Goal: Contribute content: Contribute content

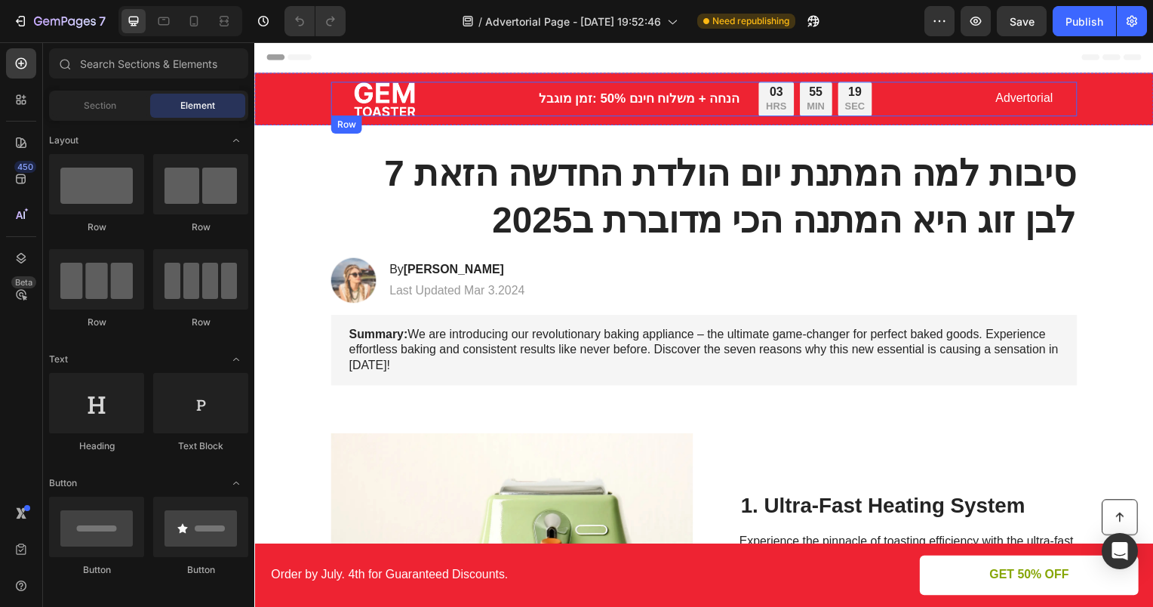
click at [869, 97] on div "Image זמן מוגבל: ‎50% הנחה + משלוח חינם Text Block 03 HRS 55 MIN 19 SEC Countdo…" at bounding box center [707, 99] width 752 height 35
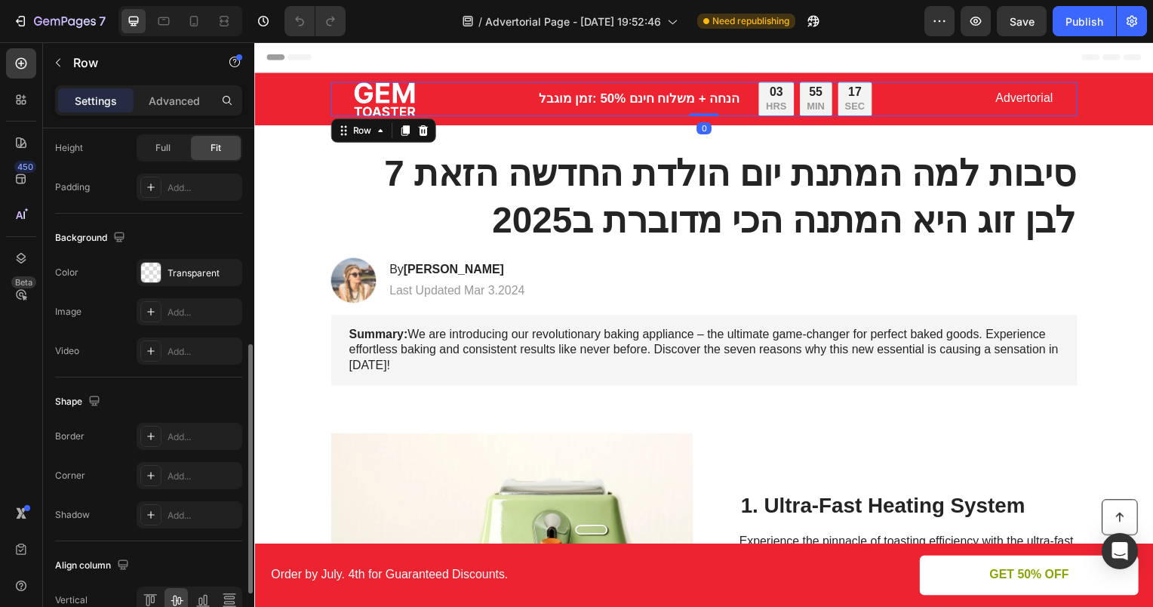
scroll to position [569, 0]
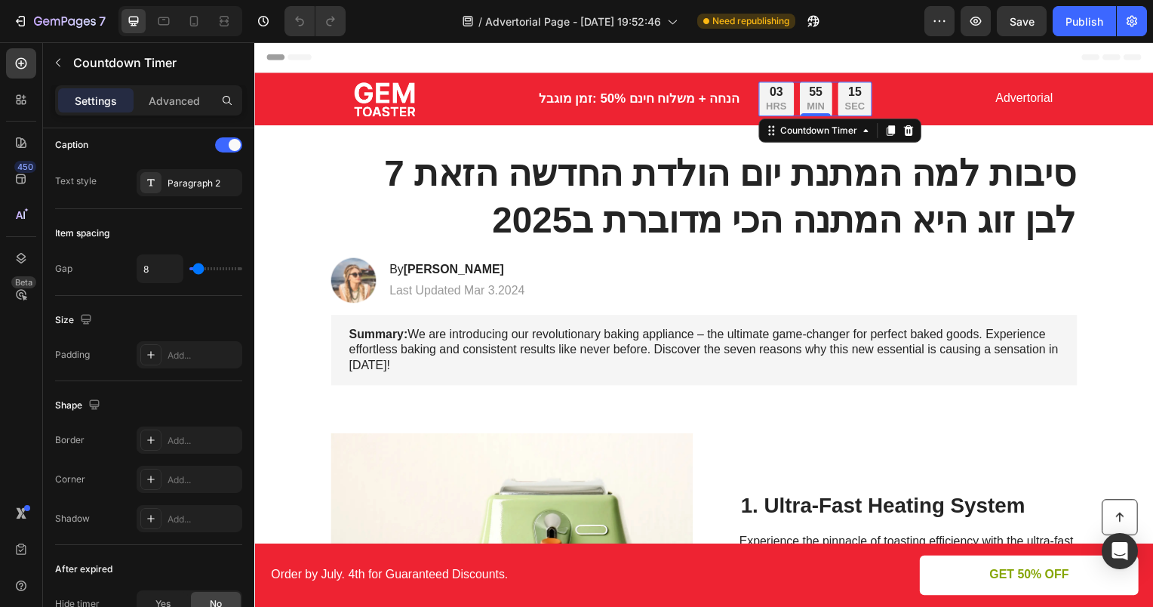
click at [773, 97] on div "03" at bounding box center [780, 93] width 20 height 16
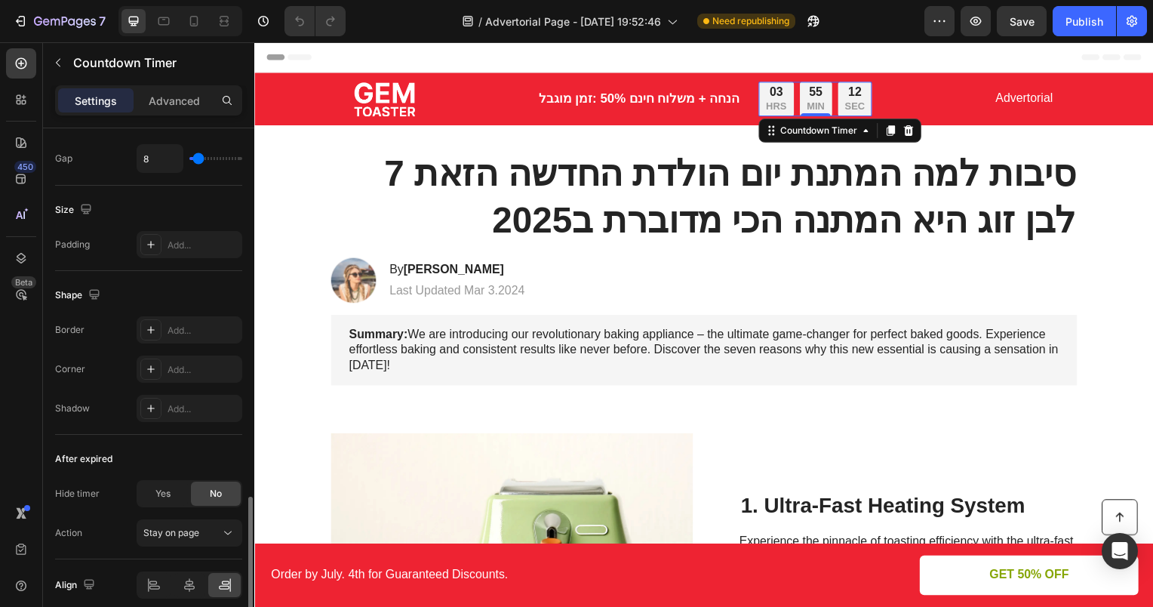
scroll to position [741, 0]
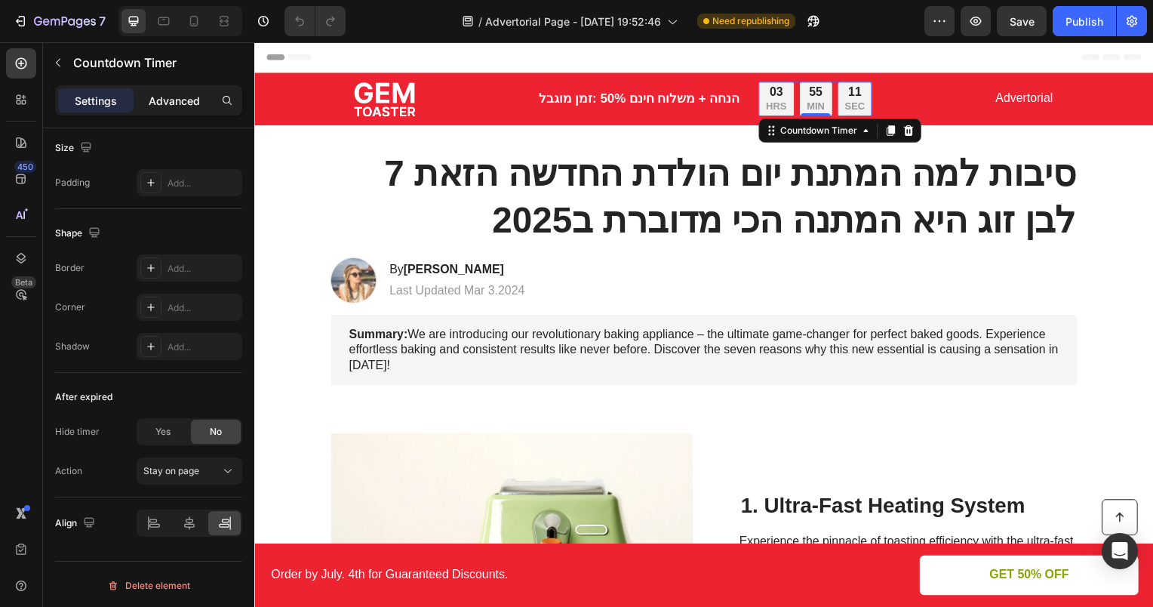
click at [172, 103] on p "Advanced" at bounding box center [174, 101] width 51 height 16
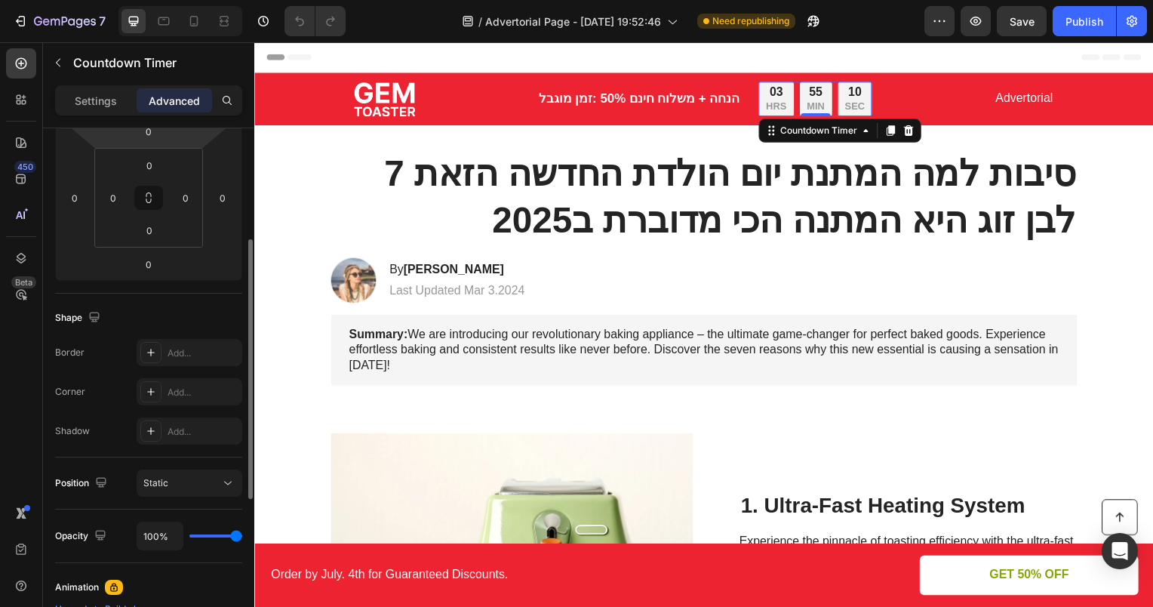
scroll to position [147, 0]
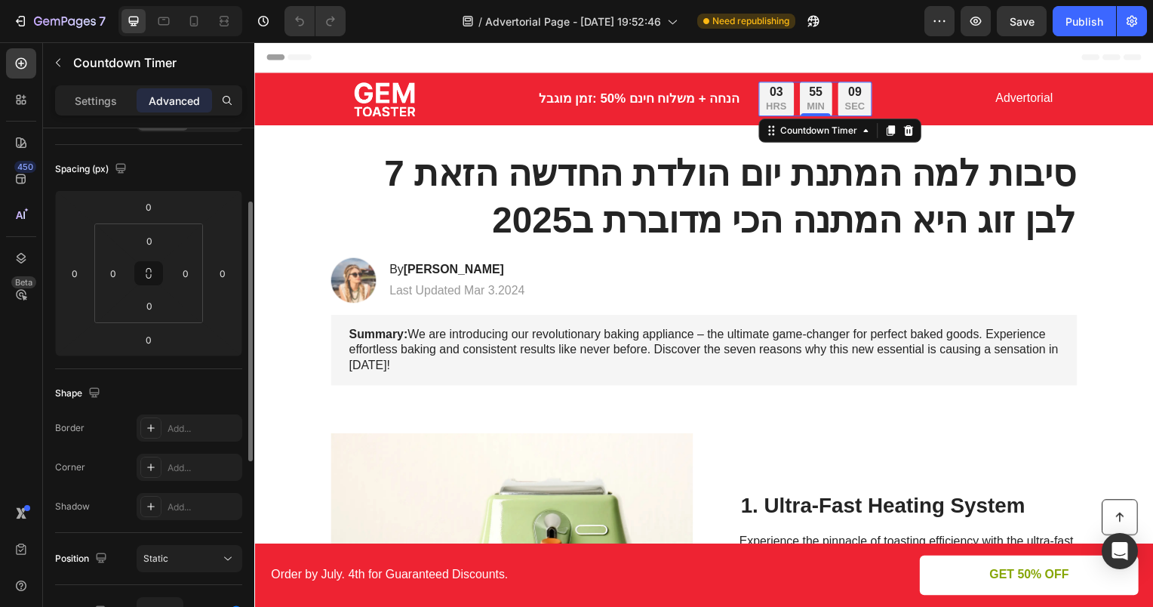
click at [85, 85] on div "Settings Advanced" at bounding box center [148, 100] width 187 height 30
click at [94, 93] on p "Settings" at bounding box center [96, 101] width 42 height 16
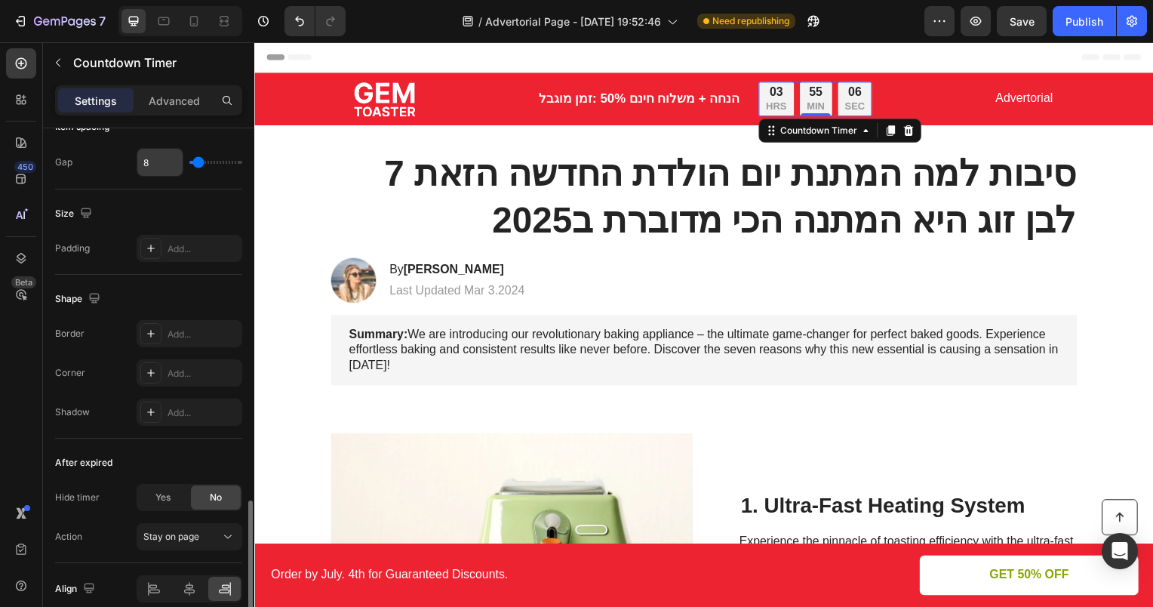
scroll to position [741, 0]
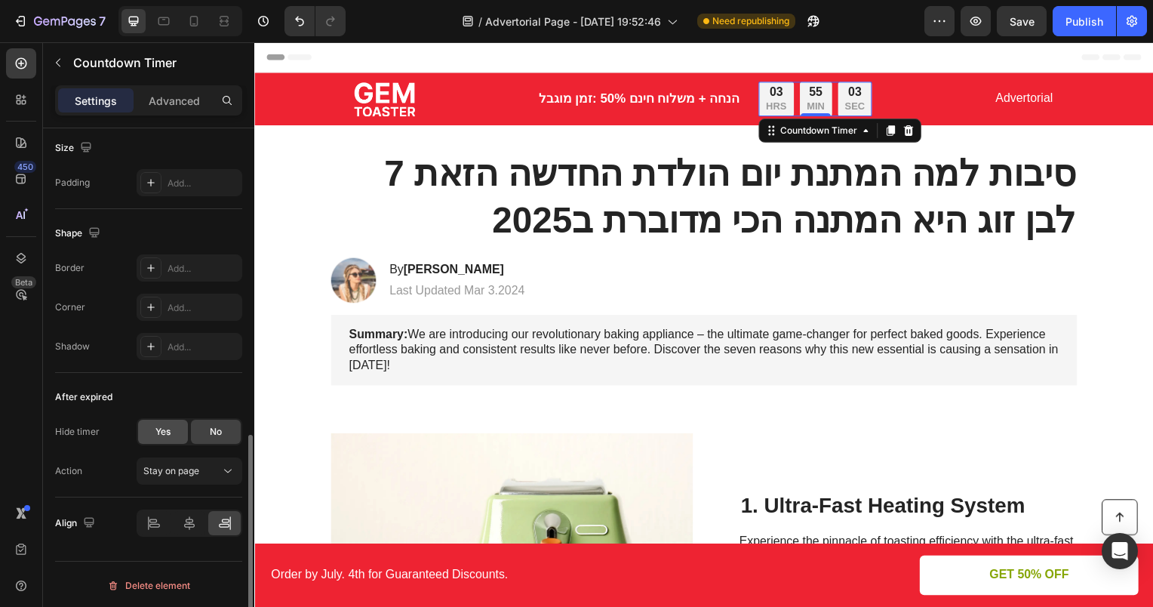
click at [170, 428] on span "Yes" at bounding box center [162, 432] width 15 height 14
click at [205, 432] on div "No" at bounding box center [216, 432] width 50 height 24
click at [192, 519] on icon at bounding box center [189, 522] width 15 height 15
click at [208, 521] on div at bounding box center [224, 523] width 32 height 24
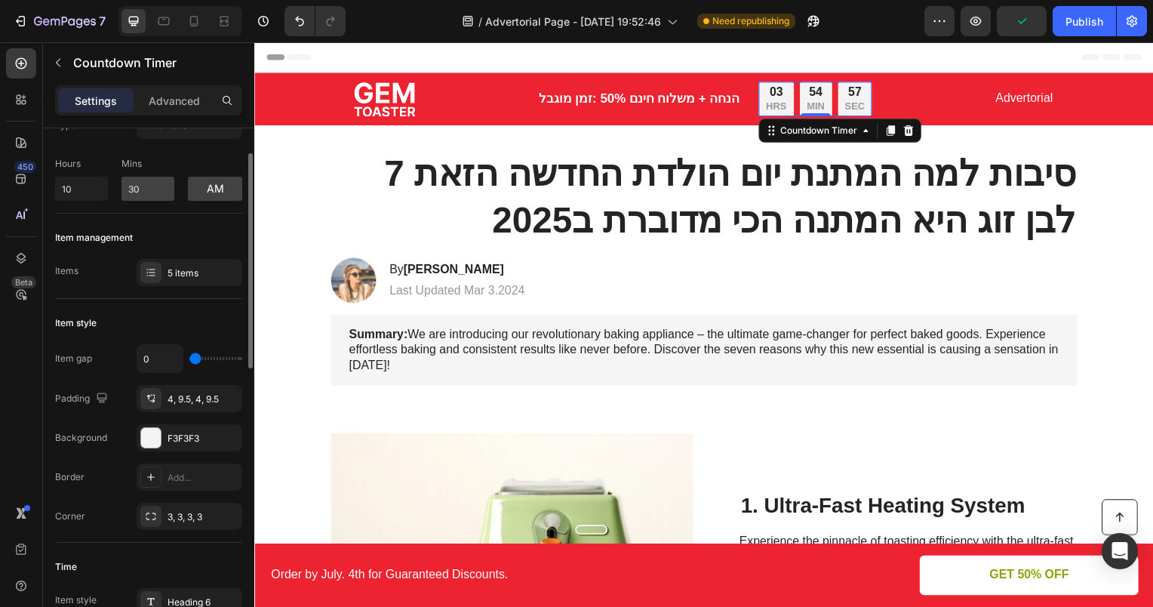
scroll to position [0, 0]
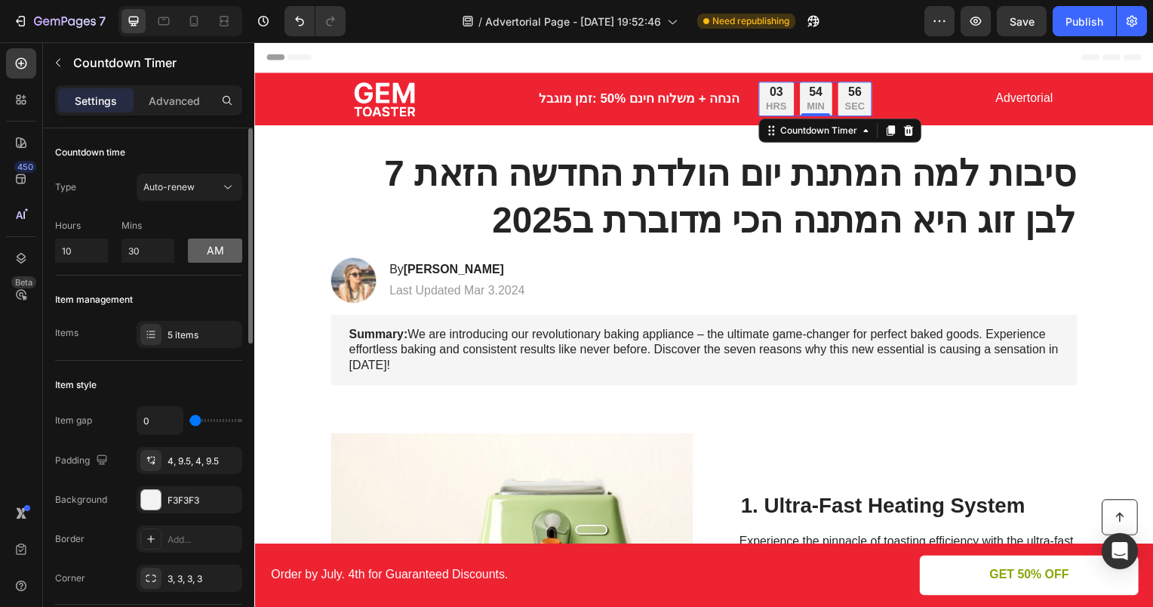
click at [217, 252] on button "am" at bounding box center [215, 250] width 54 height 24
click at [211, 257] on button "pm" at bounding box center [215, 250] width 54 height 24
click at [211, 257] on button "am" at bounding box center [215, 250] width 54 height 24
click at [211, 257] on button "pm" at bounding box center [215, 250] width 54 height 24
click at [211, 257] on button "am" at bounding box center [215, 250] width 54 height 24
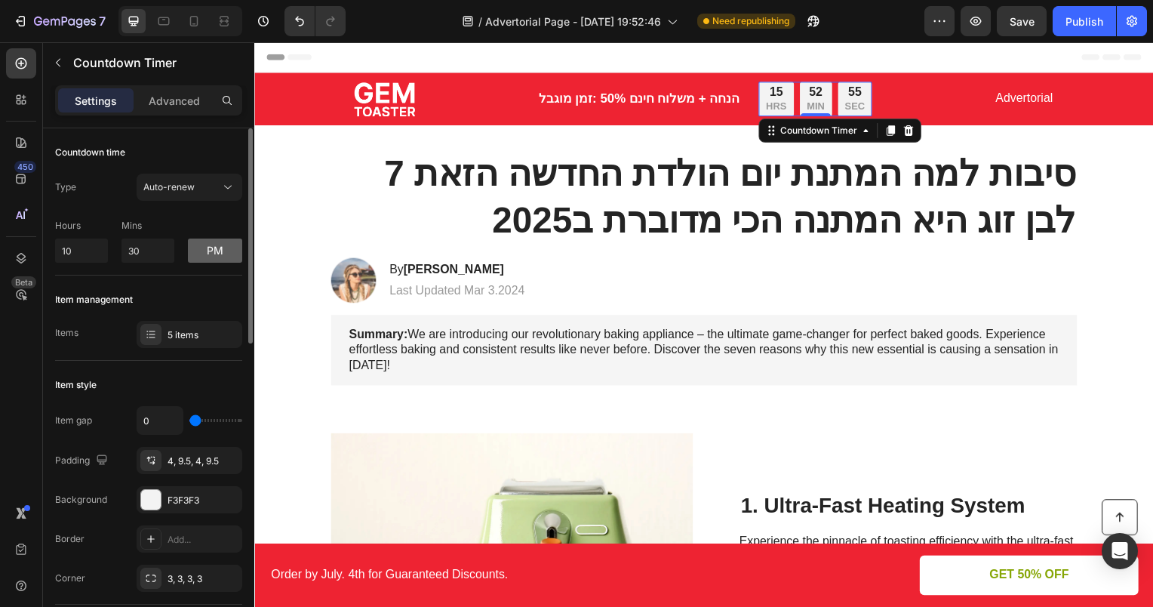
click at [211, 257] on button "pm" at bounding box center [215, 250] width 54 height 24
click at [211, 261] on button "am" at bounding box center [215, 250] width 54 height 24
click at [177, 334] on div "5 items" at bounding box center [203, 335] width 71 height 14
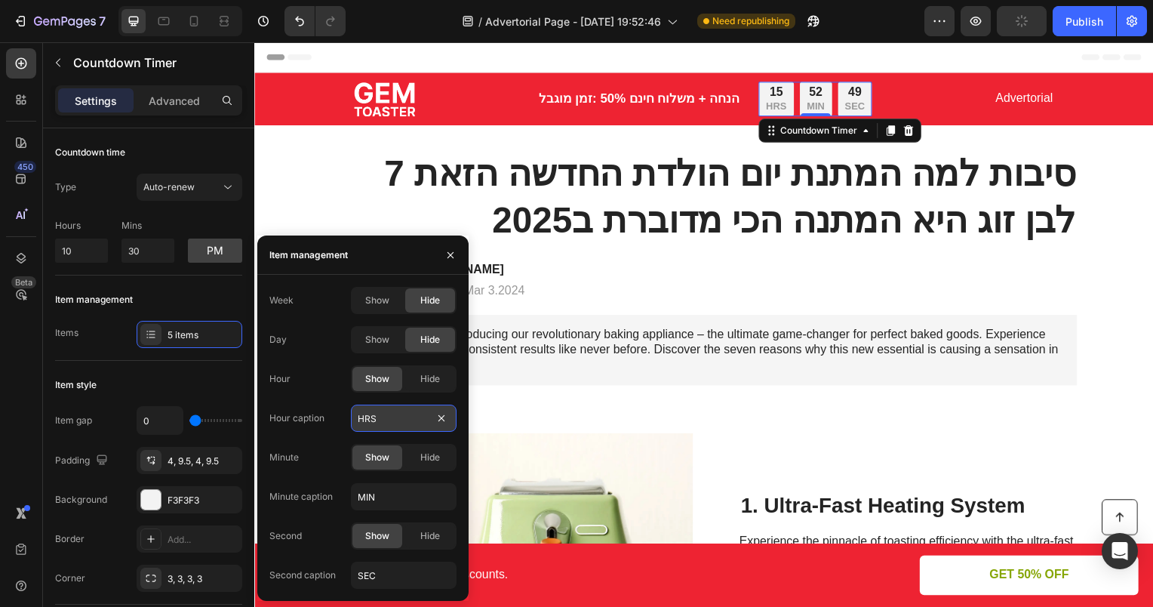
click at [377, 417] on input "HRS" at bounding box center [404, 418] width 106 height 27
type input "שעות"
click at [388, 485] on input "MIN" at bounding box center [404, 496] width 106 height 27
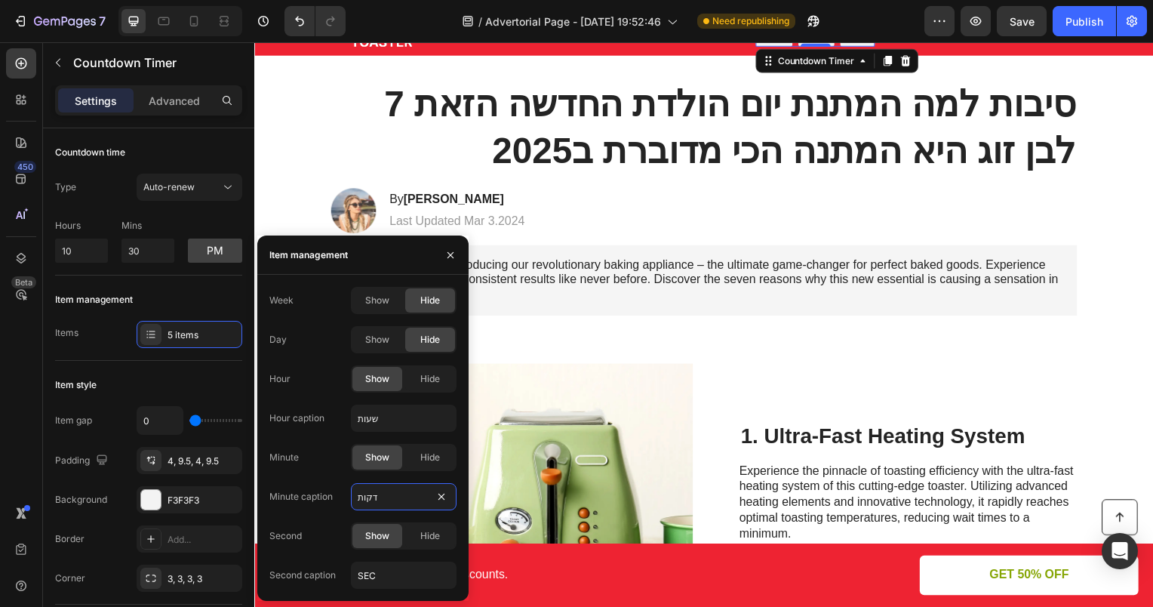
scroll to position [75, 0]
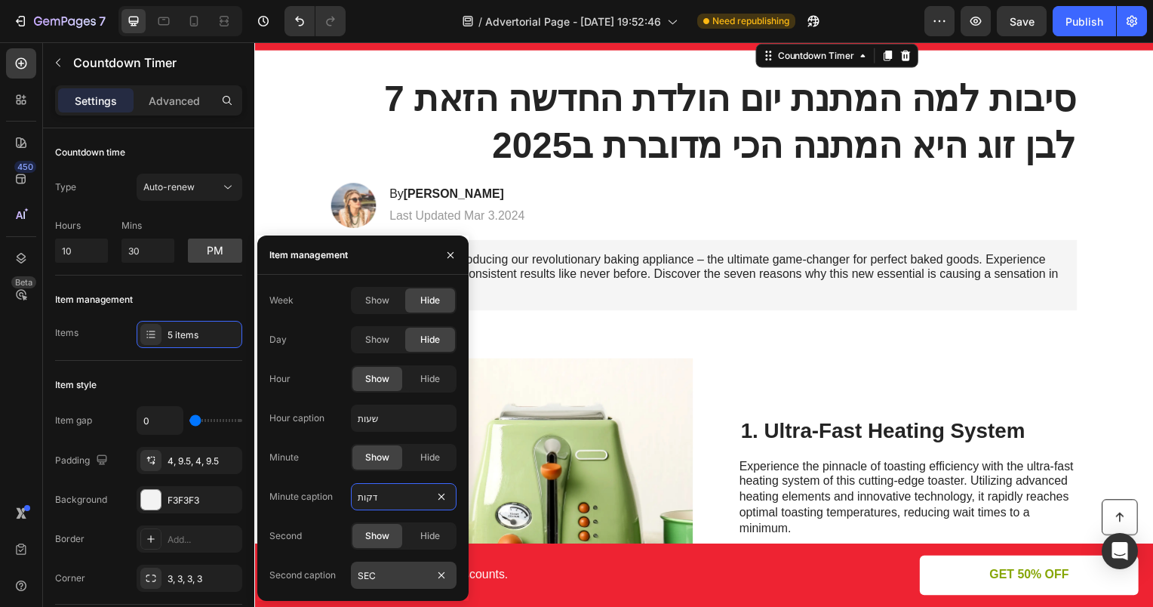
type input "דקות"
click at [397, 570] on input "SEC" at bounding box center [404, 575] width 106 height 27
type input "שניות"
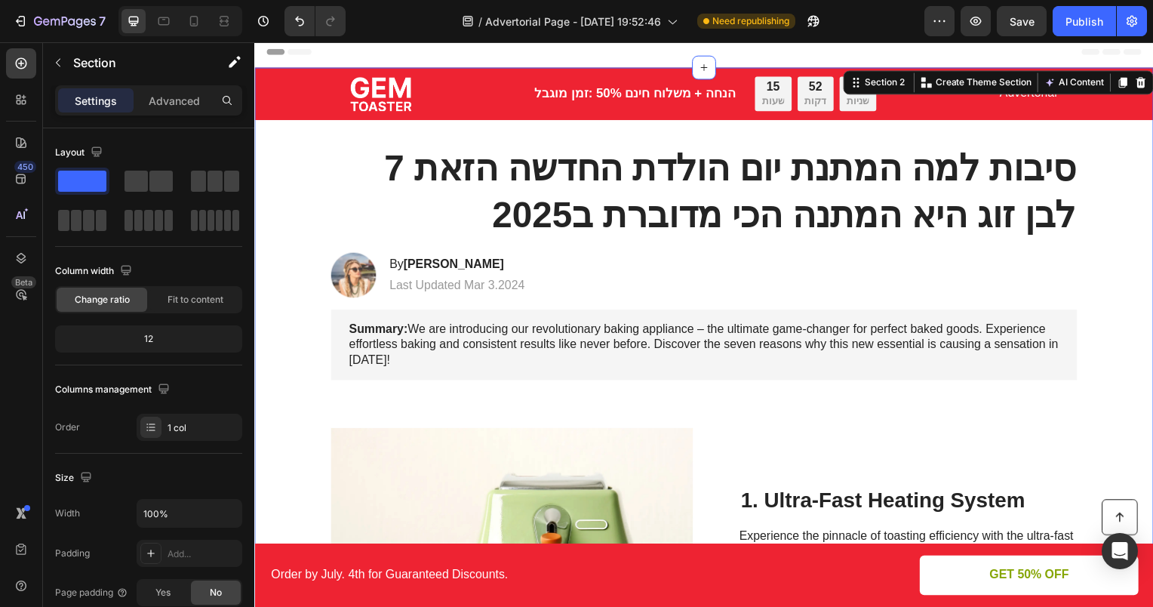
scroll to position [0, 0]
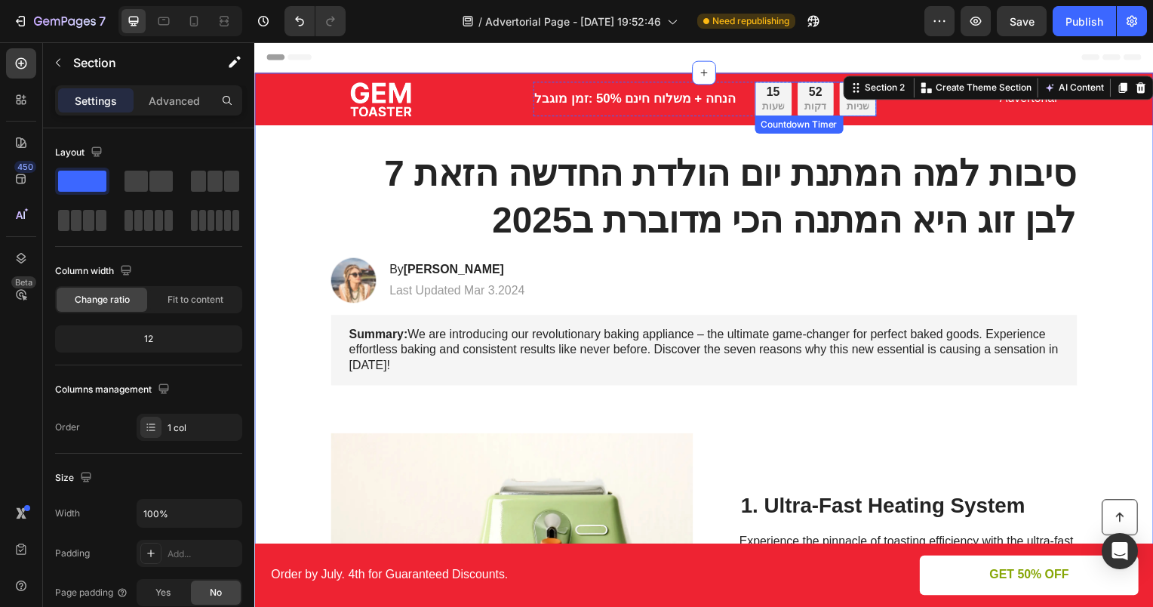
click at [784, 101] on div "15 שעות" at bounding box center [777, 99] width 37 height 35
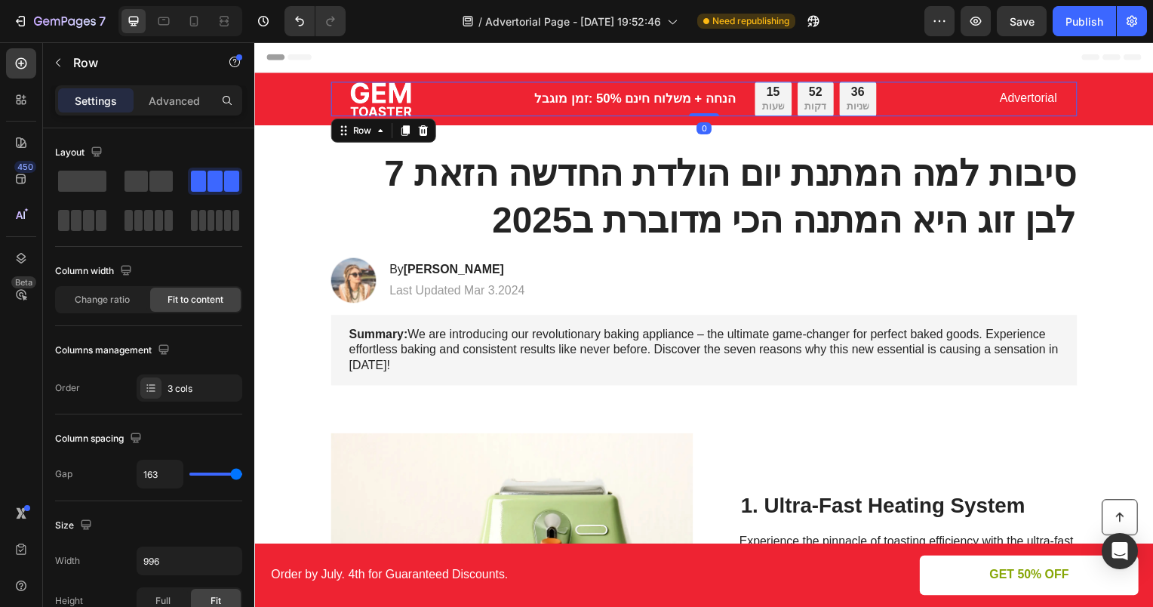
click at [457, 109] on div "Image זמן מוגבל: ‎50% הנחה + משלוח חינם Text Block 15 שעות 52 דקות 36 שניות Cou…" at bounding box center [707, 99] width 752 height 35
click at [395, 99] on img at bounding box center [381, 99] width 62 height 35
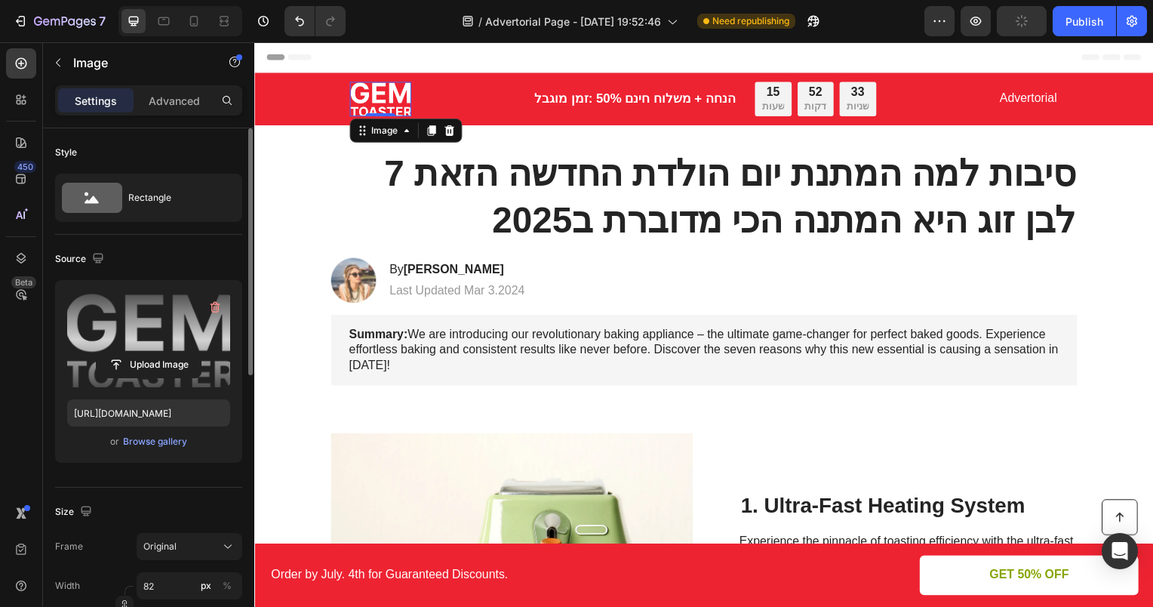
click at [153, 333] on label at bounding box center [148, 339] width 163 height 95
click at [153, 352] on input "file" at bounding box center [149, 365] width 104 height 26
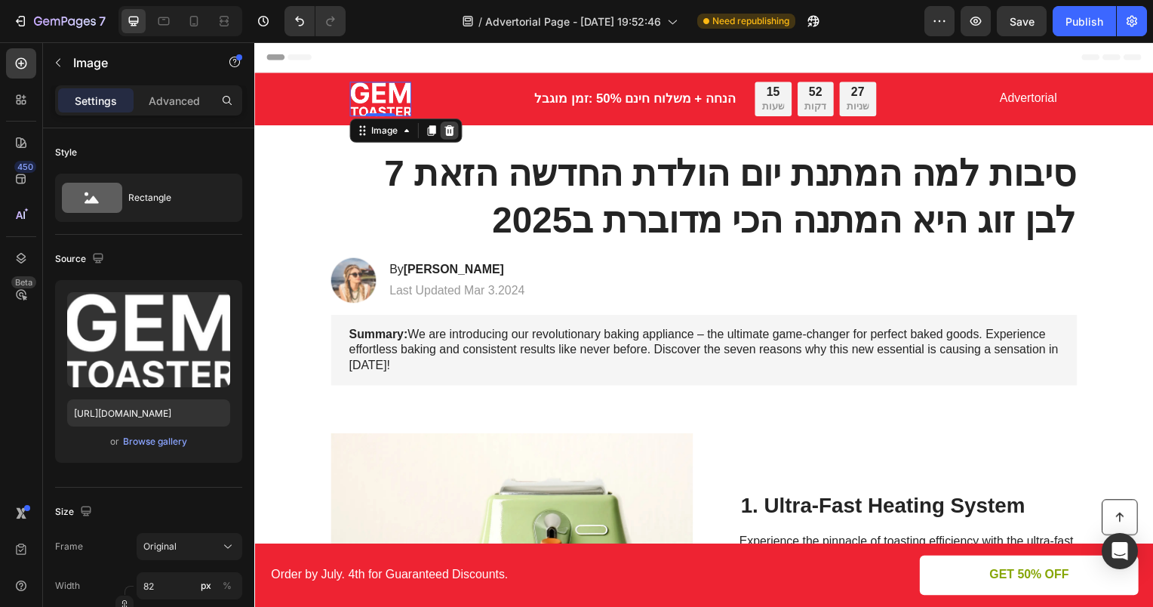
click at [454, 132] on icon at bounding box center [451, 131] width 12 height 12
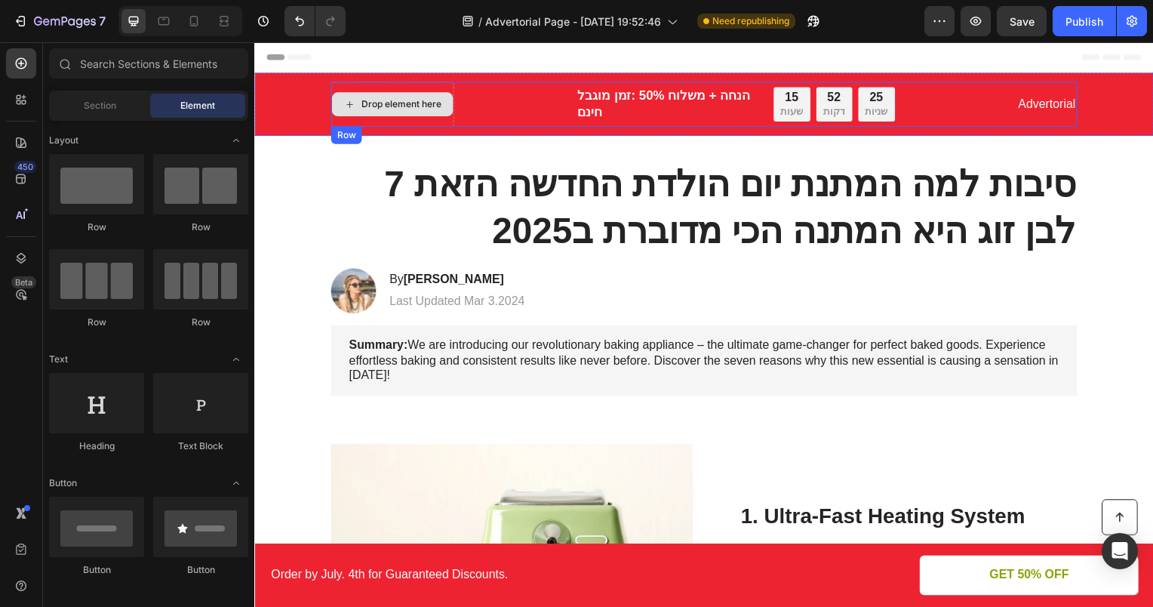
click at [432, 108] on div "Drop element here" at bounding box center [402, 105] width 80 height 12
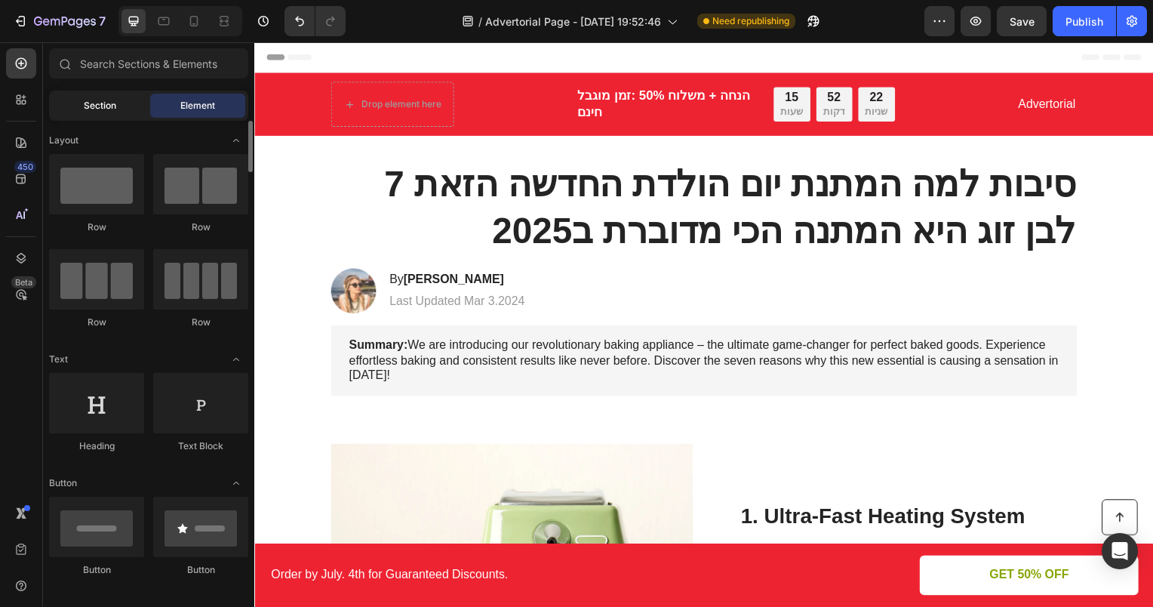
click at [104, 112] on span "Section" at bounding box center [100, 106] width 32 height 14
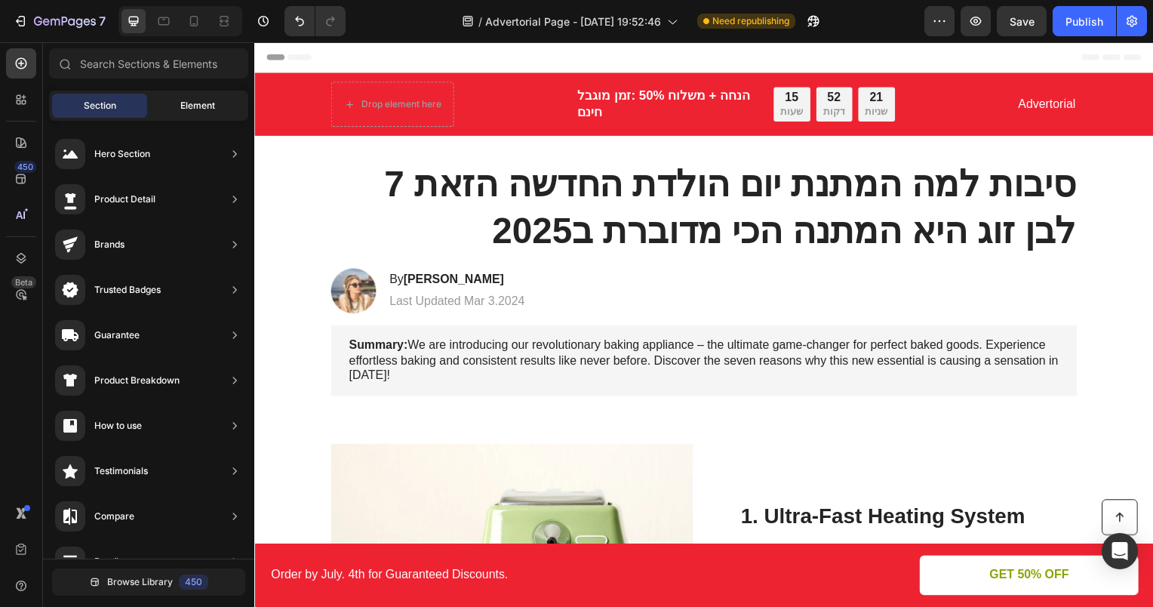
click at [177, 103] on div "Element" at bounding box center [197, 106] width 95 height 24
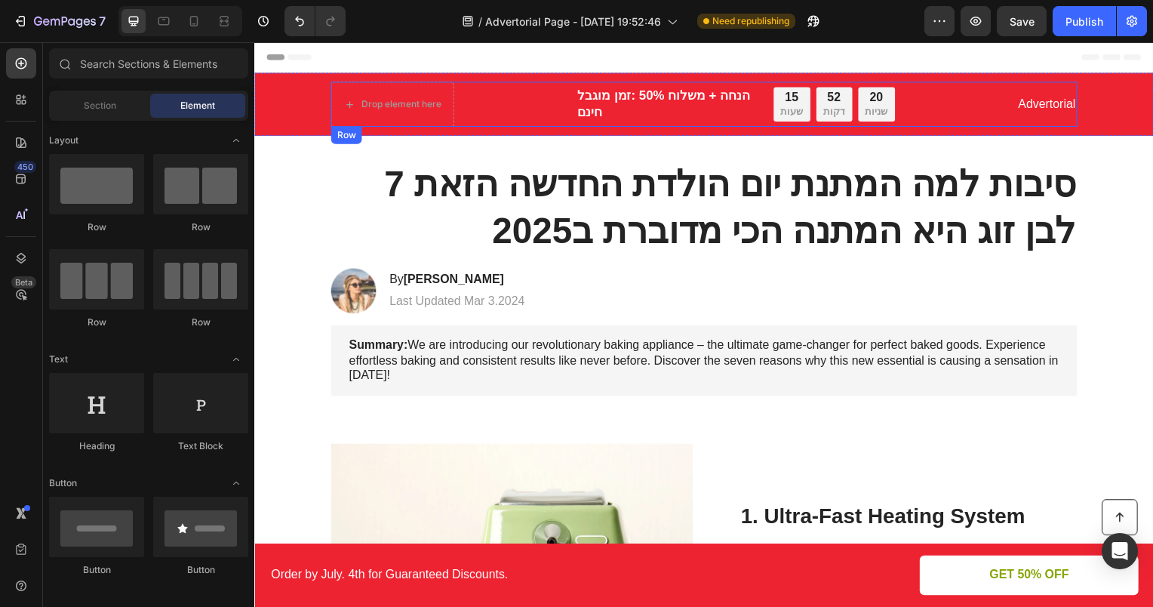
click at [578, 94] on div "זמן מוגבל: ‎50% הנחה + משלוח חינם" at bounding box center [668, 105] width 181 height 36
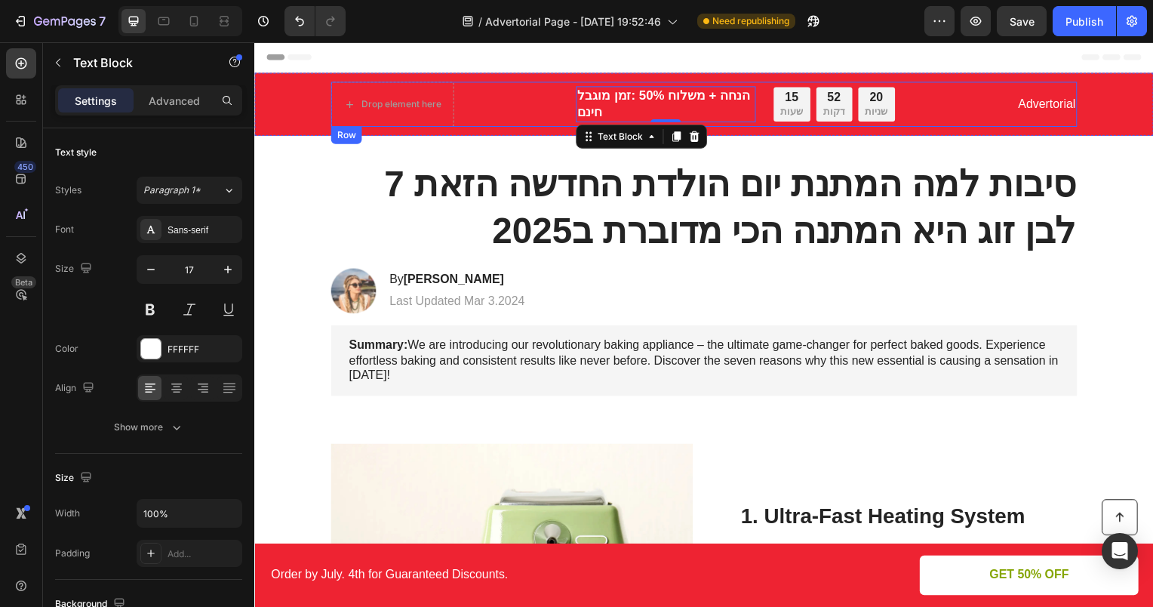
click at [545, 101] on div "Drop element here זמן מוגבל: ‎50% הנחה + משלוח חינם Text Block 0 15 שעות 52 דקו…" at bounding box center [707, 104] width 752 height 45
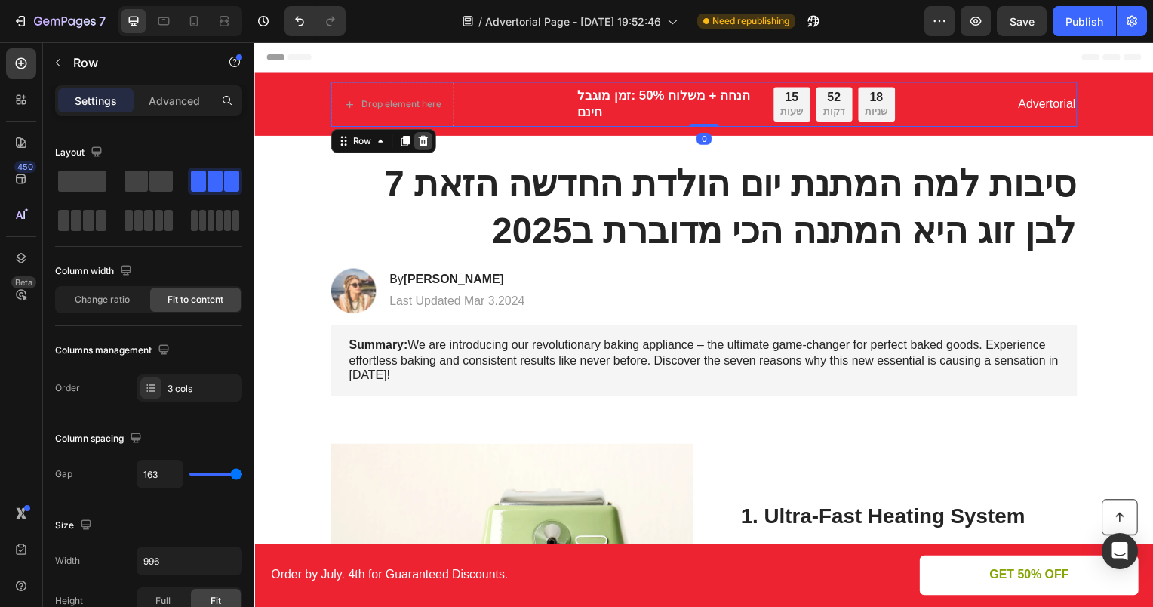
click at [418, 142] on icon at bounding box center [424, 142] width 12 height 12
click at [452, 107] on div "Drop element here זמן מוגבל: ‎50% הנחה + משלוח חינם Text Block 15 שעות 52 דקות …" at bounding box center [707, 104] width 752 height 45
click at [151, 183] on span at bounding box center [160, 181] width 23 height 21
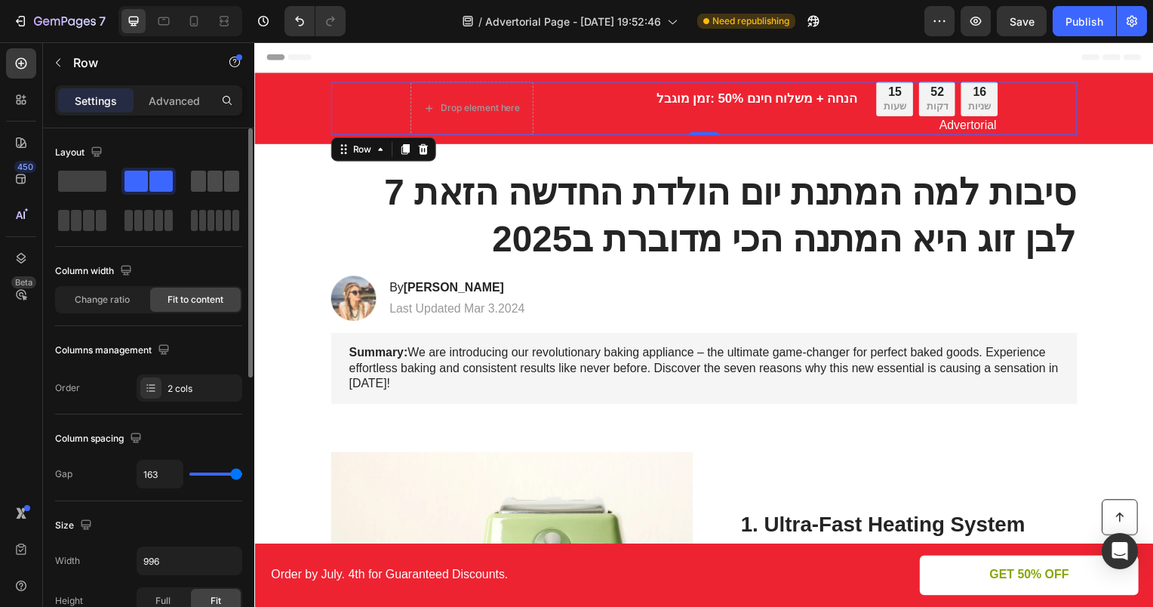
click at [212, 184] on span at bounding box center [215, 181] width 15 height 21
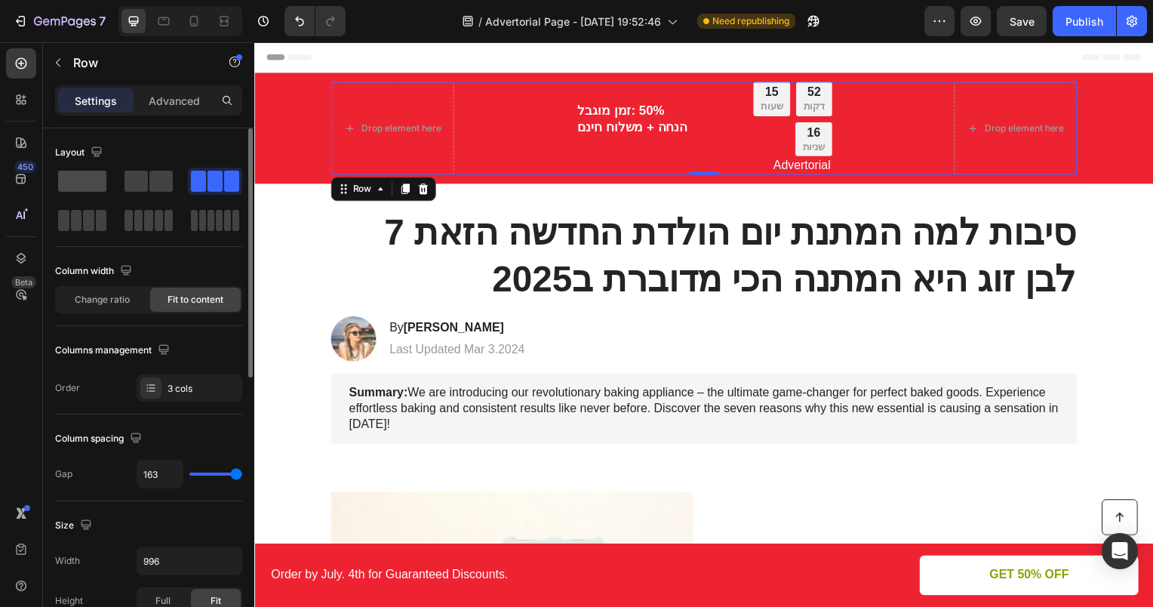
click at [86, 177] on span at bounding box center [82, 181] width 48 height 21
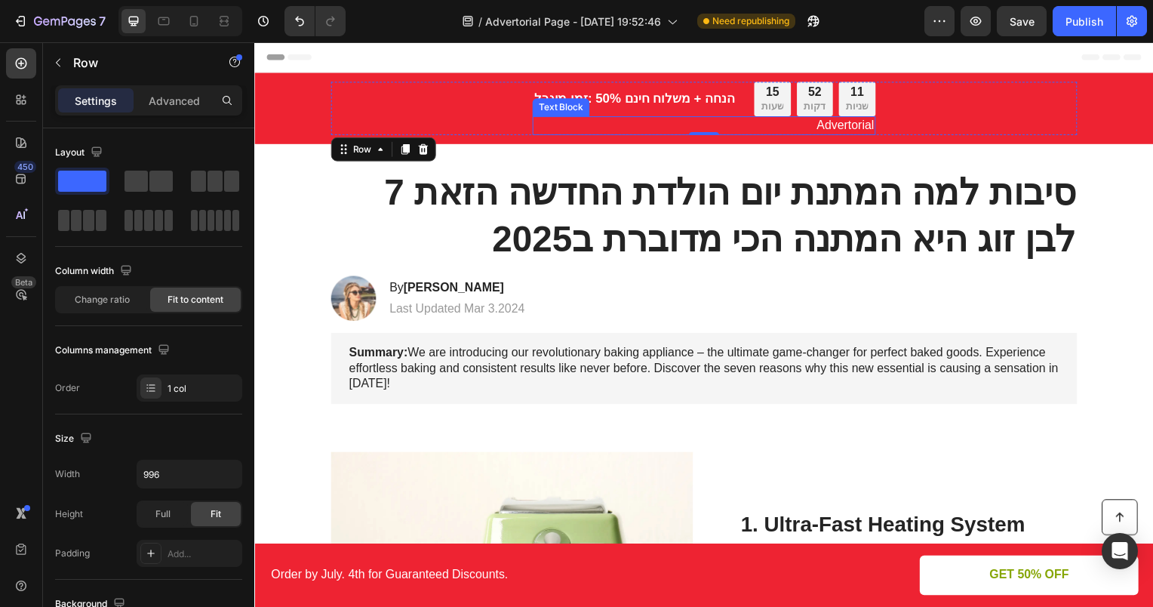
click at [855, 114] on div "11 שניות" at bounding box center [861, 99] width 37 height 35
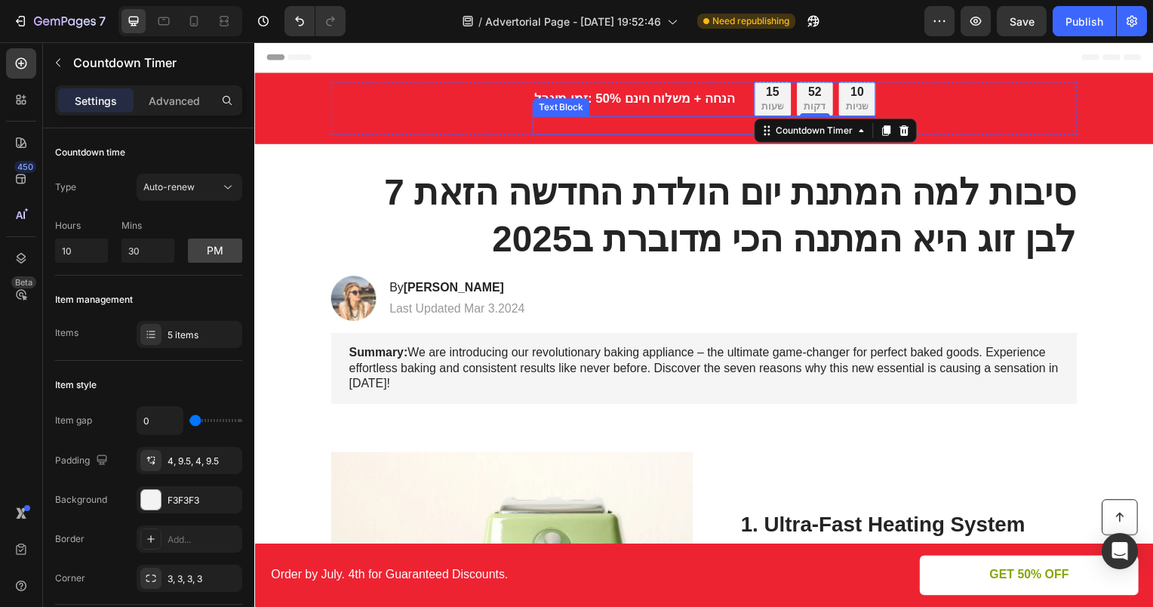
click at [705, 122] on p "Advertorial" at bounding box center [707, 126] width 343 height 16
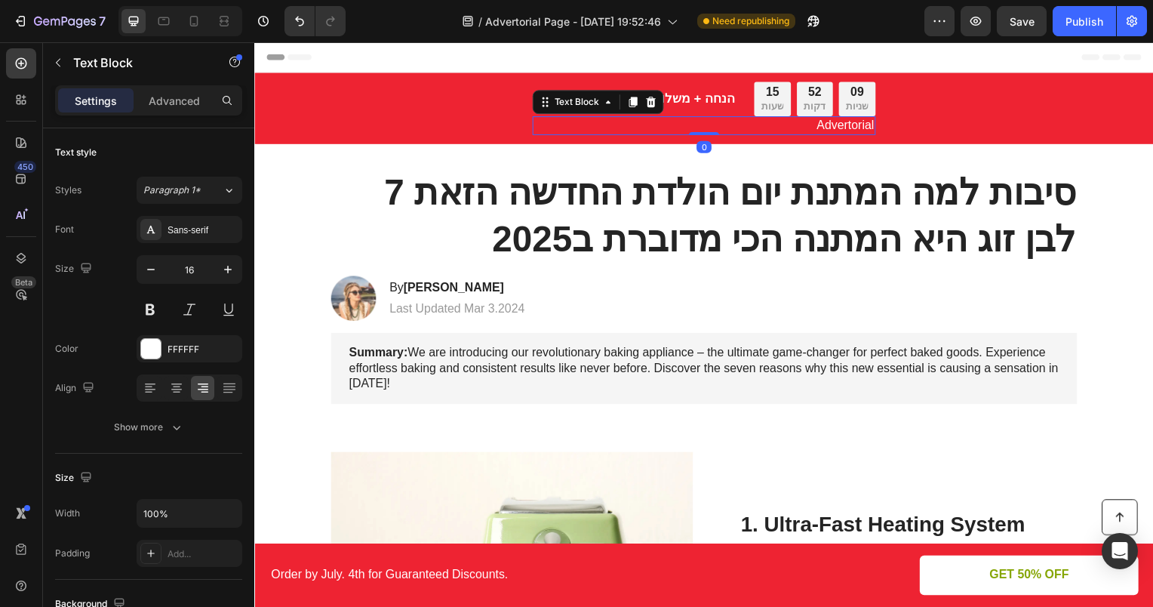
click at [830, 126] on p "Advertorial" at bounding box center [707, 126] width 343 height 16
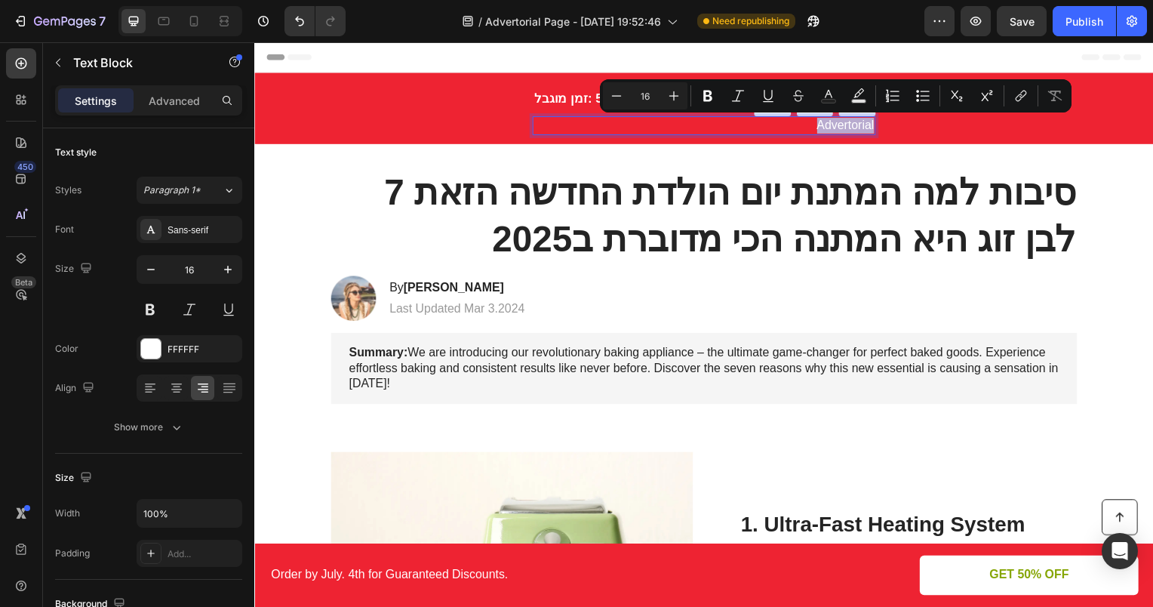
click at [809, 137] on div "זמן מוגבל: ‎50% הנחה + משלוח חינם Text Block 15 שעות 52 דקות 08 שניות Countdown…" at bounding box center [707, 109] width 906 height 72
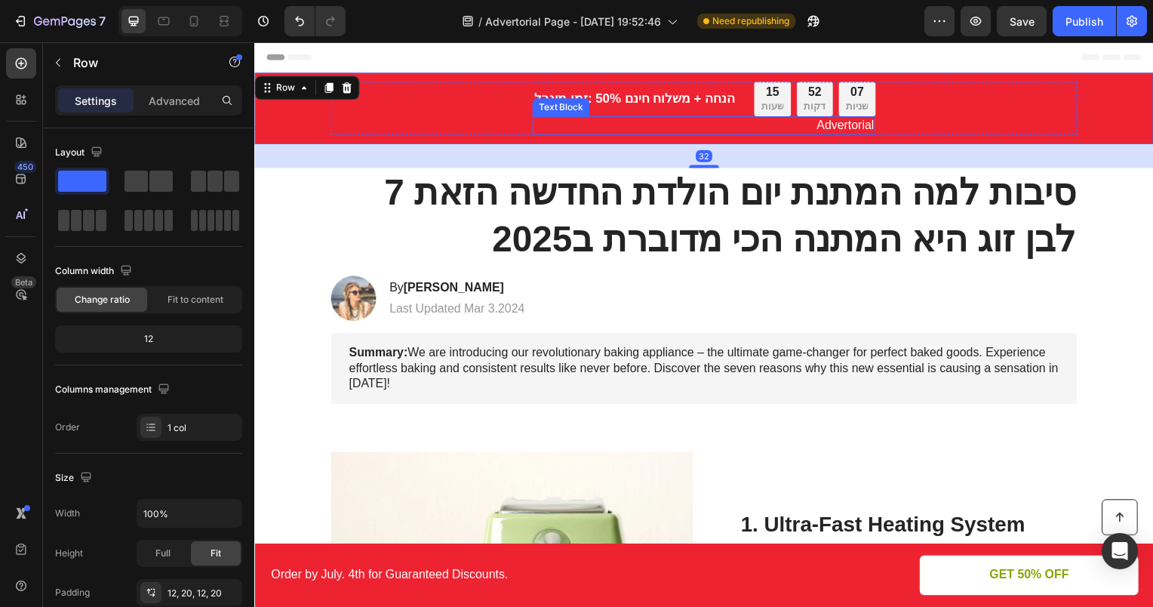
click at [786, 125] on p "Advertorial" at bounding box center [707, 126] width 343 height 16
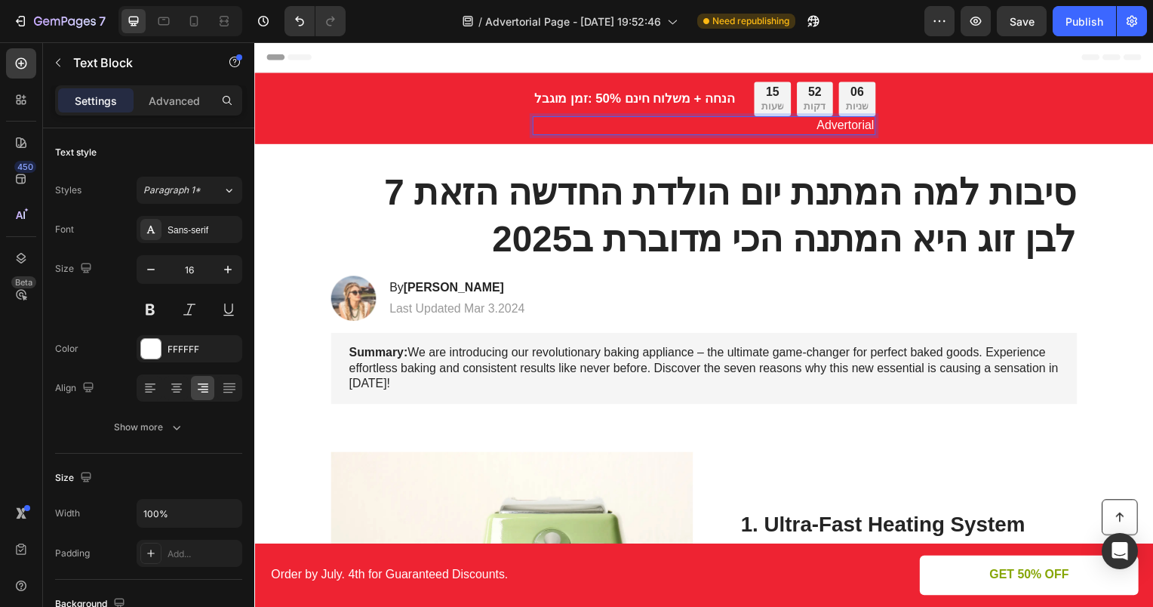
click at [820, 126] on p "Advertorial" at bounding box center [707, 126] width 343 height 16
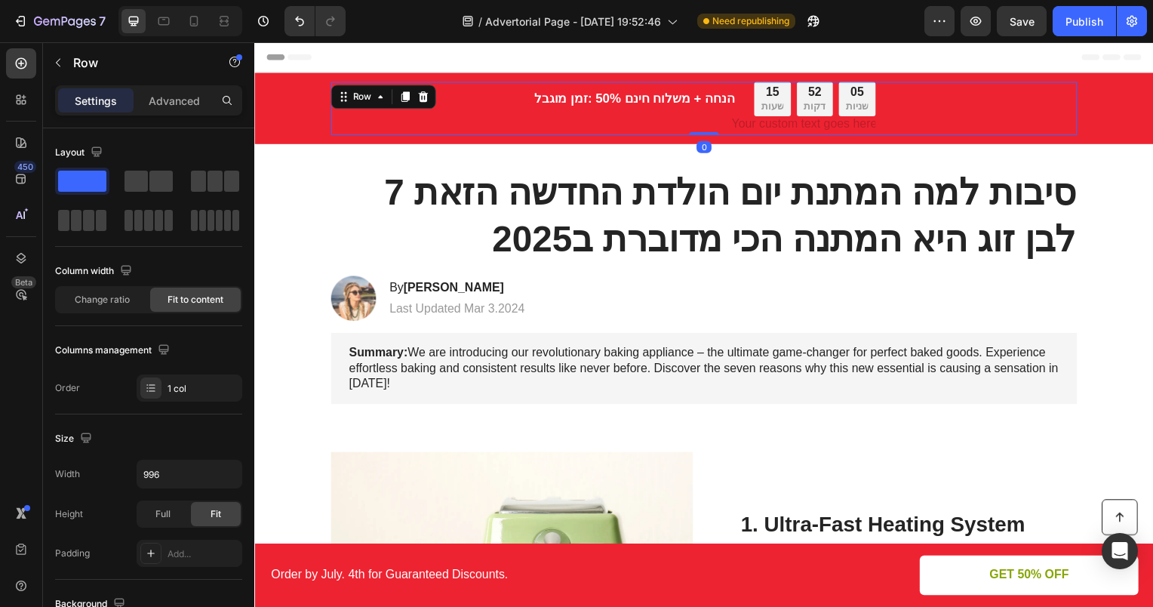
click at [940, 124] on div "זמן מוגבל: ‎50% הנחה + משלוח חינם Text Block 15 שעות 52 דקות 05 שניות Countdown…" at bounding box center [707, 109] width 752 height 54
click at [796, 124] on div "Rich Text Editor. Editing area: main" at bounding box center [707, 126] width 346 height 19
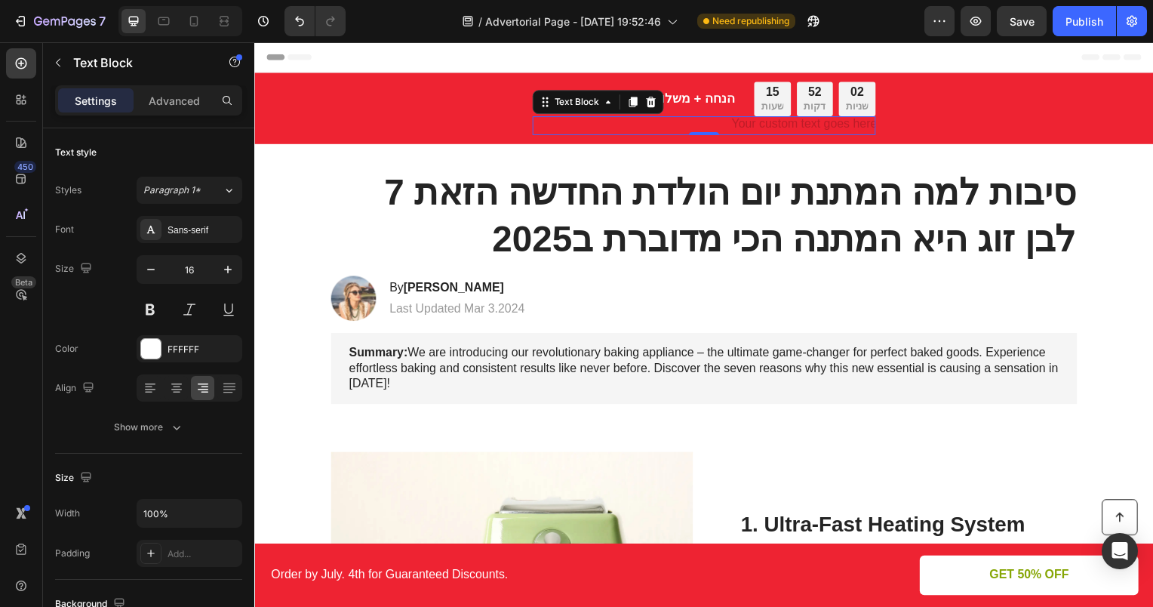
click at [755, 128] on div "Rich Text Editor. Editing area: main" at bounding box center [707, 126] width 346 height 19
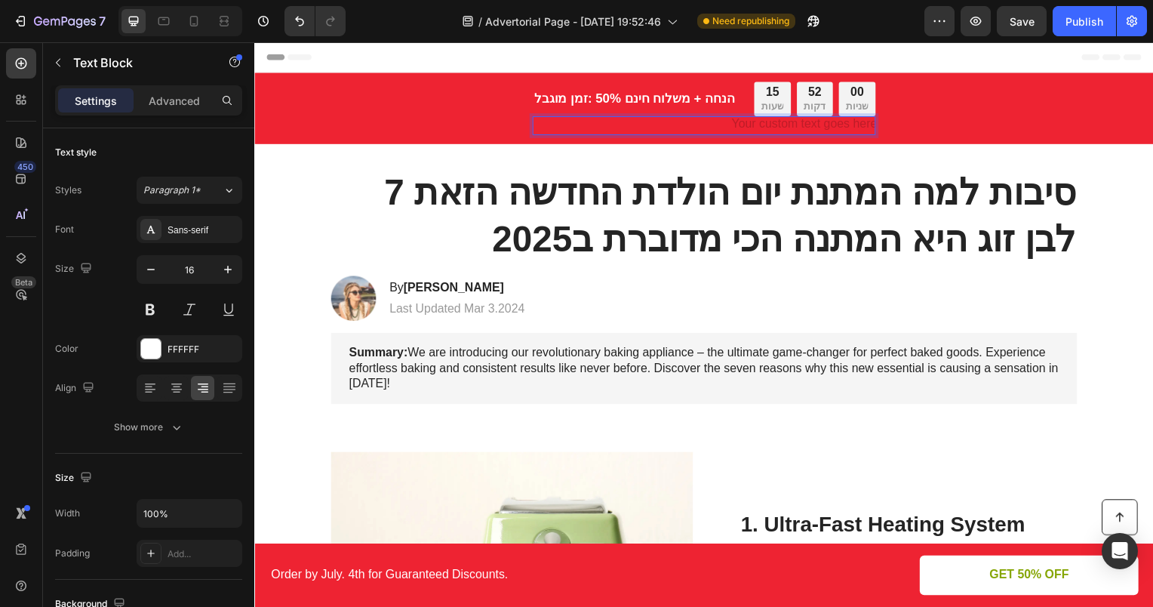
click at [749, 127] on div "Rich Text Editor. Editing area: main" at bounding box center [707, 126] width 346 height 19
click at [867, 124] on div "Rich Text Editor. Editing area: main" at bounding box center [707, 126] width 346 height 19
click at [1005, 575] on p "GET 50% OFF" at bounding box center [1035, 579] width 80 height 16
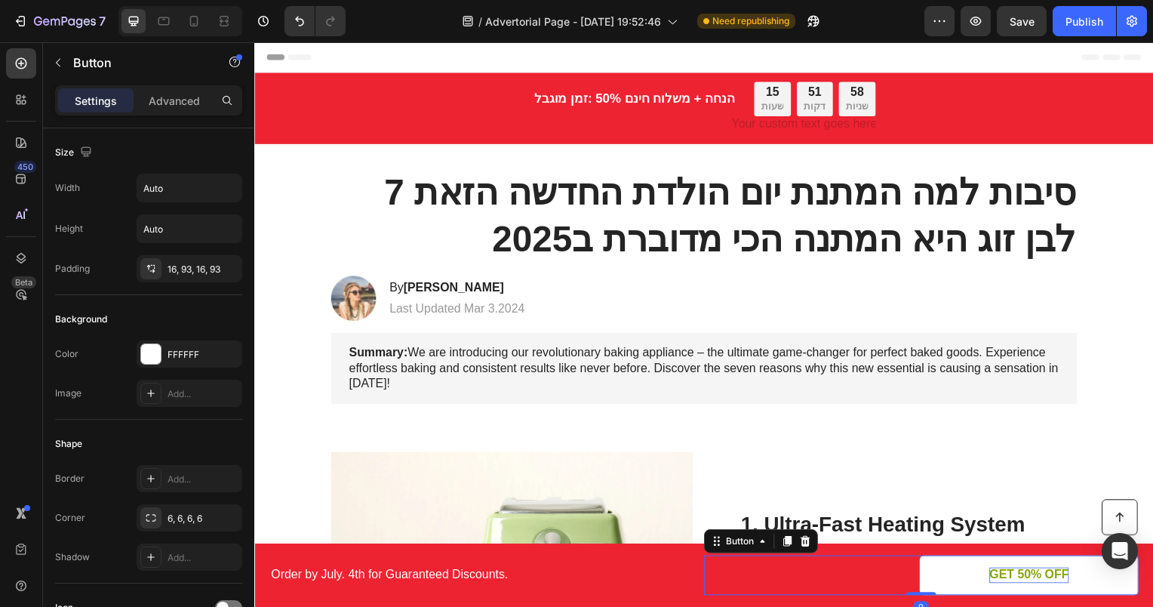
click at [1017, 577] on p "GET 50% OFF" at bounding box center [1035, 579] width 80 height 16
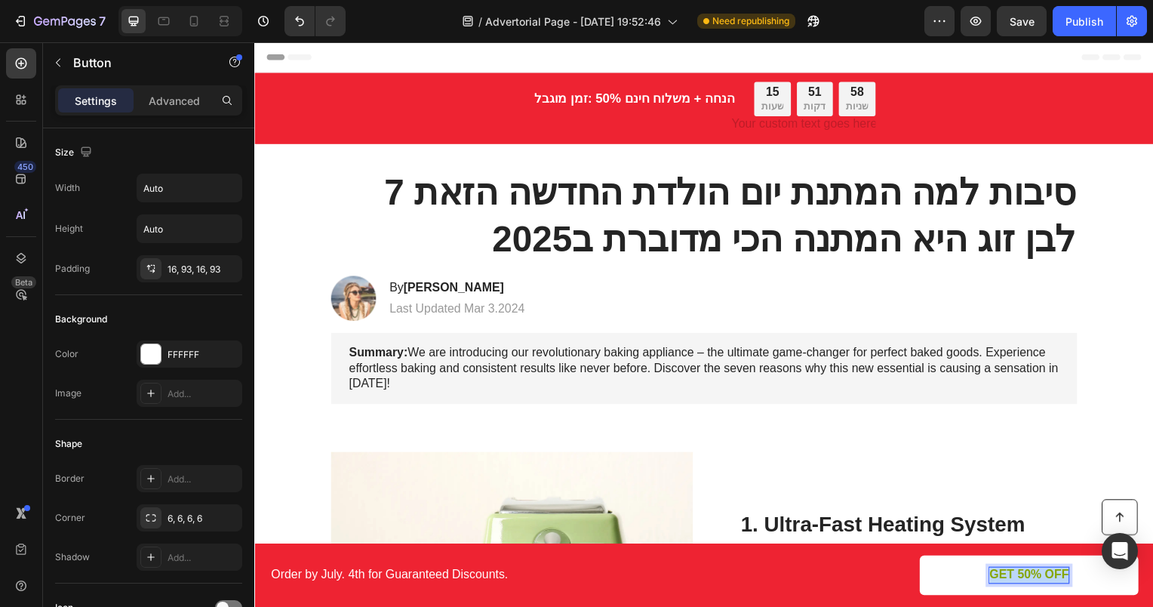
click at [1017, 577] on p "GET 50% OFF" at bounding box center [1035, 579] width 80 height 16
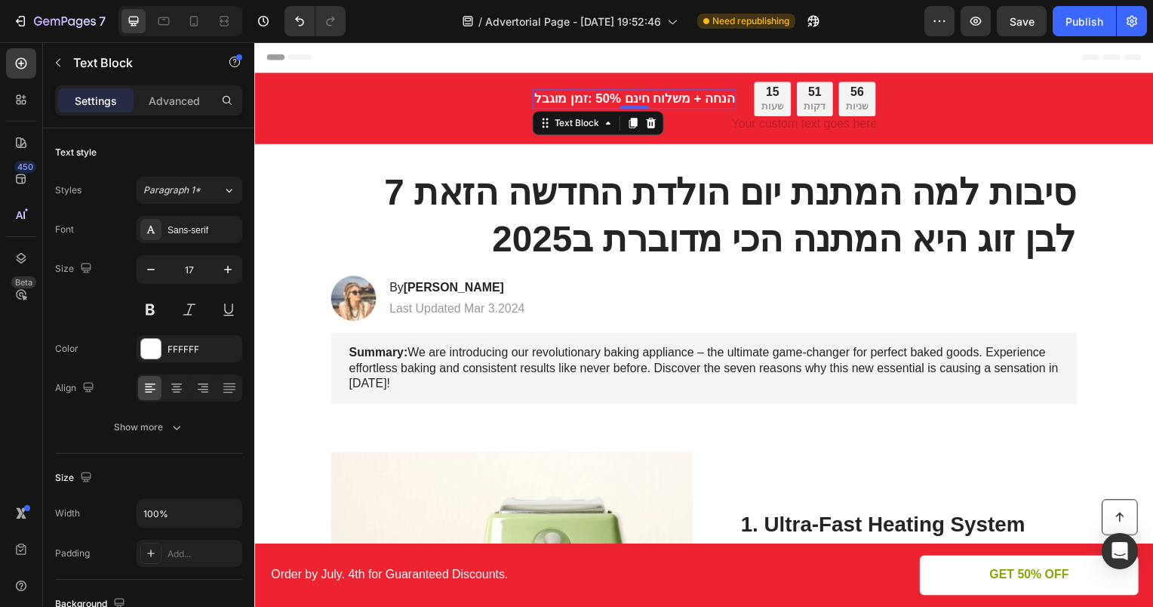
drag, startPoint x: 623, startPoint y: 108, endPoint x: 610, endPoint y: 97, distance: 17.2
click at [623, 108] on div "זמן מוגבל: ‎50% הנחה + משלוח חינם Text Block 0" at bounding box center [636, 100] width 205 height 20
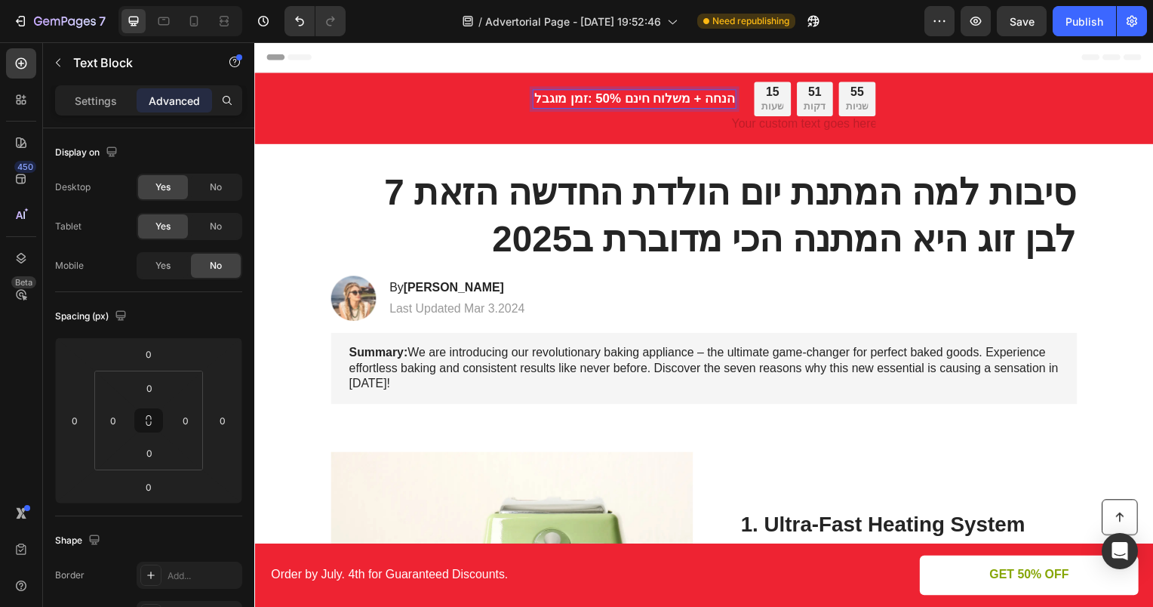
click at [609, 97] on strong "זמן מוגבל: ‎50% הנחה + משלוח חינם" at bounding box center [637, 99] width 202 height 14
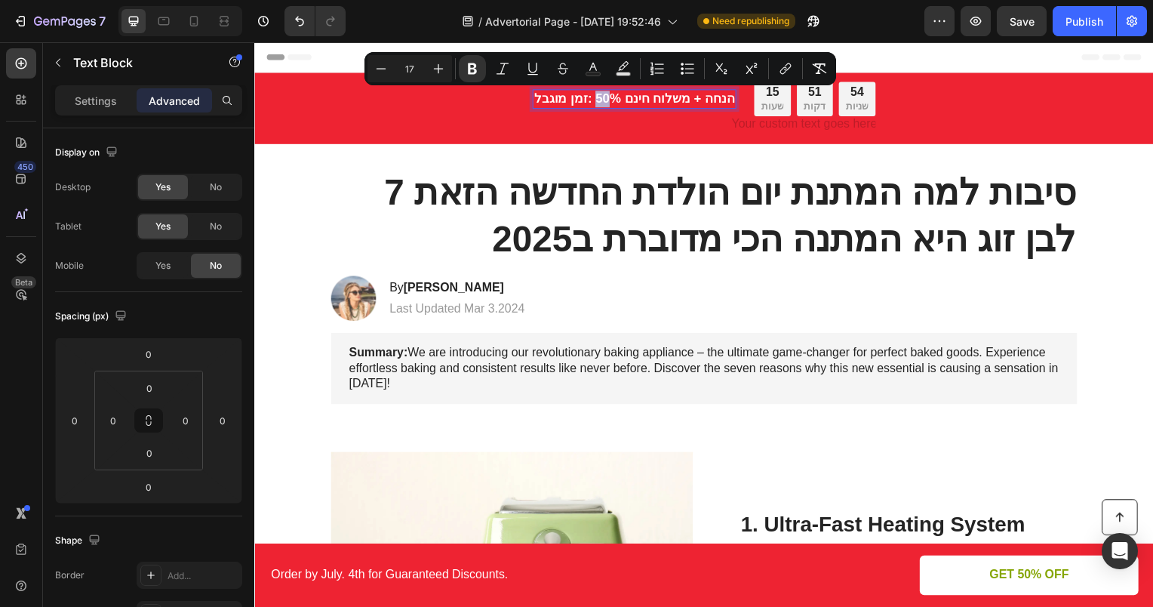
drag, startPoint x: 612, startPoint y: 97, endPoint x: 595, endPoint y: 98, distance: 17.4
click at [595, 98] on strong "זמן מוגבל: ‎50% הנחה + משלוח חינם" at bounding box center [637, 99] width 202 height 14
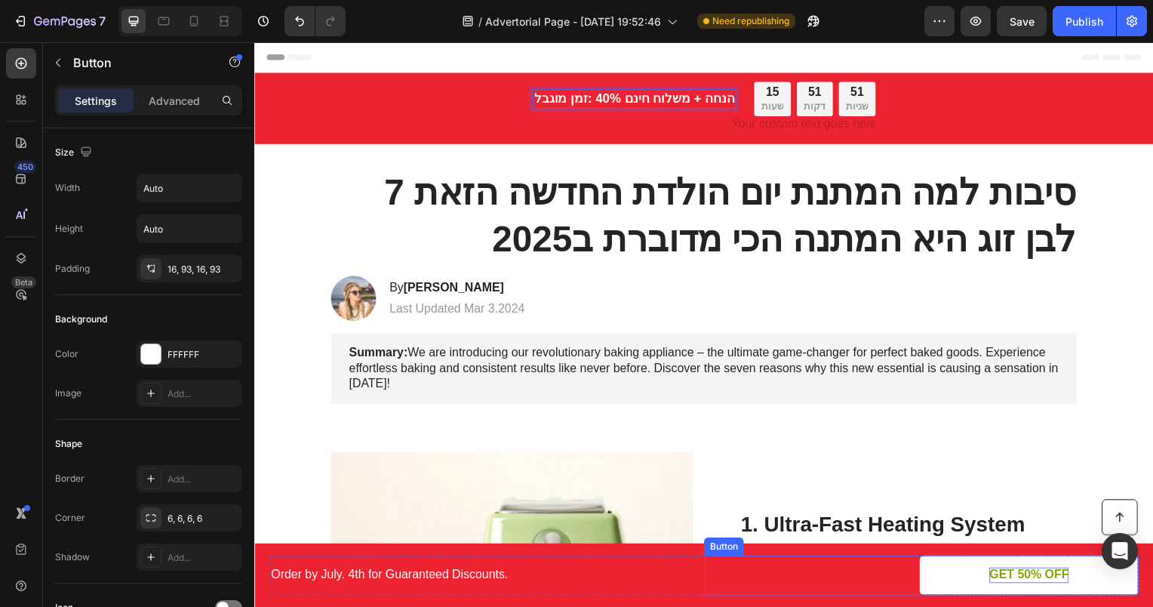
click at [1014, 579] on p "GET 50% OFF" at bounding box center [1035, 579] width 80 height 16
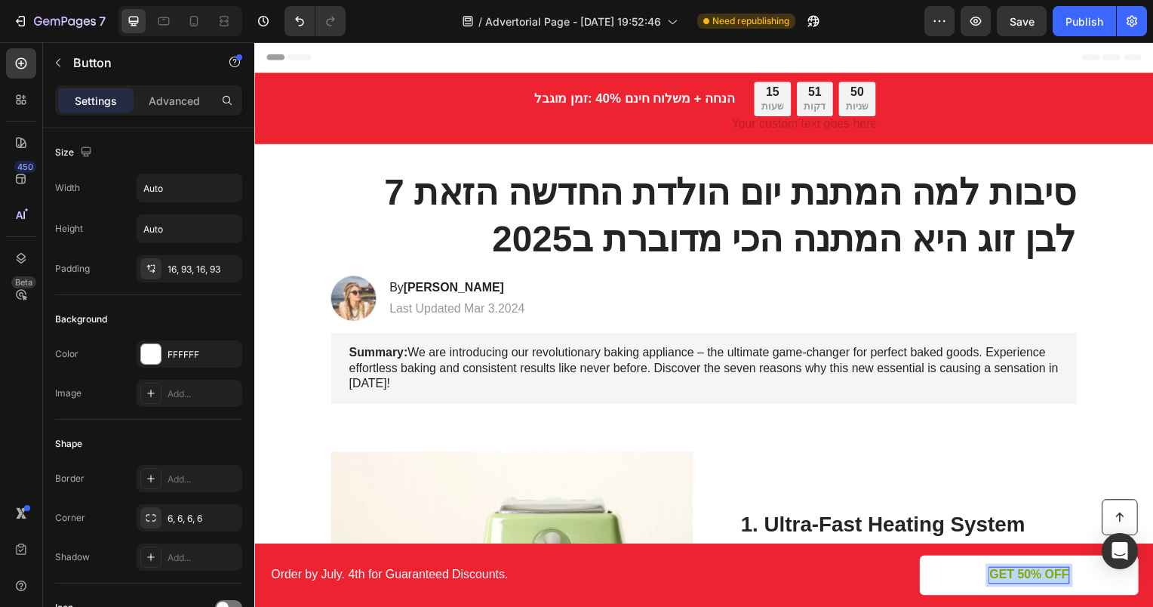
click at [1014, 578] on p "GET 50% OFF" at bounding box center [1035, 579] width 80 height 16
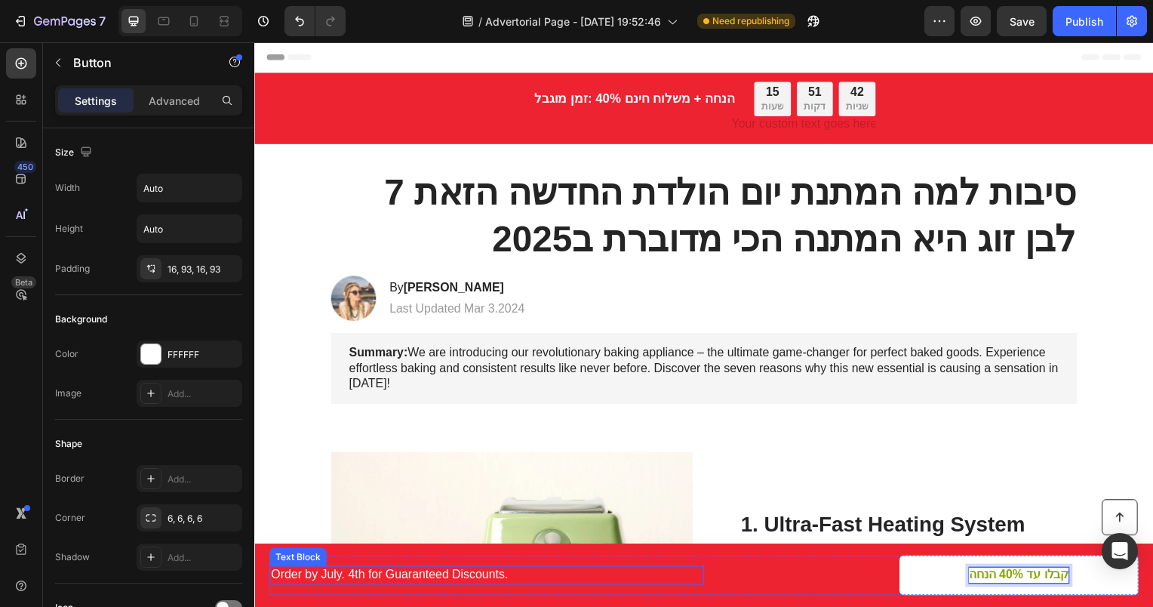
click at [435, 581] on p "Order by July. 4th for Guaranteed Discounts." at bounding box center [488, 579] width 435 height 16
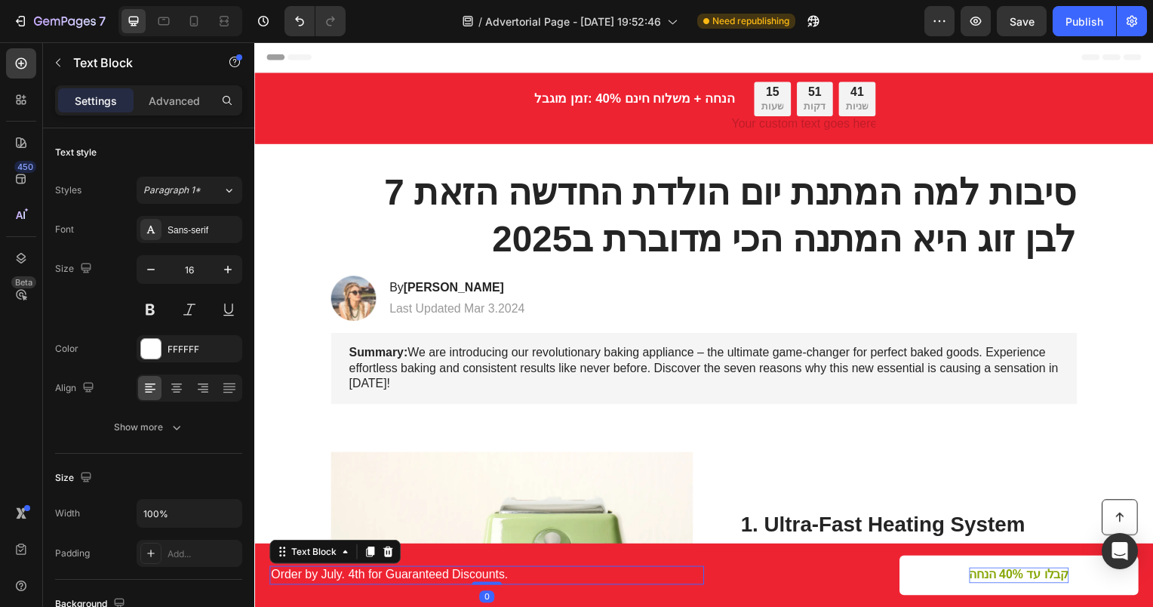
click at [435, 581] on p "Order by July. 4th for Guaranteed Discounts." at bounding box center [488, 579] width 435 height 16
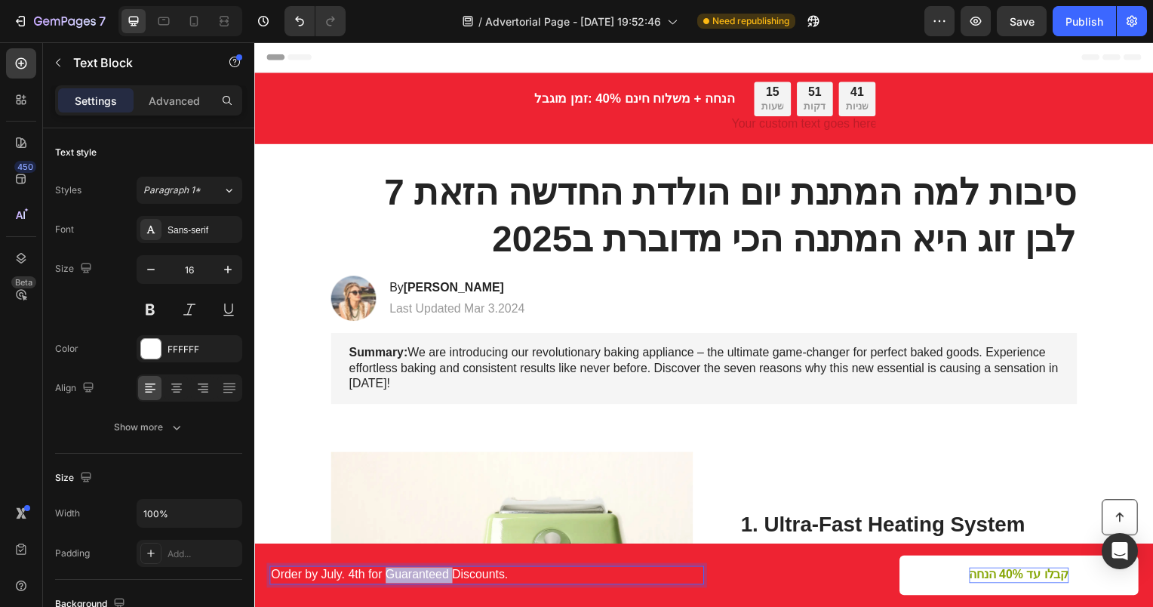
click at [435, 581] on p "Order by July. 4th for Guaranteed Discounts." at bounding box center [488, 579] width 435 height 16
click at [1007, 581] on p "קבלו עד 40% הנחה" at bounding box center [1024, 579] width 100 height 16
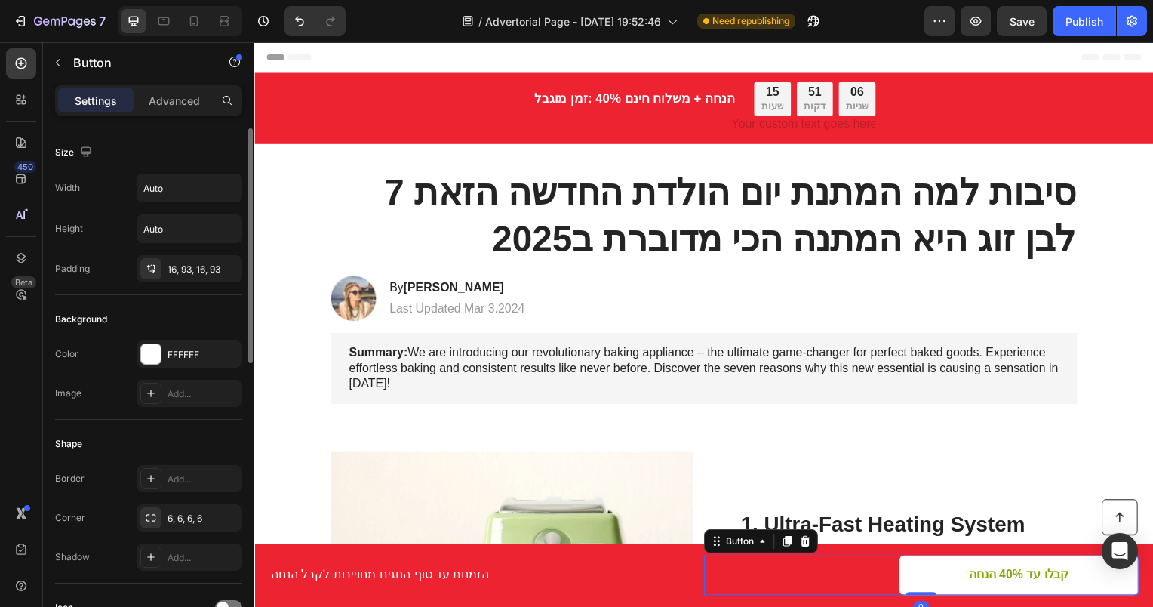
scroll to position [377, 0]
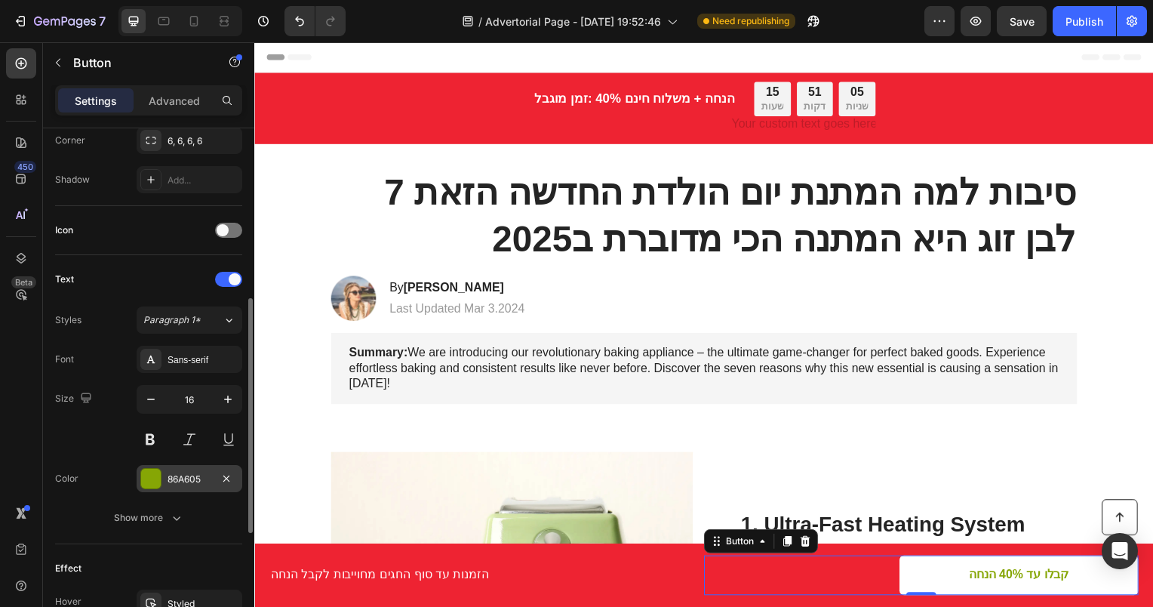
click at [152, 476] on div at bounding box center [151, 479] width 20 height 20
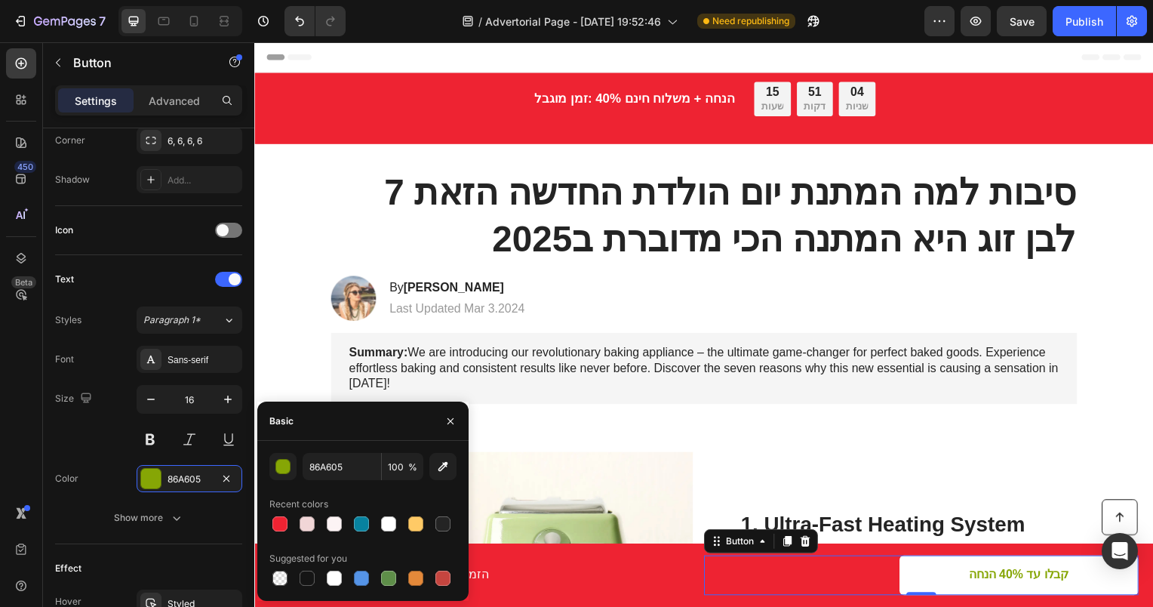
click at [264, 524] on div "86A605 100 % Recent colors Suggested for you" at bounding box center [362, 521] width 211 height 136
click at [442, 525] on div at bounding box center [442, 523] width 15 height 15
type input "242424"
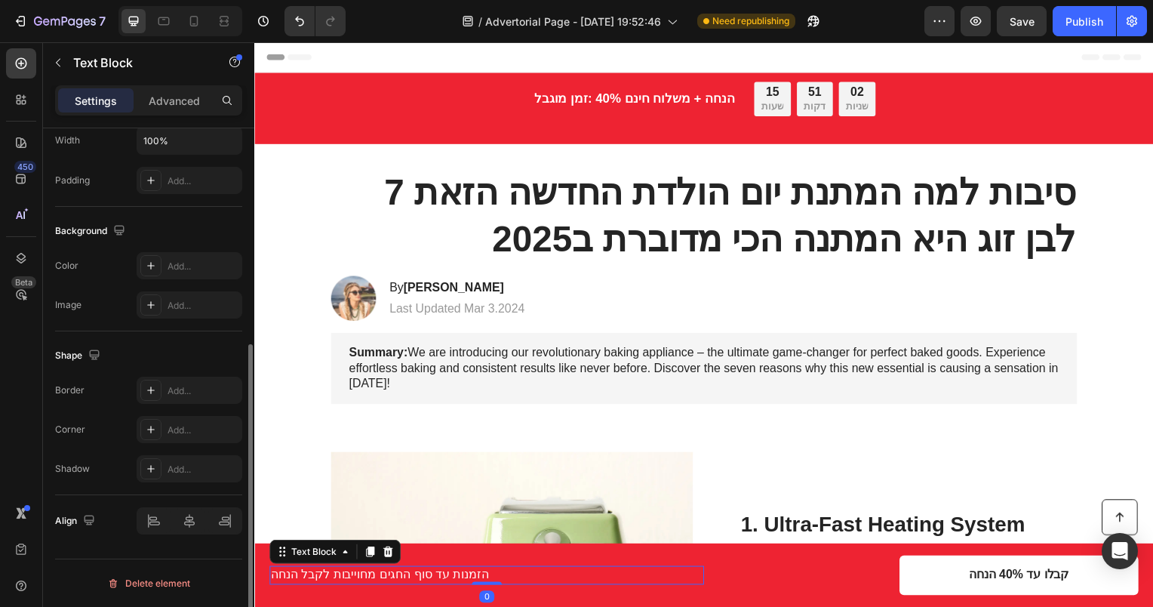
click at [617, 583] on p "הזמנות עד סוף החגים מחוייבות לקבל הנחה" at bounding box center [488, 579] width 435 height 16
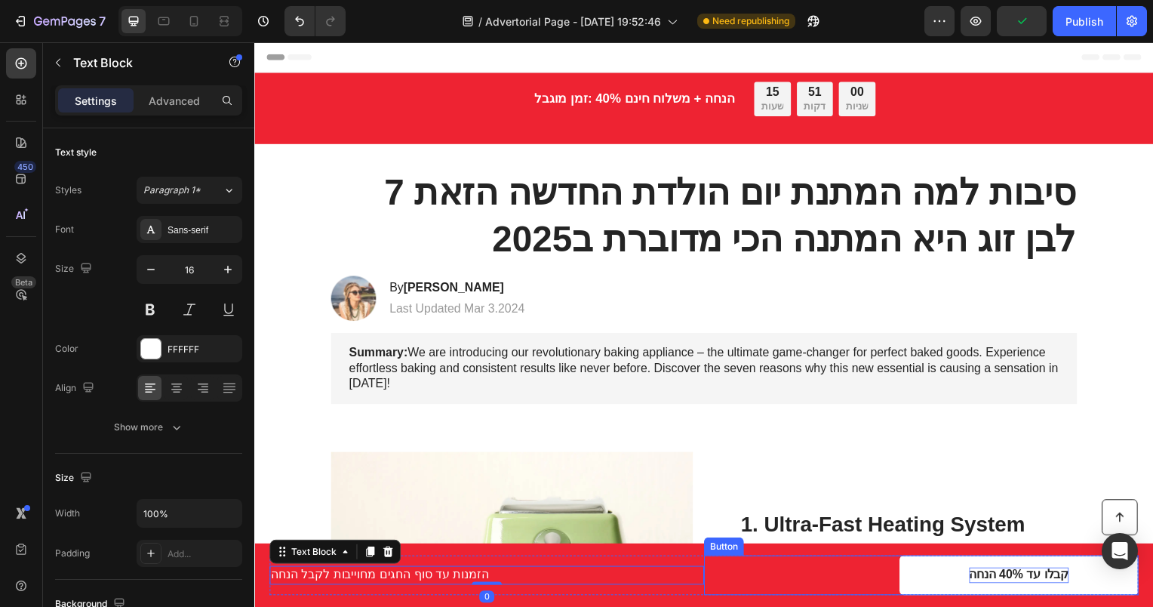
click at [1007, 580] on p "קבלו עד 40% הנחה" at bounding box center [1024, 579] width 100 height 16
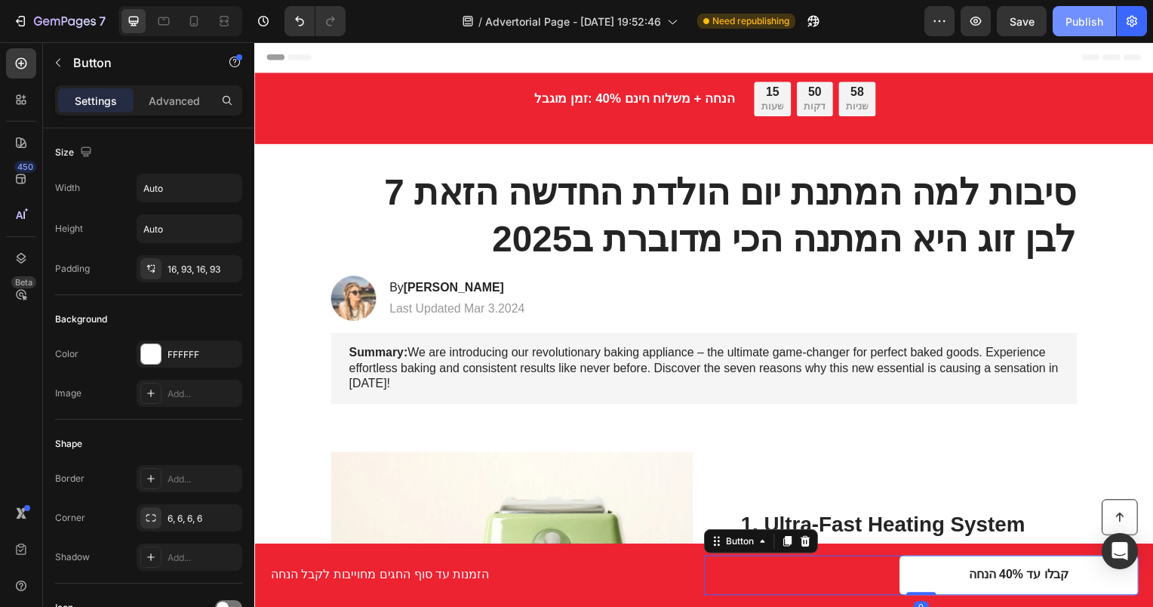
click at [1090, 18] on div "Publish" at bounding box center [1085, 22] width 38 height 16
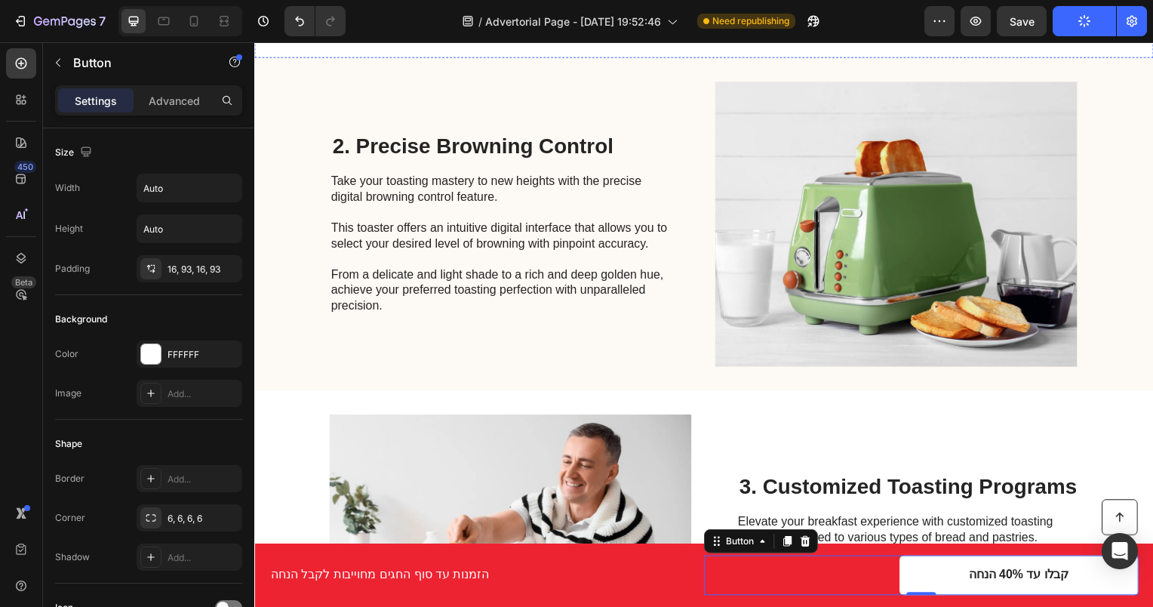
scroll to position [453, 0]
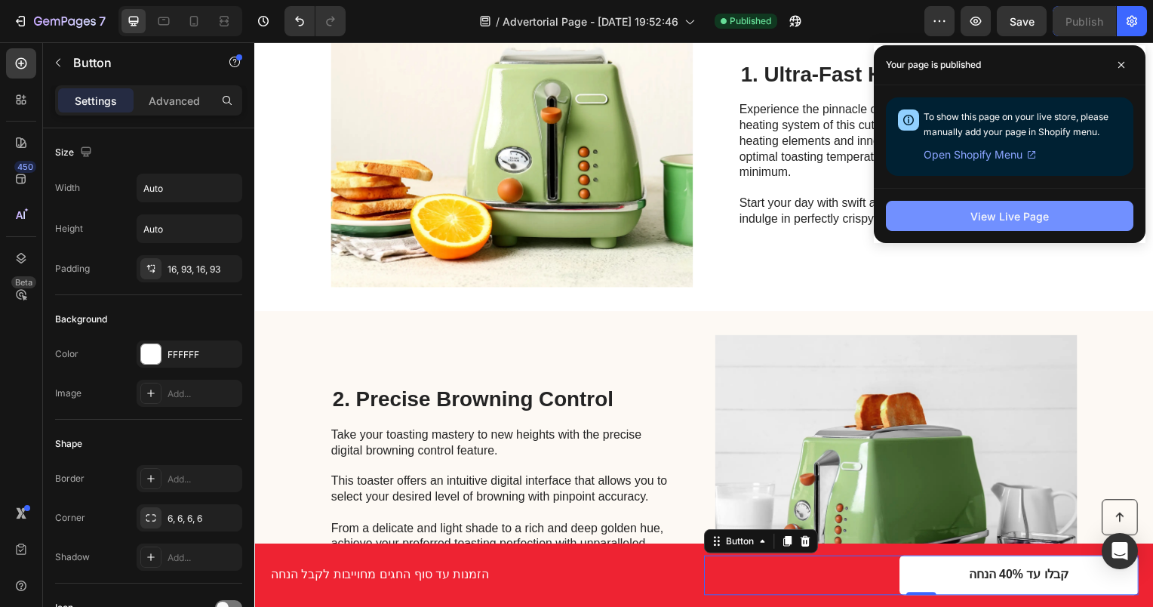
click at [1042, 218] on div "View Live Page" at bounding box center [1010, 216] width 78 height 16
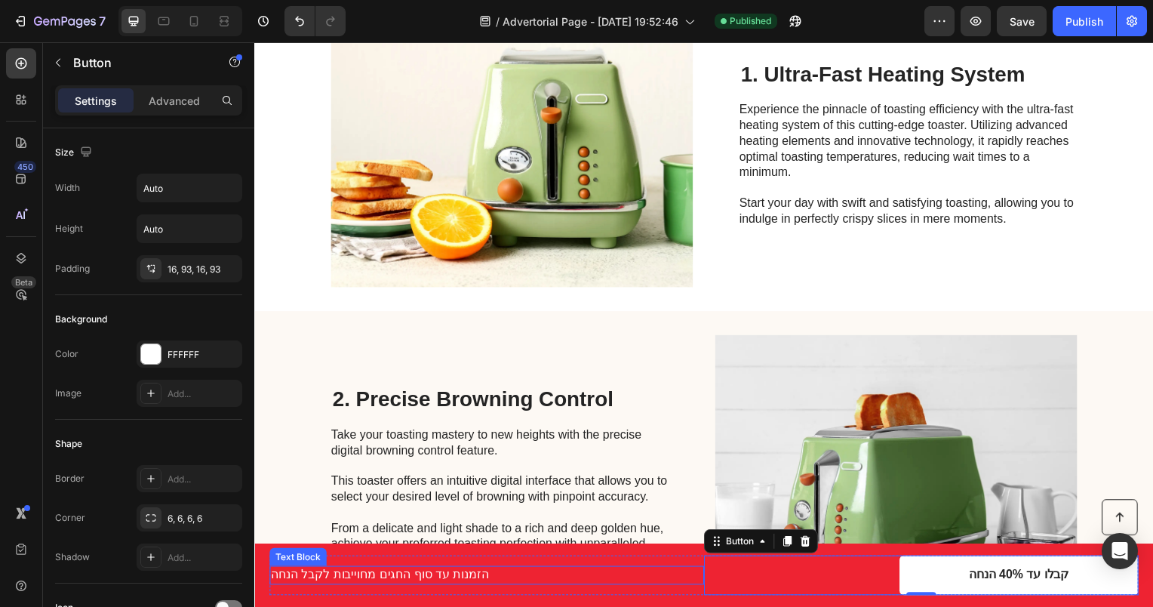
click at [543, 584] on p "הזמנות עד סוף החגים מחוייבות לקבל הנחה" at bounding box center [488, 579] width 435 height 16
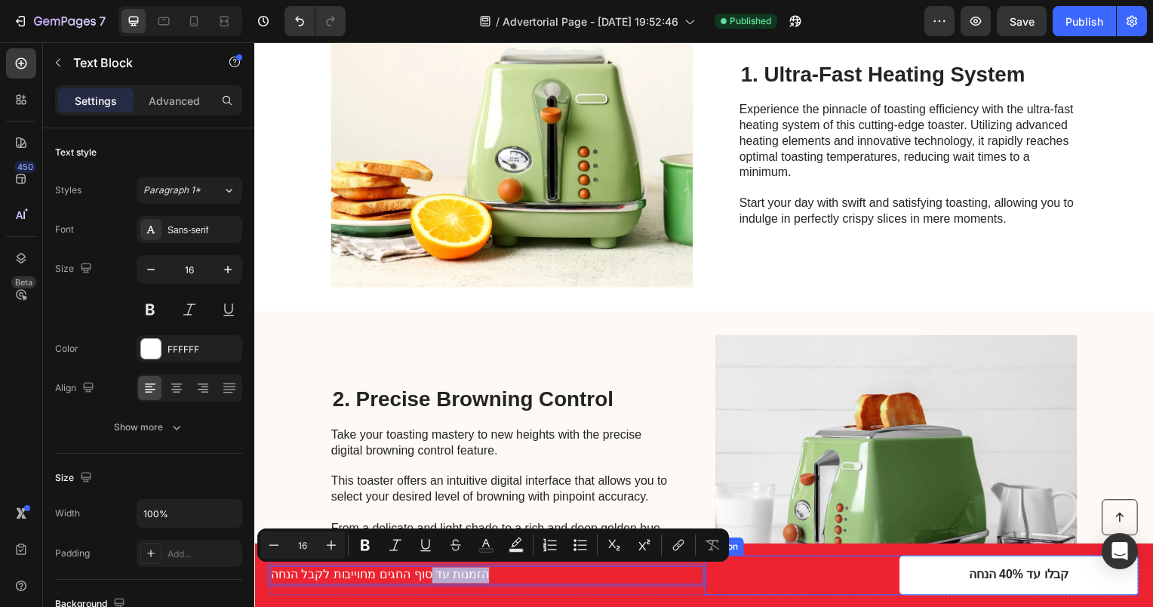
drag, startPoint x: 421, startPoint y: 577, endPoint x: 744, endPoint y: 580, distance: 323.0
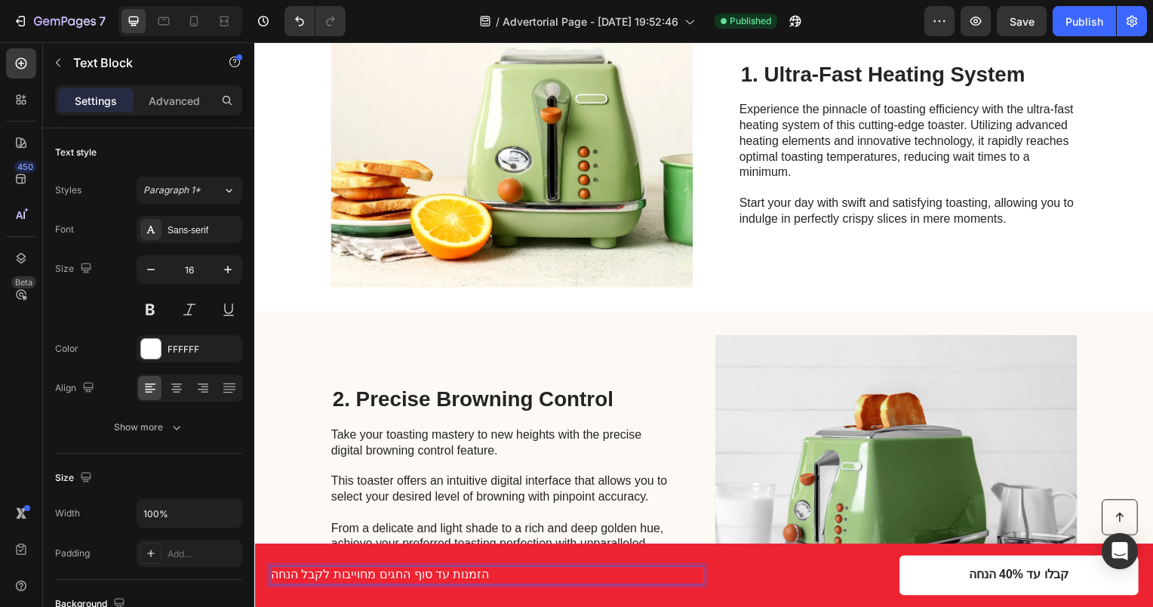
click at [643, 584] on p "הזמנות עד סוף החגים מחוייבות לקבל הנחה" at bounding box center [488, 579] width 435 height 16
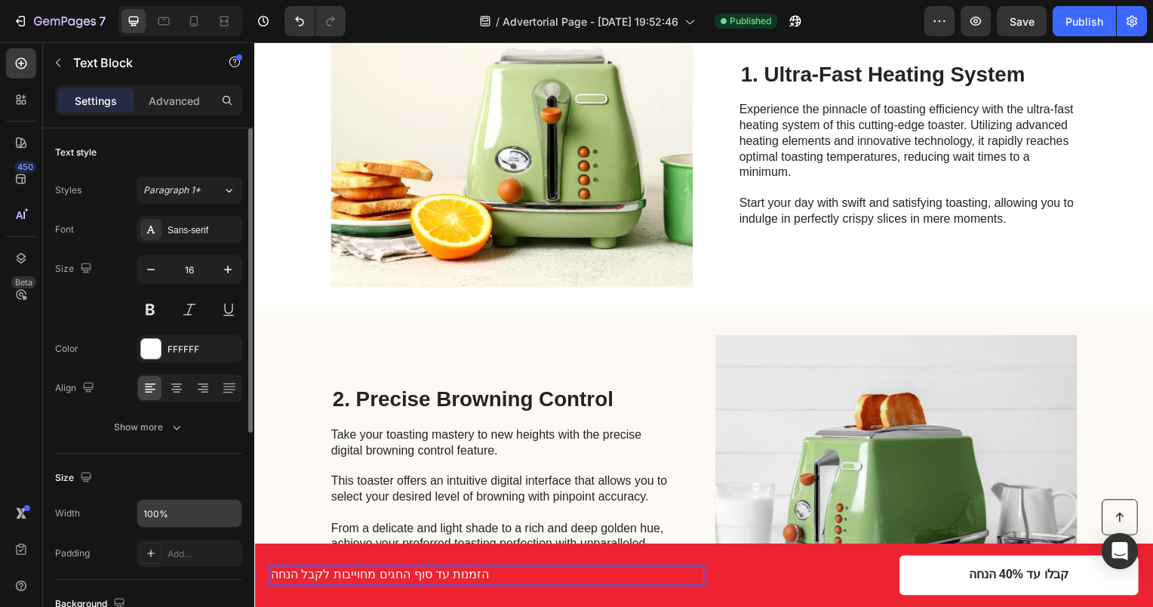
scroll to position [151, 0]
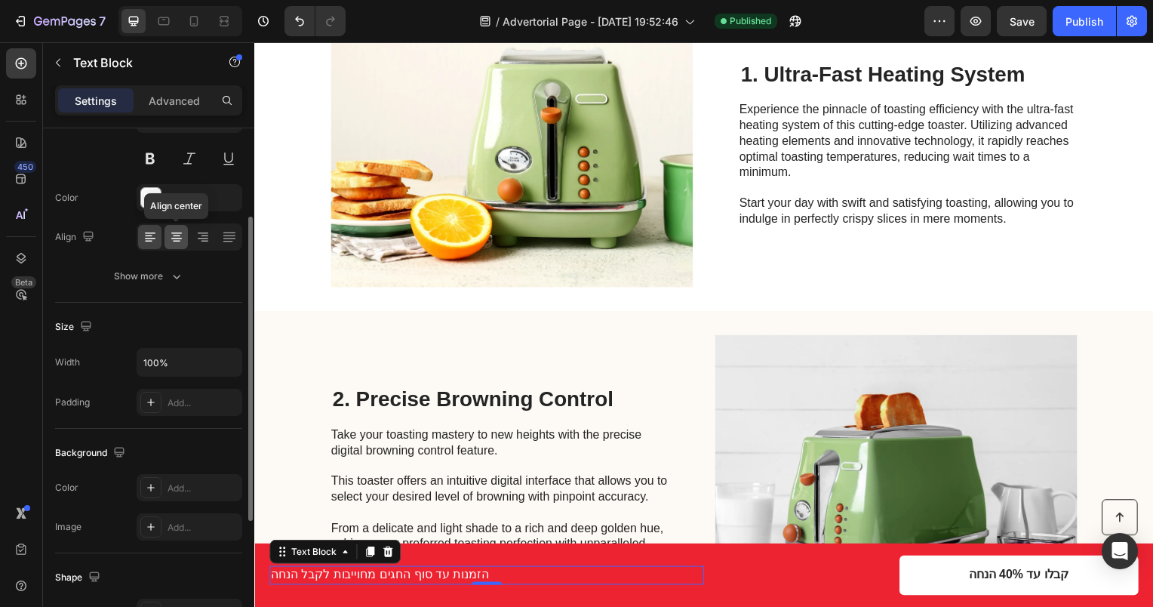
click at [177, 230] on icon at bounding box center [176, 236] width 15 height 15
click at [208, 238] on icon at bounding box center [202, 236] width 15 height 15
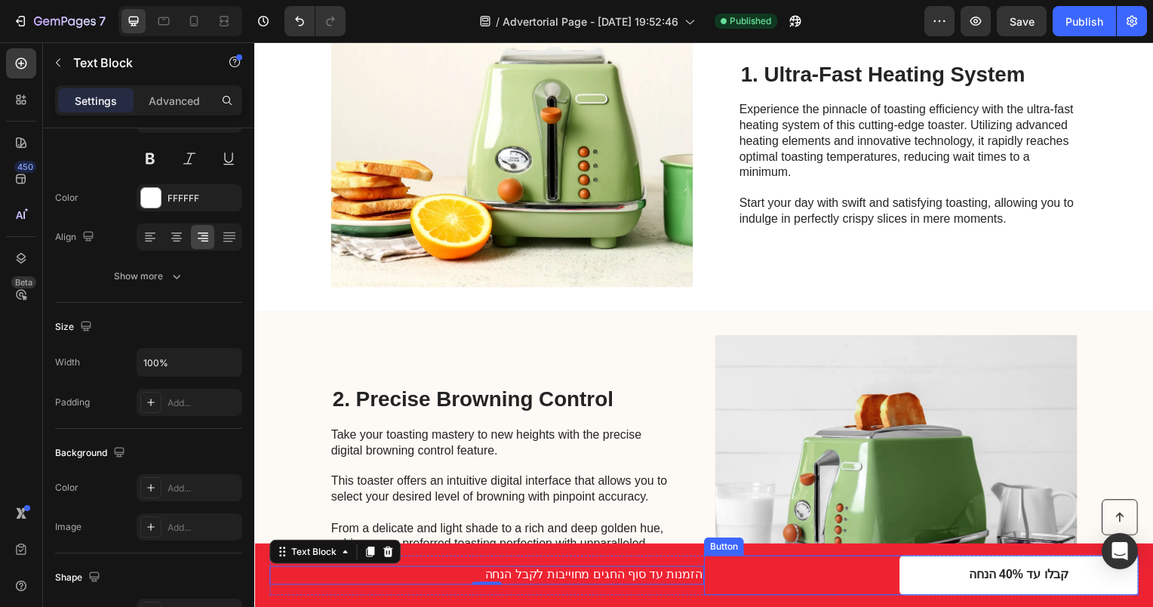
click at [862, 568] on div "קבלו עד 40% הנחה Button" at bounding box center [926, 579] width 438 height 40
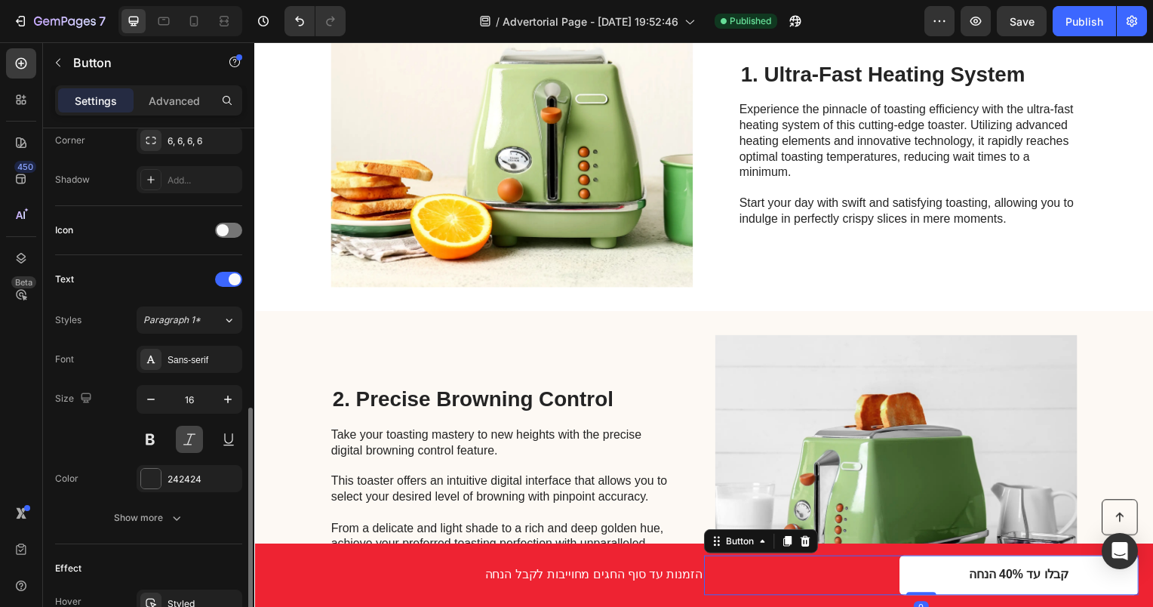
scroll to position [604, 0]
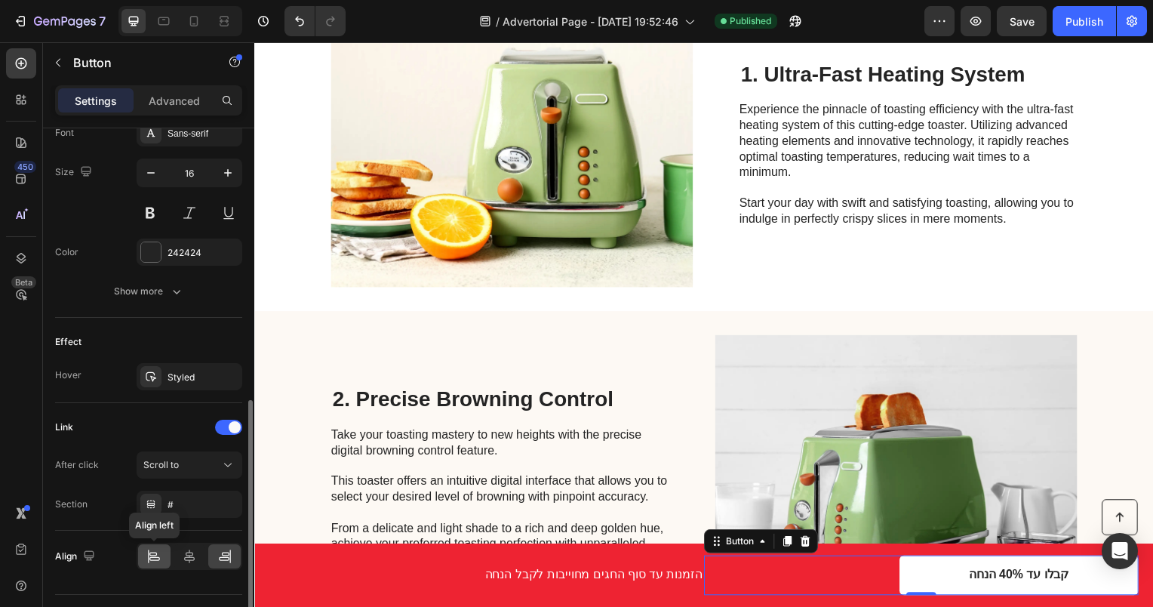
click at [155, 557] on icon at bounding box center [154, 559] width 11 height 4
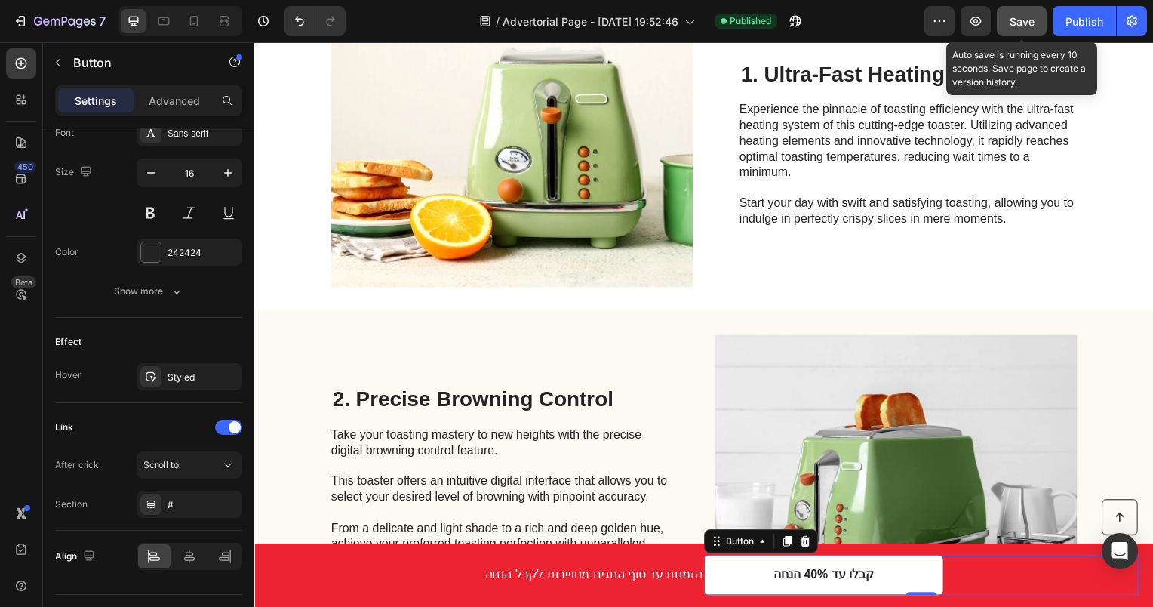
click at [1032, 9] on button "Save" at bounding box center [1022, 21] width 50 height 30
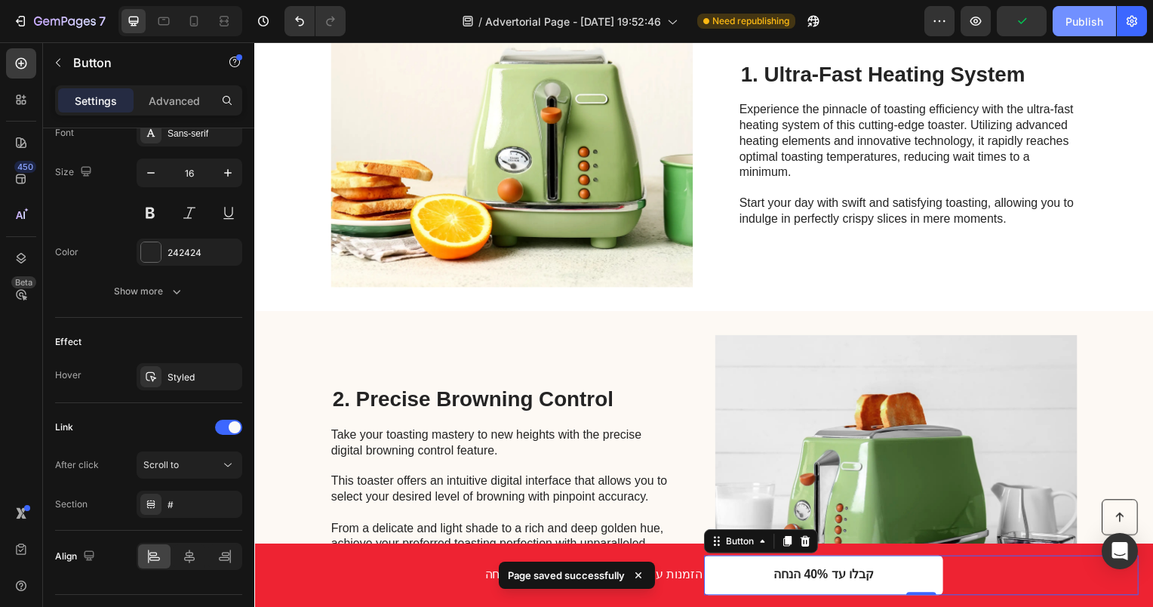
click at [1066, 24] on button "Publish" at bounding box center [1084, 21] width 63 height 30
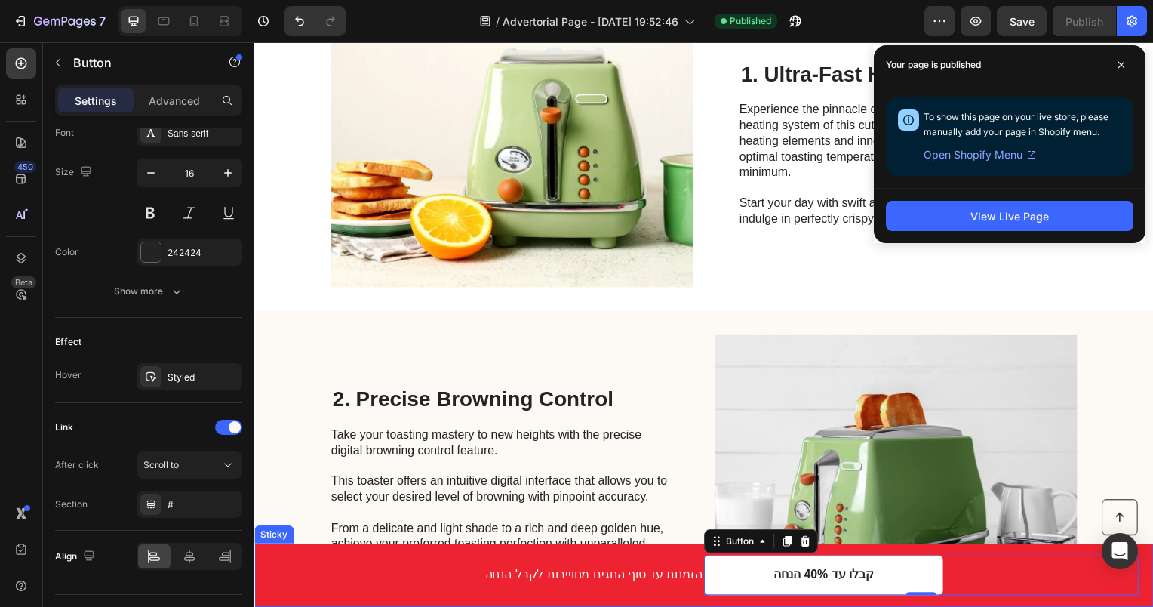
click at [263, 559] on div "Button הזמנות עד סוף החגים מחוייבות לקבל הנחה Text Block קבלו עד 40% הנחה Butto…" at bounding box center [707, 579] width 906 height 64
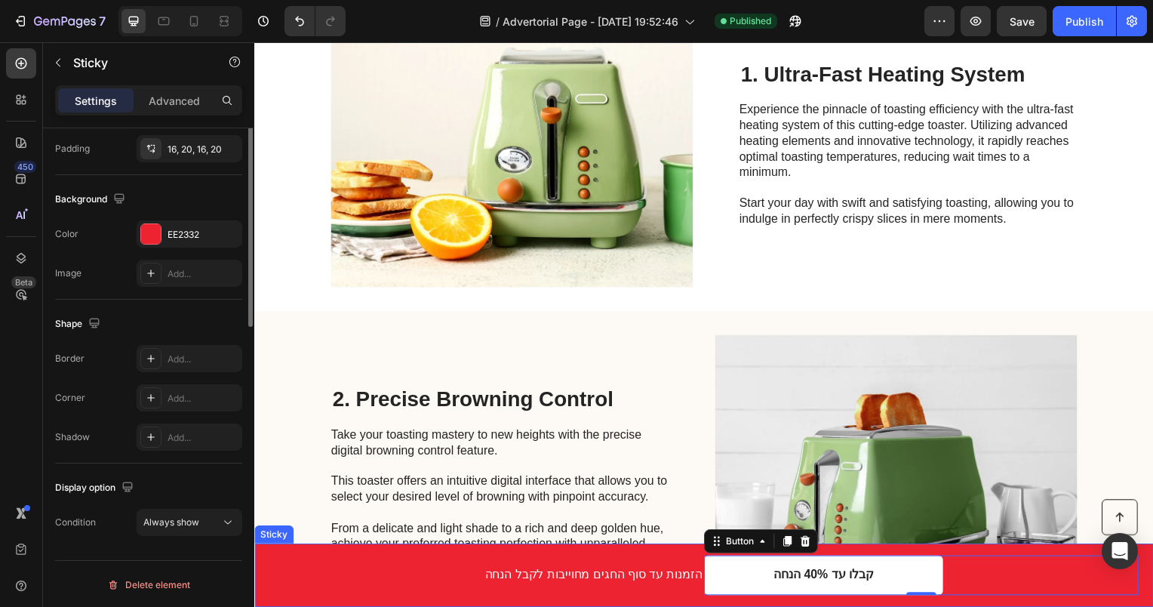
scroll to position [0, 0]
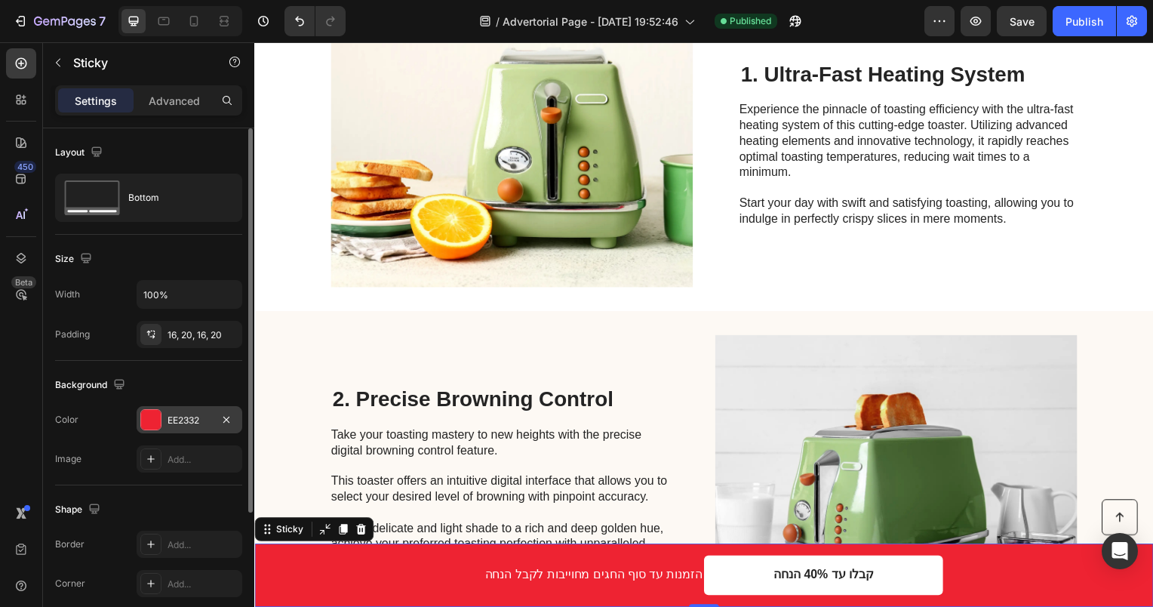
click at [155, 420] on div at bounding box center [151, 420] width 20 height 20
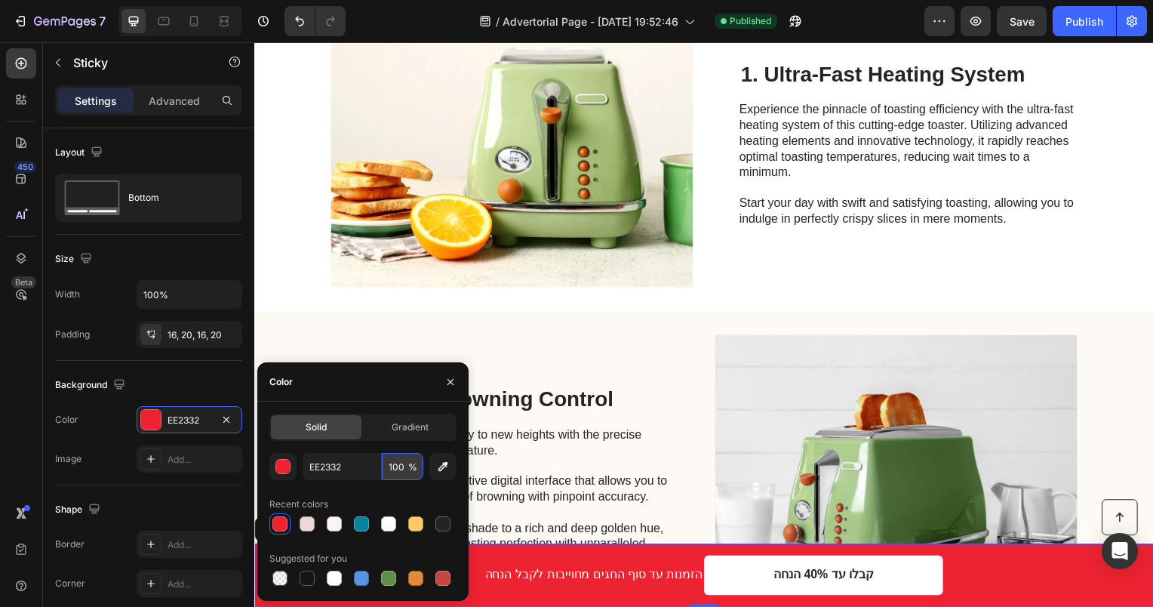
click at [399, 468] on input "100" at bounding box center [403, 466] width 42 height 27
type input "0"
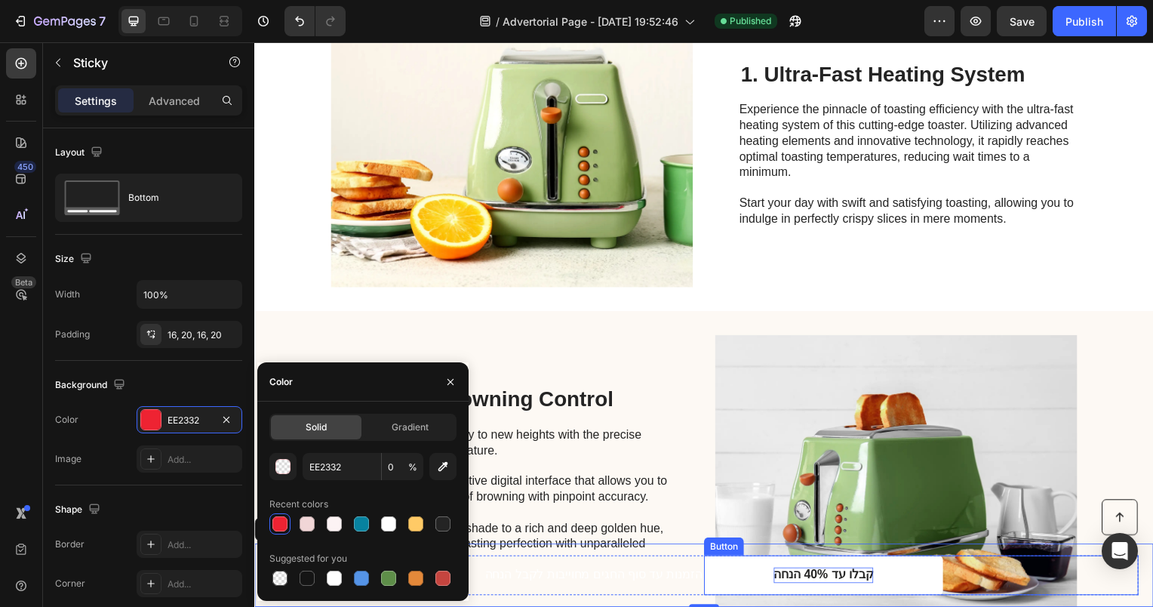
click at [777, 585] on p "קבלו עד 40% הנחה" at bounding box center [827, 579] width 100 height 16
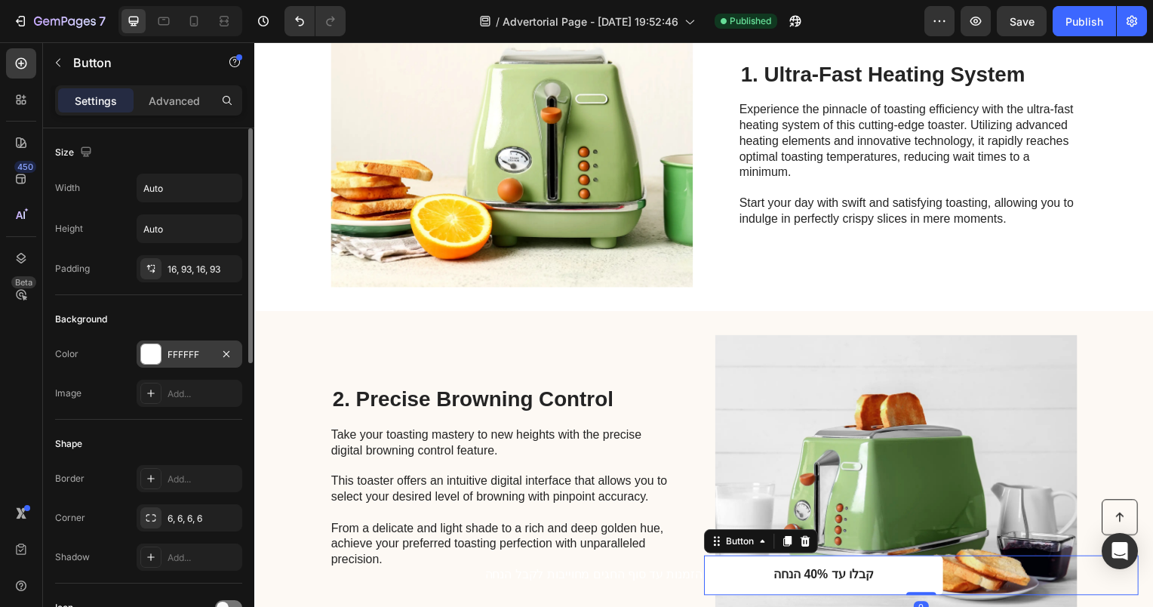
click at [148, 349] on div at bounding box center [151, 354] width 20 height 20
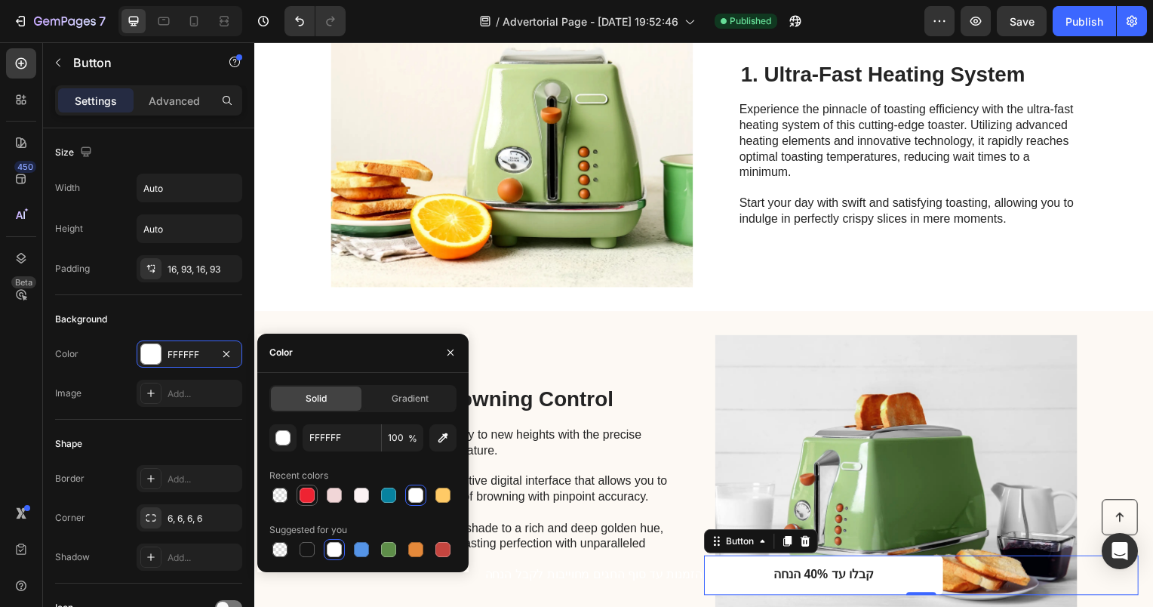
click at [309, 494] on div at bounding box center [307, 495] width 15 height 15
type input "EE2332"
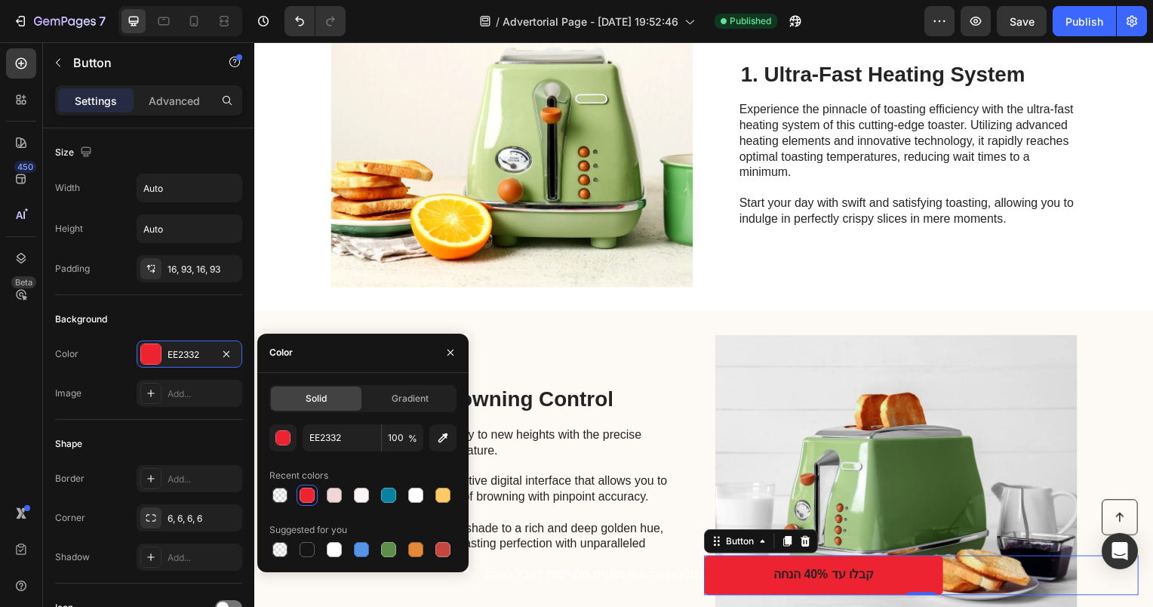
click at [306, 491] on div at bounding box center [307, 495] width 15 height 15
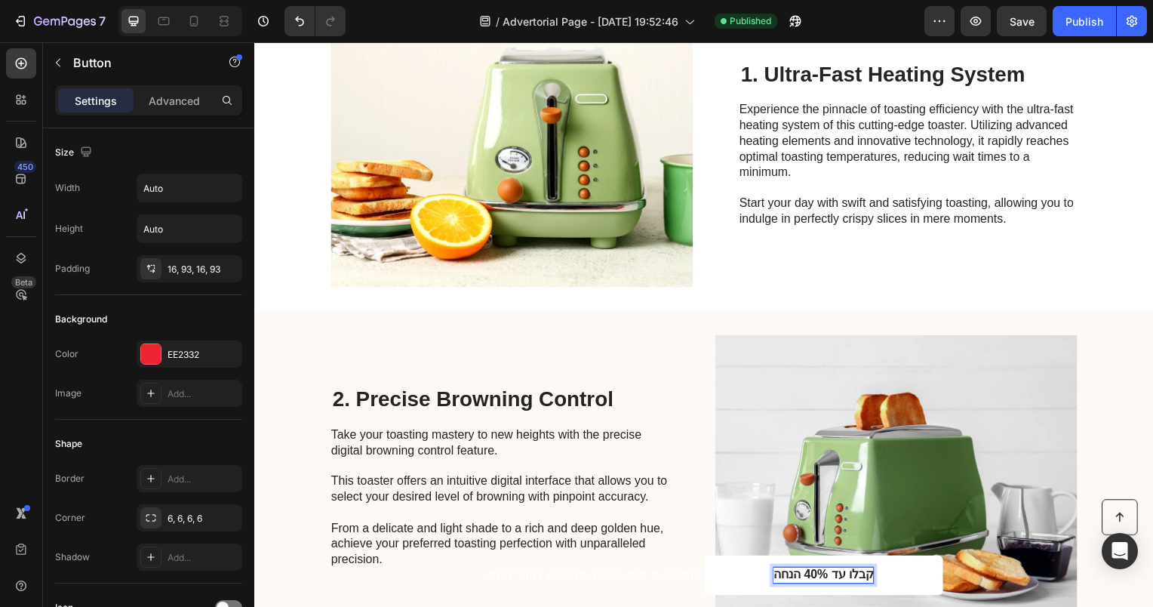
click at [832, 581] on p "קבלו עד 40% הנחה" at bounding box center [827, 579] width 100 height 16
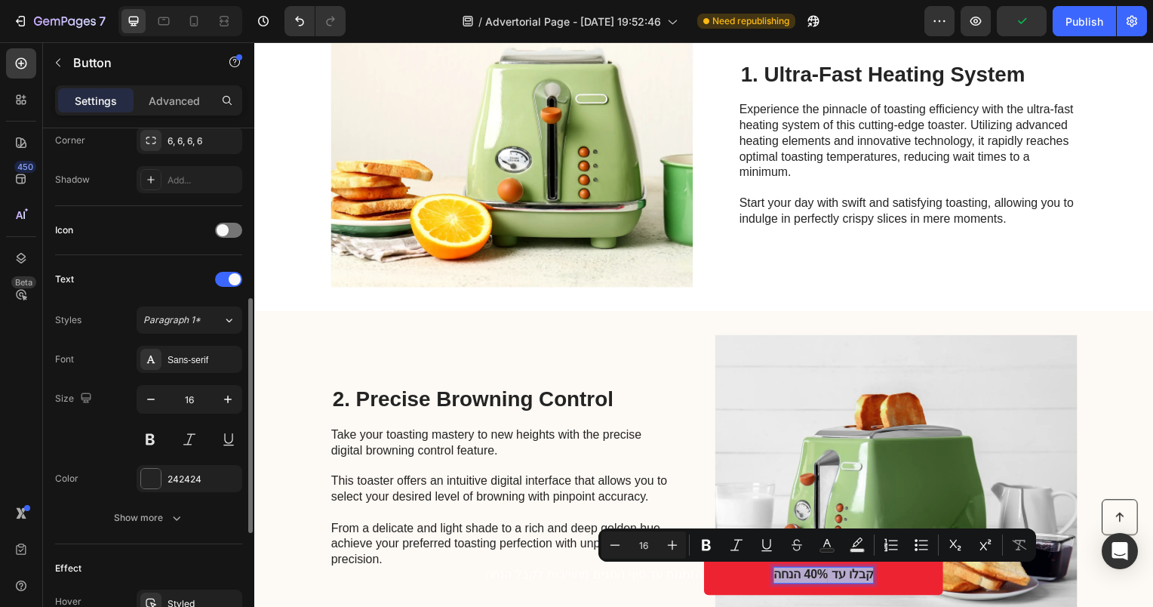
scroll to position [637, 0]
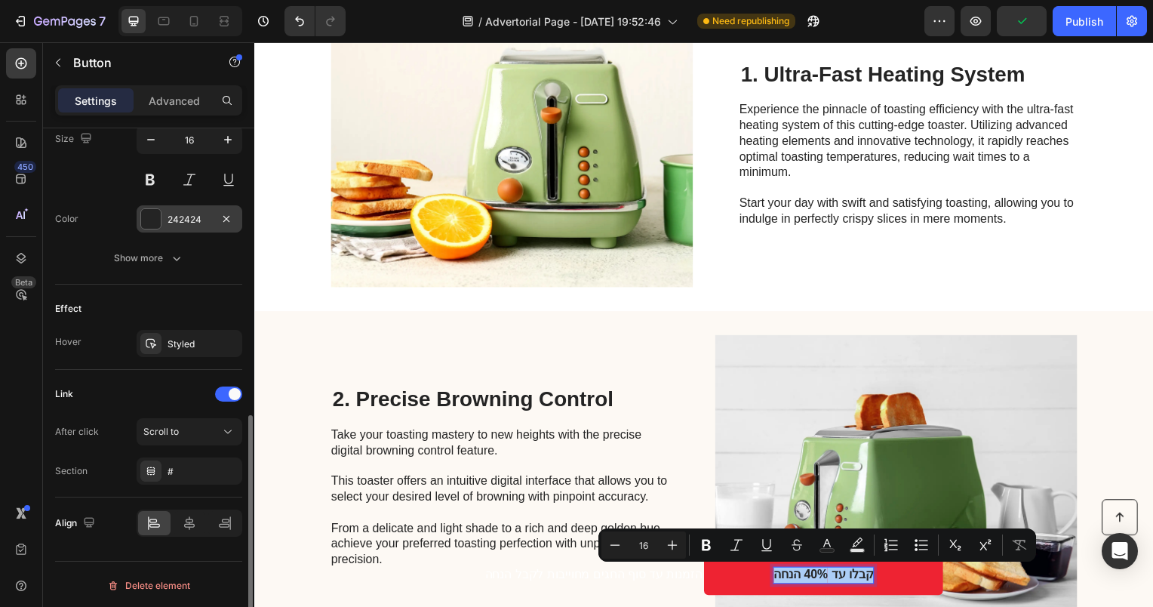
click at [148, 220] on div at bounding box center [151, 219] width 20 height 20
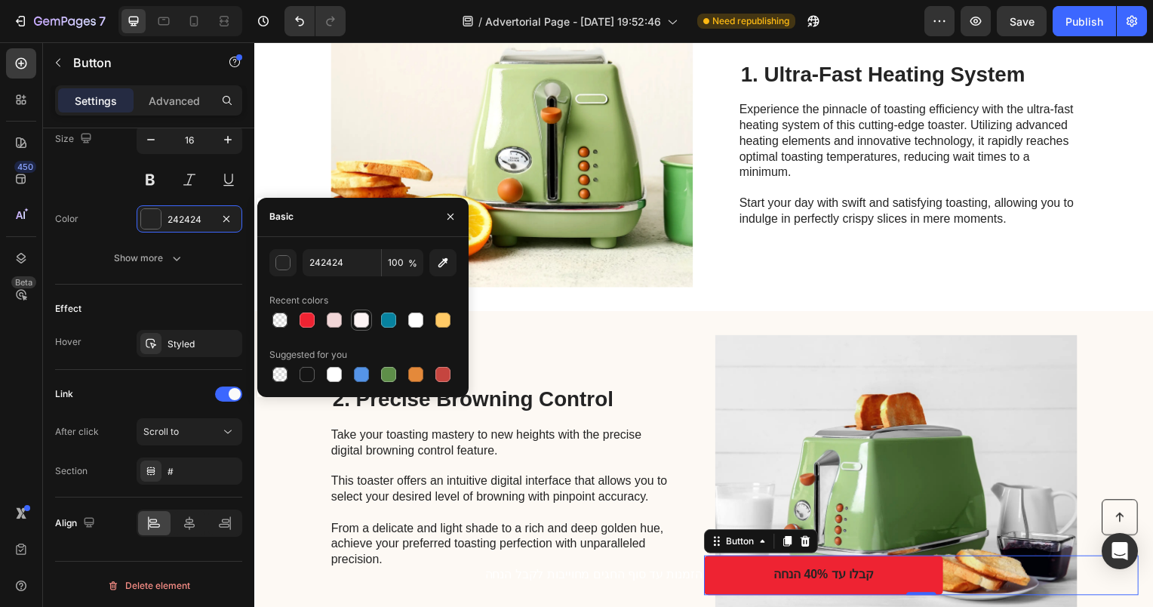
click at [360, 324] on div at bounding box center [361, 319] width 15 height 15
type input "FCF3F4"
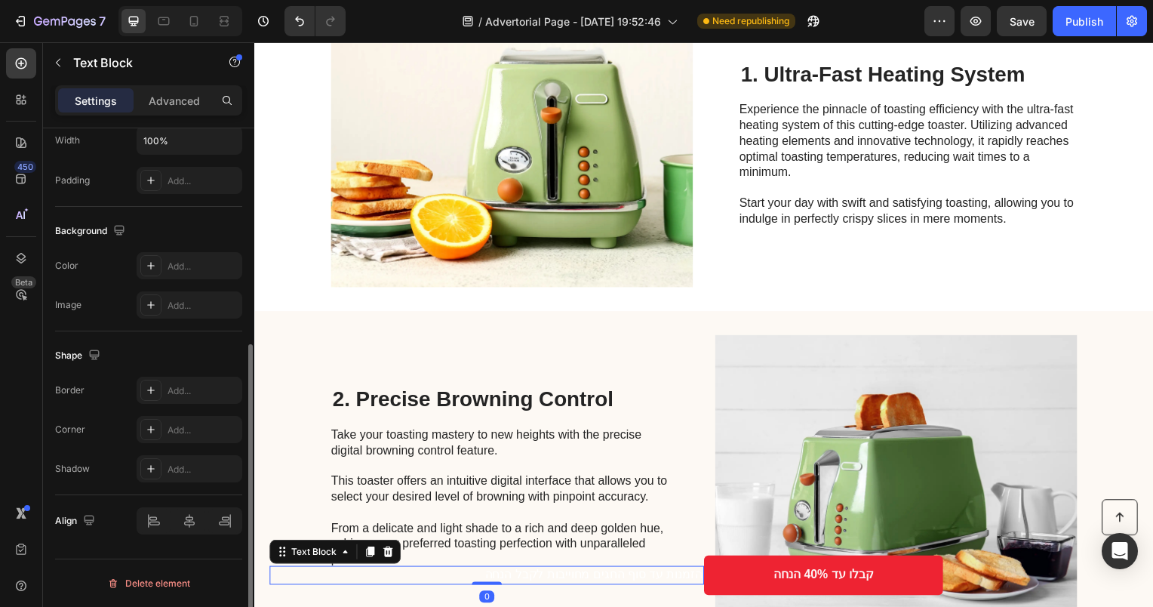
click at [663, 577] on p "הזמנות עד סוף החגים מחוייבות לקבל הנחה" at bounding box center [488, 579] width 435 height 16
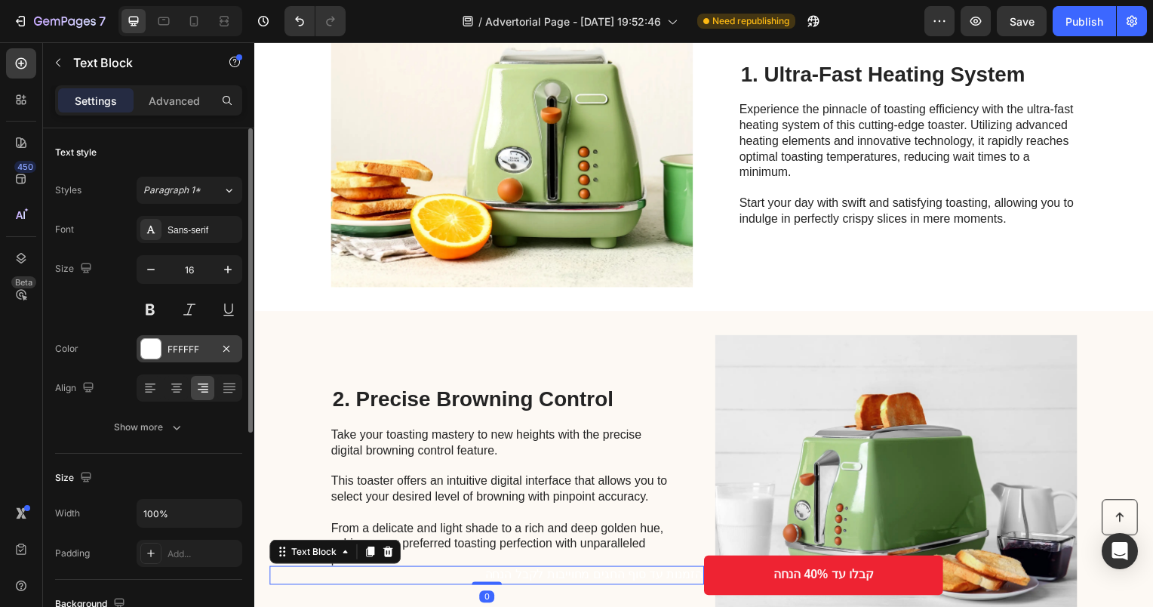
click at [149, 342] on div at bounding box center [151, 349] width 20 height 20
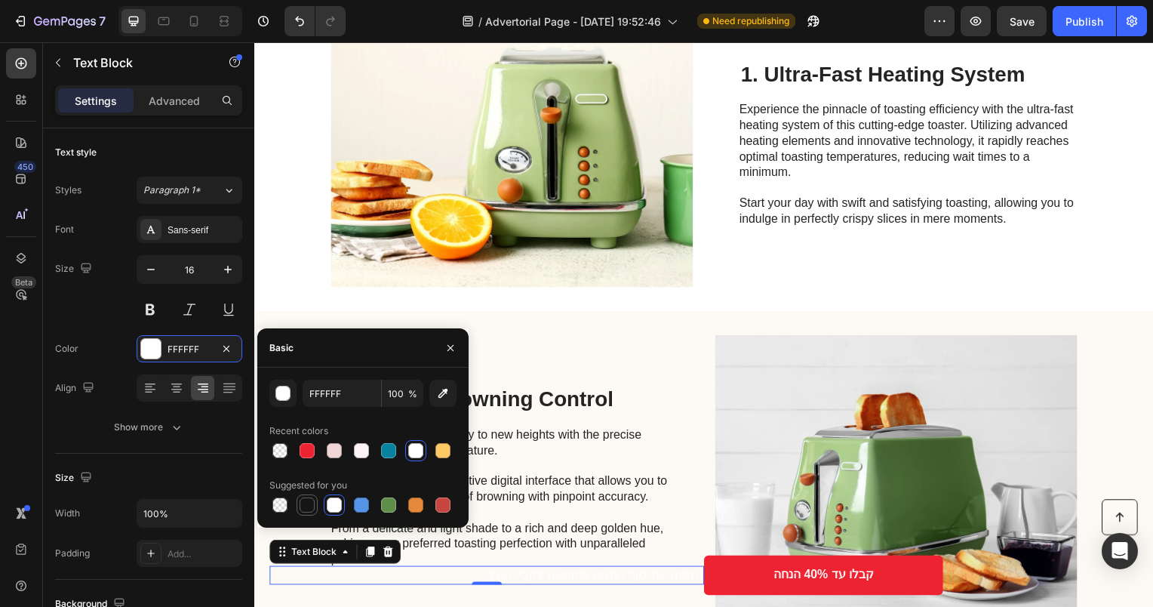
click at [302, 503] on div at bounding box center [307, 504] width 15 height 15
type input "151515"
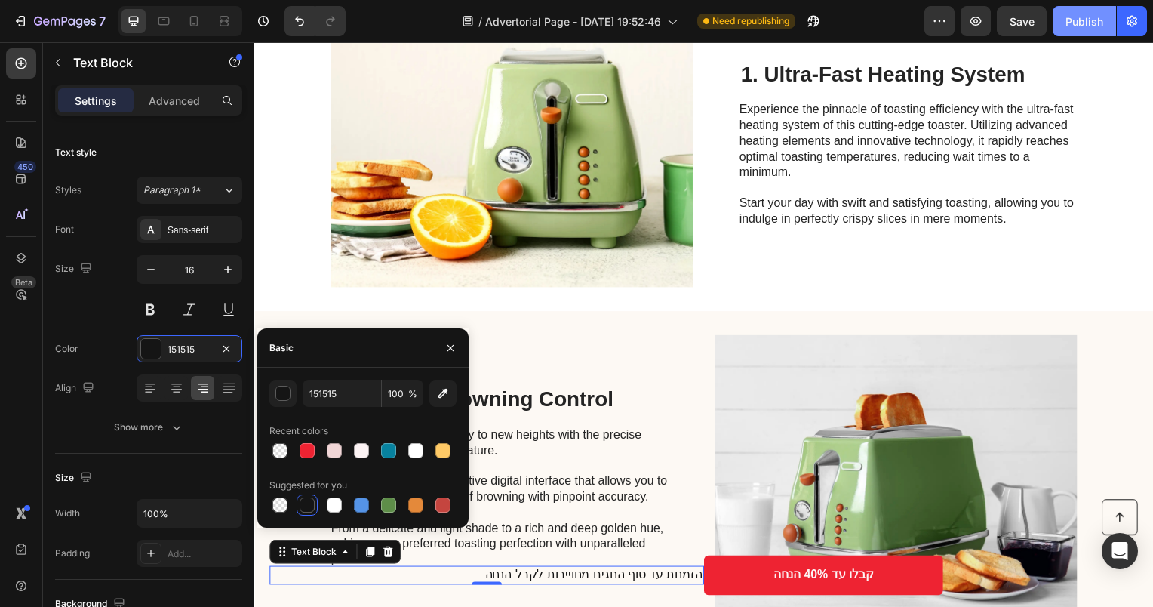
click at [1086, 23] on div "Publish" at bounding box center [1085, 22] width 38 height 16
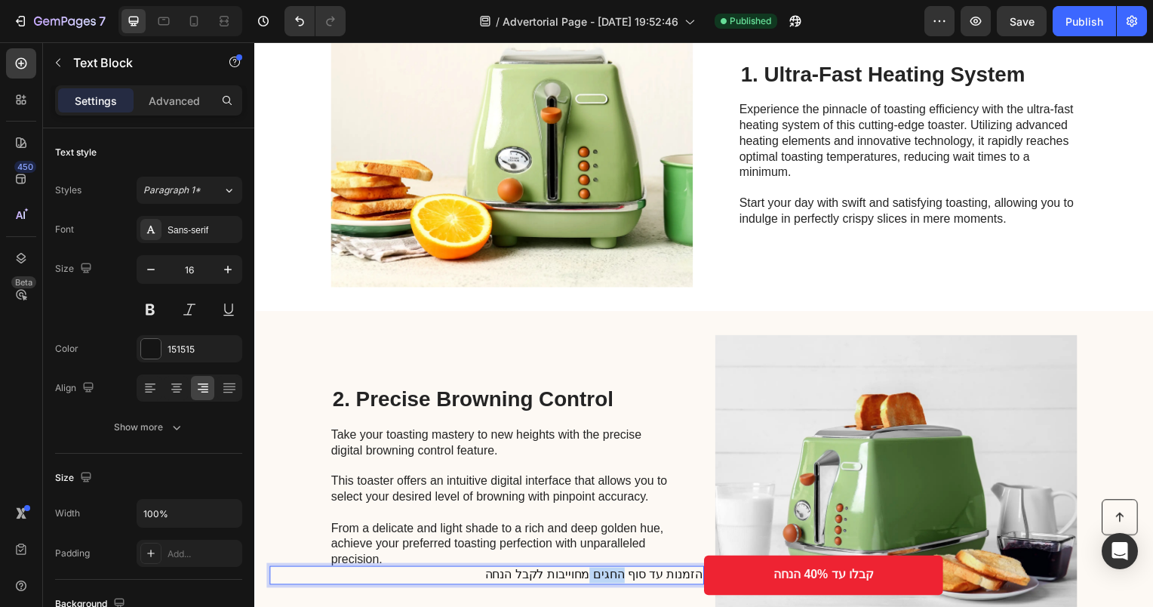
click at [625, 578] on p "הזמנות עד סוף החגים מחוייבות לקבל הנחה" at bounding box center [488, 579] width 435 height 16
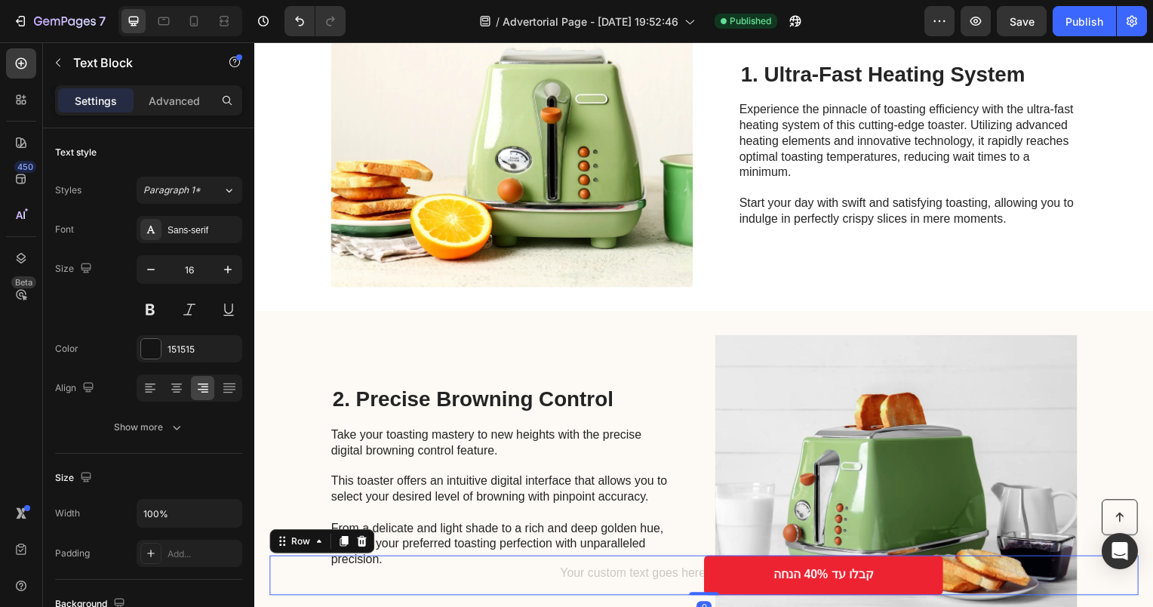
click at [620, 594] on div "Text Block" at bounding box center [488, 579] width 438 height 40
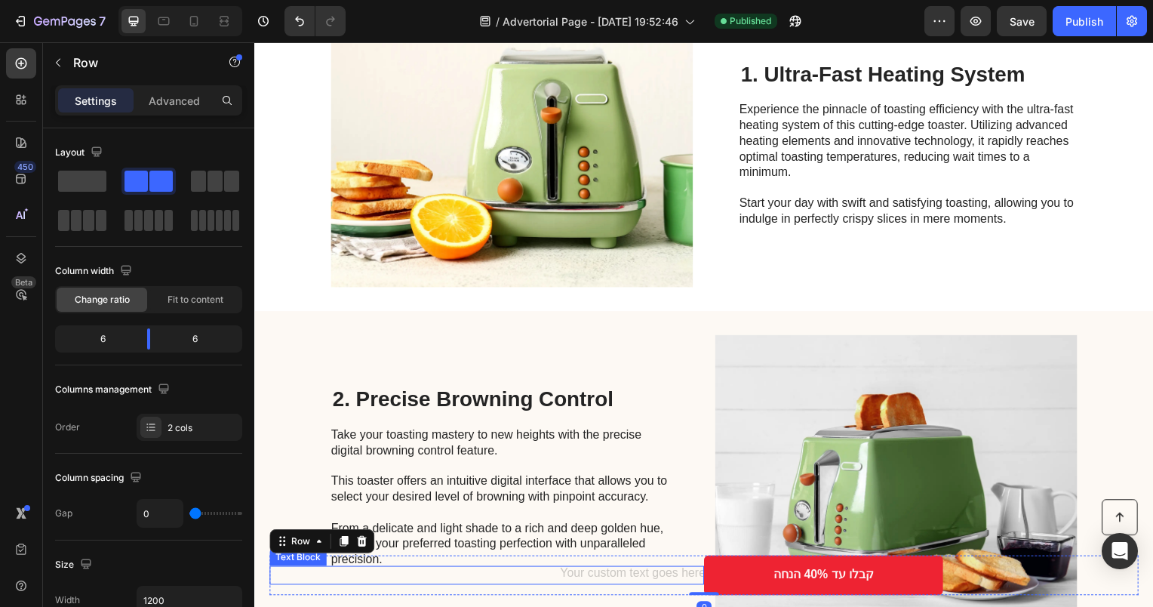
click at [594, 581] on div "Rich Text Editor. Editing area: main" at bounding box center [488, 579] width 438 height 19
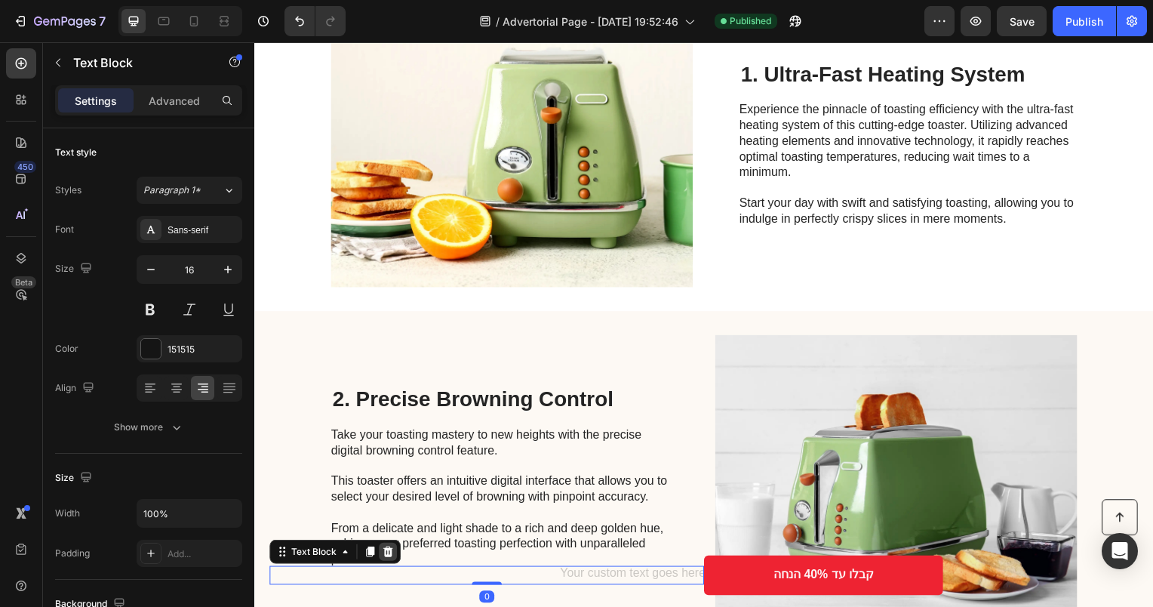
click at [381, 555] on div at bounding box center [389, 555] width 18 height 18
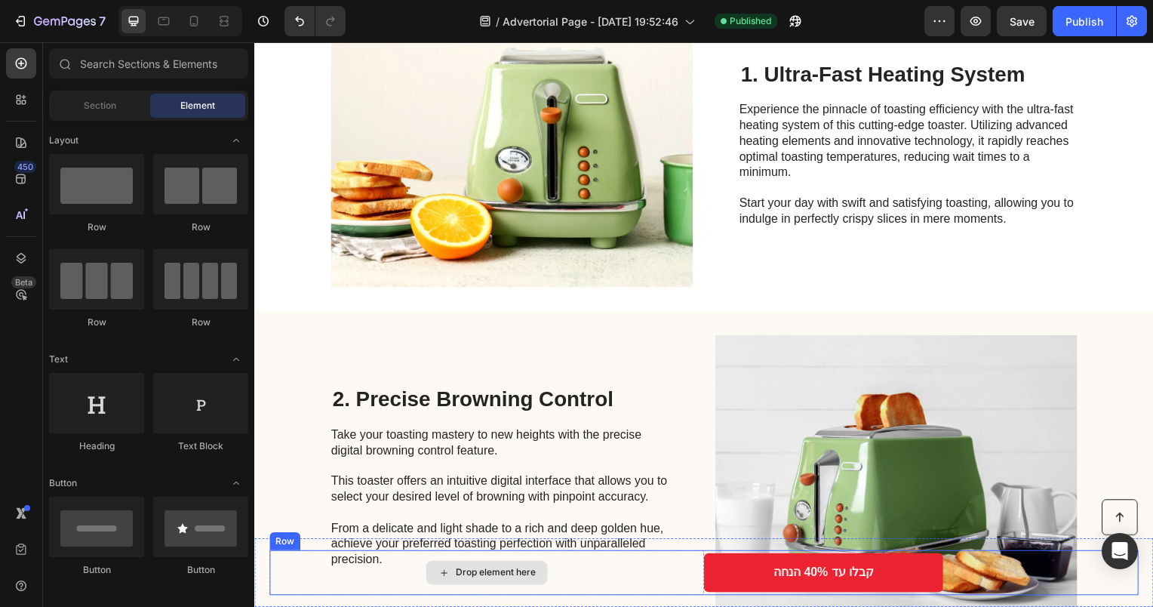
click at [595, 575] on div "Drop element here" at bounding box center [488, 576] width 438 height 45
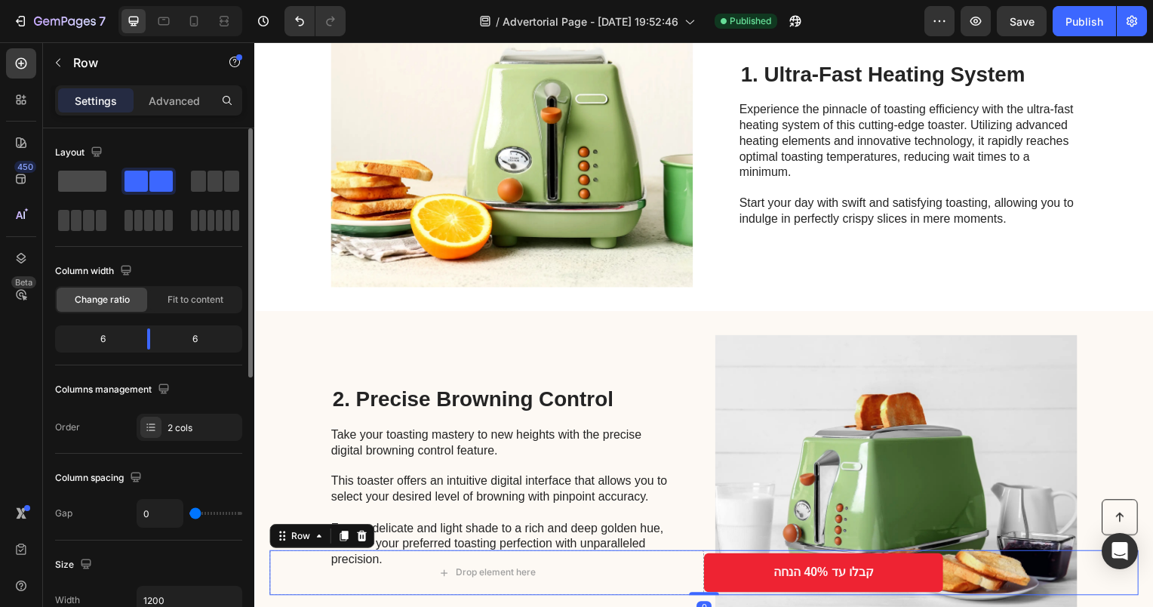
click at [88, 178] on span at bounding box center [82, 181] width 48 height 21
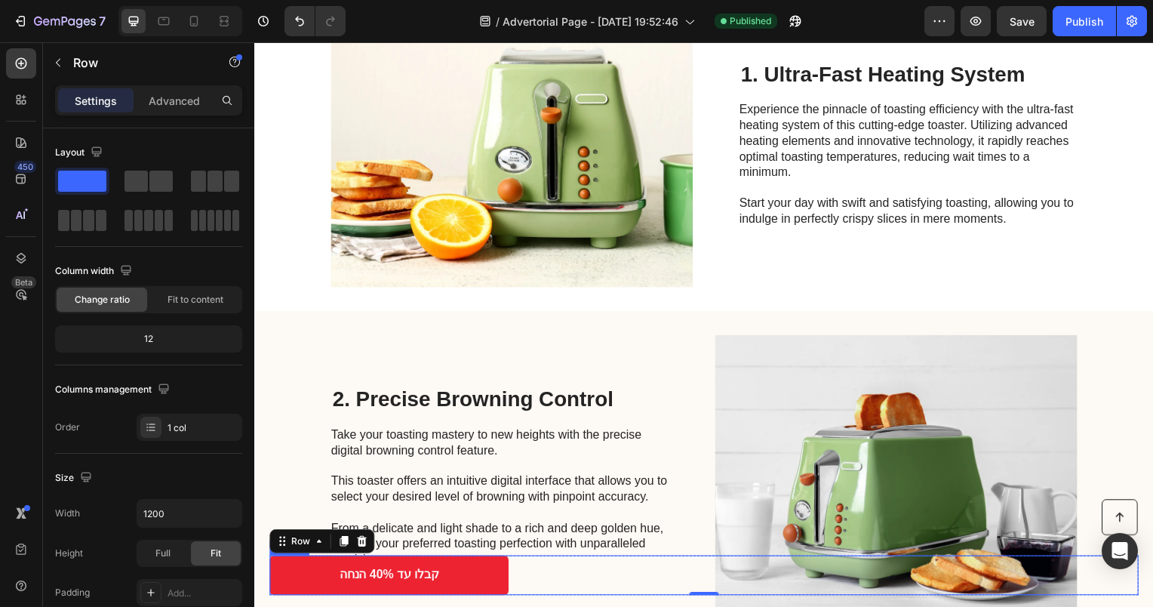
click at [639, 581] on div "קבלו עד 40% הנחה Button" at bounding box center [707, 579] width 876 height 40
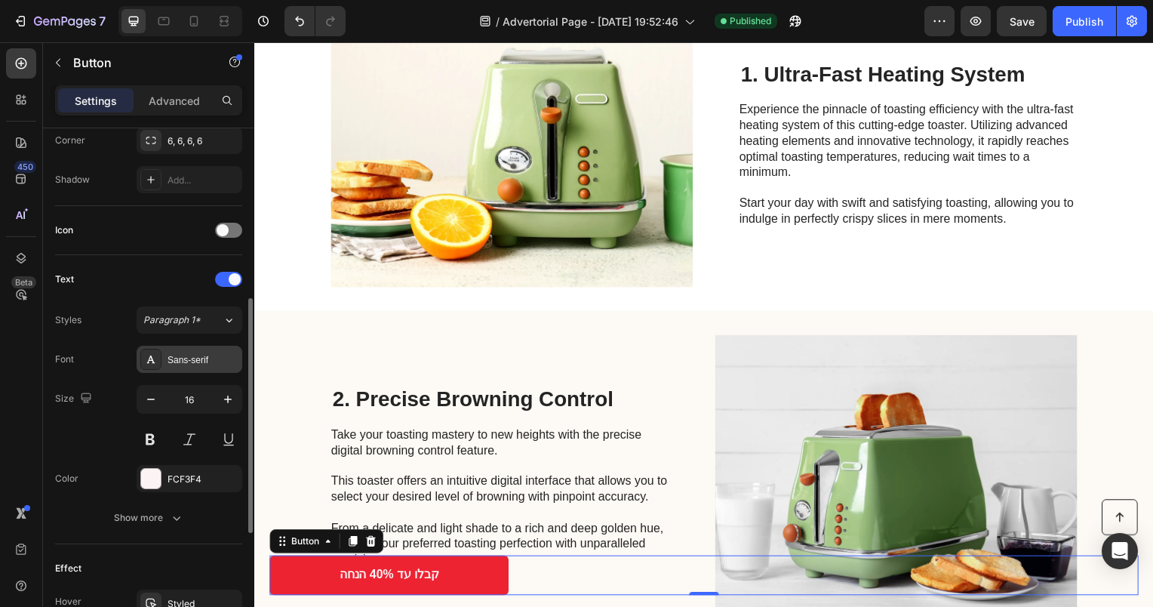
scroll to position [604, 0]
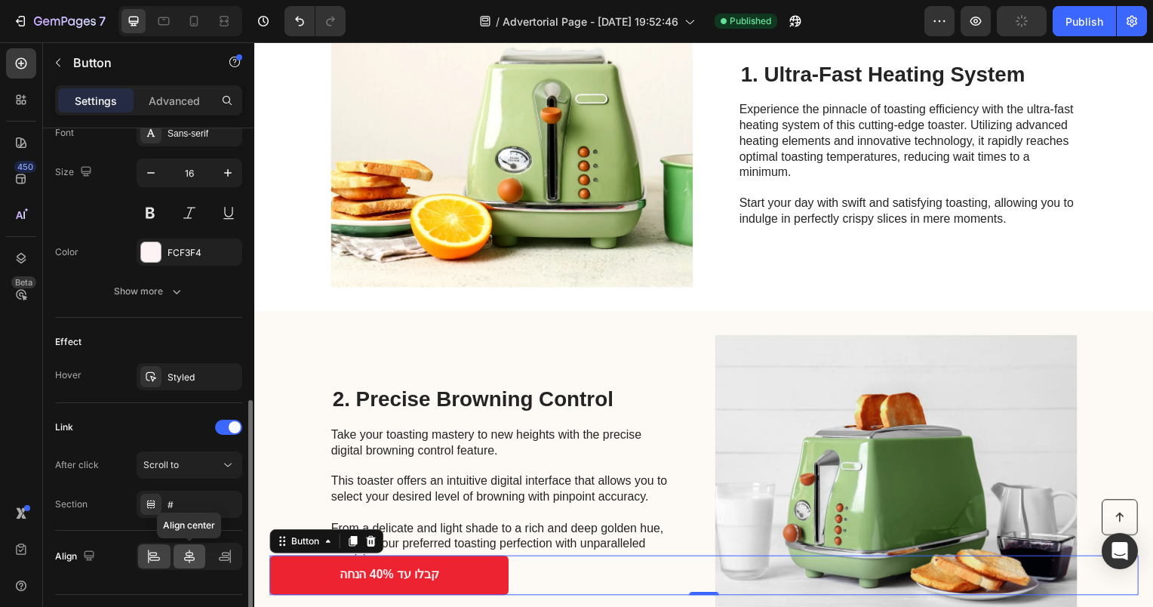
click at [198, 561] on div at bounding box center [190, 556] width 32 height 24
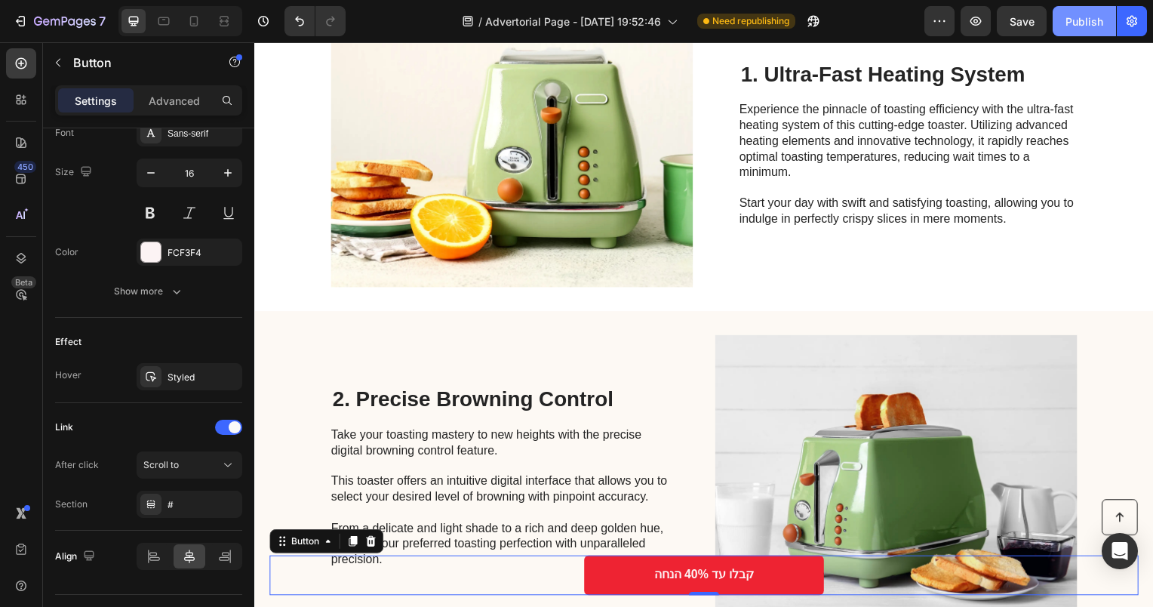
click at [1078, 15] on div "Publish" at bounding box center [1085, 22] width 38 height 16
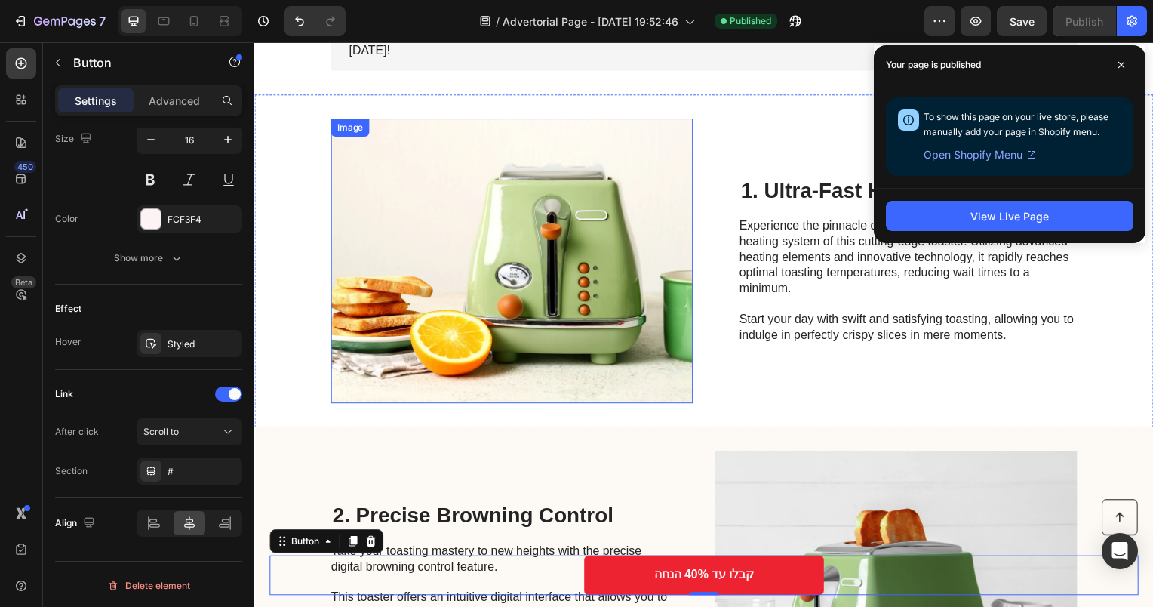
scroll to position [0, 0]
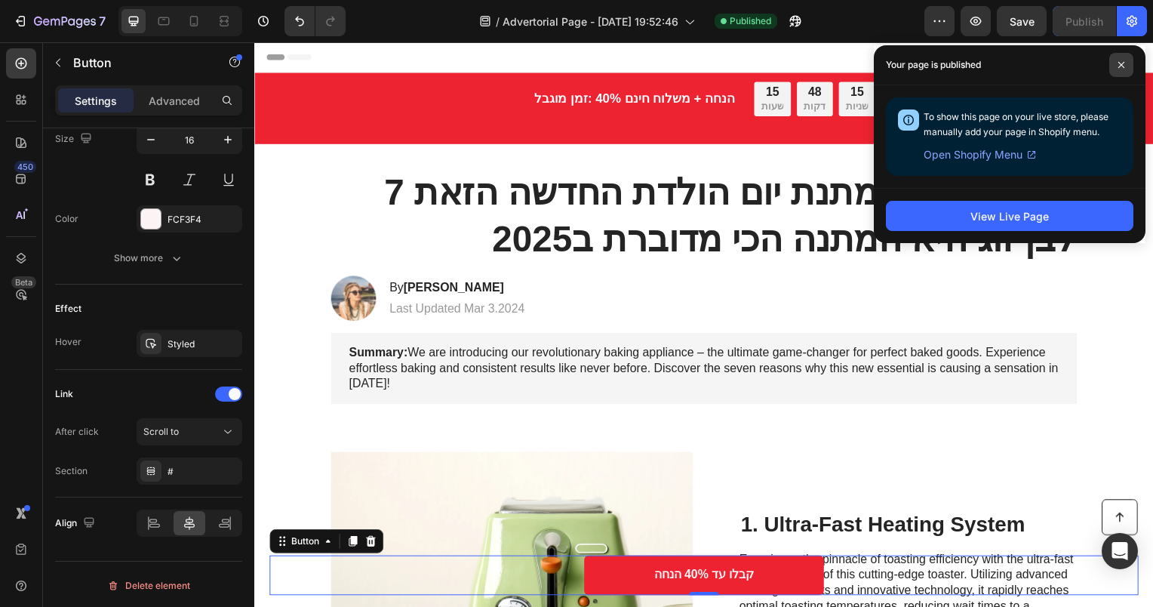
click at [1117, 60] on span at bounding box center [1121, 65] width 24 height 24
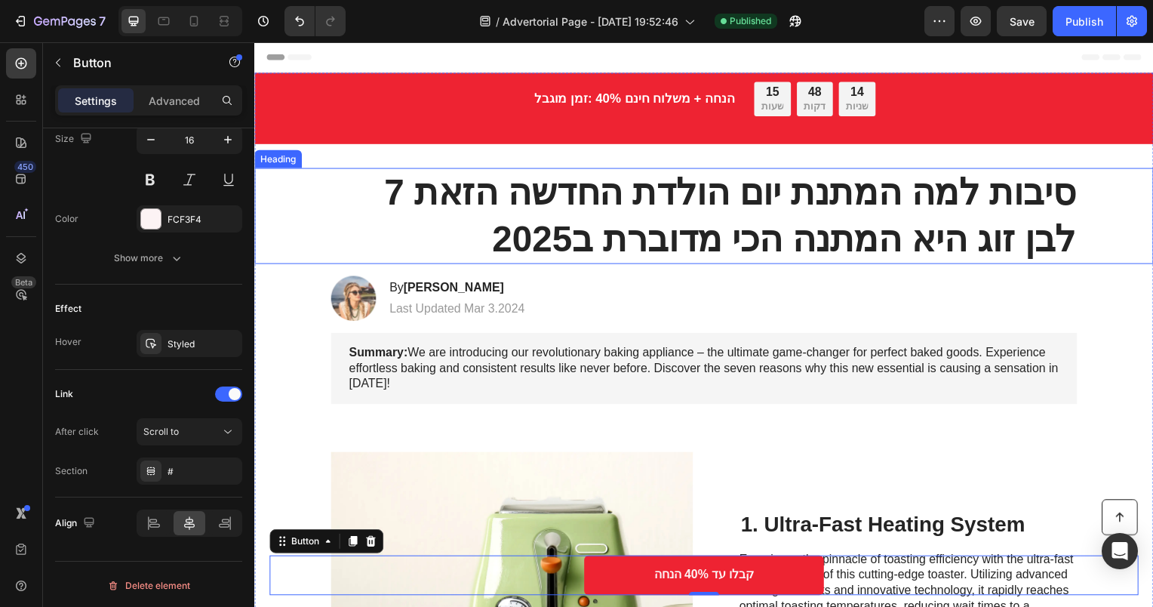
click at [774, 220] on h1 "7 סיבות למה המתנת יום הולדת החדשה הזאת לבן זוג היא המתנה הכי מדוברת ב2025" at bounding box center [707, 217] width 752 height 97
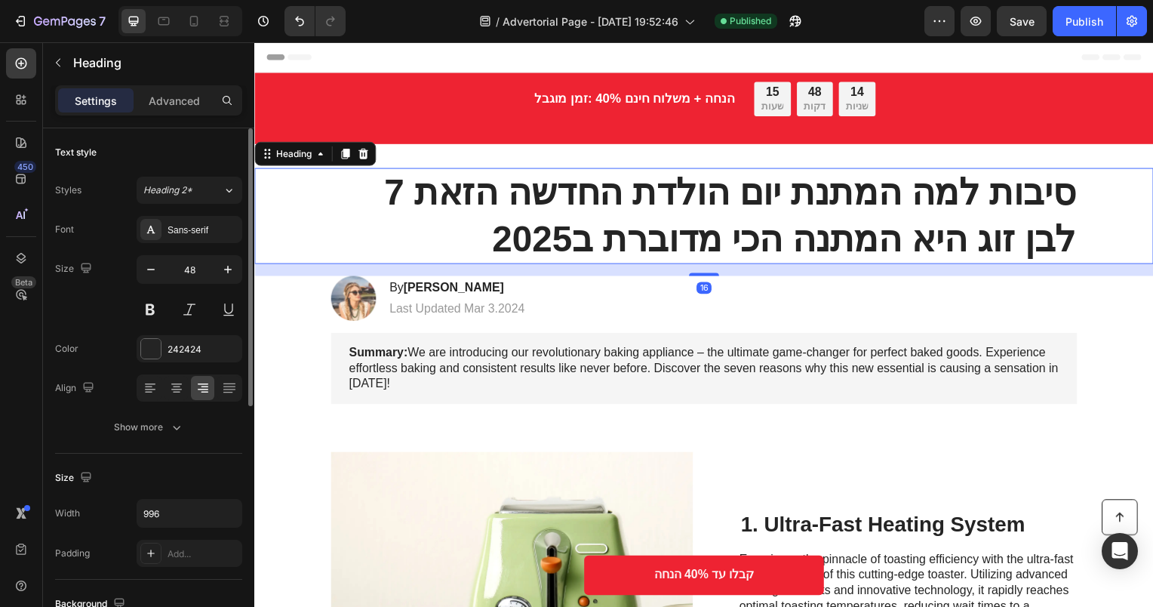
click at [774, 220] on h1 "7 סיבות למה המתנת יום הולדת החדשה הזאת לבן זוג היא המתנה הכי מדוברת ב2025" at bounding box center [707, 217] width 752 height 97
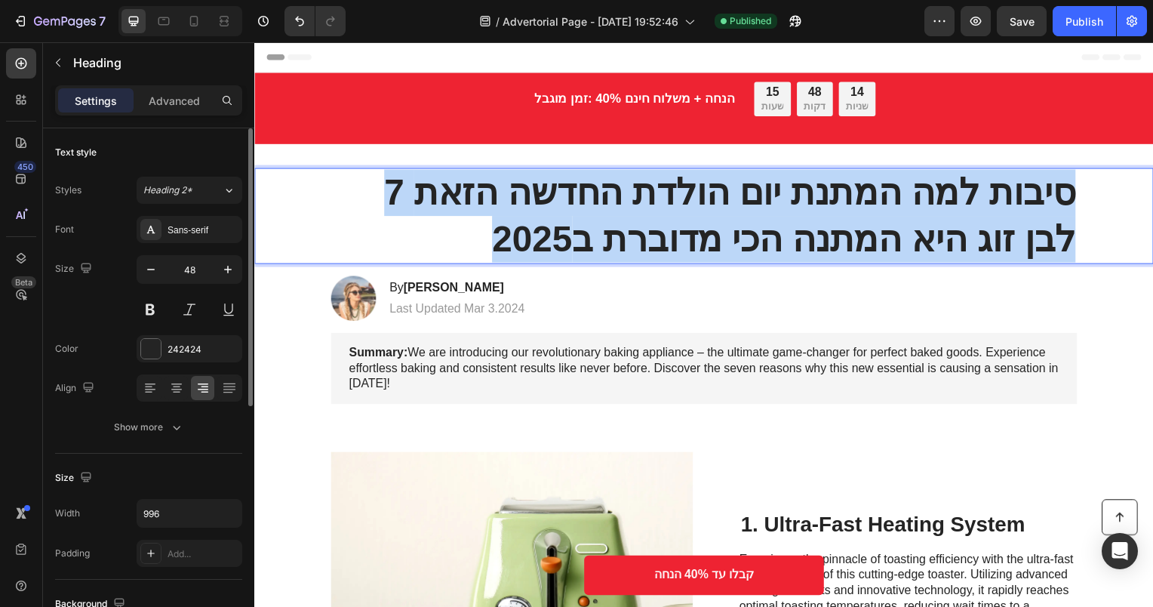
click at [774, 220] on p "7 סיבות למה המתנת יום הולדת החדשה הזאת לבן זוג היא המתנה הכי מדוברת ב2025" at bounding box center [707, 218] width 749 height 94
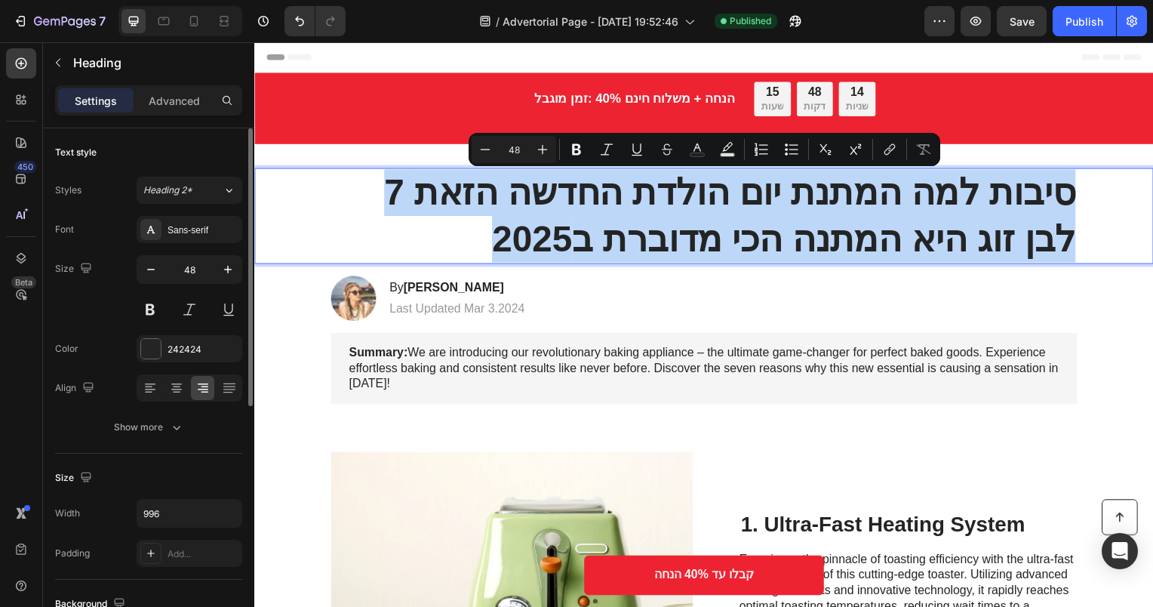
click at [774, 220] on p "7 סיבות למה המתנת יום הולדת החדשה הזאת לבן זוג היא המתנה הכי מדוברת ב2025" at bounding box center [707, 218] width 749 height 94
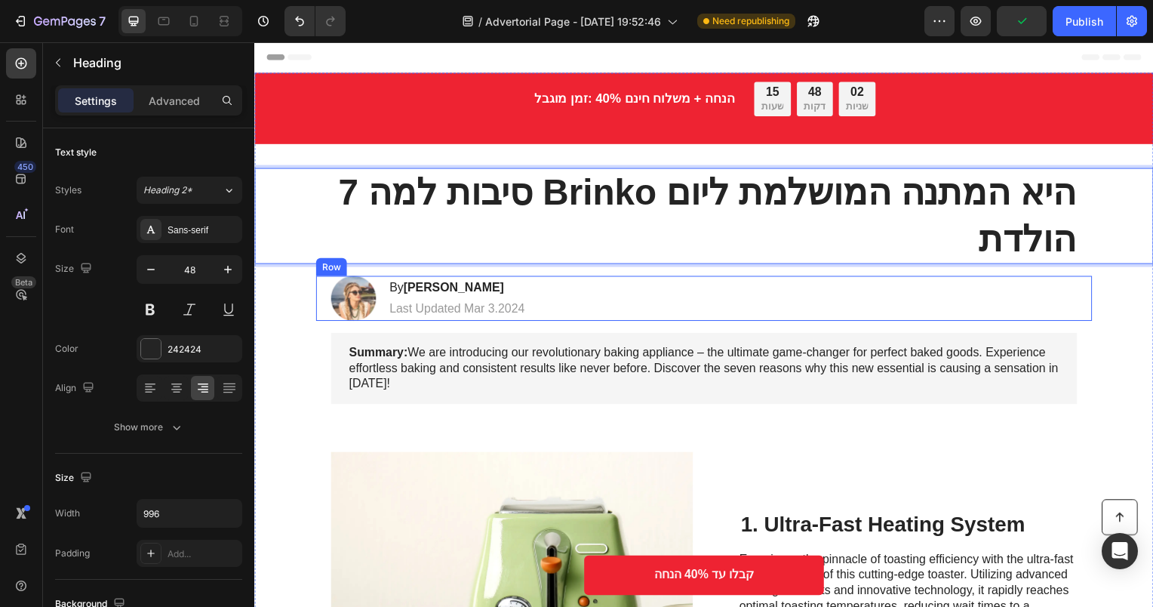
click at [737, 349] on p "Summary: We are introducing our revolutionary baking appliance – the ultimate g…" at bounding box center [706, 370] width 715 height 47
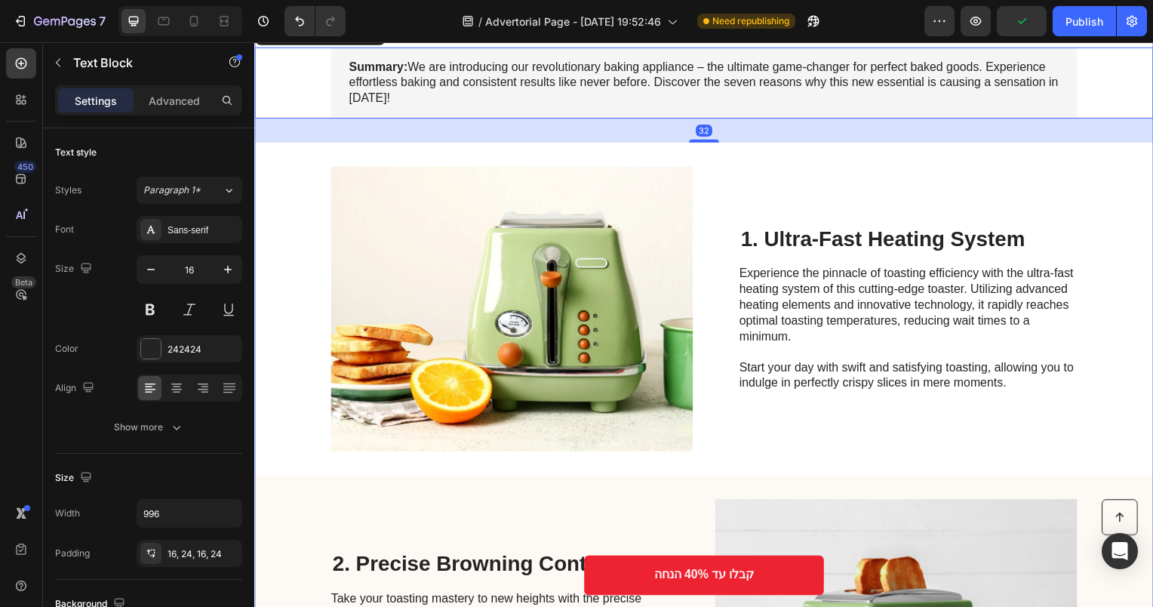
scroll to position [302, 0]
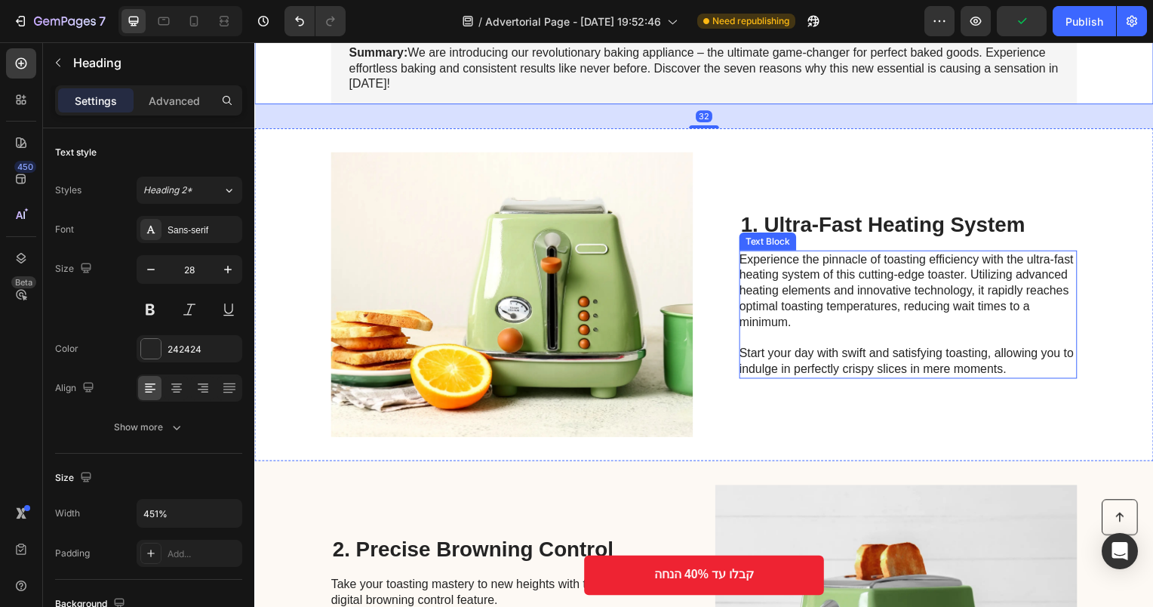
click at [862, 238] on h2 "1. Ultra-Fast Heating System" at bounding box center [913, 226] width 340 height 29
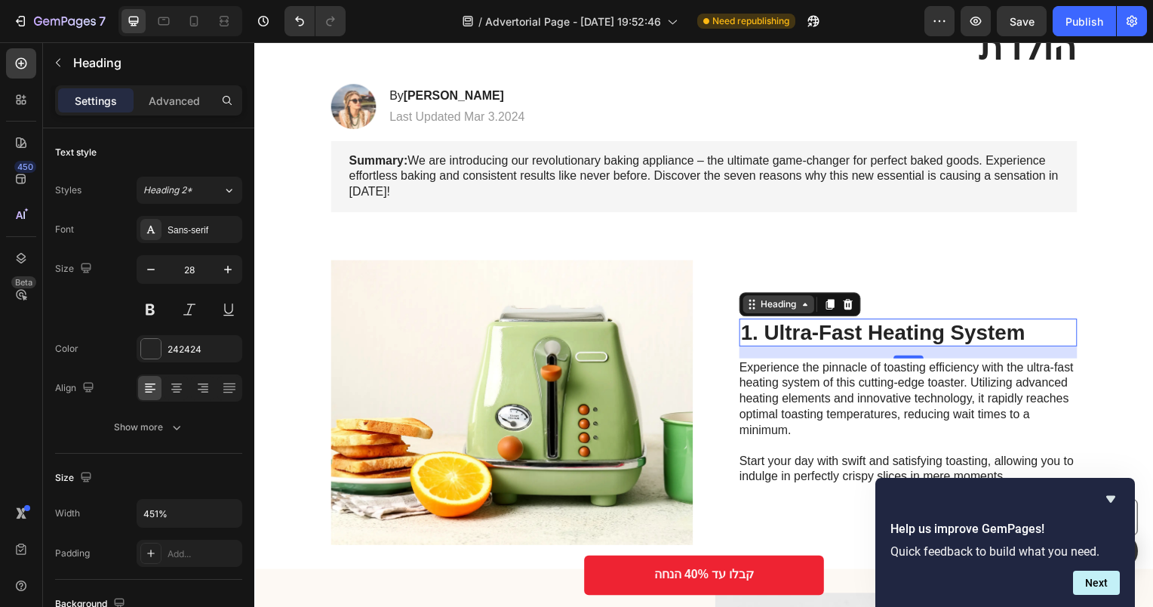
scroll to position [0, 0]
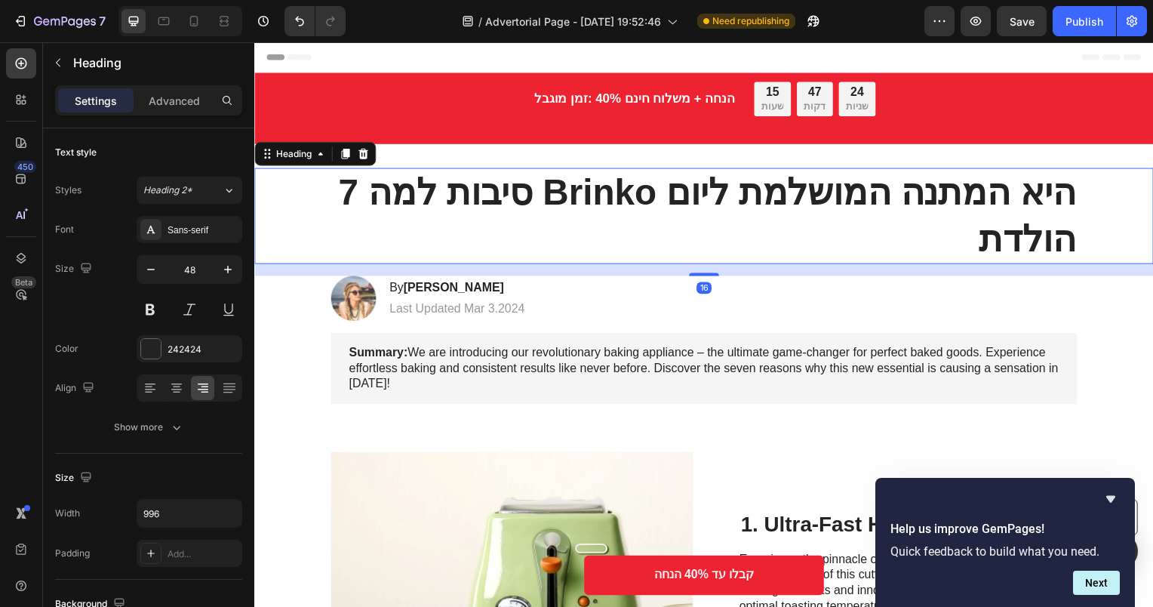
click at [737, 201] on p "7 סיבות למה Brinko היא המתנה המושלמת ליום הולדת" at bounding box center [707, 218] width 749 height 94
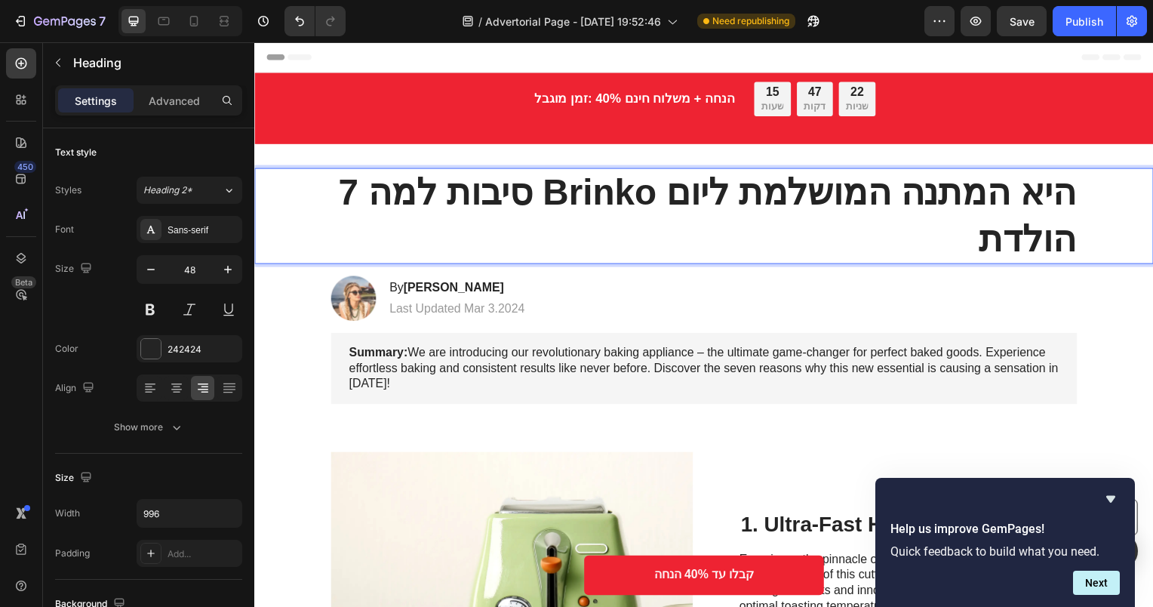
click at [786, 238] on p "7 סיבות למה Brinko היא המתנה המושלמת ליום הולדת" at bounding box center [707, 218] width 749 height 94
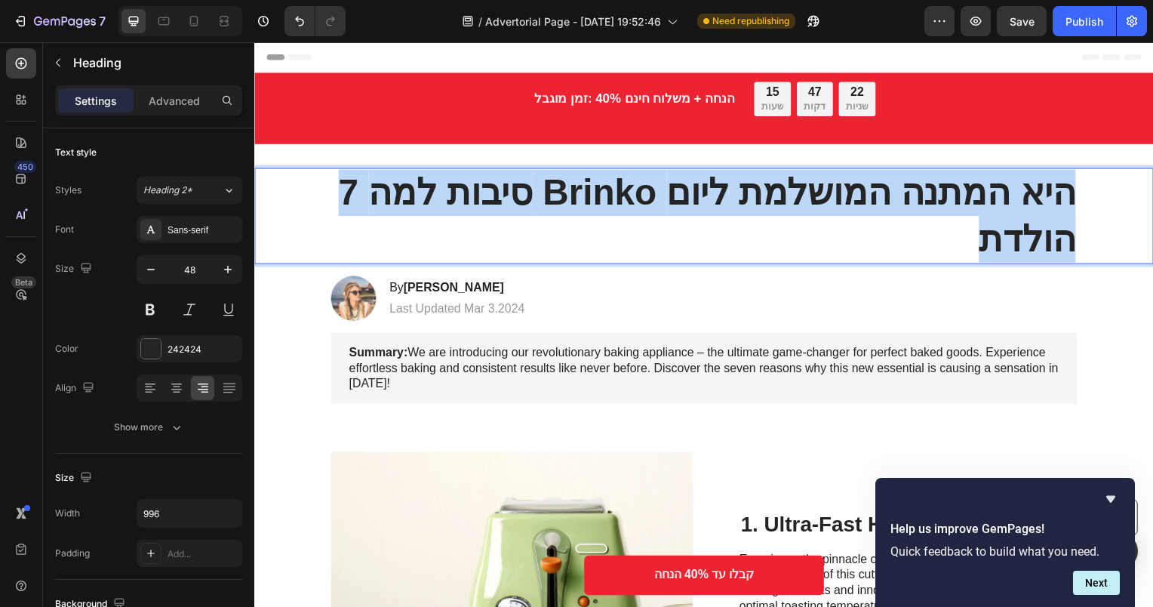
click at [786, 238] on p "7 סיבות למה Brinko היא המתנה המושלמת ליום הולדת" at bounding box center [707, 218] width 749 height 94
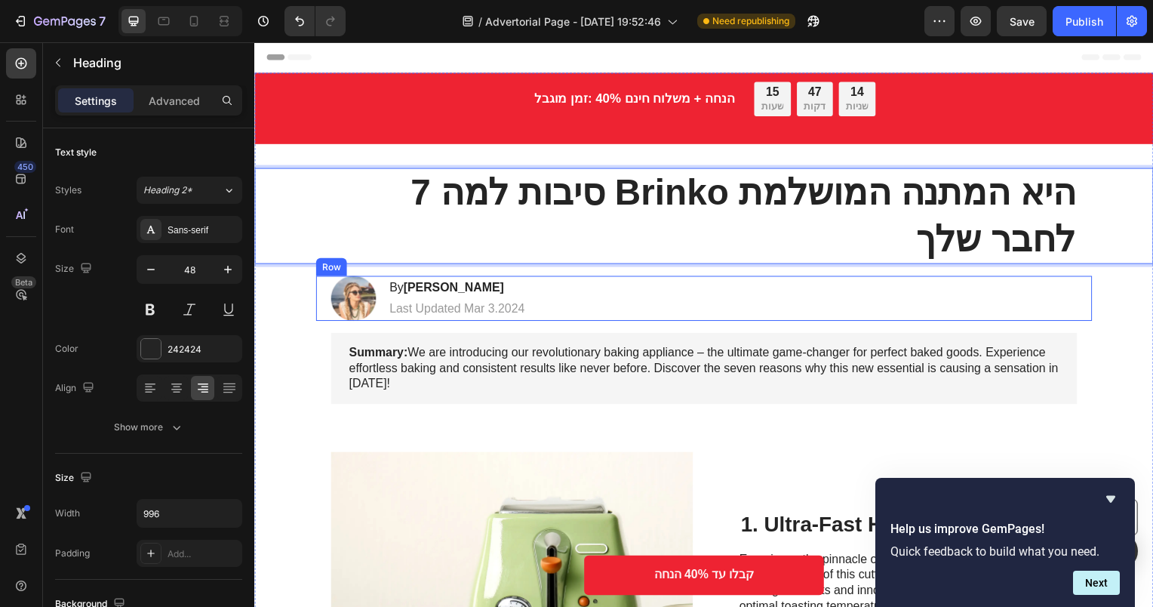
scroll to position [302, 0]
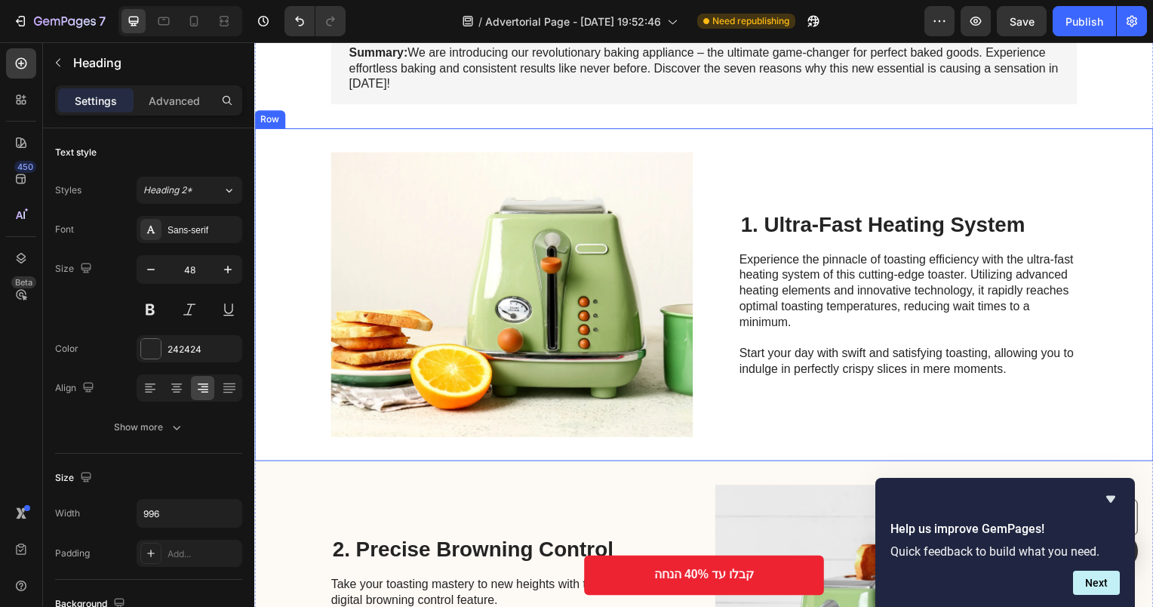
click at [830, 221] on h2 "1. Ultra-Fast Heating System" at bounding box center [913, 226] width 340 height 29
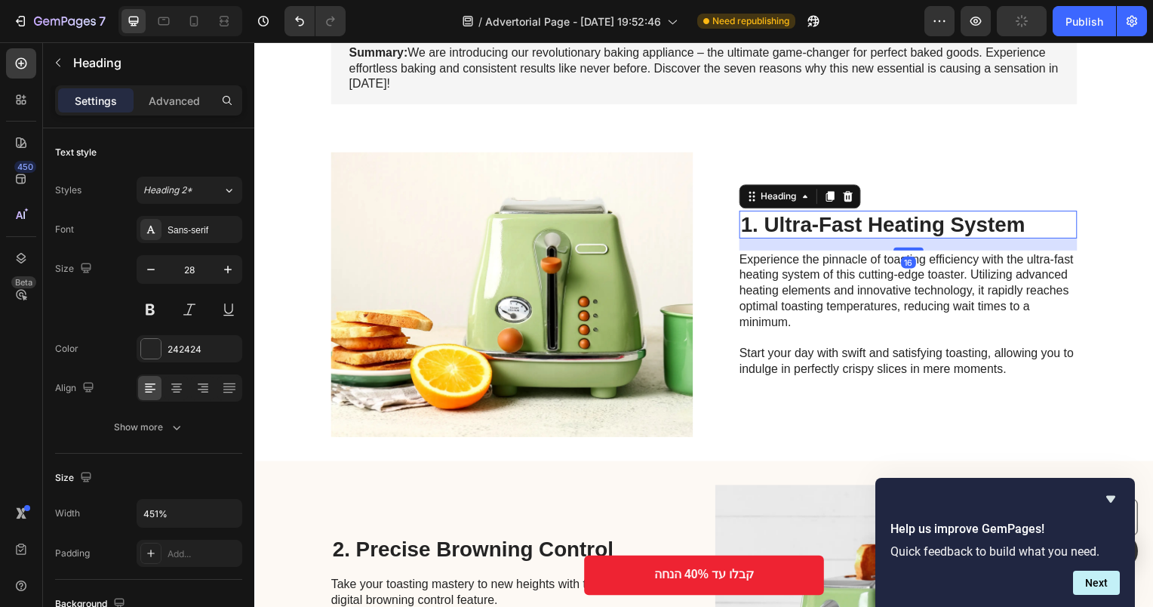
click at [830, 221] on h2 "1. Ultra-Fast Heating System" at bounding box center [913, 226] width 340 height 29
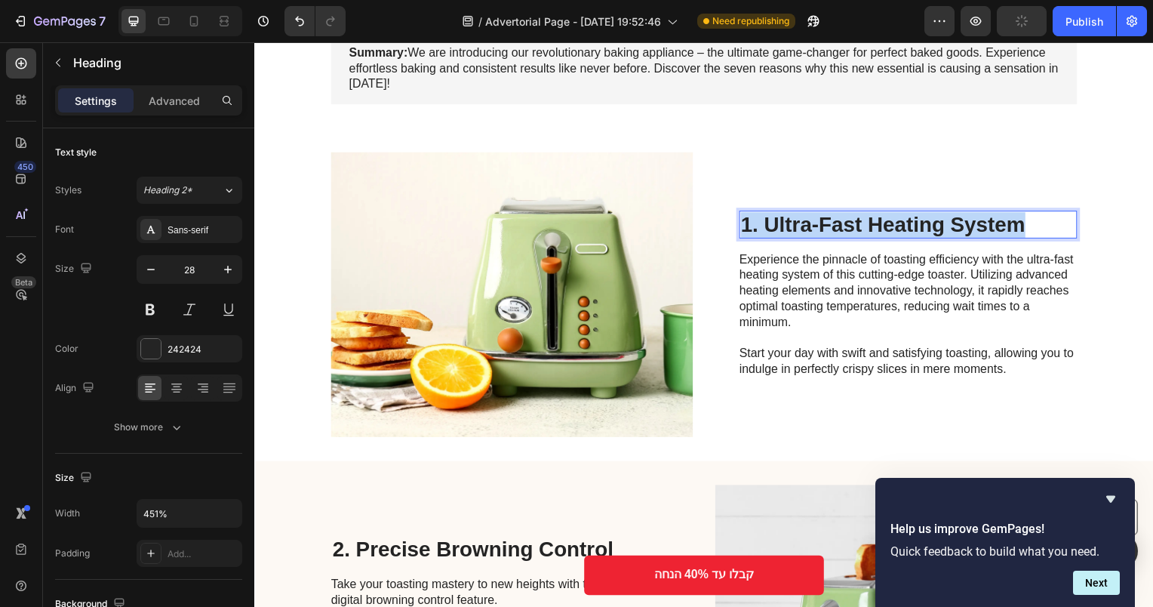
click at [830, 221] on p "1. Ultra-Fast Heating System" at bounding box center [912, 227] width 337 height 26
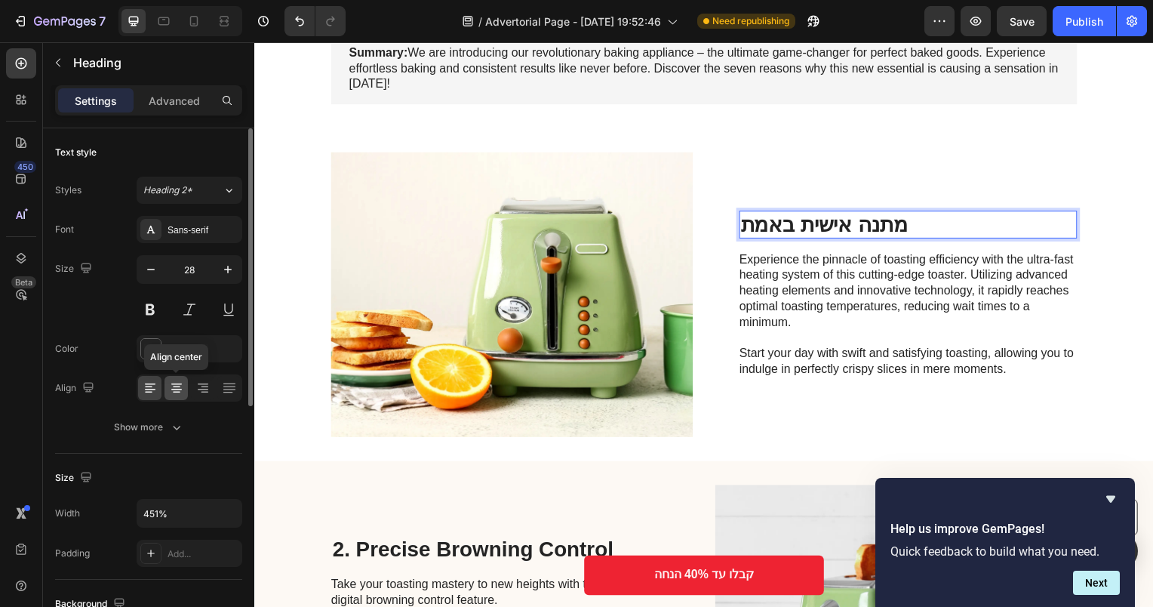
click at [175, 390] on icon at bounding box center [176, 387] width 15 height 15
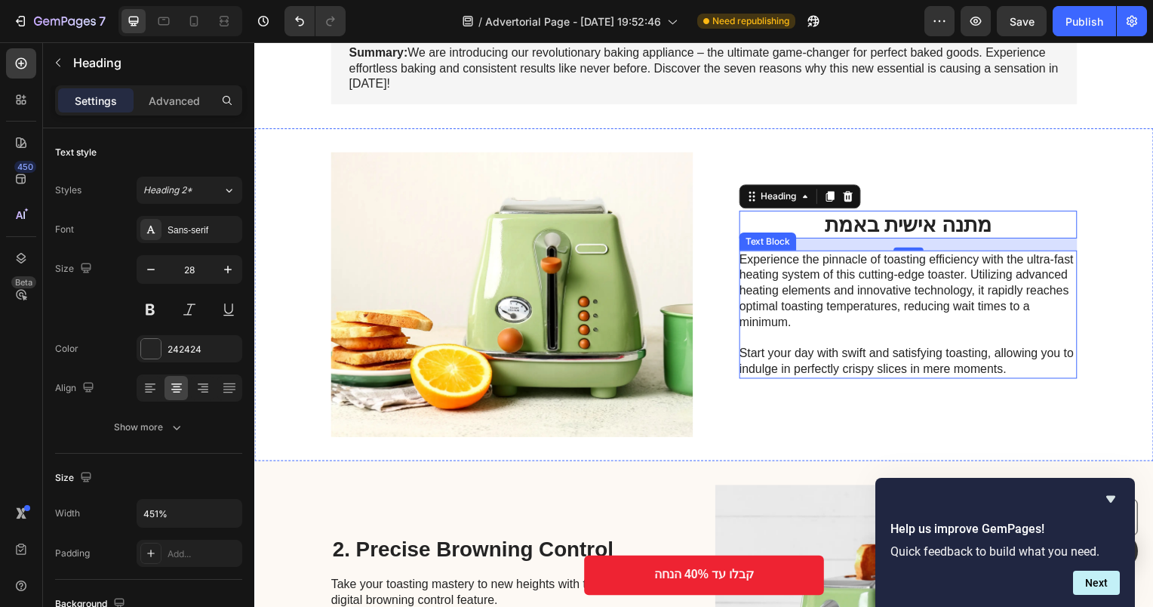
click at [804, 334] on p "Experience the pinnacle of toasting efficiency with the ultra-fast heating syst…" at bounding box center [912, 316] width 339 height 125
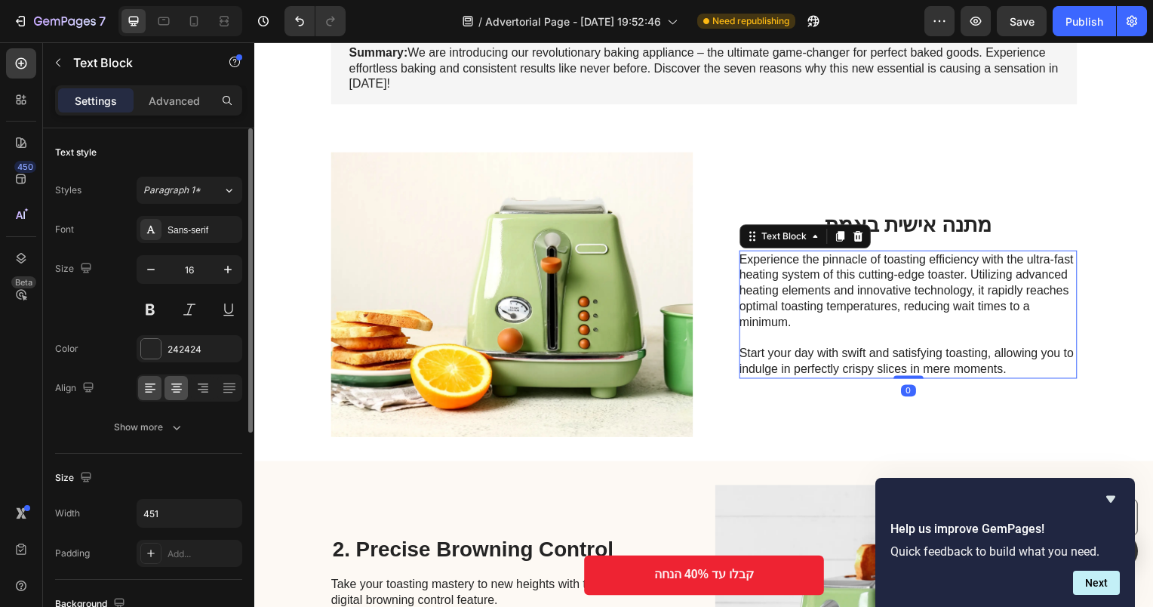
click at [171, 389] on icon at bounding box center [176, 387] width 15 height 15
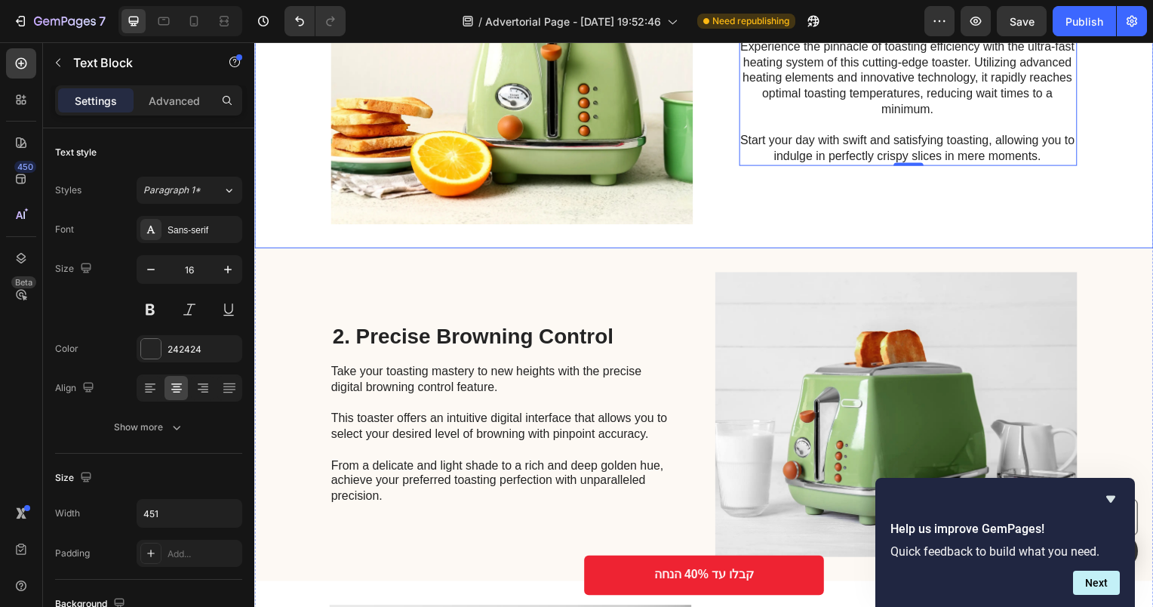
scroll to position [528, 0]
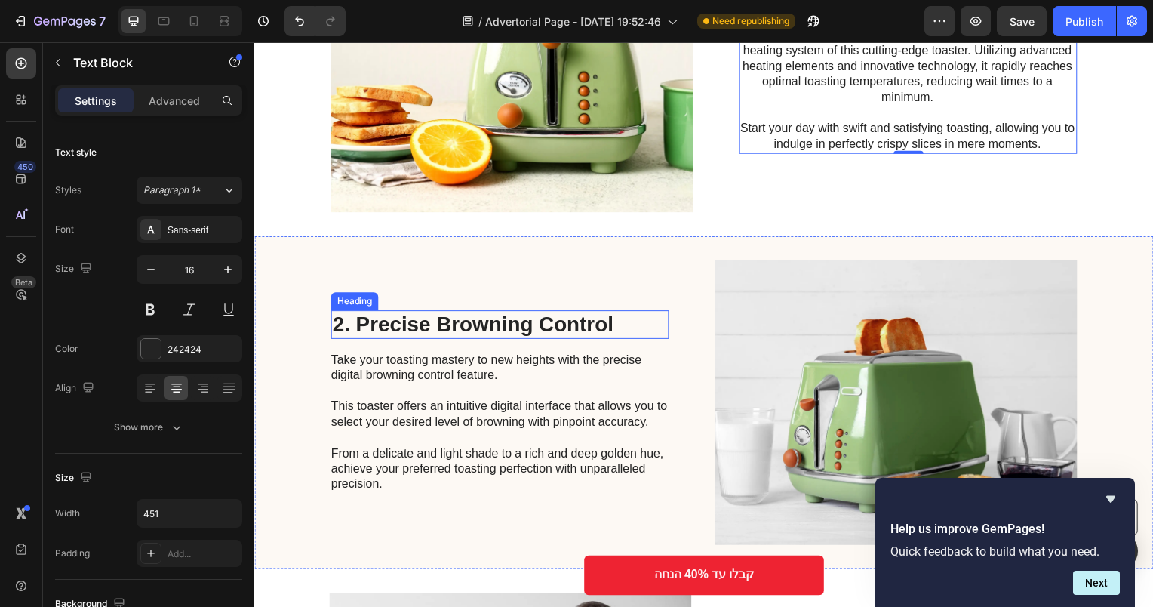
click at [510, 325] on h2 "2. Precise Browning Control" at bounding box center [501, 326] width 340 height 29
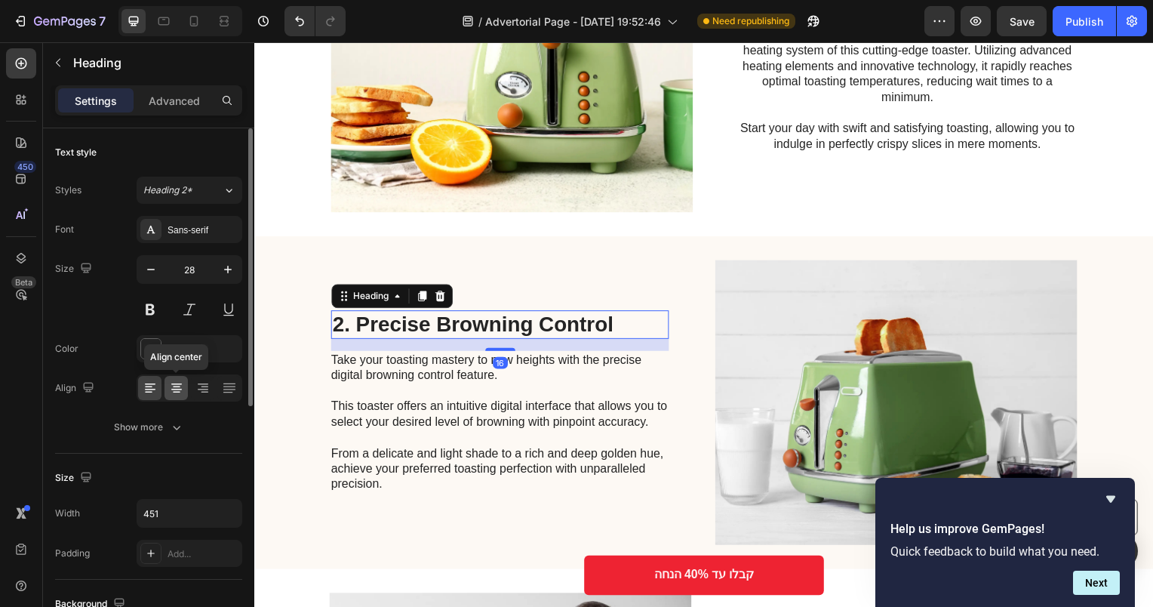
click at [181, 386] on icon at bounding box center [176, 387] width 15 height 15
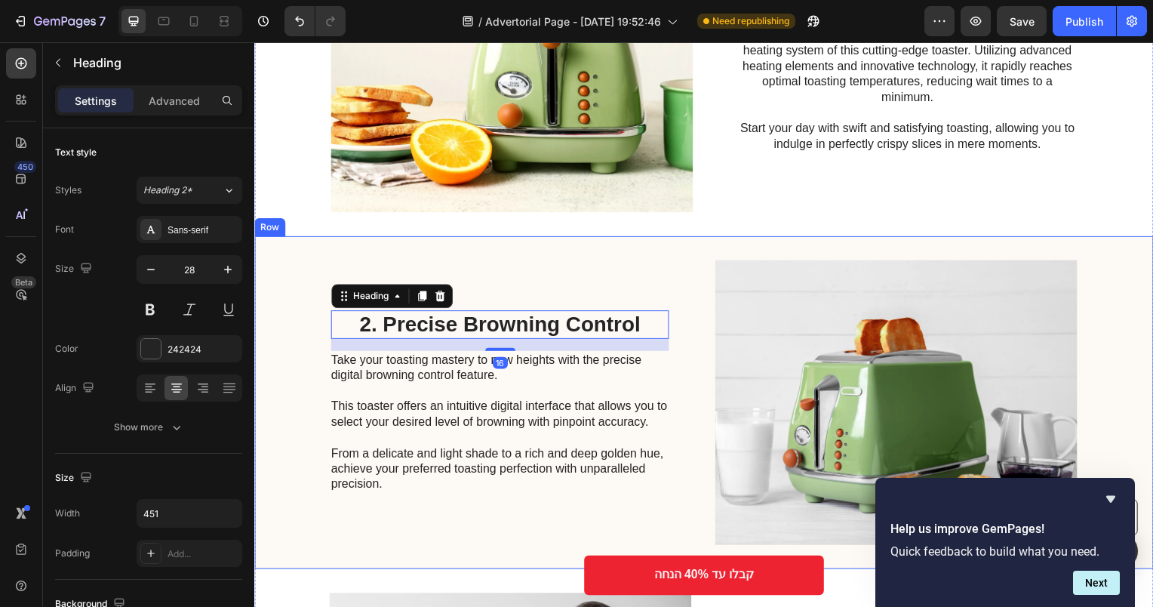
click at [423, 394] on p "Take your toasting mastery to new heights with the precise digital browning con…" at bounding box center [500, 425] width 339 height 141
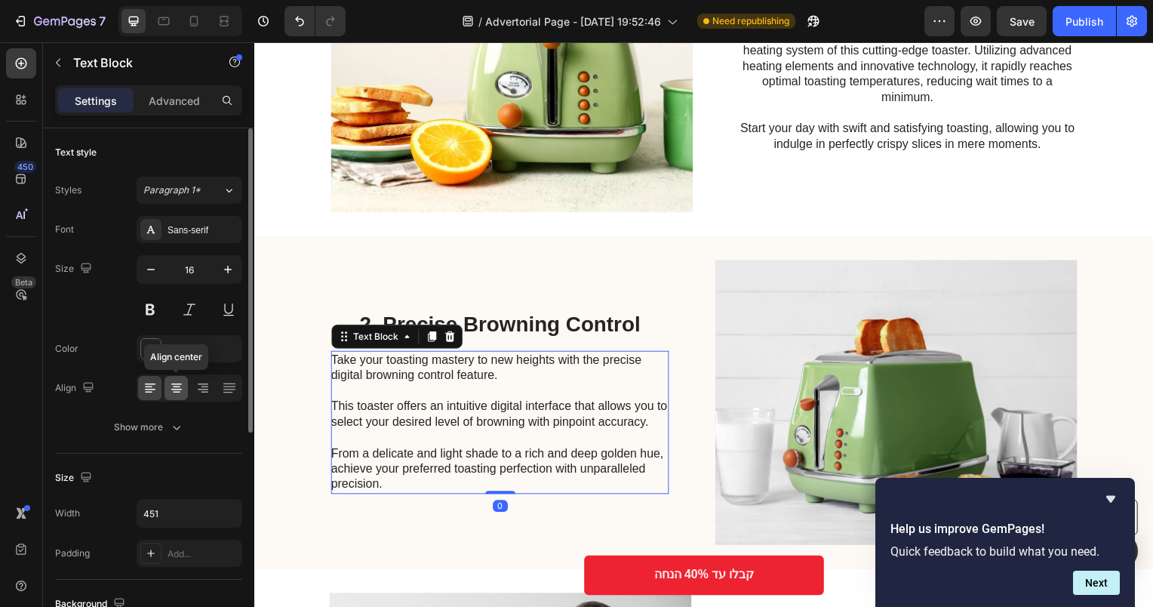
click at [180, 389] on icon at bounding box center [176, 387] width 15 height 15
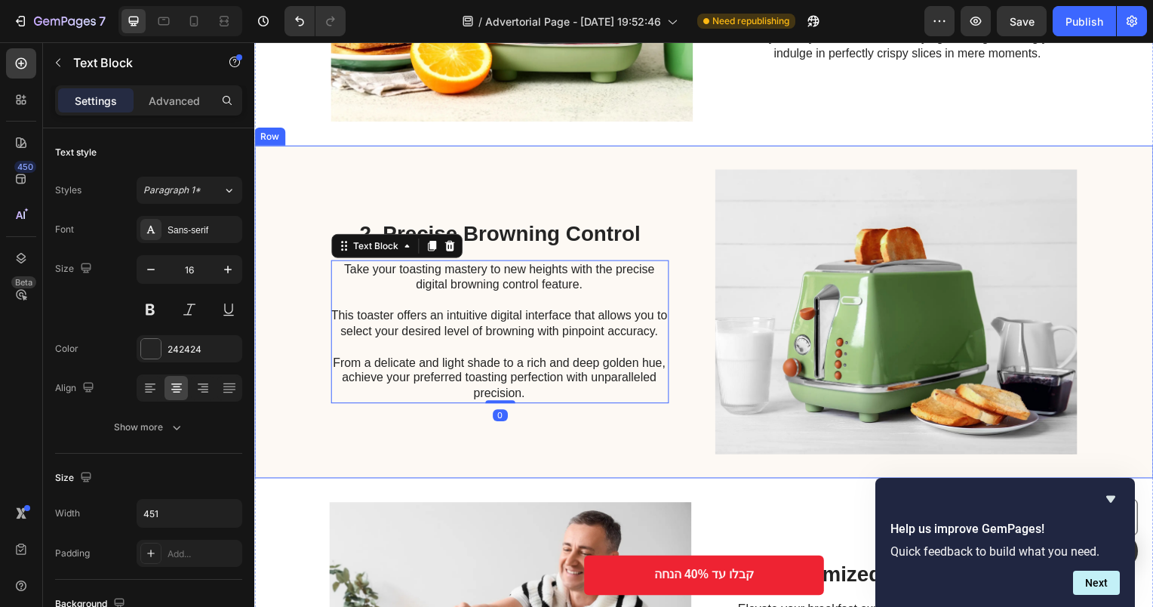
scroll to position [830, 0]
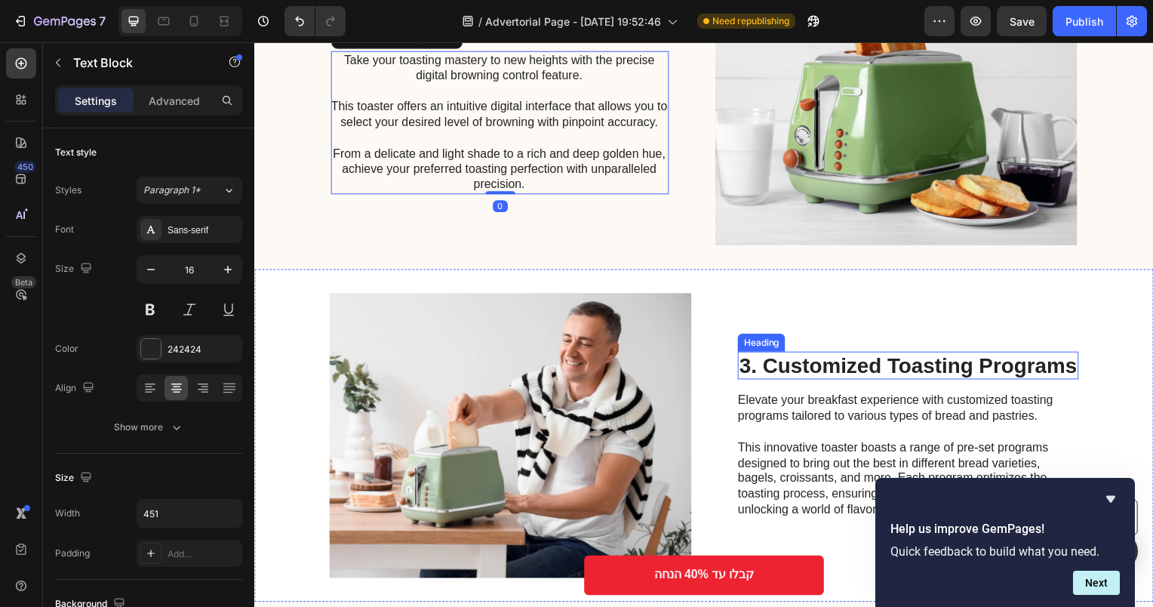
click at [879, 363] on h2 "3. Customized Toasting Programs" at bounding box center [912, 368] width 343 height 29
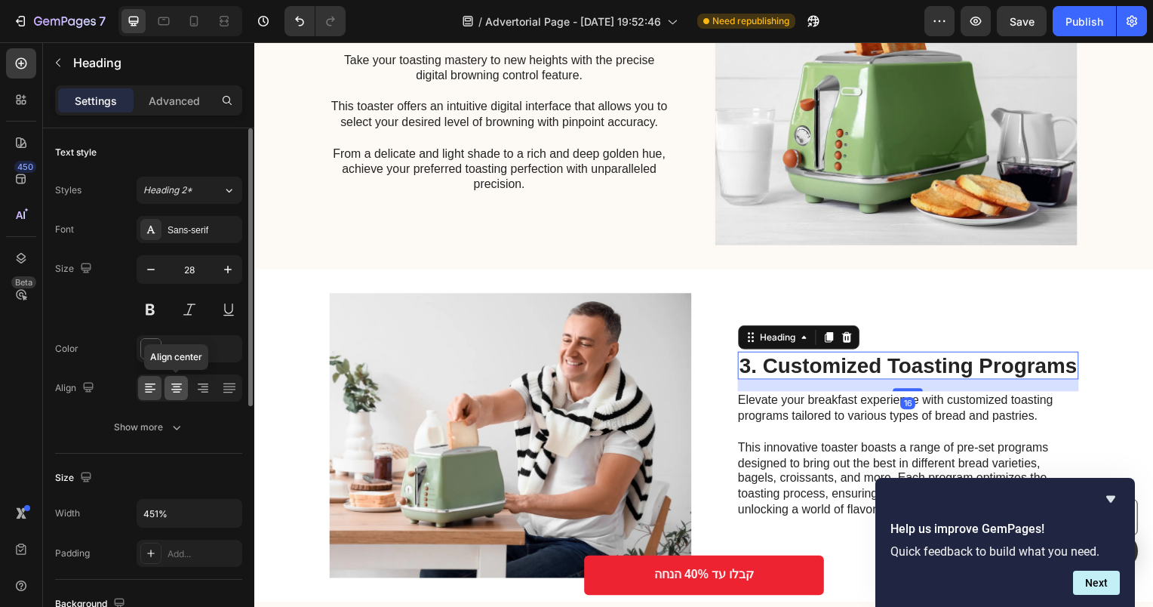
click at [177, 389] on icon at bounding box center [176, 390] width 11 height 2
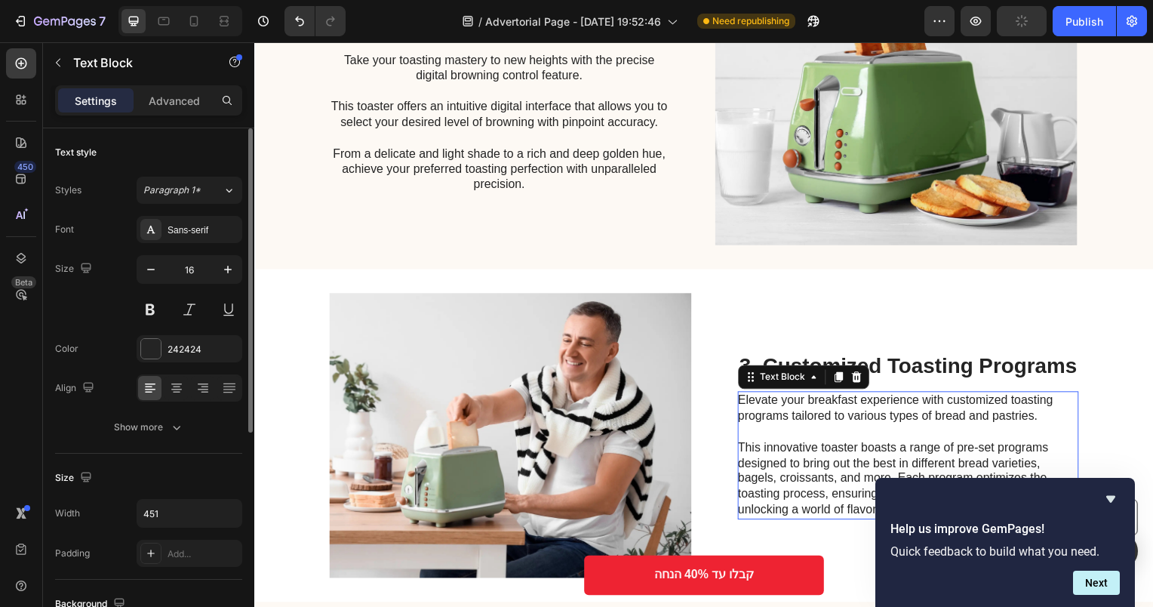
click at [818, 415] on p "Elevate your breakfast experience with customized toasting programs tailored to…" at bounding box center [910, 411] width 339 height 32
click at [174, 392] on icon at bounding box center [176, 387] width 15 height 15
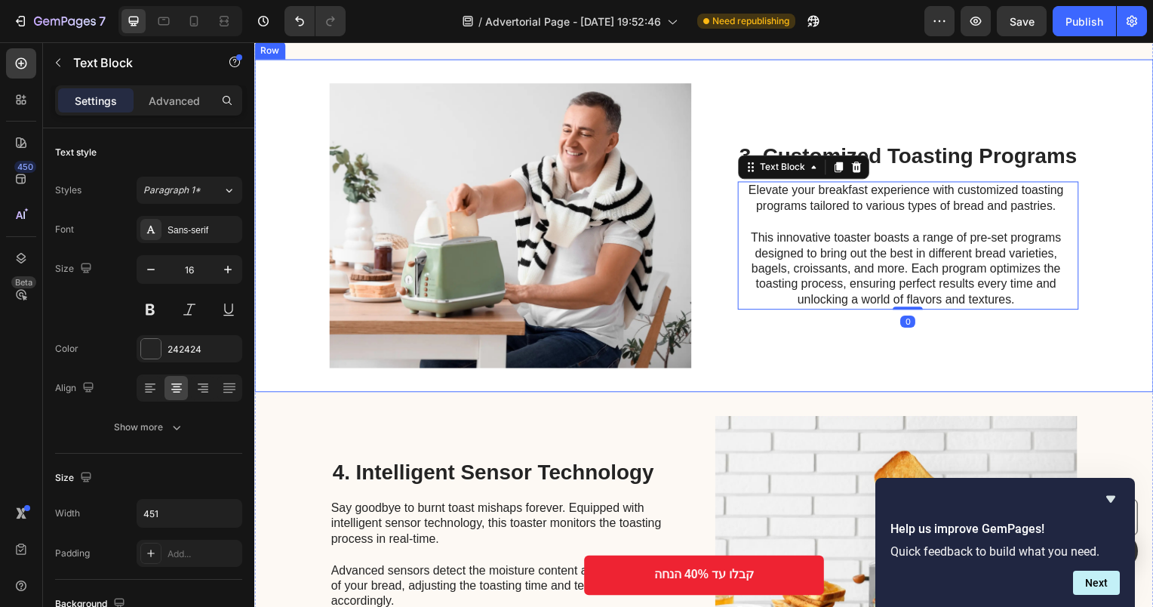
scroll to position [1283, 0]
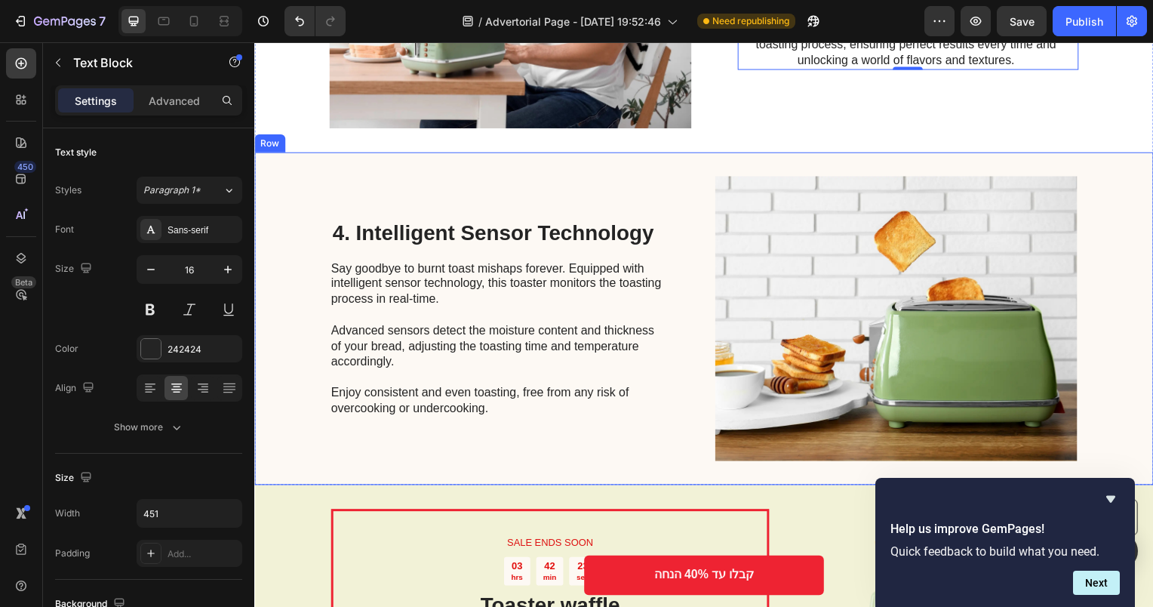
click at [519, 243] on h2 "4. Intelligent Sensor Technology" at bounding box center [501, 234] width 340 height 29
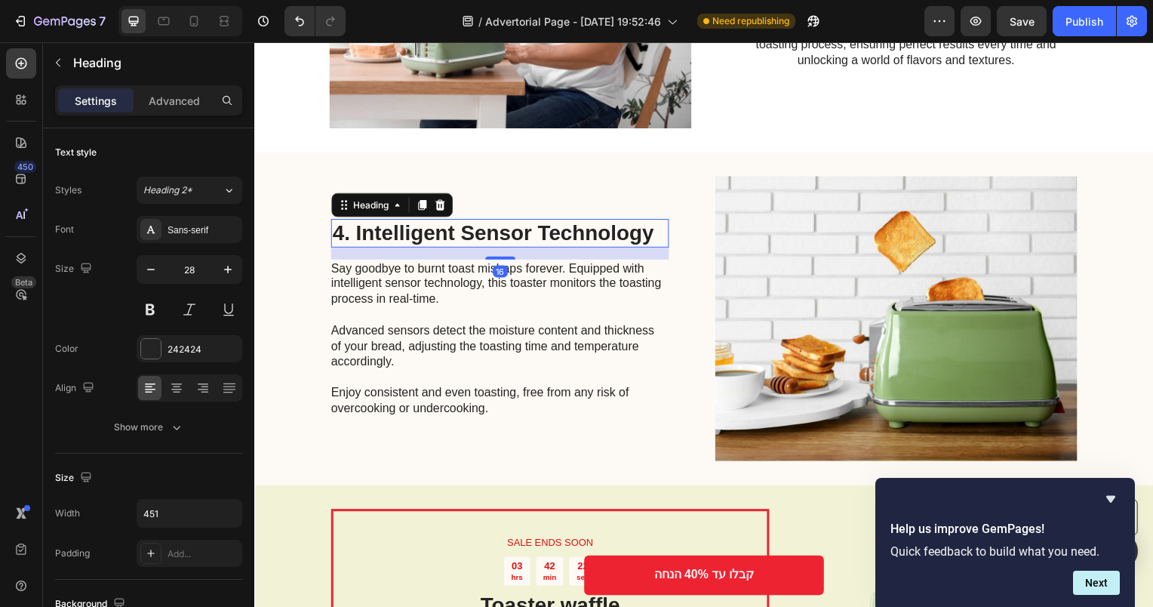
click at [515, 236] on h2 "4. Intelligent Sensor Technology" at bounding box center [501, 234] width 340 height 29
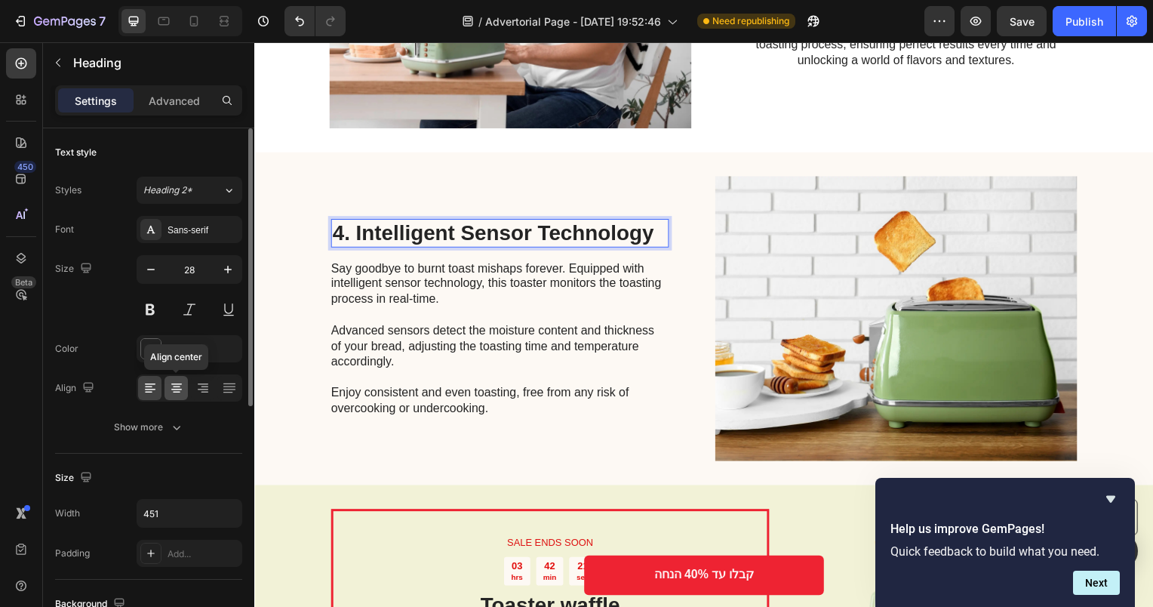
click at [175, 380] on icon at bounding box center [176, 387] width 15 height 15
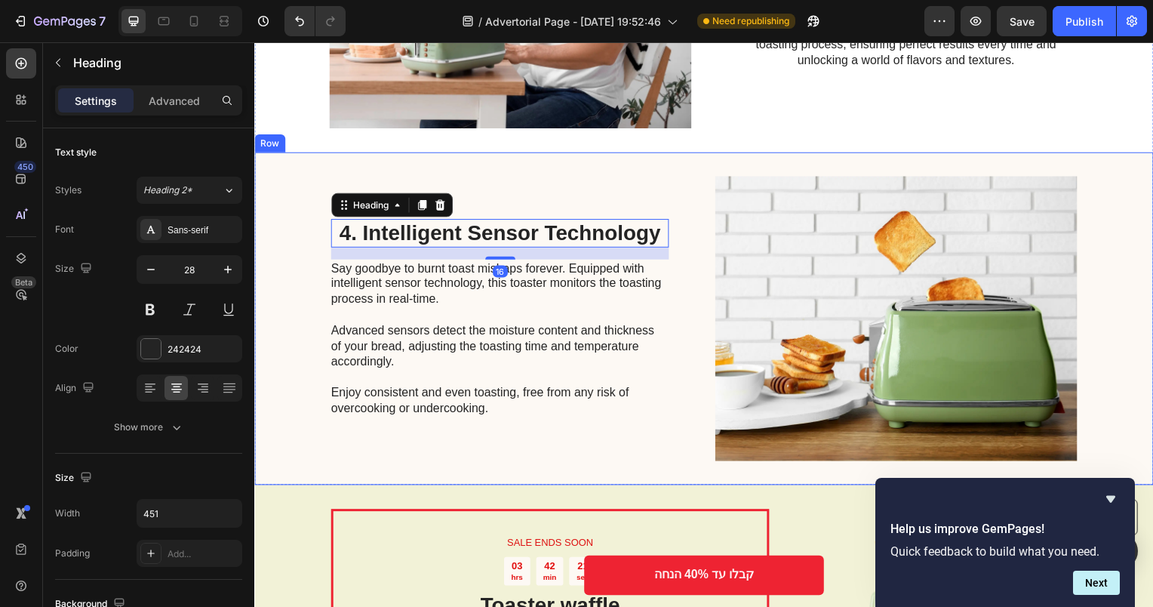
click at [448, 342] on p "Say goodbye to burnt toast mishaps forever. Equipped with intelligent sensor te…" at bounding box center [500, 341] width 339 height 157
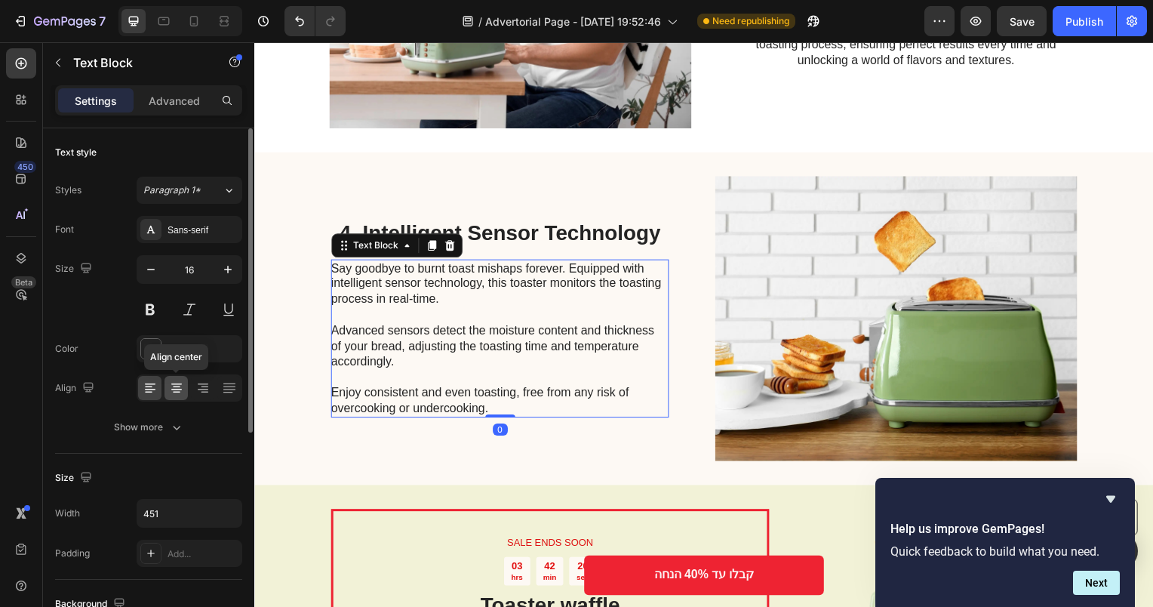
click at [172, 382] on icon at bounding box center [176, 387] width 15 height 15
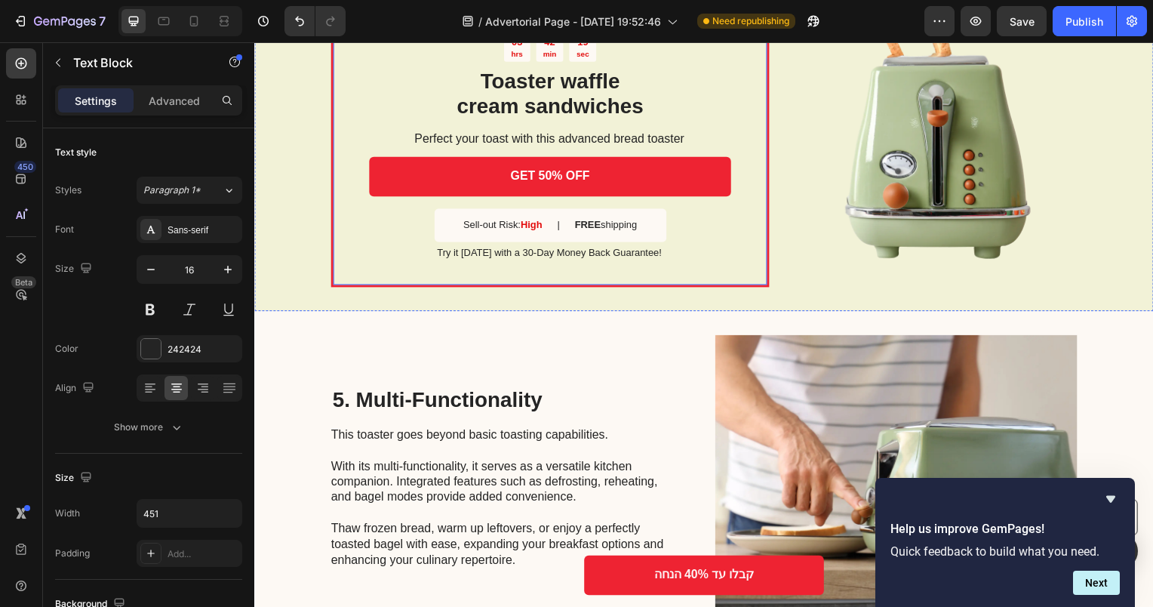
scroll to position [1811, 0]
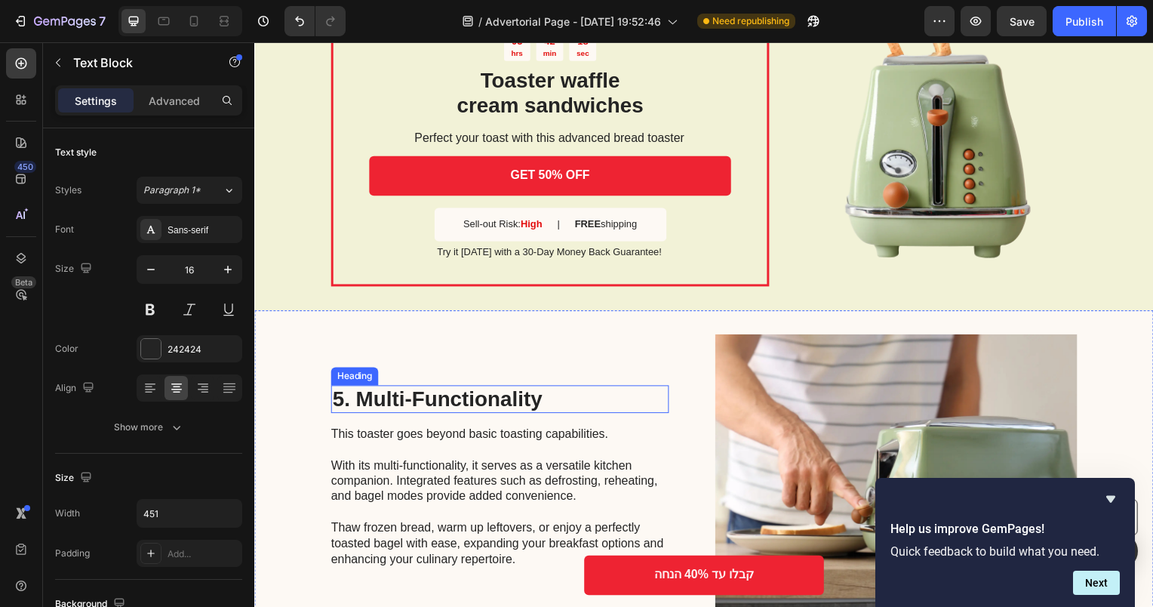
click at [445, 398] on h2 "5. Multi-Functionality" at bounding box center [501, 402] width 340 height 29
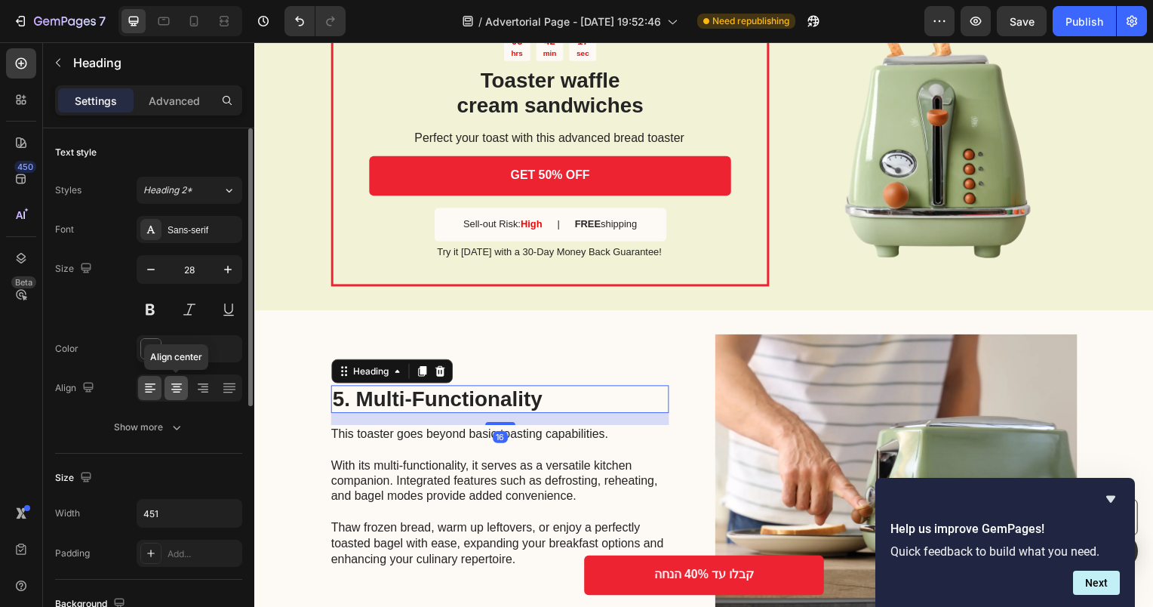
click at [169, 395] on div at bounding box center [176, 388] width 23 height 24
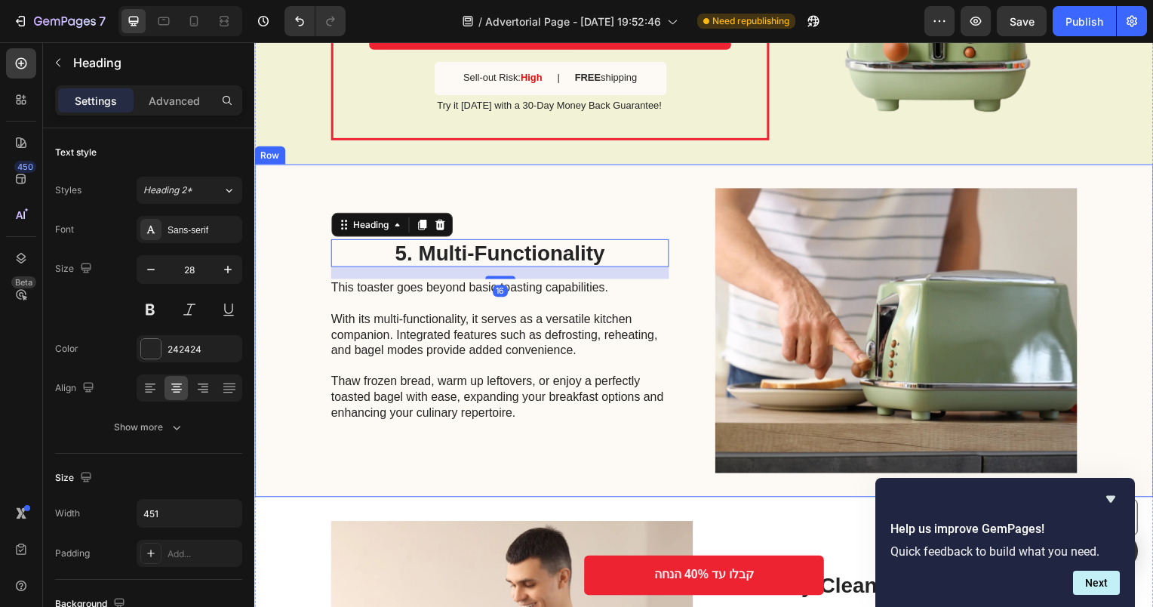
scroll to position [1962, 0]
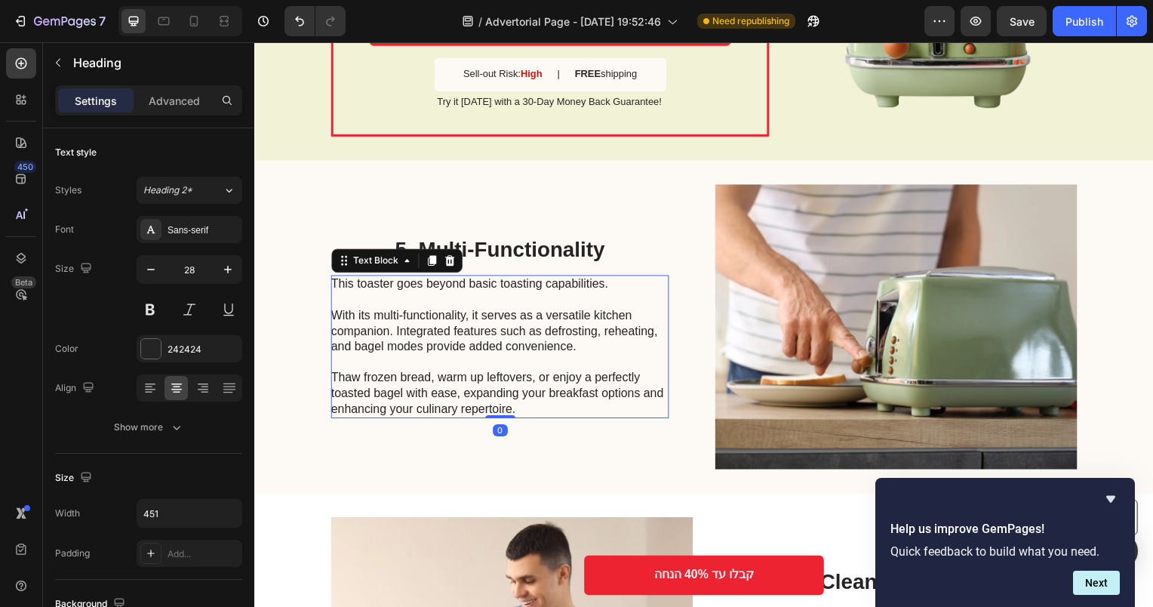
click at [479, 354] on p "This toaster goes beyond basic toasting capabilities. With its multi-functional…" at bounding box center [500, 348] width 339 height 141
click at [170, 386] on icon at bounding box center [176, 387] width 15 height 15
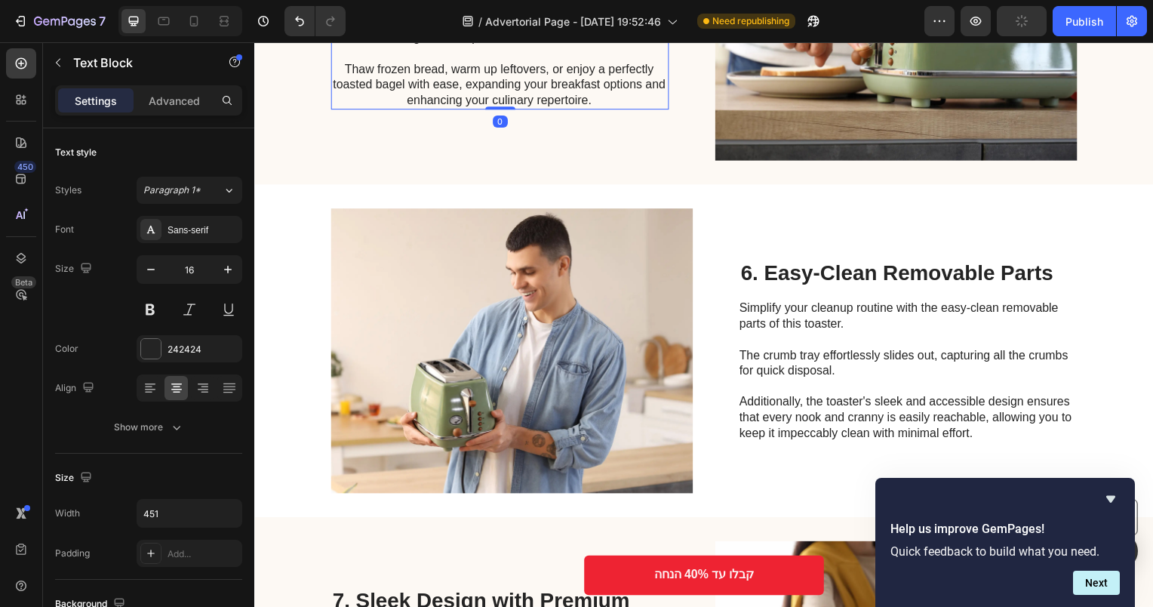
scroll to position [2340, 0]
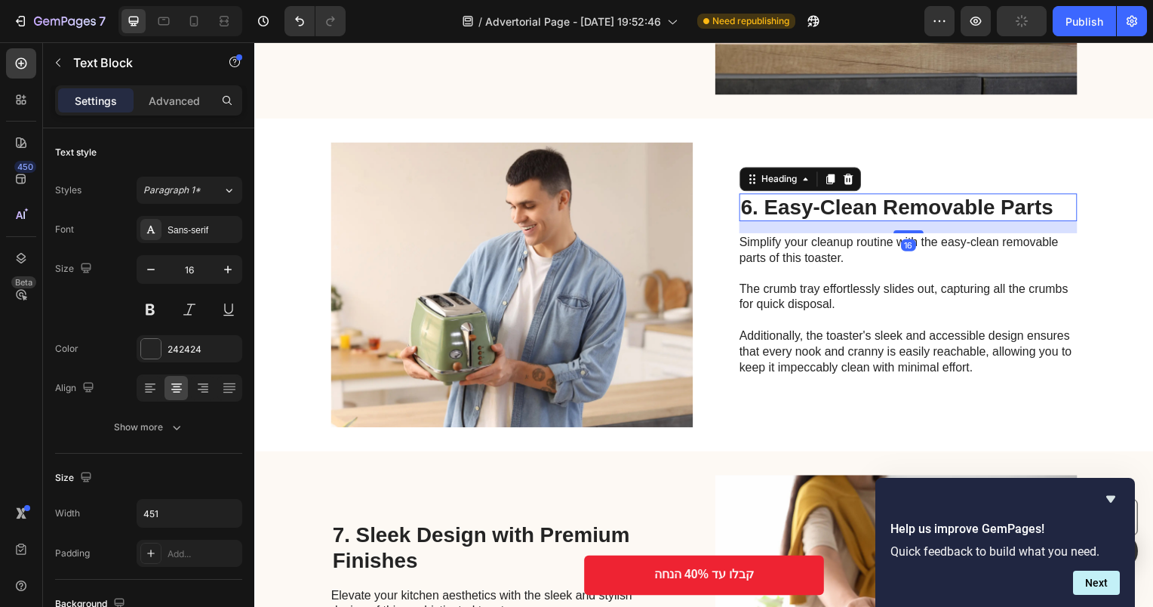
click at [828, 208] on h2 "6. Easy-Clean Removable Parts" at bounding box center [913, 209] width 340 height 29
click at [166, 384] on div at bounding box center [176, 388] width 23 height 24
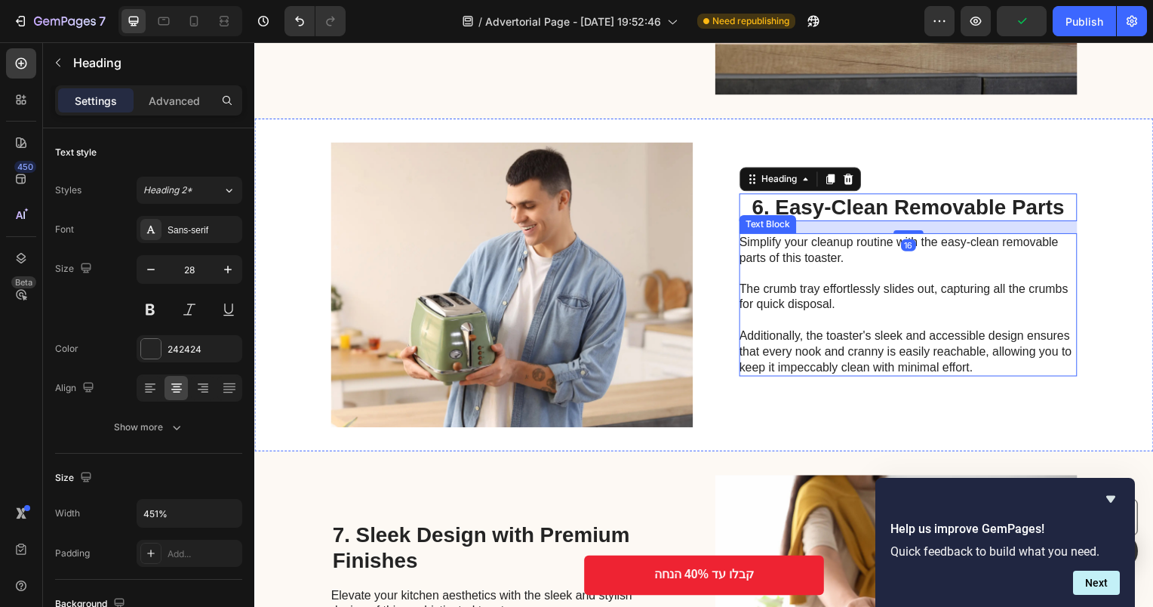
click at [806, 319] on p "Simplify your cleanup routine with the easy-clean removable parts of this toast…" at bounding box center [912, 306] width 339 height 141
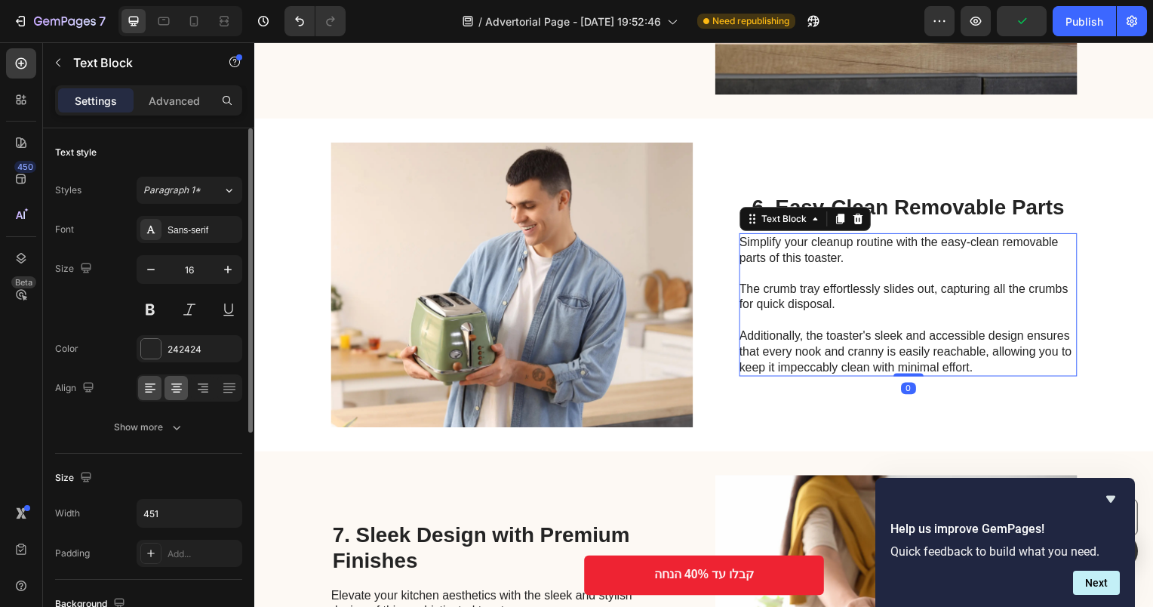
click at [180, 392] on icon at bounding box center [176, 387] width 15 height 15
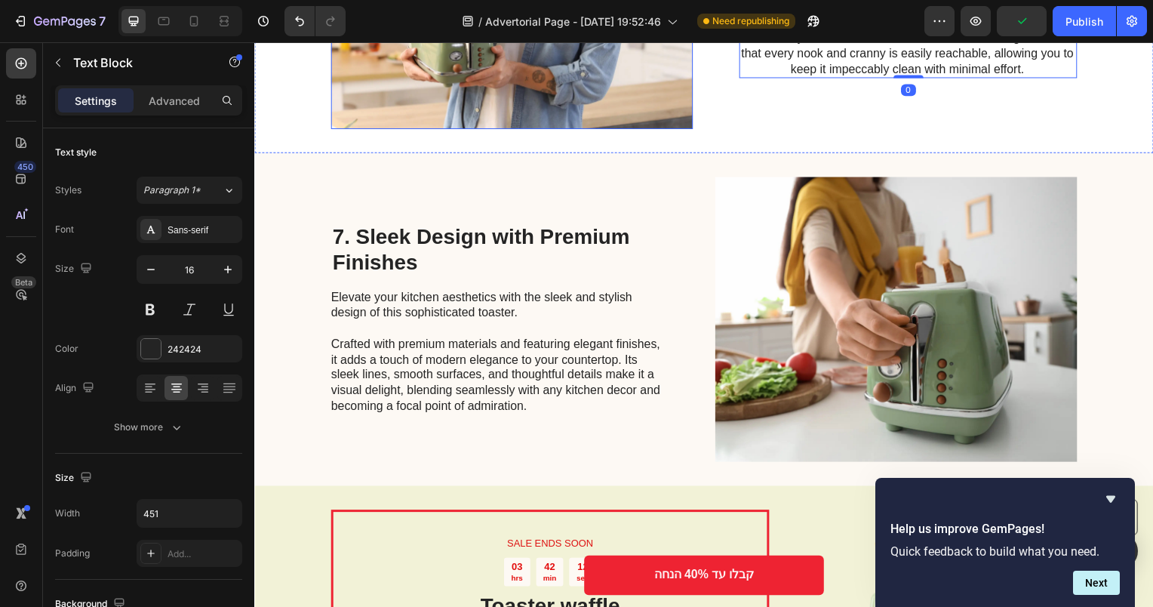
scroll to position [2642, 0]
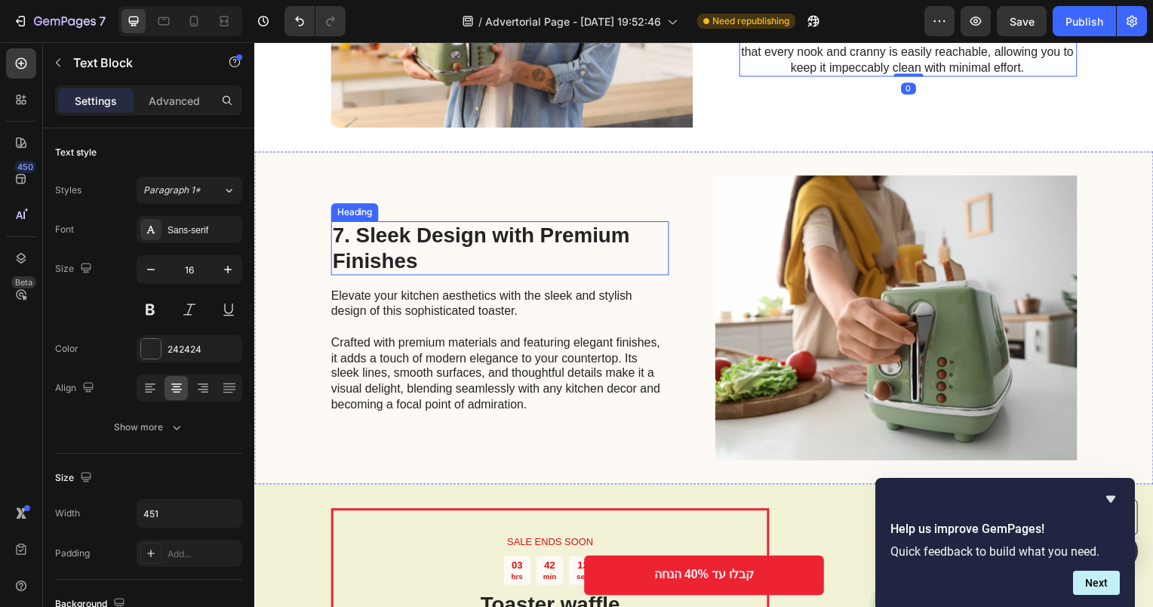
click at [426, 236] on h2 "7. Sleek Design with Premium Finishes" at bounding box center [501, 250] width 340 height 54
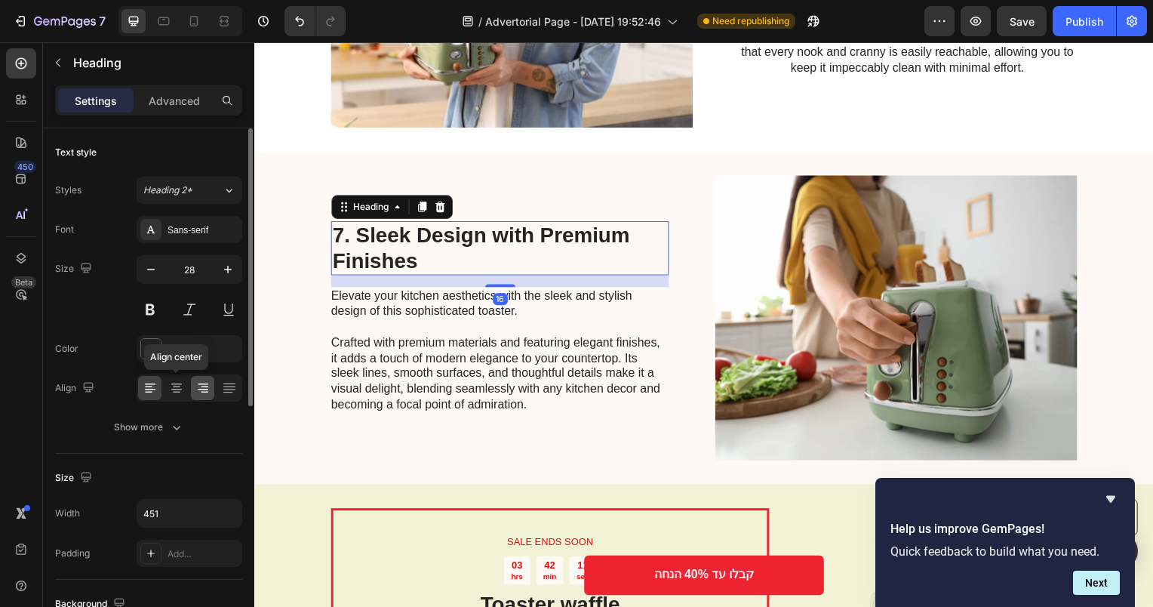
click at [171, 378] on div at bounding box center [176, 388] width 23 height 24
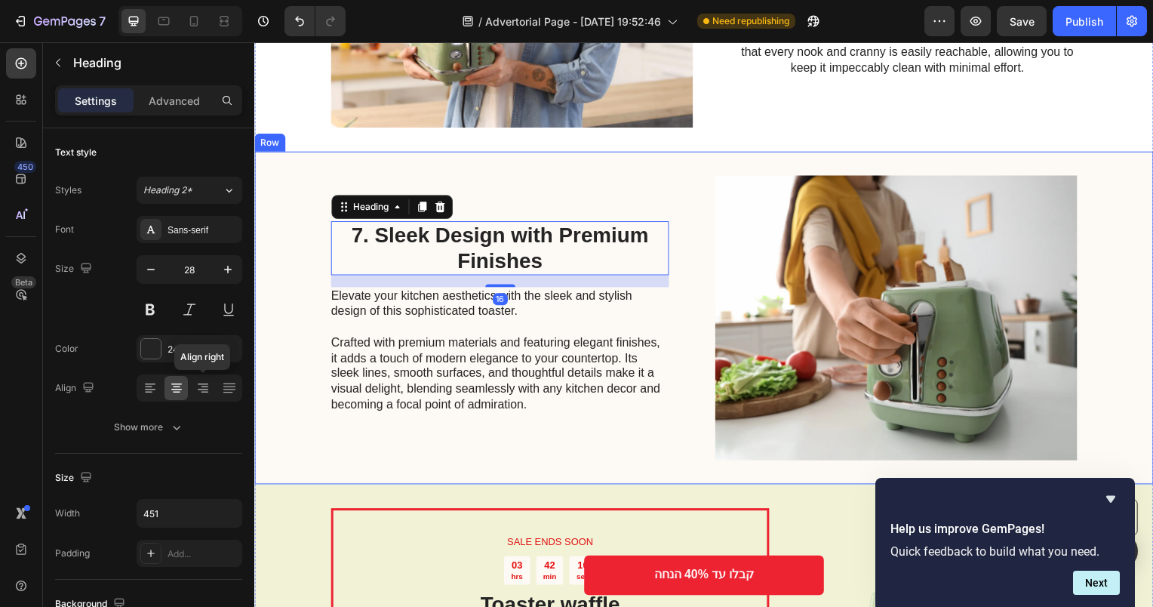
click at [398, 356] on p "Elevate your kitchen aesthetics with the sleek and stylish design of this sophi…" at bounding box center [500, 353] width 339 height 125
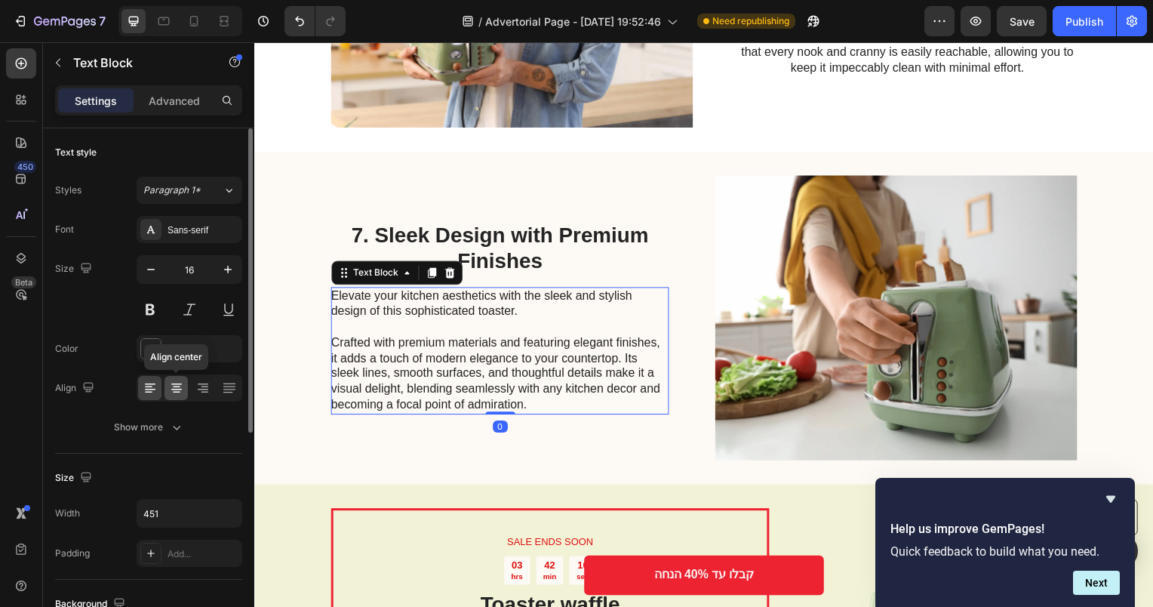
click at [170, 394] on icon at bounding box center [176, 387] width 15 height 15
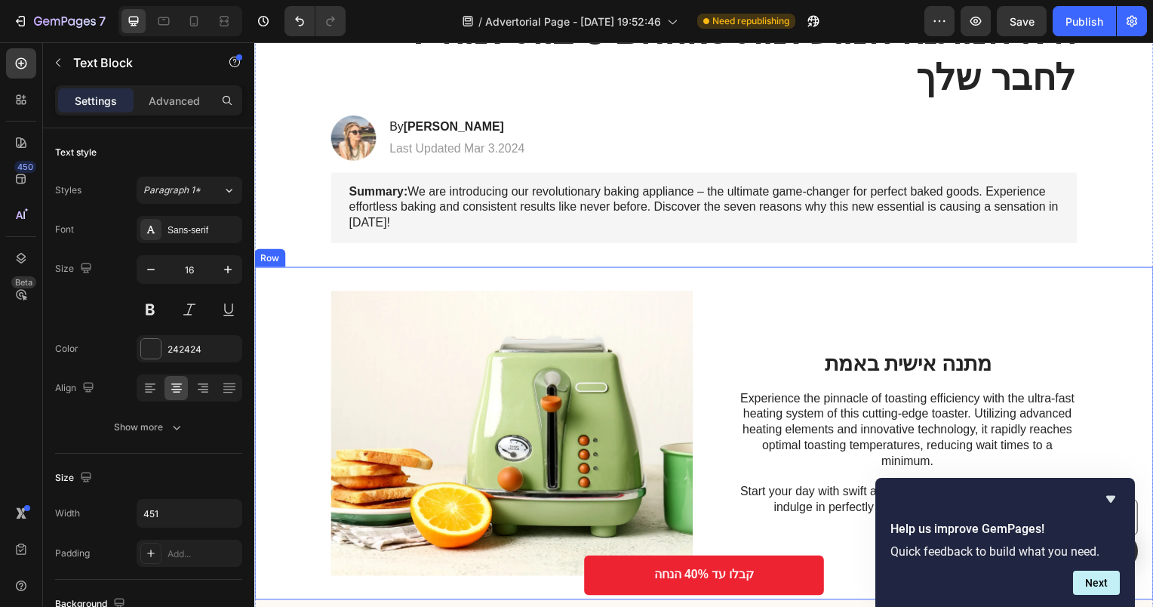
scroll to position [302, 0]
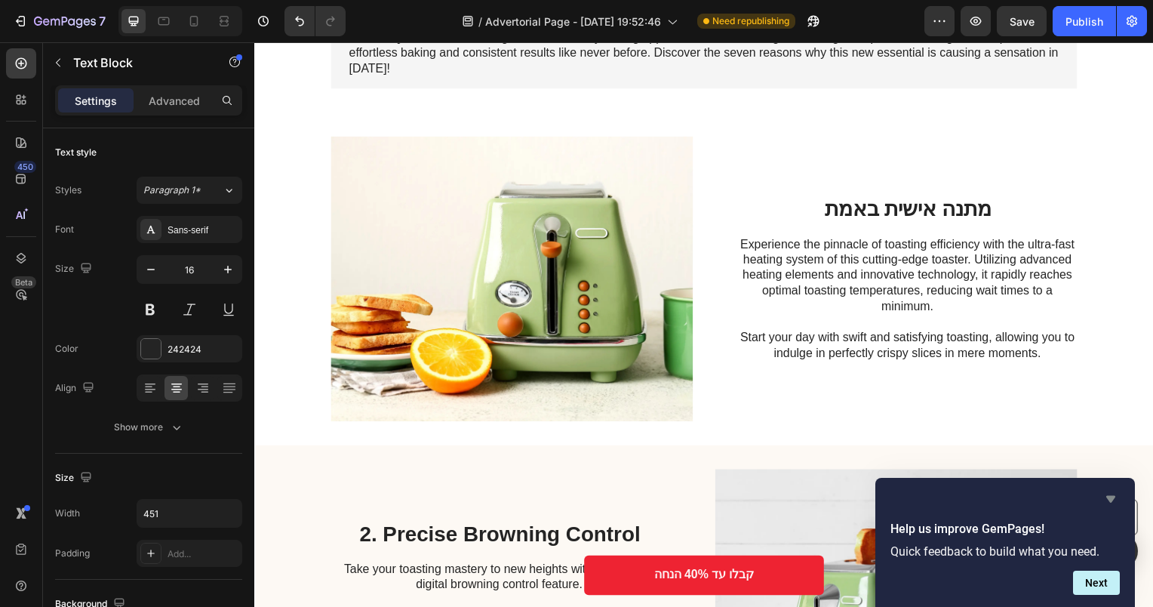
click at [1111, 494] on icon "Hide survey" at bounding box center [1111, 499] width 18 height 18
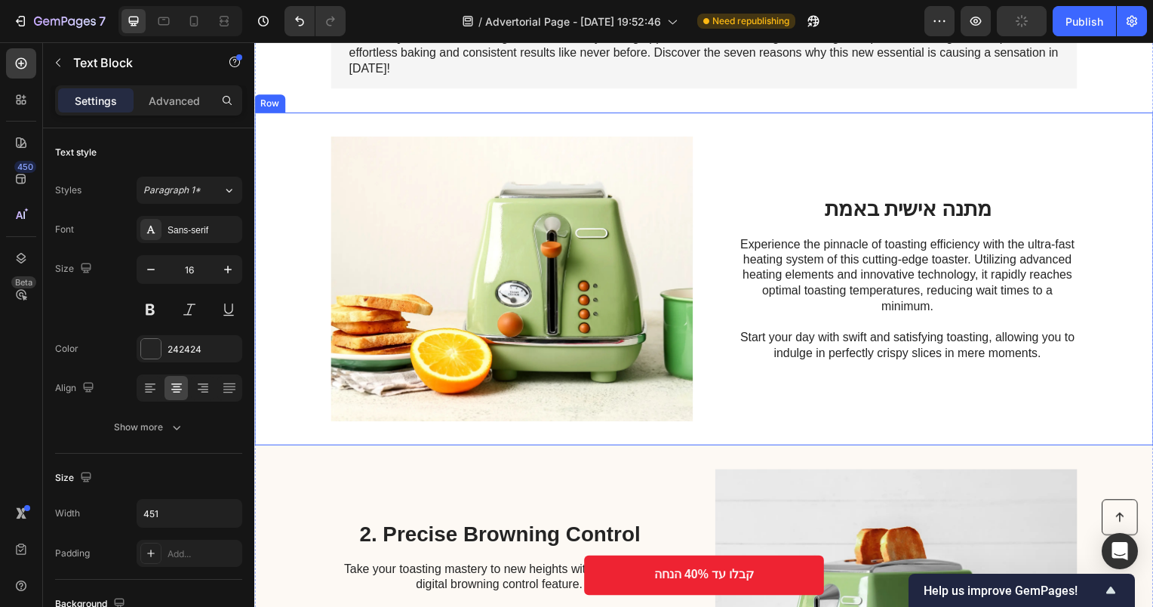
click at [967, 214] on h2 "מתנה אישית באמת" at bounding box center [913, 210] width 340 height 29
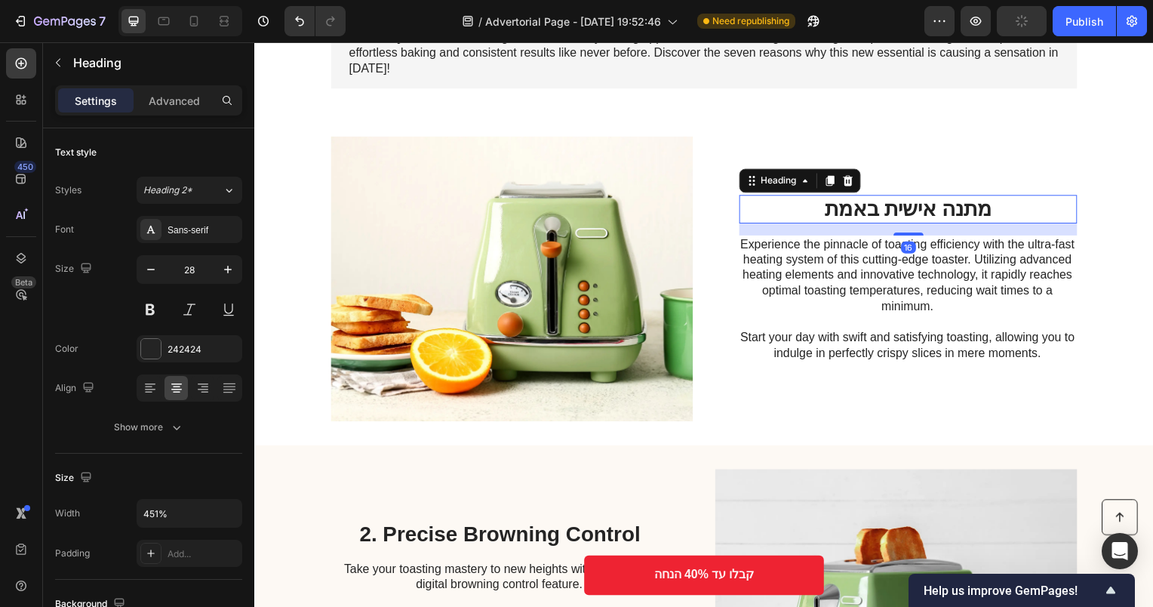
click at [967, 214] on h2 "מתנה אישית באמת" at bounding box center [913, 210] width 340 height 29
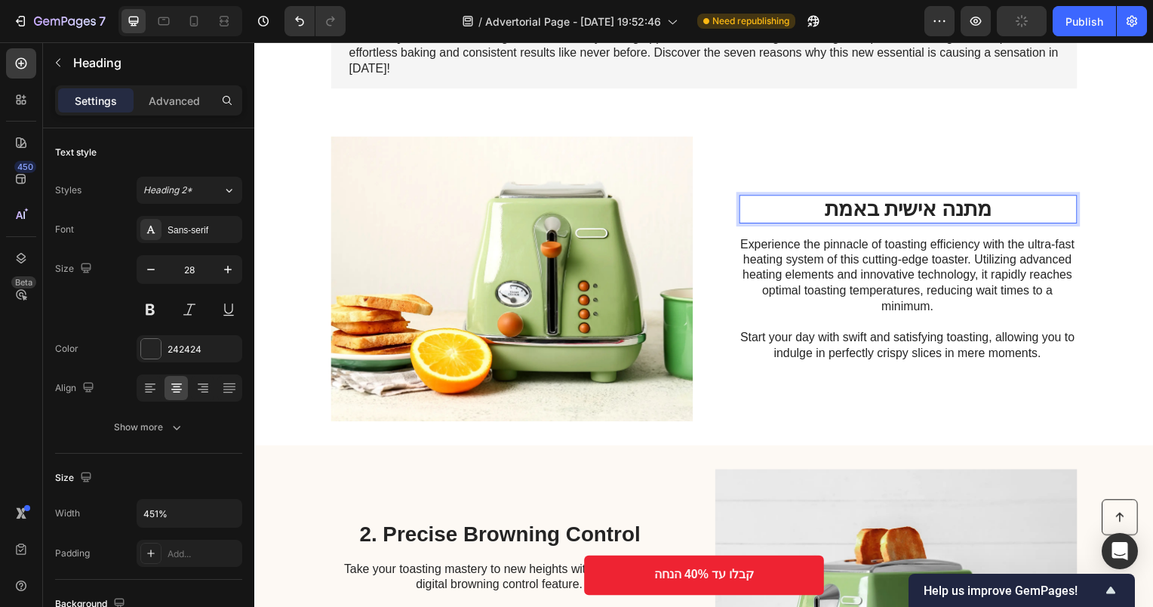
click at [1010, 209] on p "מתנה אישית באמת" at bounding box center [912, 211] width 337 height 26
click at [811, 215] on p "מתנה אישית באמת" at bounding box center [912, 211] width 337 height 26
click at [1086, 23] on div "Publish" at bounding box center [1085, 22] width 38 height 16
click at [909, 207] on p "1. מתנה אישית באמת" at bounding box center [912, 211] width 337 height 26
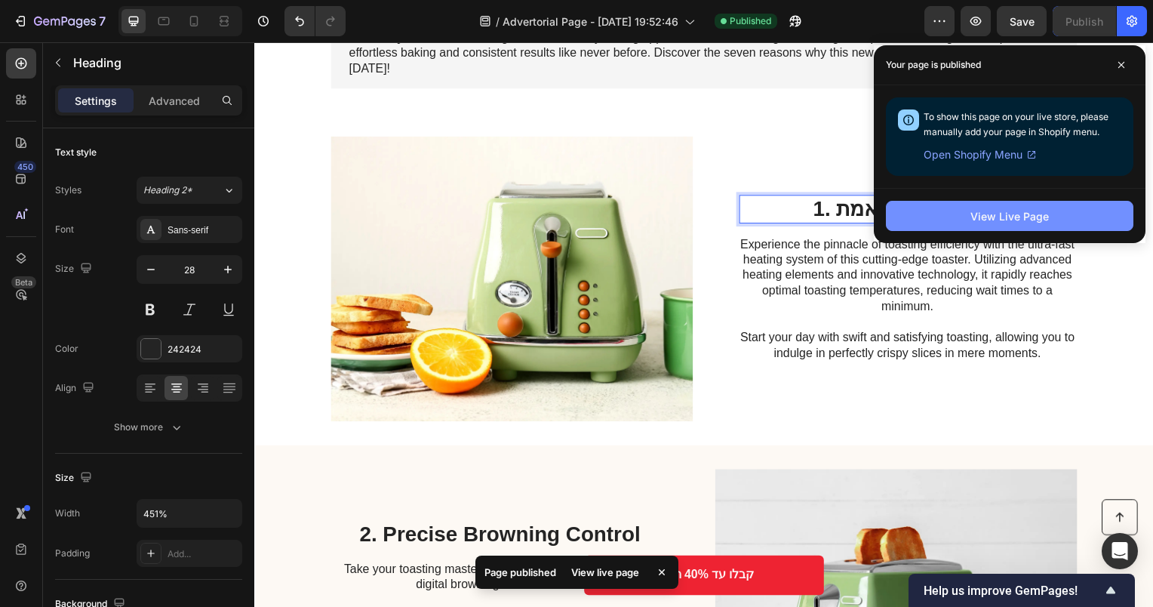
click at [1012, 221] on div "View Live Page" at bounding box center [1010, 216] width 78 height 16
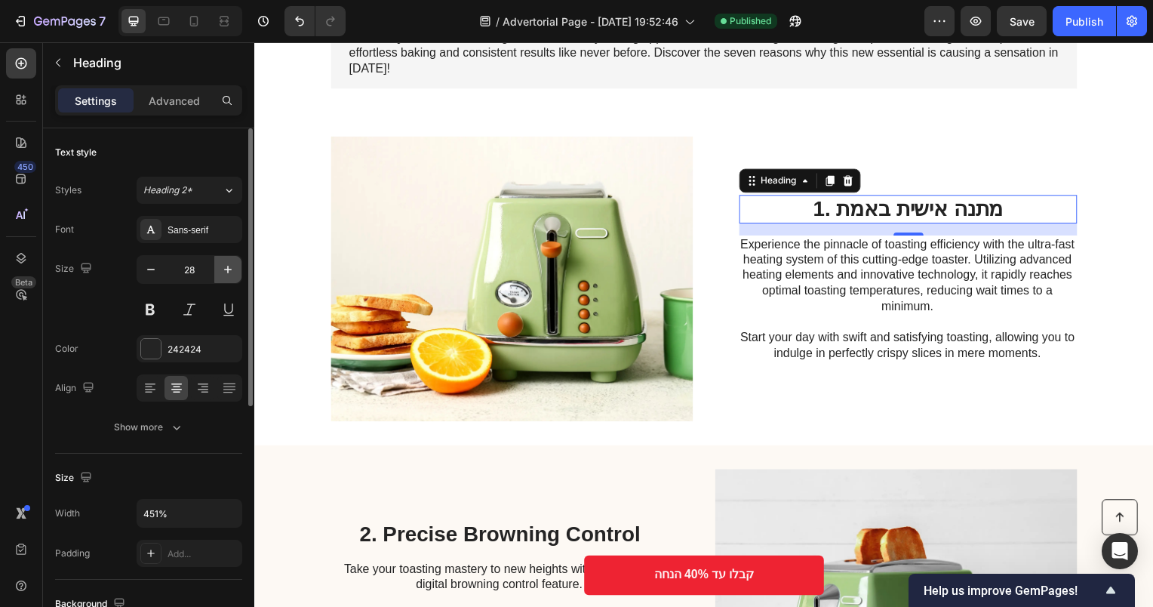
click at [223, 269] on icon "button" at bounding box center [227, 269] width 15 height 15
type input "32"
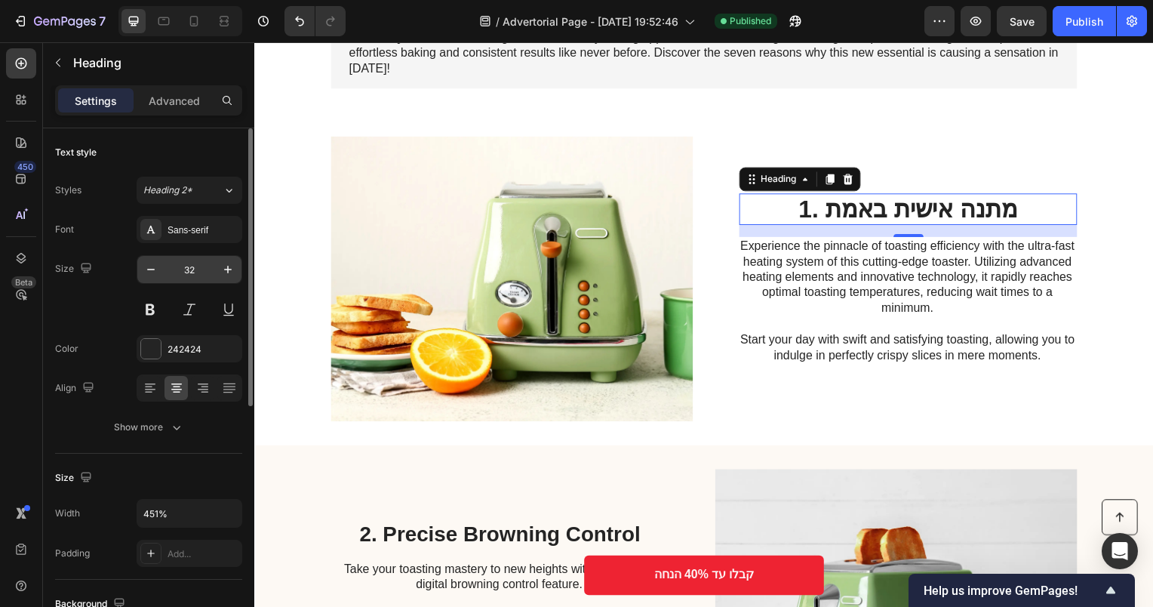
click at [181, 269] on input "32" at bounding box center [190, 269] width 50 height 27
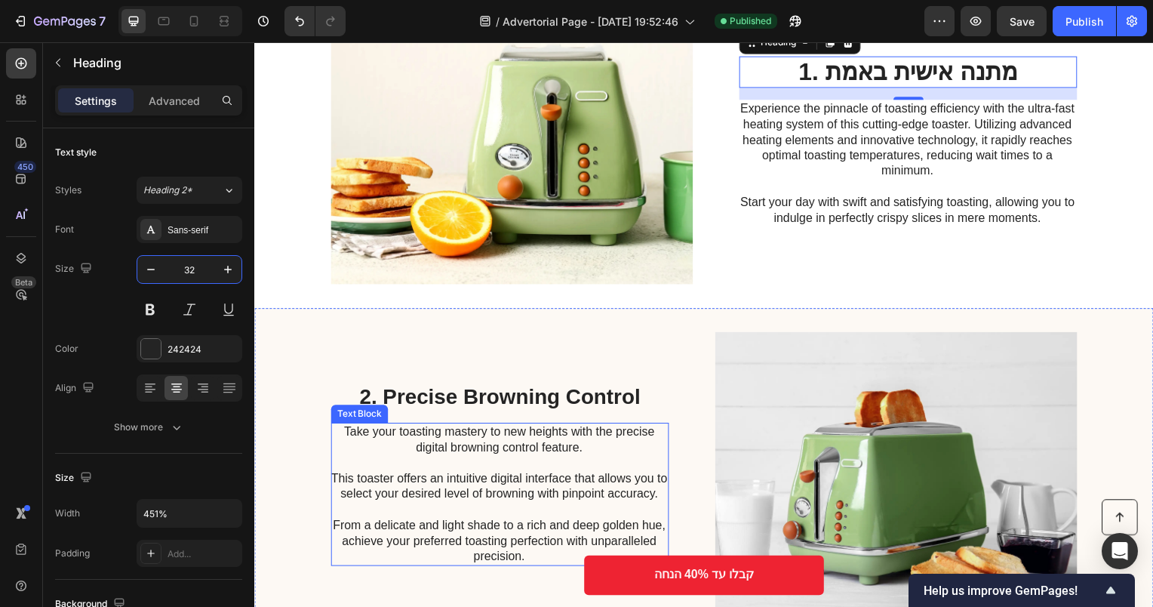
scroll to position [453, 0]
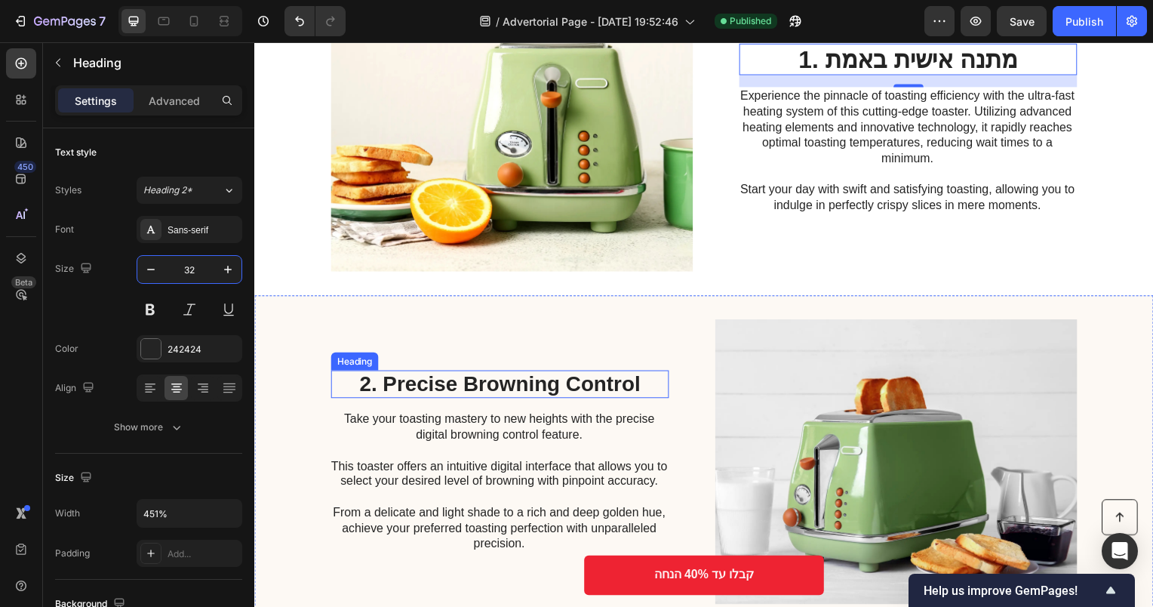
click at [463, 399] on h2 "2. Precise Browning Control" at bounding box center [501, 387] width 340 height 29
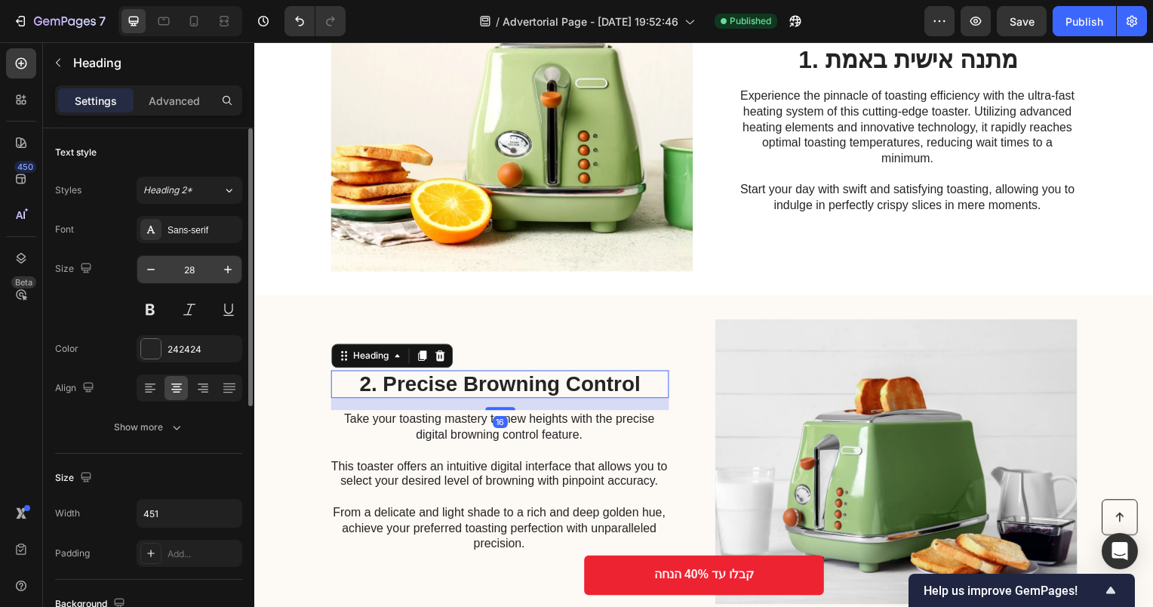
click at [192, 270] on input "28" at bounding box center [190, 269] width 50 height 27
paste input "32"
type input "32"
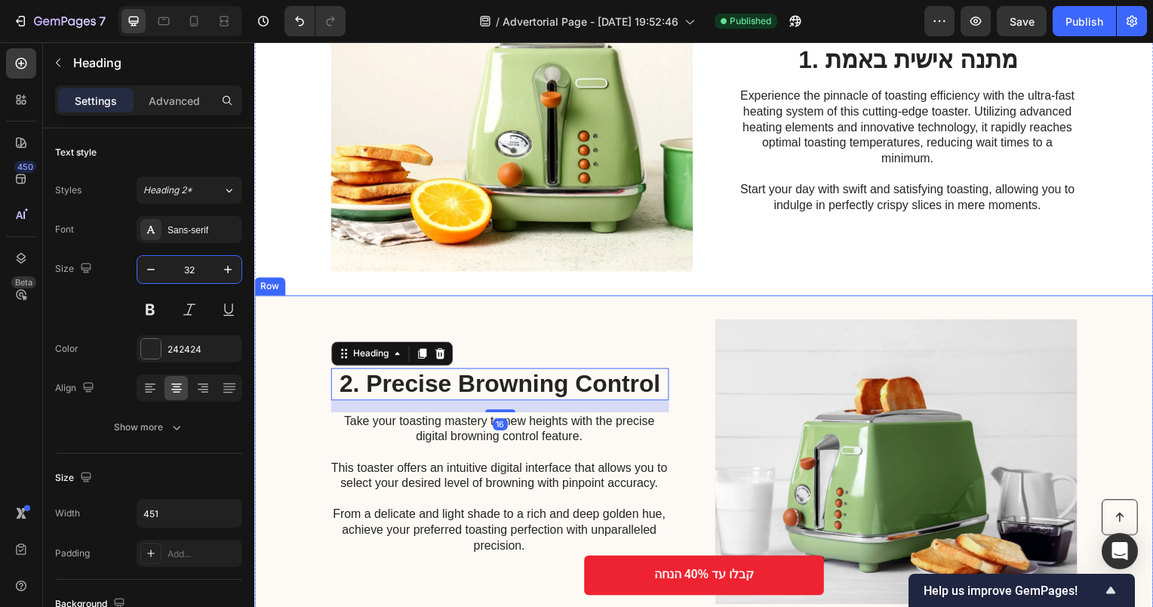
click at [541, 313] on div "2. Precise Browning Control Heading 16 Take your toasting mastery to new height…" at bounding box center [707, 464] width 906 height 335
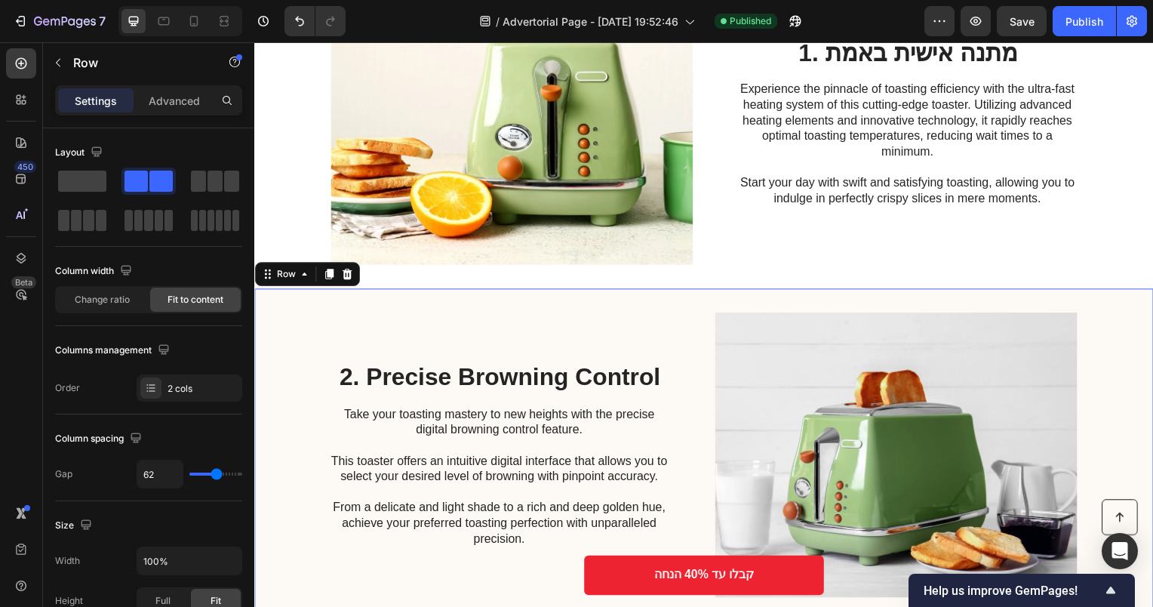
scroll to position [906, 0]
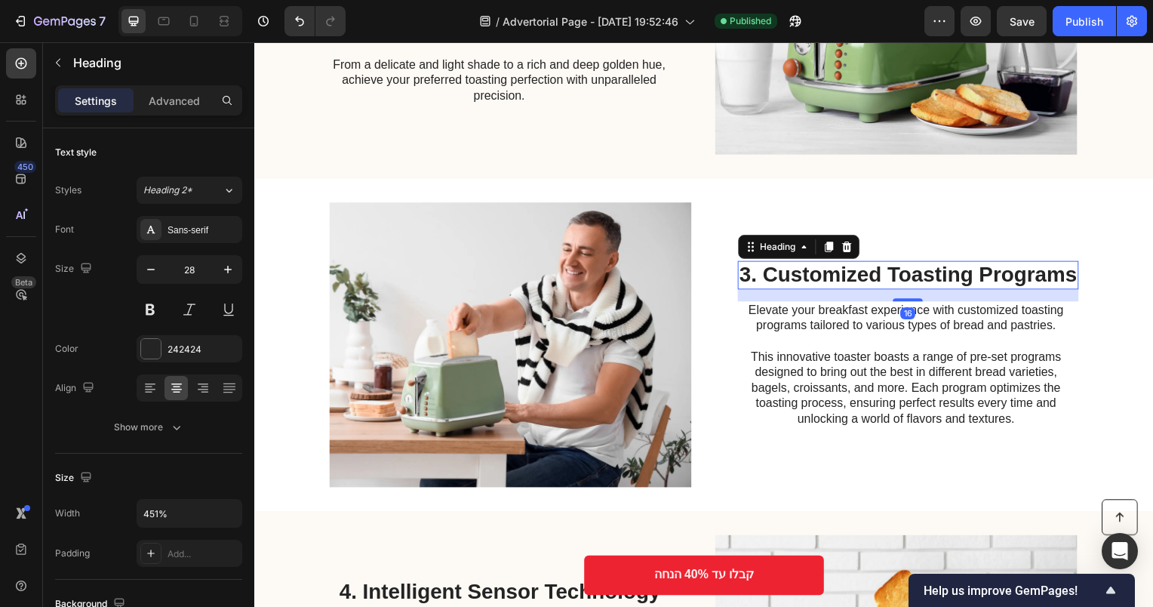
click at [861, 278] on h2 "3. Customized Toasting Programs" at bounding box center [912, 277] width 343 height 29
click at [188, 269] on input "28" at bounding box center [190, 269] width 50 height 27
paste input "32"
type input "32"
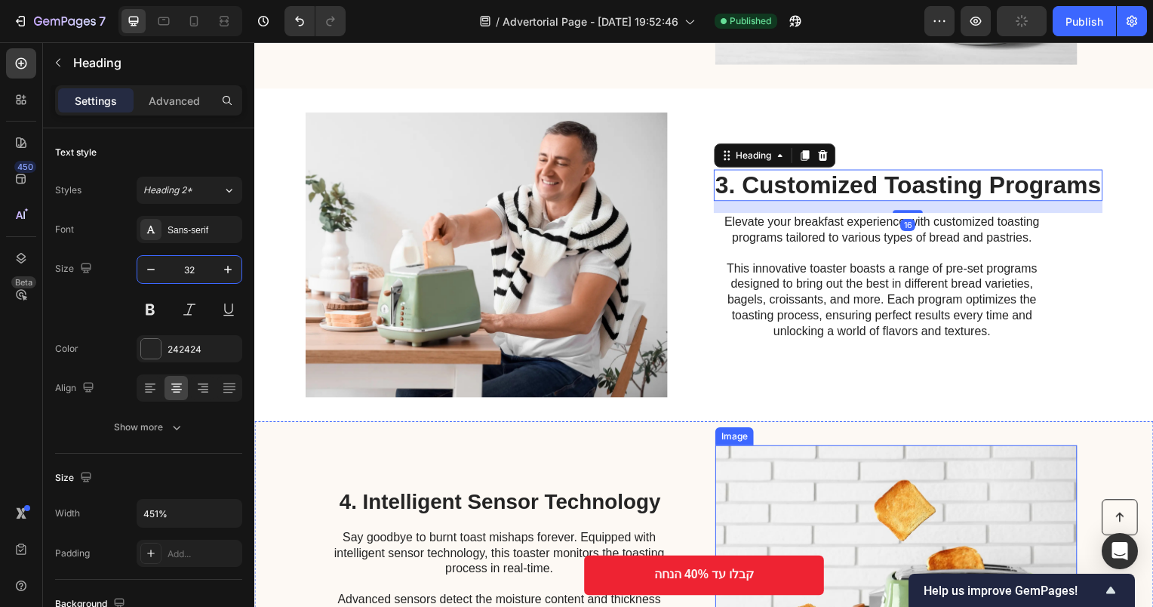
scroll to position [1283, 0]
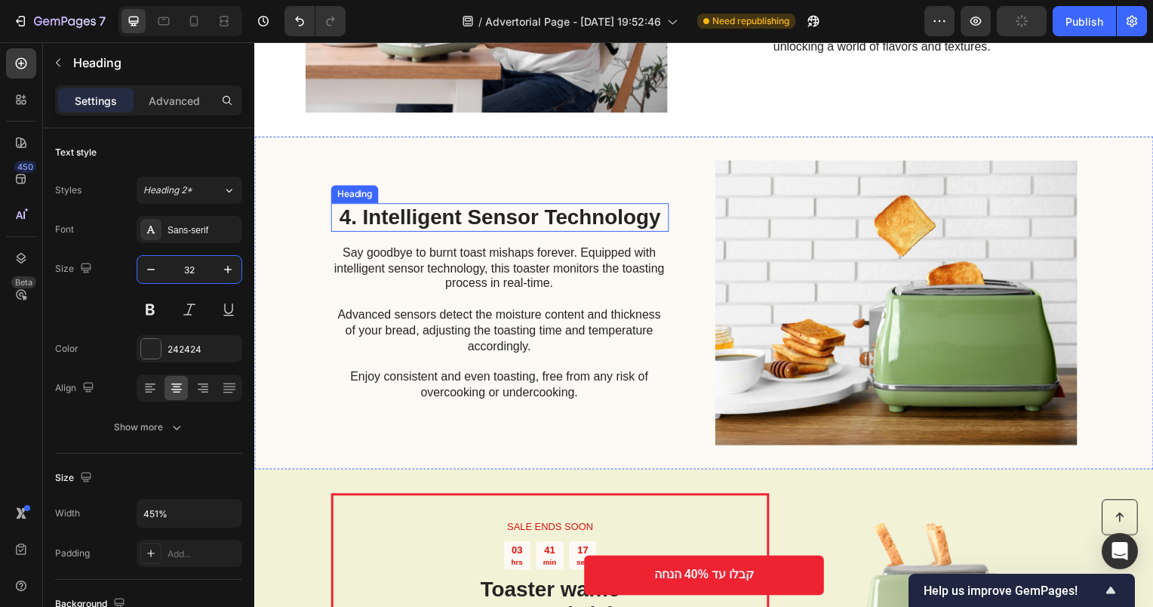
click at [493, 217] on h2 "4. Intelligent Sensor Technology" at bounding box center [501, 219] width 340 height 29
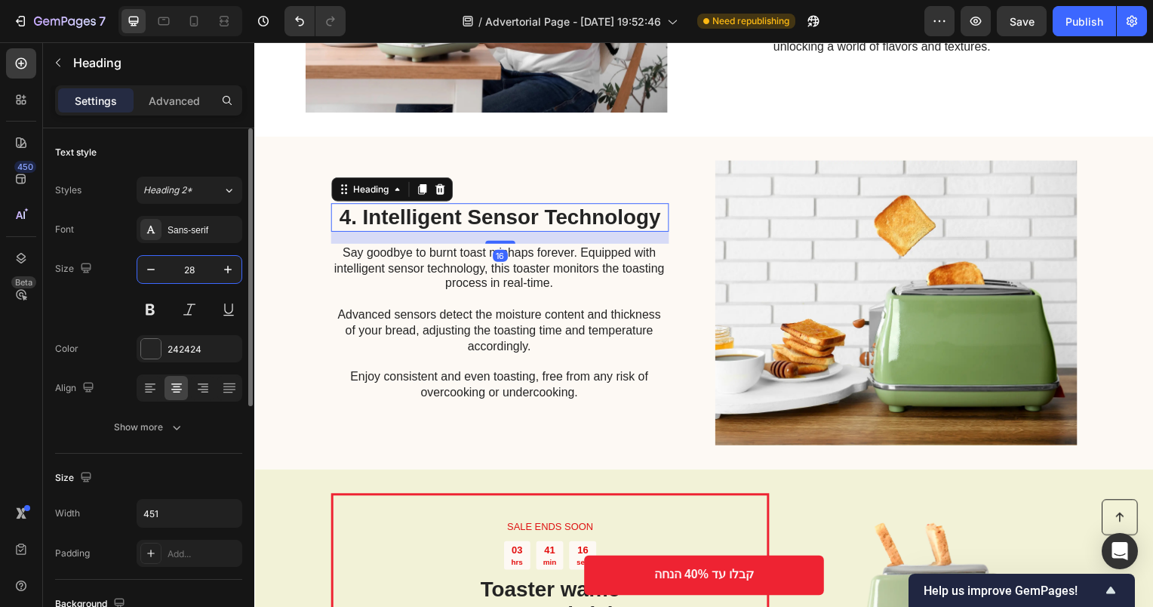
click at [199, 269] on input "28" at bounding box center [190, 269] width 50 height 27
paste input "32"
type input "32"
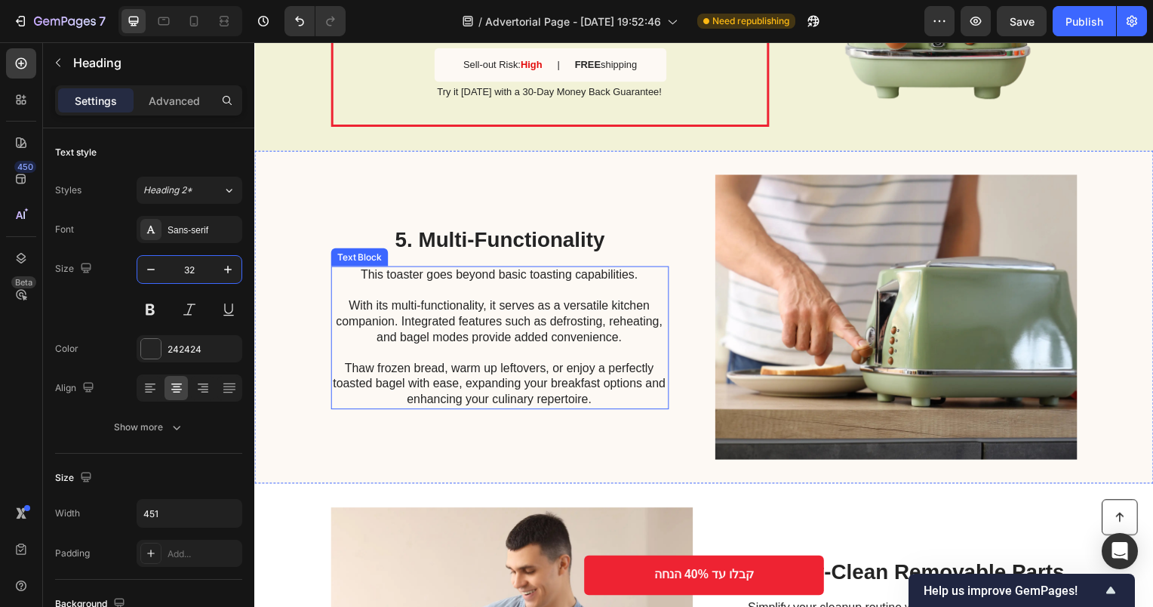
scroll to position [1962, 0]
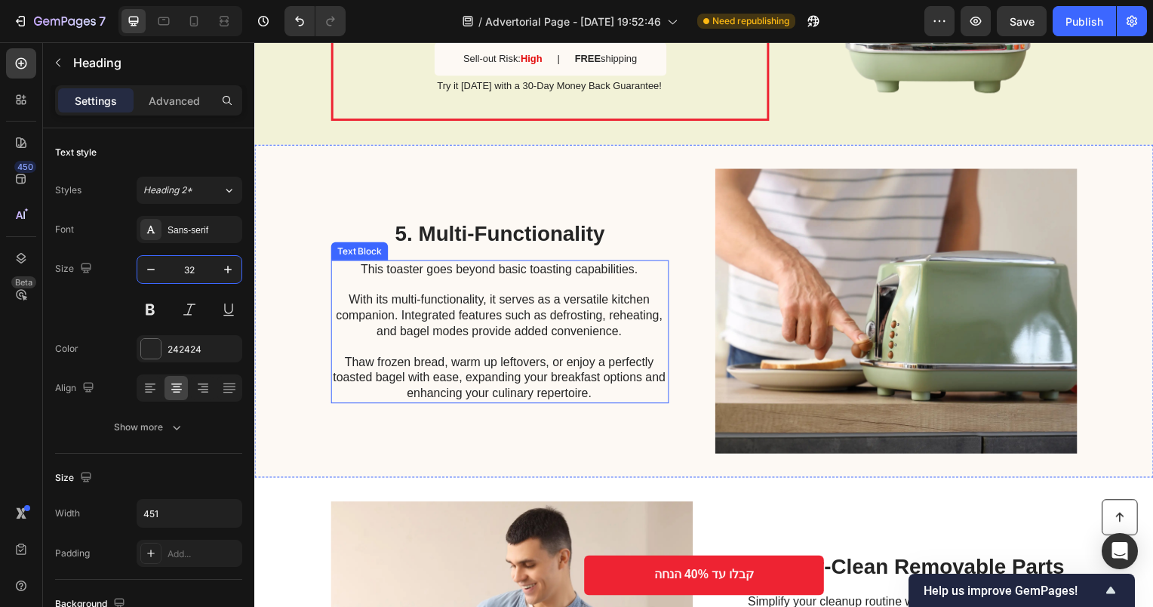
click at [483, 242] on h2 "5. Multi-Functionality" at bounding box center [501, 235] width 340 height 29
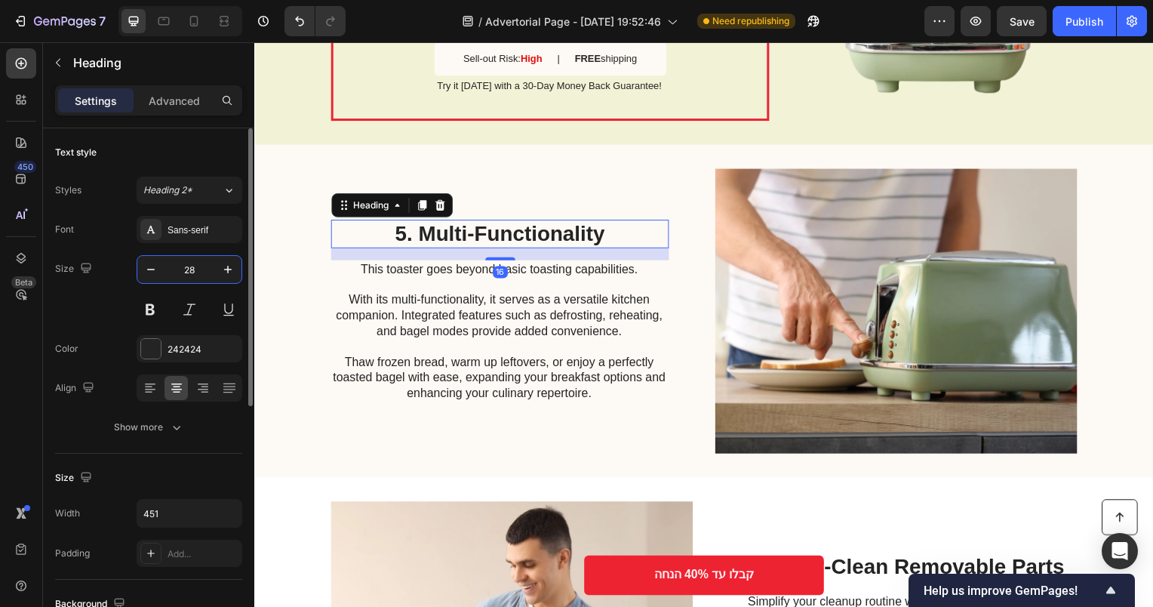
click at [184, 269] on input "28" at bounding box center [190, 269] width 50 height 27
paste input "32"
type input "32"
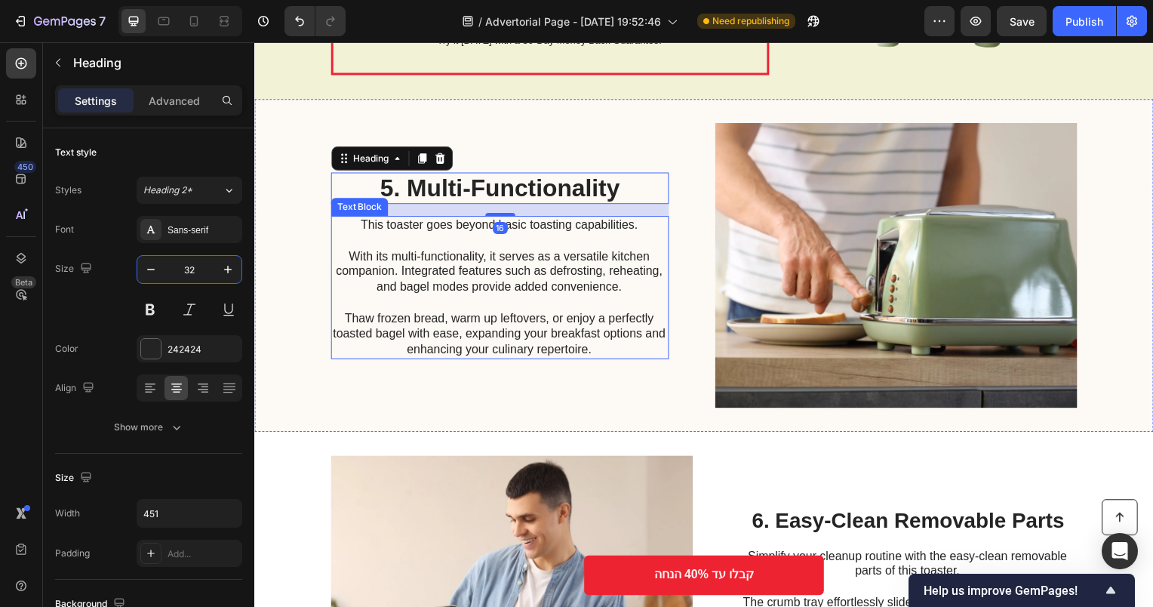
scroll to position [2264, 0]
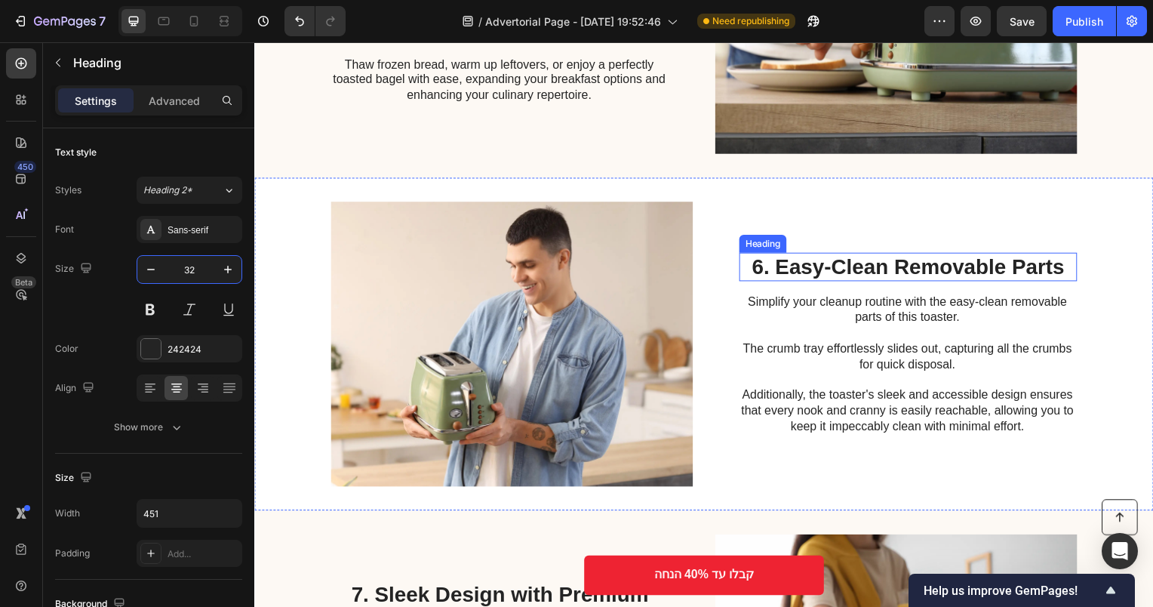
click at [825, 281] on h2 "6. Easy-Clean Removable Parts" at bounding box center [913, 268] width 340 height 29
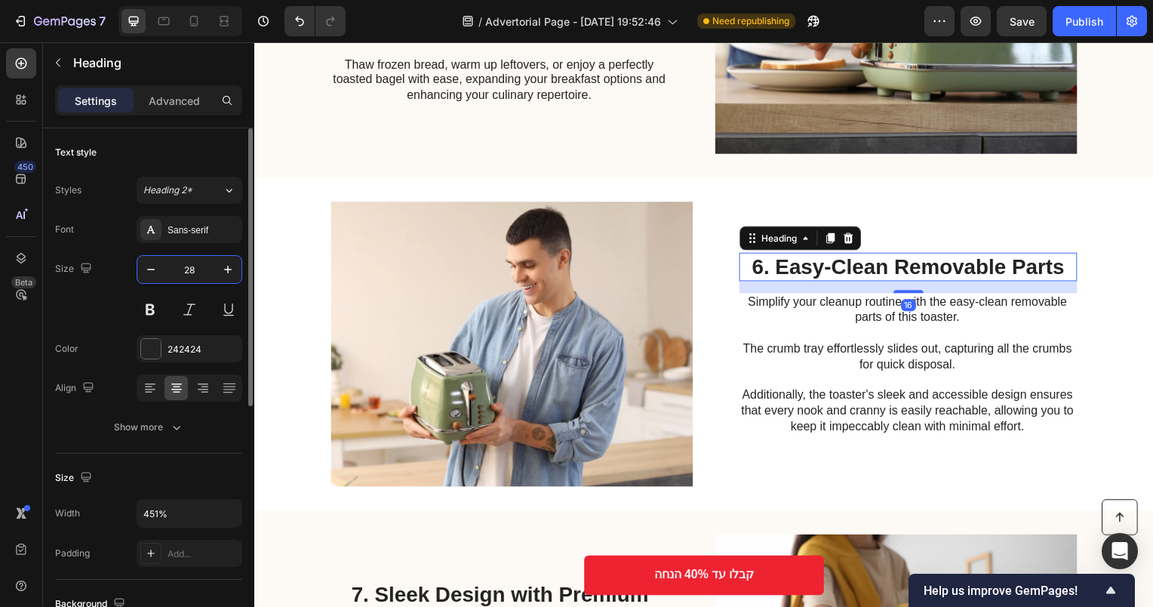
click at [189, 269] on input "28" at bounding box center [190, 269] width 50 height 27
paste input "32"
type input "32"
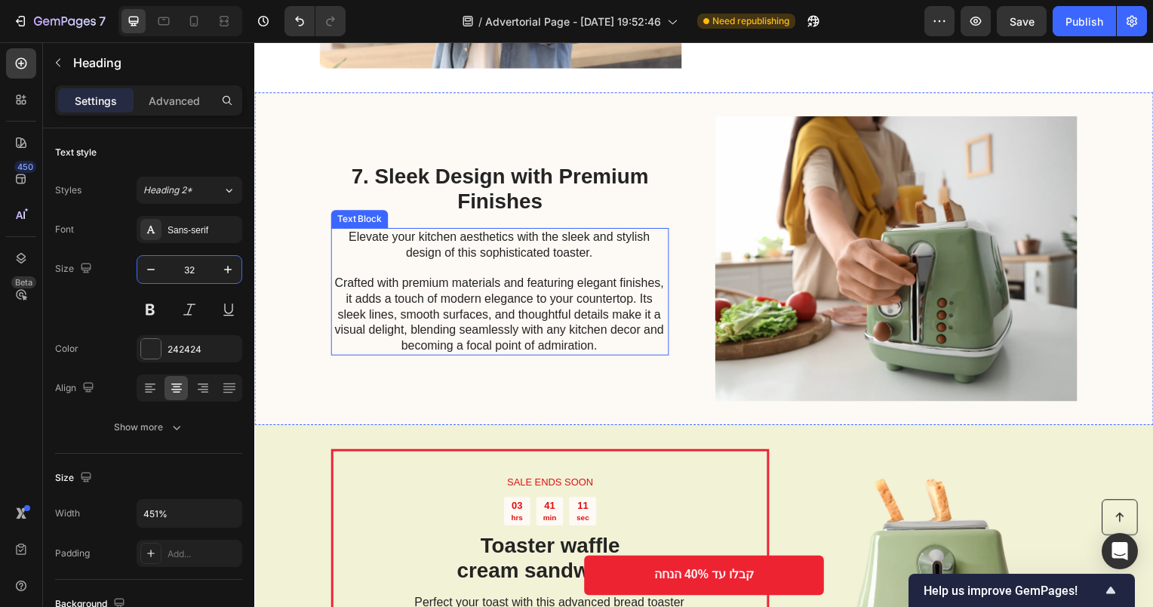
scroll to position [2717, 0]
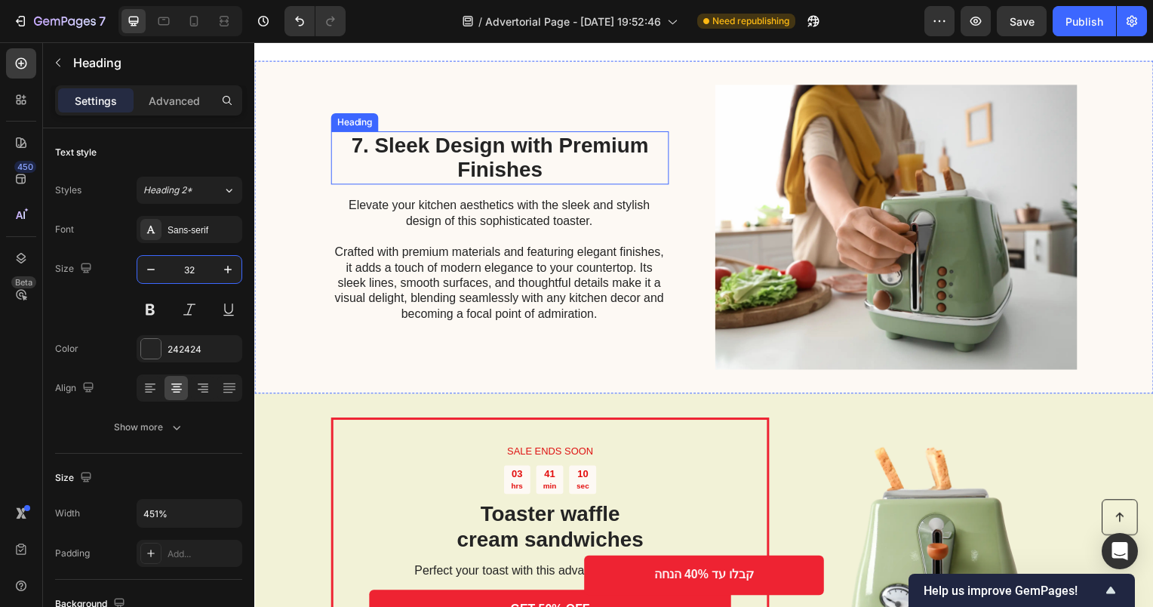
click at [479, 155] on h2 "7. Sleek Design with Premium Finishes" at bounding box center [501, 159] width 340 height 54
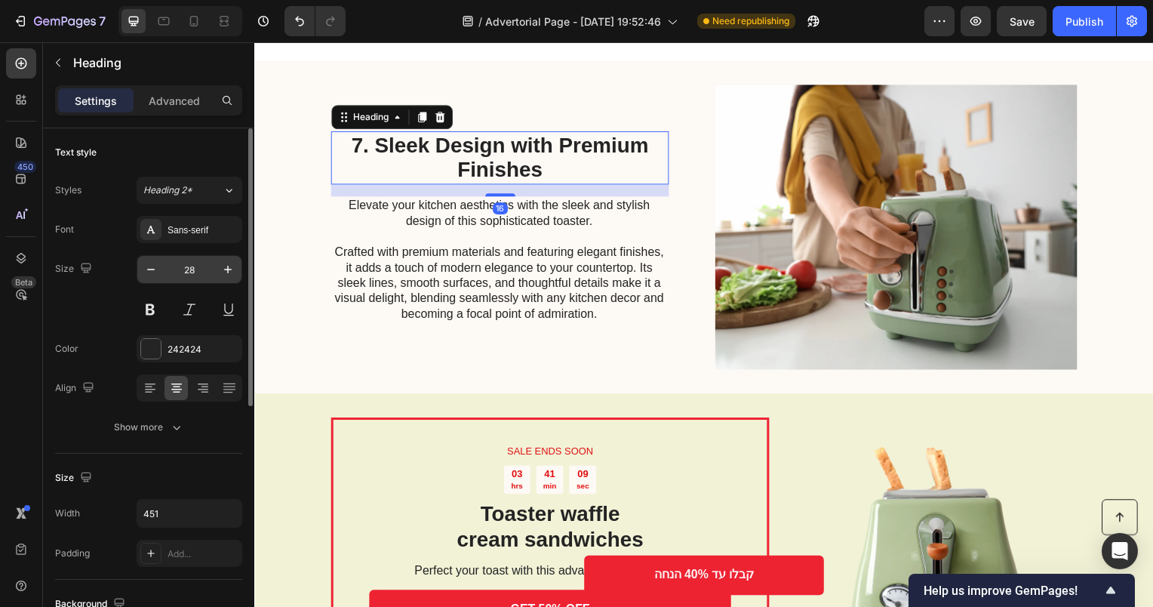
click at [195, 266] on input "28" at bounding box center [190, 269] width 50 height 27
paste input "32"
type input "32"
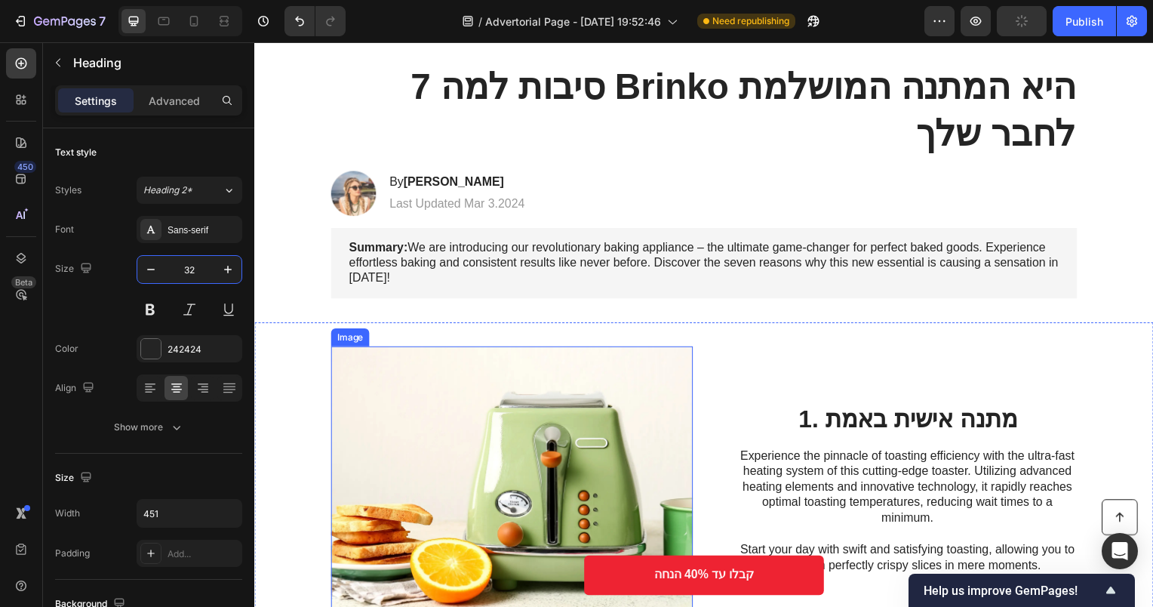
scroll to position [302, 0]
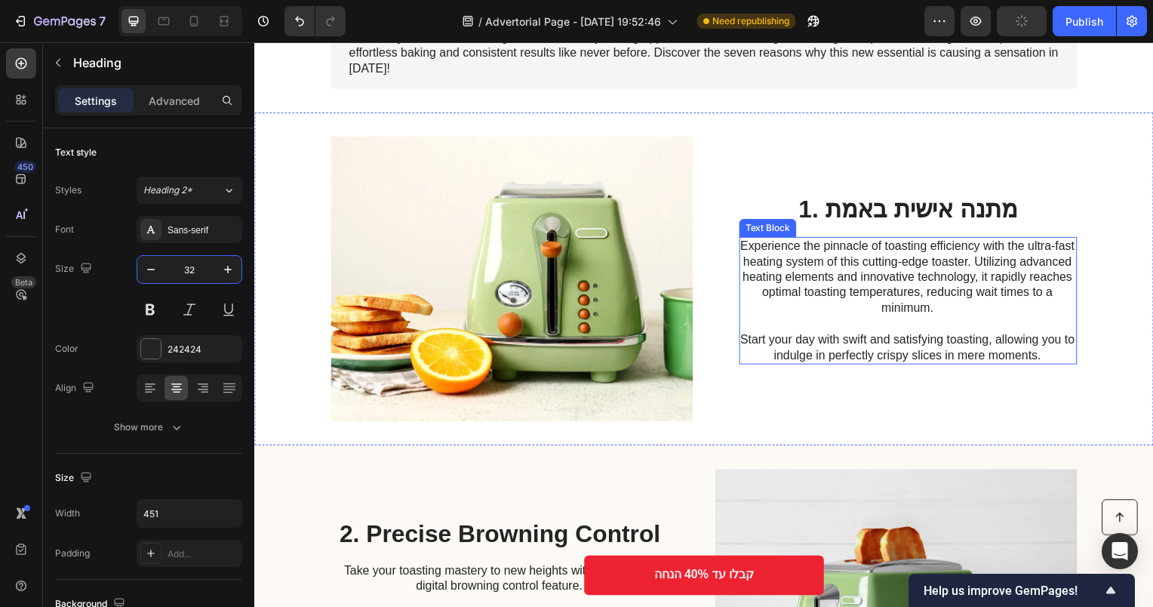
click at [830, 256] on p "Experience the pinnacle of toasting efficiency with the ultra-fast heating syst…" at bounding box center [912, 302] width 339 height 125
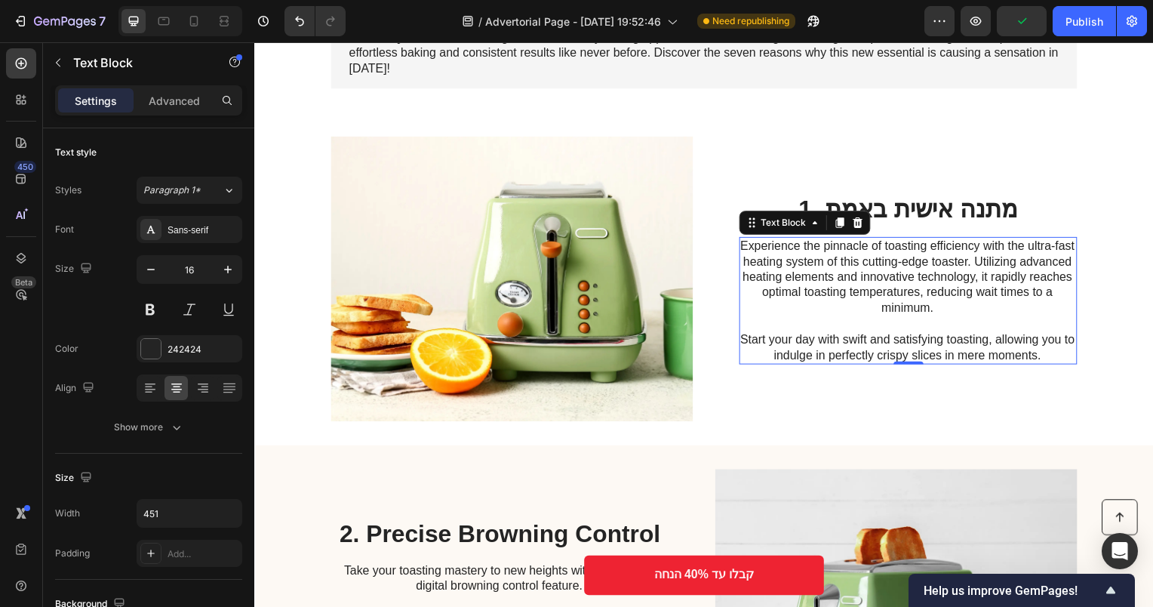
click at [857, 303] on p "Experience the pinnacle of toasting efficiency with the ultra-fast heating syst…" at bounding box center [912, 302] width 339 height 125
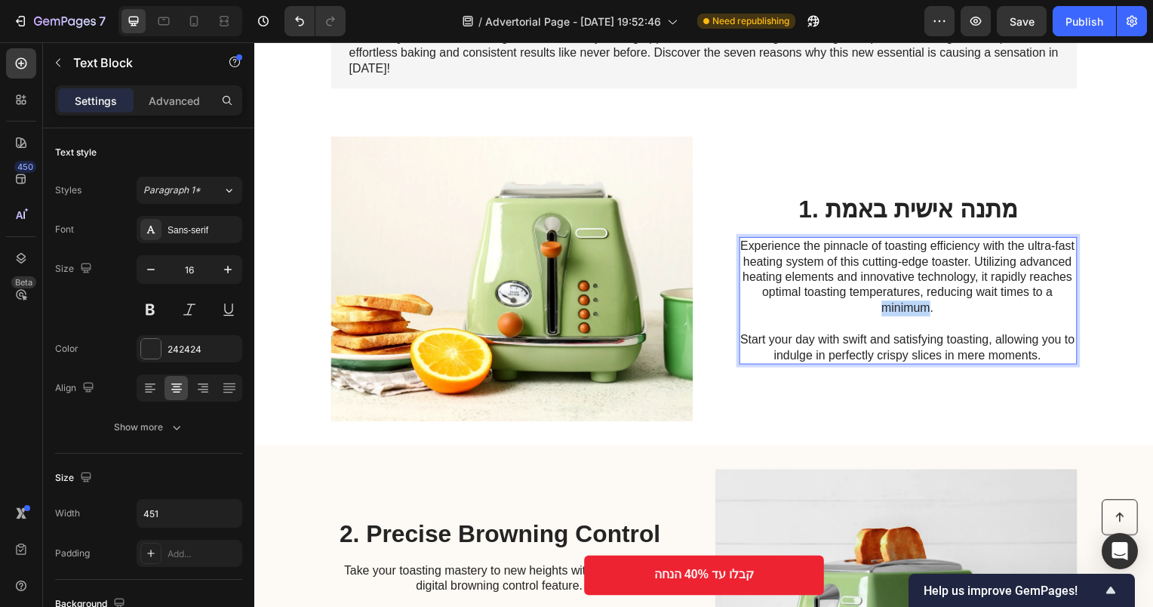
click at [857, 303] on p "Experience the pinnacle of toasting efficiency with the ultra-fast heating syst…" at bounding box center [912, 302] width 339 height 125
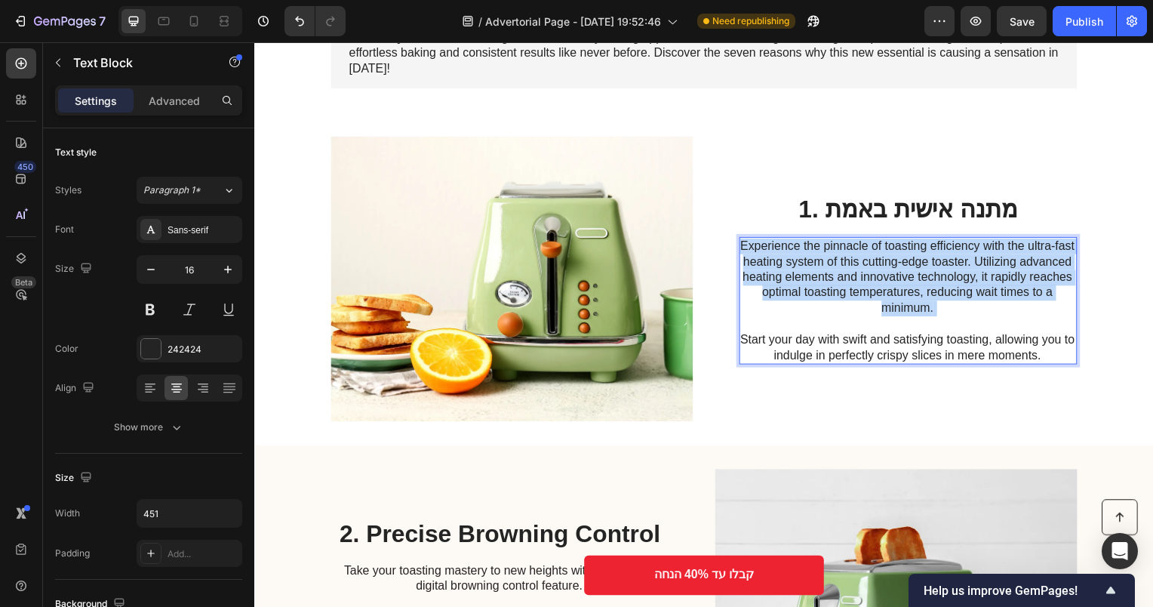
click at [857, 303] on p "Experience the pinnacle of toasting efficiency with the ultra-fast heating syst…" at bounding box center [912, 302] width 339 height 125
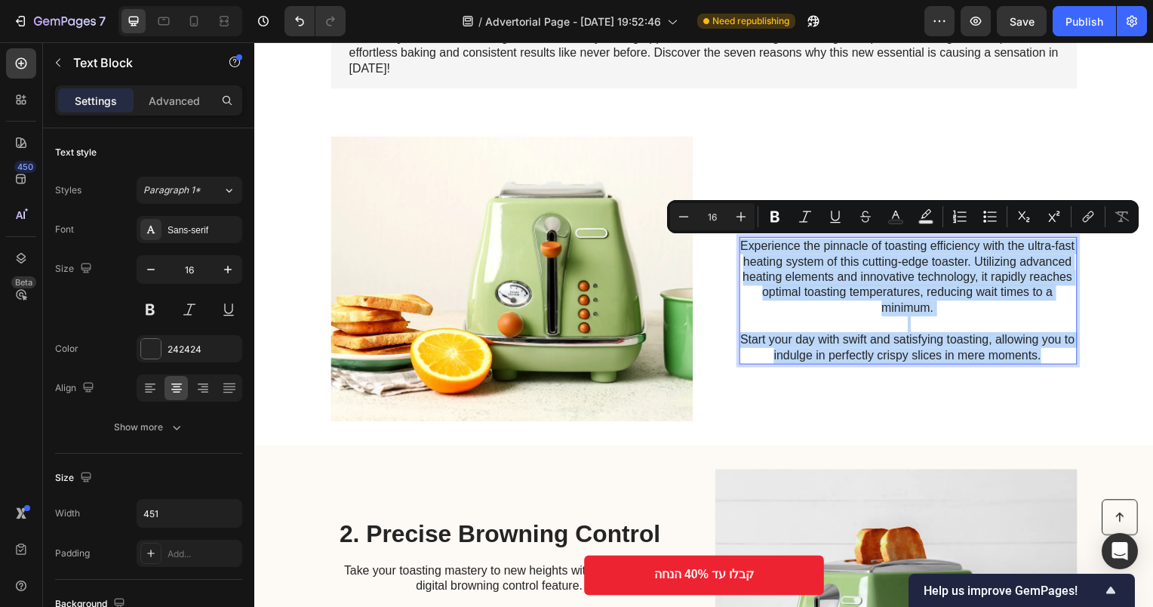
scroll to position [341, 0]
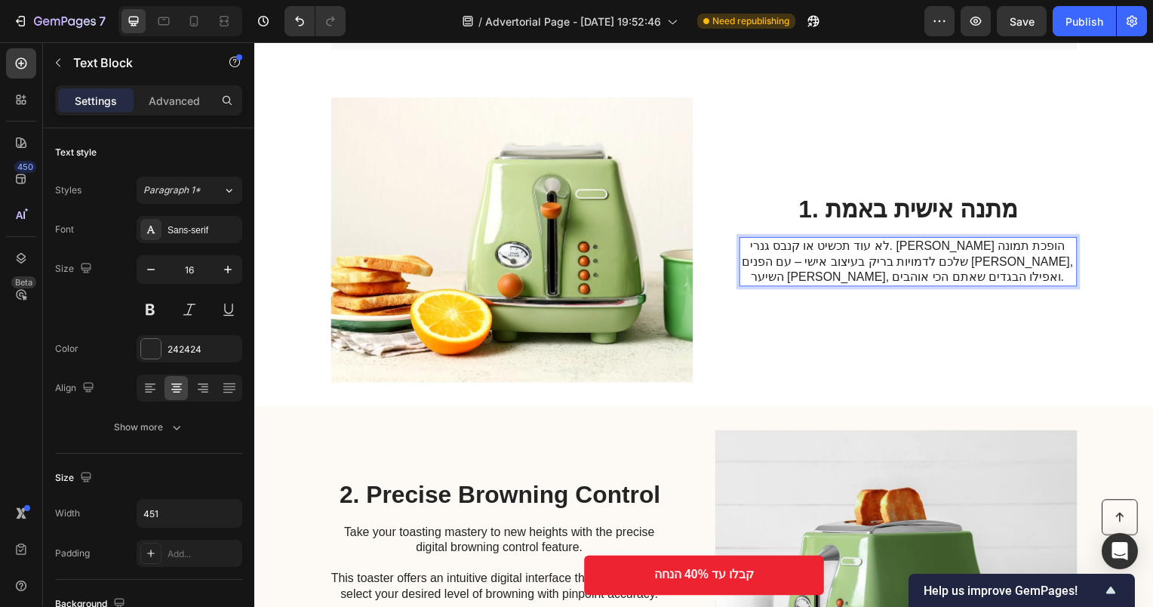
click at [1045, 249] on p "לא עוד תכשיט או קנבס גנרי. Brinko הופכת תמונה שלכם לדמויות בריק בעיצוב אישי – ע…" at bounding box center [912, 263] width 339 height 47
click at [1032, 244] on p "לא עוד תכשיט או קנבס גנרי. Brinko הופכת תמונה שלכם לדמויות בריק בעיצוב אישי – ע…" at bounding box center [912, 263] width 339 height 47
drag, startPoint x: 1017, startPoint y: 248, endPoint x: 974, endPoint y: 249, distance: 43.0
click at [974, 249] on p "לא עוד תכשיט או קנבס גנרי. Brinko הופכת תמונה שלכם לדמויות בריק בעיצוב אישי – ע…" at bounding box center [912, 263] width 339 height 47
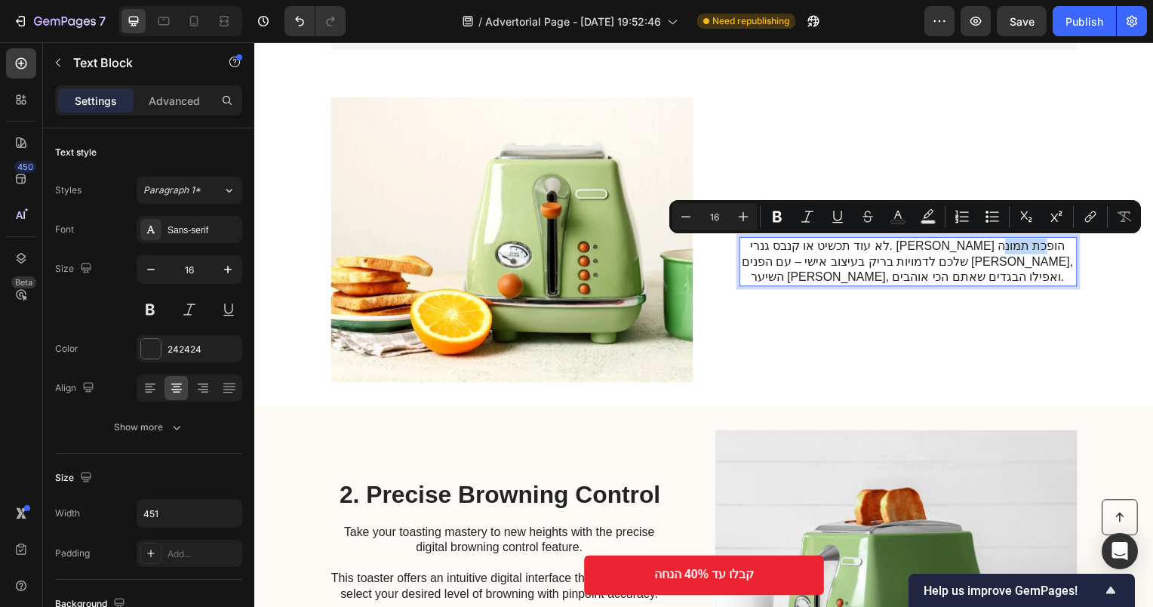
click at [974, 249] on p "לא עוד תכשיט או קנבס גנרי. Brinko הופכת תמונה שלכם לדמויות בריק בעיצוב אישי – ע…" at bounding box center [912, 263] width 339 height 47
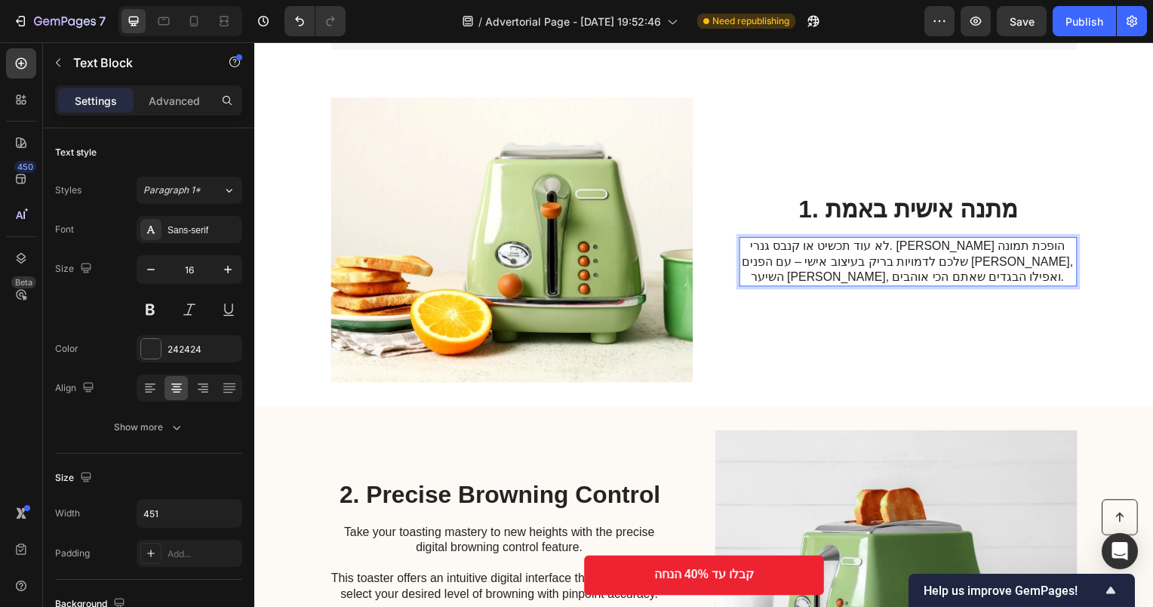
click at [916, 243] on p "לא עוד תכשיט או קנבס גנרי. Brinko הופכת תמונה שלכם לדמויות בריק בעיצוב אישי – ע…" at bounding box center [912, 263] width 339 height 47
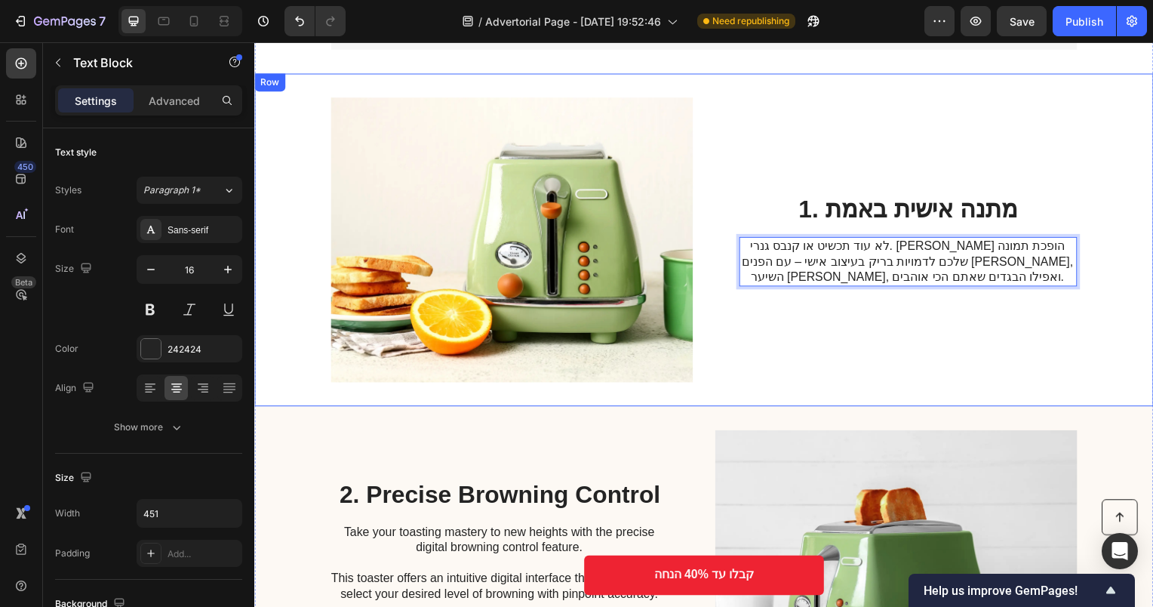
scroll to position [302, 0]
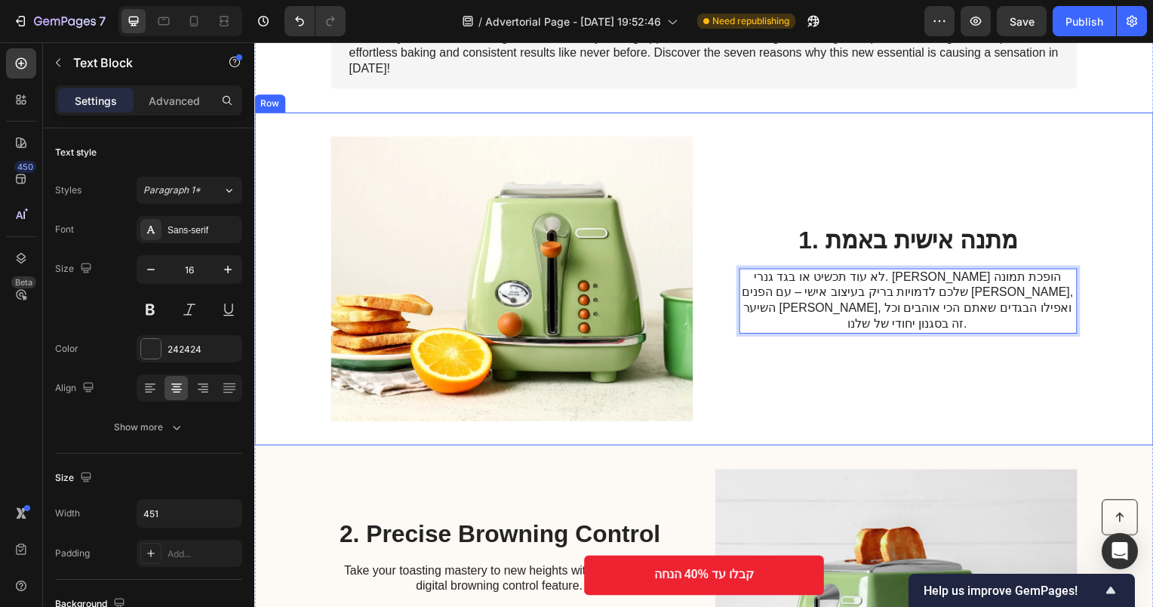
click at [977, 379] on div "1. מתנה אישית באמת Heading לא עוד תכשיט או בגד גנרי. Brinko הופכת תמונה שלכם לד…" at bounding box center [913, 280] width 340 height 287
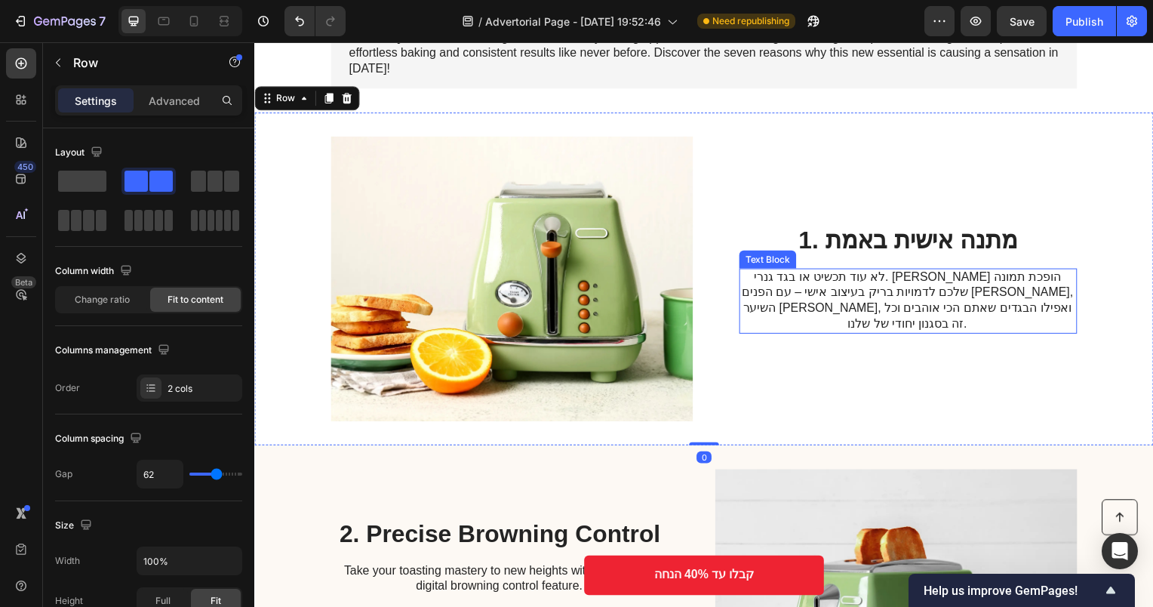
click at [901, 316] on p "לא עוד תכשיט או בגד גנרי. Brinko הופכת תמונה שלכם לדמויות בריק בעיצוב אישי – עם…" at bounding box center [912, 303] width 339 height 63
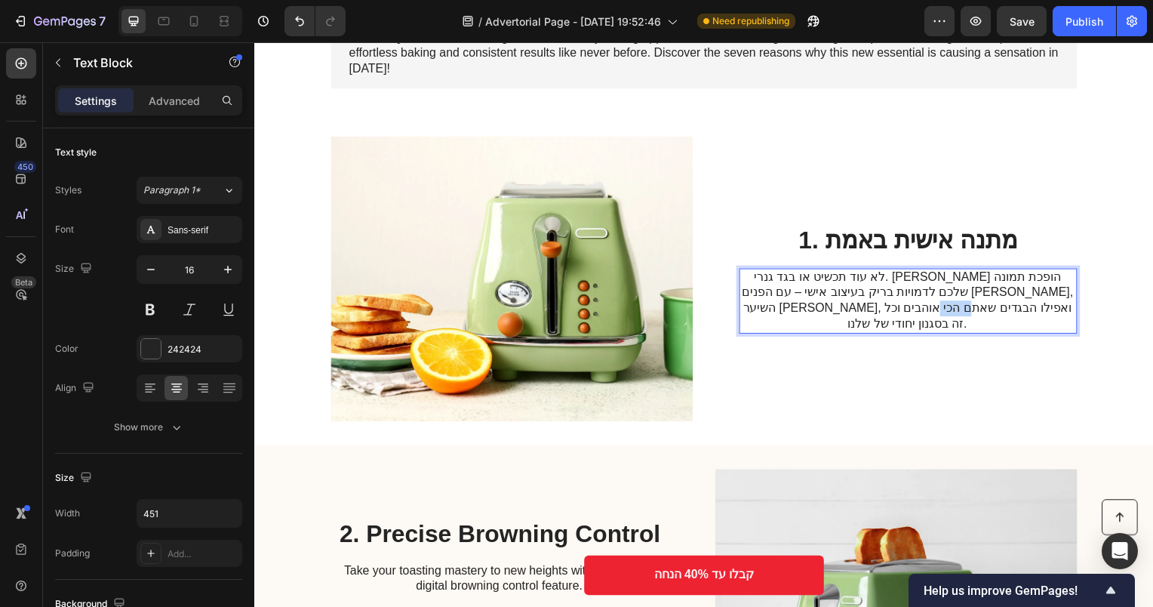
click at [871, 316] on p "לא עוד תכשיט או בגד גנרי. Brinko הופכת תמונה שלכם לדמויות בריק בעיצוב אישי – עם…" at bounding box center [912, 303] width 339 height 63
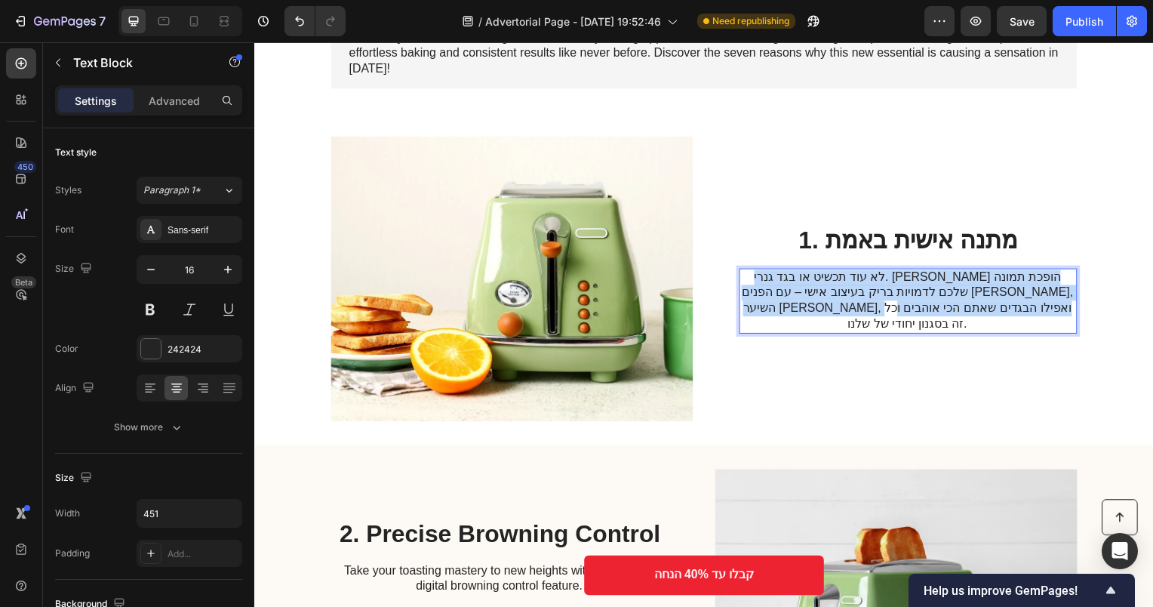
click at [871, 316] on p "לא עוד תכשיט או בגד גנרי. Brinko הופכת תמונה שלכם לדמויות בריק בעיצוב אישי – עם…" at bounding box center [912, 303] width 339 height 63
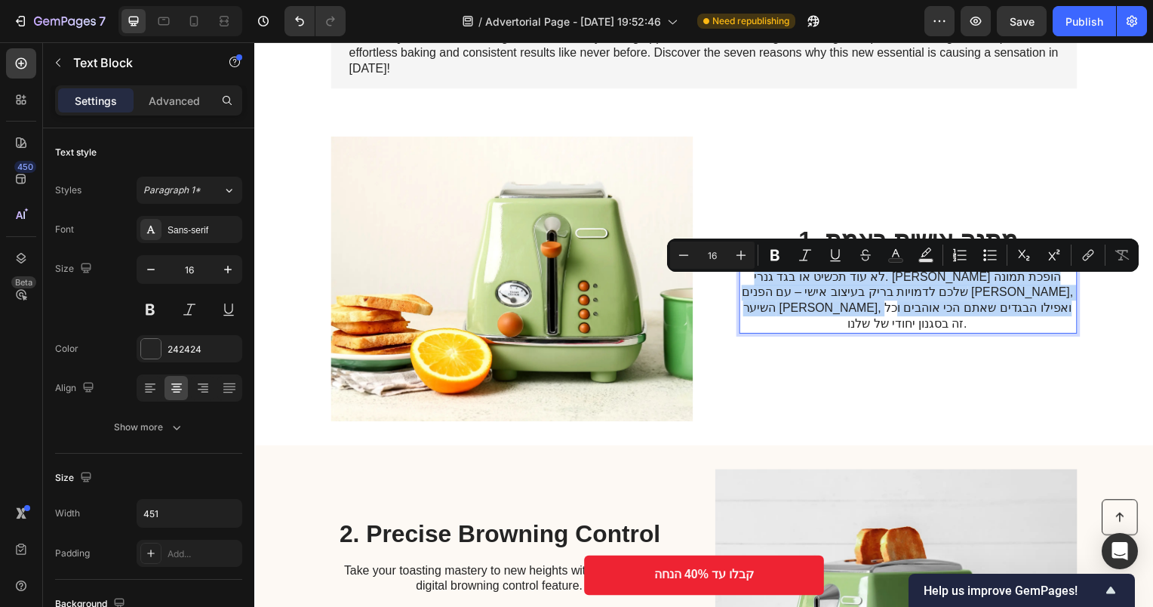
click at [874, 318] on p "לא עוד תכשיט או בגד גנרי. Brinko הופכת תמונה שלכם לדמויות בריק בעיצוב אישי – עם…" at bounding box center [912, 303] width 339 height 63
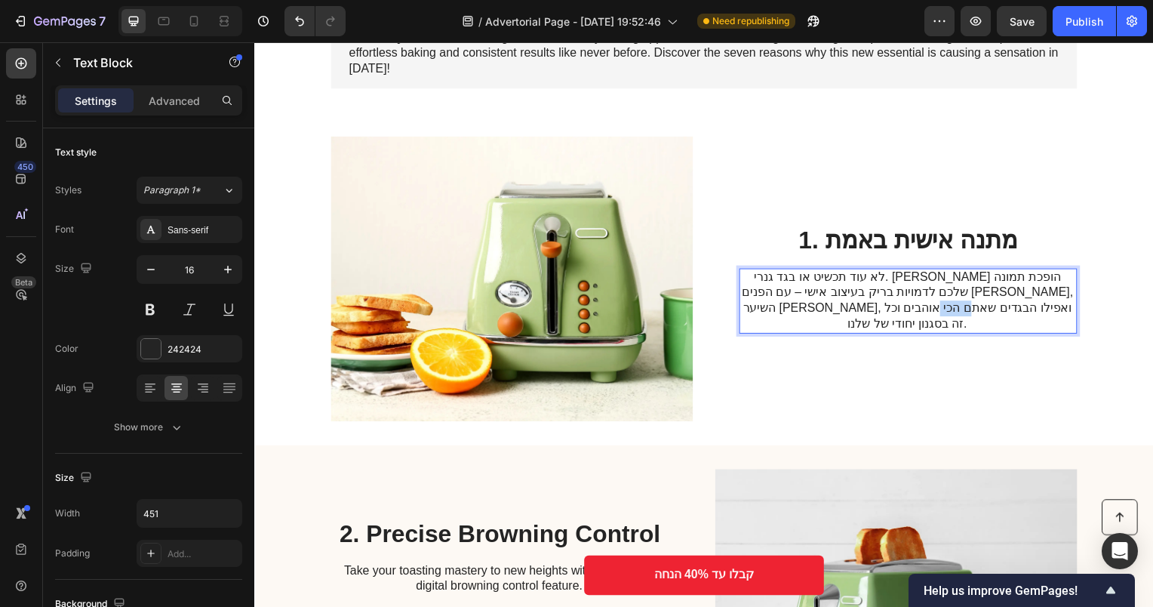
click at [874, 318] on p "לא עוד תכשיט או בגד גנרי. Brinko הופכת תמונה שלכם לדמויות בריק בעיצוב אישי – עם…" at bounding box center [912, 303] width 339 height 63
copy p "יחודי"
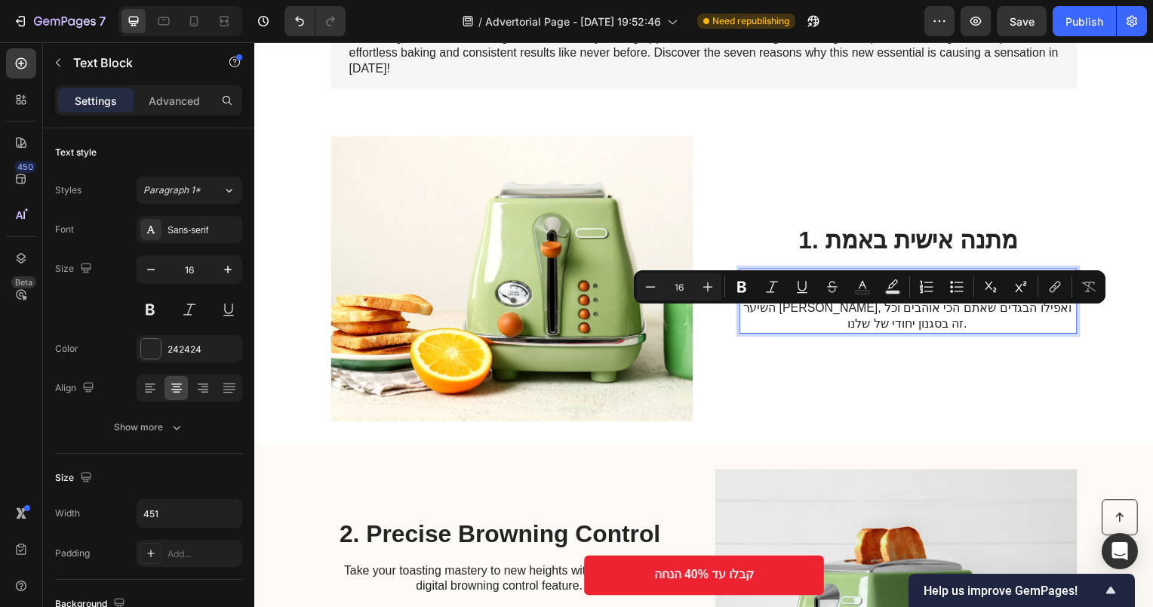
click at [883, 315] on p "לא עוד תכשיט או בגד גנרי. Brinko הופכת תמונה שלכם לדמויות בריק בעיצוב אישי – עם…" at bounding box center [912, 303] width 339 height 63
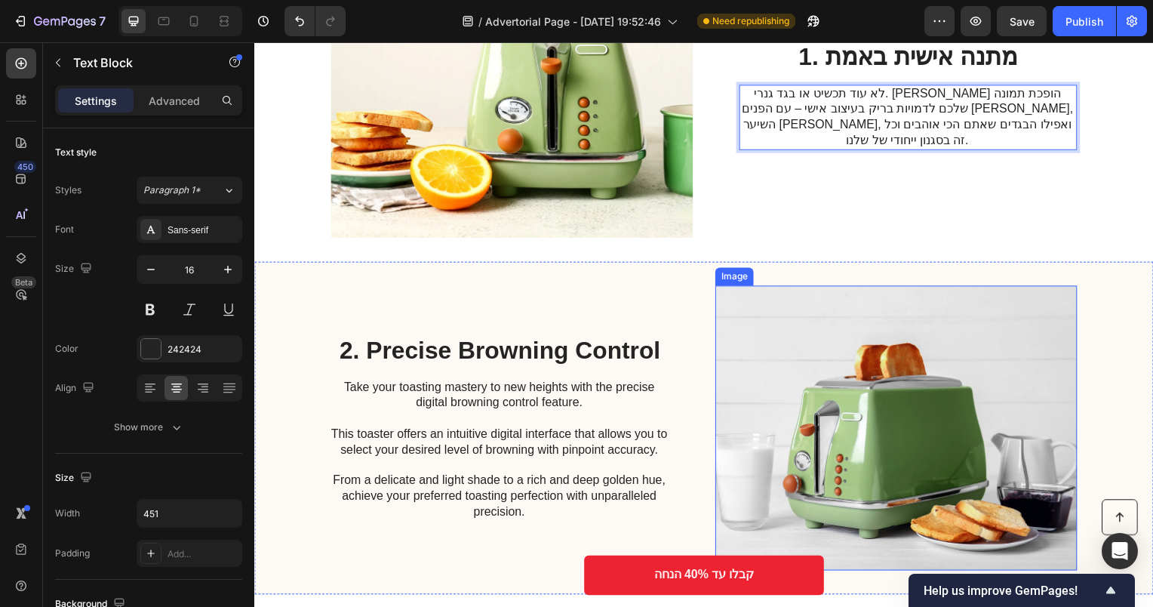
scroll to position [528, 0]
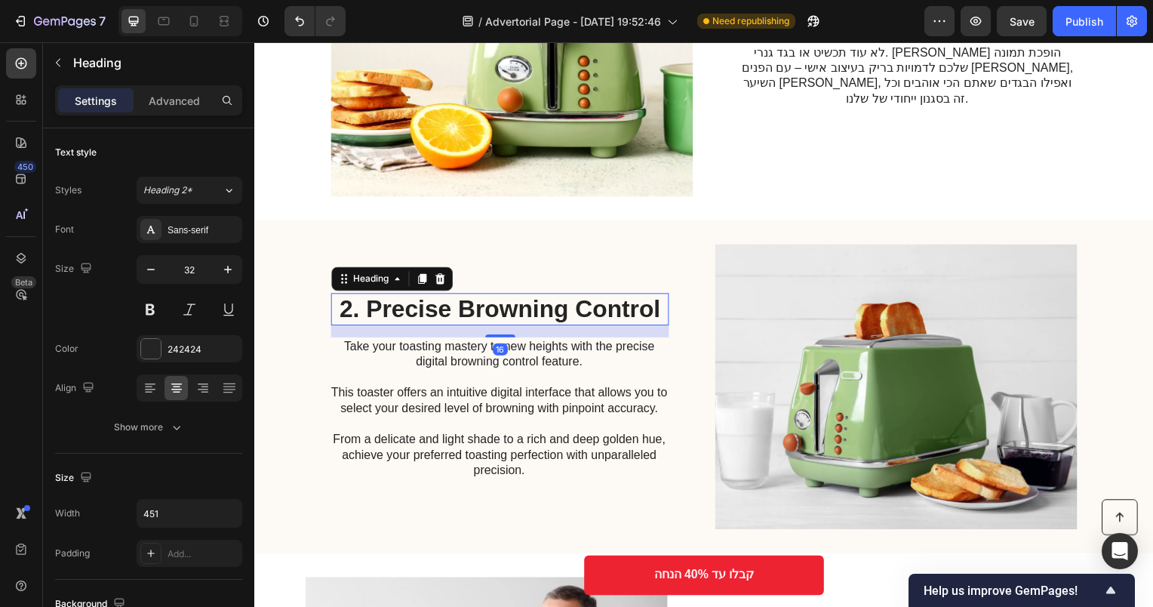
click at [533, 312] on h2 "2. Precise Browning Control" at bounding box center [501, 311] width 340 height 32
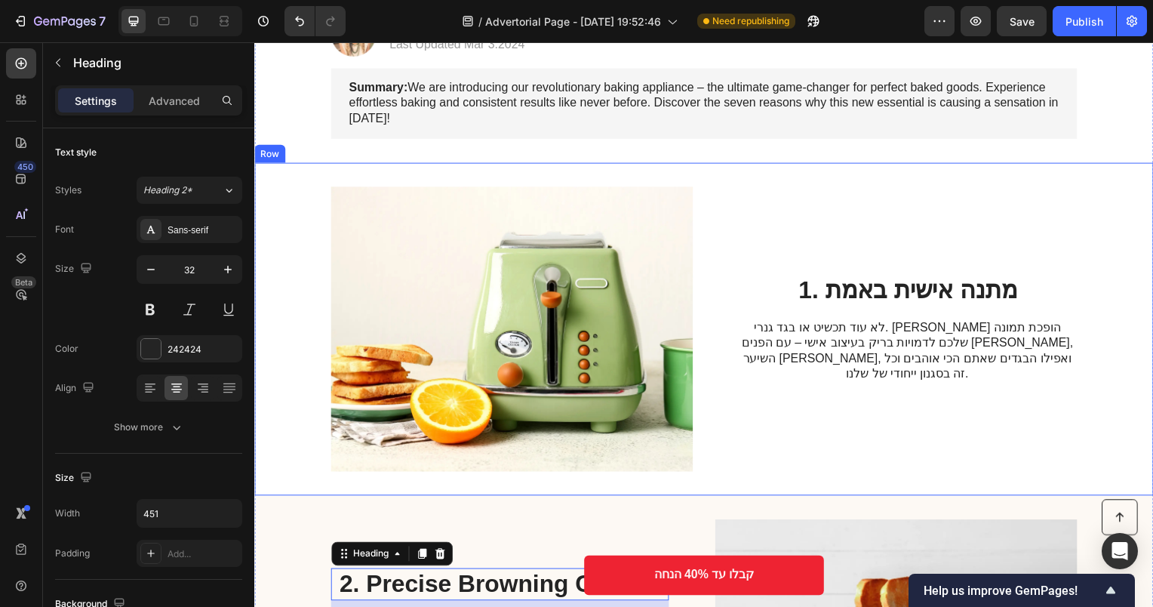
scroll to position [226, 0]
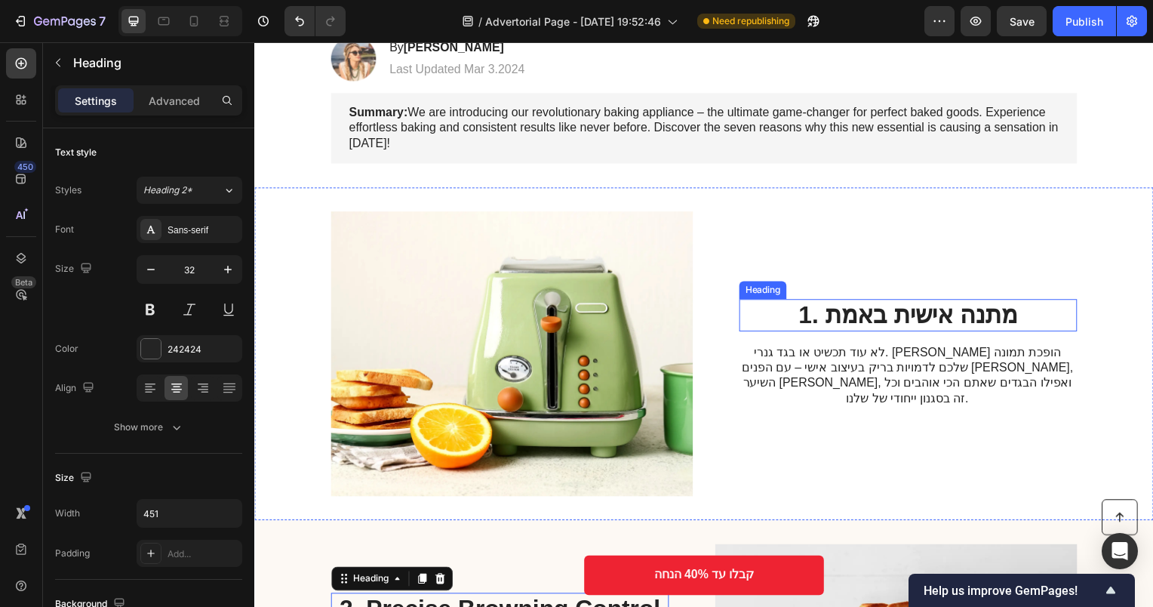
click at [876, 360] on p "לא עוד תכשיט או בגד גנרי. Brinko הופכת תמונה שלכם לדמויות בריק בעיצוב אישי – עם…" at bounding box center [912, 378] width 339 height 63
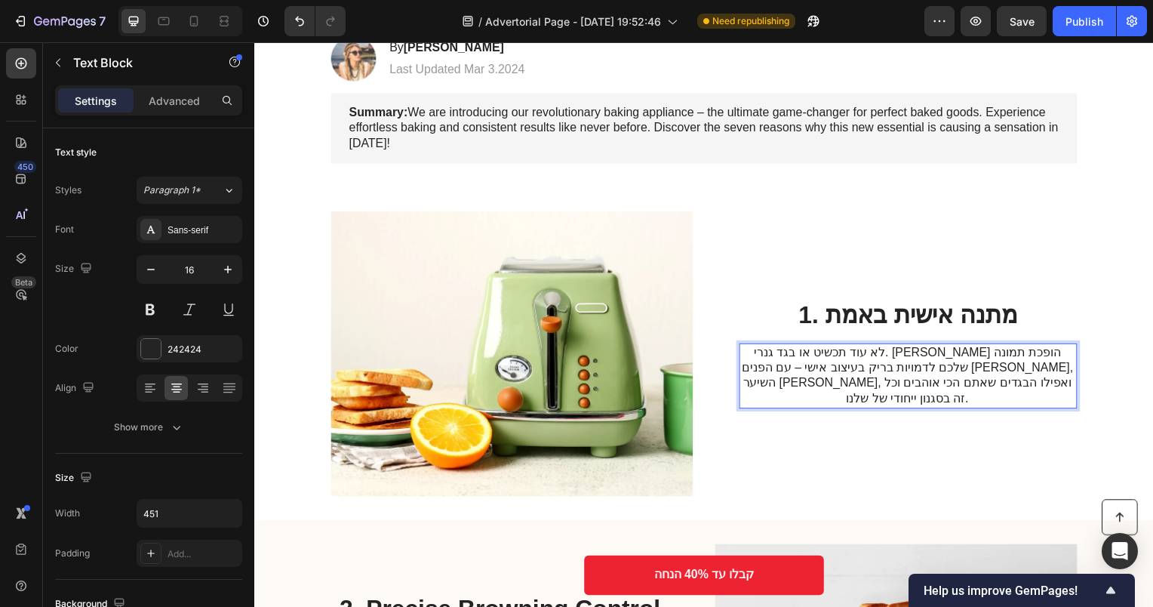
click at [876, 360] on p "לא עוד תכשיט או בגד גנרי. Brinko הופכת תמונה שלכם לדמויות בריק בעיצוב אישי – עם…" at bounding box center [912, 378] width 339 height 63
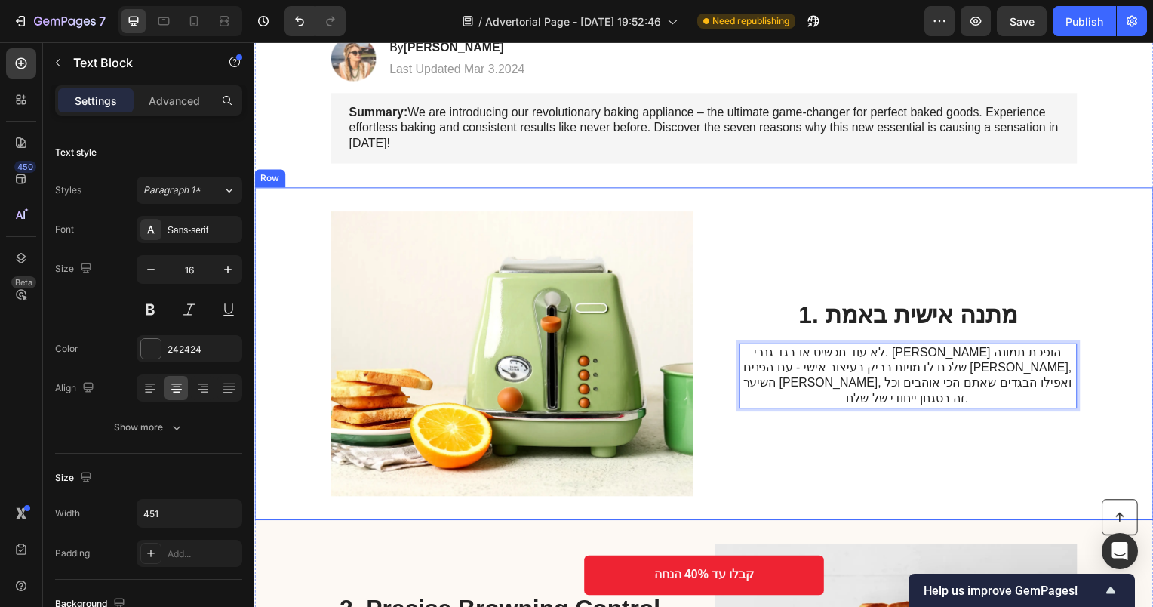
click at [988, 429] on div "1. מתנה אישית באמת Heading לא עוד תכשיט או בגד גנרי. Brinko הופכת תמונה שלכם לד…" at bounding box center [913, 356] width 340 height 287
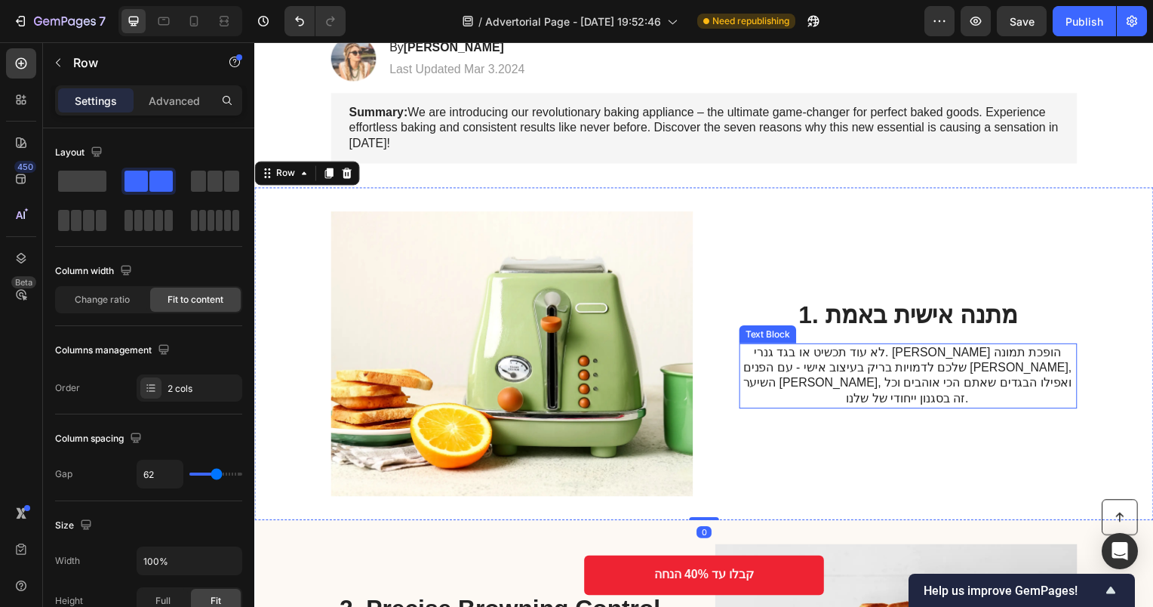
click at [940, 368] on p "לא עוד תכשיט או בגד גנרי. [PERSON_NAME] הופכת תמונה שלכם לדמויות בריק בעיצוב אי…" at bounding box center [912, 378] width 339 height 63
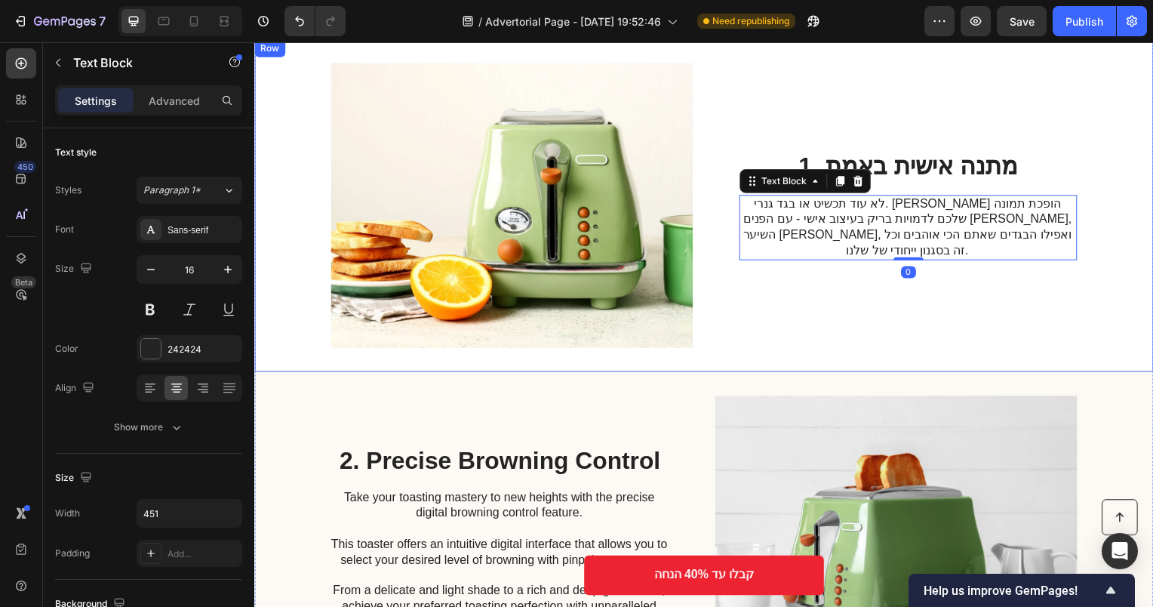
scroll to position [528, 0]
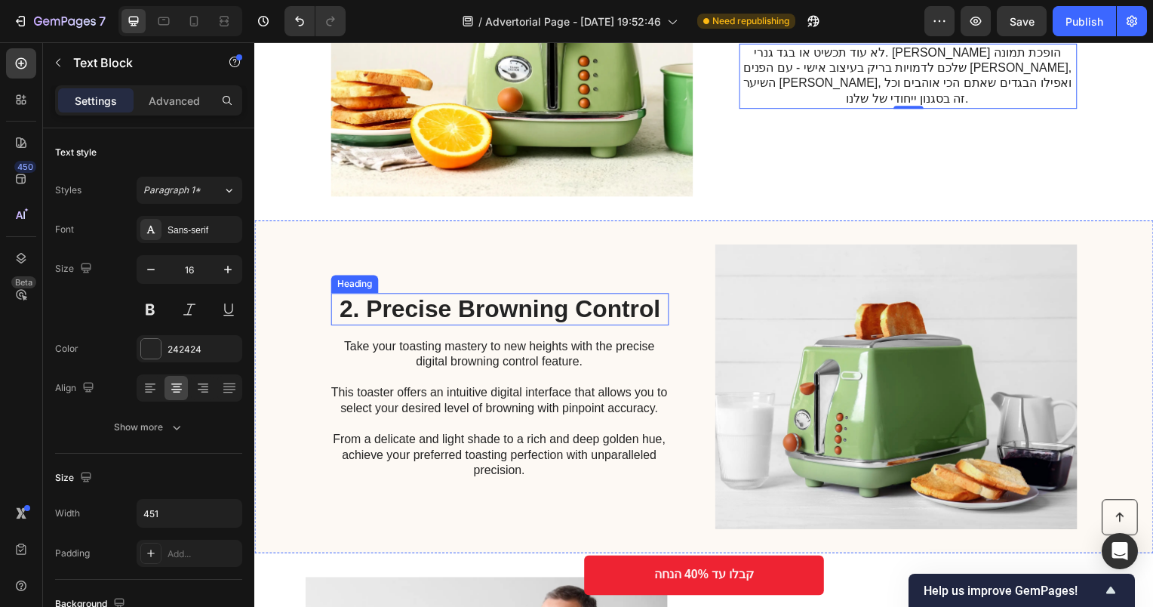
click at [576, 312] on h2 "2. Precise Browning Control" at bounding box center [501, 311] width 340 height 32
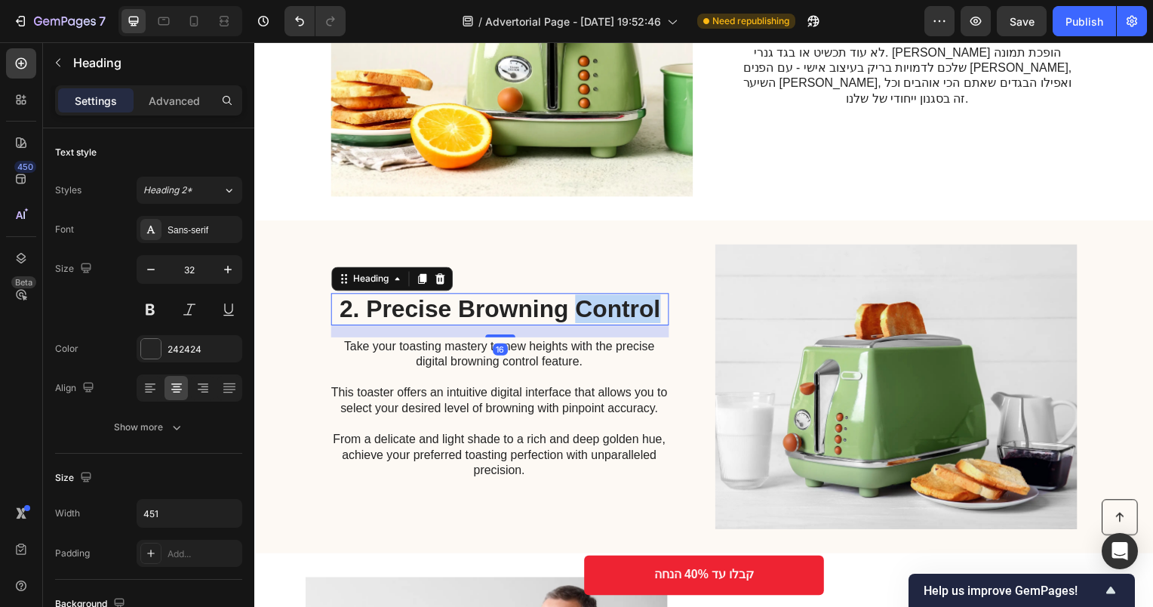
click at [576, 312] on h2 "2. Precise Browning Control" at bounding box center [501, 311] width 340 height 32
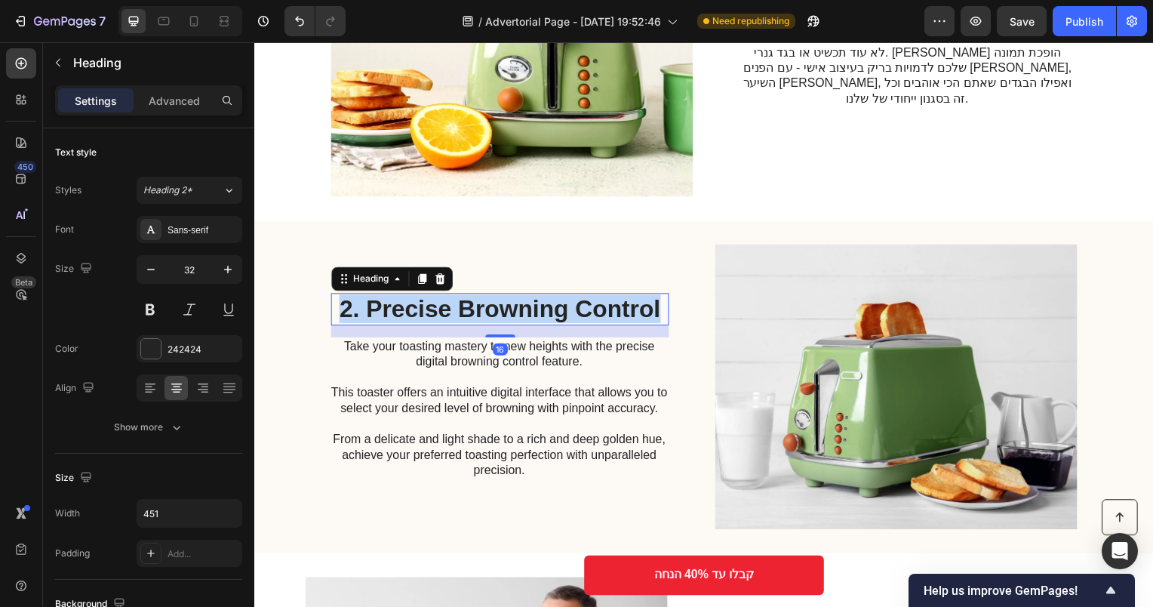
click at [576, 312] on p "2. Precise Browning Control" at bounding box center [501, 311] width 337 height 29
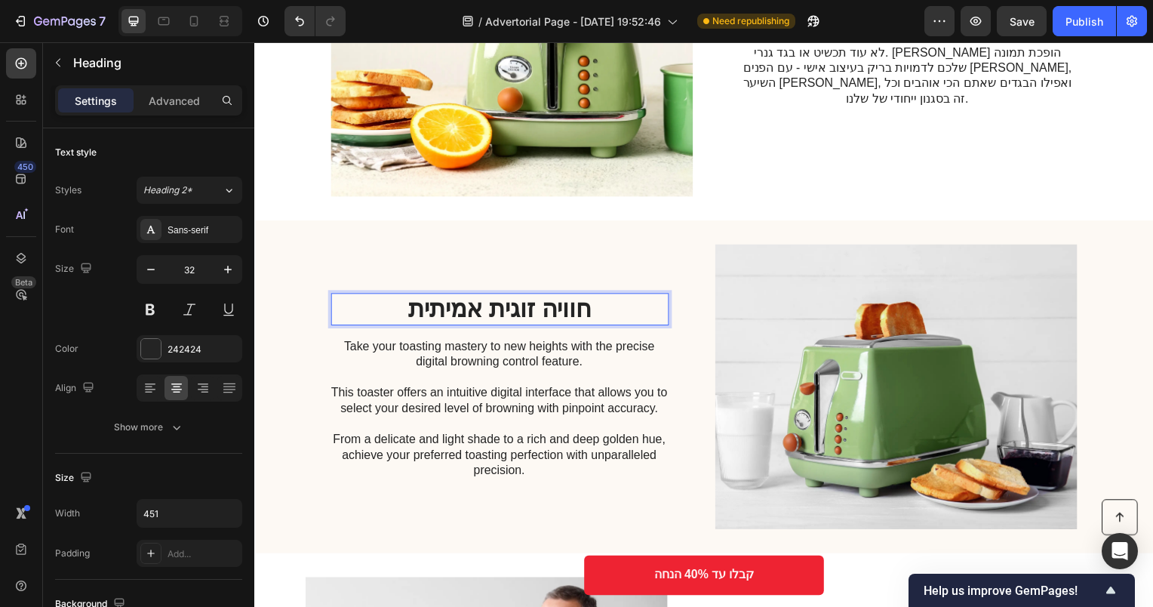
click at [554, 322] on p "חוויה זוגית אמיתית" at bounding box center [501, 311] width 337 height 29
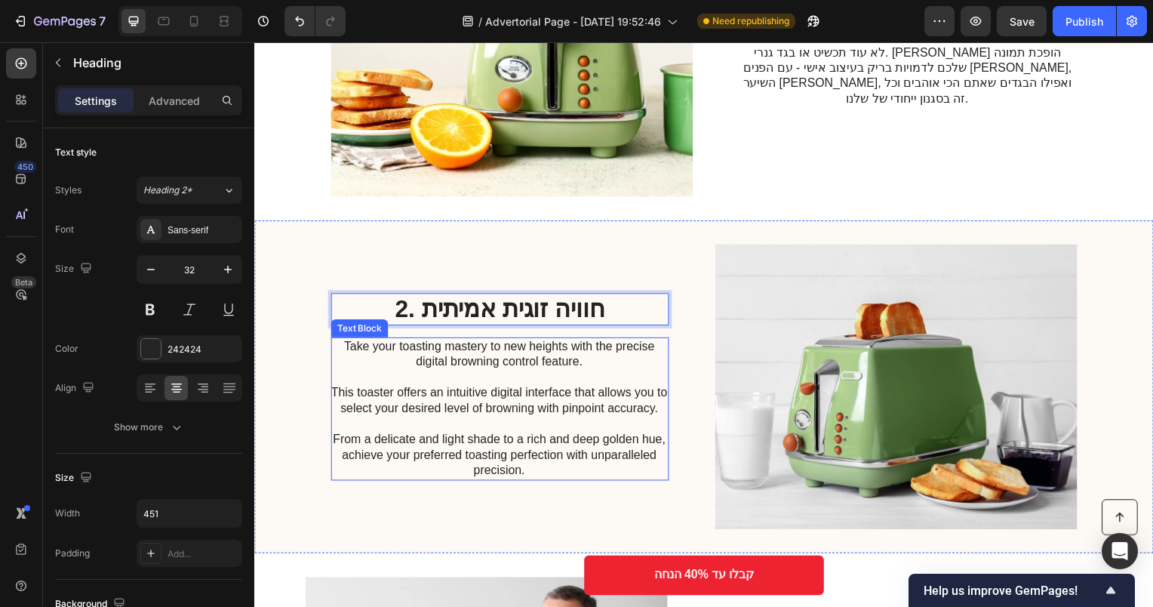
click at [535, 365] on p "Take your toasting mastery to new heights with the precise digital browning con…" at bounding box center [500, 411] width 339 height 141
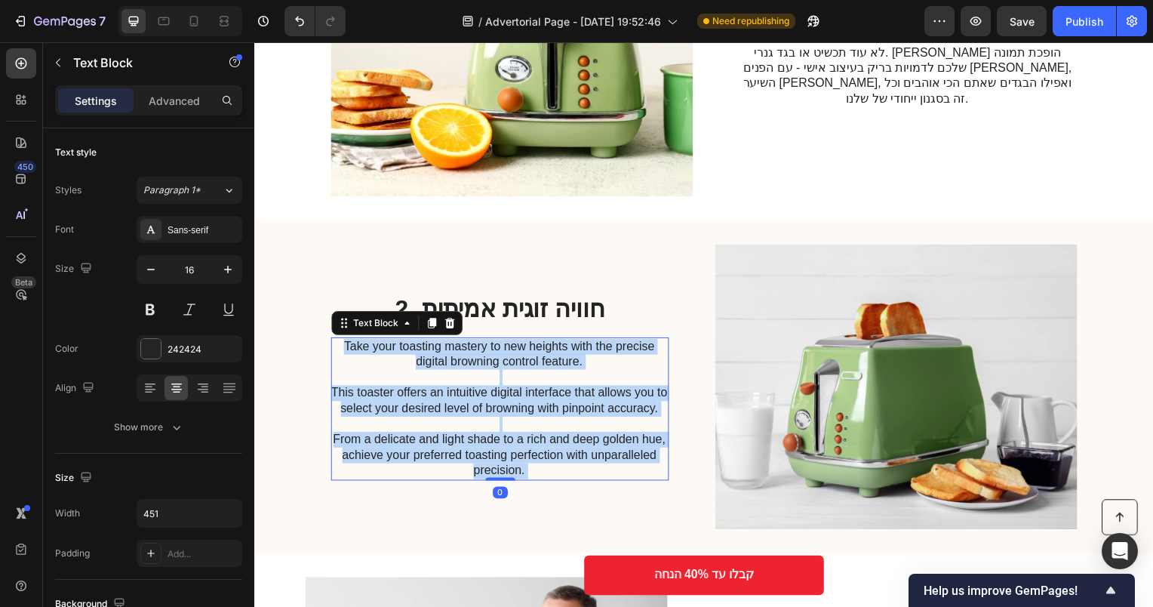
click at [598, 368] on p "Take your toasting mastery to new heights with the precise digital browning con…" at bounding box center [500, 411] width 339 height 141
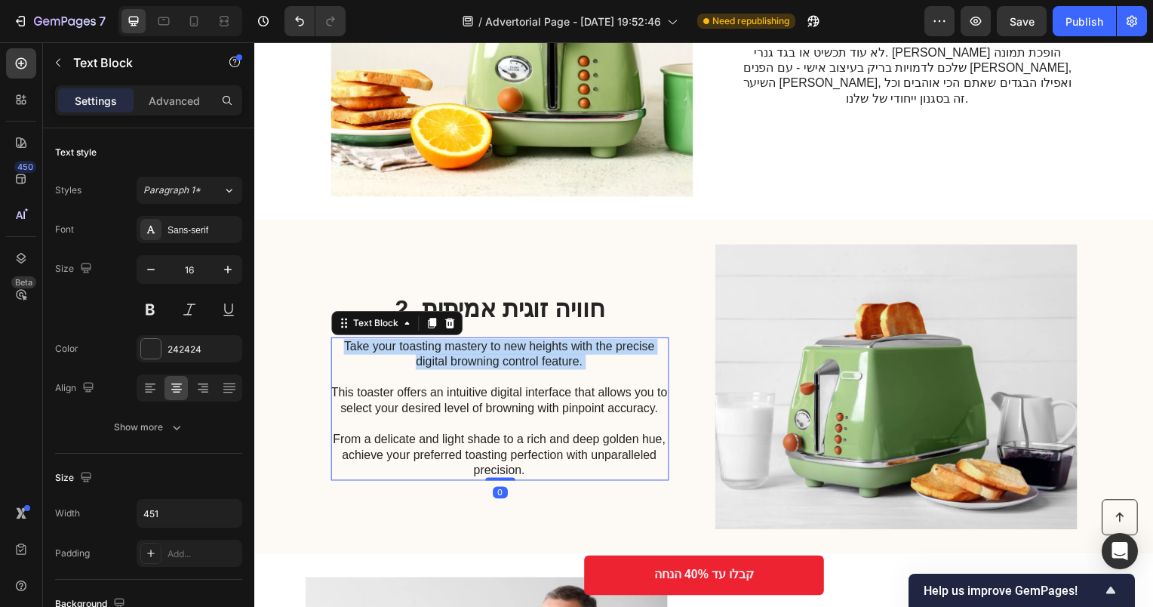
click at [598, 368] on p "Take your toasting mastery to new heights with the precise digital browning con…" at bounding box center [500, 411] width 339 height 141
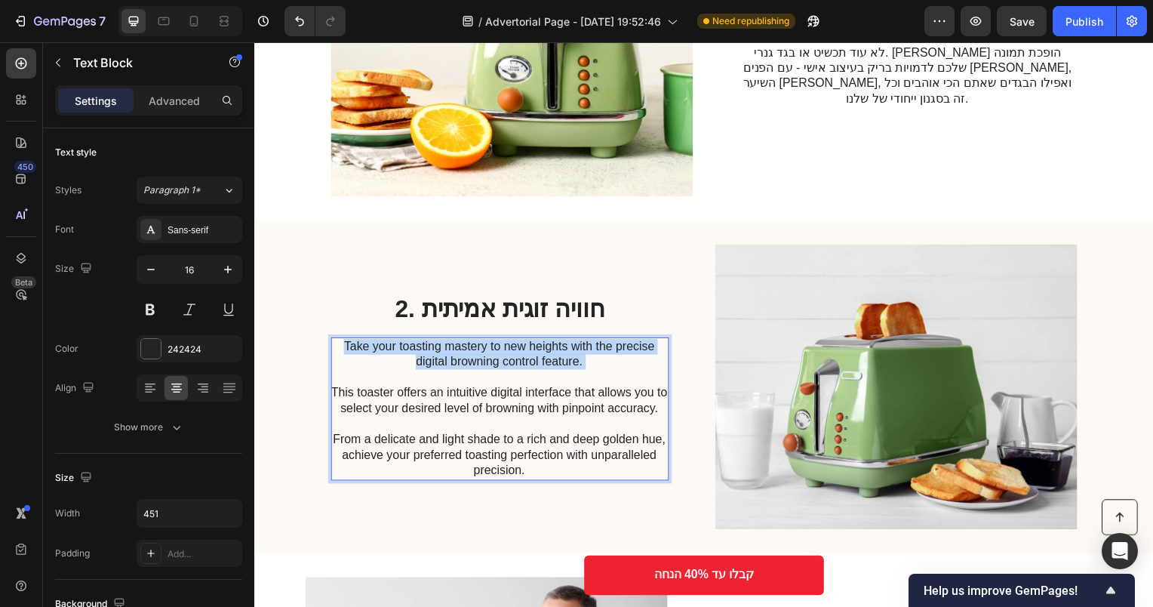
click at [598, 368] on p "Take your toasting mastery to new heights with the precise digital browning con…" at bounding box center [500, 411] width 339 height 141
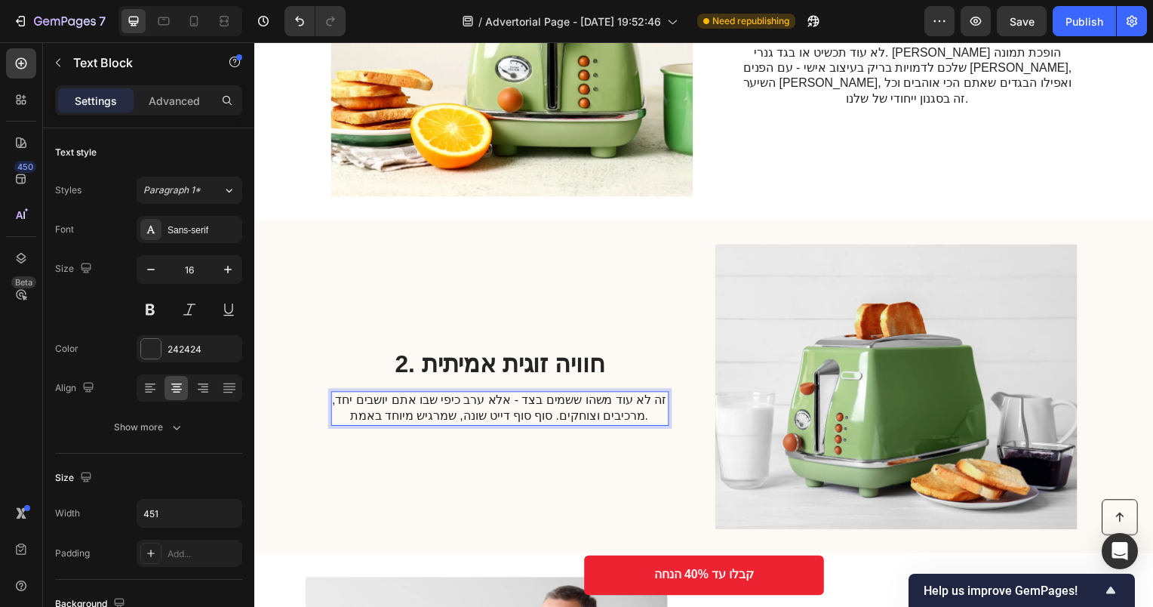
scroll to position [583, 0]
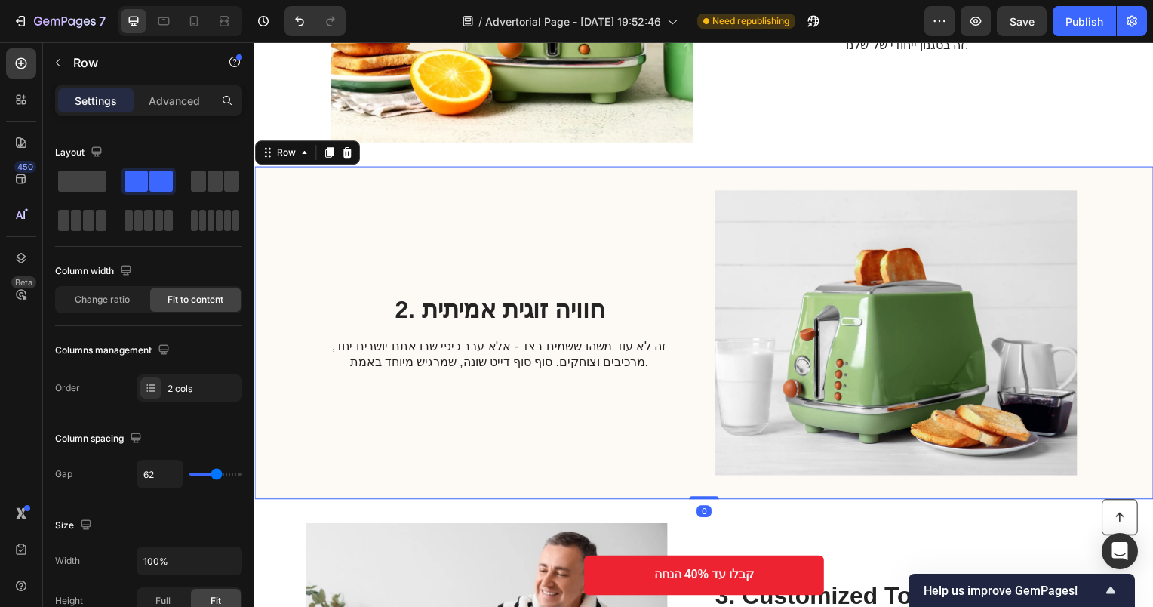
click at [599, 387] on div "2. חוויה זוגית אמיתית Heading זה לא עוד משהו ששמים בצד - אלא ערב כיפי שבו אתם י…" at bounding box center [501, 335] width 340 height 287
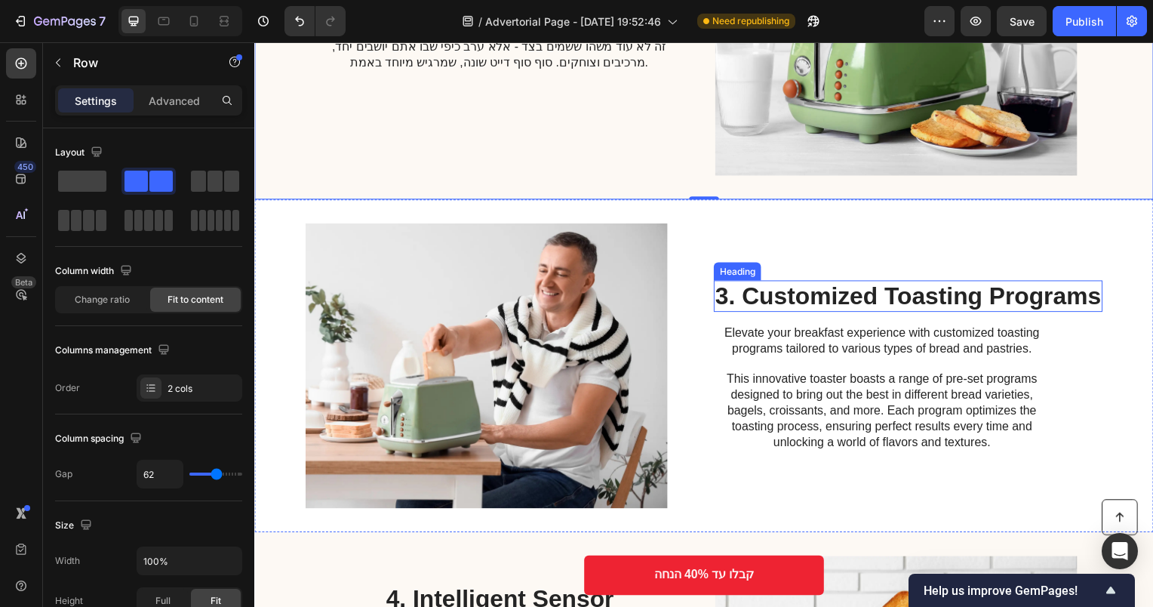
click at [815, 296] on h2 "3. Customized Toasting Programs" at bounding box center [913, 298] width 392 height 32
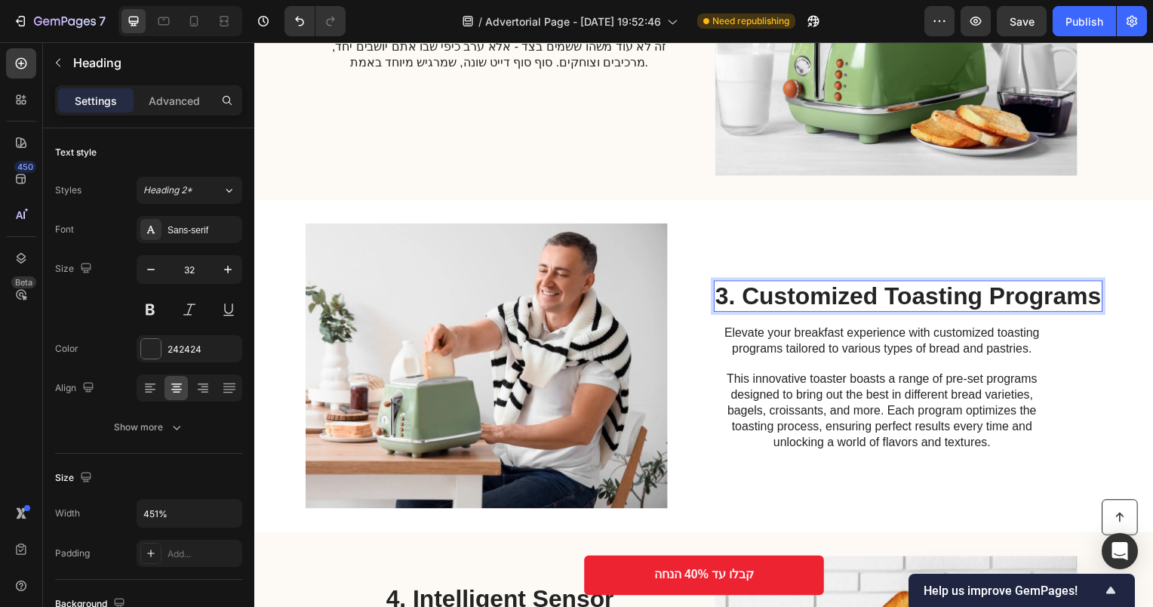
click at [815, 296] on h2 "3. Customized Toasting Programs" at bounding box center [913, 298] width 392 height 32
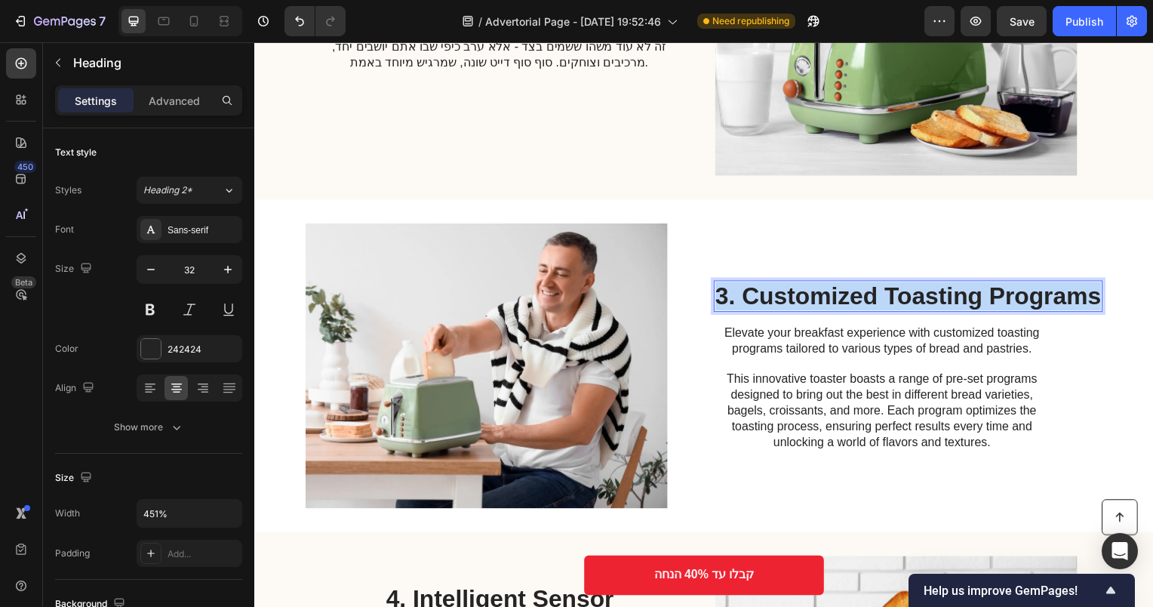
click at [815, 296] on p "3. Customized Toasting Programs" at bounding box center [913, 298] width 389 height 29
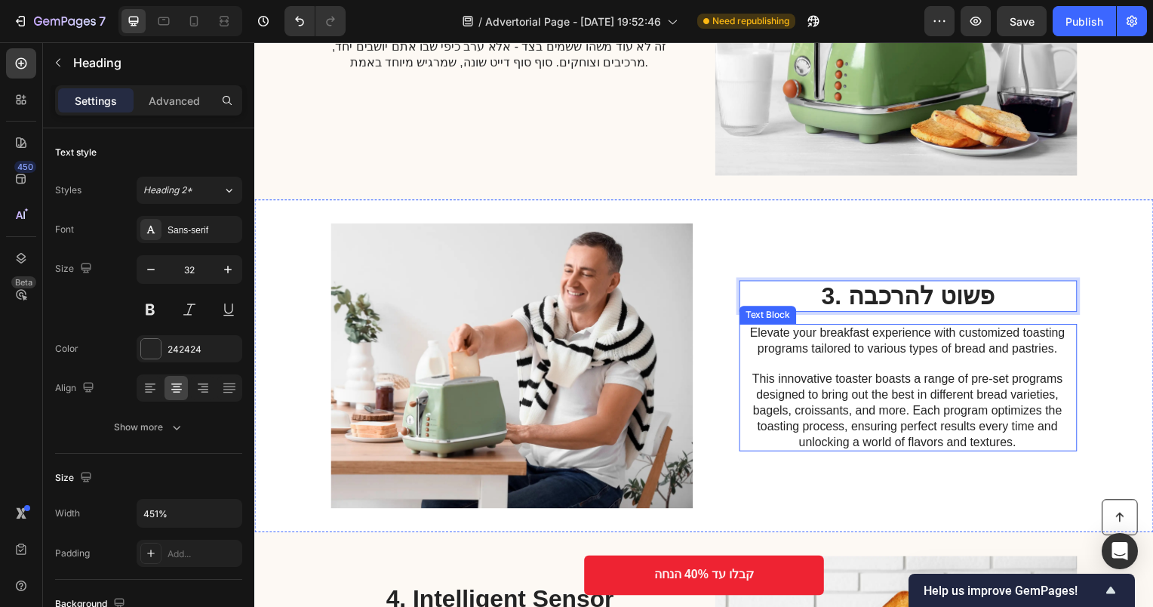
click at [863, 352] on p "Elevate your breakfast experience with customized toasting programs tailored to…" at bounding box center [912, 344] width 339 height 32
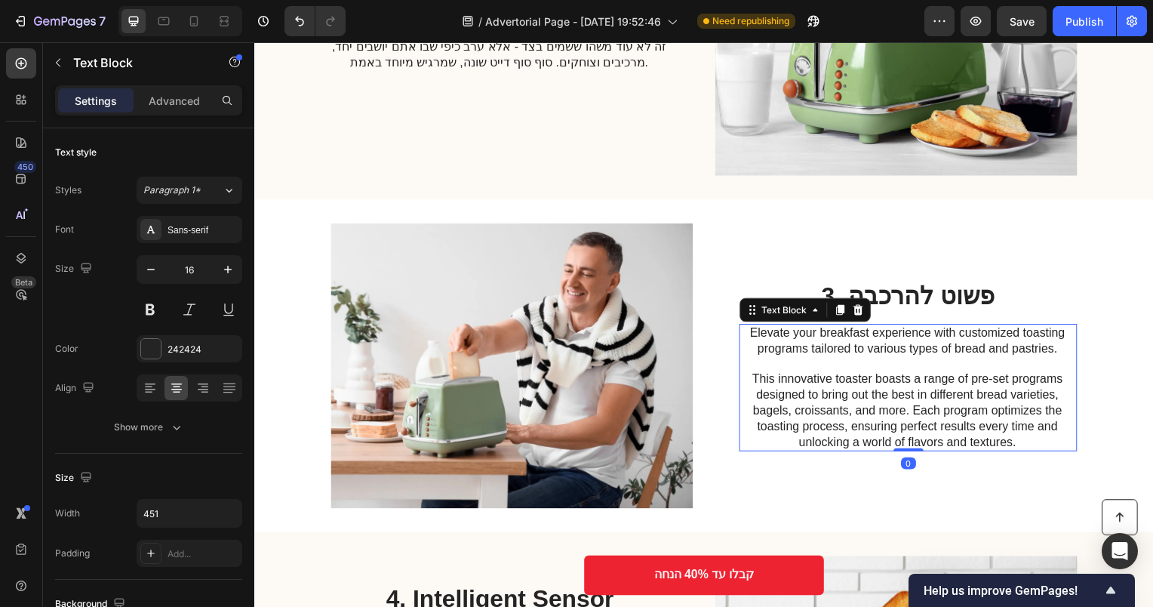
click at [863, 352] on p "Elevate your breakfast experience with customized toasting programs tailored to…" at bounding box center [912, 344] width 339 height 32
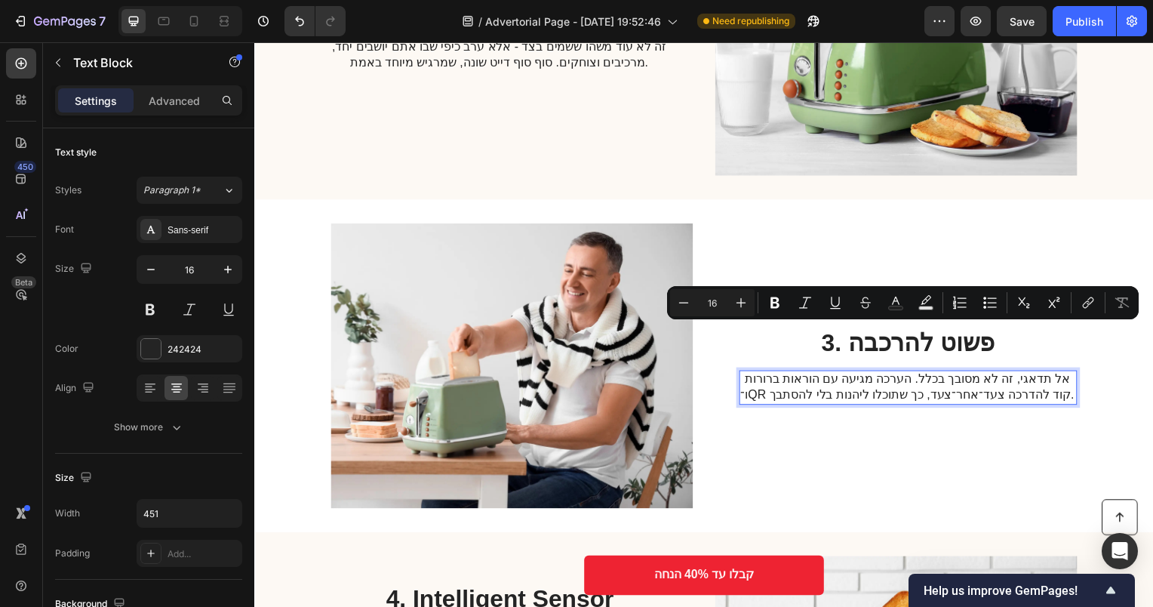
scroll to position [932, 0]
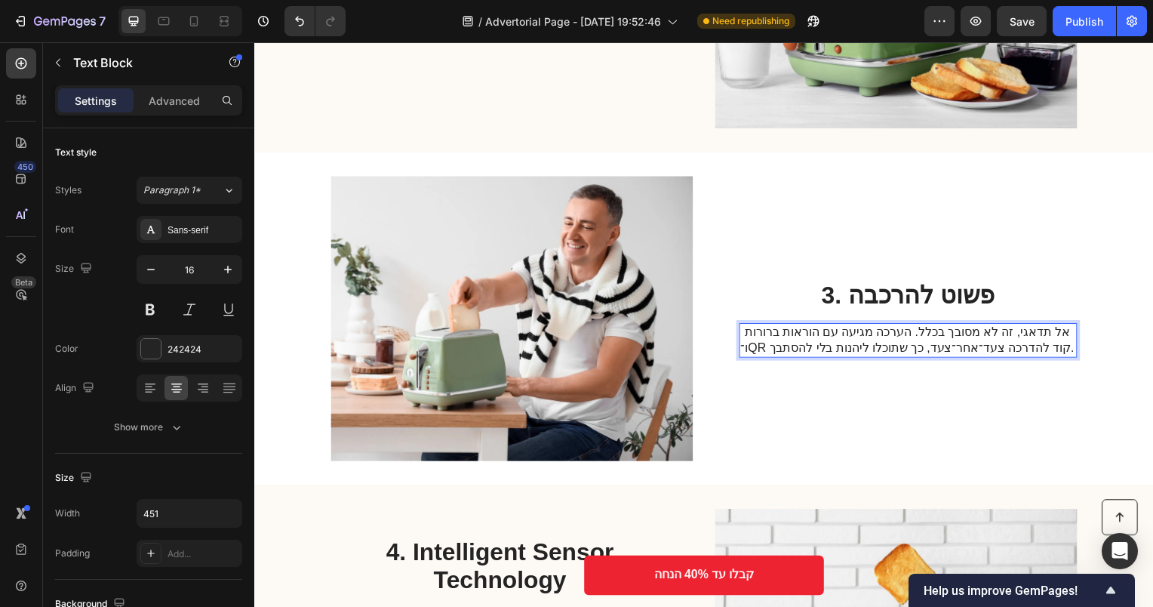
click at [993, 348] on p "אל תדאגי, זה לא מסובך בכלל. הערכה מגיעה עם הוראות ברורות ו־QR קוד להדרכה צעד־אח…" at bounding box center [912, 343] width 339 height 32
drag, startPoint x: 943, startPoint y: 339, endPoint x: 910, endPoint y: 337, distance: 33.3
click at [910, 337] on p "אל תדאגי, זה לא מסובך בכלל. הערכה מגיעה עם הוראות ברורות ו־QR קוד להדרכה צעד־אח…" at bounding box center [912, 343] width 339 height 32
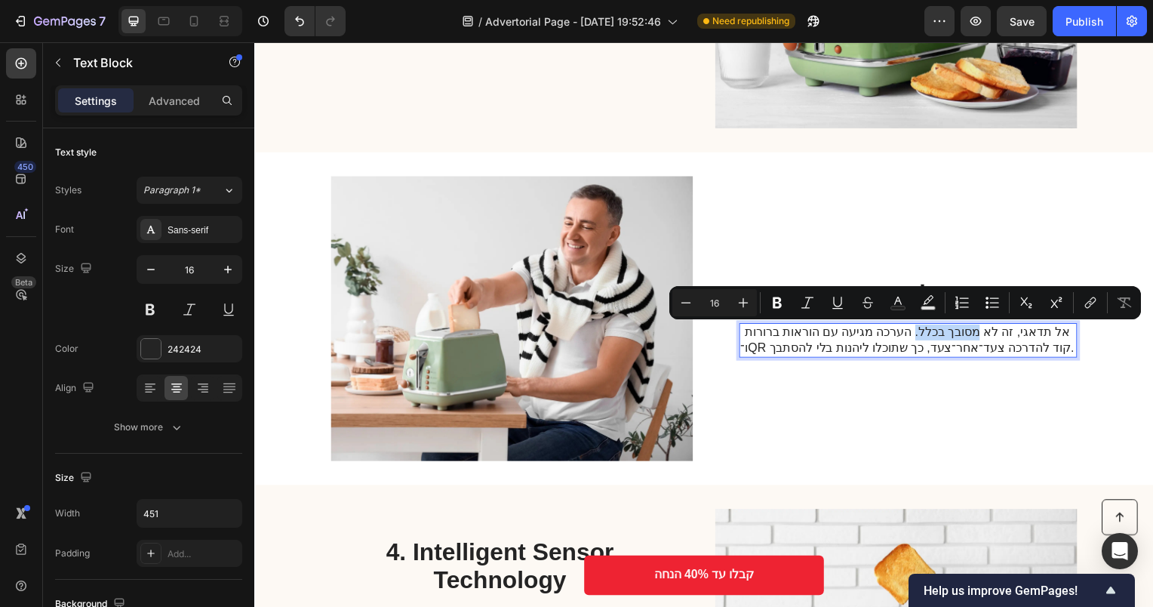
click at [909, 337] on p "אל תדאגי, זה לא מסובך בכלל. הערכה מגיעה עם הוראות ברורות ו־QR קוד להדרכה צעד־אח…" at bounding box center [912, 343] width 339 height 32
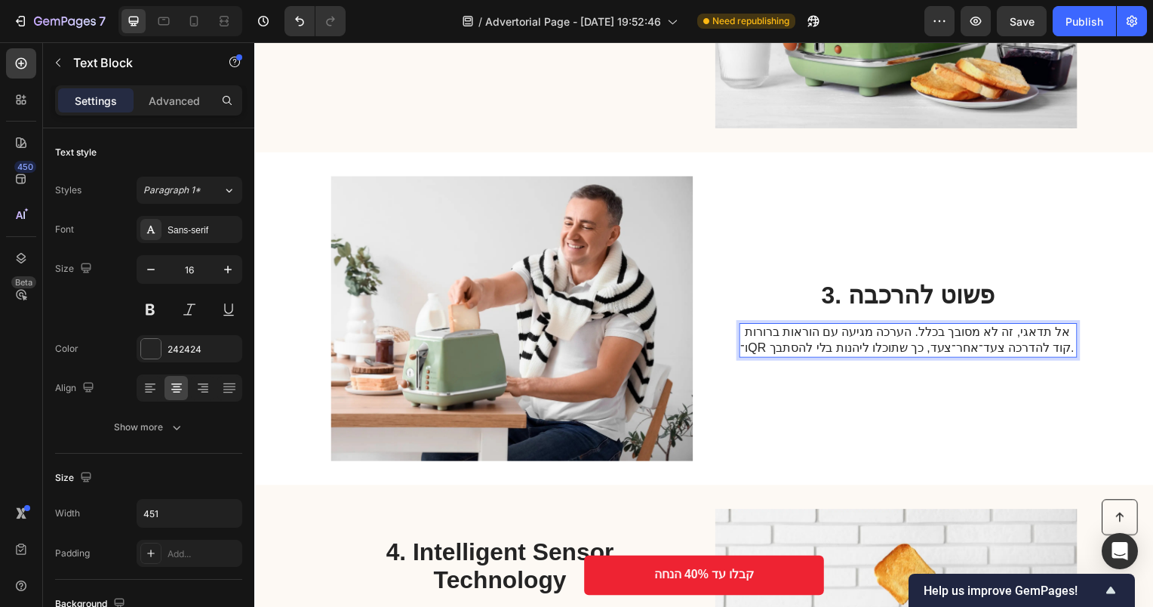
click at [887, 333] on p "אל תדאגי, זה לא מסובך בכלל. הערכה מגיעה עם הוראות ברורות ו־QR קוד להדרכה צעד־אח…" at bounding box center [912, 343] width 339 height 32
drag, startPoint x: 832, startPoint y: 337, endPoint x: 770, endPoint y: 337, distance: 61.9
click at [770, 337] on p "אל תדאגי, זה לא מסובך בכלל. הערכה מגיעה עם הוראות ברורות ו־QR קוד להדרכה צעד־אח…" at bounding box center [912, 343] width 339 height 32
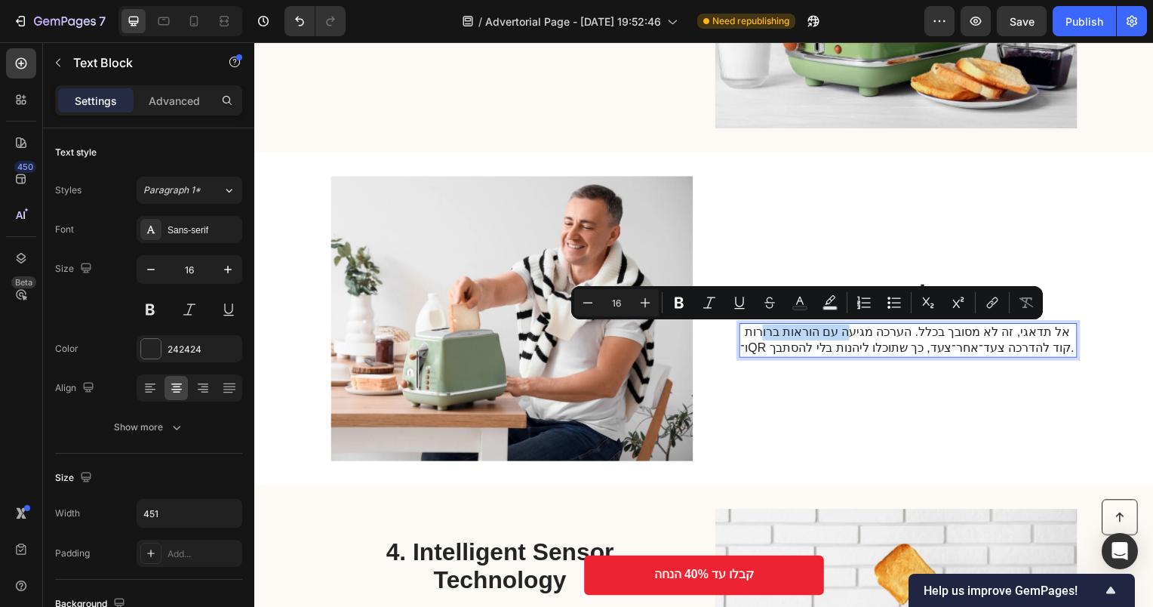
click at [770, 337] on p "אל תדאגי, זה לא מסובך בכלל. הערכה מגיעה עם הוראות ברורות ו־QR קוד להדרכה צעד־אח…" at bounding box center [912, 343] width 339 height 32
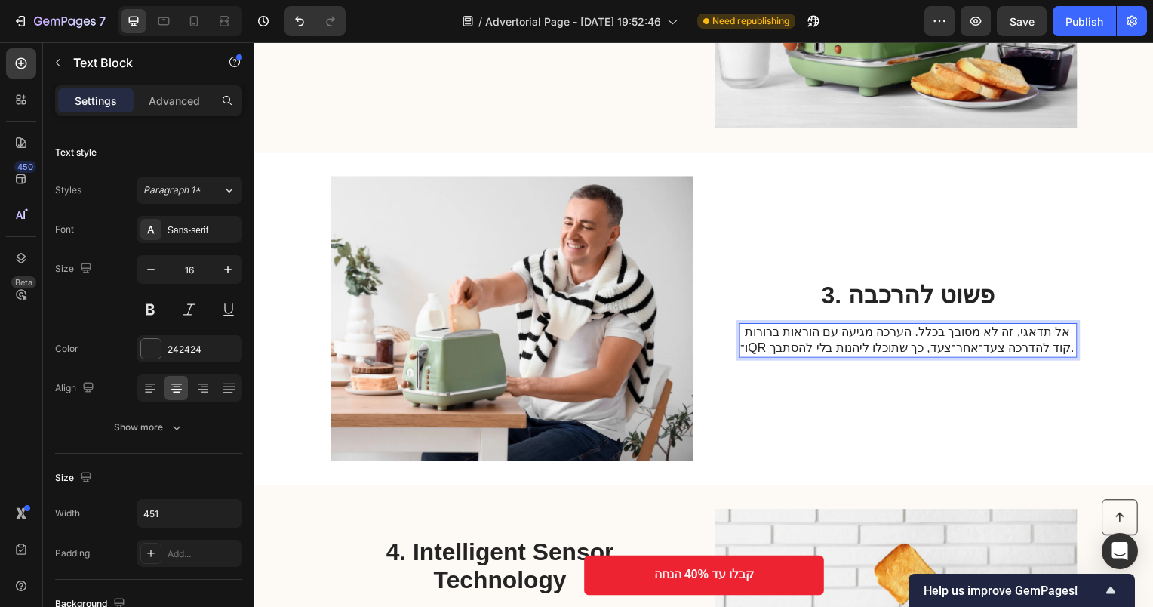
click at [931, 343] on p "אל תדאגי, זה לא מסובך בכלל. הערכה מגיעה עם הוראות ברורות ו־QR קוד להדרכה צעד־אח…" at bounding box center [912, 343] width 339 height 32
drag, startPoint x: 1041, startPoint y: 353, endPoint x: 996, endPoint y: 353, distance: 44.5
click at [1000, 353] on p "אל תדאגי, זה לא מסובך בכלל. הערכה מגיעה עם הוראות ברורות ו־QR קוד להדרכה צעד־אח…" at bounding box center [912, 343] width 339 height 32
click at [996, 353] on p "אל תדאגי, זה לא מסובך בכלל. הערכה מגיעה עם הוראות ברורות ו־QR קוד להדרכה צעד־אח…" at bounding box center [912, 343] width 339 height 32
click at [959, 347] on p "אל תדאגי, זה לא מסובך בכלל. הערכה מגיעה עם הוראות ברורות ו־QR קוד להדרכה צעד־אח…" at bounding box center [912, 343] width 339 height 32
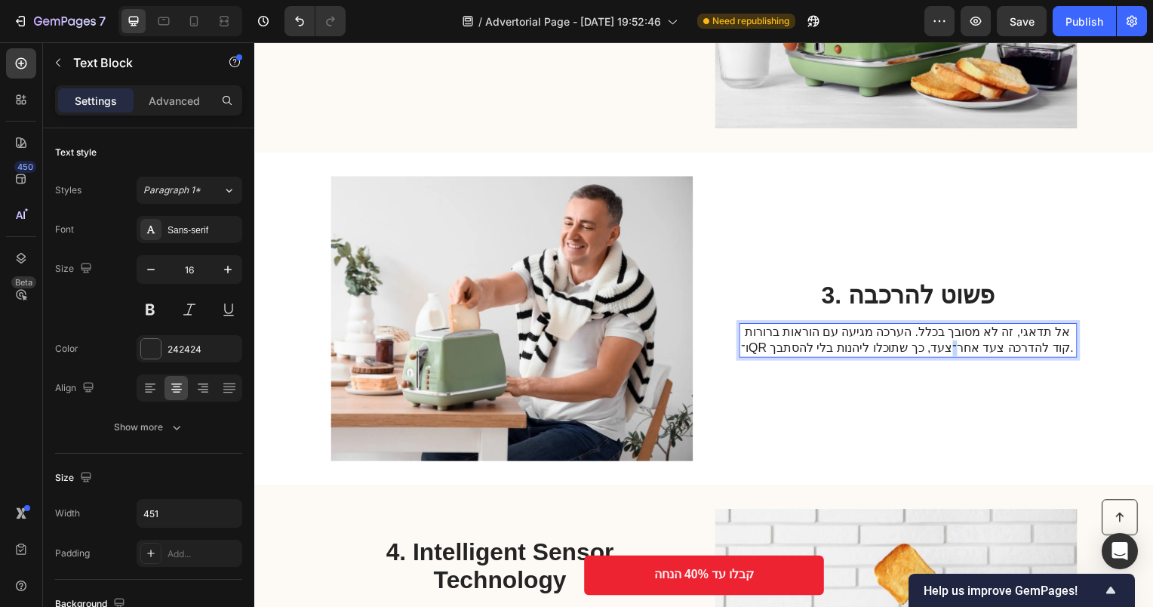
click at [937, 349] on p "אל תדאגי, זה לא מסובך בכלל. הערכה מגיעה עם הוראות ברורות ו־QR קוד להדרכה צעד אח…" at bounding box center [912, 343] width 339 height 32
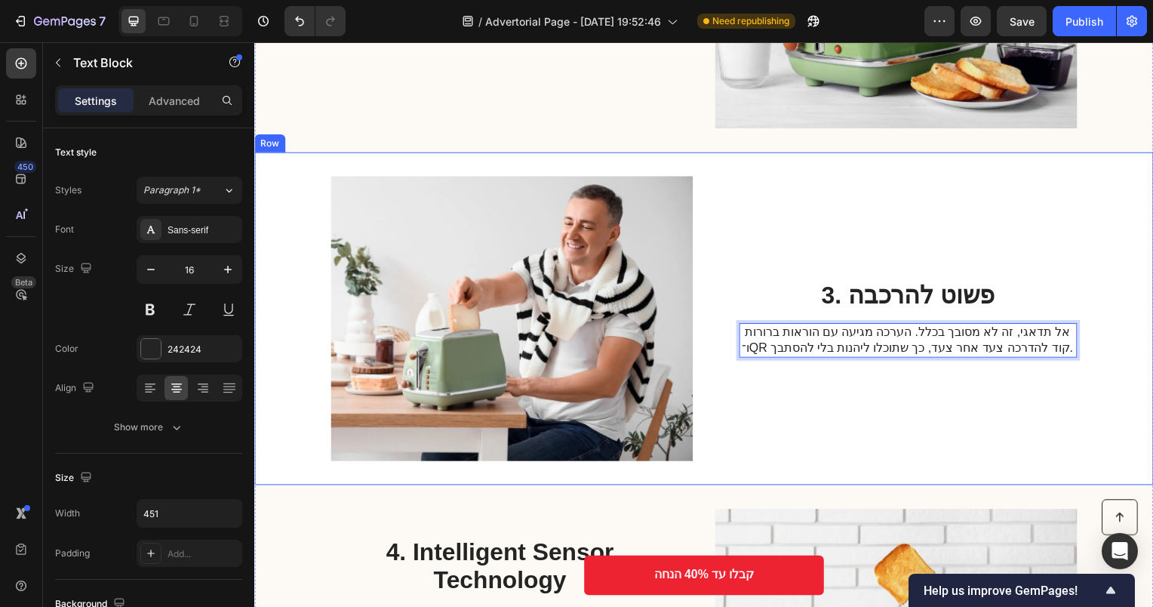
click at [874, 356] on p "אל תדאגי, זה לא מסובך בכלל. הערכה מגיעה עם הוראות ברורות ו־QR קוד להדרכה צעד אח…" at bounding box center [912, 343] width 339 height 32
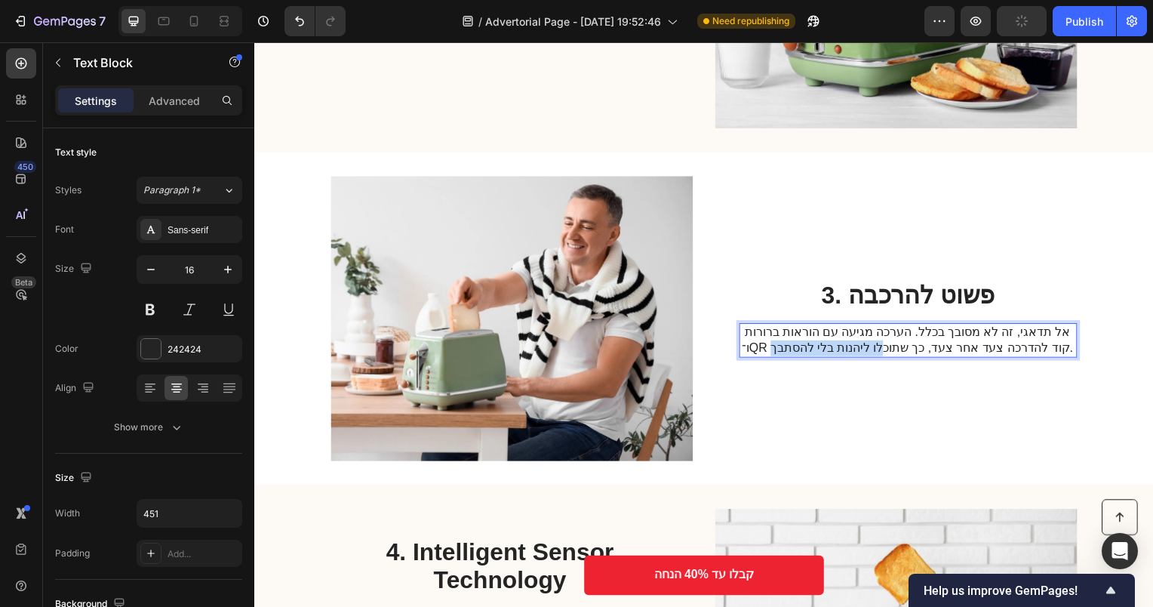
drag, startPoint x: 871, startPoint y: 353, endPoint x: 763, endPoint y: 352, distance: 107.9
click at [763, 352] on p "אל תדאגי, זה לא מסובך בכלל. הערכה מגיעה עם הוראות ברורות ו־QR קוד להדרכה צעד אח…" at bounding box center [912, 343] width 339 height 32
click at [762, 352] on p "אל תדאגי, זה לא מסובך בכלל. הערכה מגיעה עם הוראות ברורות ו־QR קוד להדרכה צעד אח…" at bounding box center [912, 343] width 339 height 32
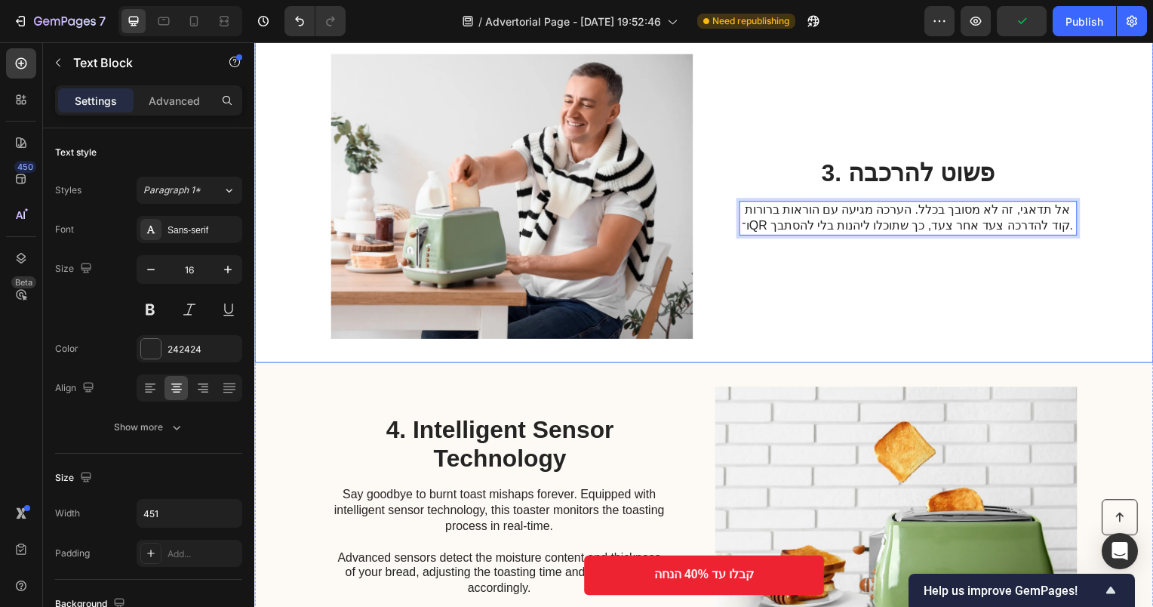
scroll to position [1083, 0]
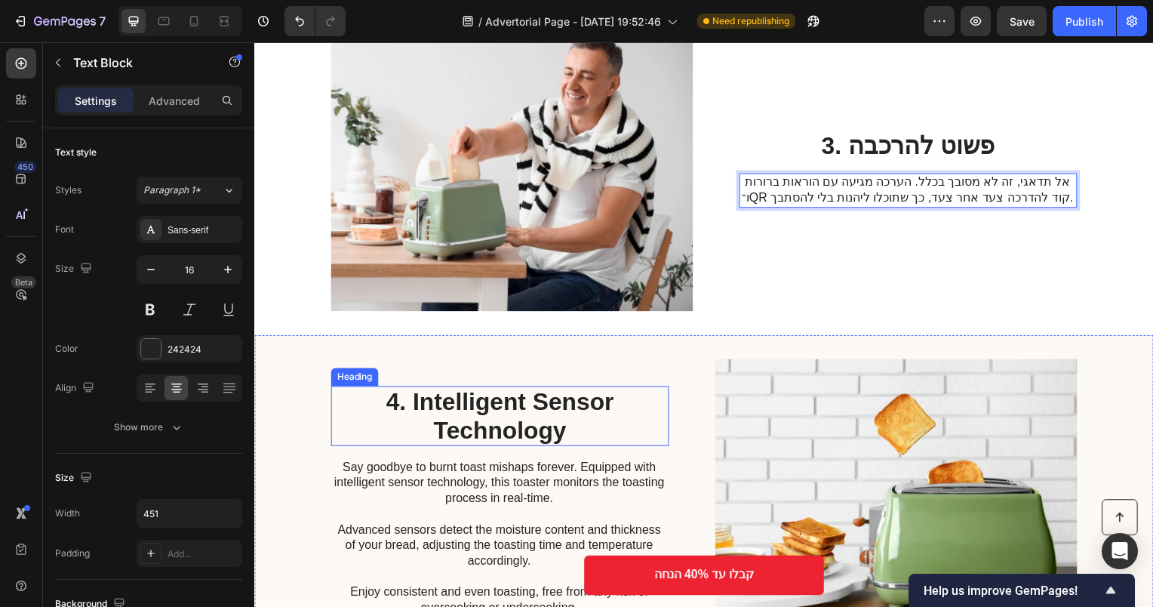
click at [545, 401] on h2 "4. Intelligent Sensor Technology" at bounding box center [501, 419] width 340 height 61
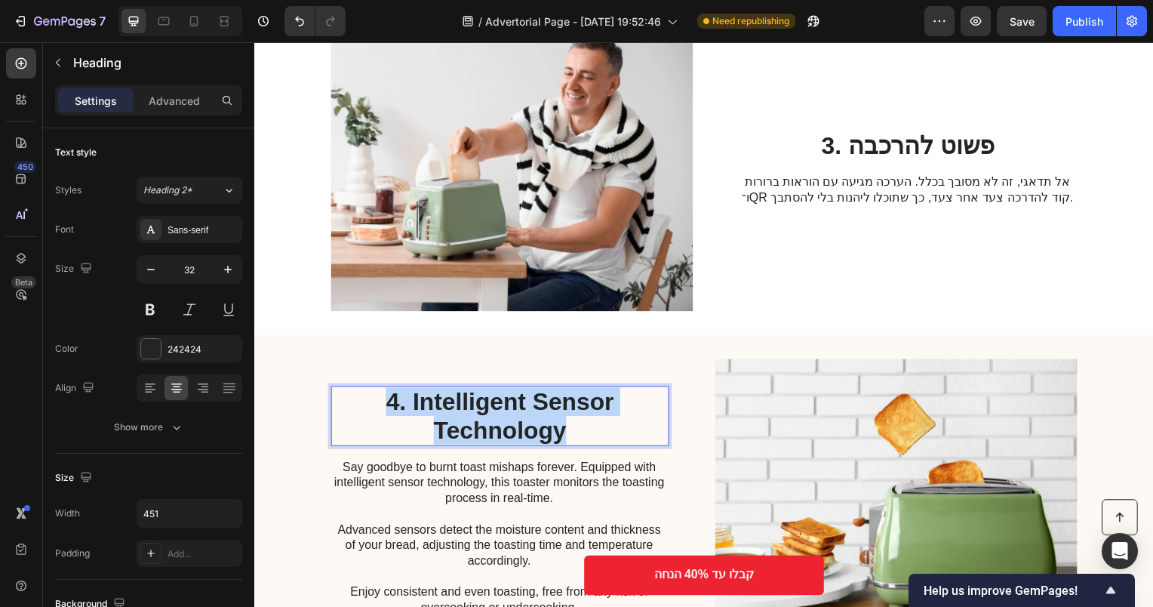
click at [545, 401] on p "4. Intelligent Sensor Technology" at bounding box center [501, 419] width 337 height 58
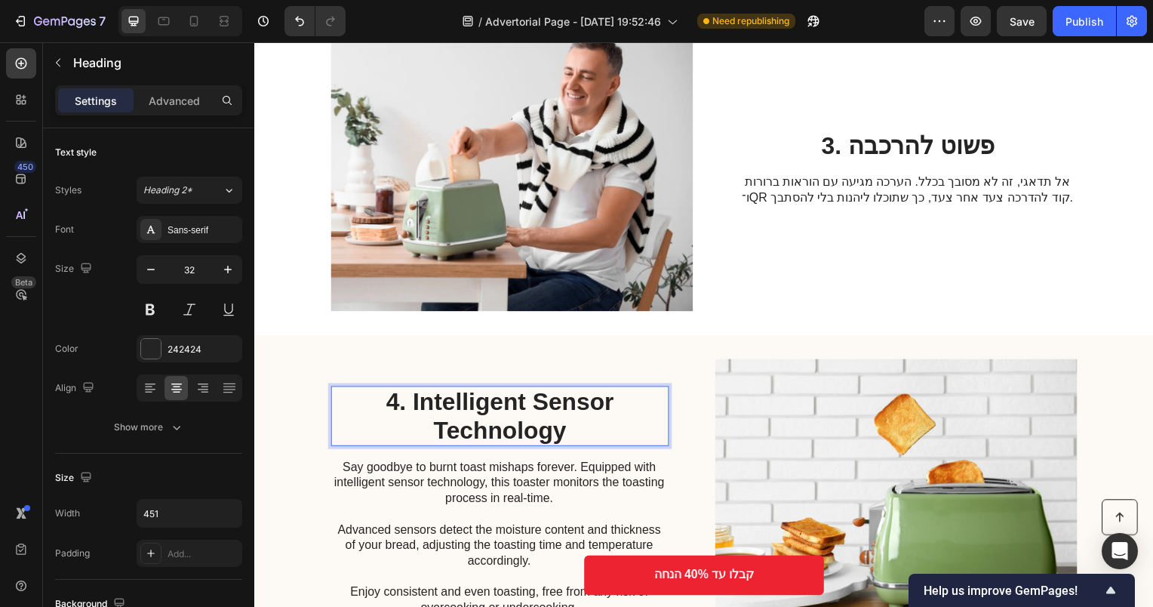
scroll to position [1097, 0]
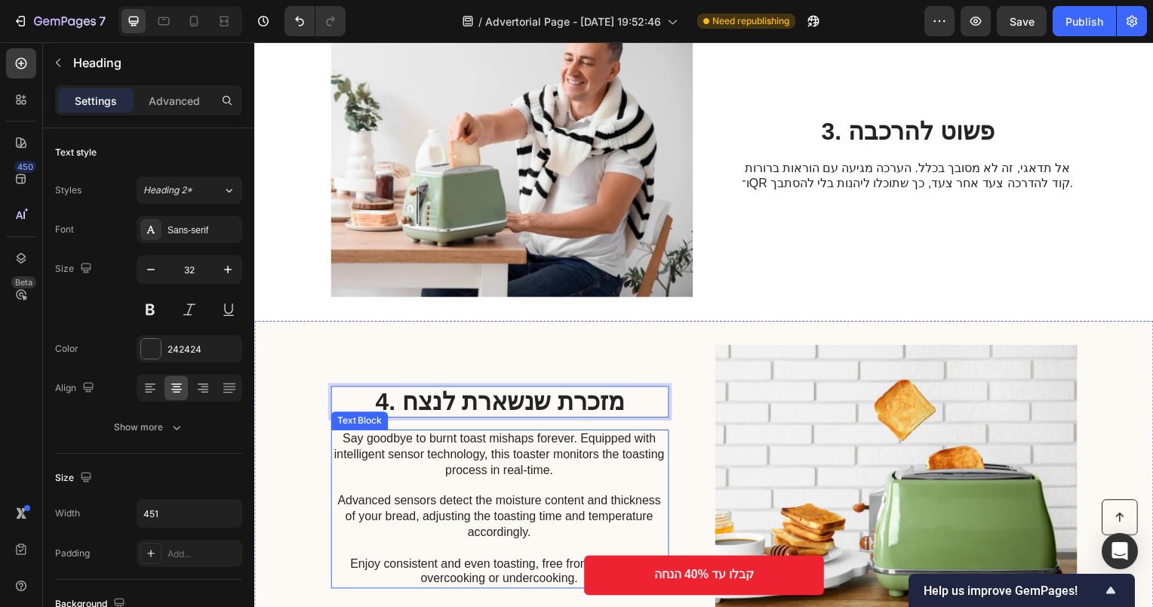
click at [503, 501] on p "Say goodbye to burnt toast mishaps forever. Equipped with intelligent sensor te…" at bounding box center [500, 512] width 339 height 157
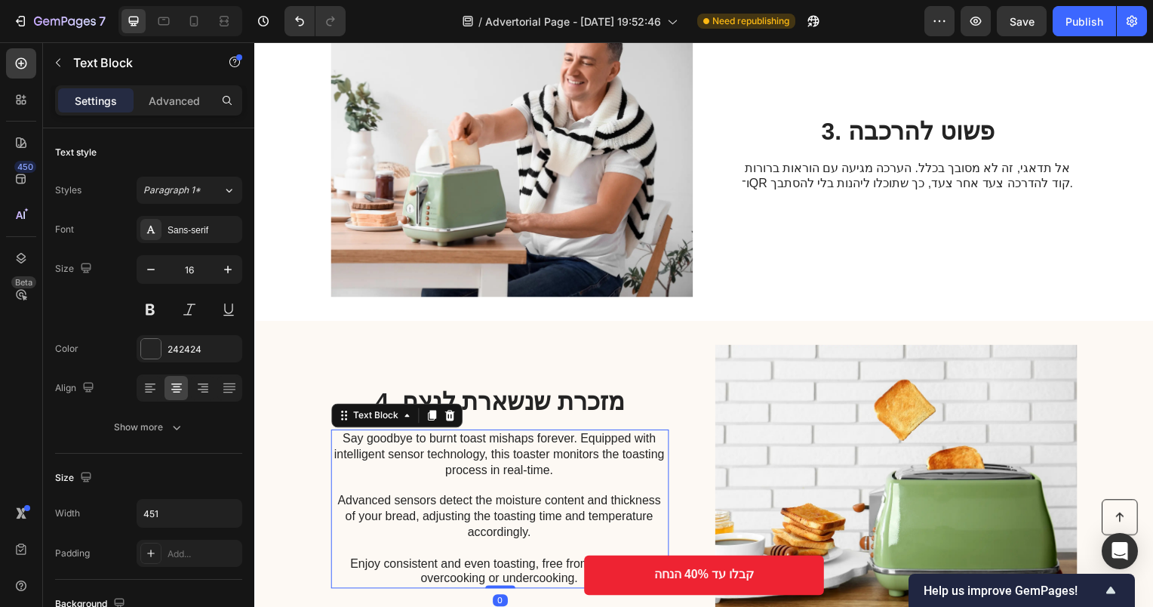
click at [504, 493] on p "Say goodbye to burnt toast mishaps forever. Equipped with intelligent sensor te…" at bounding box center [500, 512] width 339 height 157
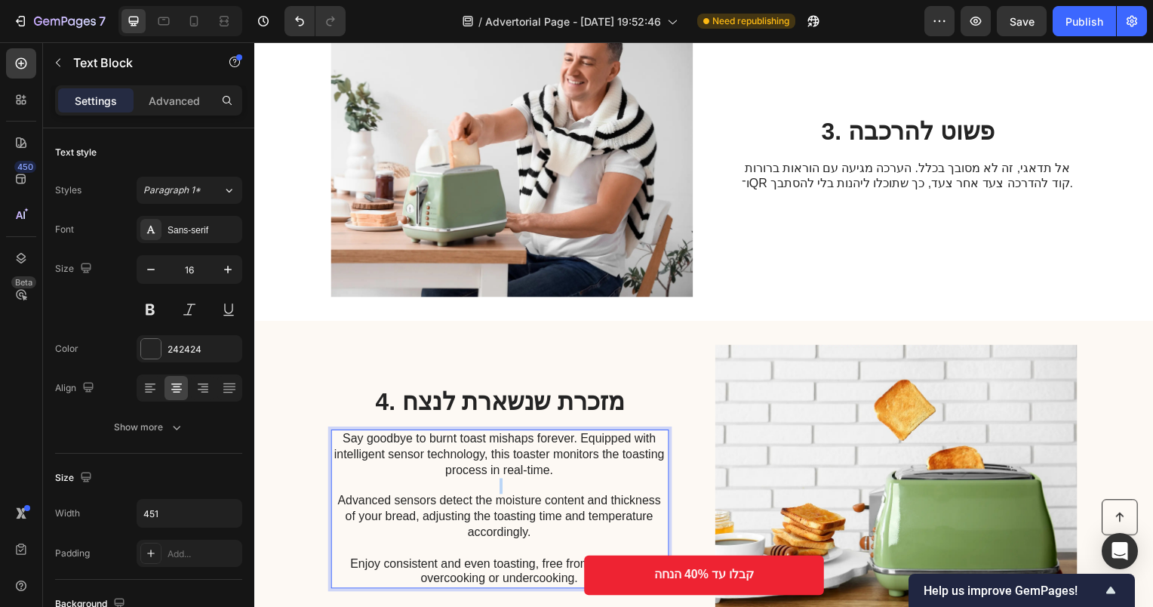
click at [504, 493] on p "Say goodbye to burnt toast mishaps forever. Equipped with intelligent sensor te…" at bounding box center [500, 512] width 339 height 157
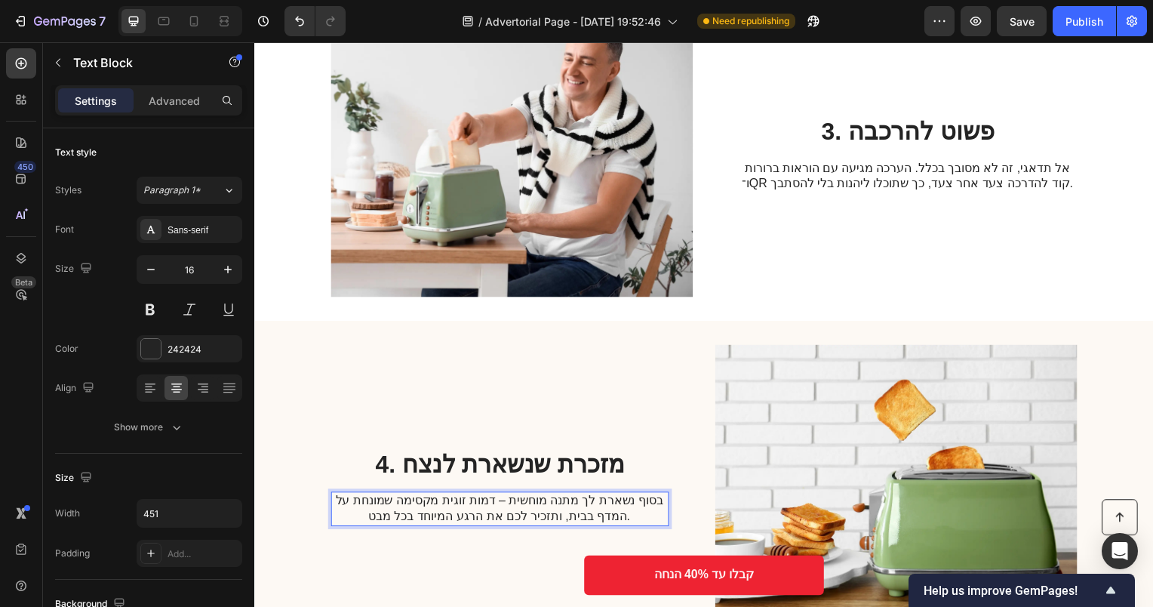
scroll to position [1160, 0]
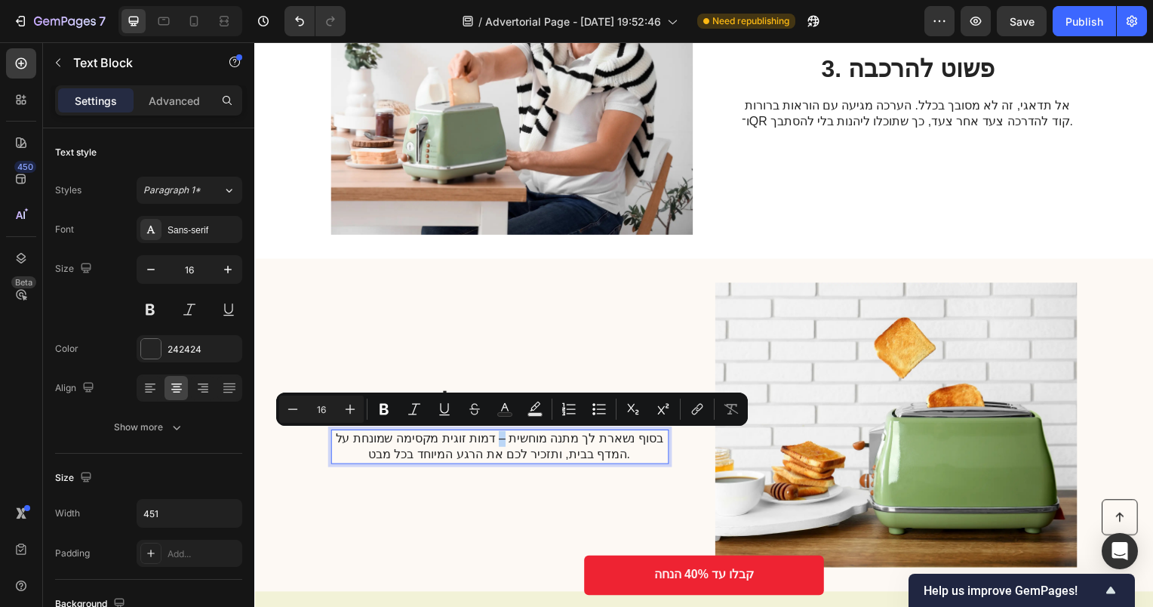
click at [511, 442] on p "בסוף נשארת לך מתנה מוחשית – דמות זוגית מקסימה שמונחת על המדף בבית, ותזכיר לכם א…" at bounding box center [500, 450] width 339 height 32
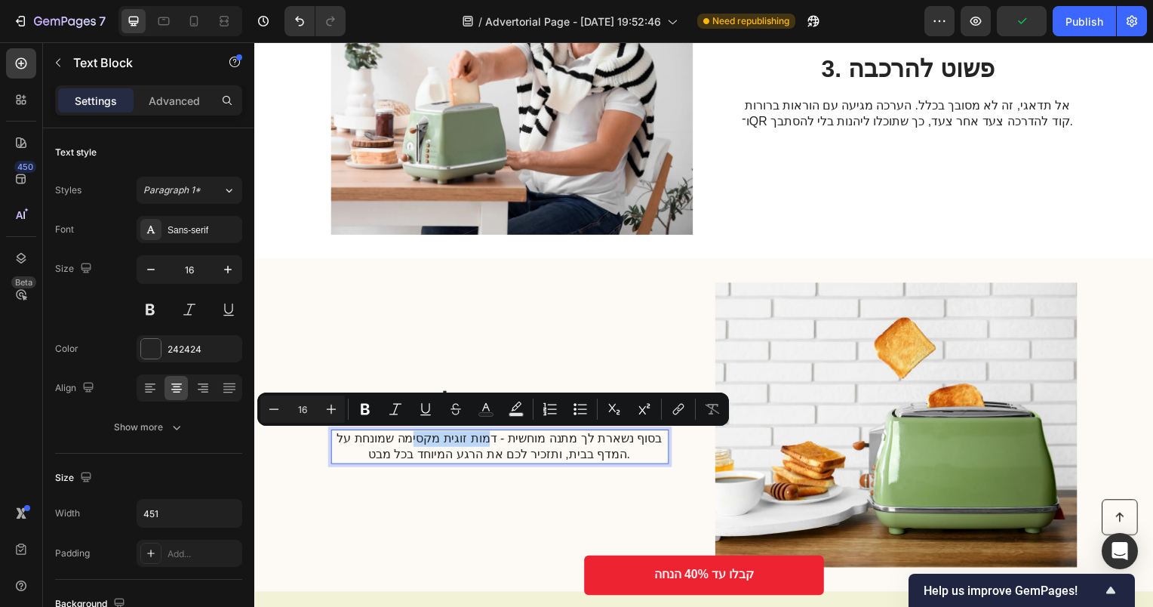
drag, startPoint x: 503, startPoint y: 444, endPoint x: 426, endPoint y: 445, distance: 77.8
click at [426, 445] on p "בסוף נשארת לך מתנה מוחשית - דמות זוגית מקסימה שמונחת על המדף בבית, ותזכיר לכם א…" at bounding box center [500, 450] width 339 height 32
click at [491, 449] on p "בסוף נשארת לך מתנה מוחשית - דמות זוגית מקסימה שמונחת על המדף בבית, ותזכיר לכם א…" at bounding box center [500, 450] width 339 height 32
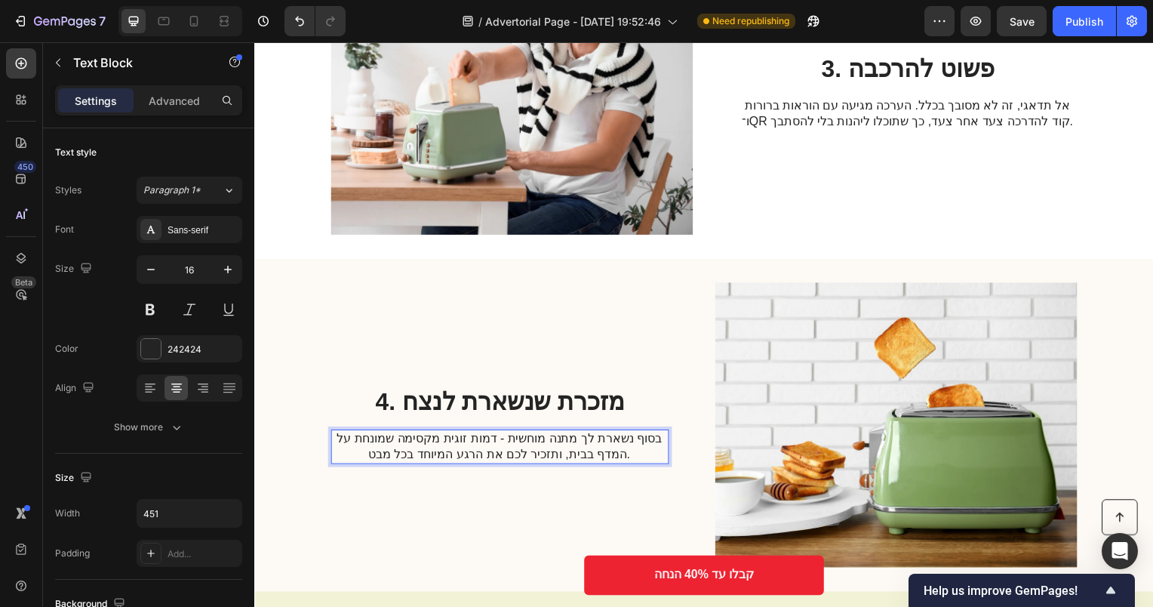
click at [486, 445] on p "בסוף נשארת לך מתנה מוחשית - דמות זוגית מקסימה שמונחת על המדף בבית, ותזכיר לכם א…" at bounding box center [500, 450] width 339 height 32
click at [494, 443] on p "בסוף נשארת לך מתנה מוחשית - דמות זוגית מקסימה שמונחת על המדף בבית, ותזכיר לכם א…" at bounding box center [500, 450] width 339 height 32
click at [436, 443] on p "בסוף נשארת לך מתנה מוחשית - זוג דמויות זוגית מקסימה שמונחת על המדף בבית, ותזכיר…" at bounding box center [500, 450] width 339 height 32
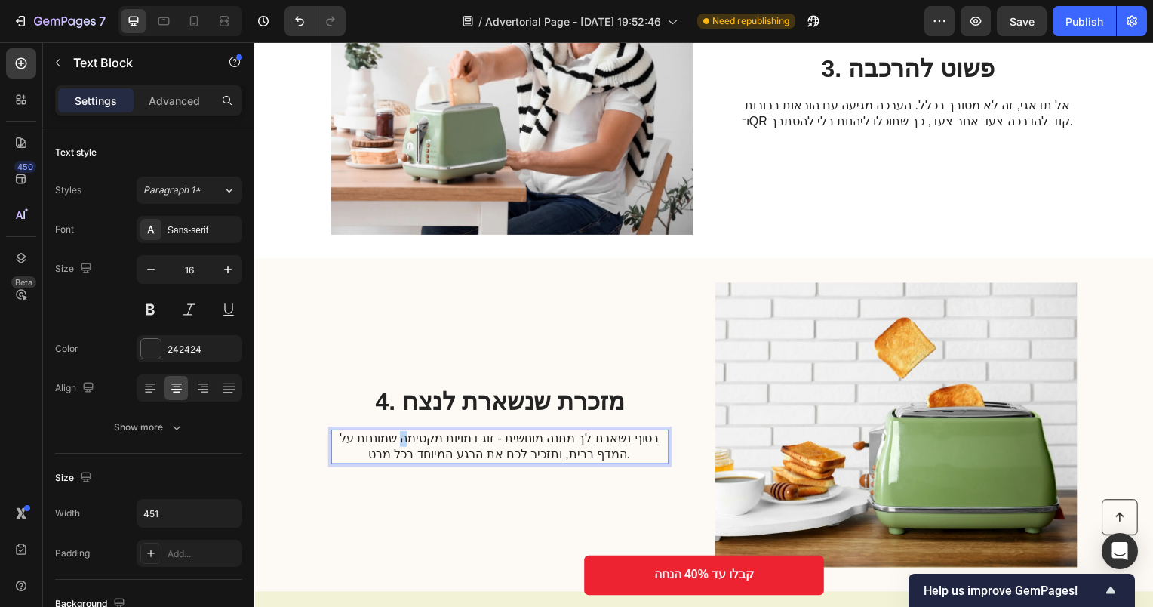
click at [419, 445] on p "בסוף נשארת לך מתנה מוחשית - זוג דמויות מקסימה שמונחת על המדף בבית, ותזכיר לכם א…" at bounding box center [500, 450] width 339 height 32
drag, startPoint x: 424, startPoint y: 444, endPoint x: 380, endPoint y: 445, distance: 44.5
click at [380, 445] on p "בסוף נשארת לך מתנה מוחשית - זוג דמויות מקסימות שמונחת על המדף בבית, ותזכיר לכם …" at bounding box center [500, 450] width 339 height 32
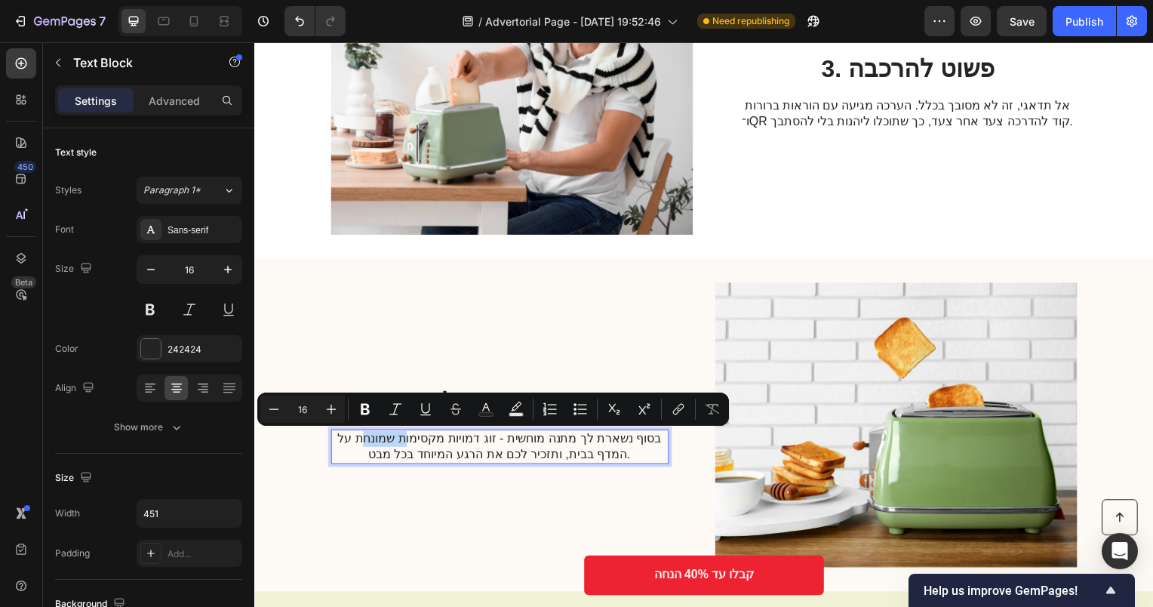
click at [379, 445] on p "בסוף נשארת לך מתנה מוחשית - זוג דמויות מקסימות שמונחת על המדף בבית, ותזכיר לכם …" at bounding box center [500, 450] width 339 height 32
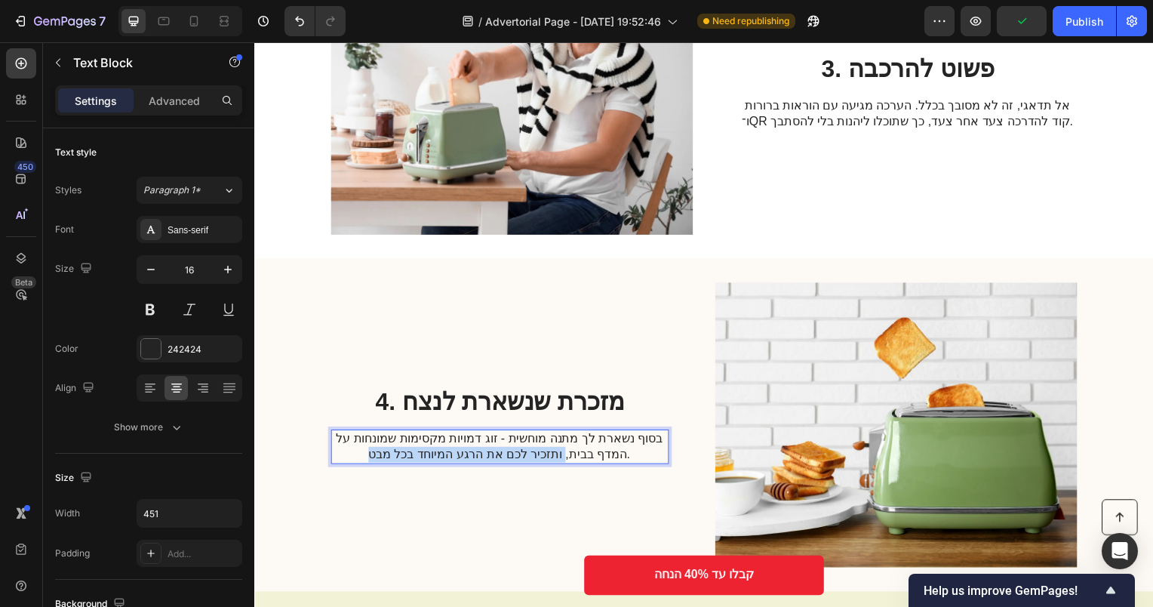
drag, startPoint x: 573, startPoint y: 459, endPoint x: 382, endPoint y: 459, distance: 190.9
click at [384, 459] on p "בסוף נשארת לך מתנה מוחשית - זוג דמויות מקסימות שמונחות על המדף בבית, ותזכיר לכם…" at bounding box center [500, 450] width 339 height 32
click at [381, 459] on p "בסוף נשארת לך מתנה מוחשית - זוג דמויות מקסימות שמונחות על המדף בבית, ותזכיר לכם…" at bounding box center [500, 450] width 339 height 32
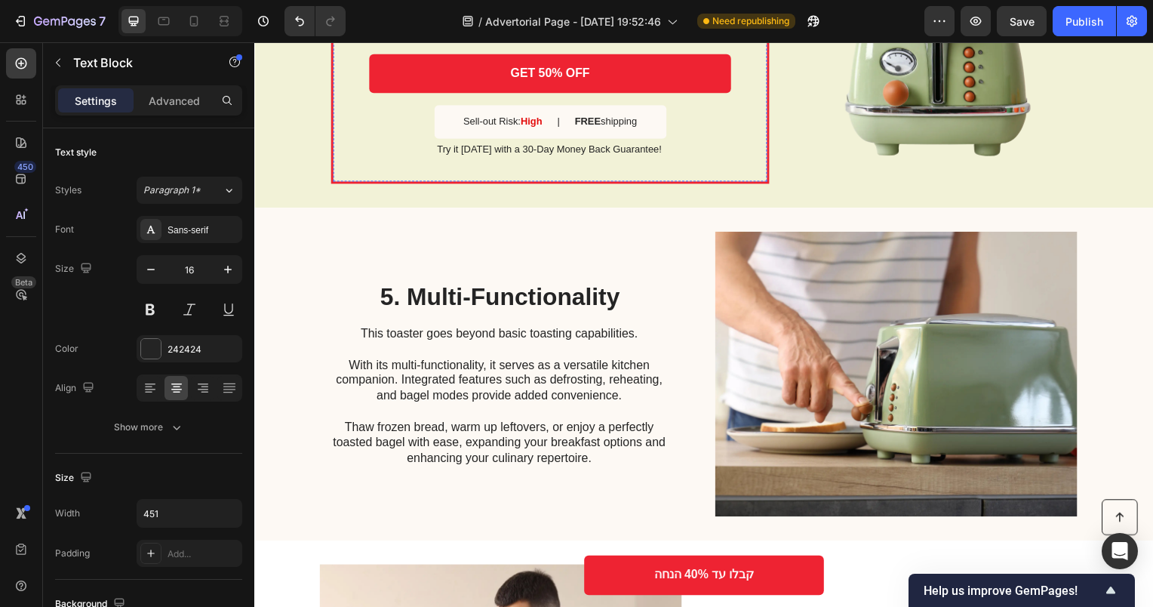
scroll to position [1915, 0]
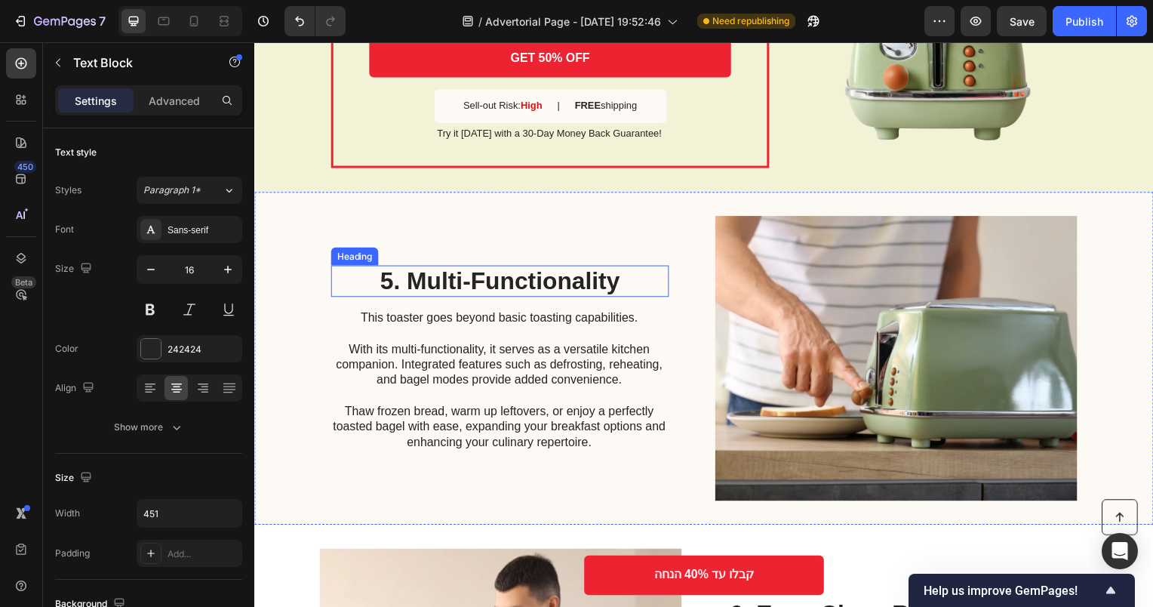
click at [560, 285] on h2 "5. Multi-Functionality" at bounding box center [501, 283] width 340 height 32
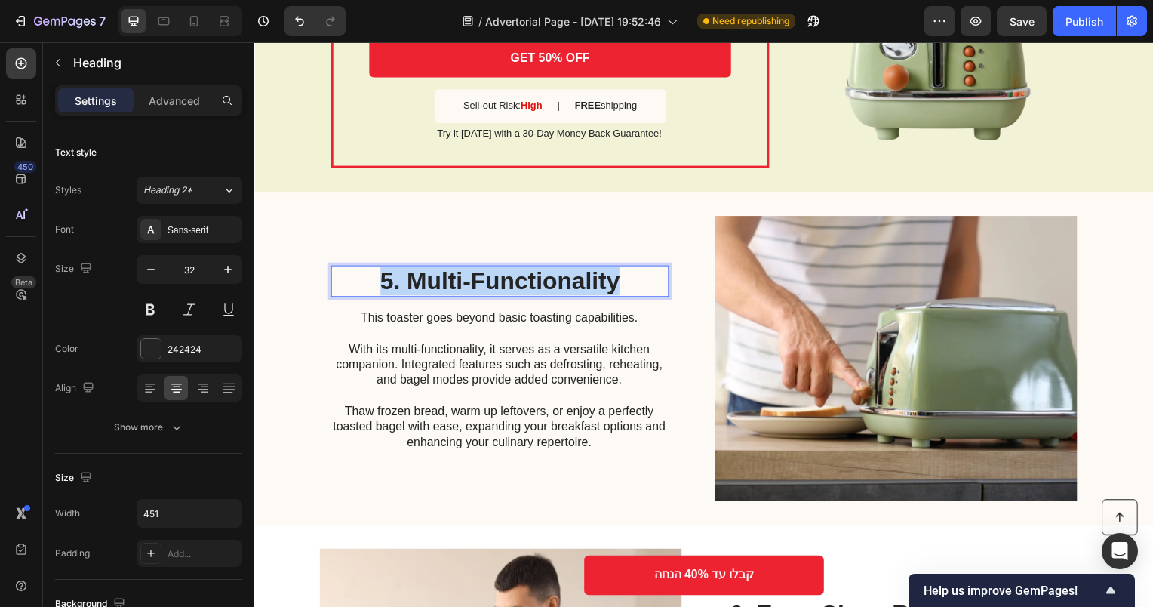
click at [560, 285] on p "5. Multi-Functionality" at bounding box center [501, 283] width 337 height 29
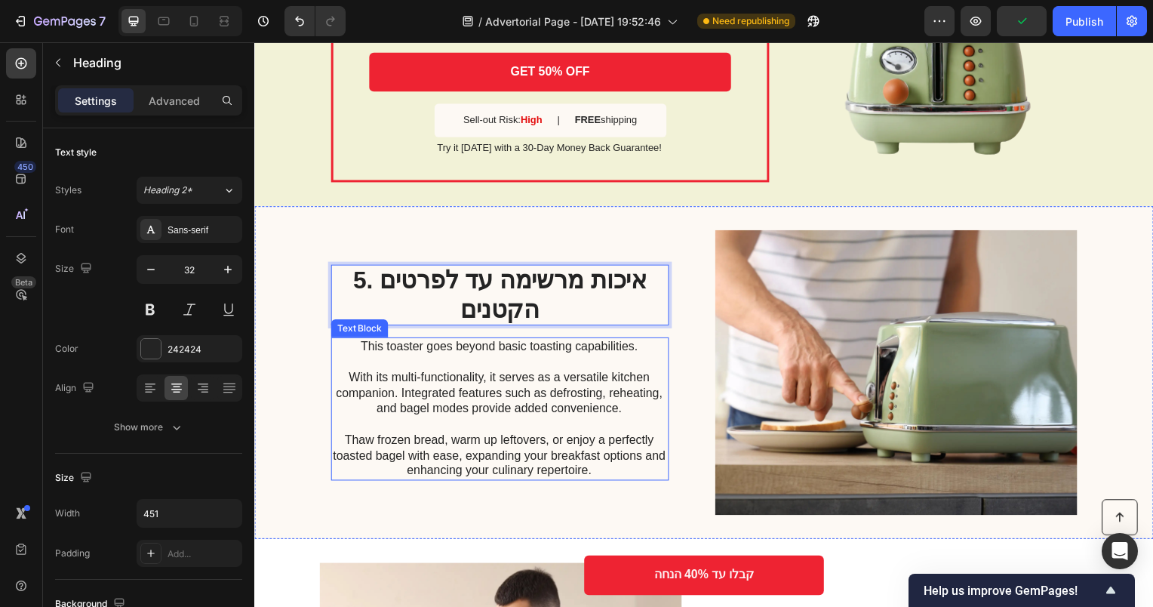
click at [532, 383] on p "This toaster goes beyond basic toasting capabilities. With its multi-functional…" at bounding box center [500, 411] width 339 height 141
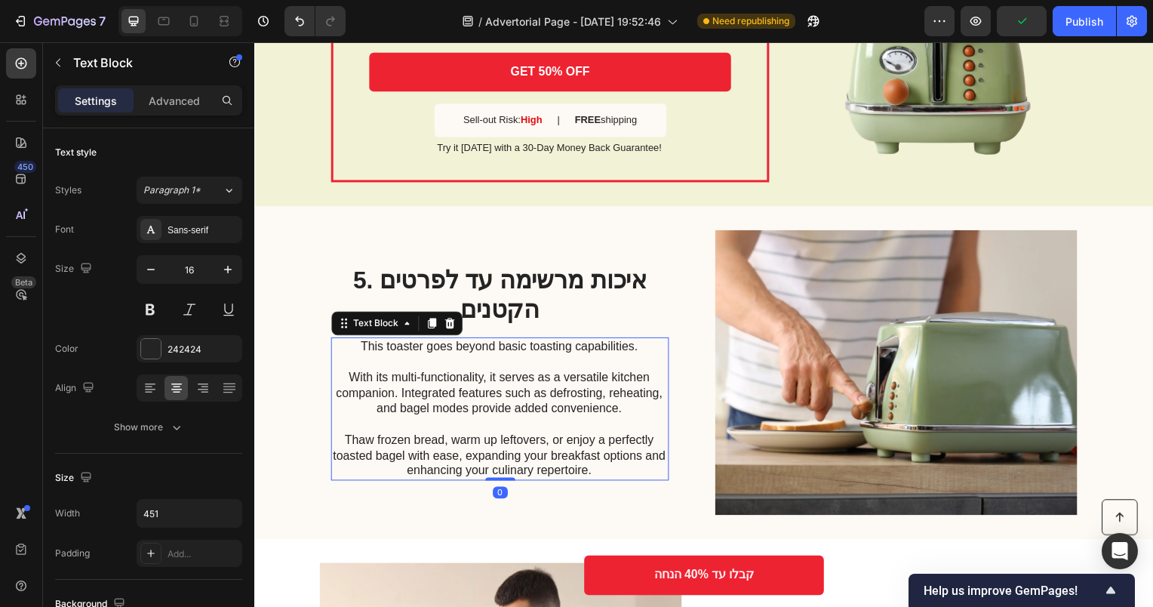
click at [532, 383] on p "This toaster goes beyond basic toasting capabilities. With its multi-functional…" at bounding box center [500, 411] width 339 height 141
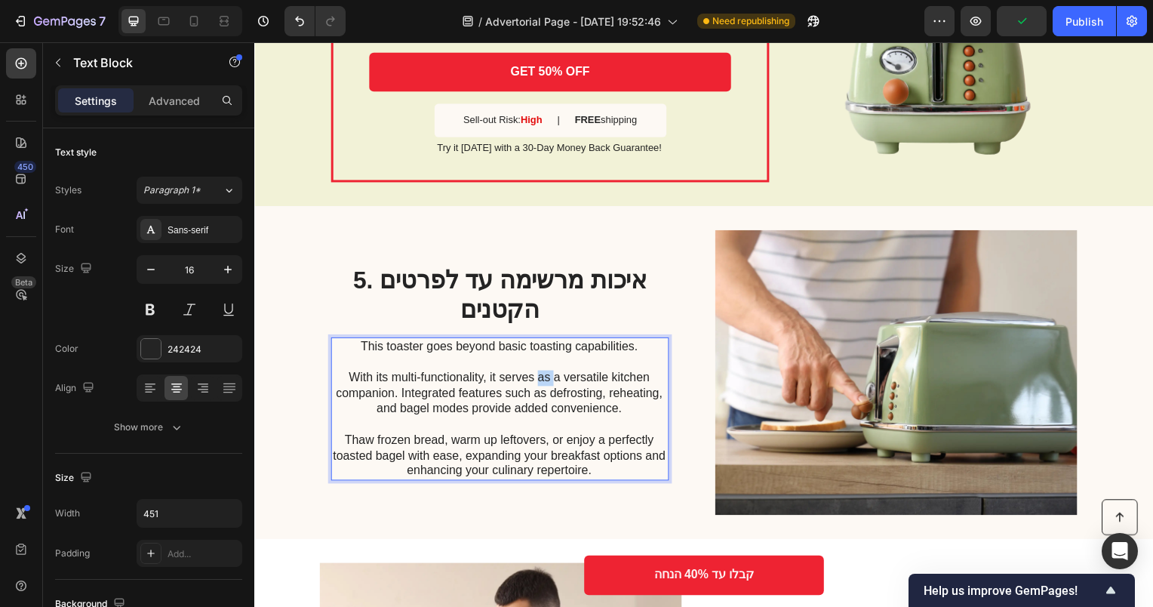
click at [532, 383] on p "This toaster goes beyond basic toasting capabilities. With its multi-functional…" at bounding box center [500, 411] width 339 height 141
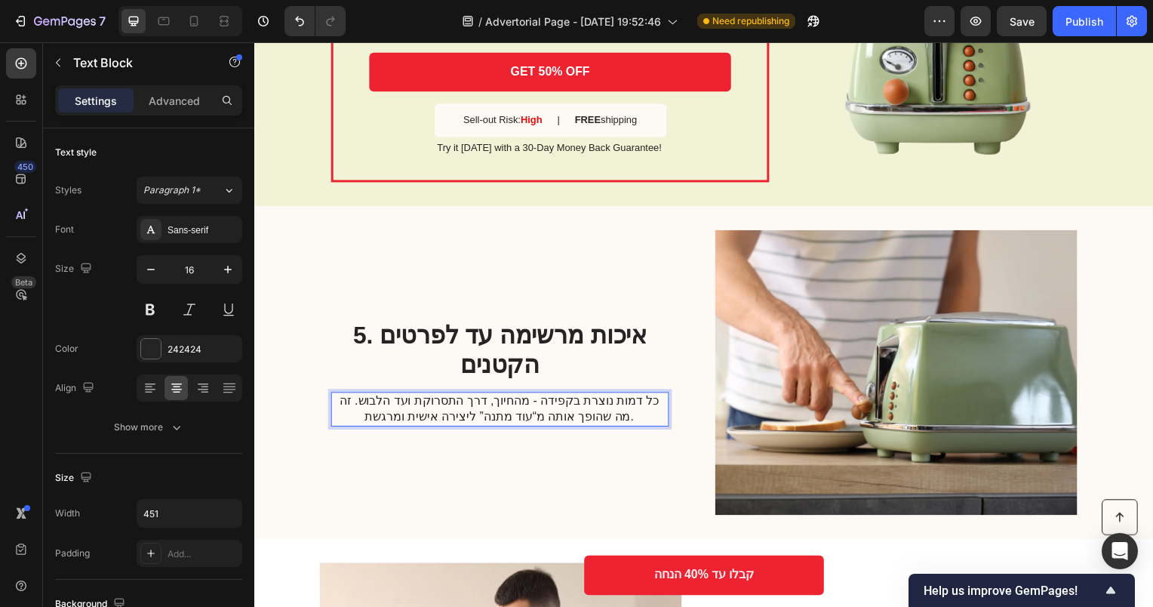
scroll to position [1956, 0]
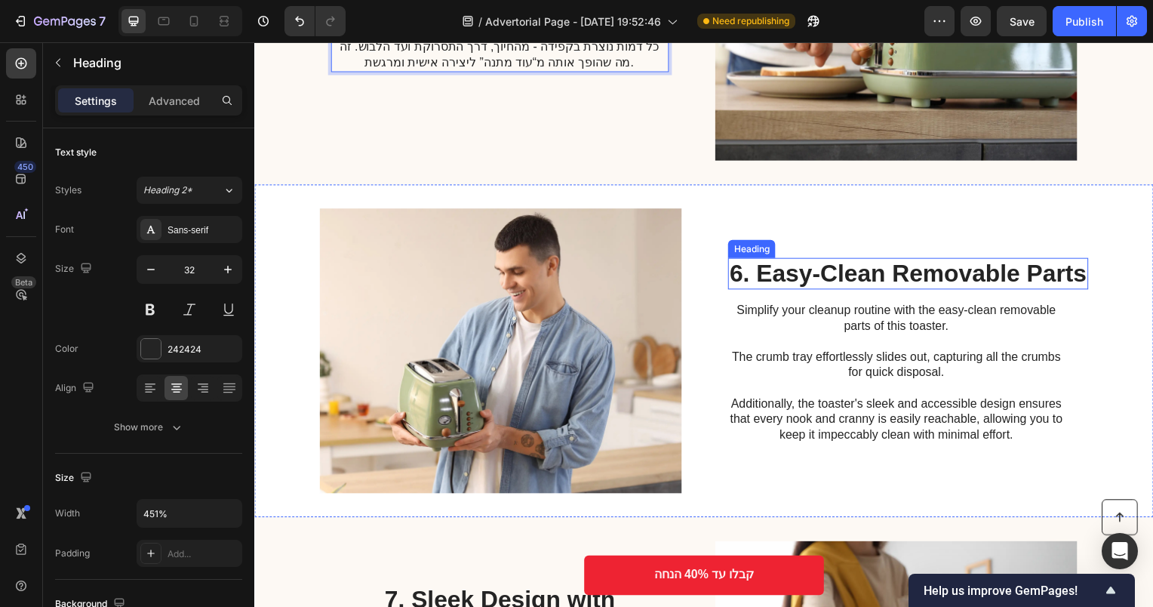
click at [840, 274] on h2 "6. Easy-Clean Removable Parts" at bounding box center [912, 276] width 363 height 32
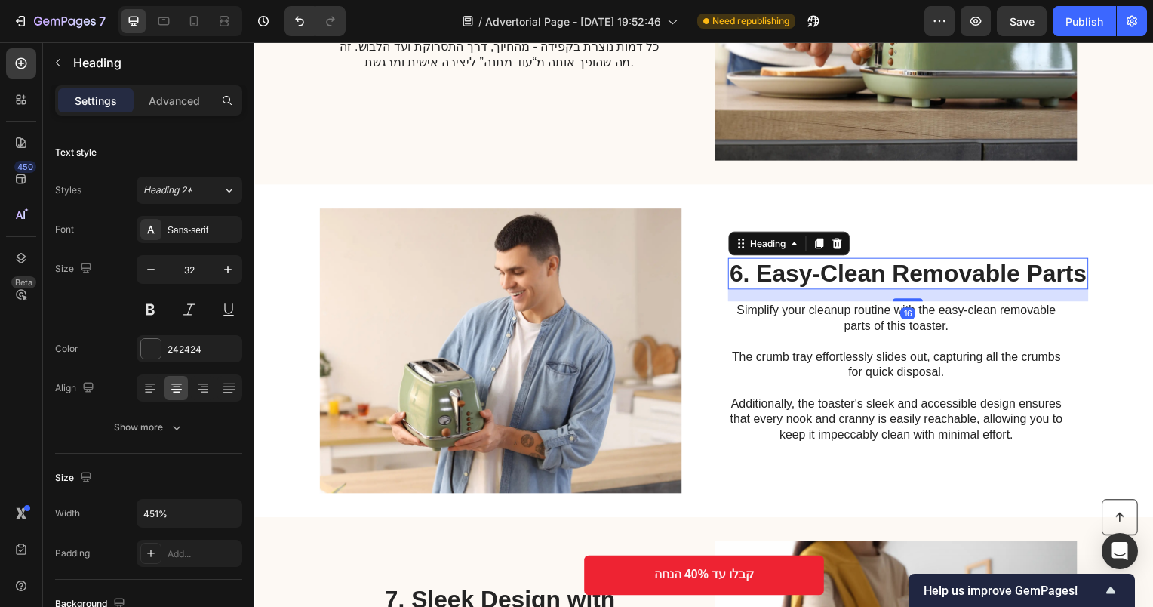
click at [840, 274] on h2 "6. Easy-Clean Removable Parts" at bounding box center [912, 276] width 363 height 32
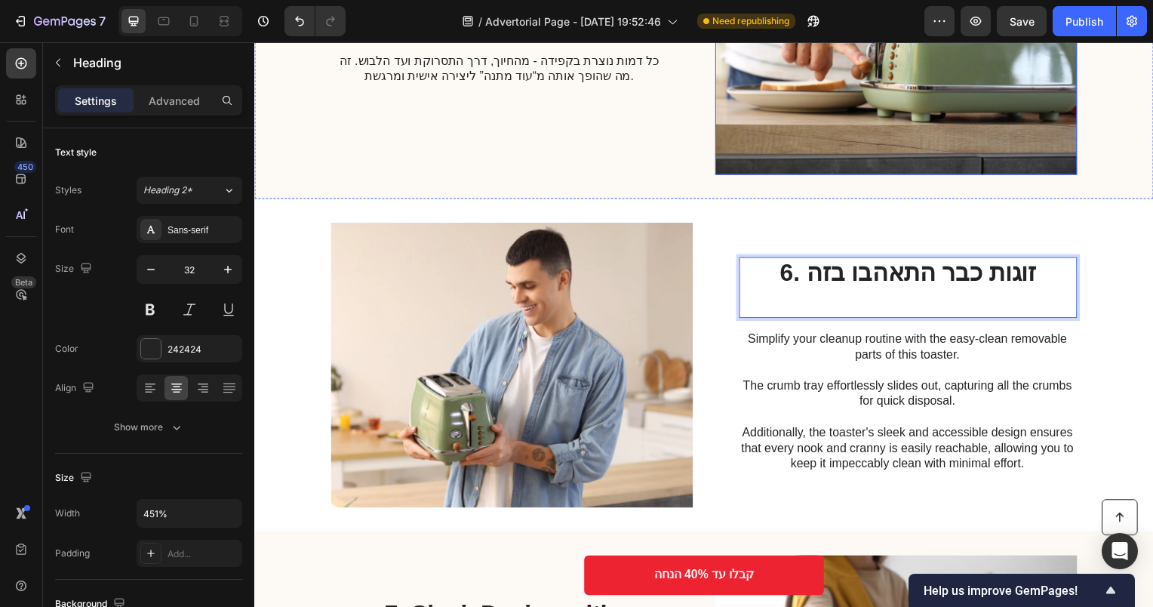
scroll to position [2257, 0]
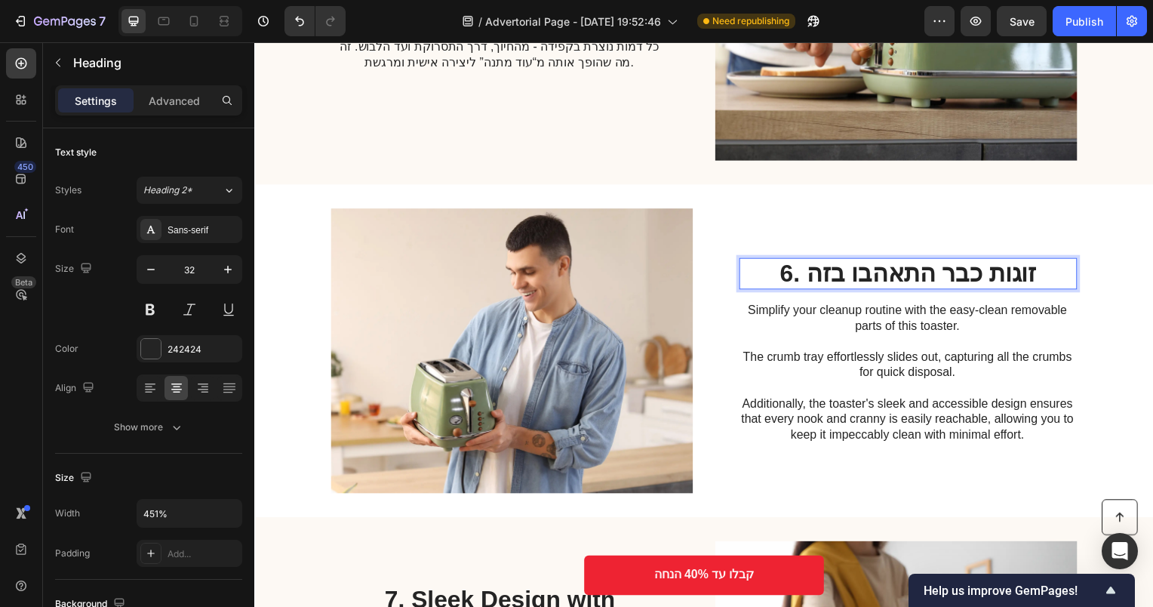
click at [795, 284] on p "6. זוגות כבר התאהבו בזה" at bounding box center [912, 275] width 337 height 29
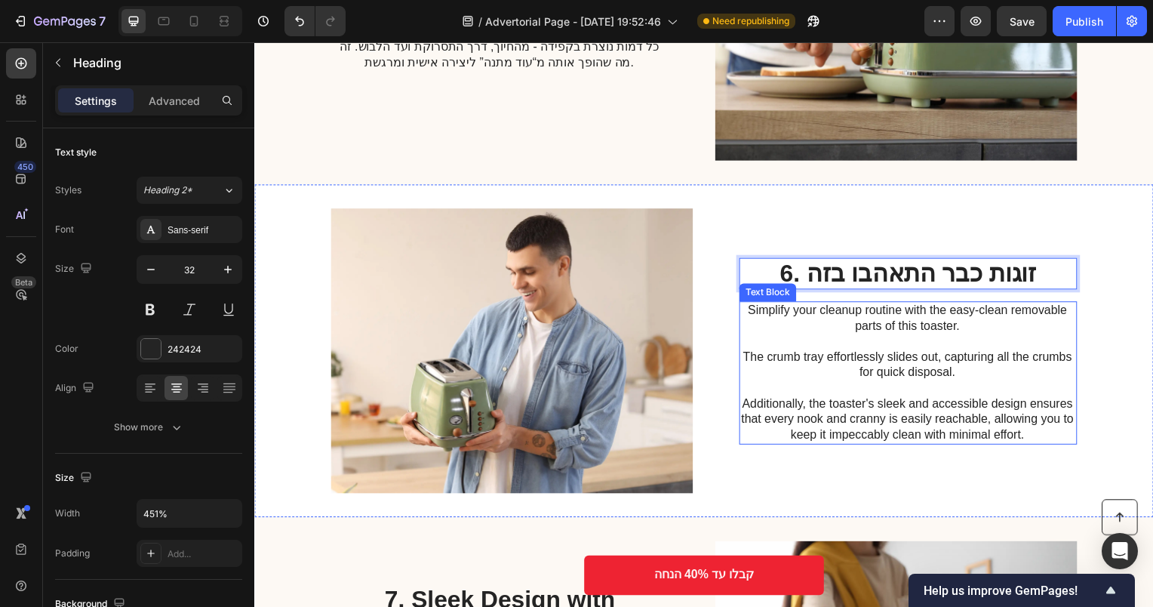
click at [829, 323] on p "Simplify your cleanup routine with the easy-clean removable parts of this toast…" at bounding box center [912, 375] width 339 height 141
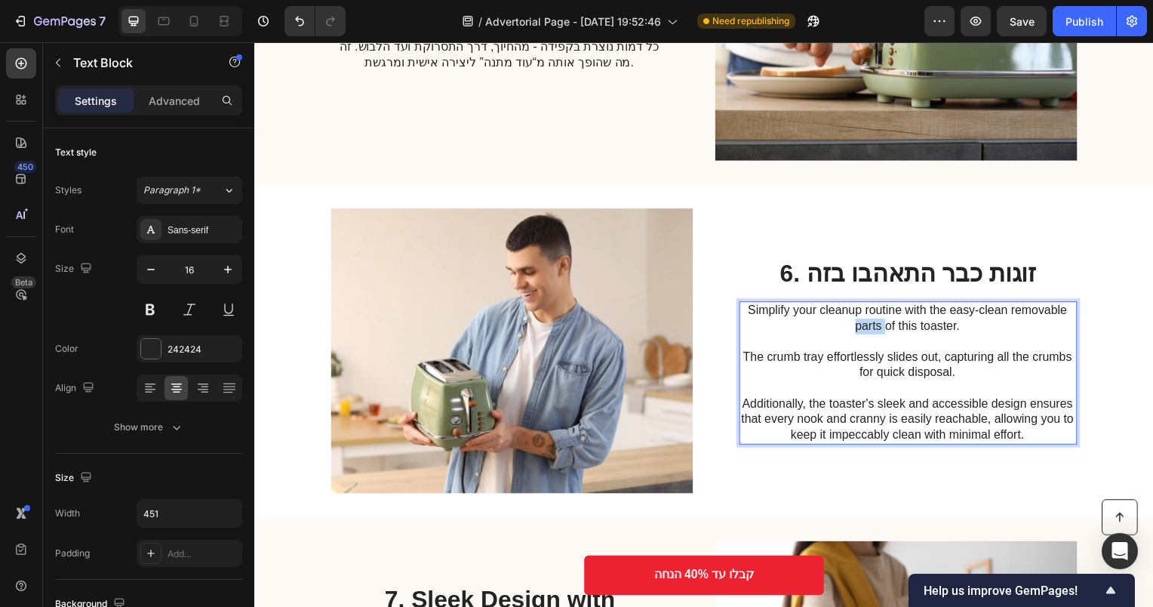
click at [829, 323] on p "Simplify your cleanup routine with the easy-clean removable parts of this toast…" at bounding box center [912, 375] width 339 height 141
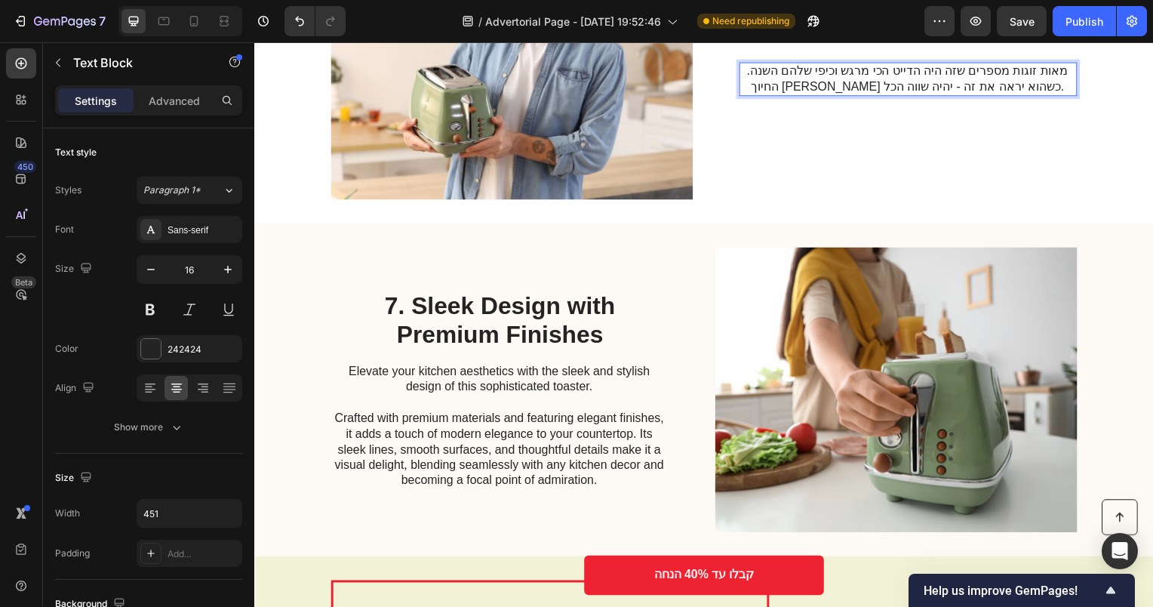
scroll to position [2614, 0]
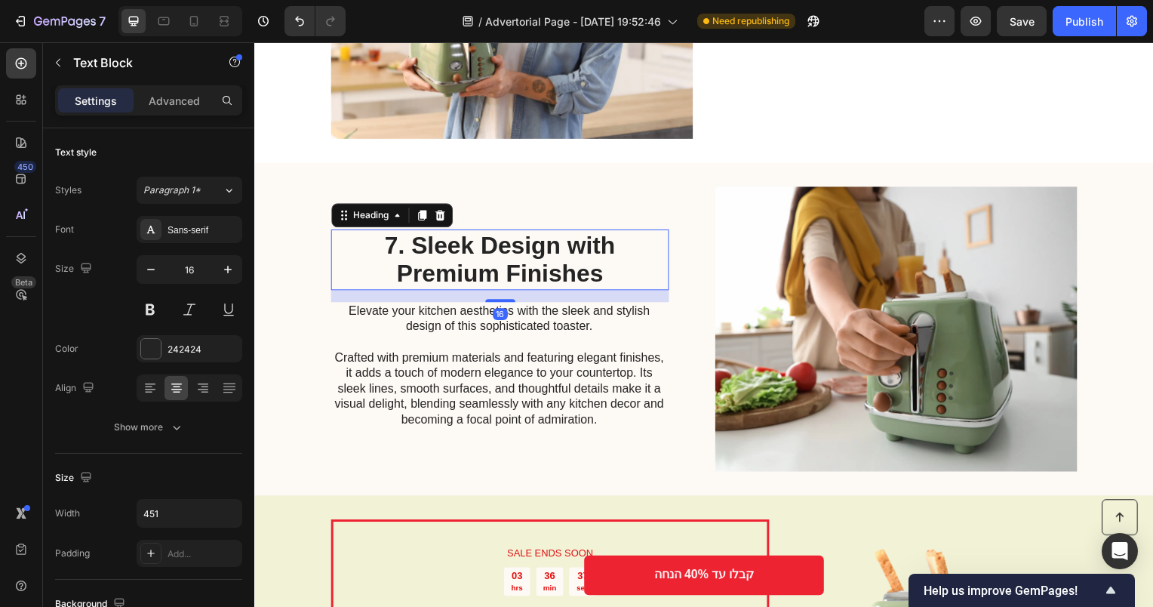
click at [505, 277] on h2 "7. Sleek Design with Premium Finishes" at bounding box center [501, 261] width 340 height 61
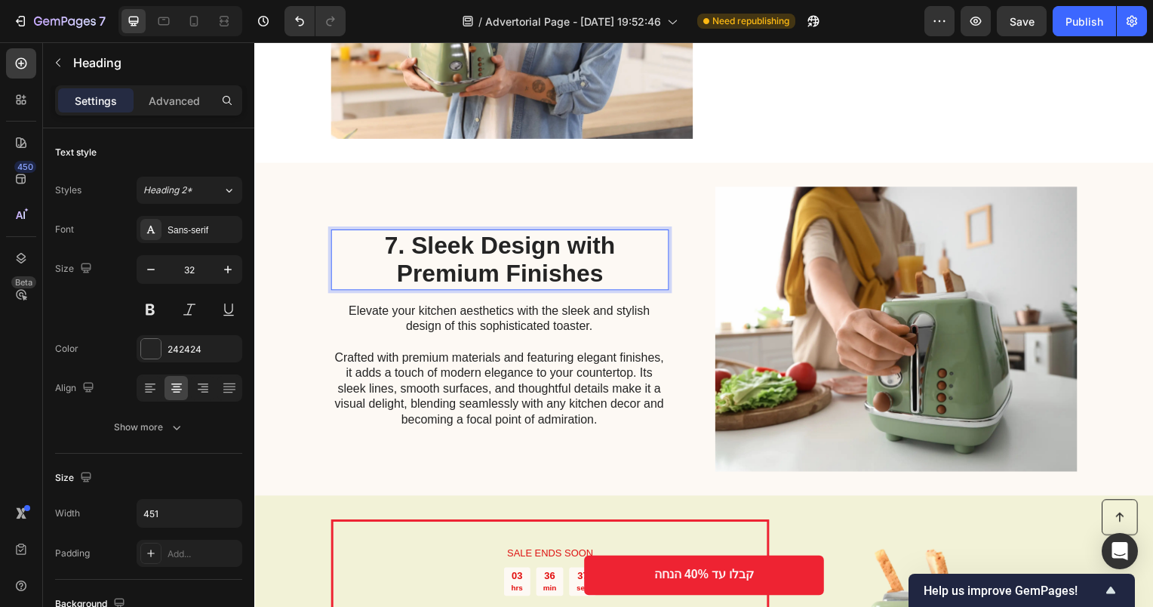
scroll to position [2629, 0]
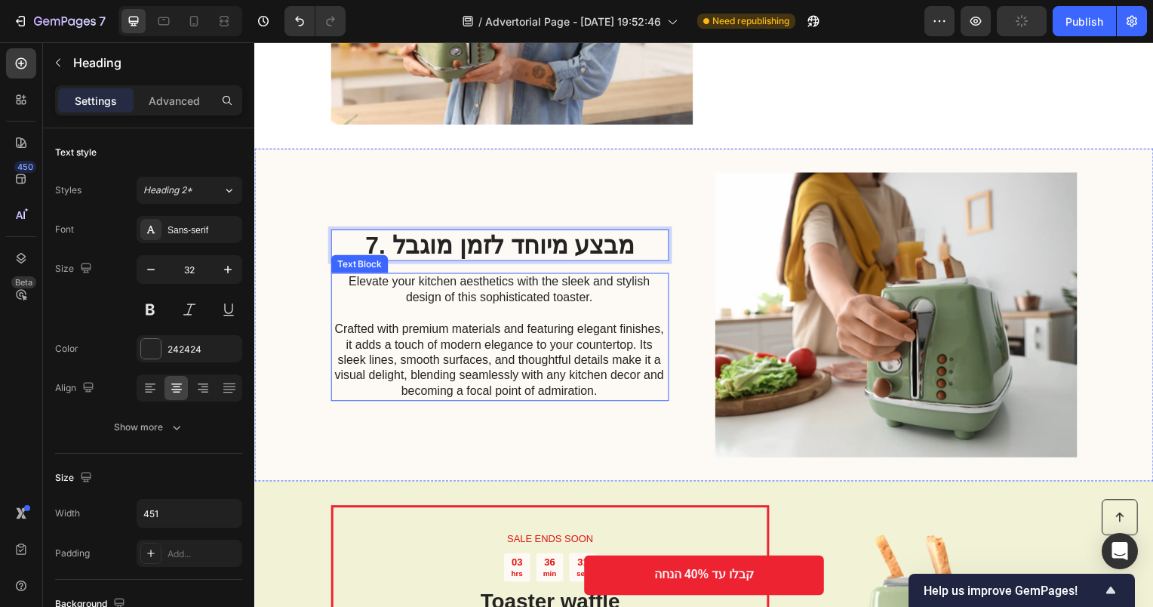
click at [542, 349] on p "Elevate your kitchen aesthetics with the sleek and stylish design of this sophi…" at bounding box center [500, 338] width 339 height 125
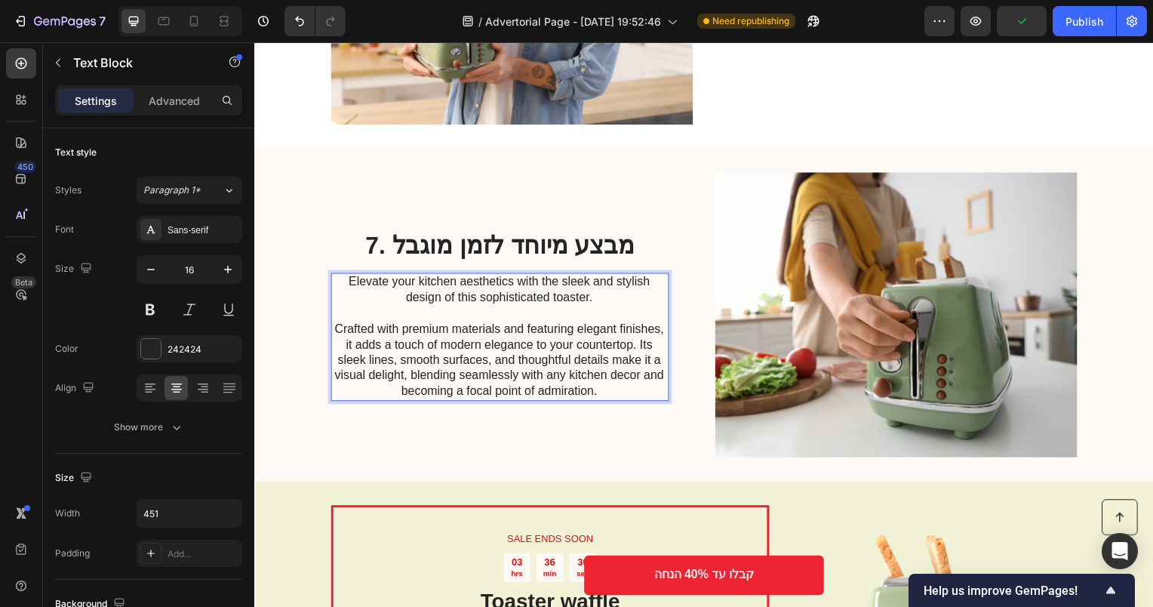
click at [542, 349] on p "Elevate your kitchen aesthetics with the sleek and stylish design of this sophi…" at bounding box center [500, 338] width 339 height 125
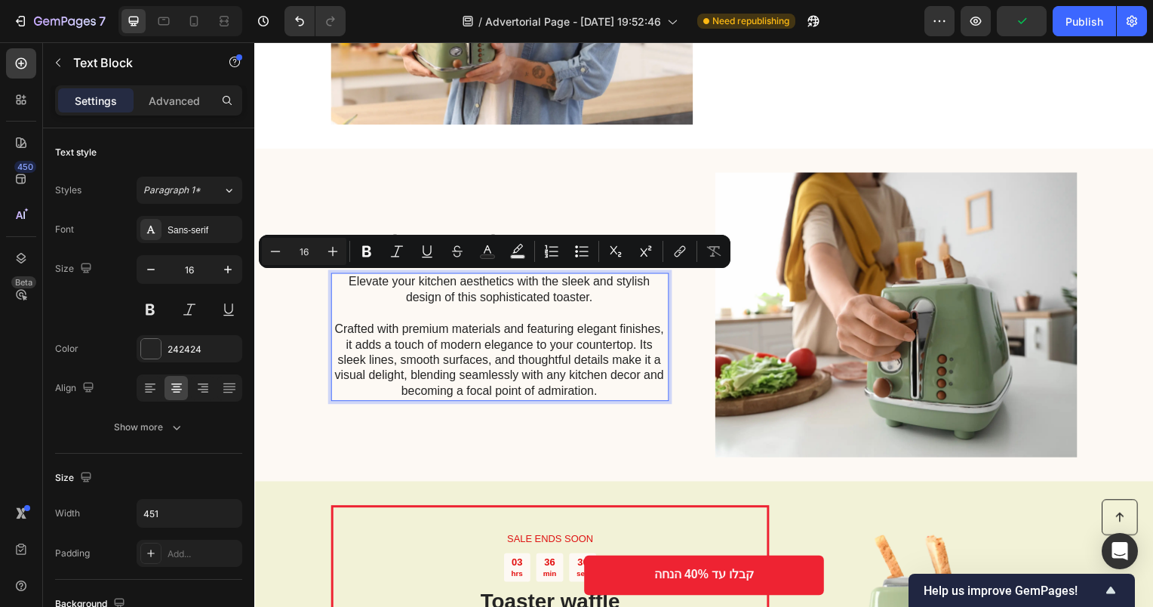
scroll to position [2668, 0]
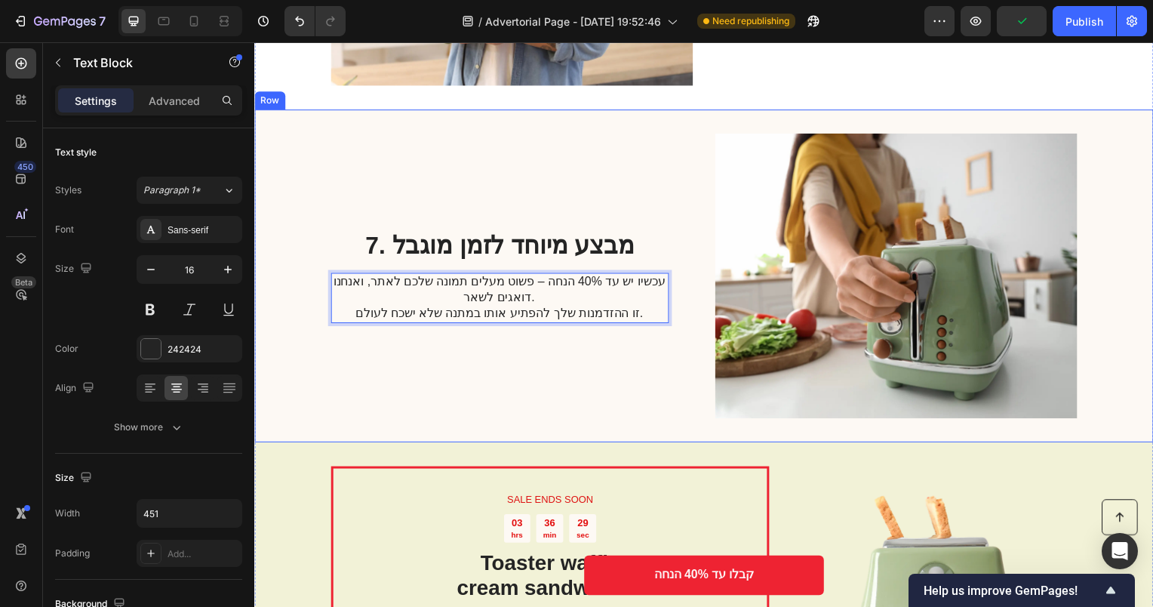
click at [579, 278] on p "עכשיו יש עד 40% הנחה – פשוט מעלים תמונה שלכם לאתר, ואנחנו דואגים לשאר. זו ההזדמ…" at bounding box center [500, 299] width 339 height 47
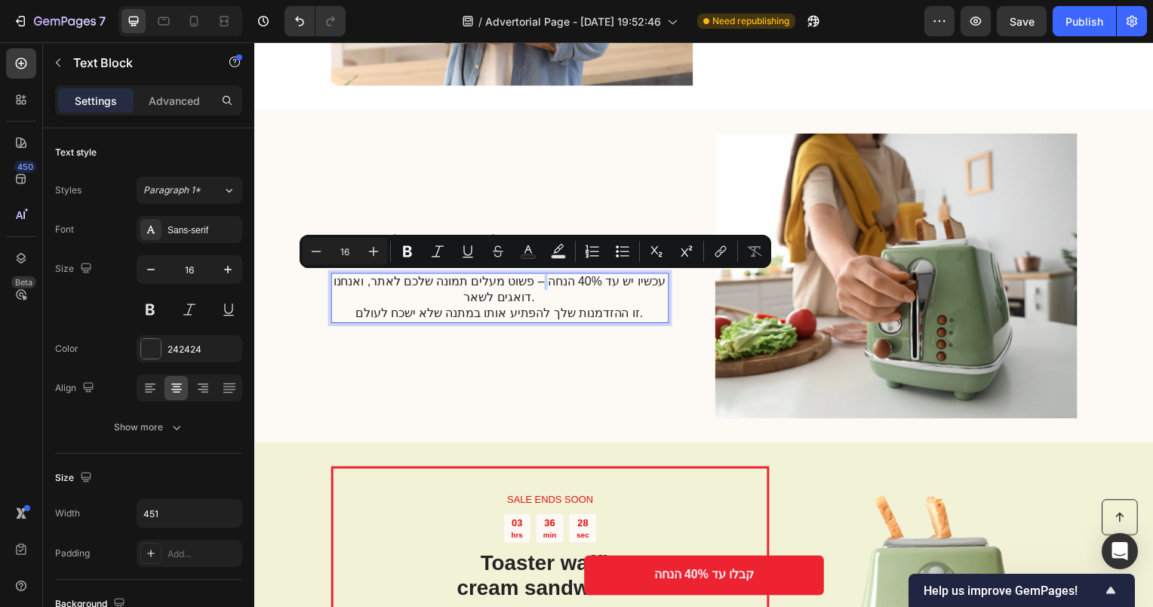
click at [531, 284] on p "עכשיו יש עד 40% הנחה – פשוט מעלים תמונה שלכם לאתר, ואנחנו דואגים לשאר. זו ההזדמ…" at bounding box center [500, 299] width 339 height 47
click at [534, 284] on p "עכשיו יש עד 40% הנחה – פשוט מעלים תמונה שלכם לאתר, ואנחנו דואגים לשאר. זו ההזדמ…" at bounding box center [500, 299] width 339 height 47
click at [529, 287] on p "עכשיו יש עד 40% הנחה – פשוט מעלים תמונה שלכם לאתר, ואנחנו דואגים לשאר. זו ההזדמ…" at bounding box center [500, 299] width 339 height 47
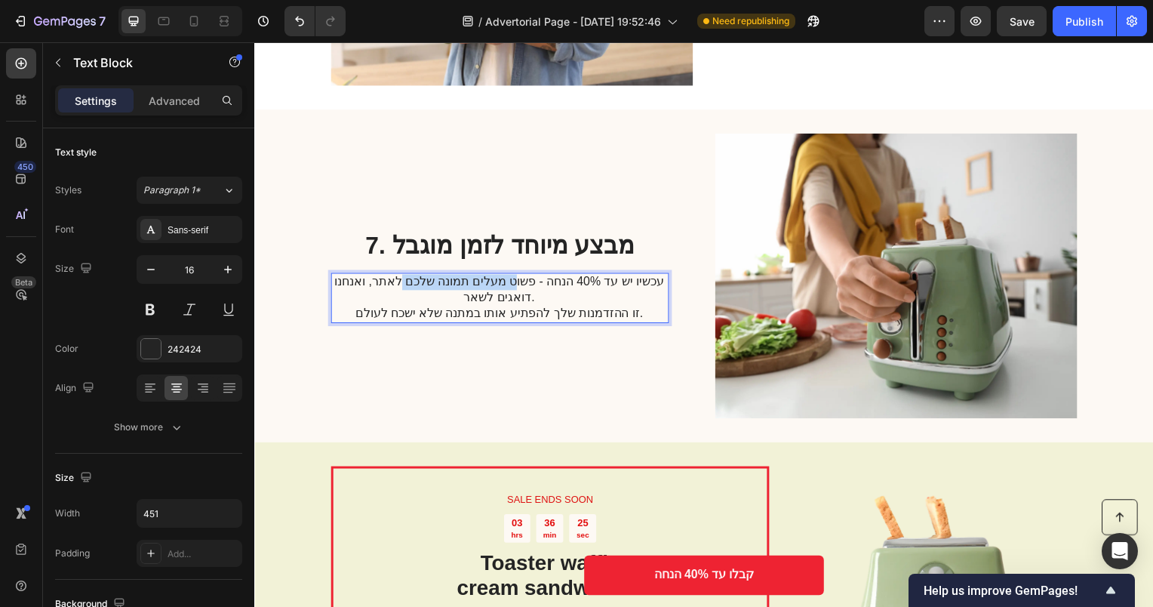
drag, startPoint x: 504, startPoint y: 285, endPoint x: 402, endPoint y: 285, distance: 101.9
click at [402, 285] on p "עכשיו יש עד 40% הנחה - פשוט מעלים תמונה שלכם לאתר, ואנחנו דואגים לשאר. זו ההזדמ…" at bounding box center [500, 299] width 339 height 47
drag, startPoint x: 627, startPoint y: 321, endPoint x: 522, endPoint y: 320, distance: 105.7
click at [522, 320] on p "עכשיו יש עד 40% הנחה - פשוט מעלים תמונה שלכם לאתר, ואנחנו דואגים לשאר. זו ההזדמ…" at bounding box center [500, 299] width 339 height 47
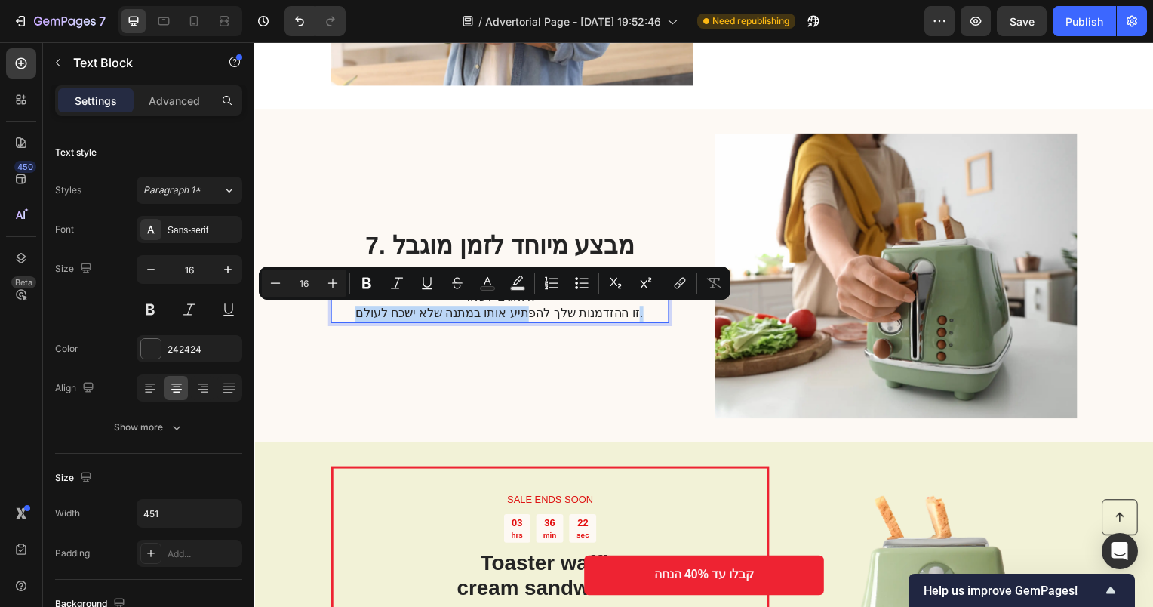
click at [522, 320] on p "עכשיו יש עד 40% הנחה - פשוט מעלים תמונה שלכם לאתר, ואנחנו דואגים לשאר. זו ההזדמ…" at bounding box center [500, 299] width 339 height 47
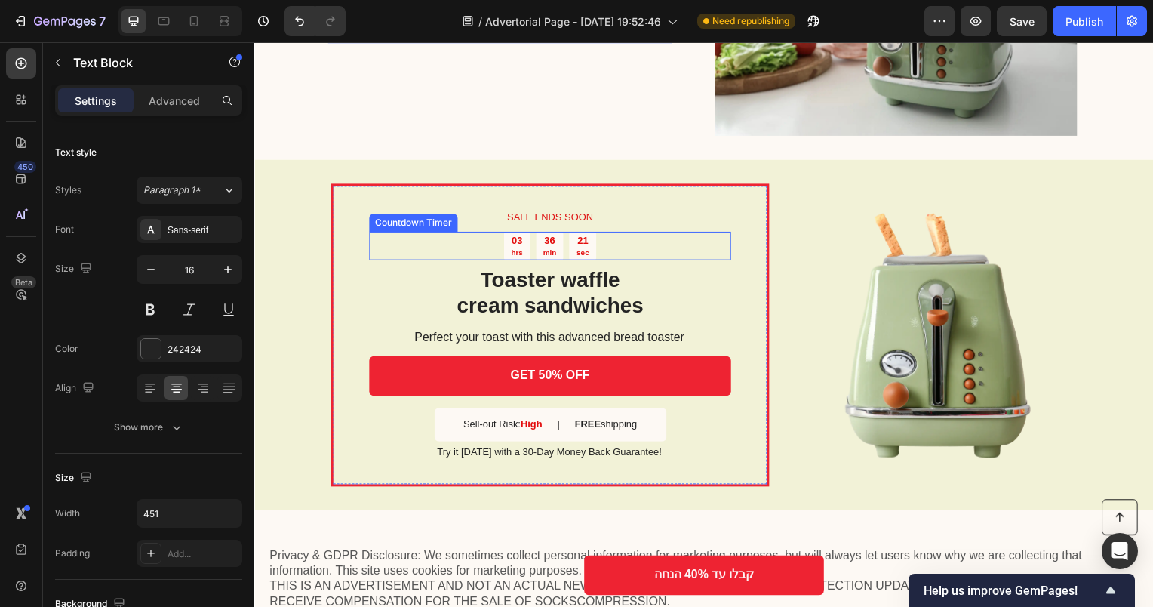
scroll to position [2970, 0]
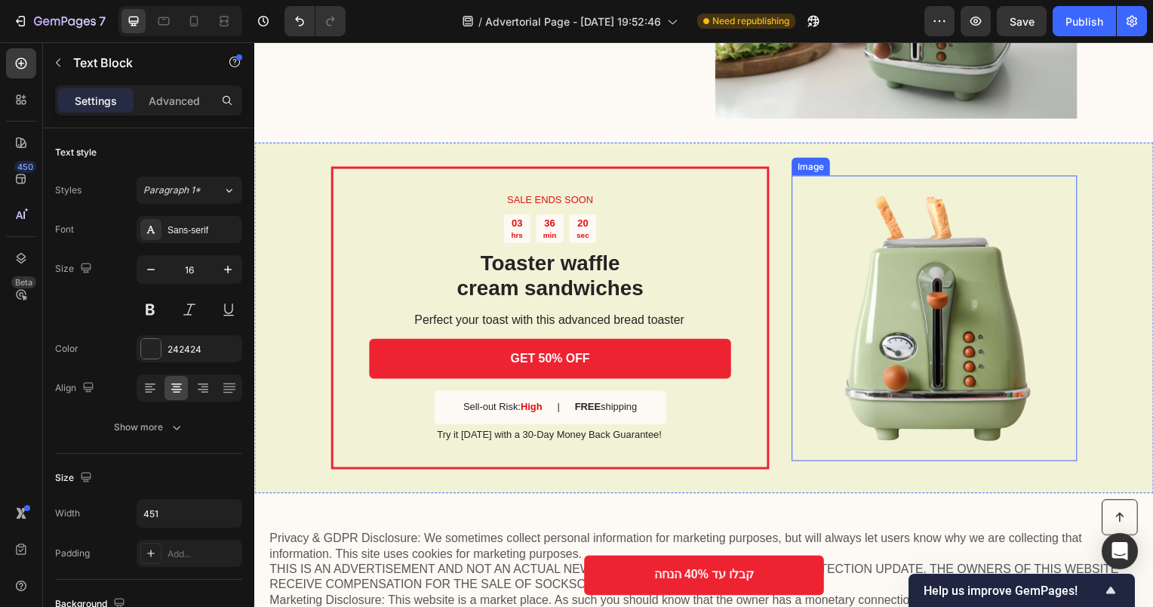
click at [965, 342] on img at bounding box center [939, 321] width 288 height 288
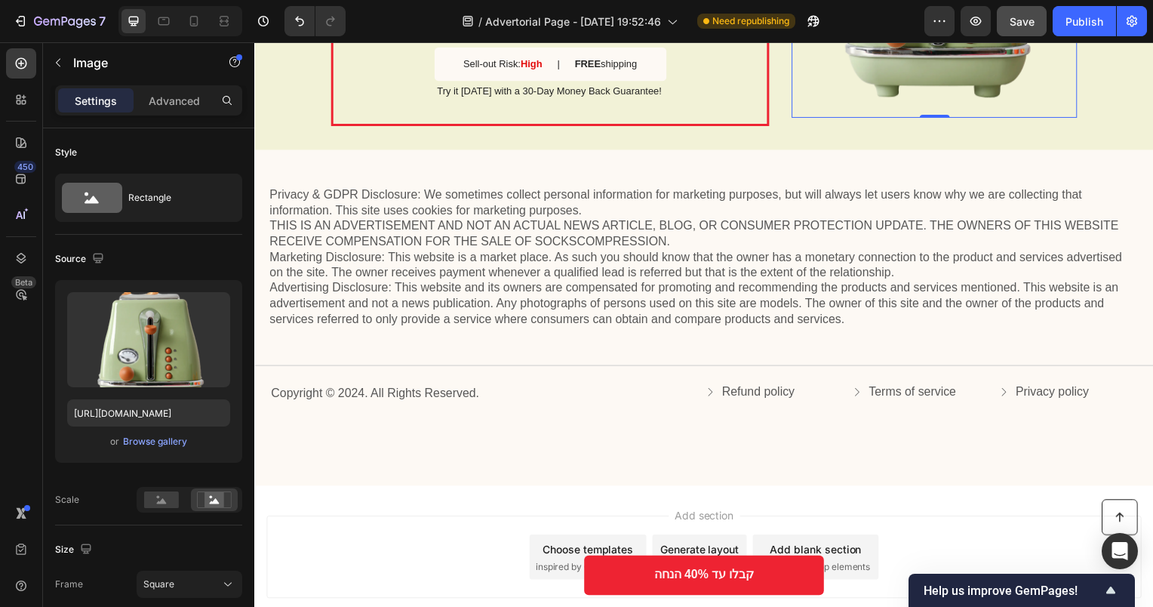
scroll to position [3106, 0]
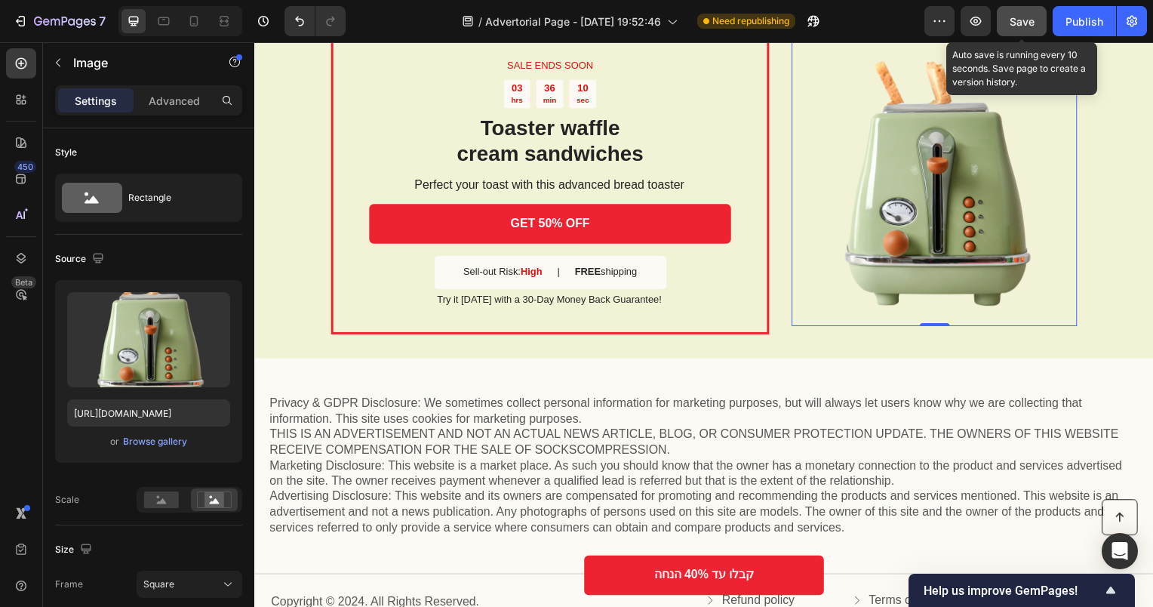
click at [1026, 15] on span "Save" at bounding box center [1022, 21] width 25 height 13
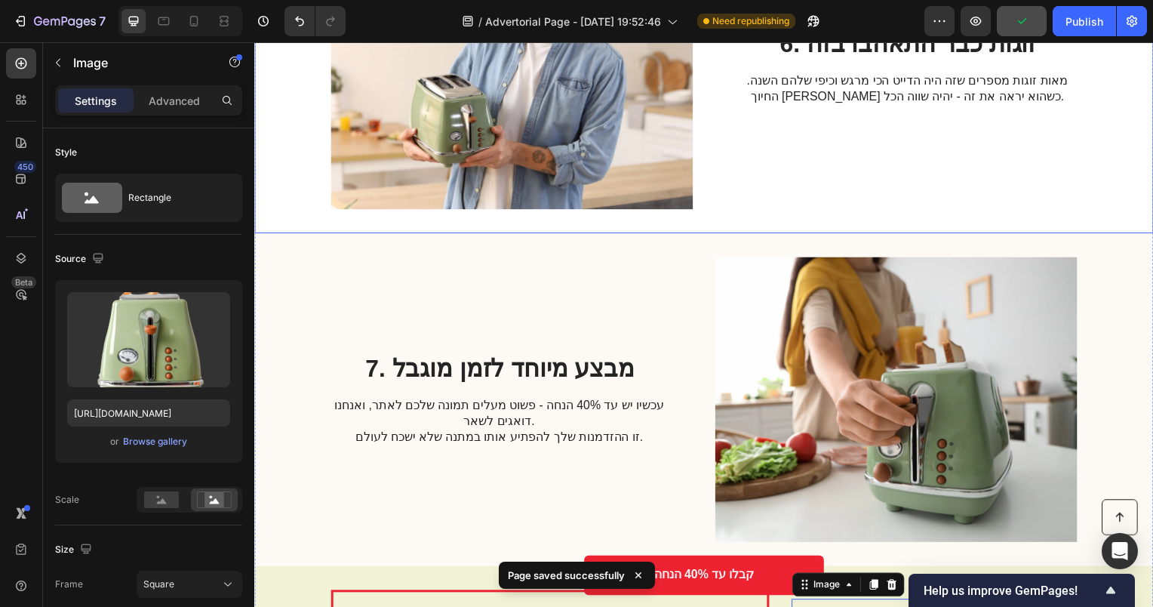
scroll to position [2351, 0]
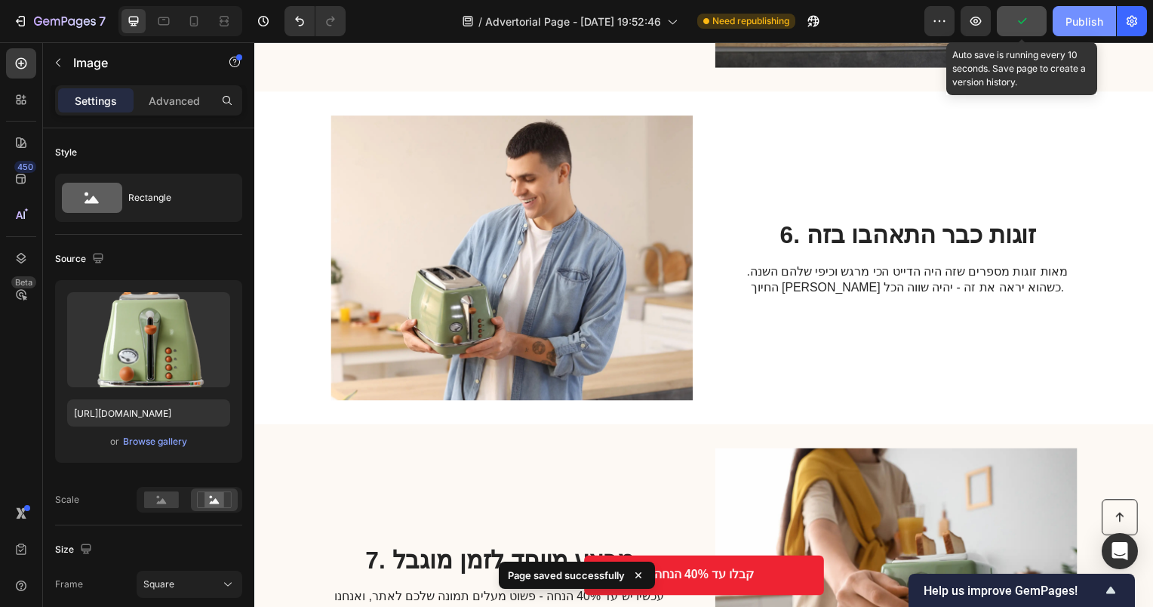
click at [1060, 21] on button "Publish" at bounding box center [1084, 21] width 63 height 30
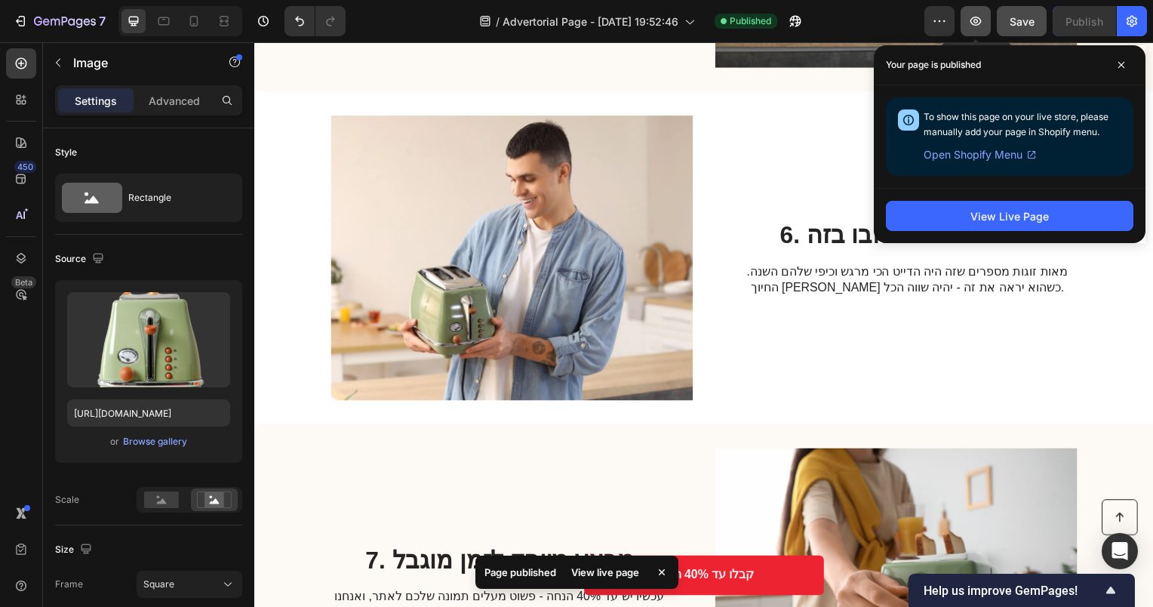
click at [986, 19] on button "button" at bounding box center [976, 21] width 30 height 30
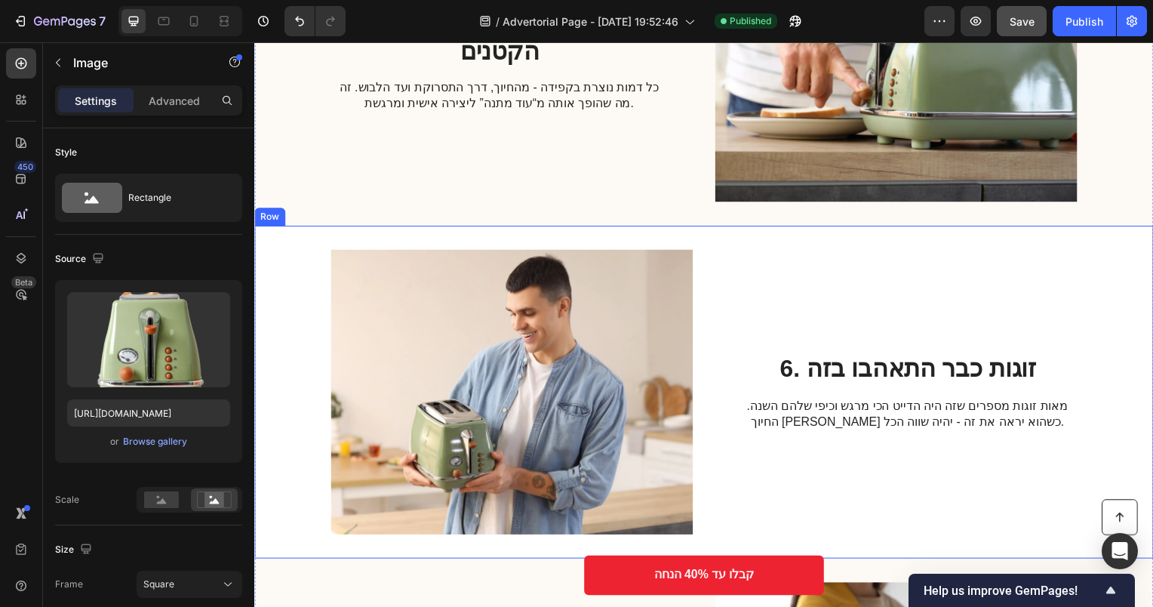
scroll to position [1898, 0]
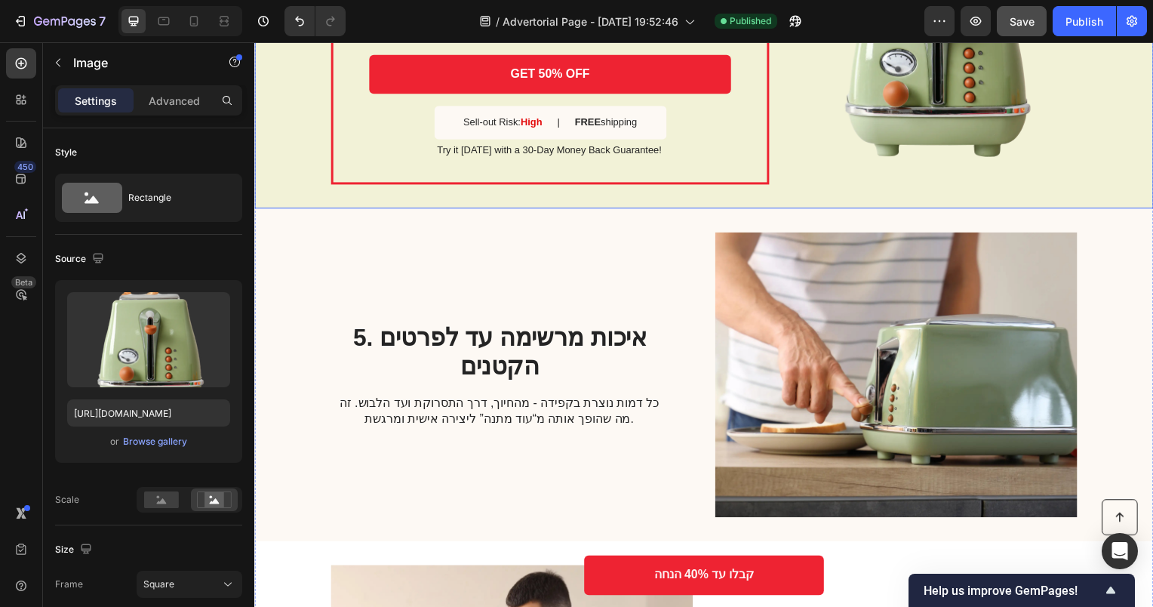
click at [796, 195] on div "SALE ENDS SOON Text Block 03 hrs 35 min 32 sec Countdown Timer Toaster waffle c…" at bounding box center [707, 33] width 906 height 352
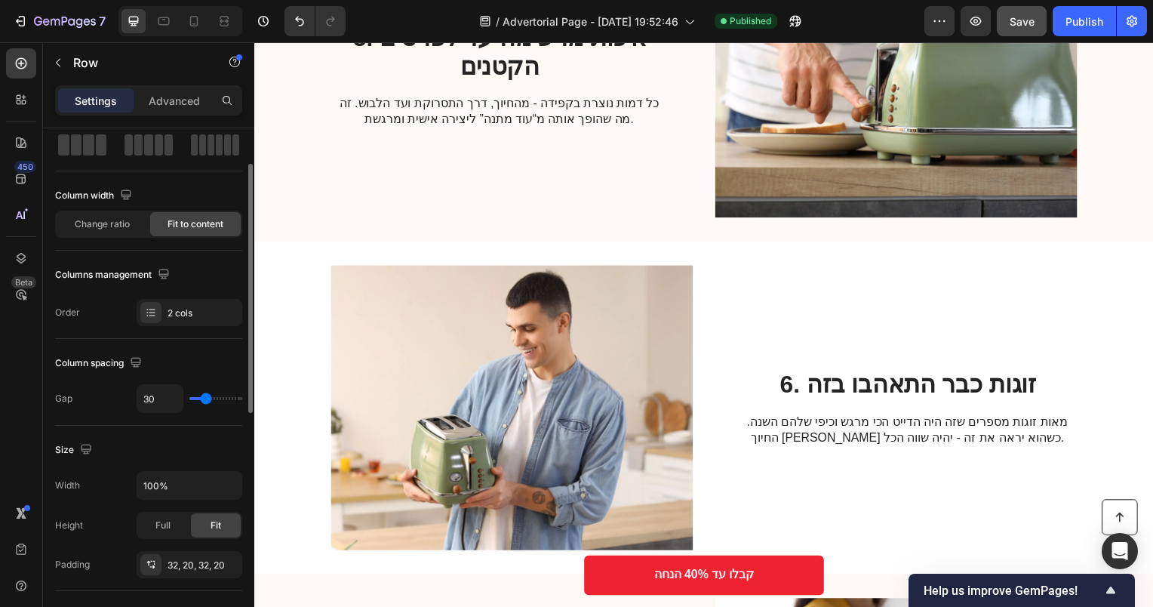
scroll to position [302, 0]
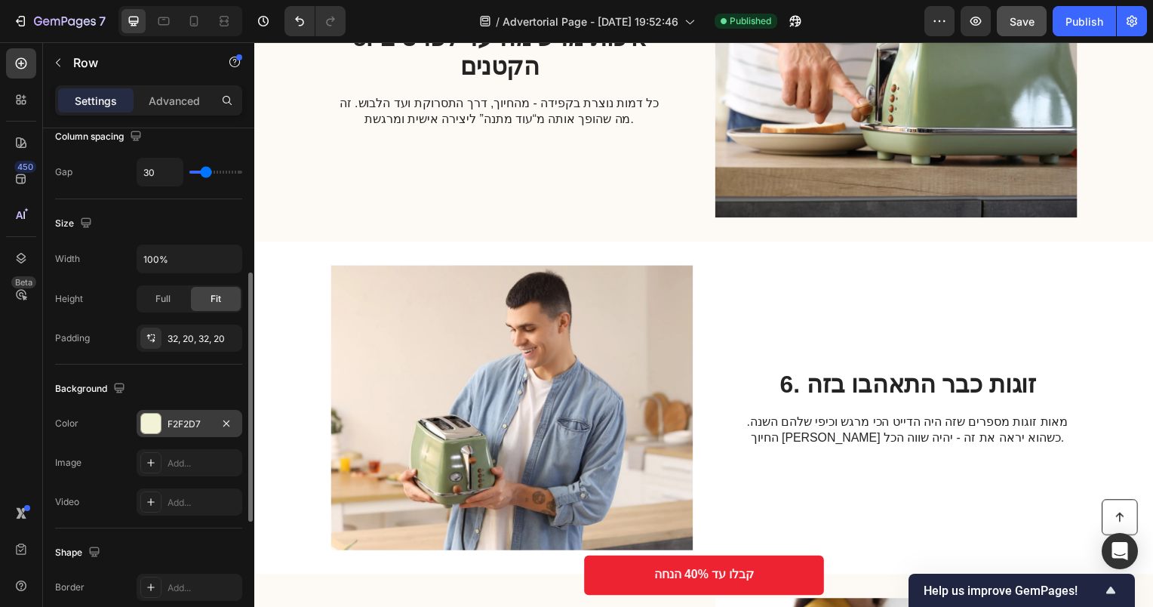
click at [152, 423] on div at bounding box center [151, 424] width 20 height 20
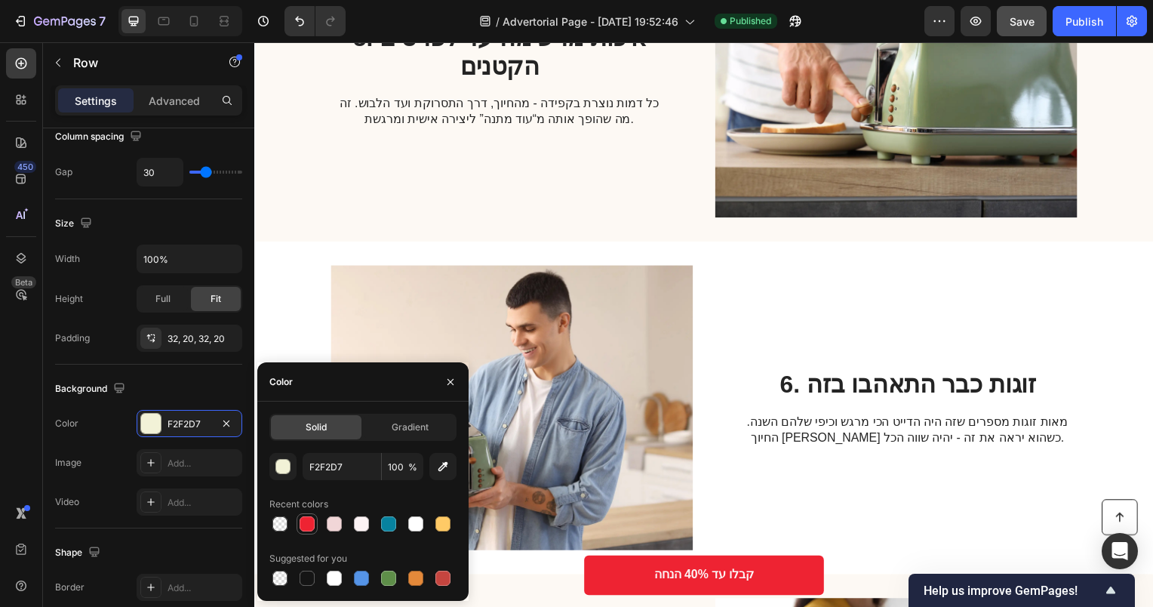
click at [299, 525] on div at bounding box center [307, 524] width 18 height 18
click at [284, 466] on div "button" at bounding box center [283, 467] width 15 height 15
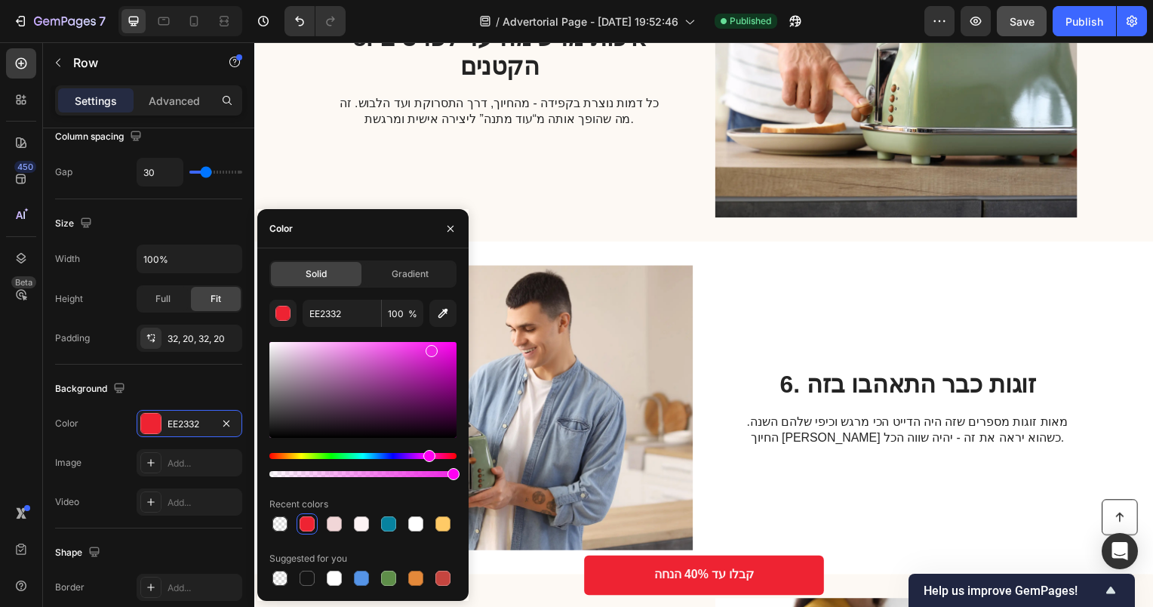
drag, startPoint x: 439, startPoint y: 457, endPoint x: 428, endPoint y: 462, distance: 11.8
click at [428, 462] on div at bounding box center [362, 465] width 187 height 24
type input "ED22E3"
drag, startPoint x: 313, startPoint y: 355, endPoint x: 269, endPoint y: 368, distance: 45.6
click at [269, 368] on div at bounding box center [362, 390] width 187 height 96
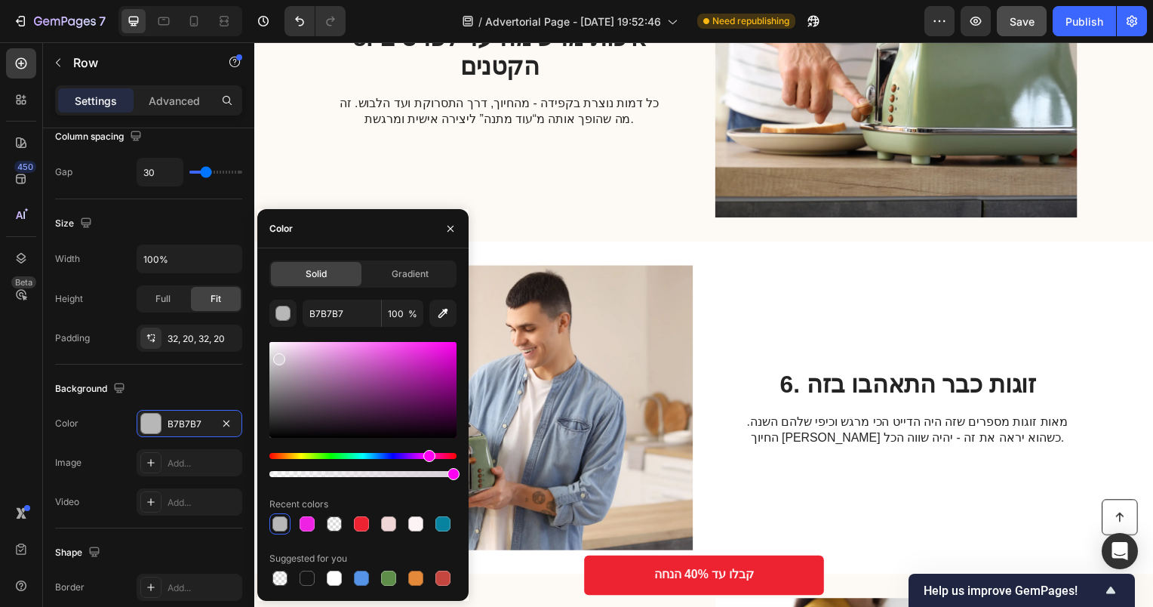
drag, startPoint x: 275, startPoint y: 365, endPoint x: 276, endPoint y: 355, distance: 9.8
click at [276, 355] on div at bounding box center [279, 359] width 12 height 12
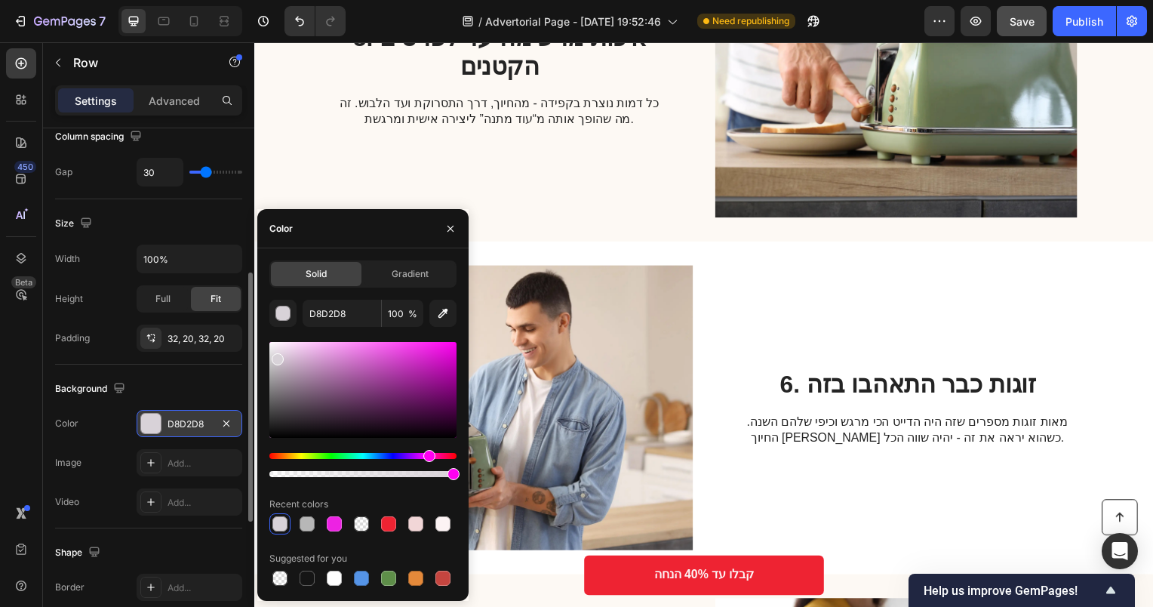
click at [179, 420] on div "D8D2D8" at bounding box center [190, 424] width 44 height 14
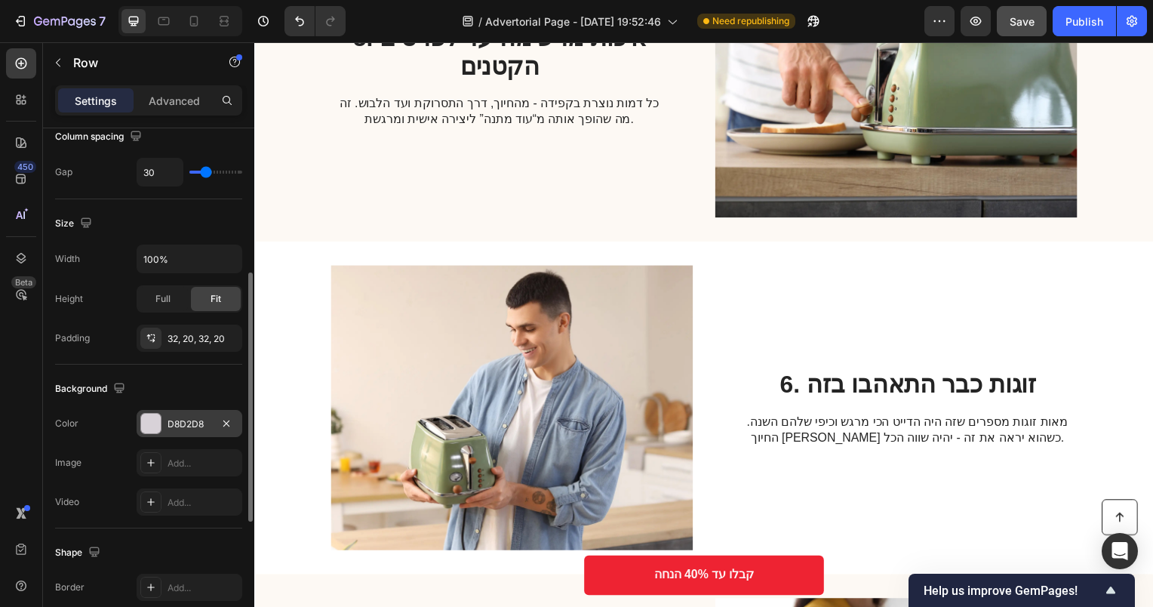
click at [179, 420] on div "D8D2D8" at bounding box center [190, 424] width 44 height 14
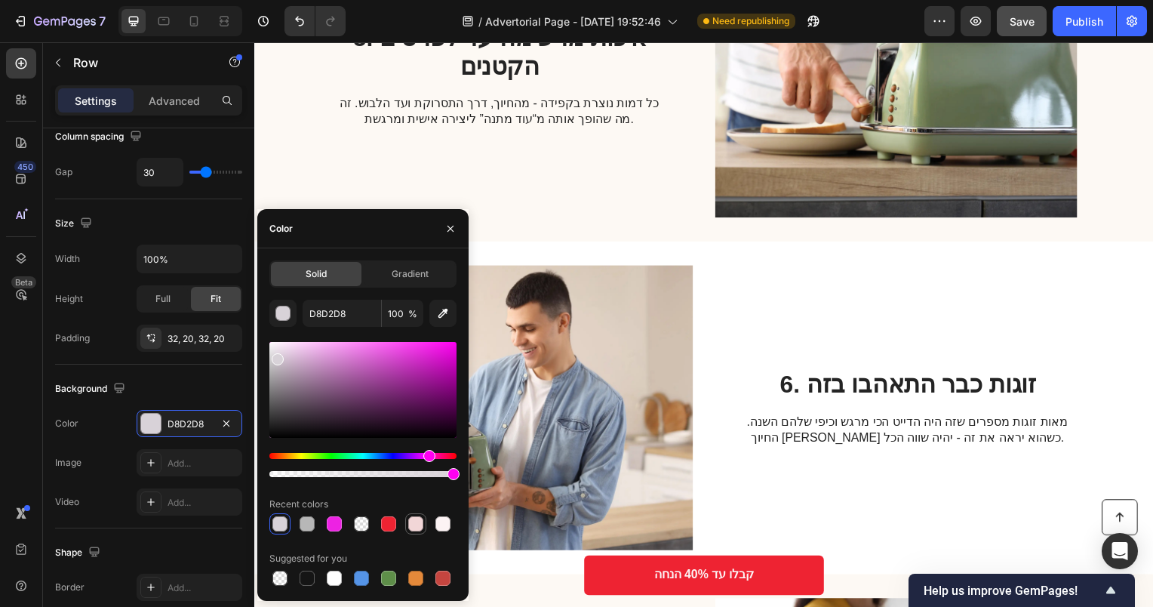
click at [423, 526] on div at bounding box center [416, 524] width 18 height 18
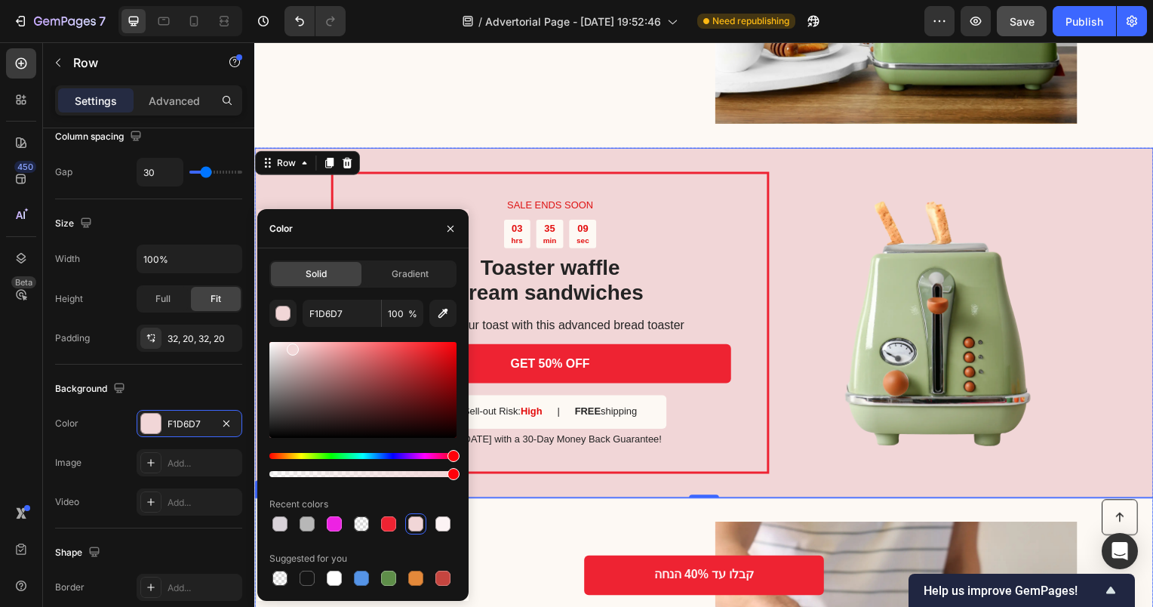
scroll to position [1601, 0]
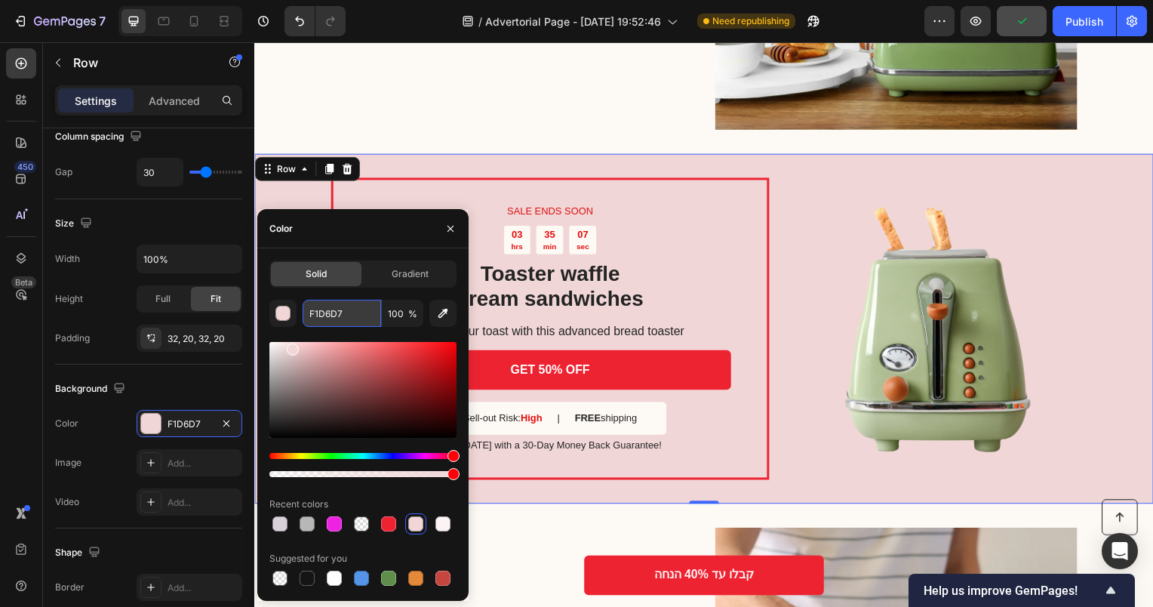
click at [322, 311] on input "F1D6D7" at bounding box center [342, 313] width 78 height 27
click at [323, 314] on input "F1D6D7" at bounding box center [342, 313] width 78 height 27
click at [323, 314] on input "F1Da6D7" at bounding box center [342, 313] width 78 height 27
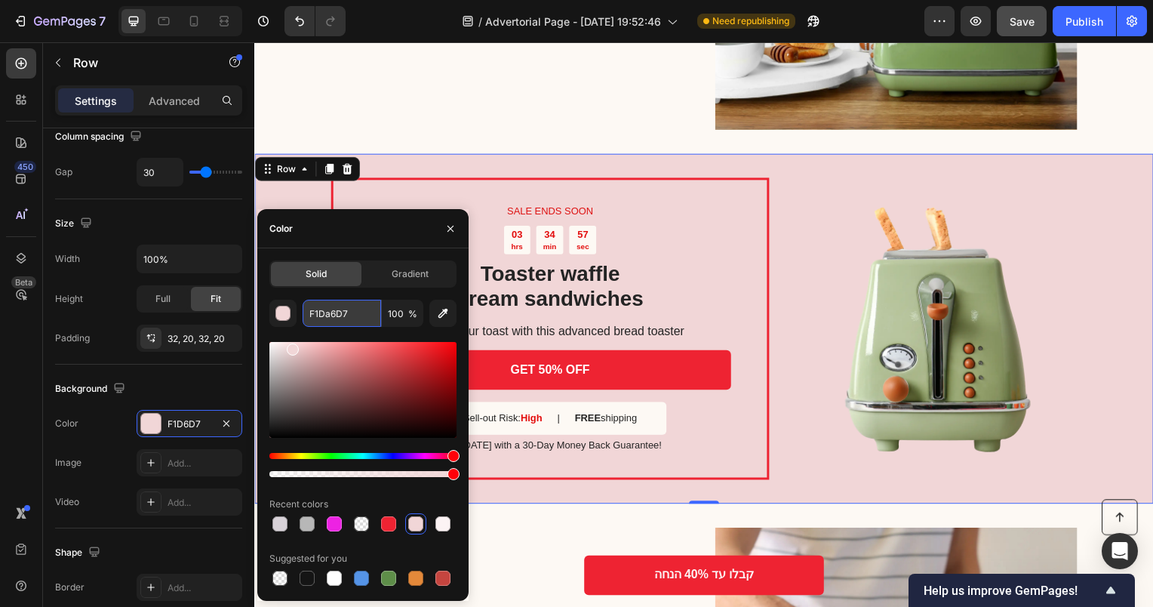
click at [323, 314] on input "F1Da6D7" at bounding box center [342, 313] width 78 height 27
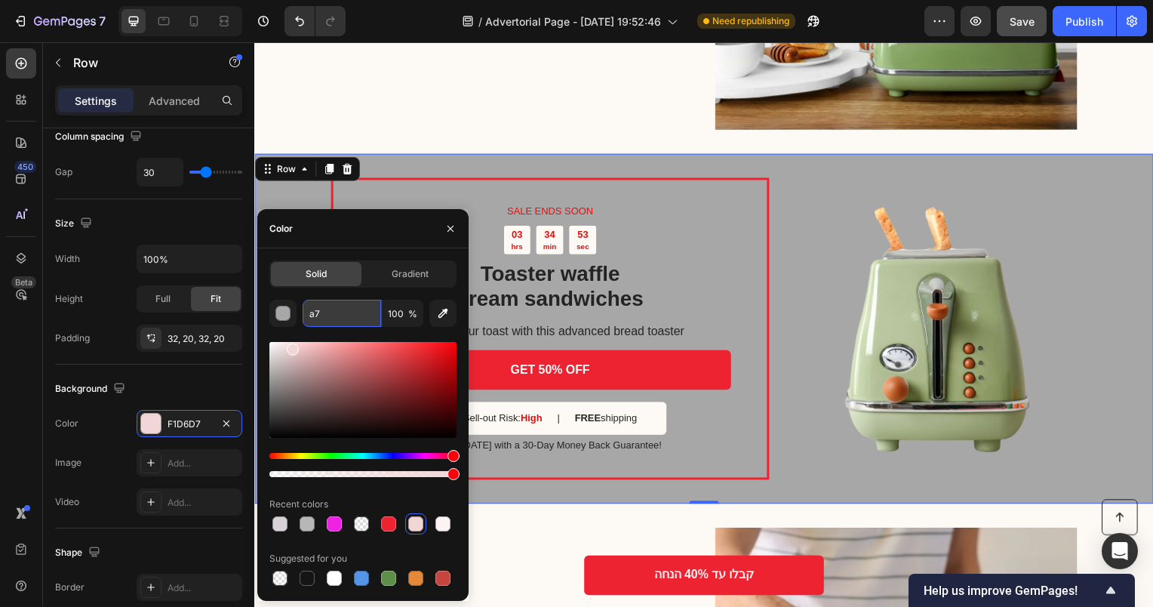
type input "a"
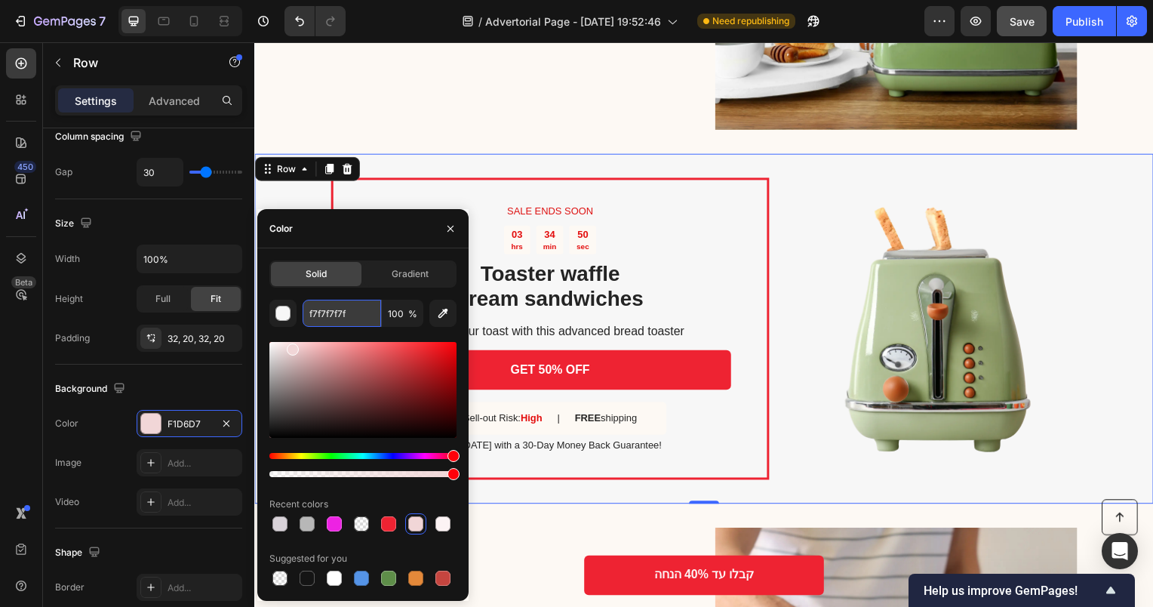
type input "f7f7f7f7f7"
click at [799, 378] on img at bounding box center [939, 331] width 288 height 288
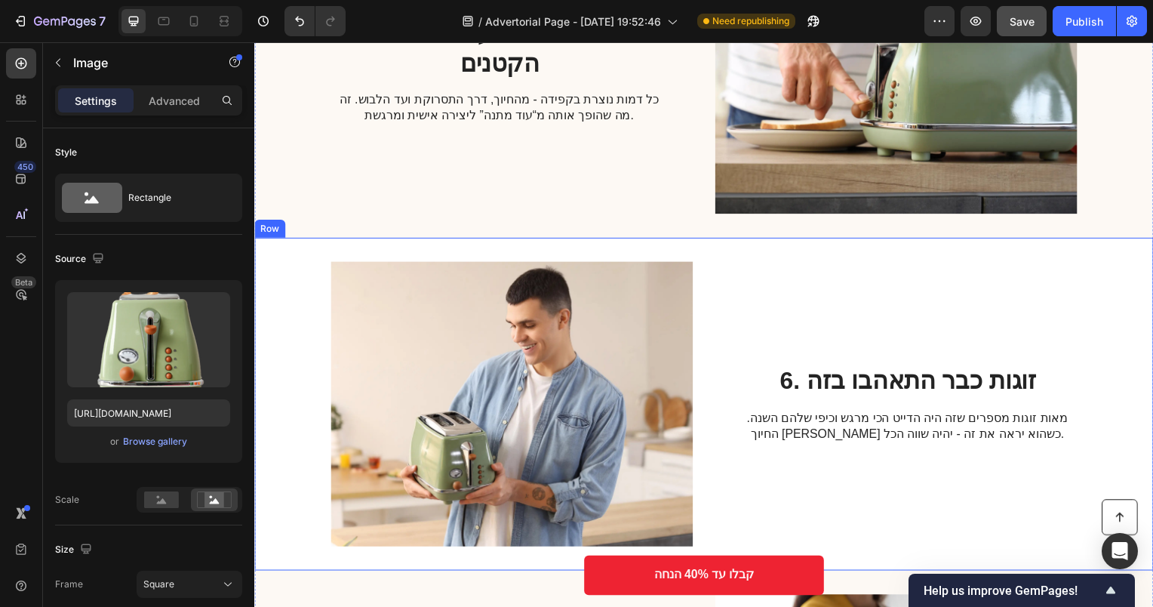
scroll to position [2205, 0]
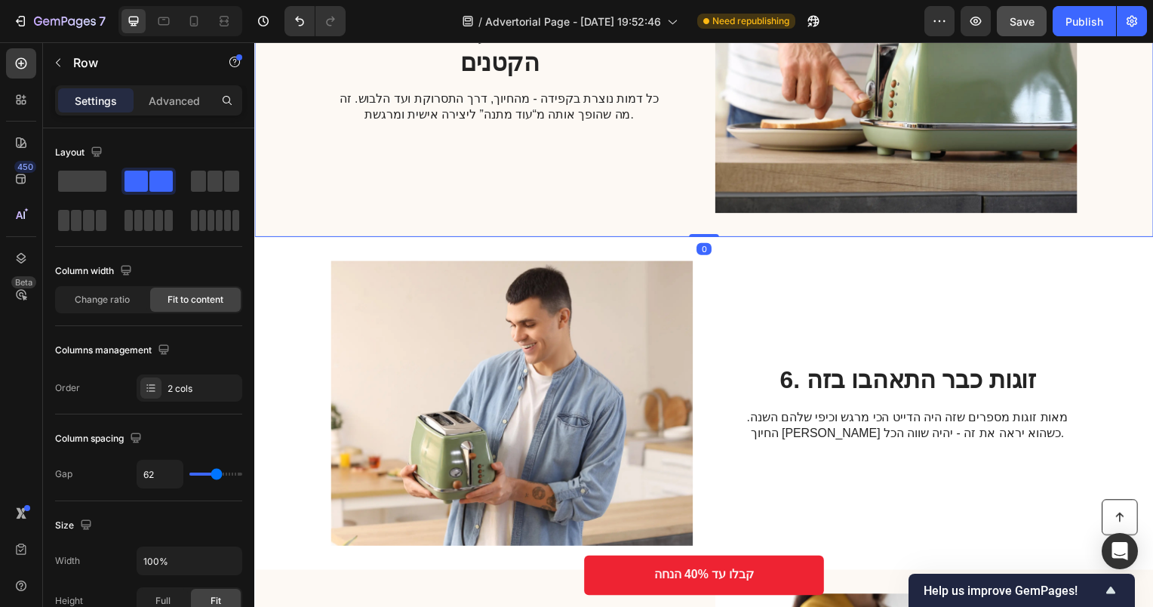
click at [685, 220] on div "5. איכות מרשימה עד לפרטים הקטנים Heading כל דמות נוצרת בקפידה - מהחיוך, דרך התס…" at bounding box center [707, 70] width 906 height 335
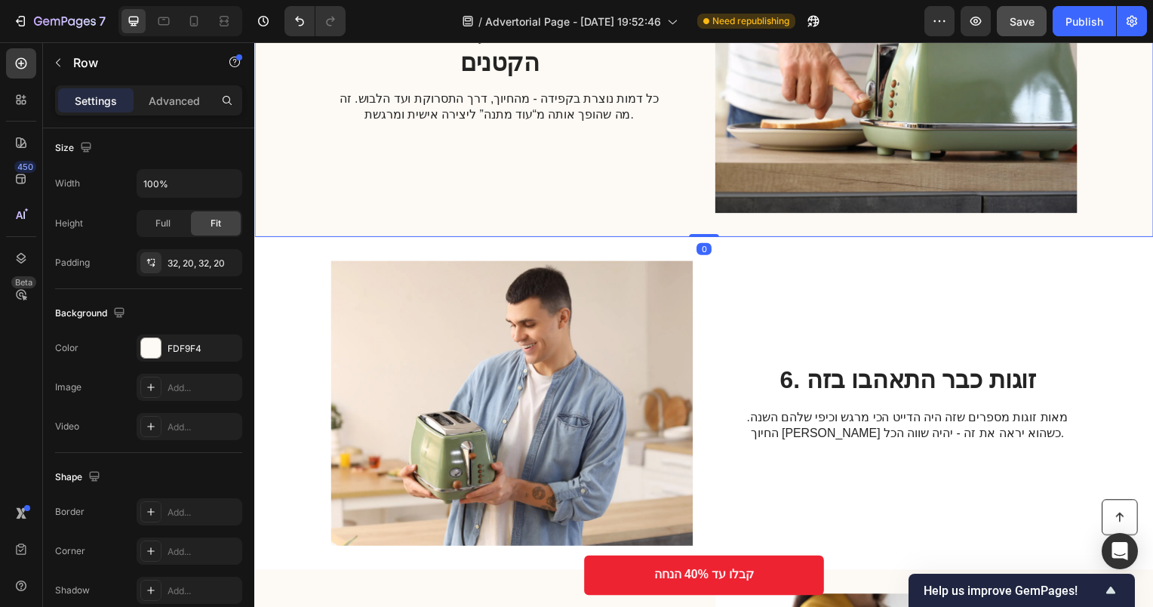
scroll to position [528, 0]
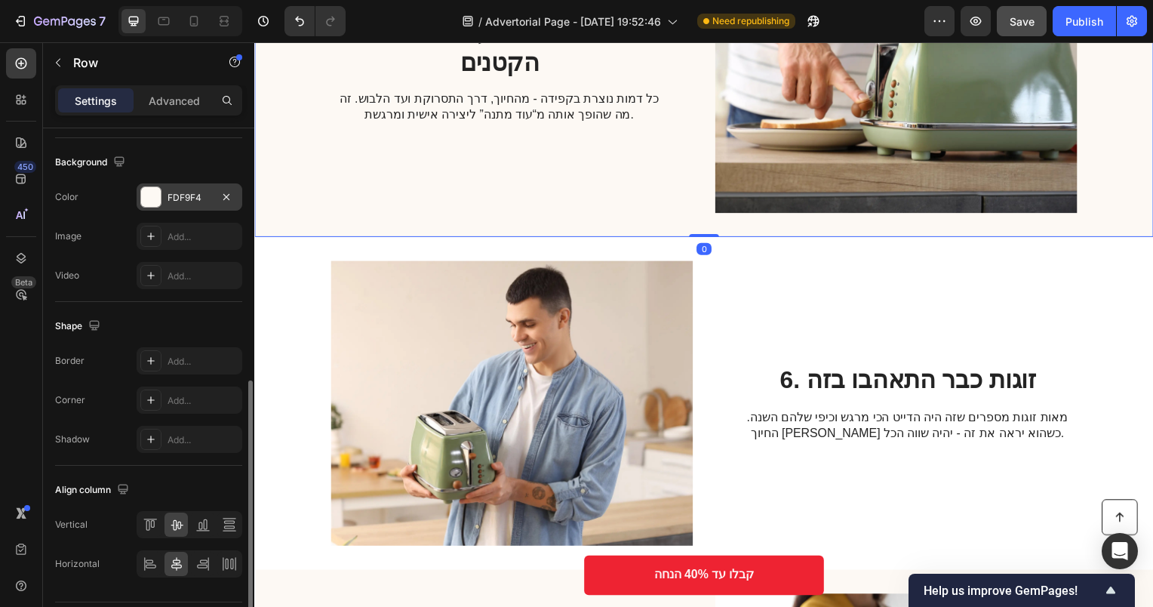
click at [155, 203] on div at bounding box center [151, 197] width 20 height 20
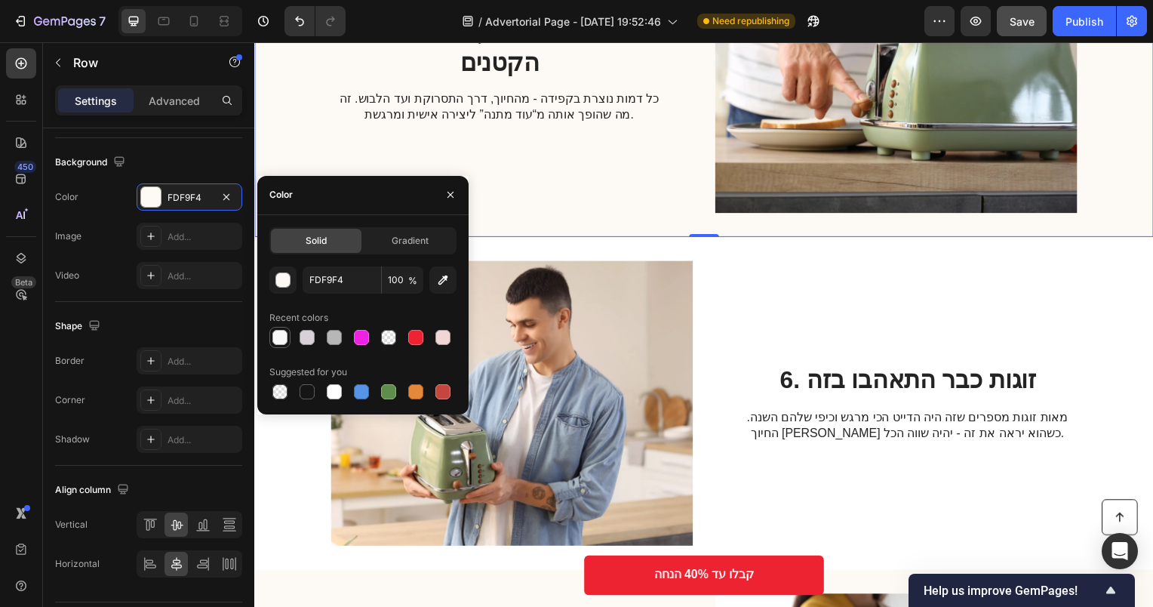
click at [278, 338] on div at bounding box center [279, 337] width 15 height 15
click at [308, 338] on div at bounding box center [307, 337] width 15 height 15
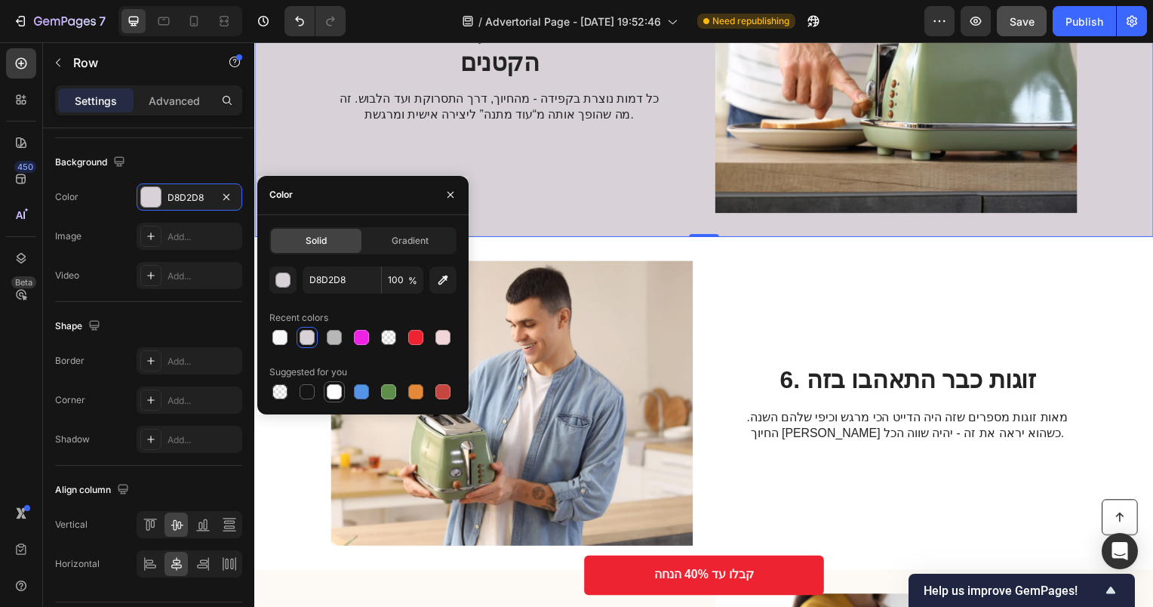
click at [328, 383] on div at bounding box center [334, 392] width 18 height 18
type input "FFFFFF"
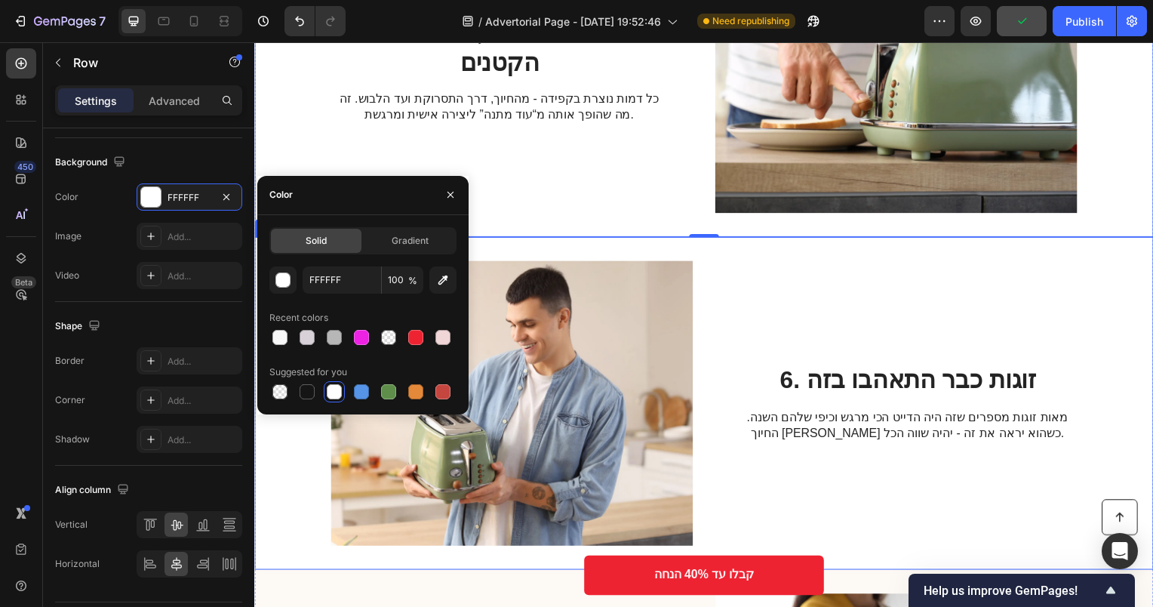
click at [717, 332] on div "Image 6. זוגות כבר התאהבו בזה Heading מאות זוגות מספרים שזה היה הדייט הכי מרגש …" at bounding box center [707, 405] width 906 height 335
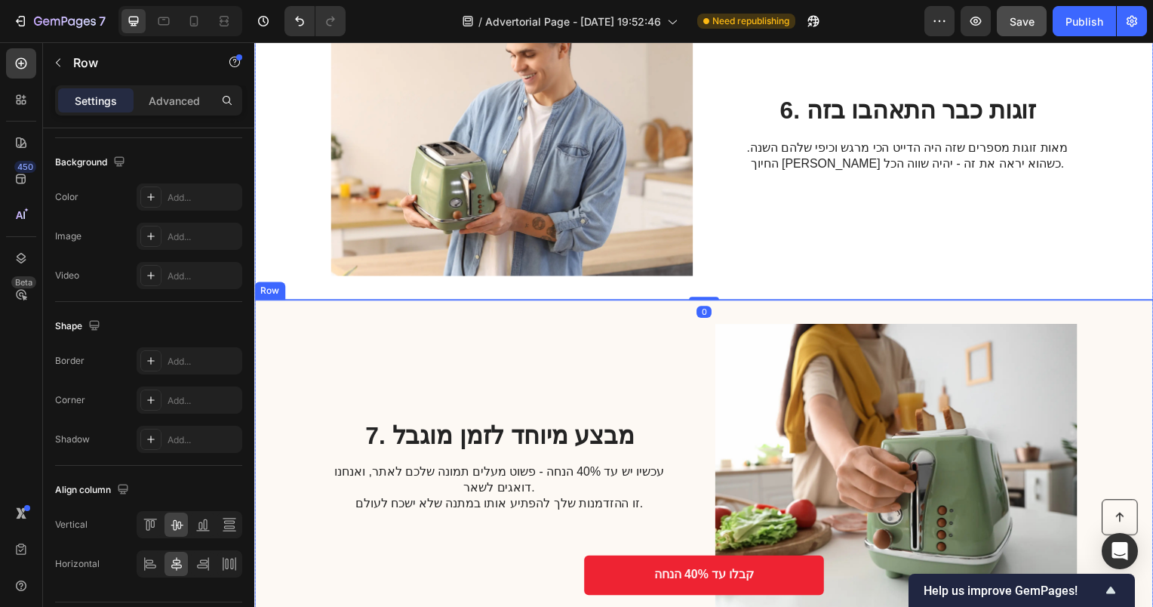
scroll to position [2582, 0]
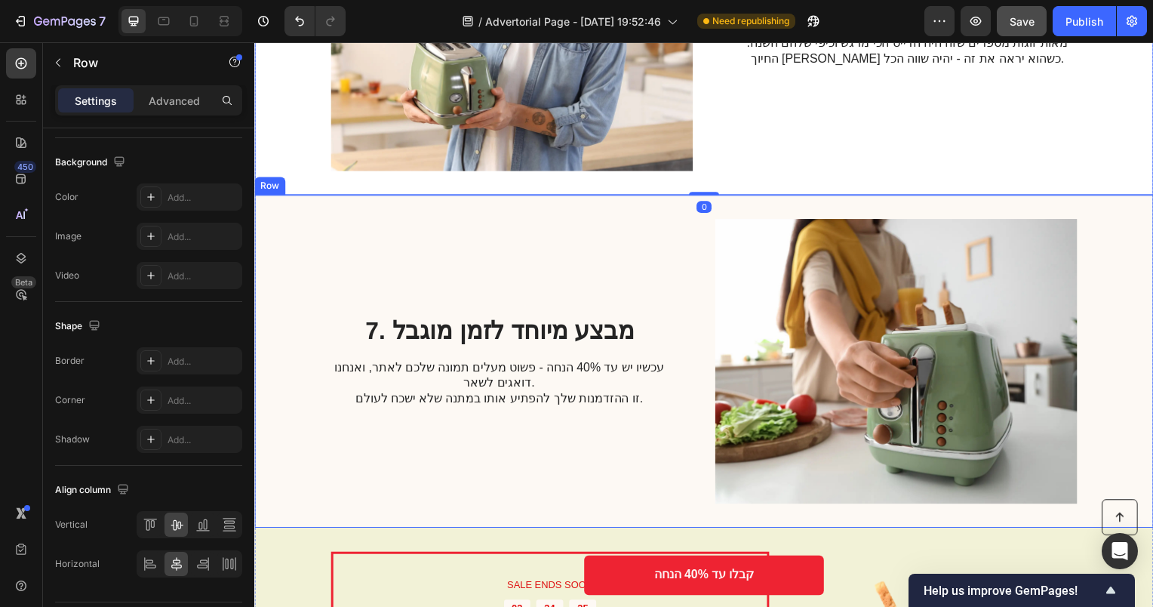
click at [506, 244] on div "7. מבצע מיוחד לזמן מוגבל Heading עכשיו יש עד 40% הנחה - פשוט מעלים תמונה שלכם ל…" at bounding box center [501, 363] width 340 height 287
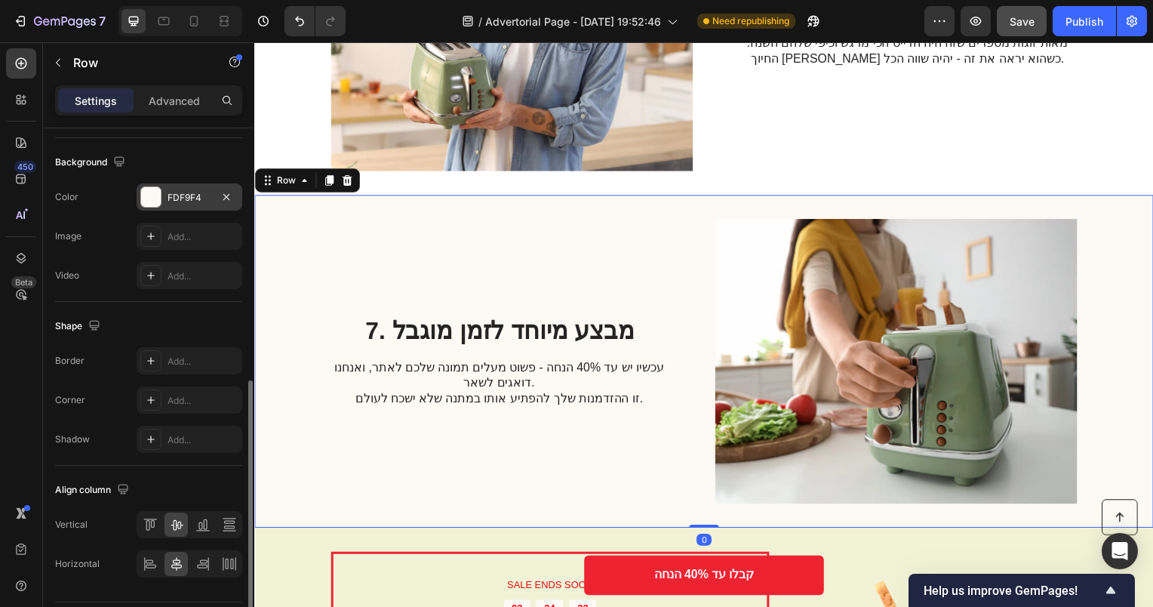
click at [147, 201] on div at bounding box center [151, 197] width 20 height 20
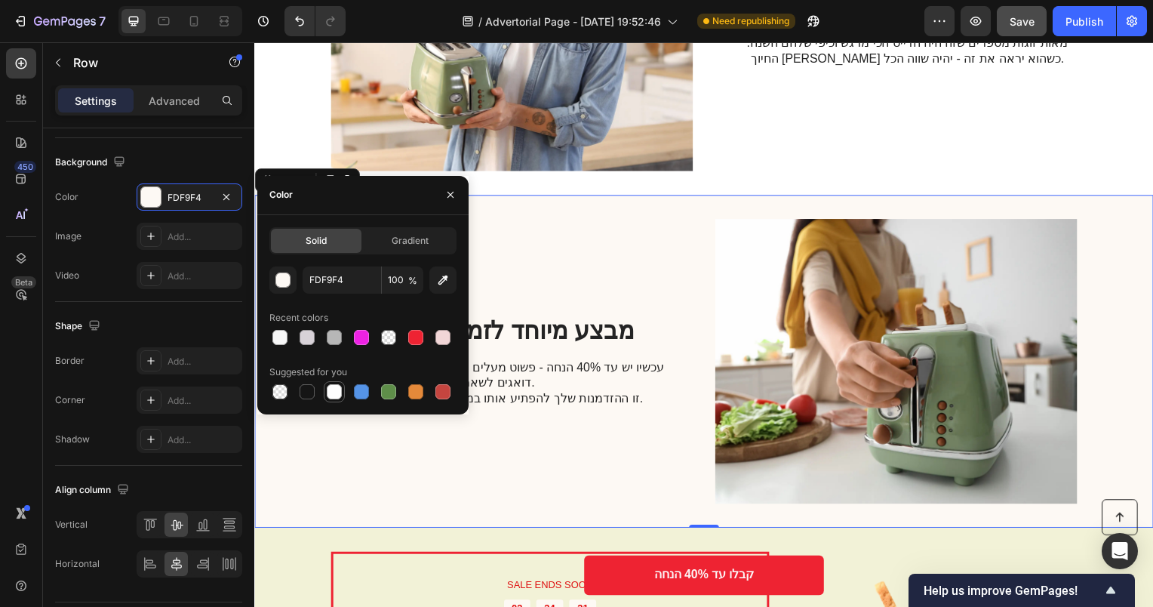
click at [326, 392] on div at bounding box center [334, 392] width 18 height 18
type input "FFFFFF"
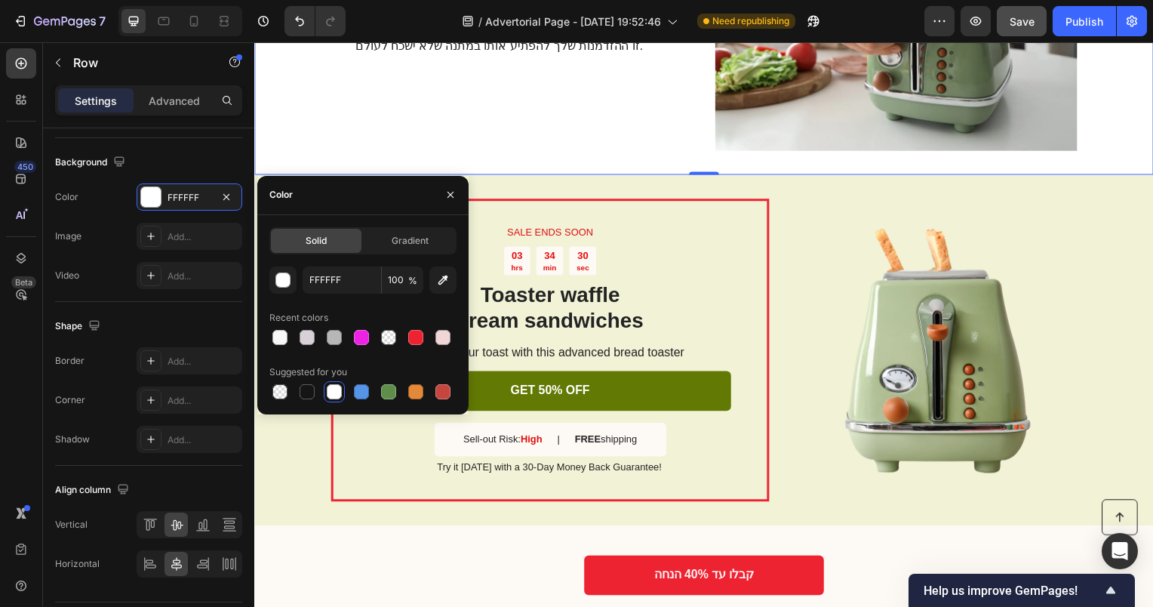
scroll to position [2959, 0]
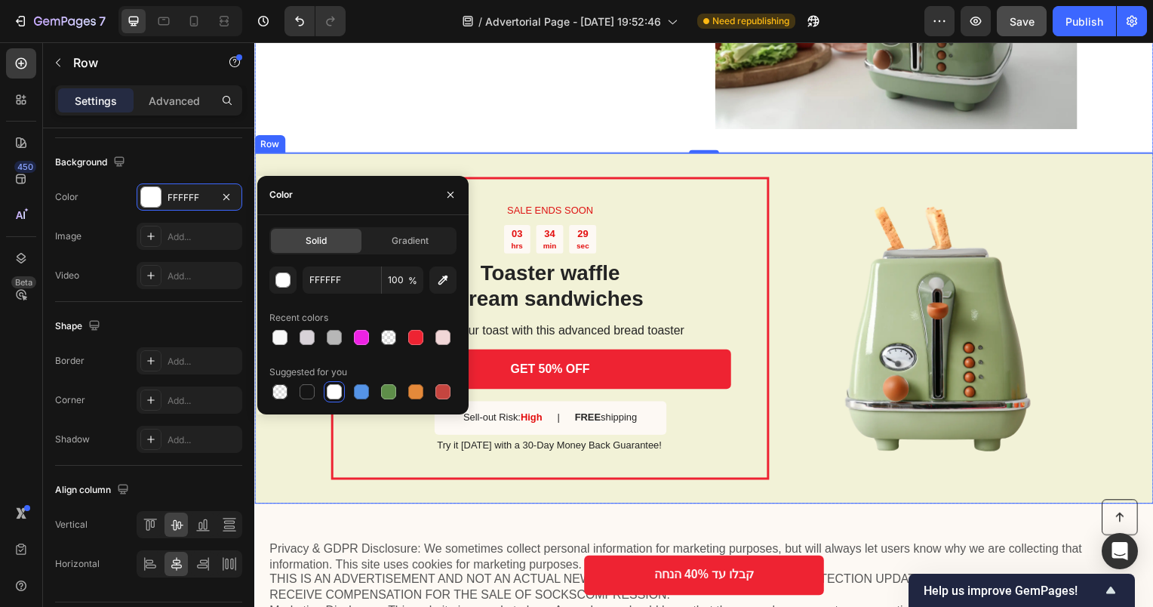
drag, startPoint x: 814, startPoint y: 484, endPoint x: 774, endPoint y: 475, distance: 41.0
click at [814, 484] on div "SALE ENDS SOON Text Block 03 hrs 34 min 29 sec Countdown Timer Toaster waffle c…" at bounding box center [707, 330] width 906 height 352
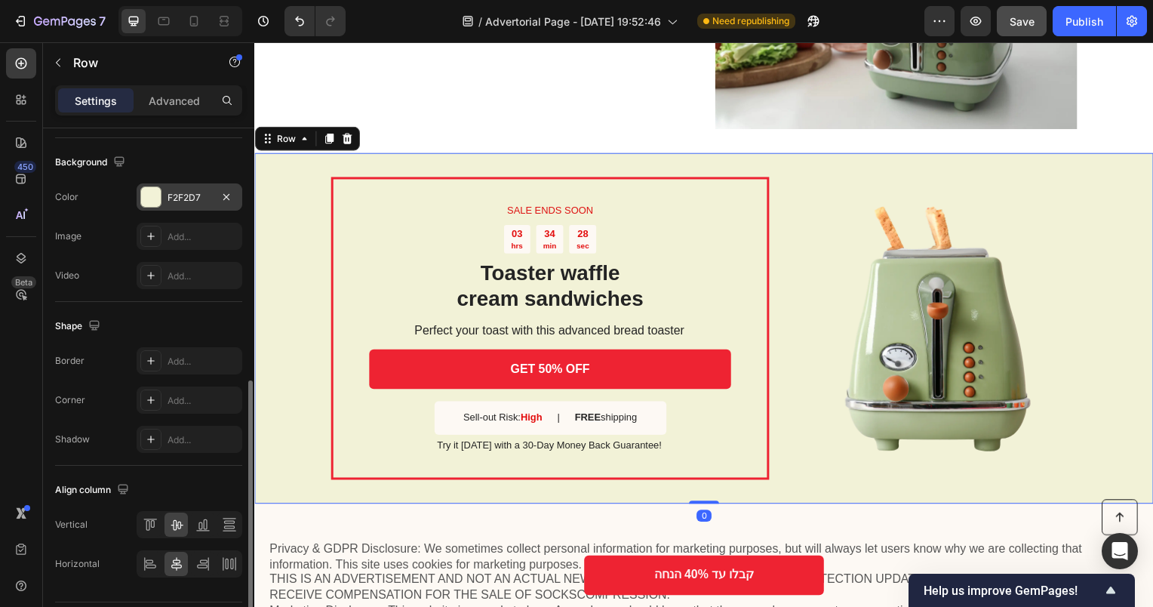
click at [149, 196] on div at bounding box center [151, 197] width 20 height 20
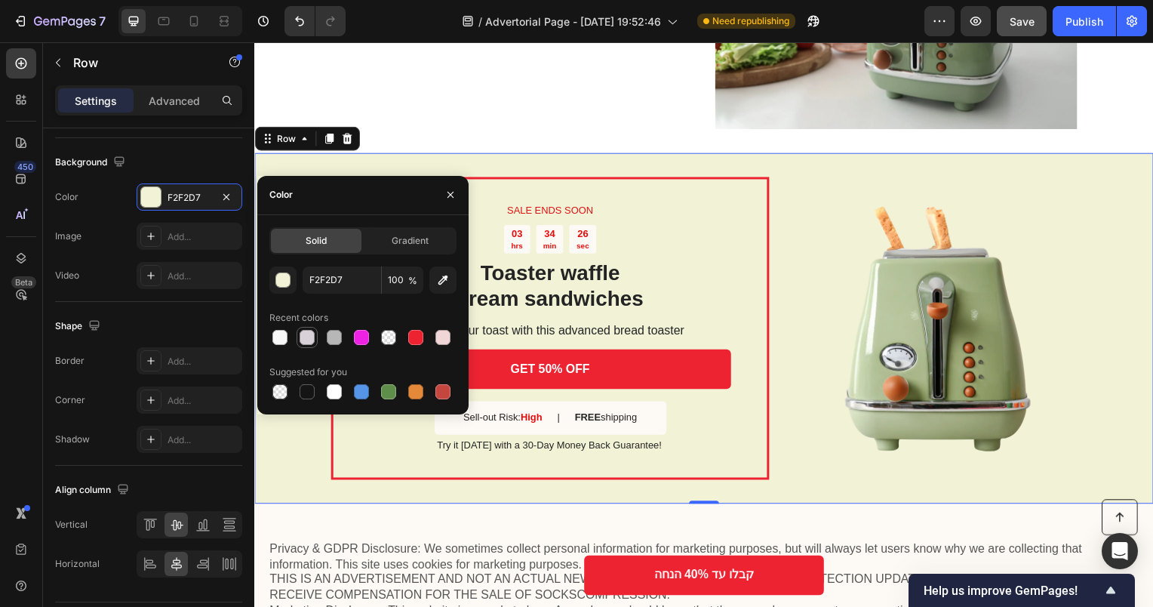
click at [302, 339] on div at bounding box center [307, 337] width 15 height 15
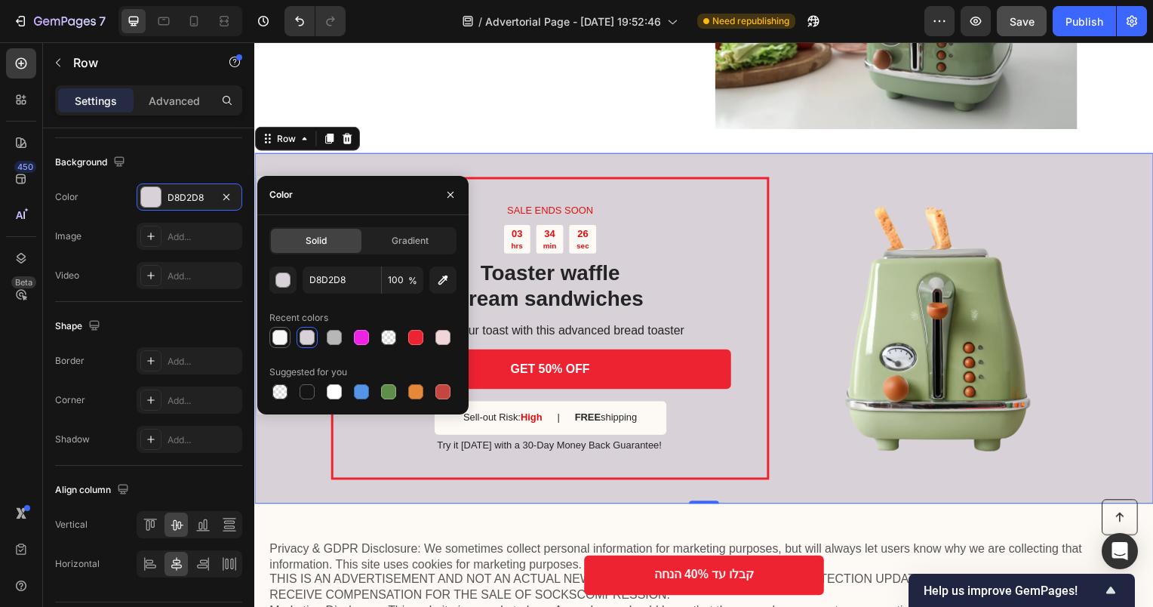
click at [269, 334] on div at bounding box center [279, 337] width 21 height 21
type input "F7F7F7"
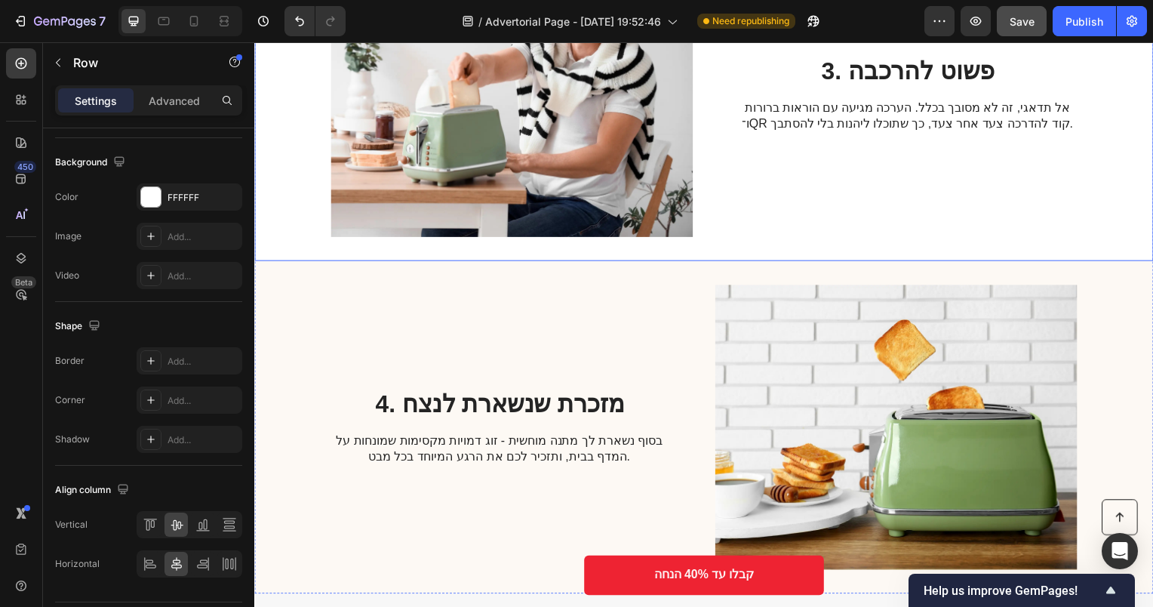
scroll to position [1304, 0]
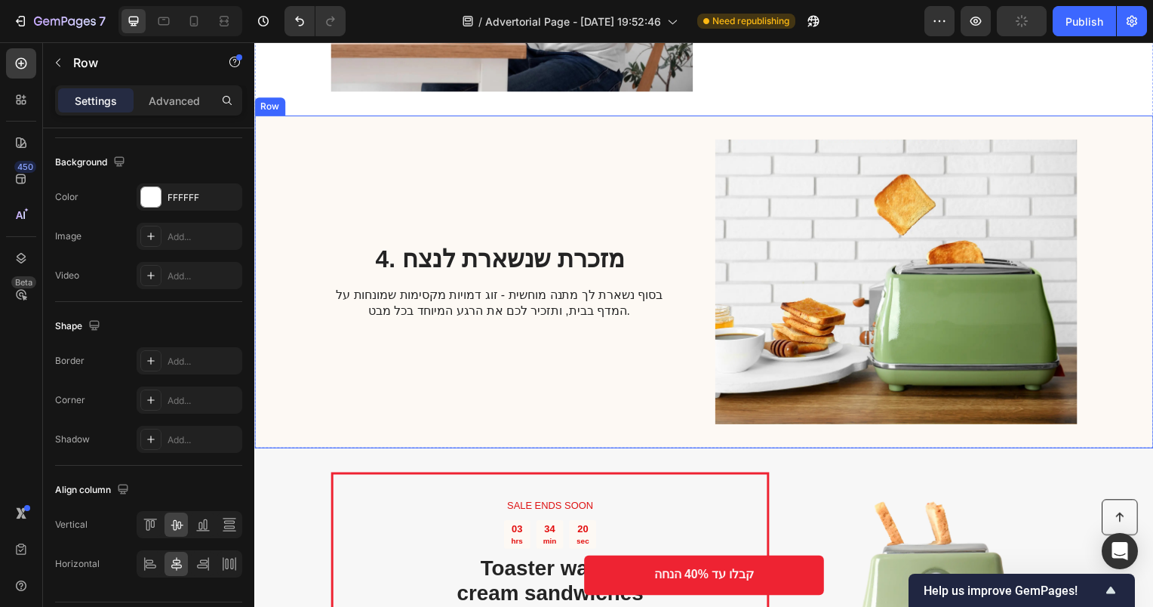
click at [581, 402] on div "4. מזכרת שנשארת לנצח [PERSON_NAME] בסוף נשארת לך מתנה מוחשית - זוג דמויות מקסימ…" at bounding box center [501, 283] width 340 height 287
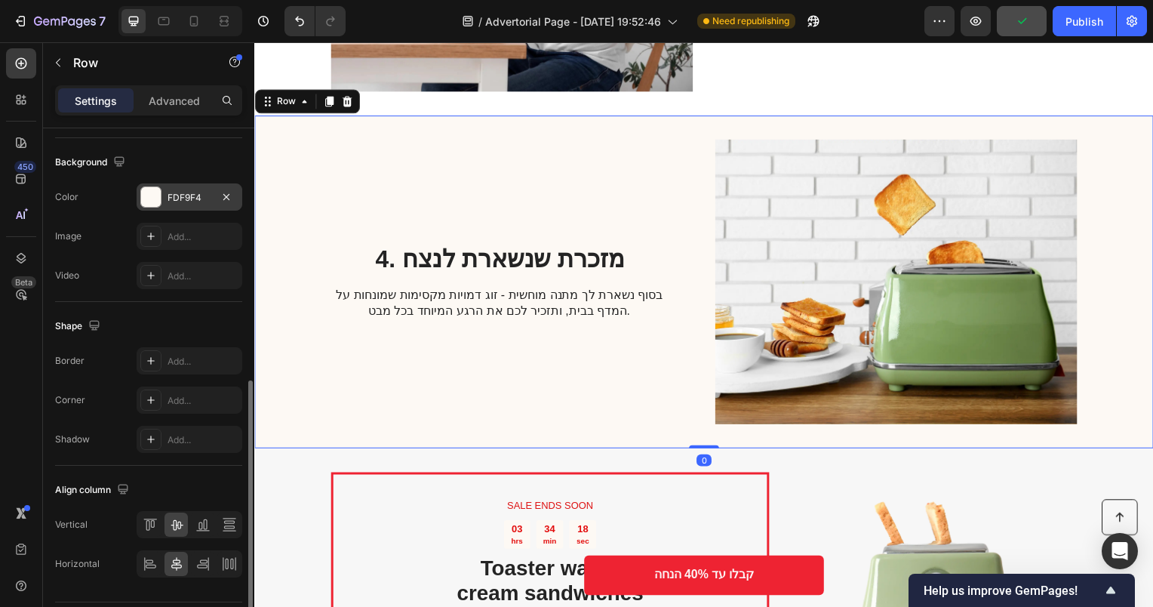
click at [151, 198] on div at bounding box center [151, 197] width 20 height 20
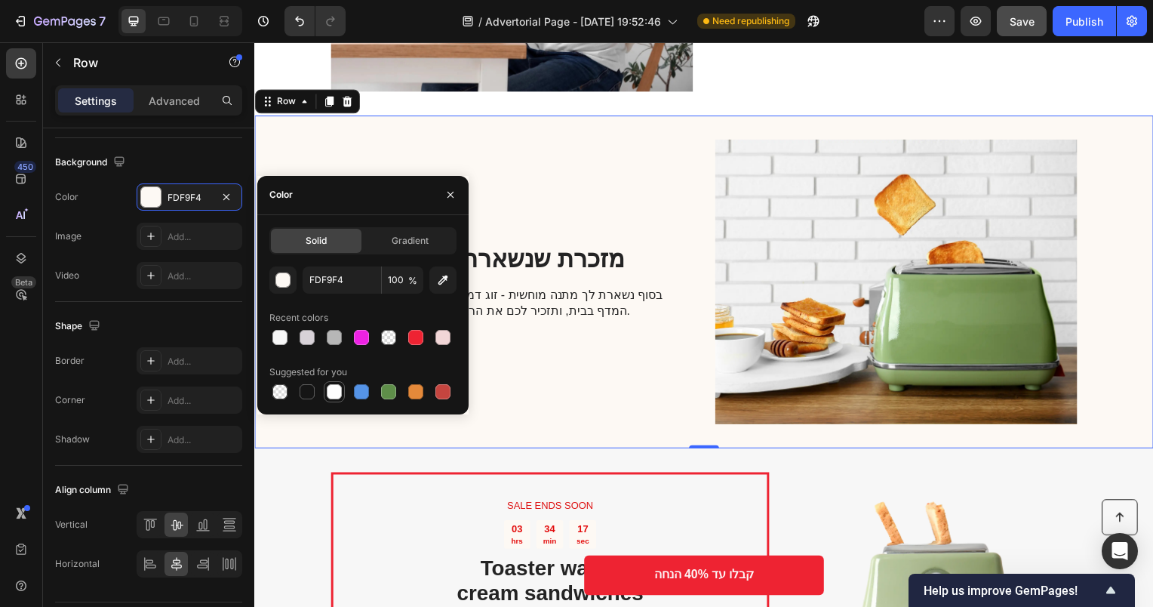
click at [334, 386] on div at bounding box center [334, 391] width 15 height 15
type input "FFFFFF"
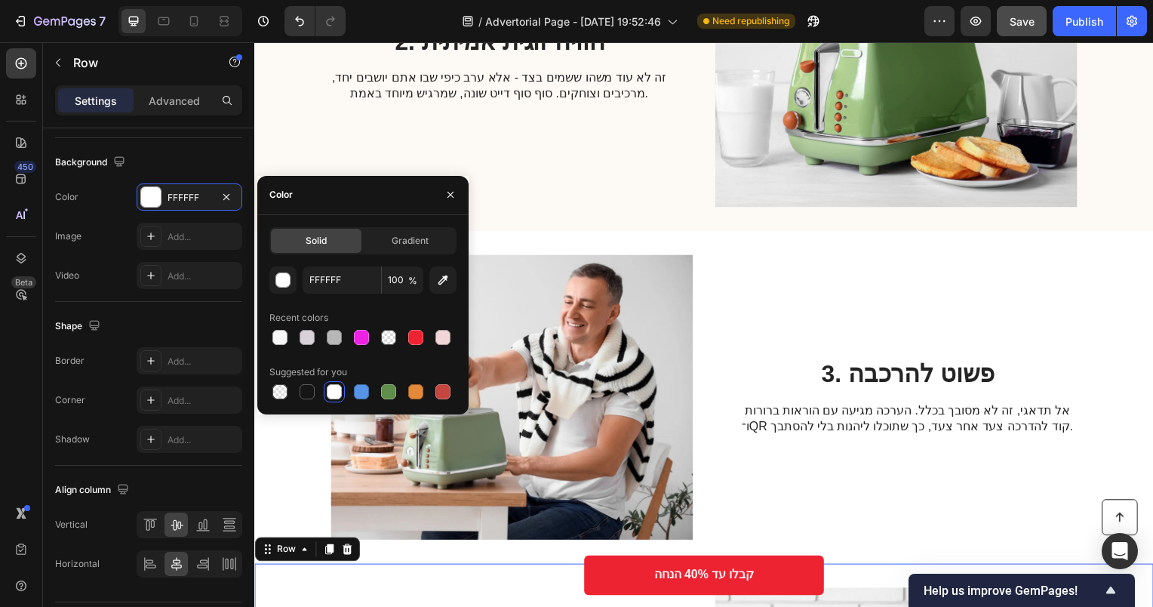
scroll to position [851, 0]
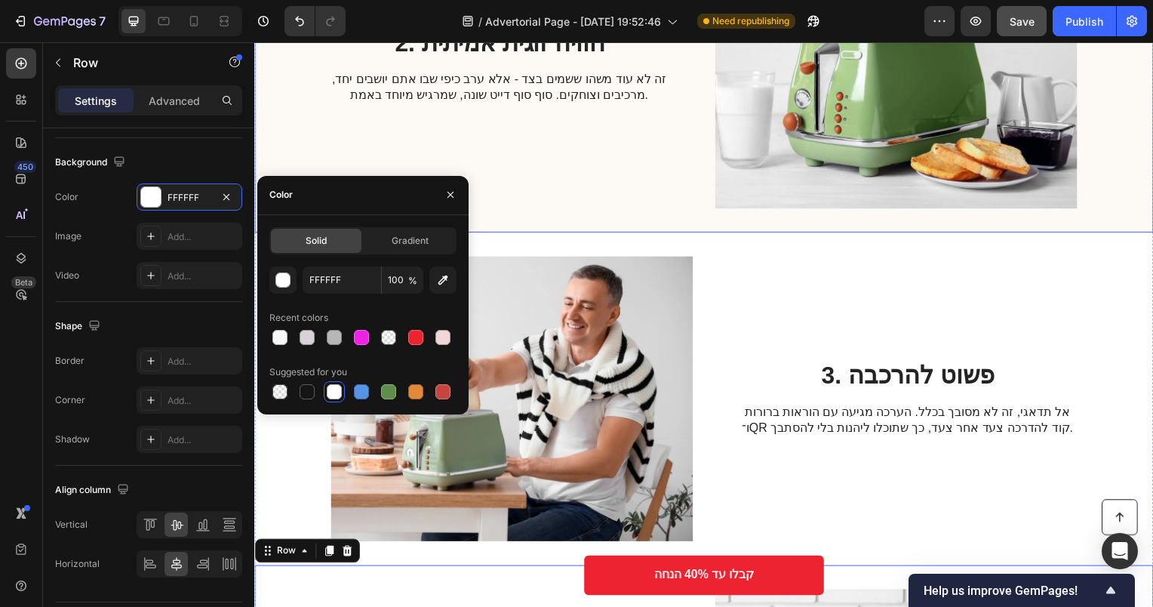
click at [551, 193] on div "2. חוויה זוגית אמיתית Heading זה לא עוד משהו ששמים בצד - אלא ערב כיפי שבו אתם י…" at bounding box center [501, 66] width 340 height 287
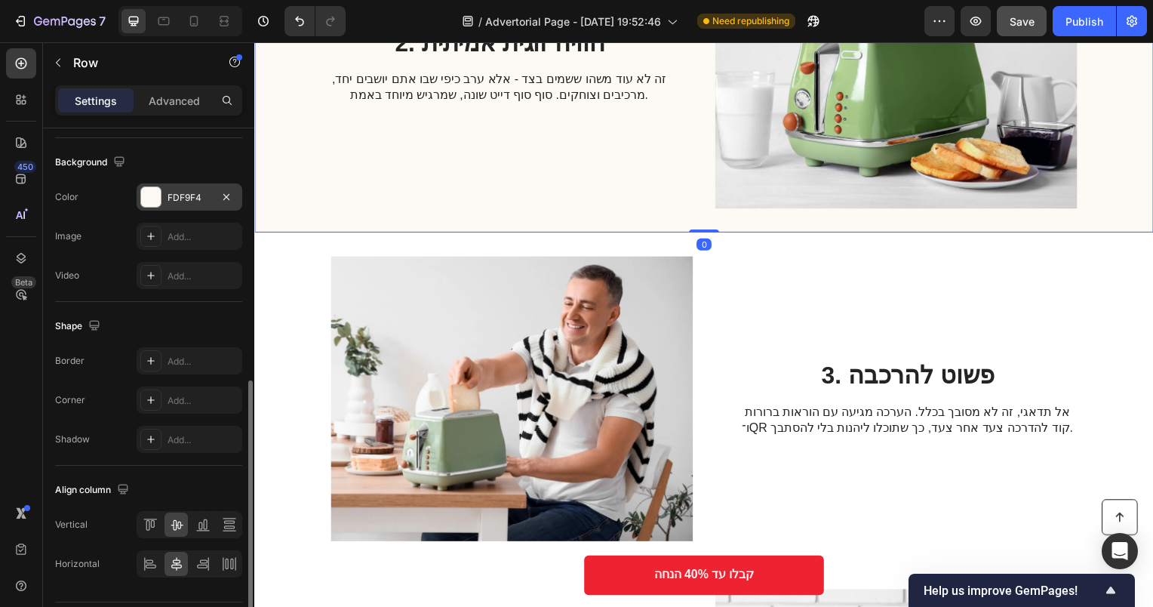
click at [143, 205] on div "FDF9F4" at bounding box center [190, 196] width 106 height 27
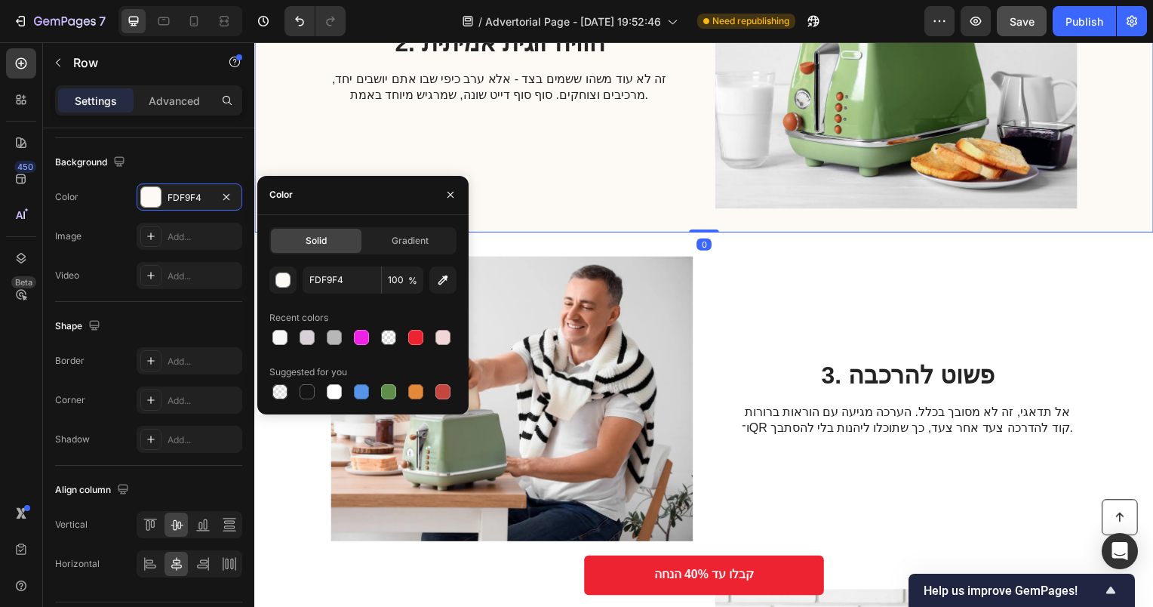
click at [347, 392] on div at bounding box center [362, 391] width 187 height 21
click at [337, 391] on div at bounding box center [334, 391] width 15 height 15
type input "FFFFFF"
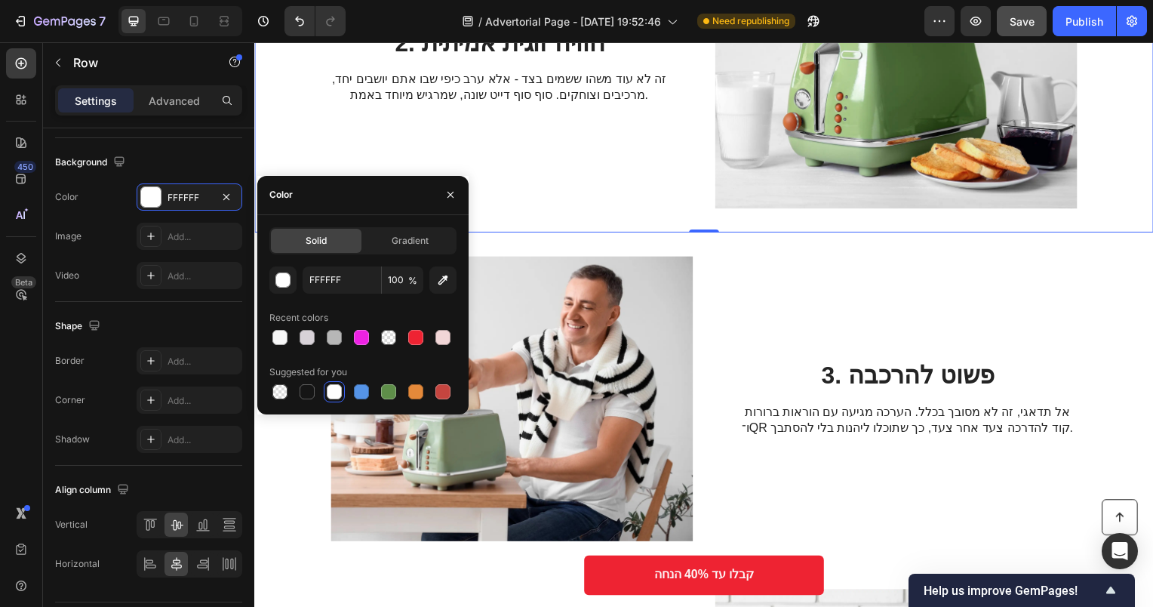
click at [586, 206] on div "2. חוויה זוגית אמיתית Heading זה לא עוד משהו ששמים בצד - אלא ערב כיפי שבו אתם י…" at bounding box center [501, 66] width 340 height 287
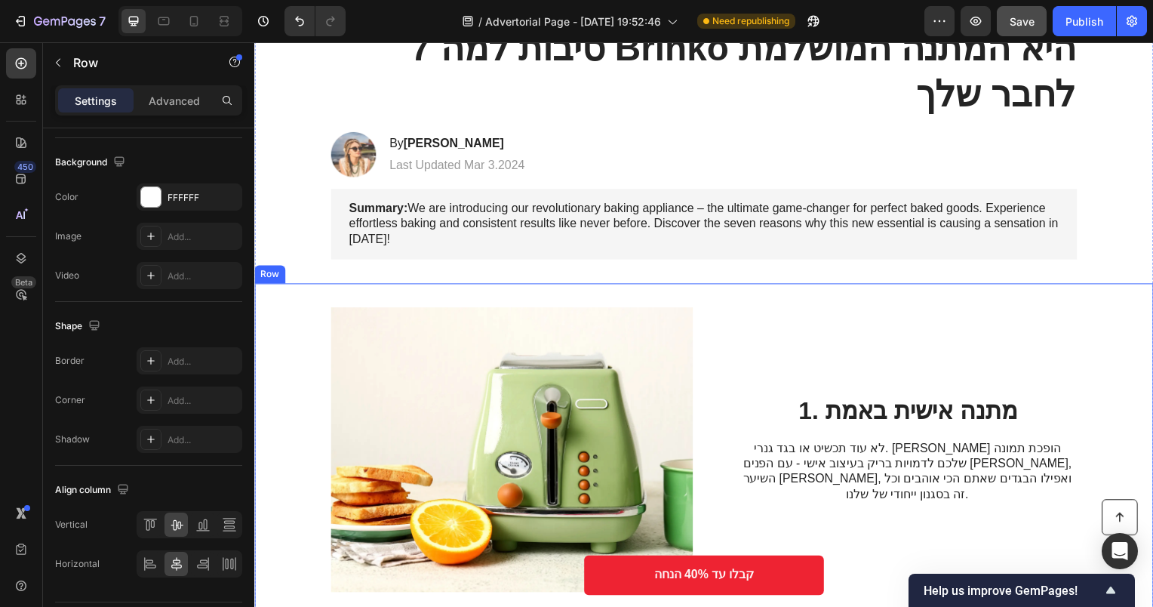
scroll to position [0, 0]
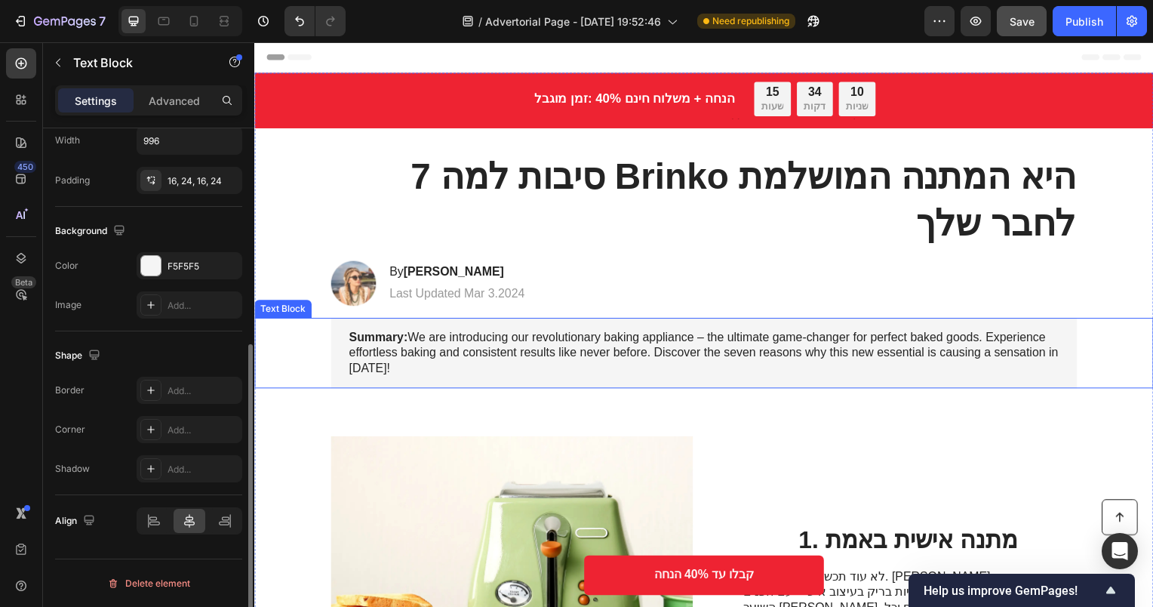
click at [518, 352] on p "Summary: We are introducing our revolutionary baking appliance – the ultimate g…" at bounding box center [706, 355] width 715 height 47
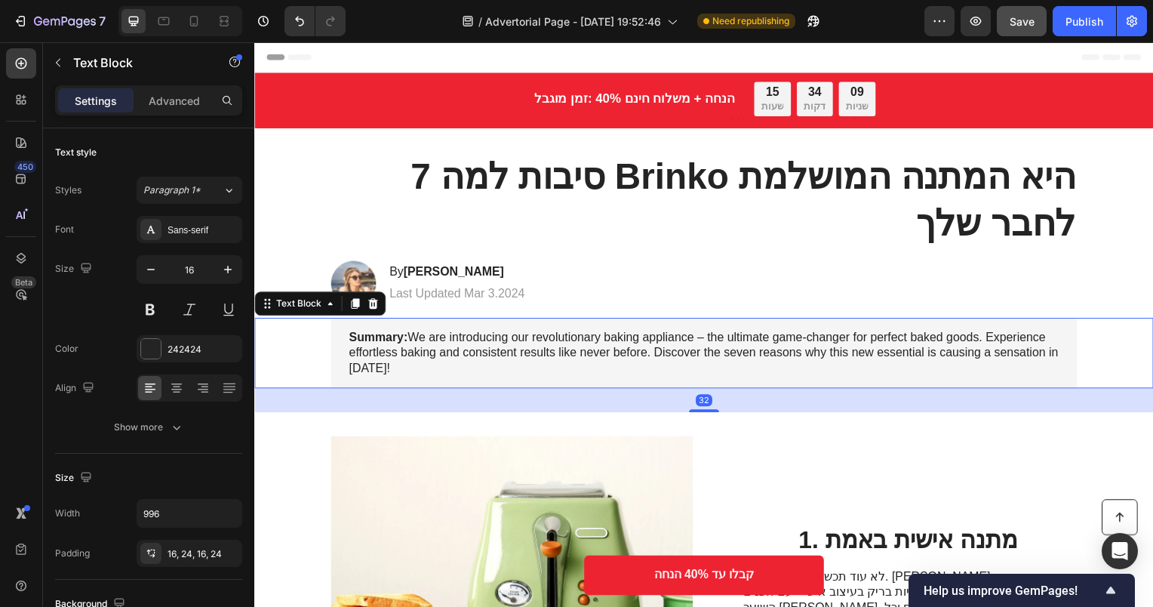
click at [518, 352] on p "Summary: We are introducing our revolutionary baking appliance – the ultimate g…" at bounding box center [706, 355] width 715 height 47
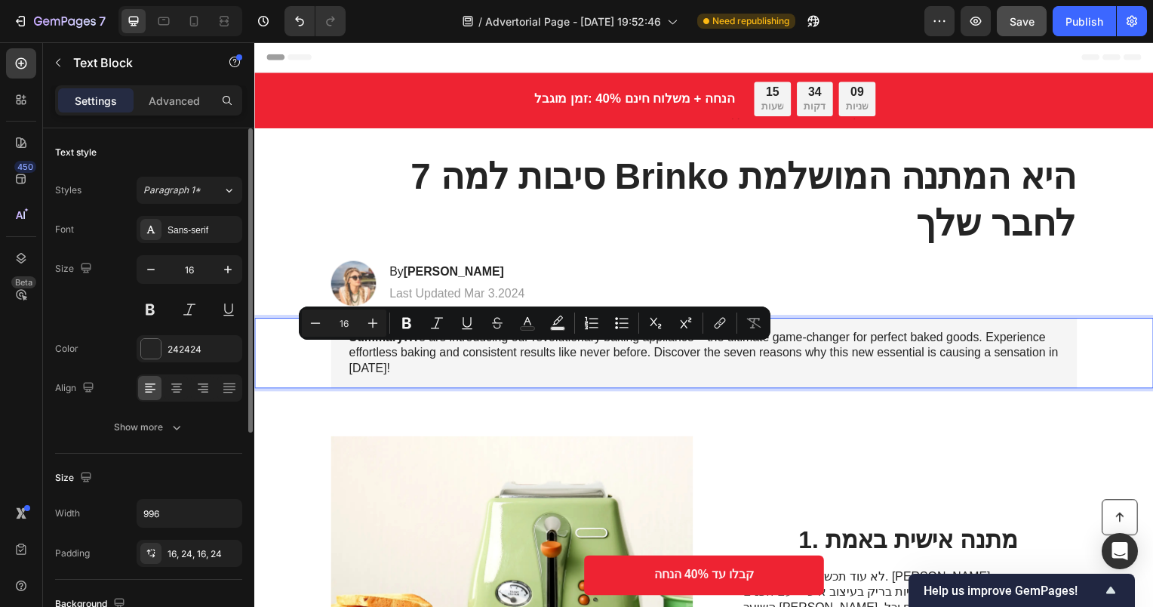
click at [425, 362] on p "Summary: We are introducing our revolutionary baking appliance – the ultimate g…" at bounding box center [706, 355] width 715 height 47
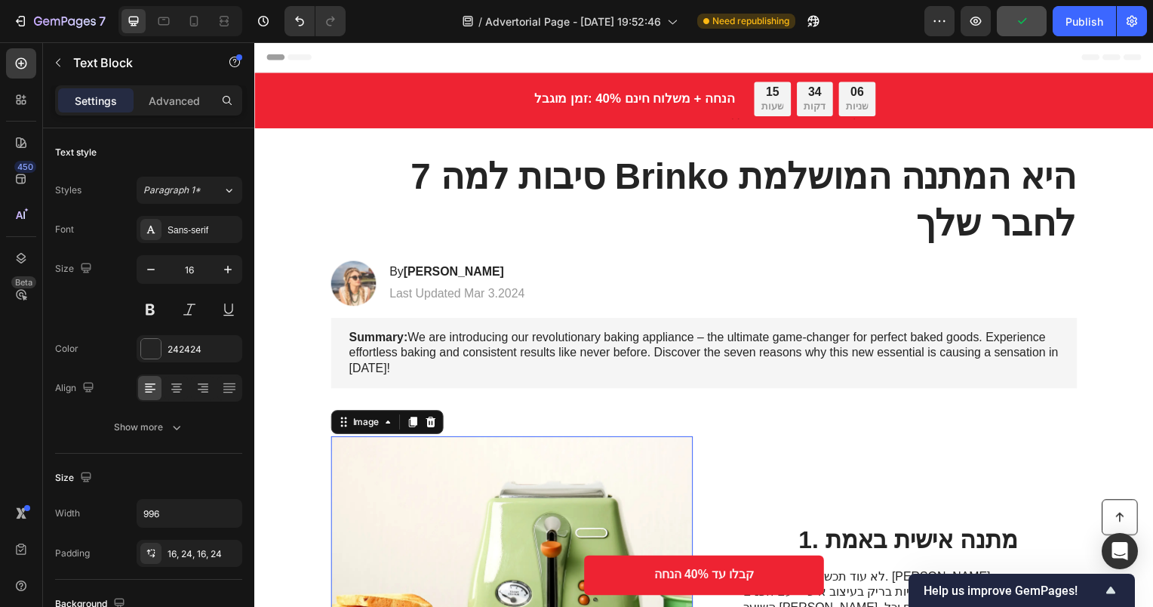
click at [660, 442] on img at bounding box center [513, 582] width 365 height 287
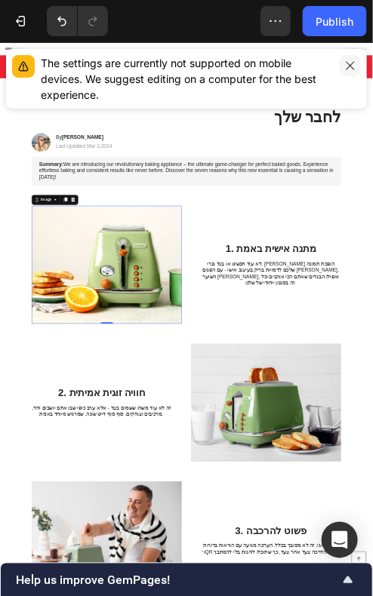
click at [347, 61] on icon "button" at bounding box center [350, 66] width 12 height 12
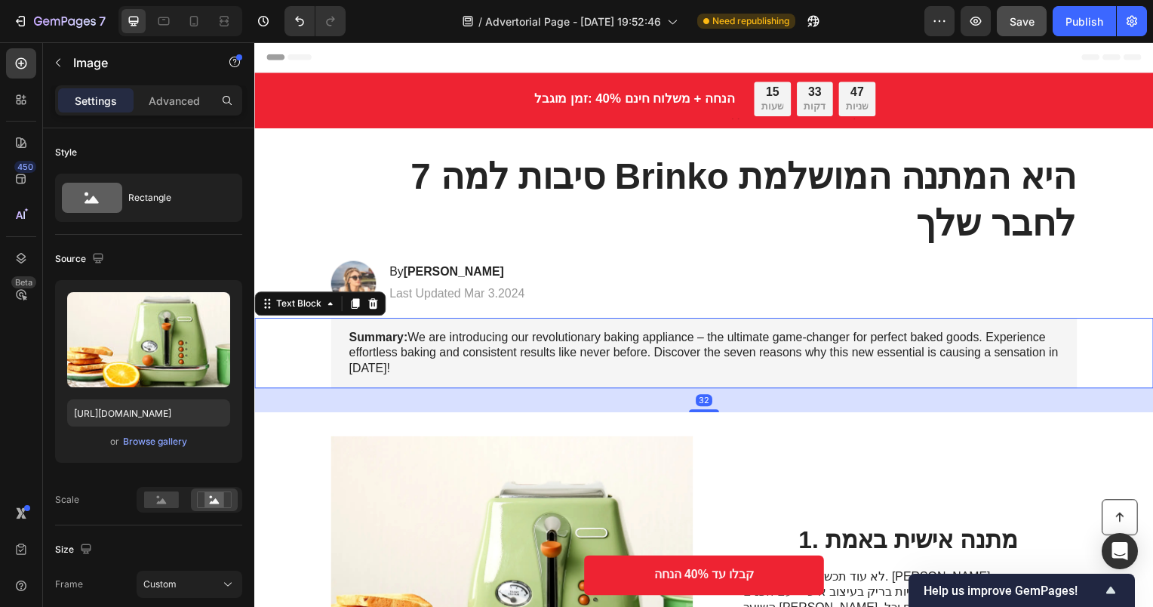
click at [496, 332] on p "Summary: We are introducing our revolutionary baking appliance – the ultimate g…" at bounding box center [706, 355] width 715 height 47
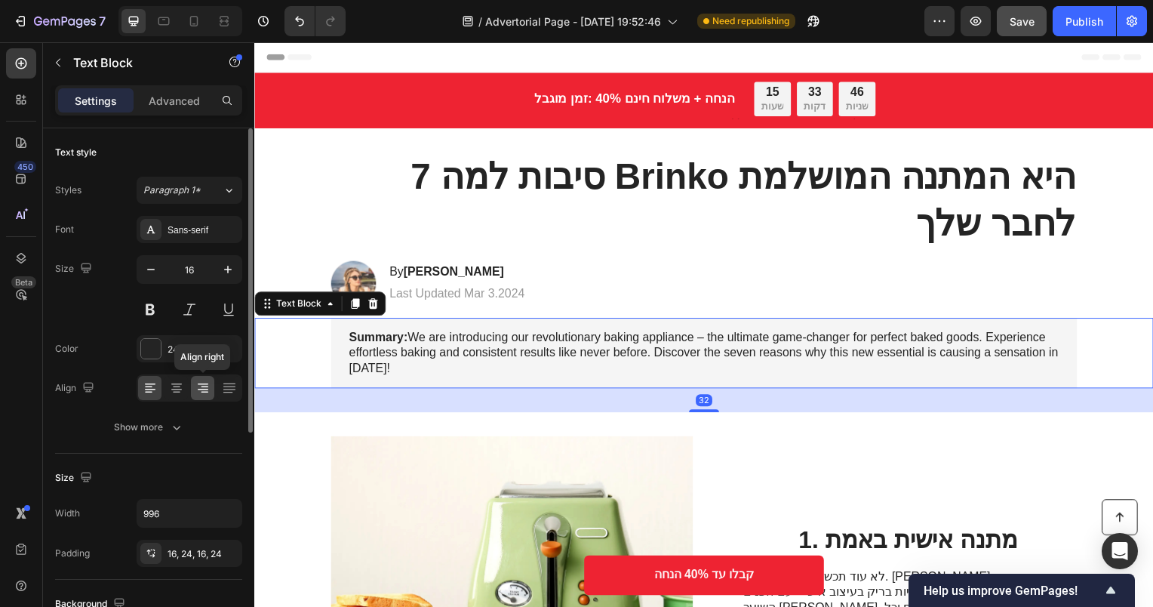
click at [206, 394] on icon at bounding box center [202, 387] width 15 height 15
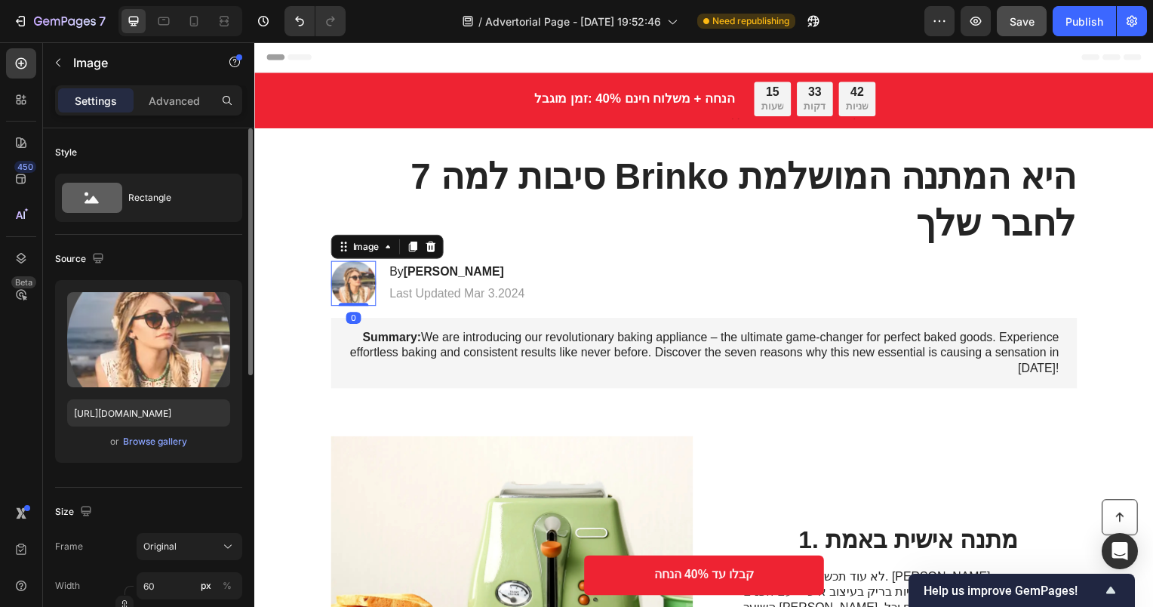
click at [364, 274] on img at bounding box center [353, 285] width 45 height 45
click at [548, 281] on div "Image 0 By [PERSON_NAME] Heading Last Updated Mar 3.2024 Text [GEOGRAPHIC_DATA]" at bounding box center [707, 285] width 782 height 45
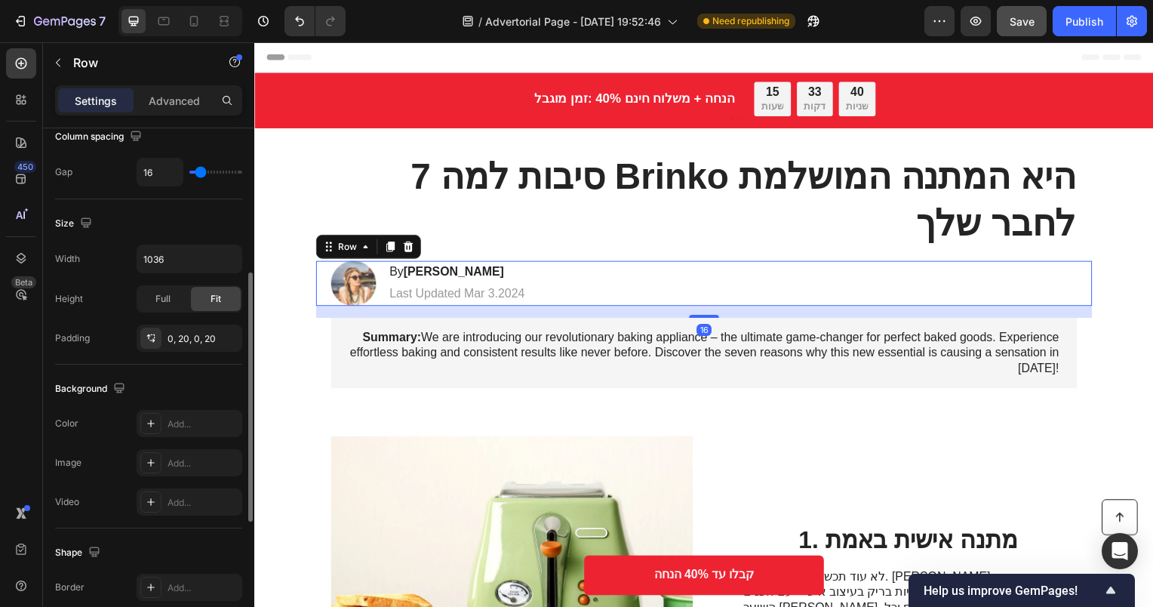
scroll to position [569, 0]
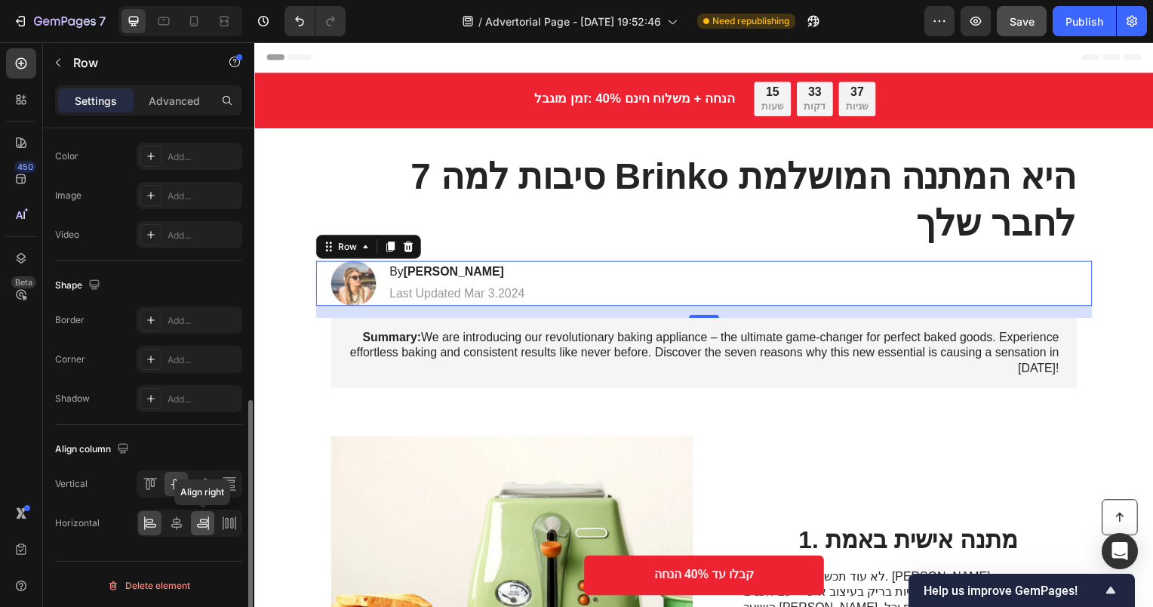
click at [204, 524] on icon at bounding box center [202, 526] width 11 height 4
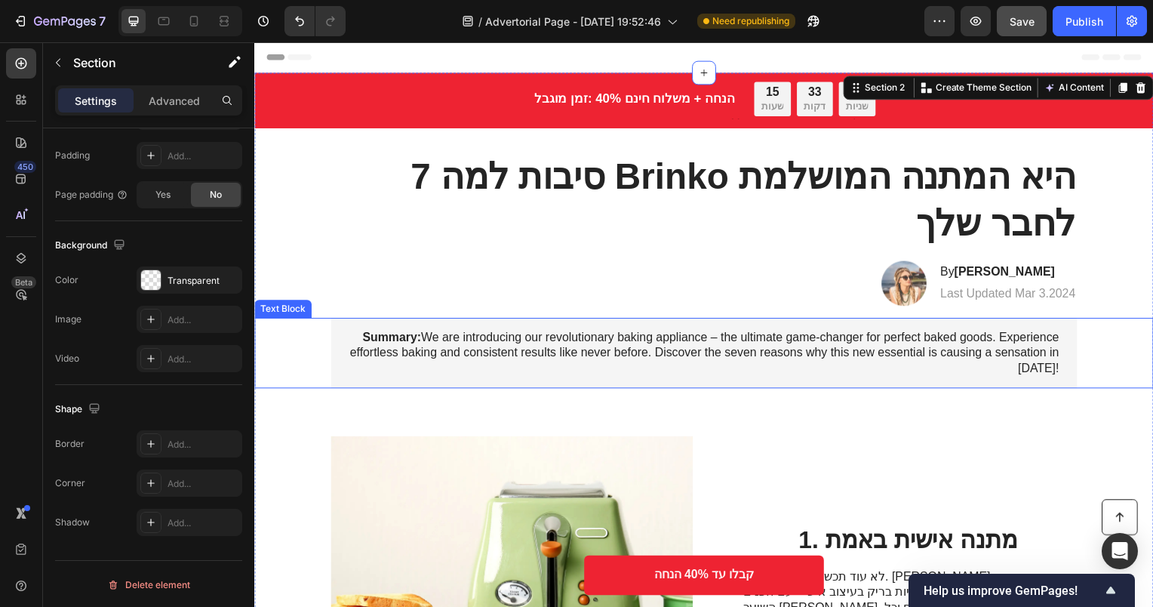
scroll to position [0, 0]
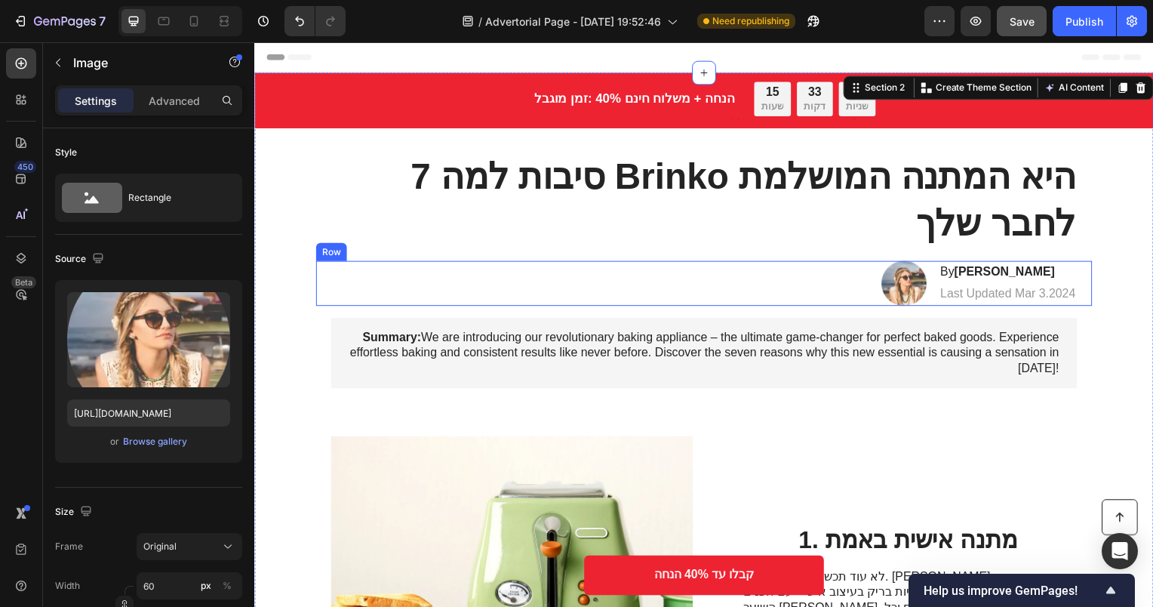
click at [905, 280] on img at bounding box center [908, 285] width 45 height 45
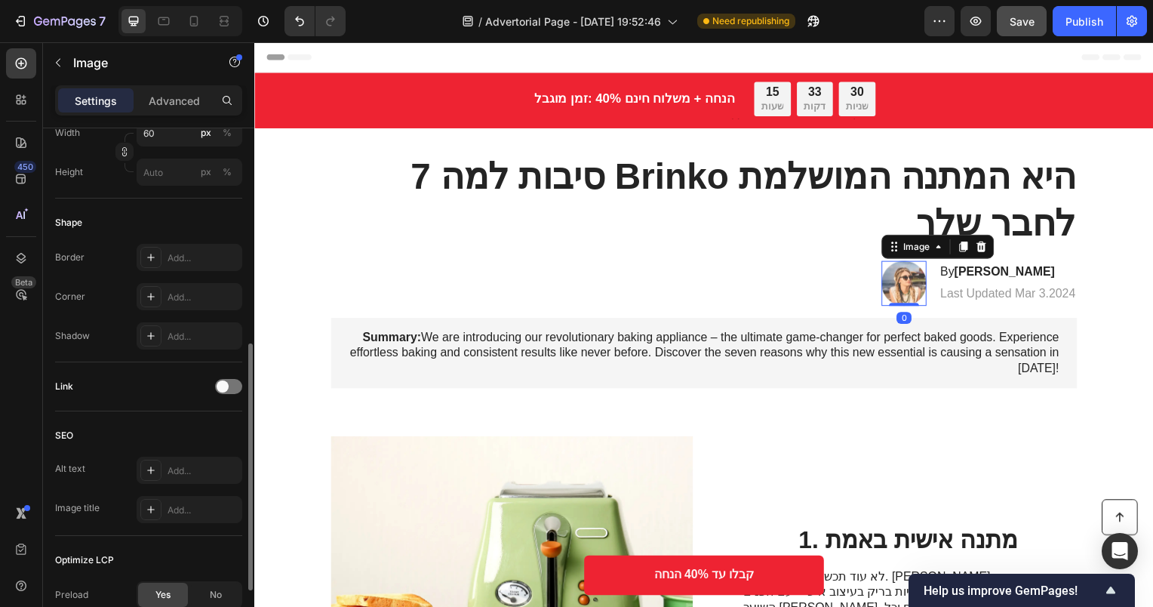
scroll to position [577, 0]
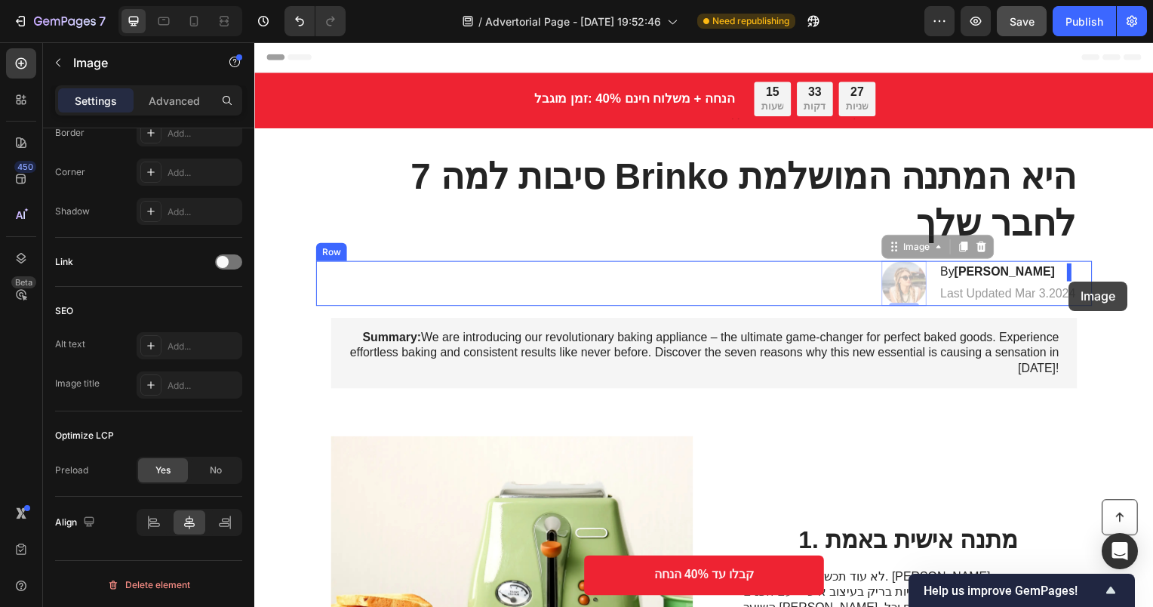
drag, startPoint x: 894, startPoint y: 289, endPoint x: 1075, endPoint y: 283, distance: 180.5
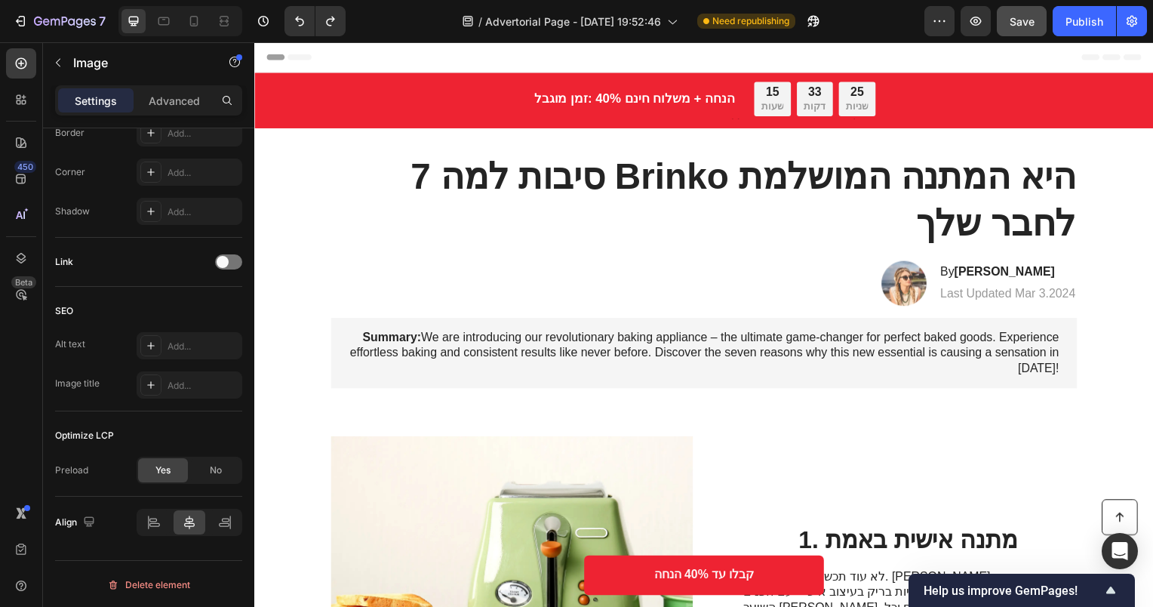
click at [920, 286] on img at bounding box center [908, 285] width 45 height 45
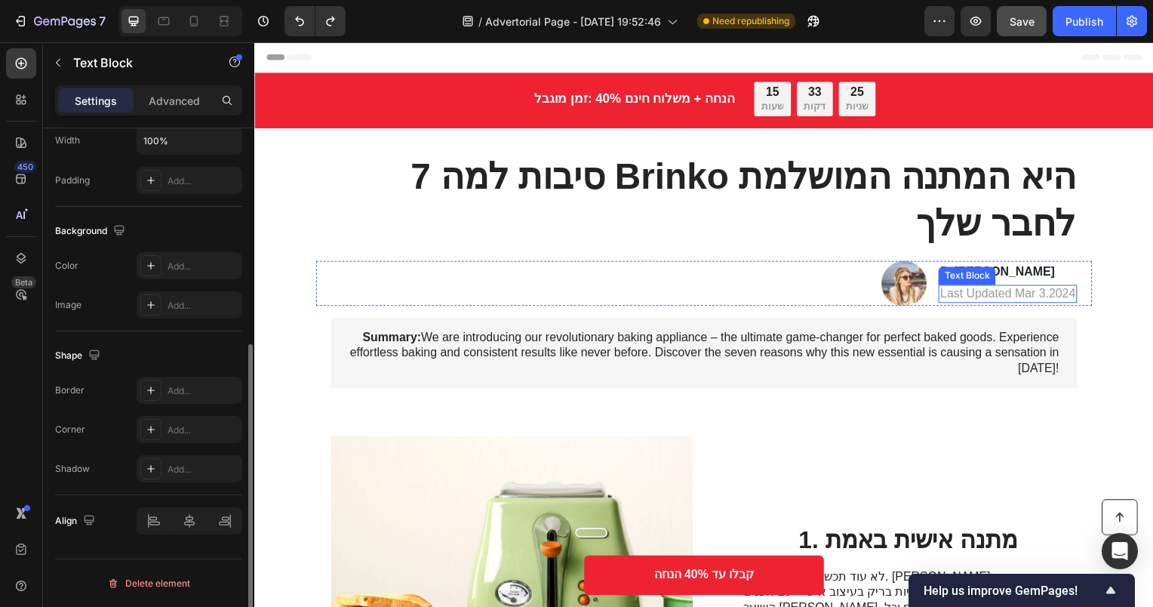
click at [998, 290] on p "Last Updated Mar 3.2024" at bounding box center [1013, 296] width 137 height 16
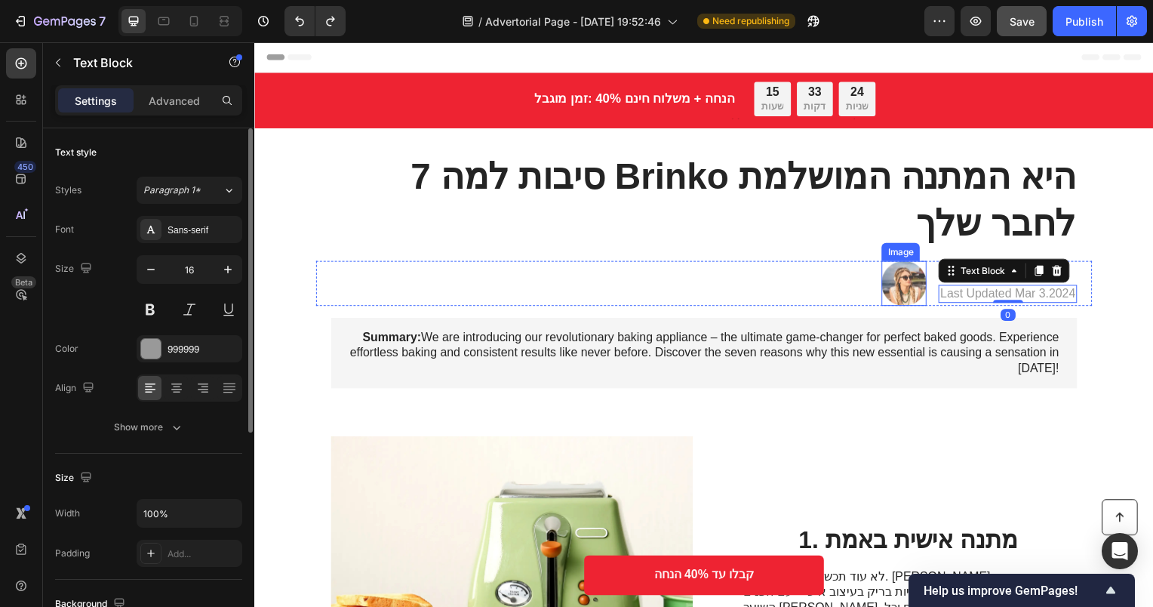
click at [912, 285] on img at bounding box center [908, 285] width 45 height 45
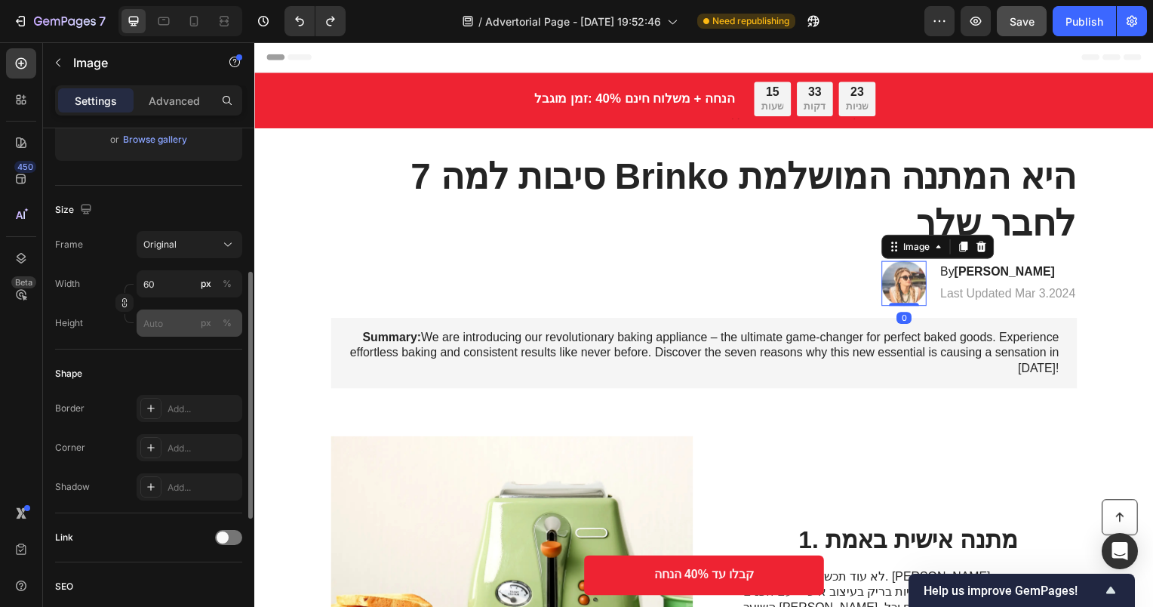
scroll to position [577, 0]
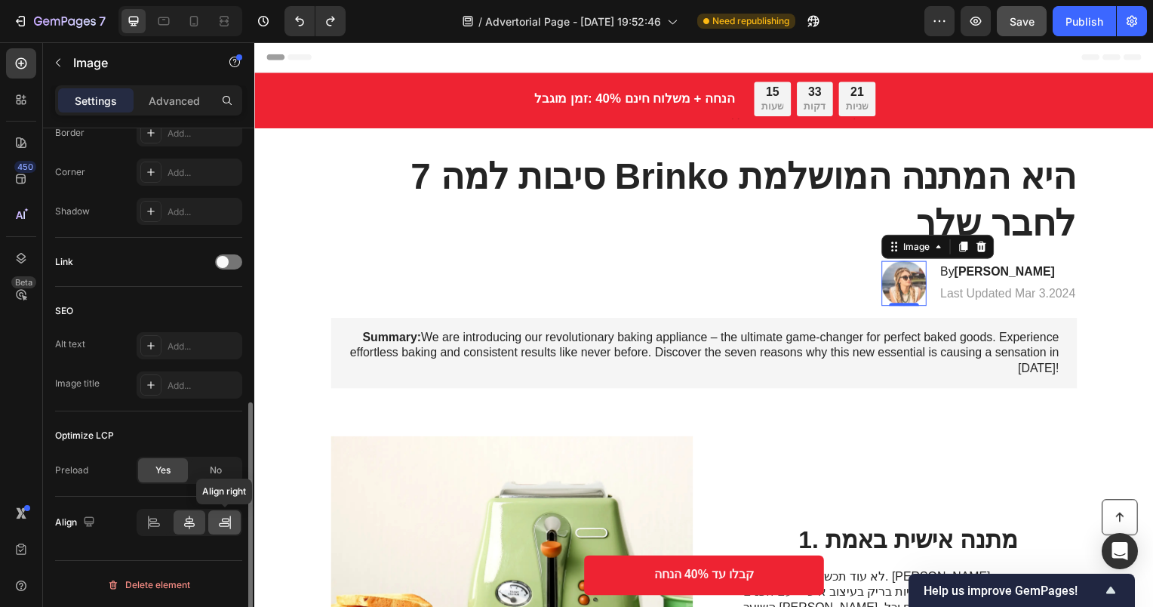
click at [220, 527] on icon at bounding box center [224, 522] width 15 height 15
click at [193, 518] on icon at bounding box center [189, 522] width 15 height 15
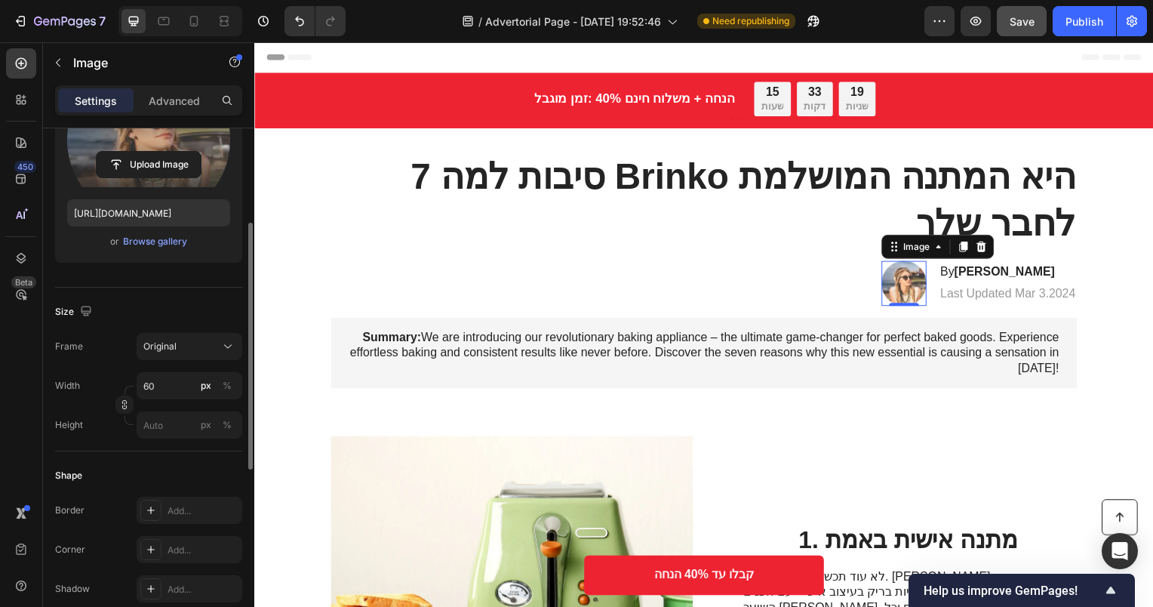
scroll to position [0, 0]
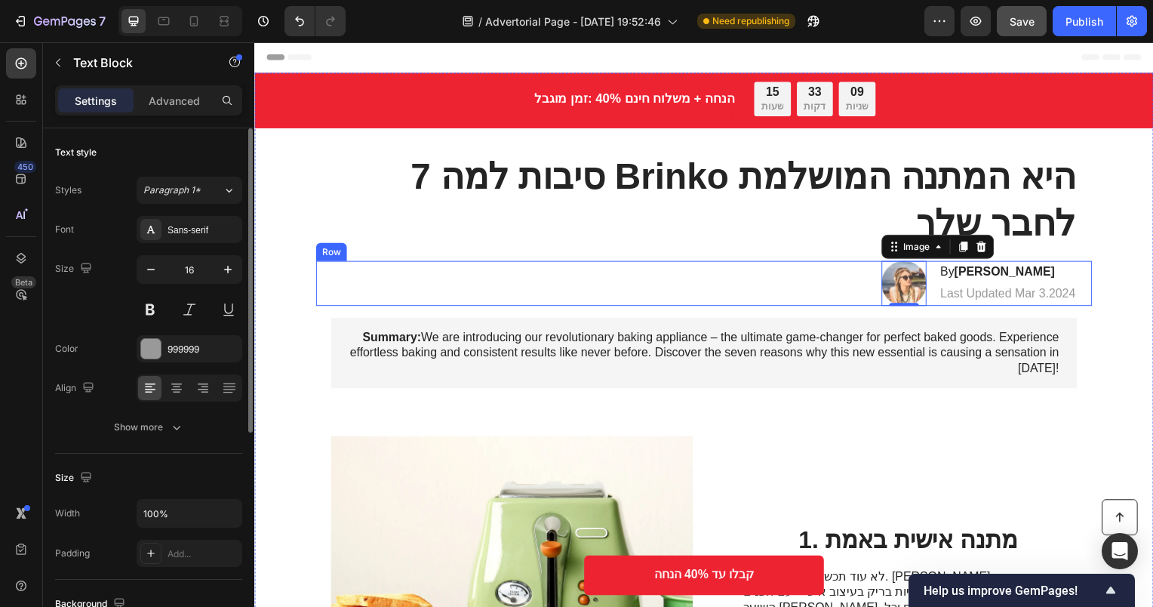
click at [959, 283] on div "Text Block" at bounding box center [972, 278] width 59 height 18
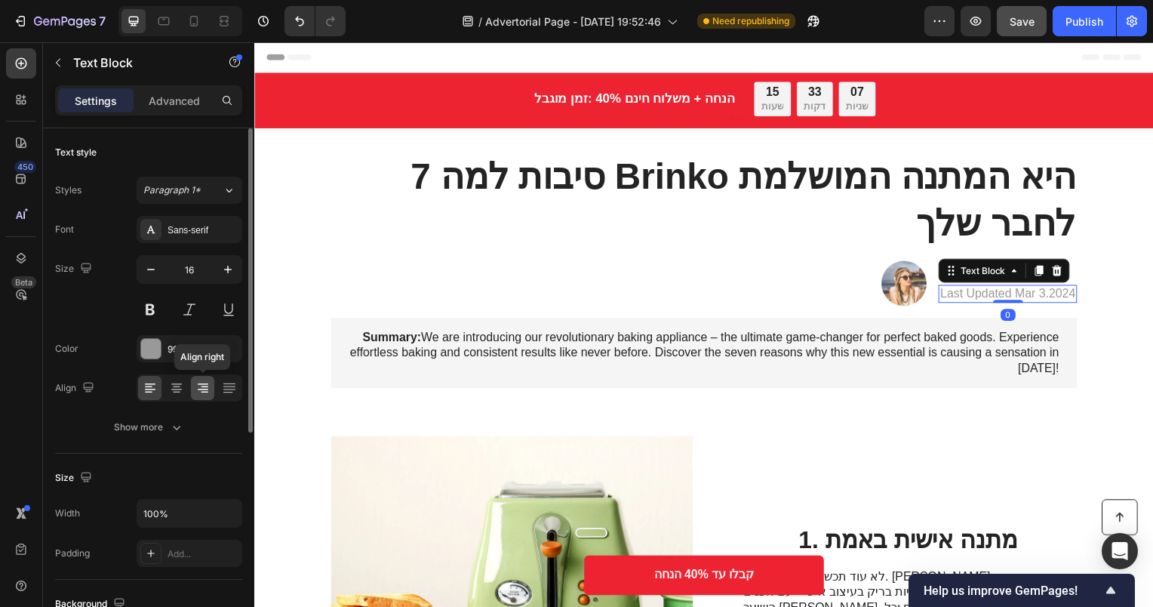
click at [205, 383] on icon at bounding box center [203, 384] width 11 height 2
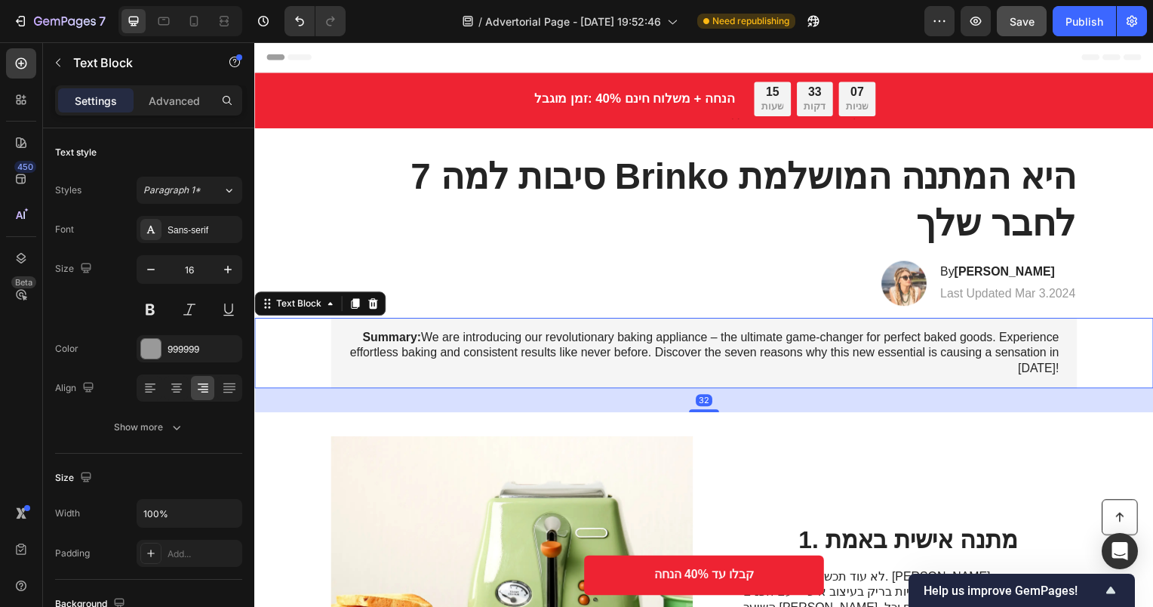
click at [1013, 341] on p "Summary: We are introducing our revolutionary baking appliance – the ultimate g…" at bounding box center [706, 355] width 715 height 47
click at [997, 270] on strong "[PERSON_NAME]" at bounding box center [1009, 273] width 101 height 13
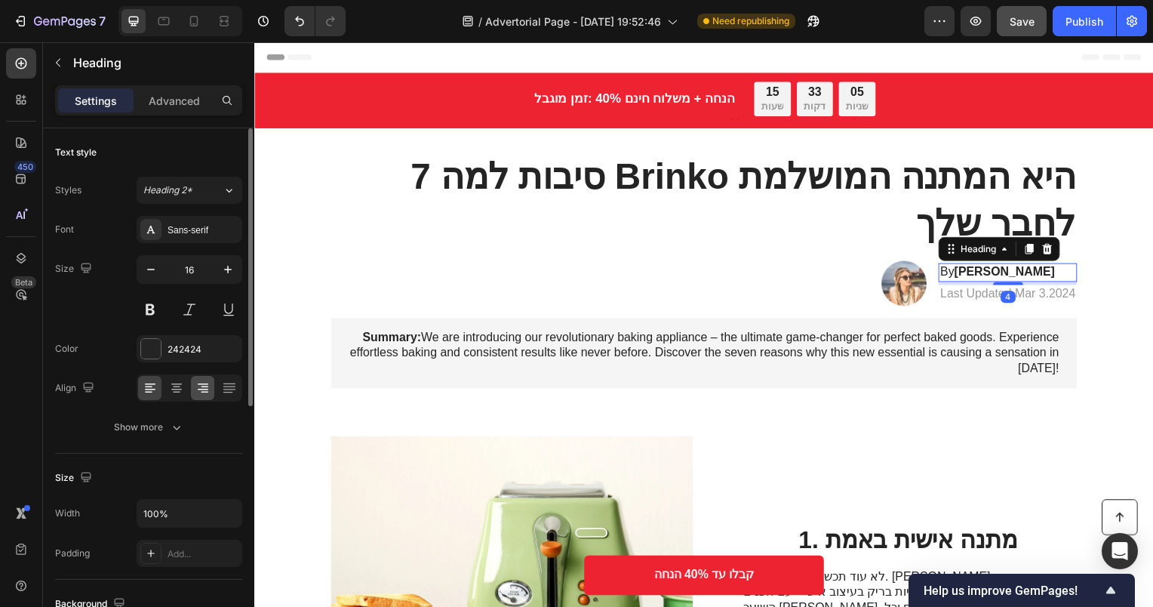
click at [212, 399] on div at bounding box center [202, 388] width 23 height 24
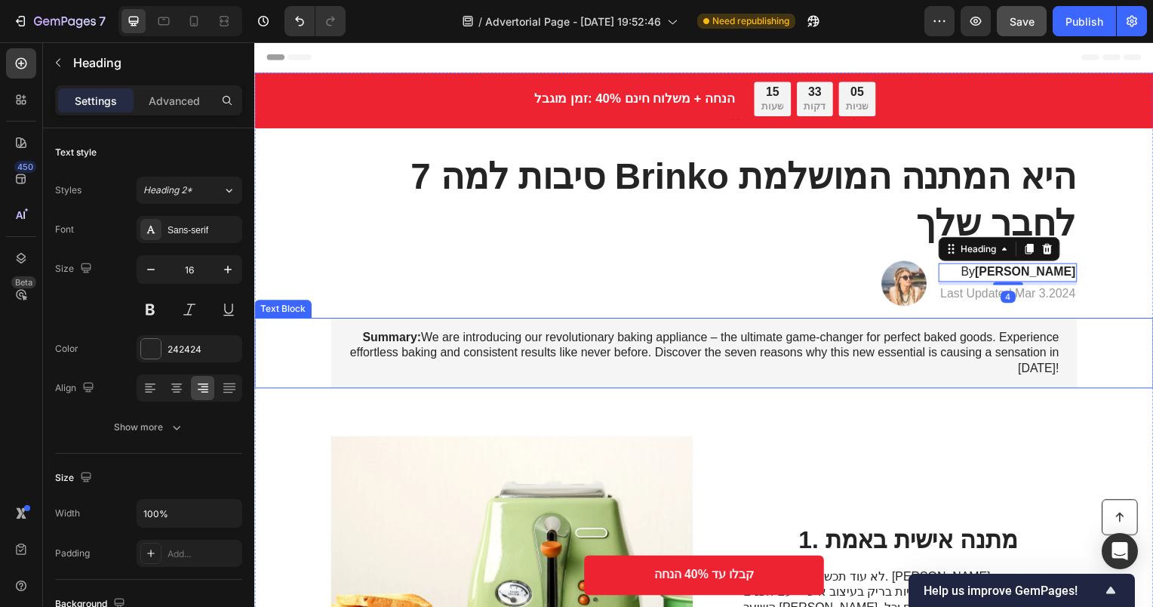
click at [744, 340] on p "Summary: We are introducing our revolutionary baking appliance – the ultimate g…" at bounding box center [706, 355] width 715 height 47
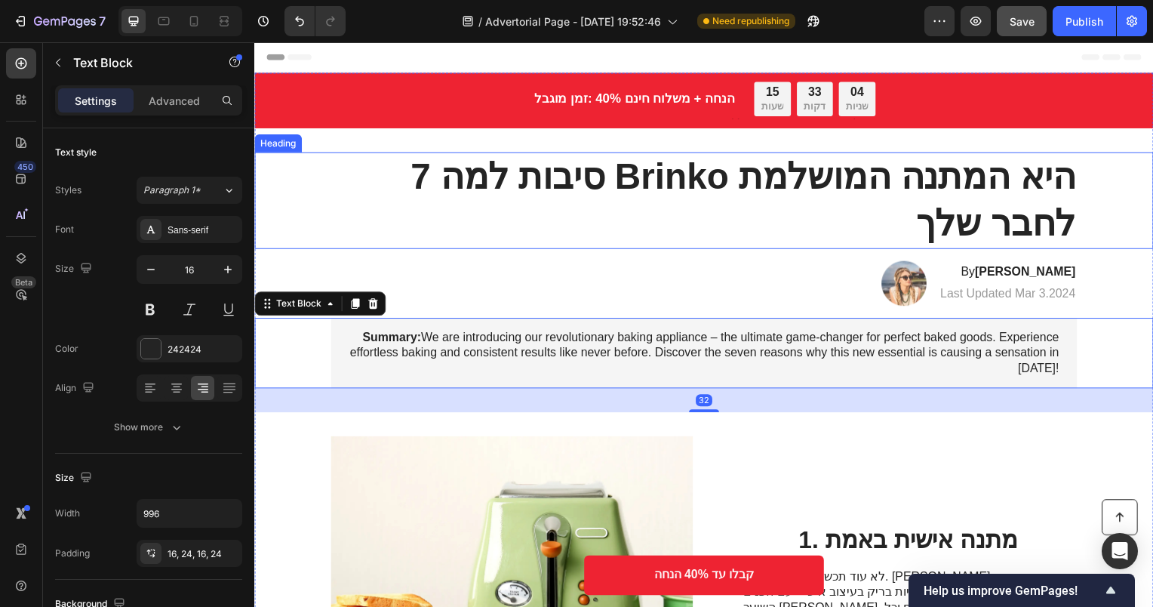
click at [617, 183] on h1 "7 סיבות למה Brinko היא המתנה המושלמת לחבר שלך" at bounding box center [707, 201] width 752 height 97
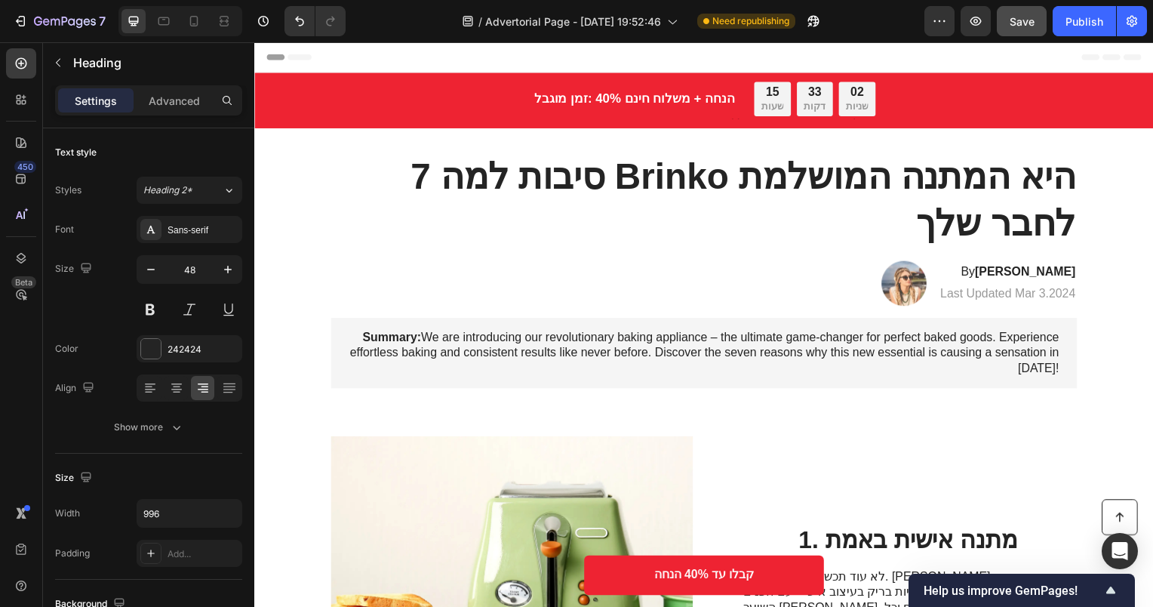
click at [919, 62] on div "Header" at bounding box center [707, 57] width 882 height 30
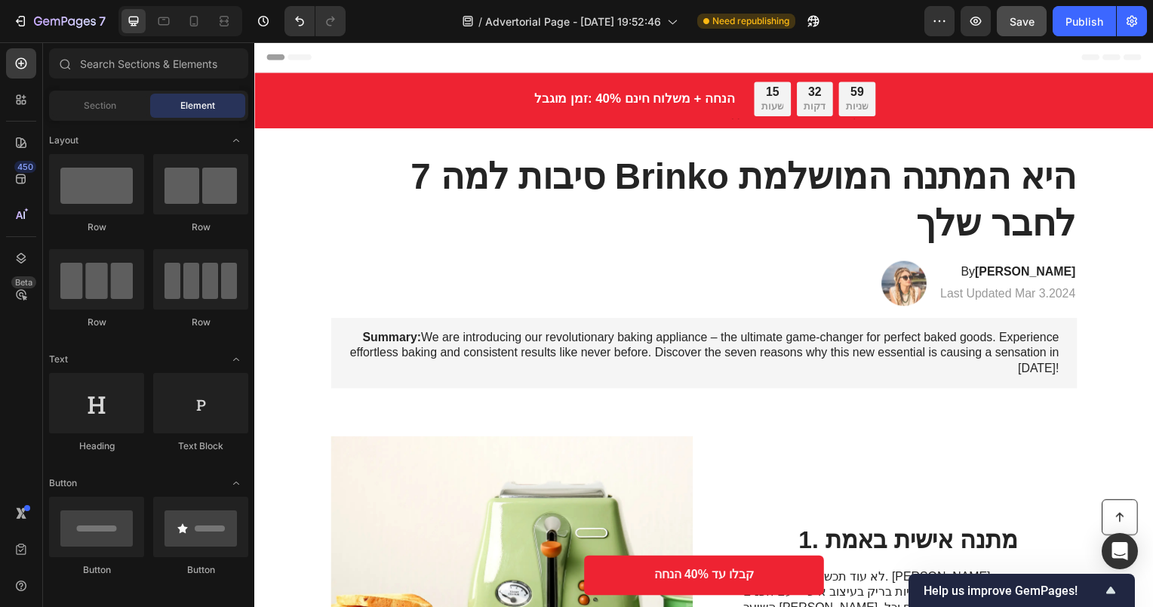
click at [846, 51] on div "Header" at bounding box center [707, 57] width 882 height 30
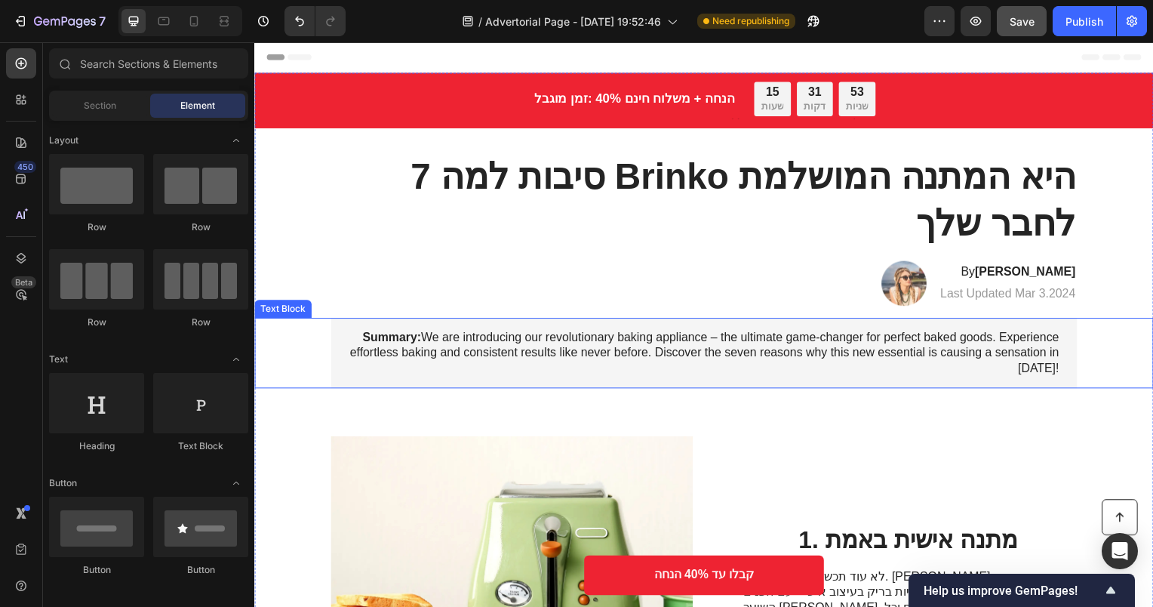
click at [879, 354] on p "Summary: We are introducing our revolutionary baking appliance – the ultimate g…" at bounding box center [706, 355] width 715 height 47
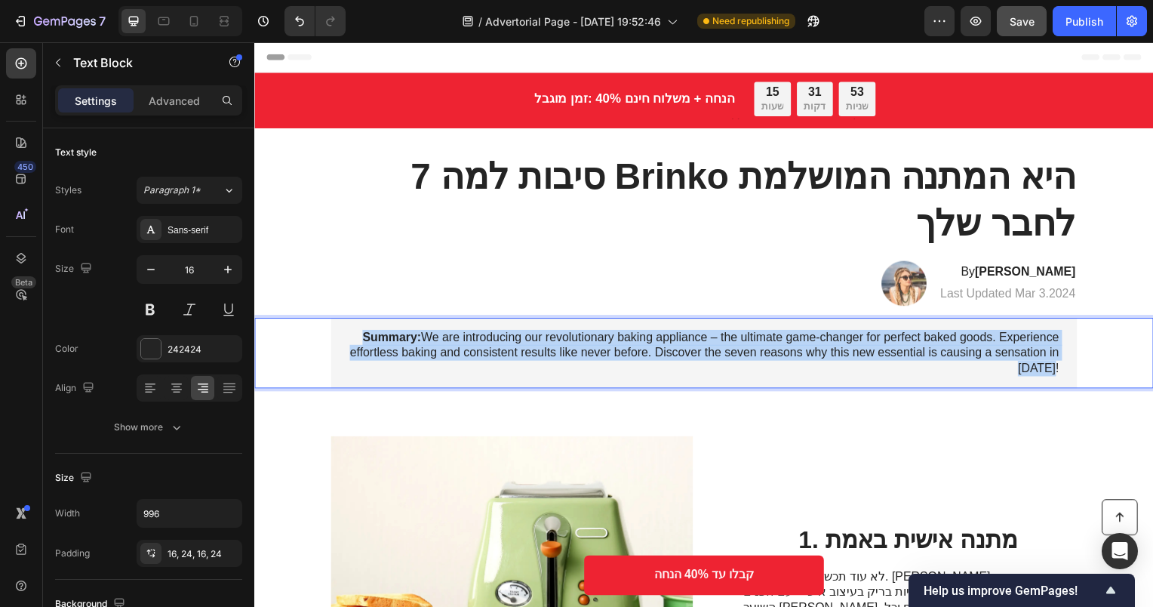
click at [879, 354] on p "Summary: We are introducing our revolutionary baking appliance – the ultimate g…" at bounding box center [706, 355] width 715 height 47
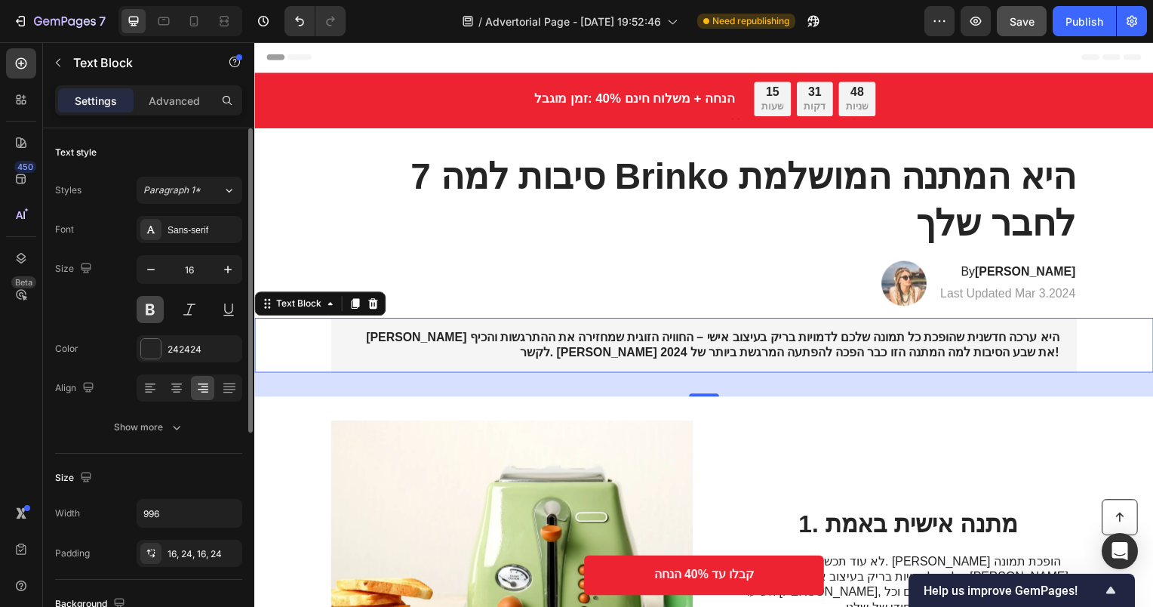
click at [143, 310] on button at bounding box center [150, 309] width 27 height 27
click at [702, 346] on strong "[PERSON_NAME] היא ערכה חדשנית שהופכת כל תמונה שלכם לדמויות בריק בעיצוב אישי – ה…" at bounding box center [716, 347] width 698 height 29
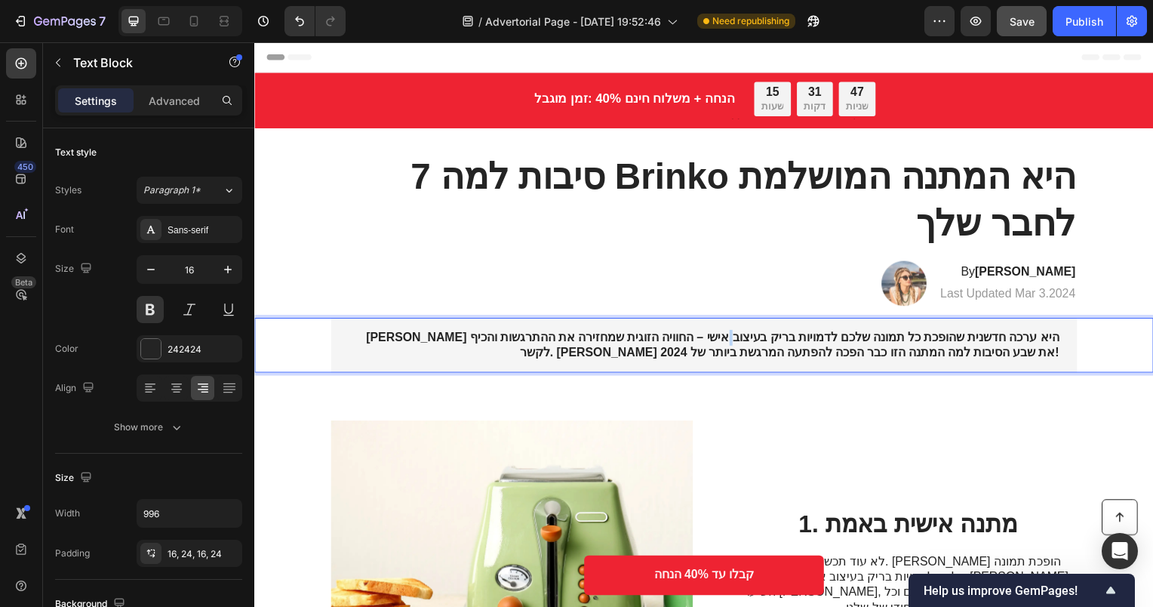
click at [702, 346] on strong "[PERSON_NAME] היא ערכה חדשנית שהופכת כל תמונה שלכם לדמויות בריק בעיצוב אישי – ה…" at bounding box center [716, 347] width 698 height 29
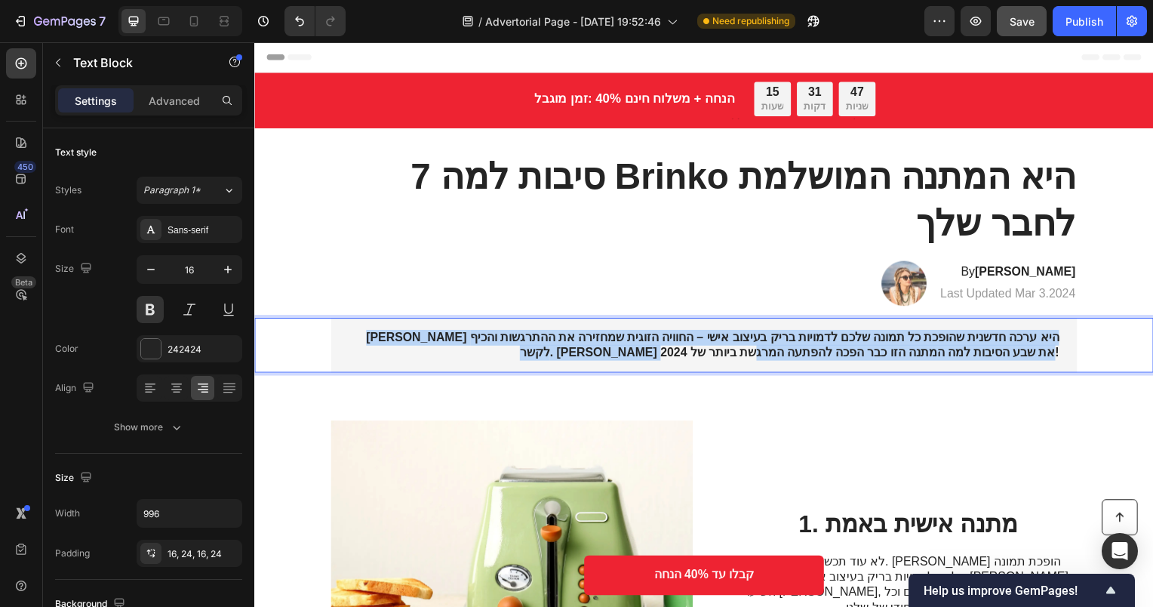
click at [702, 346] on strong "[PERSON_NAME] היא ערכה חדשנית שהופכת כל תמונה שלכם לדמויות בריק בעיצוב אישי – ה…" at bounding box center [716, 347] width 698 height 29
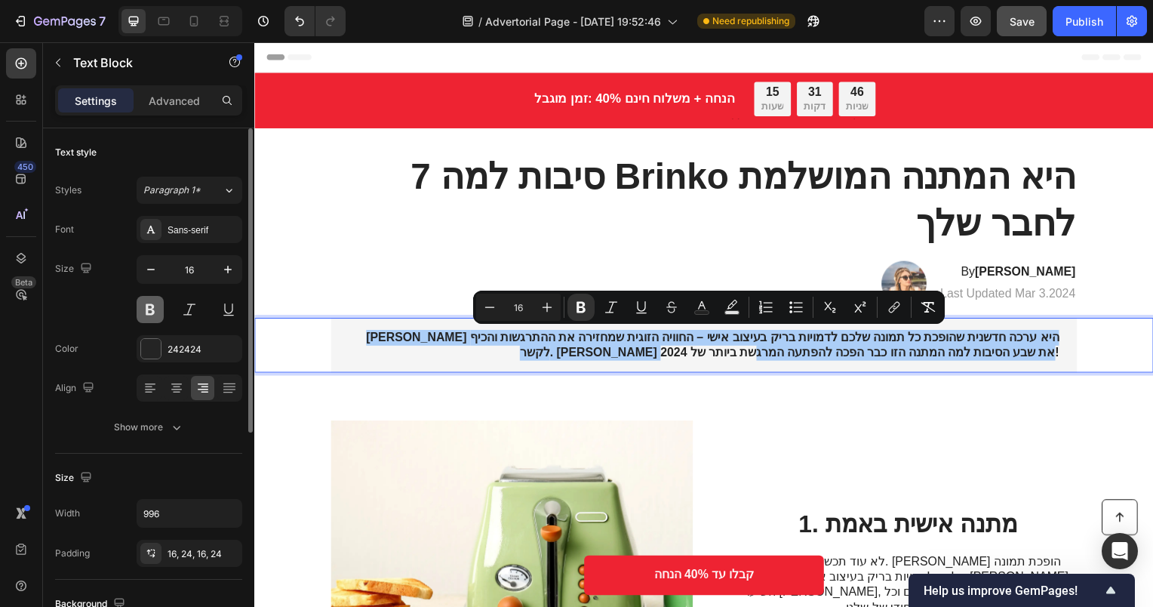
click at [149, 309] on button at bounding box center [150, 309] width 27 height 27
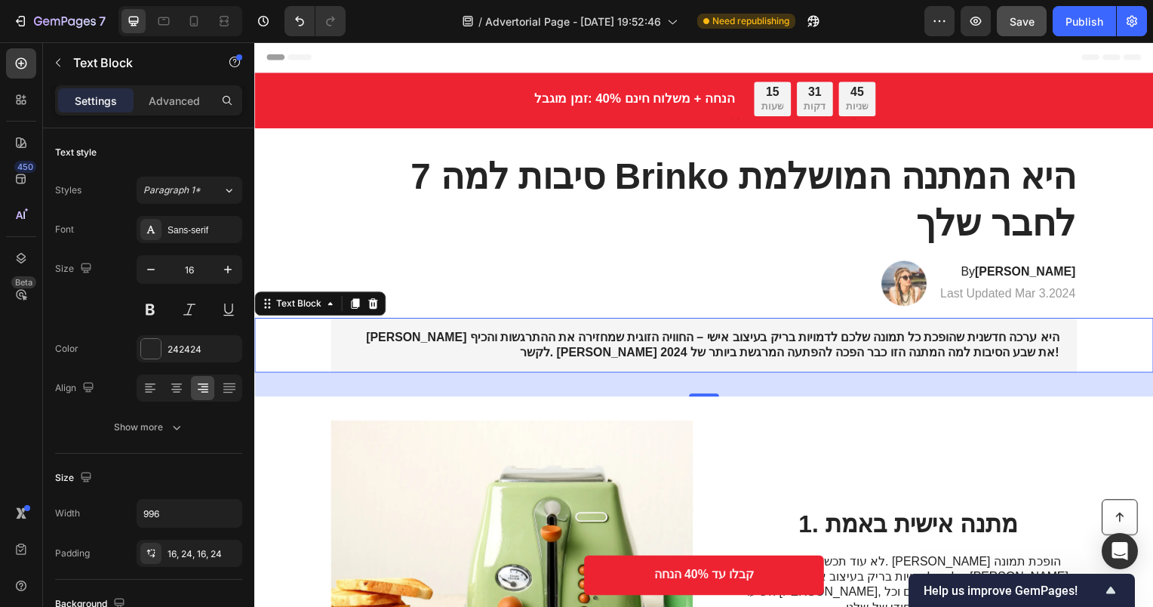
click at [673, 352] on p "[PERSON_NAME] היא ערכה חדשנית שהופכת כל תמונה שלכם לדמויות בריק בעיצוב אישי – ה…" at bounding box center [706, 348] width 715 height 32
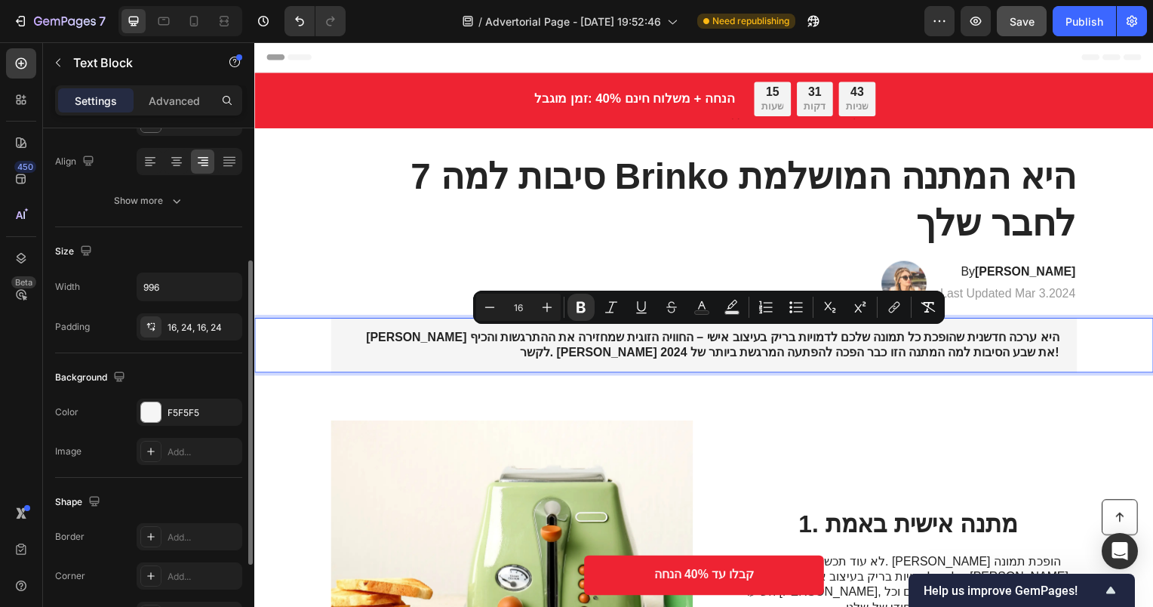
scroll to position [302, 0]
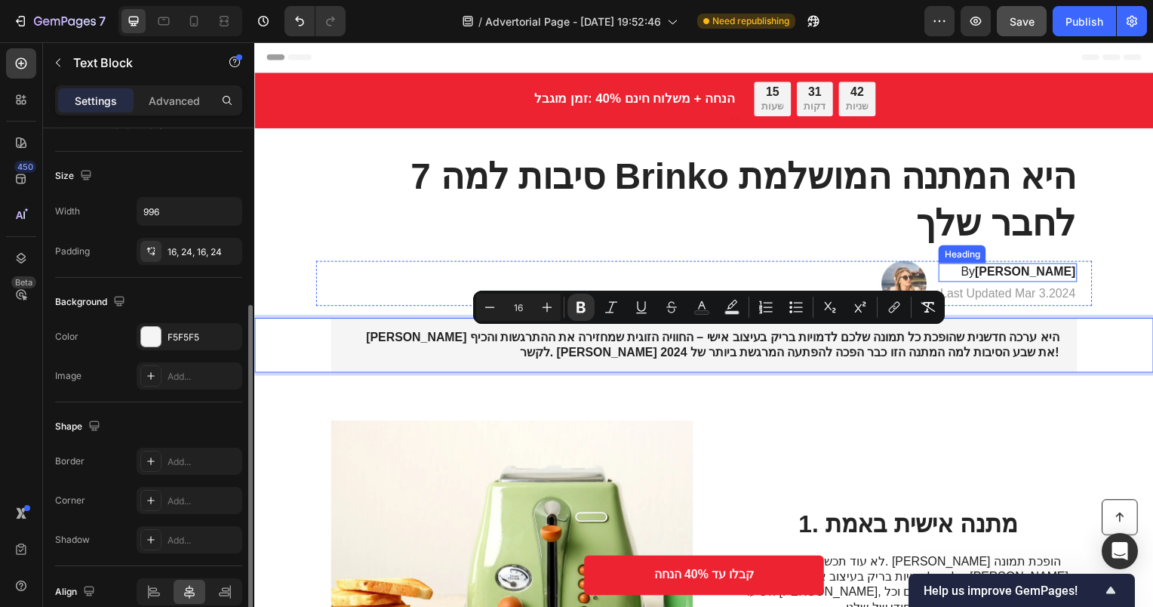
click at [1032, 275] on strong "[PERSON_NAME]" at bounding box center [1030, 273] width 101 height 13
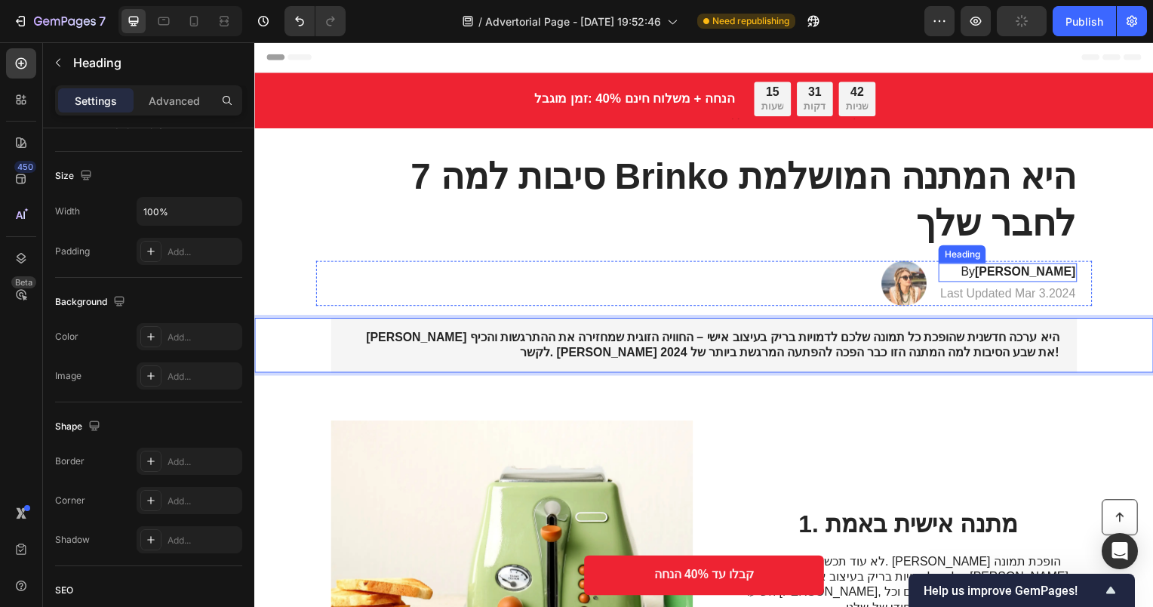
scroll to position [0, 0]
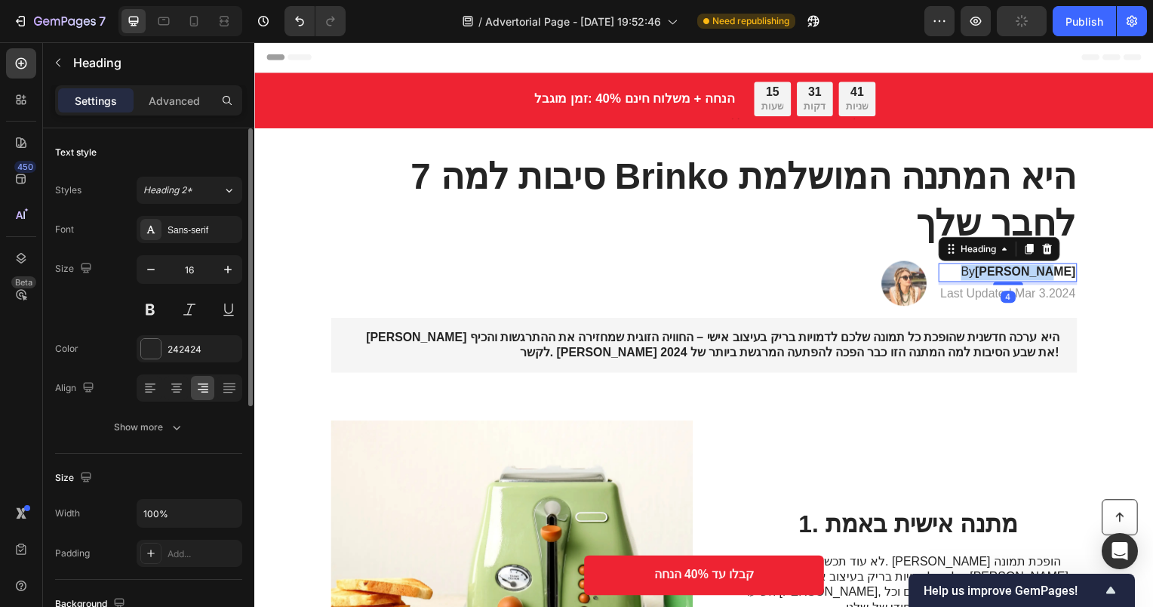
click at [1032, 275] on strong "[PERSON_NAME]" at bounding box center [1030, 273] width 101 height 13
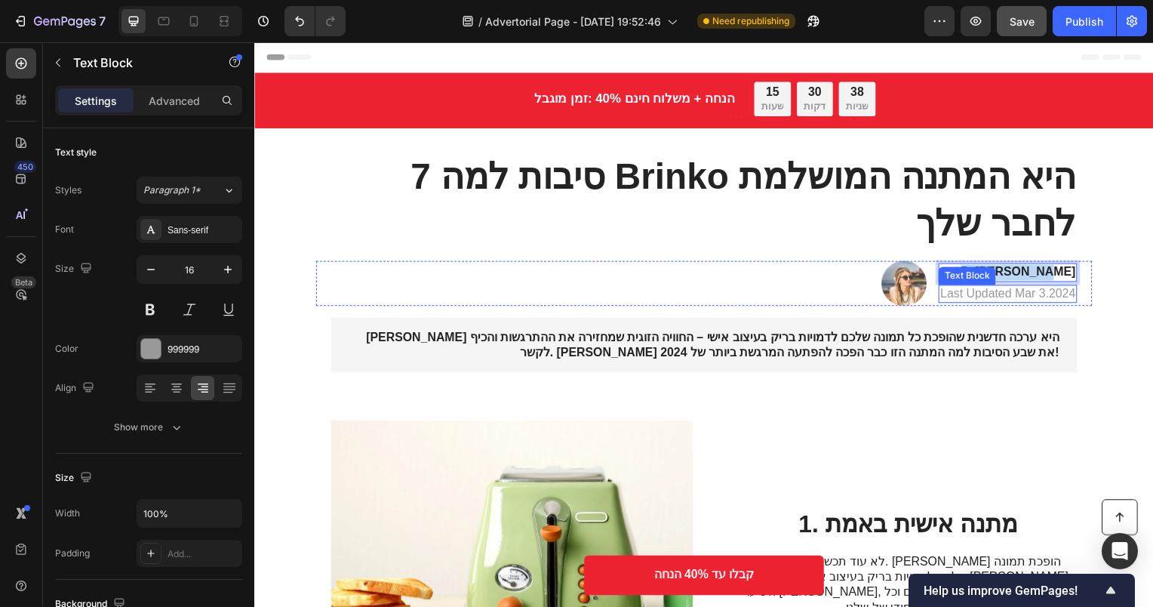
click at [1031, 296] on p "Last Updated Mar 3.2024" at bounding box center [1013, 296] width 137 height 16
click at [1043, 302] on p "עודכן לאחרונה: [DATE]" at bounding box center [1021, 296] width 119 height 16
click at [962, 293] on p "עודכן לאחרונה: [DATE]" at bounding box center [1021, 296] width 119 height 16
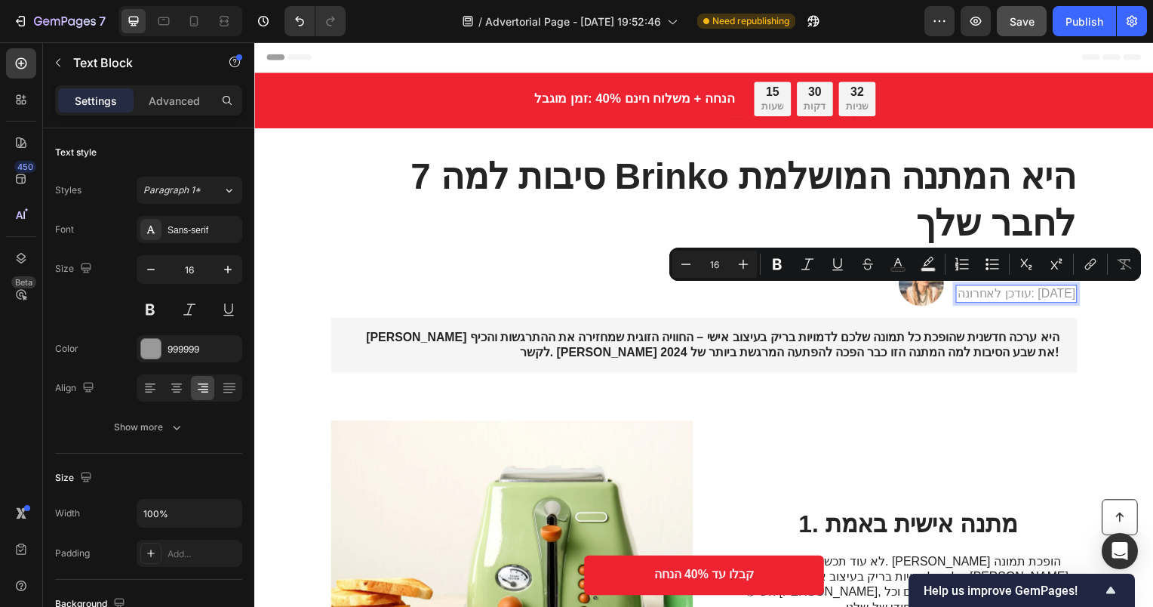
click at [962, 294] on p "עודכן לאחרונה: [DATE]" at bounding box center [1021, 296] width 119 height 16
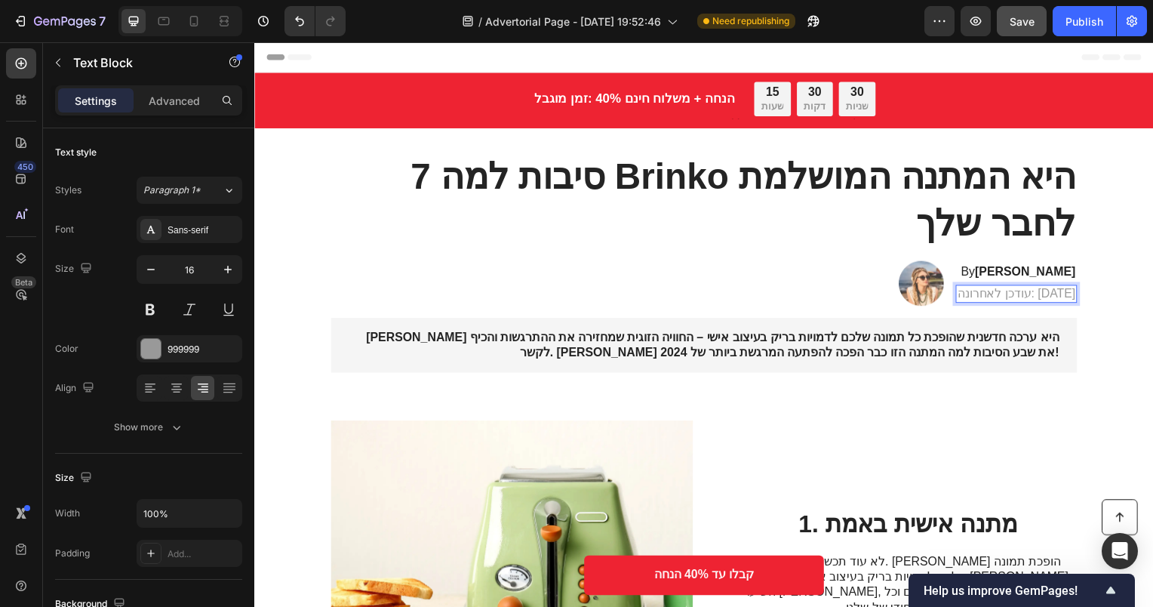
click at [962, 294] on p "עודכן לאחרונה: [DATE]" at bounding box center [1021, 296] width 119 height 16
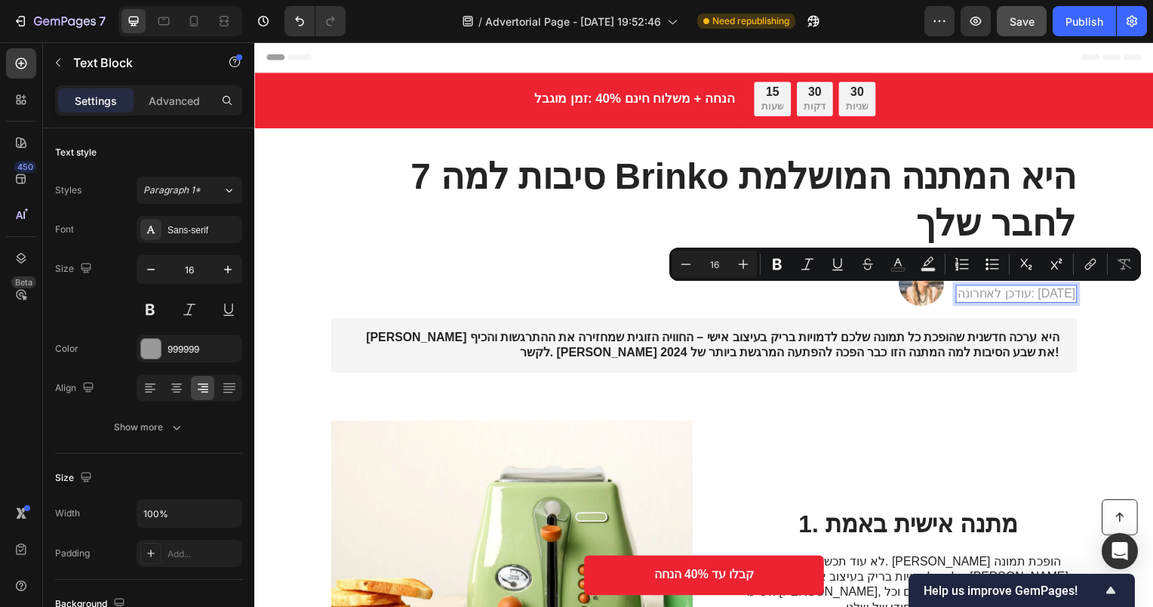
click at [962, 294] on p "עודכן לאחרונה: [DATE]" at bounding box center [1021, 296] width 119 height 16
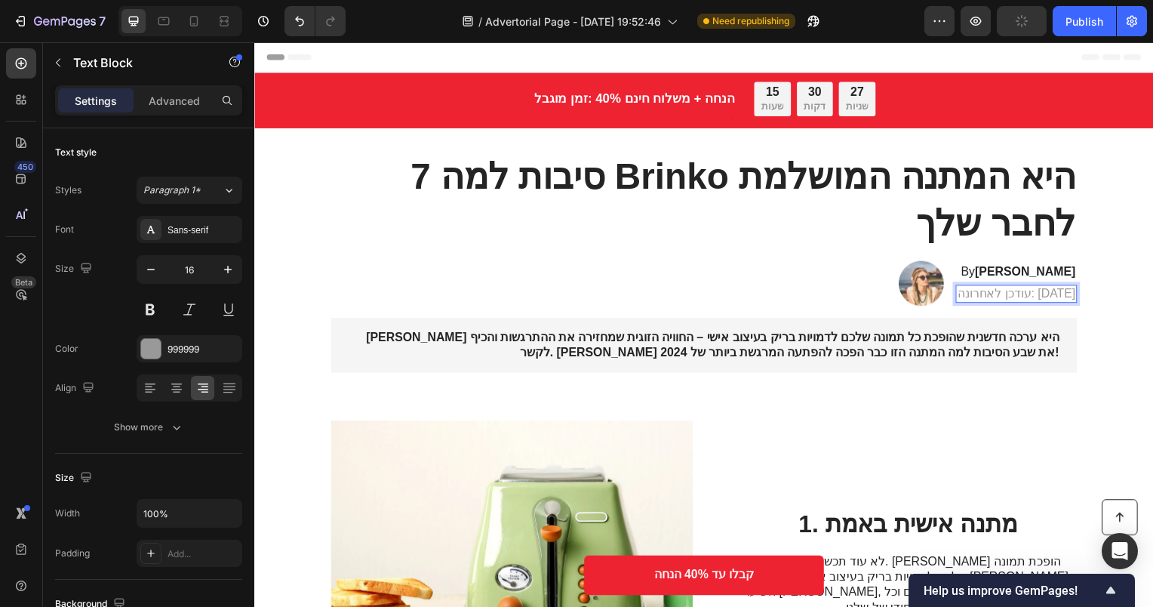
click at [965, 295] on p "עודכן לאחרונה: [DATE]" at bounding box center [1021, 296] width 119 height 16
click at [962, 295] on p "עודכן לאחרונה: [DATE]" at bounding box center [1021, 296] width 119 height 16
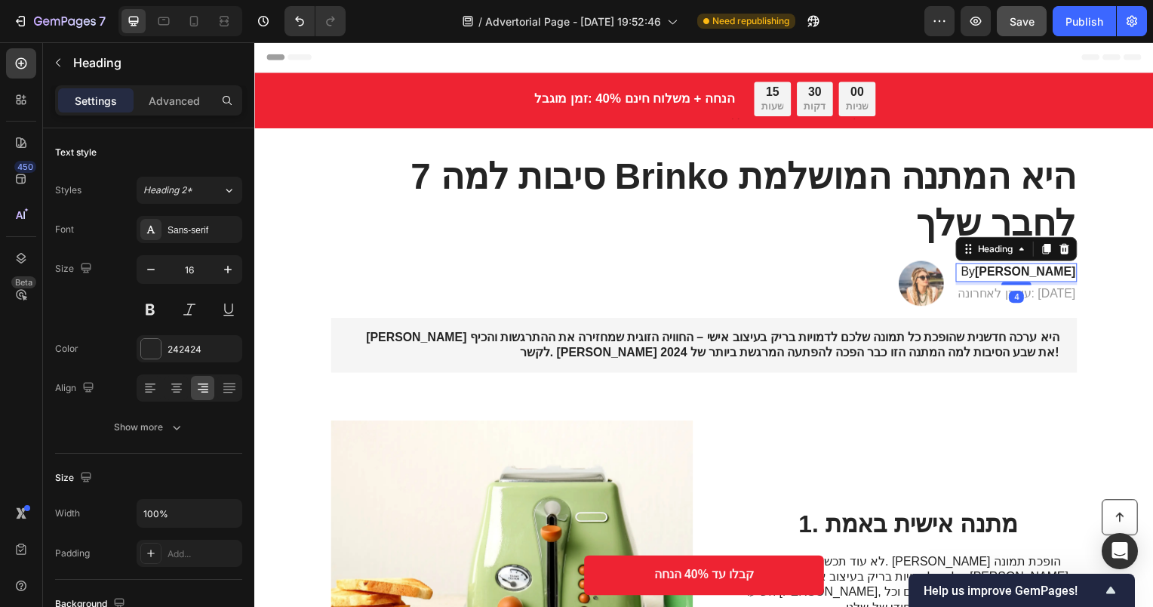
click at [1028, 274] on strong "[PERSON_NAME]" at bounding box center [1030, 273] width 101 height 13
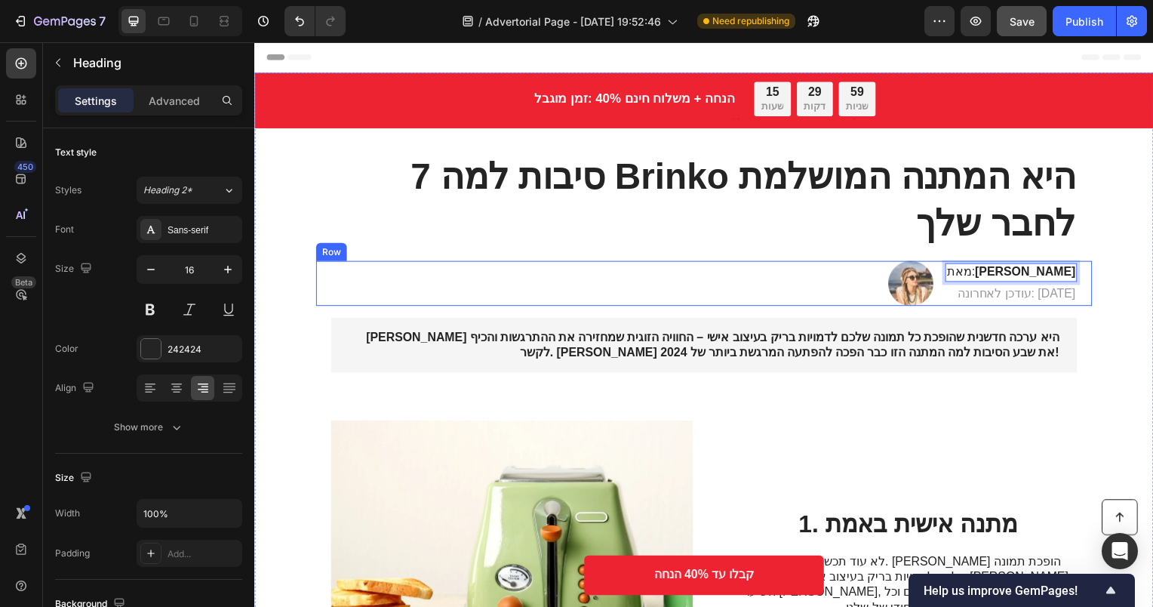
click at [777, 264] on div "Image מאת: [PERSON_NAME] Heading 4 עודכן לאחרונה: [DATE] Text Block Row" at bounding box center [707, 285] width 782 height 45
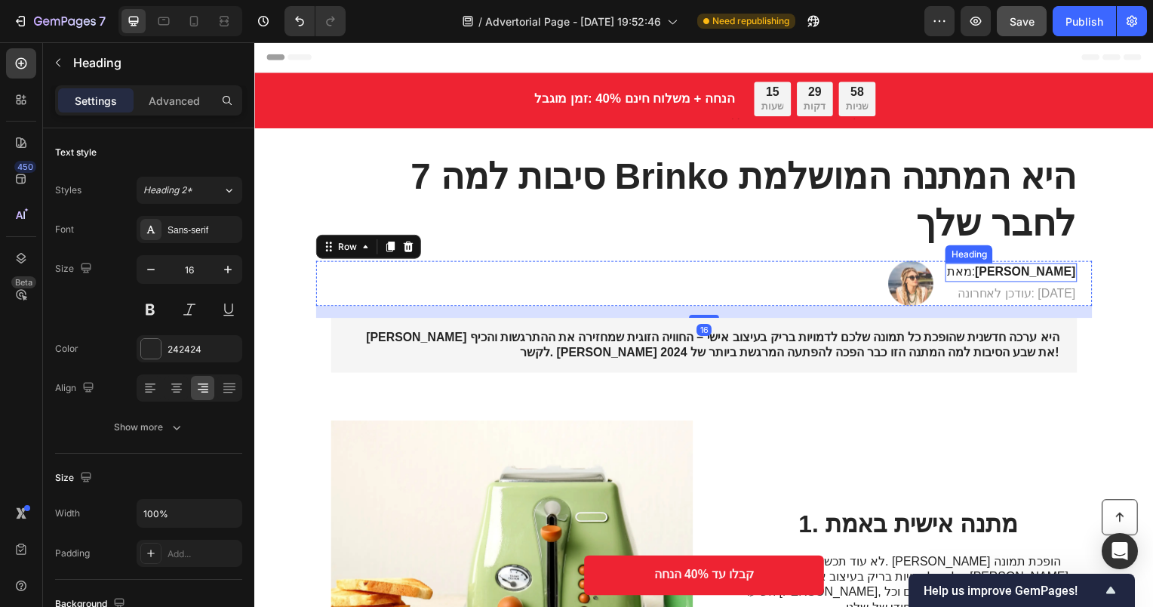
click at [1042, 274] on strong "[PERSON_NAME]" at bounding box center [1030, 273] width 101 height 13
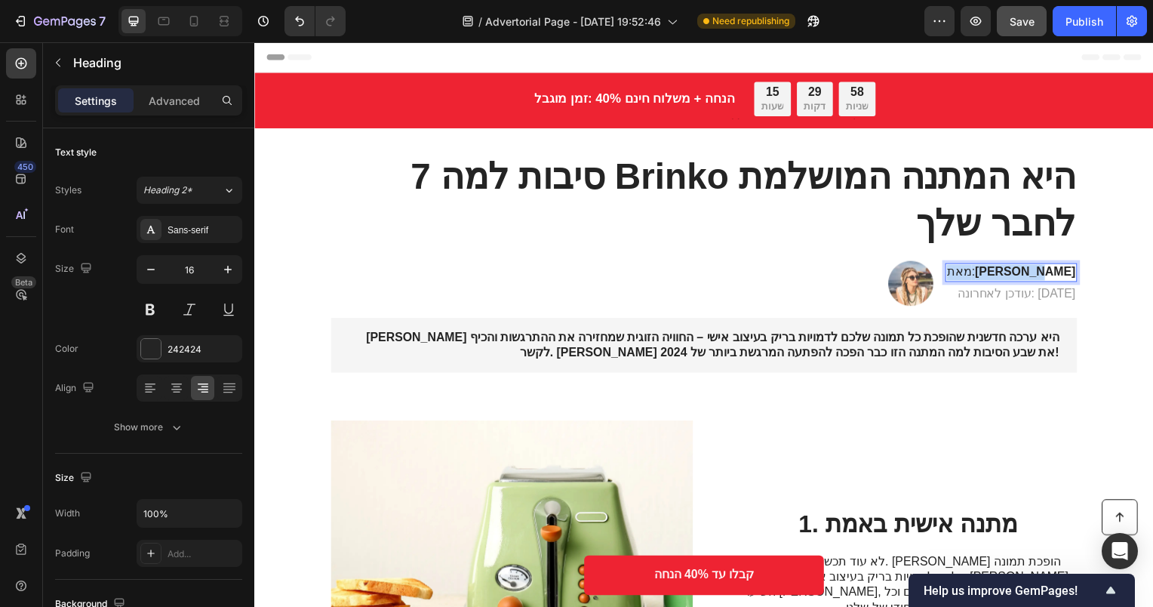
click at [1042, 274] on strong "[PERSON_NAME]" at bounding box center [1030, 273] width 101 height 13
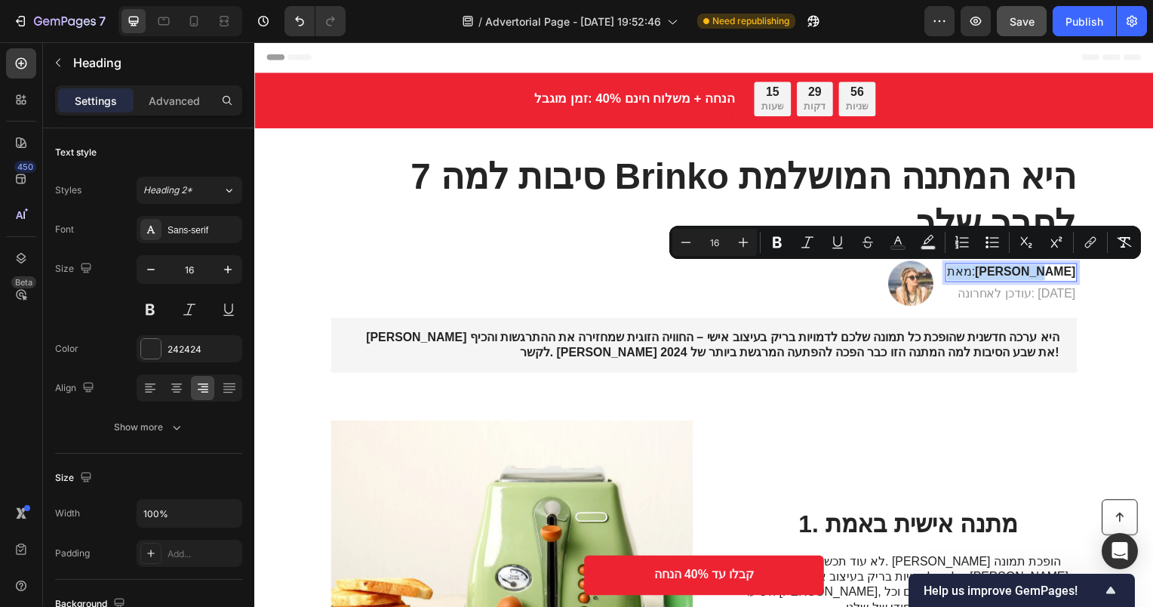
click at [1065, 270] on p "מאת: [PERSON_NAME]" at bounding box center [1017, 274] width 130 height 16
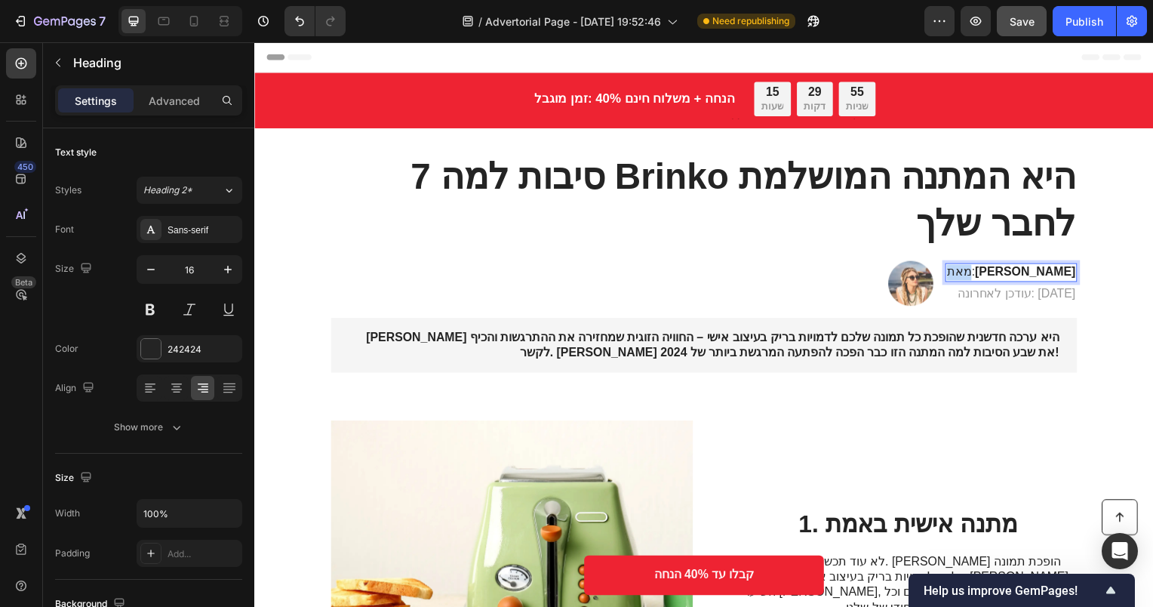
click at [1065, 270] on p "מאת: [PERSON_NAME]" at bounding box center [1017, 274] width 130 height 16
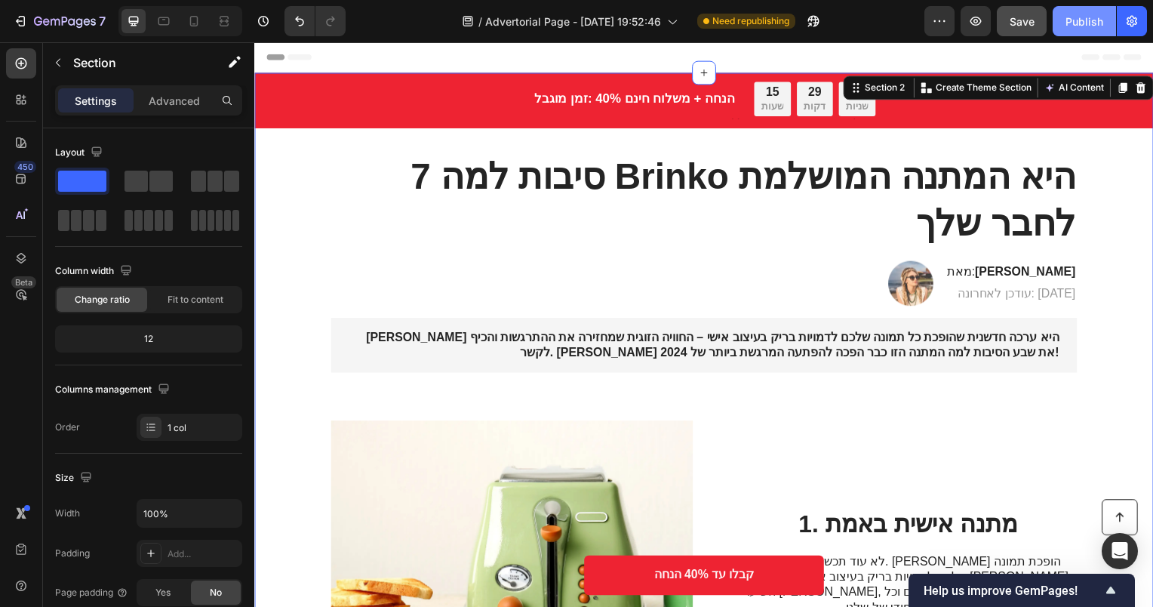
click at [1079, 16] on div "Publish" at bounding box center [1085, 22] width 38 height 16
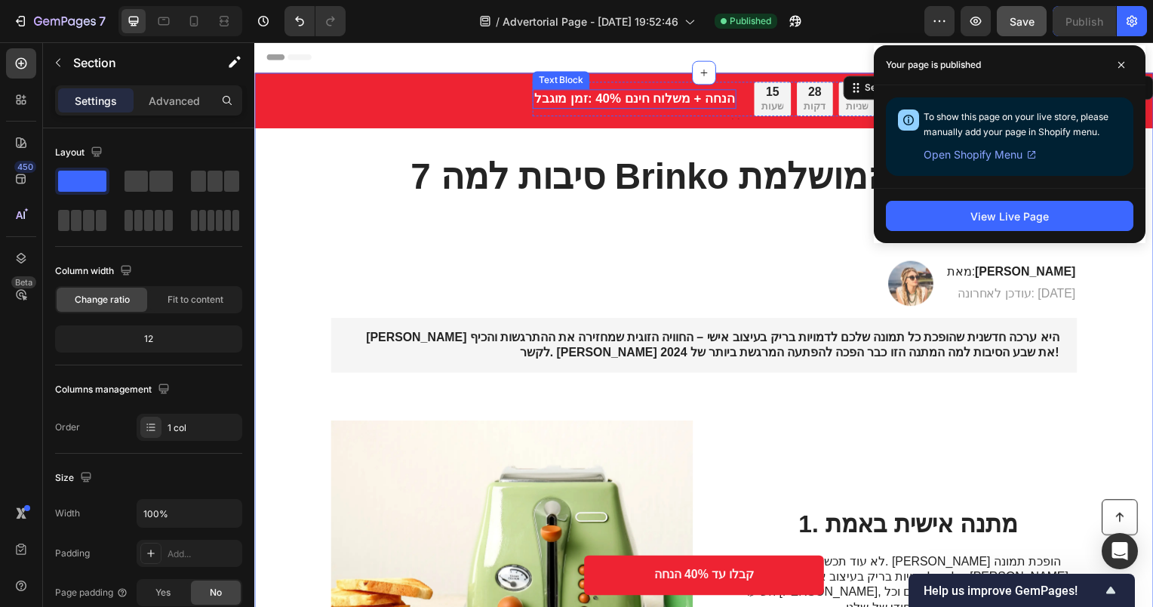
click at [699, 98] on strong "זמן מוגבל: ‎40% הנחה + משלוח חינם" at bounding box center [637, 99] width 202 height 14
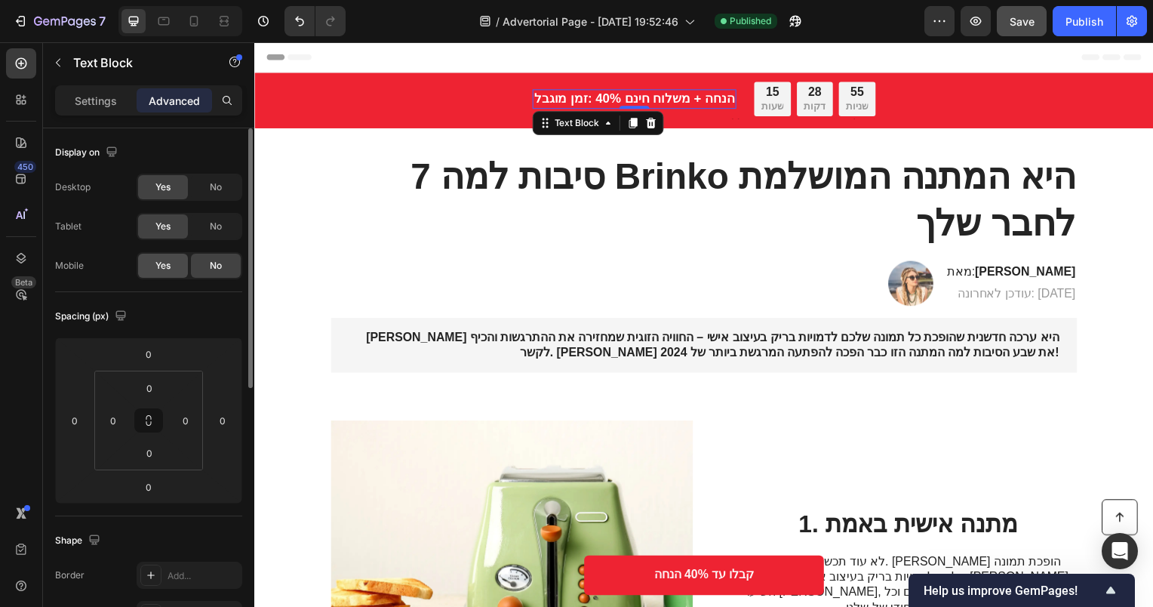
click at [167, 269] on span "Yes" at bounding box center [162, 266] width 15 height 14
click at [194, 26] on icon at bounding box center [193, 21] width 15 height 15
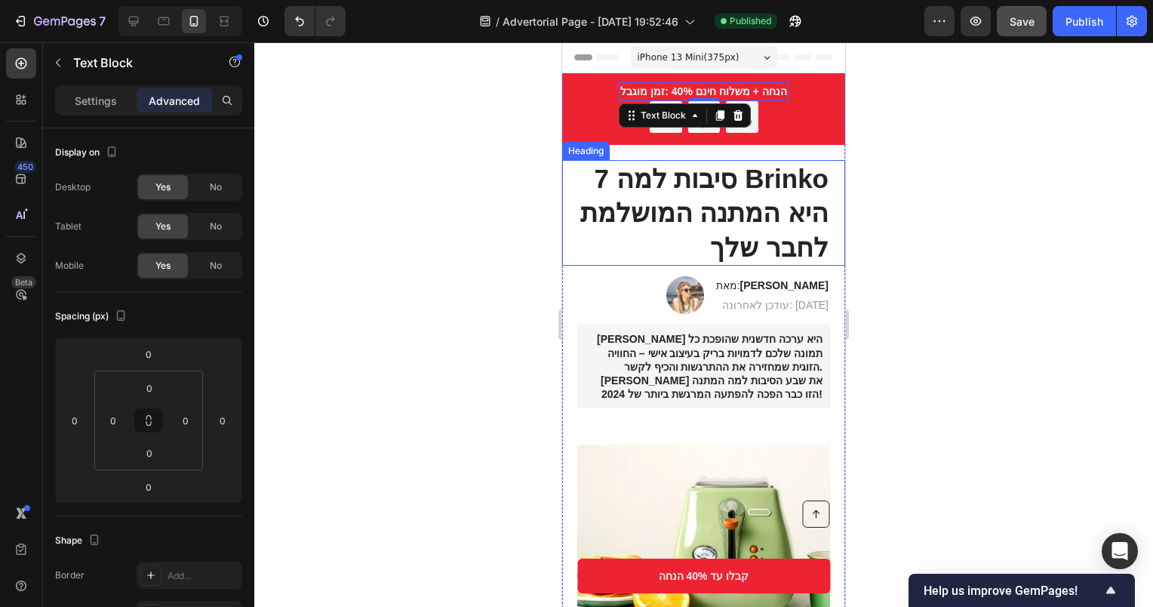
click at [469, 134] on div at bounding box center [703, 324] width 899 height 565
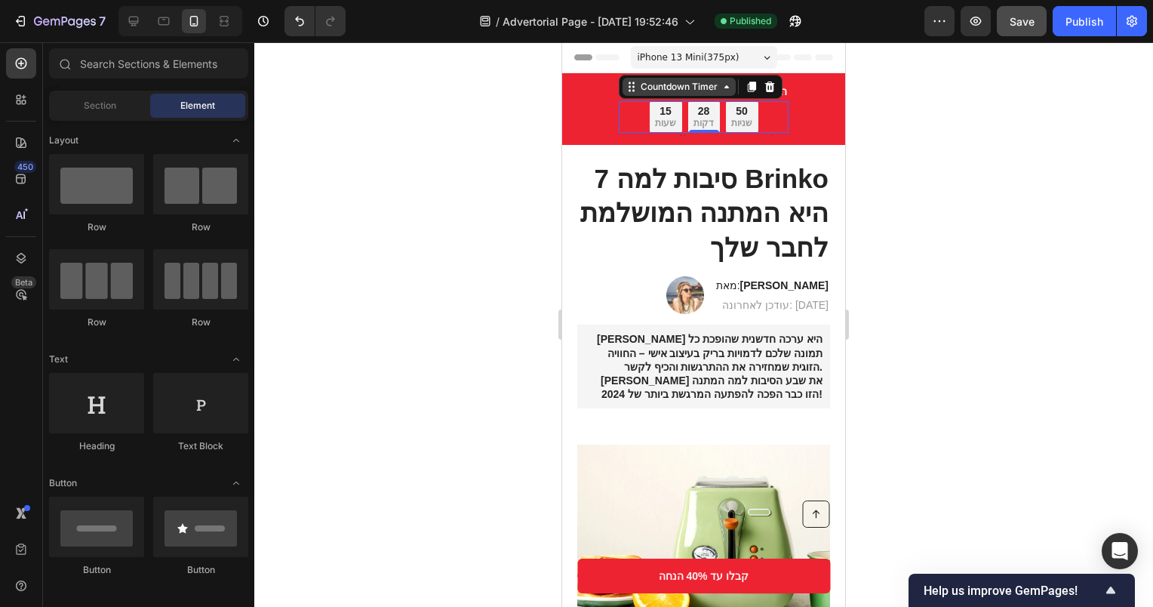
click at [631, 93] on div "Countdown Timer" at bounding box center [679, 87] width 113 height 18
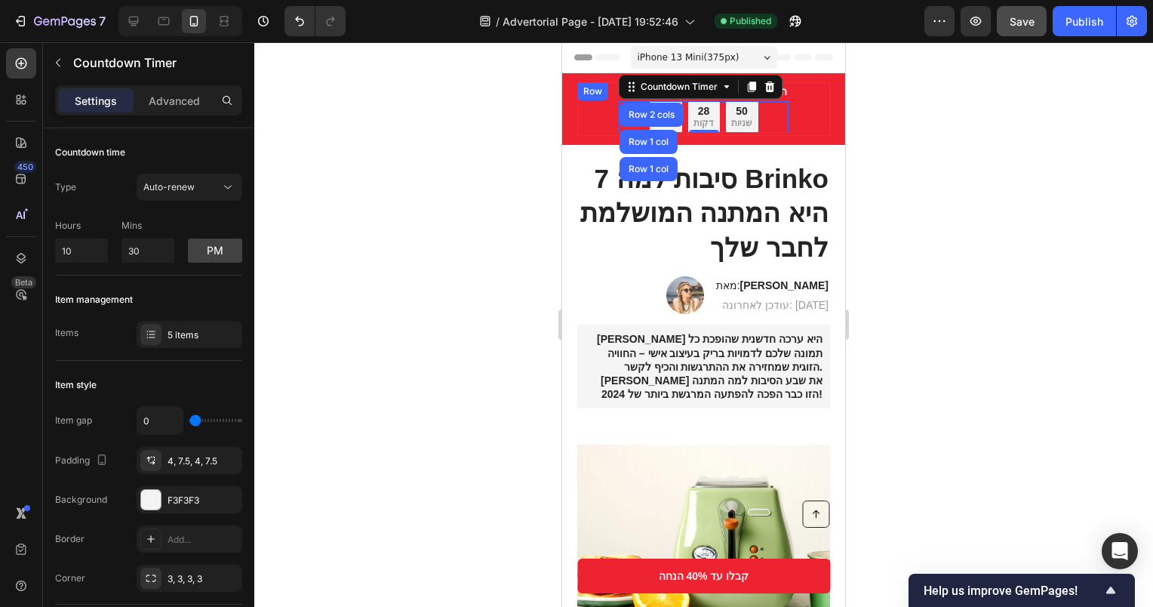
click at [589, 109] on div "זמן מוגבל: ‎40% הנחה + משלוח חינם Text Block 15 שעות 28 דקות 50 שניות Countdown…" at bounding box center [703, 109] width 253 height 54
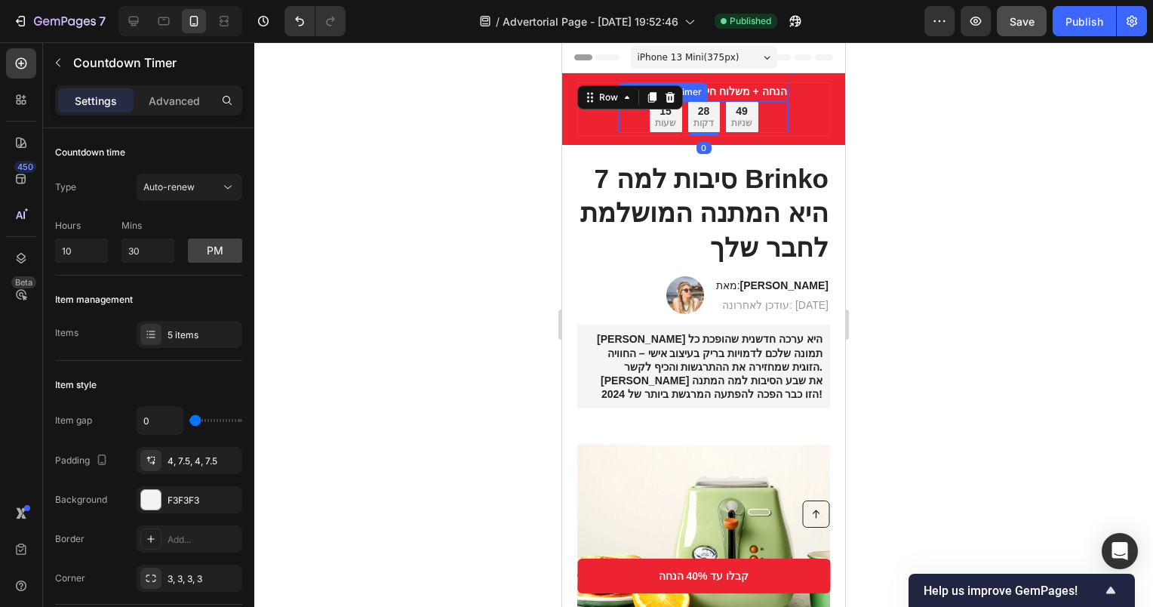
click at [769, 112] on div "15 שעות 28 דקות 49 שניות" at bounding box center [703, 117] width 169 height 32
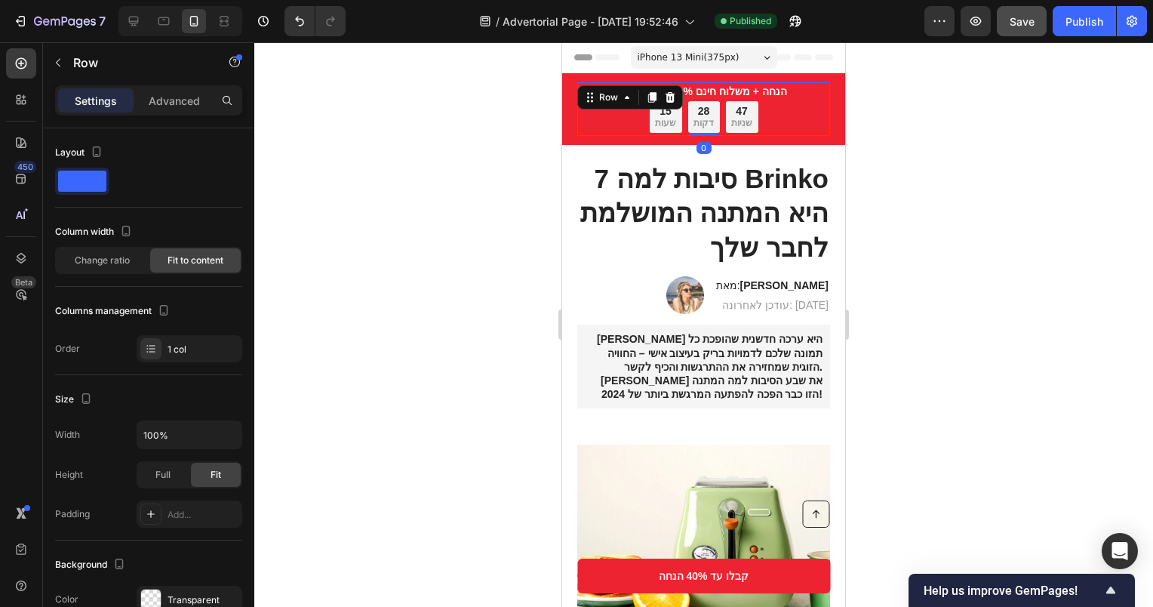
click at [802, 94] on div "זמן מוגבל: ‎40% הנחה + משלוח חינם Text Block 15 שעות 28 דקות 47 שניות Countdown…" at bounding box center [703, 109] width 253 height 54
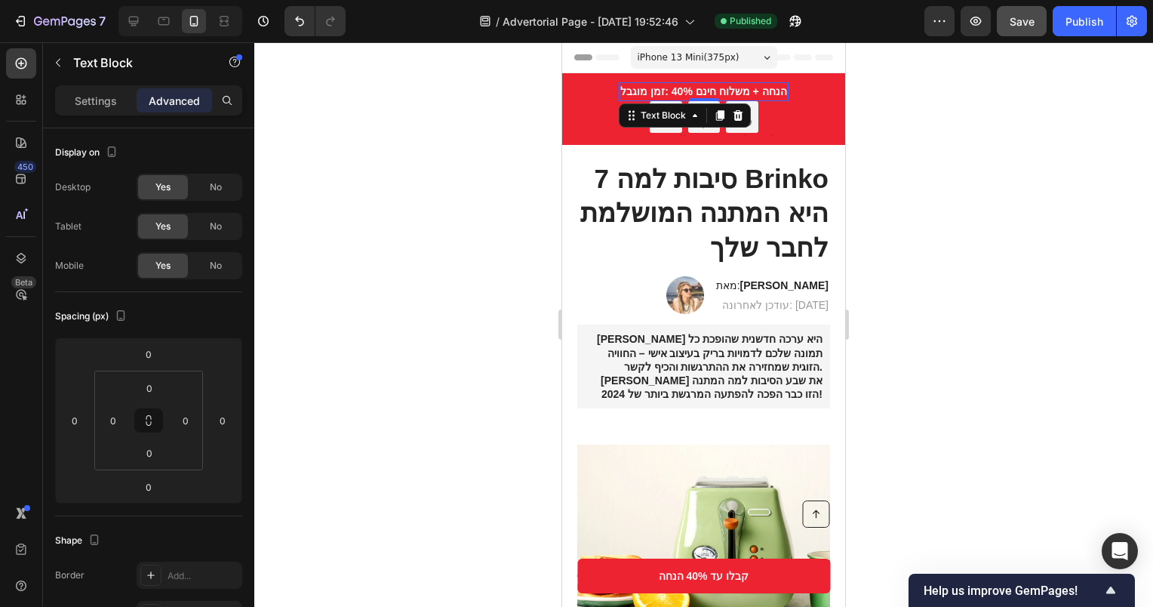
click at [743, 92] on strong "זמן מוגבל: ‎40% הנחה + משלוח חינם" at bounding box center [703, 91] width 166 height 12
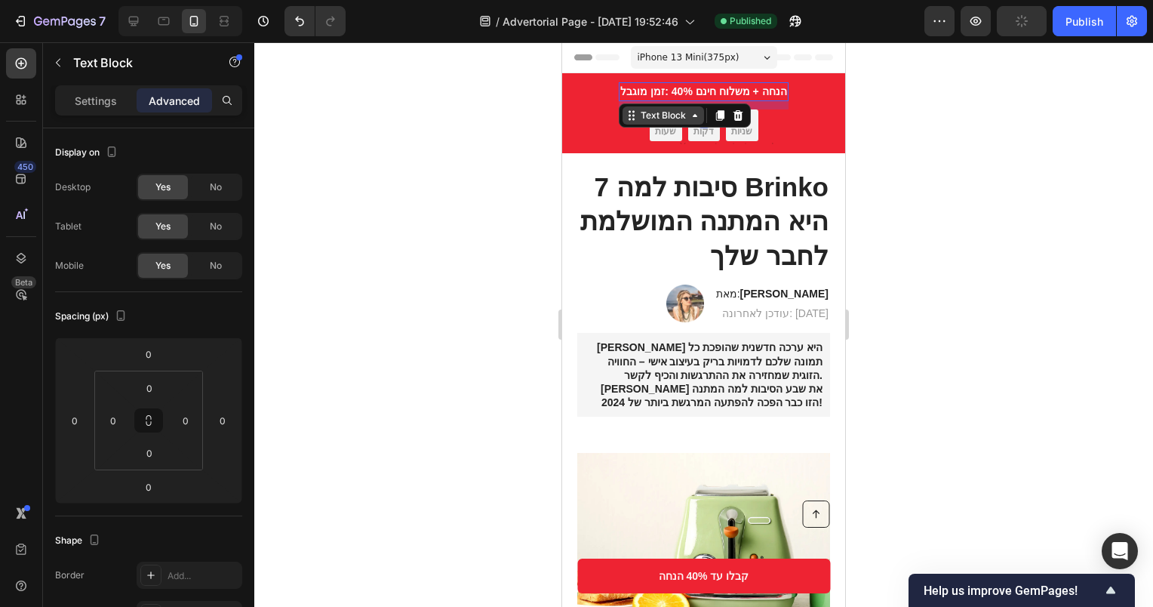
drag, startPoint x: 693, startPoint y: 97, endPoint x: 691, endPoint y: 106, distance: 8.4
click at [691, 101] on div "זמן מוגבל: ‎40% הנחה + משלוח חינם Text Block 11" at bounding box center [703, 91] width 169 height 19
type input "11"
click at [779, 142] on div at bounding box center [703, 142] width 169 height 3
click at [723, 92] on strong "זמן מוגבל: ‎40% הנחה + משלוח חינם" at bounding box center [703, 91] width 166 height 12
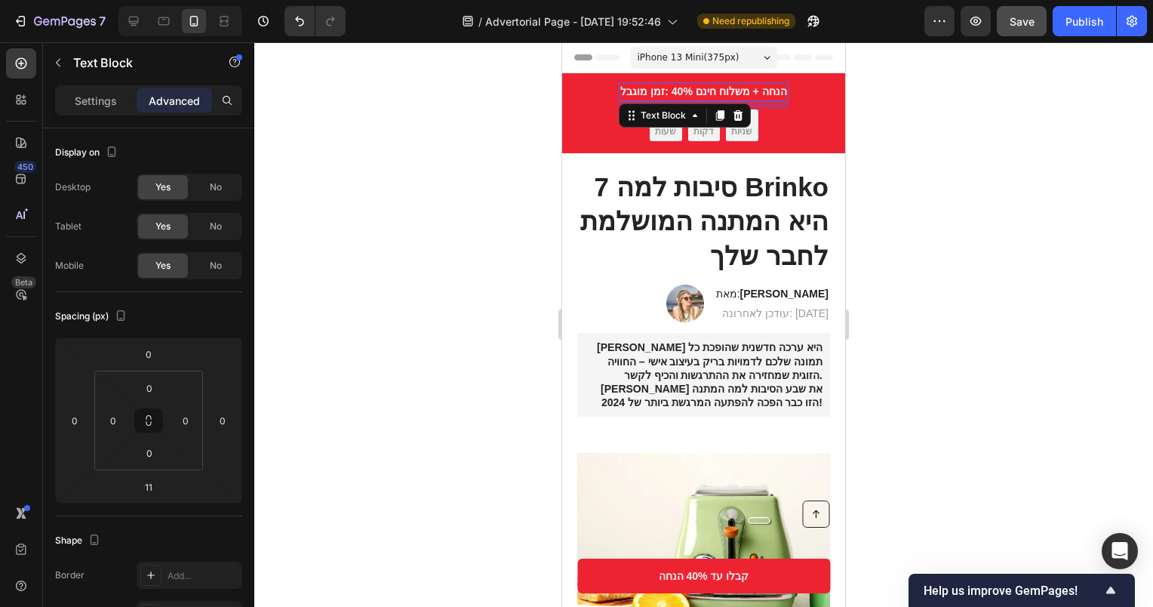
click at [651, 88] on strong "זמן מוגבל: ‎40% הנחה + משלוח חינם" at bounding box center [703, 91] width 166 height 12
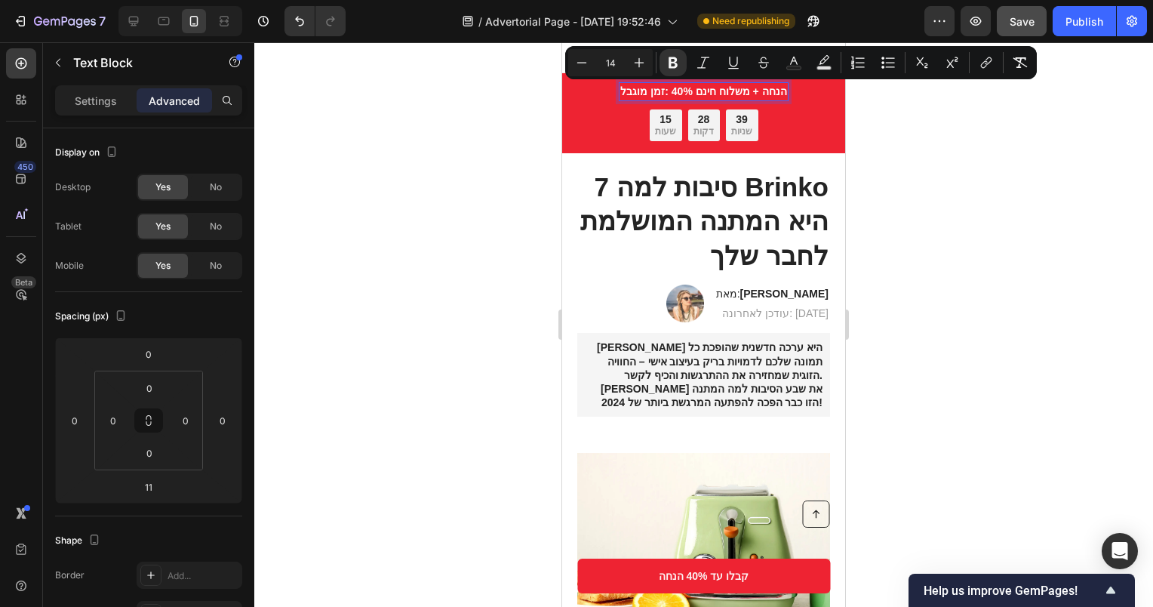
click at [639, 87] on strong "זמן מוגבל: ‎40% הנחה + משלוח חינם" at bounding box center [703, 91] width 166 height 12
drag, startPoint x: 658, startPoint y: 91, endPoint x: 608, endPoint y: 94, distance: 50.7
click at [608, 94] on div "זמן מוגבל: ‎40% הנחה + משלוח חינם Text Block 11 15 שעות 28 דקות 37 שניות Countd…" at bounding box center [703, 113] width 253 height 62
drag, startPoint x: 766, startPoint y: 91, endPoint x: 708, endPoint y: 93, distance: 58.2
click at [708, 93] on strong "הנחה לכבוד החג: ‎40% הנחה + משלוח חינם" at bounding box center [703, 91] width 197 height 12
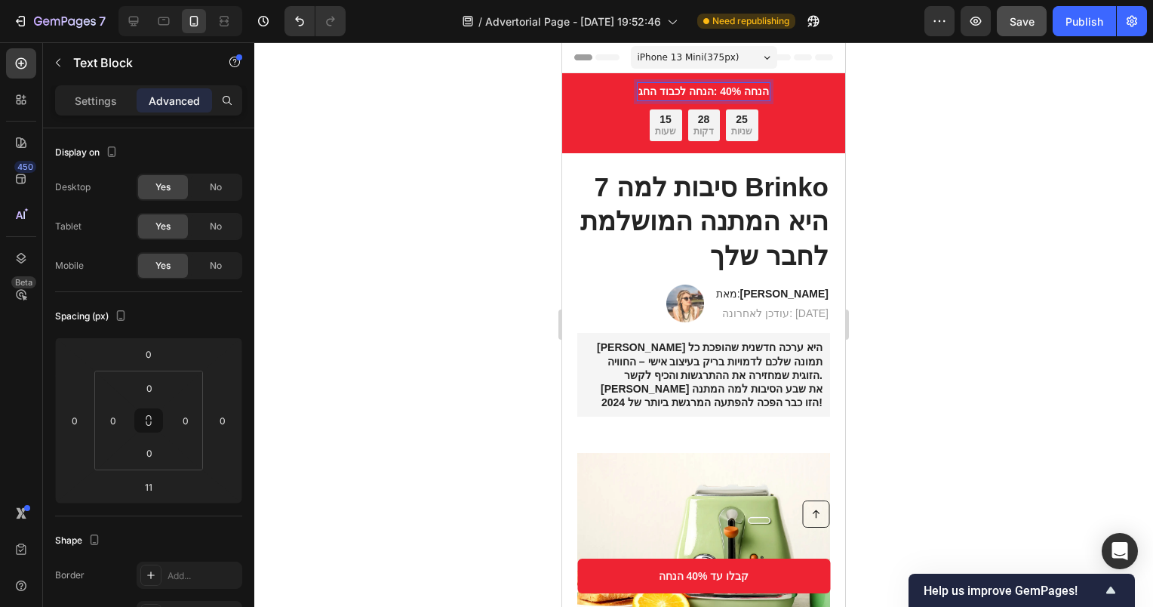
click at [711, 94] on strong "הנחה לכבוד החג: ‎40% הנחה" at bounding box center [704, 91] width 131 height 12
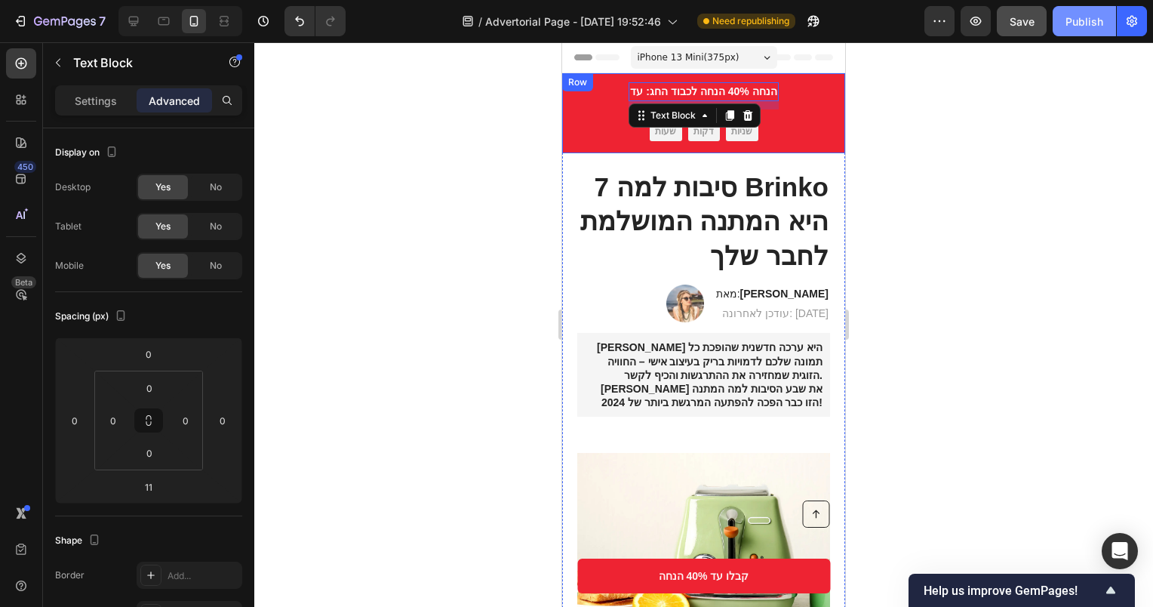
click at [1066, 32] on button "Publish" at bounding box center [1084, 21] width 63 height 30
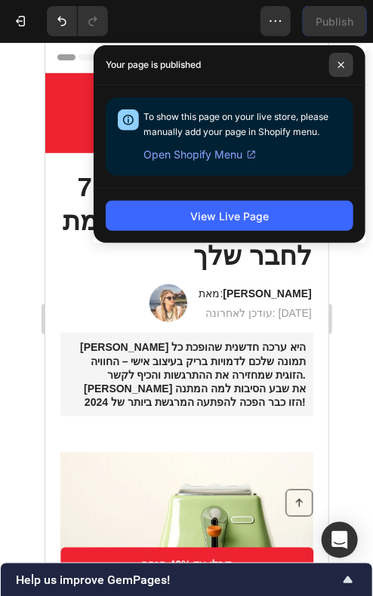
click at [342, 66] on icon at bounding box center [341, 65] width 8 height 8
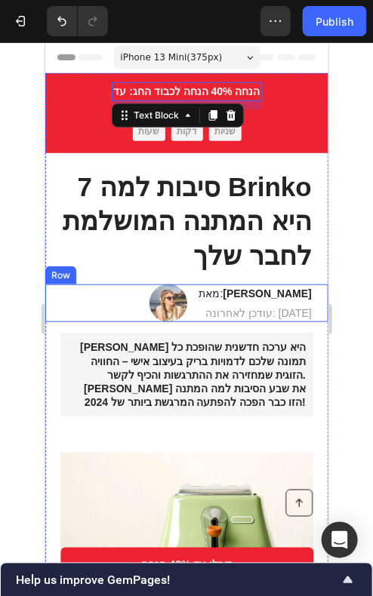
click at [112, 310] on div "Image מאת: [PERSON_NAME] Heading עודכן לאחרונה: [DATE] Text Block Row" at bounding box center [186, 303] width 283 height 38
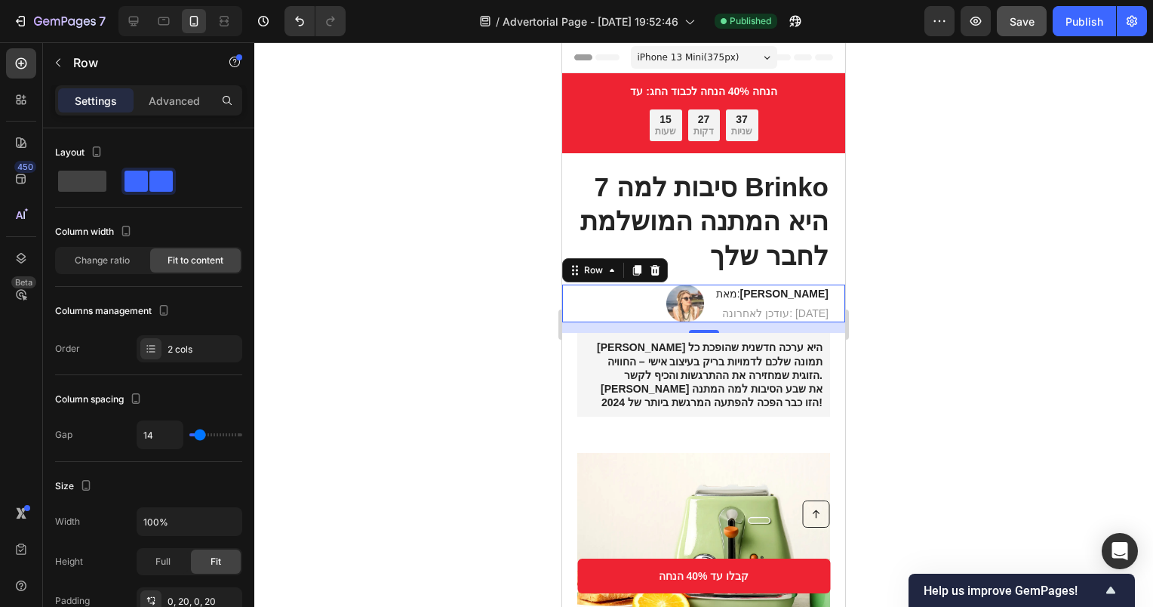
click at [605, 316] on div "Image מאת: [PERSON_NAME] Heading עודכן לאחרונה: [DATE] Text Block Row 14" at bounding box center [703, 304] width 283 height 38
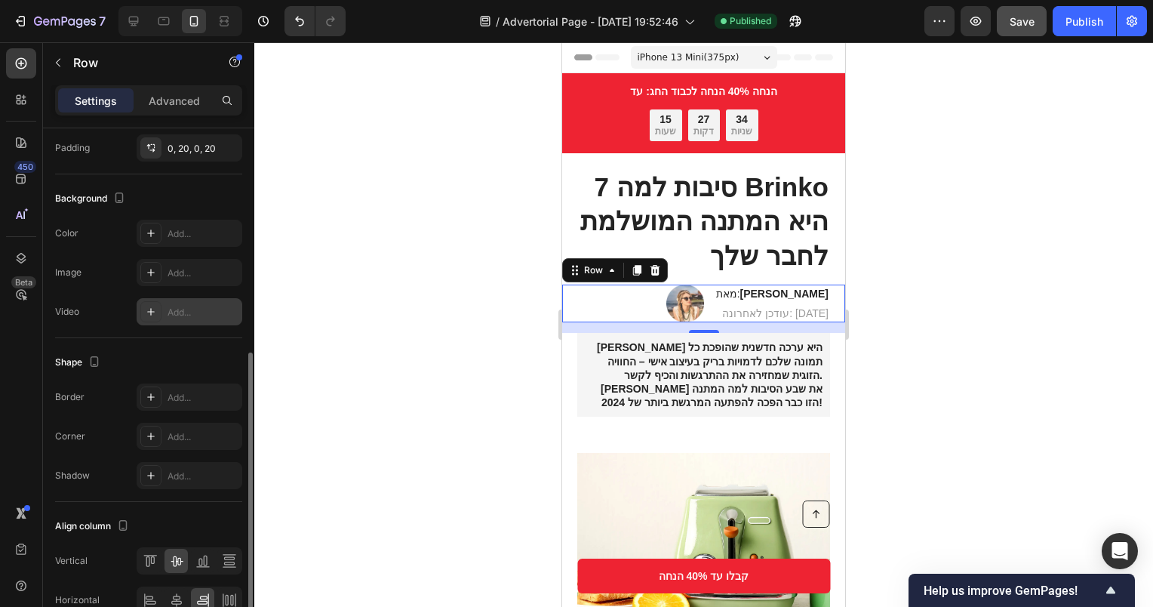
scroll to position [530, 0]
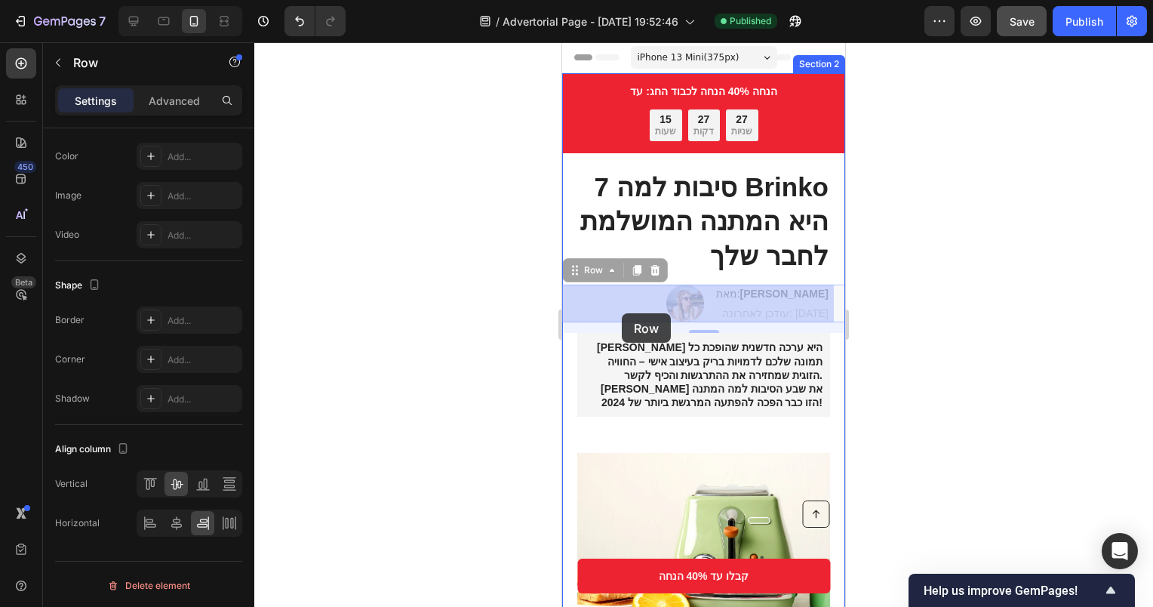
drag, startPoint x: 608, startPoint y: 301, endPoint x: 611, endPoint y: 284, distance: 17.5
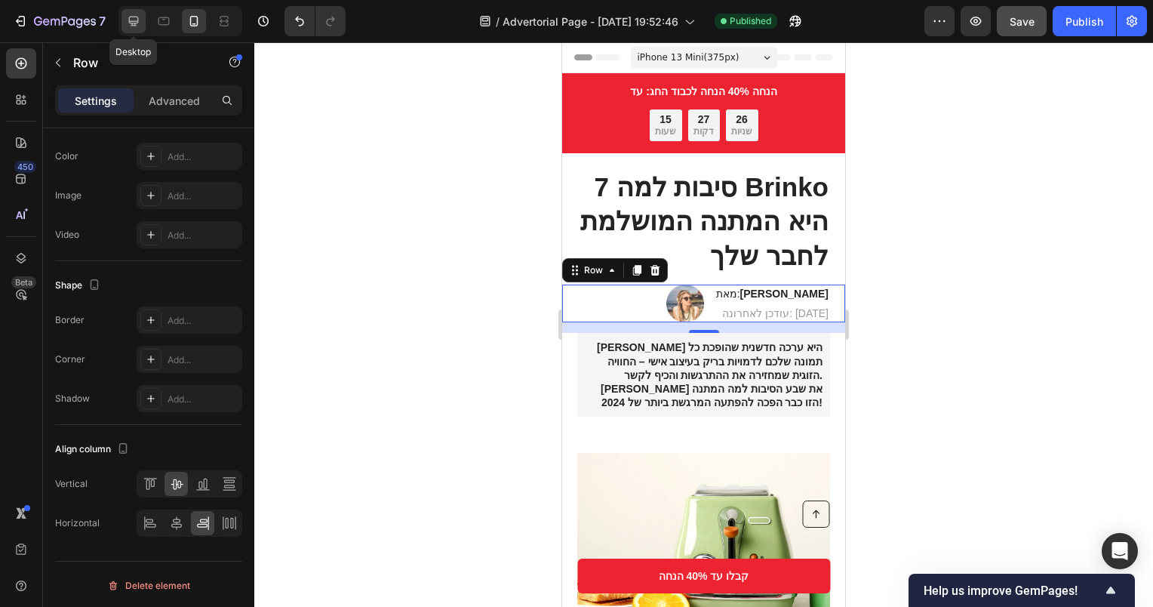
click at [130, 23] on icon at bounding box center [134, 22] width 10 height 10
type input "1036"
type input "16"
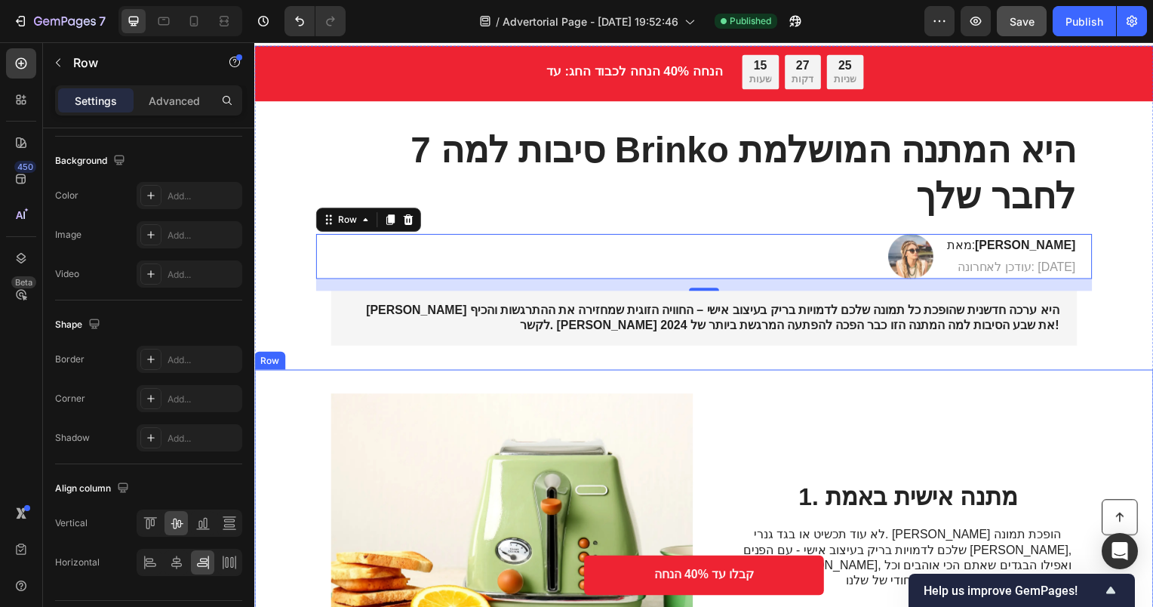
scroll to position [16, 0]
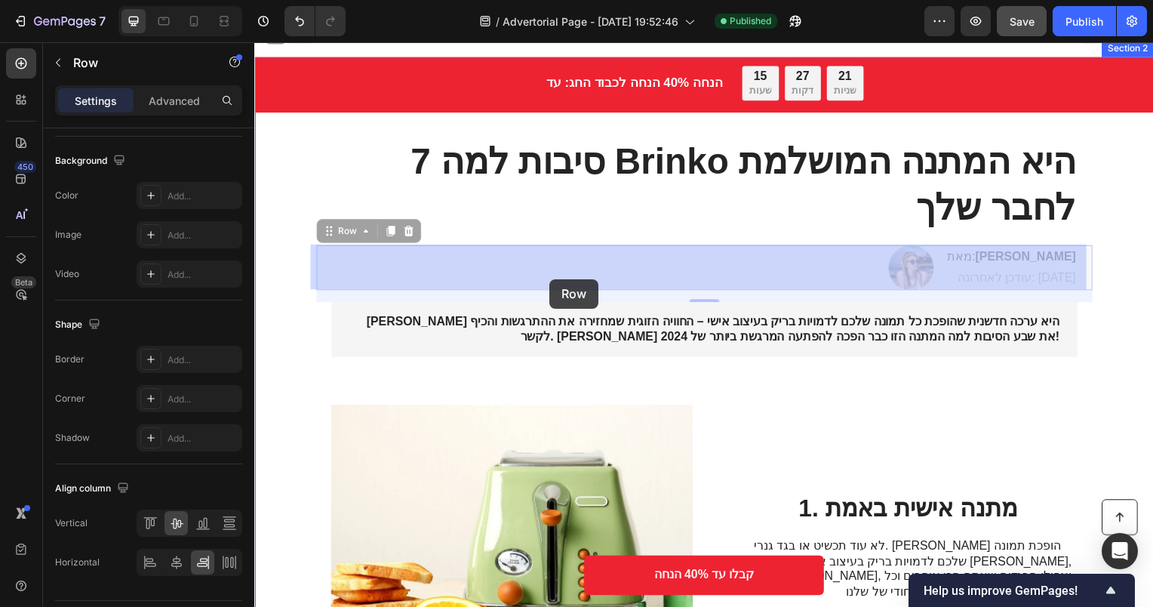
drag, startPoint x: 823, startPoint y: 278, endPoint x: 552, endPoint y: 281, distance: 271.7
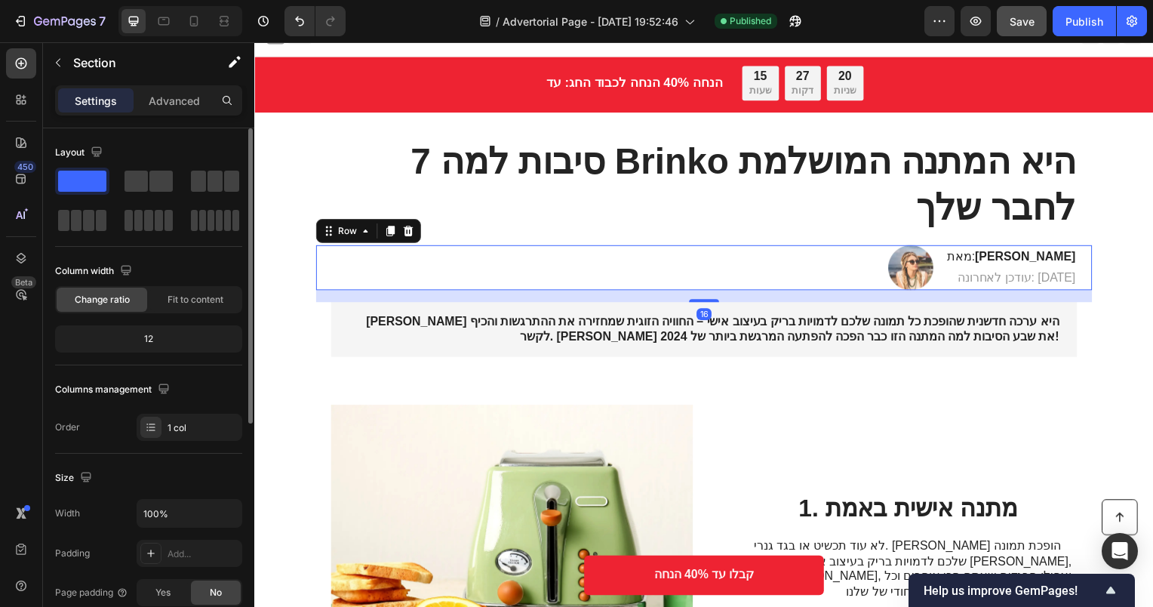
click at [1091, 265] on div "Image מאת: [PERSON_NAME] Heading עודכן לאחרונה: [DATE] Text Block Row 16" at bounding box center [707, 269] width 782 height 45
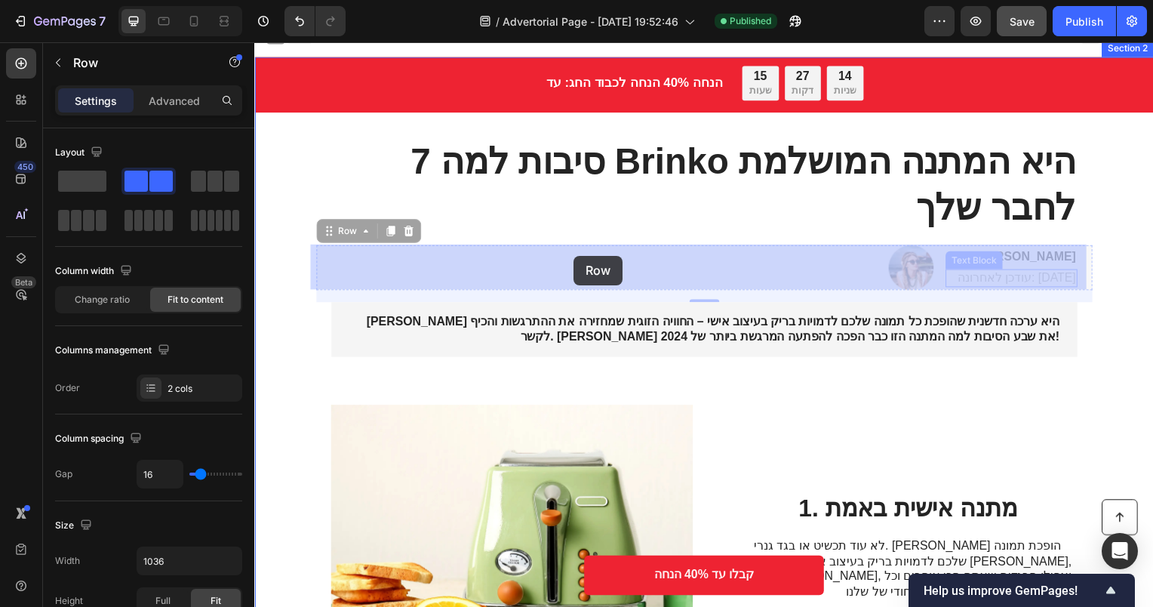
drag, startPoint x: 1091, startPoint y: 264, endPoint x: 576, endPoint y: 257, distance: 514.8
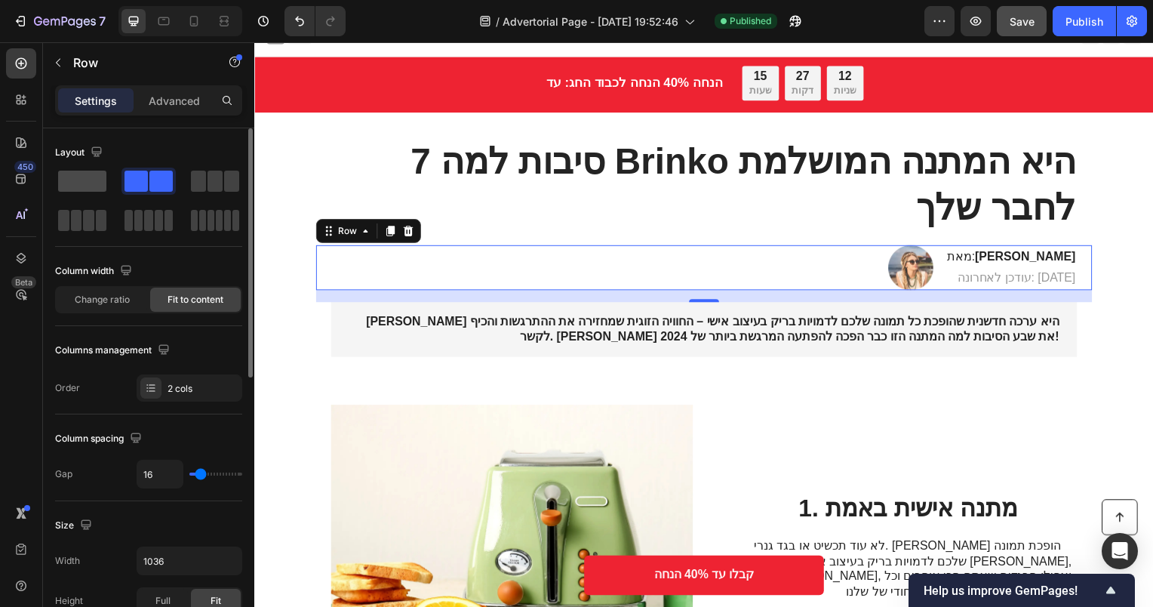
click at [81, 175] on span at bounding box center [82, 181] width 48 height 21
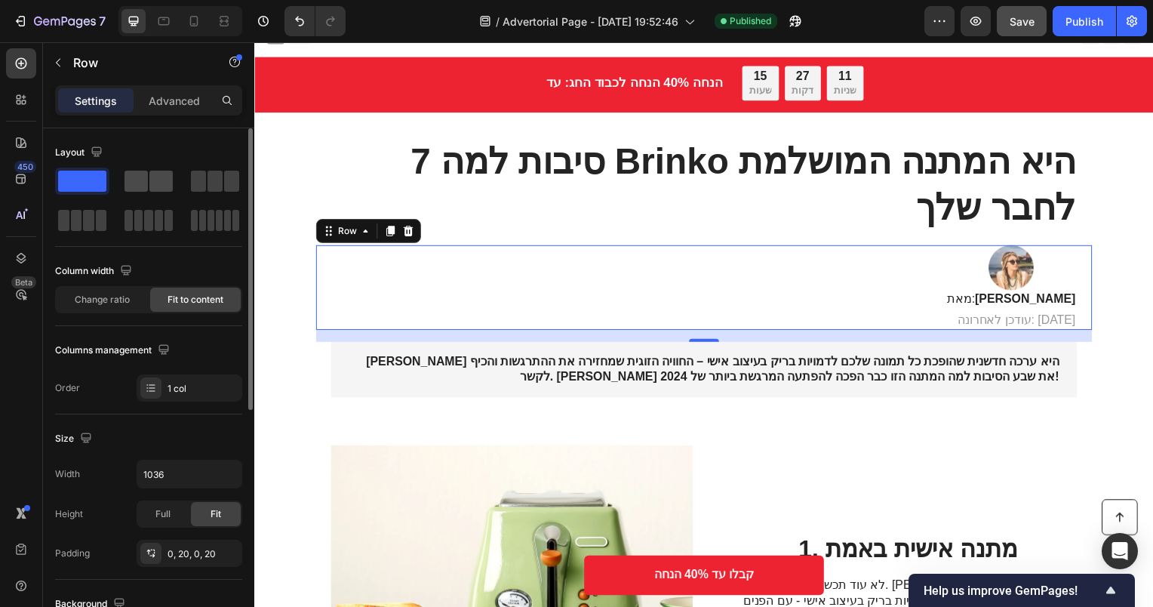
click at [150, 184] on span at bounding box center [160, 181] width 23 height 21
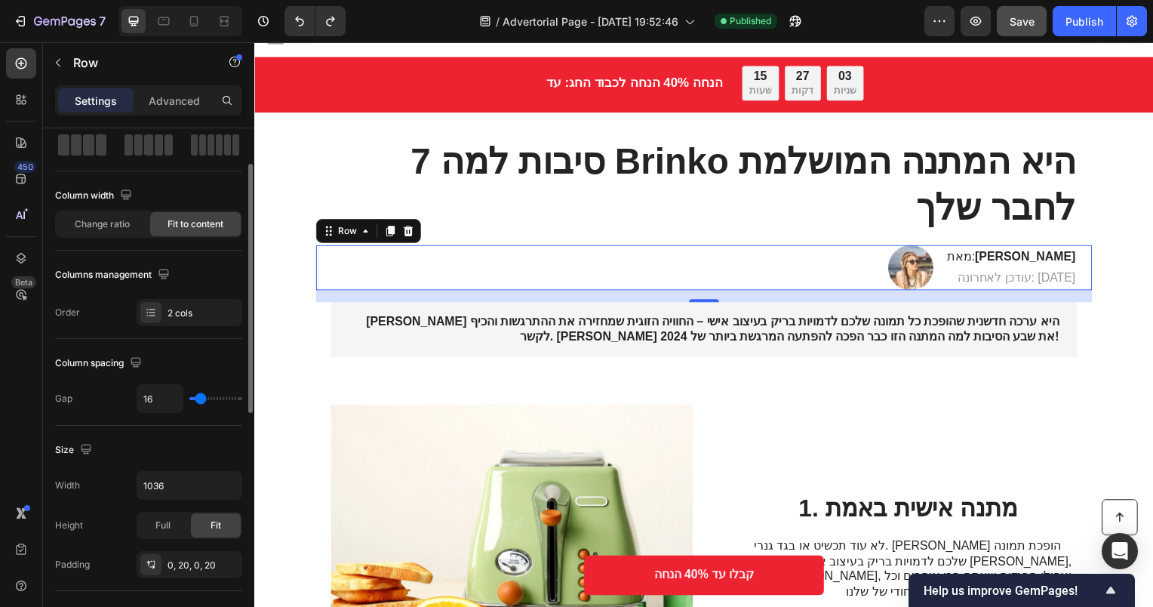
scroll to position [226, 0]
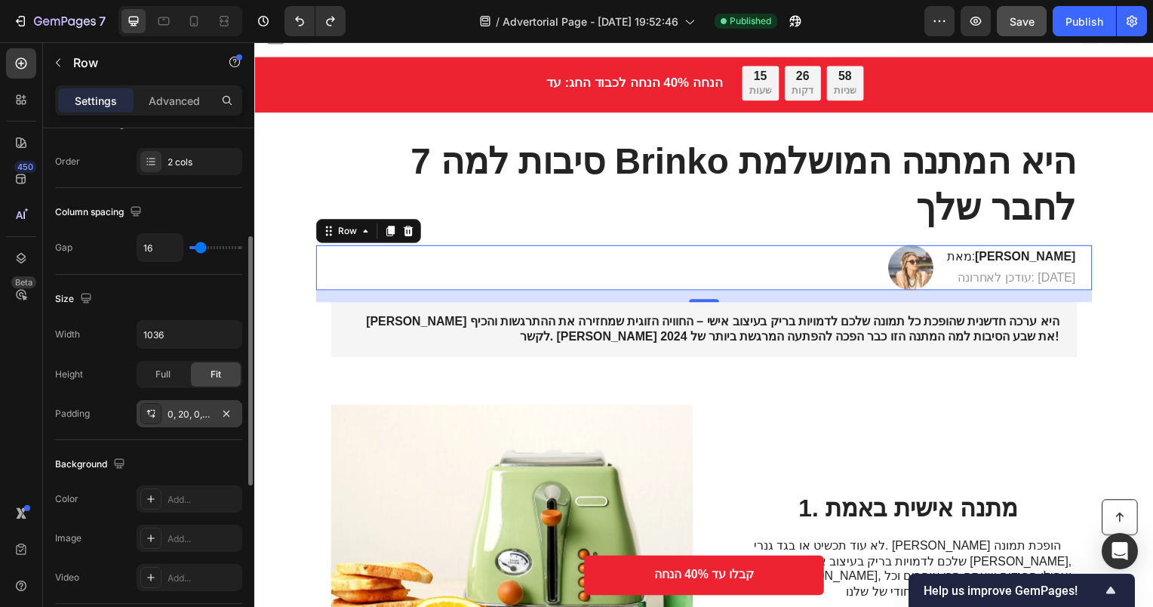
drag, startPoint x: 186, startPoint y: 411, endPoint x: 193, endPoint y: 414, distance: 7.8
click at [193, 414] on div "0, 20, 0, 20" at bounding box center [190, 415] width 44 height 14
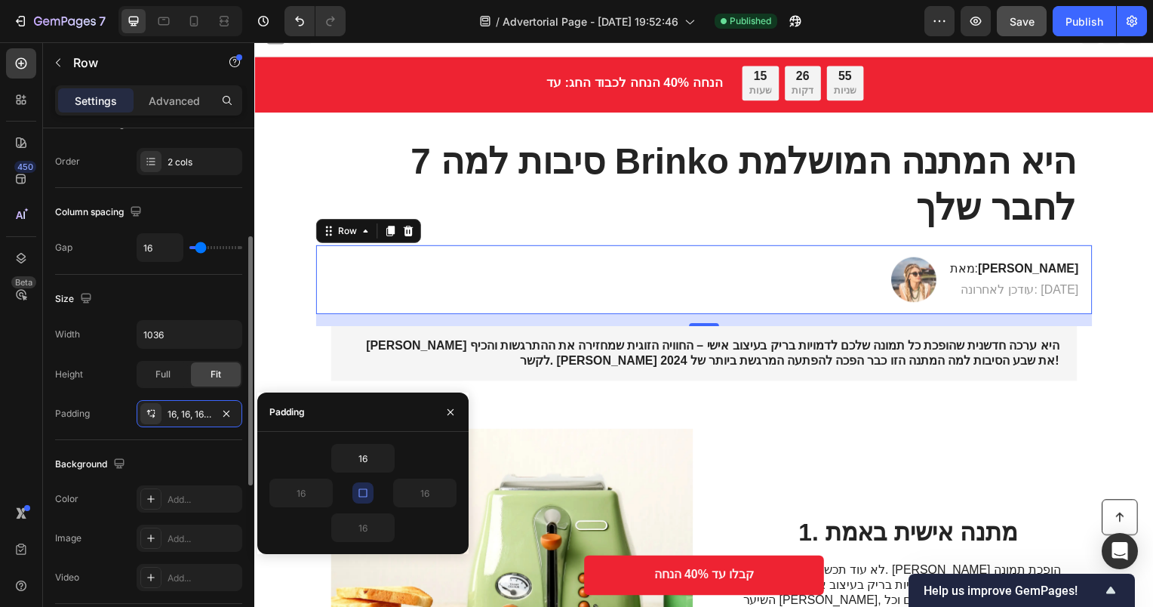
click at [193, 440] on div "Background The changes might be hidden by the video. Color Add... Image Add... …" at bounding box center [148, 522] width 187 height 164
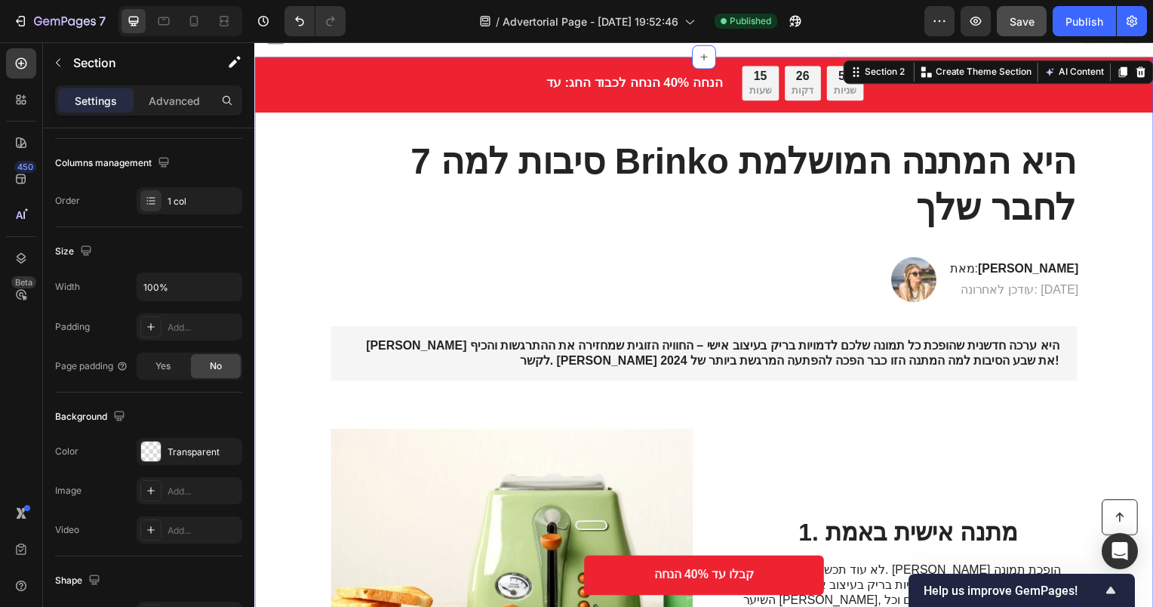
scroll to position [0, 0]
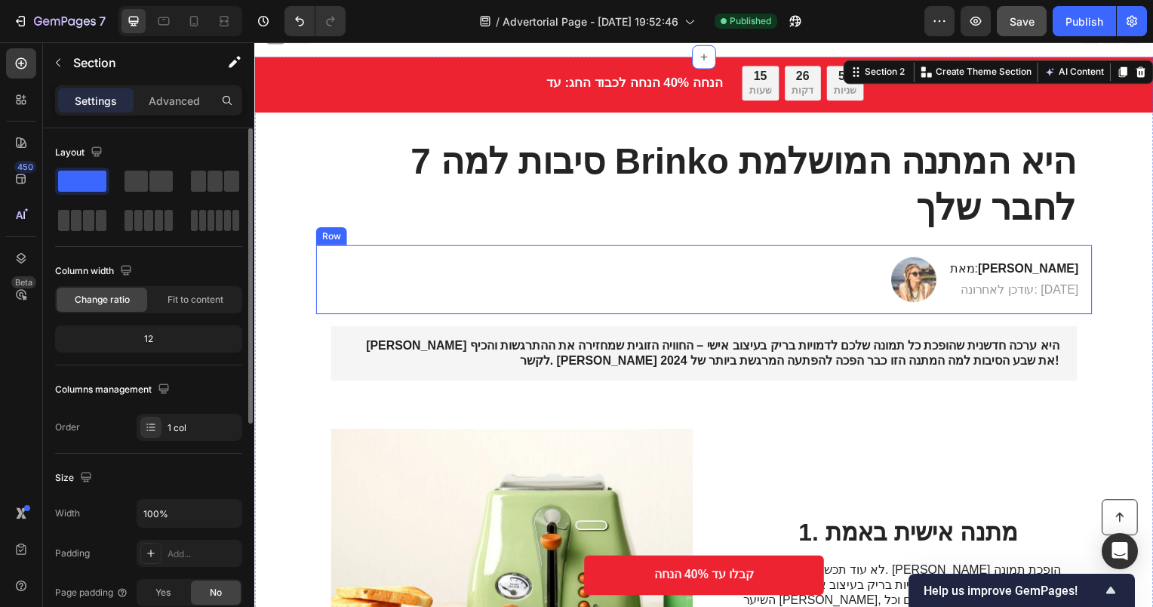
click at [1089, 277] on div "Image מאת: [PERSON_NAME] Heading עודכן לאחרונה: [DATE] Text Block Row" at bounding box center [707, 281] width 782 height 69
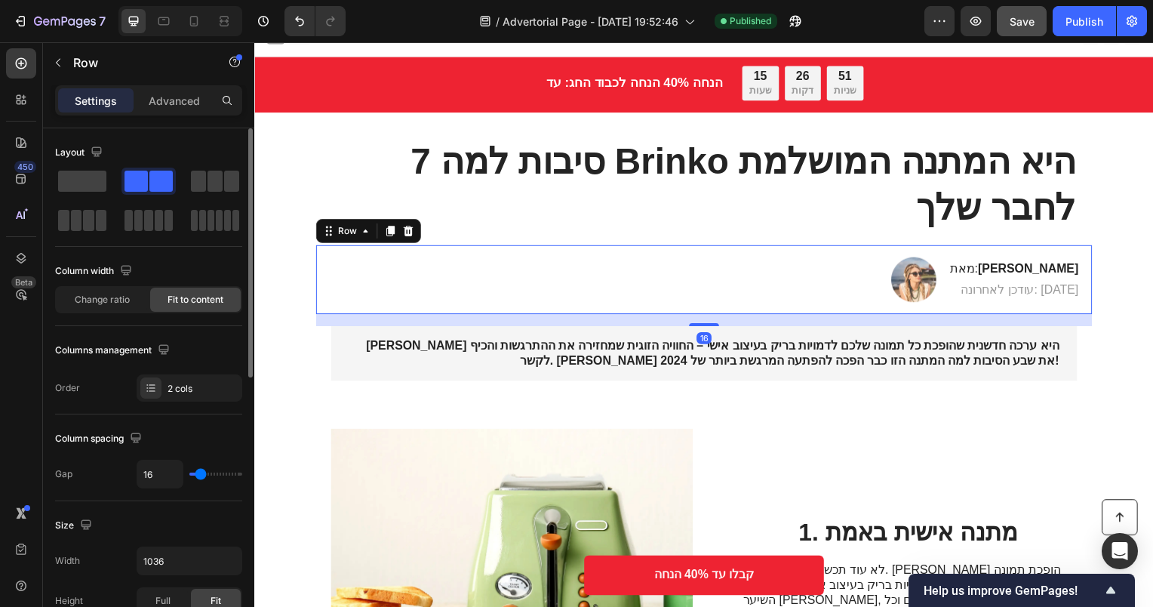
scroll to position [151, 0]
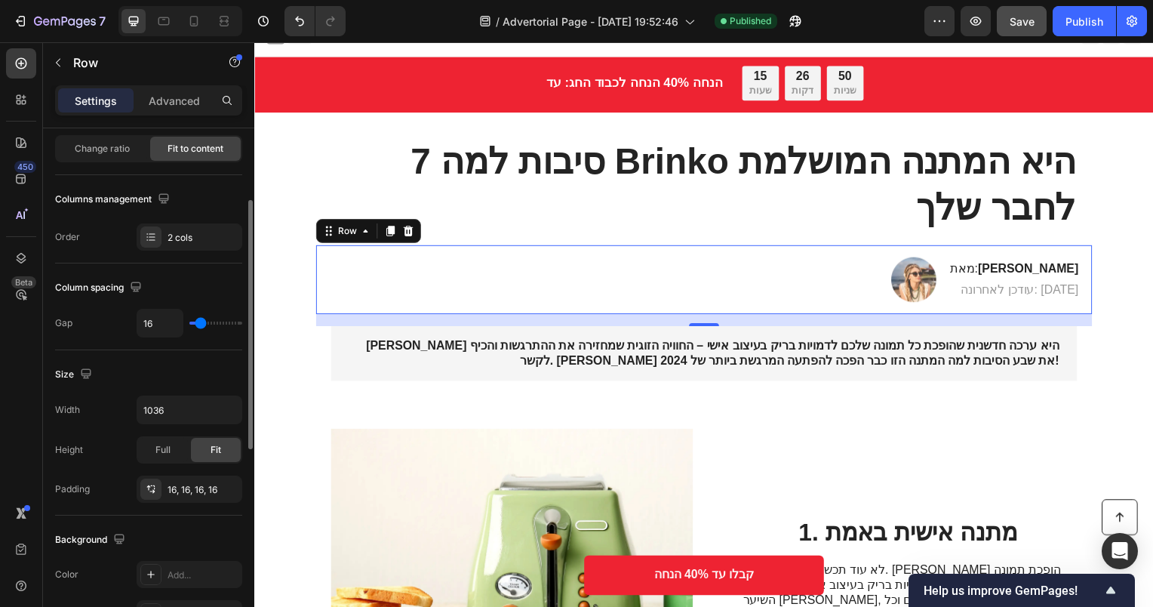
type input "18"
type input "22"
type input "25"
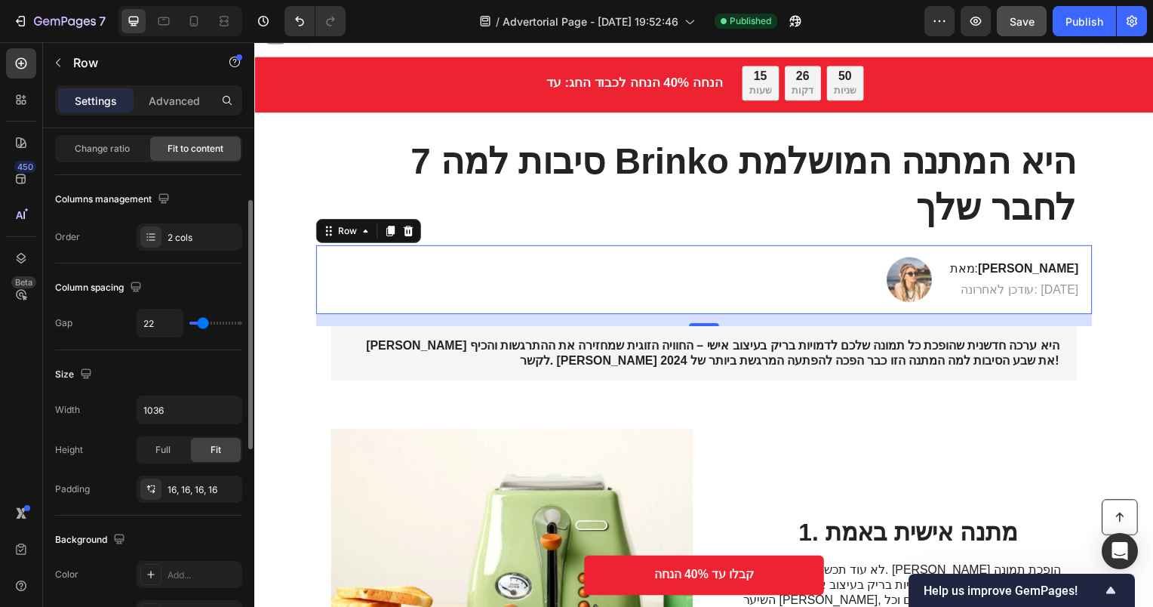
type input "25"
type input "34"
type input "41"
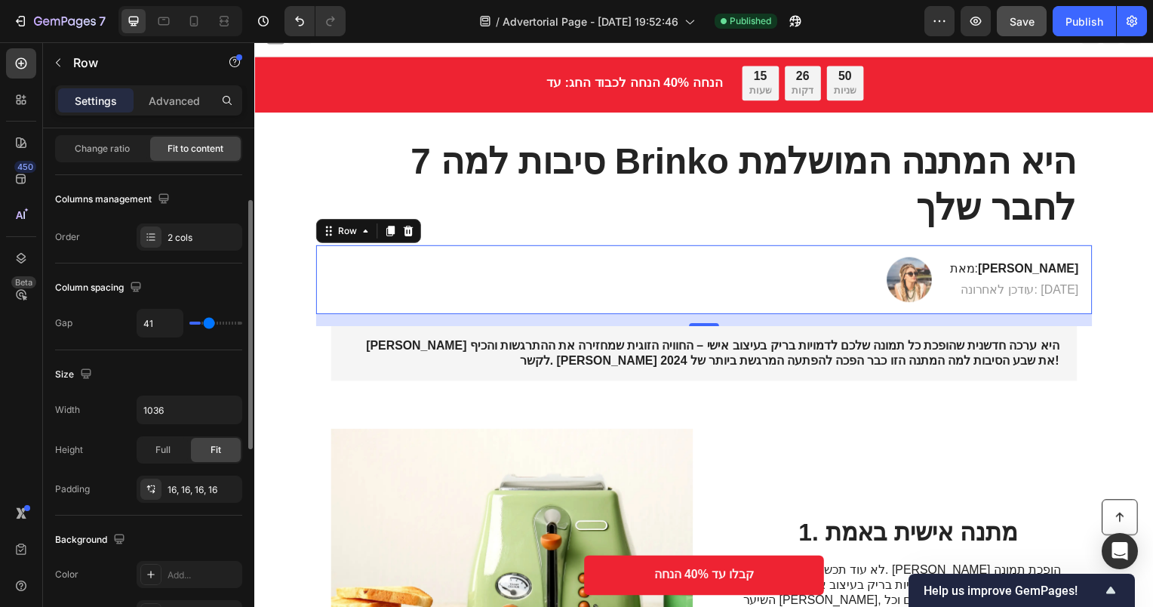
type input "47"
type input "48"
type input "52"
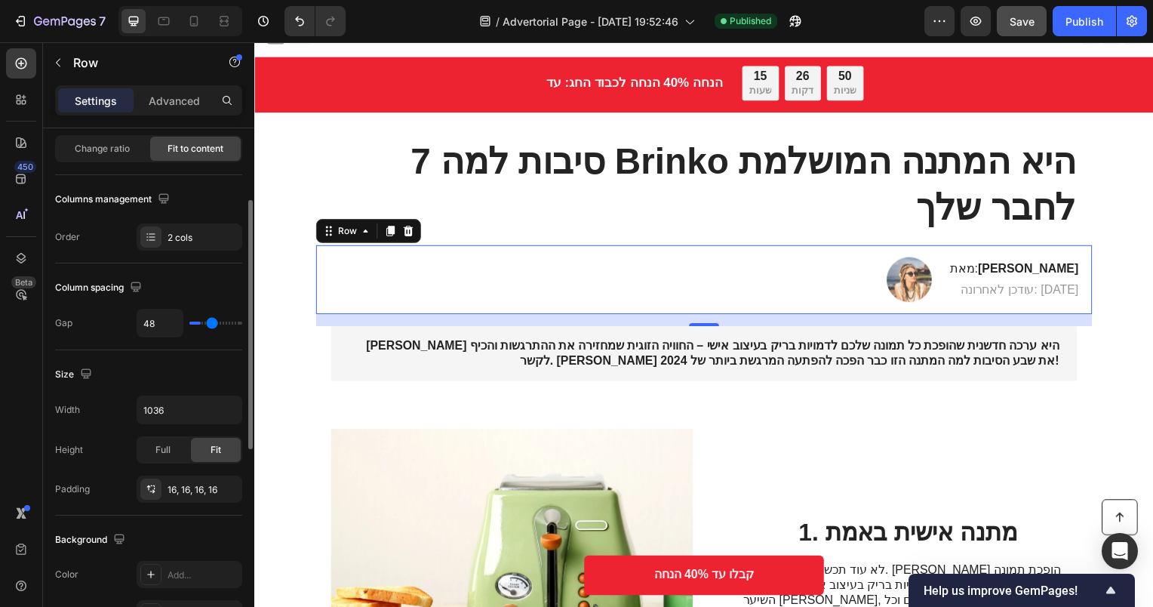
type input "52"
type input "56"
type input "61"
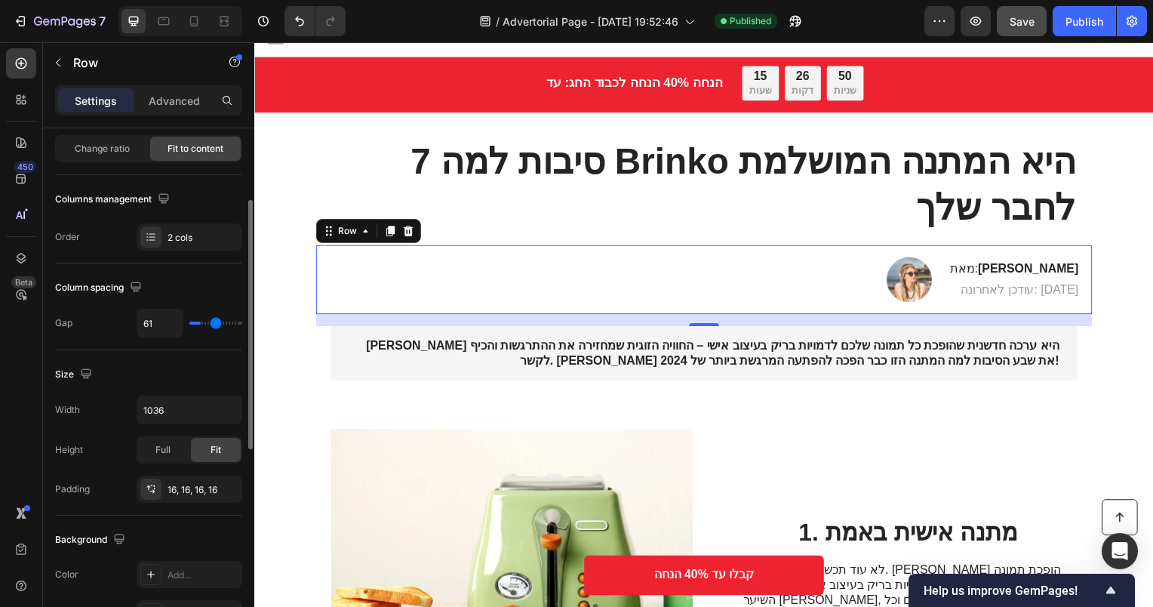
type input "63"
type input "64"
type input "66"
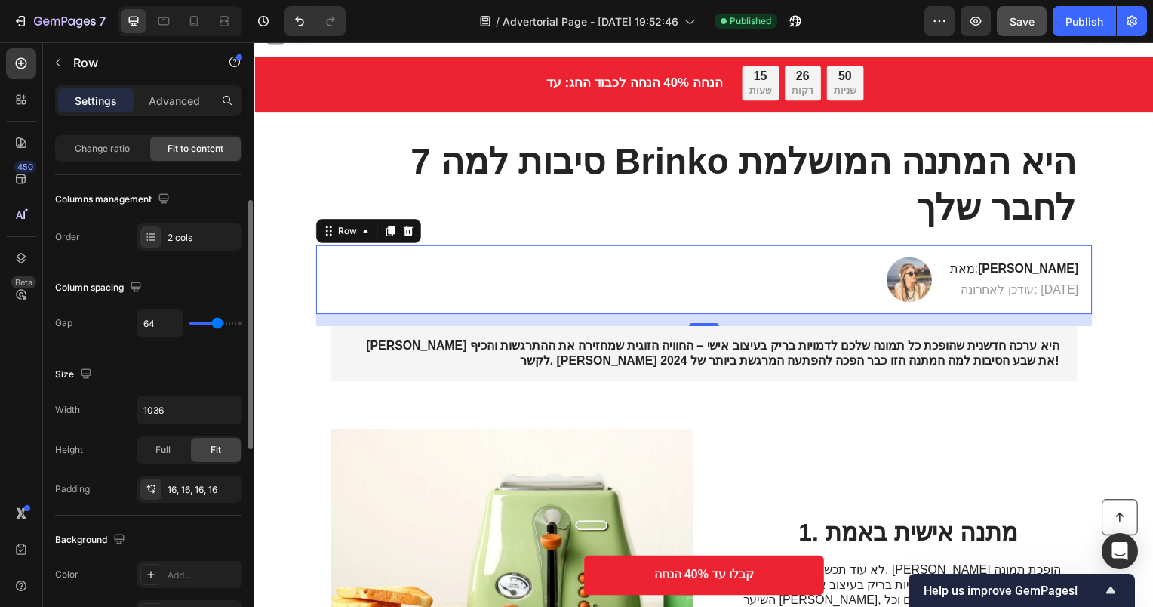
type input "66"
type input "68"
type input "70"
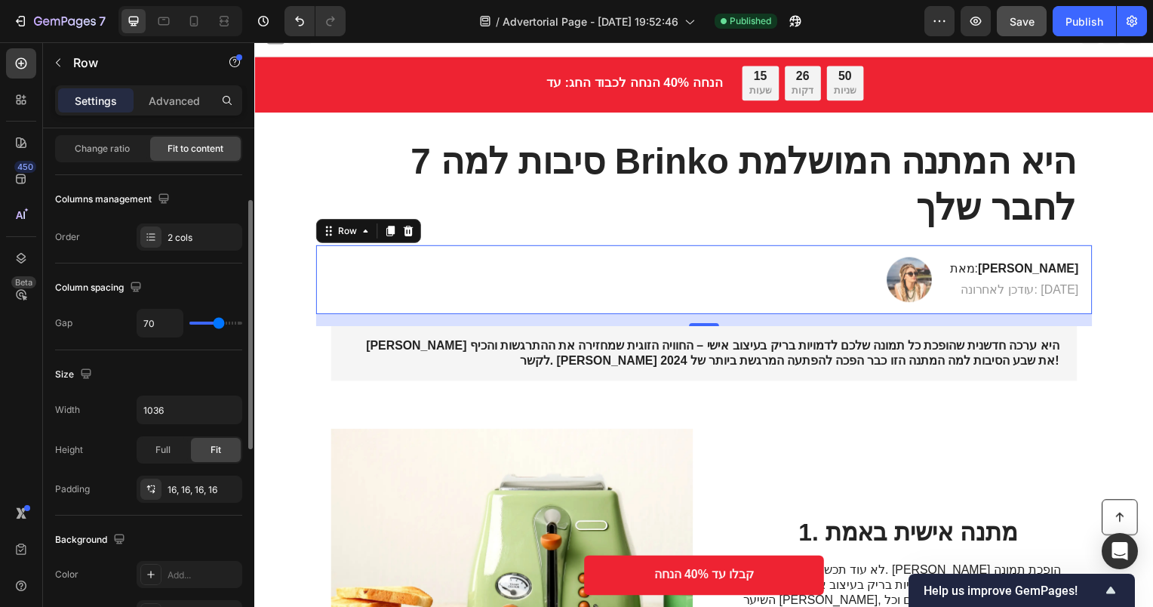
type input "72"
type input "73"
type input "75"
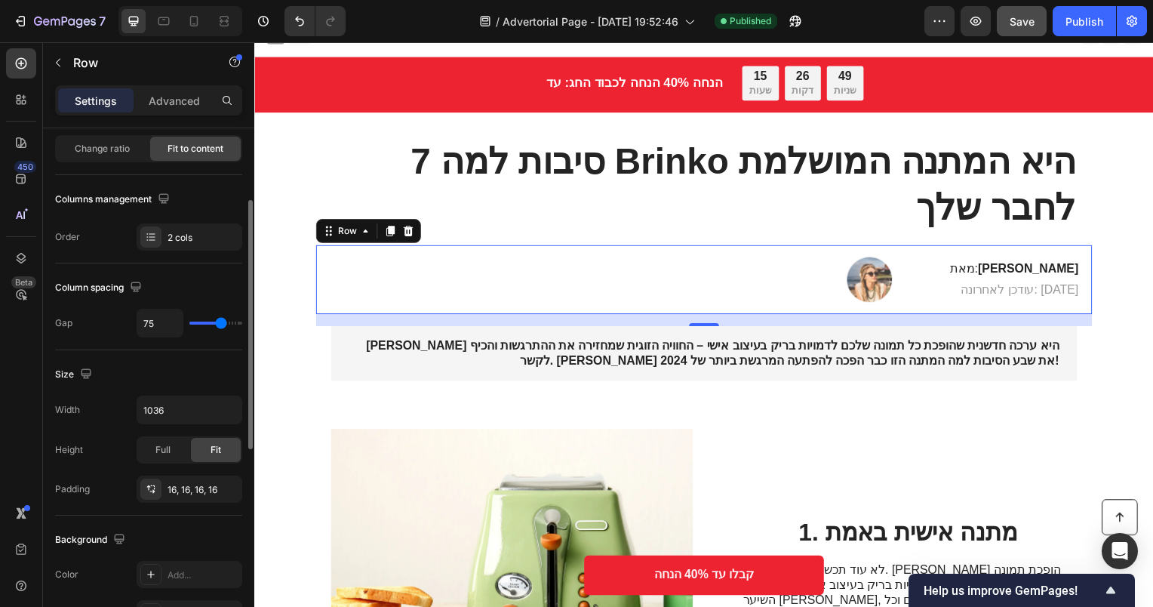
drag, startPoint x: 200, startPoint y: 326, endPoint x: 220, endPoint y: 327, distance: 20.4
type input "75"
click at [220, 325] on input "range" at bounding box center [215, 323] width 53 height 3
type input "16"
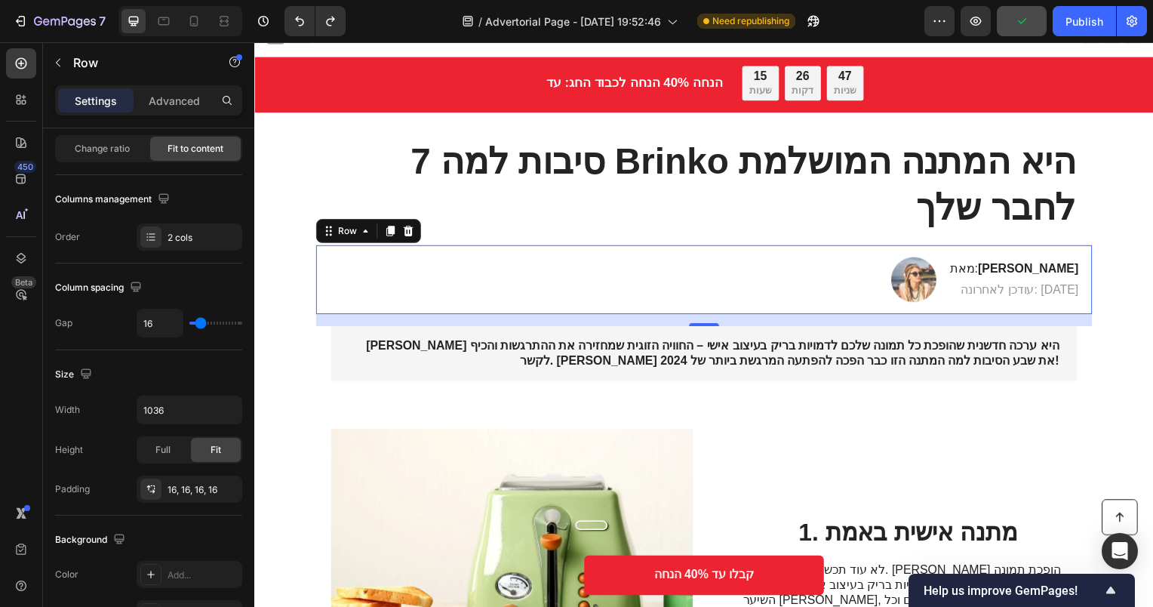
click at [1080, 278] on div "Image מאת: [PERSON_NAME] Heading עודכן לאחרונה: [DATE] Text Block Row 16" at bounding box center [707, 281] width 782 height 69
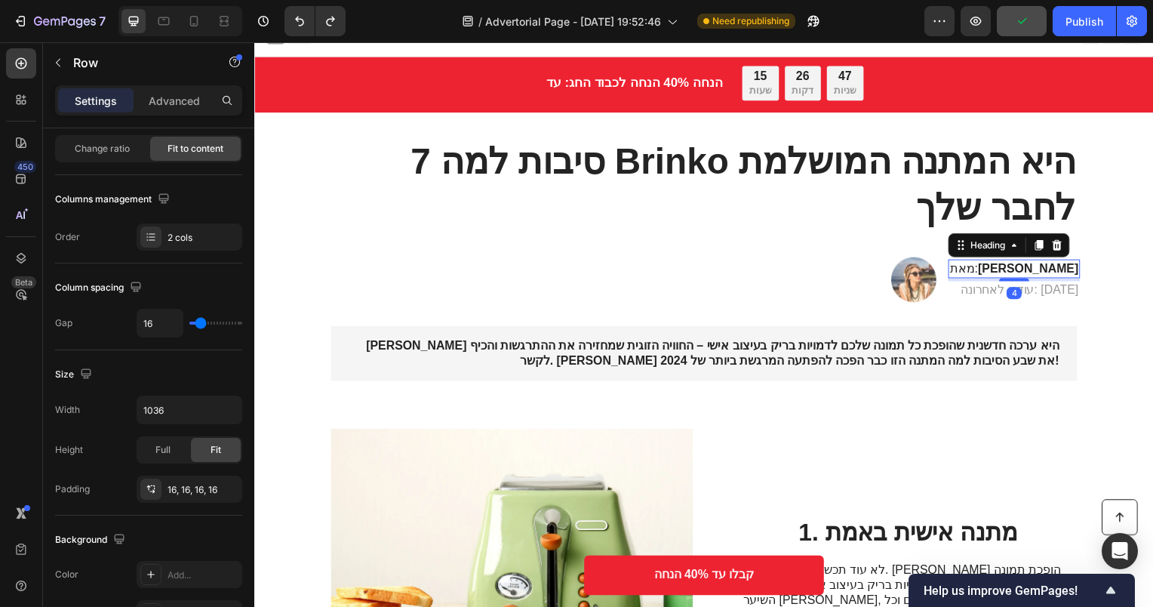
click at [1067, 271] on h2 "מאת: [PERSON_NAME]" at bounding box center [1019, 270] width 133 height 19
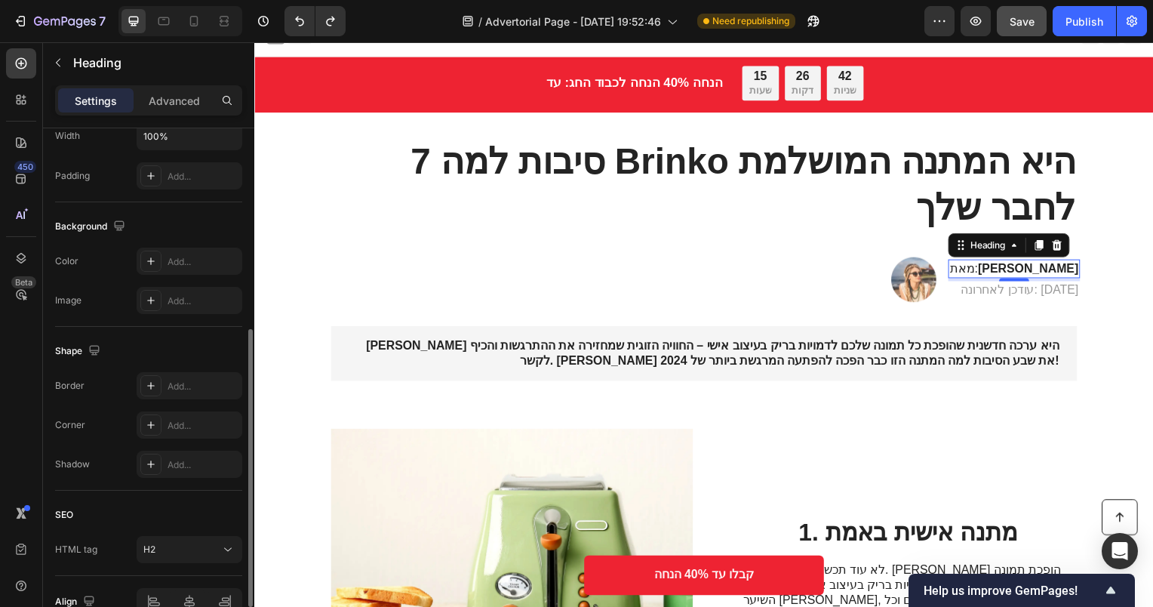
scroll to position [456, 0]
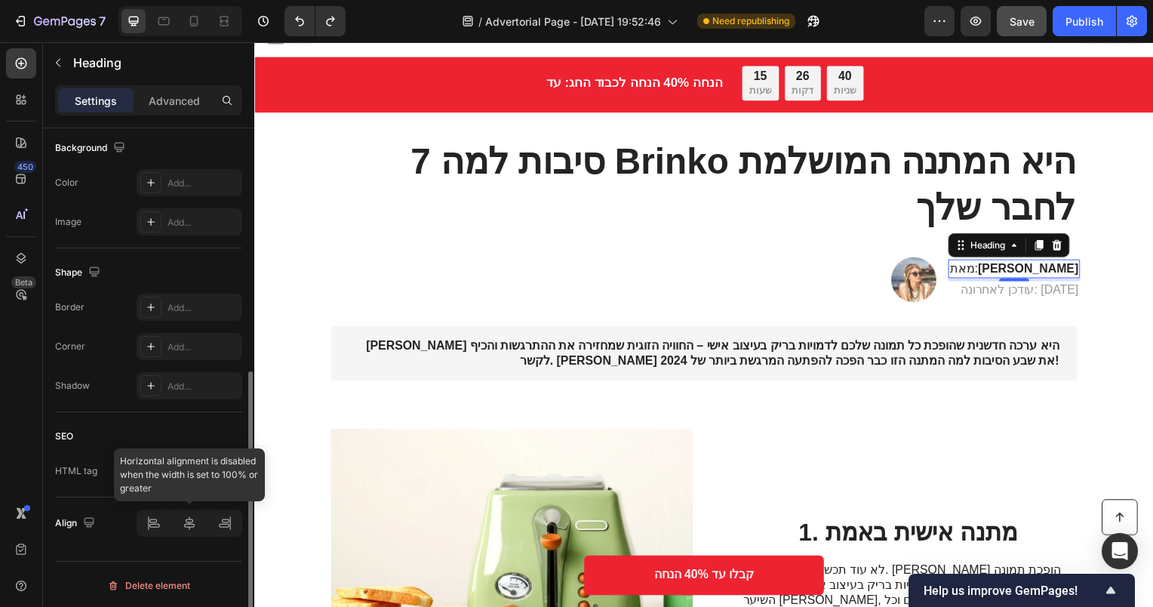
click at [197, 525] on div at bounding box center [190, 522] width 106 height 27
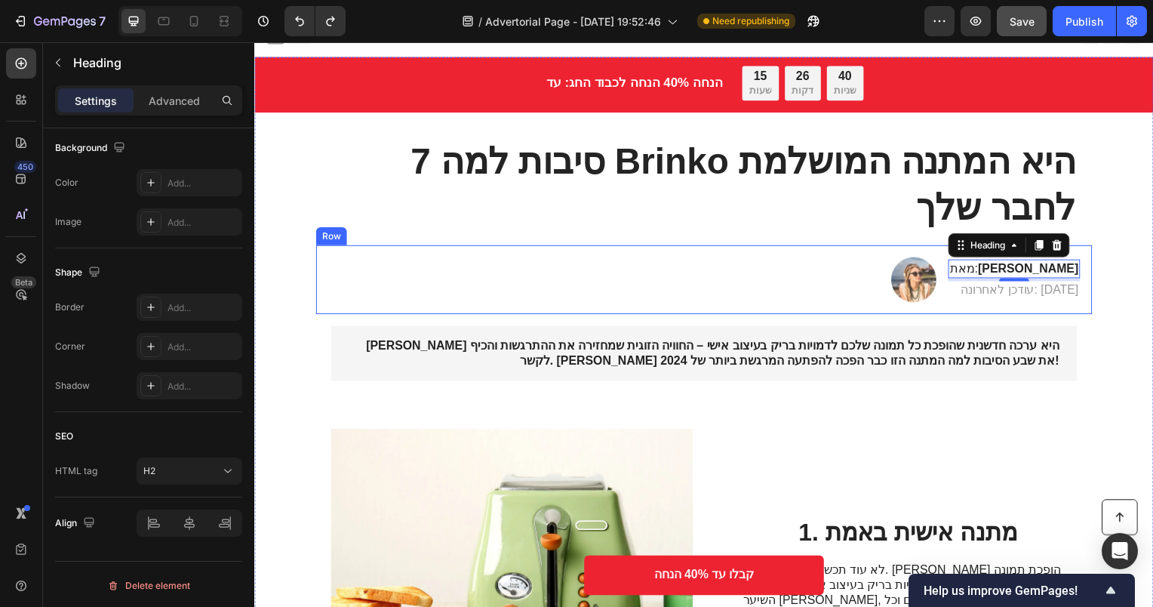
click at [735, 287] on div "Image מאת: [PERSON_NAME] Heading 4 עודכן לאחרונה: [DATE] Text Block Row" at bounding box center [707, 281] width 782 height 69
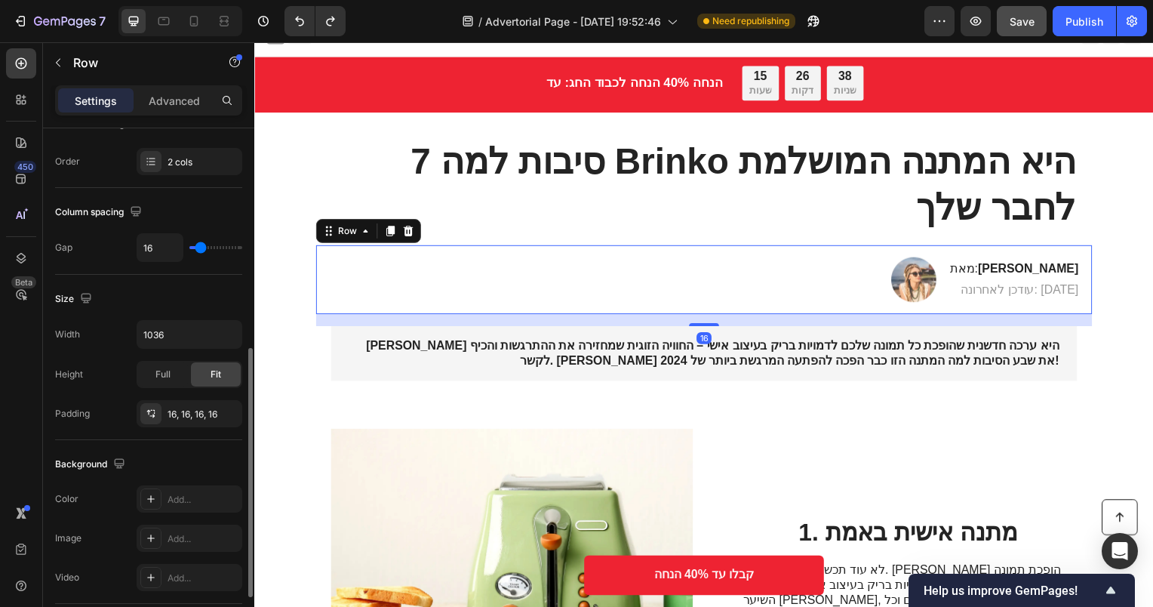
scroll to position [302, 0]
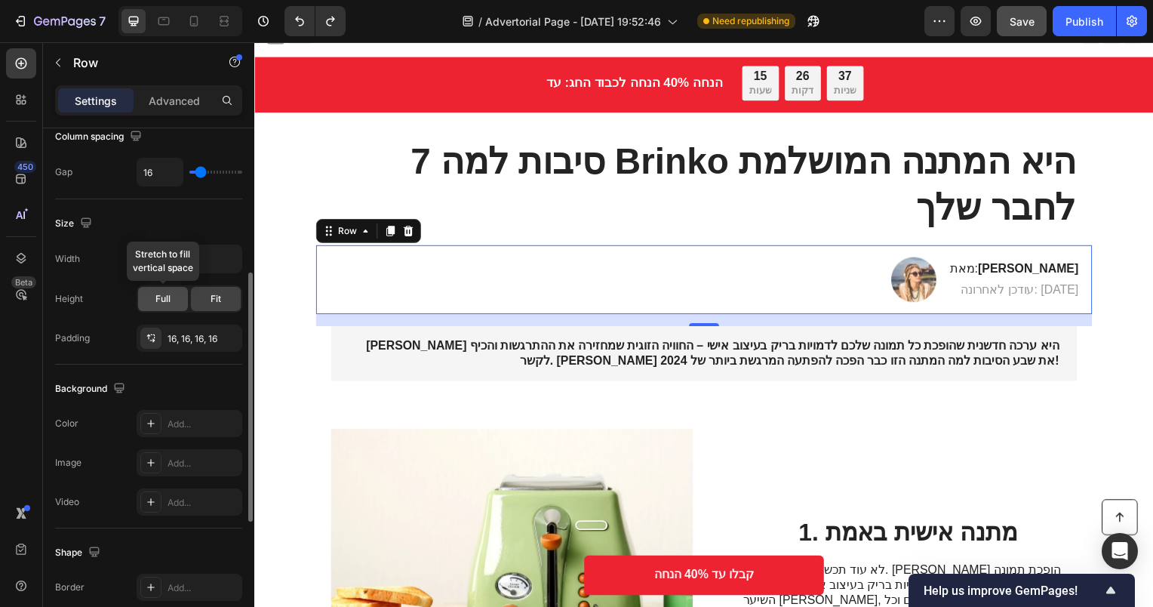
click at [174, 300] on div "Full" at bounding box center [163, 299] width 50 height 24
click at [209, 302] on div "Fit" at bounding box center [216, 299] width 50 height 24
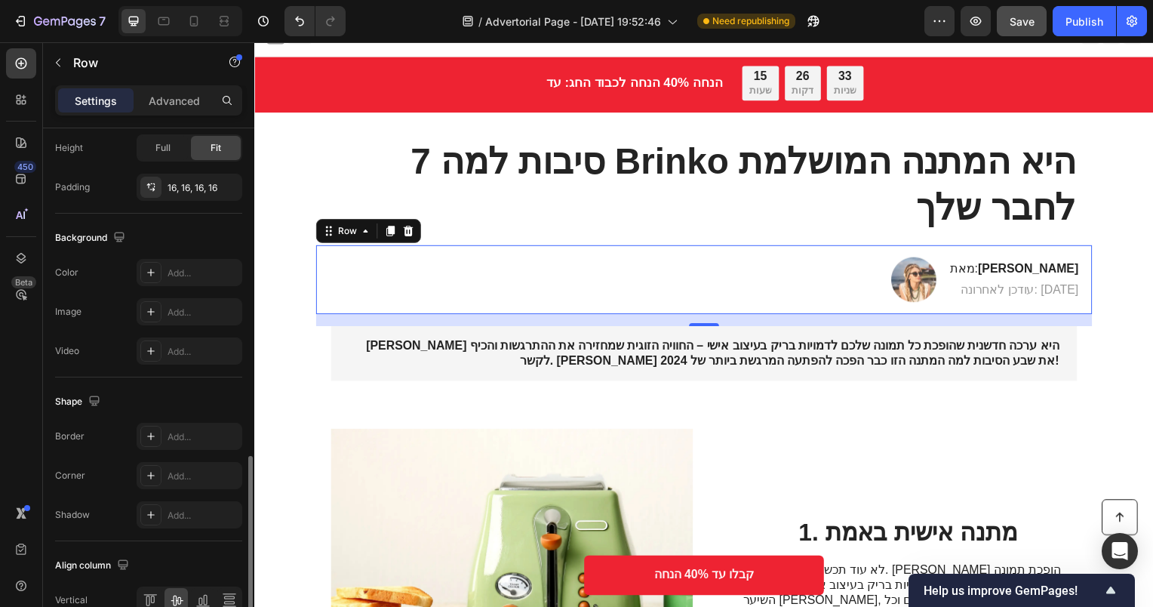
scroll to position [528, 0]
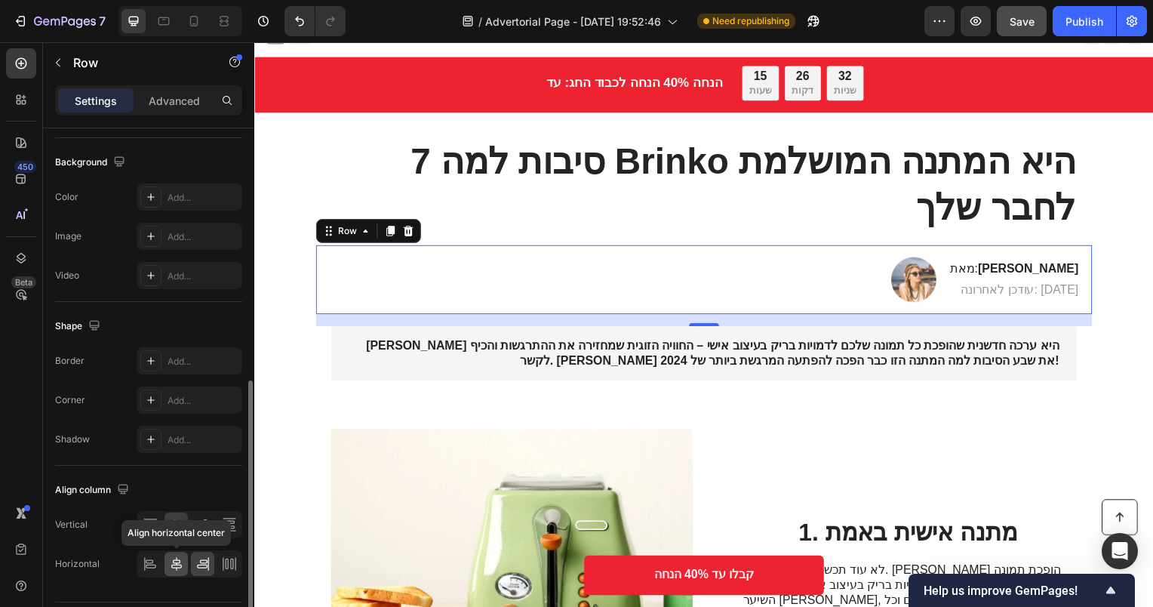
click at [175, 560] on icon at bounding box center [176, 563] width 15 height 15
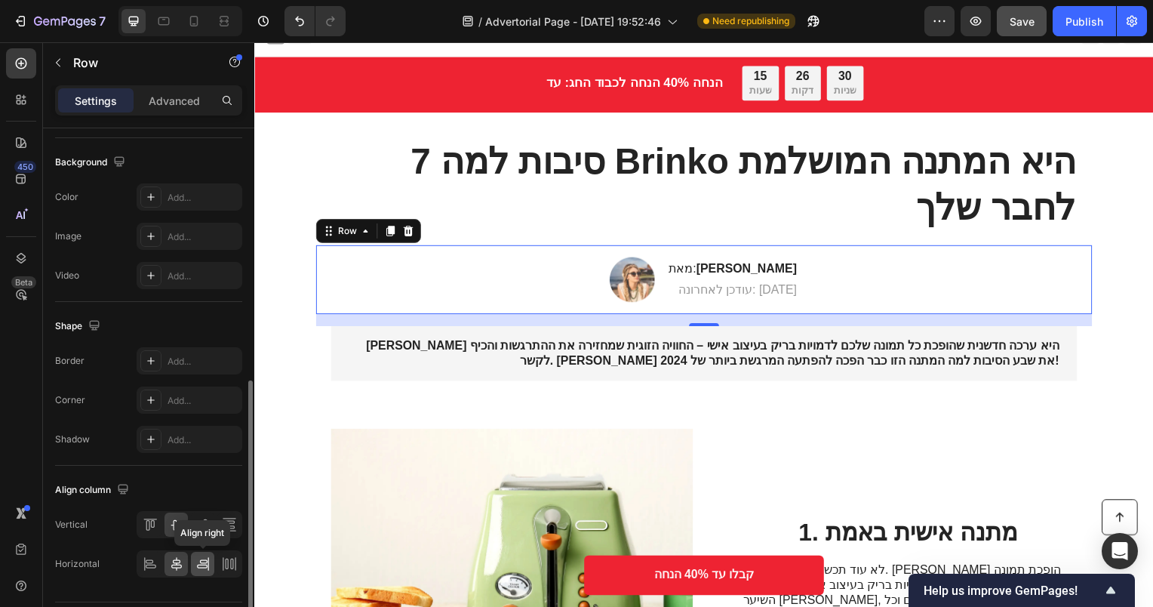
click at [204, 565] on icon at bounding box center [202, 567] width 11 height 4
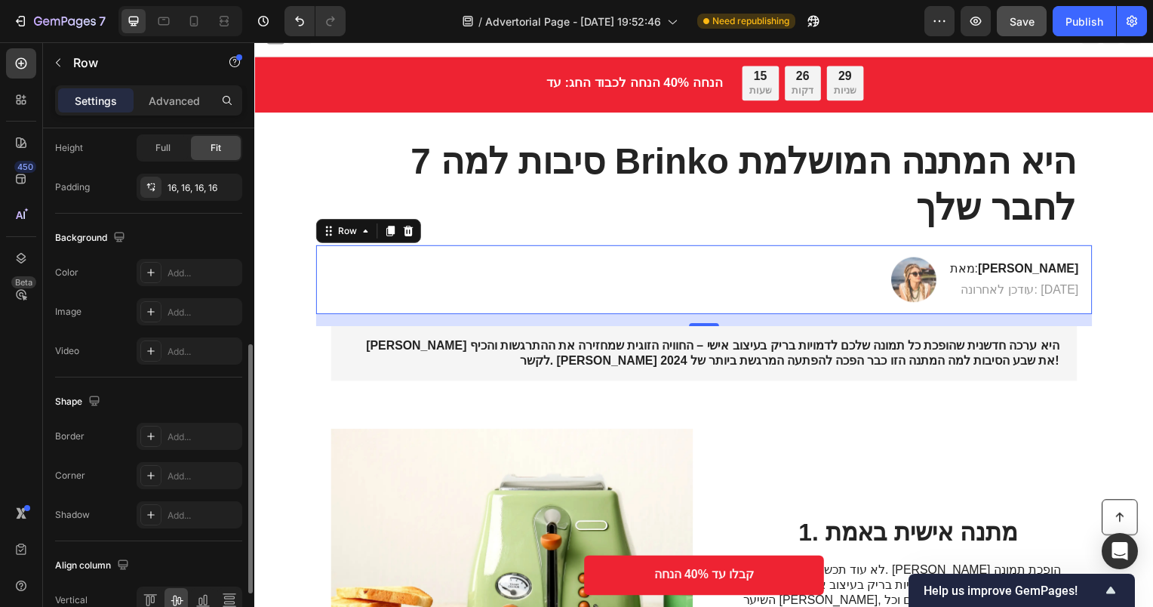
scroll to position [302, 0]
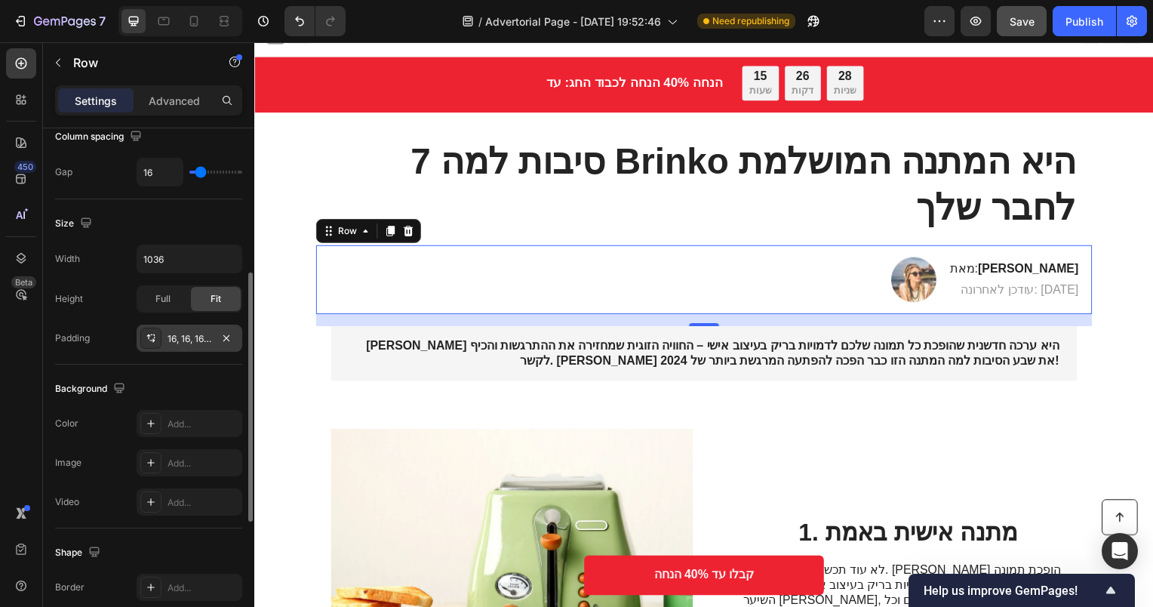
click at [155, 337] on icon at bounding box center [151, 338] width 12 height 12
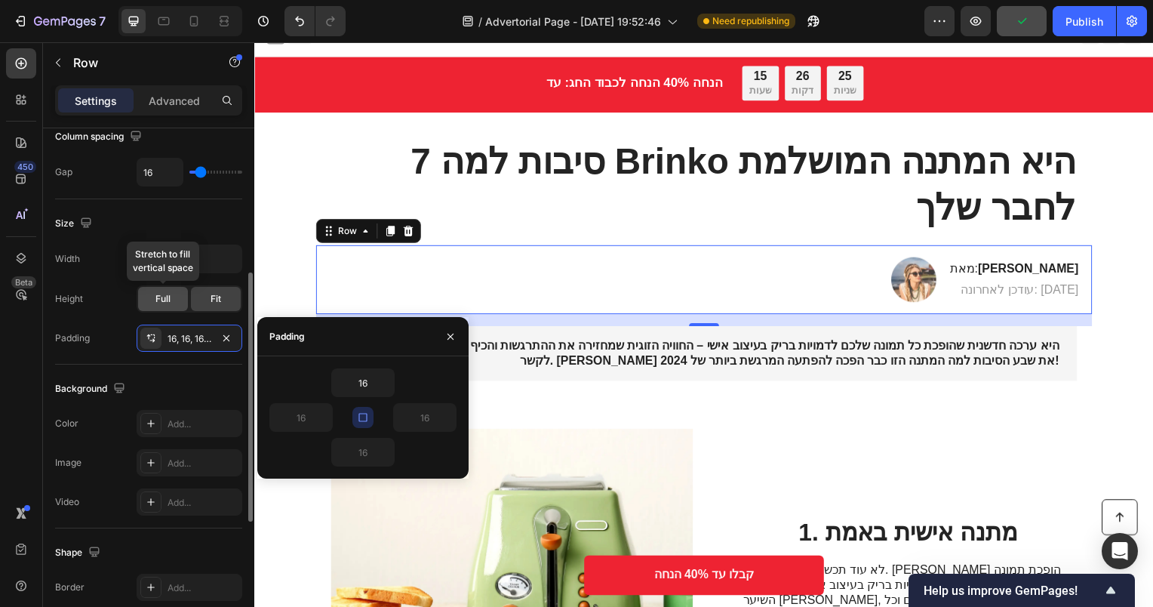
click at [155, 307] on div "Full" at bounding box center [163, 299] width 50 height 24
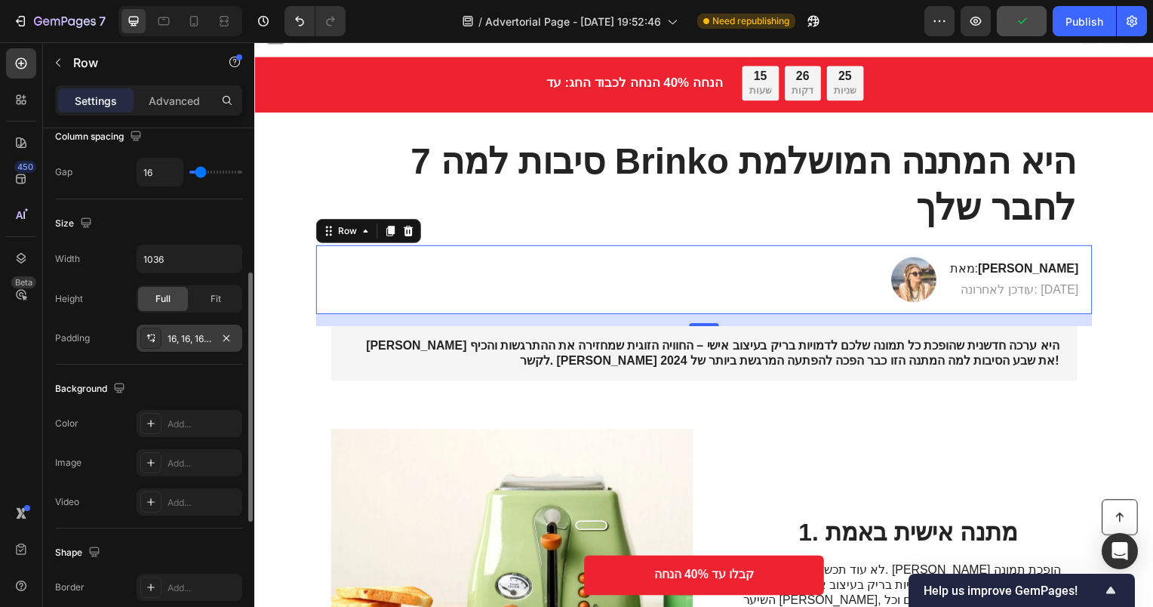
click at [157, 343] on div at bounding box center [150, 338] width 21 height 21
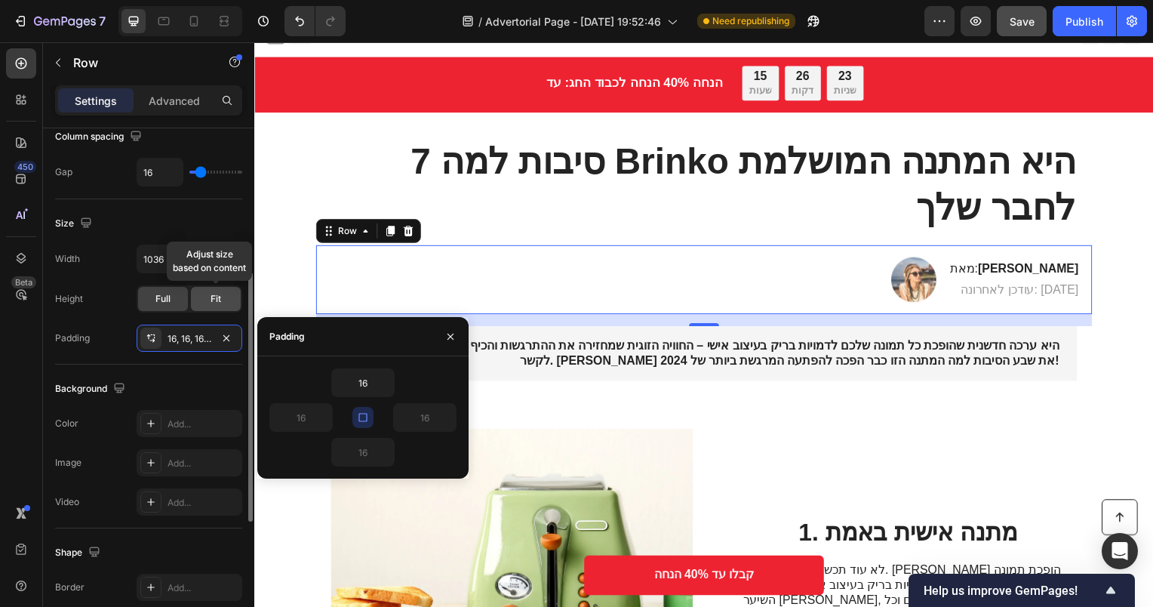
click at [218, 306] on div "Fit" at bounding box center [216, 299] width 50 height 24
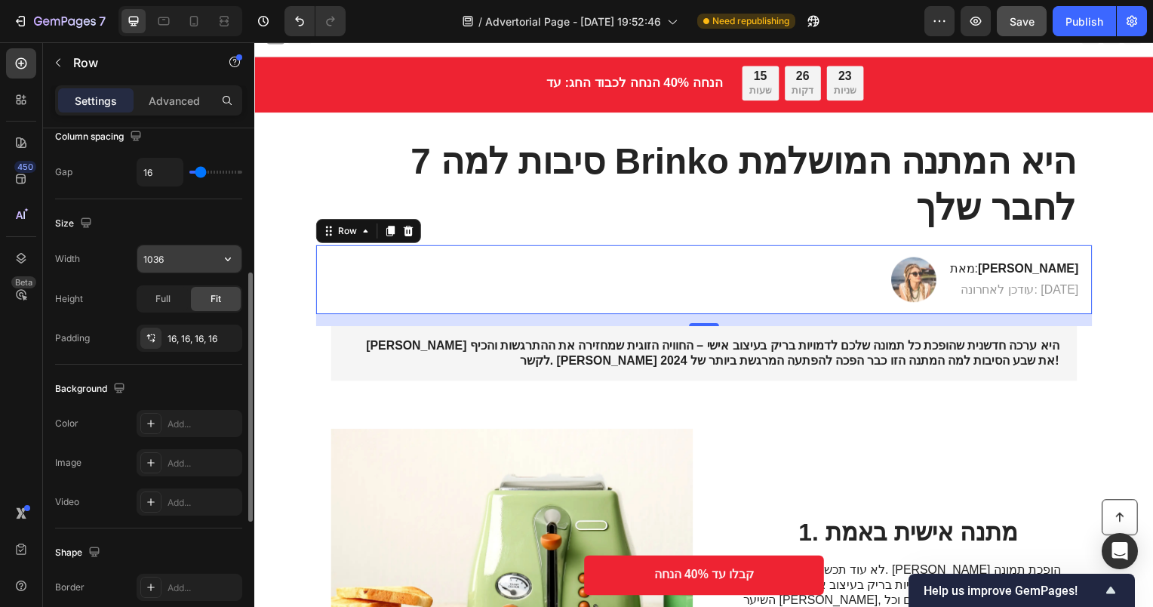
click at [158, 258] on input "1036" at bounding box center [189, 258] width 104 height 27
click at [228, 259] on icon "button" at bounding box center [228, 259] width 6 height 4
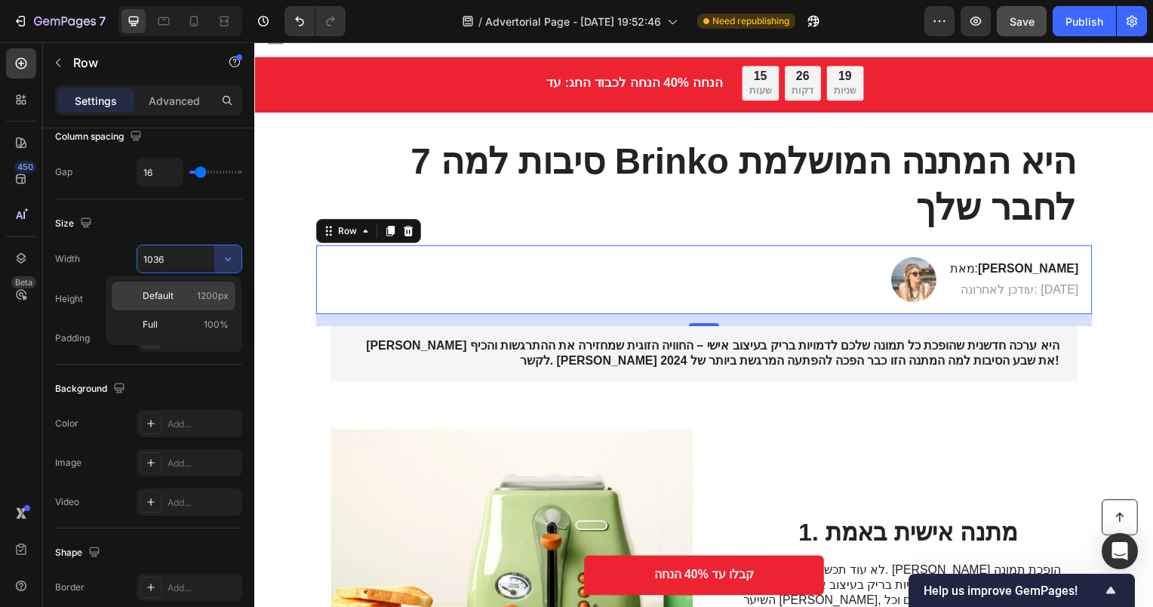
click at [191, 299] on p "Default 1200px" at bounding box center [186, 296] width 86 height 14
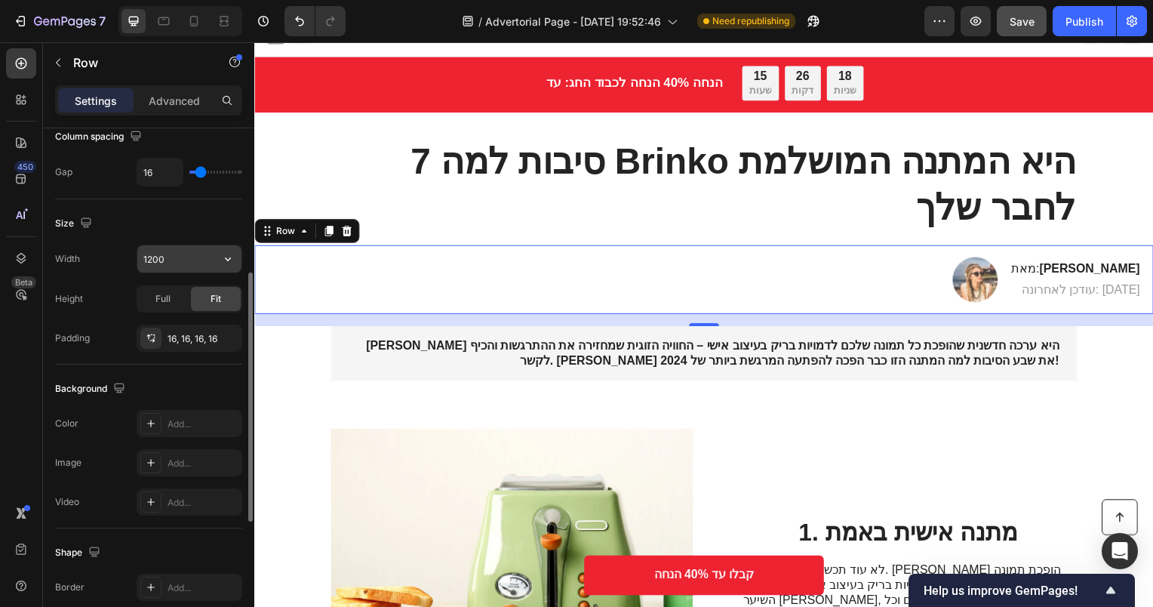
click at [181, 263] on input "1200" at bounding box center [189, 258] width 104 height 27
click at [227, 257] on icon "button" at bounding box center [227, 258] width 15 height 15
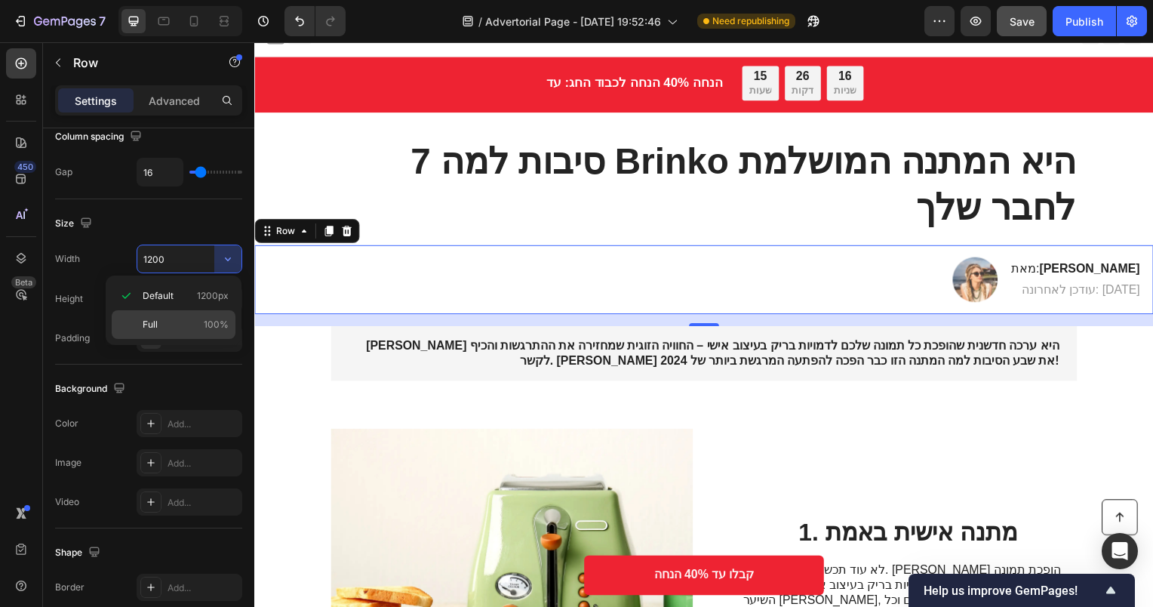
click at [195, 318] on p "Full 100%" at bounding box center [186, 325] width 86 height 14
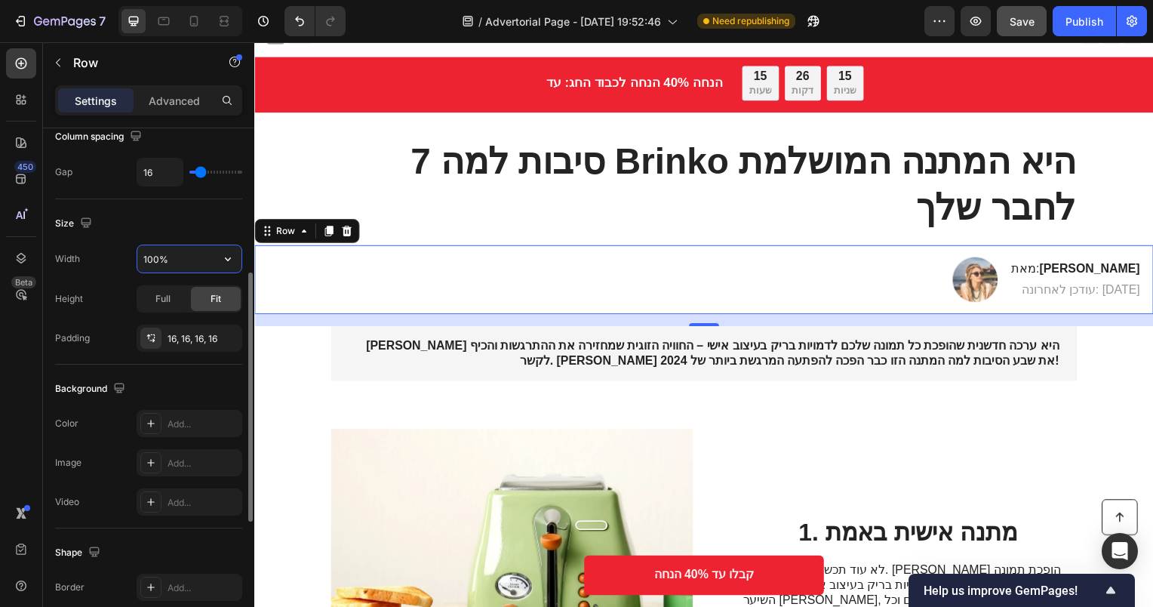
click at [169, 260] on input "100%" at bounding box center [189, 258] width 104 height 27
click at [208, 254] on input "100%" at bounding box center [189, 258] width 104 height 27
click at [232, 260] on icon "button" at bounding box center [227, 258] width 15 height 15
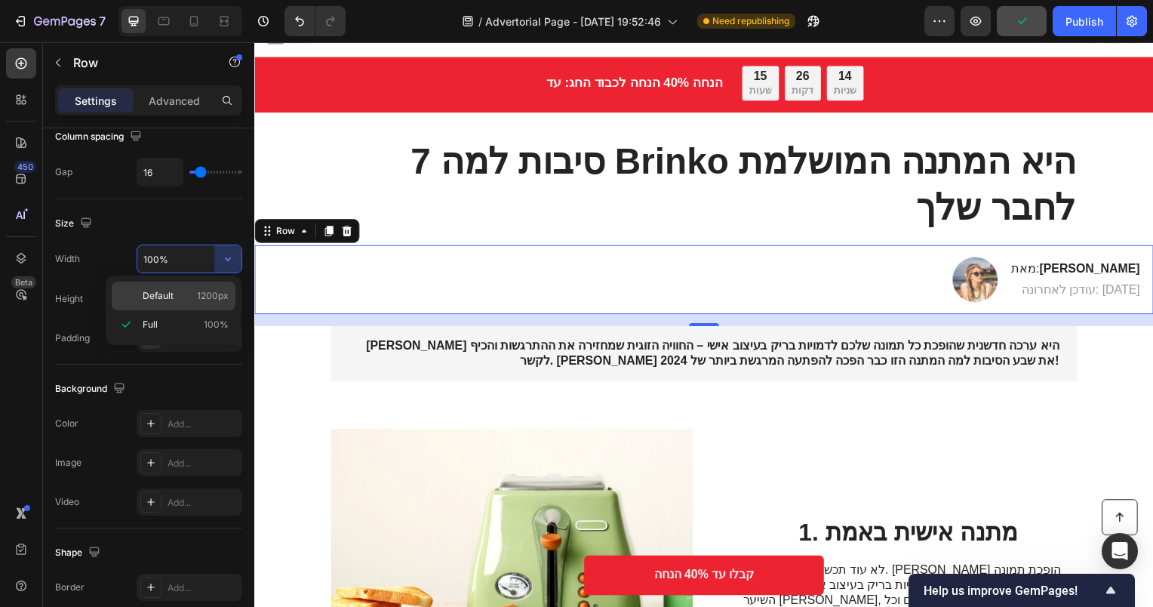
click at [198, 289] on span "1200px" at bounding box center [213, 296] width 32 height 14
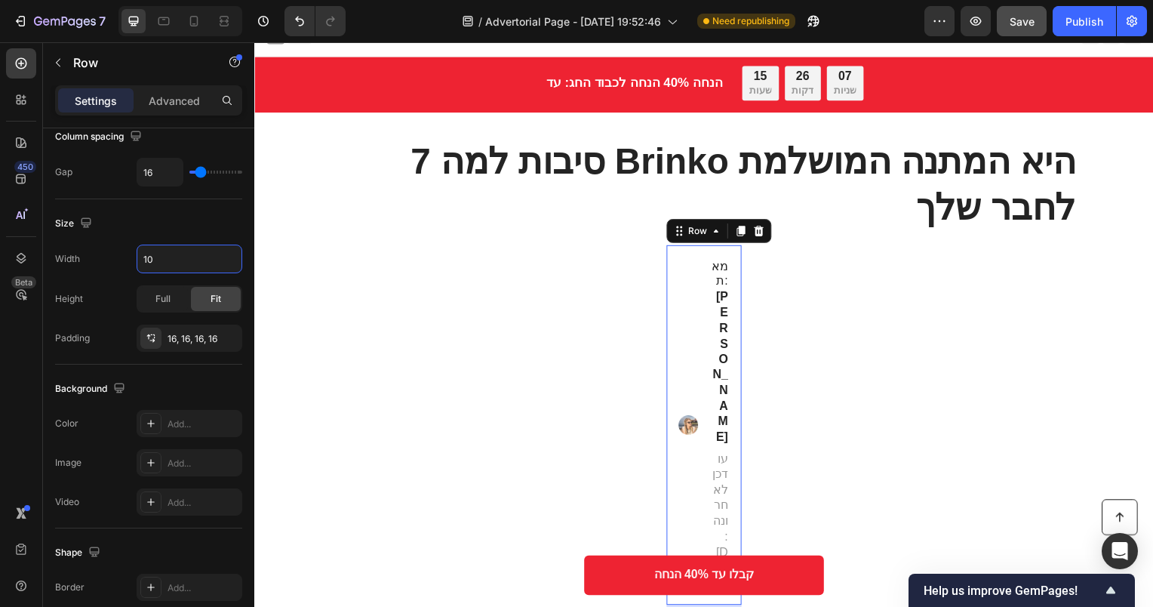
type input "1"
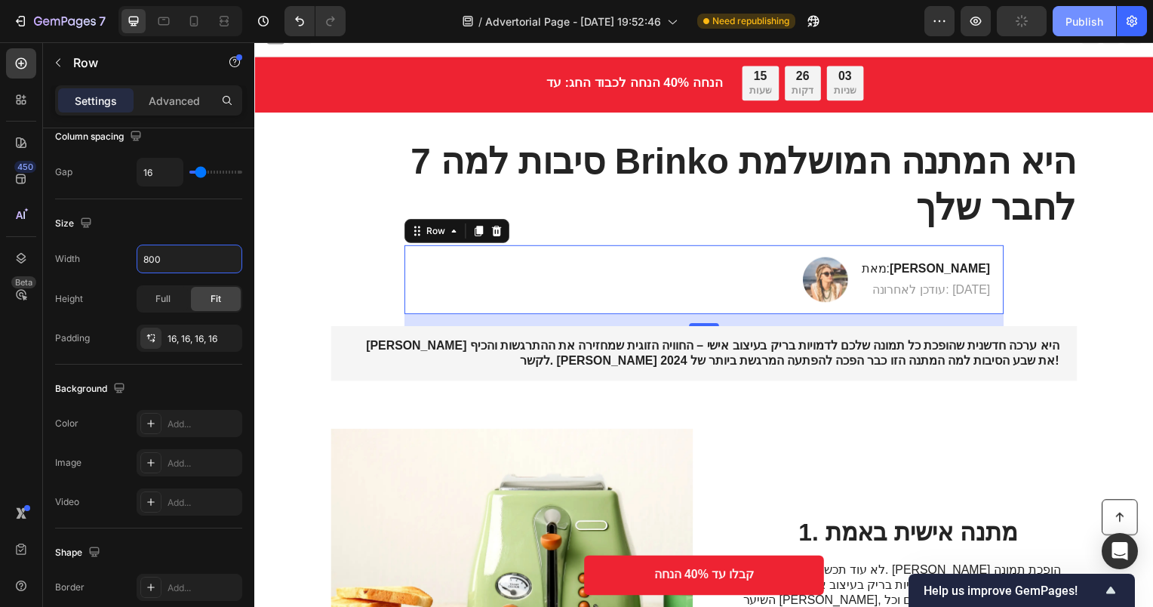
click at [1084, 14] on div "Publish" at bounding box center [1085, 22] width 38 height 16
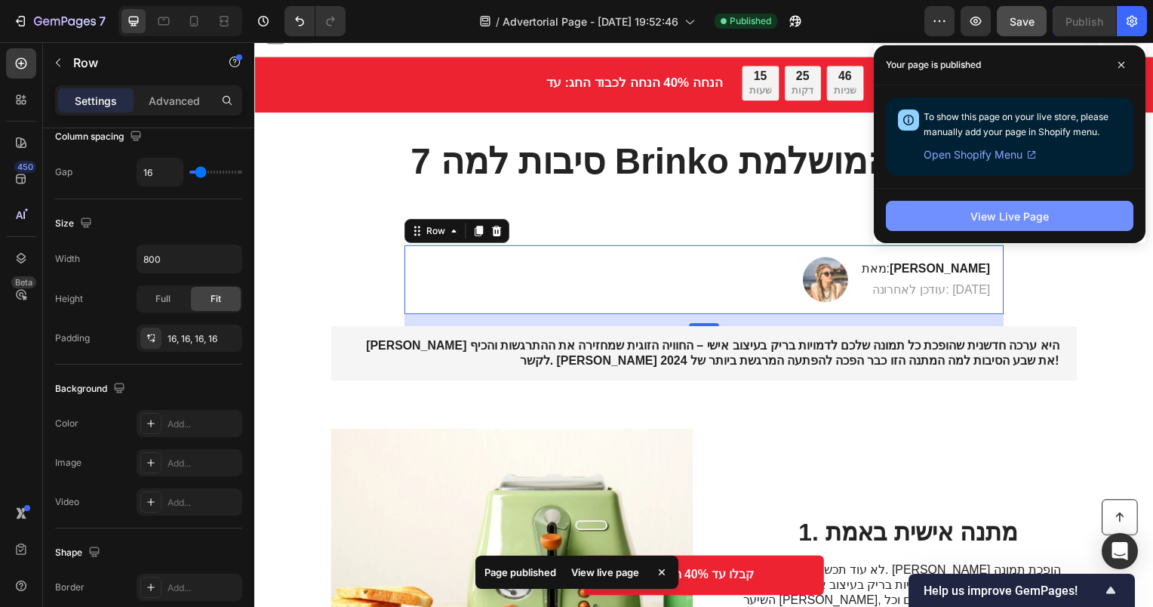
click at [974, 214] on div "View Live Page" at bounding box center [1010, 216] width 78 height 16
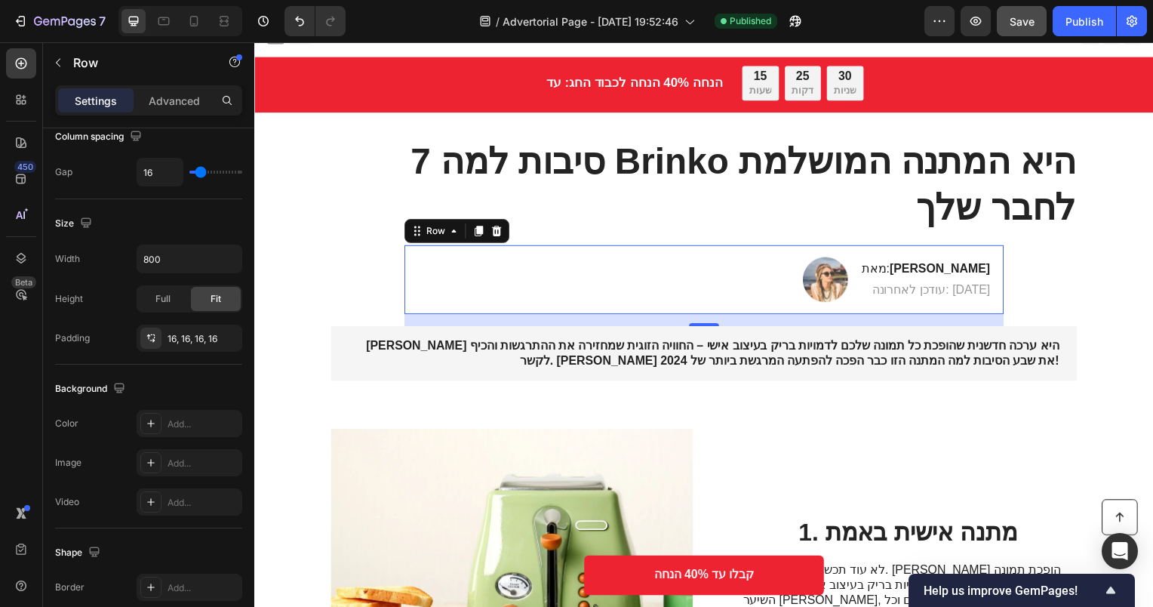
scroll to position [569, 0]
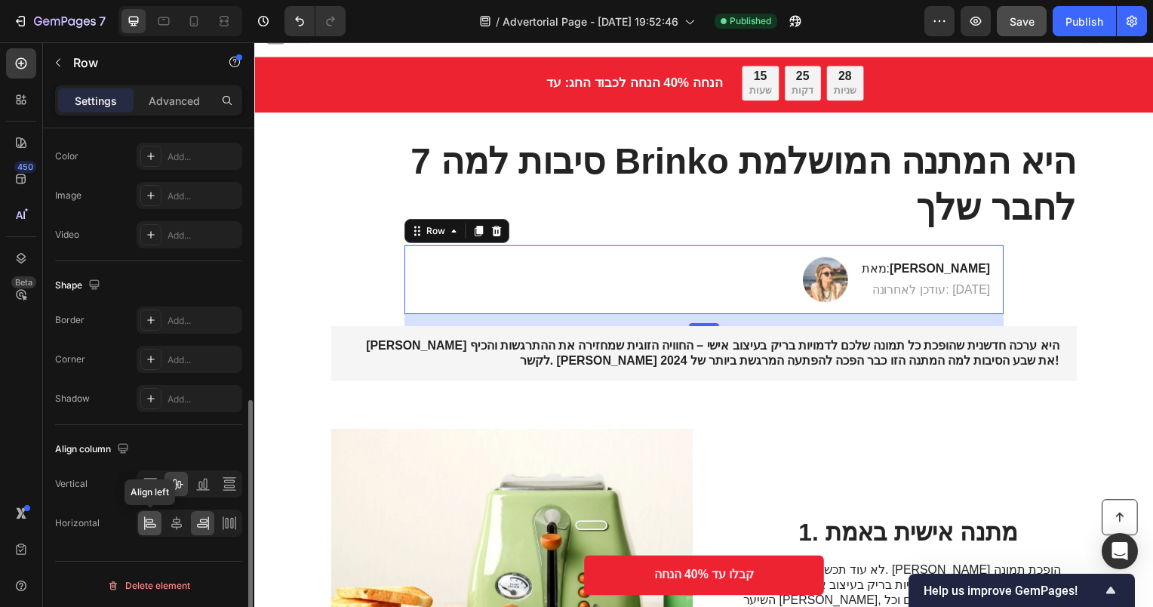
click at [148, 531] on div at bounding box center [149, 523] width 23 height 24
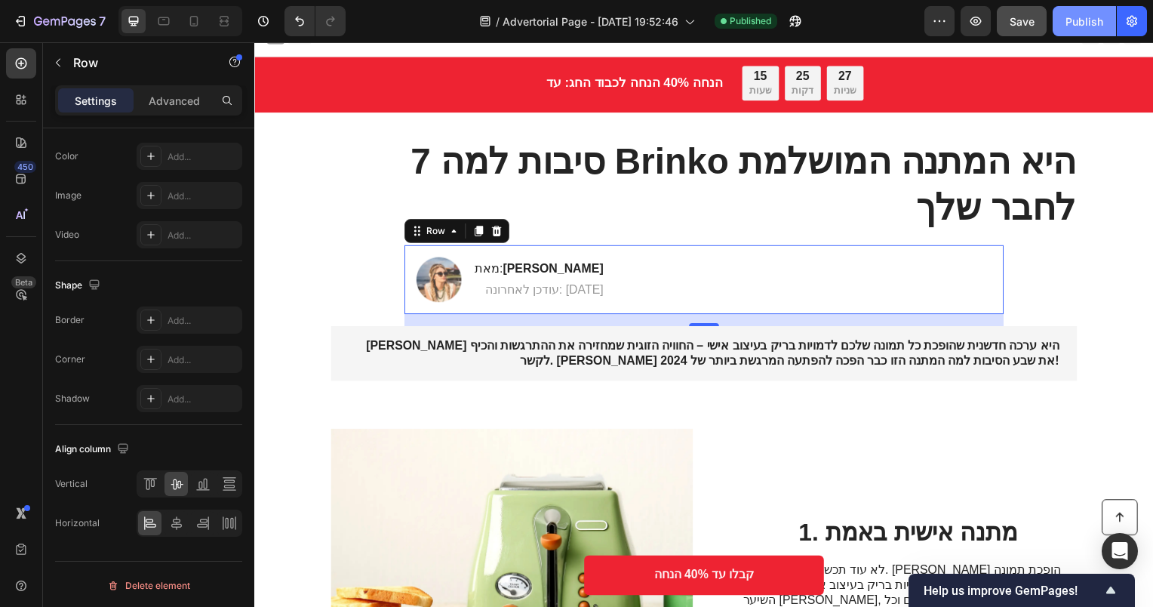
click at [1056, 17] on button "Publish" at bounding box center [1084, 21] width 63 height 30
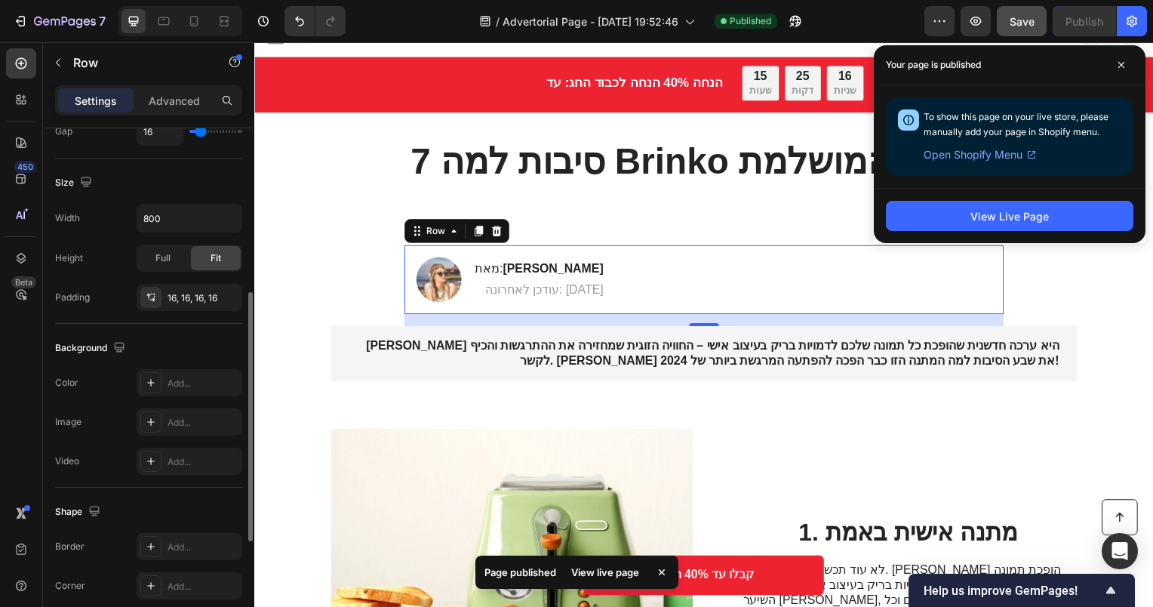
scroll to position [267, 0]
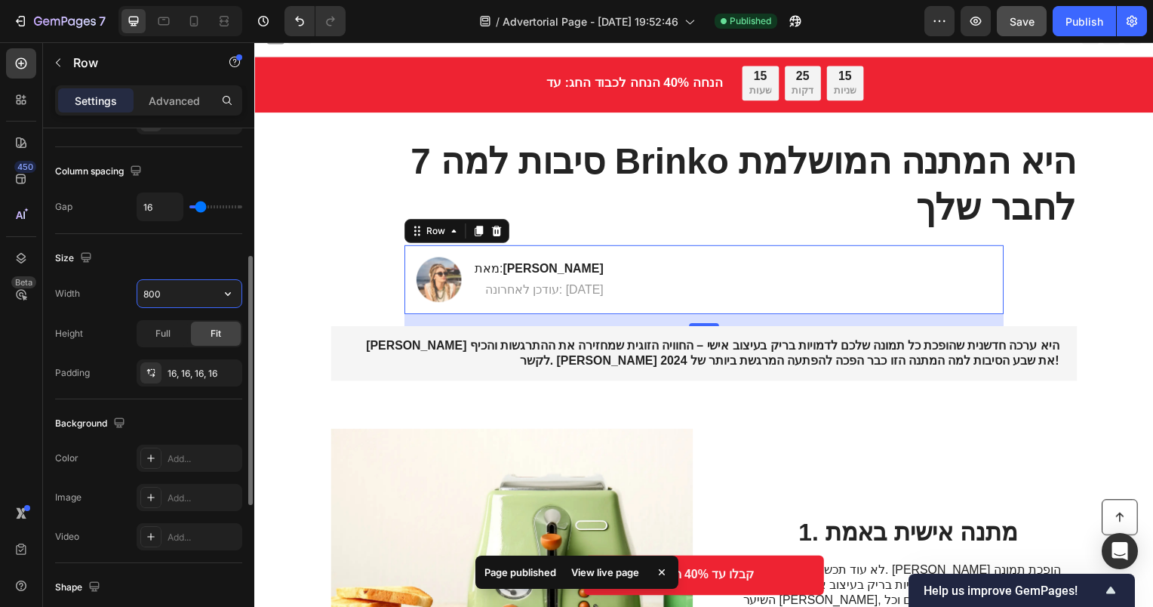
click at [167, 293] on input "800" at bounding box center [189, 293] width 104 height 27
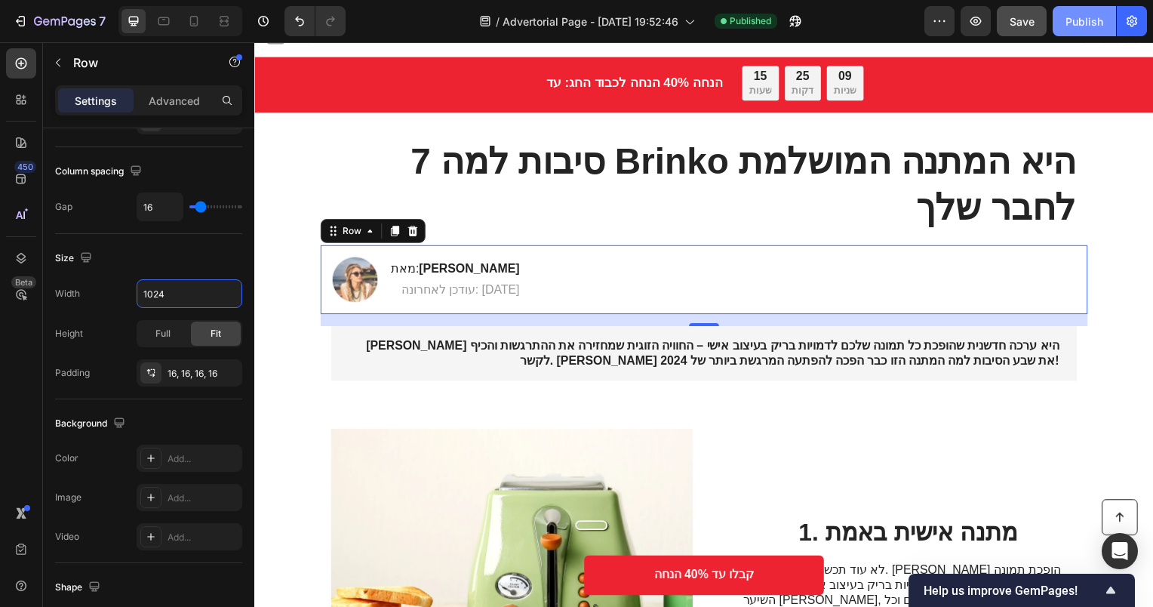
click at [1081, 17] on div "Publish" at bounding box center [1085, 22] width 38 height 16
drag, startPoint x: 198, startPoint y: 18, endPoint x: 203, endPoint y: 27, distance: 10.1
click at [198, 19] on icon at bounding box center [193, 21] width 15 height 15
type input "100%"
type input "14"
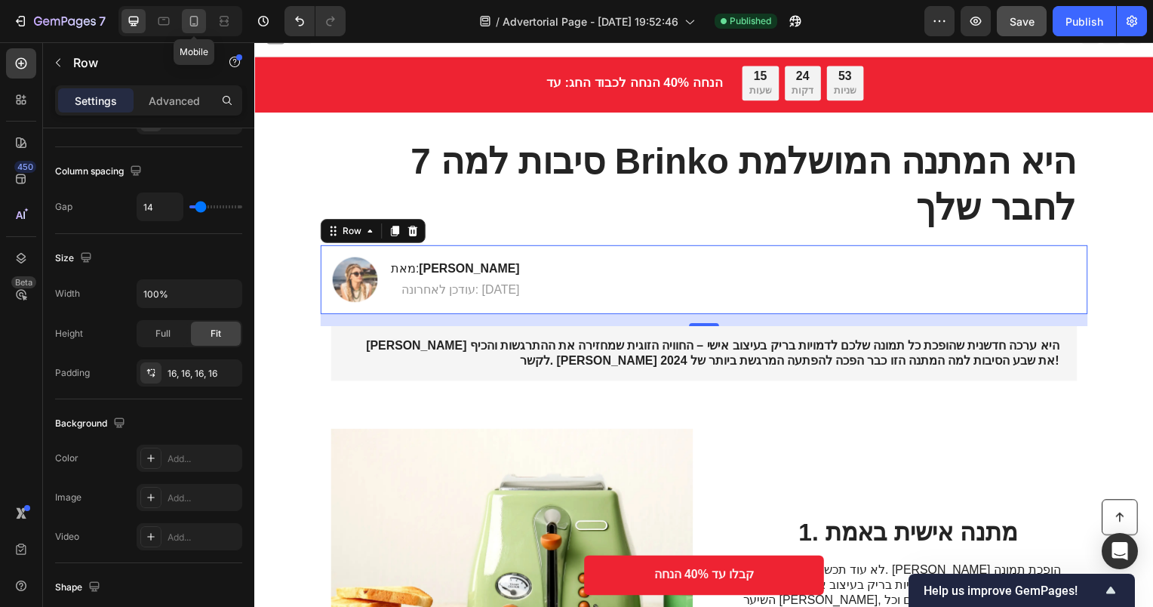
type input "14"
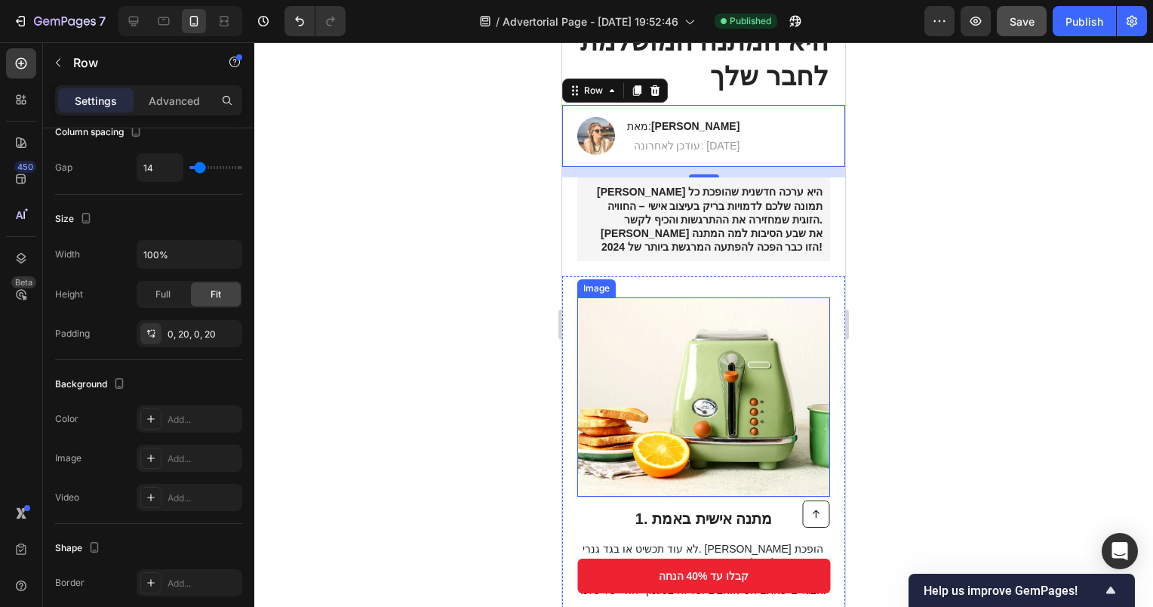
scroll to position [189, 0]
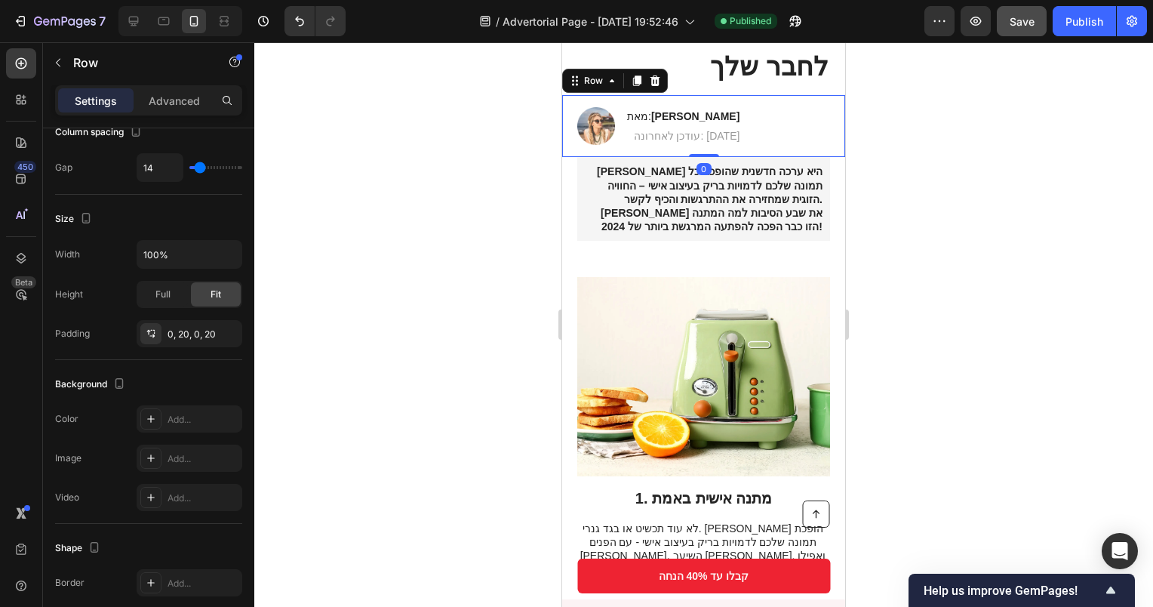
drag, startPoint x: 691, startPoint y: 163, endPoint x: 690, endPoint y: 151, distance: 12.2
click at [690, 151] on div "Image מאת: [PERSON_NAME] Heading עודכן לאחרונה: [DATE] Text Block Row 0" at bounding box center [703, 126] width 283 height 62
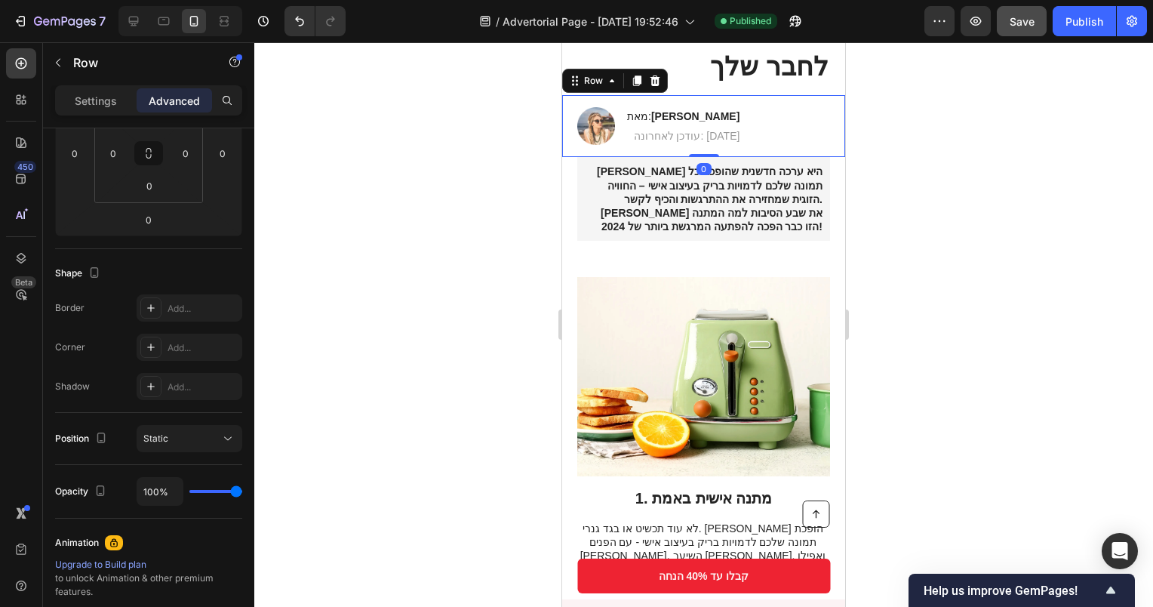
click at [1085, 30] on button "Publish" at bounding box center [1084, 21] width 63 height 30
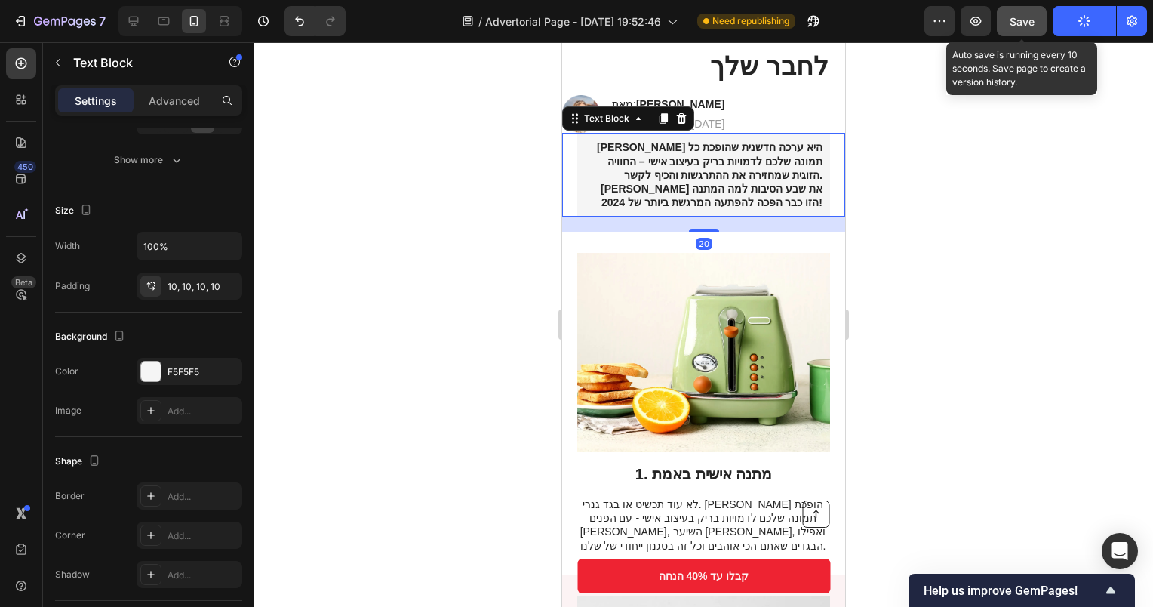
drag, startPoint x: 730, startPoint y: 155, endPoint x: 1054, endPoint y: 278, distance: 347.1
click at [730, 155] on strong "[PERSON_NAME] היא ערכה חדשנית שהופכת כל תמונה שלכם לדמויות בריק בעיצוב אישי – ה…" at bounding box center [710, 174] width 226 height 67
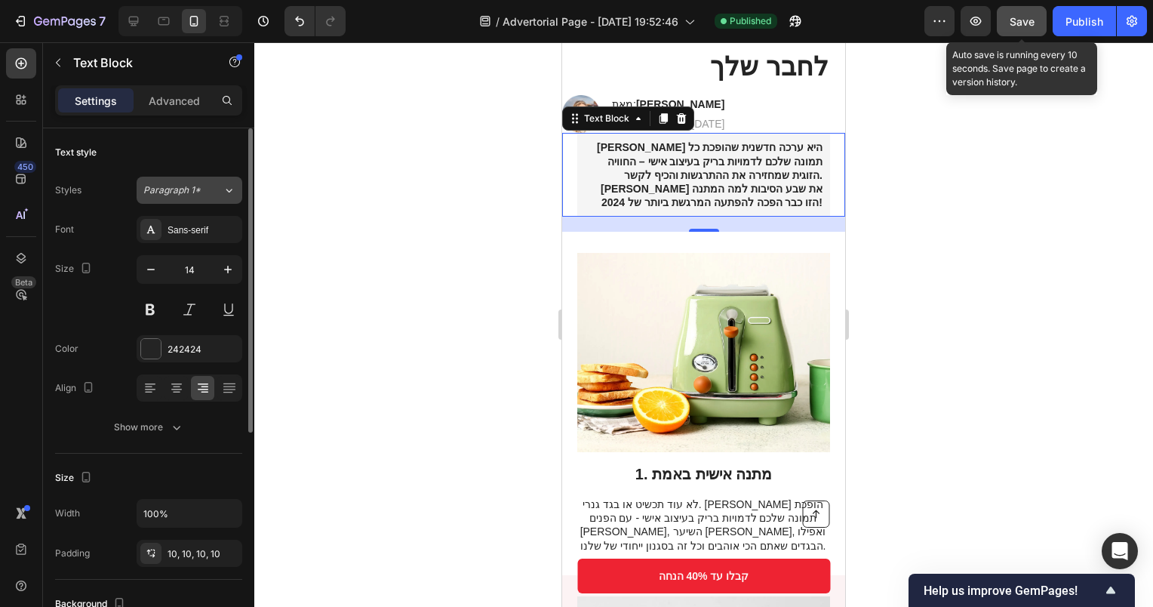
click at [180, 195] on span "Paragraph 1*" at bounding box center [171, 190] width 57 height 14
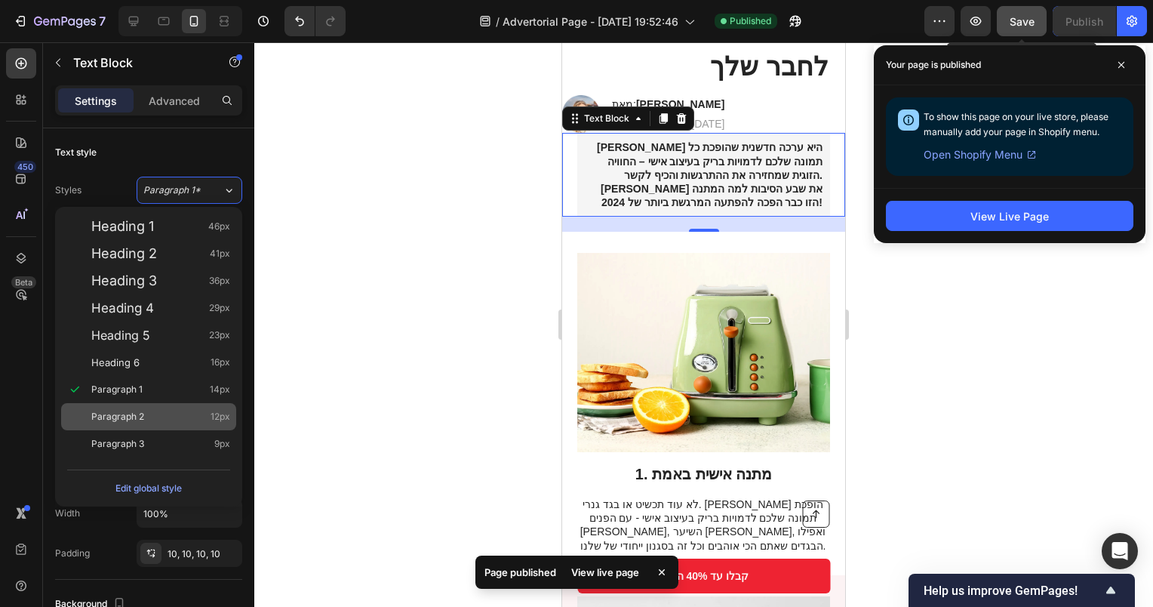
click at [139, 410] on span "Paragraph 2" at bounding box center [117, 416] width 53 height 15
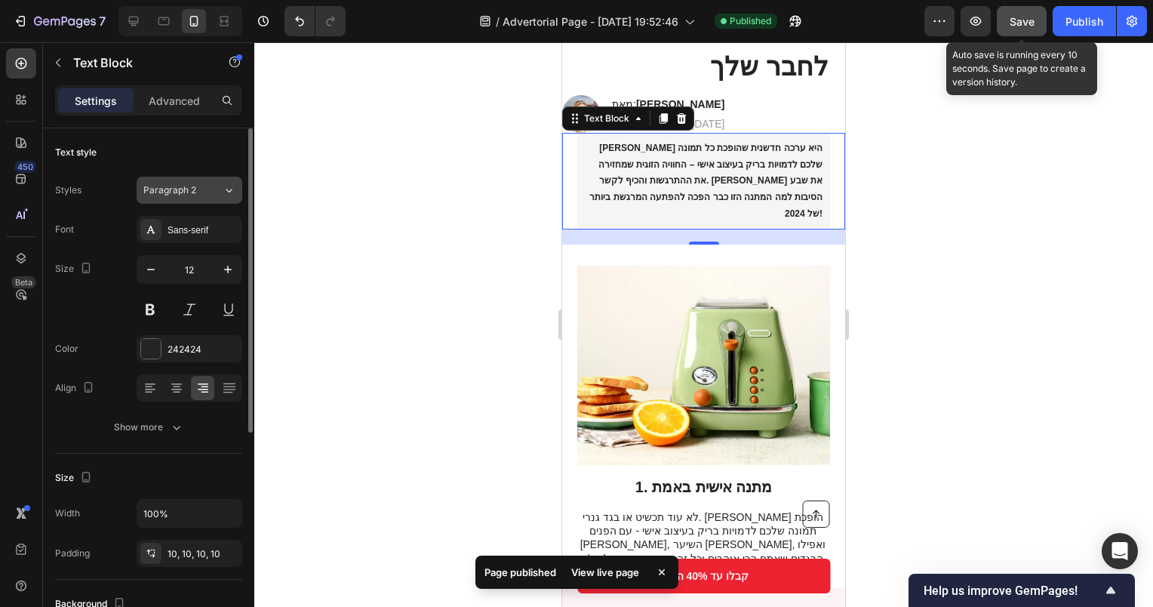
click at [177, 194] on span "Paragraph 2" at bounding box center [169, 190] width 53 height 14
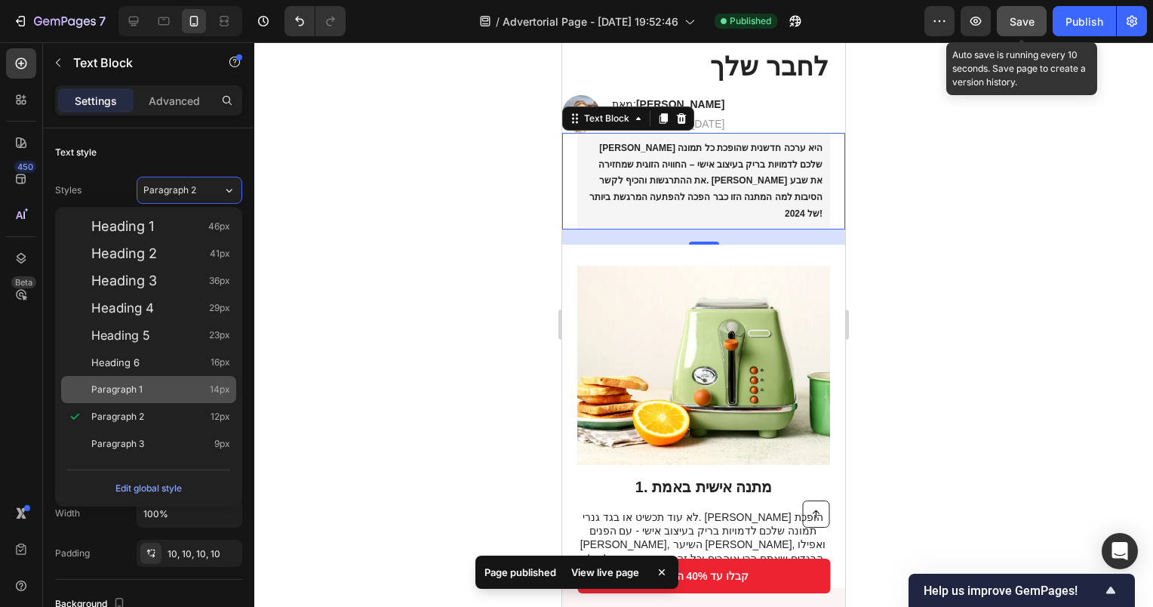
click at [156, 386] on div "Paragraph 1 14px" at bounding box center [160, 389] width 139 height 15
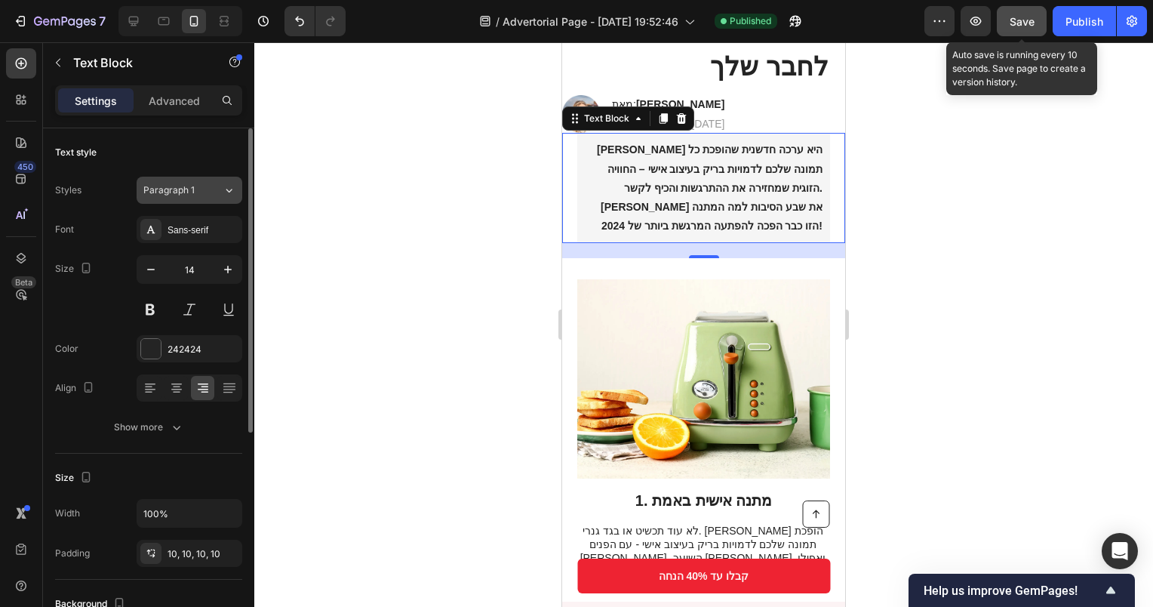
click at [180, 180] on button "Paragraph 1" at bounding box center [190, 190] width 106 height 27
click at [134, 148] on div "Text style" at bounding box center [148, 152] width 187 height 24
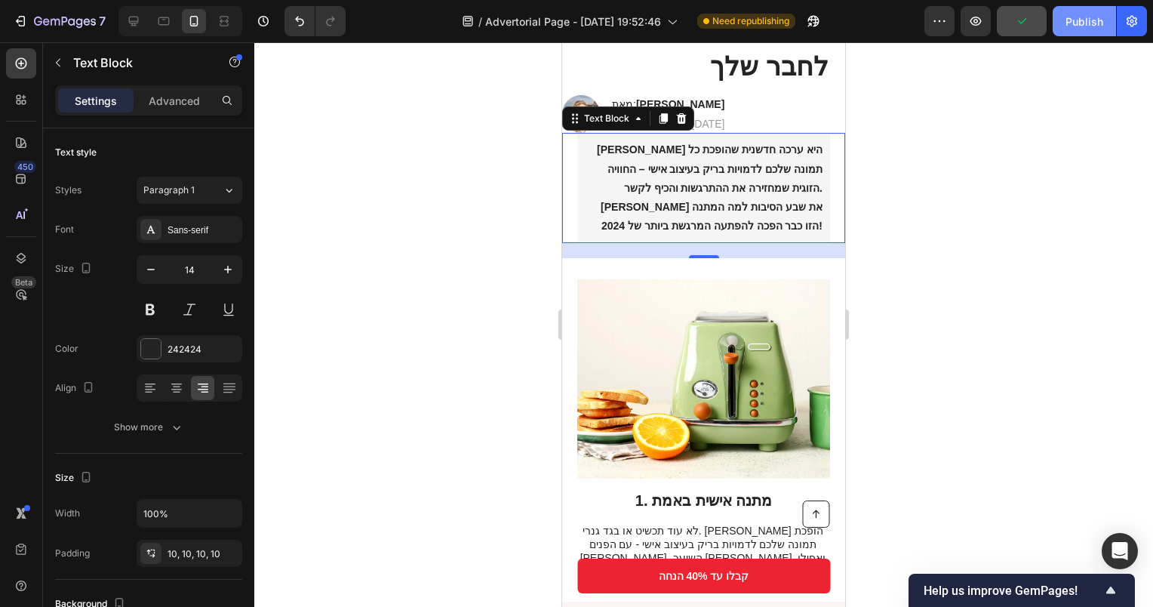
click at [1078, 14] on div "Publish" at bounding box center [1085, 22] width 38 height 16
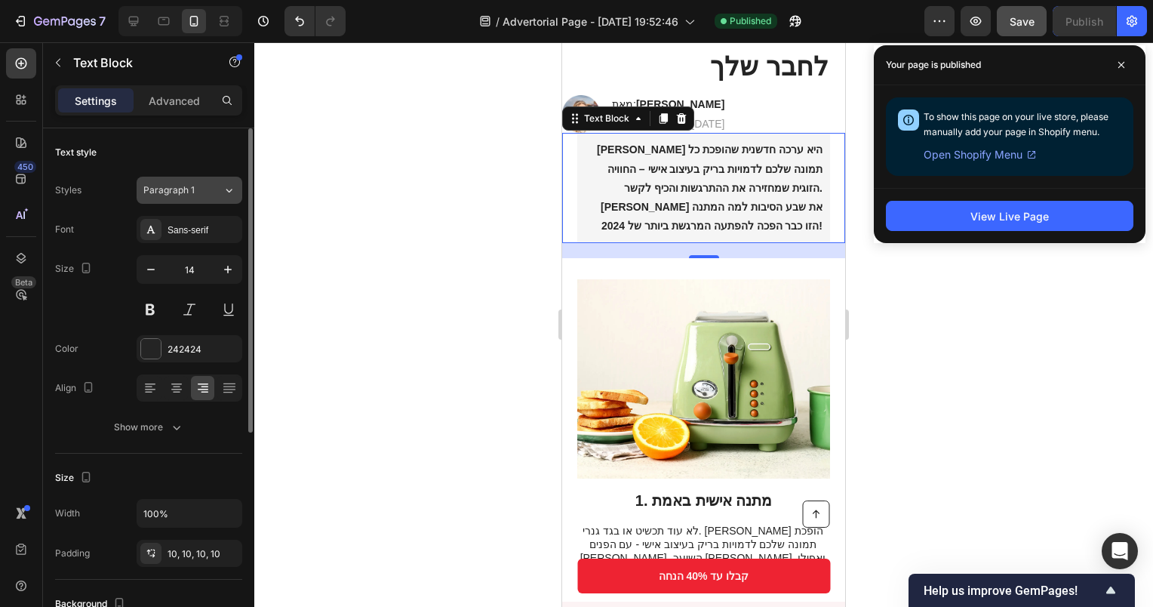
click at [205, 190] on div "Paragraph 1" at bounding box center [182, 190] width 79 height 14
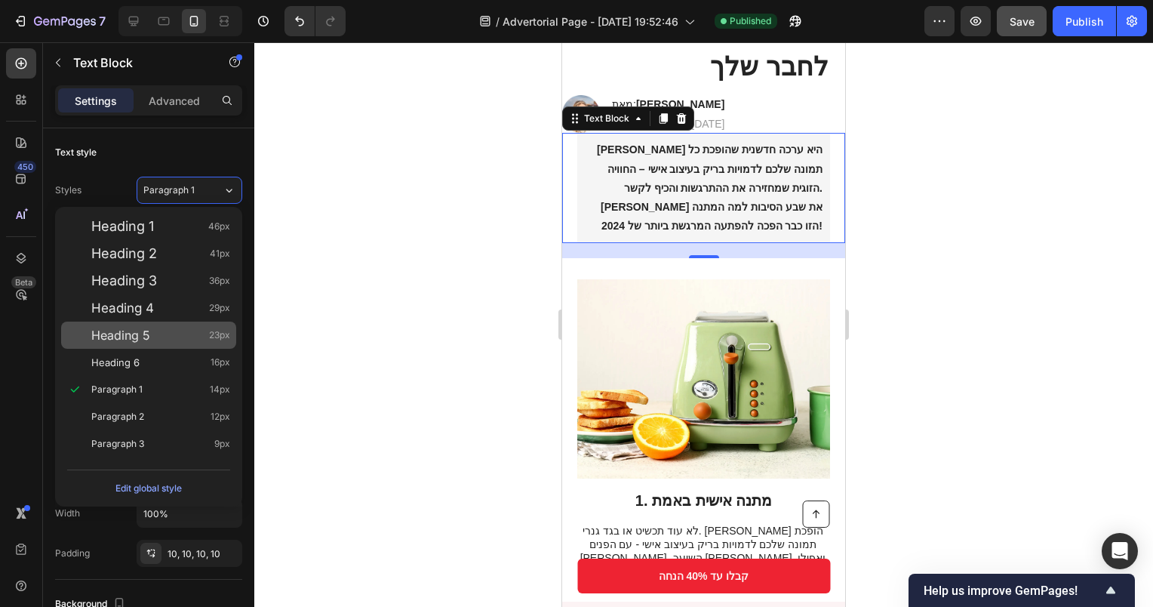
click at [176, 340] on div "Heading 5 23px" at bounding box center [160, 335] width 139 height 15
type input "23"
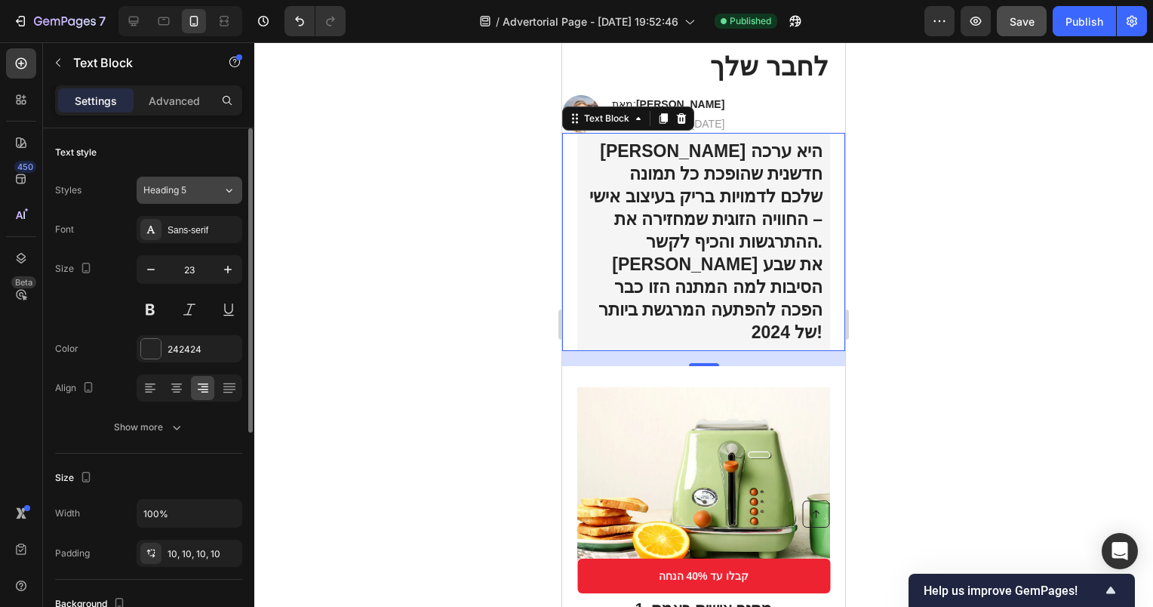
click at [182, 197] on button "Heading 5" at bounding box center [190, 190] width 106 height 27
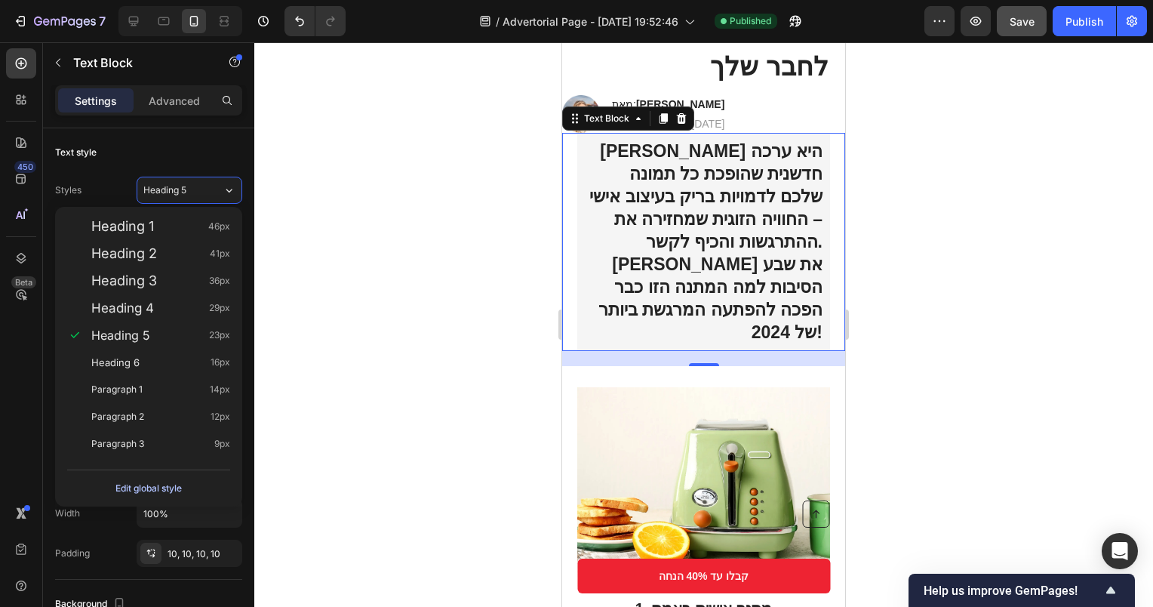
click at [181, 486] on div "Edit global style" at bounding box center [148, 488] width 66 height 18
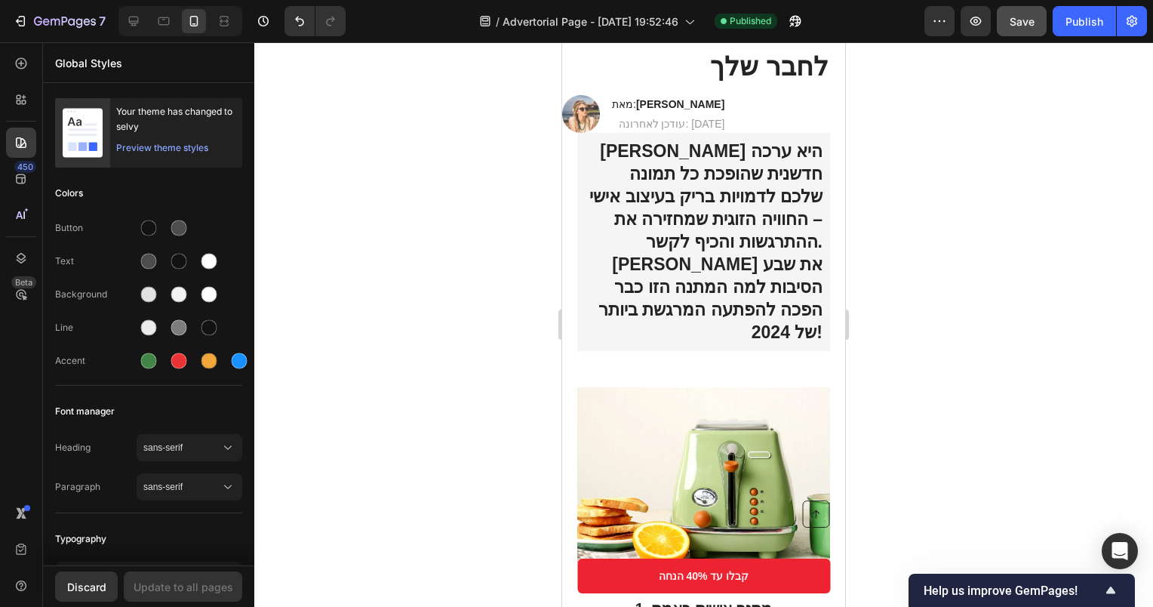
click at [742, 198] on strong "[PERSON_NAME] היא ערכה חדשנית שהופכת כל תמונה שלכם לדמויות בריק בעיצוב אישי – ה…" at bounding box center [705, 241] width 233 height 200
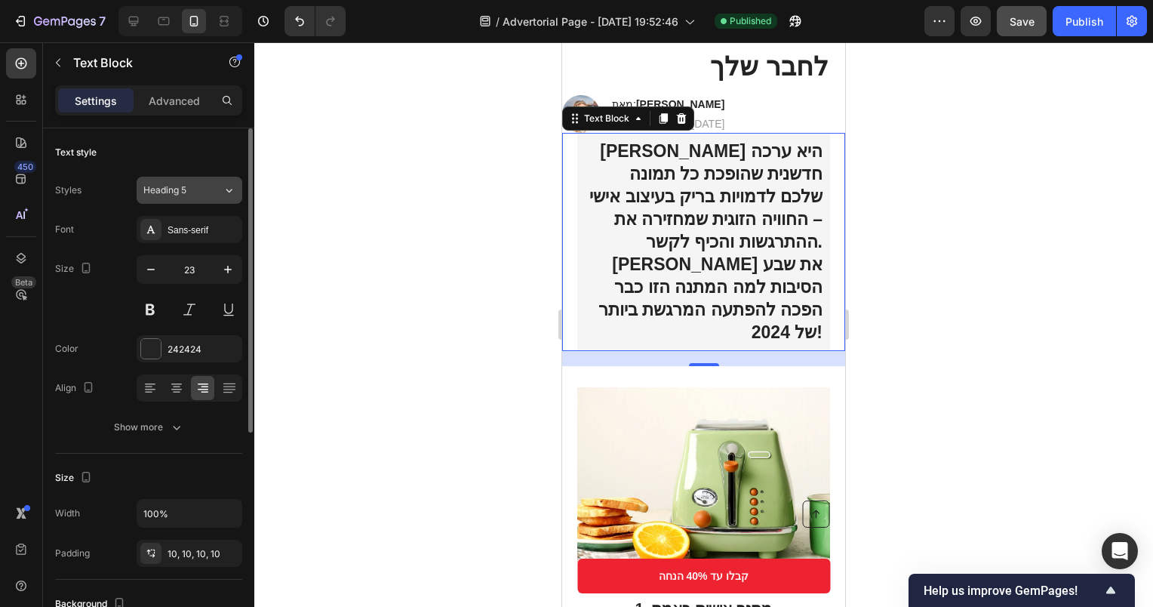
click at [184, 190] on span "Heading 5" at bounding box center [164, 190] width 43 height 14
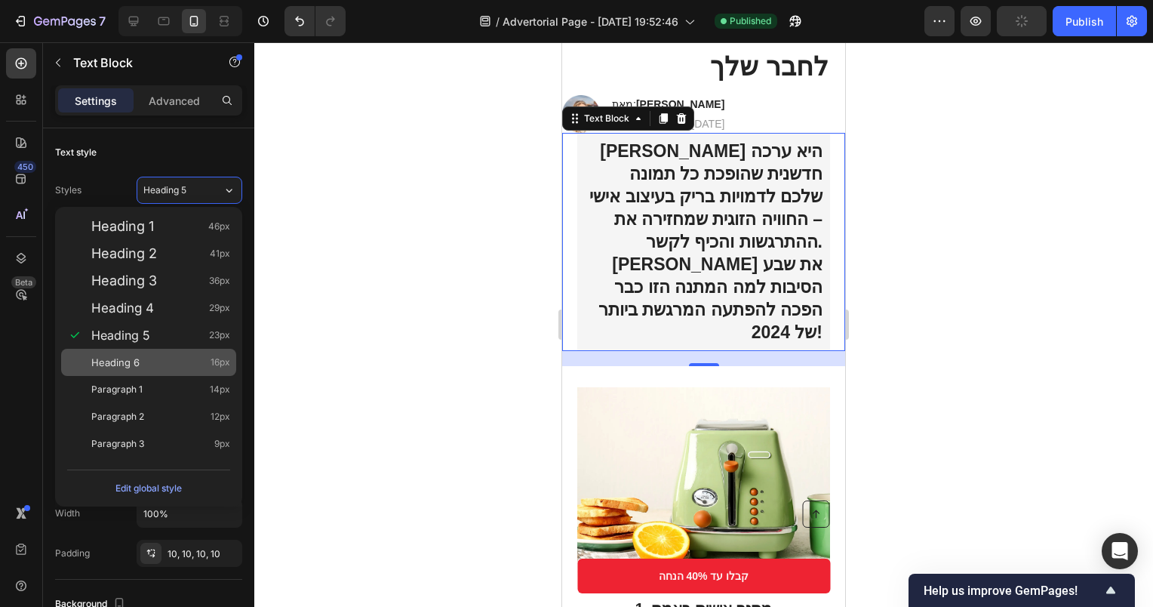
click at [151, 366] on div "Heading 6 16px" at bounding box center [160, 362] width 139 height 15
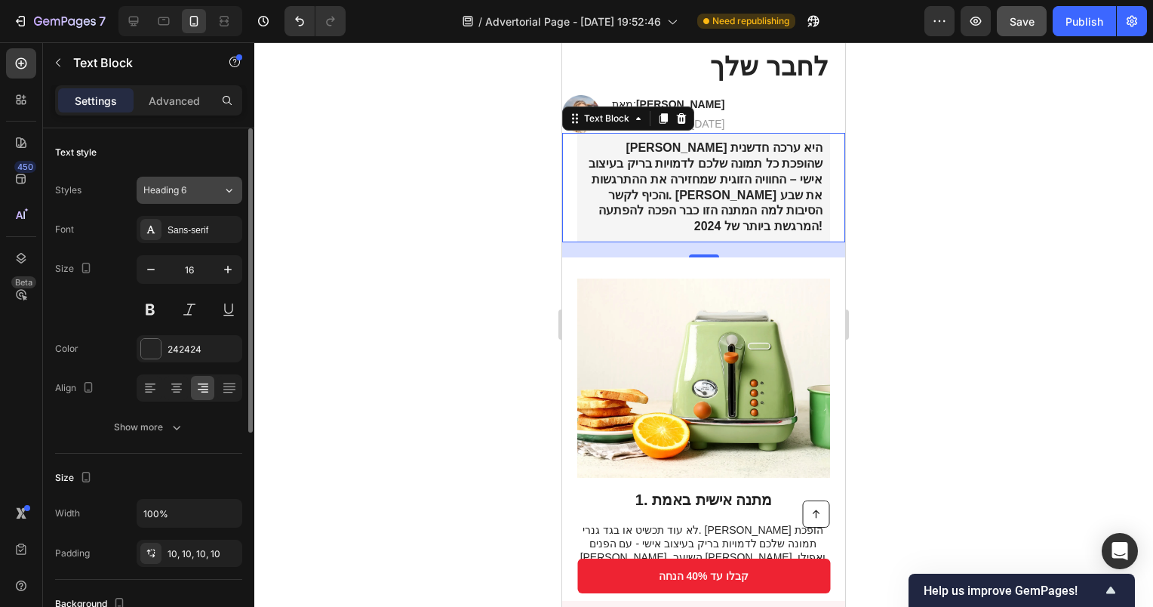
click at [190, 192] on div "Heading 6" at bounding box center [173, 190] width 61 height 14
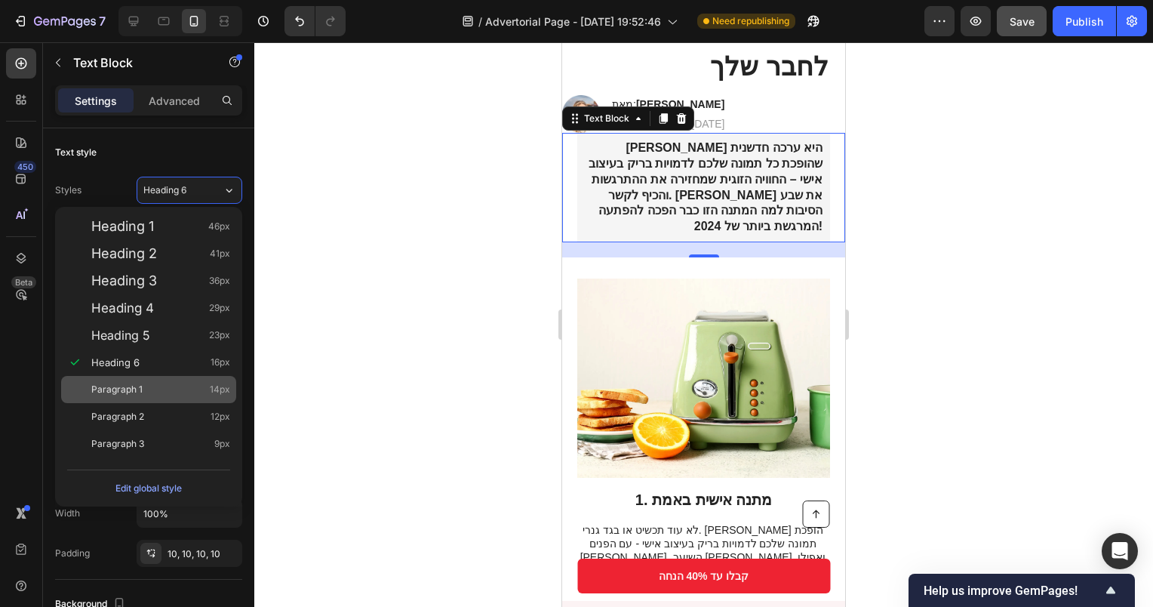
click at [157, 386] on div "Paragraph 1 14px" at bounding box center [160, 389] width 139 height 15
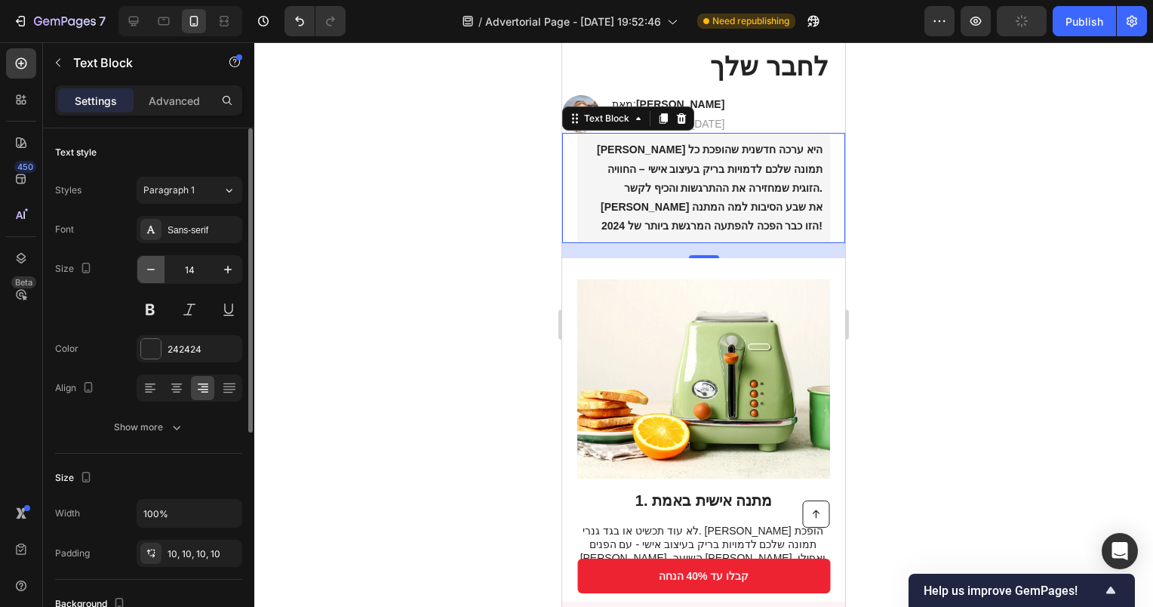
click at [154, 266] on icon "button" at bounding box center [150, 269] width 15 height 15
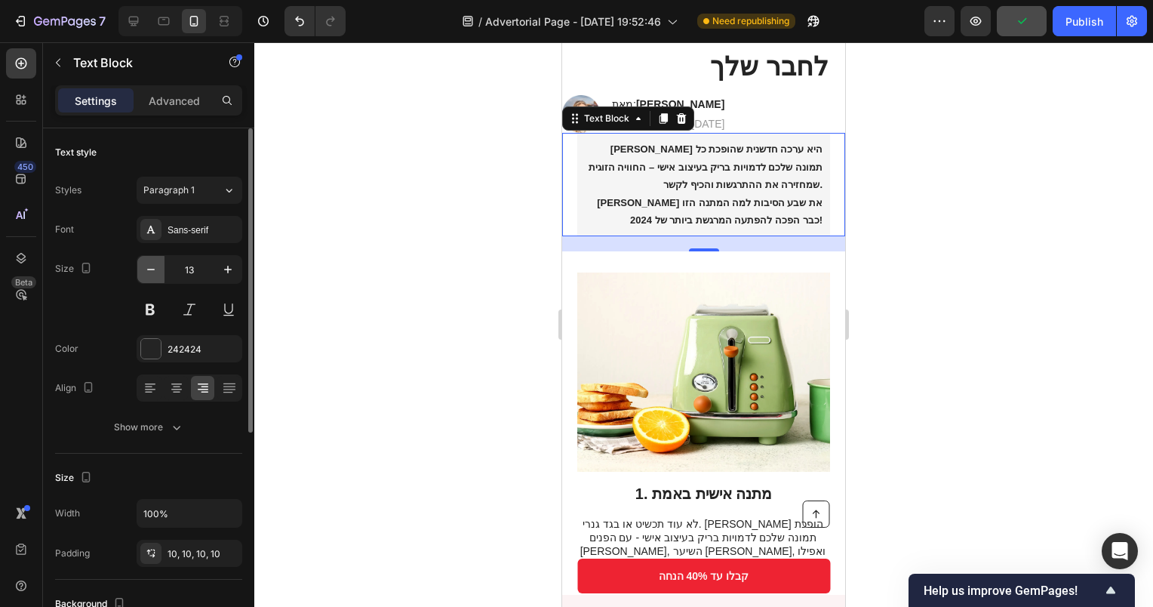
click at [154, 266] on icon "button" at bounding box center [150, 269] width 15 height 15
type input "12"
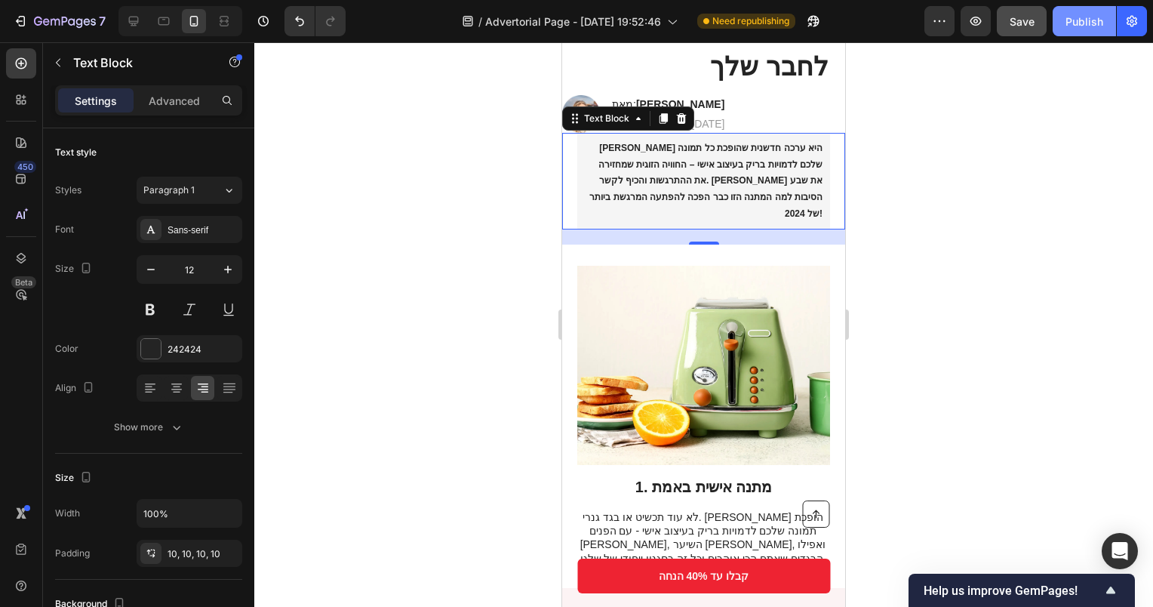
click at [1066, 20] on button "Publish" at bounding box center [1084, 21] width 63 height 30
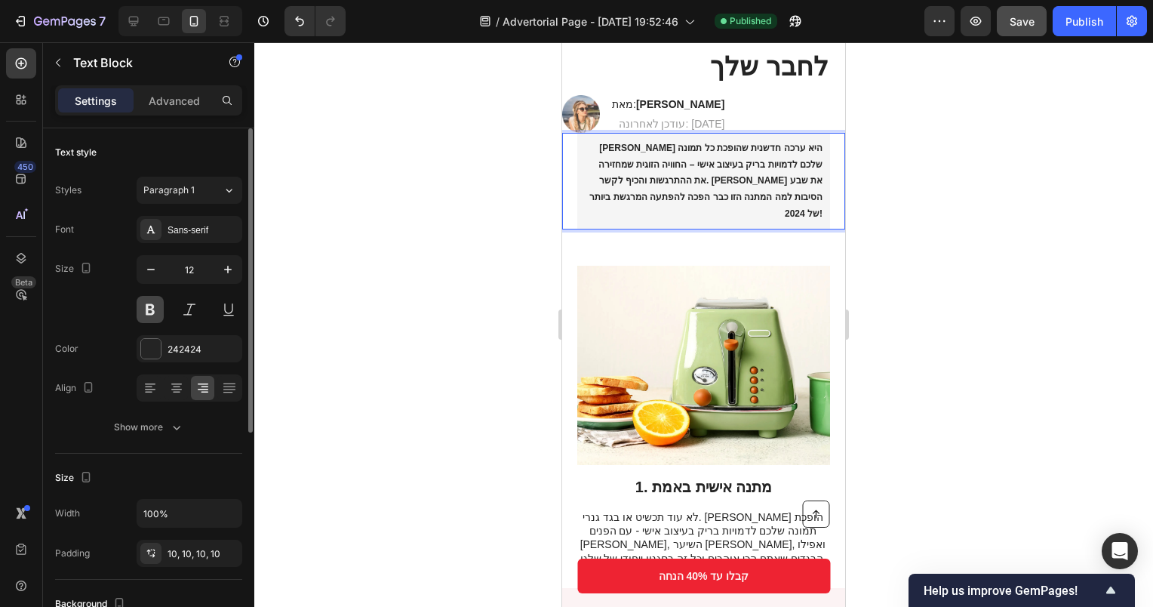
click at [161, 311] on button at bounding box center [150, 309] width 27 height 27
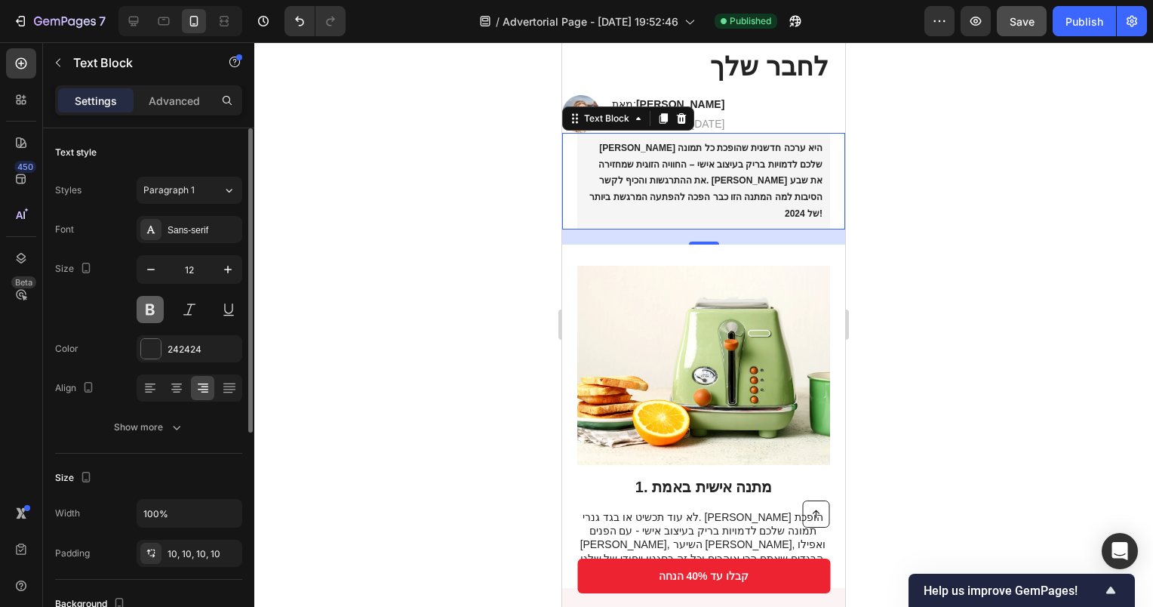
click at [161, 311] on button at bounding box center [150, 309] width 27 height 27
click at [595, 195] on p "[PERSON_NAME] היא ערכה חדשנית שהופכת כל תמונה שלכם לדמויות בריק בעיצוב אישי – ה…" at bounding box center [704, 181] width 238 height 82
click at [154, 423] on div "Show more" at bounding box center [149, 427] width 70 height 15
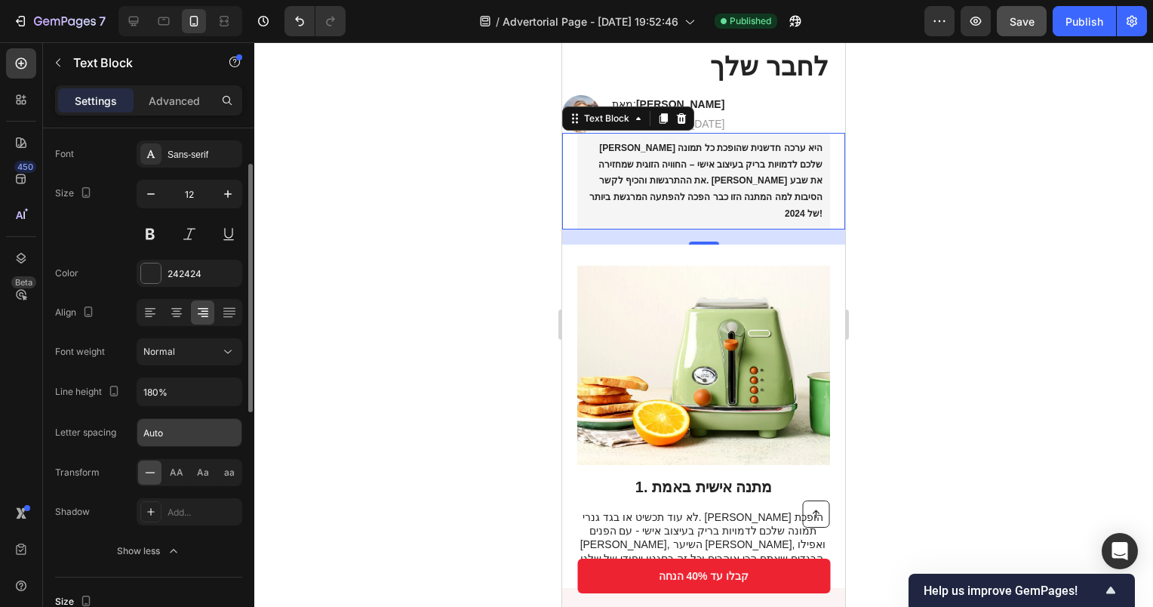
scroll to position [151, 0]
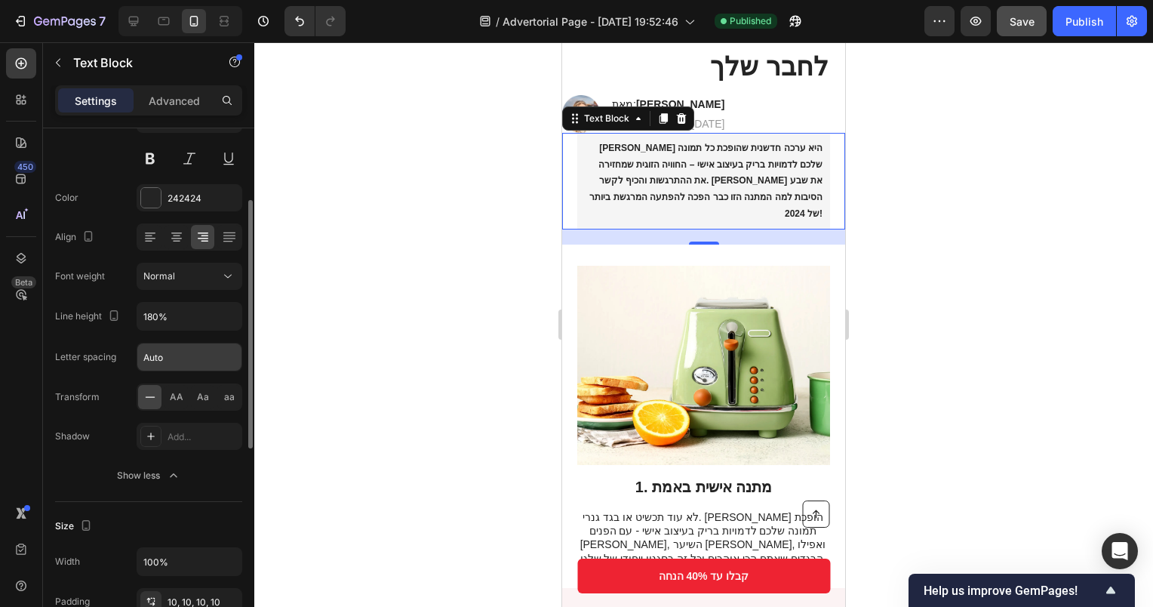
click at [171, 360] on input "Auto" at bounding box center [189, 356] width 104 height 27
click at [103, 374] on div "Font Sans-serif Size 12 Color 242424 Align Font weight Normal Line height 180% …" at bounding box center [148, 277] width 187 height 424
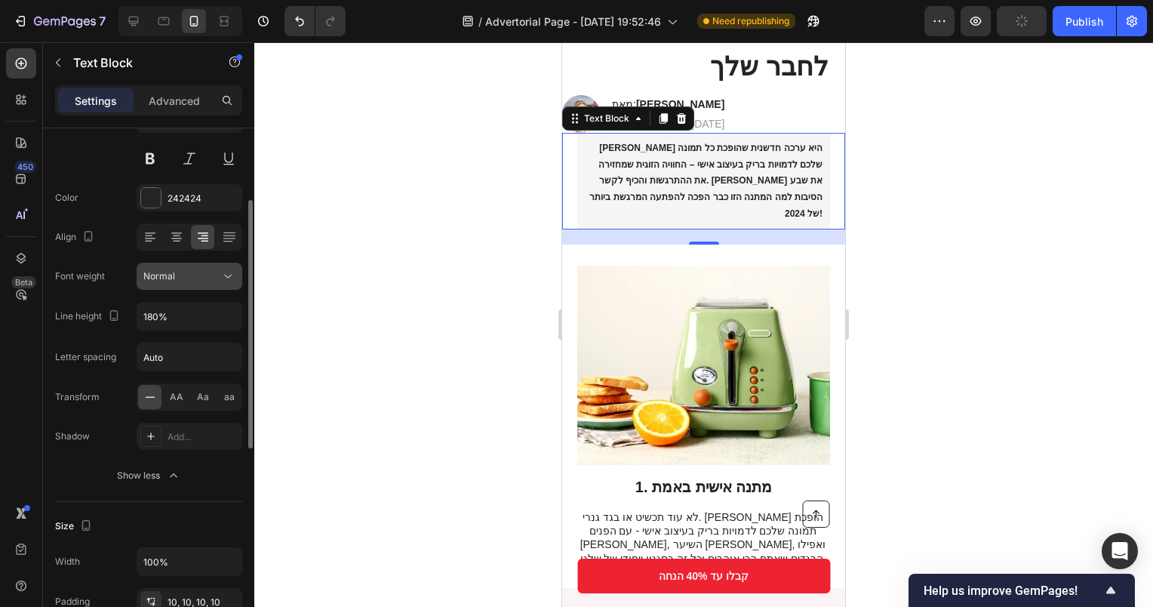
click at [178, 278] on div "Normal" at bounding box center [181, 276] width 77 height 14
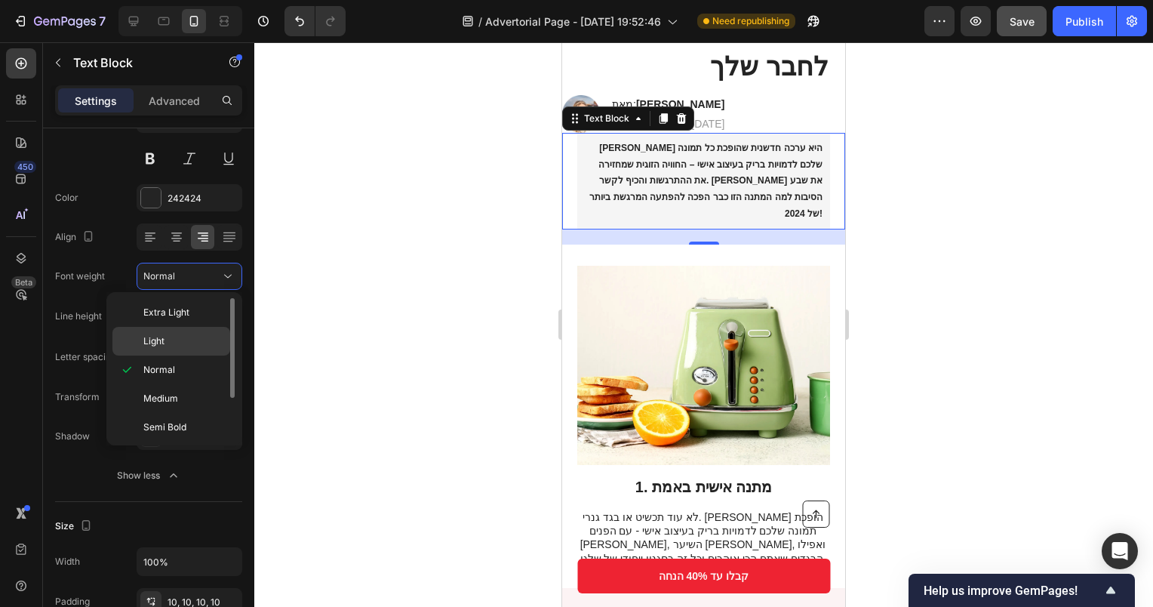
click at [169, 343] on p "Light" at bounding box center [183, 341] width 80 height 14
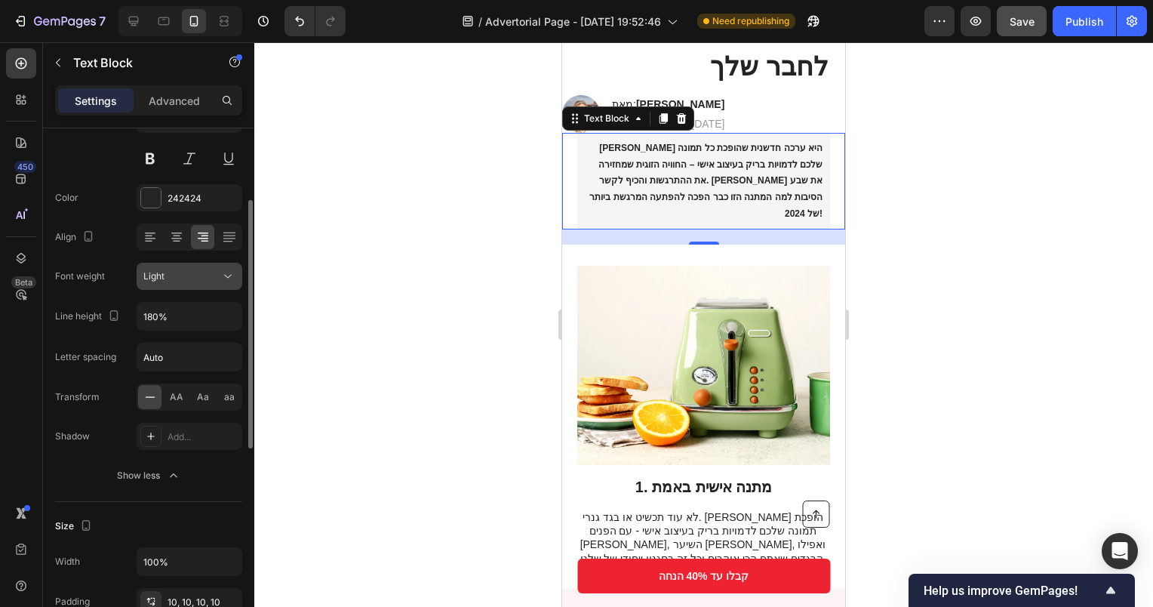
click at [165, 287] on button "Light" at bounding box center [190, 276] width 106 height 27
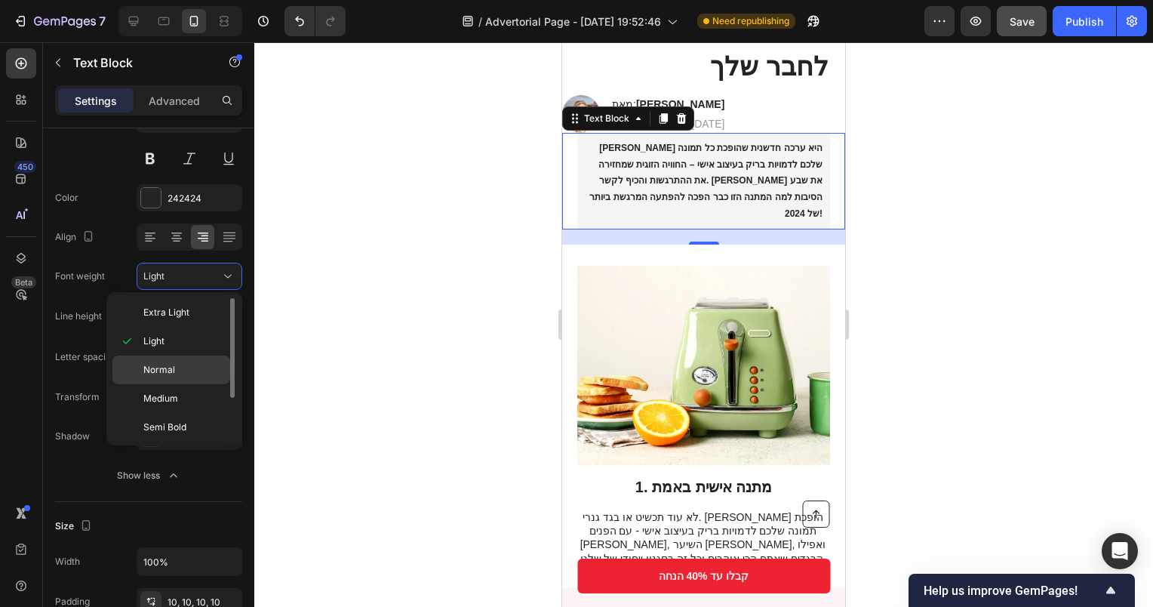
click at [166, 360] on div "Normal" at bounding box center [171, 369] width 118 height 29
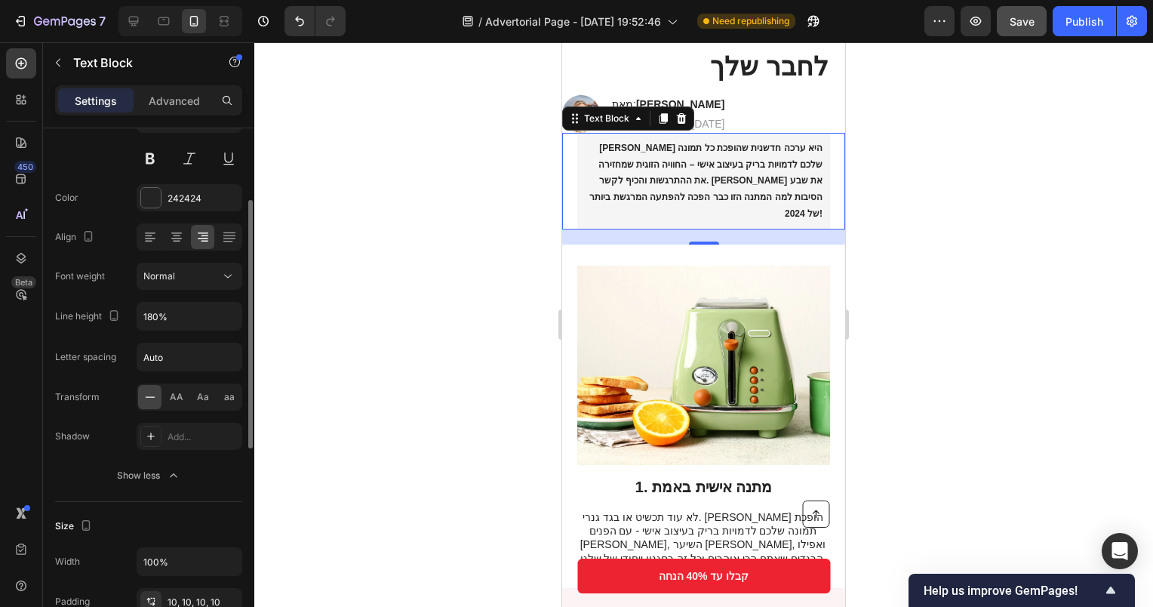
scroll to position [75, 0]
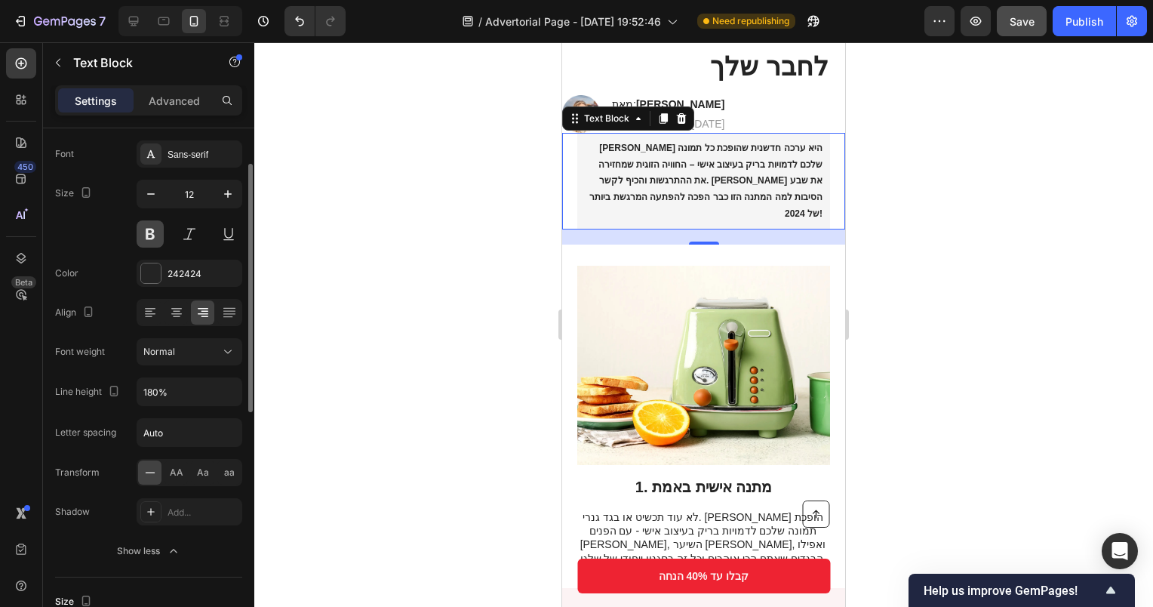
click at [152, 235] on button at bounding box center [150, 233] width 27 height 27
click at [223, 238] on button at bounding box center [228, 233] width 27 height 27
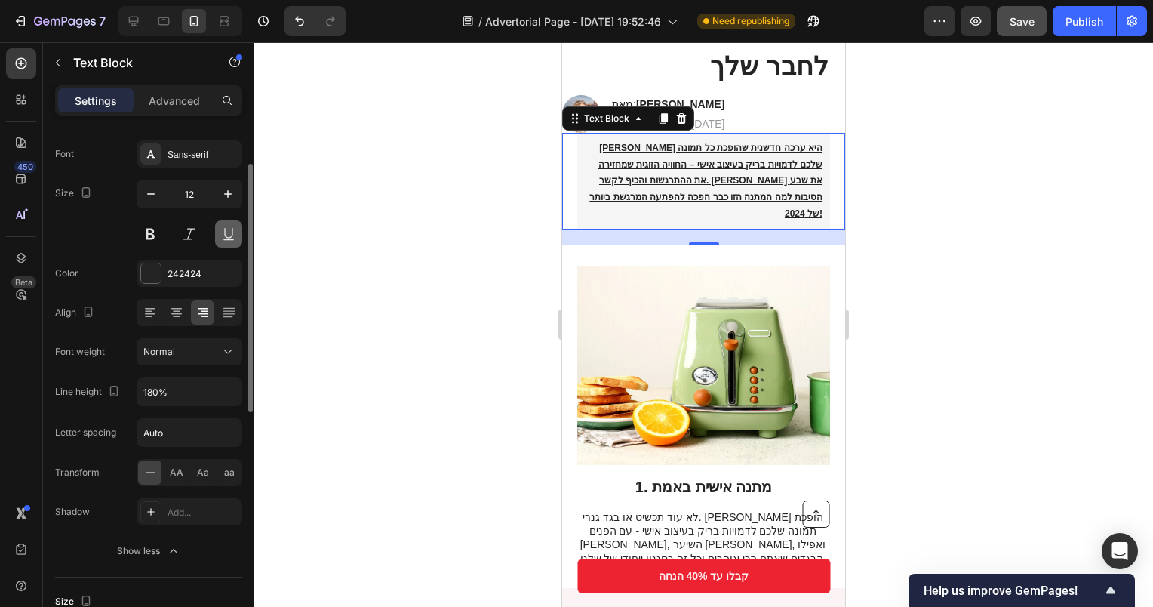
click at [223, 238] on button at bounding box center [228, 233] width 27 height 27
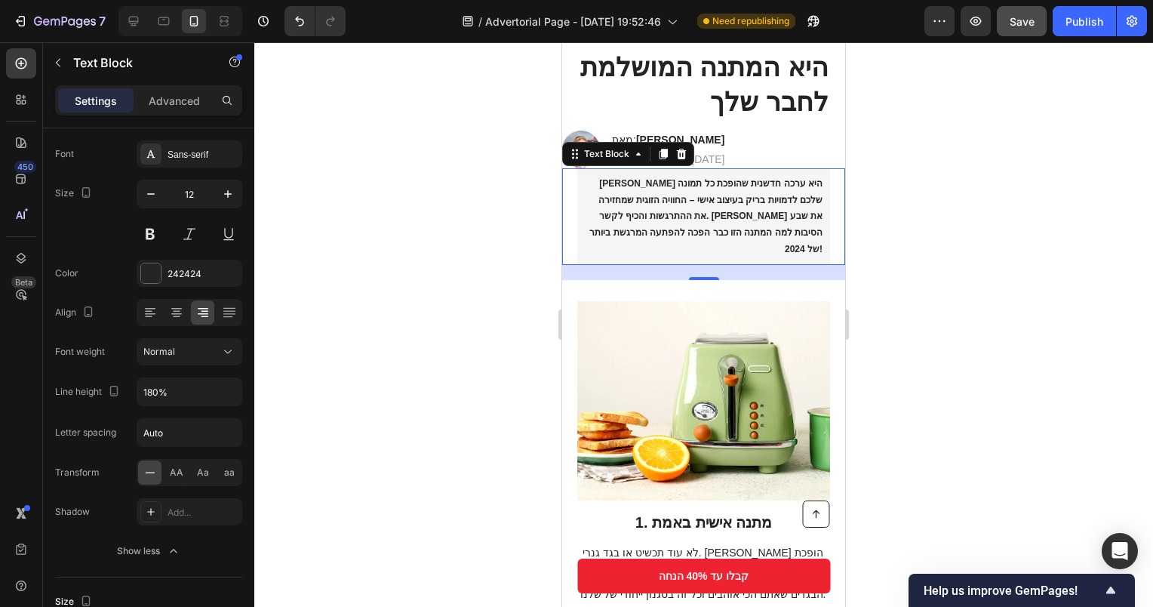
scroll to position [38, 0]
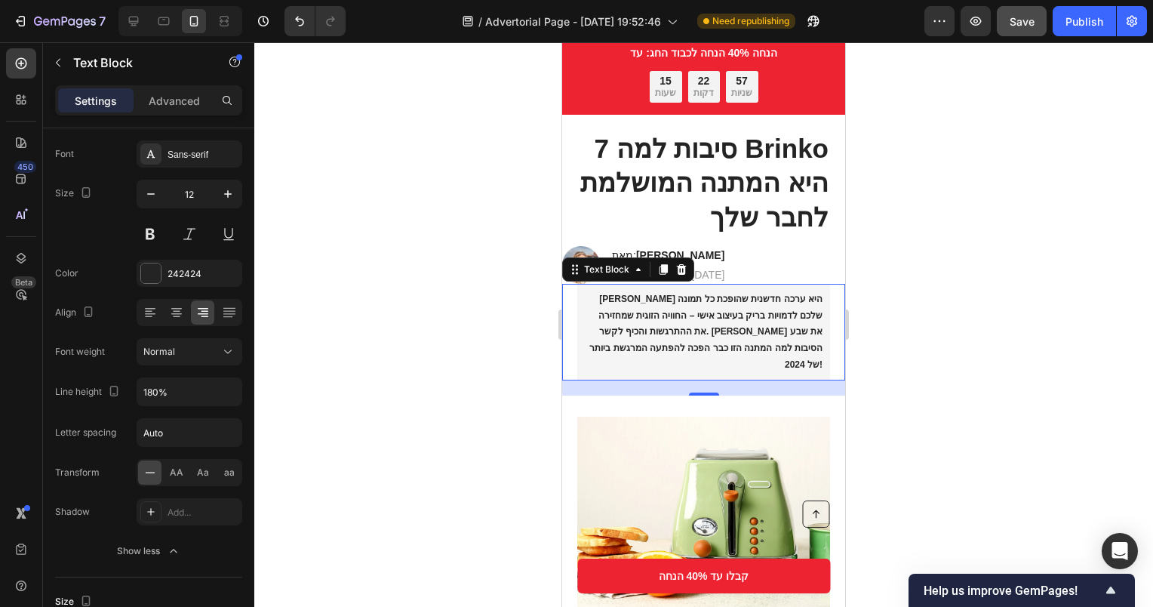
click at [830, 303] on div "[PERSON_NAME] היא ערכה חדשנית שהופכת כל תמונה שלכם לדמויות בריק בעיצוב אישי – ה…" at bounding box center [703, 332] width 283 height 97
click at [62, 60] on icon "button" at bounding box center [58, 63] width 12 height 12
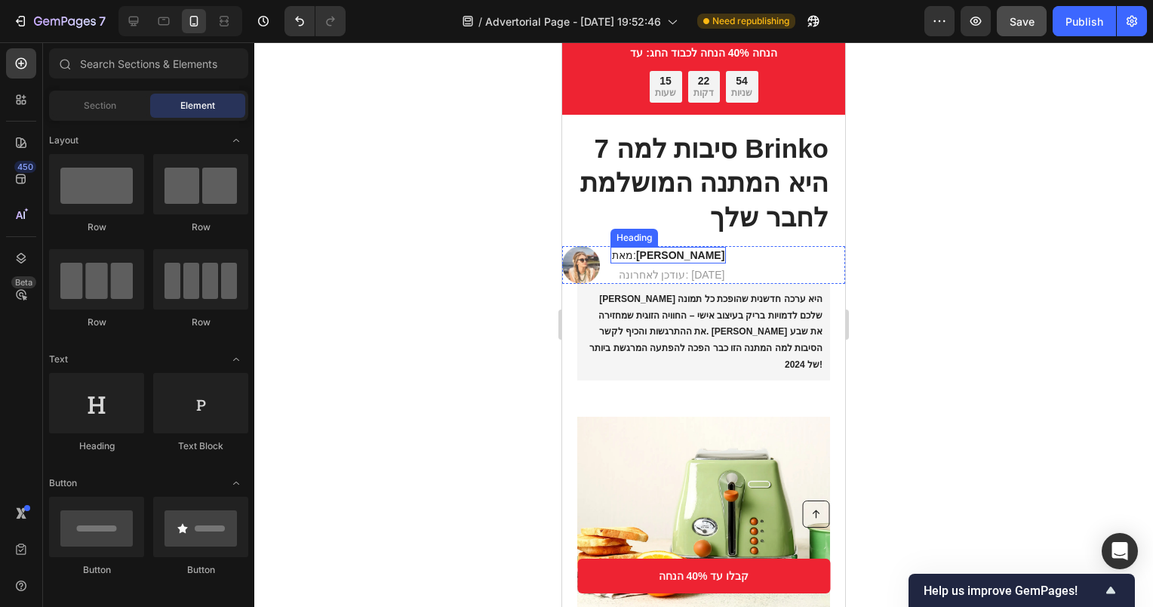
click at [700, 306] on p "[PERSON_NAME] היא ערכה חדשנית שהופכת כל תמונה שלכם לדמויות בריק בעיצוב אישי – ה…" at bounding box center [704, 332] width 238 height 82
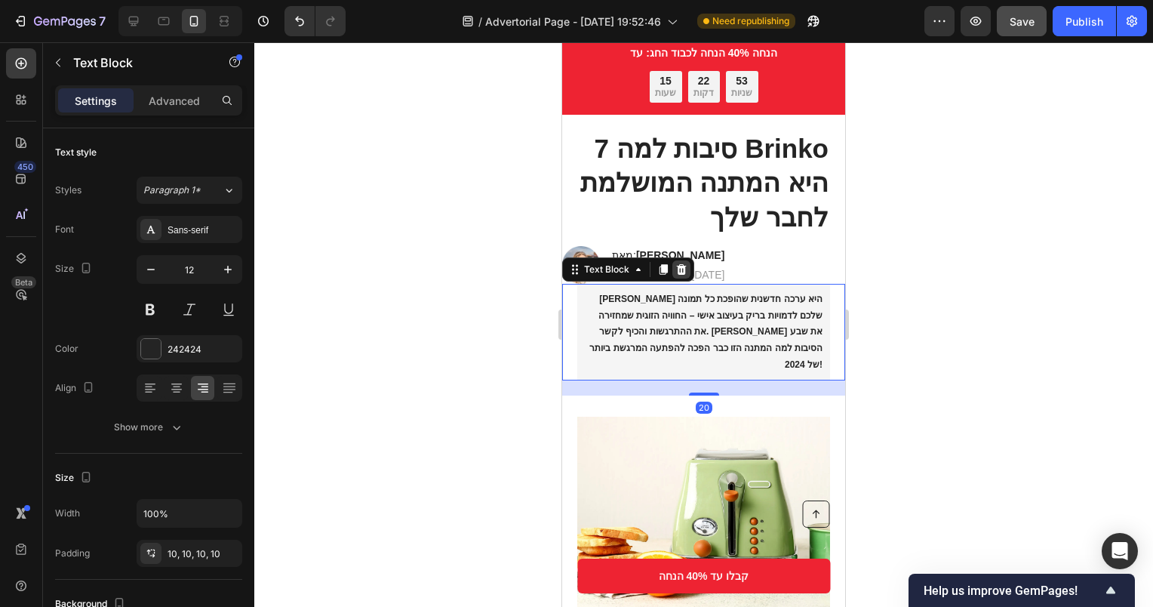
click at [685, 269] on icon at bounding box center [681, 269] width 12 height 12
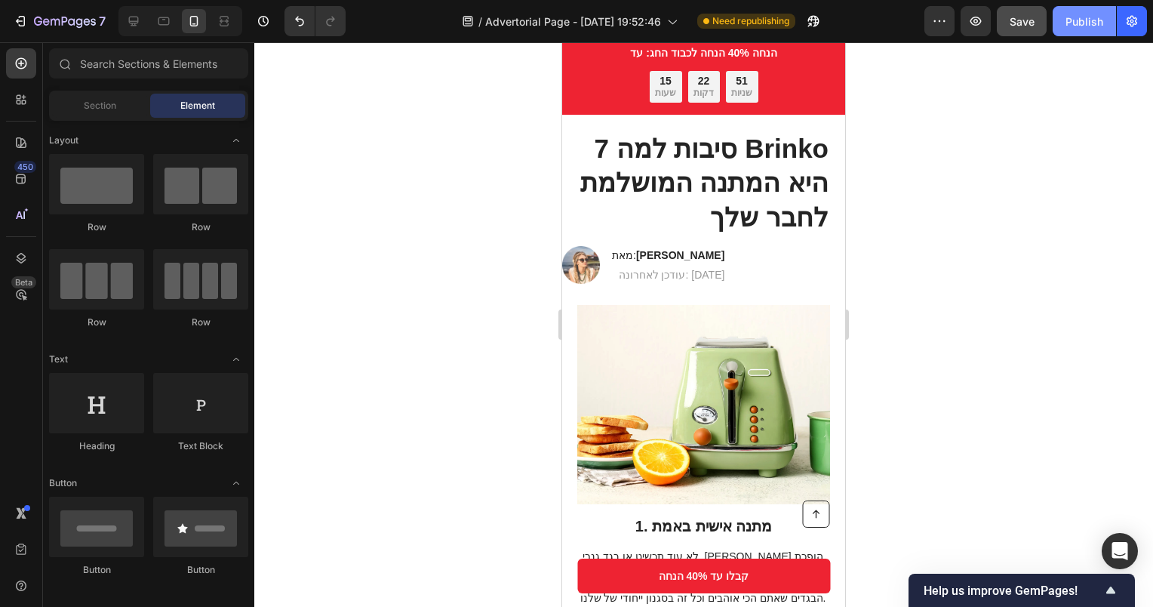
click at [1079, 12] on button "Publish" at bounding box center [1084, 21] width 63 height 30
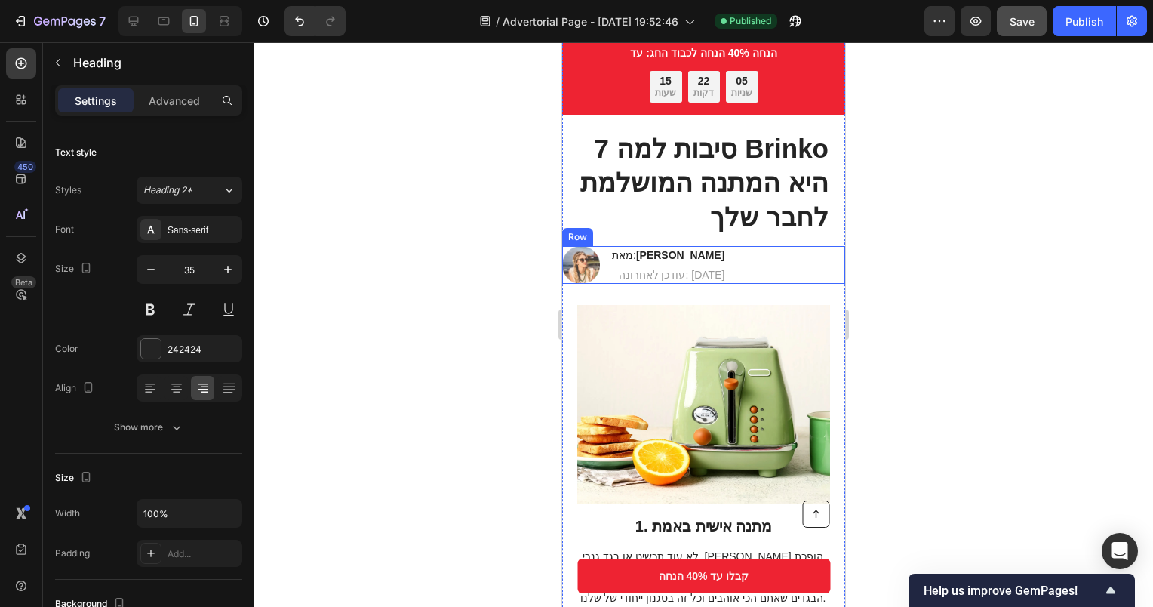
click at [767, 207] on h1 "7 סיבות למה Brinko היא המתנה המושלמת לחבר שלך" at bounding box center [703, 183] width 253 height 106
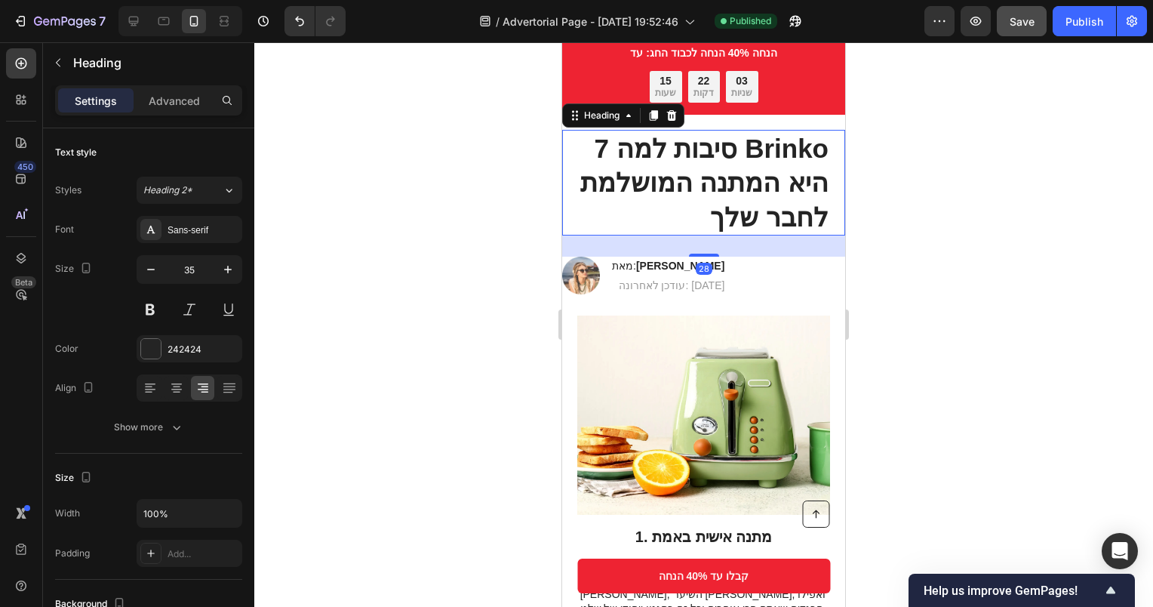
drag, startPoint x: 700, startPoint y: 245, endPoint x: 700, endPoint y: 256, distance: 10.6
click at [700, 256] on div at bounding box center [704, 255] width 30 height 3
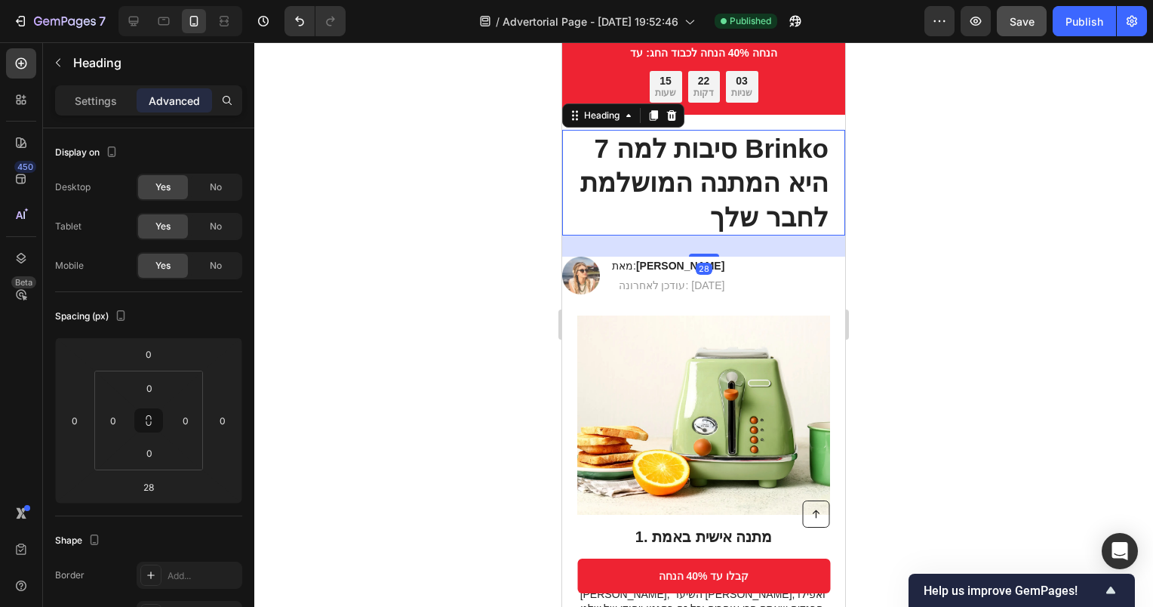
click at [1076, 29] on button "Publish" at bounding box center [1084, 21] width 63 height 30
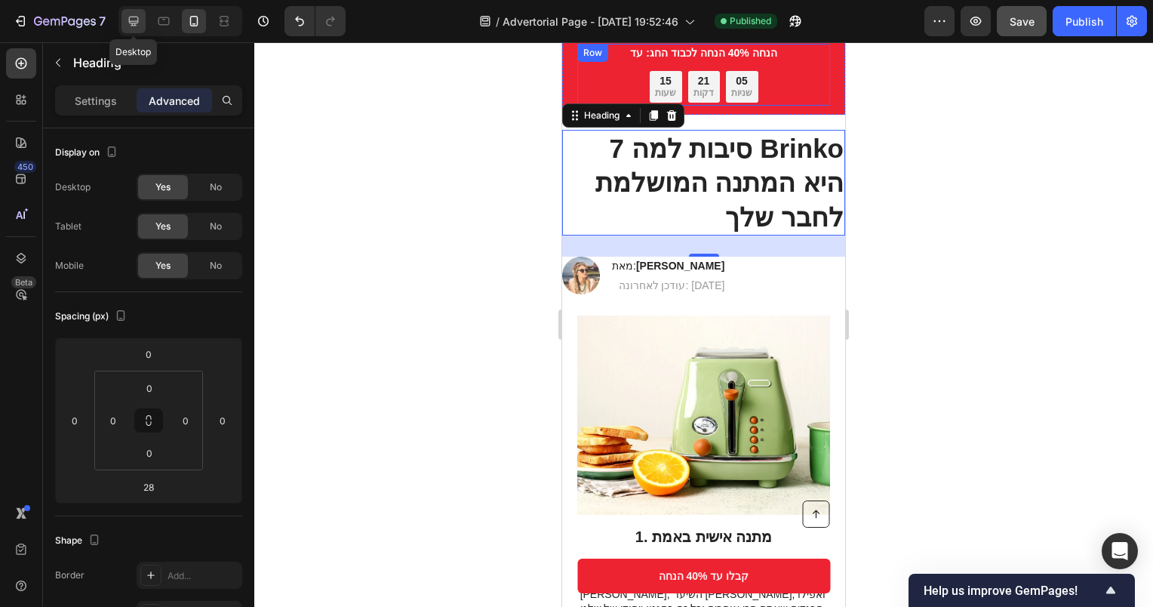
click at [136, 19] on icon at bounding box center [133, 21] width 15 height 15
type input "16"
type input "20"
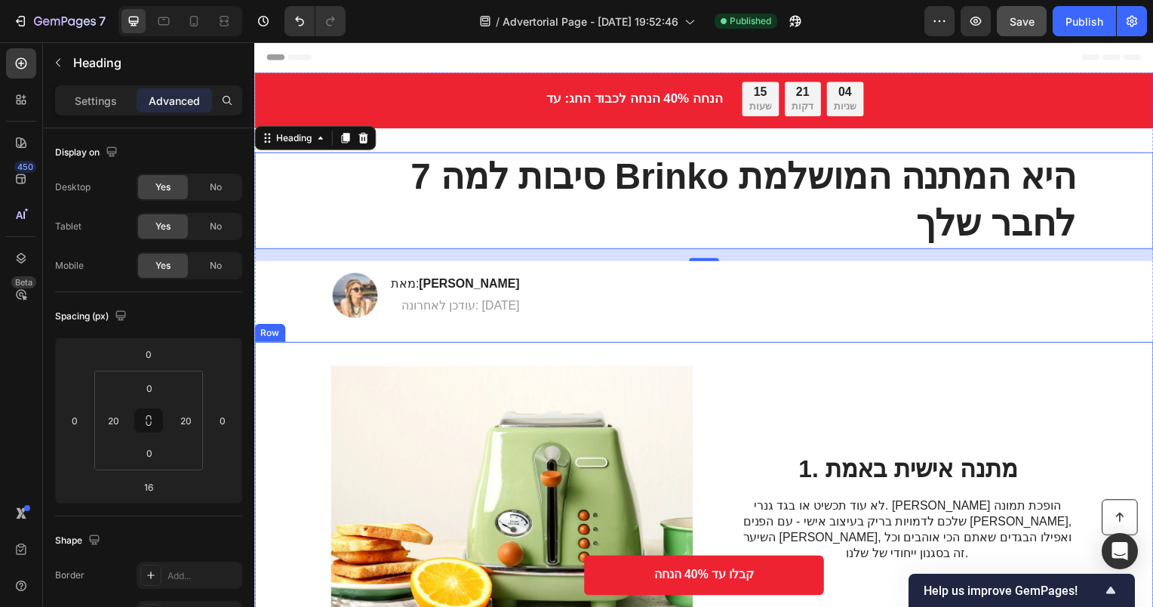
click at [1050, 368] on div "1. מתנה אישית באמת [PERSON_NAME] לא עוד תכשיט או בגד גנרי. [PERSON_NAME] הופכת …" at bounding box center [913, 511] width 340 height 287
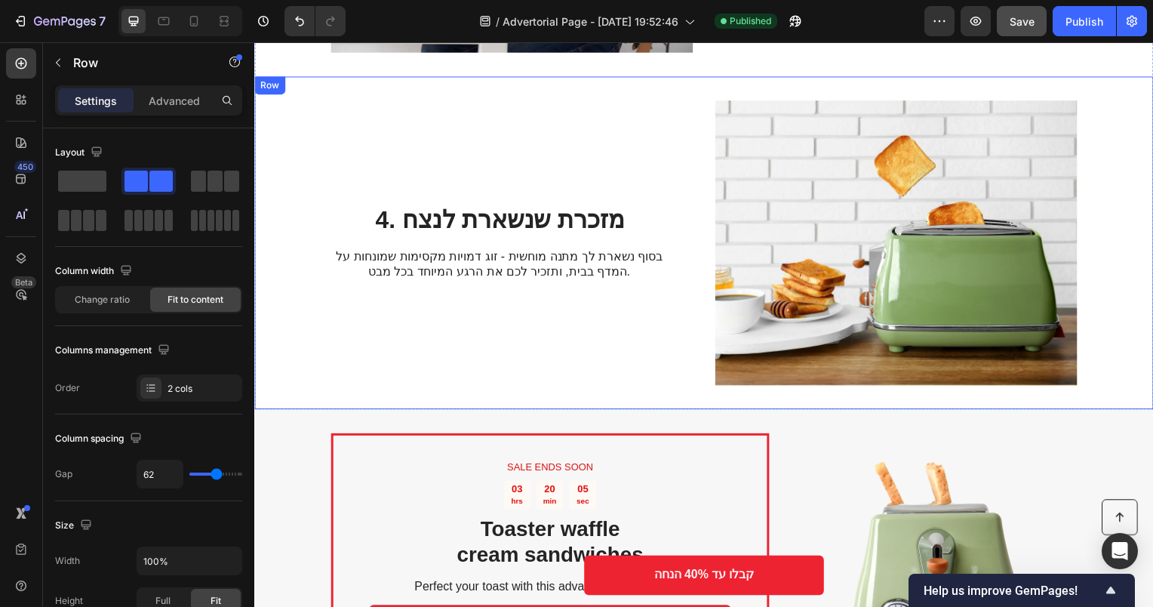
scroll to position [1359, 0]
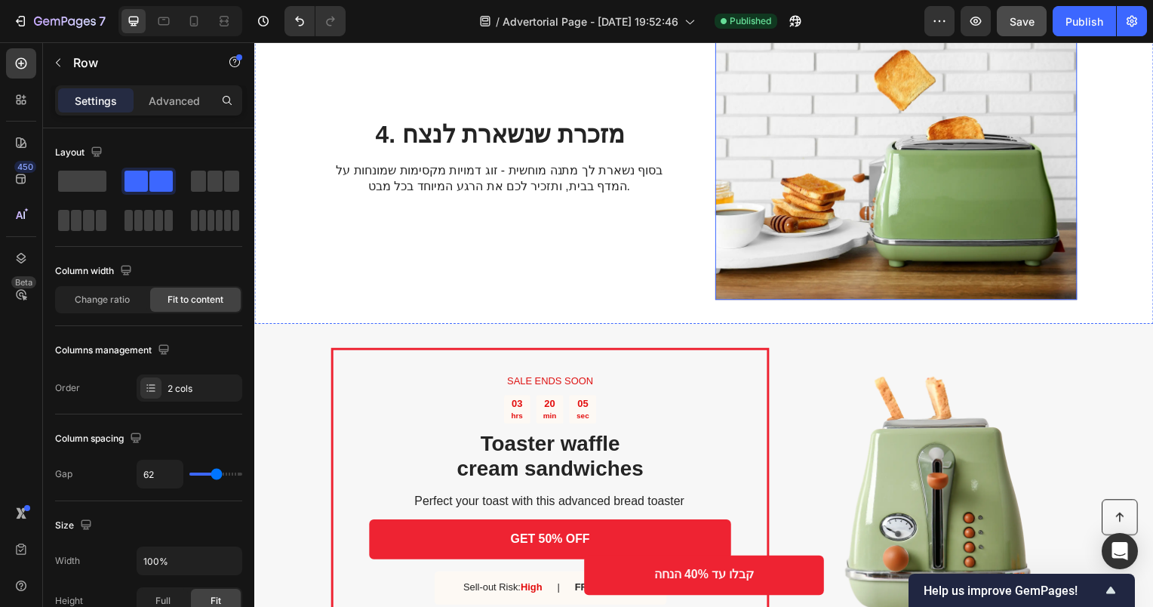
click at [841, 125] on img at bounding box center [901, 158] width 365 height 287
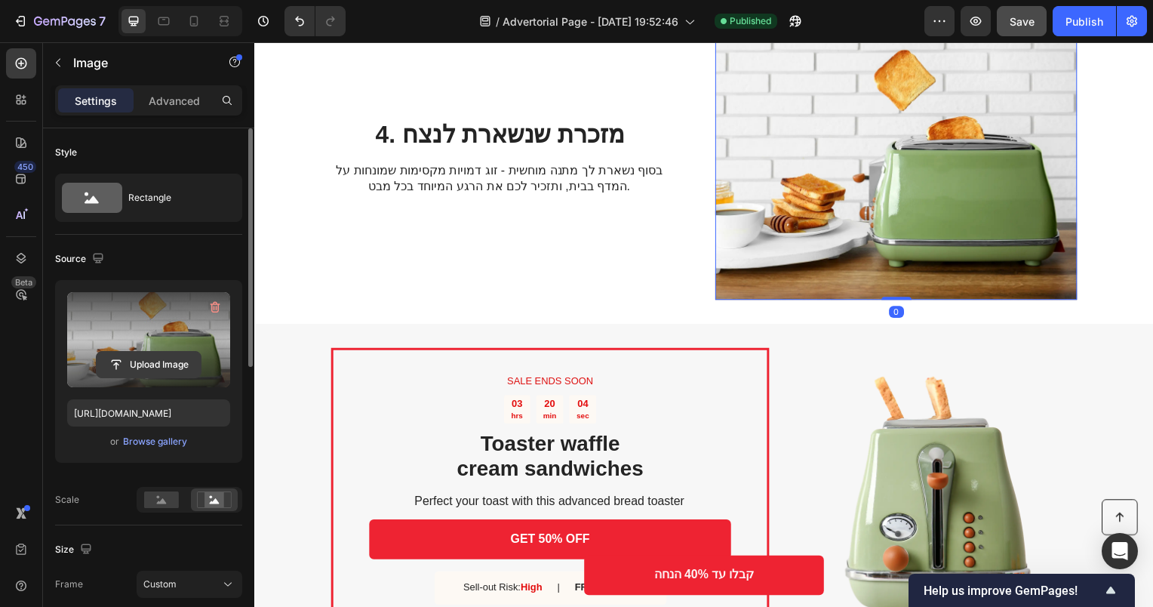
click at [167, 356] on input "file" at bounding box center [149, 365] width 104 height 26
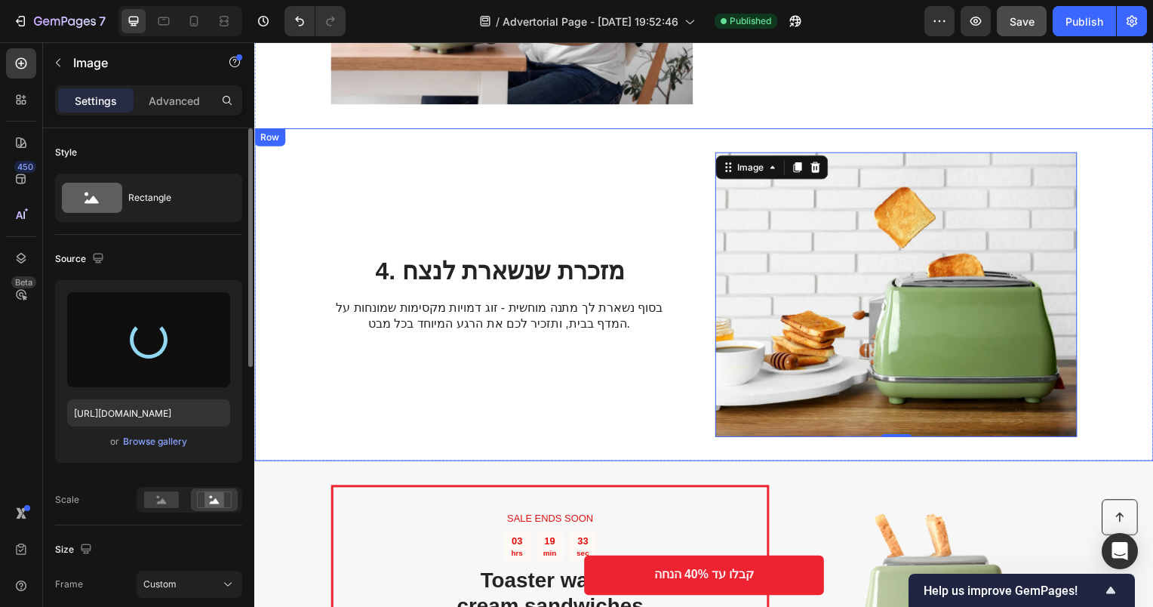
scroll to position [1208, 0]
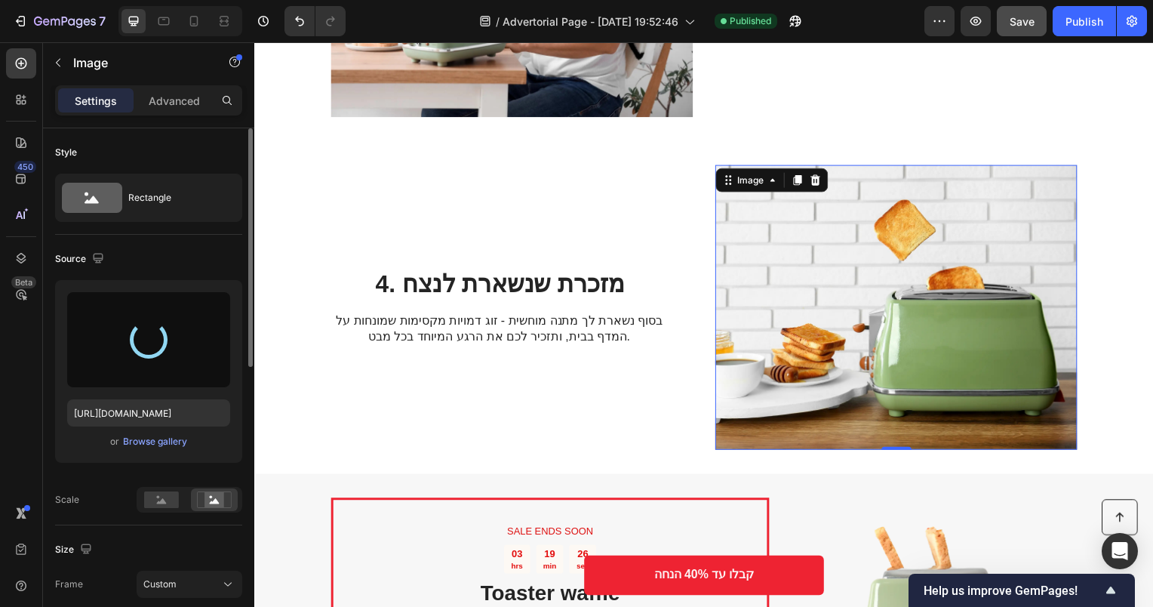
type input "[URL][DOMAIN_NAME]"
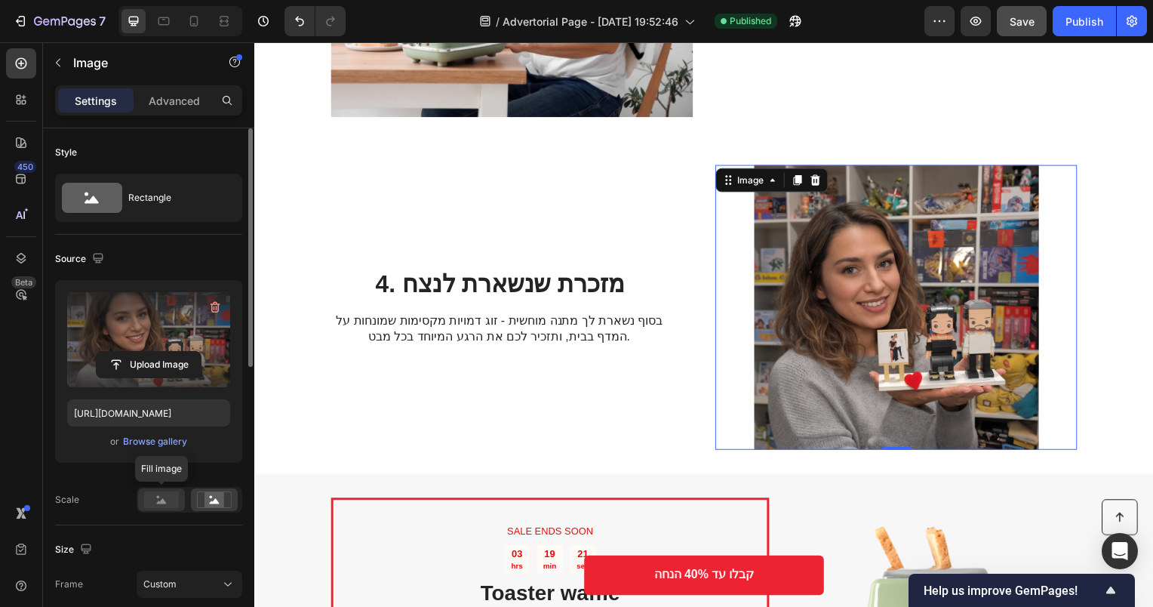
click at [165, 495] on rect at bounding box center [161, 499] width 35 height 17
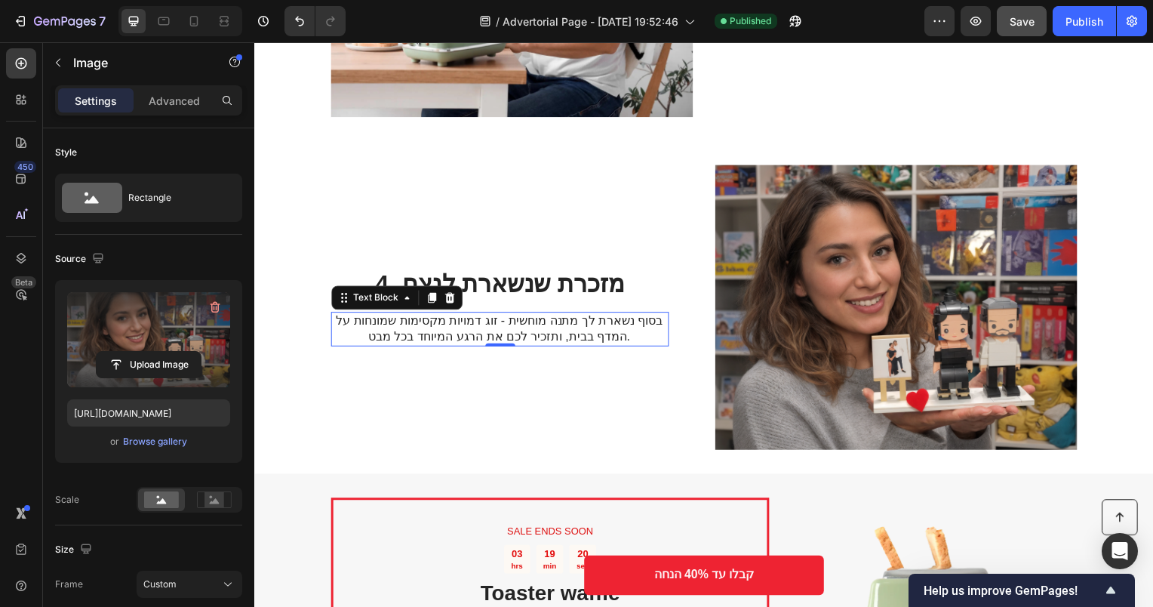
click at [654, 314] on div "בסוף נשארת לך מתנה מוחשית - זוג דמויות מקסימות שמונחות על המדף בבית, ותזכיר לכם…" at bounding box center [501, 331] width 340 height 35
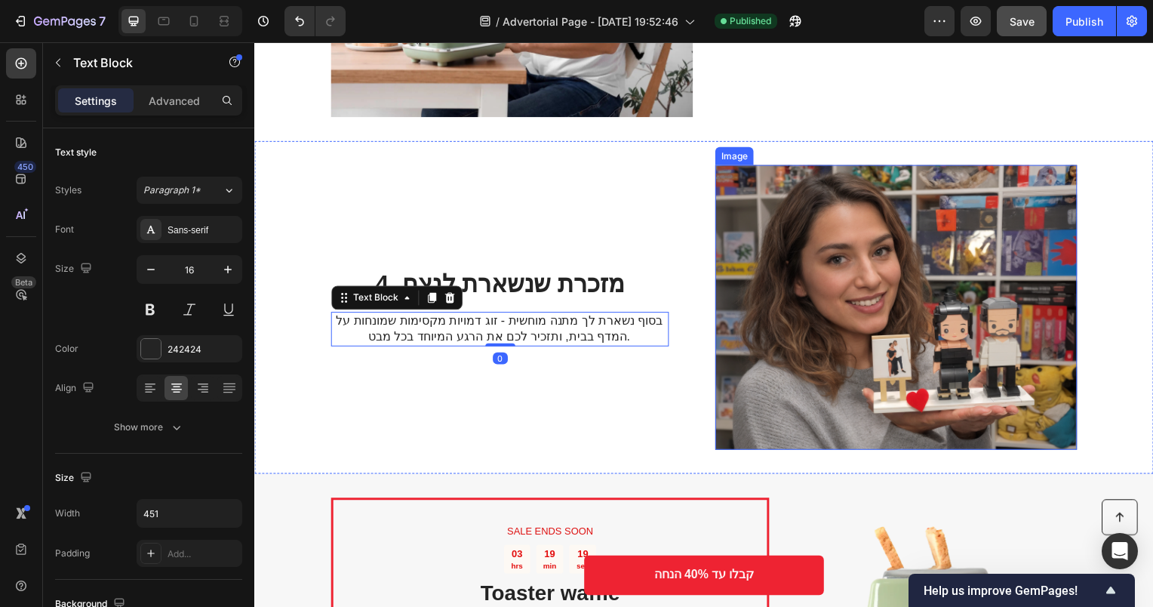
click at [834, 235] on img at bounding box center [901, 309] width 365 height 287
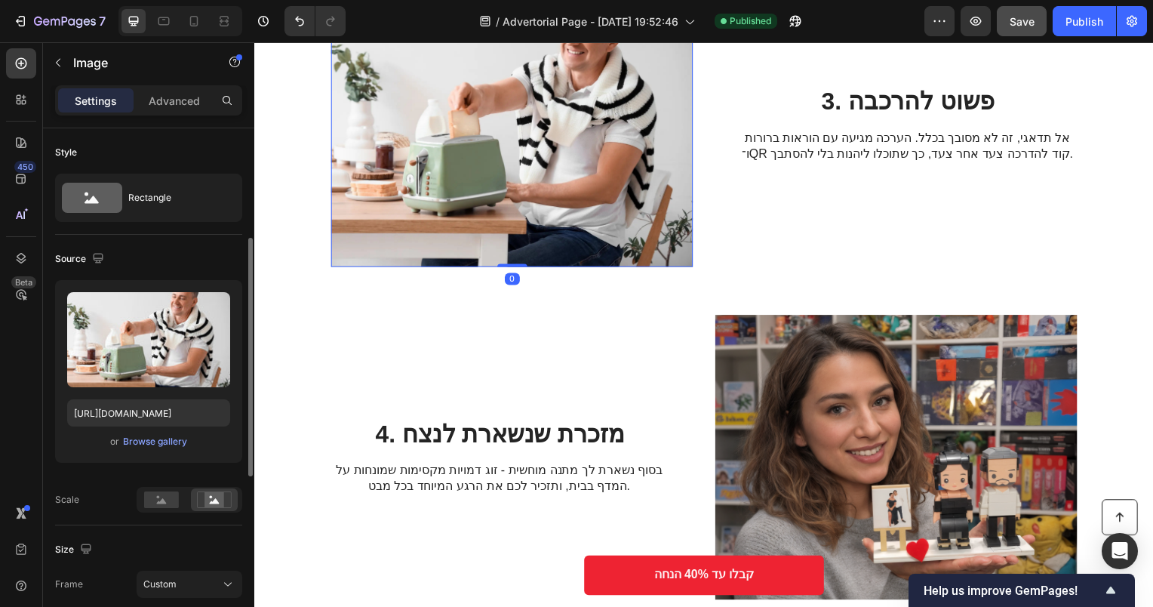
scroll to position [75, 0]
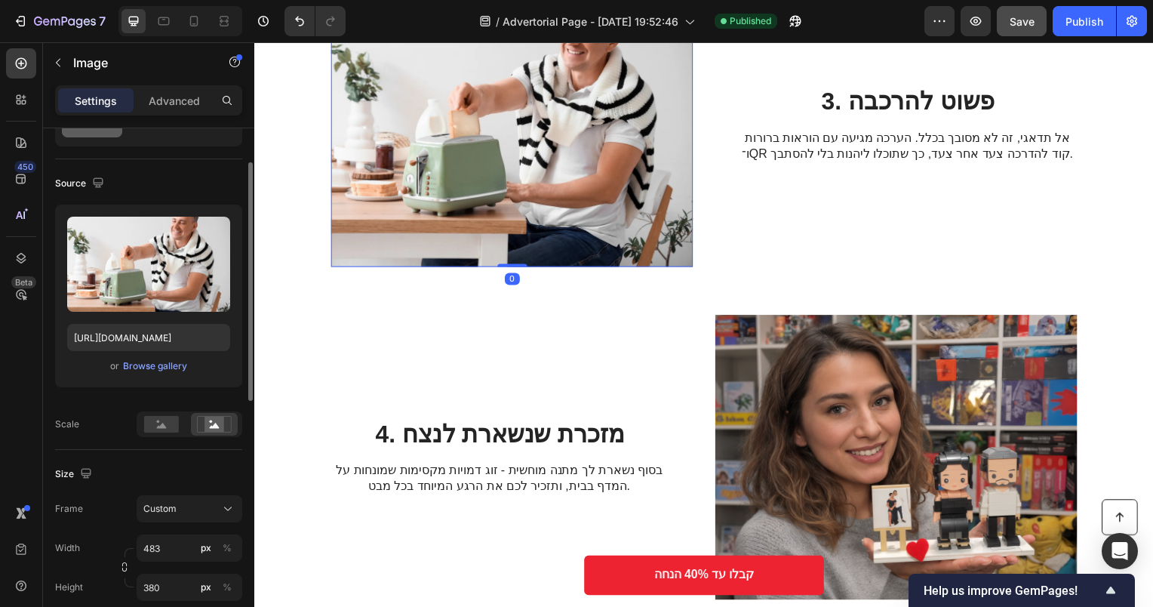
click at [529, 176] on img at bounding box center [513, 125] width 365 height 287
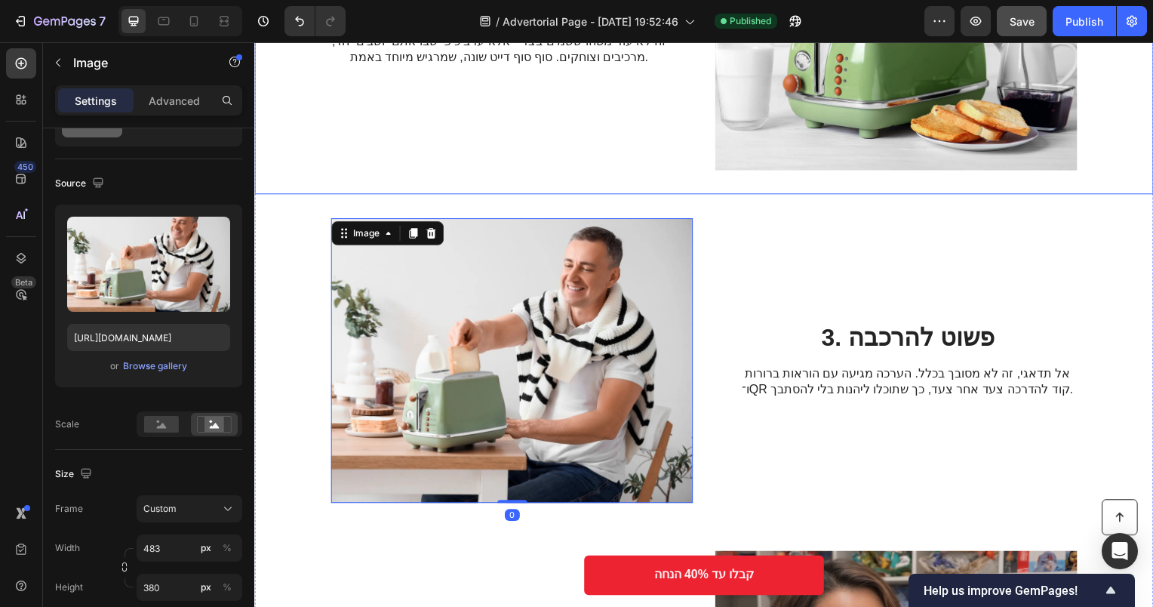
scroll to position [1208, 0]
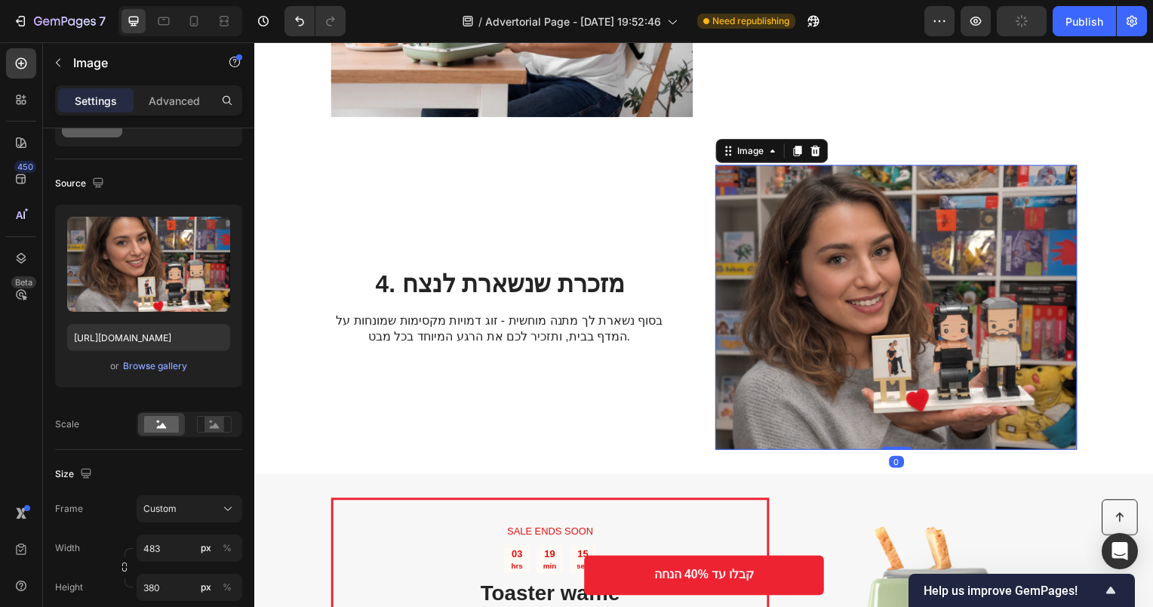
click at [1021, 362] on img at bounding box center [901, 309] width 365 height 287
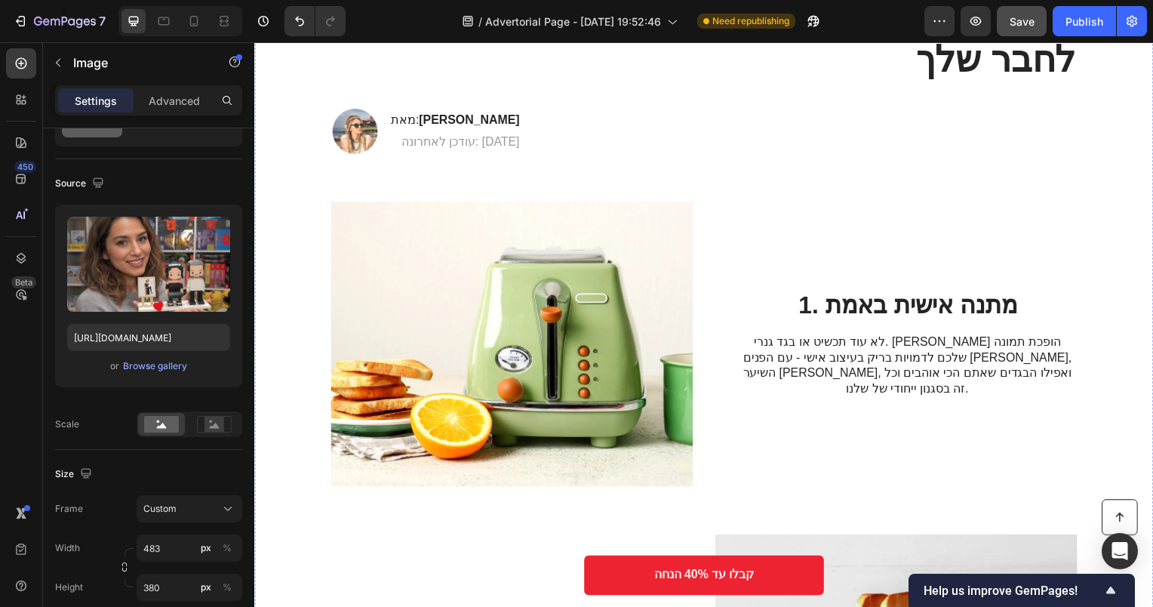
scroll to position [151, 0]
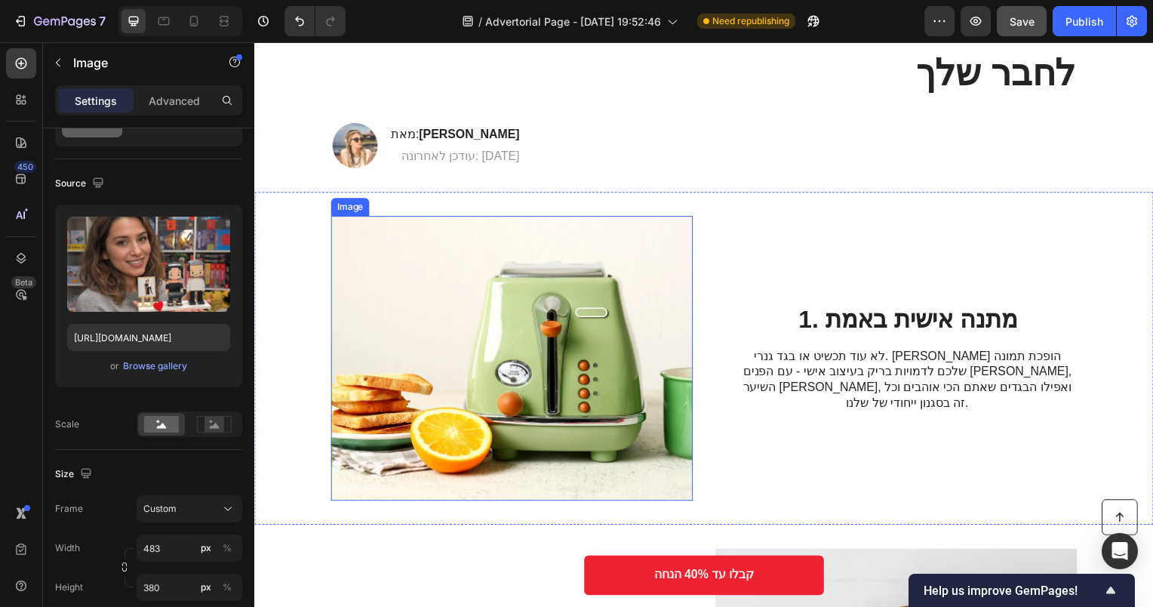
click at [559, 322] on img at bounding box center [513, 360] width 365 height 287
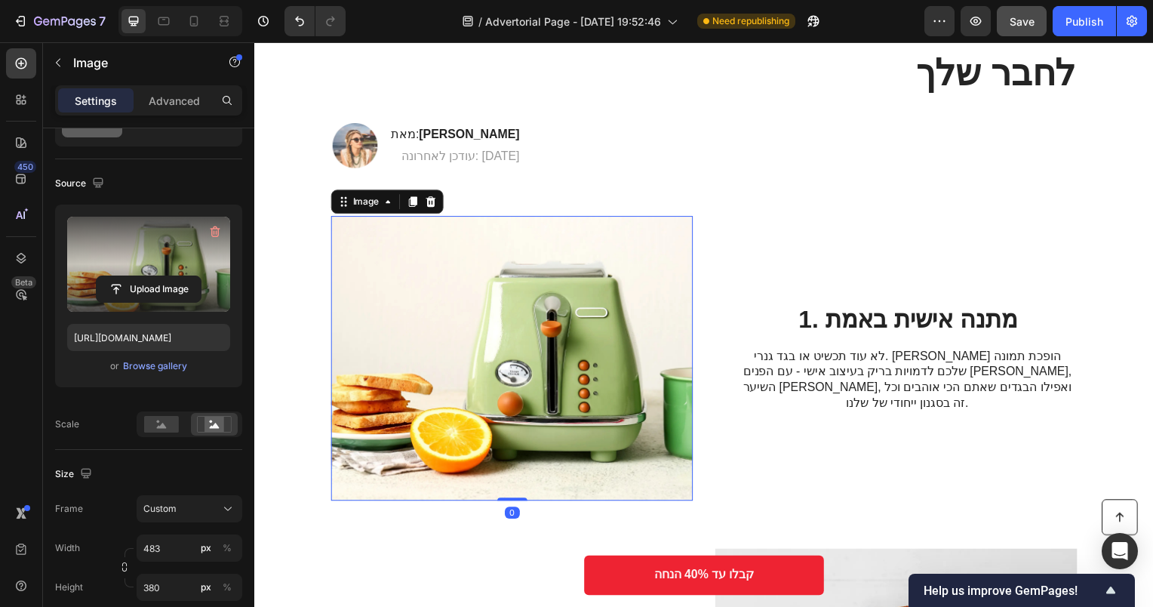
click at [189, 262] on label at bounding box center [148, 264] width 163 height 95
click at [189, 276] on input "file" at bounding box center [149, 289] width 104 height 26
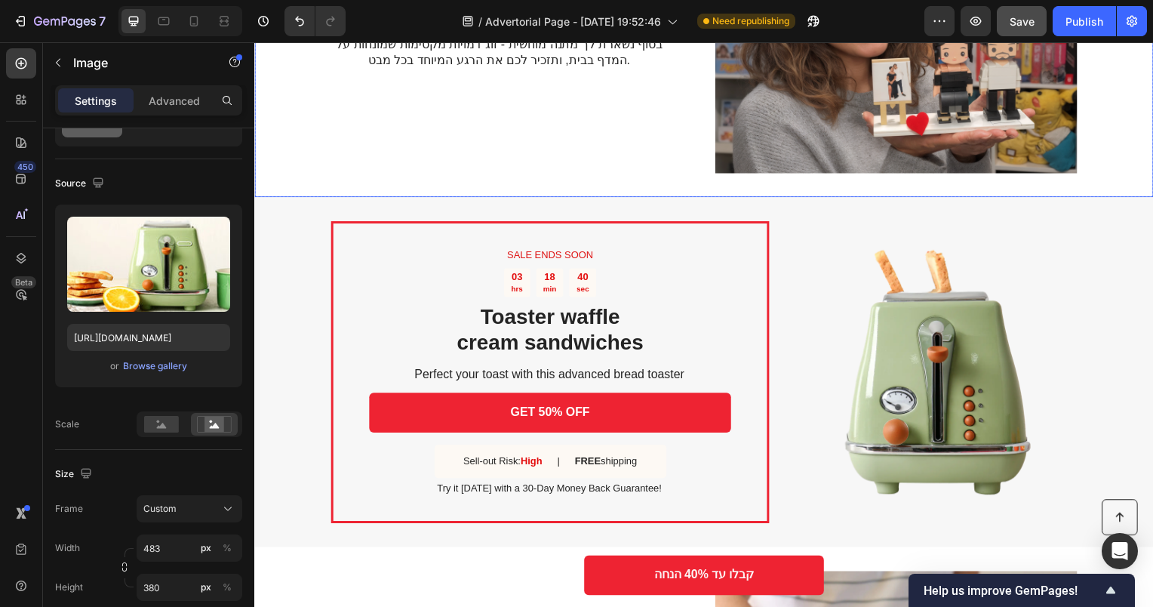
scroll to position [1736, 0]
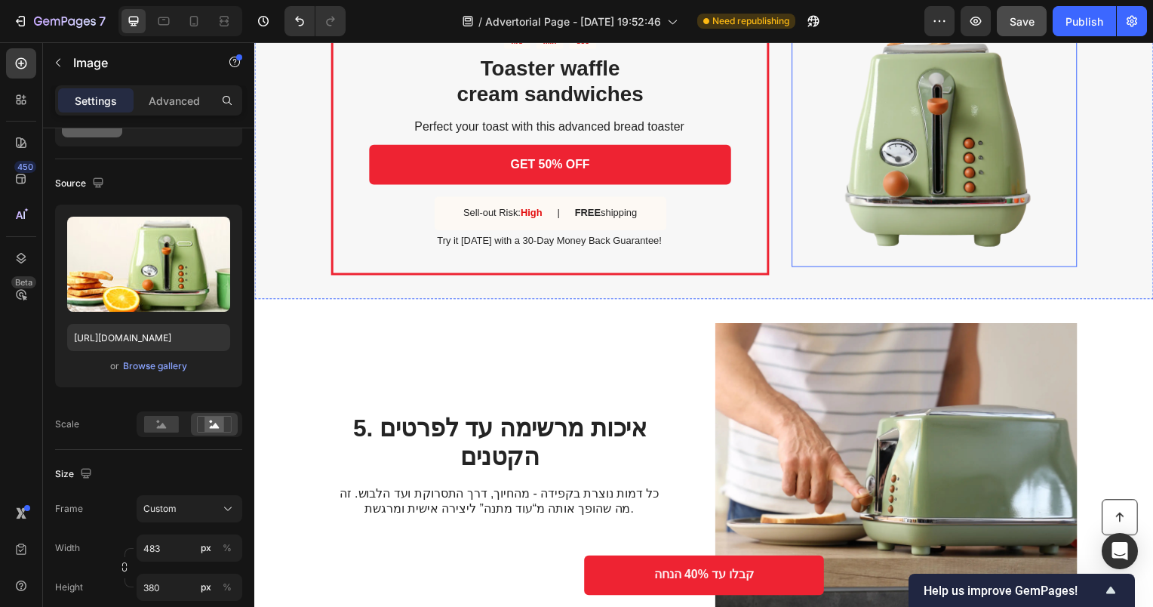
click at [955, 183] on img at bounding box center [939, 125] width 288 height 288
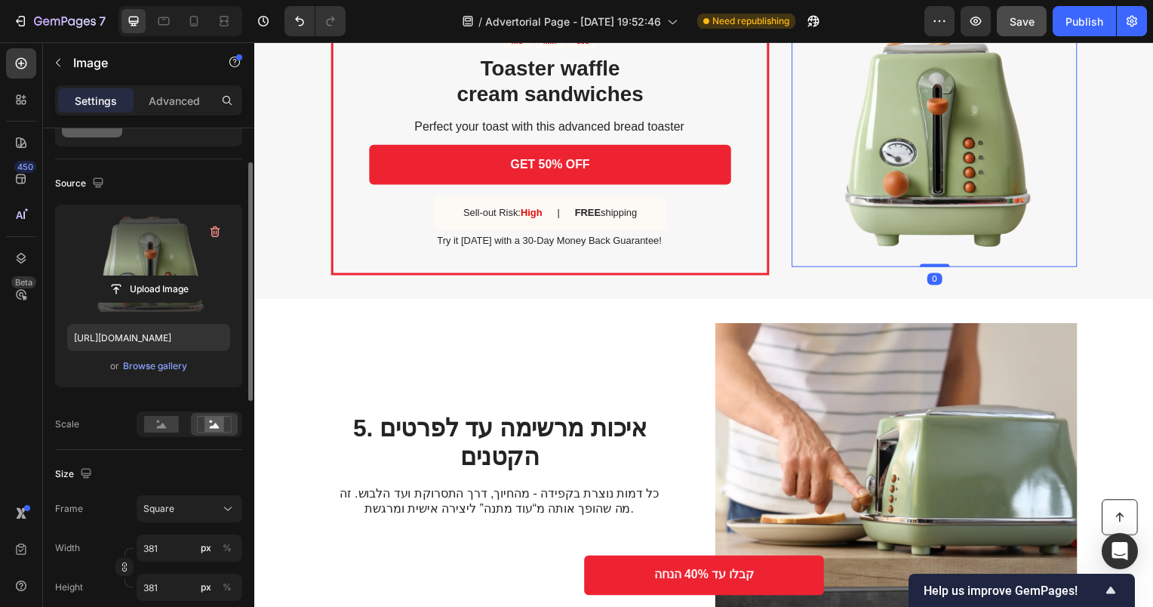
click at [166, 241] on label at bounding box center [148, 264] width 163 height 95
click at [166, 276] on input "file" at bounding box center [149, 289] width 104 height 26
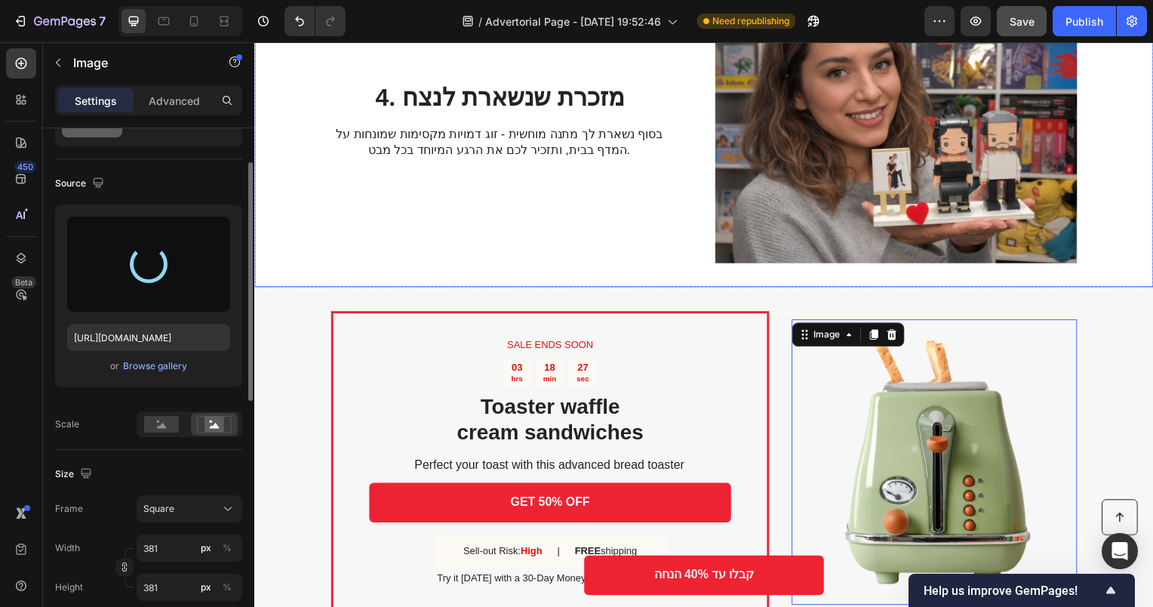
scroll to position [1509, 0]
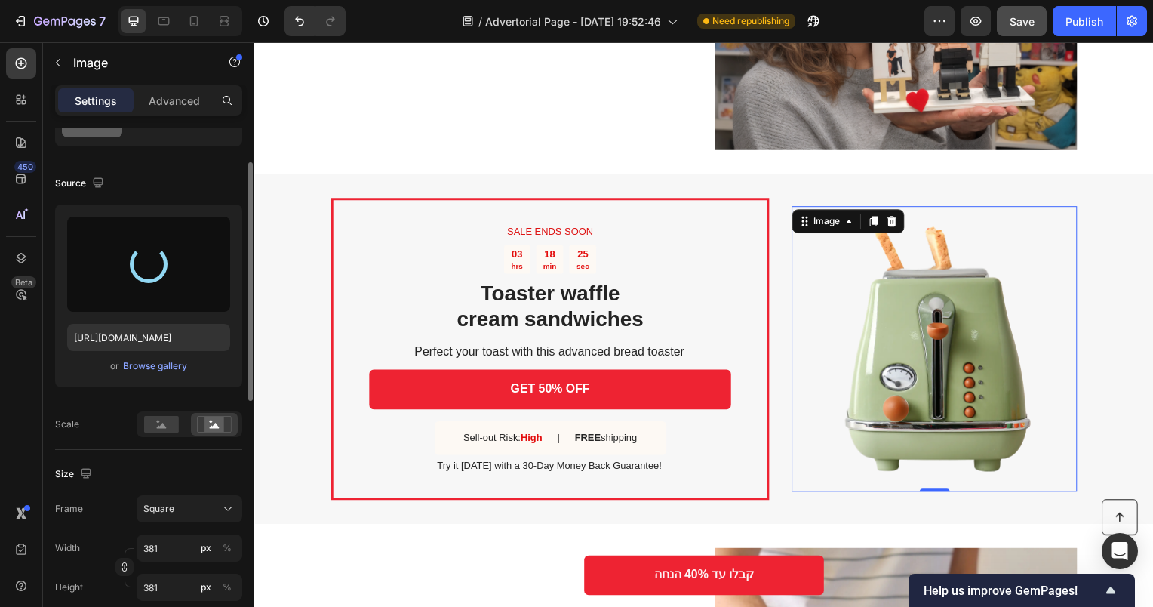
type input "[URL][DOMAIN_NAME]"
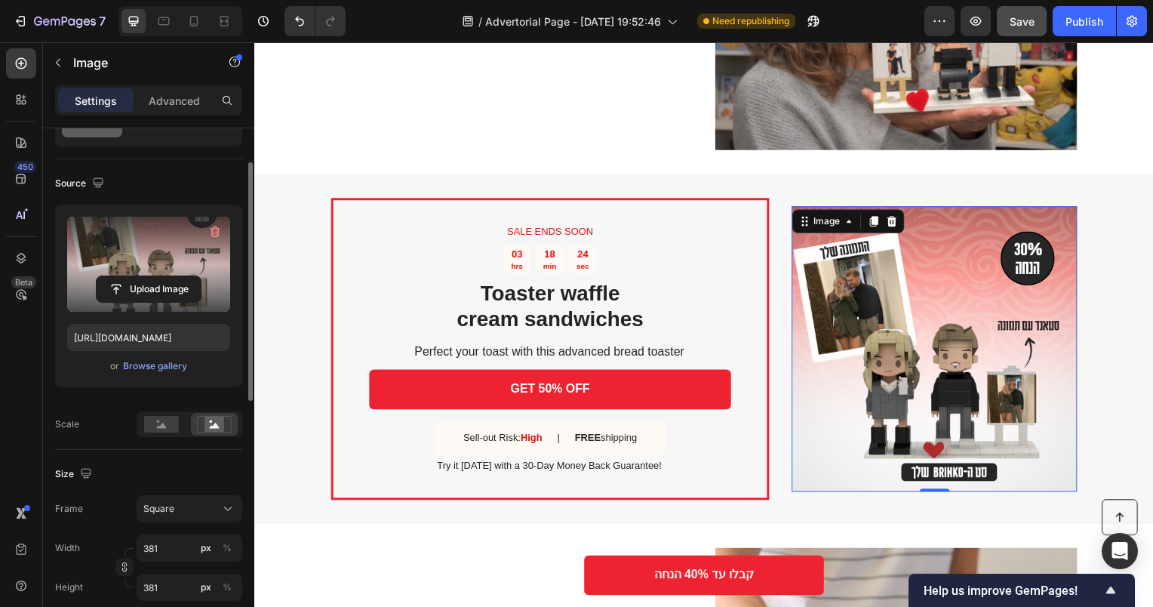
drag, startPoint x: 1054, startPoint y: 406, endPoint x: 1066, endPoint y: 411, distance: 12.2
click at [1054, 406] on img at bounding box center [939, 352] width 288 height 288
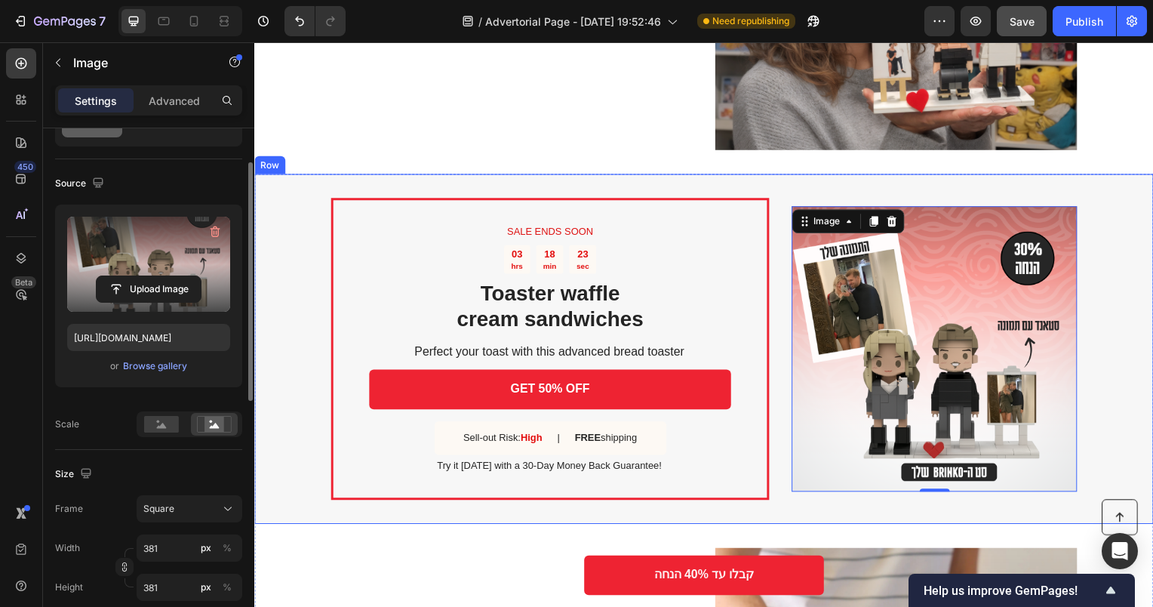
click at [1146, 435] on div "SALE ENDS SOON Text Block 03 hrs 18 min 23 sec Countdown Timer Toaster waffle c…" at bounding box center [707, 351] width 906 height 352
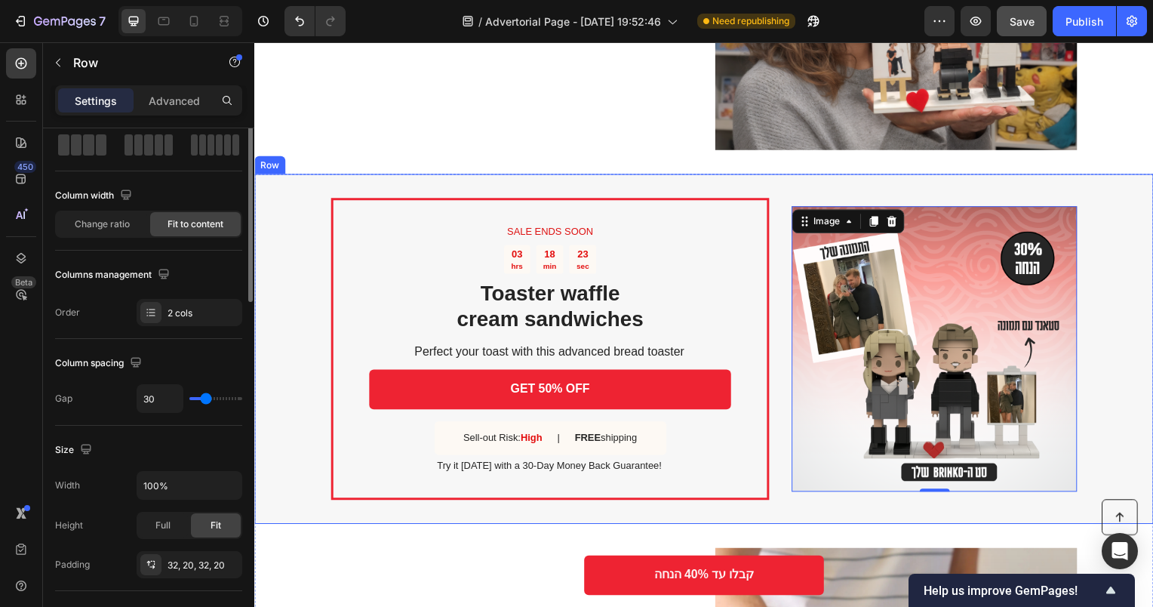
scroll to position [0, 0]
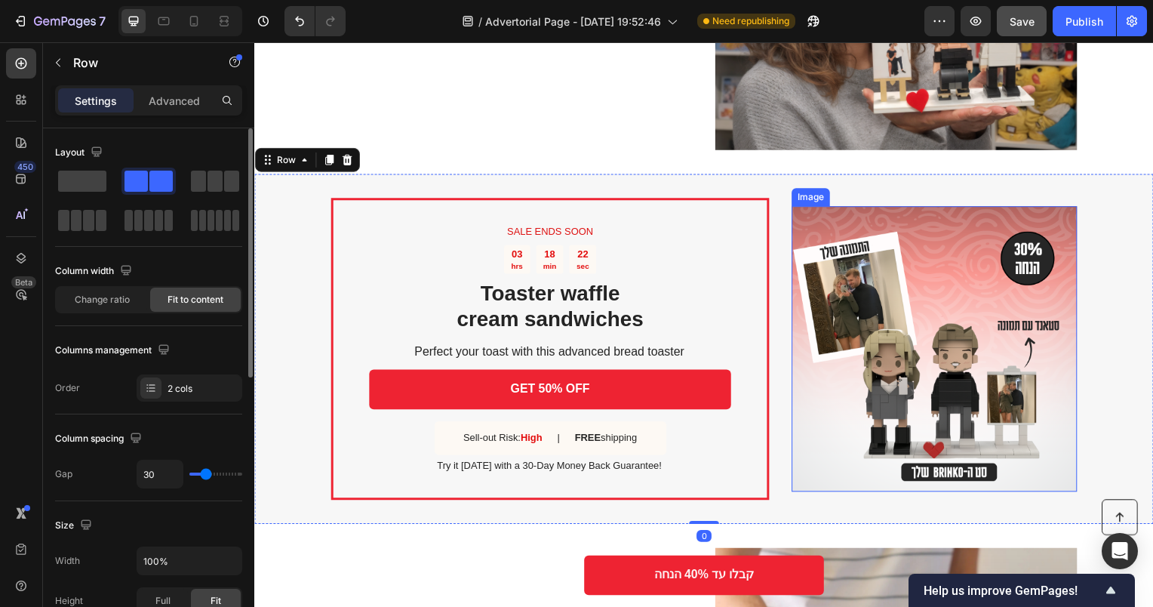
click at [1014, 386] on img at bounding box center [939, 352] width 288 height 288
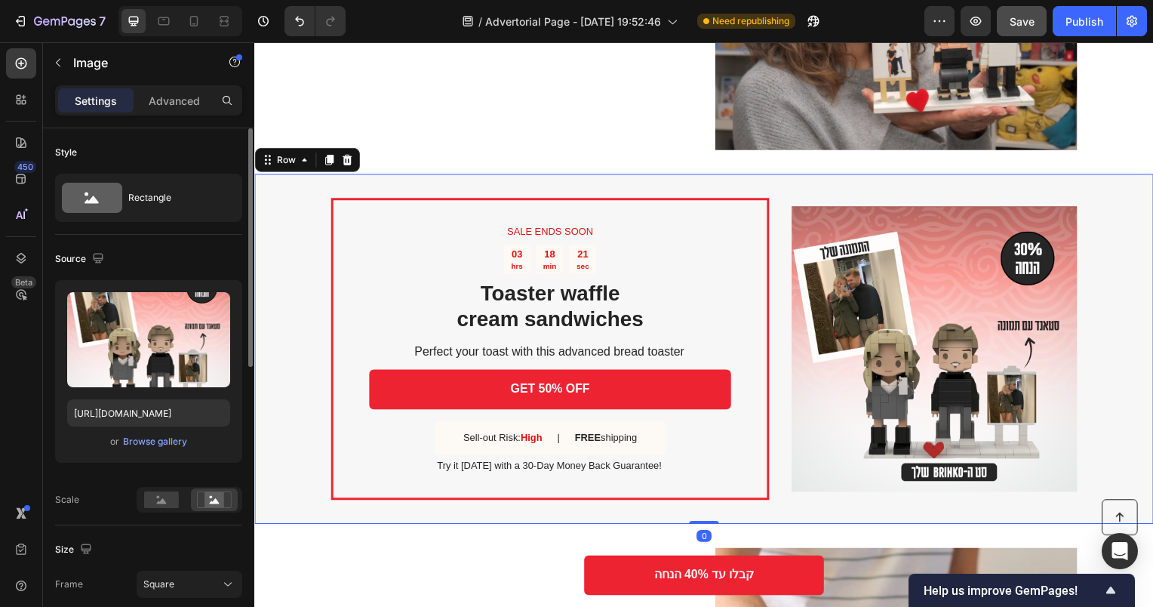
click at [1122, 408] on div "SALE ENDS SOON Text Block 03 hrs 18 min 21 sec Countdown Timer Toaster waffle c…" at bounding box center [707, 351] width 906 height 352
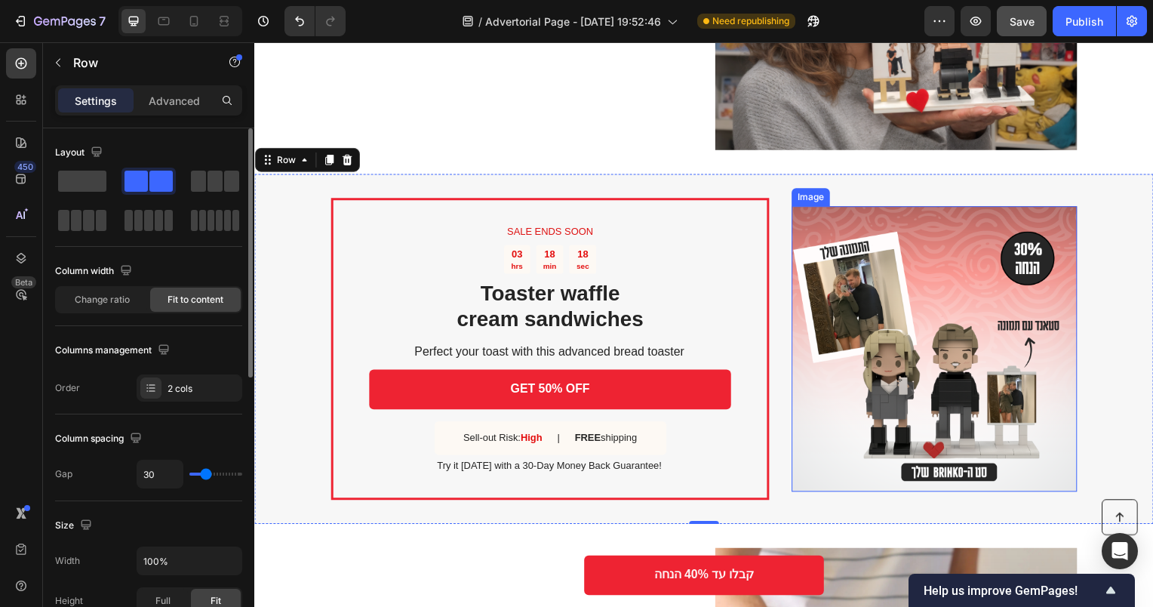
click at [998, 436] on img at bounding box center [939, 352] width 288 height 288
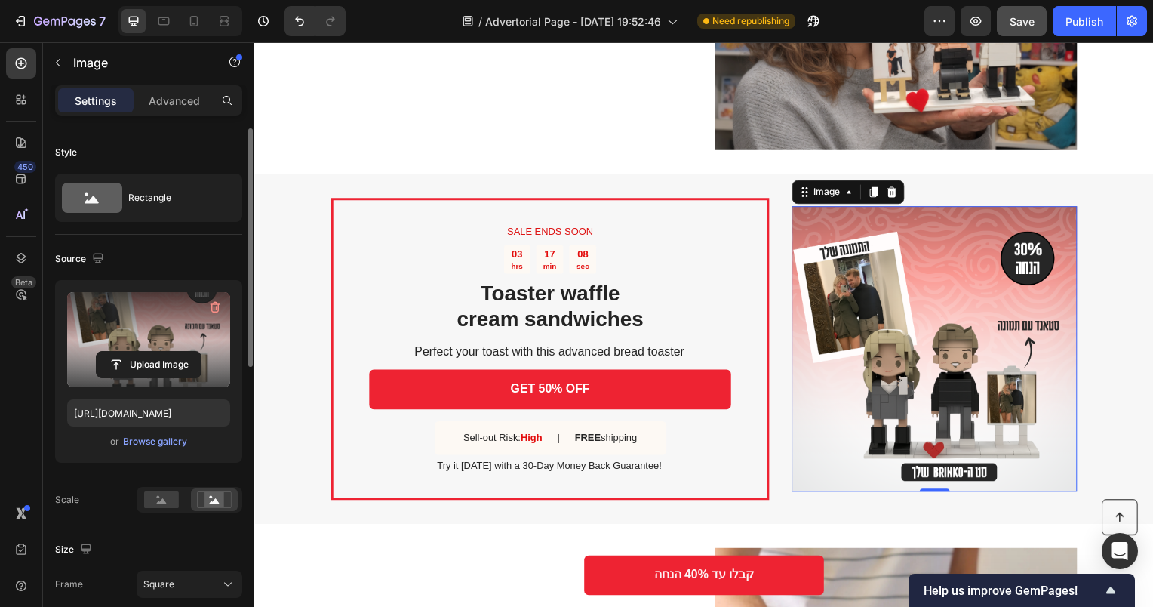
click at [109, 339] on label at bounding box center [148, 339] width 163 height 95
click at [109, 352] on input "file" at bounding box center [149, 365] width 104 height 26
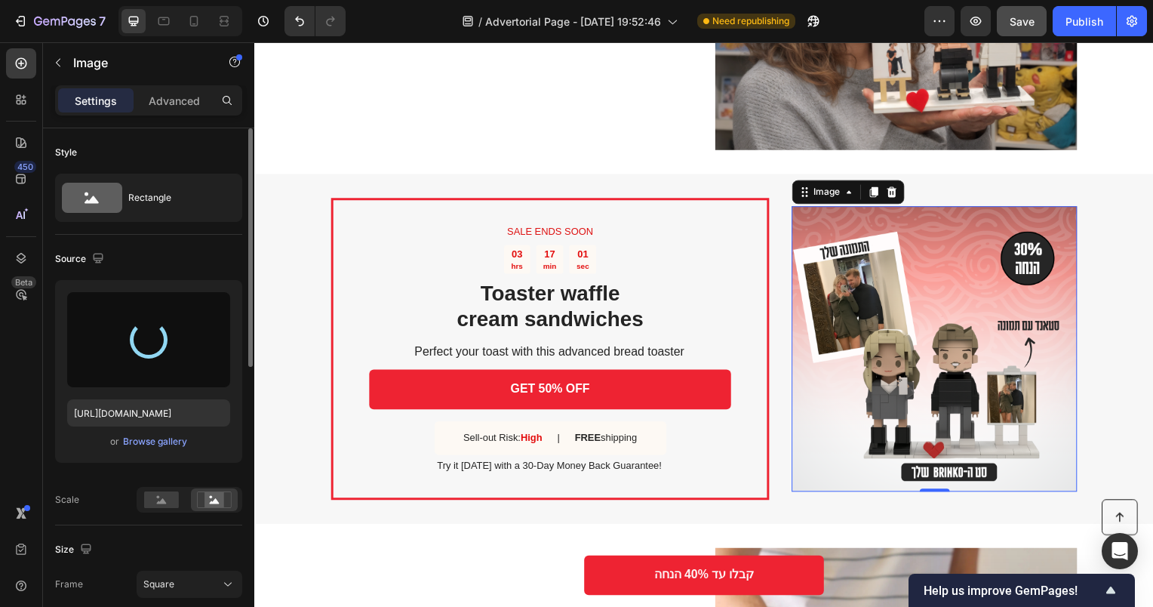
type input "[URL][DOMAIN_NAME]"
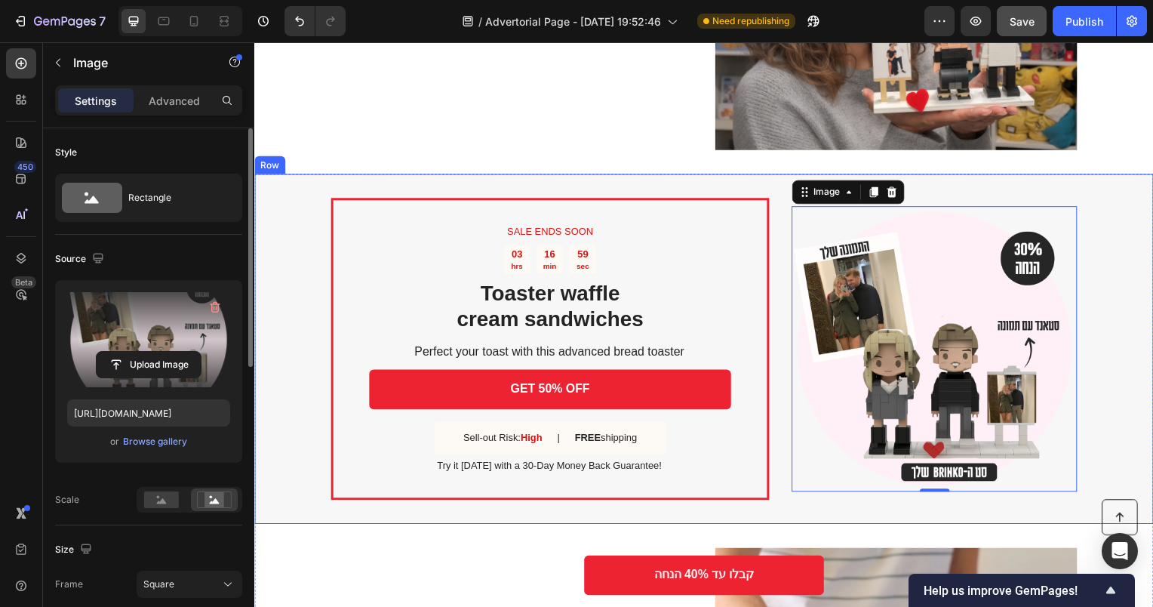
click at [1133, 409] on div "SALE ENDS SOON Text Block 03 hrs 16 min 59 sec Countdown Timer Toaster waffle c…" at bounding box center [707, 351] width 906 height 352
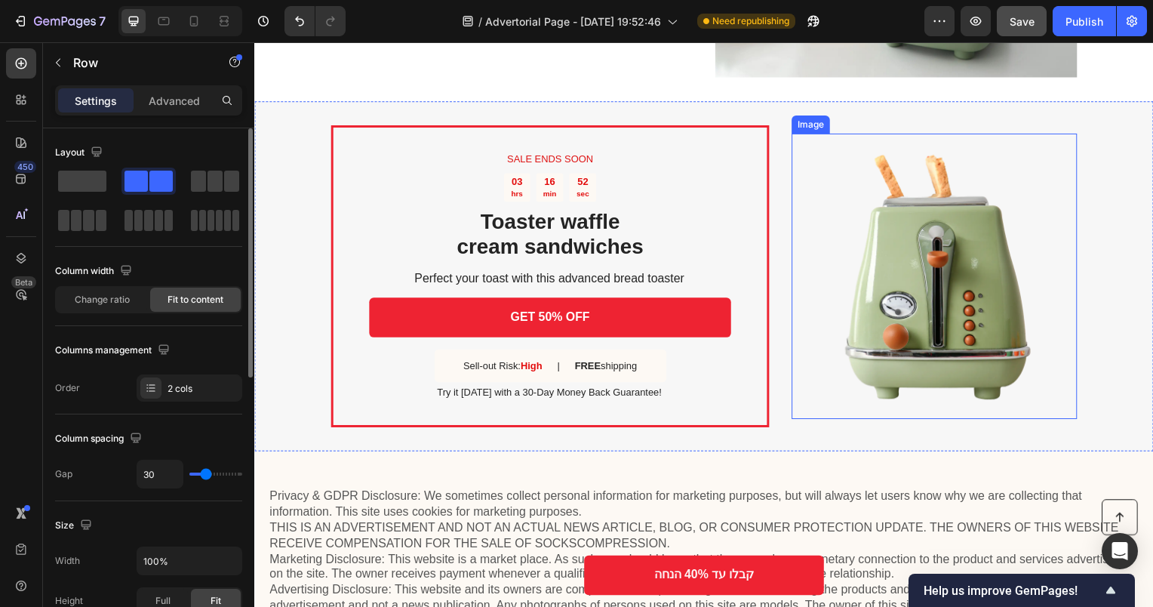
scroll to position [2943, 0]
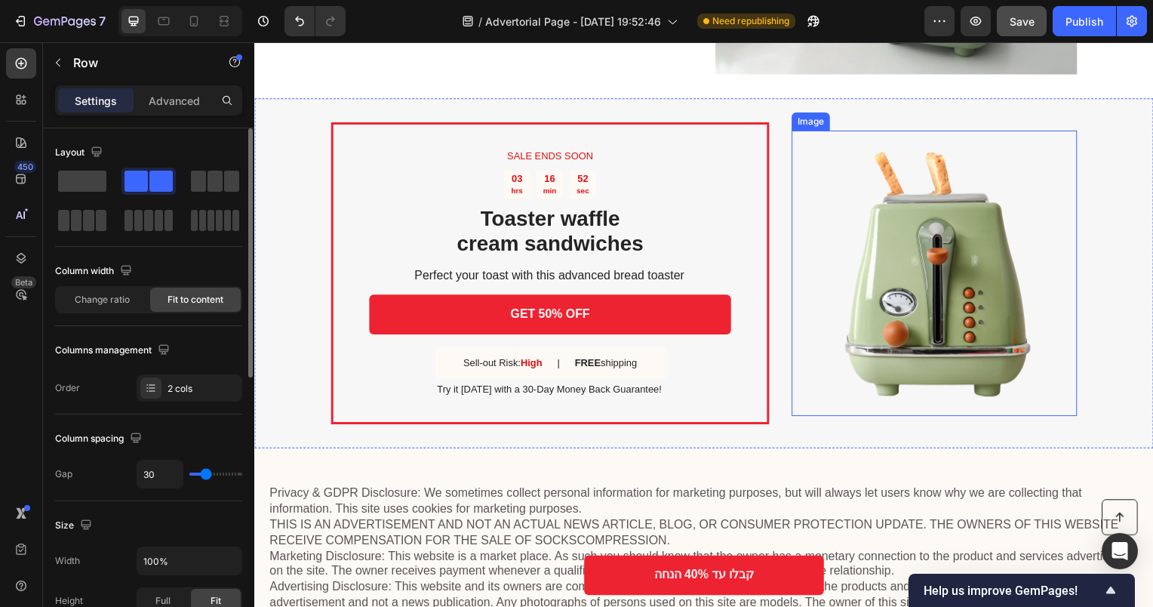
click at [947, 211] on img at bounding box center [939, 275] width 288 height 288
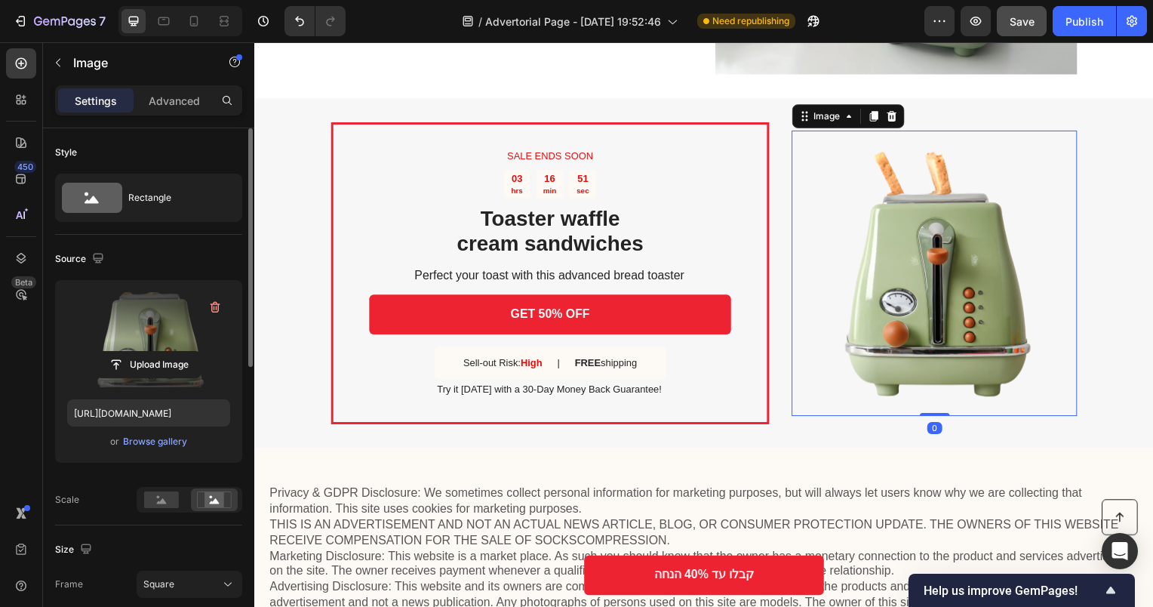
click at [153, 348] on label at bounding box center [148, 339] width 163 height 95
click at [153, 352] on input "file" at bounding box center [149, 365] width 104 height 26
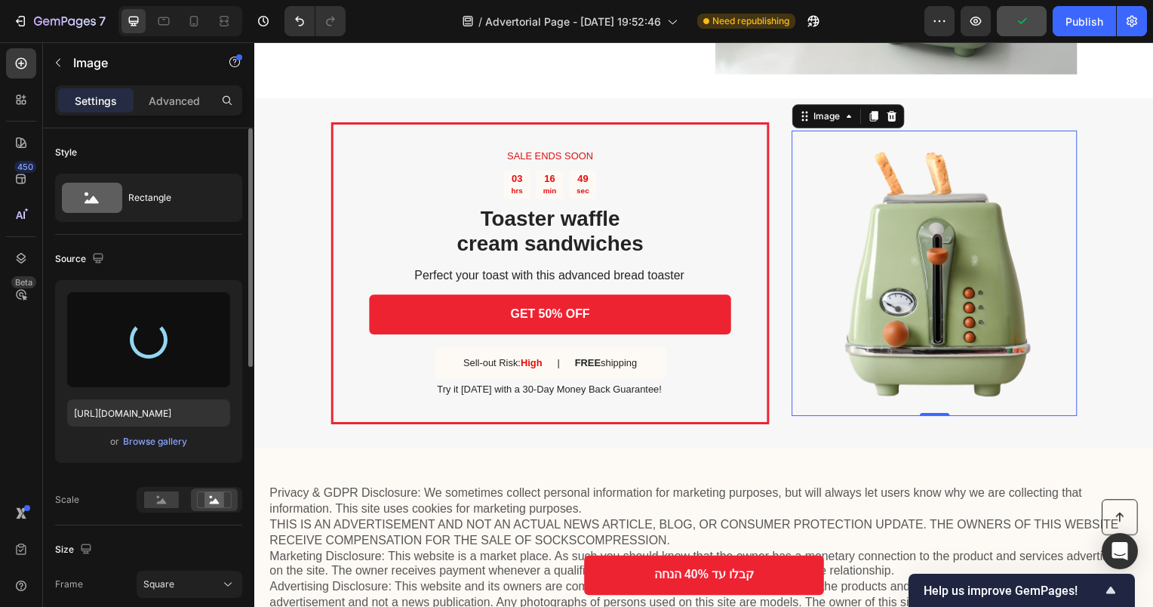
type input "[URL][DOMAIN_NAME]"
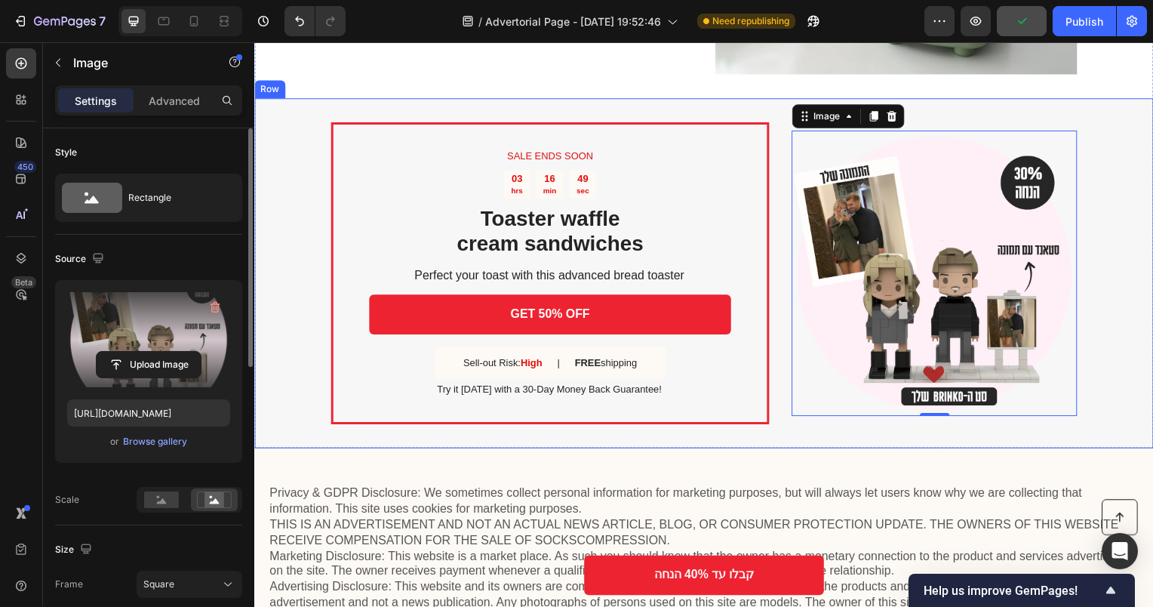
click at [1094, 383] on div "SALE ENDS SOON Text Block 03 hrs 16 min 49 sec Countdown Timer Toaster waffle c…" at bounding box center [707, 275] width 906 height 352
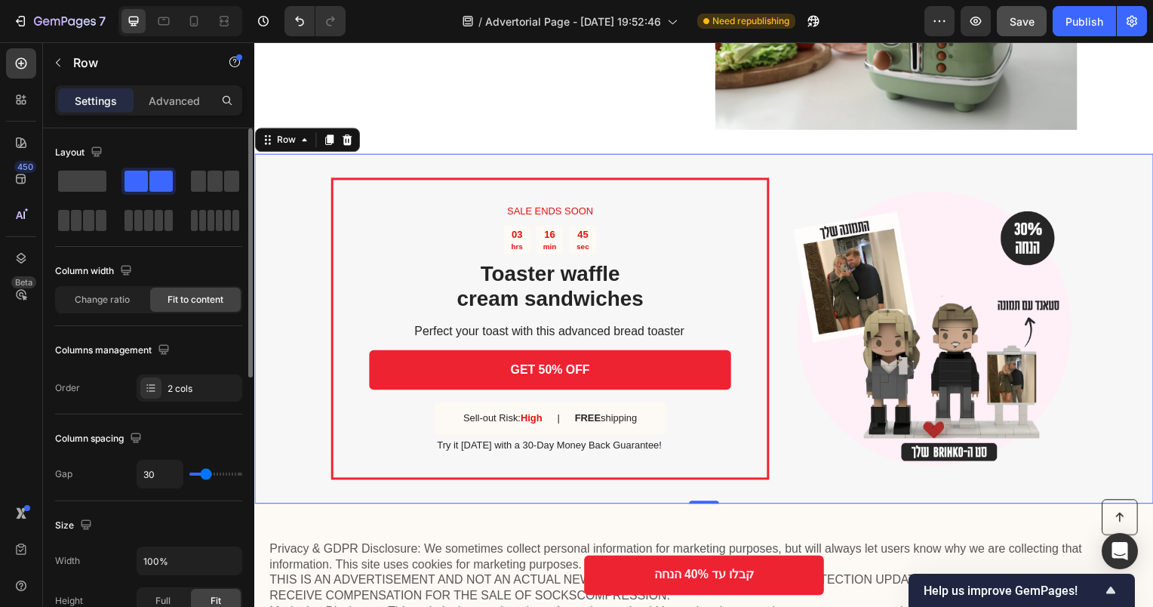
scroll to position [2868, 0]
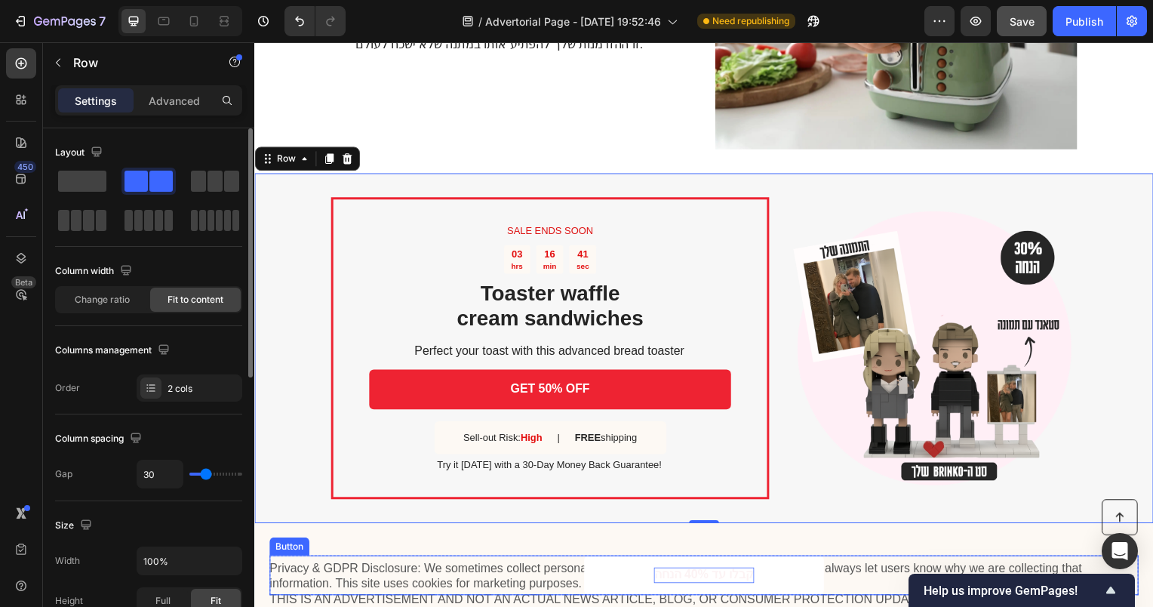
click at [708, 580] on p "קבלו עד 40% הנחה" at bounding box center [707, 579] width 100 height 16
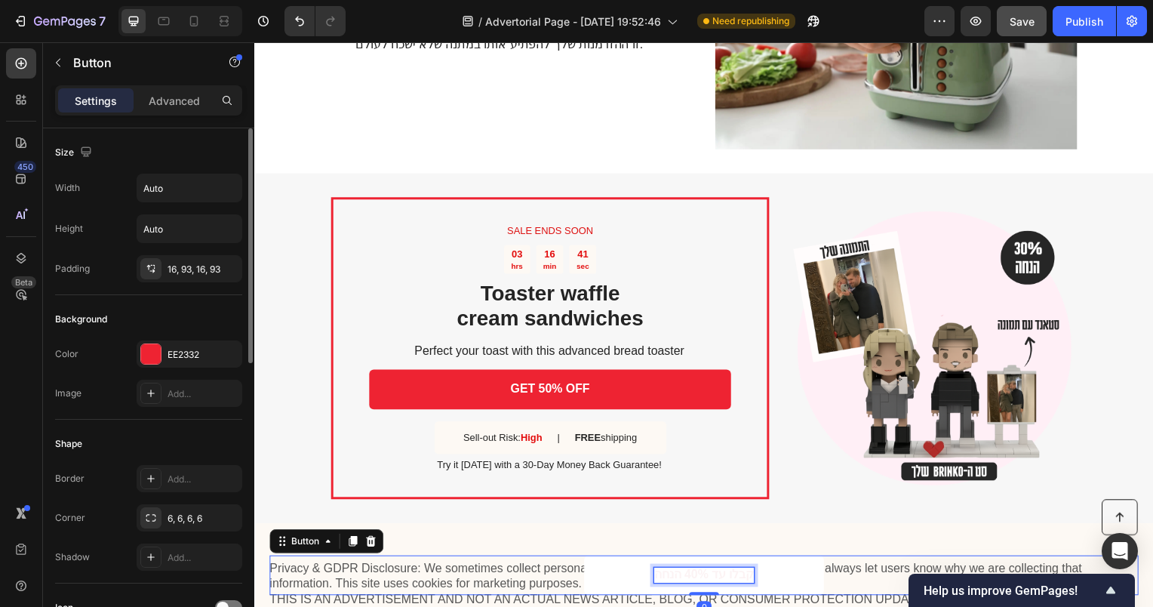
click at [696, 580] on p "קבלו עד 40% הנחה" at bounding box center [707, 579] width 100 height 16
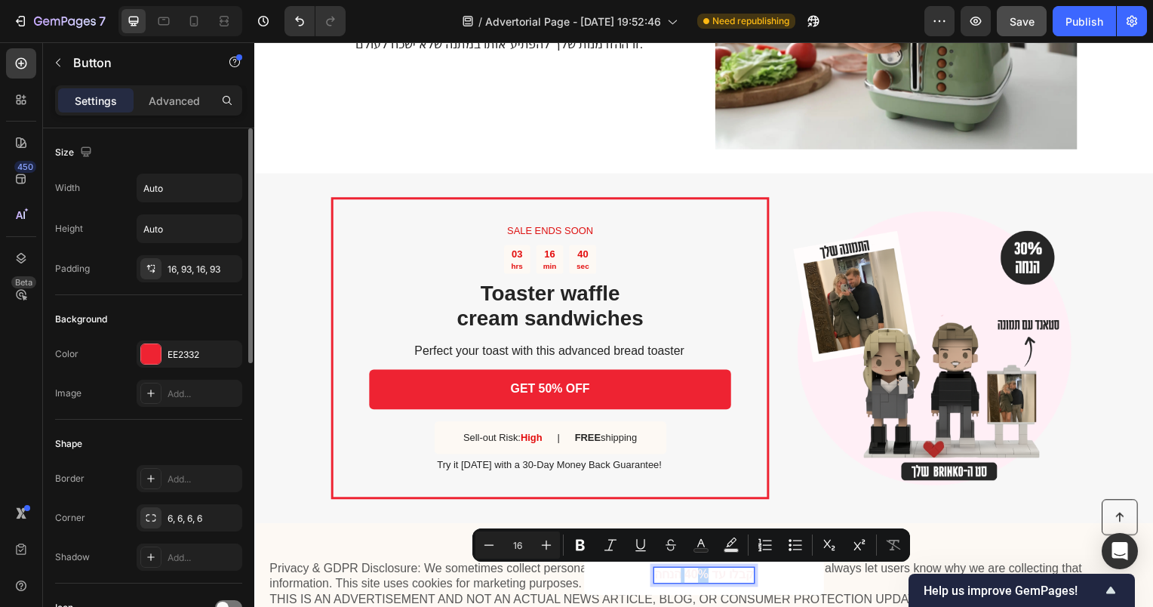
click at [702, 577] on p "קבלו עד 40% הנחה" at bounding box center [707, 579] width 100 height 16
click at [684, 577] on p "קבלו עד 40% הנחה" at bounding box center [707, 579] width 100 height 16
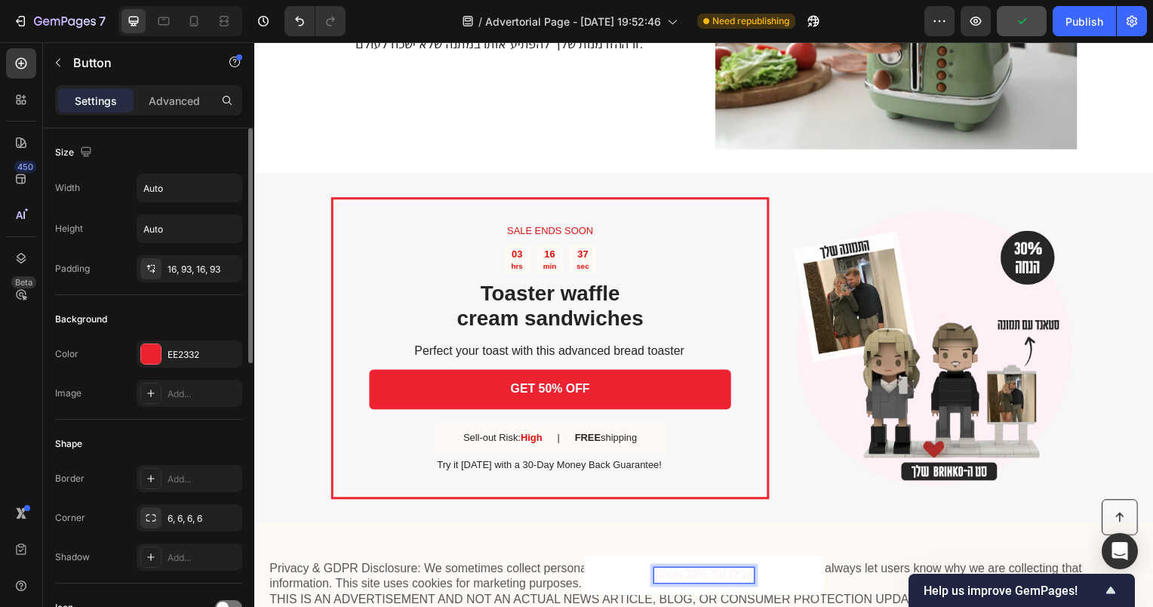
click at [715, 577] on p "קבלו עד 30% הנחה" at bounding box center [707, 579] width 100 height 16
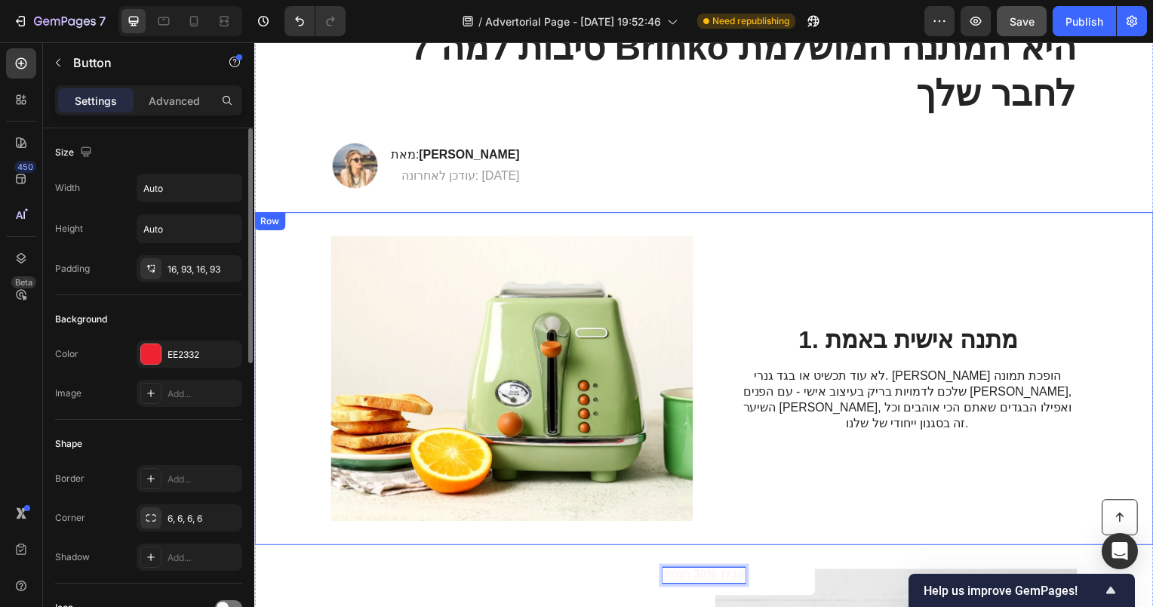
scroll to position [0, 0]
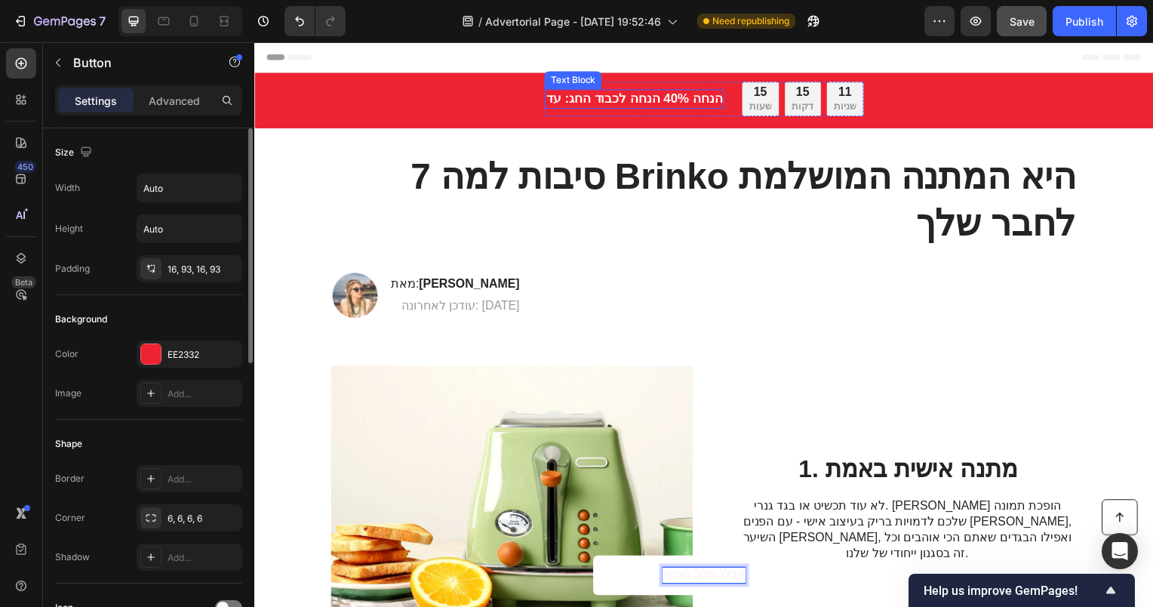
click at [648, 94] on strong "הנחה לכבוד החג: עד ‎40% הנחה" at bounding box center [636, 99] width 177 height 14
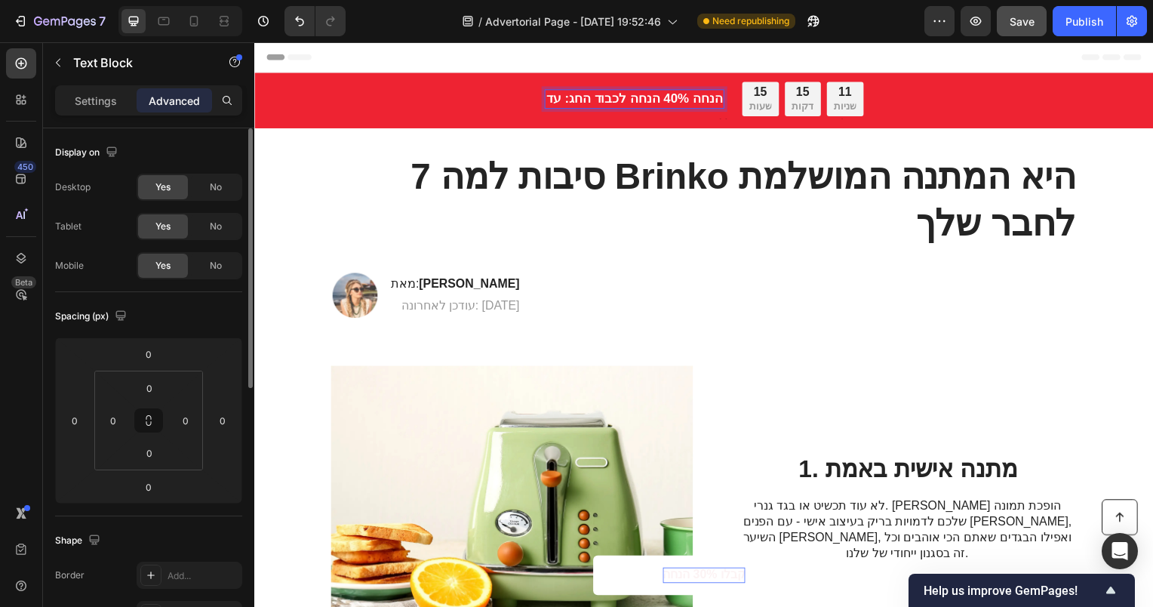
click at [674, 101] on strong "הנחה לכבוד החג: עד ‎40% הנחה" at bounding box center [636, 99] width 177 height 14
click at [660, 97] on strong "הנחה לכבוד החג: עד ‎40% הנחה" at bounding box center [636, 99] width 177 height 14
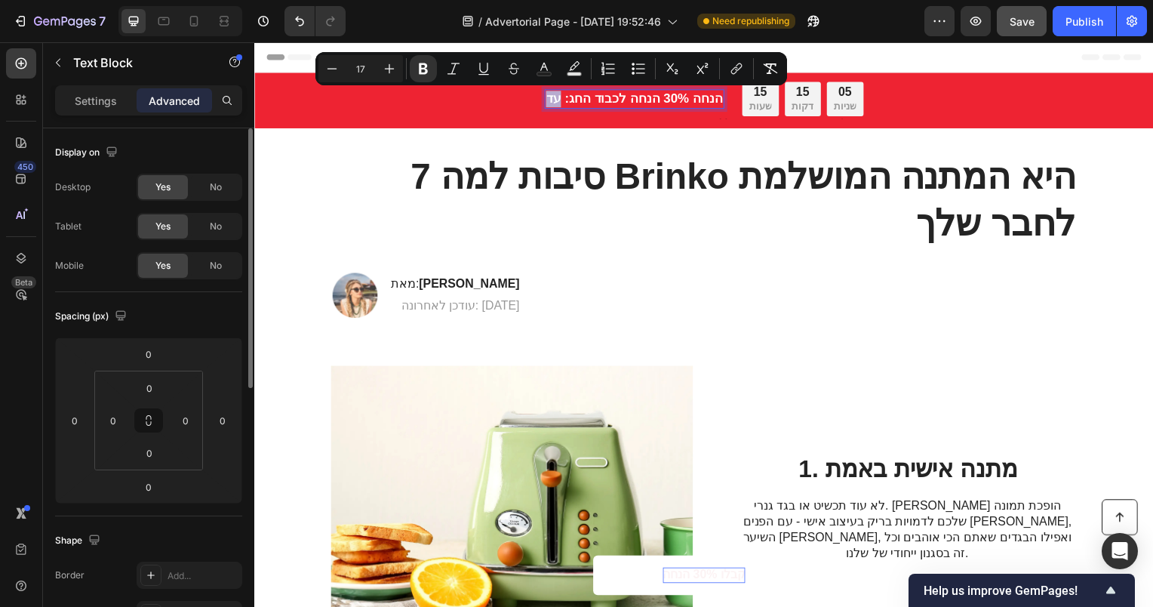
drag, startPoint x: 557, startPoint y: 101, endPoint x: 546, endPoint y: 101, distance: 10.6
click at [548, 101] on strong "הנחה לכבוד החג: עד ‎30% הנחה" at bounding box center [636, 99] width 177 height 14
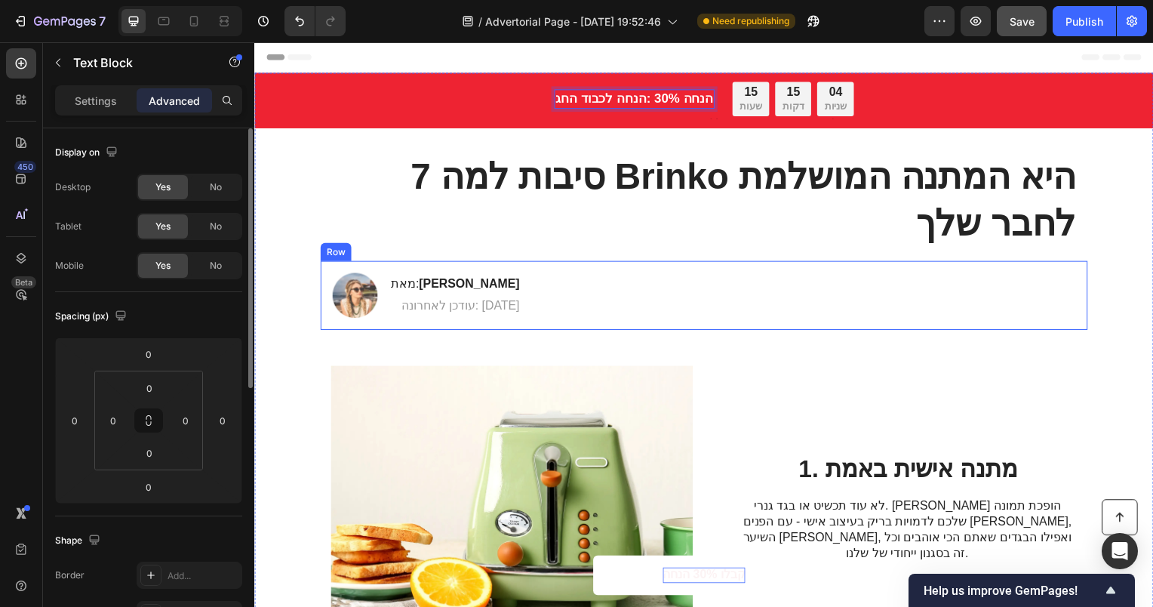
click at [755, 309] on div "Image מאת: [PERSON_NAME] Heading עודכן לאחרונה: [DATE] Text Block Row" at bounding box center [707, 297] width 773 height 69
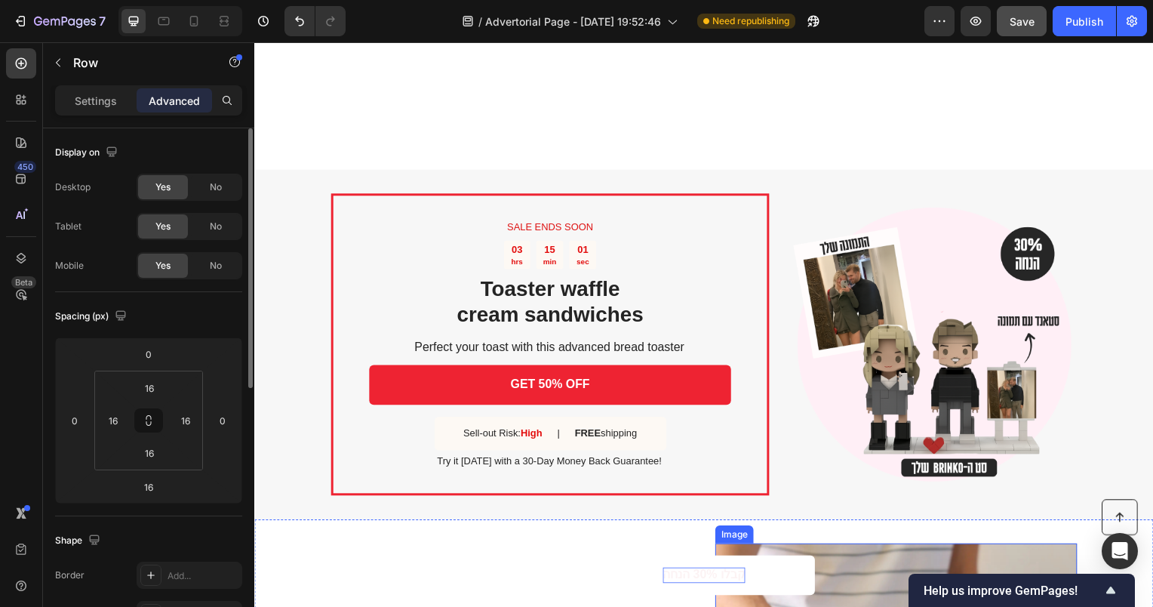
scroll to position [1509, 0]
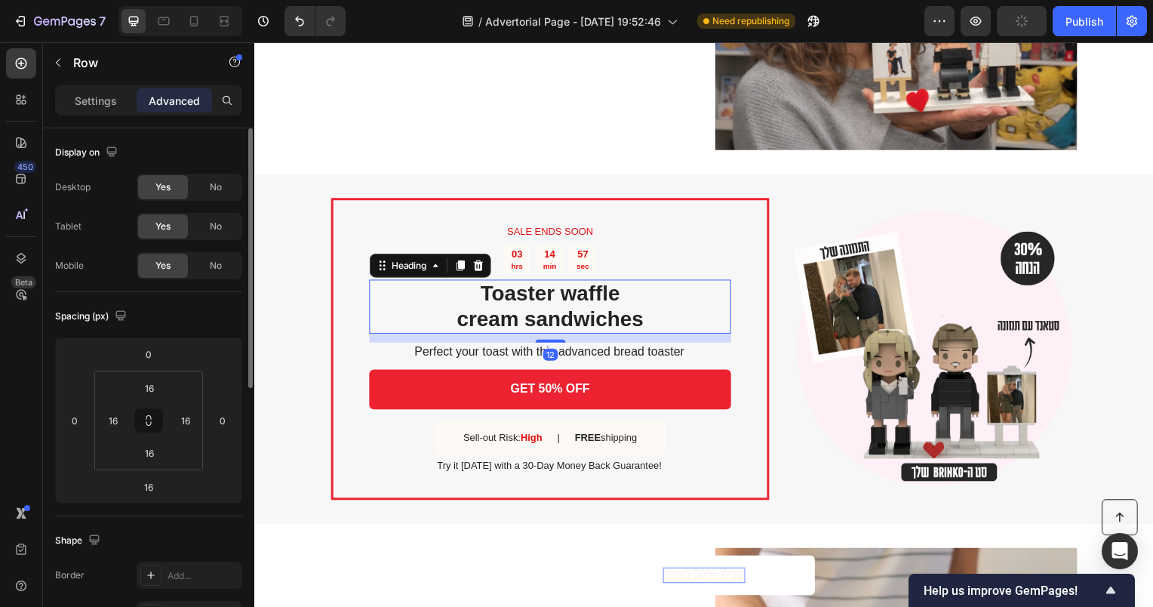
click at [549, 306] on h2 "Toaster waffle cream sandwiches" at bounding box center [552, 309] width 365 height 54
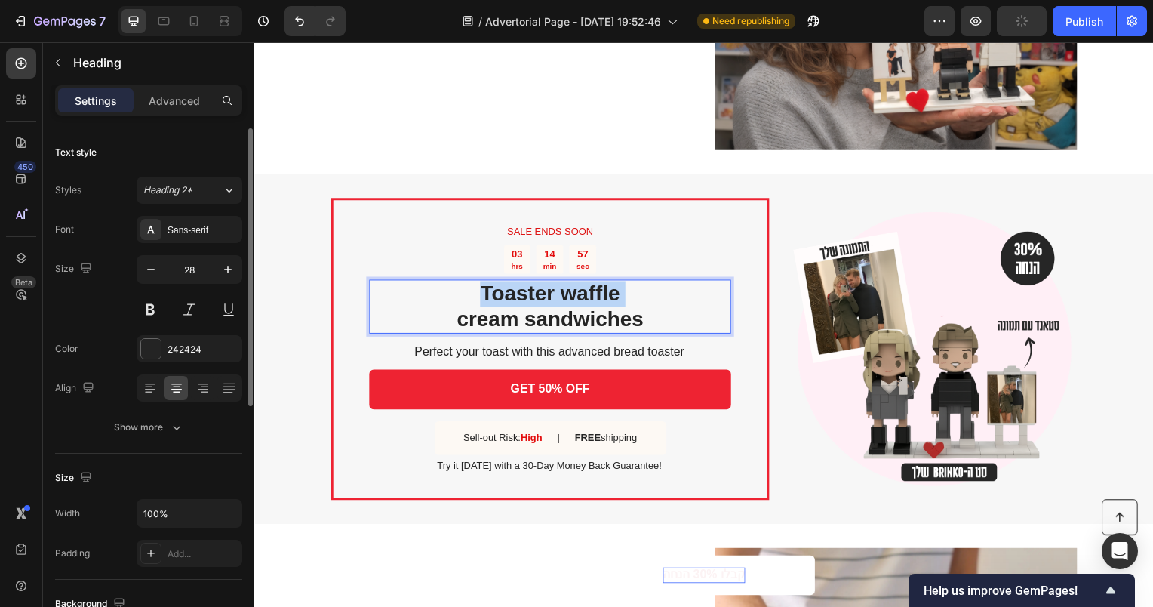
click at [549, 306] on p "Toaster waffle cream sandwiches" at bounding box center [552, 308] width 362 height 51
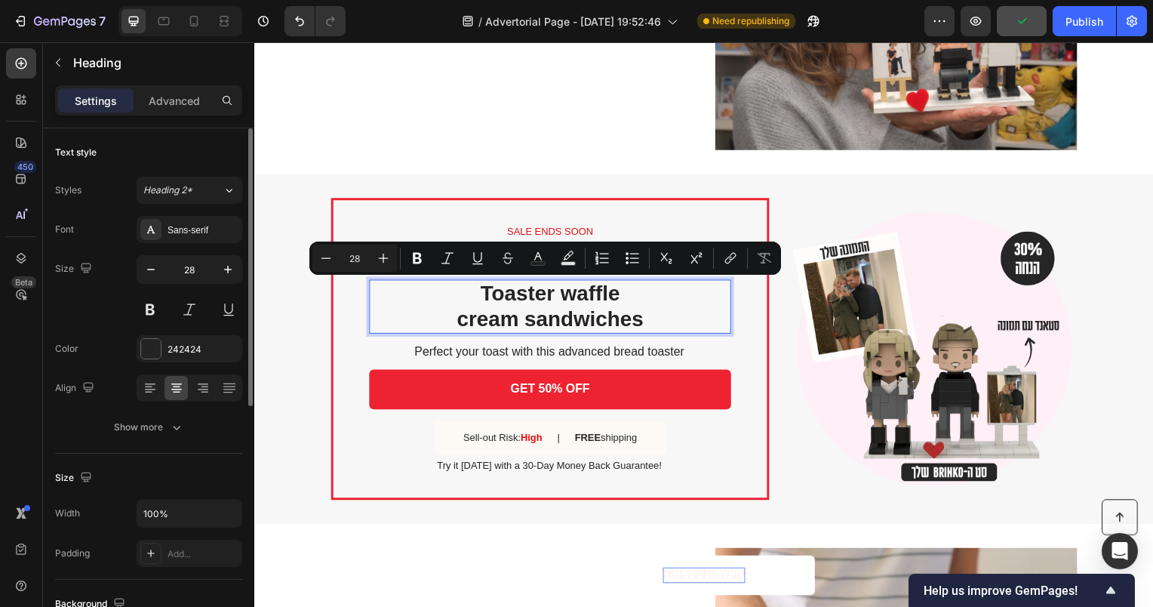
click at [493, 320] on p "Toaster waffle cream sandwiches" at bounding box center [552, 308] width 362 height 51
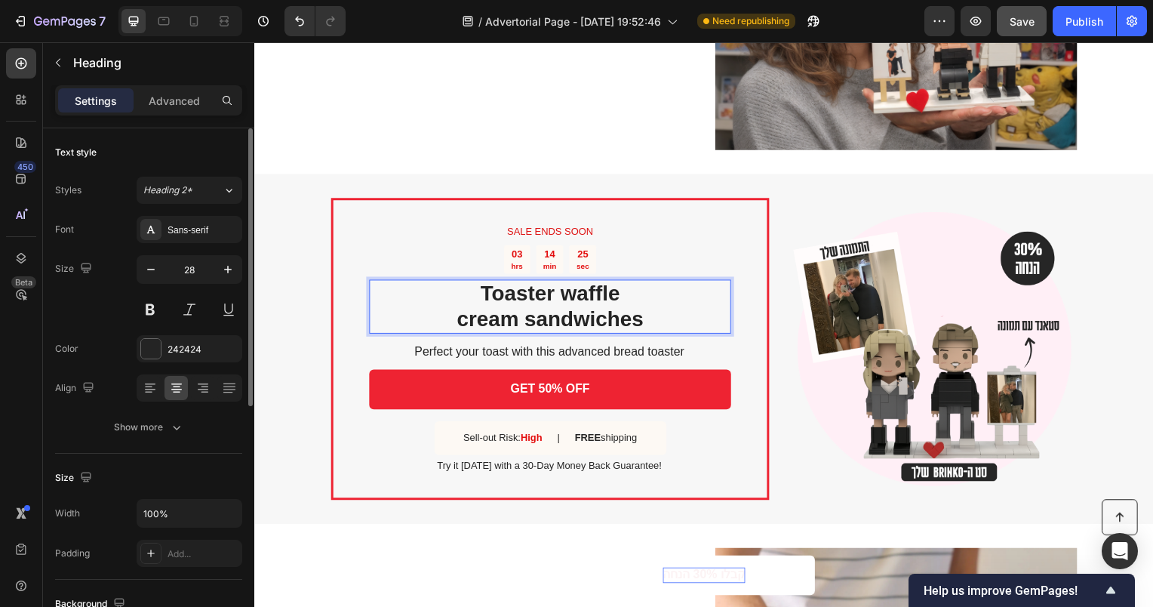
click at [557, 303] on p "Toaster waffle cream sandwiches" at bounding box center [552, 308] width 362 height 51
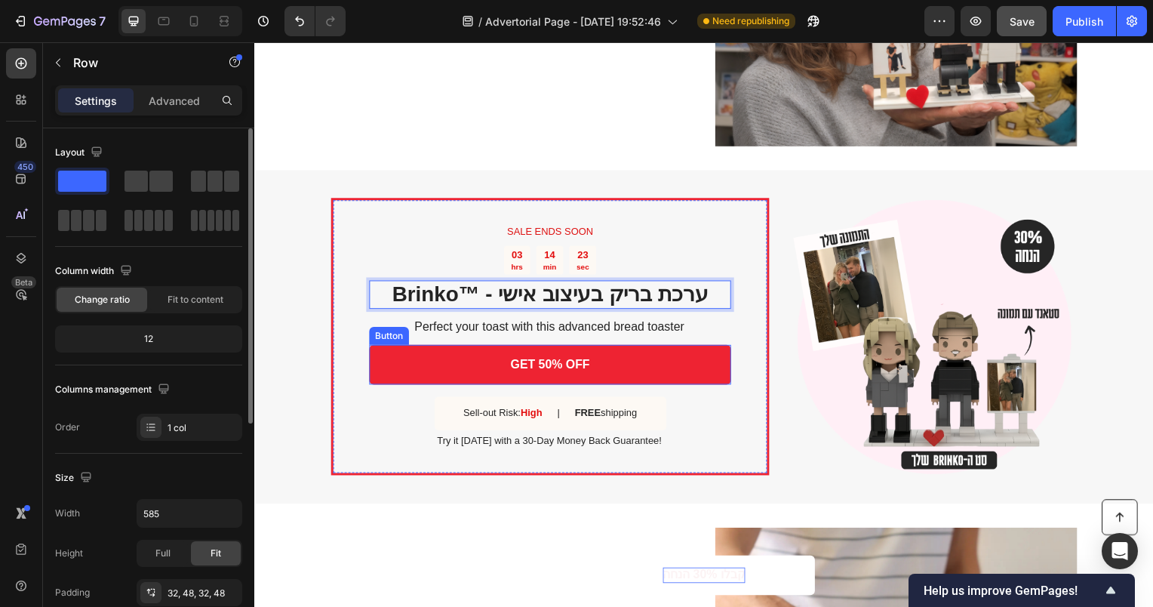
click at [331, 328] on div "SALE ENDS SOON Text Block 03 hrs 14 min 23 sec Countdown Timer Brinko™ - ערכת ב…" at bounding box center [552, 338] width 442 height 279
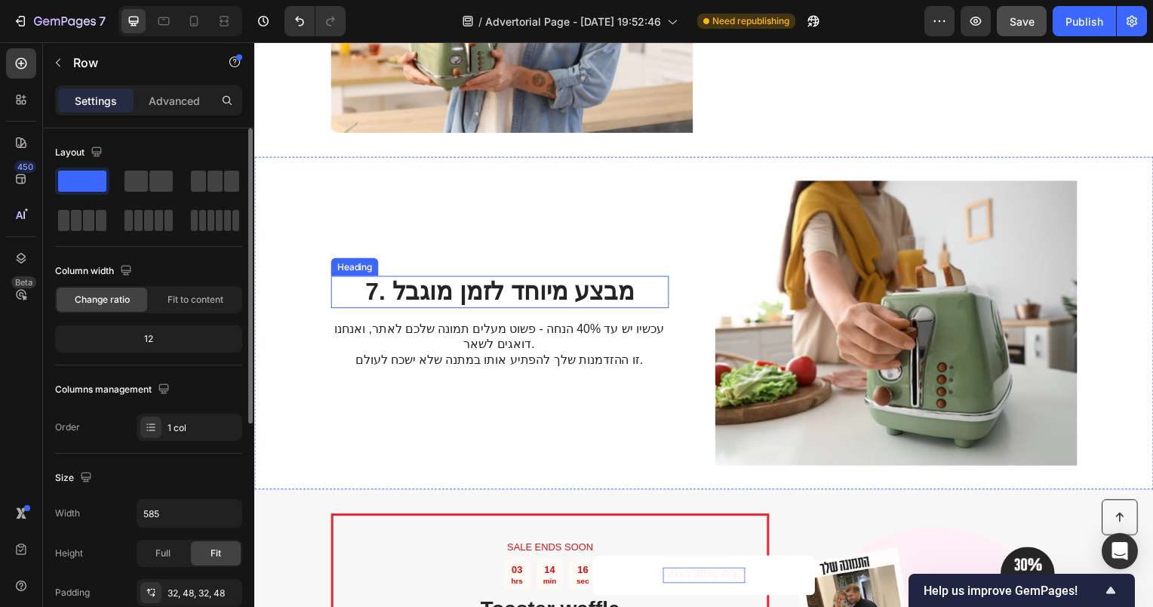
scroll to position [2872, 0]
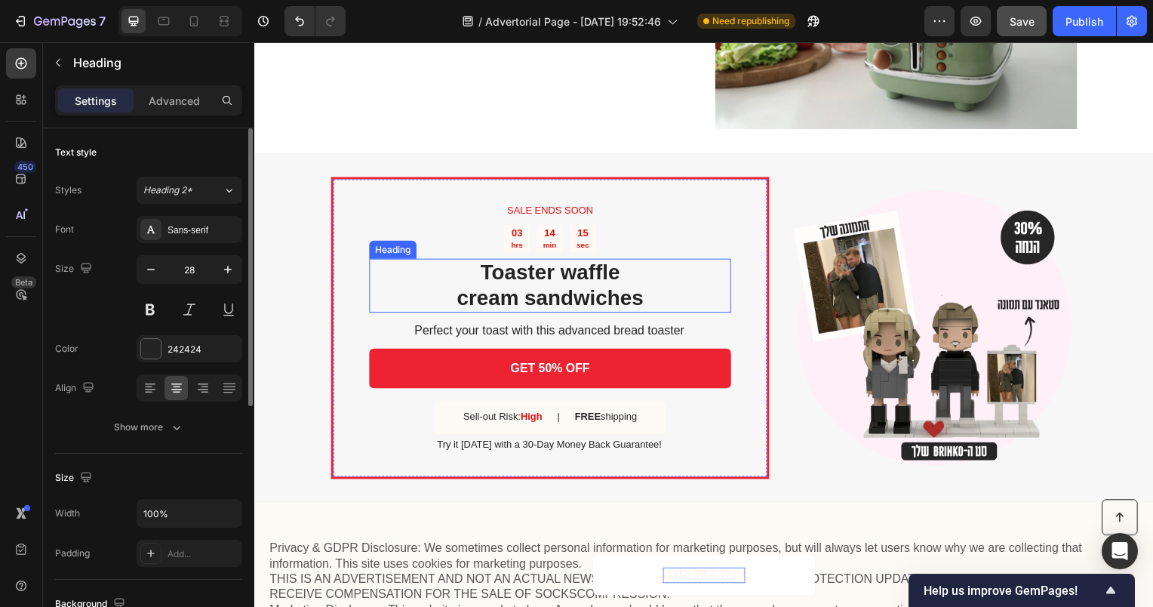
click at [545, 292] on h2 "Toaster waffle cream sandwiches" at bounding box center [552, 287] width 365 height 54
click at [545, 292] on p "Toaster waffle cream sandwiches" at bounding box center [552, 287] width 362 height 51
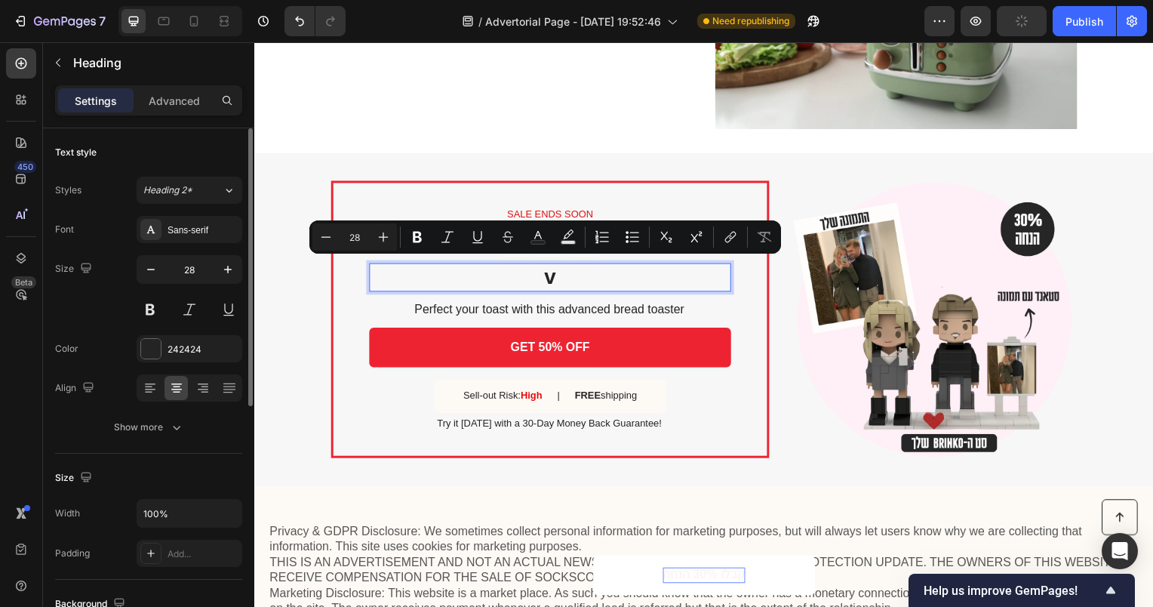
scroll to position [2877, 0]
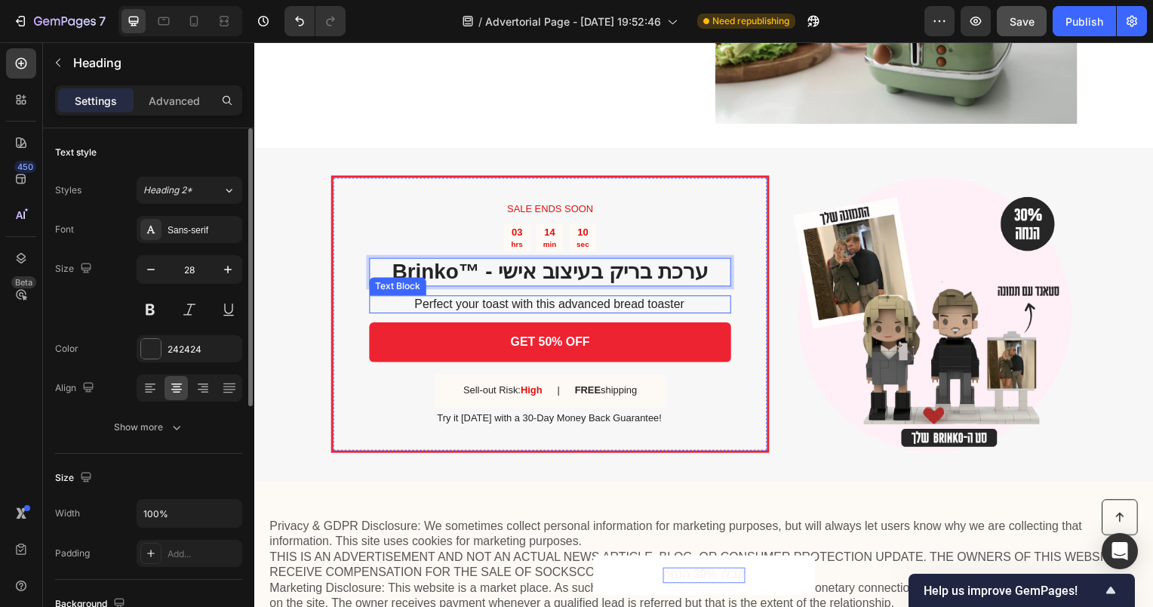
click at [532, 299] on p "Perfect your toast with this advanced bread toaster" at bounding box center [551, 307] width 363 height 16
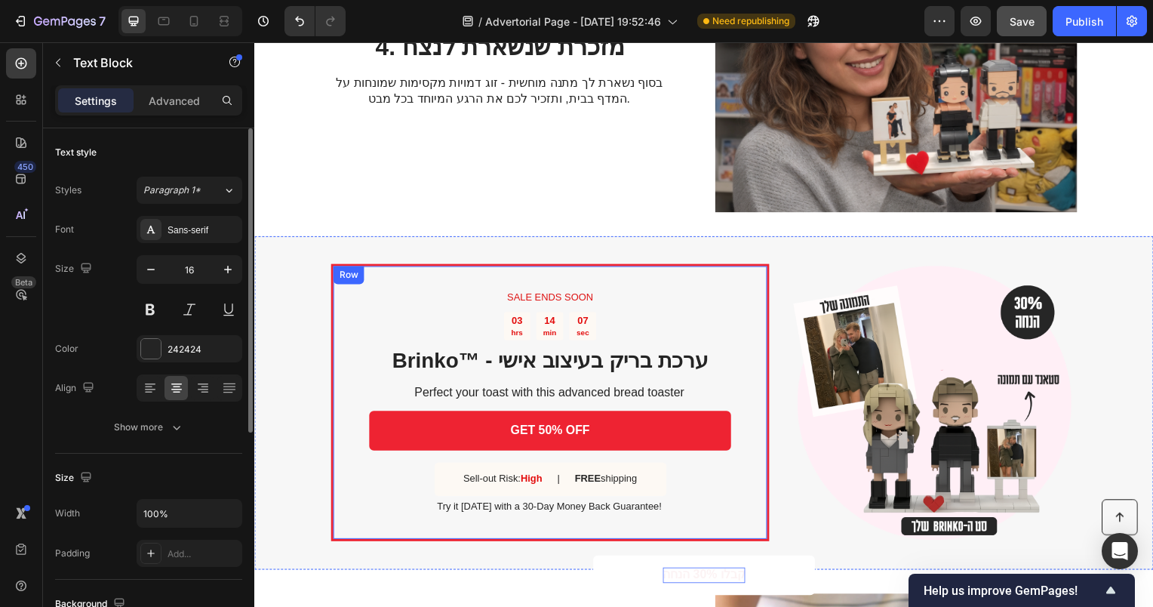
scroll to position [1443, 0]
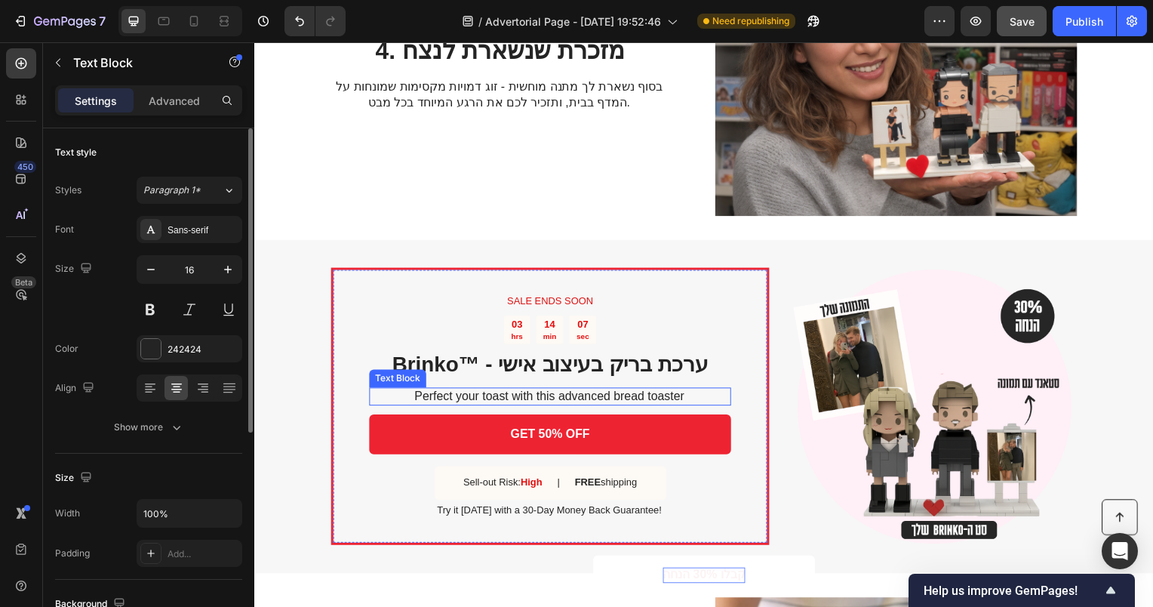
click at [548, 402] on p "Perfect your toast with this advanced bread toaster" at bounding box center [551, 400] width 363 height 16
click at [547, 399] on p "Perfect your toast with this advanced bread toaster" at bounding box center [551, 400] width 363 height 16
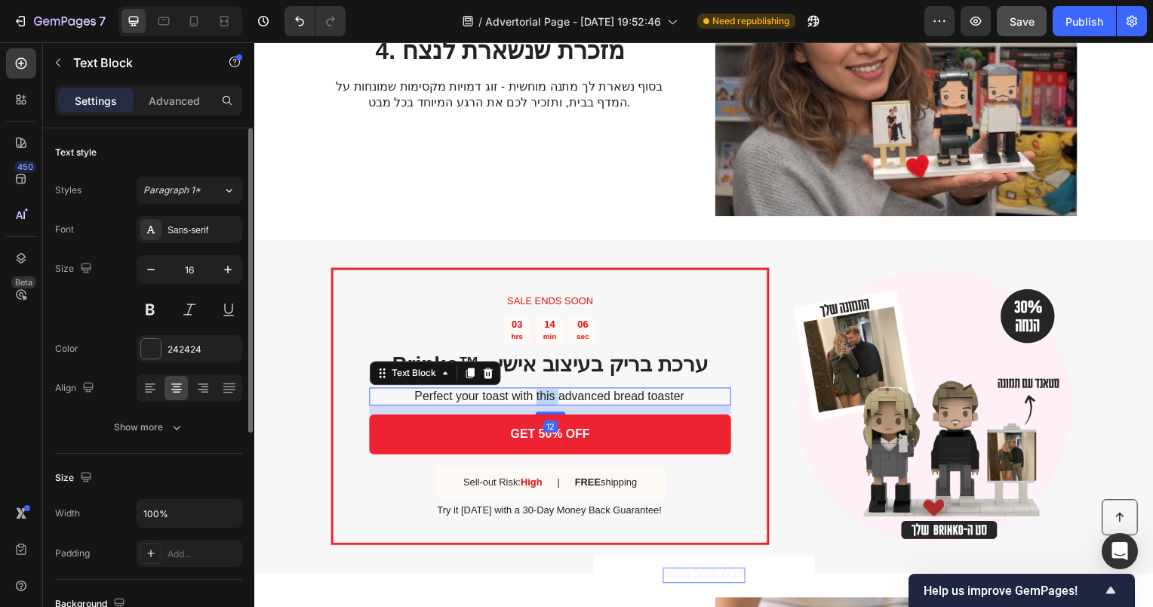
click at [547, 399] on p "Perfect your toast with this advanced bread toaster" at bounding box center [551, 400] width 363 height 16
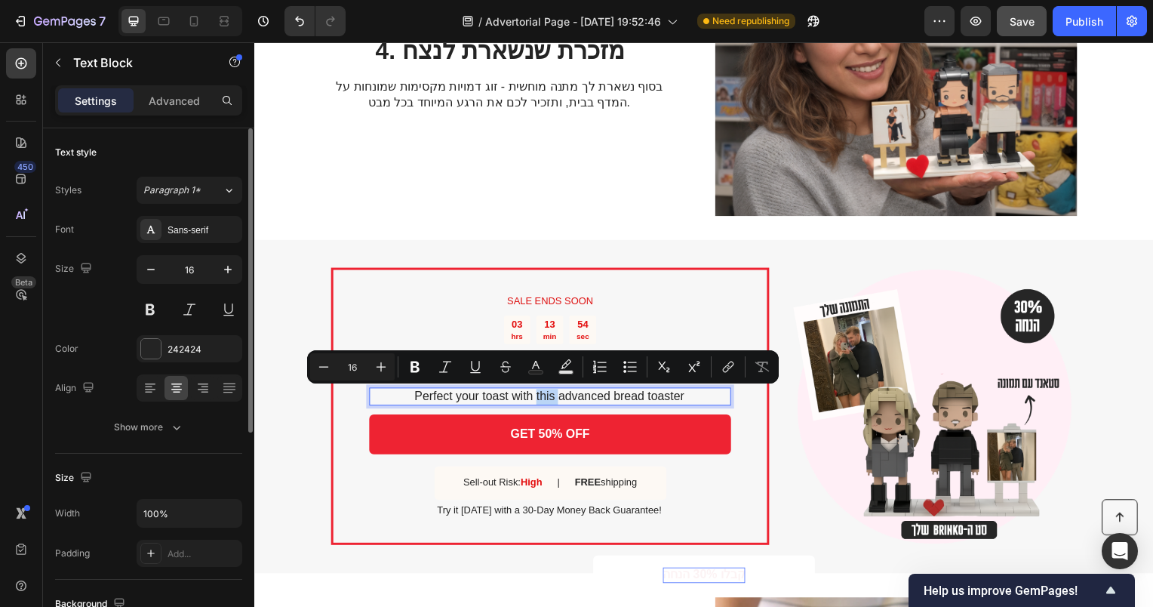
click at [542, 400] on p "Perfect your toast with this advanced bread toaster" at bounding box center [551, 400] width 363 height 16
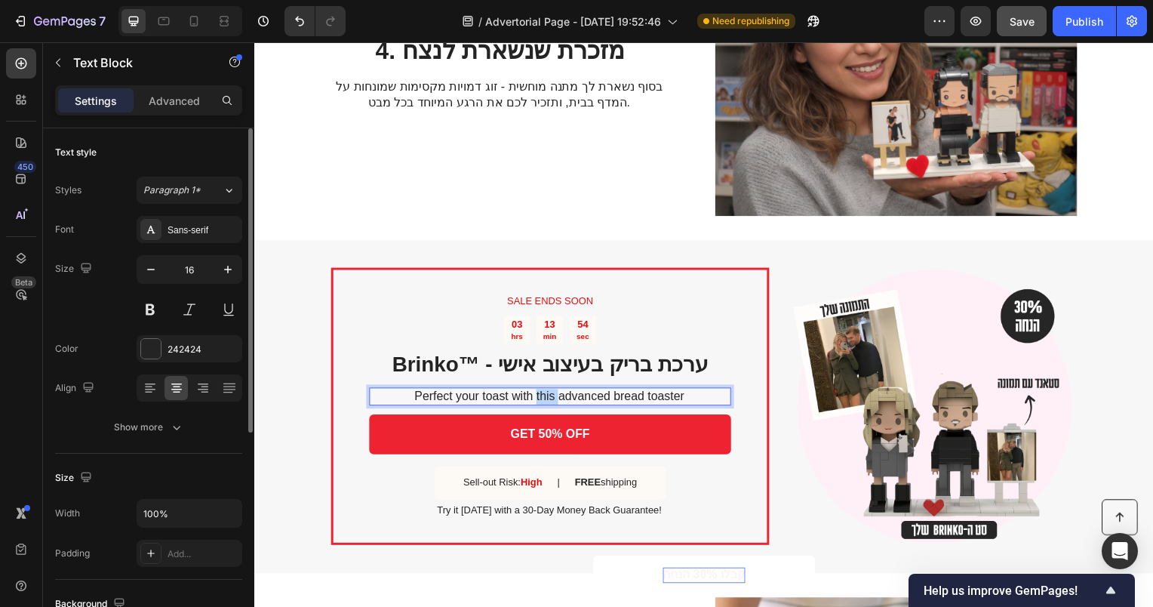
click at [542, 400] on p "Perfect your toast with this advanced bread toaster" at bounding box center [551, 400] width 363 height 16
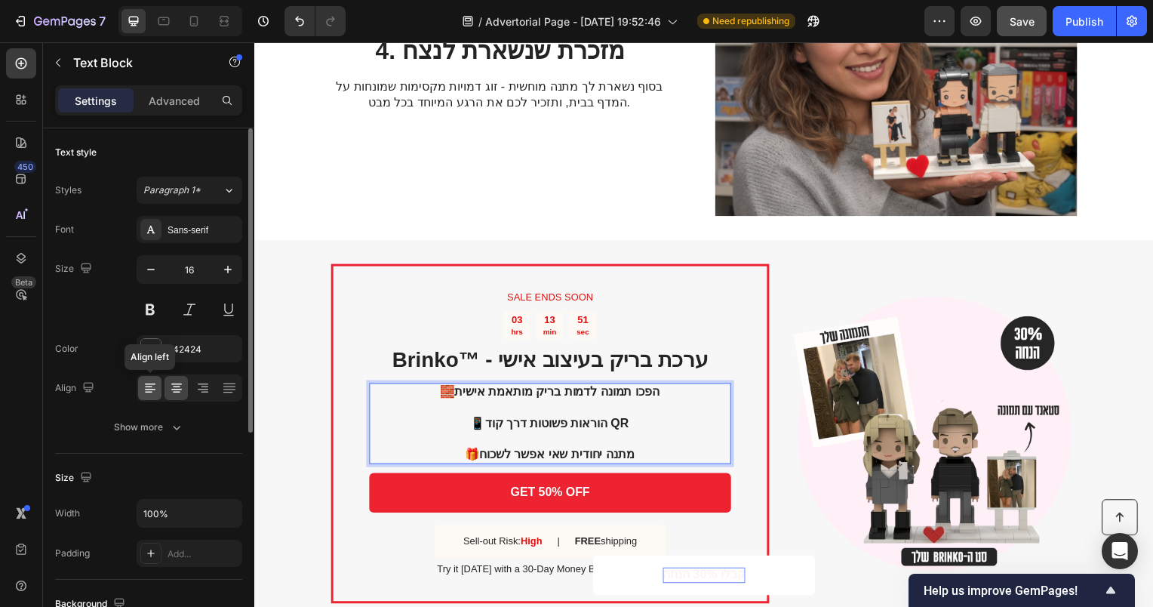
click at [154, 392] on icon at bounding box center [150, 387] width 15 height 15
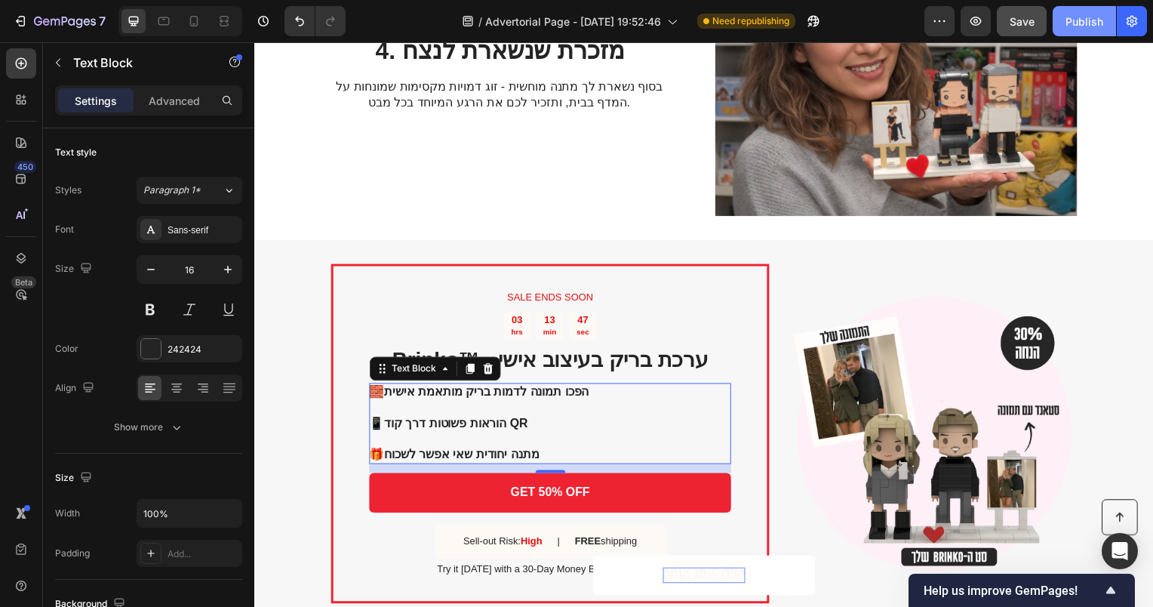
click at [1072, 21] on div "Publish" at bounding box center [1085, 22] width 38 height 16
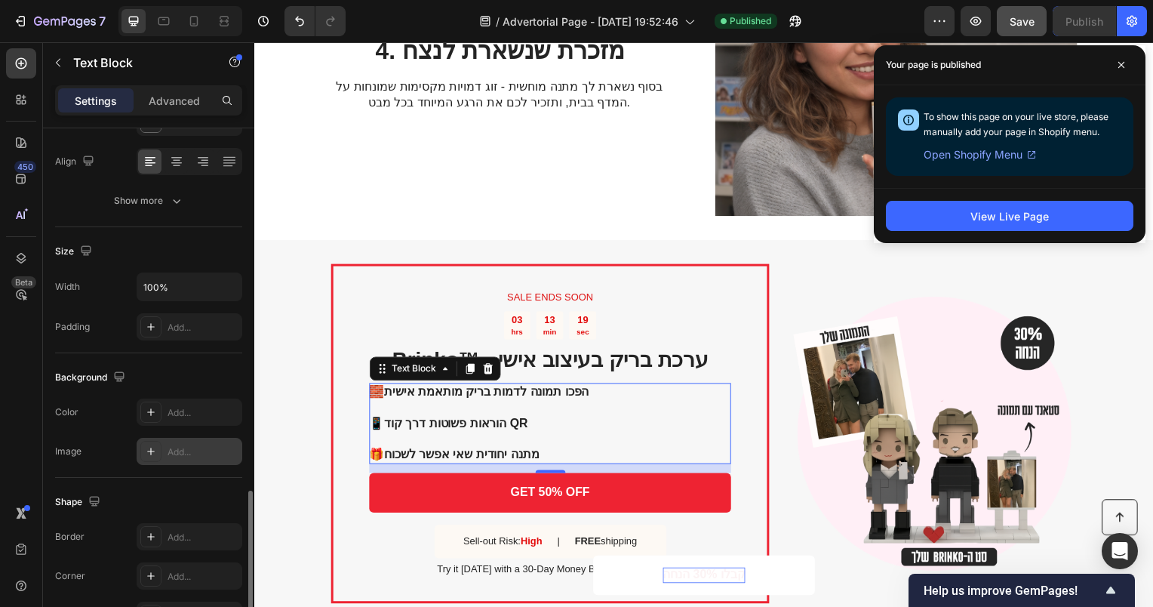
scroll to position [371, 0]
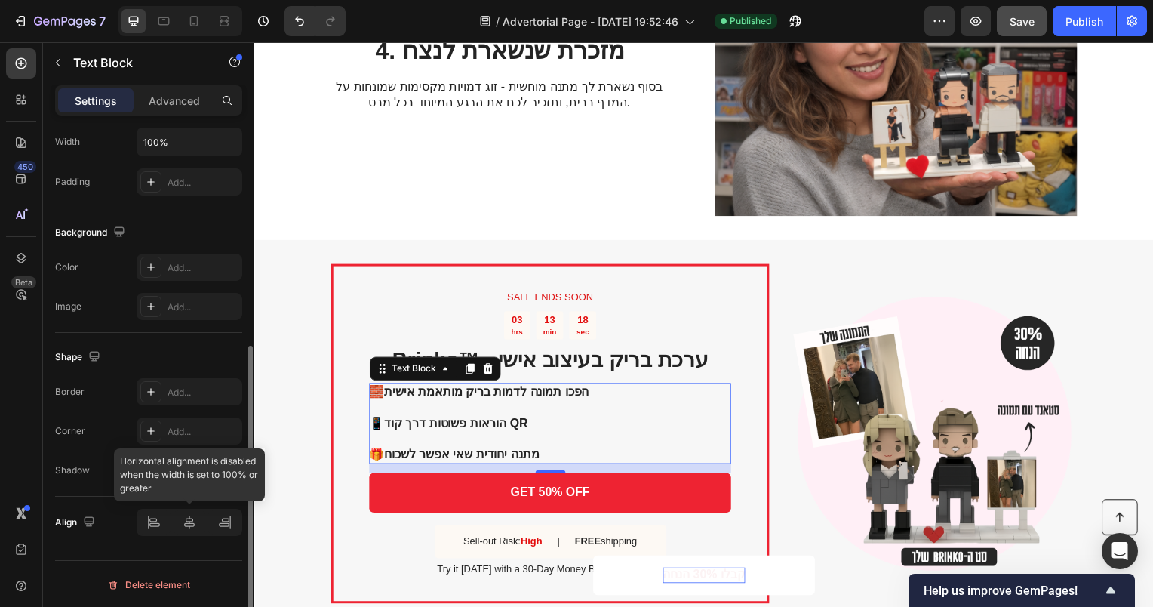
click at [221, 528] on div at bounding box center [190, 522] width 106 height 27
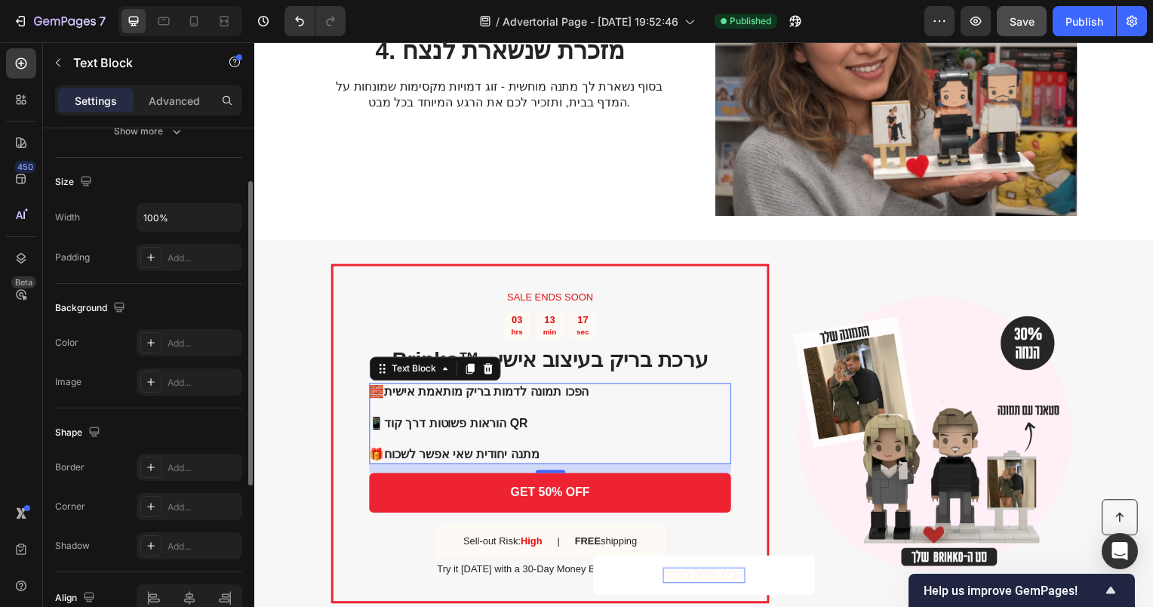
scroll to position [145, 0]
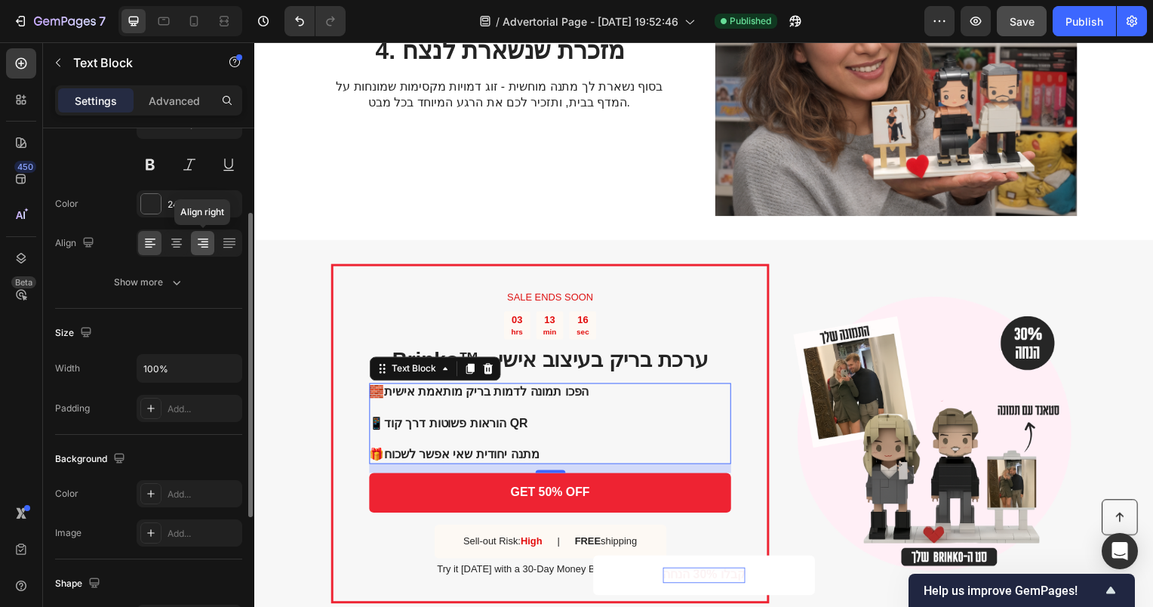
click at [199, 237] on icon at bounding box center [202, 242] width 15 height 15
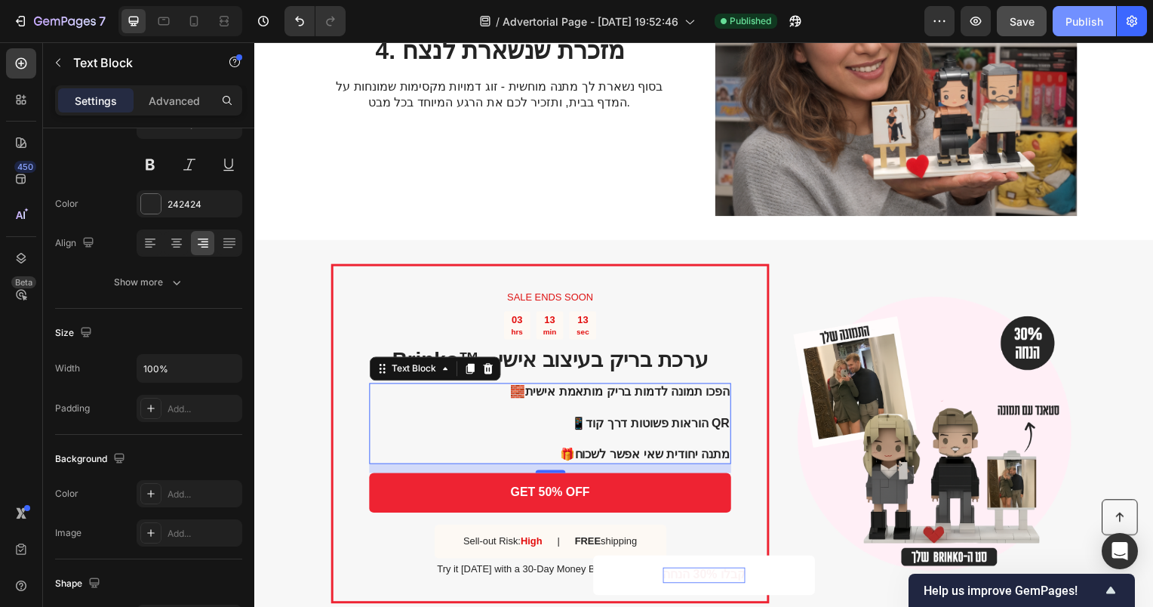
click at [1076, 12] on button "Publish" at bounding box center [1084, 21] width 63 height 30
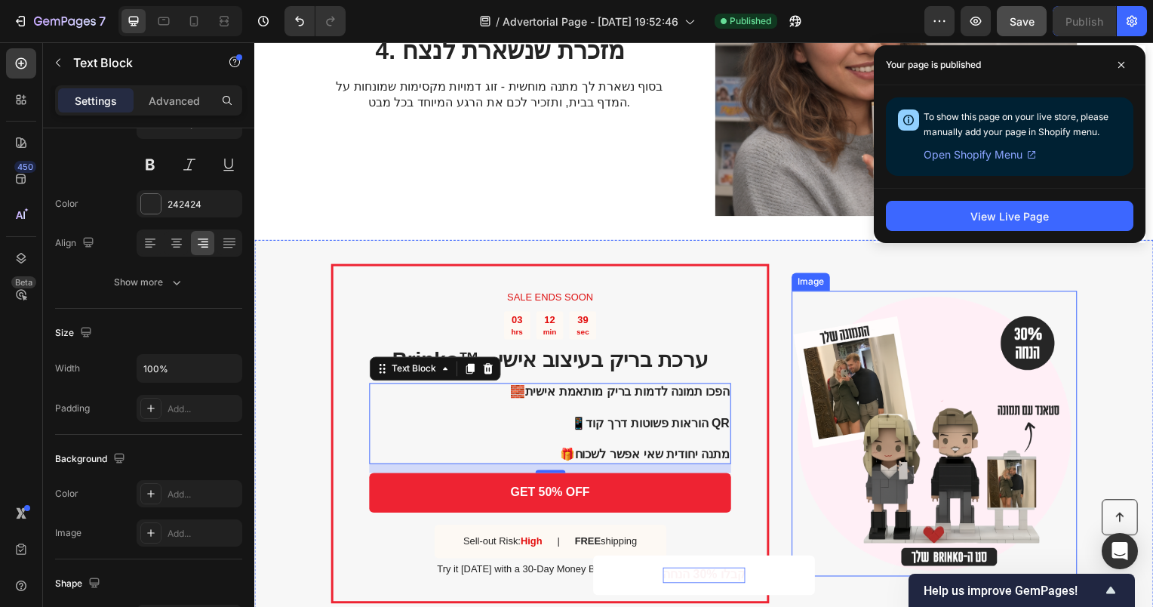
click at [939, 371] on img at bounding box center [939, 437] width 288 height 288
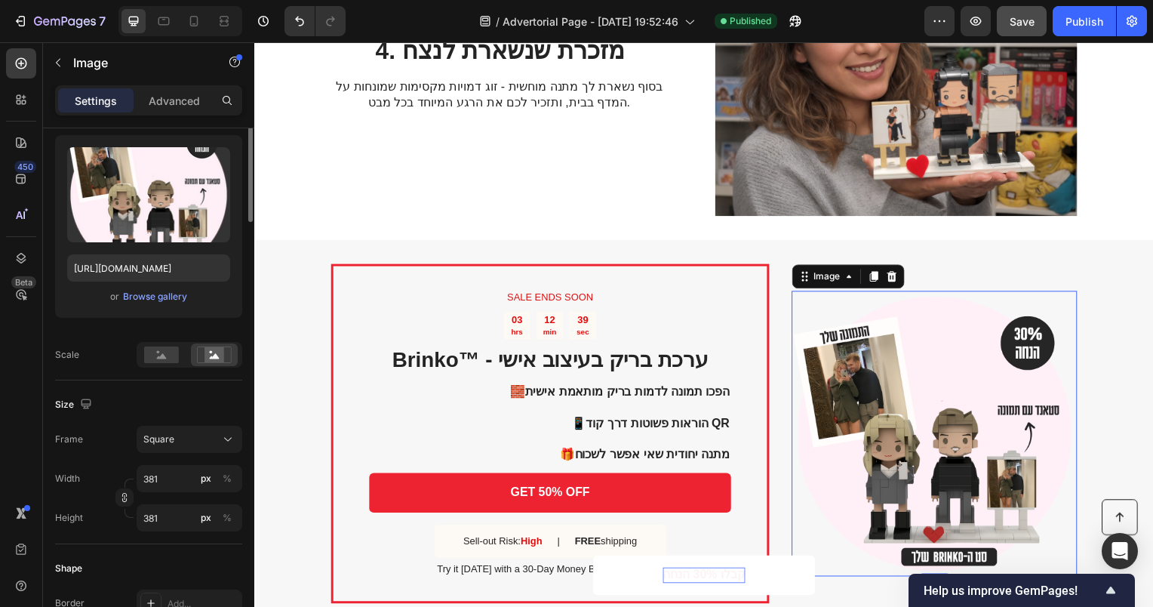
scroll to position [0, 0]
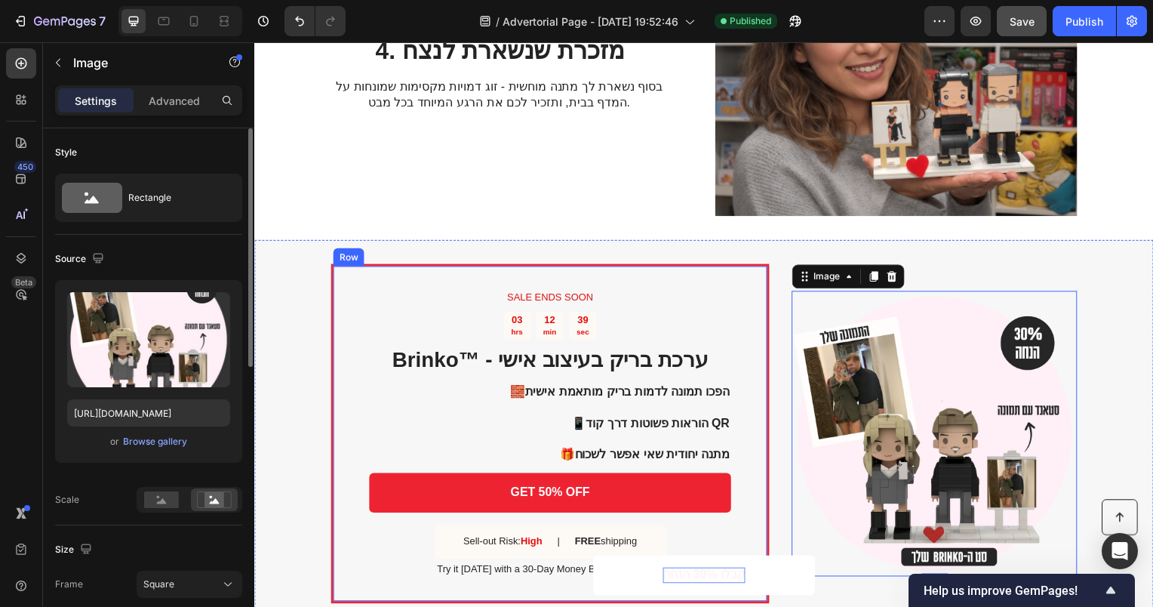
click at [765, 346] on div "SALE ENDS SOON Text Block 03 hrs 12 min 39 sec Countdown Timer Brinko™ - ערכת ב…" at bounding box center [552, 437] width 442 height 342
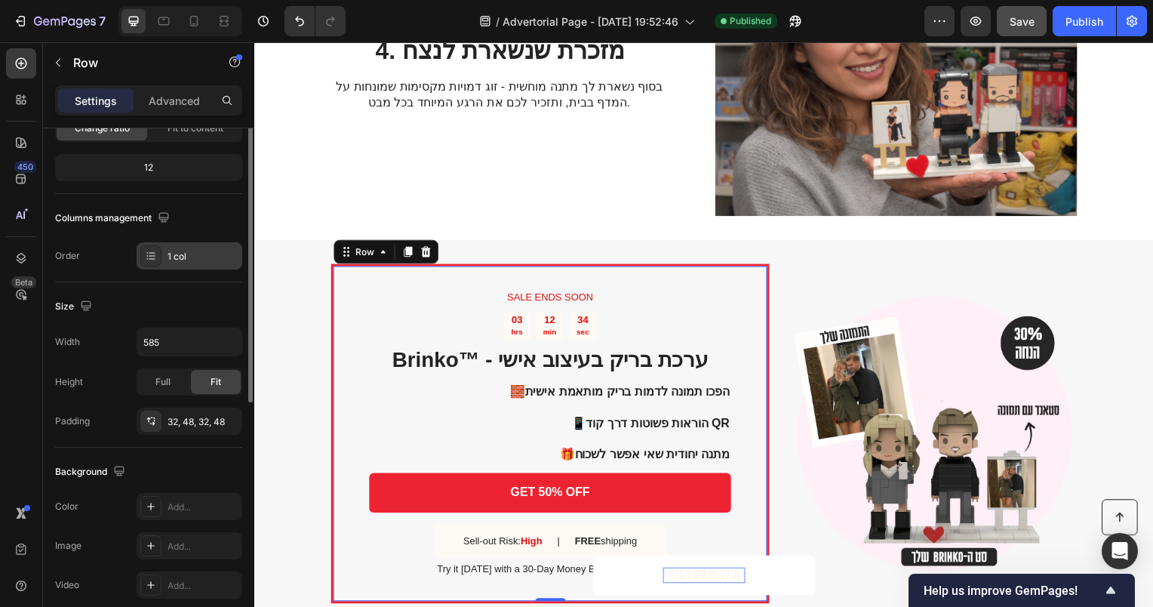
scroll to position [20, 0]
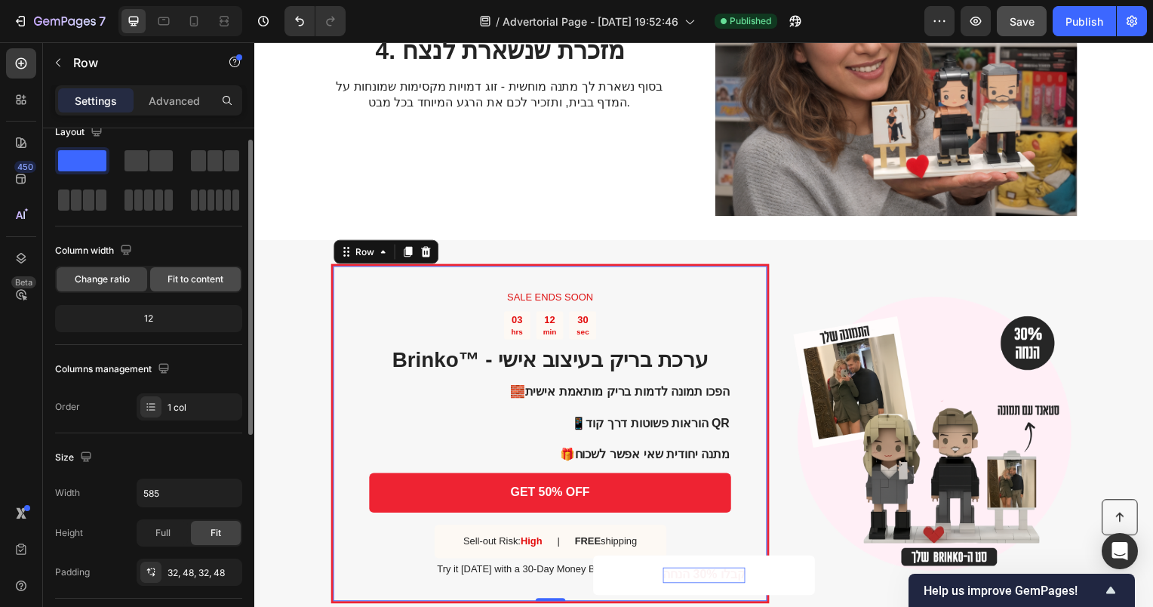
click at [178, 271] on div "Fit to content" at bounding box center [195, 279] width 91 height 24
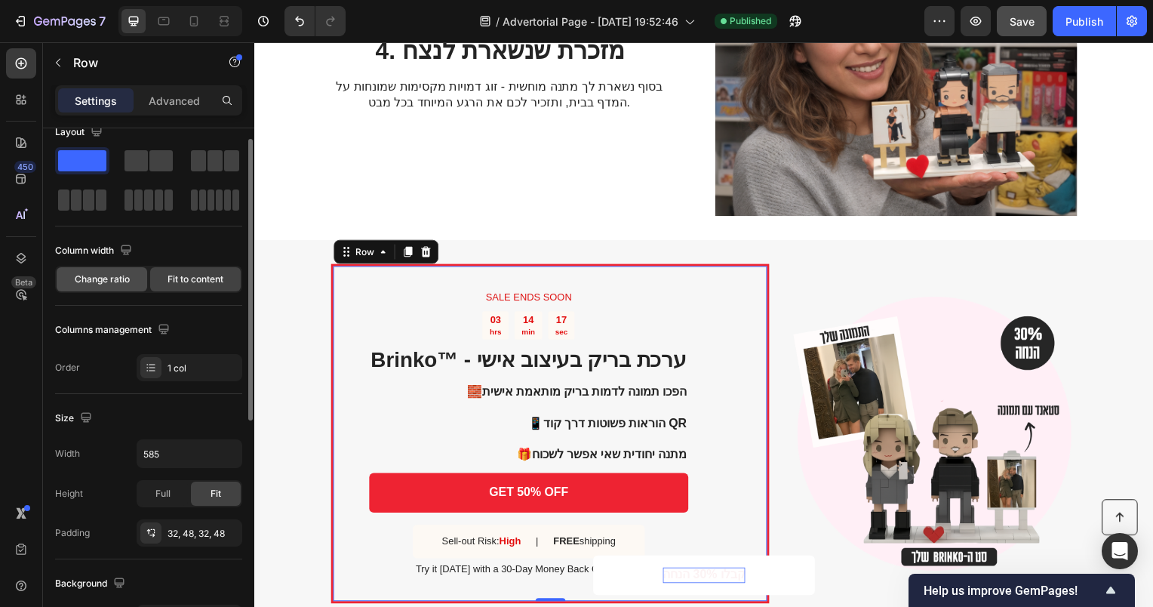
click at [118, 282] on span "Change ratio" at bounding box center [102, 279] width 55 height 14
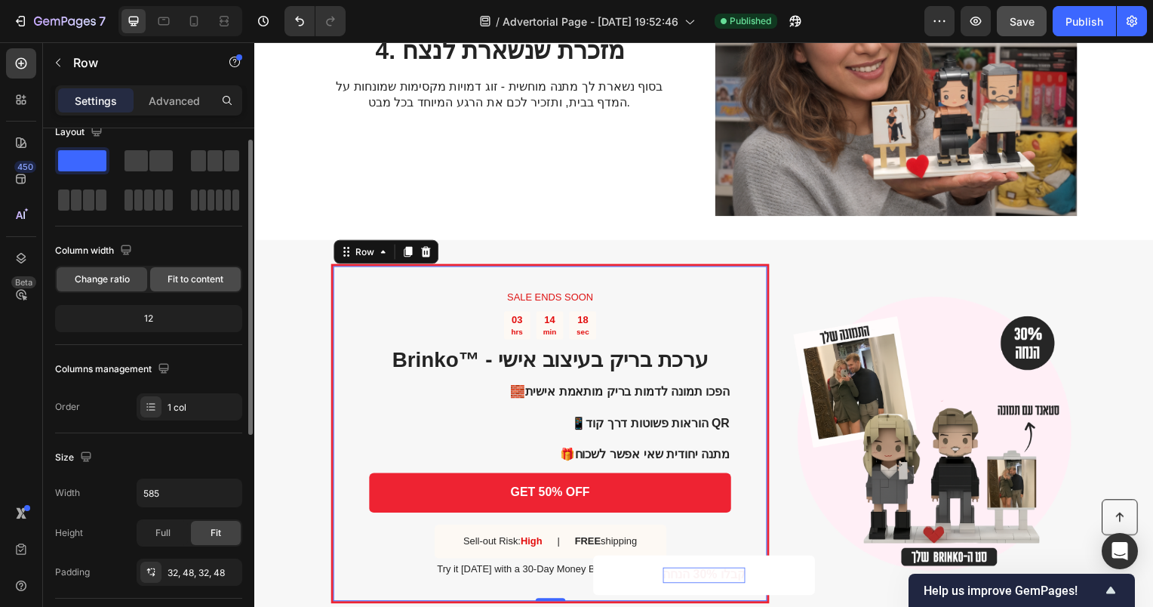
click at [183, 277] on span "Fit to content" at bounding box center [196, 279] width 56 height 14
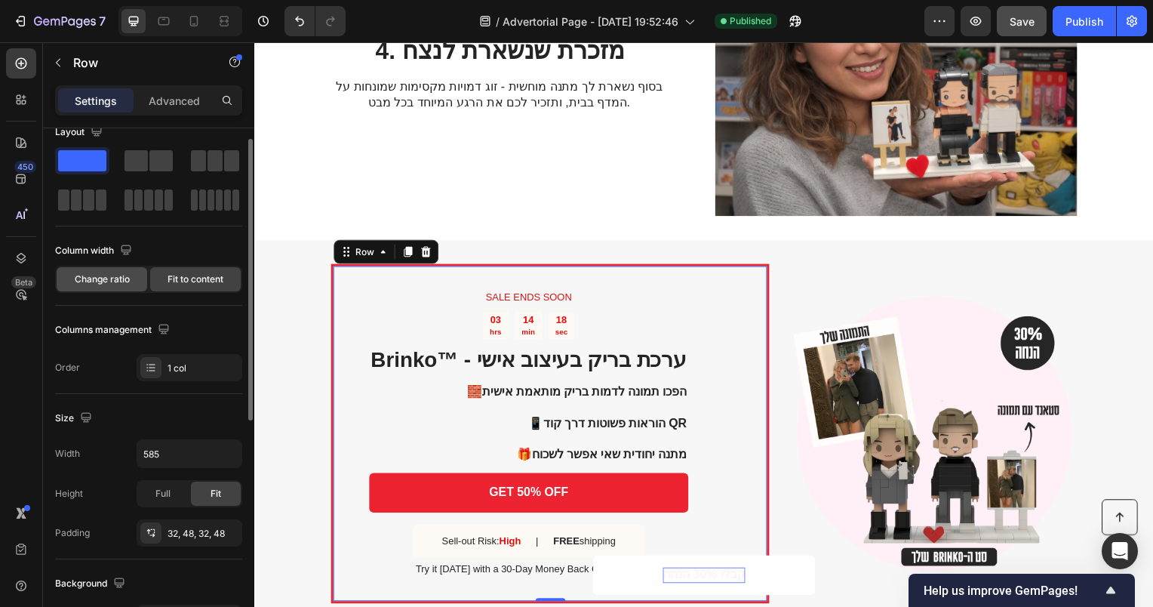
click at [116, 271] on div "Change ratio" at bounding box center [102, 279] width 91 height 24
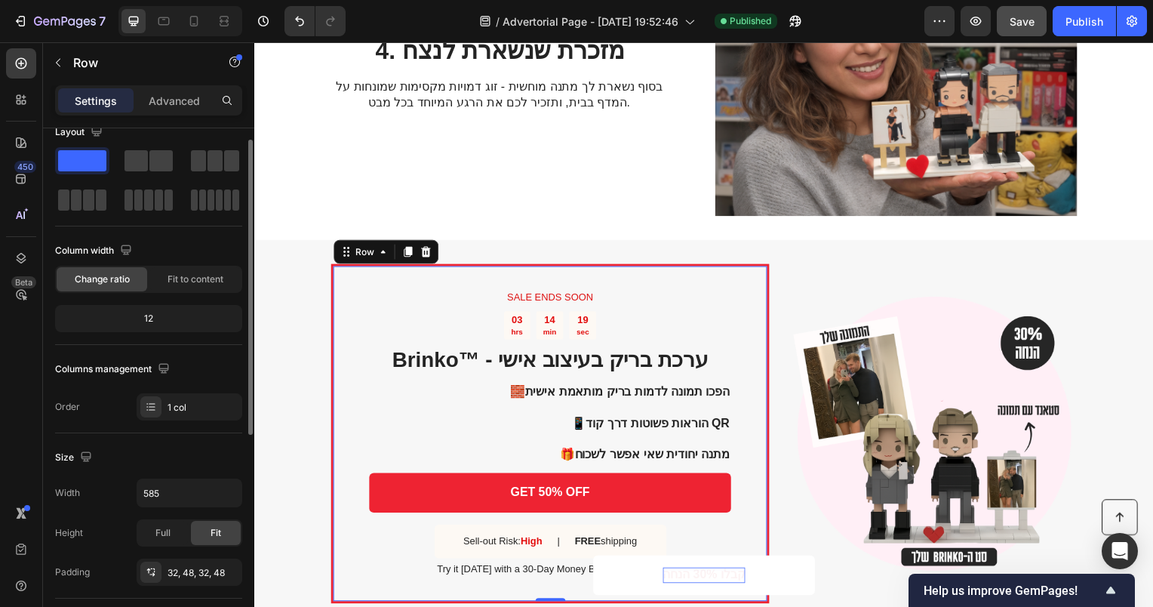
scroll to position [0, 0]
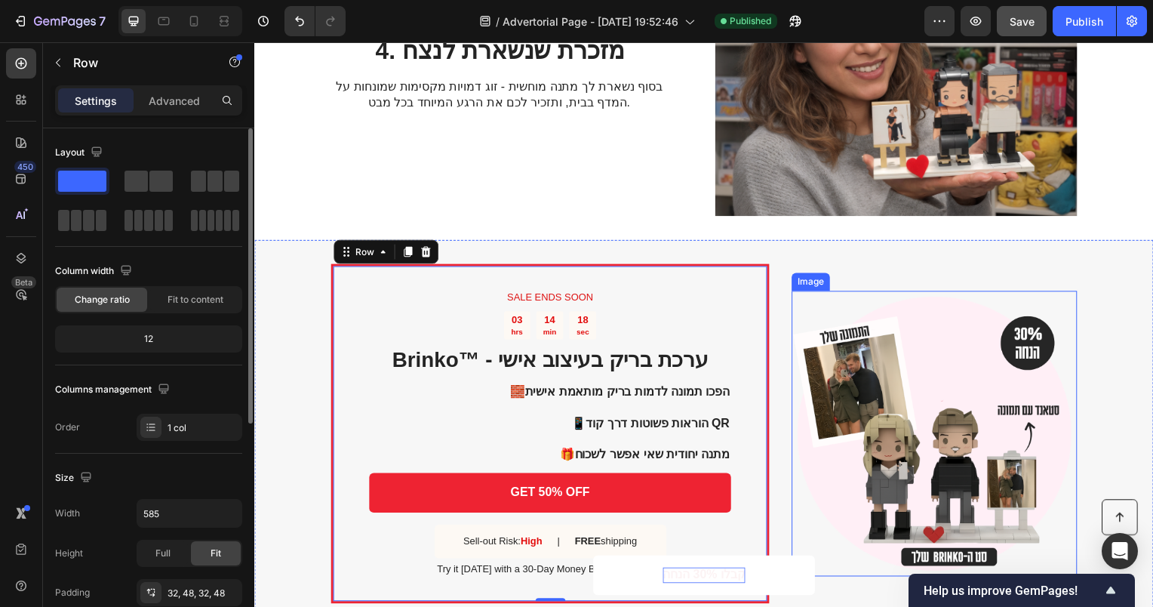
click at [894, 374] on img at bounding box center [939, 437] width 288 height 288
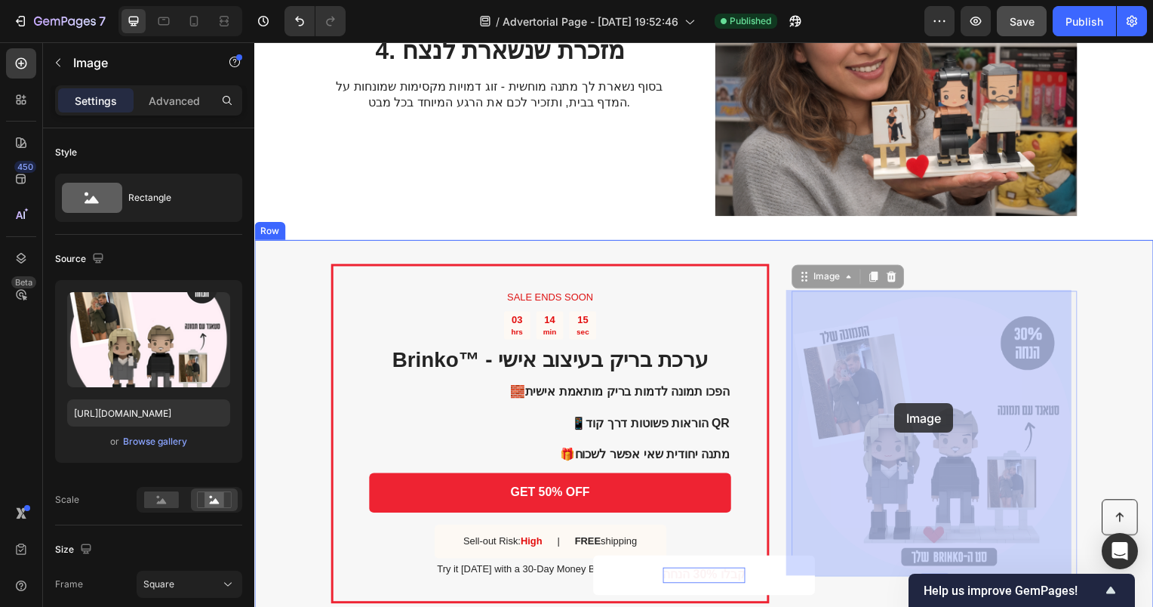
drag, startPoint x: 874, startPoint y: 371, endPoint x: 899, endPoint y: 406, distance: 42.7
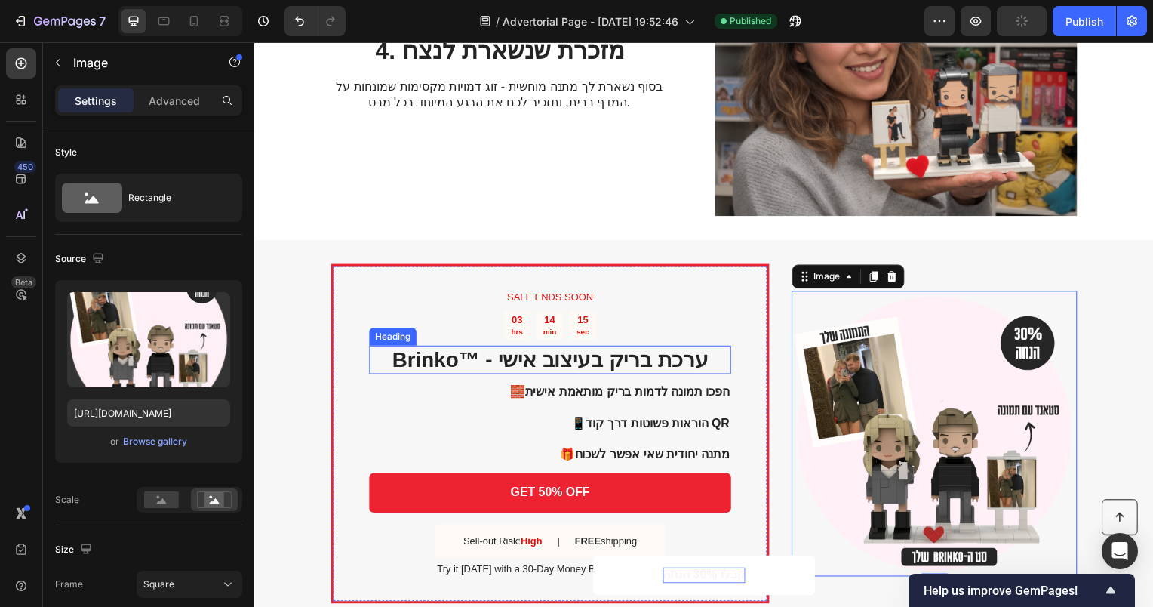
click at [639, 355] on h2 "Brinko™ - ערכת בריק בעיצוב אישי" at bounding box center [552, 362] width 365 height 29
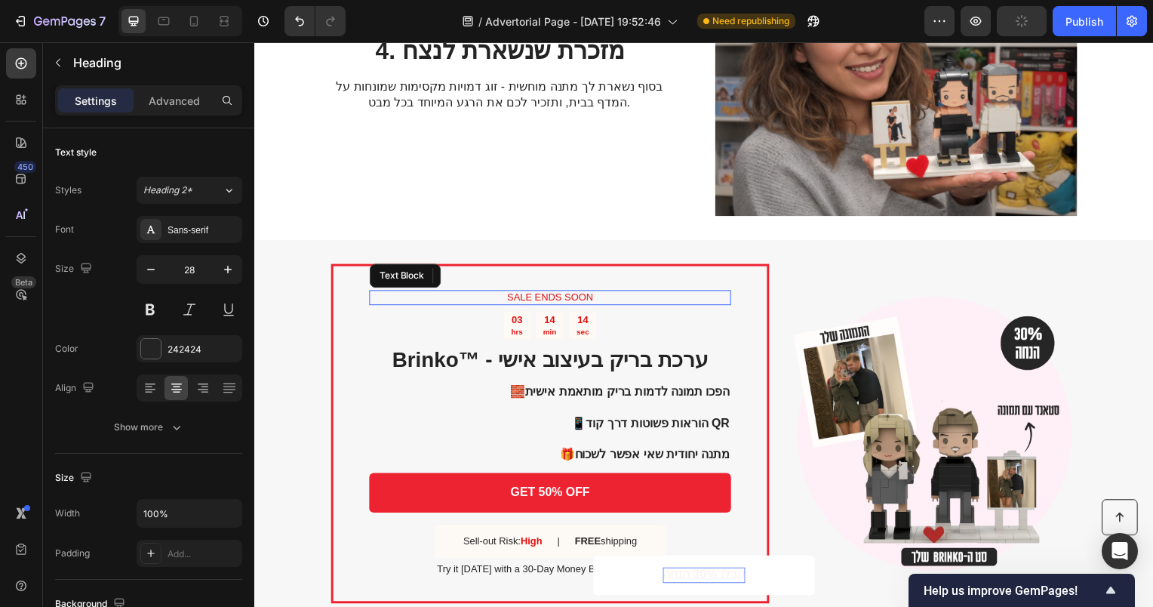
click at [615, 299] on p "SALE ENDS SOON" at bounding box center [552, 300] width 362 height 13
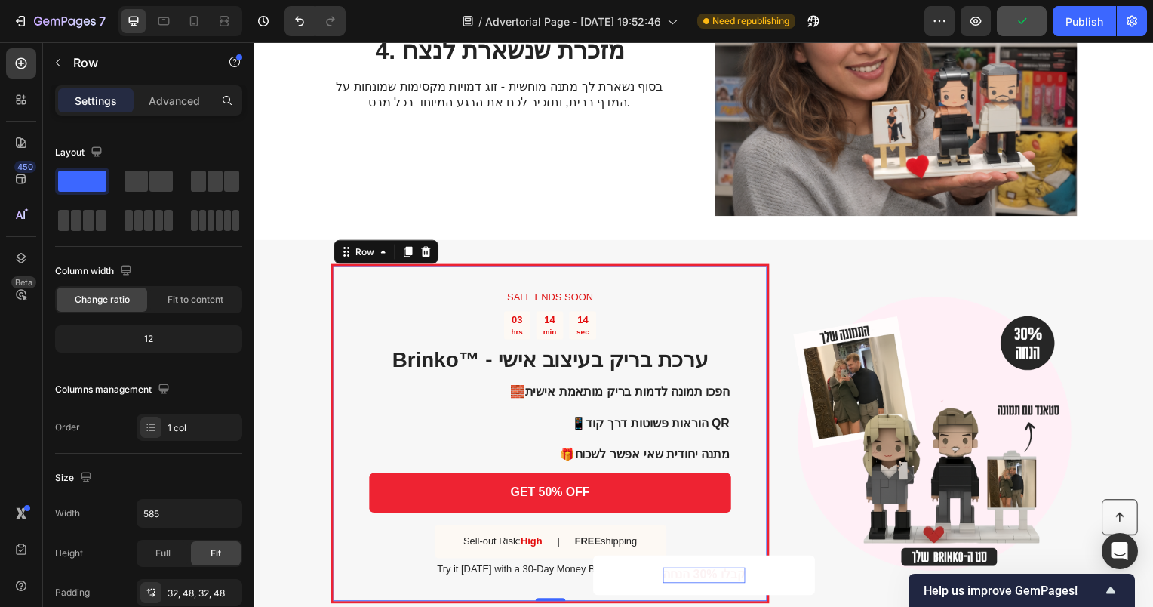
click at [762, 298] on div "SALE ENDS SOON Text Block 03 hrs 14 min 14 sec Countdown Timer Brinko™ - ערכת ב…" at bounding box center [552, 437] width 442 height 342
click at [160, 179] on span at bounding box center [160, 181] width 23 height 21
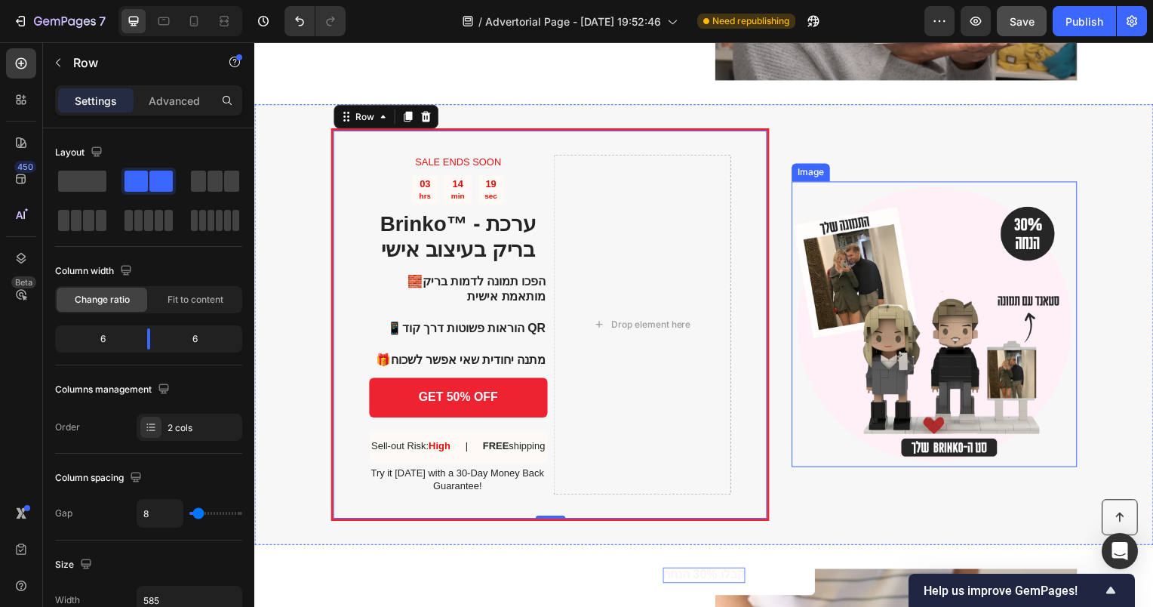
scroll to position [1594, 0]
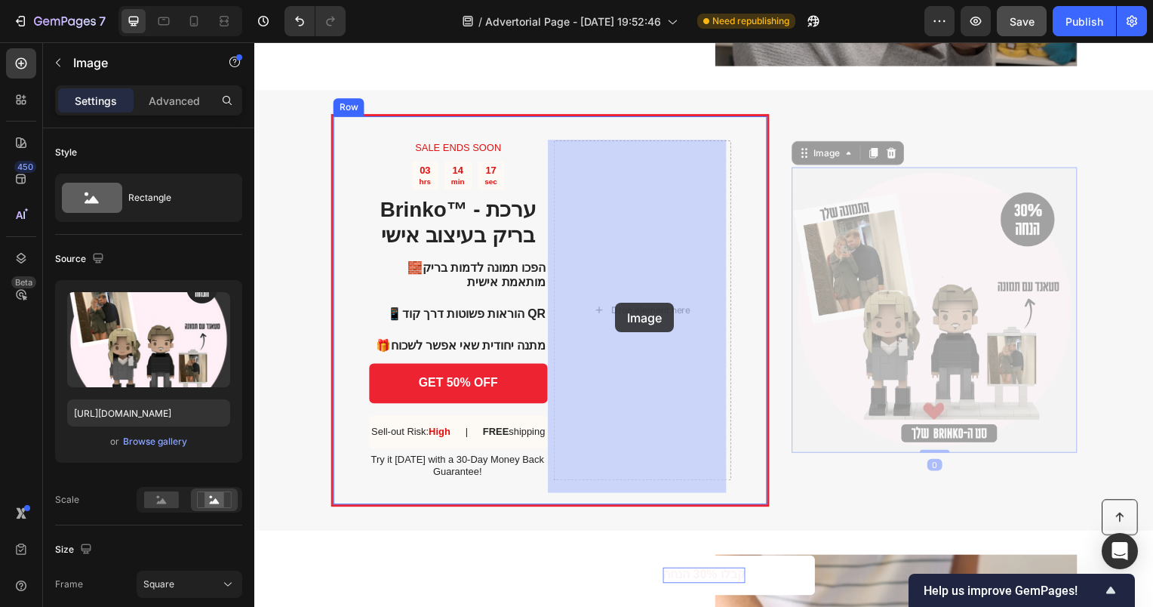
drag, startPoint x: 911, startPoint y: 335, endPoint x: 618, endPoint y: 305, distance: 294.4
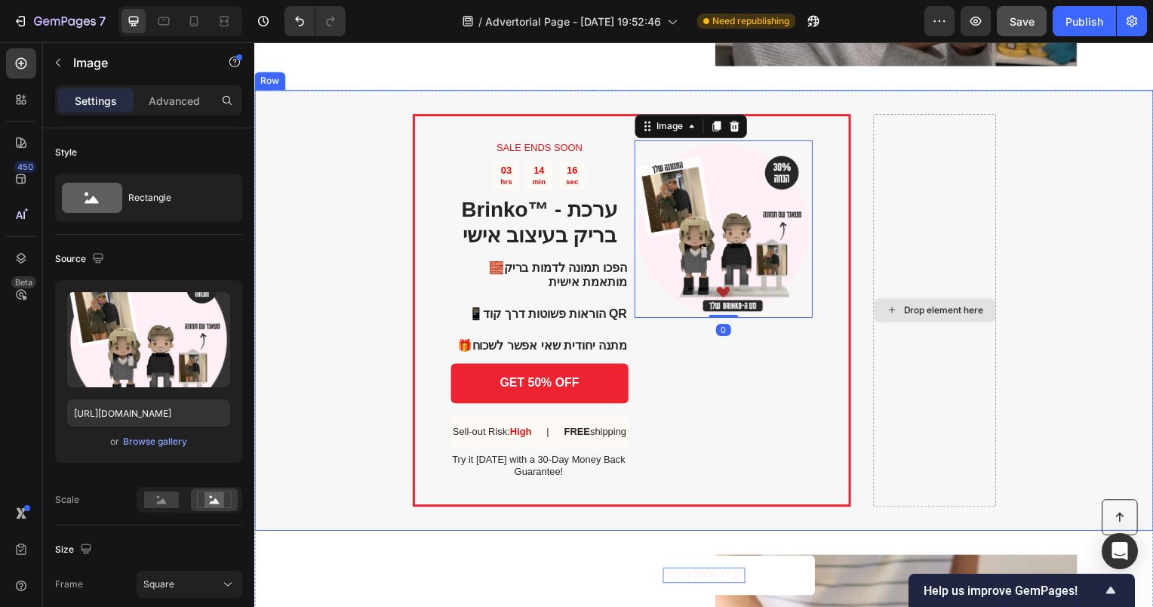
click at [905, 354] on div "Drop element here" at bounding box center [940, 312] width 124 height 395
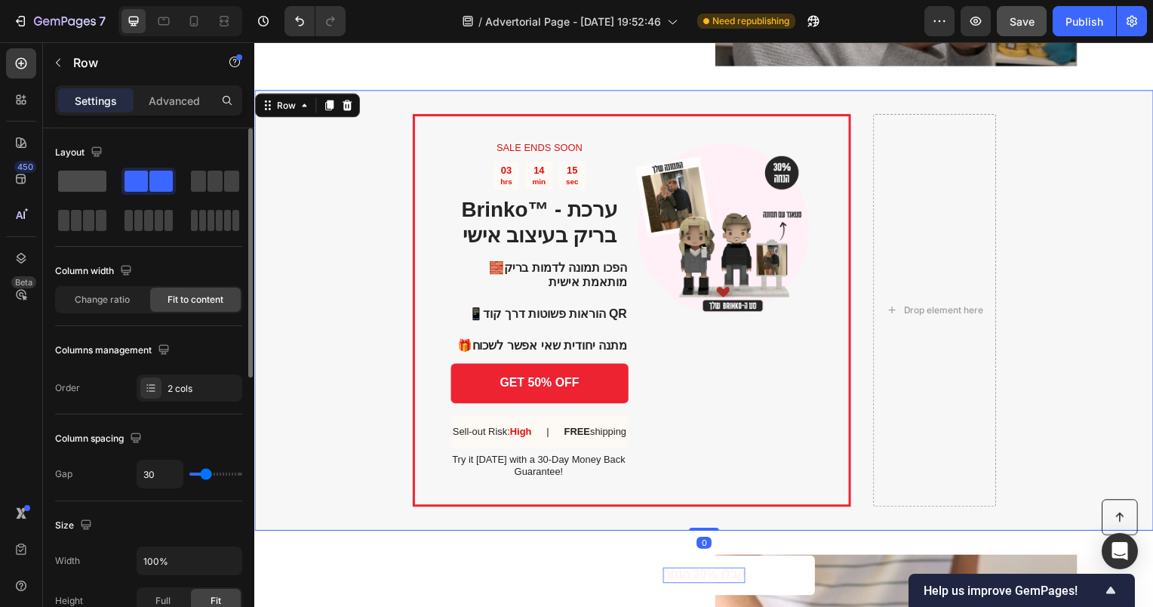
click at [82, 177] on span at bounding box center [82, 181] width 48 height 21
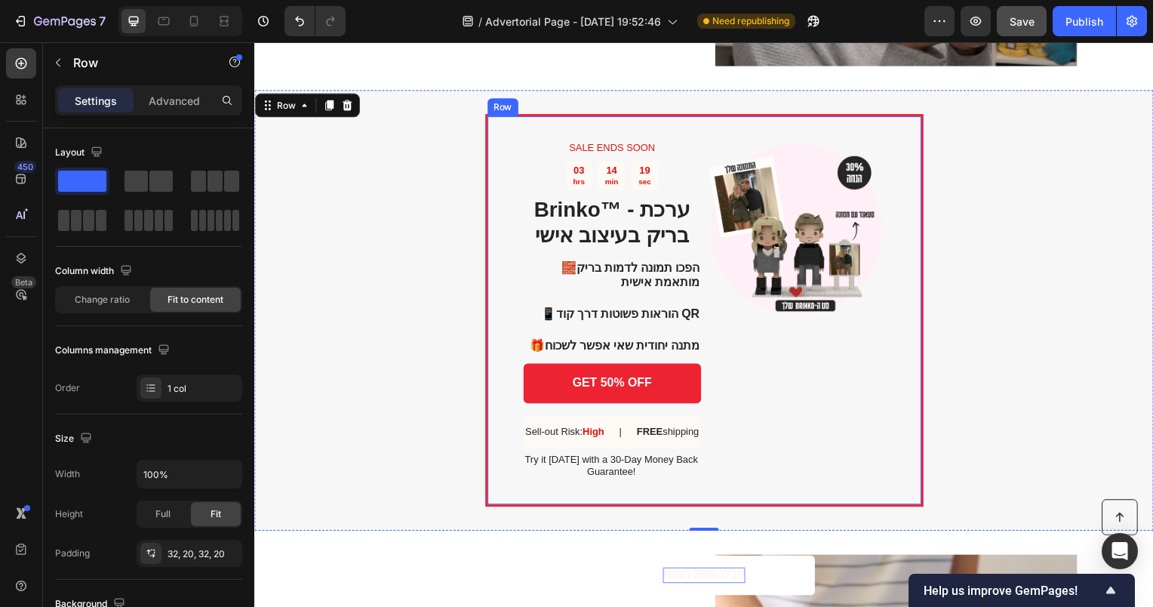
click at [818, 383] on div "Image" at bounding box center [800, 312] width 180 height 343
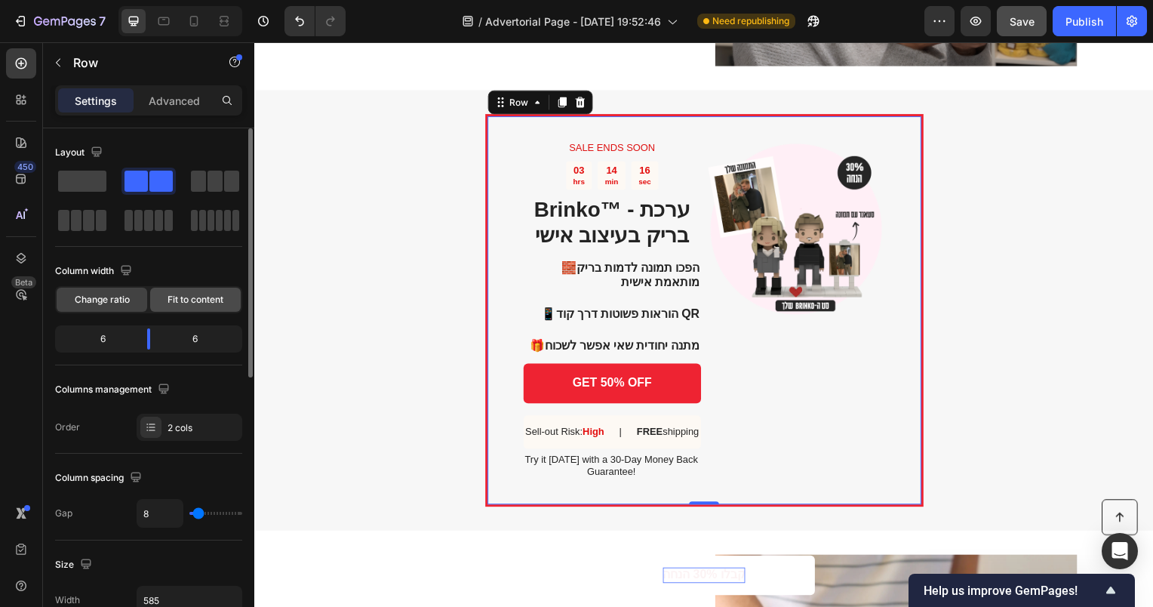
click at [181, 297] on span "Fit to content" at bounding box center [196, 300] width 56 height 14
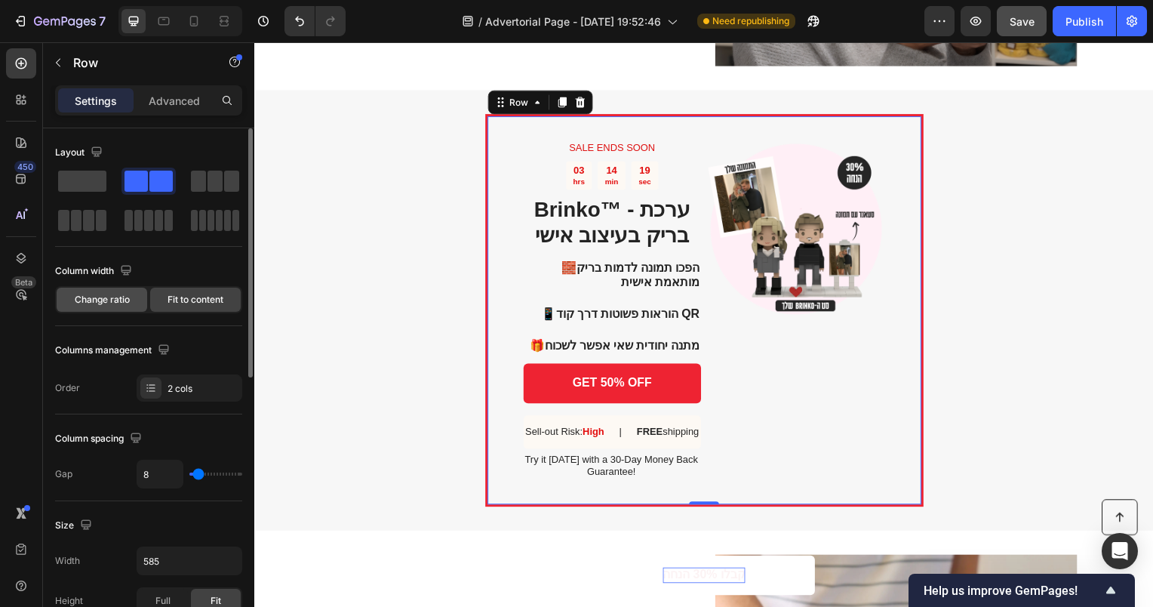
click at [113, 290] on div "Change ratio" at bounding box center [102, 300] width 91 height 24
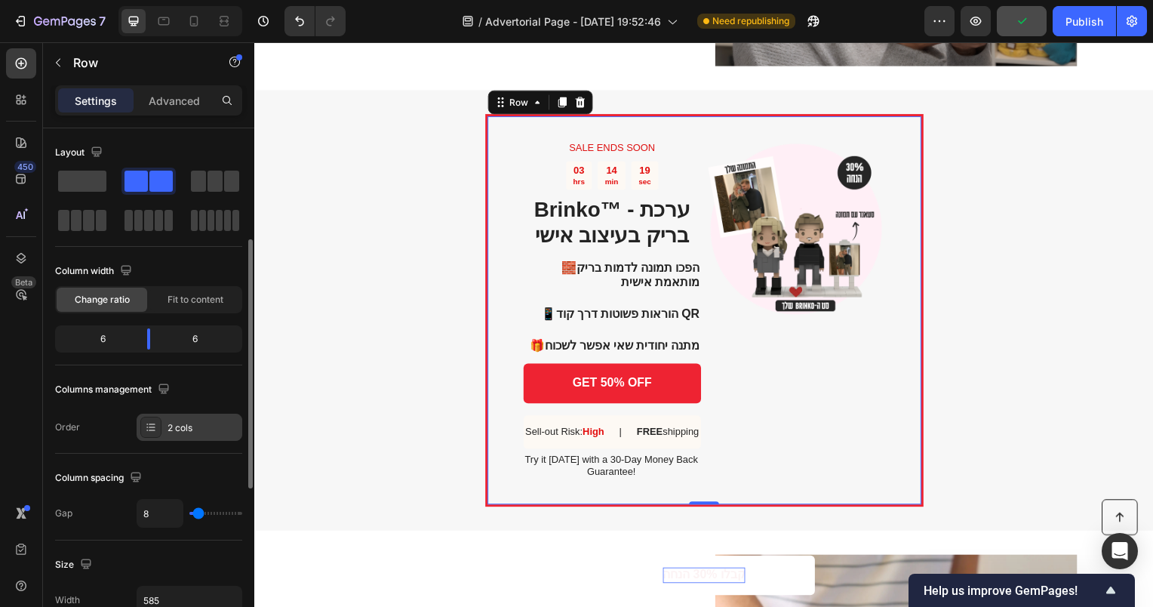
scroll to position [75, 0]
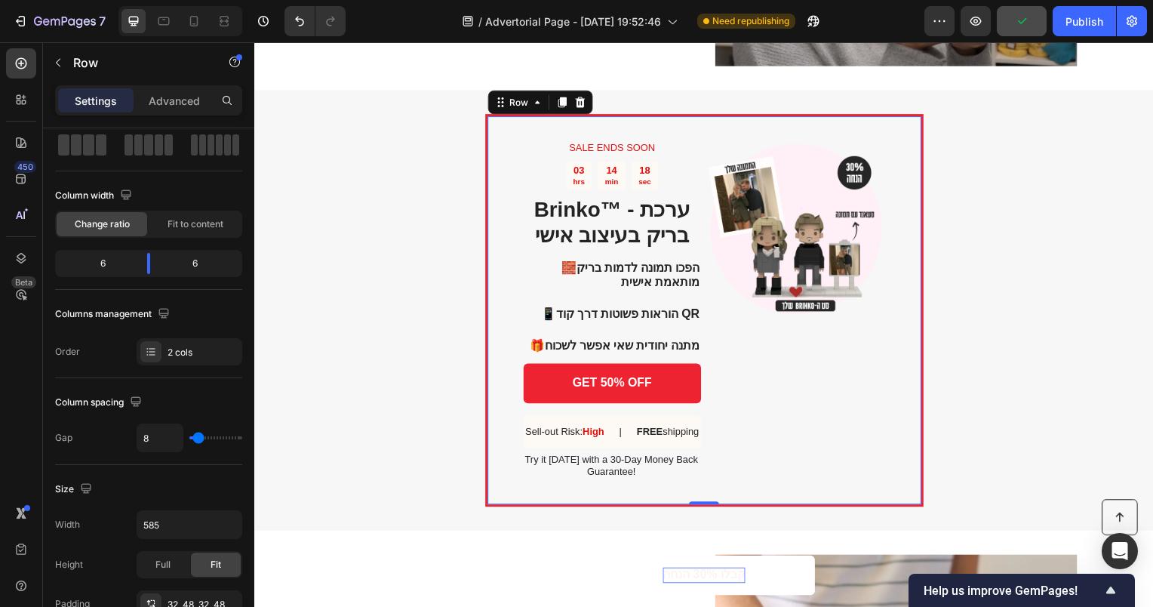
type input "31"
type input "32"
type input "34"
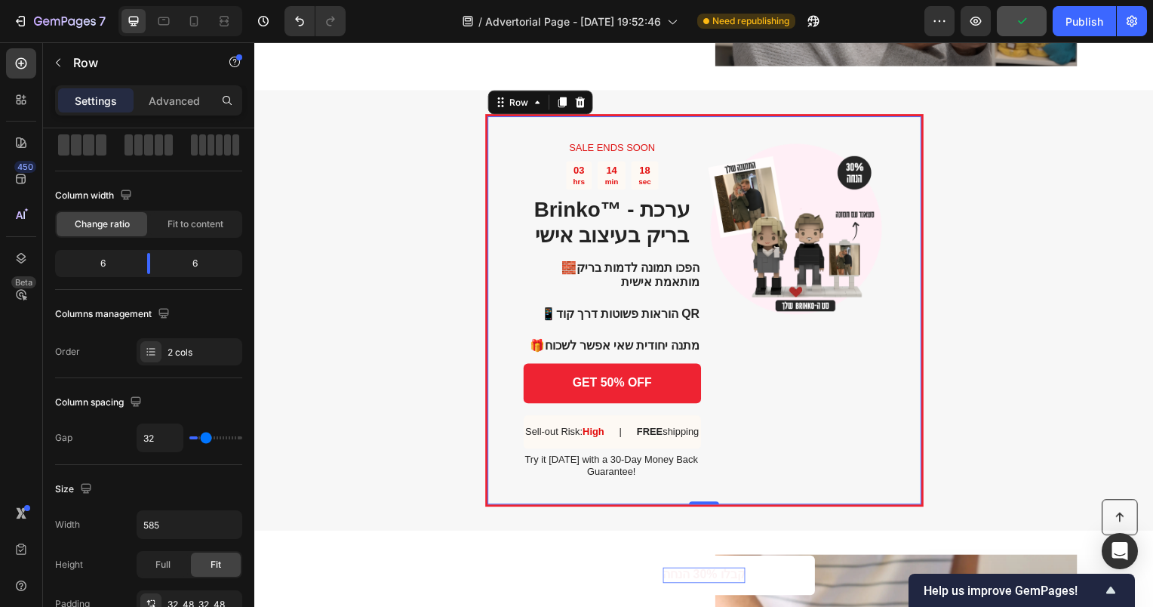
type input "34"
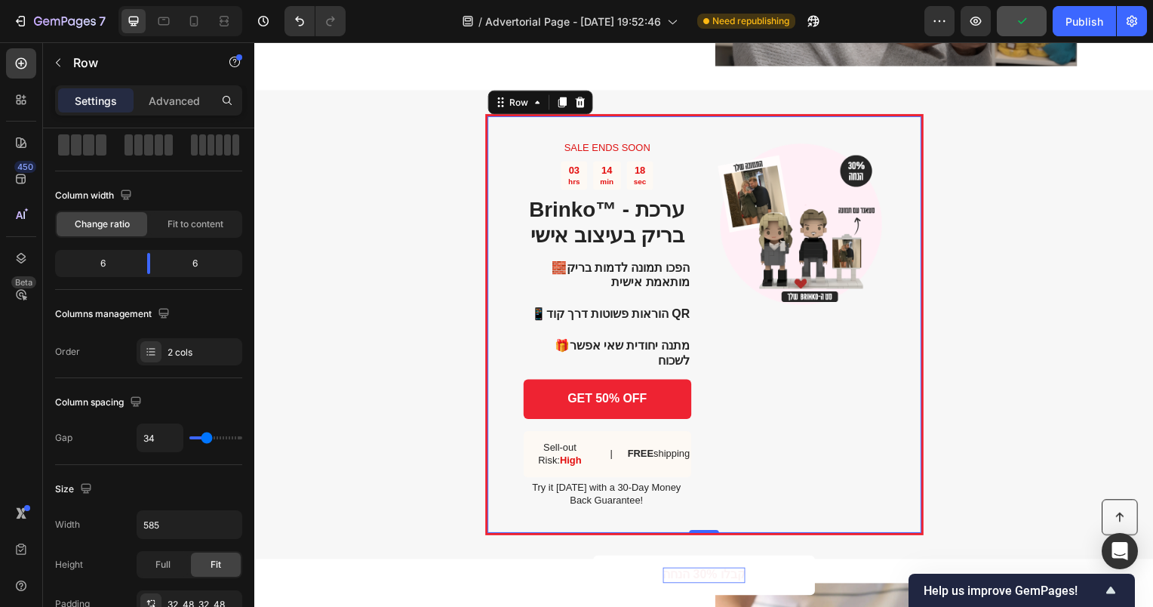
type input "38"
type input "64"
type input "63"
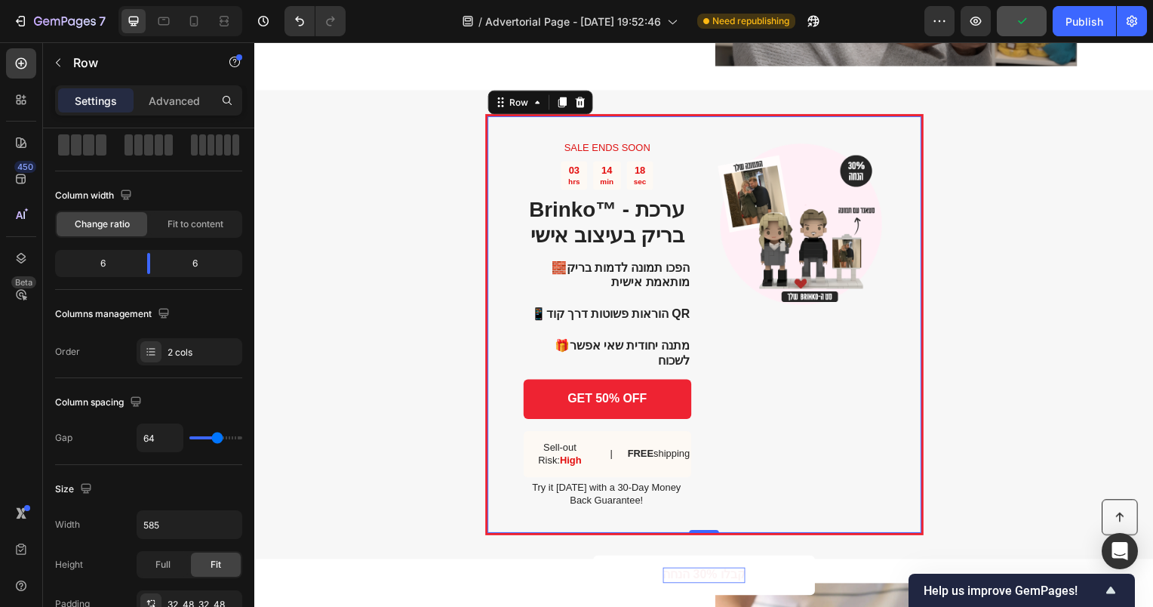
type input "63"
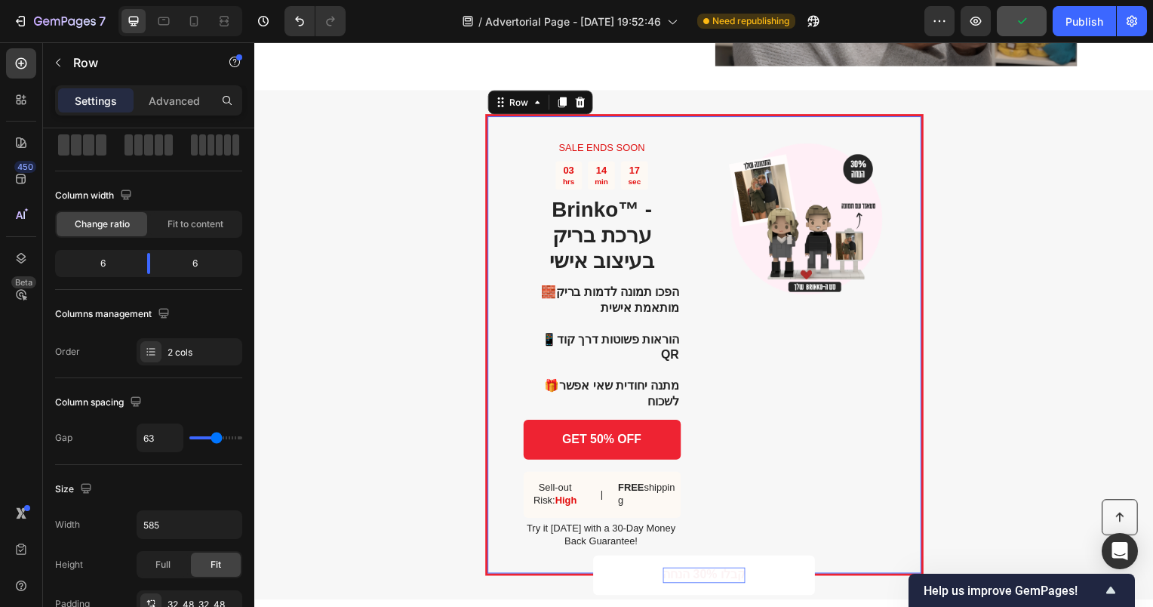
type input "43"
type input "20"
type input "16"
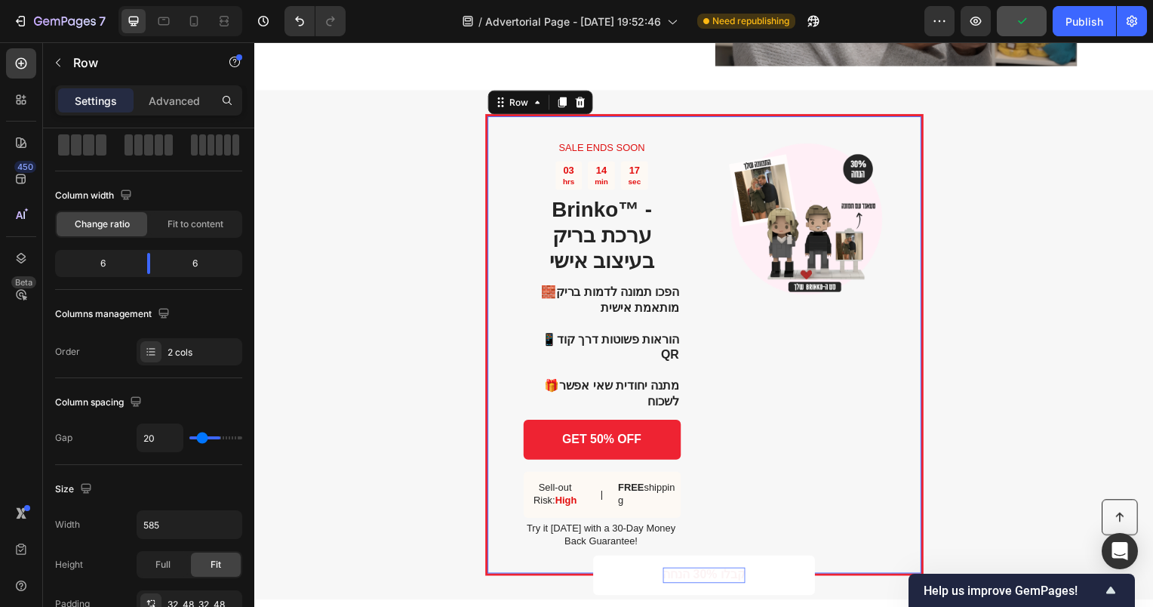
type input "16"
type input "15"
type input "13"
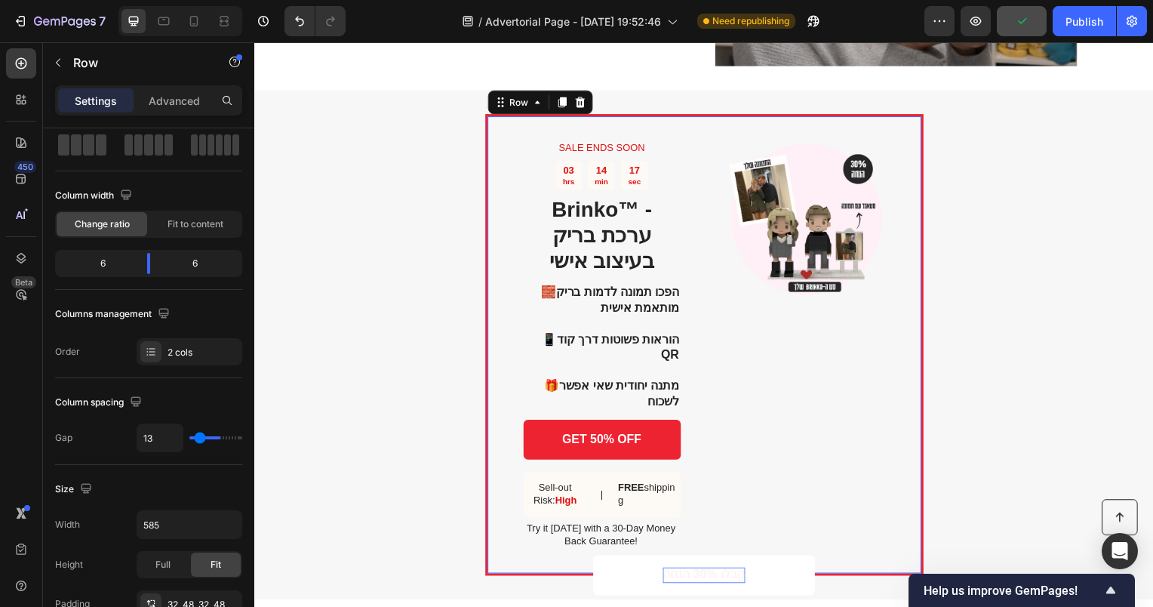
type input "11"
type input "9"
type input "8"
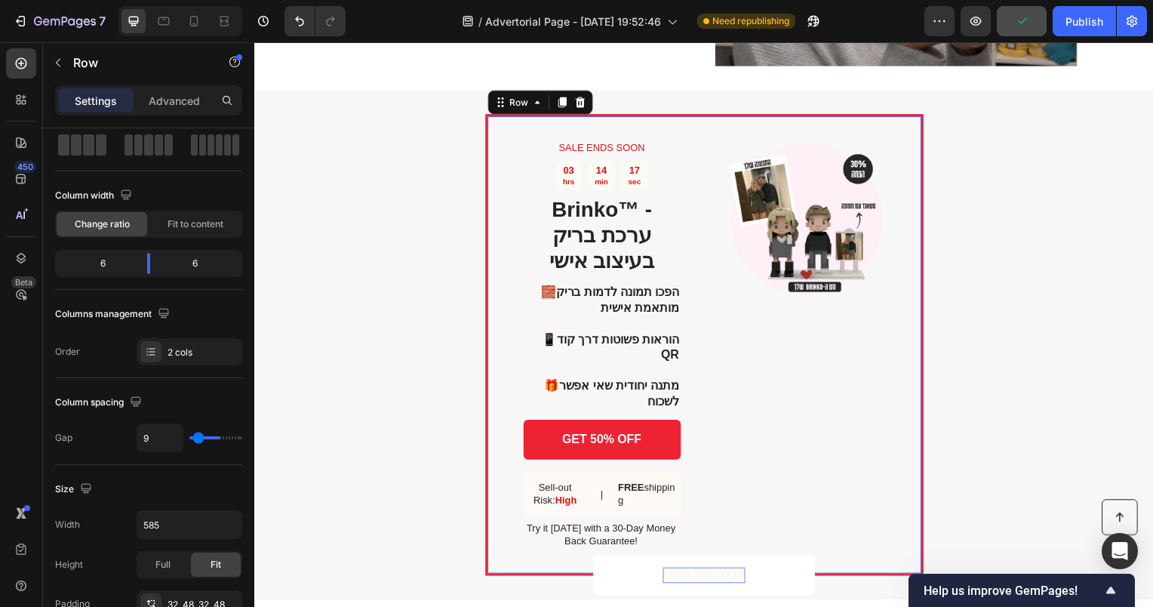
type input "8"
type input "4"
type input "0"
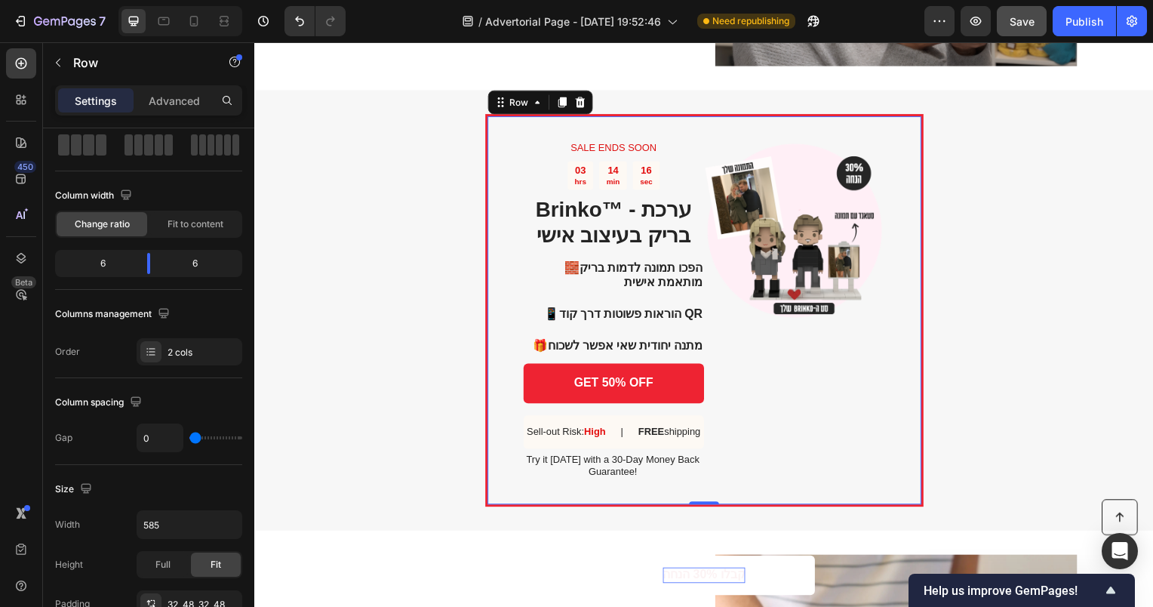
drag, startPoint x: 205, startPoint y: 436, endPoint x: 186, endPoint y: 439, distance: 19.0
type input "0"
click at [189, 439] on input "range" at bounding box center [215, 437] width 53 height 3
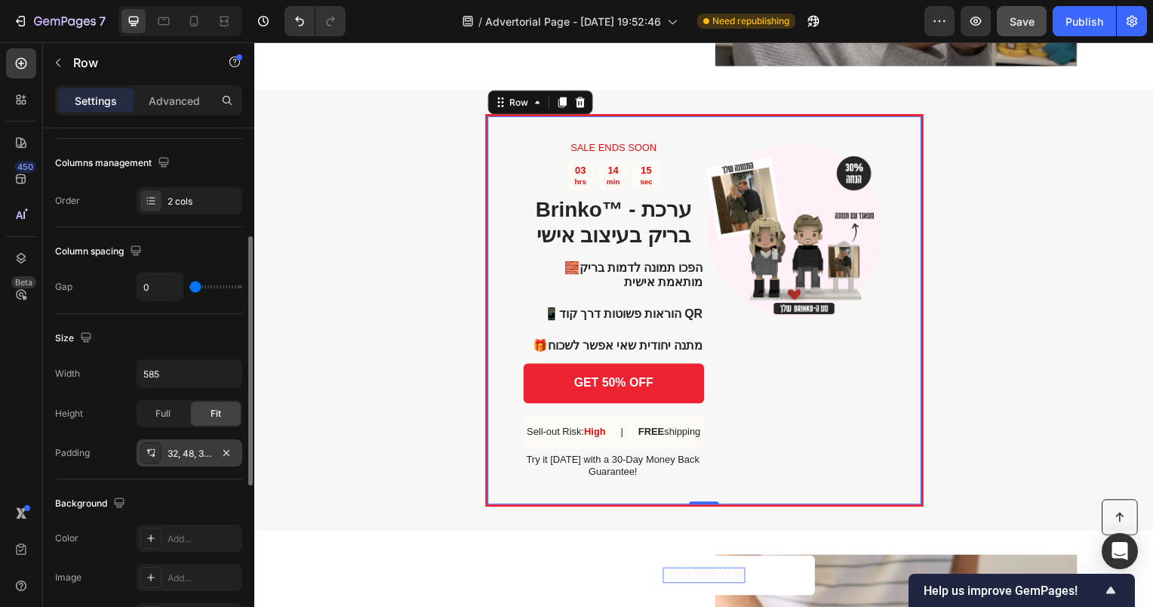
click at [179, 450] on div "32, 48, 32, 48" at bounding box center [190, 454] width 44 height 14
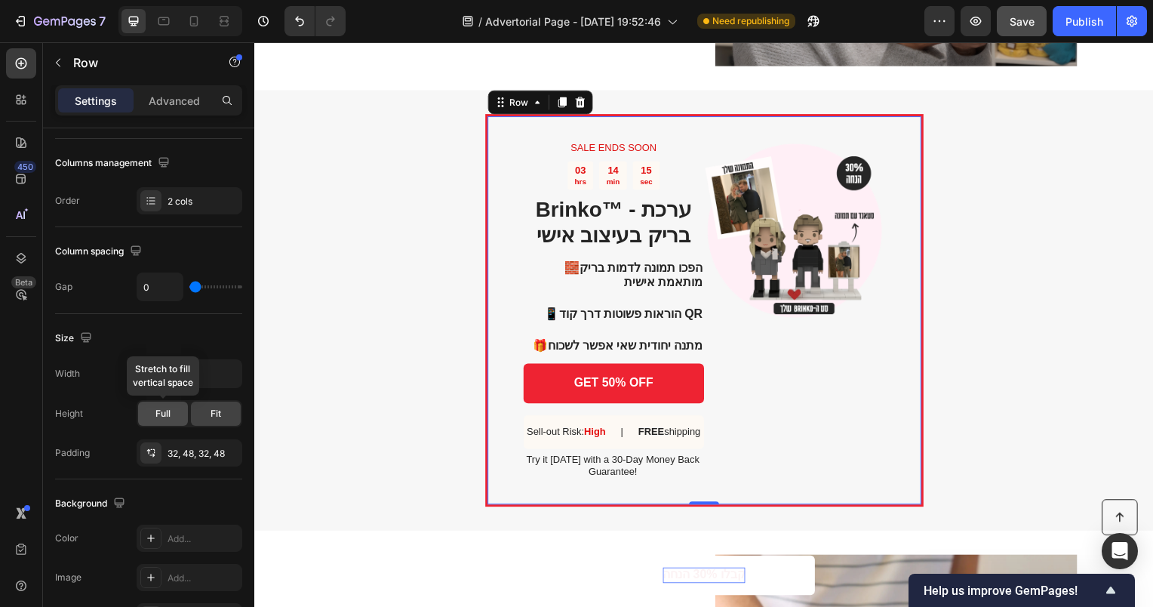
click at [162, 416] on span "Full" at bounding box center [162, 414] width 15 height 14
click at [160, 368] on input "585" at bounding box center [189, 373] width 104 height 27
click at [222, 380] on button "button" at bounding box center [227, 373] width 27 height 27
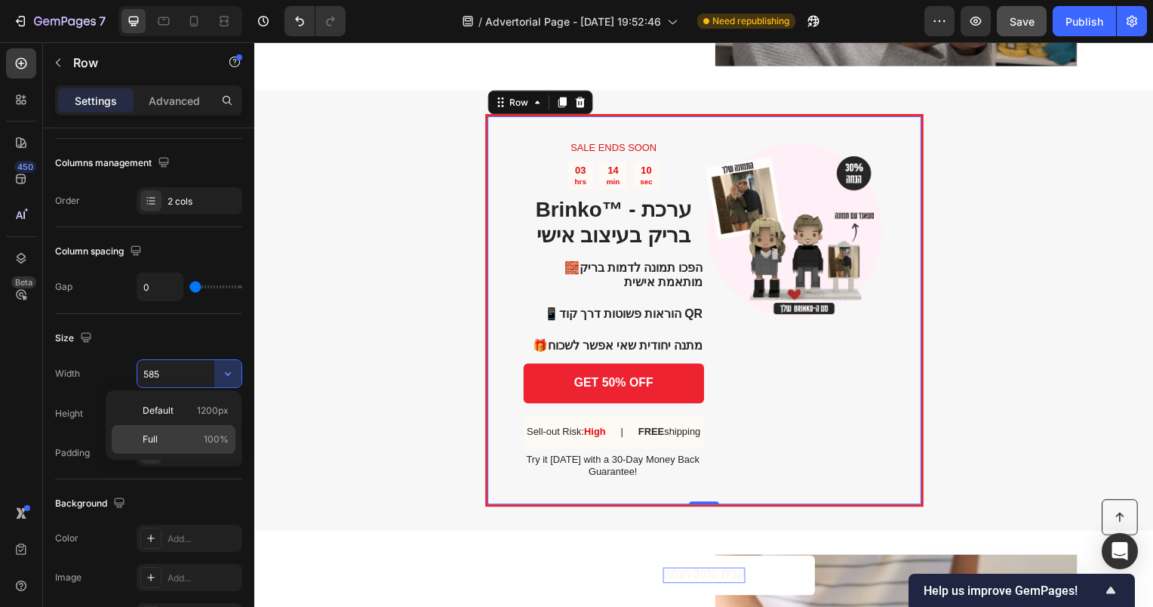
click at [192, 444] on p "Full 100%" at bounding box center [186, 439] width 86 height 14
type input "100%"
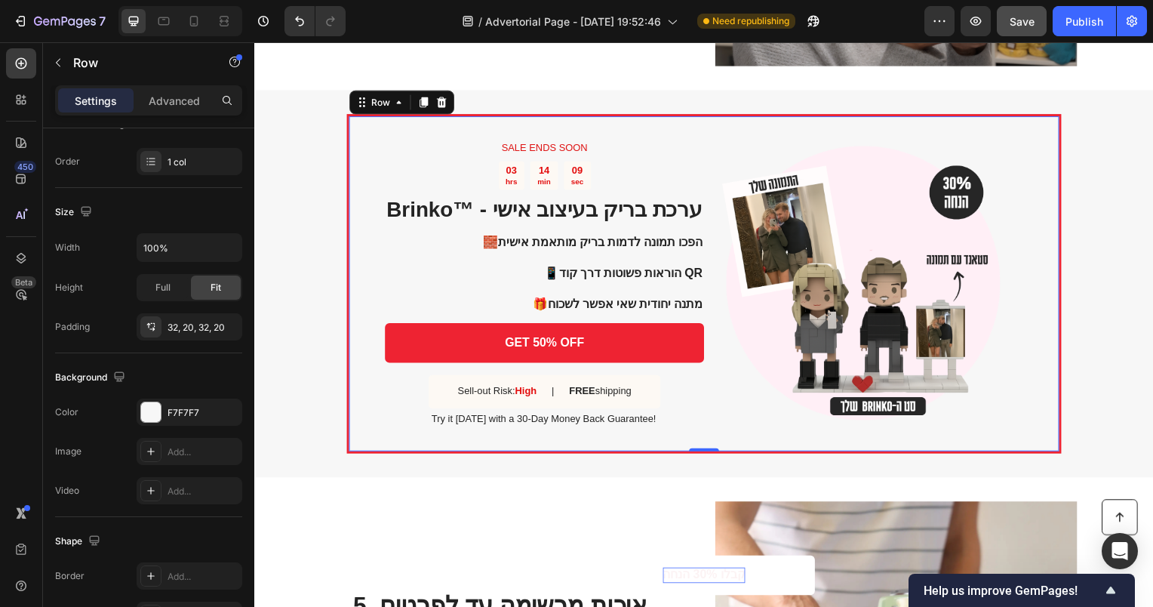
click at [385, 463] on div "SALE ENDS SOON Text Block 03 hrs 14 min 09 sec Countdown Timer Brinko™ - ערכת ב…" at bounding box center [707, 286] width 906 height 390
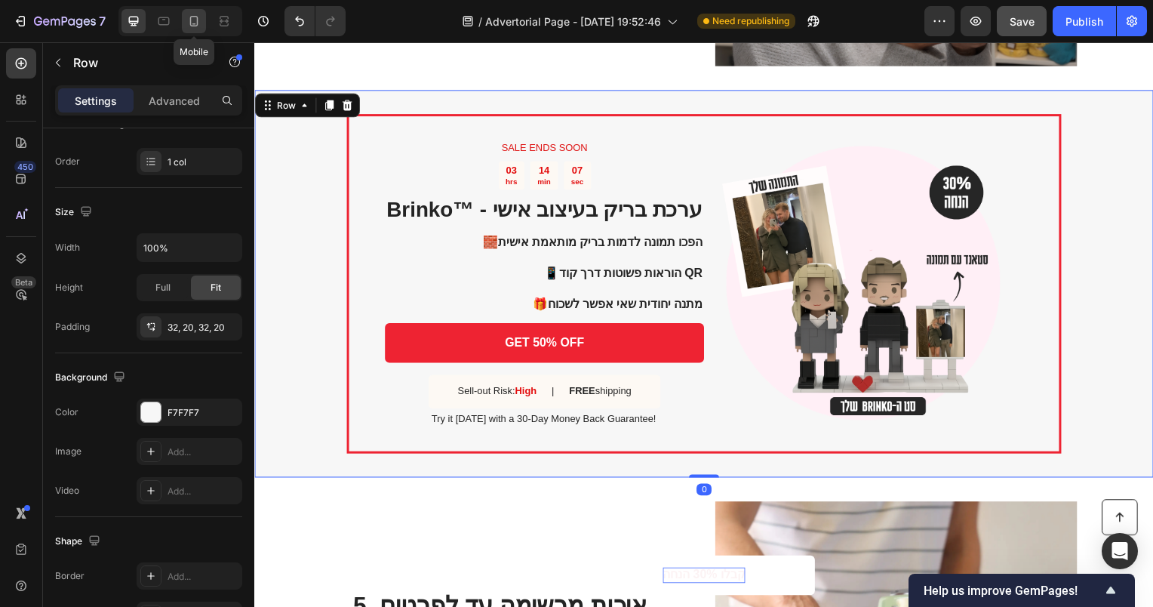
click at [199, 19] on icon at bounding box center [193, 21] width 15 height 15
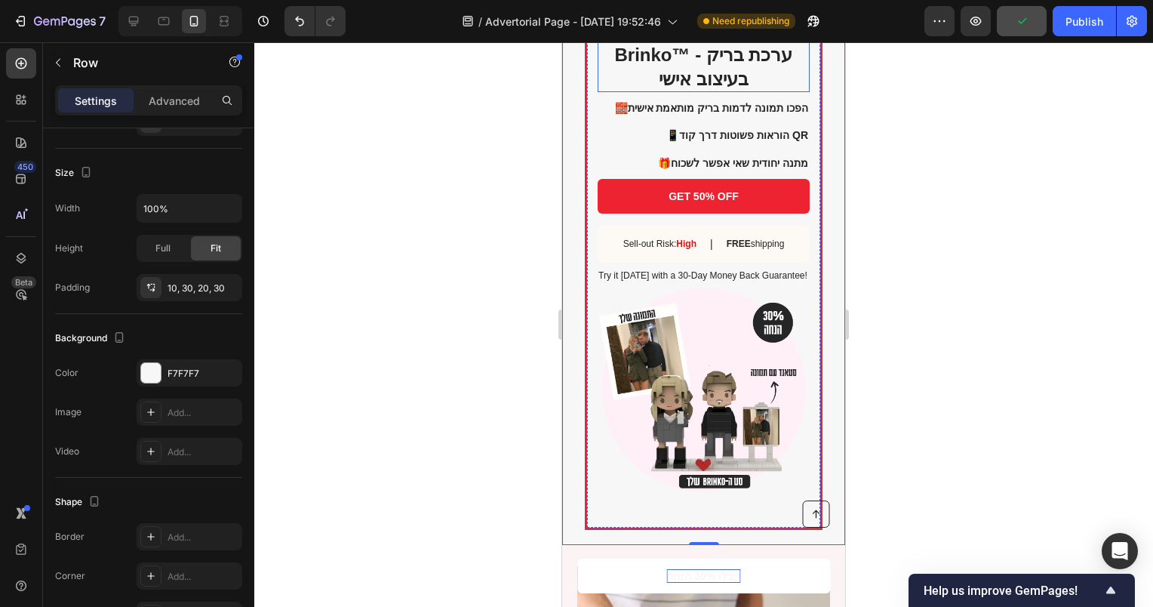
scroll to position [1526, 0]
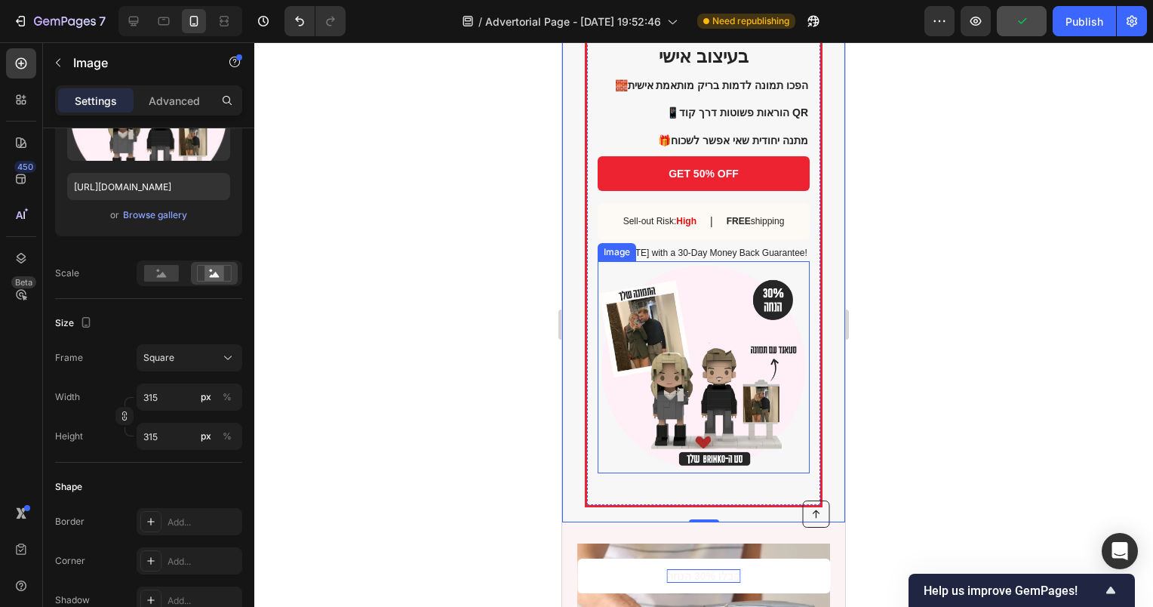
click at [734, 378] on img at bounding box center [704, 367] width 212 height 212
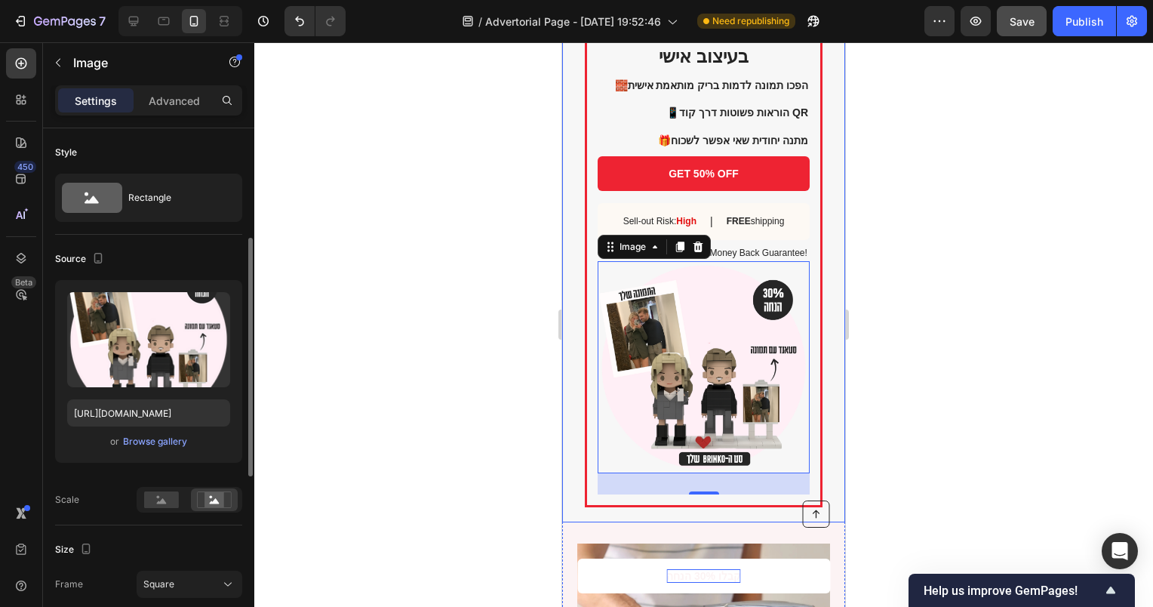
scroll to position [226, 0]
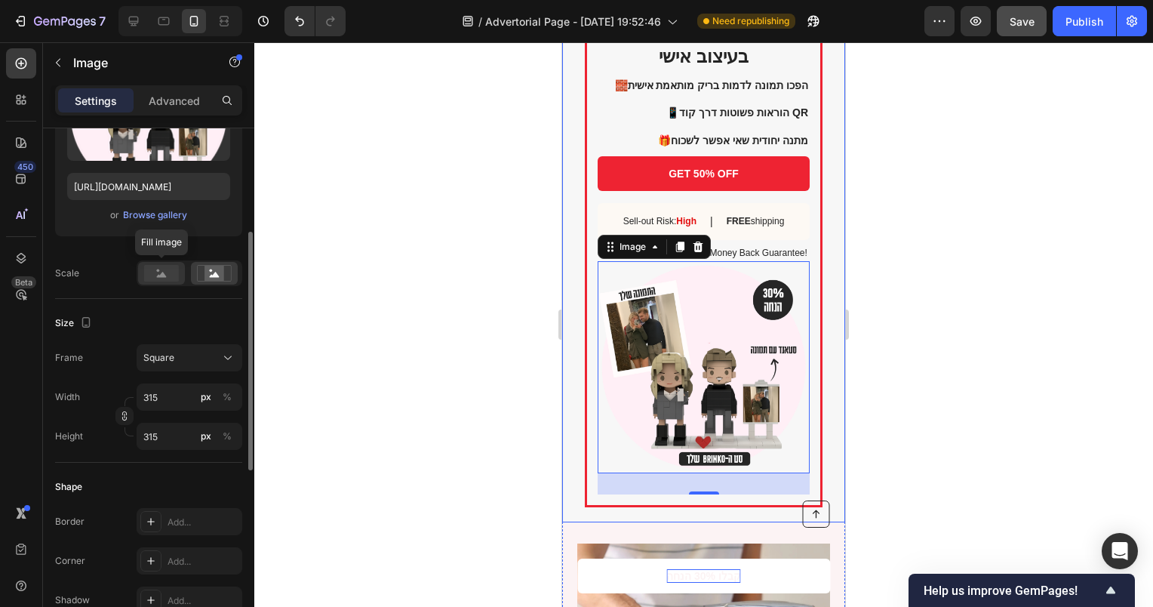
click at [162, 272] on icon at bounding box center [162, 274] width 10 height 5
click at [211, 280] on rect at bounding box center [215, 273] width 20 height 15
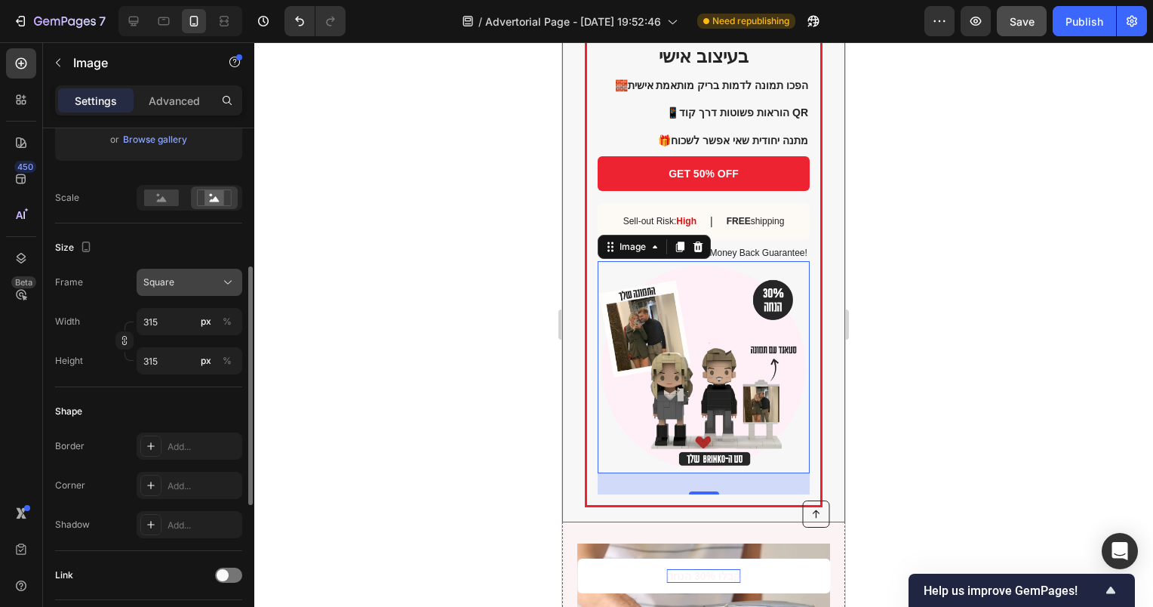
click at [193, 280] on div "Square" at bounding box center [180, 282] width 74 height 14
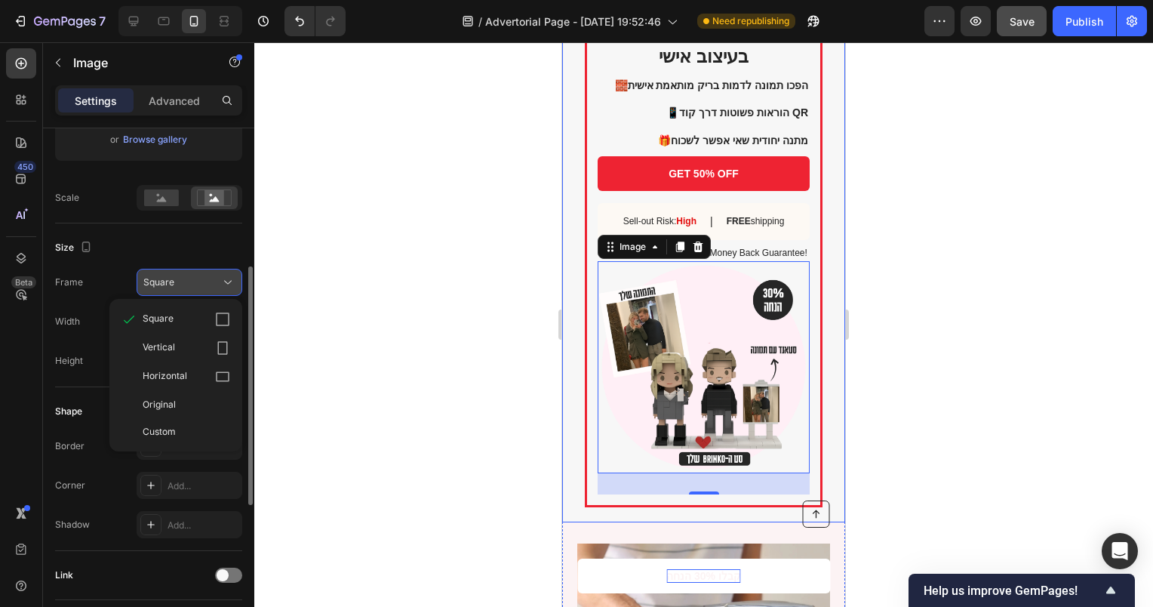
click at [189, 278] on div "Square" at bounding box center [180, 282] width 74 height 14
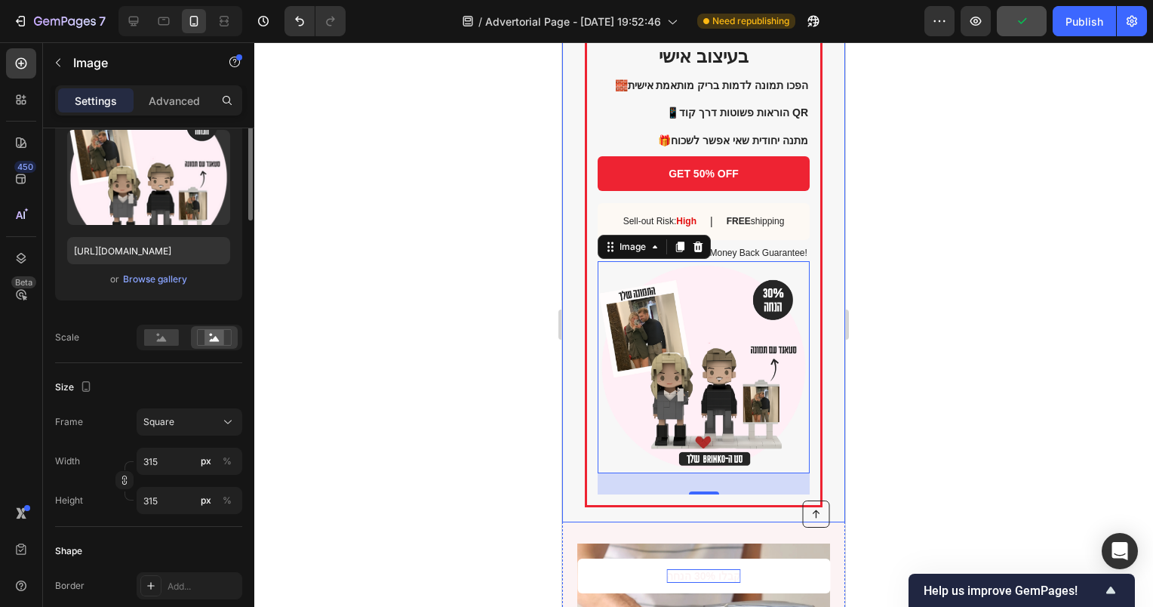
scroll to position [0, 0]
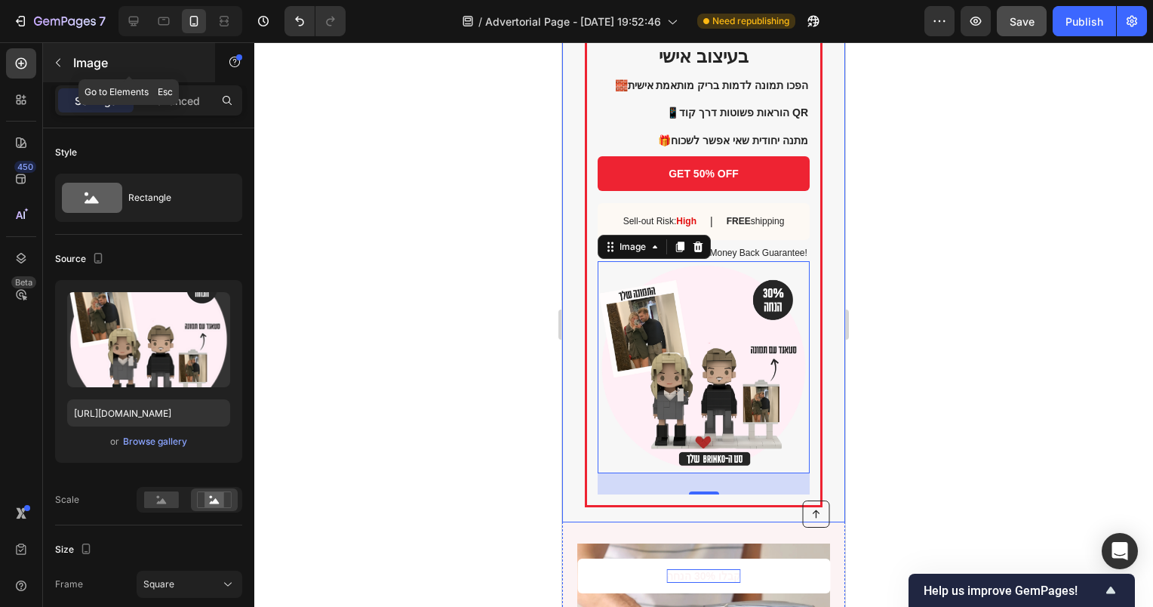
click at [165, 76] on div "Image" at bounding box center [129, 62] width 172 height 39
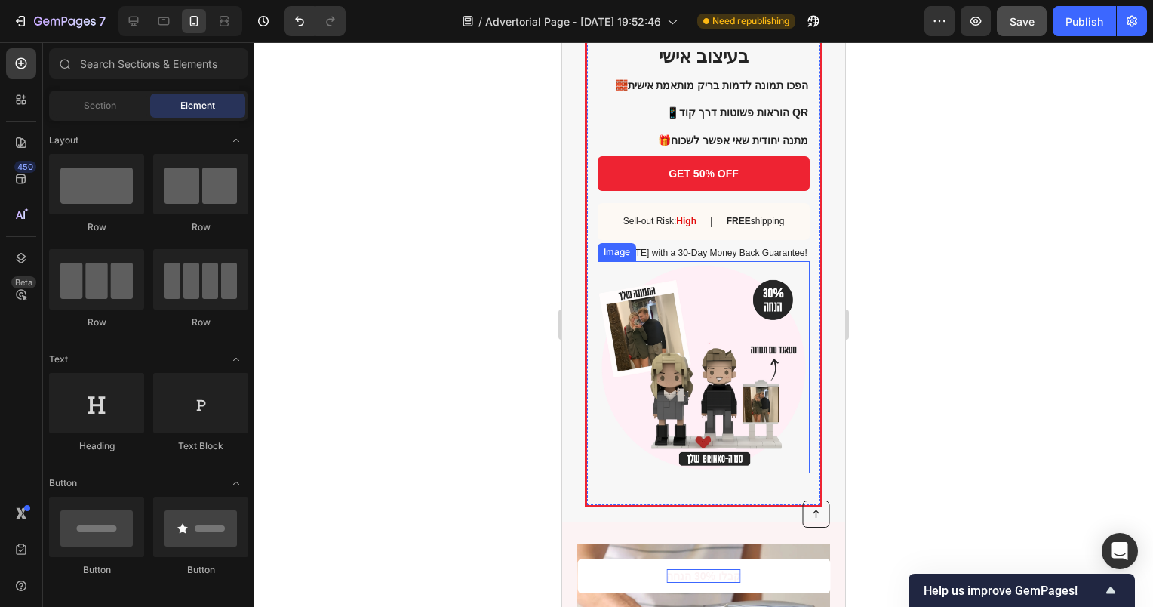
click at [654, 353] on img at bounding box center [704, 367] width 212 height 212
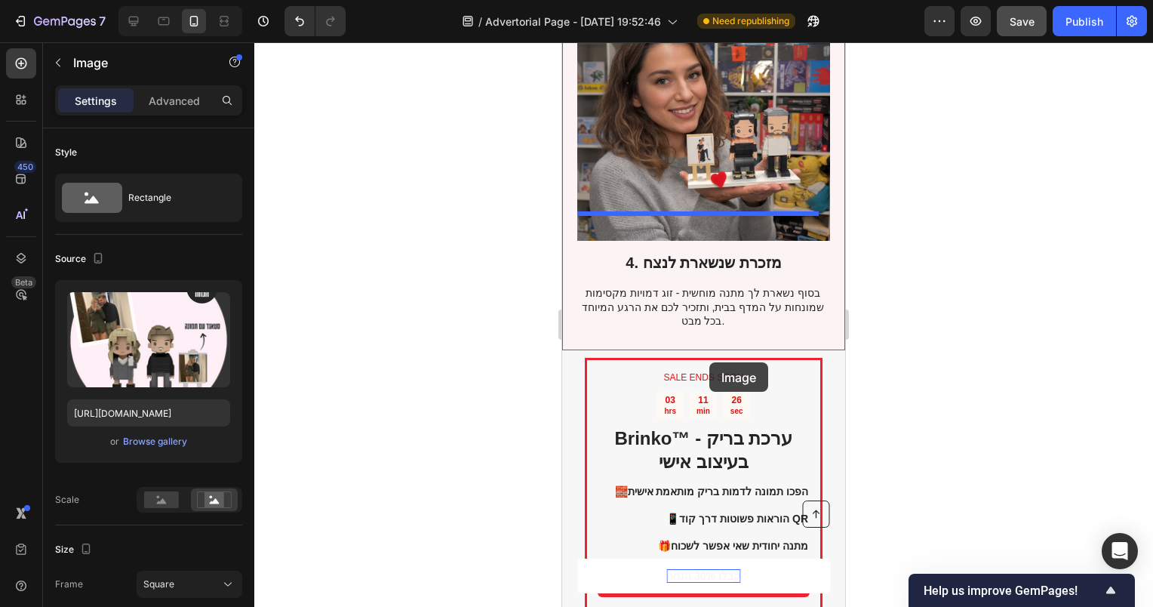
scroll to position [1383, 0]
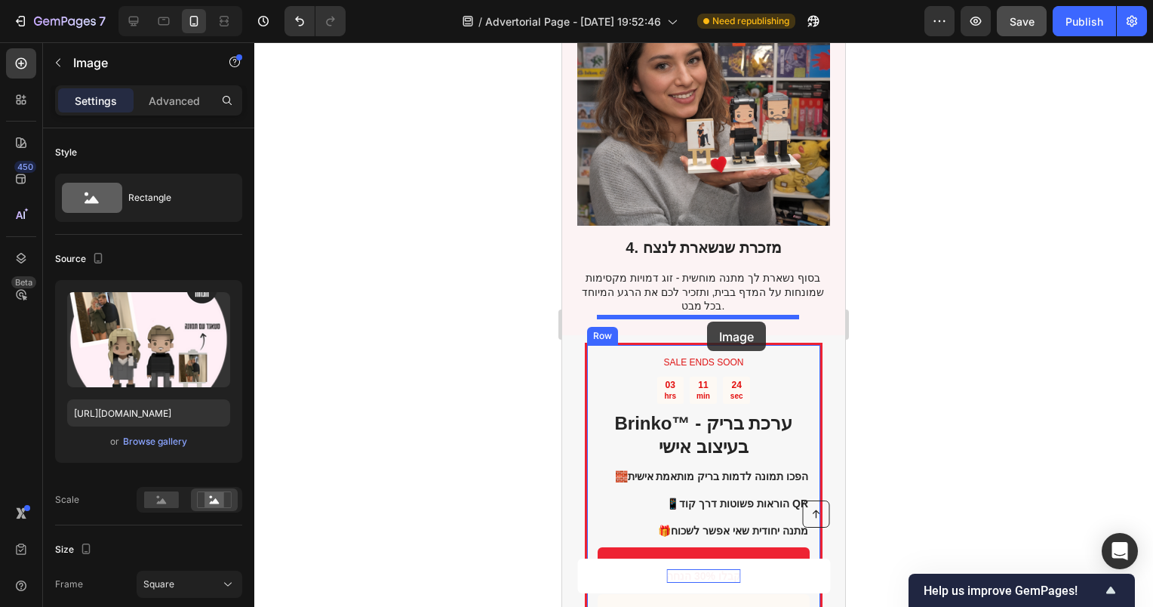
drag, startPoint x: 673, startPoint y: 368, endPoint x: 707, endPoint y: 322, distance: 57.8
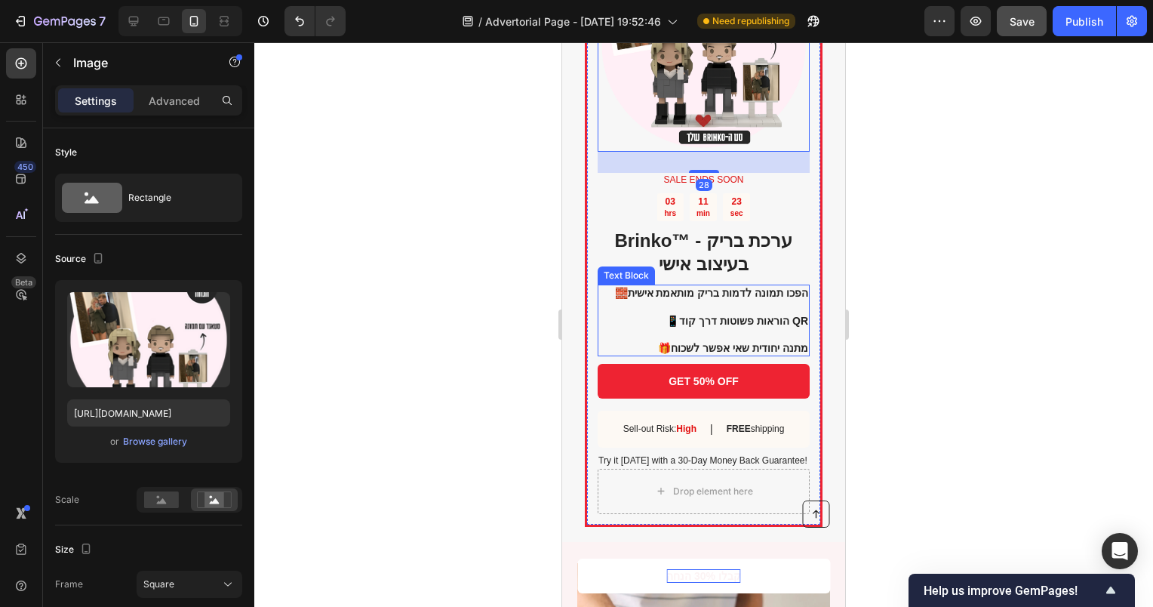
scroll to position [1836, 0]
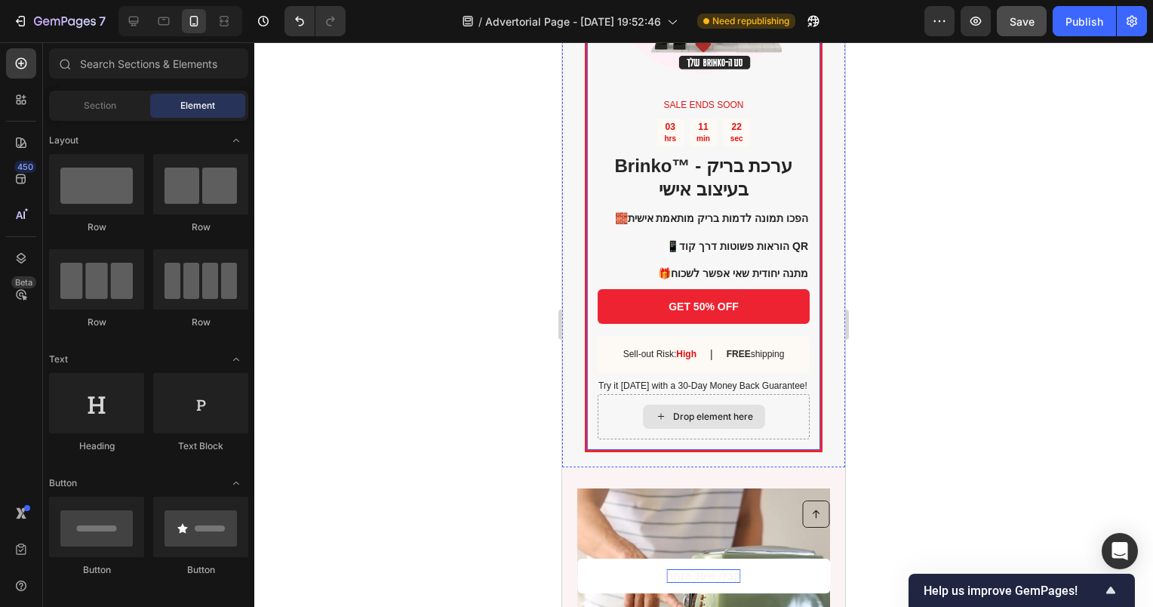
click at [714, 414] on div "Drop element here" at bounding box center [713, 417] width 80 height 12
click at [772, 421] on div "Drop element here" at bounding box center [704, 416] width 212 height 45
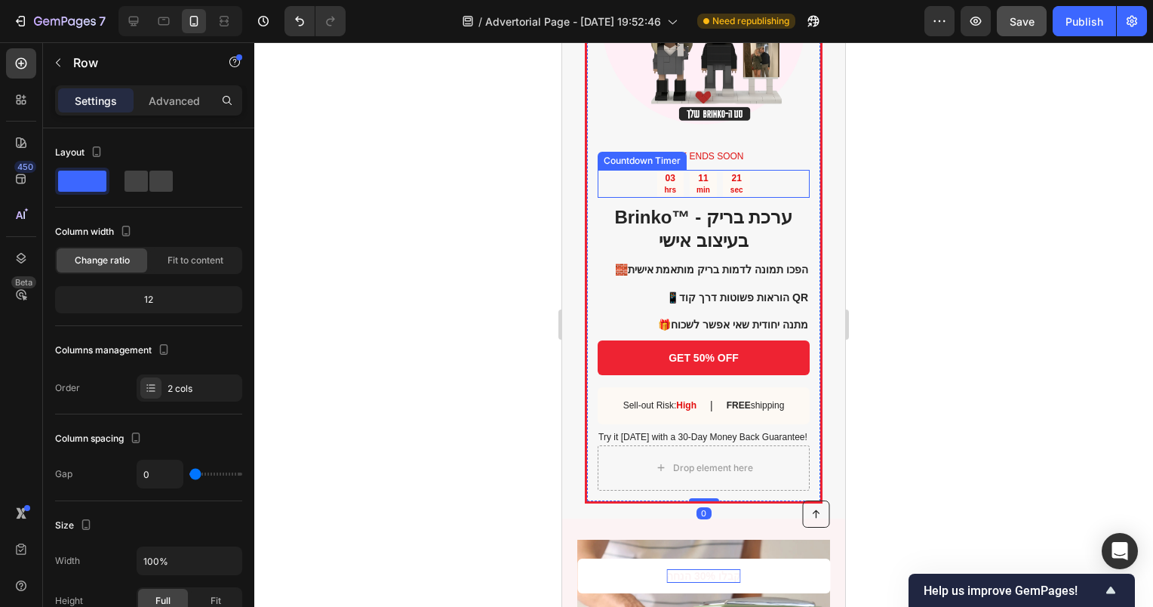
scroll to position [1609, 0]
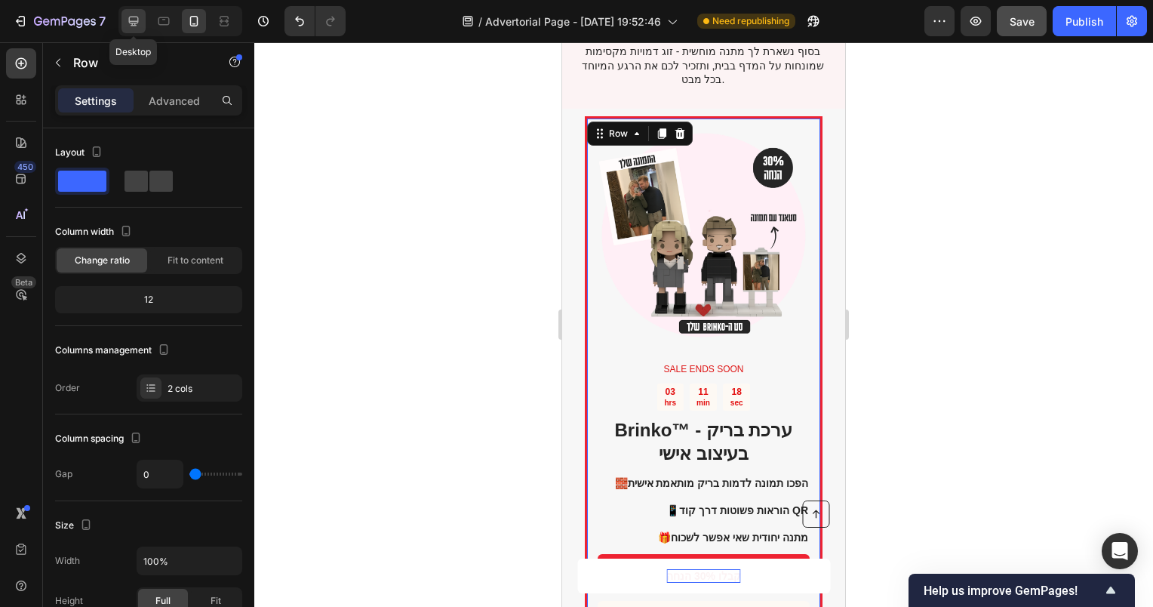
click at [137, 20] on icon at bounding box center [133, 21] width 15 height 15
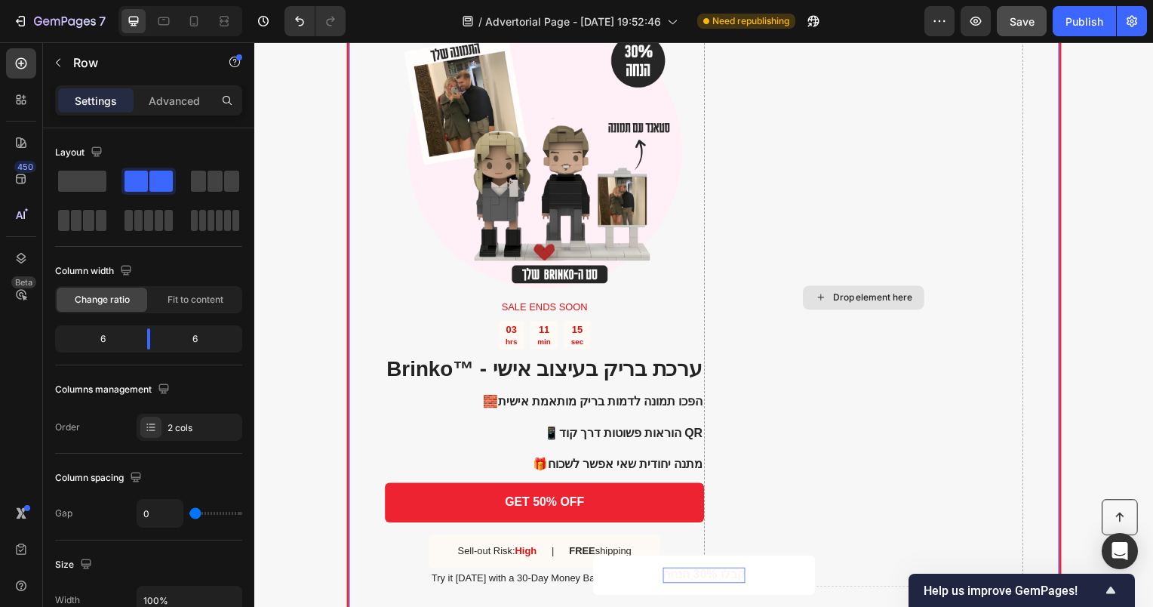
scroll to position [1688, 0]
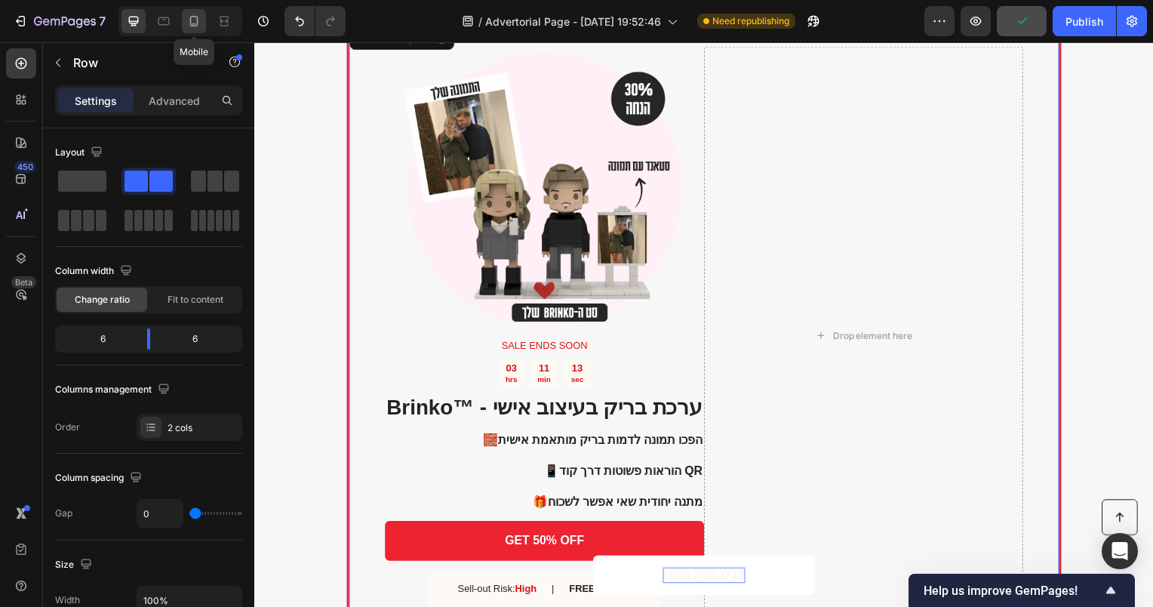
click at [187, 18] on icon at bounding box center [193, 21] width 15 height 15
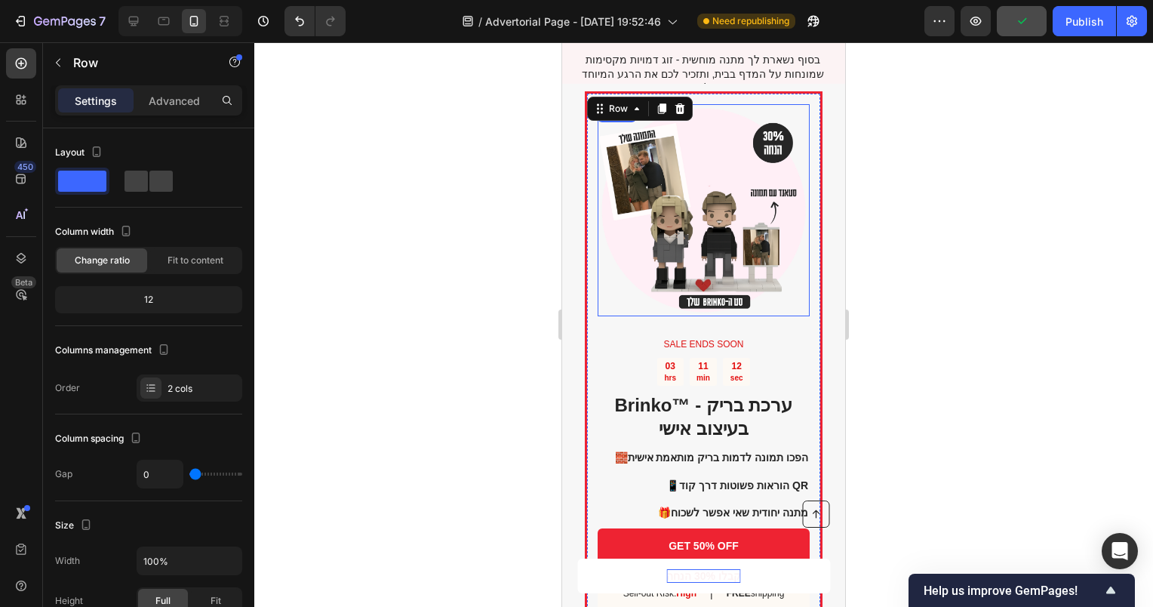
scroll to position [1596, 0]
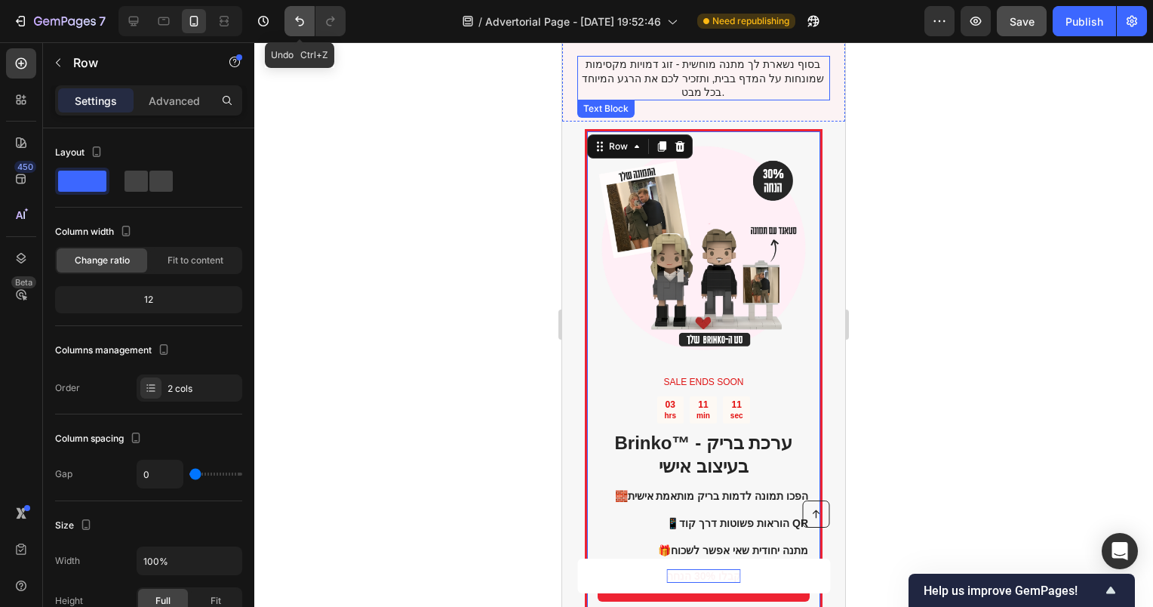
click at [297, 21] on icon "Undo/Redo" at bounding box center [299, 22] width 9 height 10
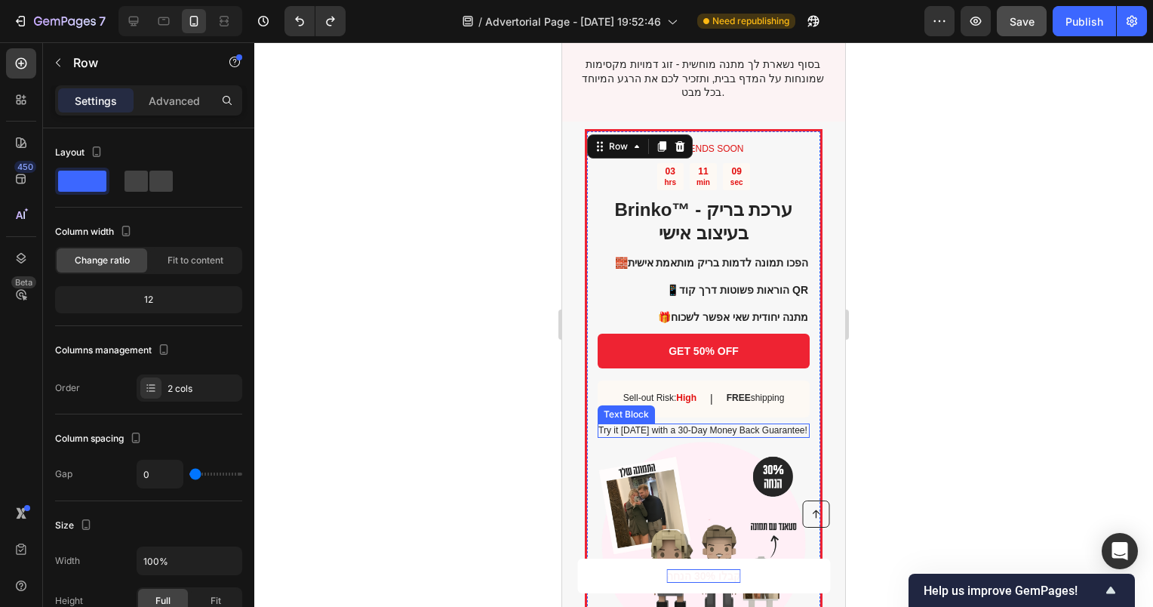
click at [749, 425] on p "Try it [DATE] with a 30-Day Money Back Guarantee!" at bounding box center [703, 431] width 211 height 12
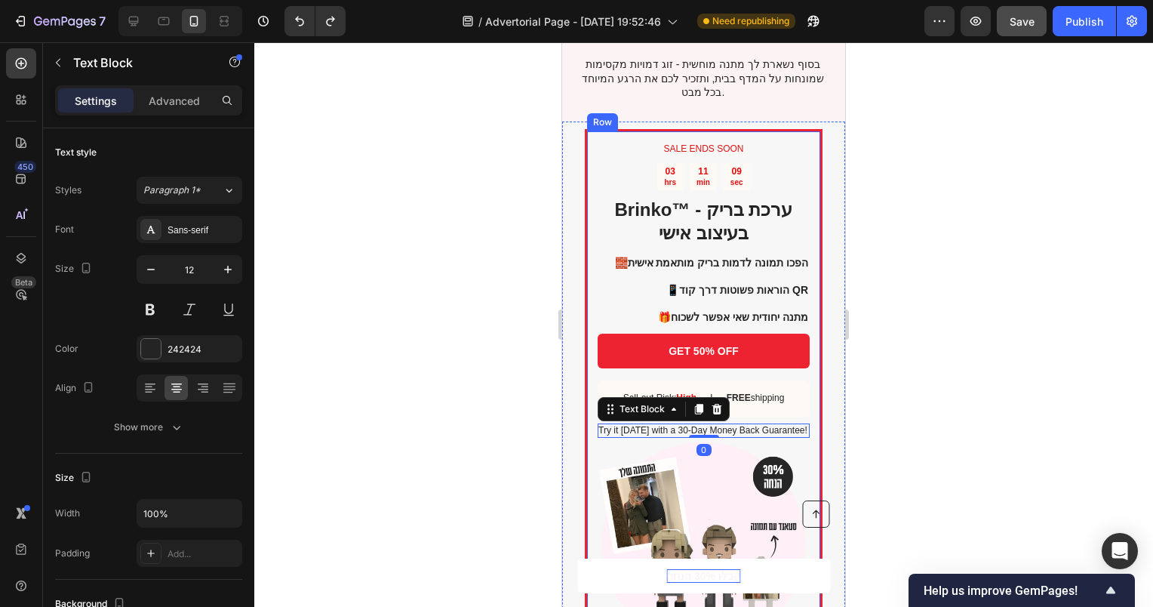
click at [791, 380] on div "SALE ENDS SOON Text Block 03 hrs 11 min 09 sec Countdown Timer Brinko™ - ערכת ב…" at bounding box center [704, 290] width 212 height 296
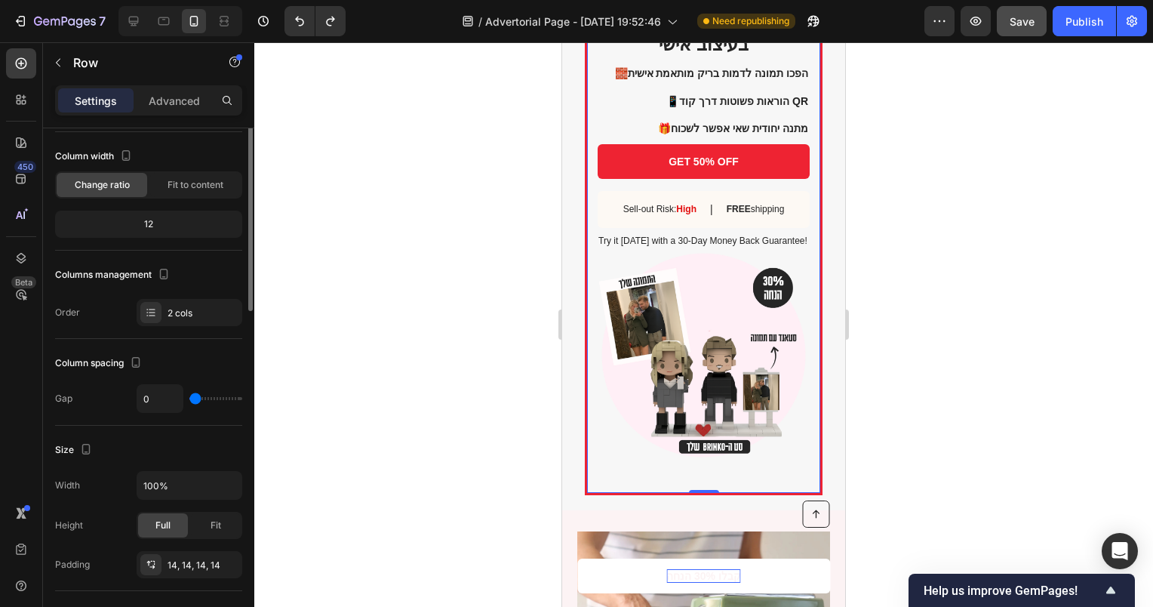
scroll to position [0, 0]
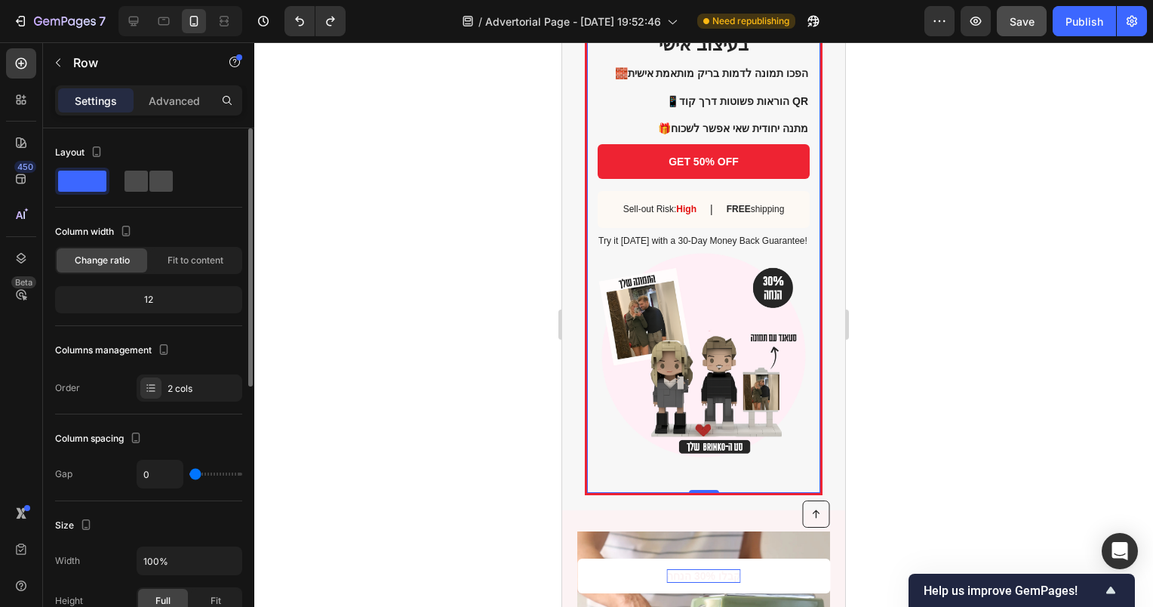
click at [134, 189] on span at bounding box center [136, 181] width 23 height 21
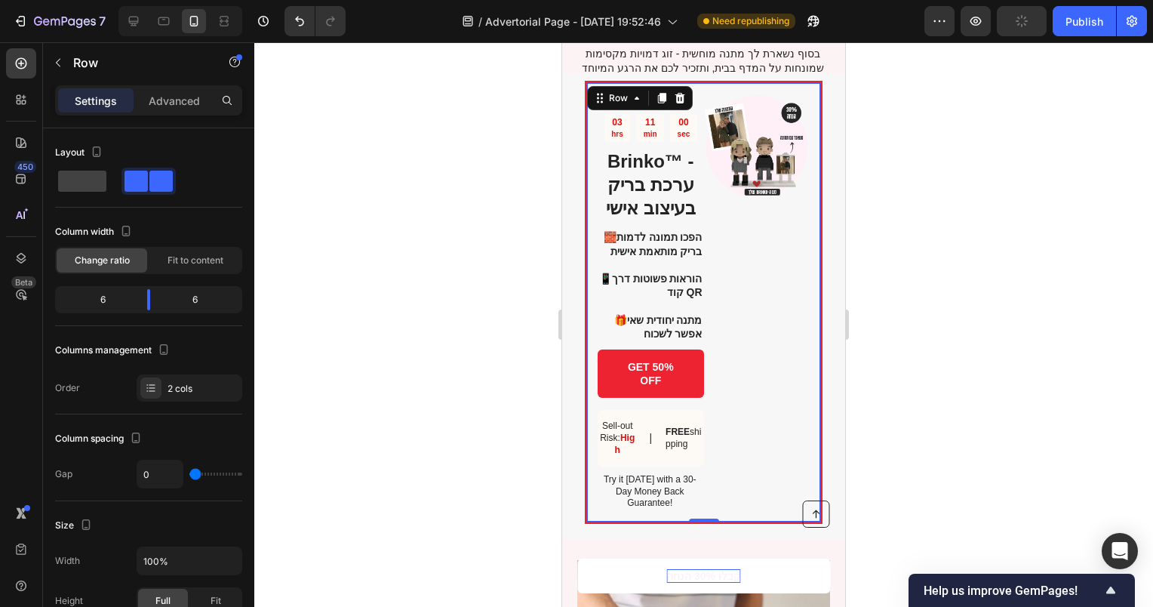
scroll to position [1521, 0]
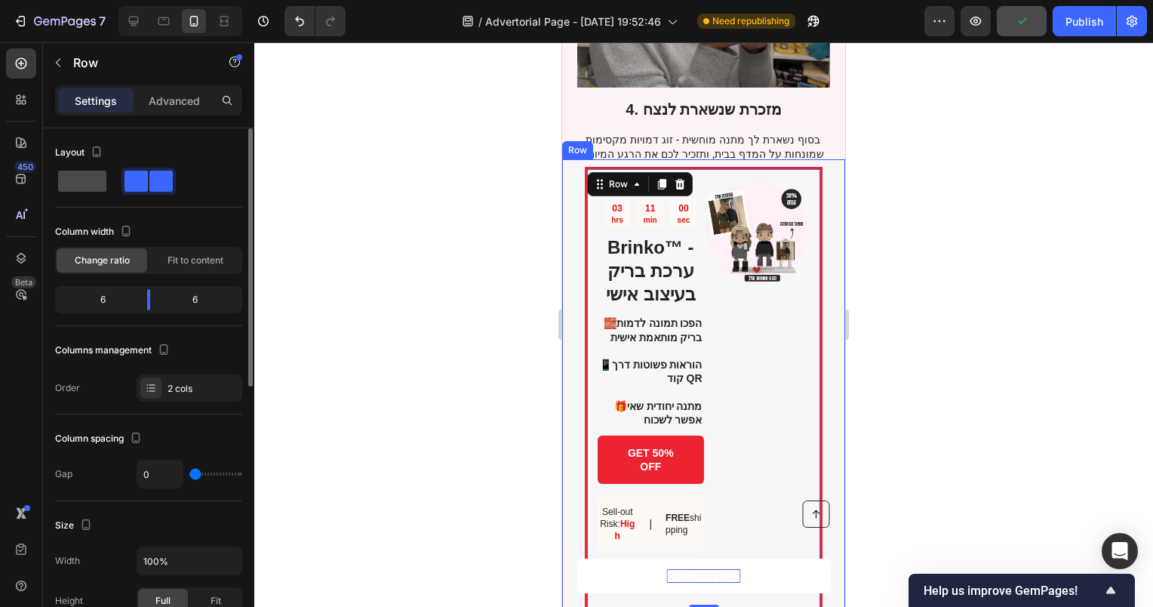
click at [88, 180] on span at bounding box center [82, 181] width 48 height 21
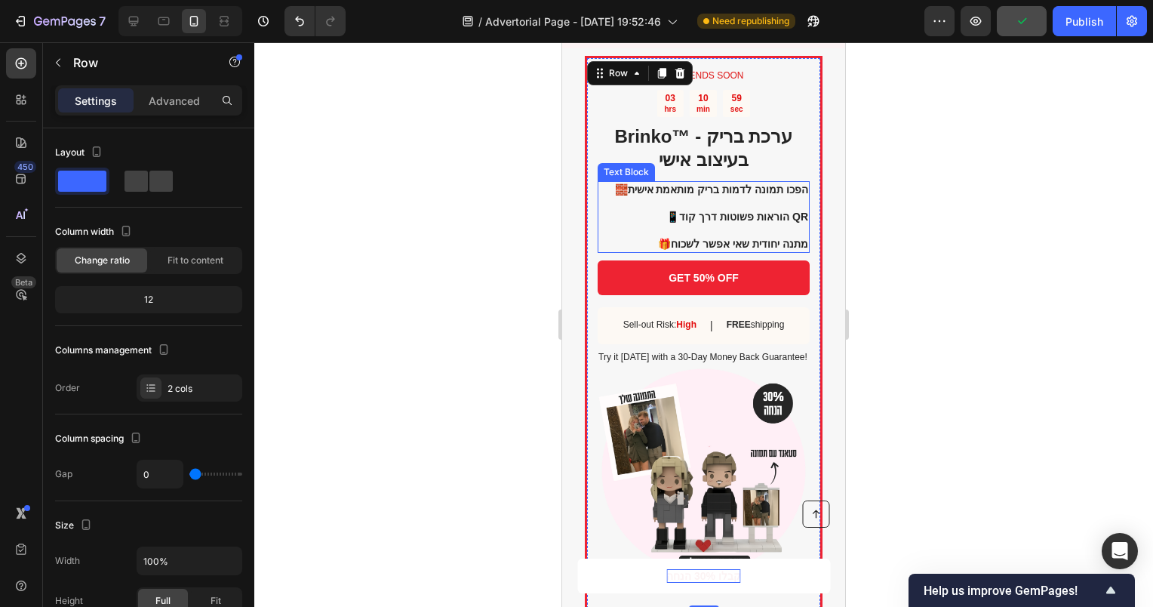
scroll to position [1672, 0]
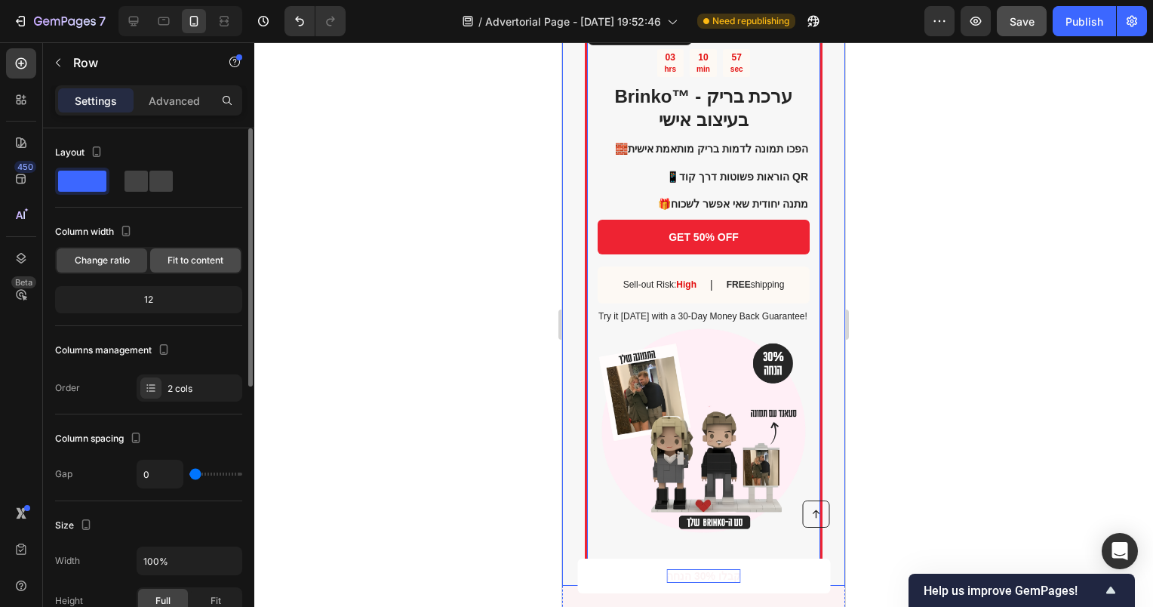
click at [195, 266] on div "Fit to content" at bounding box center [195, 260] width 91 height 24
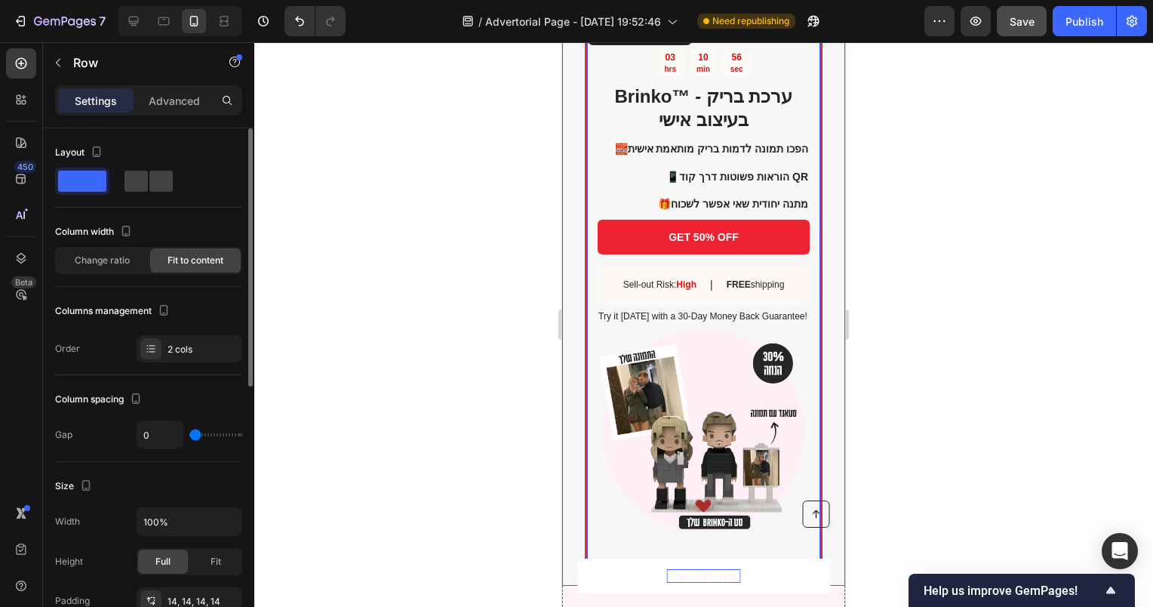
click at [120, 274] on div "Column width Change ratio Fit to content" at bounding box center [148, 253] width 187 height 67
click at [118, 263] on span "Change ratio" at bounding box center [102, 261] width 55 height 14
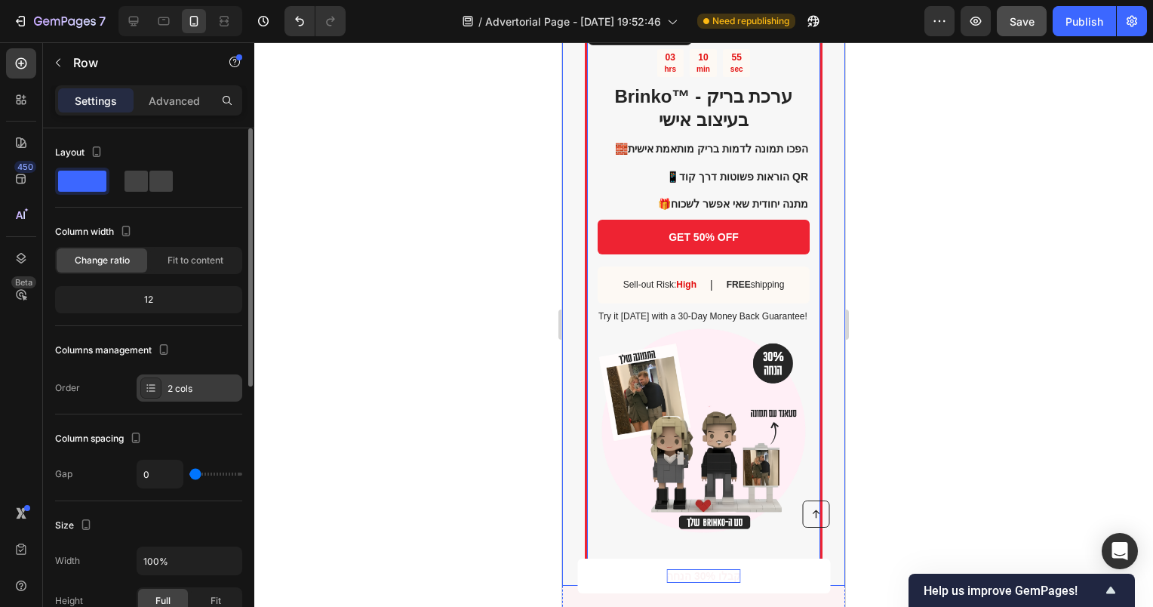
click at [196, 393] on div "2 cols" at bounding box center [203, 389] width 71 height 14
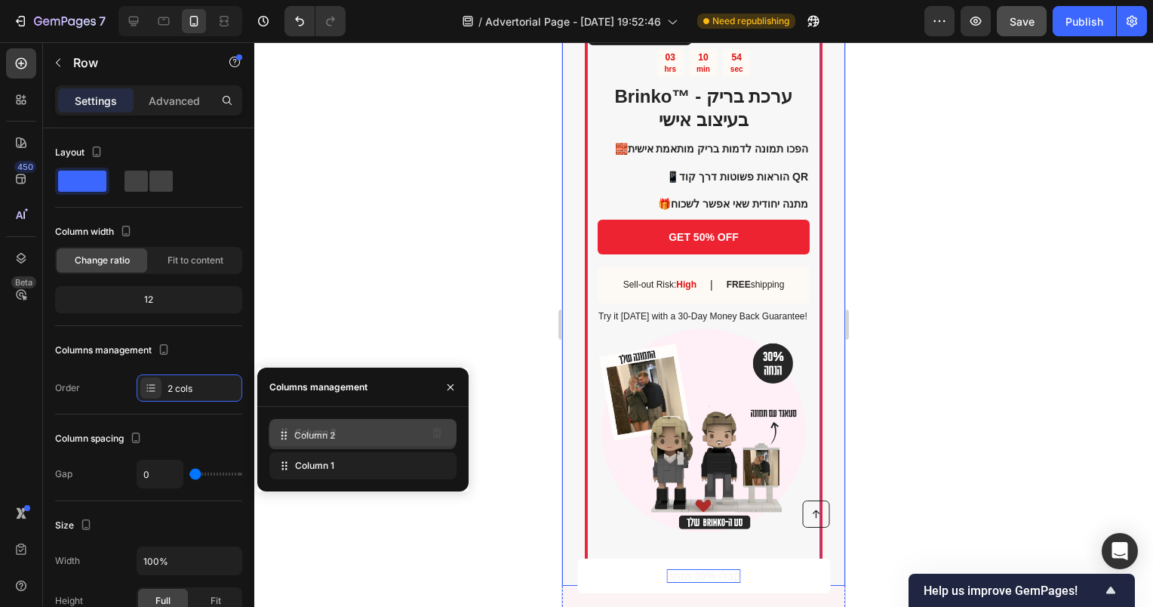
drag, startPoint x: 315, startPoint y: 468, endPoint x: 314, endPoint y: 438, distance: 30.2
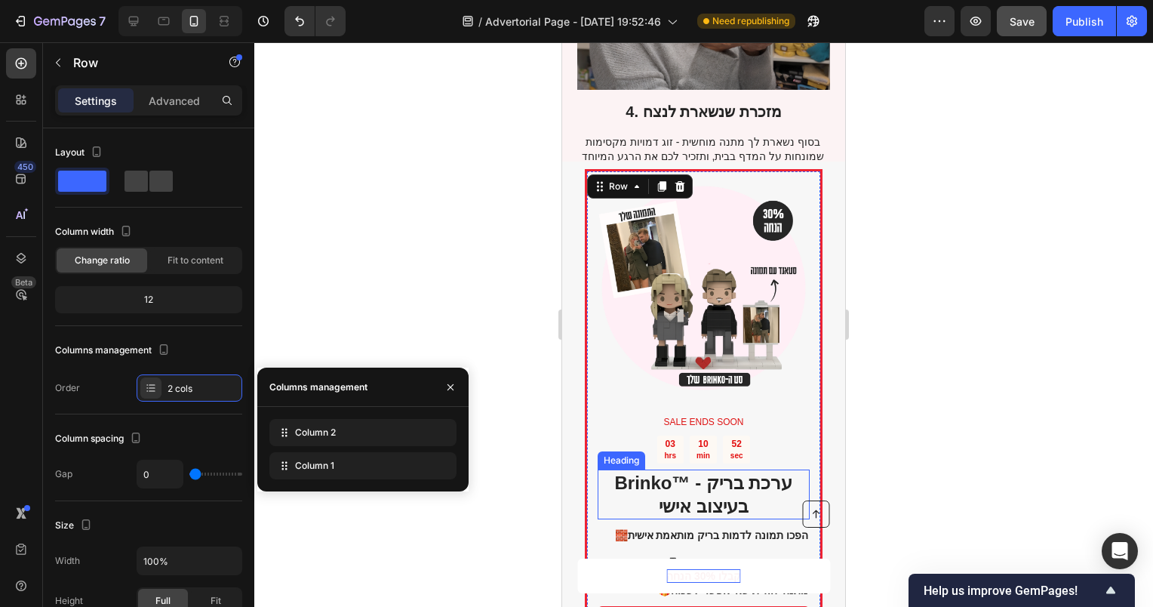
scroll to position [1517, 0]
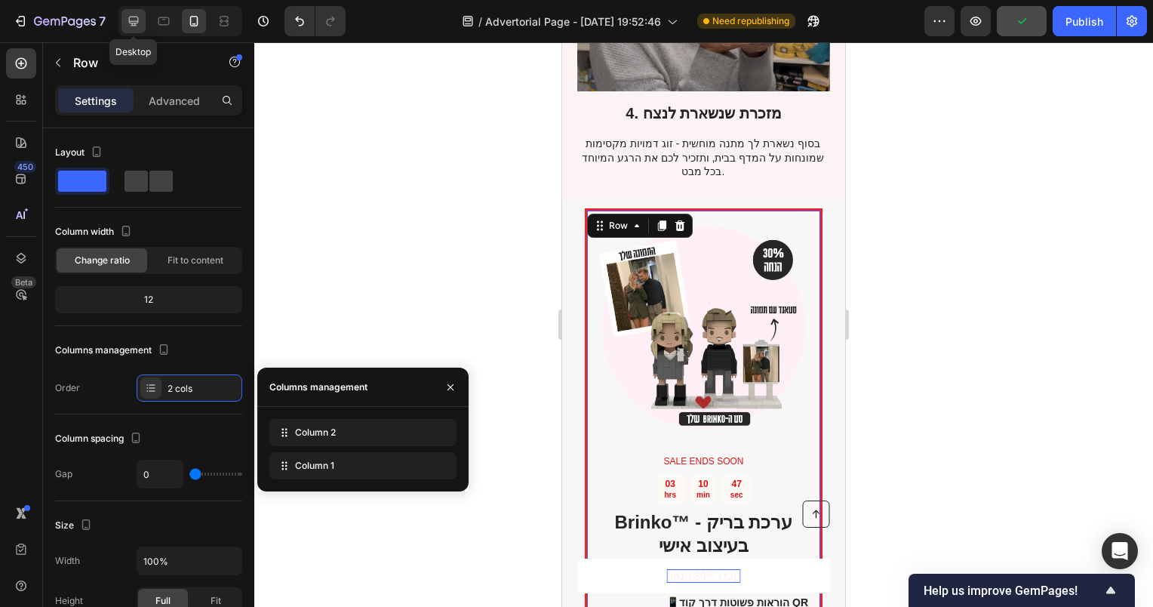
click at [140, 21] on icon at bounding box center [133, 21] width 15 height 15
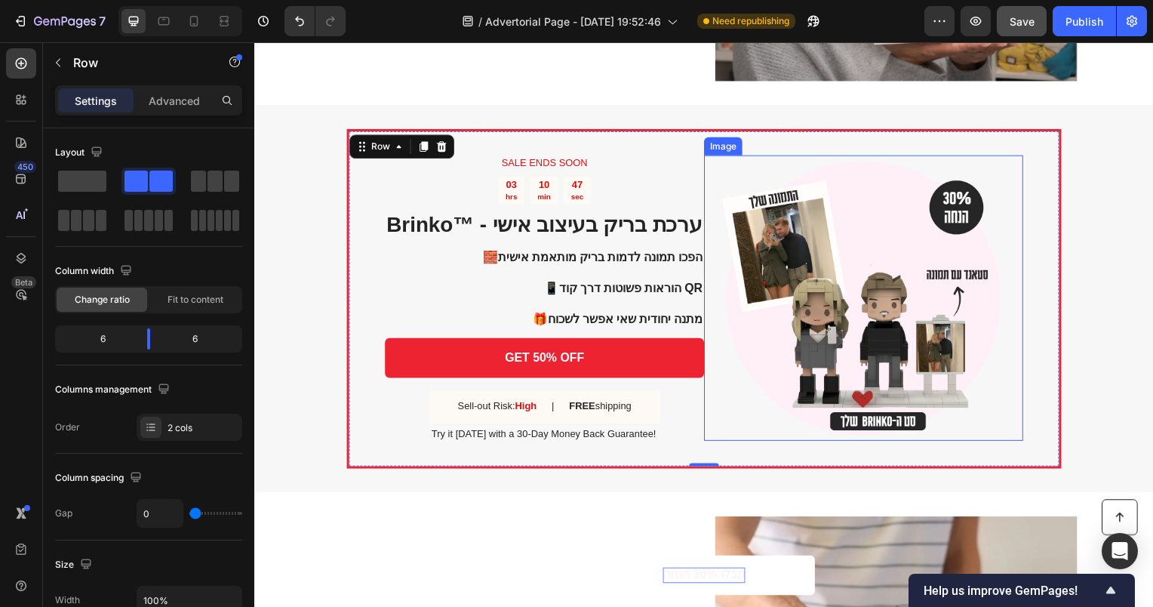
scroll to position [1613, 0]
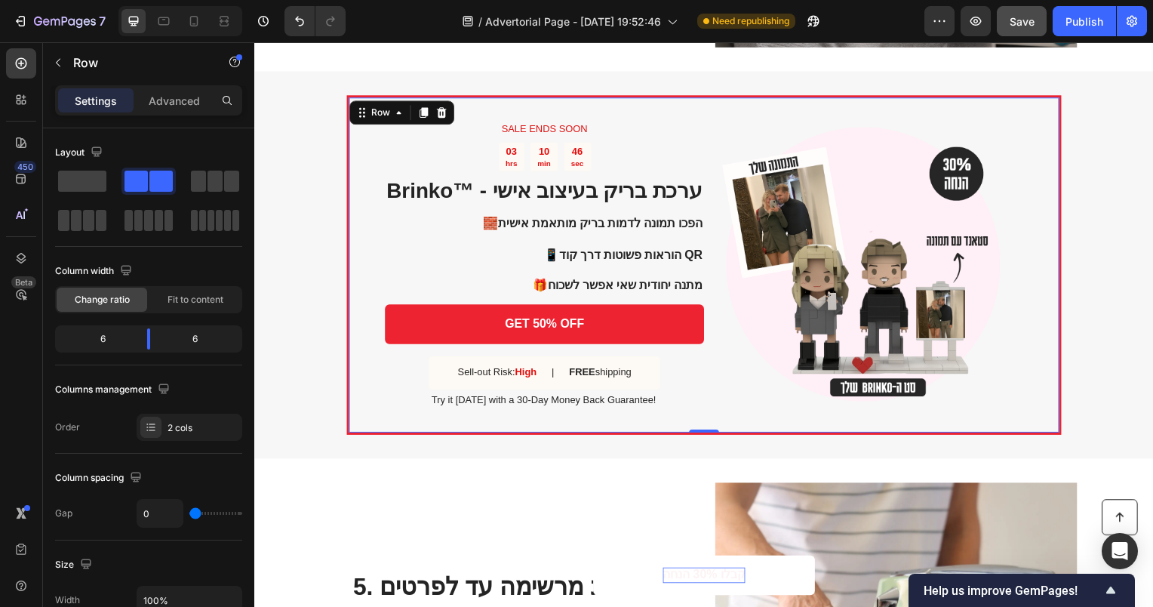
click at [1048, 195] on div "SALE ENDS SOON Text Block 03 hrs 10 min 46 sec Countdown Timer Brinko™ - ערכת ב…" at bounding box center [707, 267] width 720 height 342
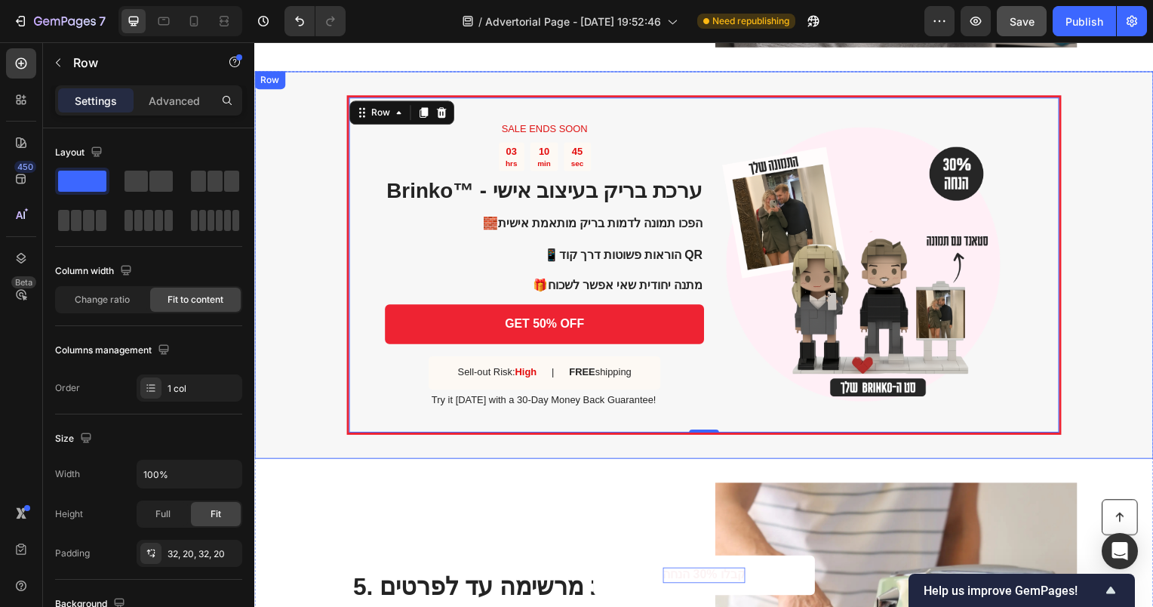
click at [1054, 102] on div "SALE ENDS SOON Text Block 03 hrs 10 min 45 sec Countdown Timer Brinko™ - ערכת ב…" at bounding box center [707, 267] width 906 height 390
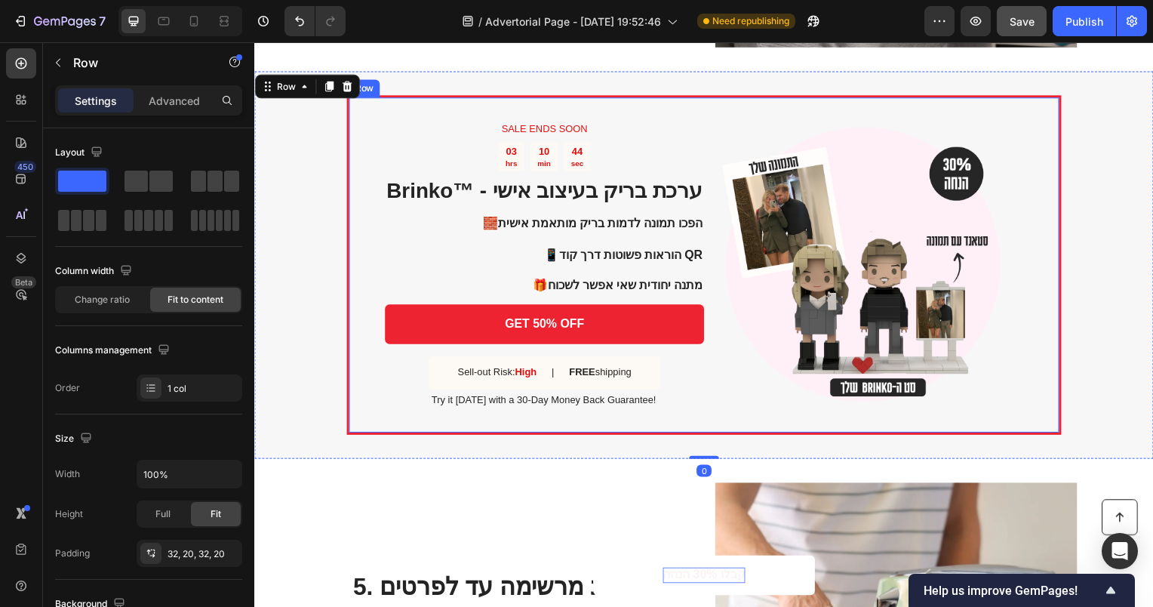
click at [1045, 101] on div "SALE ENDS SOON Text Block 03 hrs 10 min 44 sec Countdown Timer Brinko™ - ערכת ב…" at bounding box center [707, 267] width 720 height 342
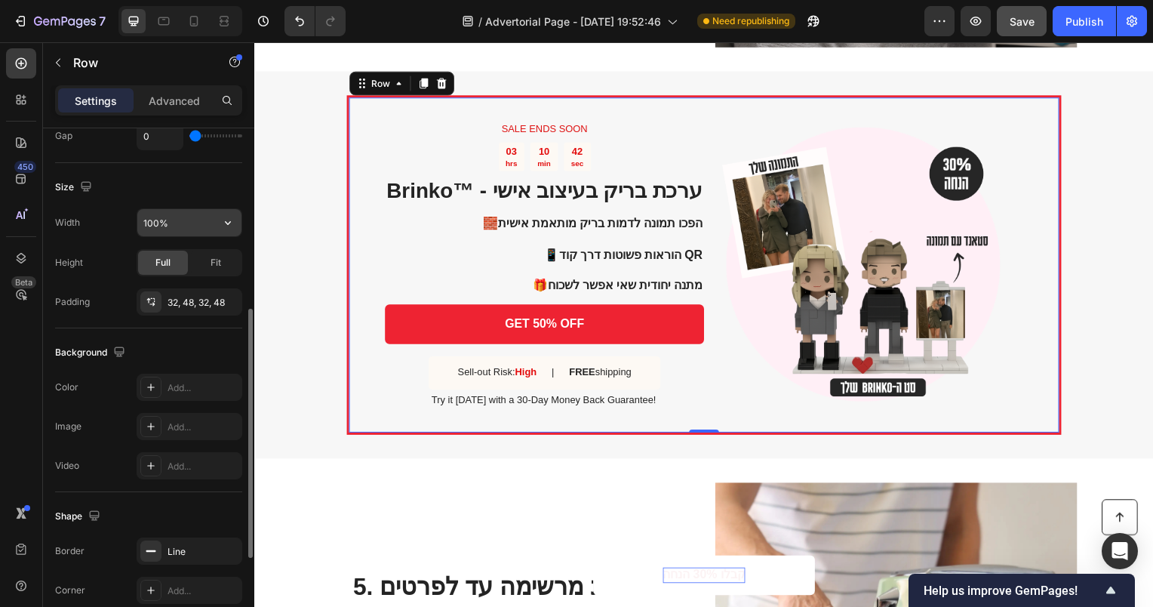
scroll to position [453, 0]
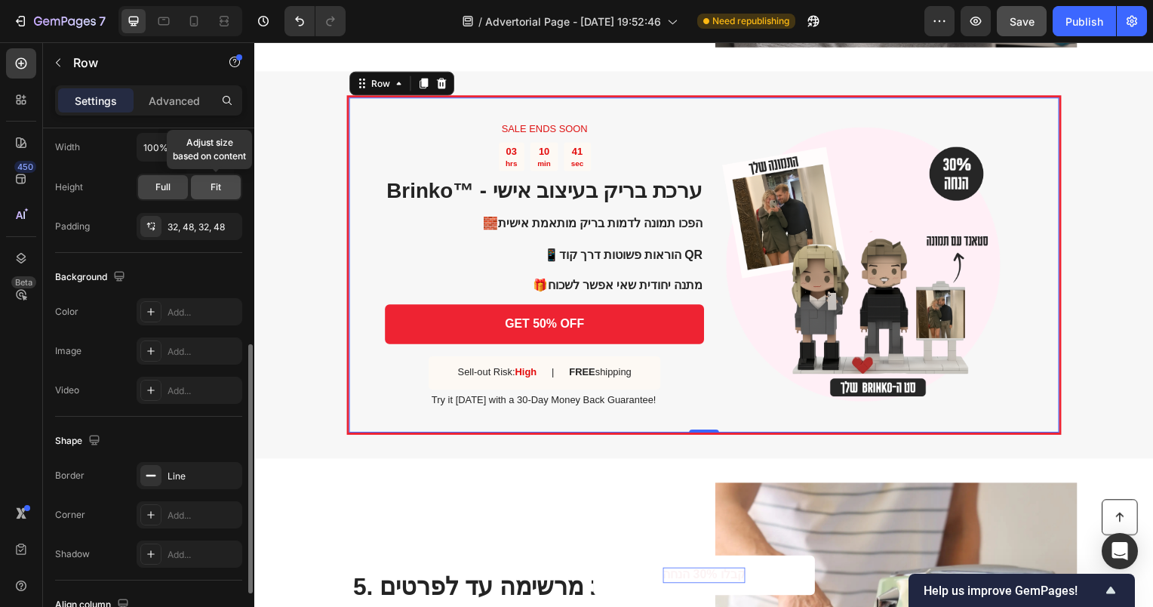
click at [217, 193] on div "Fit" at bounding box center [216, 187] width 50 height 24
click at [164, 189] on span "Full" at bounding box center [162, 187] width 15 height 14
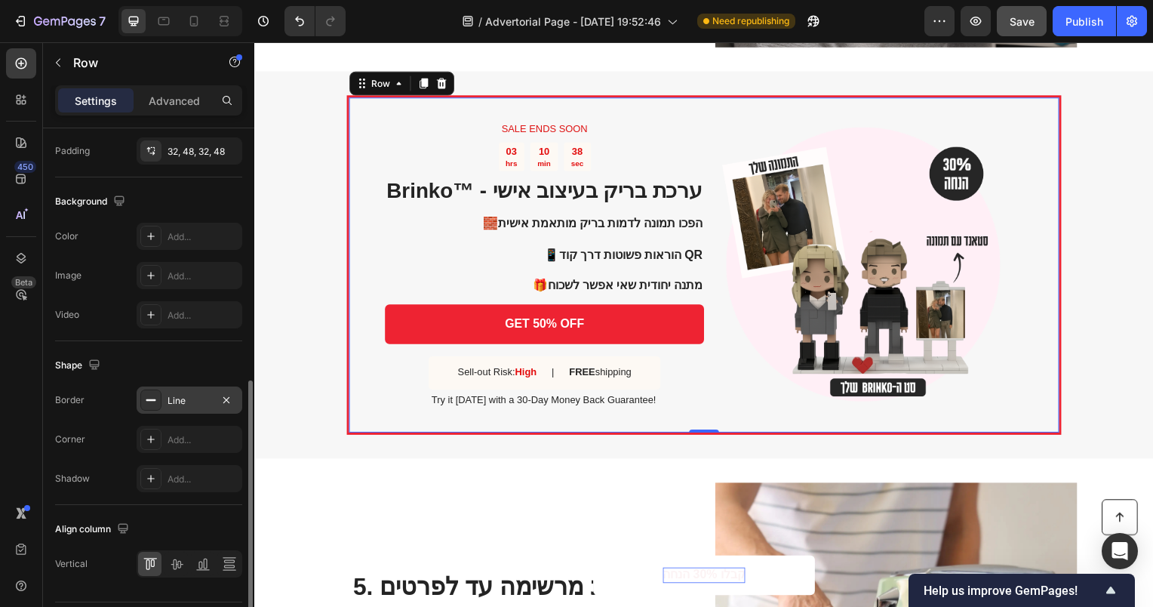
click at [163, 386] on div "Line" at bounding box center [190, 399] width 106 height 27
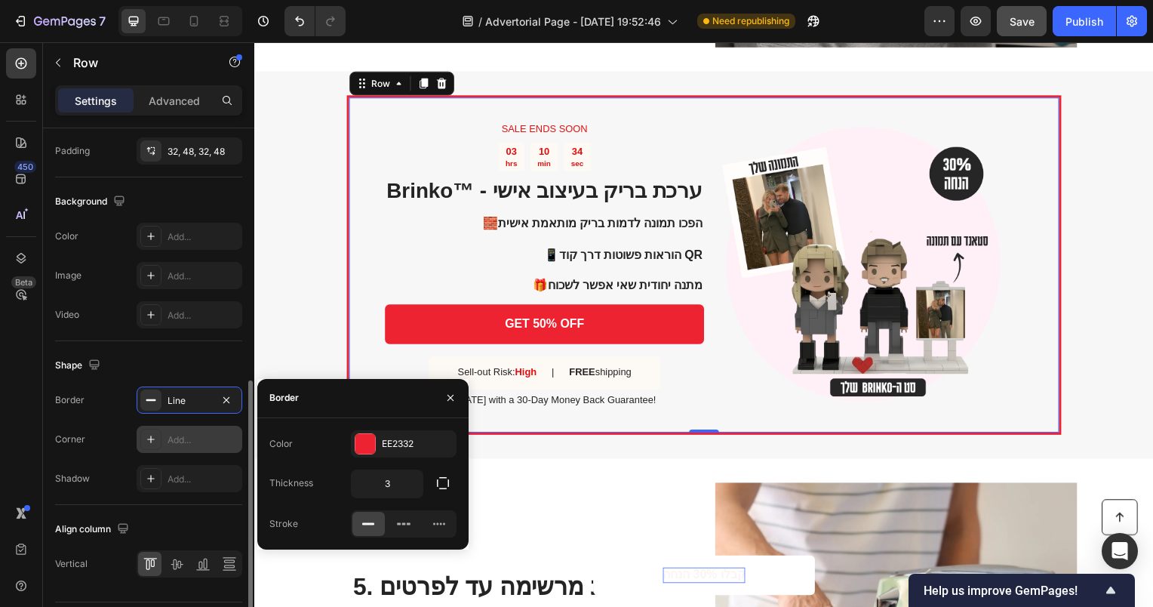
click at [176, 435] on div "Add..." at bounding box center [203, 440] width 71 height 14
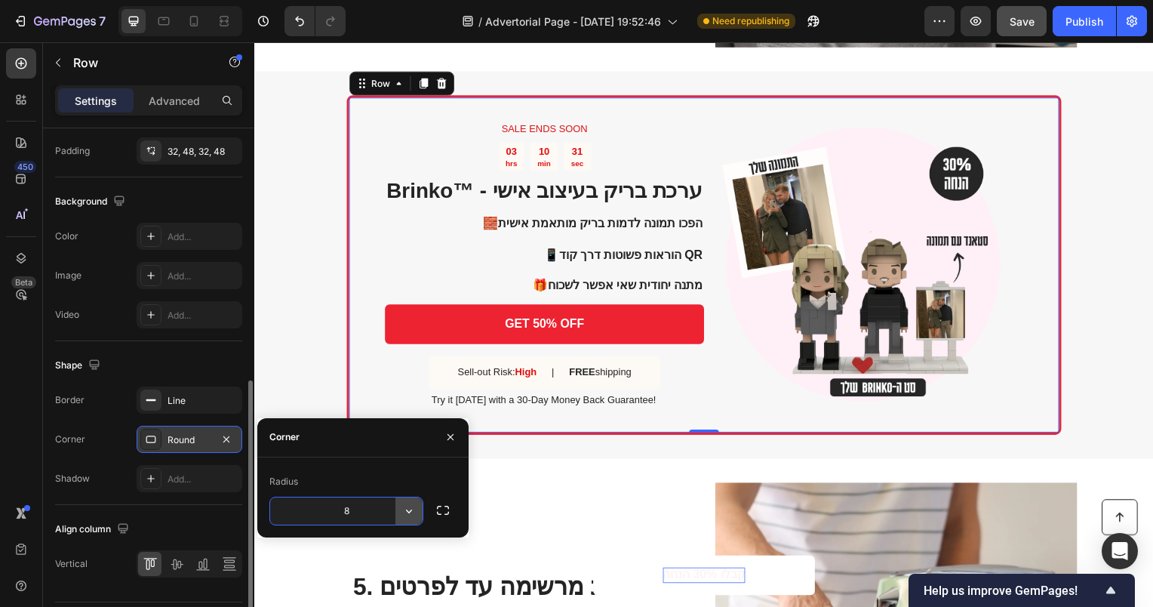
click at [408, 507] on icon "button" at bounding box center [409, 510] width 15 height 15
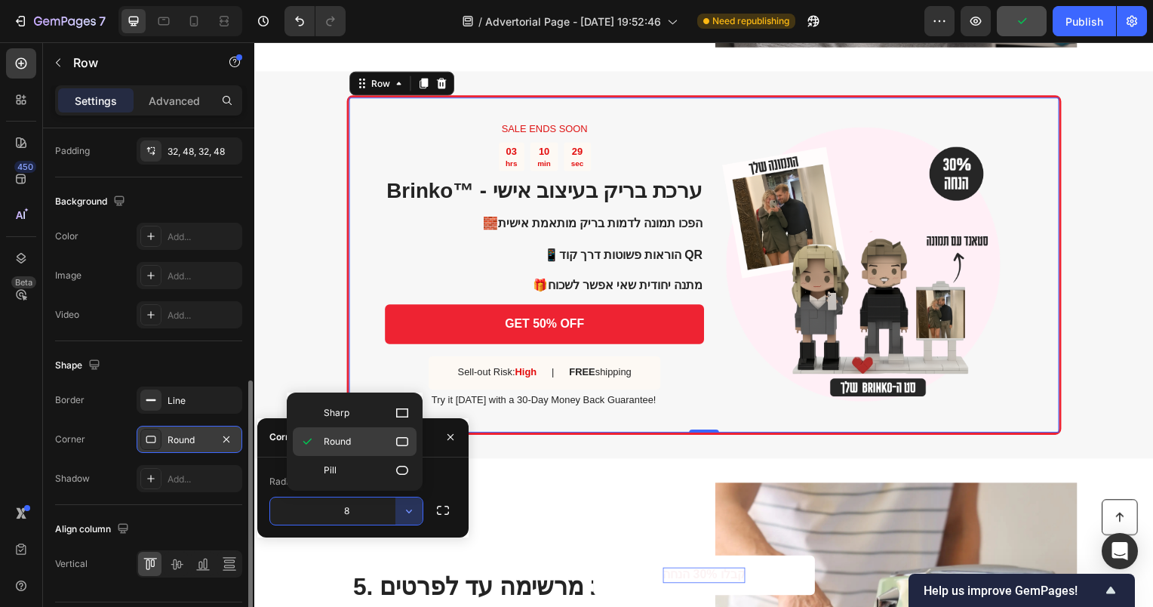
click at [397, 447] on icon at bounding box center [402, 441] width 15 height 15
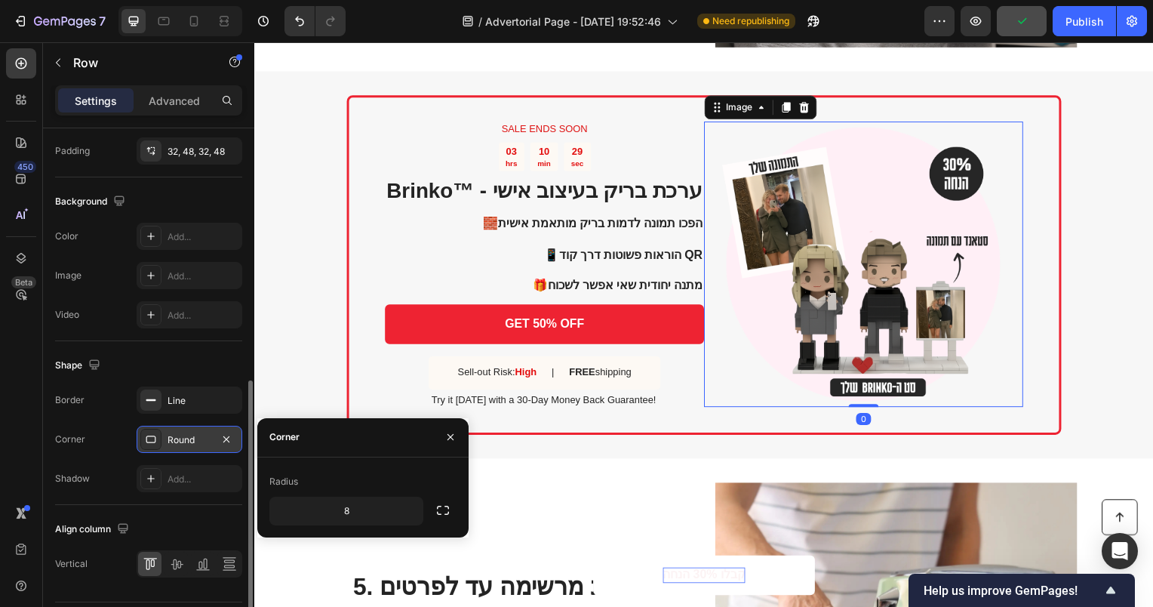
click at [880, 390] on img at bounding box center [868, 266] width 288 height 288
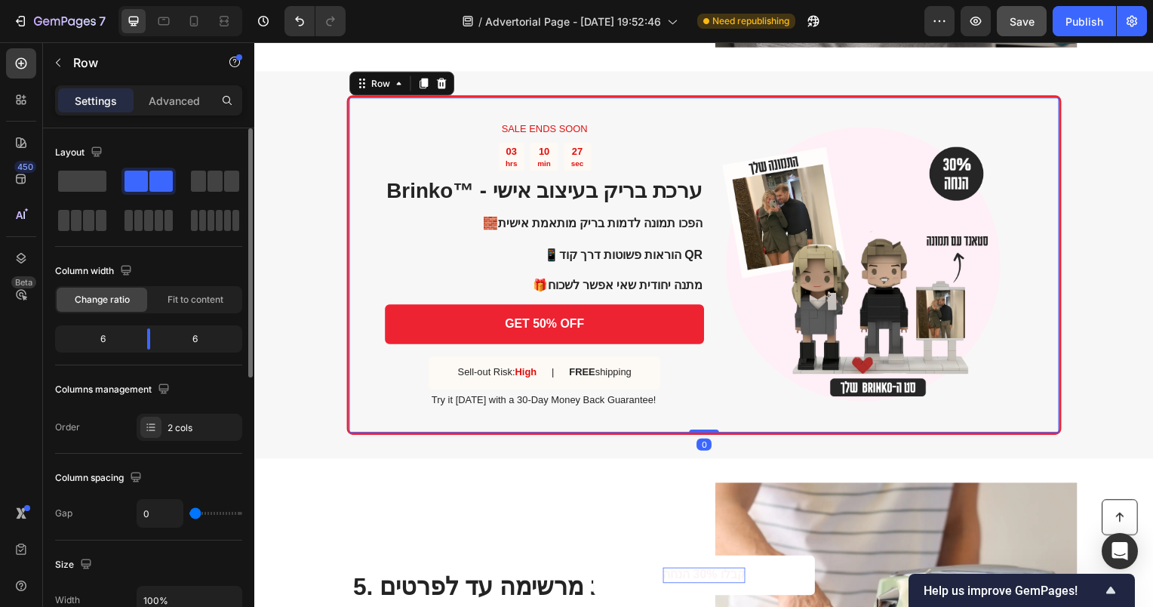
click at [1016, 399] on div "SALE ENDS SOON Text Block 03 hrs 10 min 27 sec Countdown Timer Brinko™ - ערכת ב…" at bounding box center [707, 267] width 720 height 342
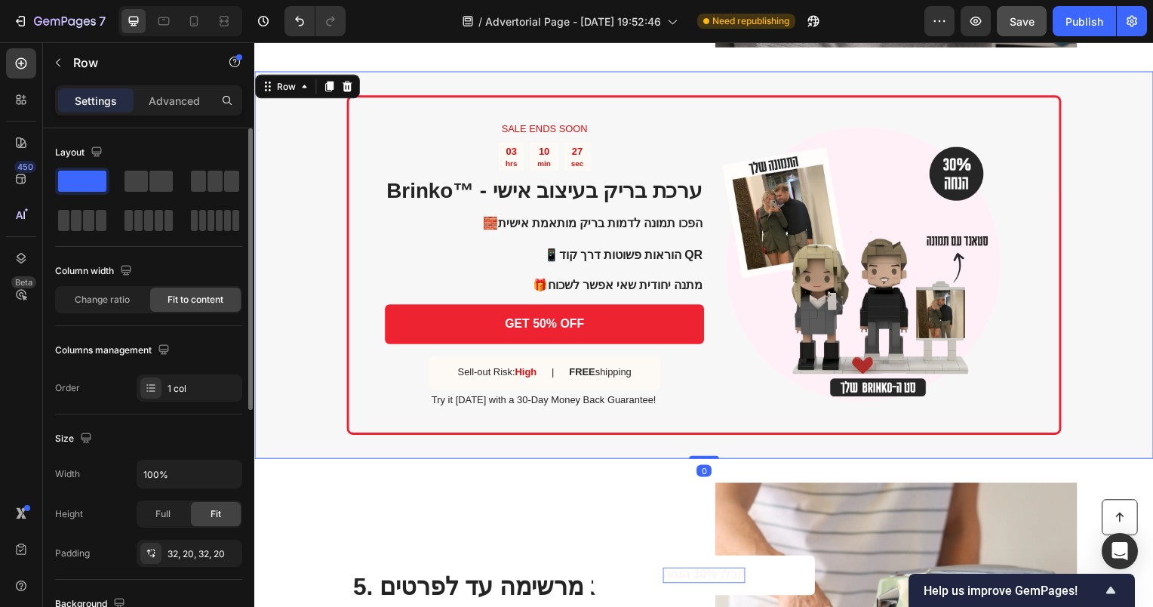
click at [1094, 414] on div "SALE ENDS SOON Text Block 03 hrs 10 min 27 sec Countdown Timer Brinko™ - ערכת ב…" at bounding box center [707, 267] width 906 height 390
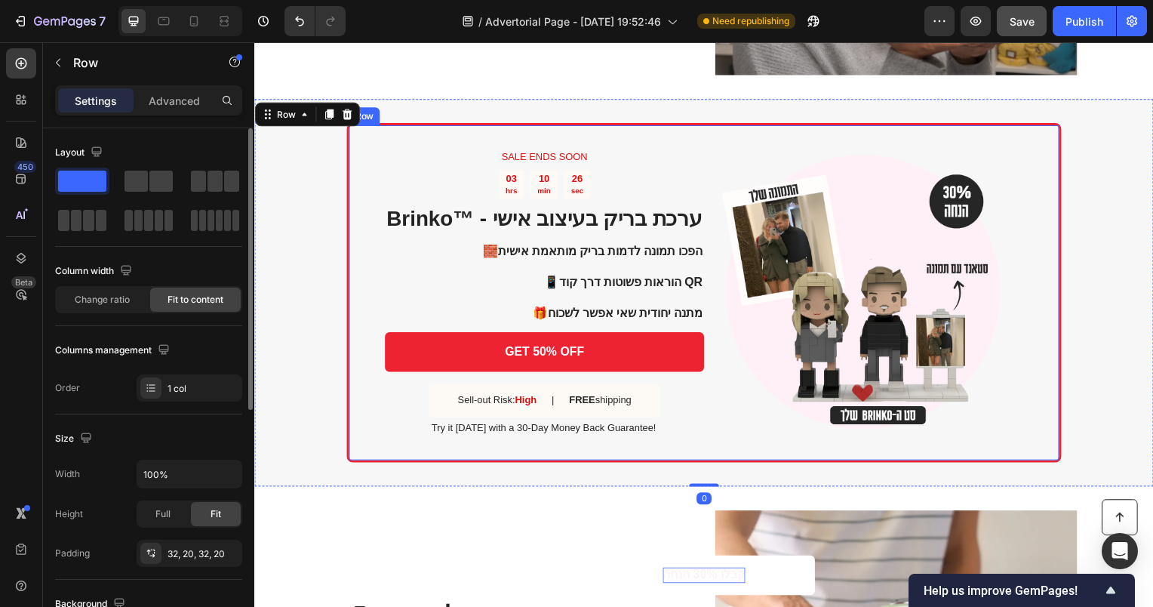
scroll to position [1537, 0]
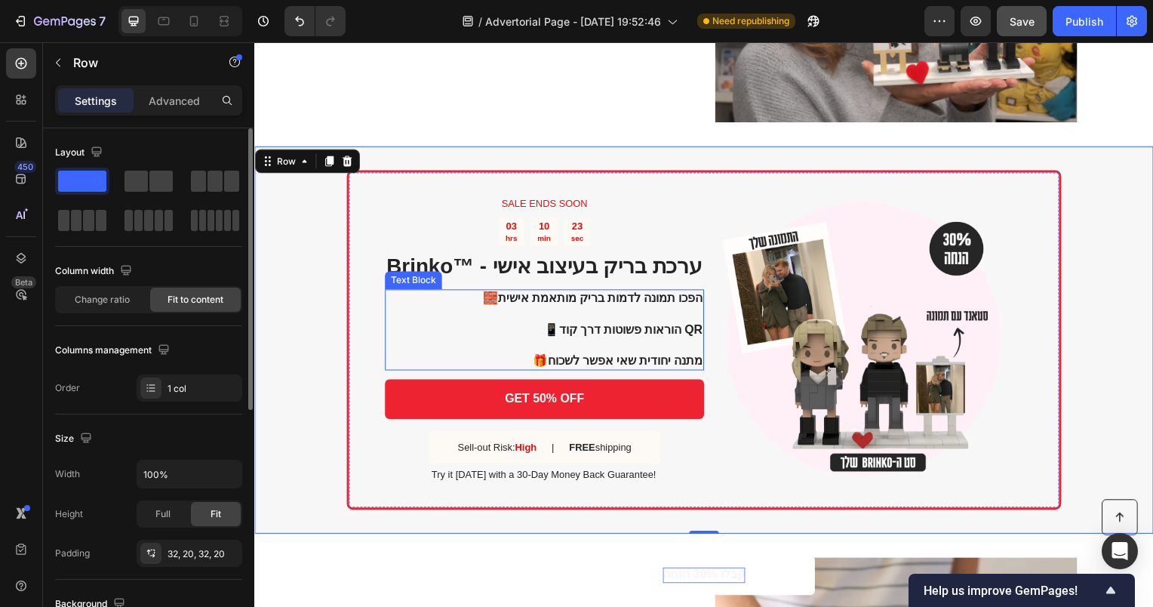
click at [592, 312] on p "🧱 הפכו תמונה לדמות בריק מותאמת אישית 📱 הוראות פשוטות דרך קוד QR 🎁 מתנה יחודית ש…" at bounding box center [546, 332] width 320 height 78
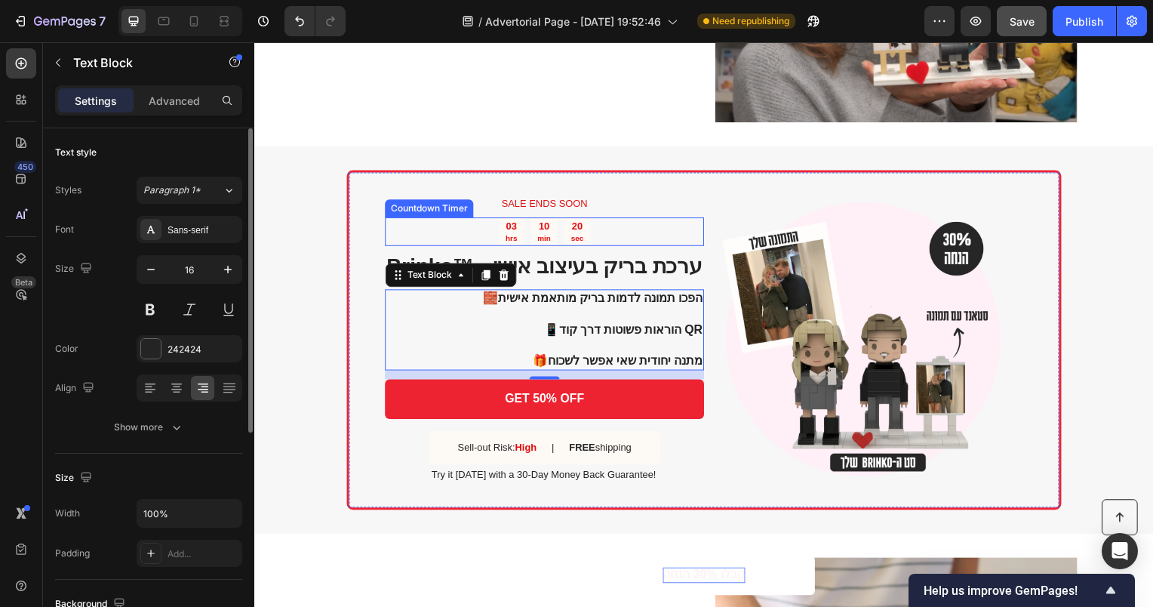
click at [546, 227] on div "10" at bounding box center [547, 228] width 14 height 13
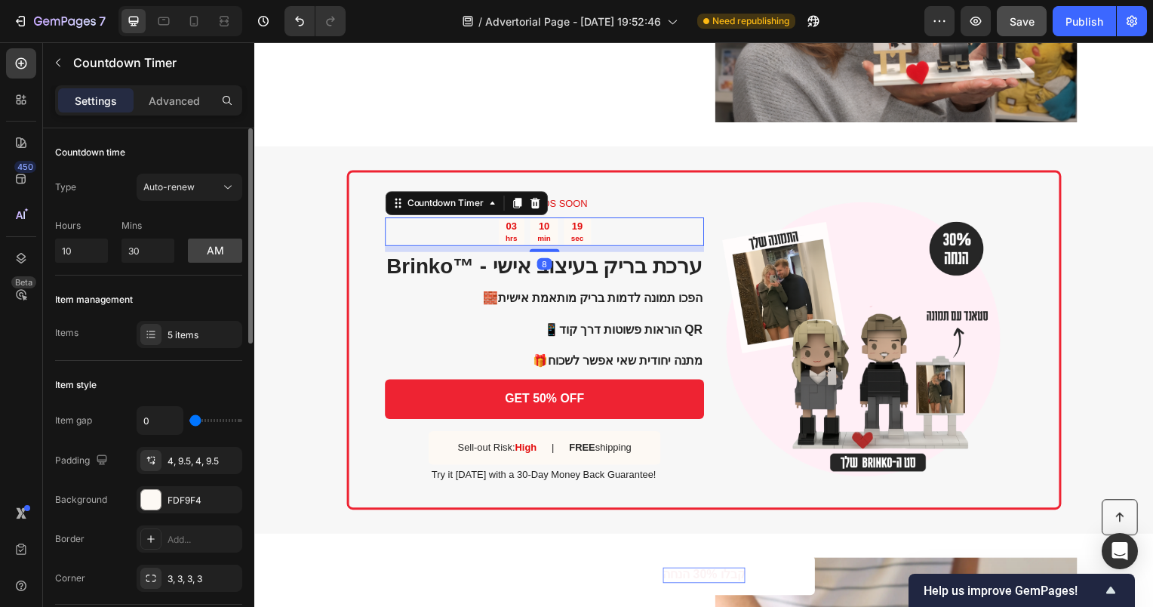
click at [546, 208] on div at bounding box center [537, 204] width 18 height 18
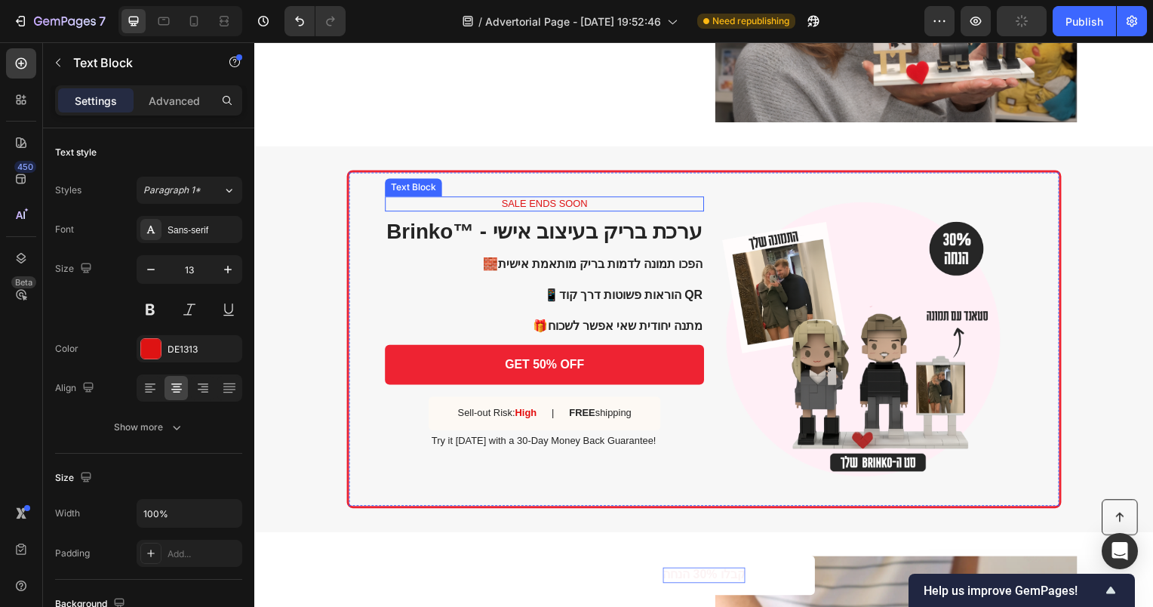
click at [556, 207] on p "SALE ENDS SOON" at bounding box center [546, 205] width 319 height 13
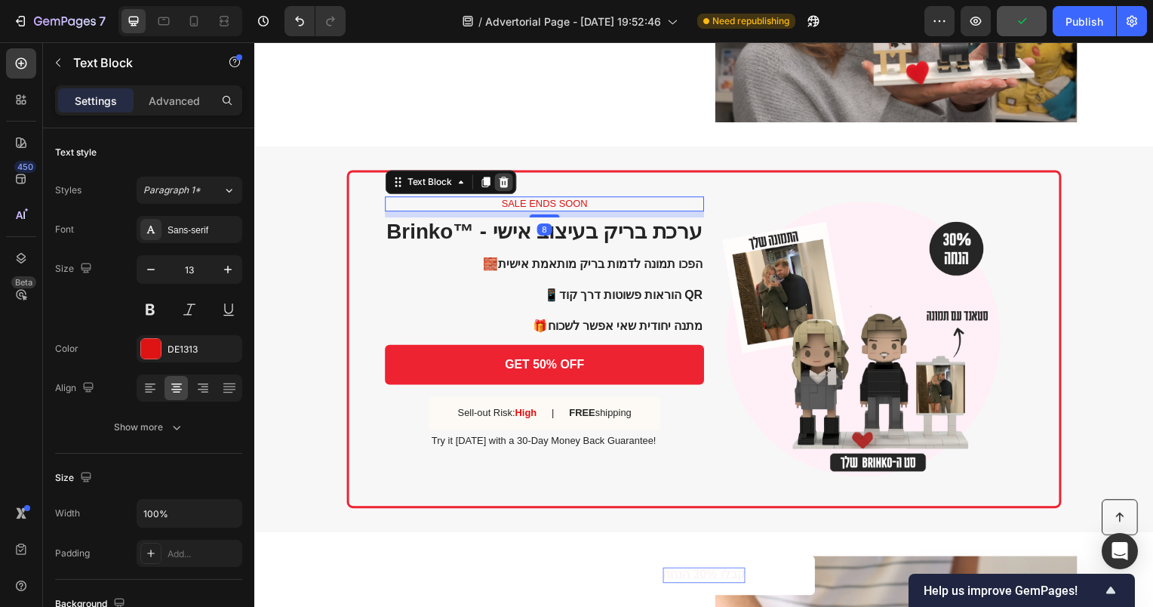
click at [501, 174] on div at bounding box center [505, 183] width 18 height 18
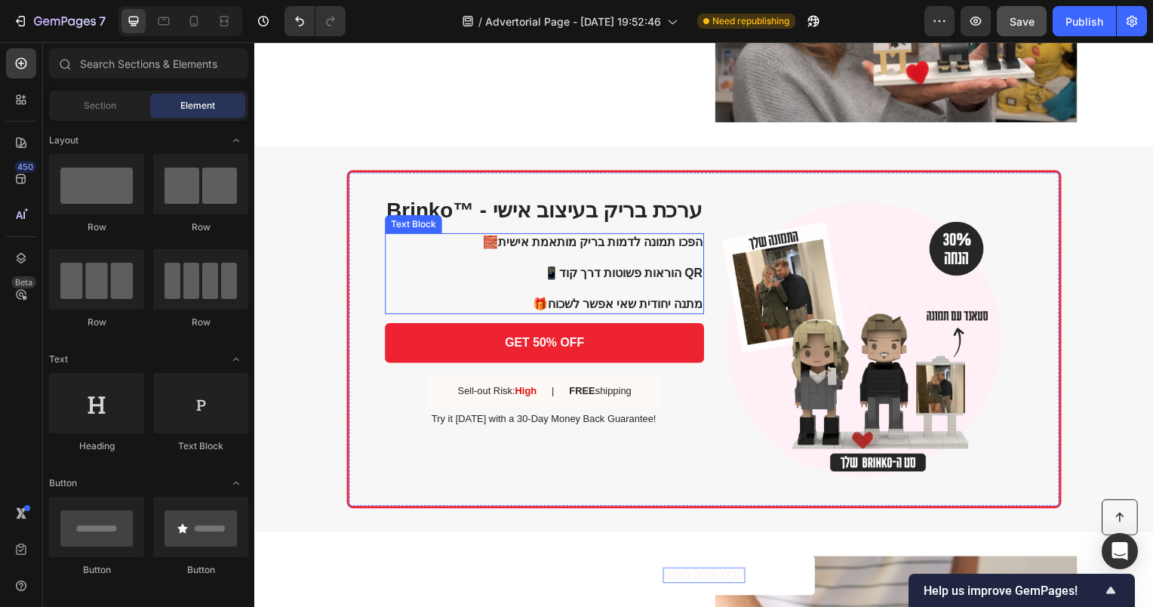
click at [677, 296] on p "🧱 הפכו תמונה לדמות בריק מותאמת אישית 📱 הוראות פשוטות דרך קוד QR 🎁 מתנה יחודית ש…" at bounding box center [546, 275] width 320 height 78
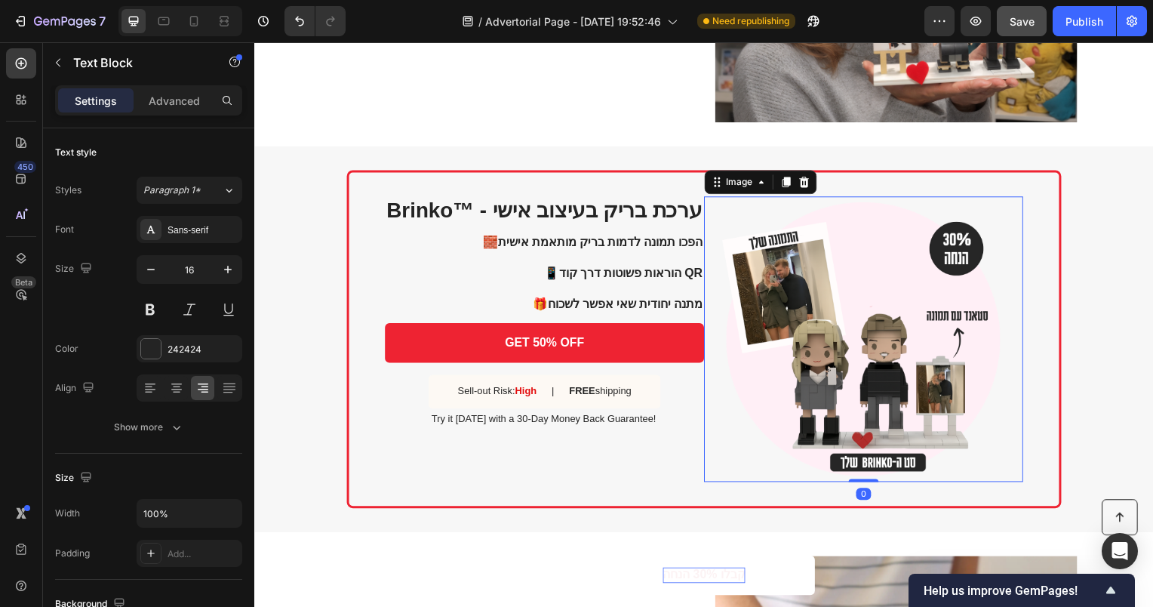
click at [708, 312] on div at bounding box center [868, 342] width 322 height 288
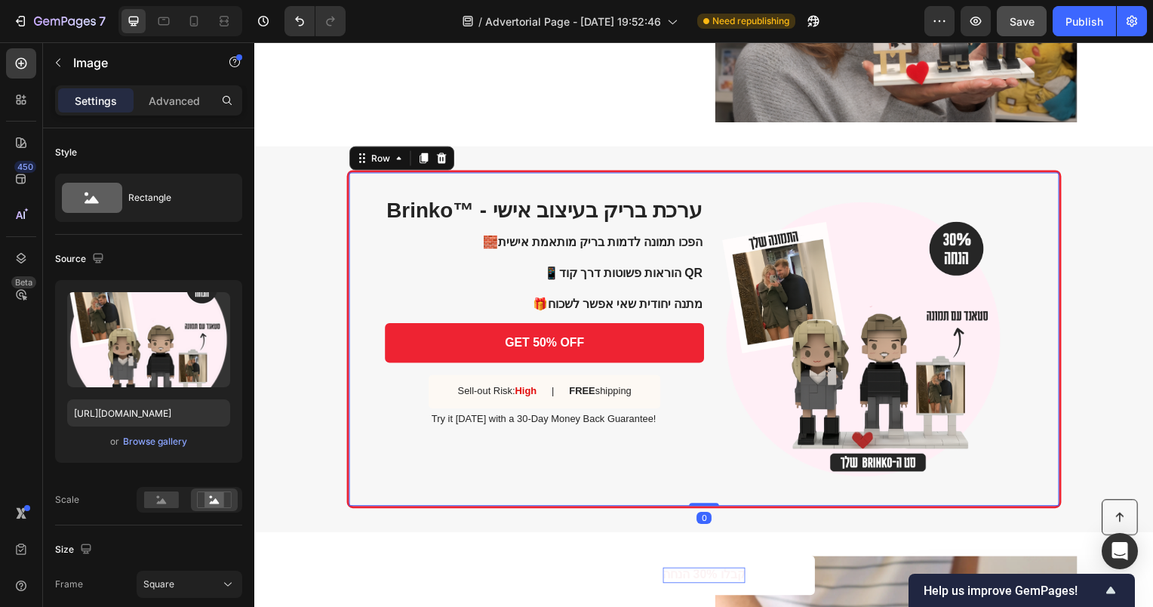
click at [605, 441] on div "Brinko™ - ערכת בריק בעיצוב אישי Heading 🧱 הפכו תמונה לדמות בריק מותאמת אישית 📱 …" at bounding box center [547, 342] width 322 height 288
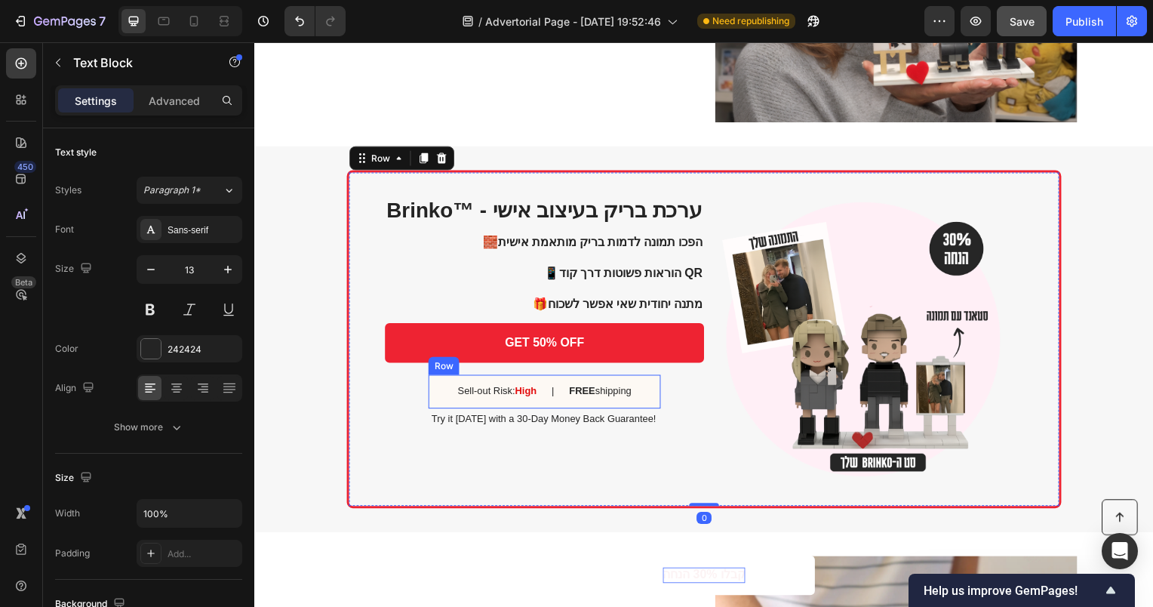
click at [588, 388] on strong "FREE" at bounding box center [584, 393] width 26 height 11
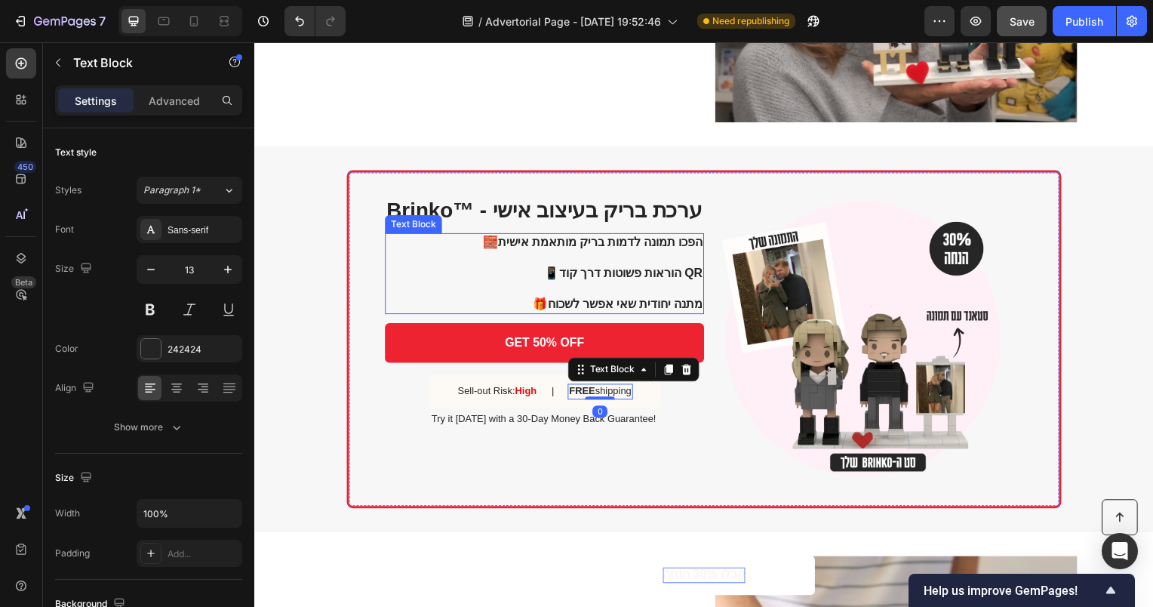
click at [408, 260] on p "🧱 הפכו תמונה לדמות בריק מותאמת אישית 📱 הוראות פשוטות דרך קוד QR 🎁 מתנה יחודית ש…" at bounding box center [546, 275] width 320 height 78
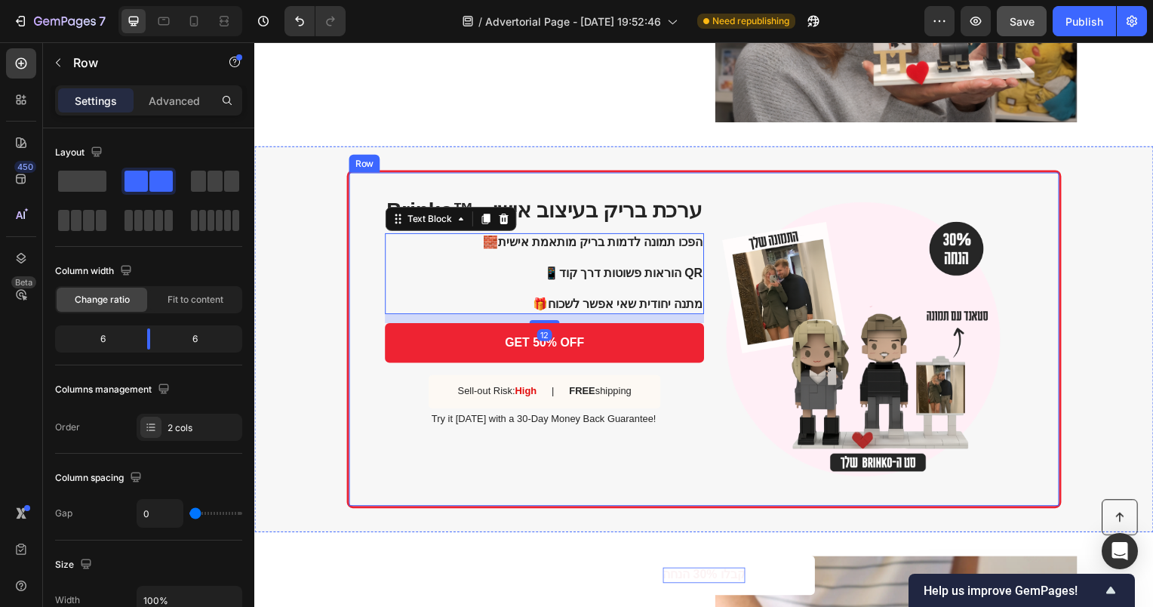
click at [368, 215] on div "Brinko™ - ערכת בריק בעיצוב אישי Heading 🧱 הפכו תמונה לדמות בריק מותאמת אישית 📱 …" at bounding box center [707, 341] width 720 height 340
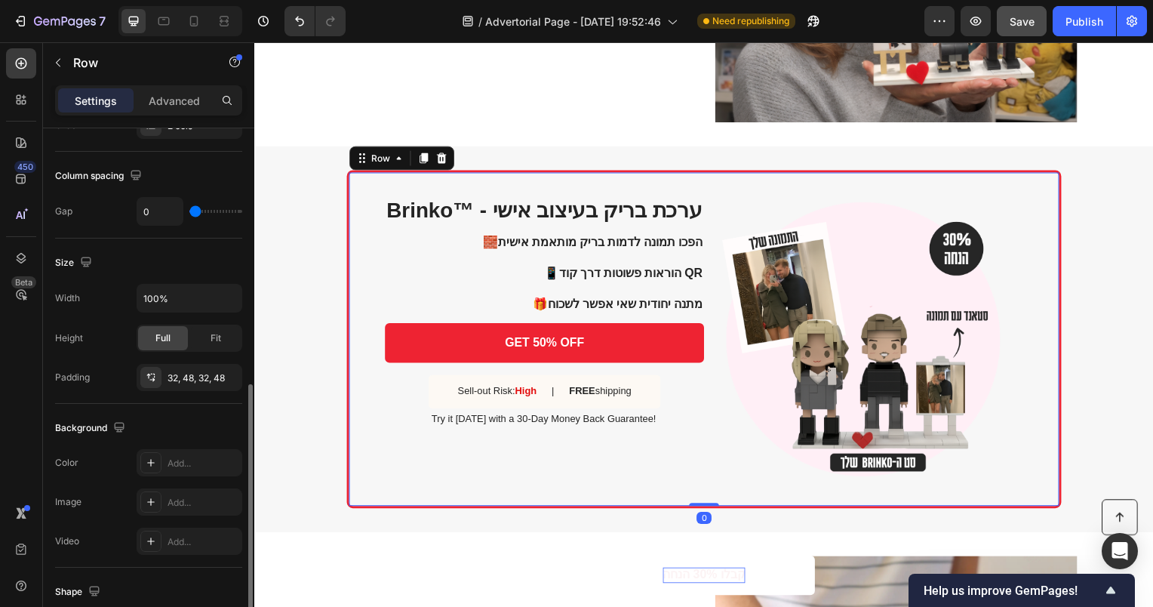
scroll to position [569, 0]
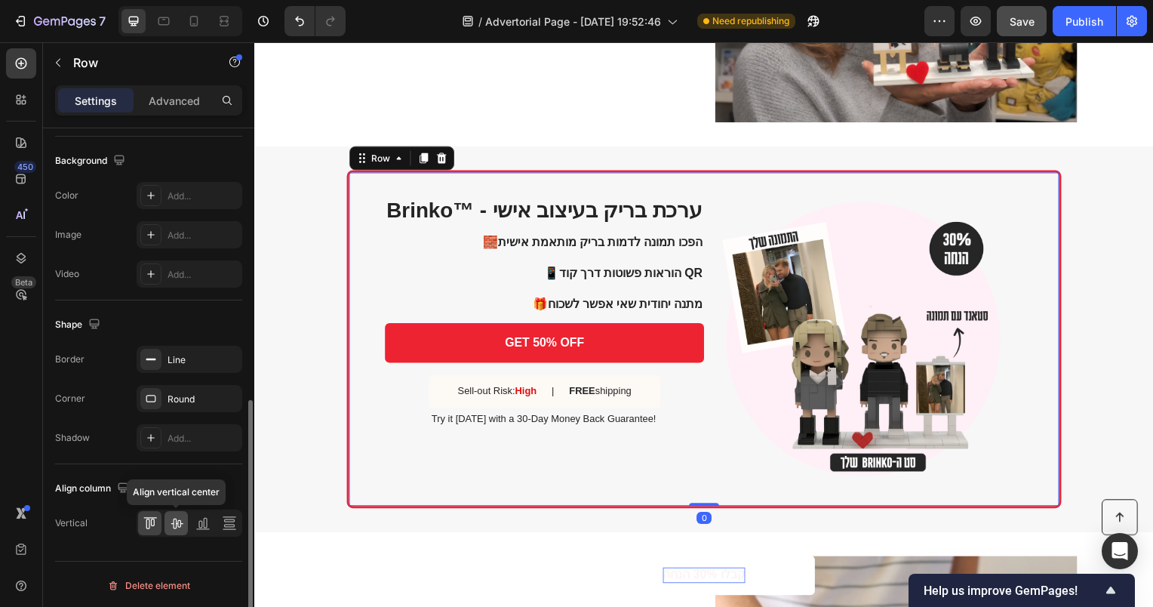
click at [177, 521] on icon at bounding box center [177, 524] width 12 height 11
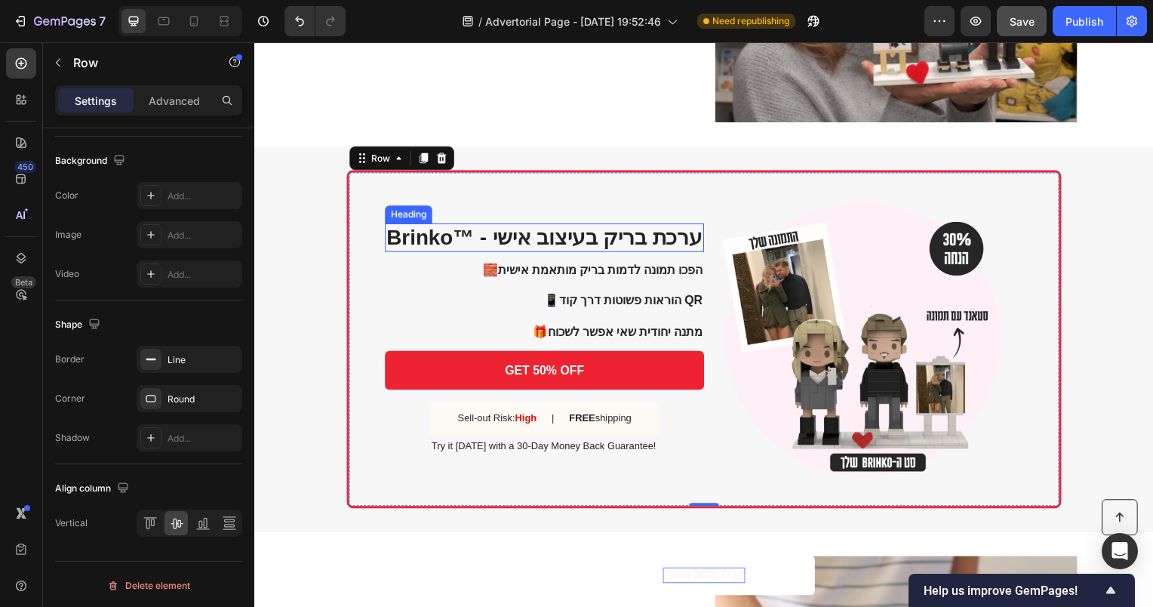
click at [658, 242] on h2 "Brinko™ - ערכת בריק בעיצוב אישי" at bounding box center [547, 239] width 322 height 29
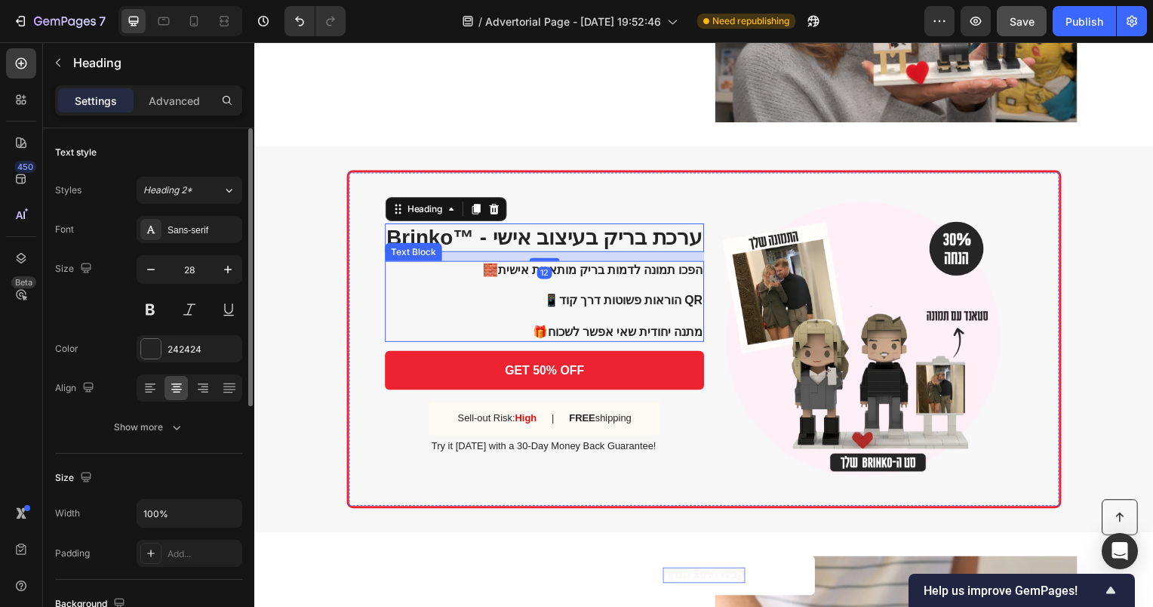
click at [639, 264] on p "🧱 הפכו תמונה לדמות בריק מותאמת אישית 📱 הוראות פשוטות דרך קוד QR 🎁 מתנה יחודית ש…" at bounding box center [546, 303] width 320 height 78
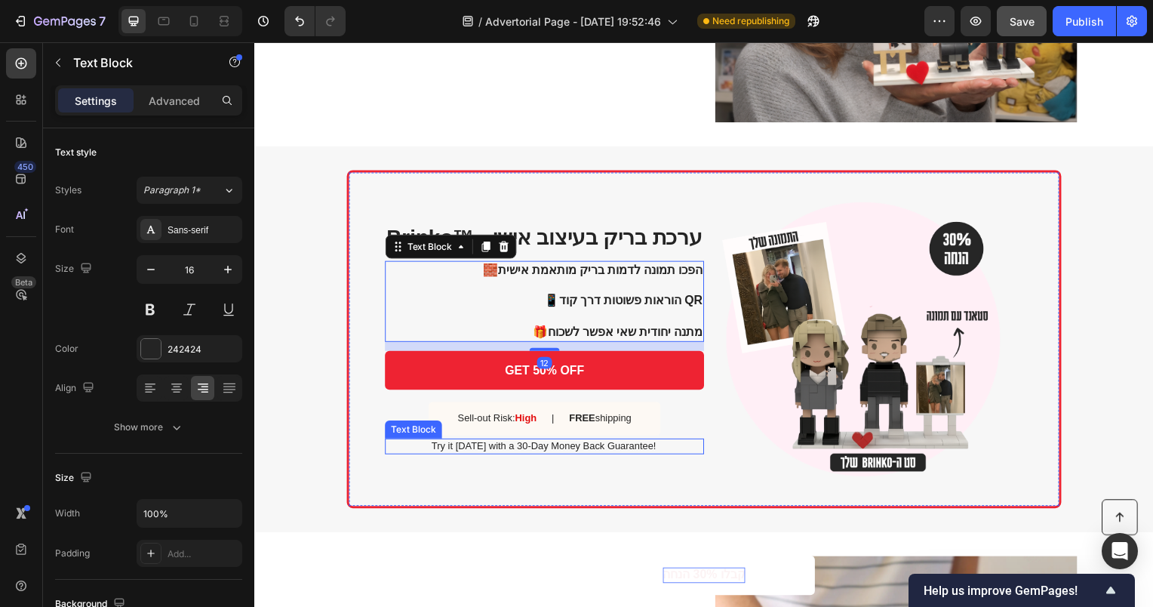
click at [546, 417] on div "Sell-out Risk: High Text Block | Text Block FREE shipping Text Block Row" at bounding box center [546, 422] width 234 height 34
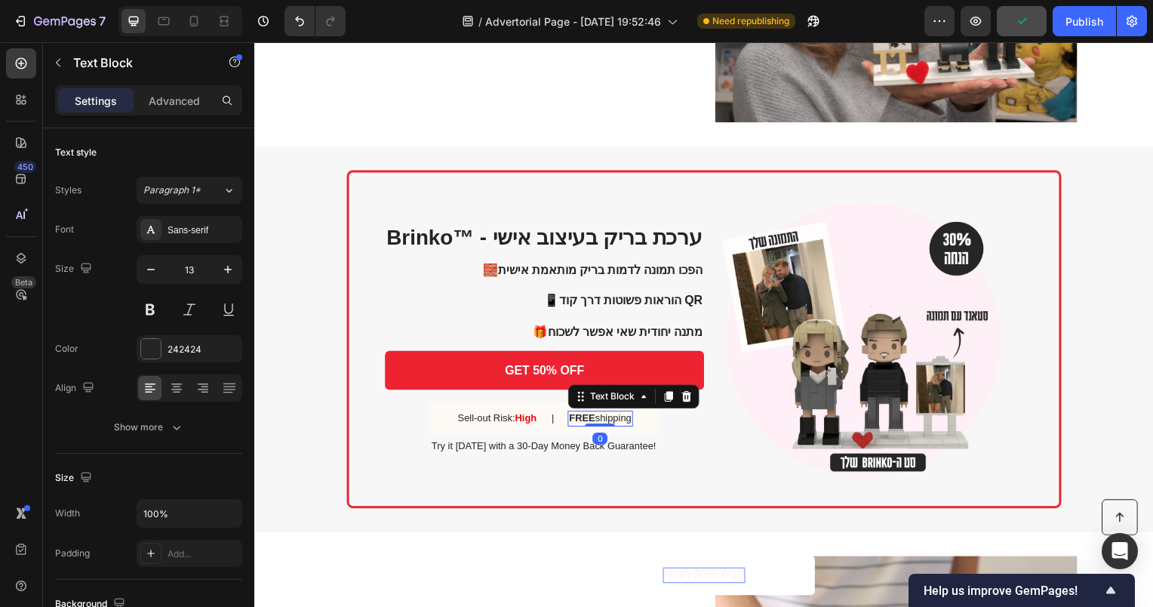
click at [595, 425] on div "FREE shipping Text Block 0" at bounding box center [603, 422] width 66 height 16
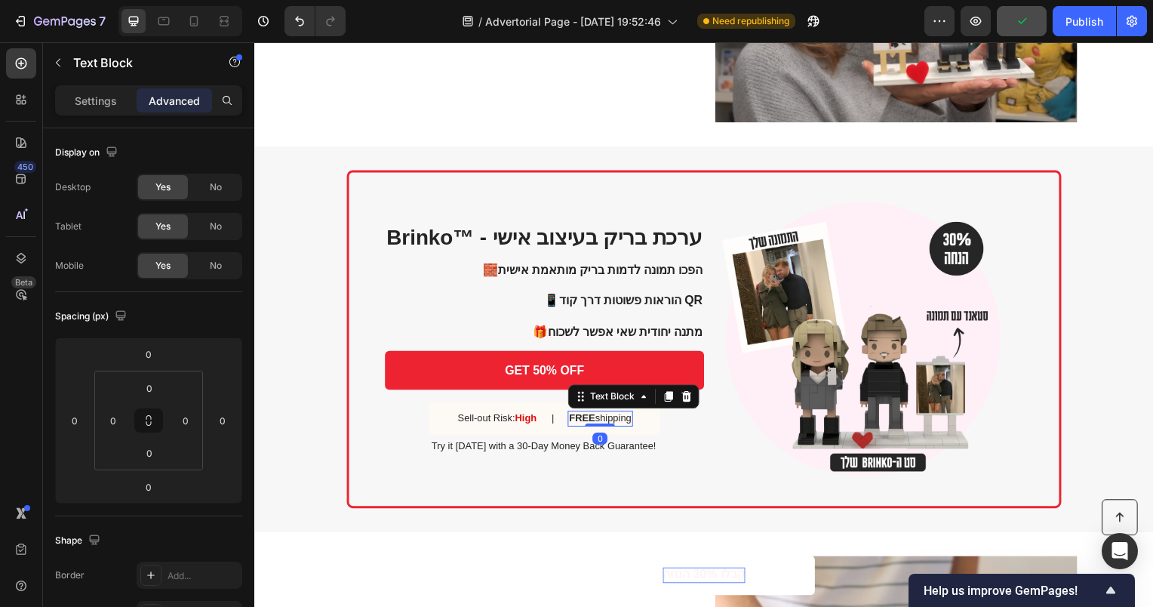
click at [597, 418] on strong "FREE" at bounding box center [584, 420] width 26 height 11
click at [586, 418] on p "משלוח חינם" at bounding box center [602, 421] width 51 height 13
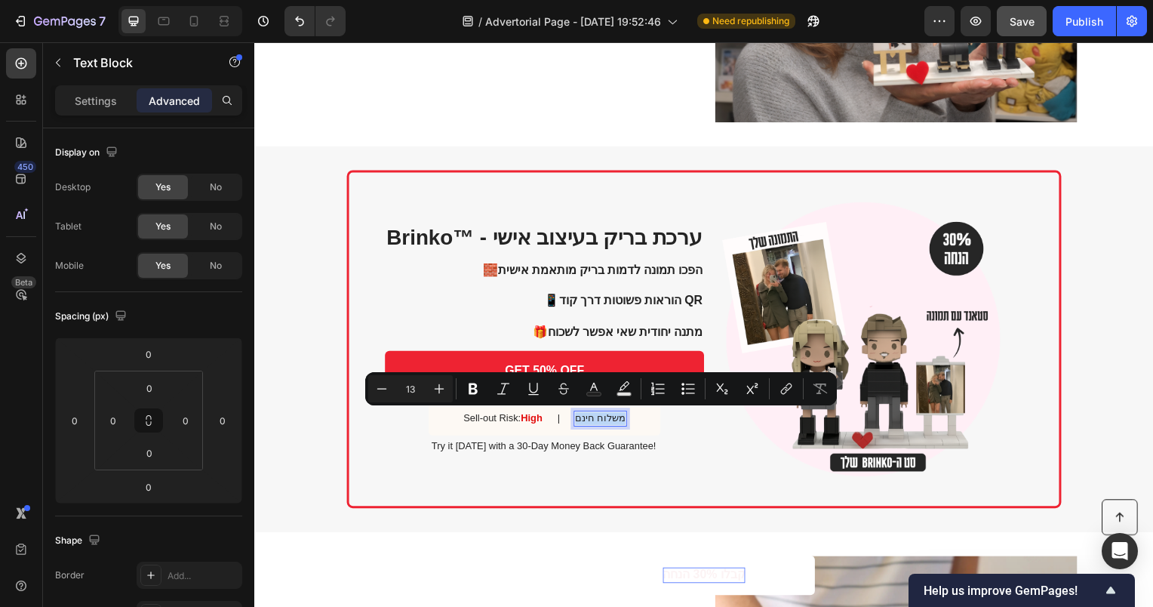
click at [595, 418] on p "משלוח חינם" at bounding box center [602, 421] width 51 height 13
drag, startPoint x: 599, startPoint y: 423, endPoint x: 510, endPoint y: 421, distance: 88.3
click at [581, 420] on p "משלוח חינם" at bounding box center [602, 421] width 51 height 13
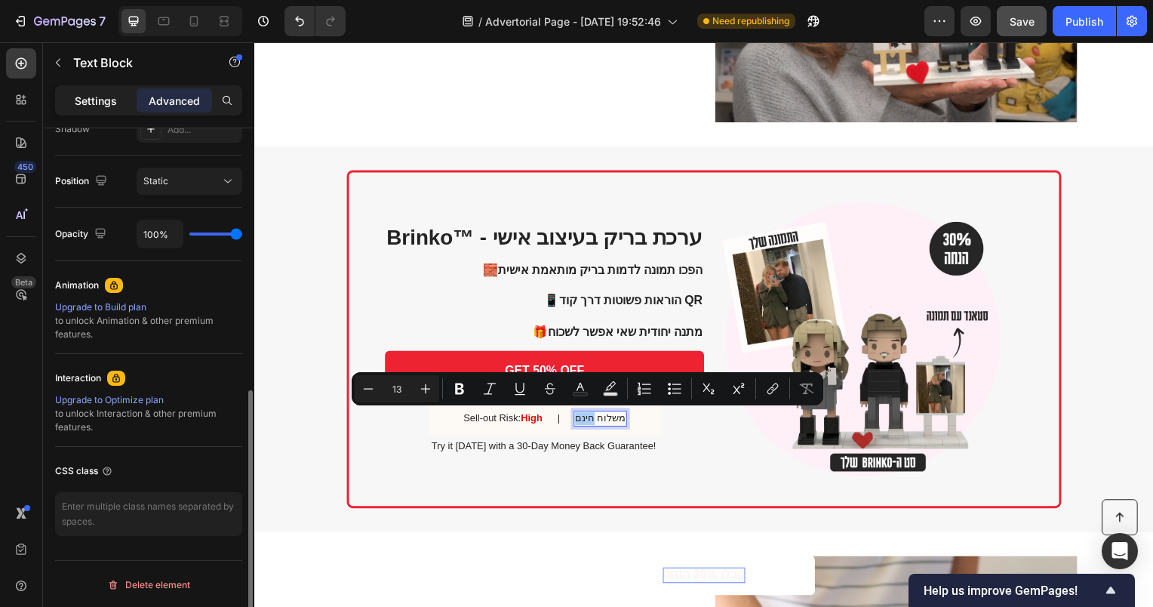
click at [78, 103] on p "Settings" at bounding box center [96, 101] width 42 height 16
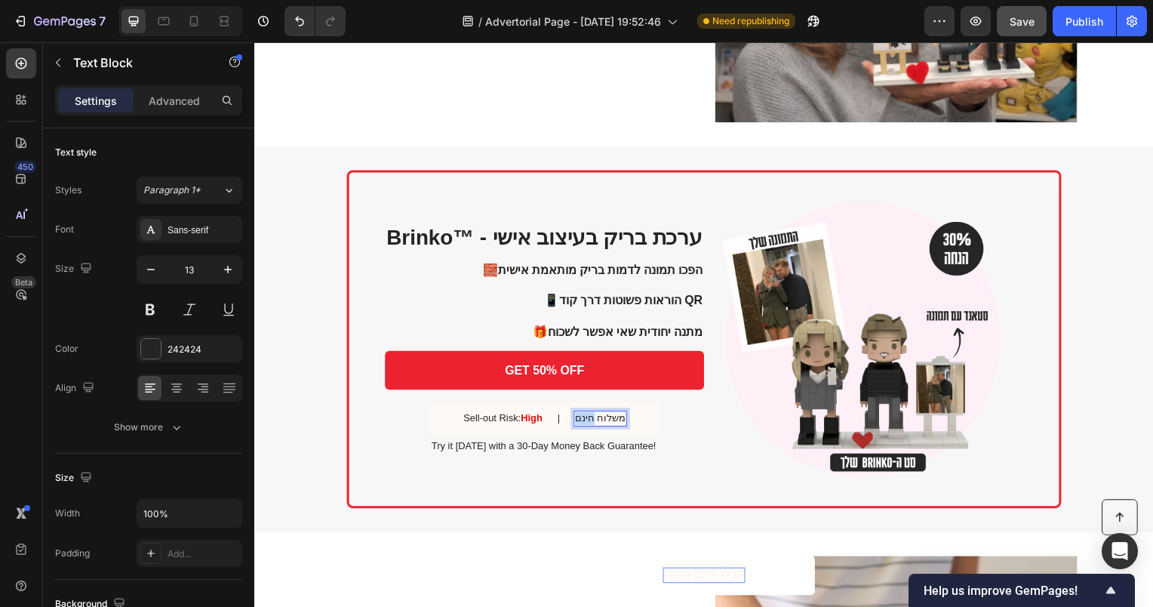
click at [589, 418] on p "משלוח חינם" at bounding box center [602, 421] width 51 height 13
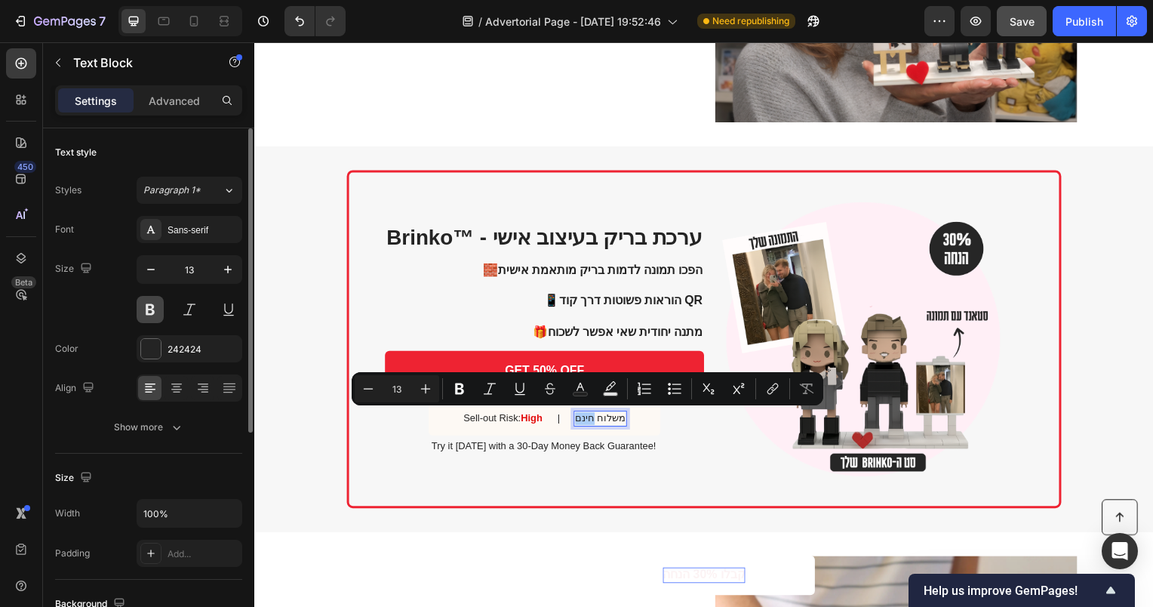
click at [149, 303] on button at bounding box center [150, 309] width 27 height 27
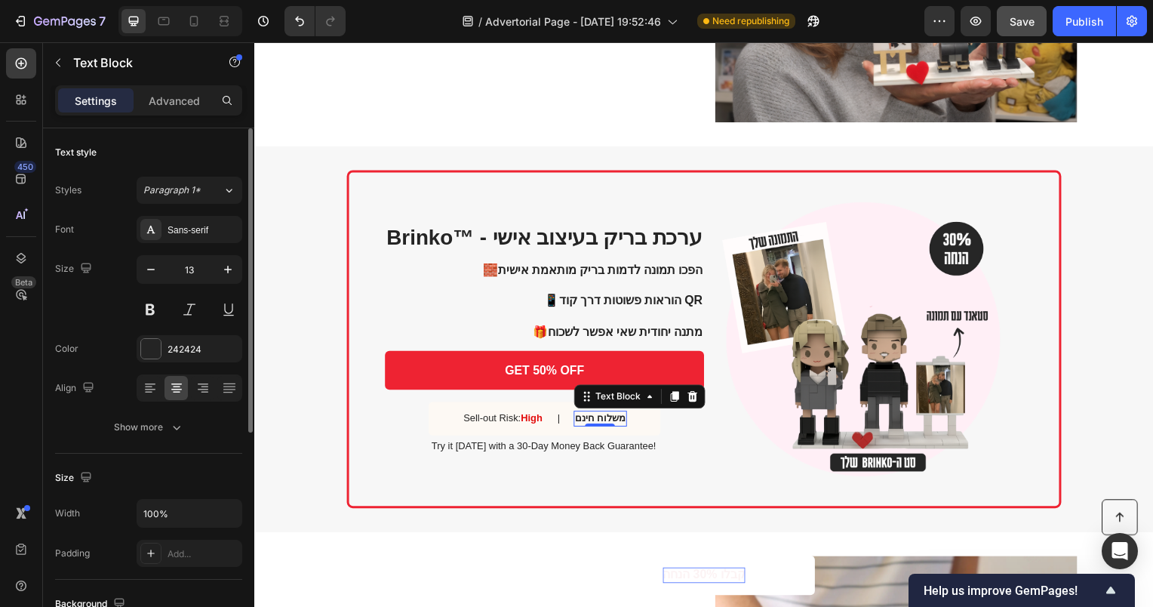
click at [495, 420] on p "Sell-out Risk: High" at bounding box center [504, 421] width 79 height 13
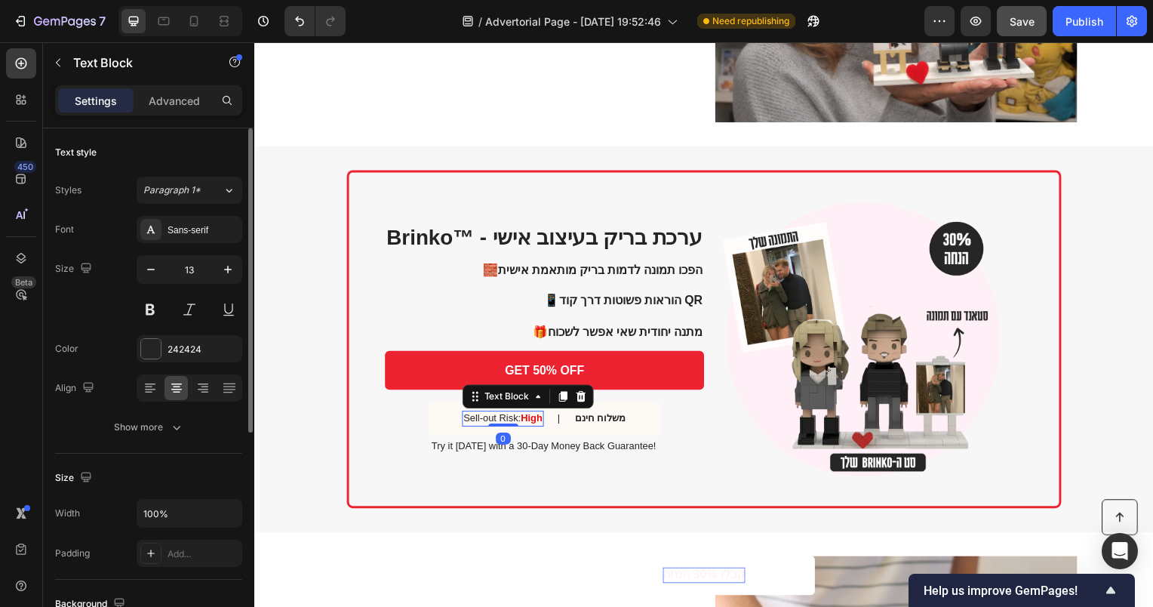
click at [485, 417] on p "Sell-out Risk: High" at bounding box center [504, 421] width 79 height 13
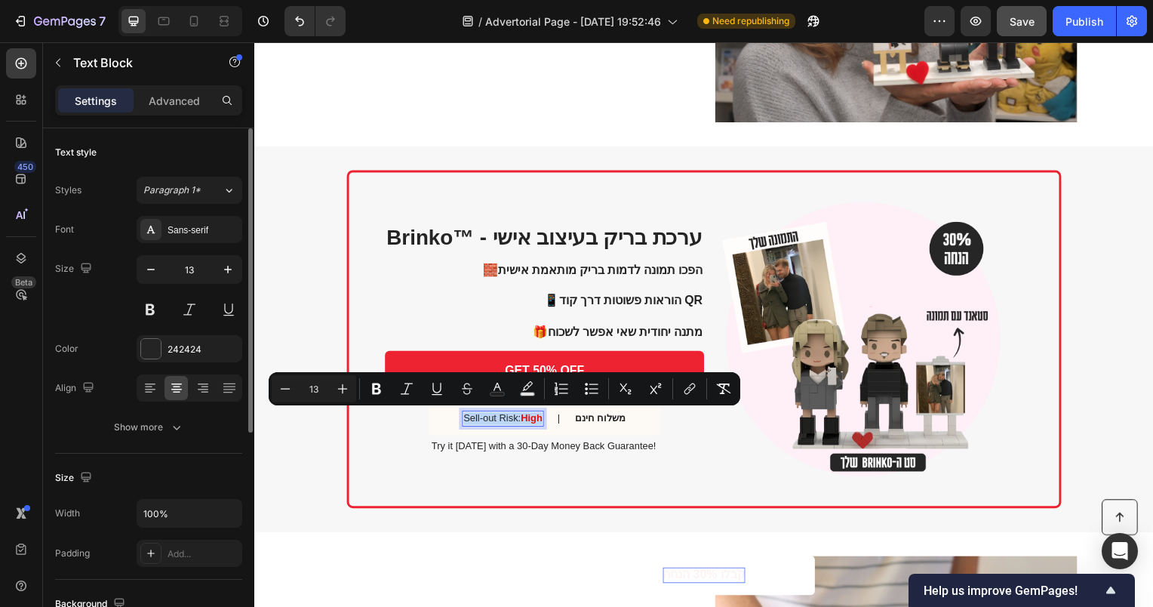
click at [512, 421] on p "Sell-out Risk: High" at bounding box center [504, 421] width 79 height 13
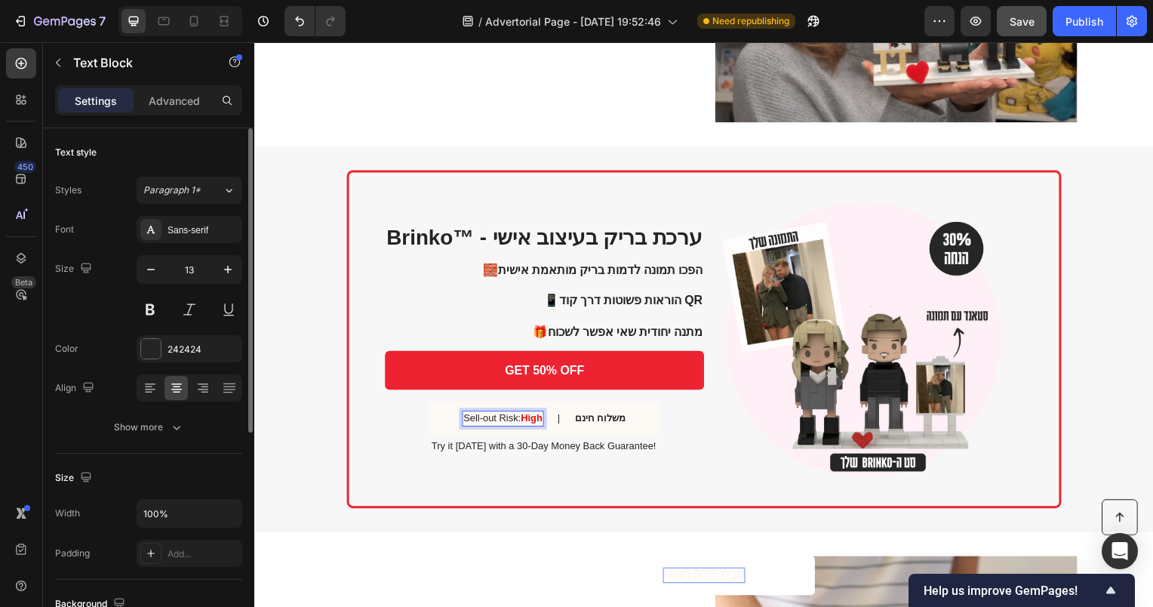
click at [485, 419] on p "Sell-out Risk: High" at bounding box center [504, 421] width 79 height 13
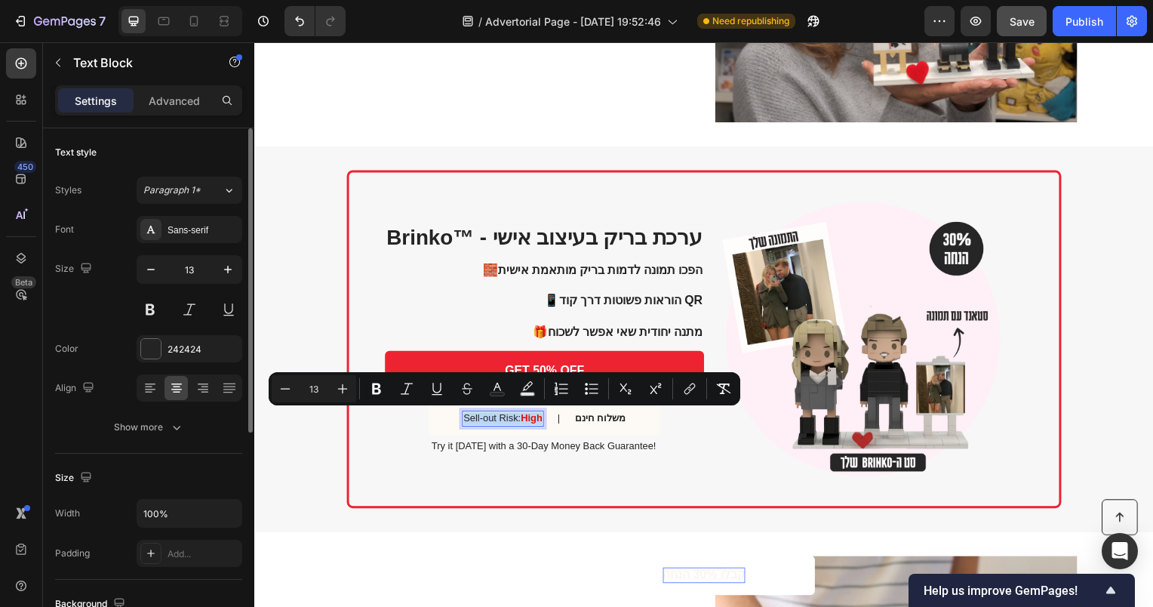
click at [469, 417] on p "Sell-out Risk: High" at bounding box center [504, 421] width 79 height 13
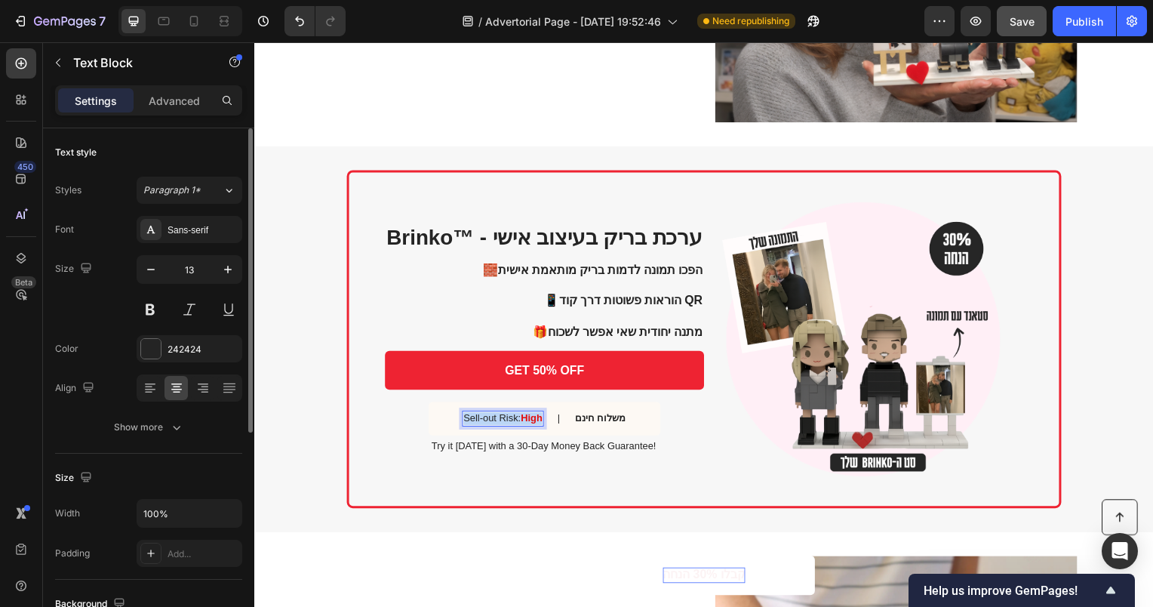
drag, startPoint x: 462, startPoint y: 418, endPoint x: 549, endPoint y: 420, distance: 87.6
click at [549, 420] on div "Sell-out Risk: High Text Block 0 | Text Block משלוח חינם Text Block Row" at bounding box center [546, 422] width 234 height 34
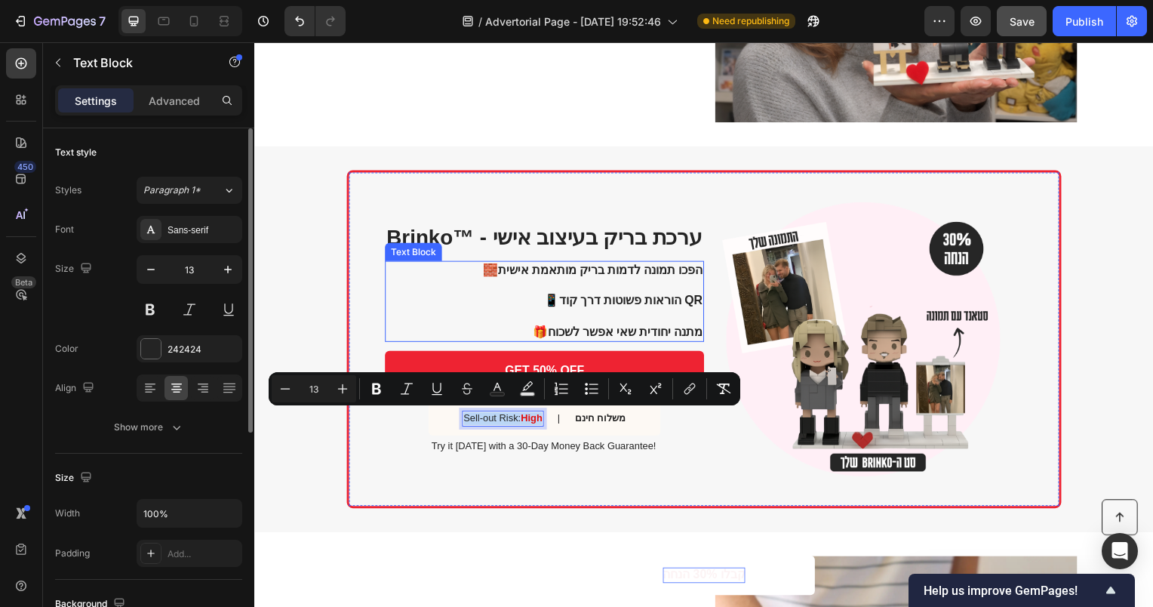
copy p "Sell-out Risk: High"
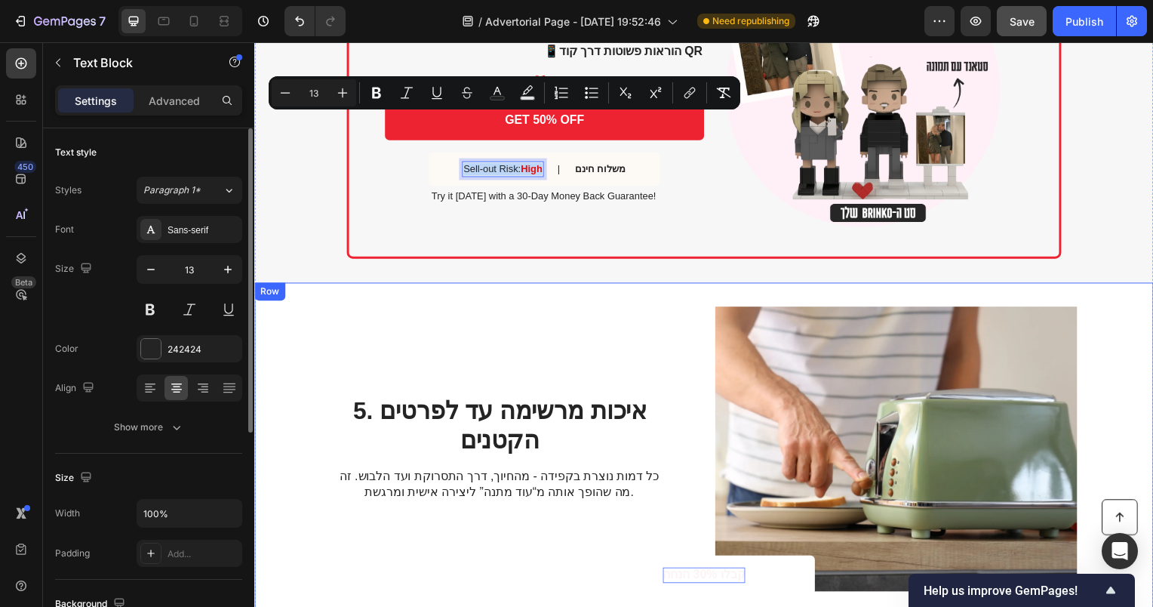
scroll to position [1764, 0]
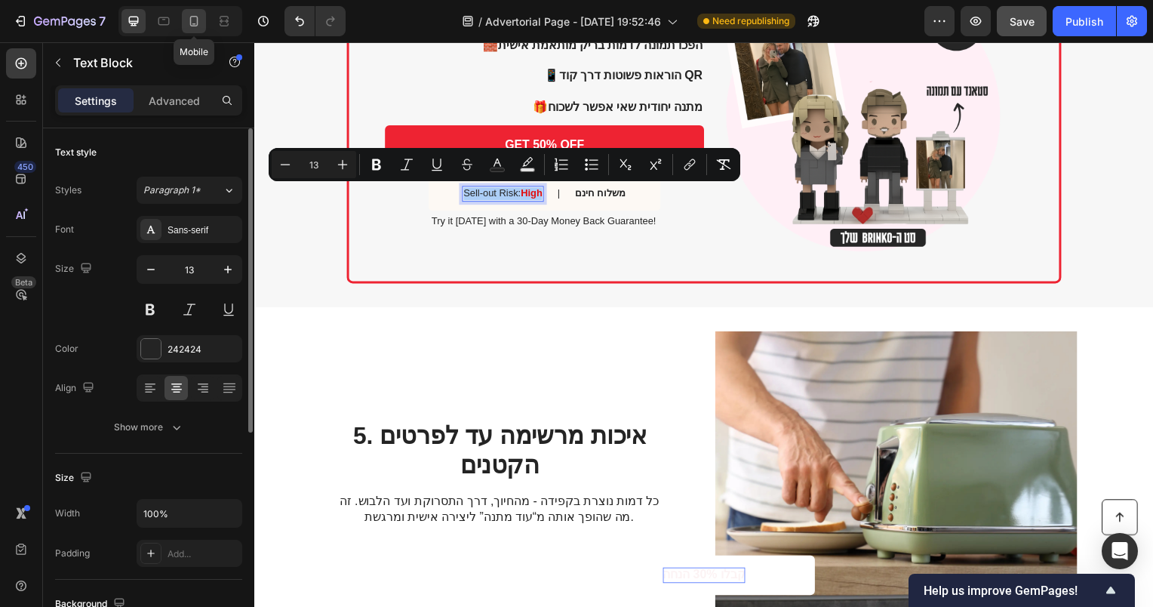
click at [183, 24] on div at bounding box center [194, 21] width 24 height 24
type input "12"
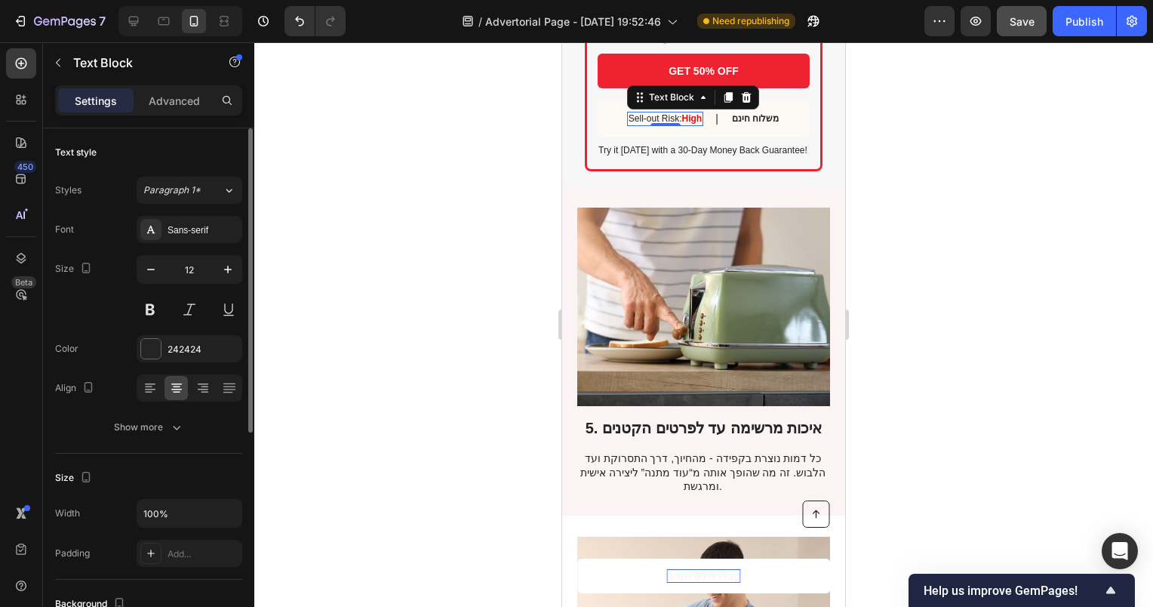
scroll to position [2026, 0]
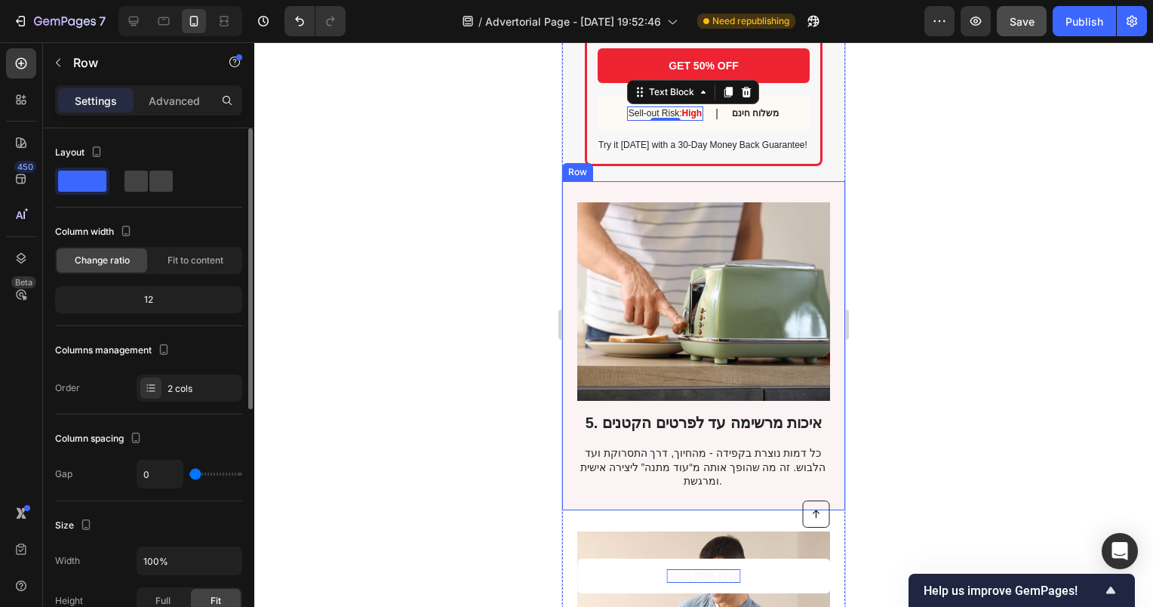
click at [731, 488] on div "5. איכות מרשימה עד לפרטים הקטנים Heading כל דמות נוצרת בקפידה - מהחיוך, דרך התס…" at bounding box center [703, 345] width 283 height 329
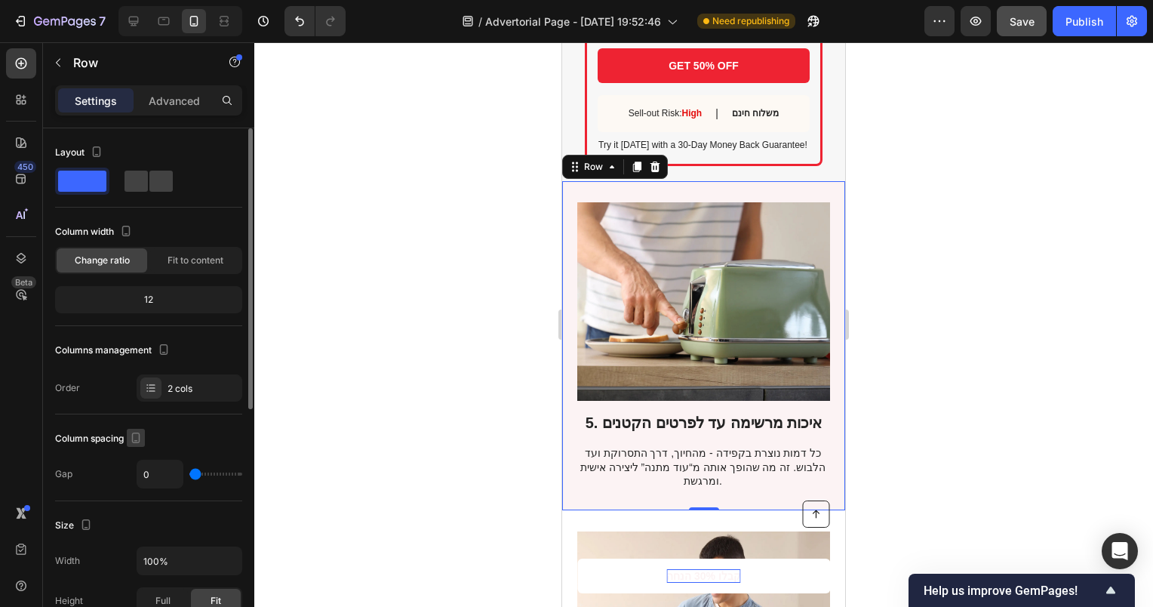
scroll to position [445, 0]
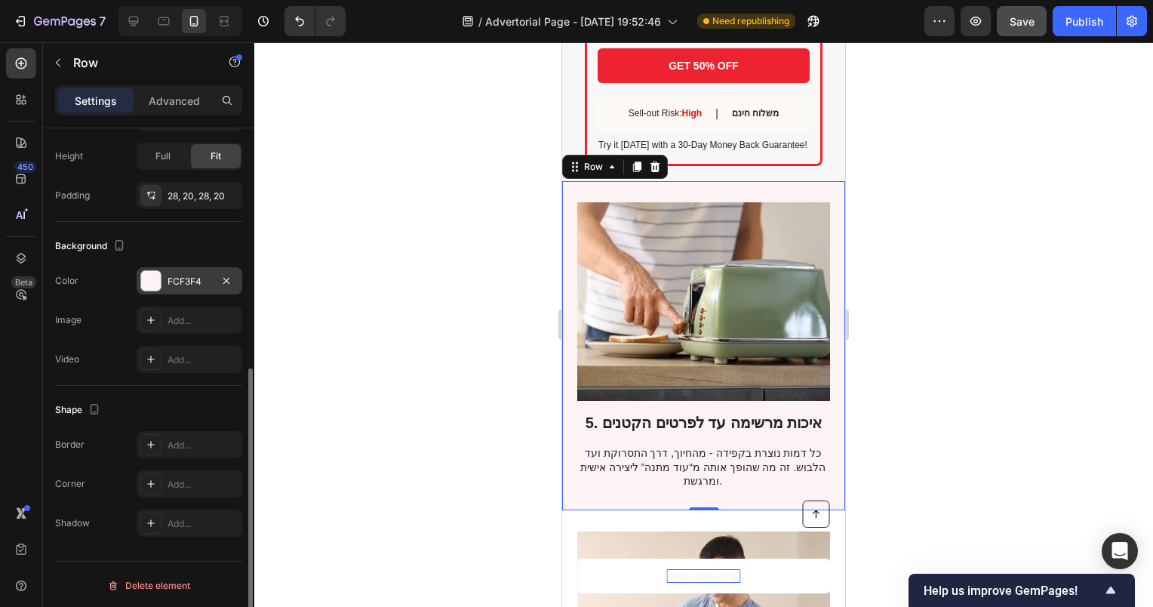
click at [163, 280] on div "FCF3F4" at bounding box center [190, 280] width 106 height 27
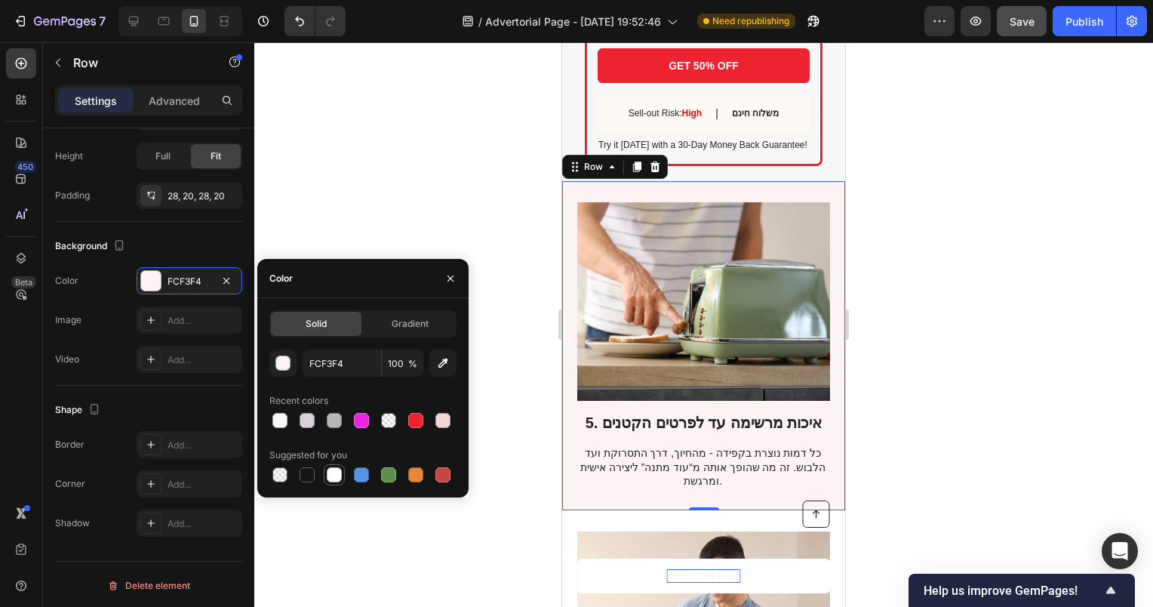
click at [330, 474] on div at bounding box center [334, 474] width 15 height 15
type input "FFFFFF"
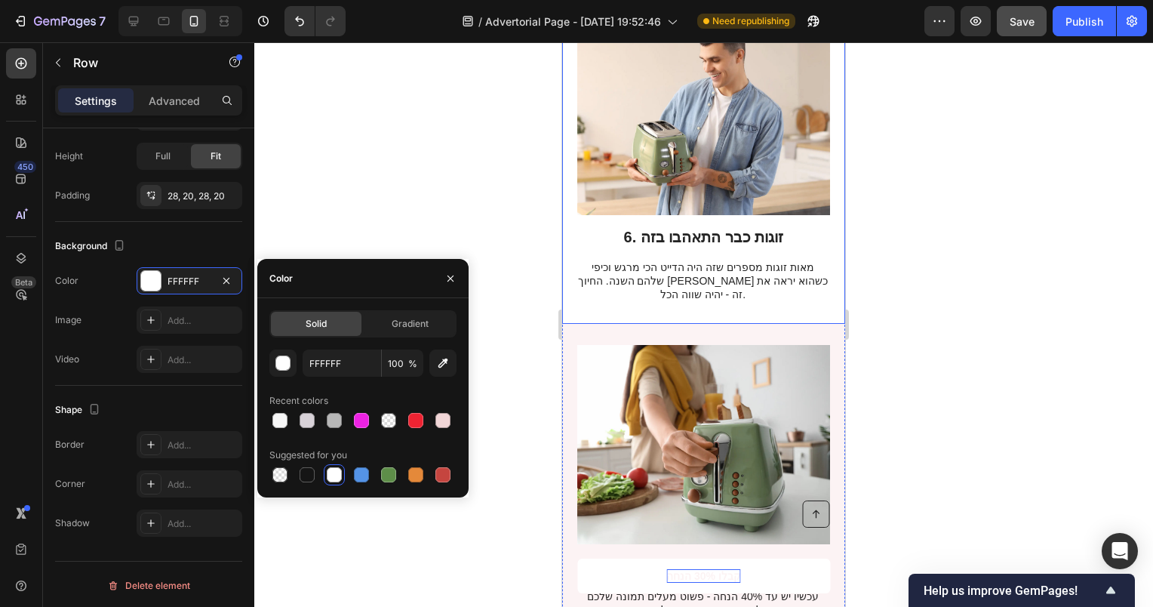
scroll to position [2555, 0]
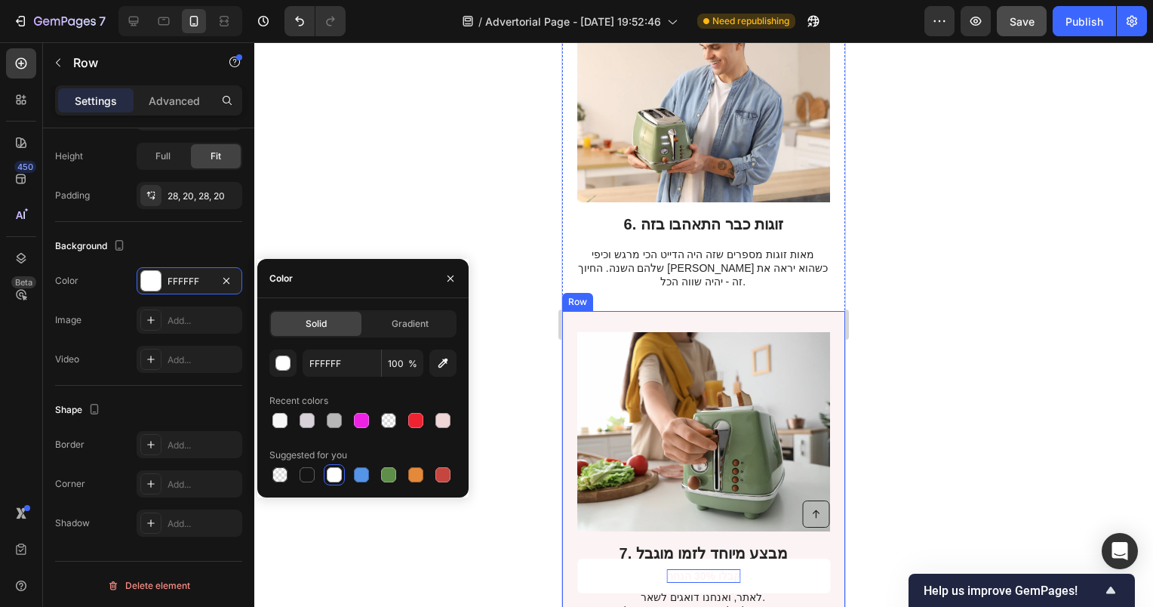
click at [808, 311] on div "7. מבצע מיוחד לזמן מוגבל Heading עכשיו יש עד 40% הנחה - פשוט מעלים תמונה שלכם ל…" at bounding box center [703, 482] width 283 height 343
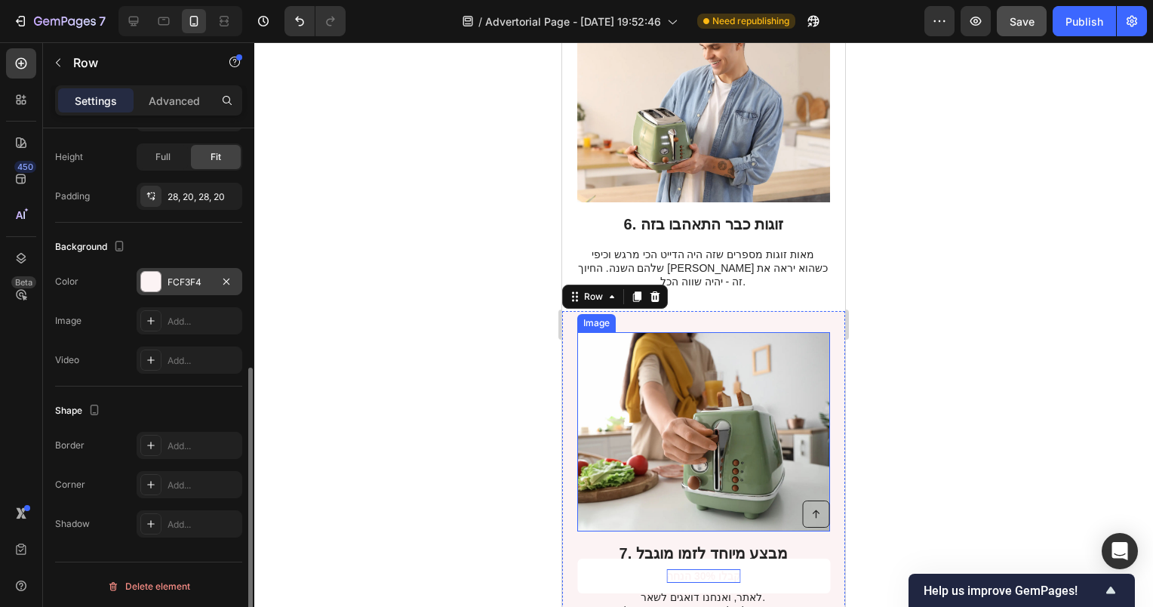
click at [139, 278] on div "FCF3F4" at bounding box center [190, 281] width 106 height 27
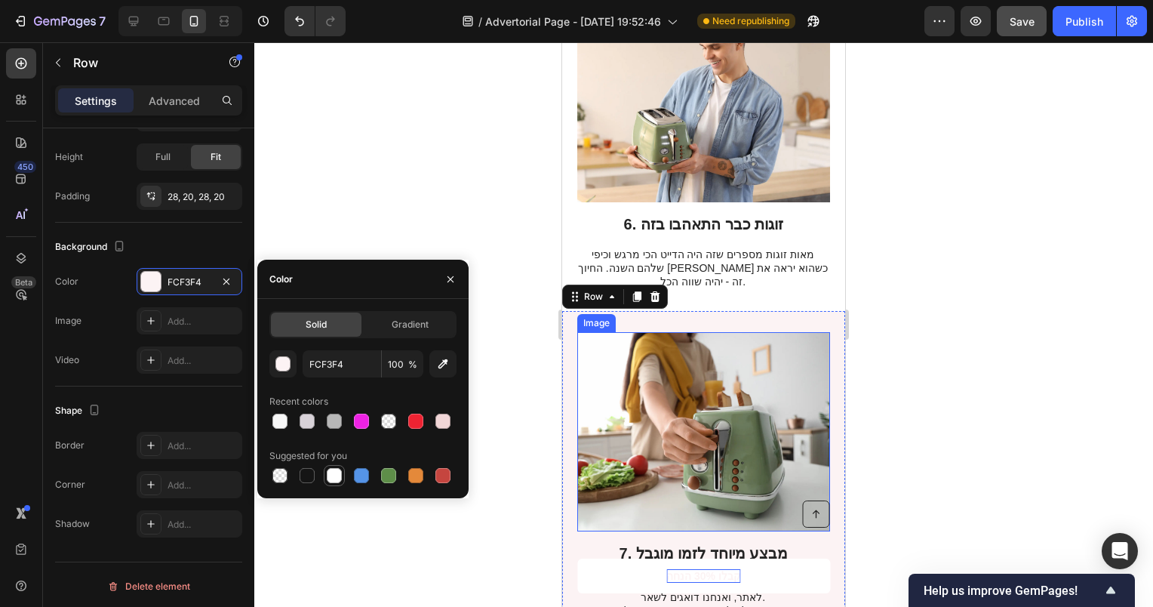
click at [331, 479] on div at bounding box center [334, 475] width 15 height 15
type input "FFFFFF"
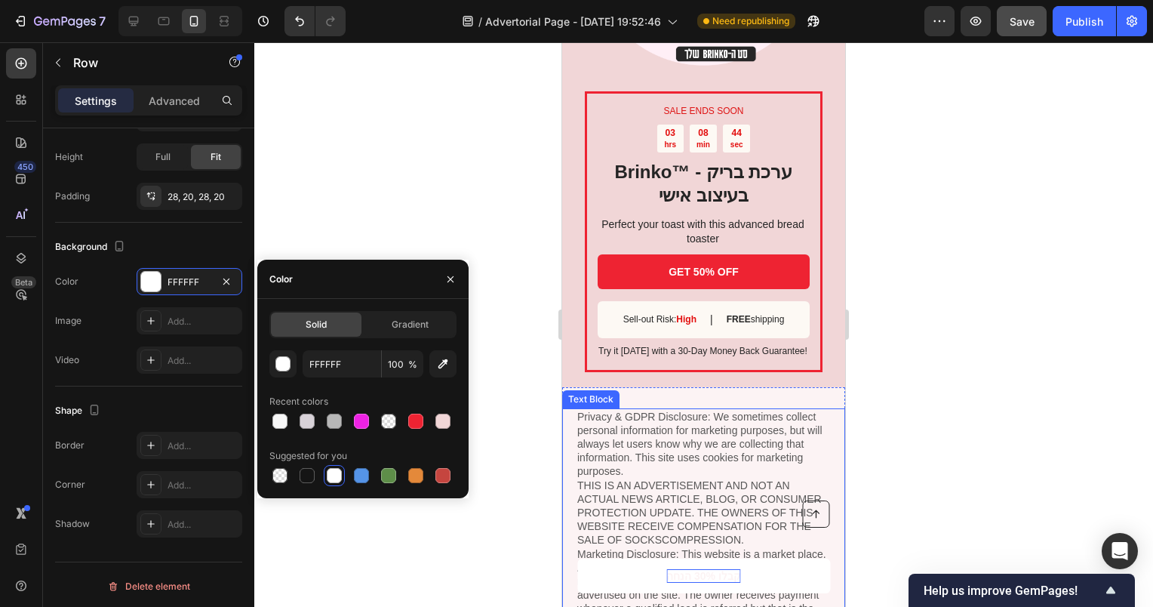
scroll to position [3159, 0]
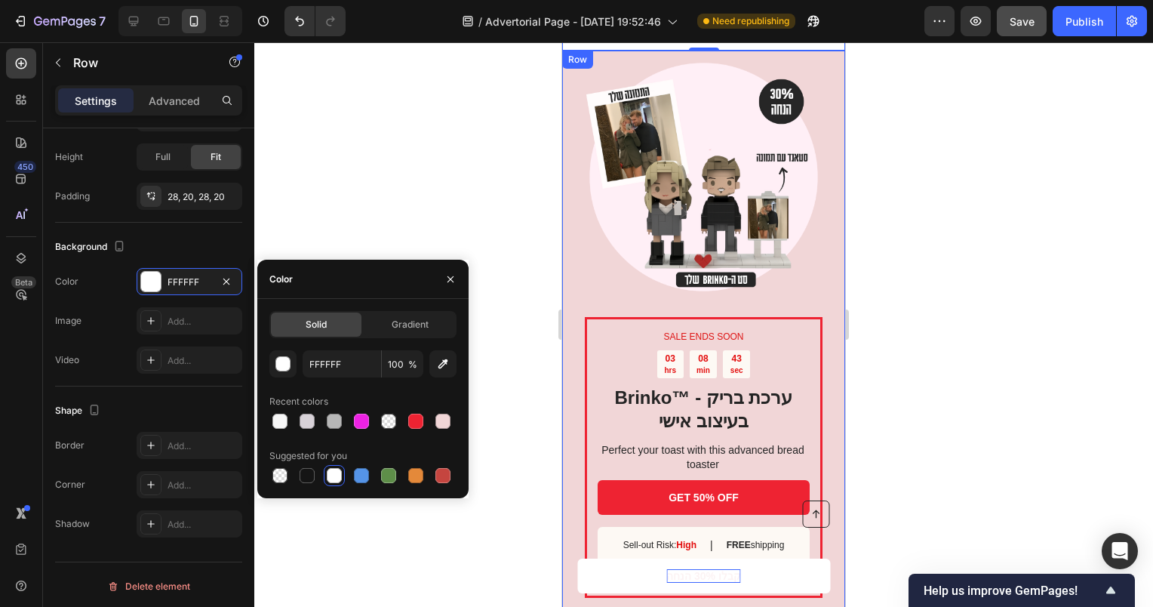
click at [827, 362] on div "SALE ENDS SOON Text Block 03 hrs 08 min 43 sec Countdown Timer Brinko™ - ערכת ב…" at bounding box center [703, 332] width 283 height 562
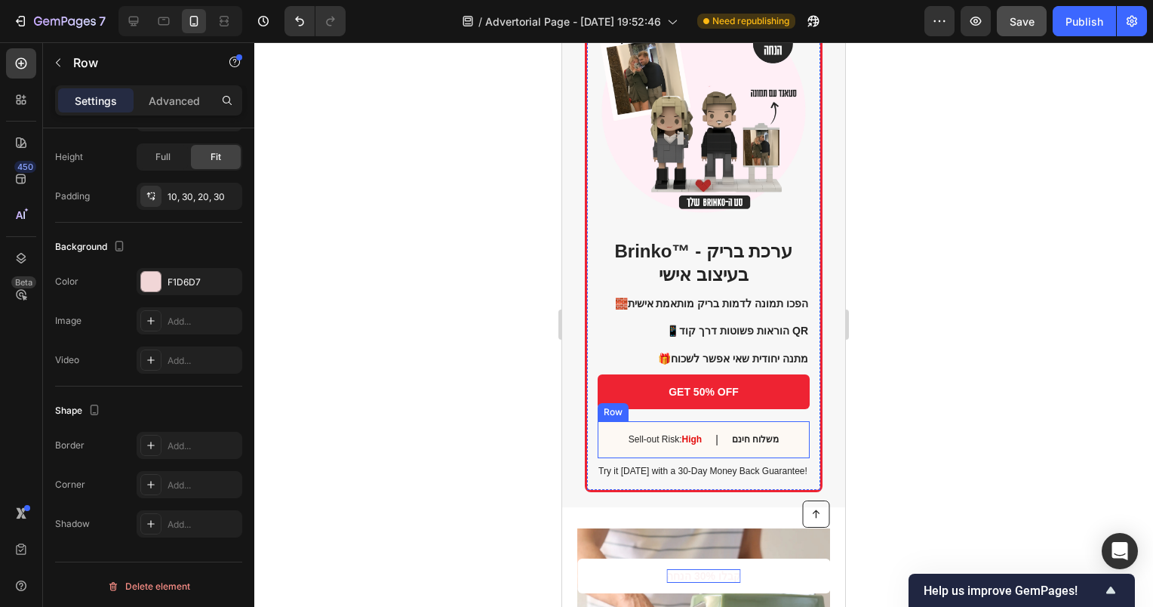
scroll to position [1498, 0]
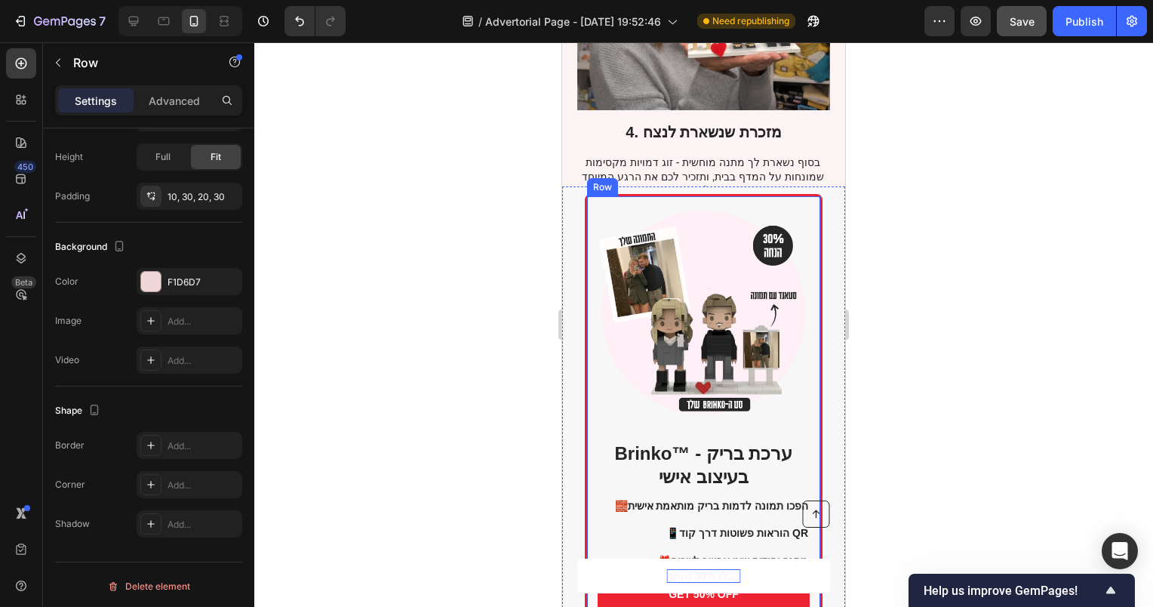
click at [812, 328] on div "Brinko™ - ערכת בריק בעיצוב אישי Heading 🧱 הפכו תמונה לדמות בריק מותאמת אישית 📱 …" at bounding box center [703, 447] width 283 height 523
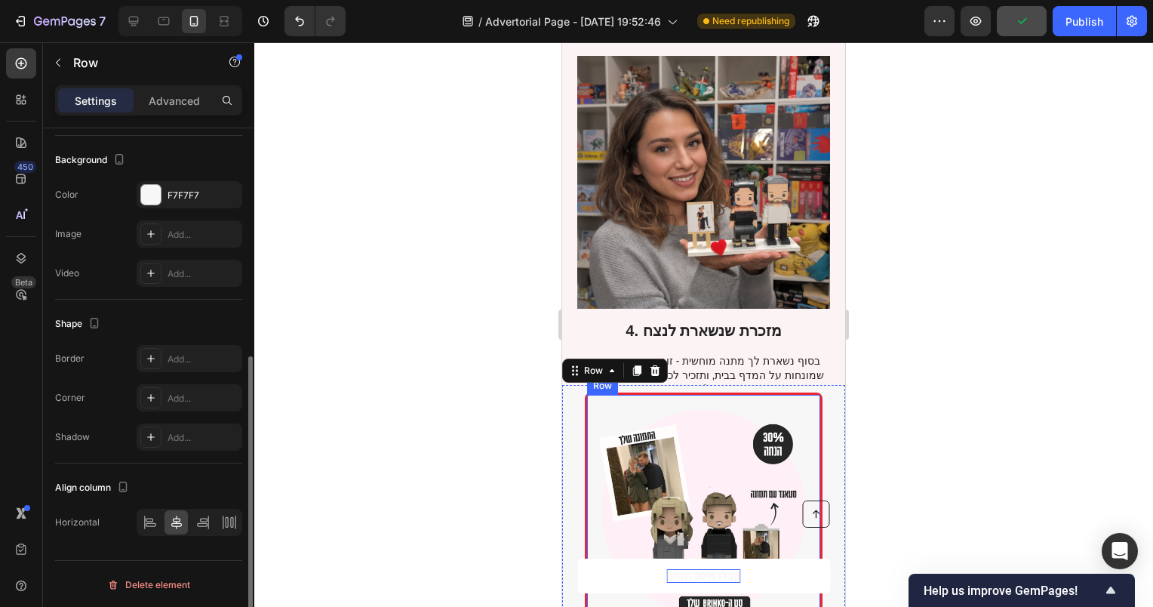
scroll to position [1272, 0]
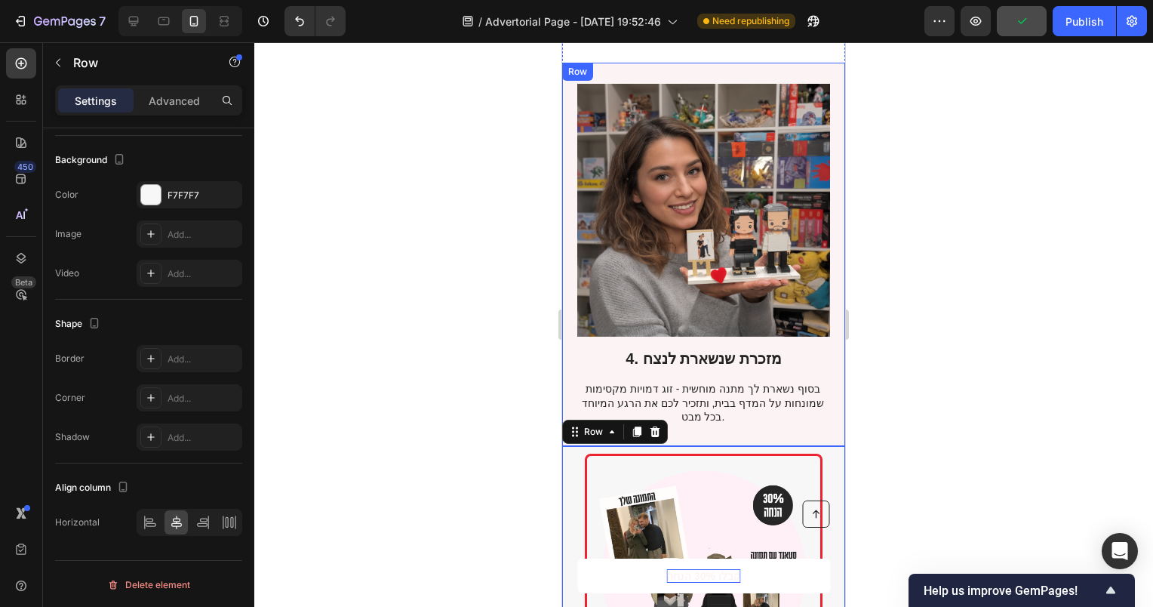
click at [821, 337] on div "4. מזכרת שנשארת לנצח [PERSON_NAME] בסוף נשארת לך מתנה מוחשית - זוג דמויות מקסימ…" at bounding box center [703, 254] width 283 height 383
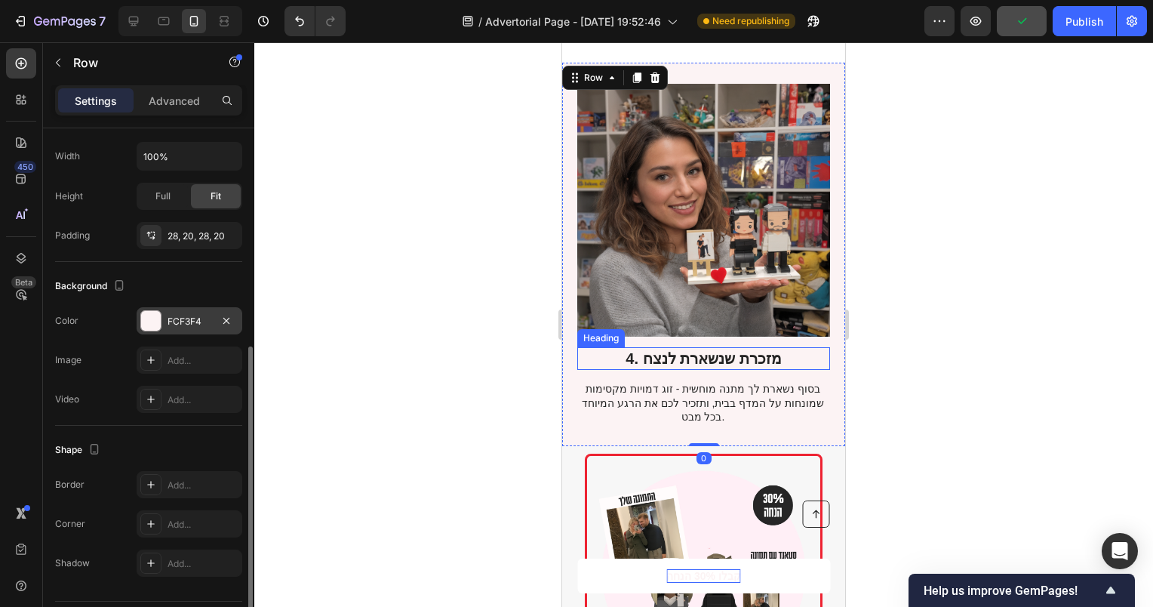
click at [177, 316] on div "FCF3F4" at bounding box center [190, 322] width 44 height 14
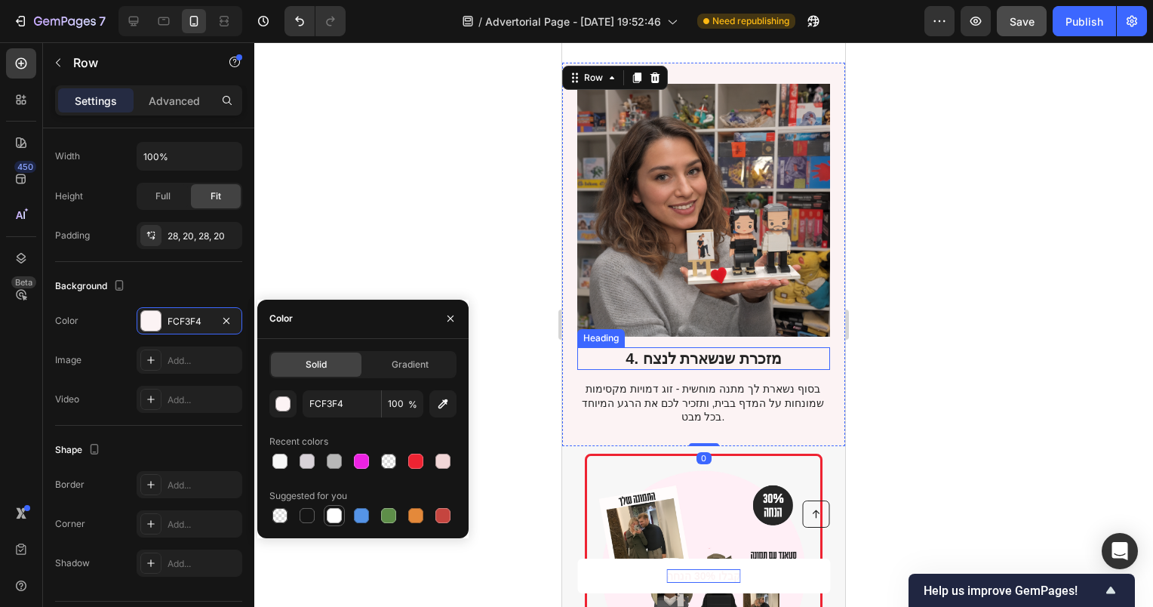
click at [337, 516] on div at bounding box center [334, 515] width 15 height 15
type input "FFFFFF"
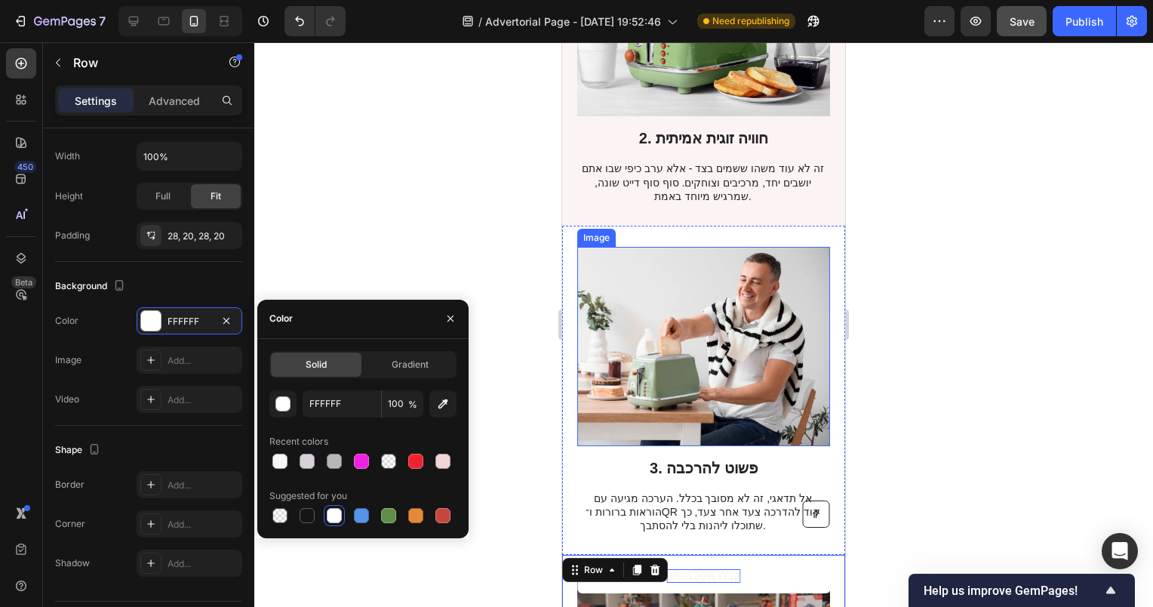
scroll to position [517, 0]
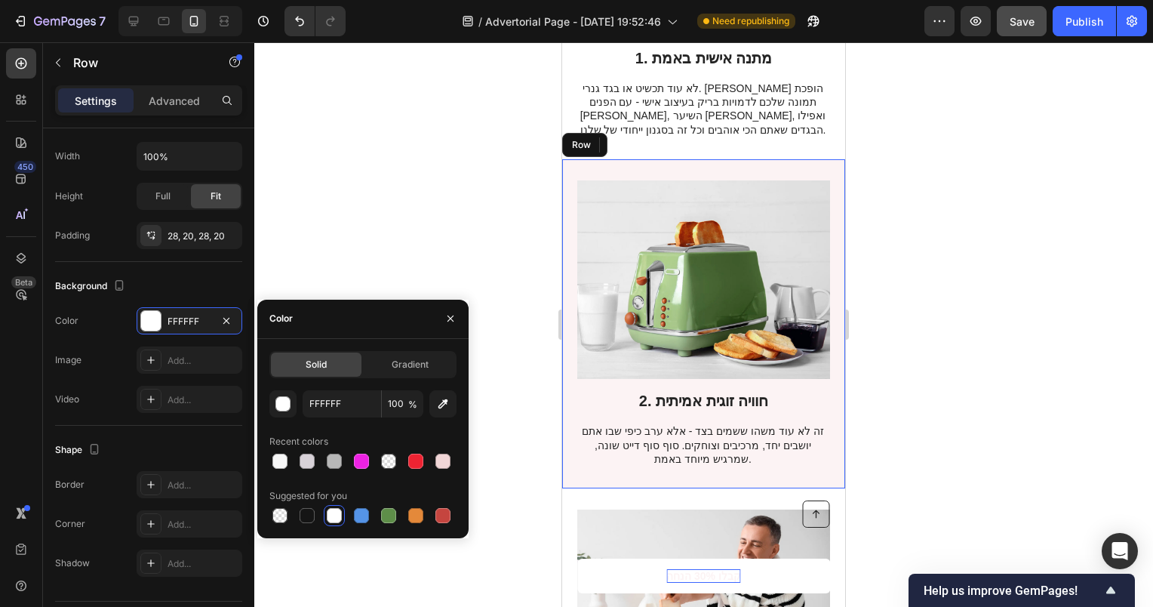
click at [821, 432] on div "2. חוויה זוגית אמיתית Heading זה לא עוד משהו ששמים בצד - אלא ערב כיפי שבו אתם י…" at bounding box center [703, 323] width 283 height 329
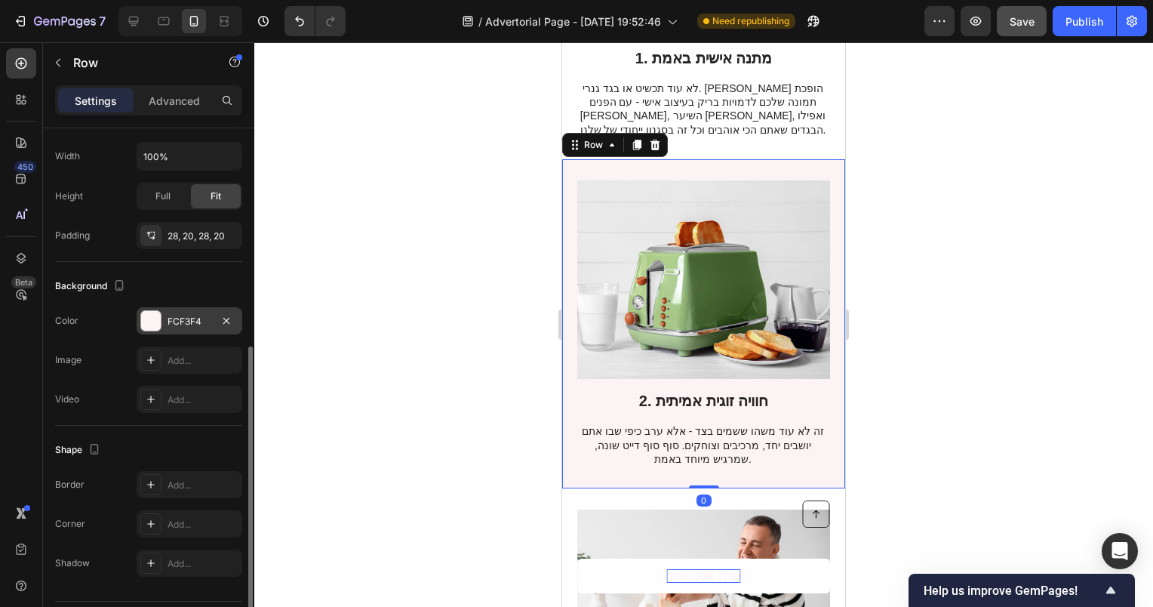
click at [142, 315] on div at bounding box center [151, 321] width 20 height 20
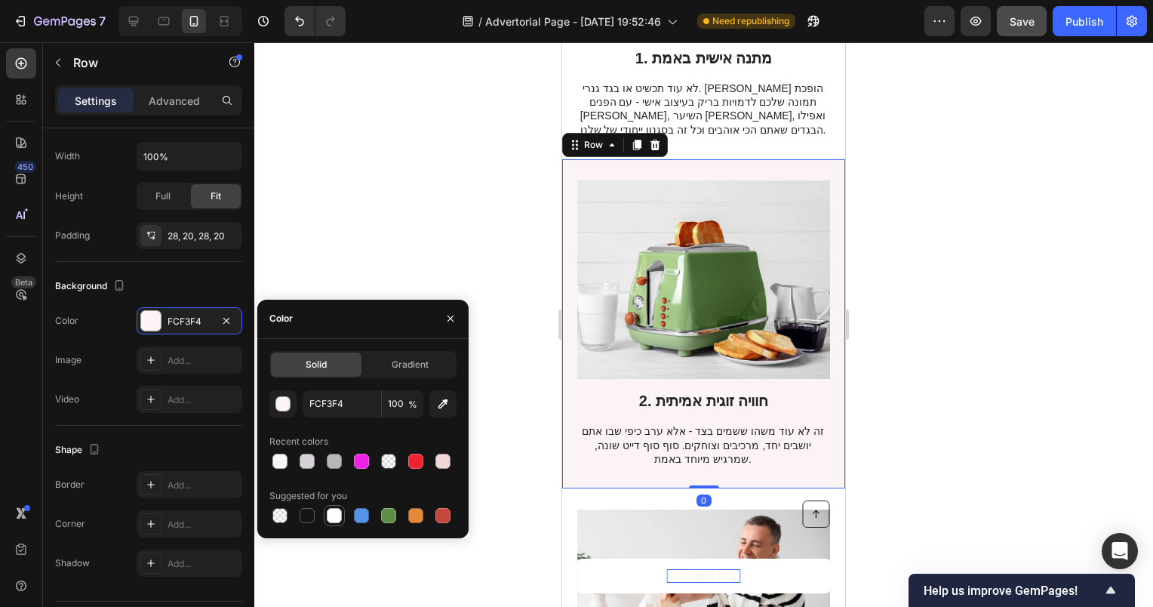
click at [332, 509] on div at bounding box center [334, 515] width 15 height 15
type input "FFFFFF"
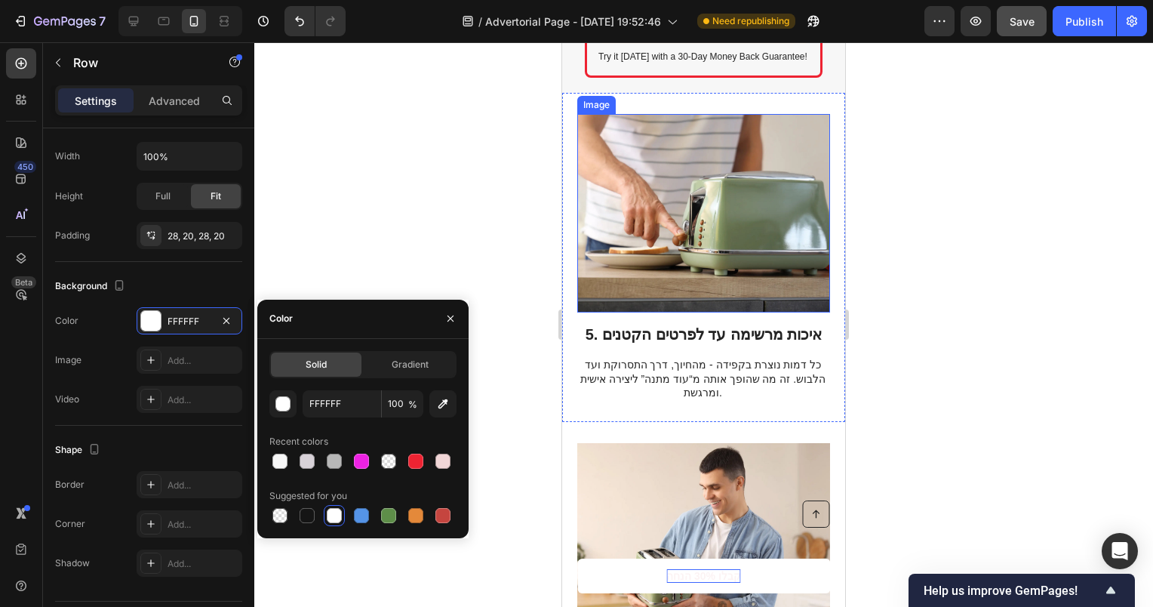
scroll to position [1887, 0]
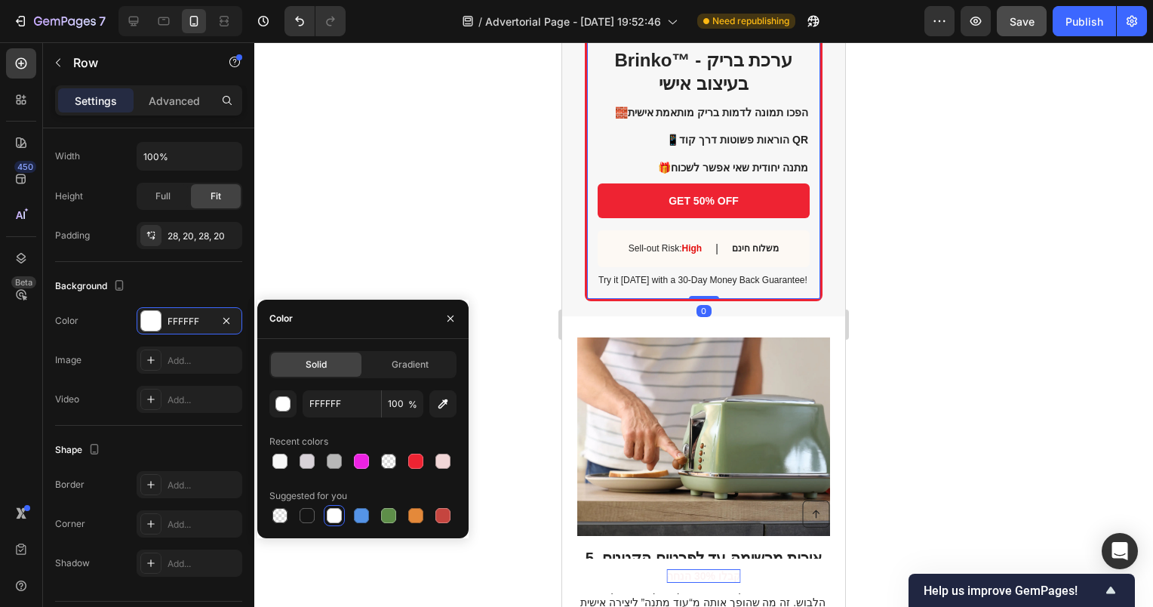
click at [811, 296] on div "Brinko™ - ערכת בריק בעיצוב אישי Heading 🧱 הפכו תמונה לדמות בריק מותאמת אישית 📱 …" at bounding box center [704, 51] width 238 height 500
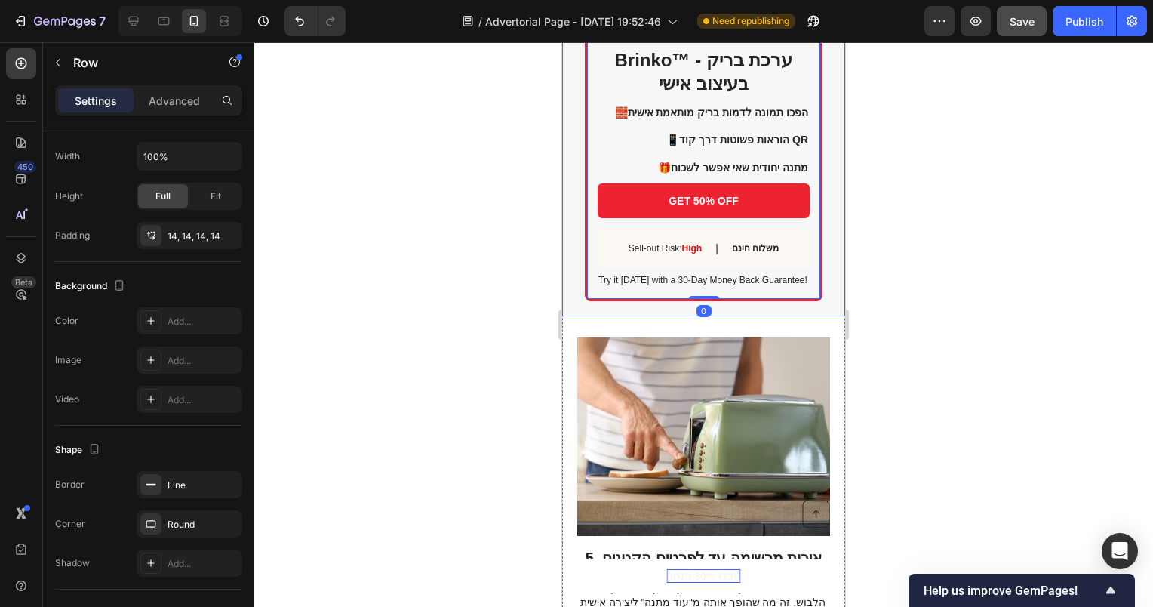
click at [819, 284] on div "Brinko™ - ערכת בריק בעיצוב אישי Heading 🧱 הפכו תמונה לדמות בריק מותאמת אישית 📱 …" at bounding box center [703, 54] width 283 height 523
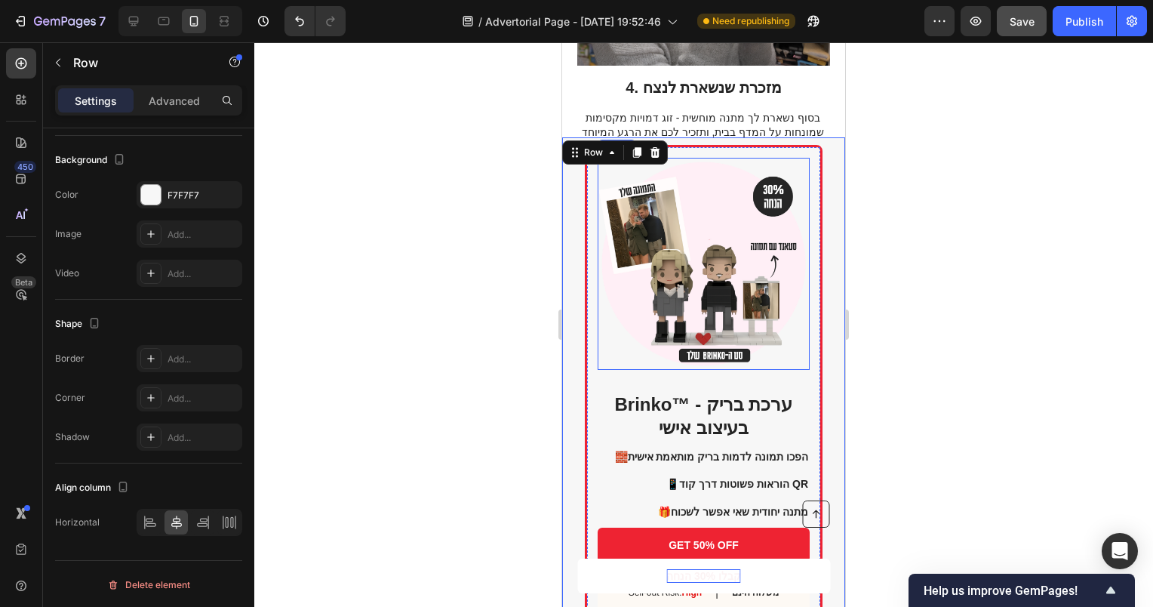
scroll to position [1660, 0]
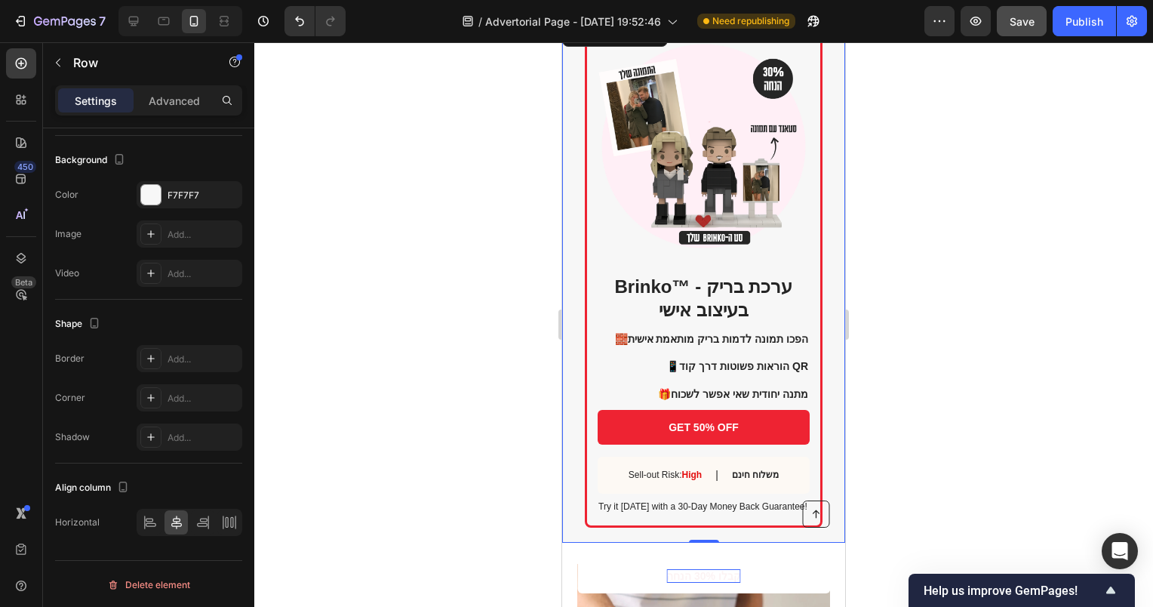
click at [812, 291] on div "Brinko™ - ערכת בריק בעיצוב אישי Heading 🧱 הפכו תמונה לדמות בריק מותאמת אישית 📱 …" at bounding box center [703, 281] width 283 height 523
click at [65, 66] on button "button" at bounding box center [58, 63] width 24 height 24
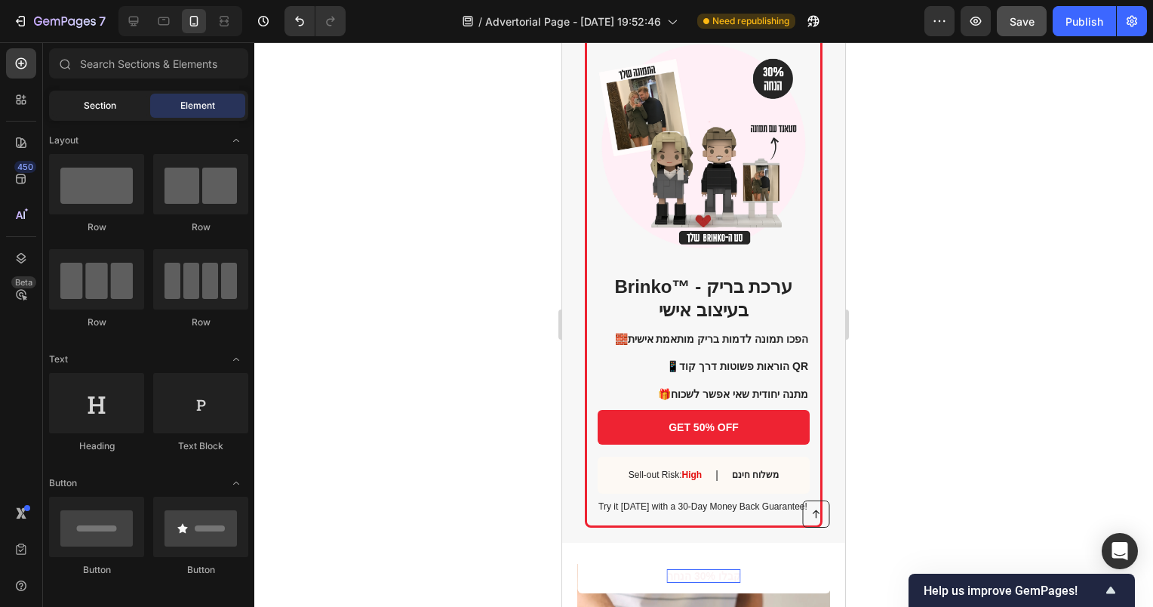
click at [82, 109] on div "Section" at bounding box center [99, 106] width 95 height 24
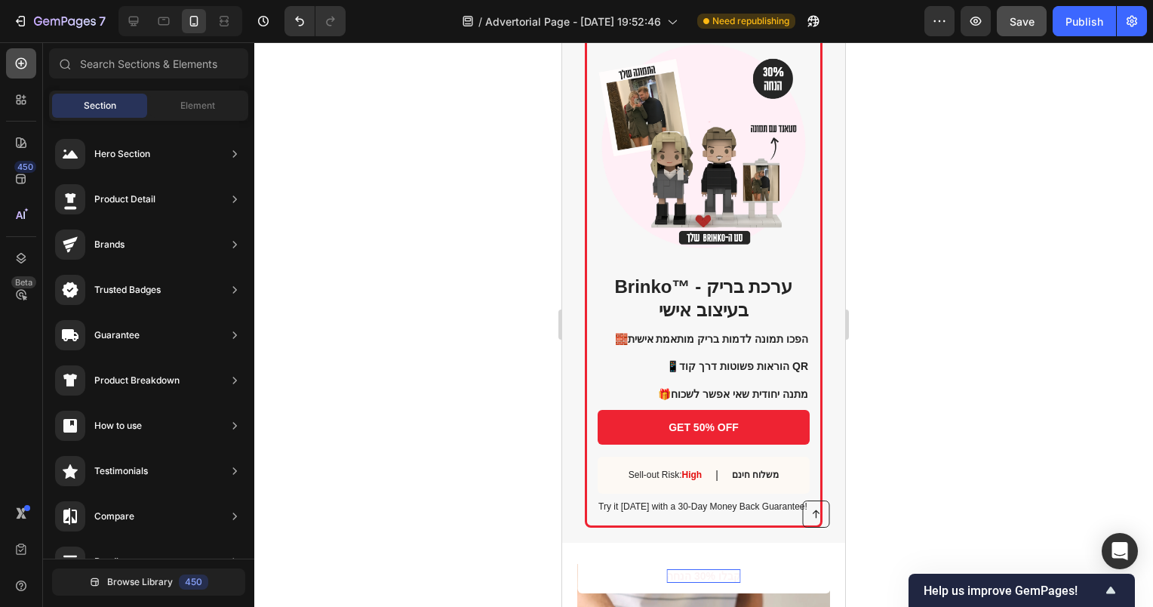
click at [17, 69] on icon at bounding box center [21, 63] width 15 height 15
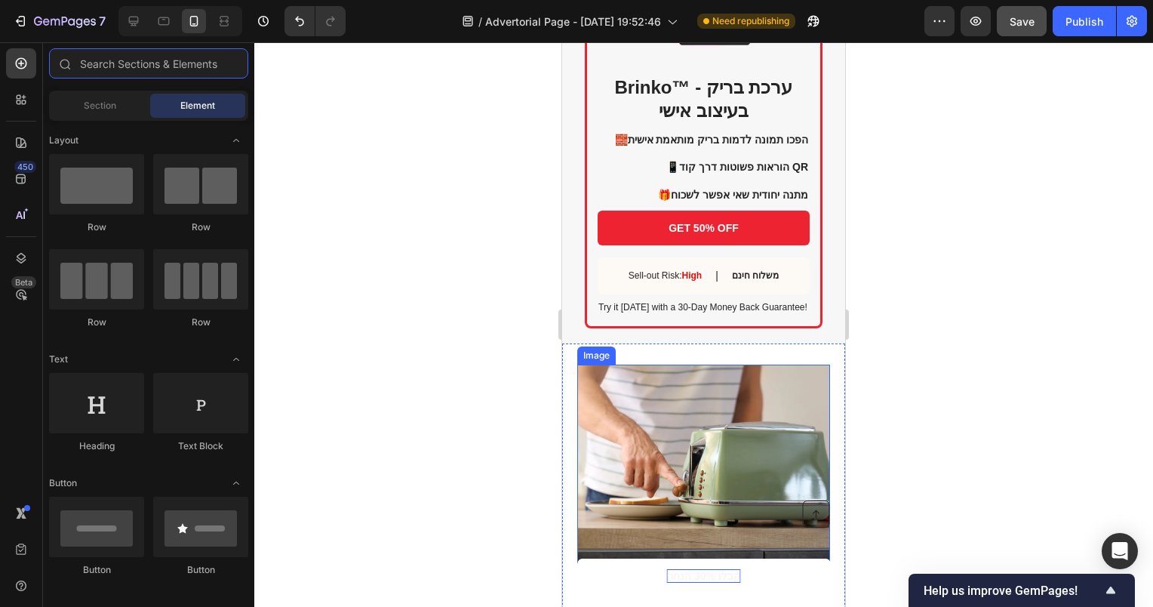
scroll to position [1887, 0]
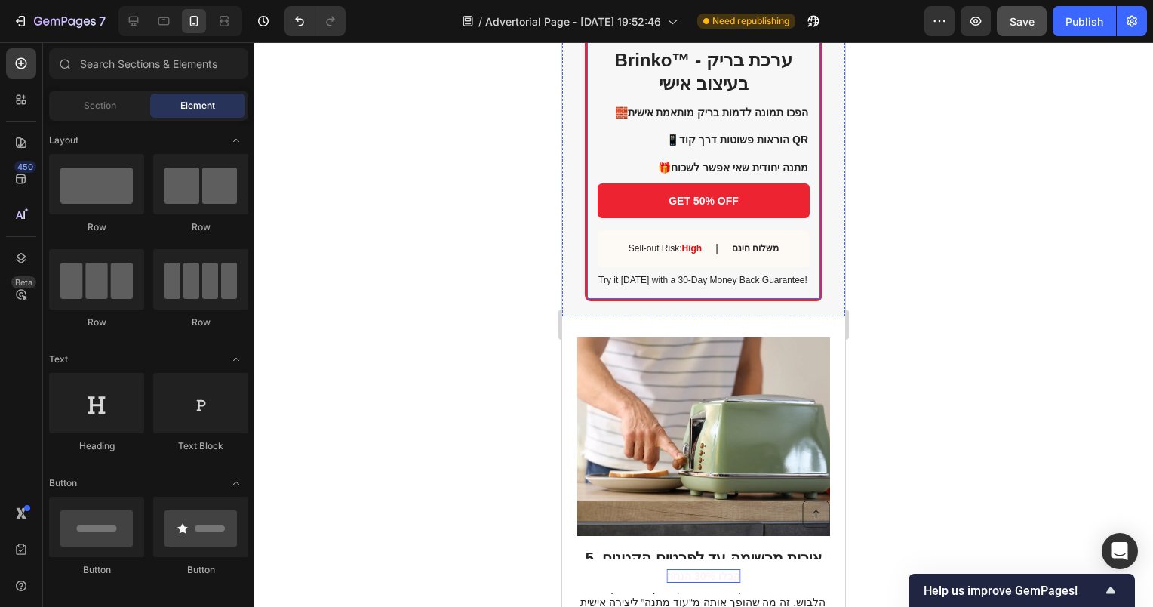
click at [809, 272] on div "Brinko™ - ערכת בריק בעיצוב אישי Heading 🧱 הפכו תמונה לדמות בריק מותאמת אישית 📱 …" at bounding box center [704, 51] width 238 height 500
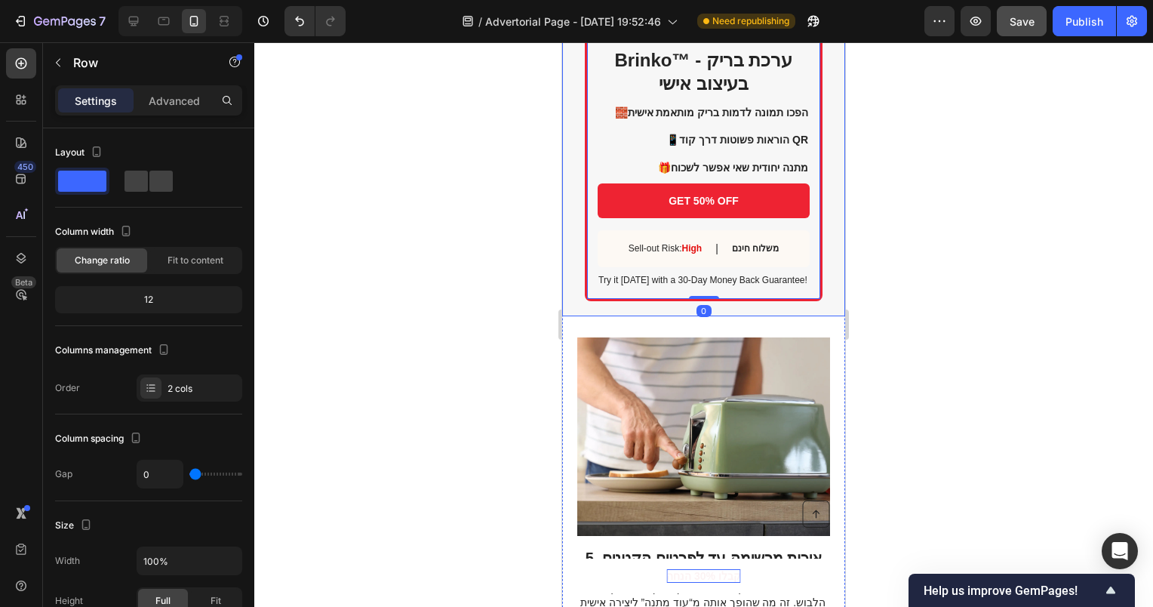
click at [814, 273] on div "Brinko™ - ערכת בריק בעיצוב אישי Heading 🧱 הפכו תמונה לדמות בריק מותאמת אישית 📱 …" at bounding box center [703, 54] width 283 height 523
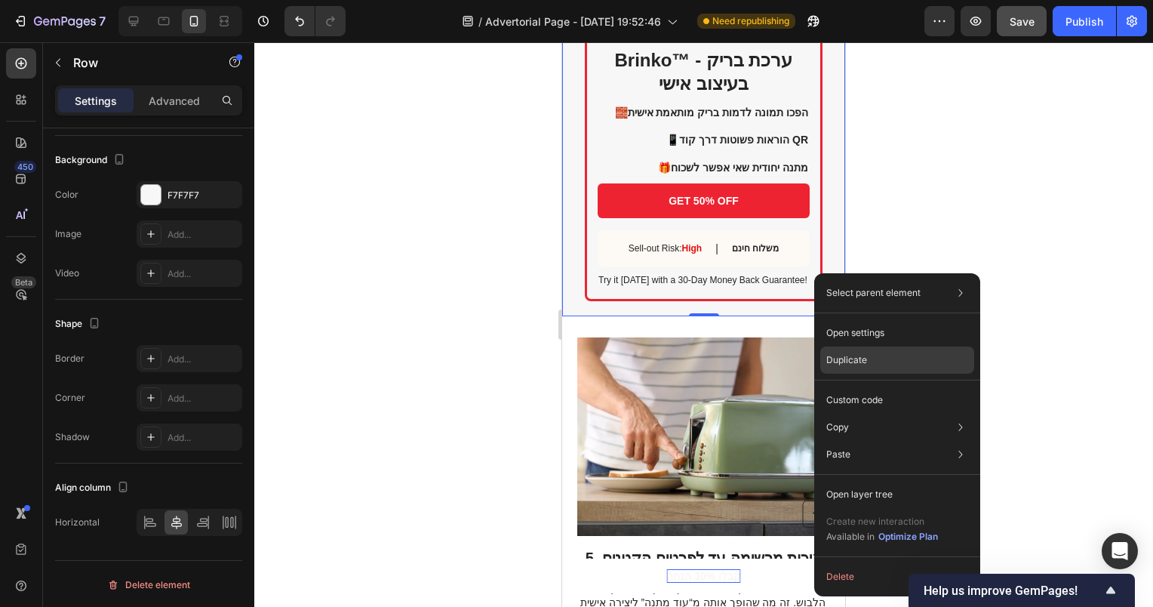
click at [845, 360] on p "Duplicate" at bounding box center [846, 360] width 41 height 14
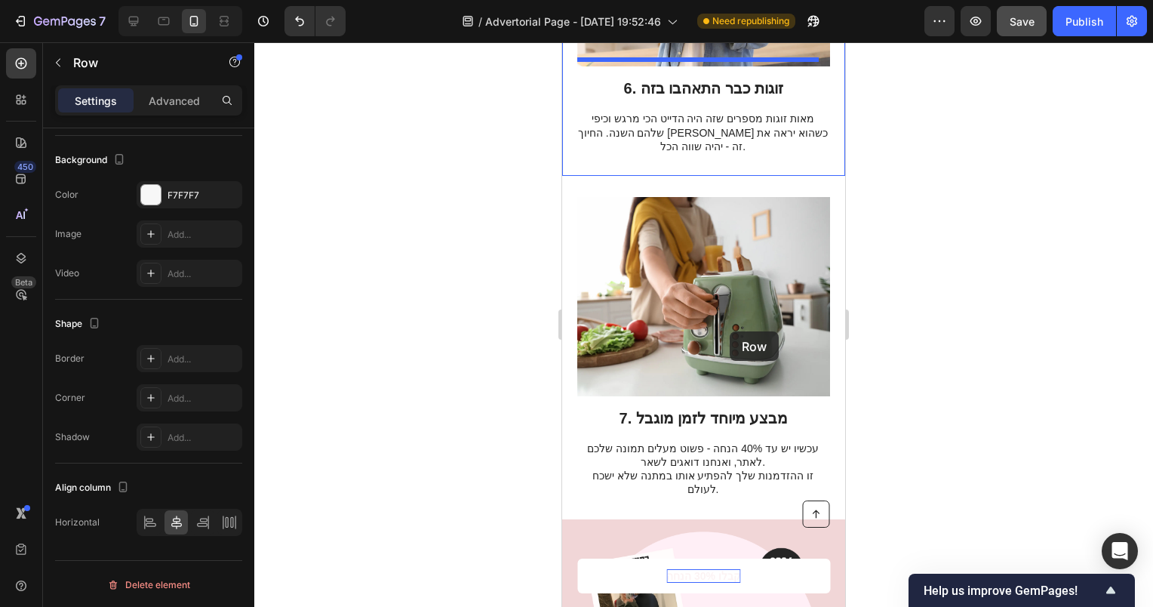
scroll to position [3315, 0]
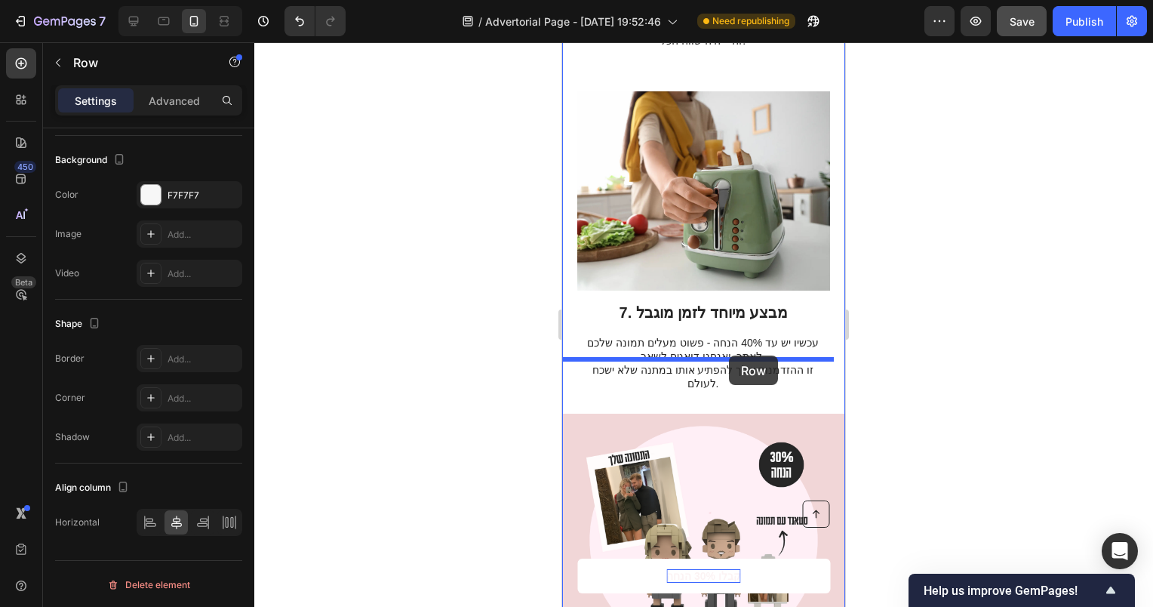
drag, startPoint x: 821, startPoint y: 314, endPoint x: 729, endPoint y: 355, distance: 101.0
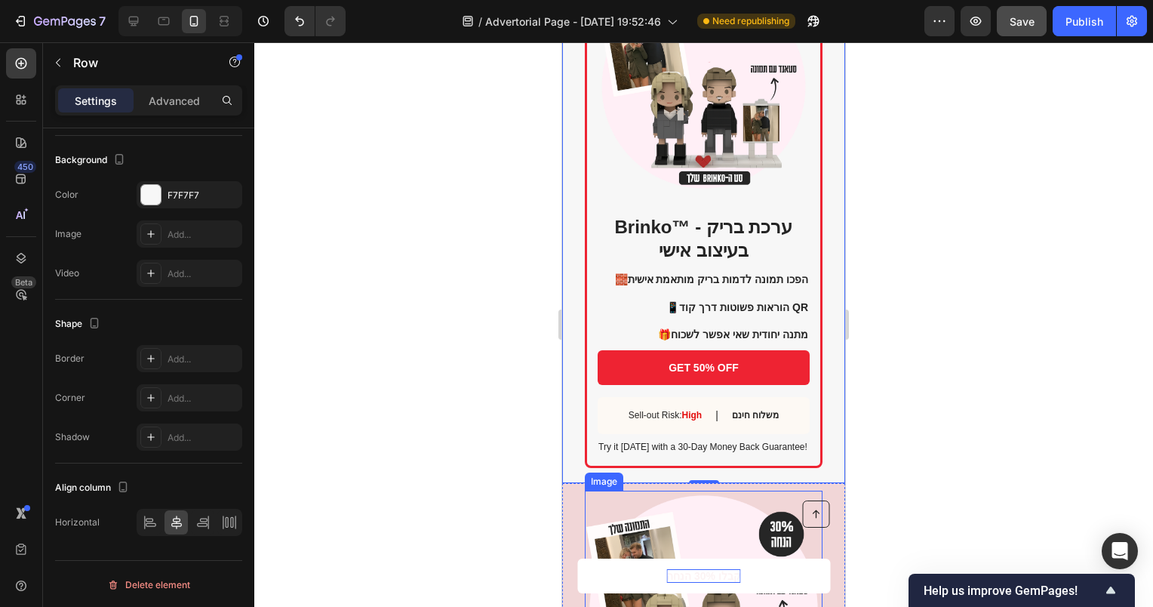
scroll to position [3622, 0]
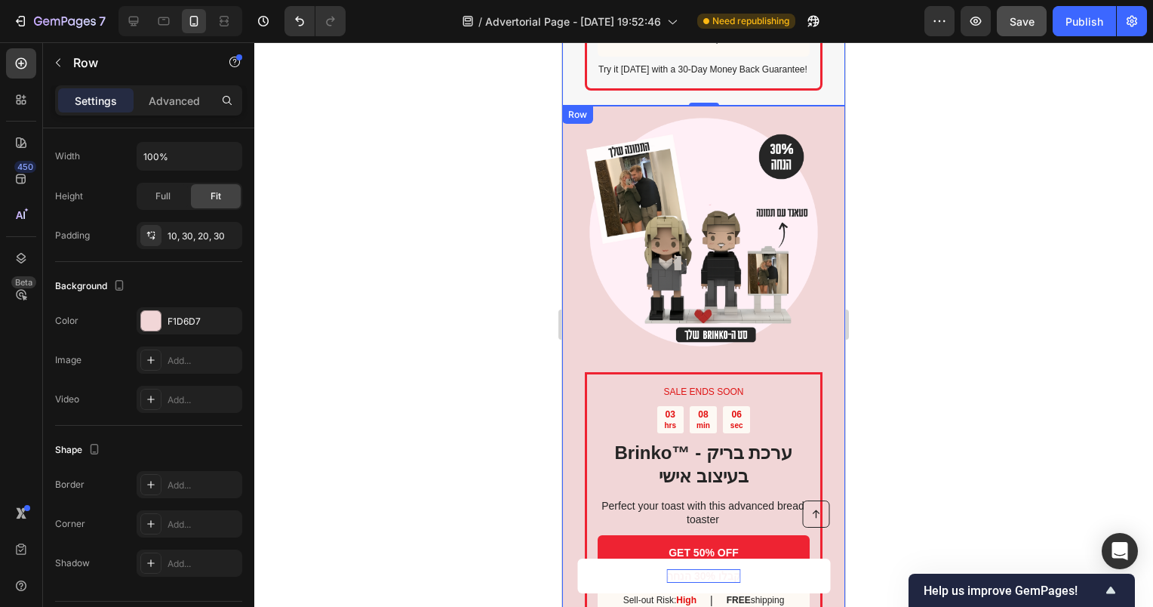
click at [825, 355] on div "SALE ENDS SOON Text Block 03 hrs 08 min 06 sec Countdown Timer Brinko™ - ערכת ב…" at bounding box center [703, 387] width 283 height 562
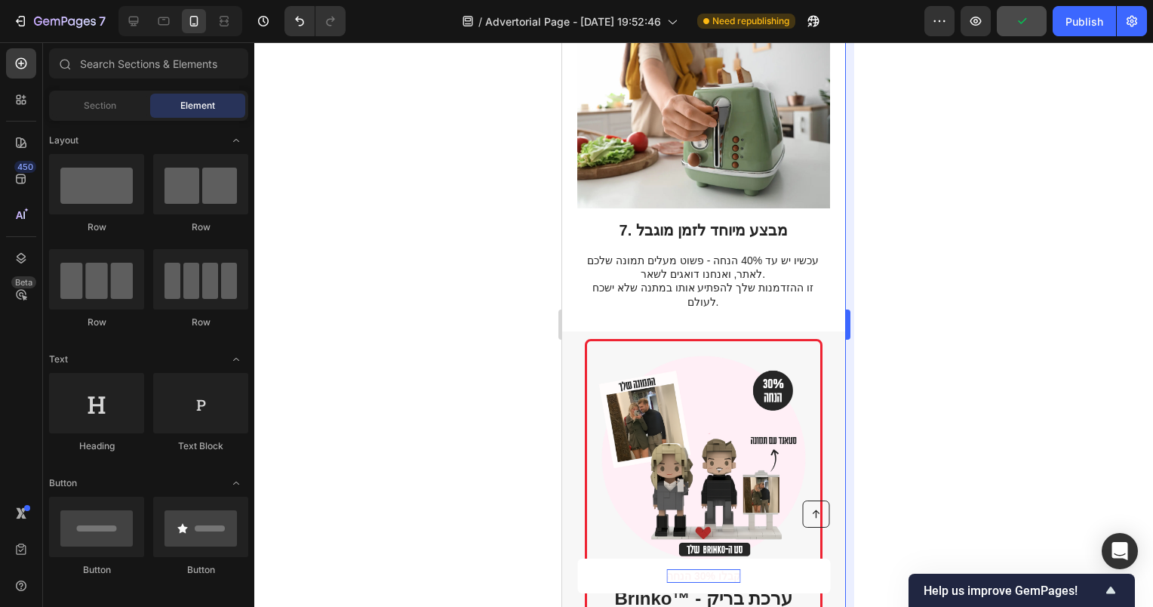
scroll to position [2867, 0]
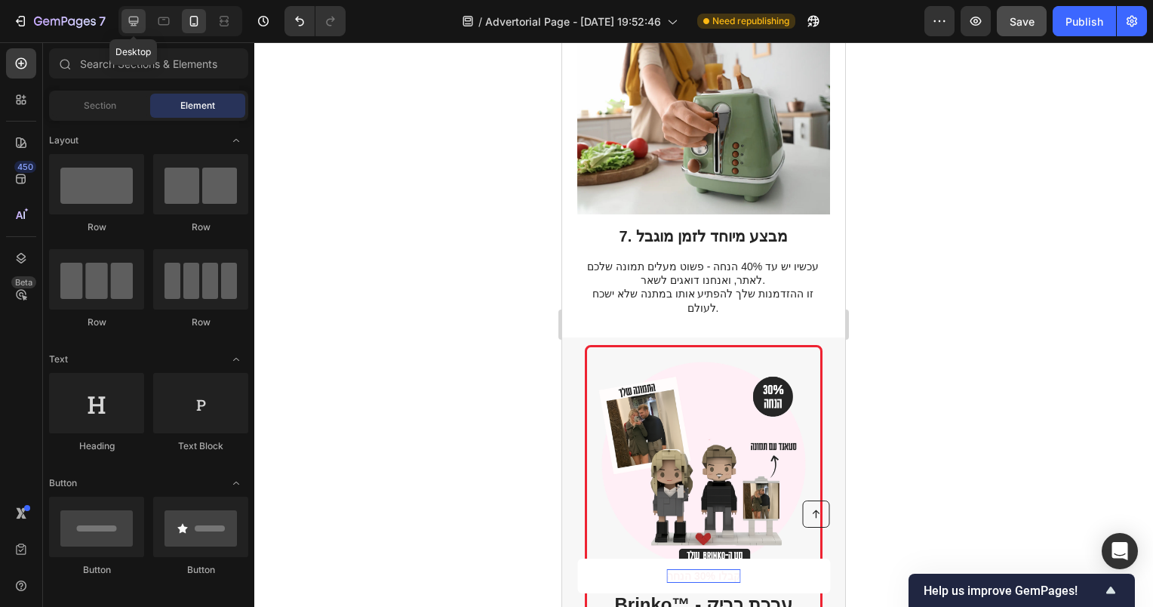
click at [124, 12] on div at bounding box center [134, 21] width 24 height 24
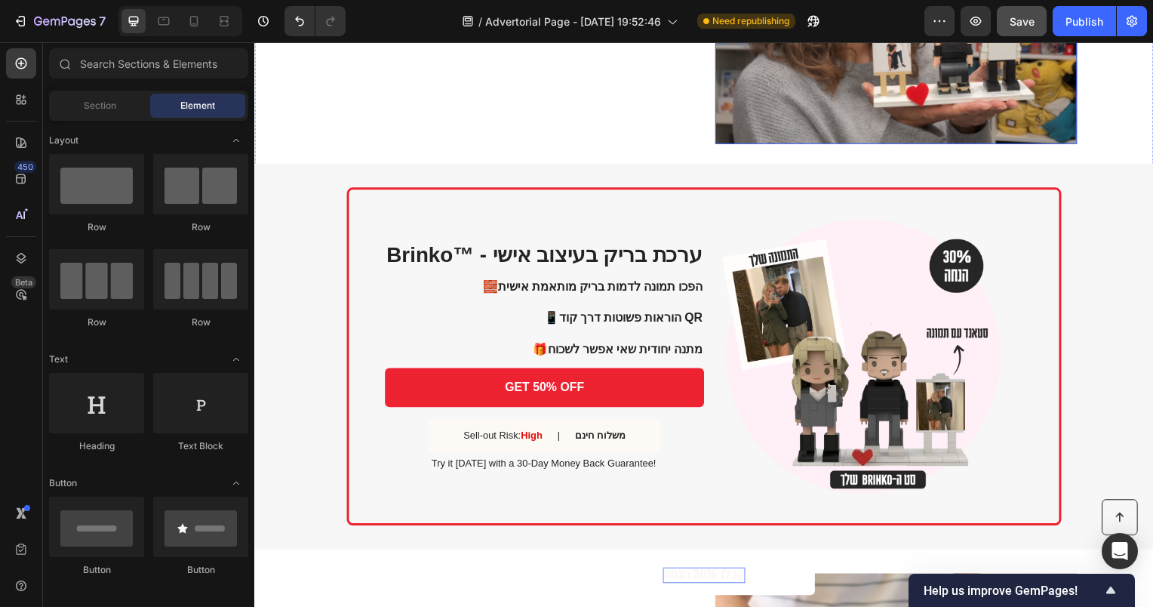
scroll to position [1534, 0]
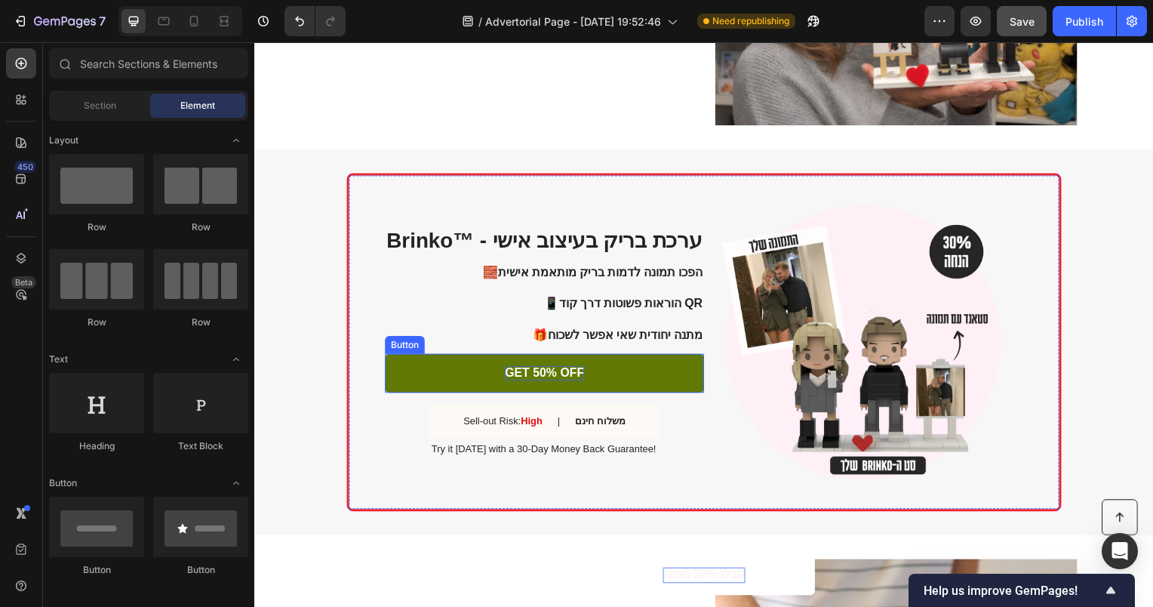
click at [549, 377] on p "GET 50% OFF" at bounding box center [546, 376] width 80 height 16
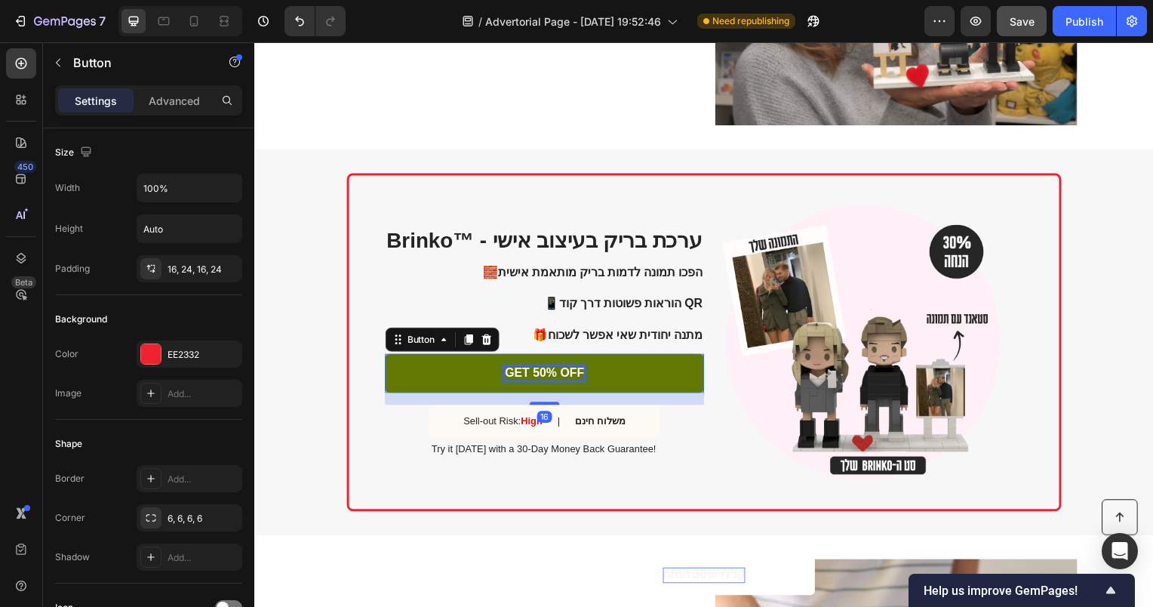
click at [546, 374] on p "GET 50% OFF" at bounding box center [546, 376] width 80 height 16
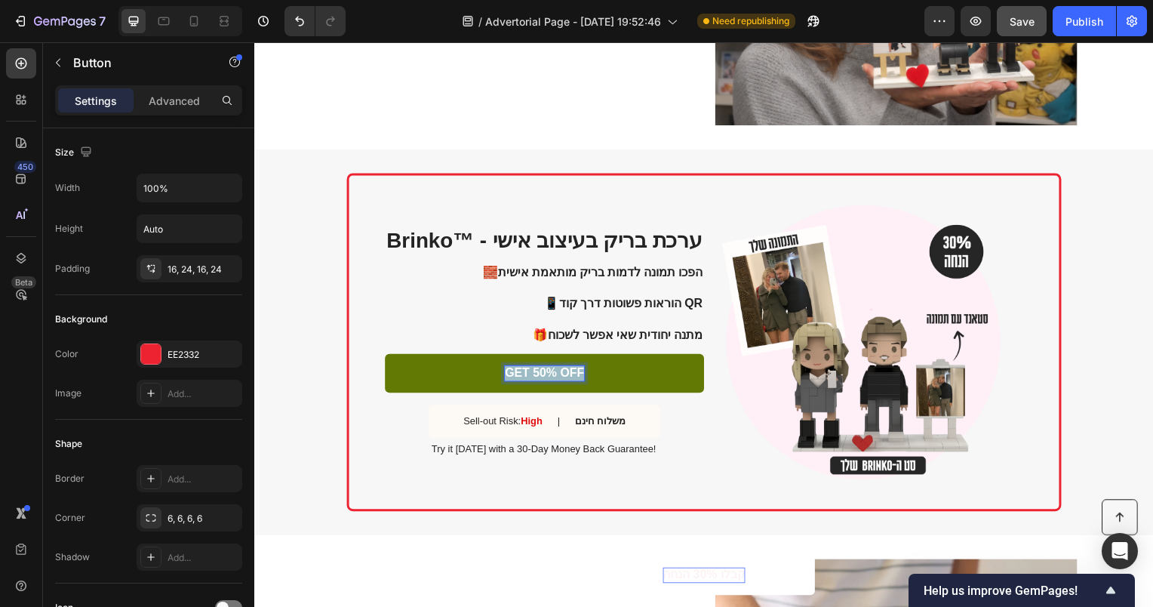
click at [546, 374] on p "GET 50% OFF" at bounding box center [546, 376] width 80 height 16
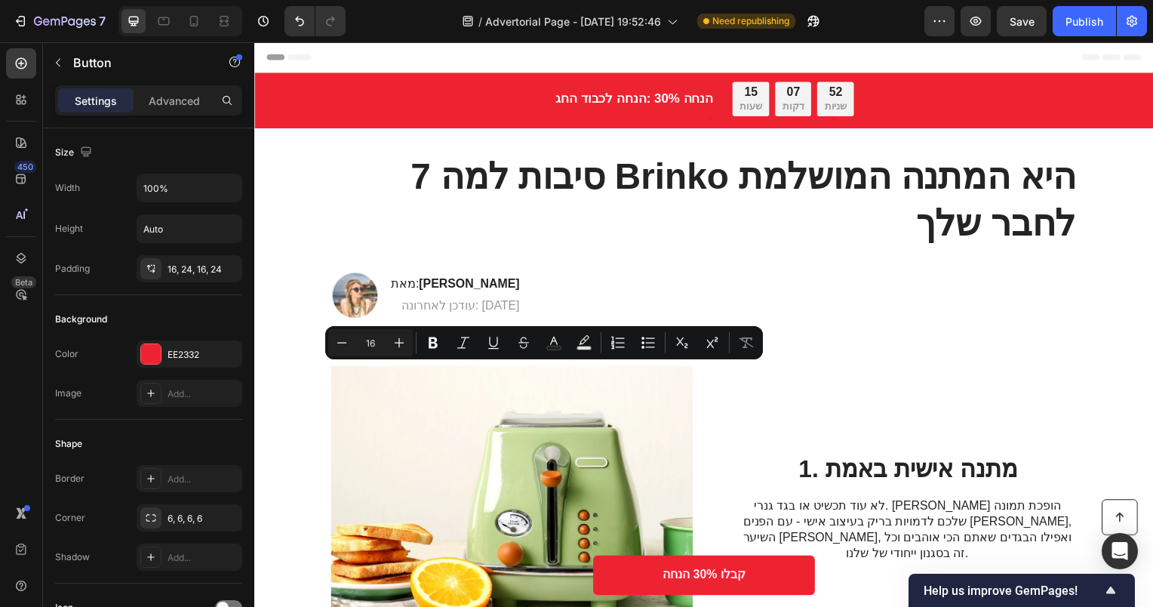
scroll to position [1534, 0]
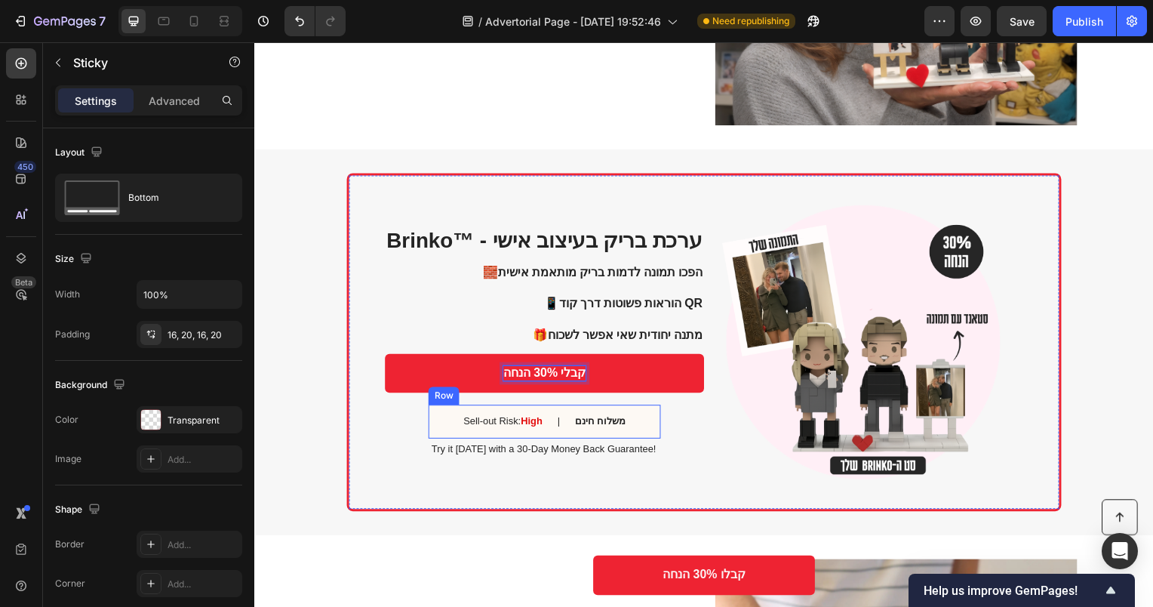
click at [632, 550] on div "Button קבלו 30% הנחה Button Row Sticky" at bounding box center [707, 579] width 906 height 64
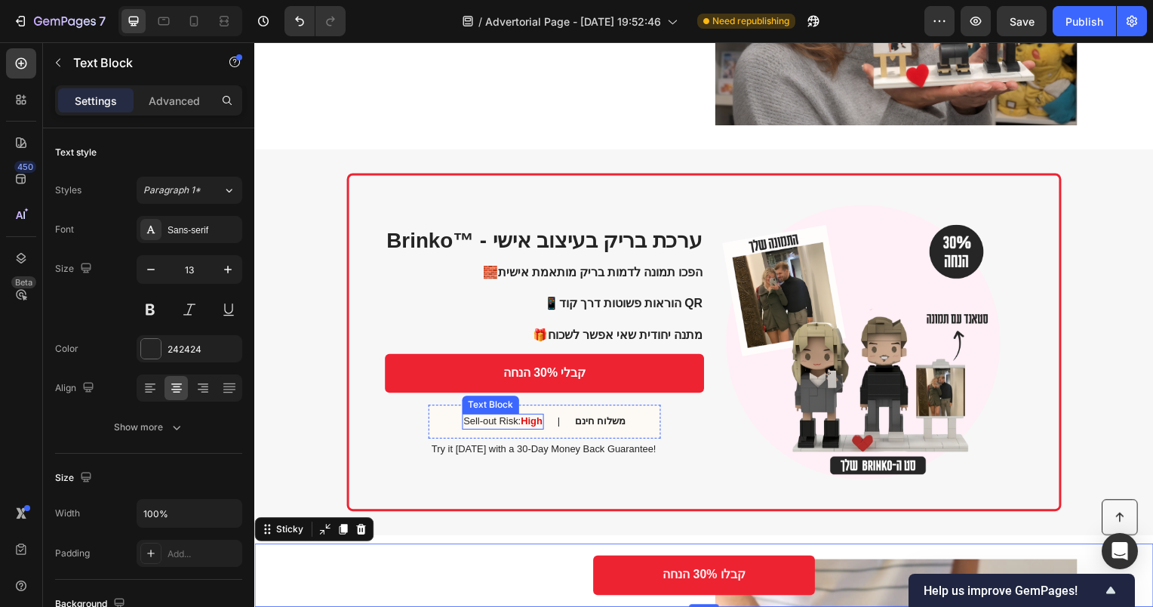
click at [525, 421] on strong "High" at bounding box center [533, 423] width 22 height 11
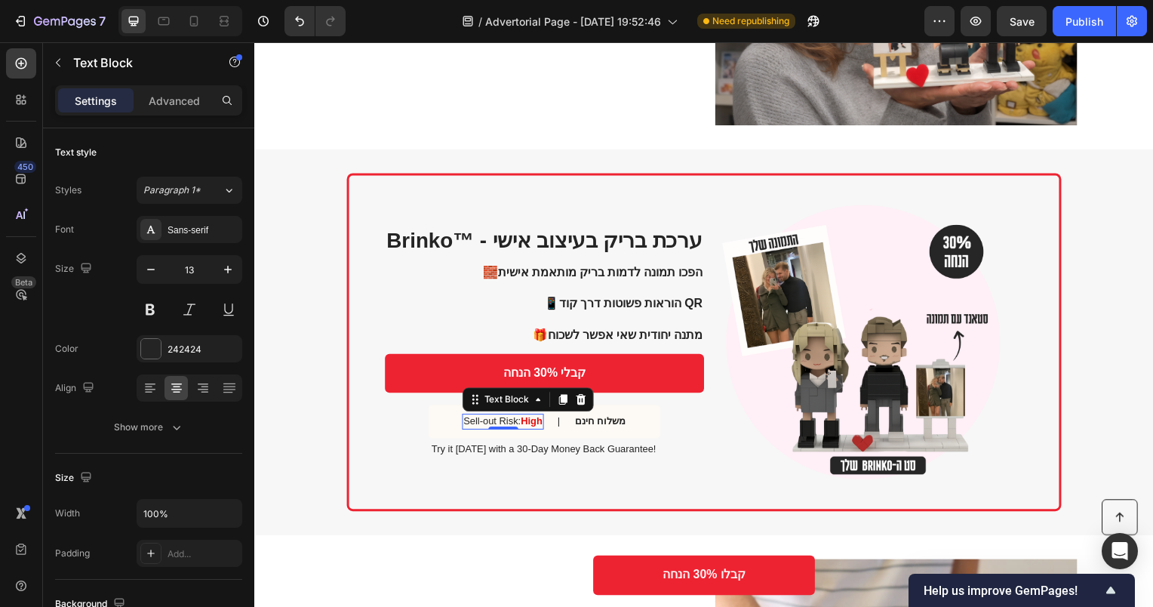
click at [512, 427] on p "Sell-out Risk: High" at bounding box center [504, 424] width 79 height 13
click at [534, 434] on div "ביקוש גבוה – המלאי מוגבל Text Block 0 | Text Block משלוח חינם Text Block Row" at bounding box center [546, 425] width 234 height 34
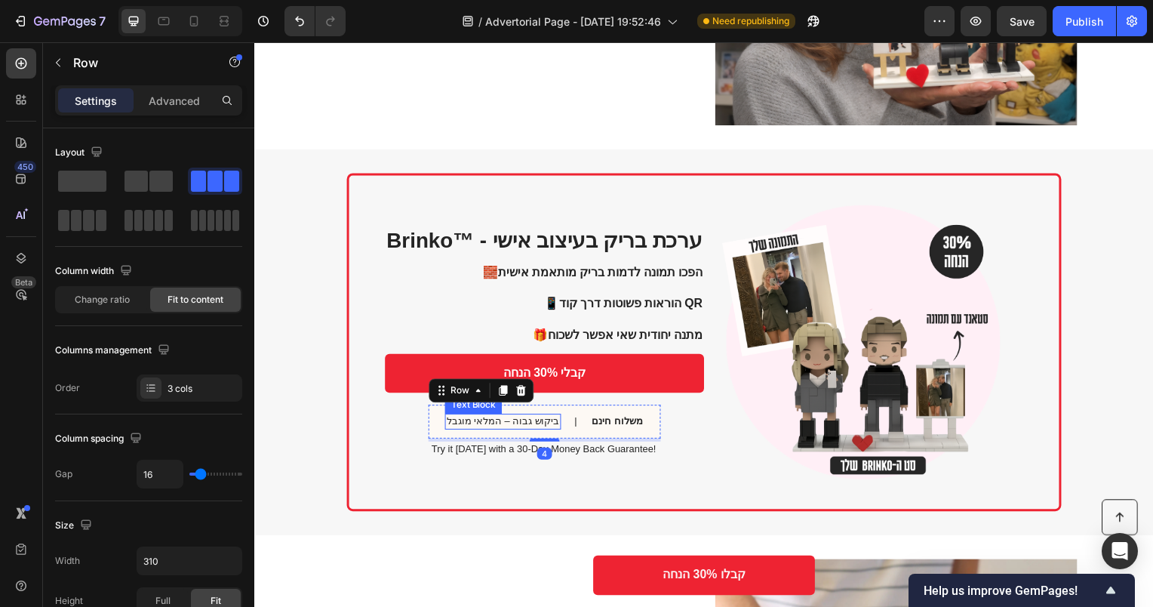
click at [466, 428] on p "ביקוש גבוה – המלאי מוגבל" at bounding box center [505, 424] width 114 height 13
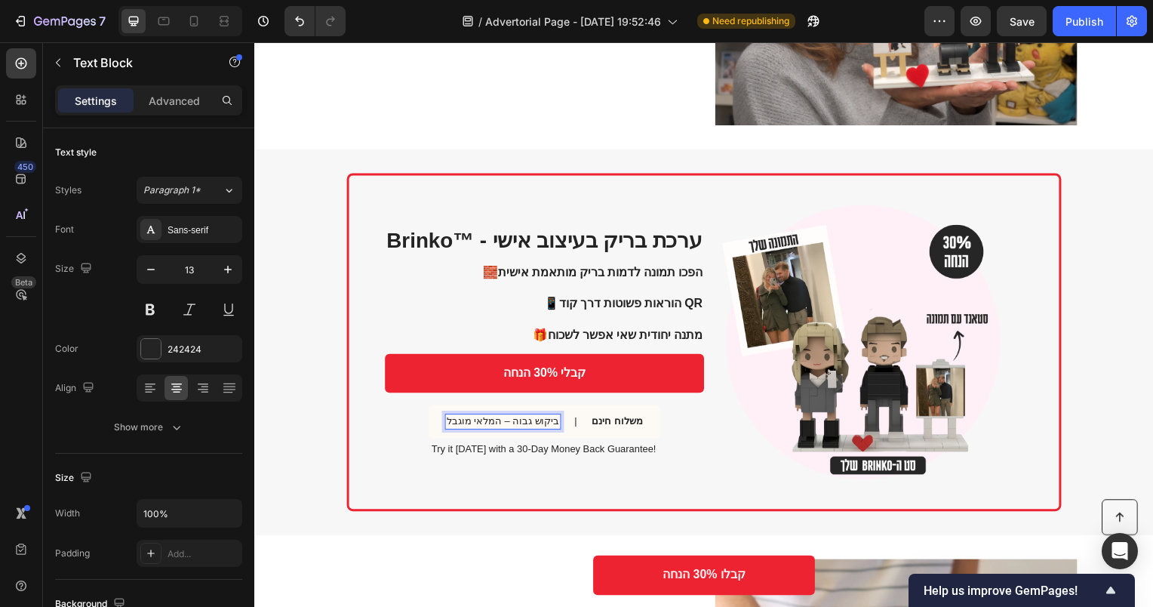
click at [470, 422] on p "ביקוש גבוה – המלאי מוגבל" at bounding box center [505, 424] width 114 height 13
click at [500, 421] on p "ביקוש גבוה – המלאי מוגבל" at bounding box center [505, 424] width 114 height 13
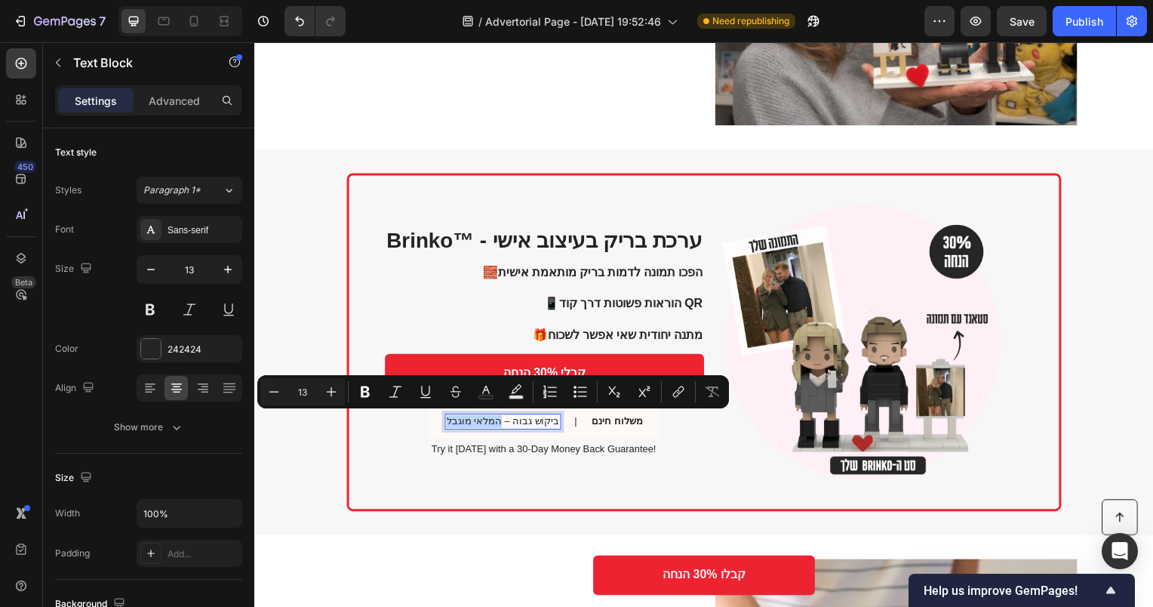
drag, startPoint x: 501, startPoint y: 421, endPoint x: 451, endPoint y: 424, distance: 49.9
click at [451, 424] on div "ביקוש גבוה – המלאי מוגבל" at bounding box center [504, 425] width 117 height 16
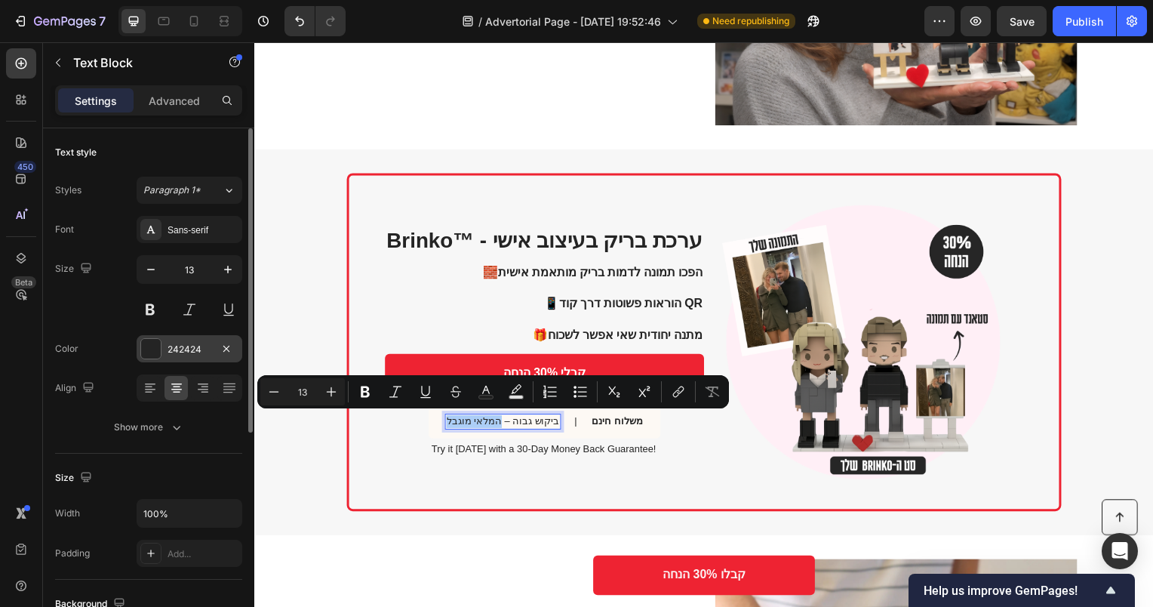
click at [154, 350] on div at bounding box center [151, 349] width 20 height 20
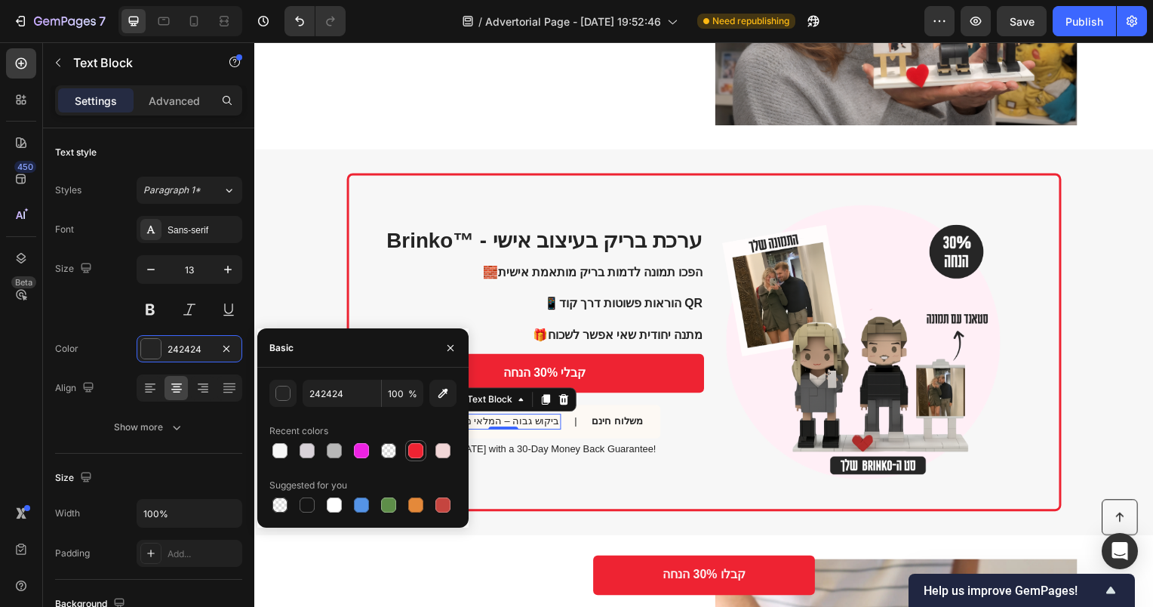
click at [411, 450] on div at bounding box center [415, 450] width 15 height 15
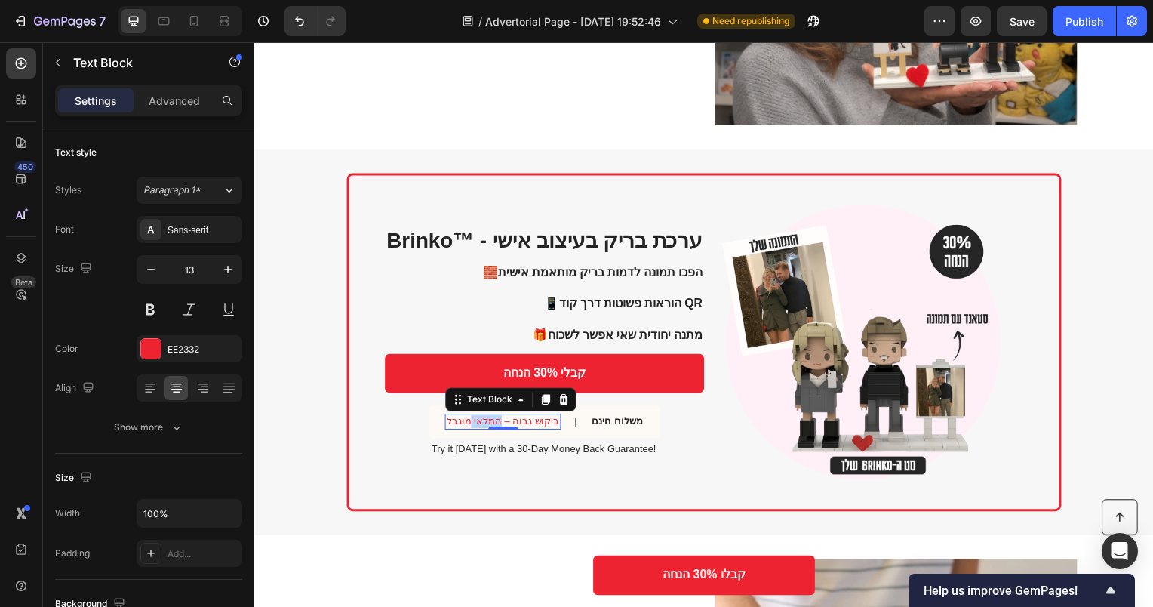
click at [488, 421] on p "ביקוש גבוה – המלאי מוגבל" at bounding box center [505, 424] width 114 height 13
click at [528, 426] on p "ביקוש גבוה – המלאי מוגבל" at bounding box center [505, 424] width 114 height 13
drag, startPoint x: 503, startPoint y: 421, endPoint x: 558, endPoint y: 425, distance: 54.5
click at [558, 425] on div "ביקוש גבוה – המלאי מוגבל Text Block 0 | Text Block משלוח חינם Text Block Row" at bounding box center [546, 425] width 234 height 34
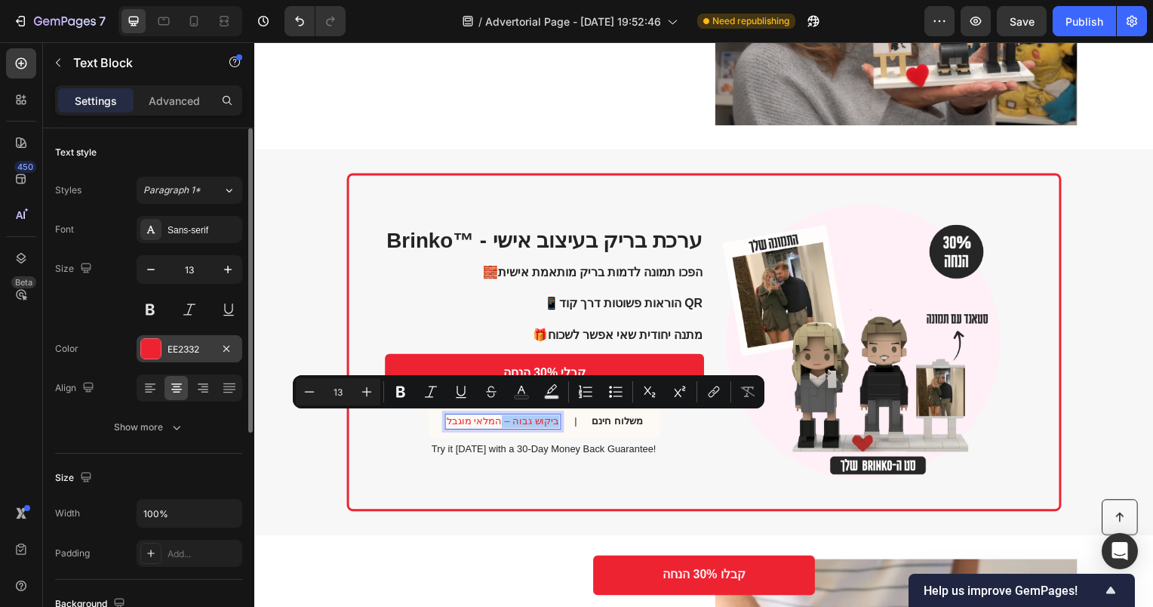
click at [140, 348] on div at bounding box center [150, 348] width 21 height 21
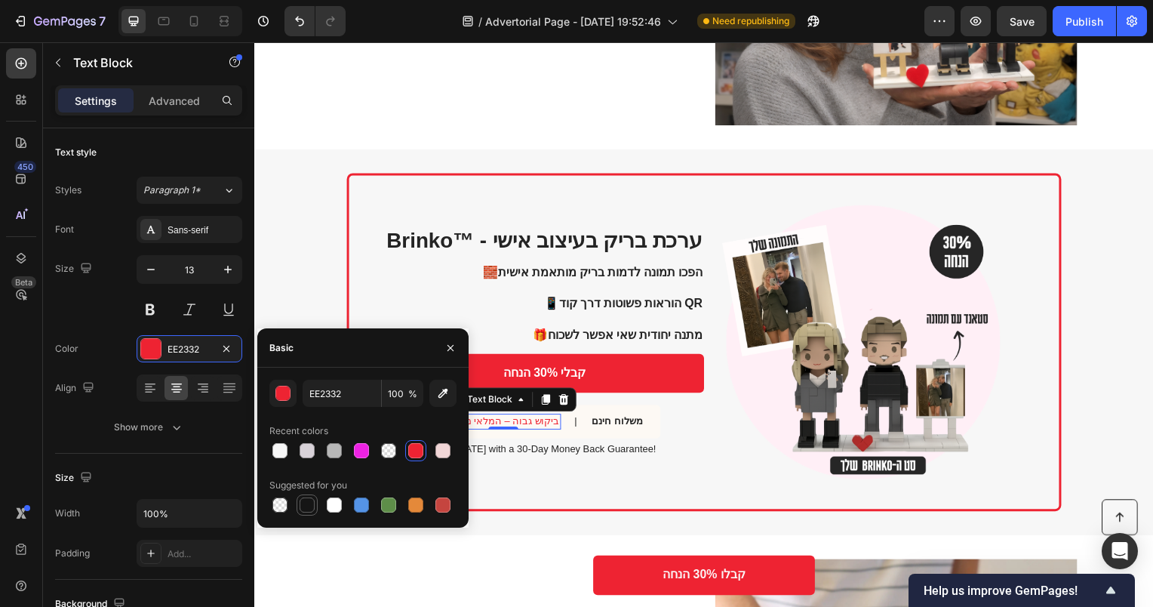
click at [303, 503] on div at bounding box center [307, 504] width 15 height 15
type input "151515"
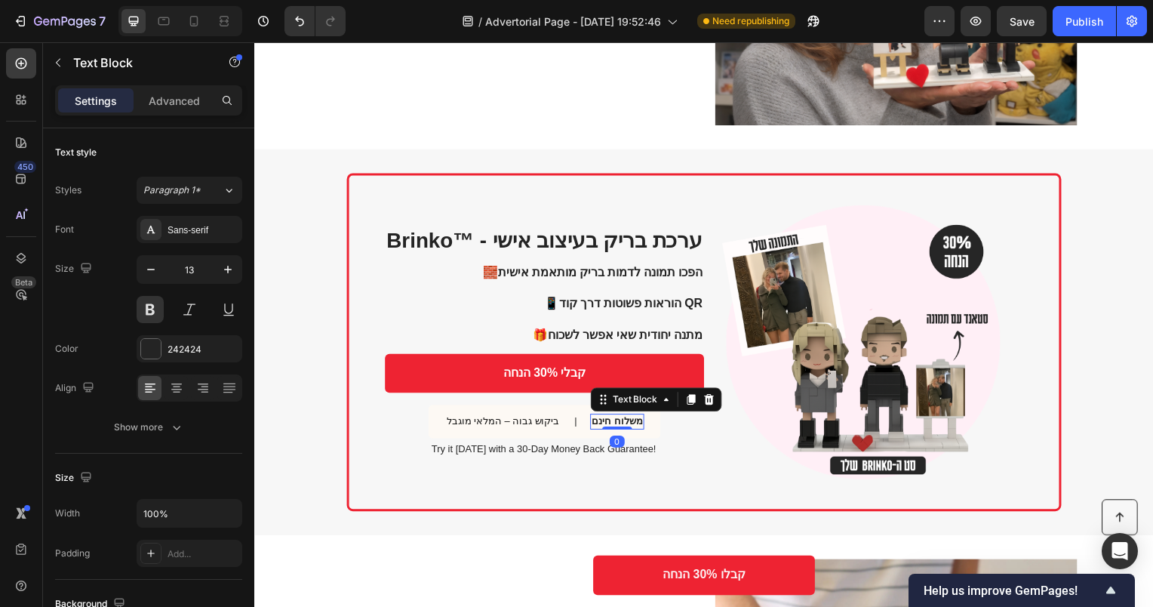
click at [598, 421] on p "משלוח חינם" at bounding box center [619, 424] width 51 height 13
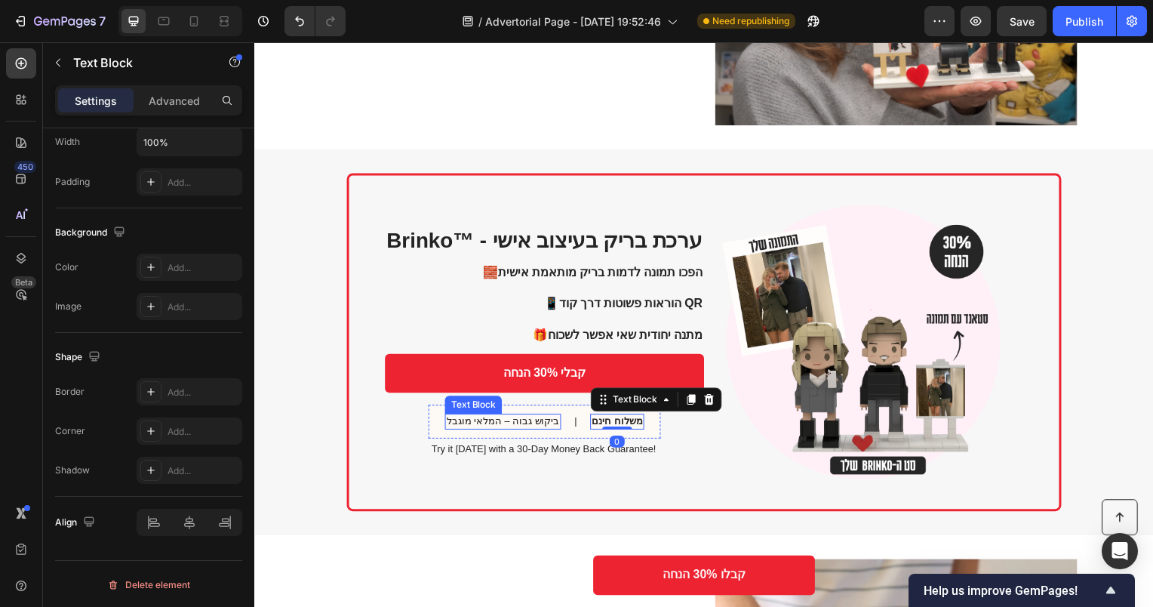
click at [482, 418] on p "ביקוש גבוה – המלאי מוגבל" at bounding box center [505, 424] width 114 height 13
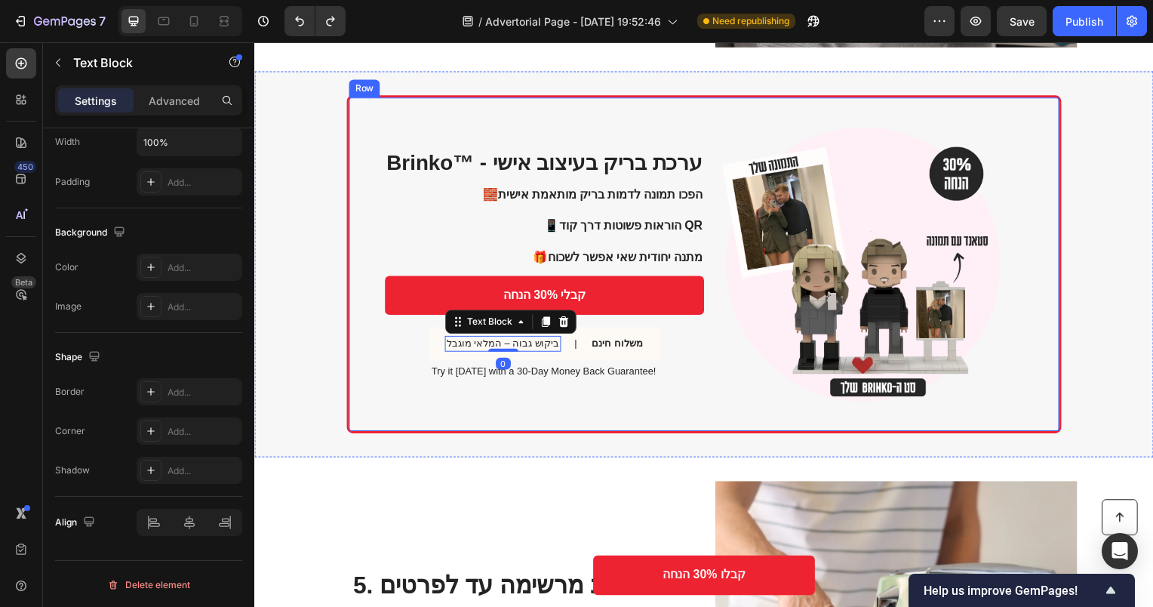
scroll to position [1685, 0]
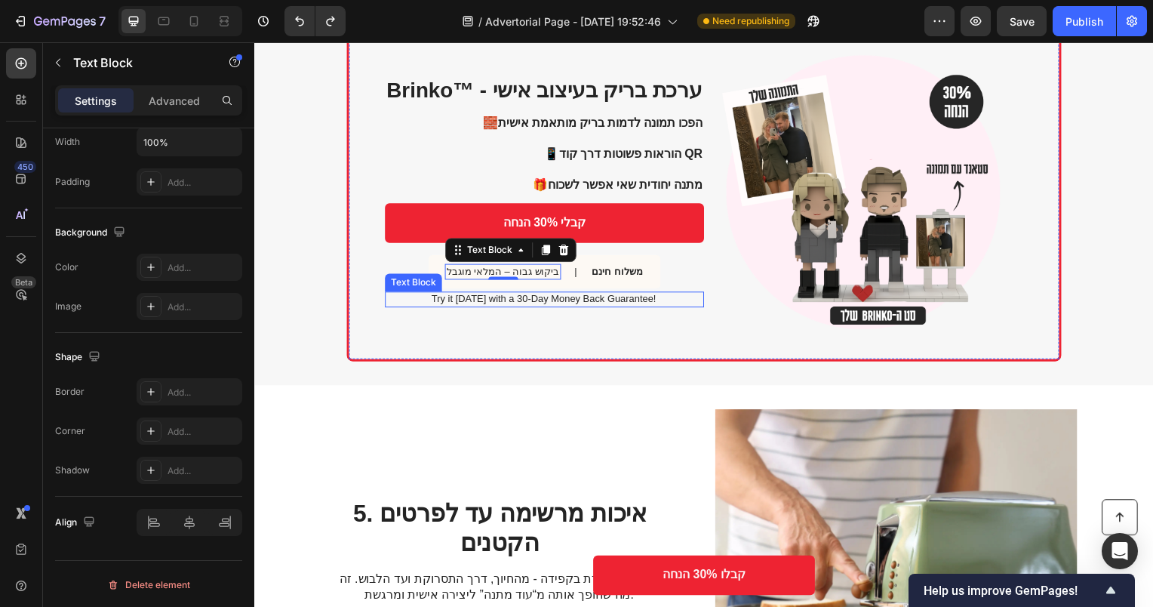
click at [510, 303] on p "Try it [DATE] with a 30-Day Money Back Guarantee!" at bounding box center [546, 301] width 320 height 13
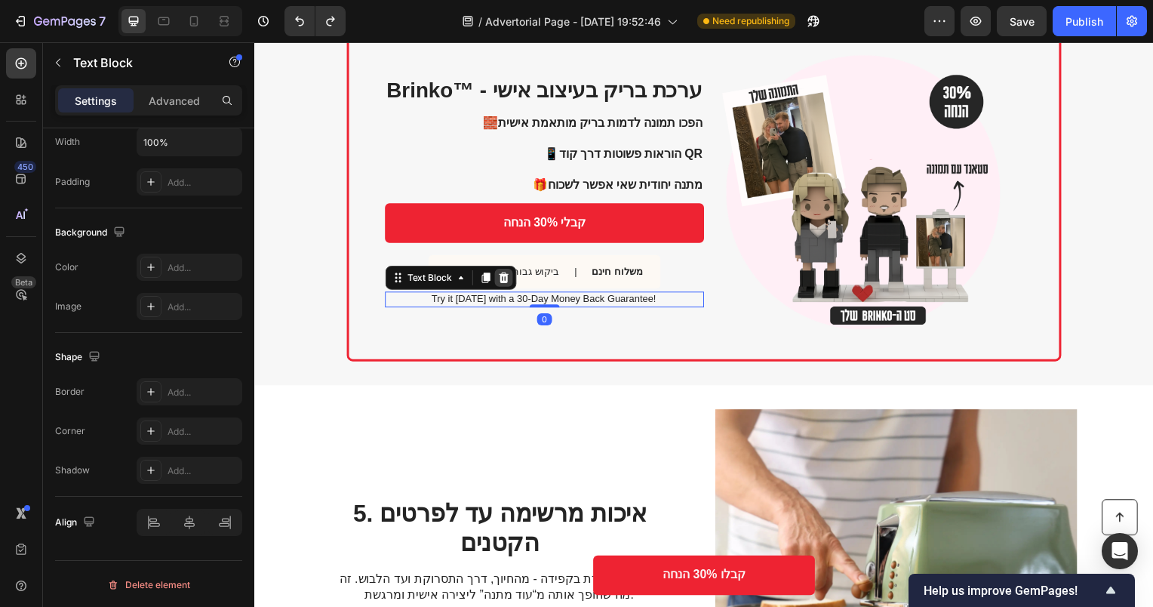
click at [509, 277] on icon at bounding box center [505, 279] width 12 height 12
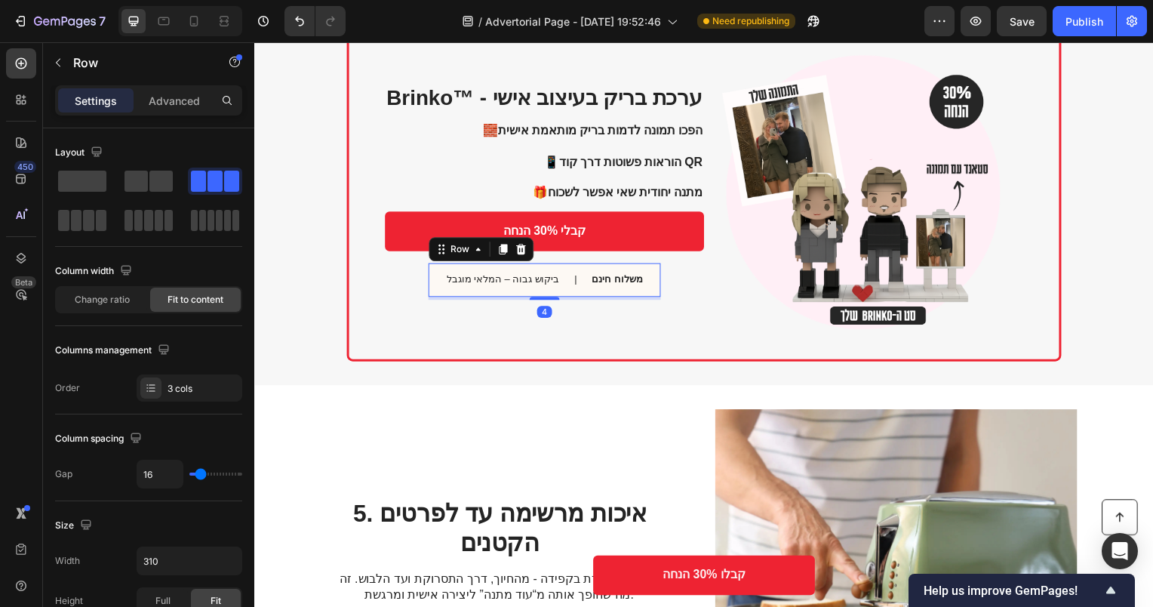
click at [567, 283] on div "ביקוש גבוה – המלאי מוגבל Text Block | Text Block משלוח חינם Text Block Row 4" at bounding box center [546, 282] width 234 height 34
click at [619, 144] on p "🧱 הפכו תמונה לדמות בריק מותאמת אישית 📱 הוראות פשוטות דרך קוד QR 🎁 מתנה יחודית ש…" at bounding box center [546, 163] width 320 height 78
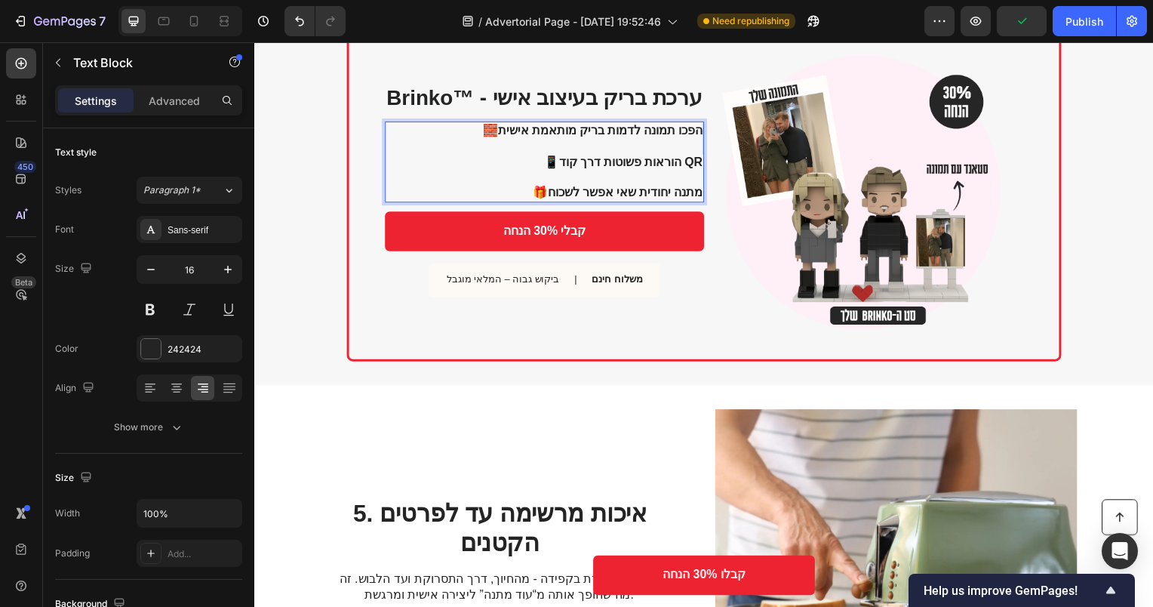
click at [619, 144] on p "🧱 הפכו תמונה לדמות בריק מותאמת אישית 📱 הוראות פשוטות דרך קוד QR 🎁 מתנה יחודית ש…" at bounding box center [546, 163] width 320 height 78
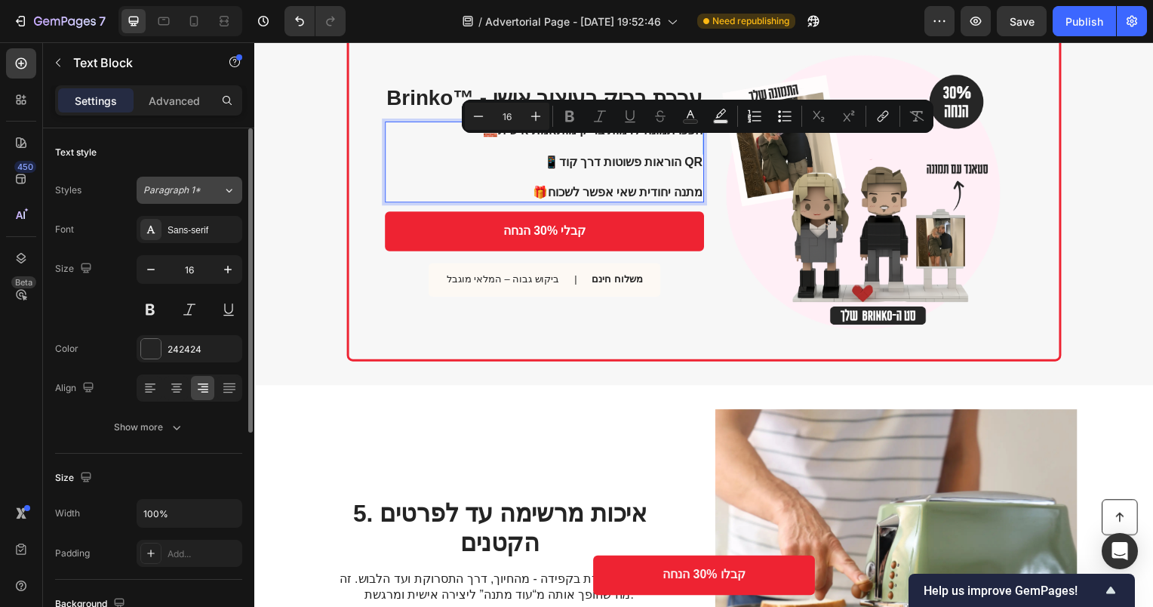
click at [184, 180] on button "Paragraph 1*" at bounding box center [190, 190] width 106 height 27
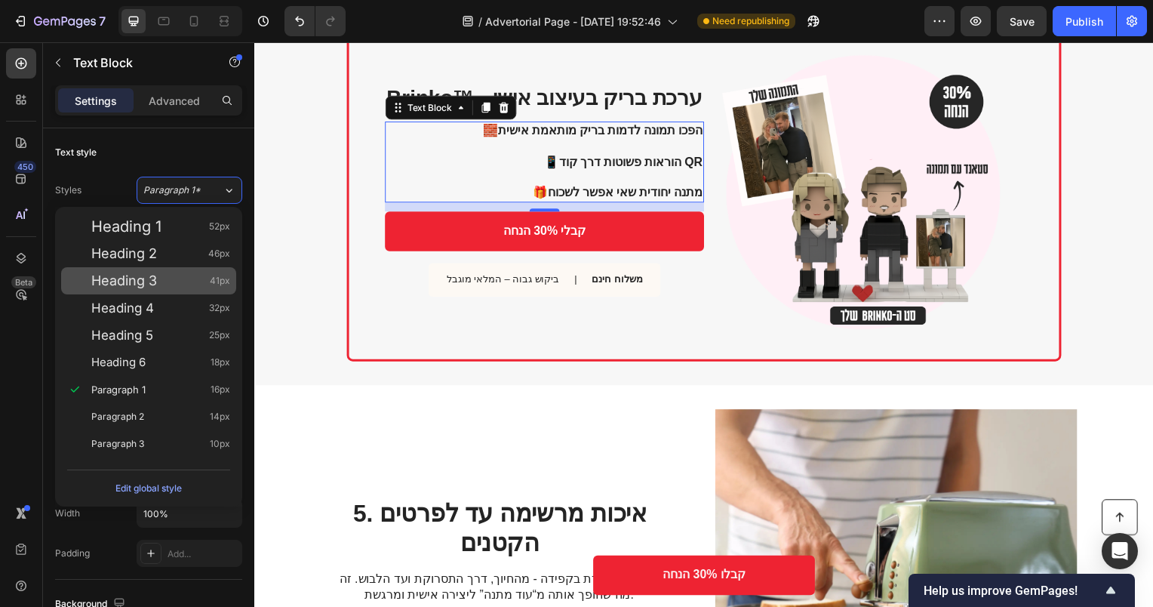
click at [135, 285] on span "Heading 3" at bounding box center [124, 280] width 66 height 15
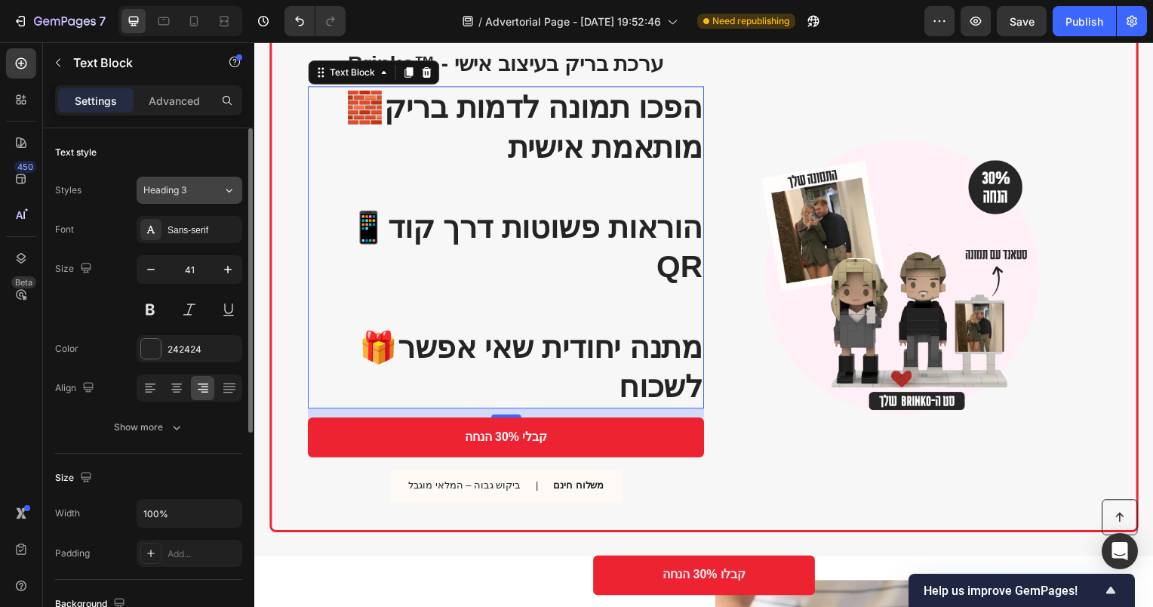
click at [190, 189] on div "Heading 3" at bounding box center [173, 190] width 61 height 14
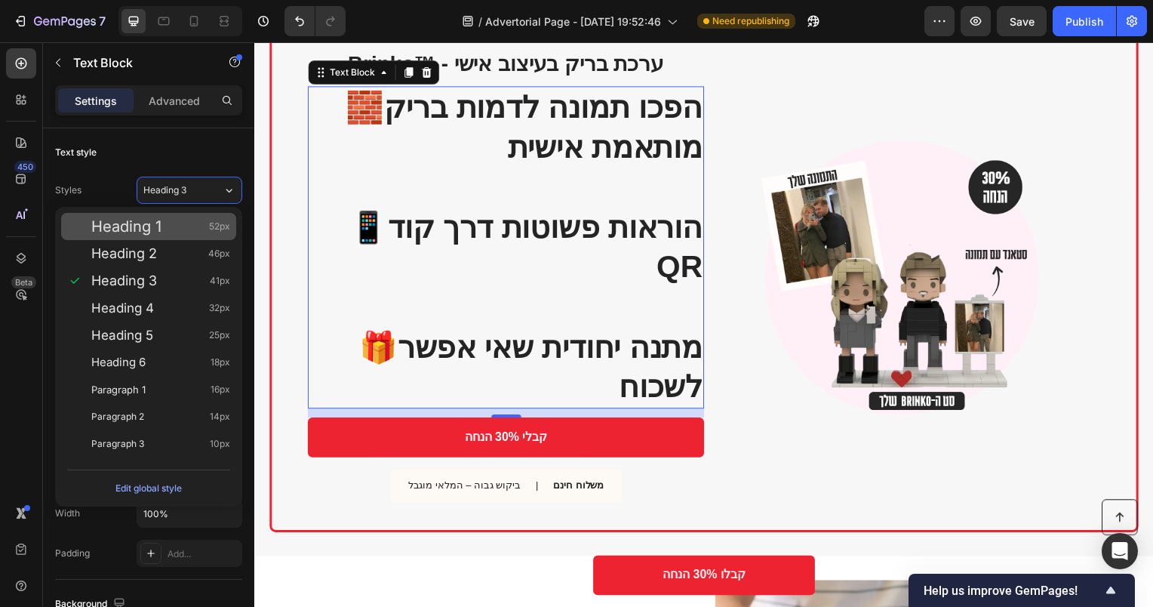
click at [152, 225] on span "Heading 1" at bounding box center [126, 226] width 70 height 15
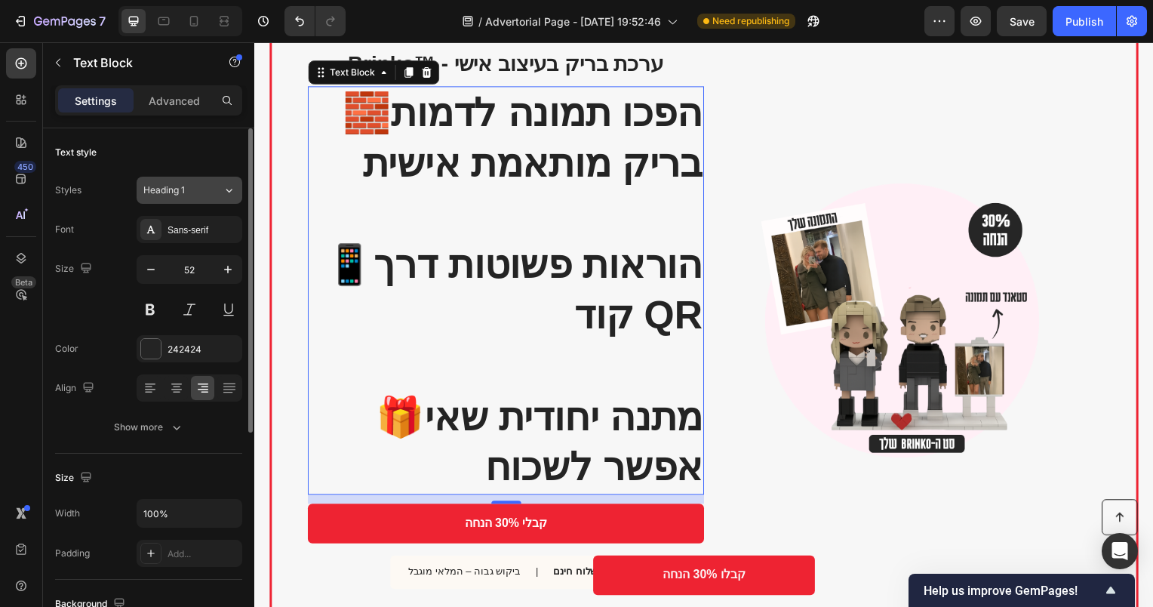
click at [181, 195] on span "Heading 1" at bounding box center [164, 190] width 42 height 14
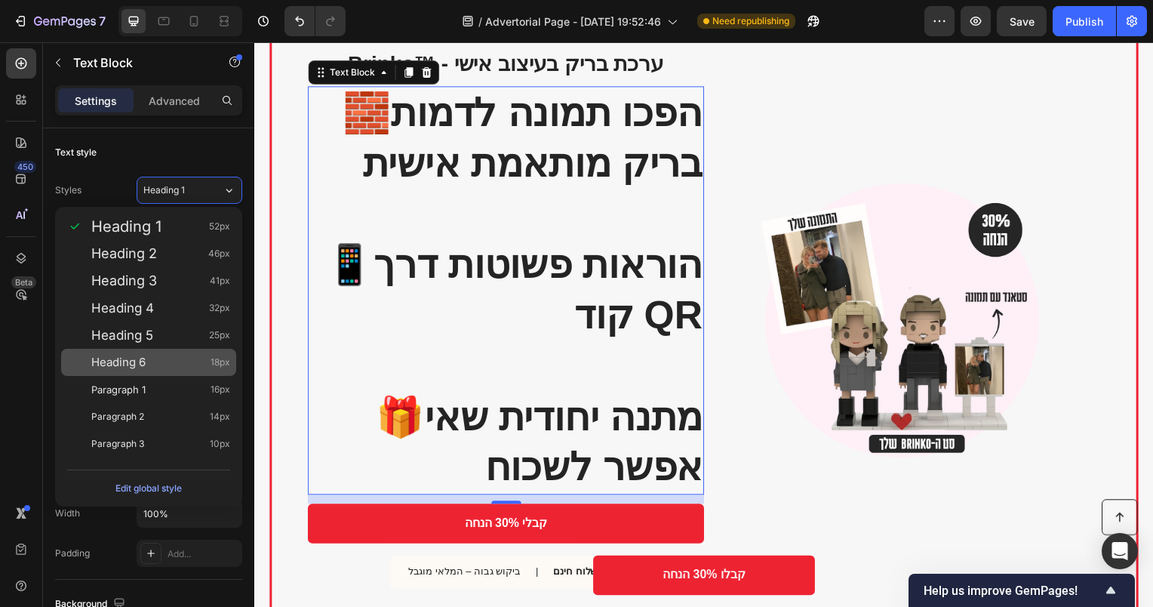
click at [172, 365] on div "Heading 6 18px" at bounding box center [160, 362] width 139 height 15
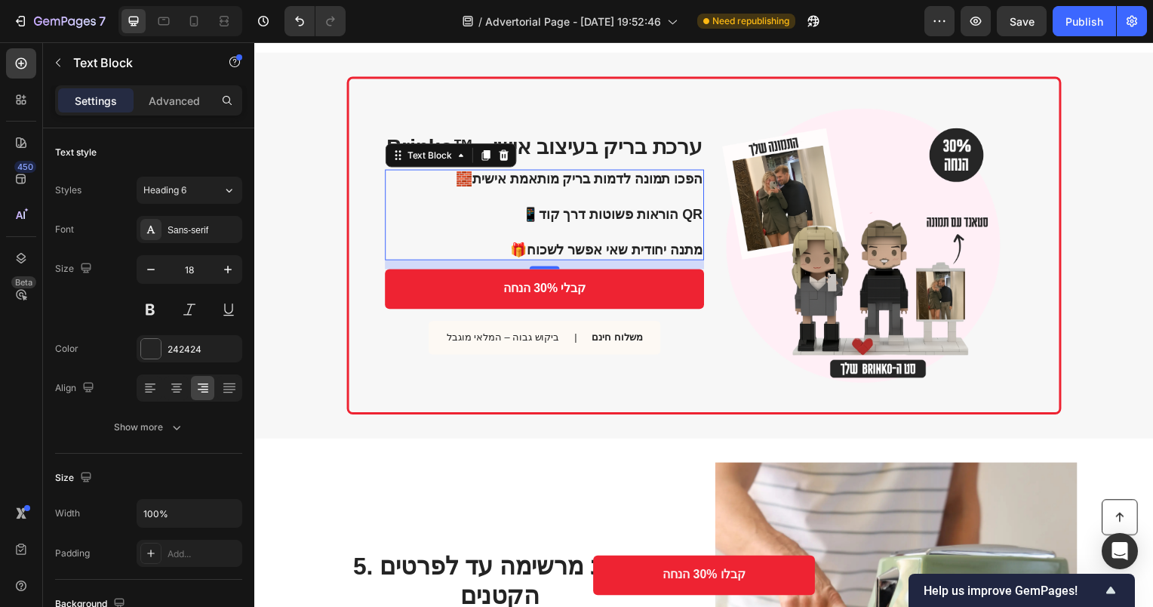
scroll to position [1534, 0]
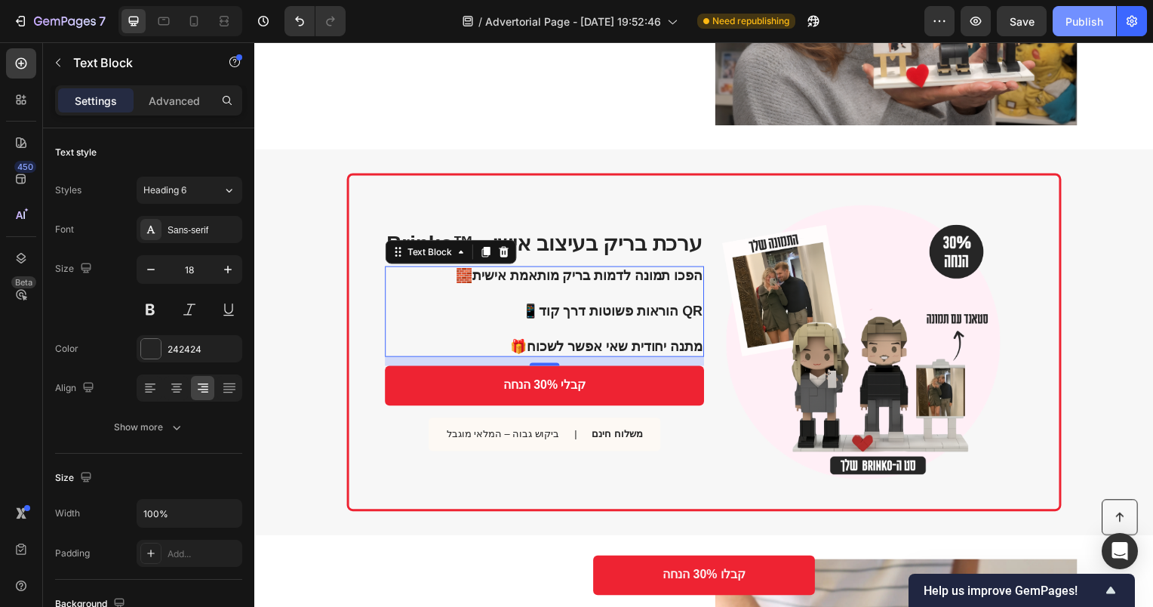
click at [1067, 27] on div "Publish" at bounding box center [1085, 22] width 38 height 16
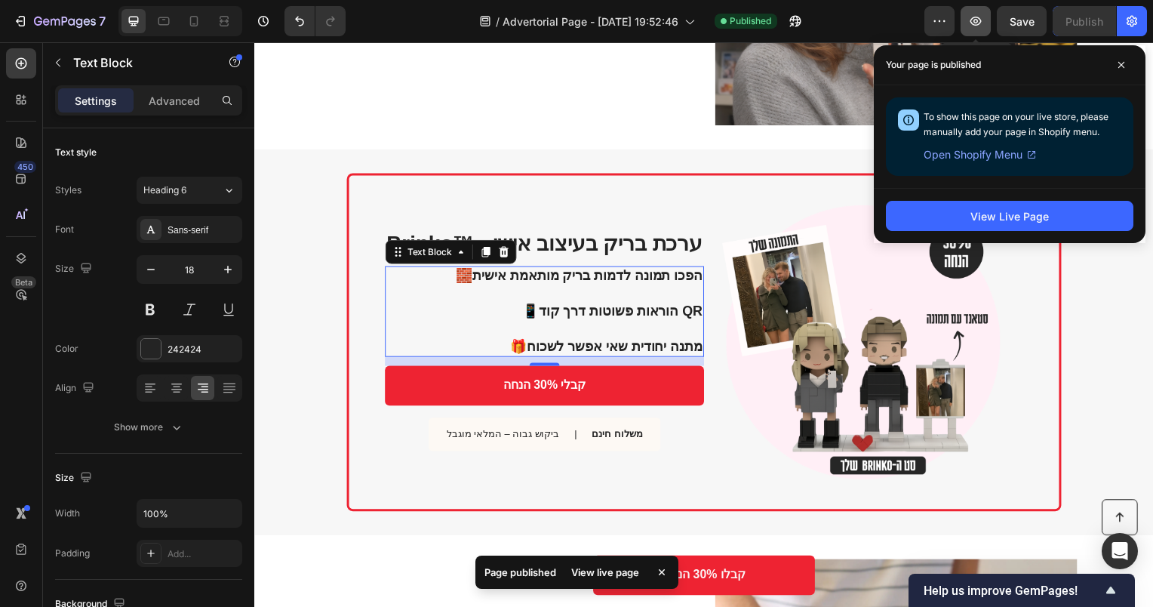
click at [977, 14] on icon "button" at bounding box center [975, 21] width 15 height 15
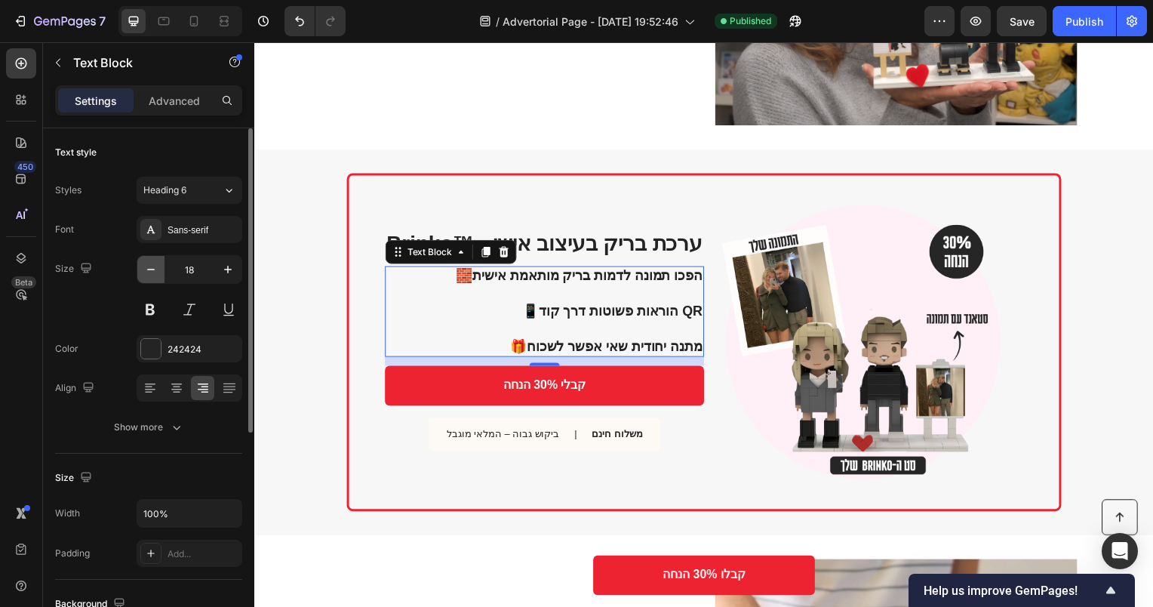
click at [155, 272] on icon "button" at bounding box center [150, 269] width 15 height 15
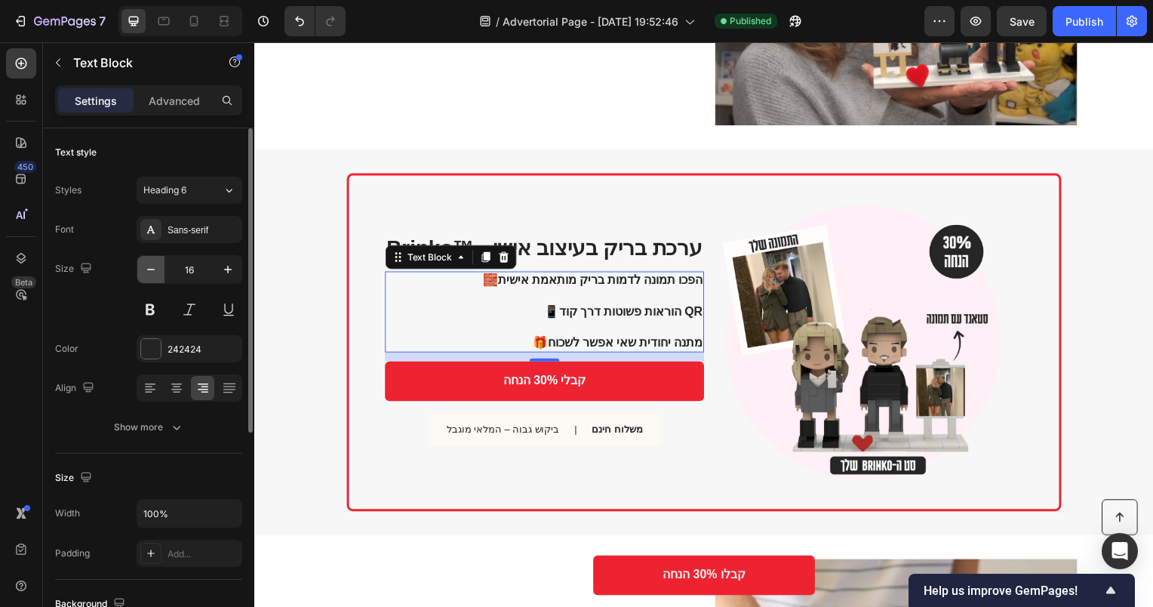
click at [155, 272] on icon "button" at bounding box center [150, 269] width 15 height 15
type input "15"
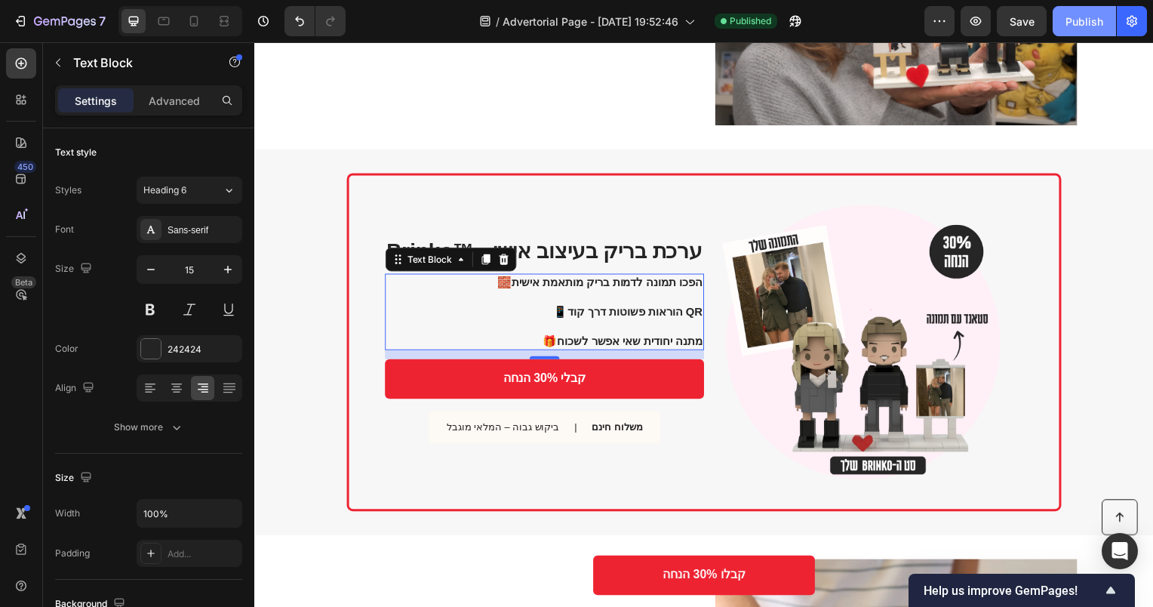
click at [1076, 14] on div "Publish" at bounding box center [1085, 22] width 38 height 16
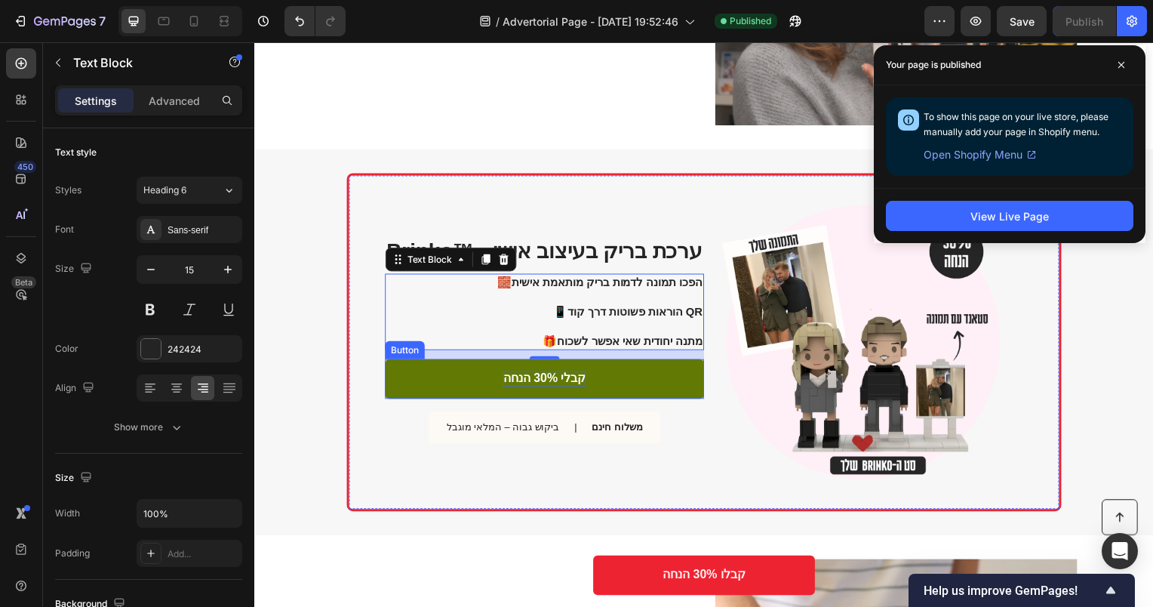
click at [567, 381] on p "קבלי 30% הנחה" at bounding box center [546, 382] width 83 height 16
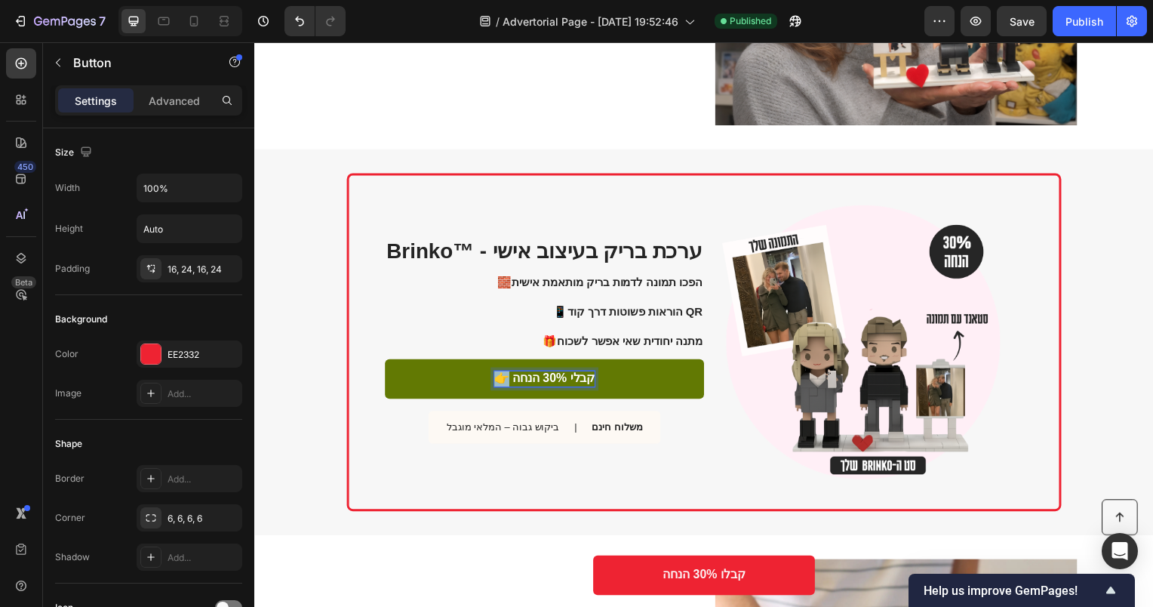
drag, startPoint x: 500, startPoint y: 379, endPoint x: 491, endPoint y: 380, distance: 8.3
click at [491, 380] on link "👉 קבלי 30% הנחה" at bounding box center [547, 382] width 322 height 40
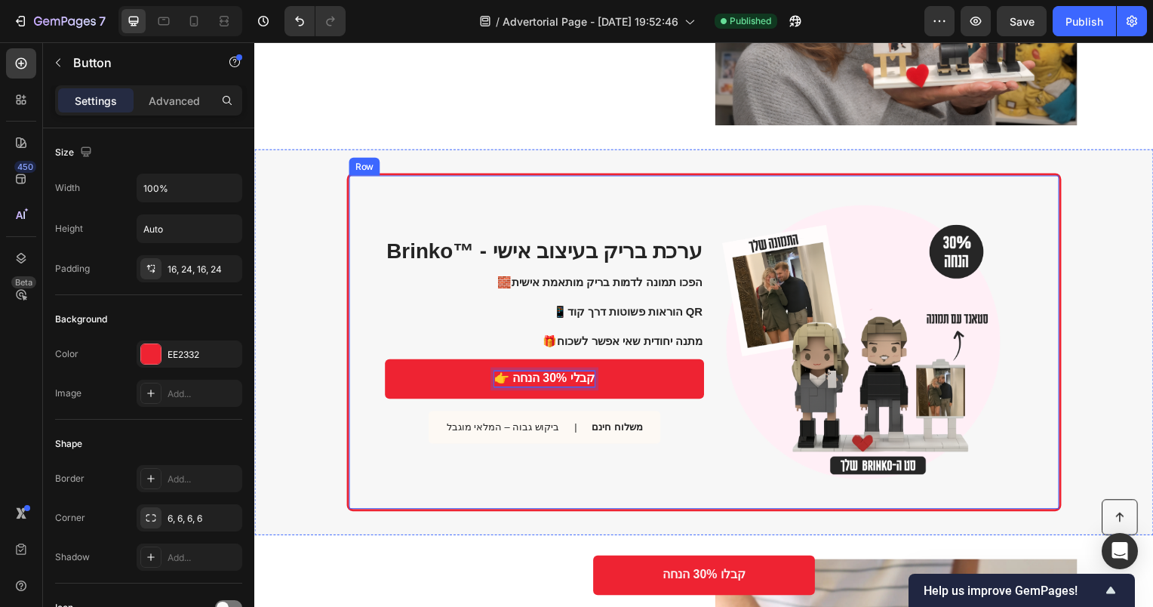
click at [592, 456] on div "Brinko™ - ערכת בריק בעיצוב אישי Heading 🧱 הפכו תמונה לדמות בריק מותאמת אישית 📱 …" at bounding box center [547, 345] width 322 height 288
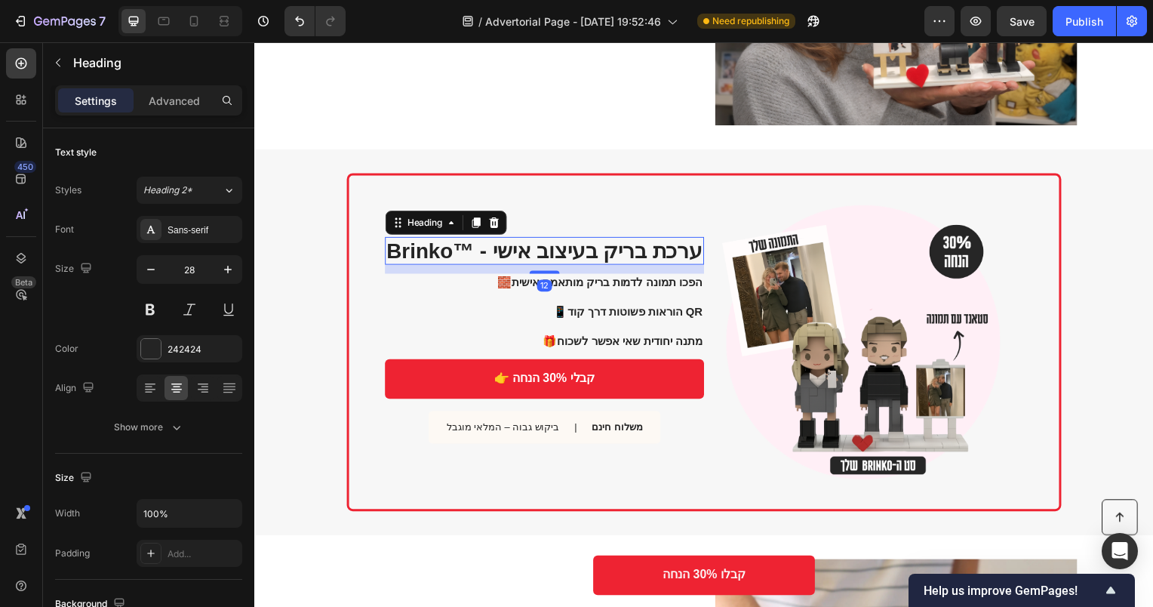
click at [634, 246] on h2 "Brinko™ - ערכת בריק בעיצוב אישי" at bounding box center [547, 252] width 322 height 29
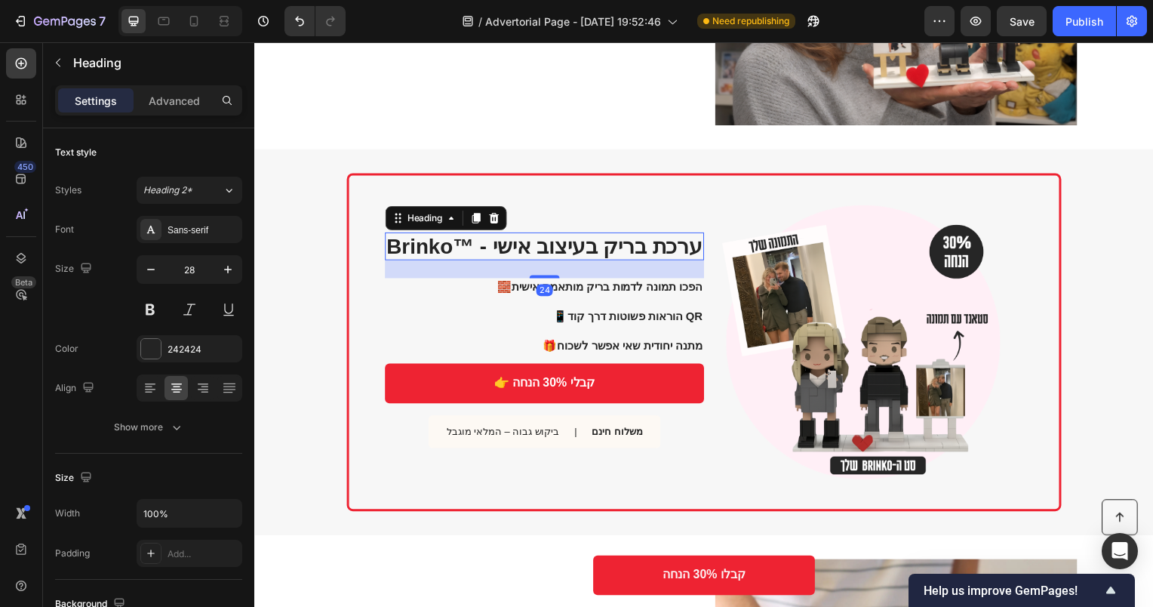
drag, startPoint x: 549, startPoint y: 271, endPoint x: 549, endPoint y: 280, distance: 9.1
click at [549, 280] on div "Brinko™ - ערכת בריק בעיצוב אישי Heading 24 🧱 הפכו תמונה לדמות בריק מותאמת אישית…" at bounding box center [547, 345] width 322 height 288
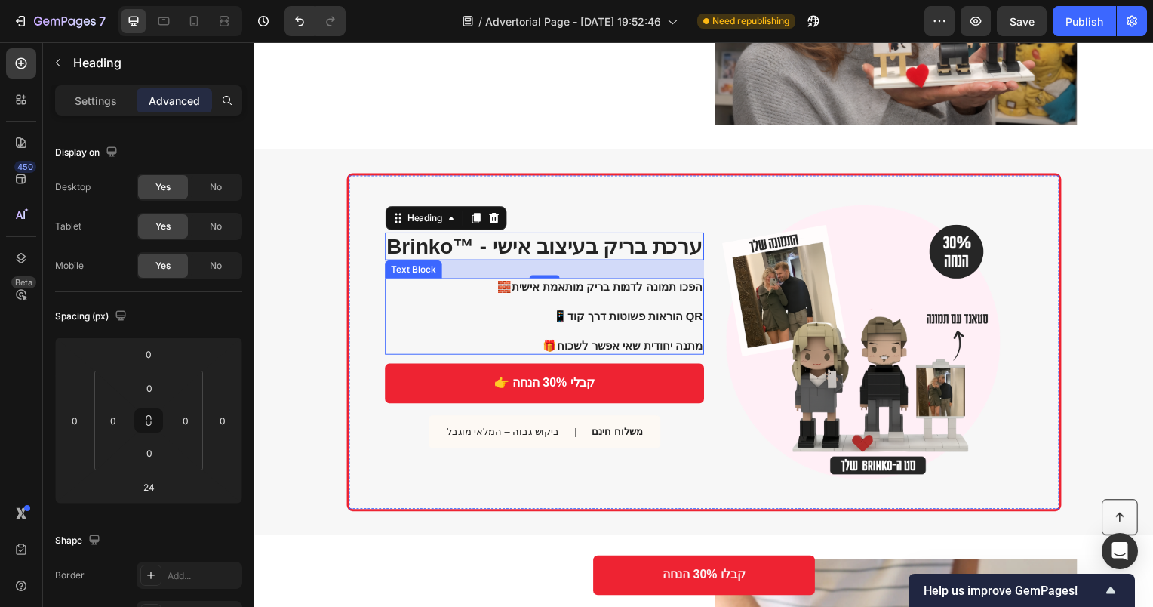
click at [647, 318] on strong "הוראות פשוטות דרך קוד QR" at bounding box center [638, 318] width 136 height 13
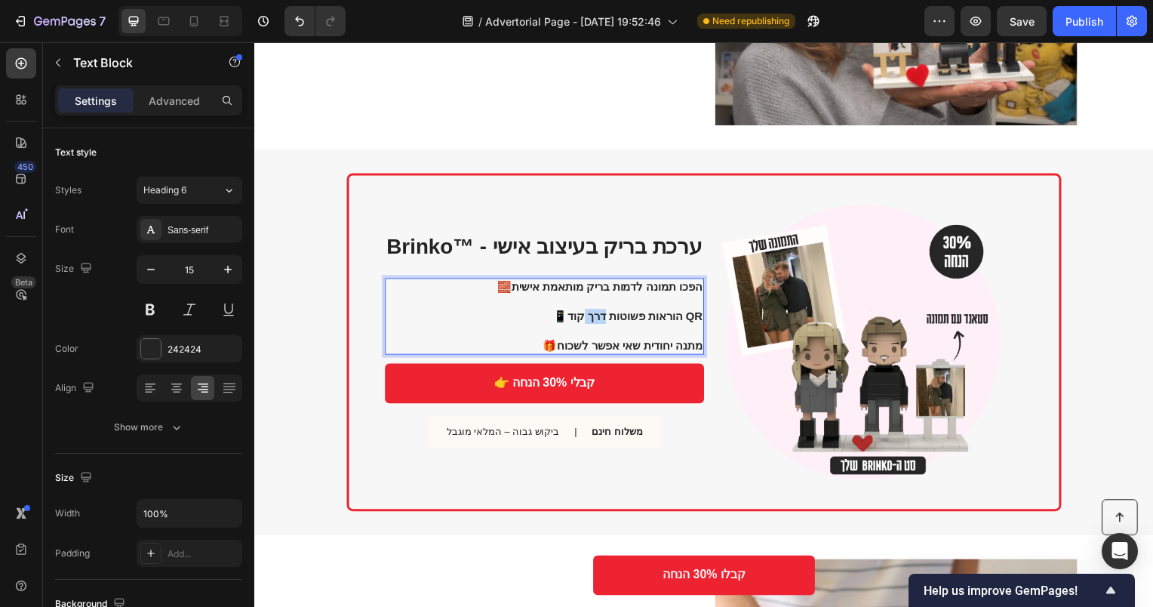
click at [605, 313] on strong "הוראות פשוטות דרך קוד QR" at bounding box center [638, 318] width 136 height 13
click at [561, 328] on p "🧱 הפכו תמונה לדמות בריק מותאמת אישית 📱 הוראות פשוטות דרך קוד QR 🎁 מתנה יחודית ש…" at bounding box center [546, 319] width 320 height 74
click at [151, 271] on icon "button" at bounding box center [150, 269] width 15 height 15
type input "14"
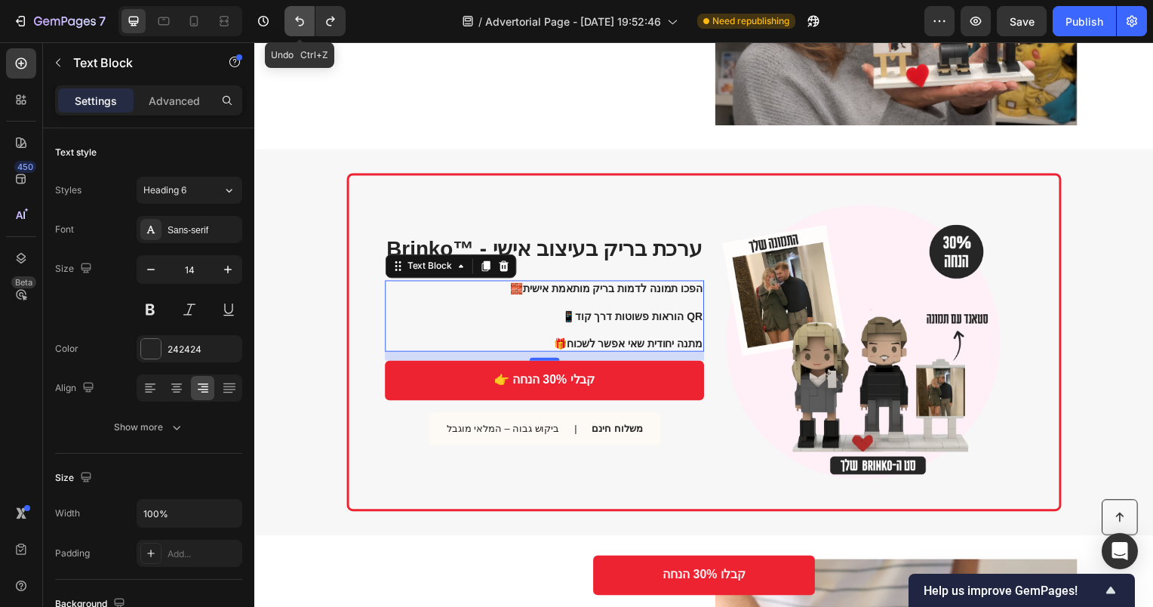
click at [289, 17] on button "Undo/Redo" at bounding box center [300, 21] width 30 height 30
type input "15"
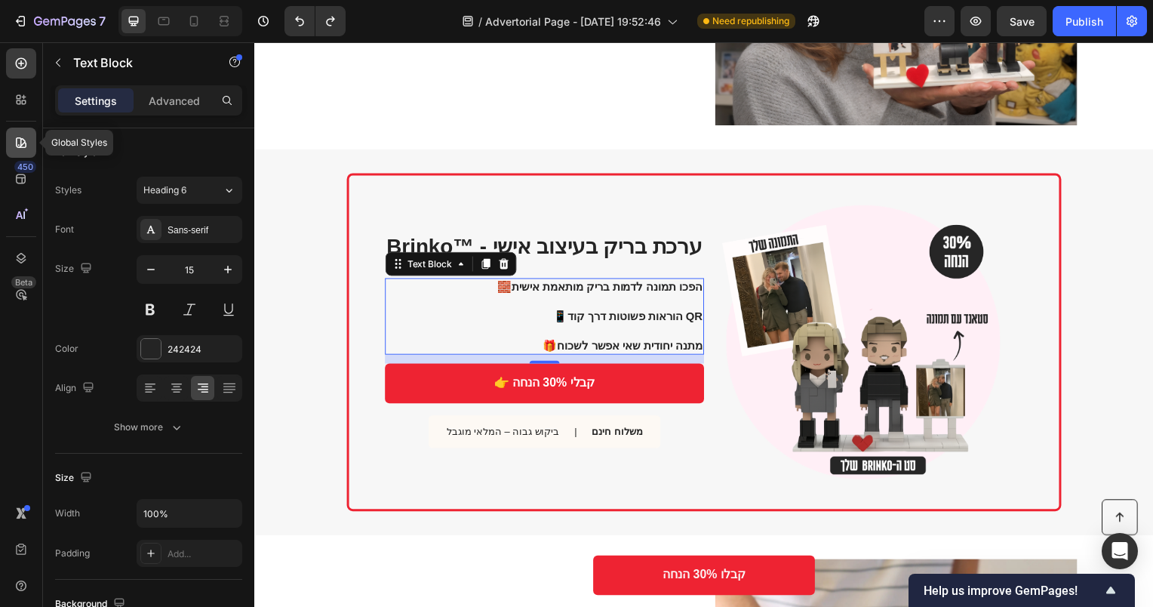
click at [22, 140] on icon at bounding box center [21, 142] width 15 height 15
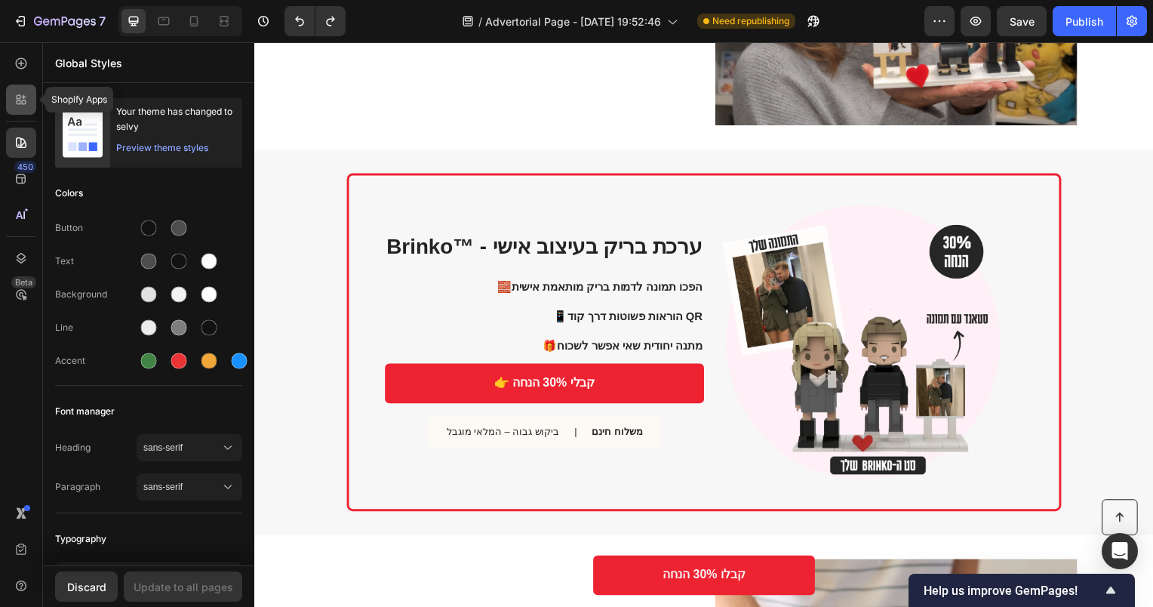
click at [20, 109] on div at bounding box center [21, 100] width 30 height 30
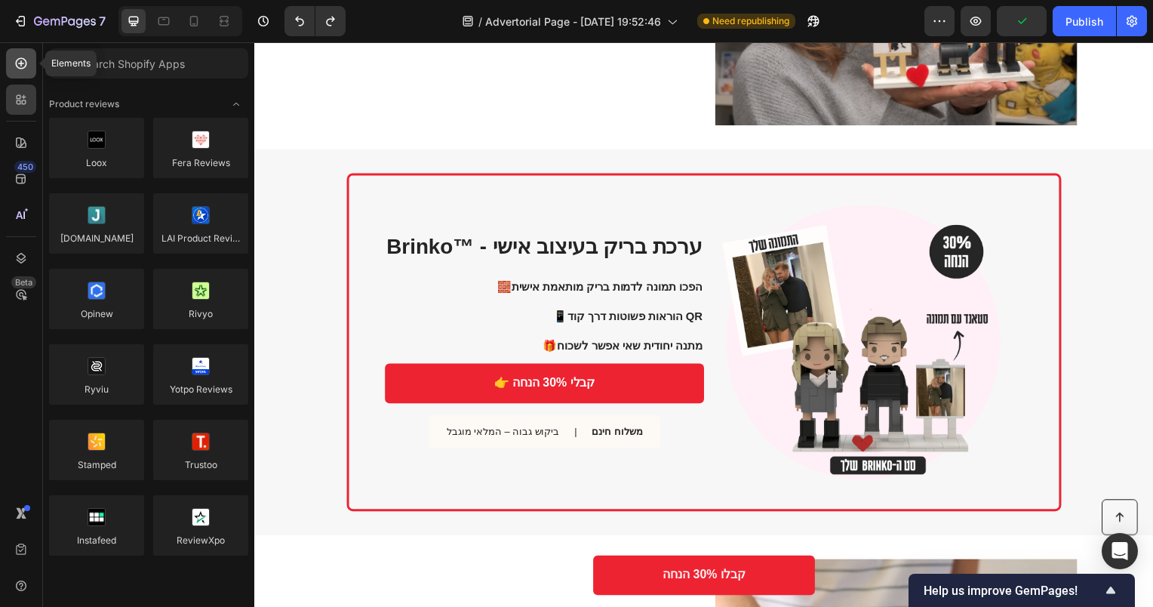
click at [18, 74] on div at bounding box center [21, 63] width 30 height 30
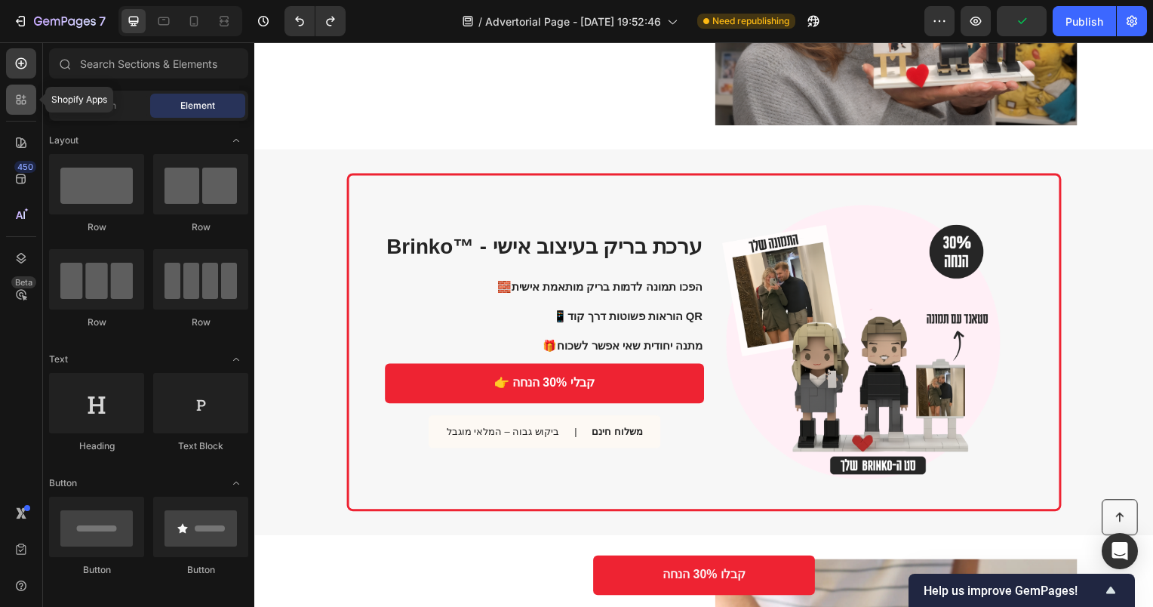
click at [25, 107] on div at bounding box center [21, 100] width 30 height 30
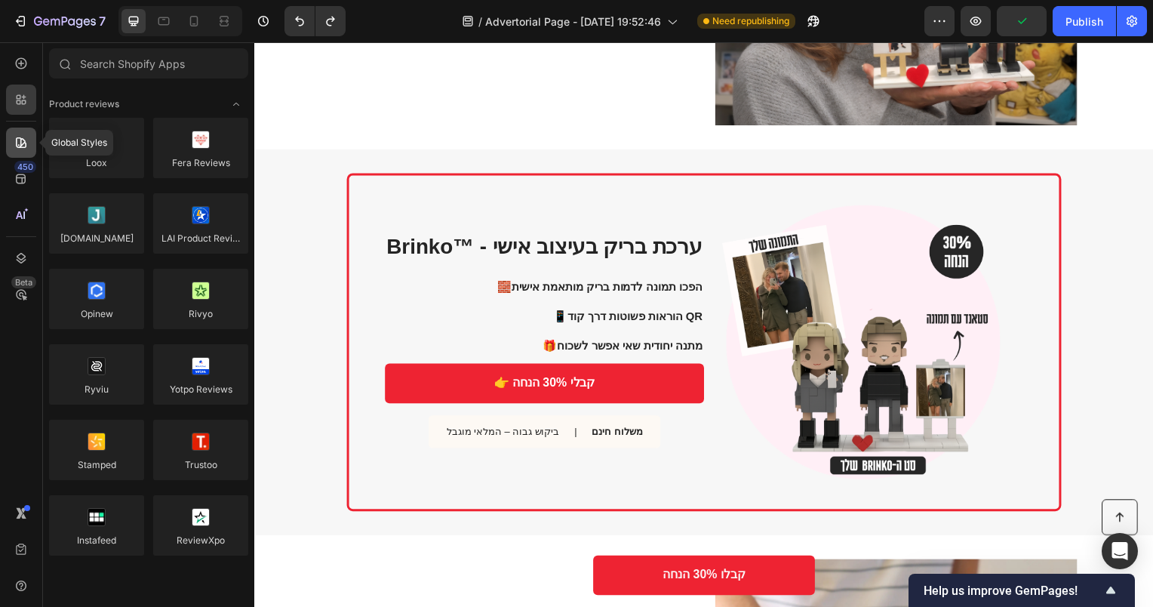
click at [28, 138] on icon at bounding box center [21, 142] width 15 height 15
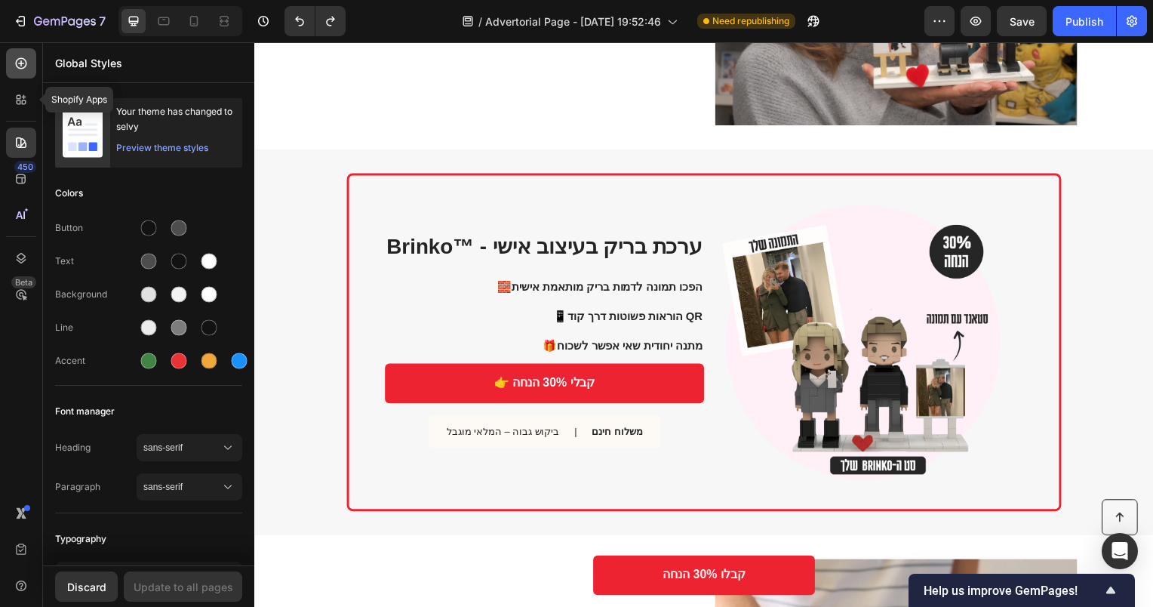
click at [17, 72] on div at bounding box center [21, 63] width 30 height 30
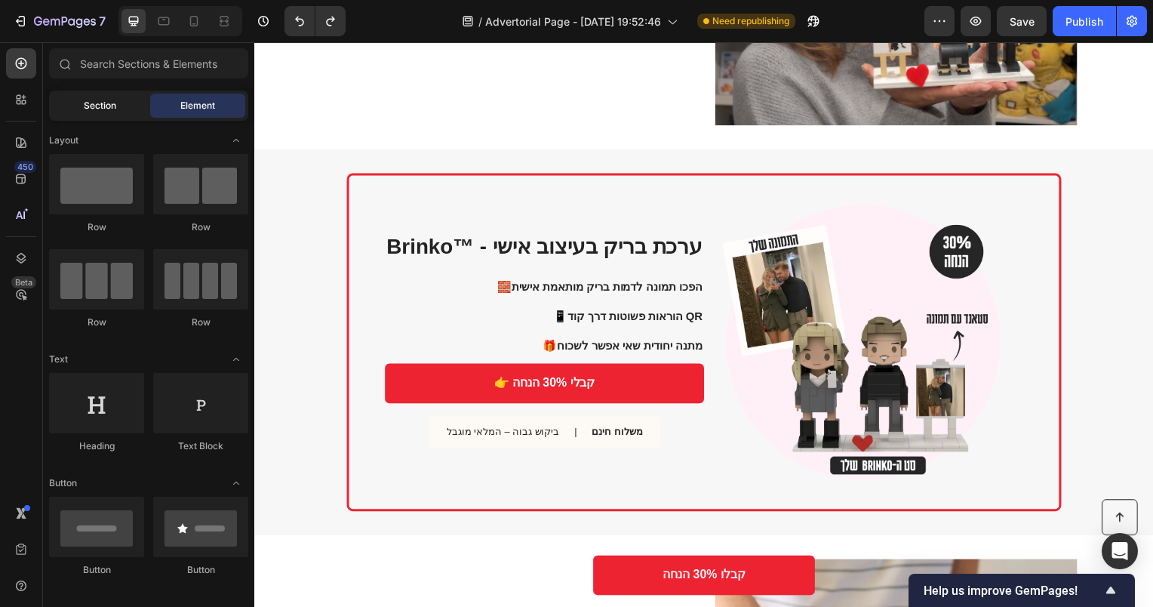
drag, startPoint x: 124, startPoint y: 98, endPoint x: 125, endPoint y: 109, distance: 10.6
click at [123, 99] on div "Section" at bounding box center [99, 106] width 95 height 24
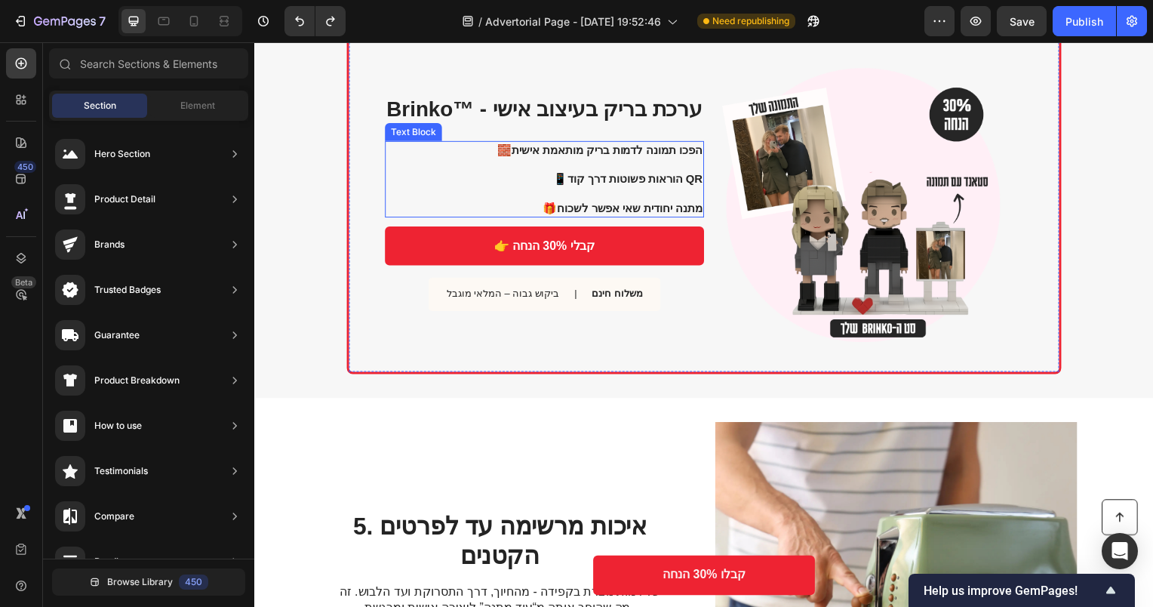
scroll to position [1685, 0]
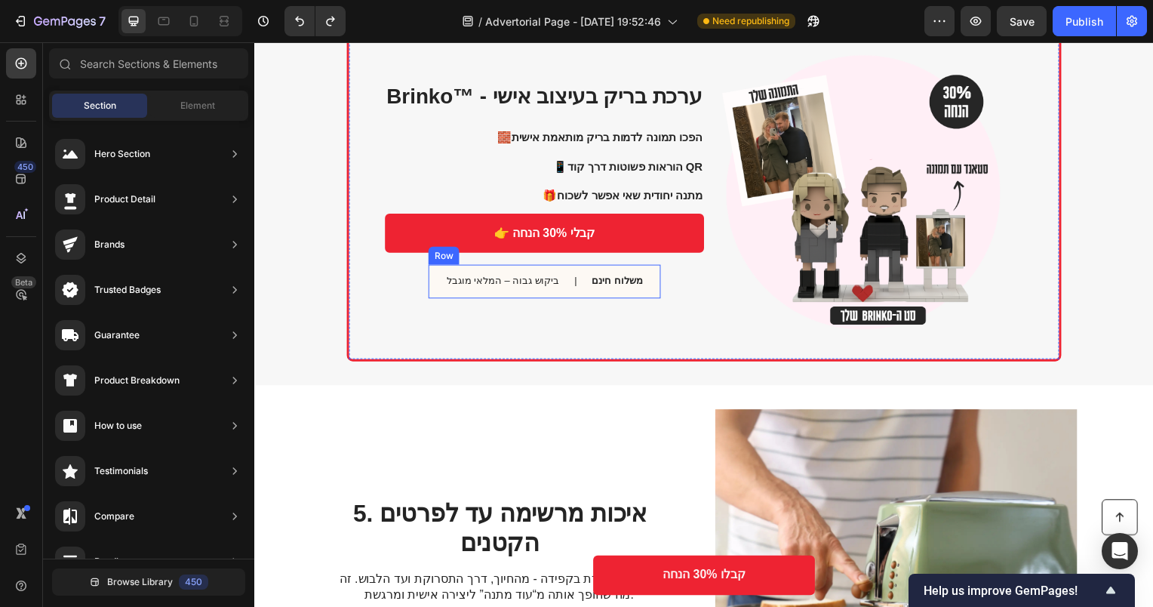
click at [653, 286] on div "ביקוש גבוה – המלאי מוגבל Text Block | Text Block משלוח חינם Text Block Row" at bounding box center [546, 283] width 234 height 34
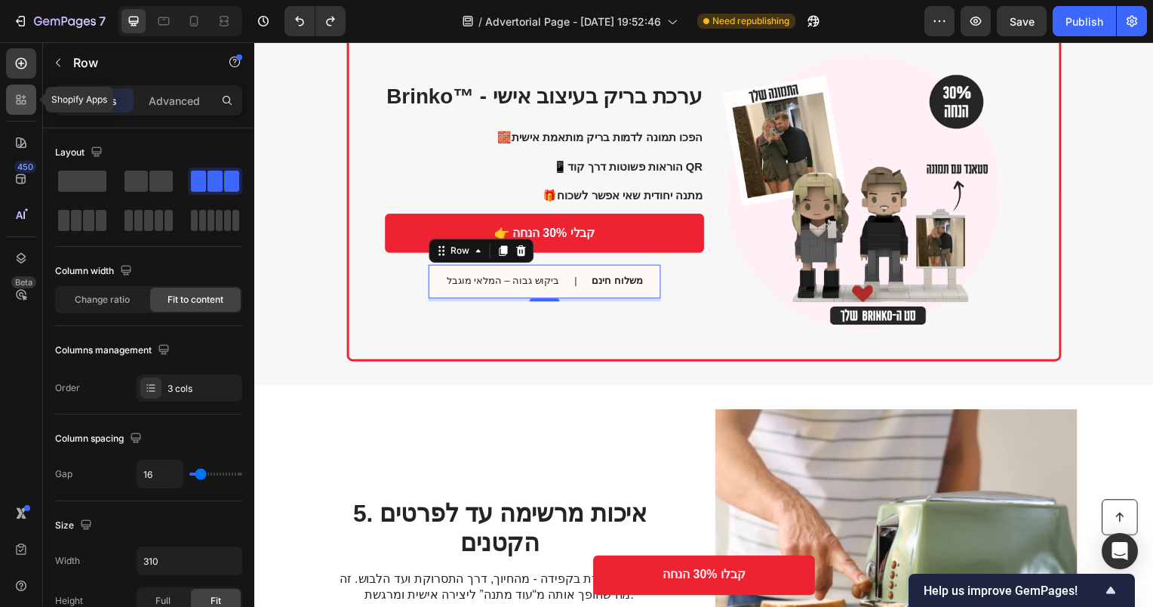
click at [23, 109] on div at bounding box center [21, 100] width 30 height 30
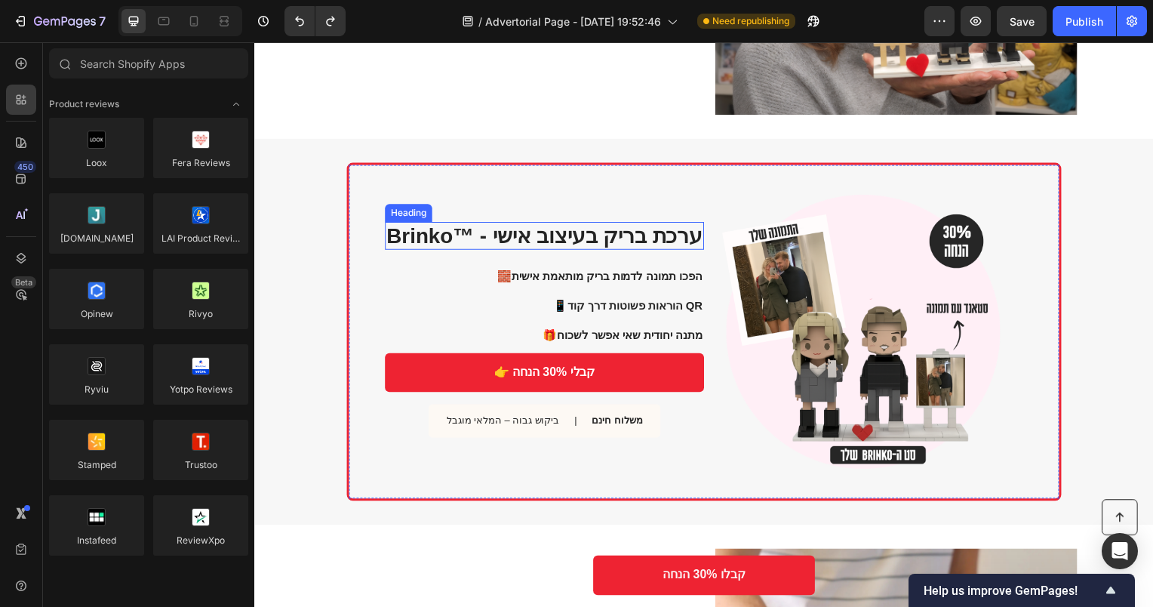
scroll to position [1540, 0]
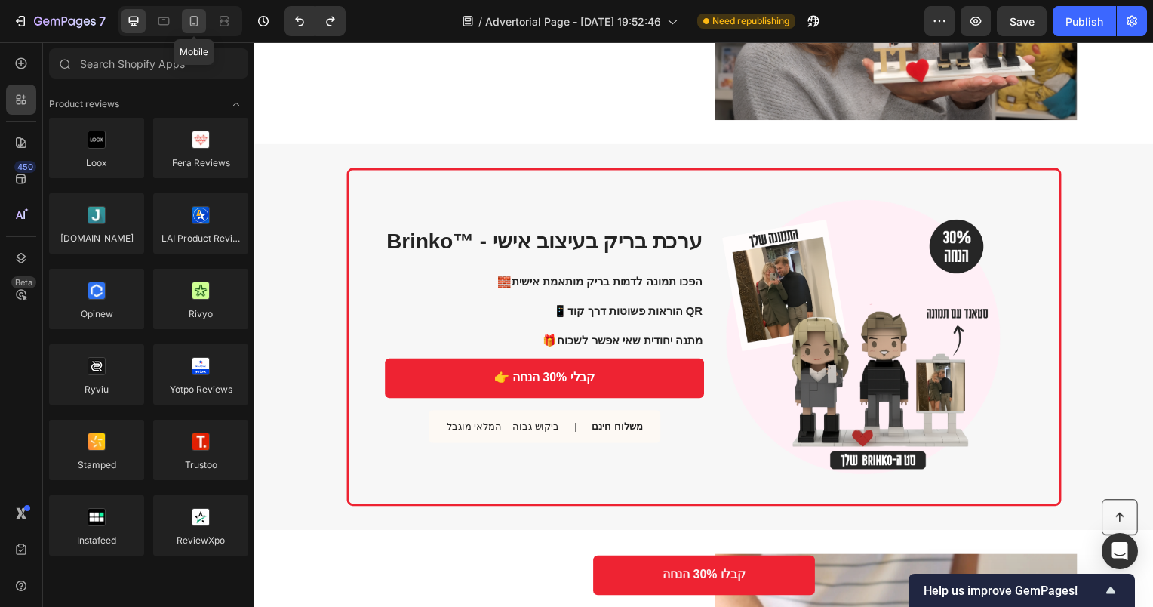
click at [198, 20] on div at bounding box center [194, 21] width 24 height 24
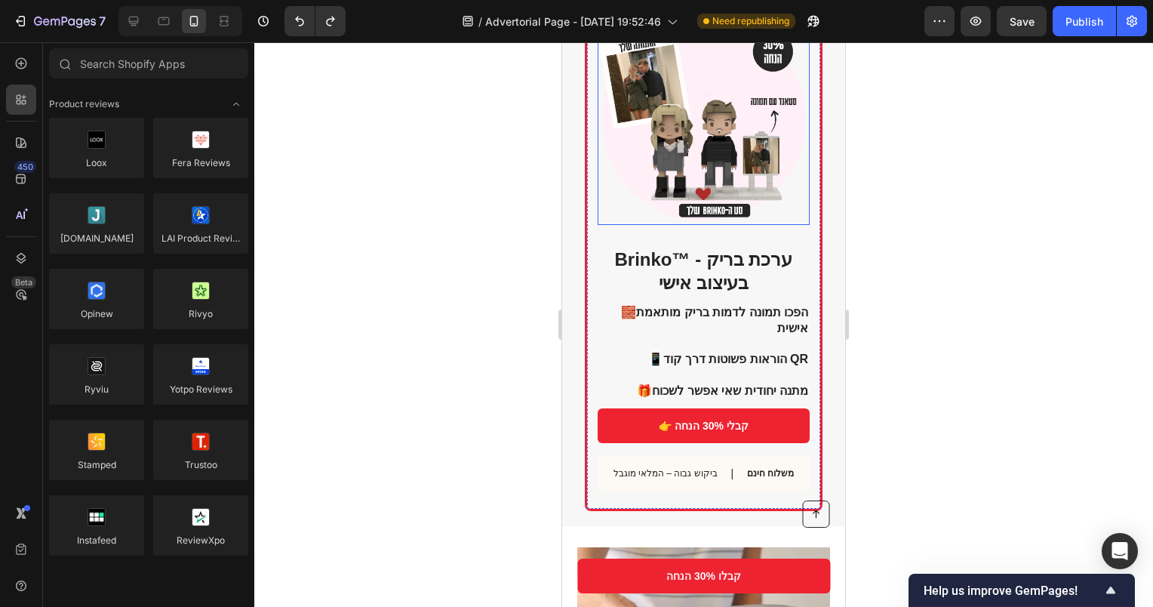
scroll to position [1735, 0]
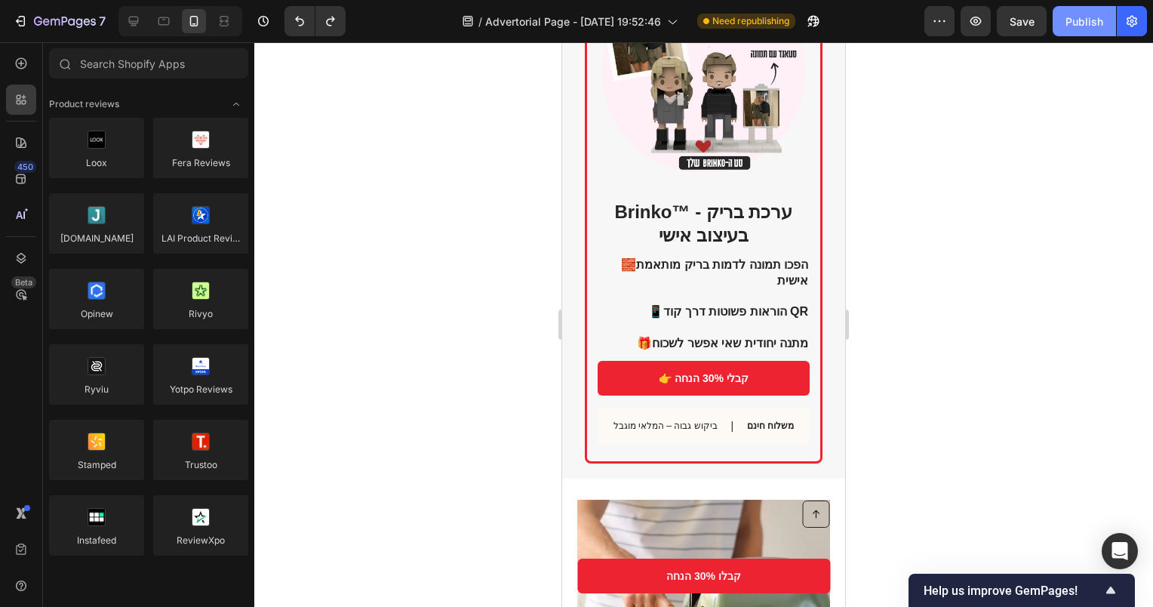
click at [1109, 12] on button "Publish" at bounding box center [1084, 21] width 63 height 30
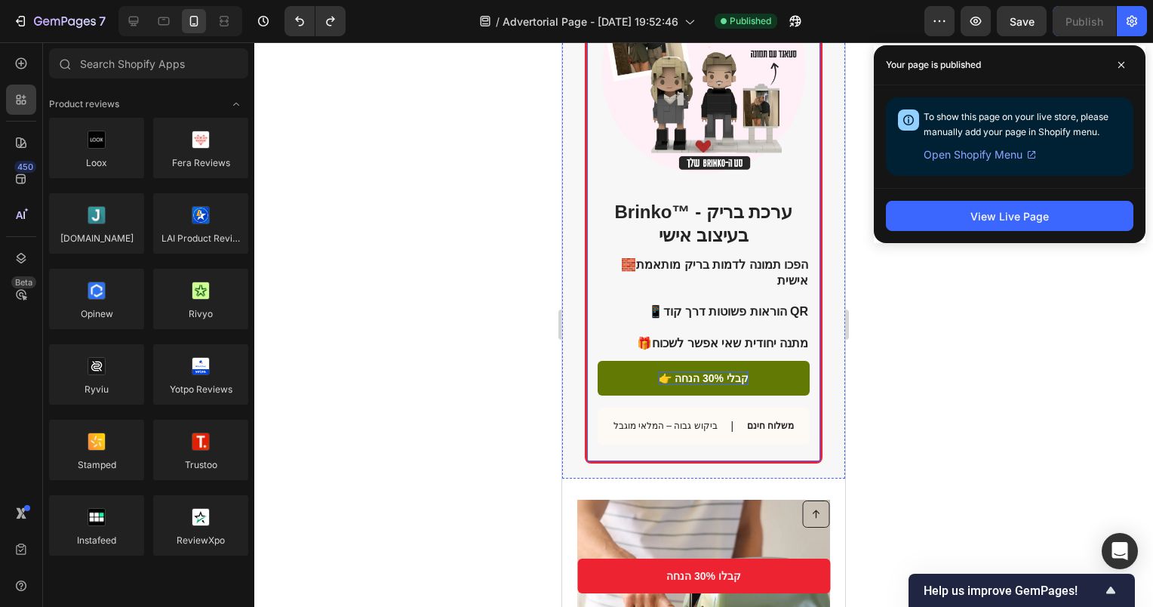
click at [666, 371] on p "👉 קבלי 30% הנחה" at bounding box center [704, 378] width 90 height 14
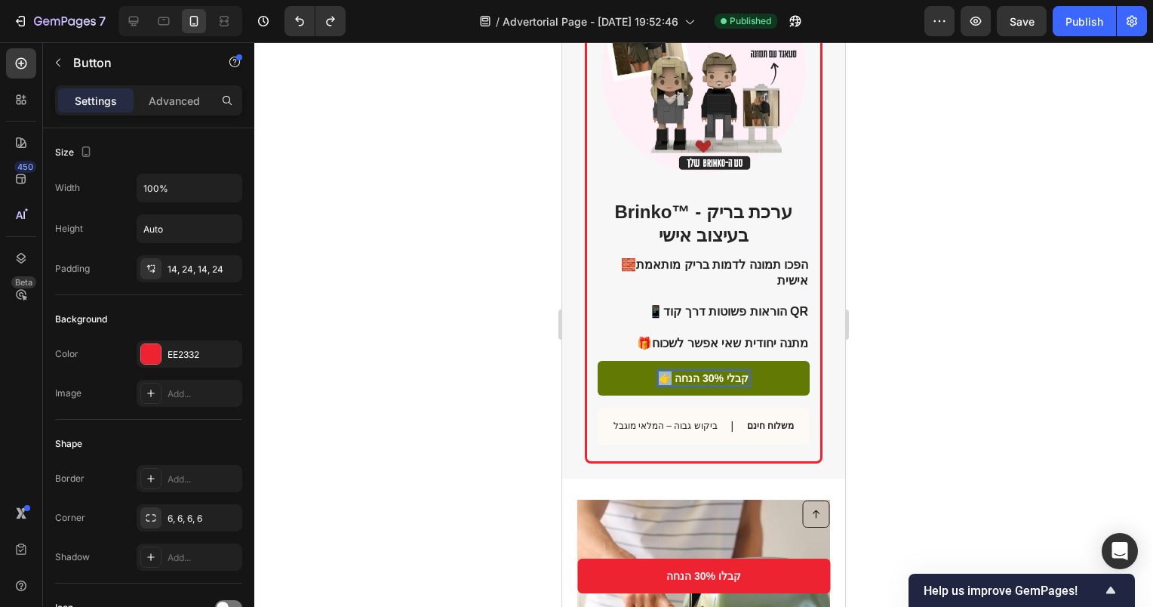
click at [659, 371] on p "👉 קבלי 30% הנחה" at bounding box center [704, 378] width 90 height 14
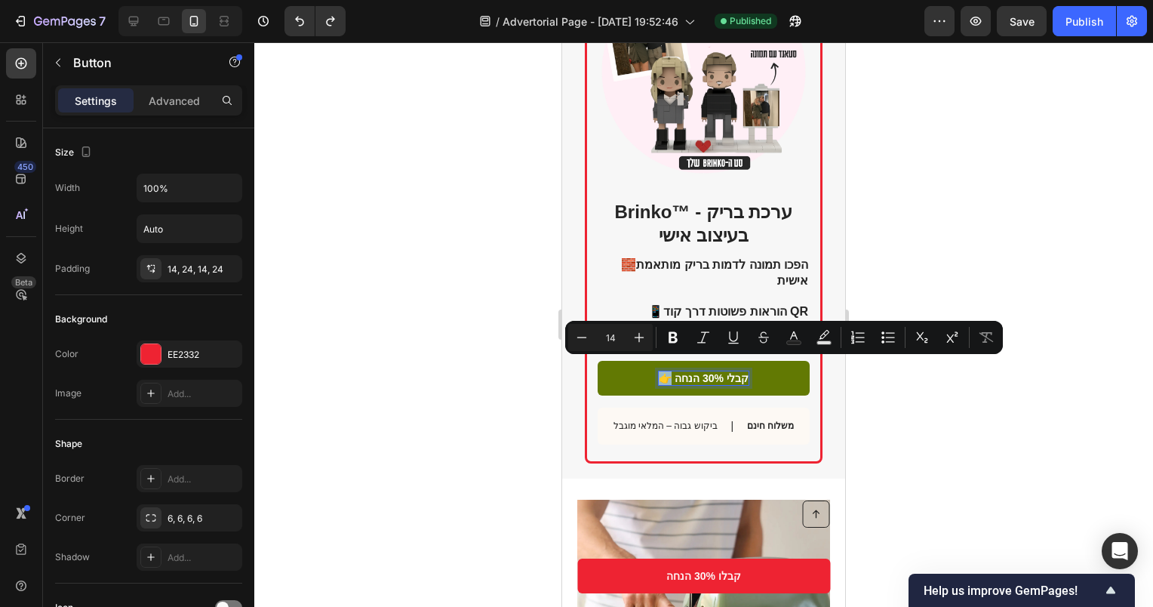
copy p "👉"
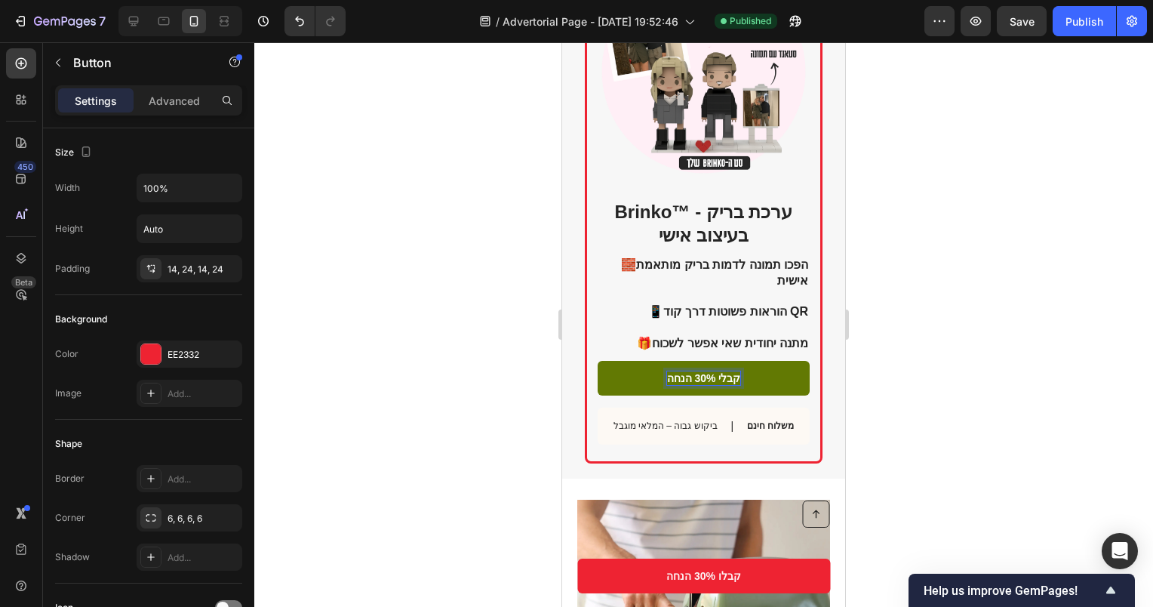
click at [731, 371] on p "קבלי 30% הנחה" at bounding box center [704, 378] width 74 height 14
click at [734, 371] on p "קבלי 30% הנחה" at bounding box center [704, 378] width 74 height 14
click at [731, 371] on p "קבלי 30% הנחה👉" at bounding box center [703, 378] width 87 height 14
click at [1084, 26] on div "Publish" at bounding box center [1085, 22] width 38 height 16
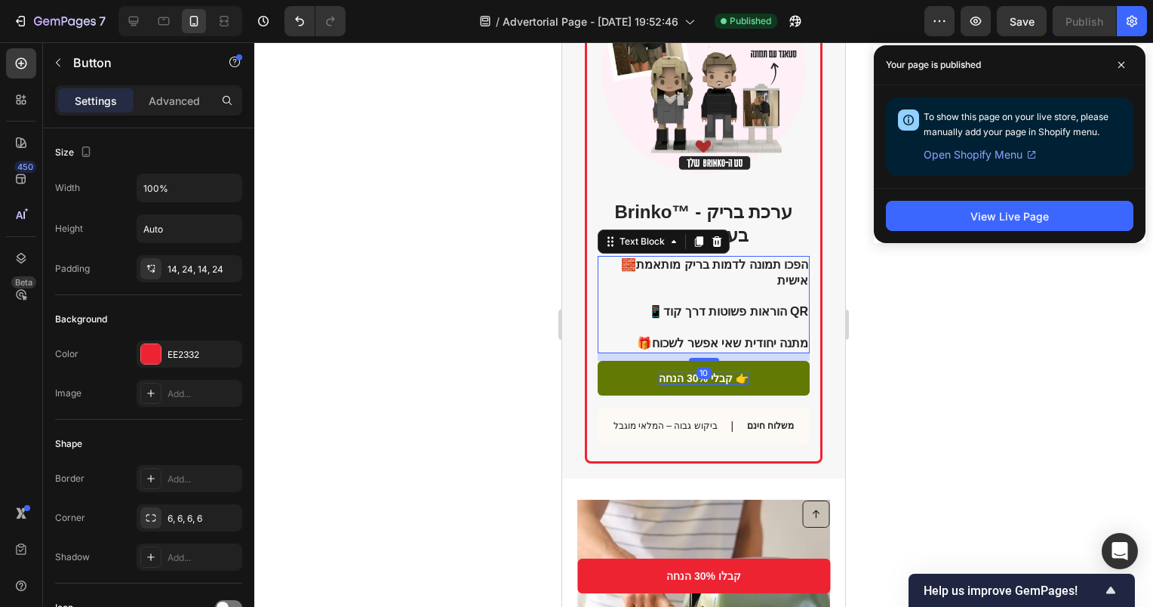
click at [752, 337] on strong "מתנה יחודית שאי אפשר לשכוח" at bounding box center [730, 343] width 156 height 13
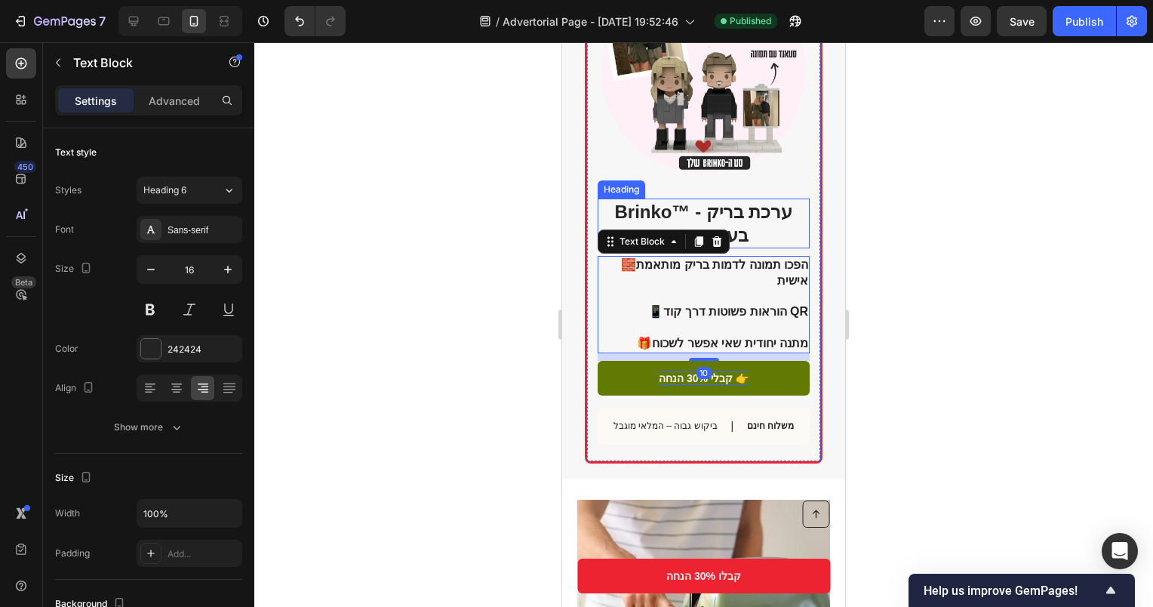
click at [764, 232] on h2 "Brinko™ - ערכת בריק בעיצוב אישי" at bounding box center [704, 223] width 212 height 50
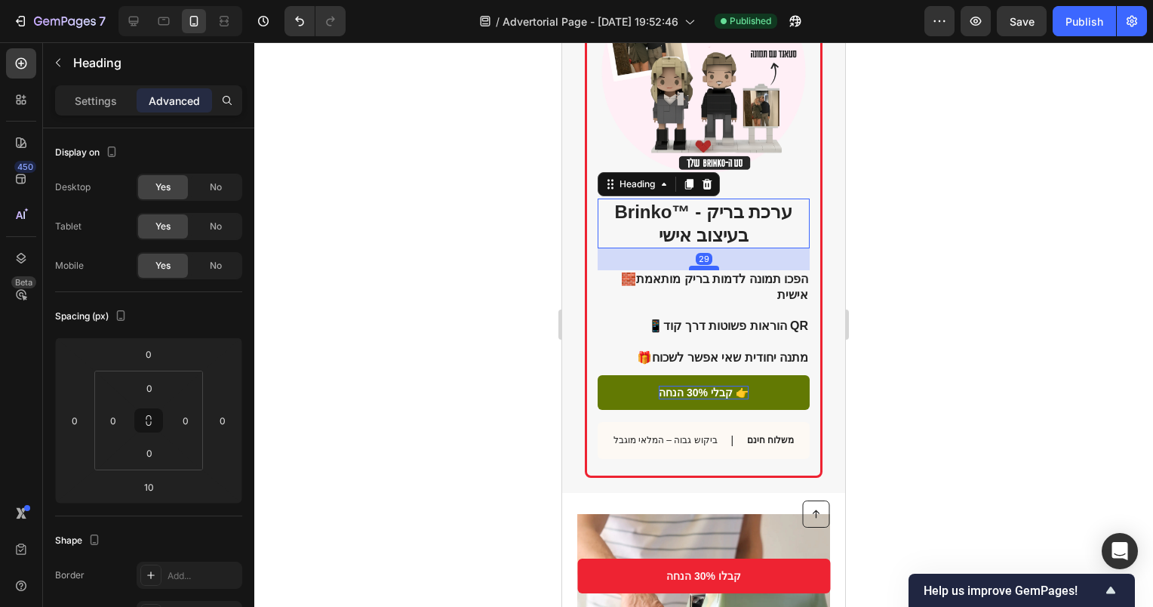
drag, startPoint x: 697, startPoint y: 245, endPoint x: 698, endPoint y: 259, distance: 14.4
click at [698, 259] on div "Brinko™ - ערכת בריק בעיצוב אישי Heading 29 🧱 הפכו תמונה לדמות בריק מותאמת אישית…" at bounding box center [704, 331] width 212 height 266
type input "29"
click at [746, 351] on strong "מתנה יחודית שאי אפשר לשכוח" at bounding box center [730, 357] width 156 height 13
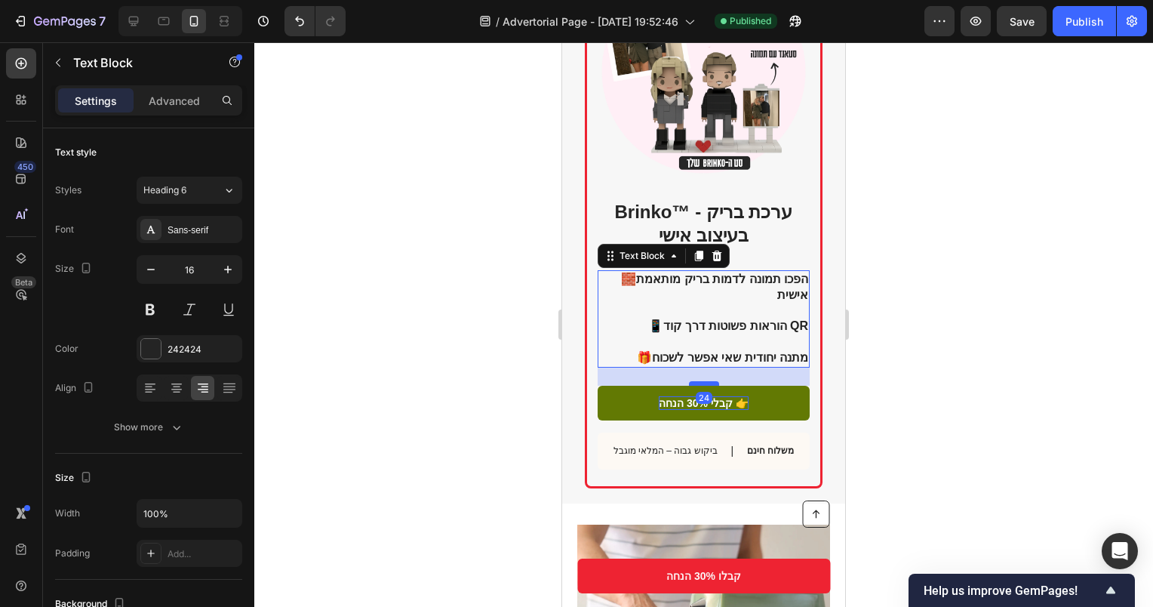
drag, startPoint x: 701, startPoint y: 361, endPoint x: 702, endPoint y: 371, distance: 10.6
click at [702, 381] on div at bounding box center [704, 383] width 30 height 5
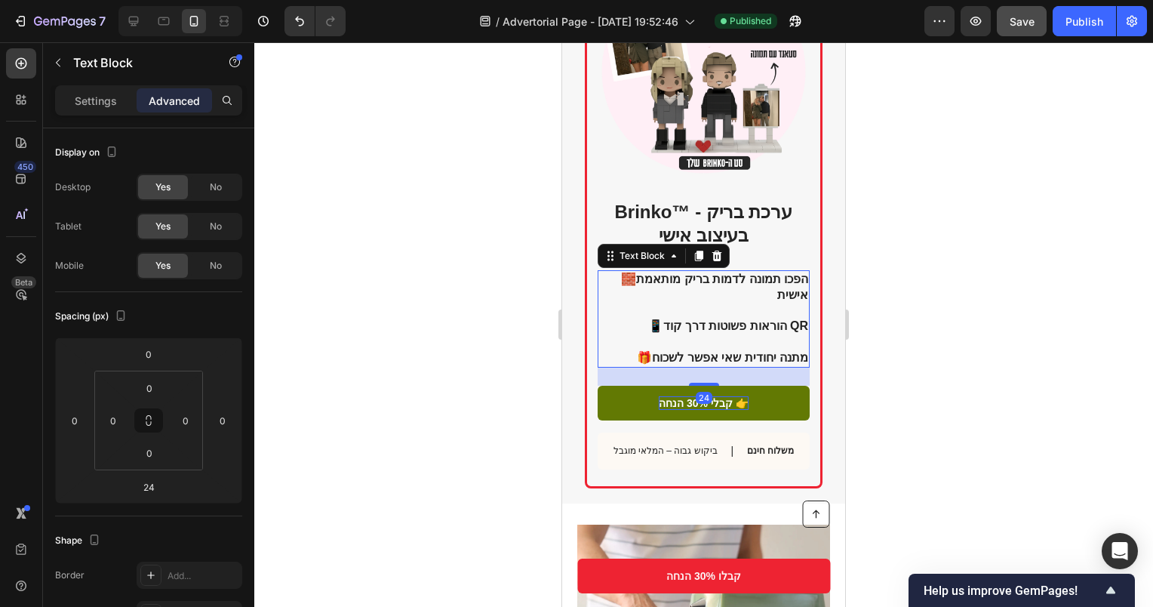
click at [1091, 27] on div "Publish" at bounding box center [1085, 22] width 38 height 16
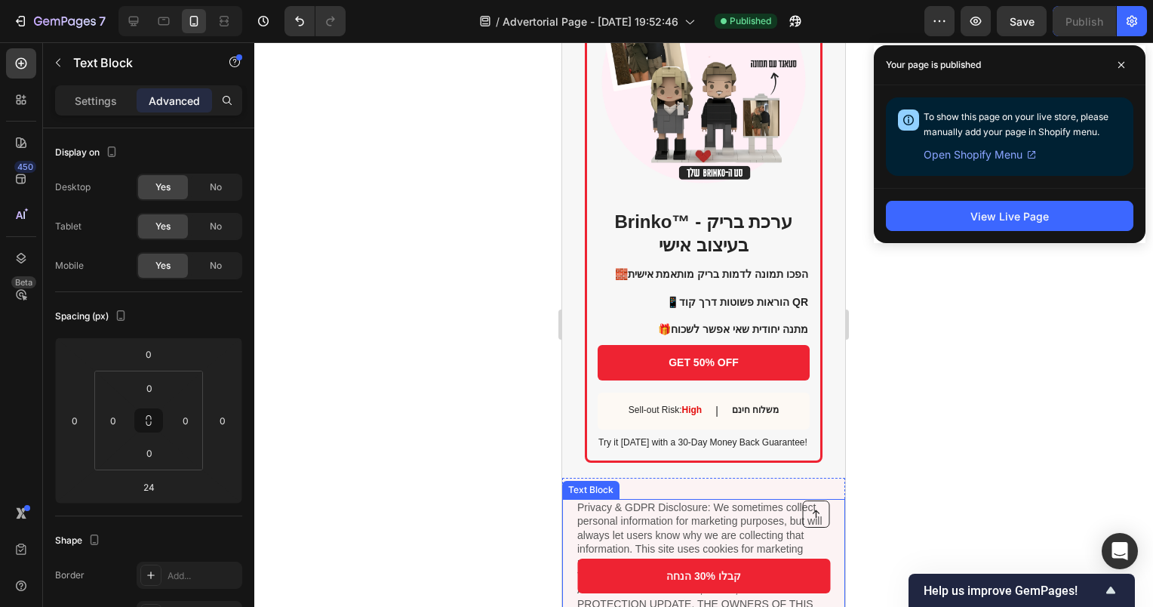
scroll to position [3245, 0]
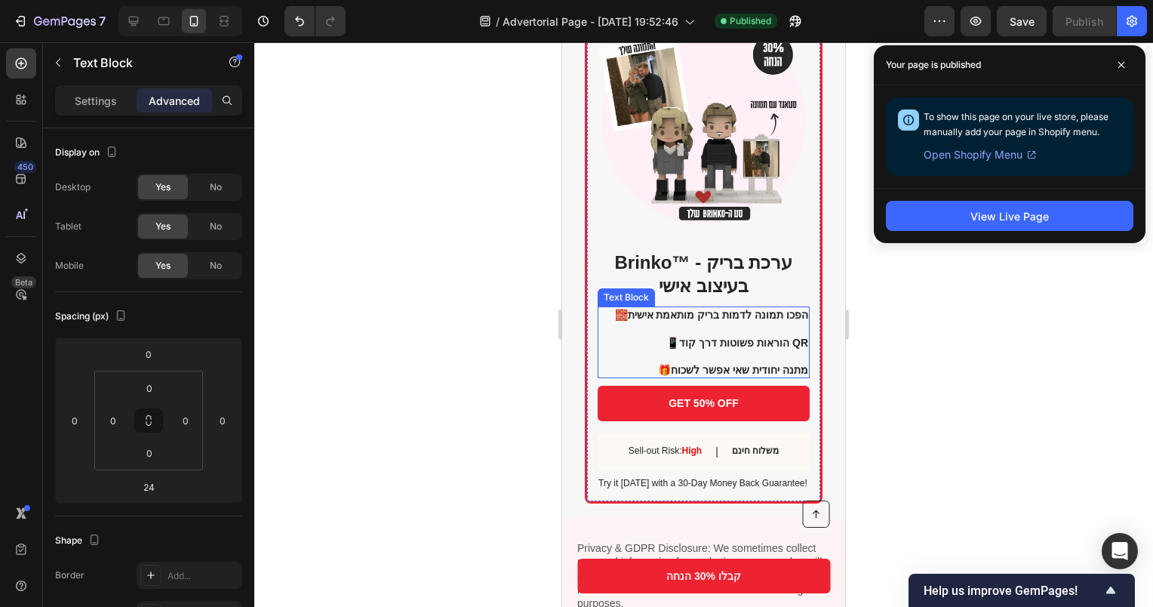
click at [719, 308] on p "🧱 הפכו תמונה לדמות בריק מותאמת אישית 📱 הוראות פשוטות דרך קוד QR 🎁 מתנה יחודית ש…" at bounding box center [703, 342] width 211 height 69
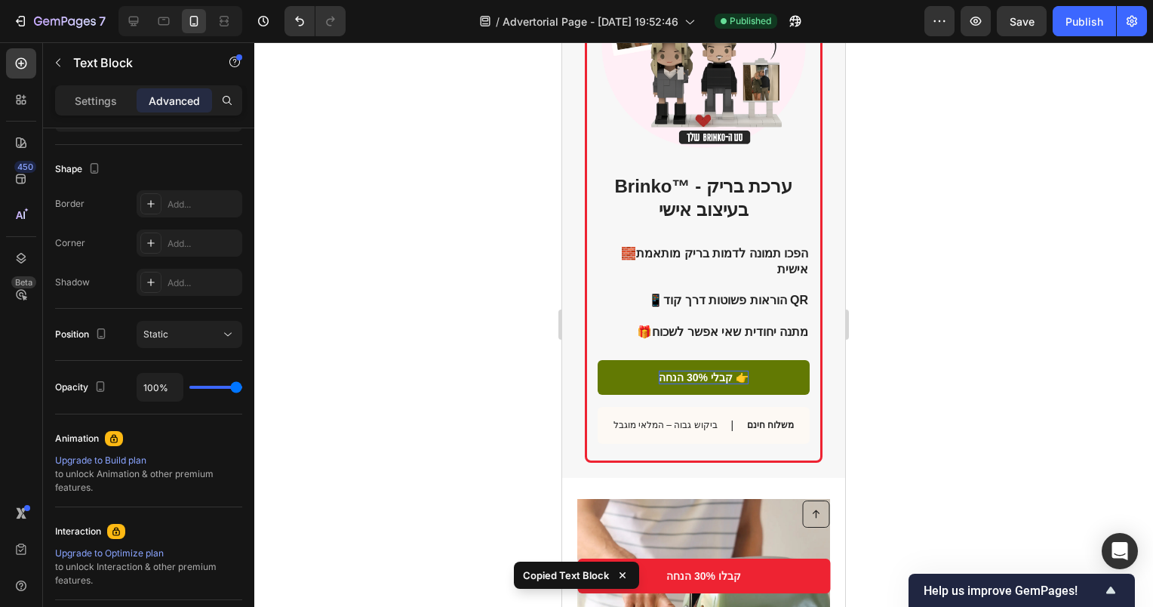
scroll to position [1735, 0]
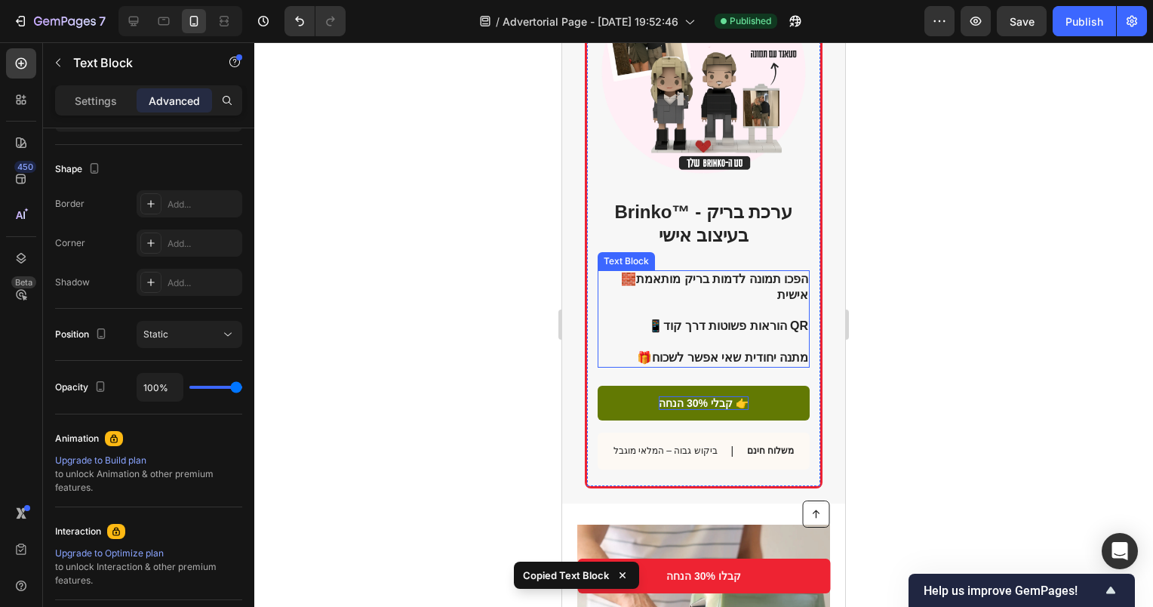
click at [718, 290] on p "🧱 הפכו תמונה לדמות בריק מותאמת אישית 📱 הוראות פשוטות דרך קוד QR 🎁 מתנה יחודית ש…" at bounding box center [703, 319] width 211 height 94
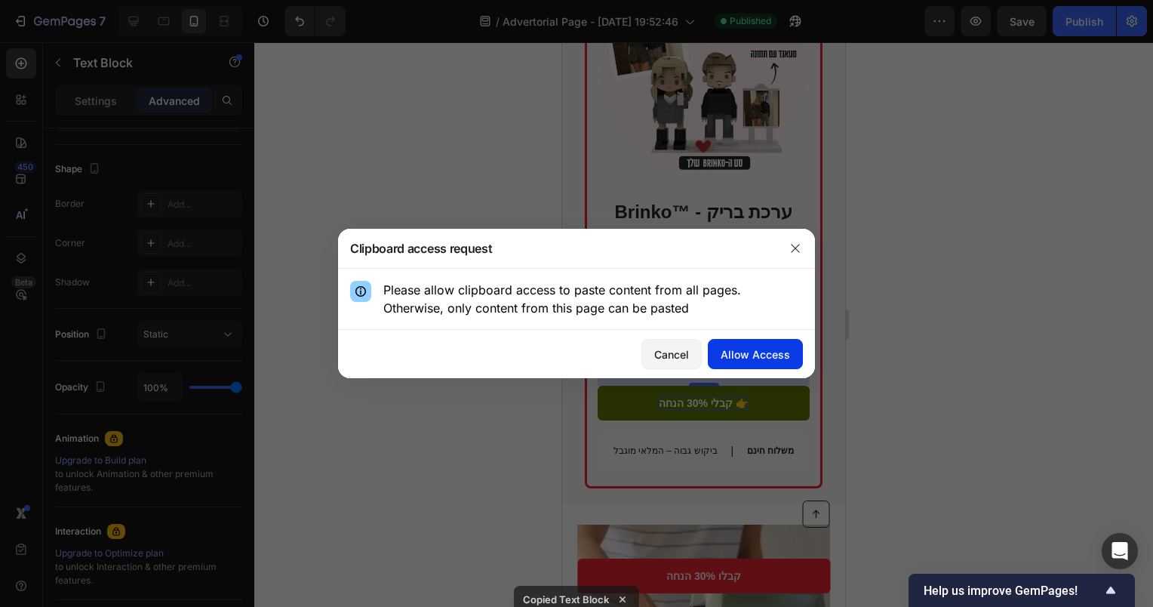
click at [752, 349] on div "Allow Access" at bounding box center [755, 354] width 69 height 16
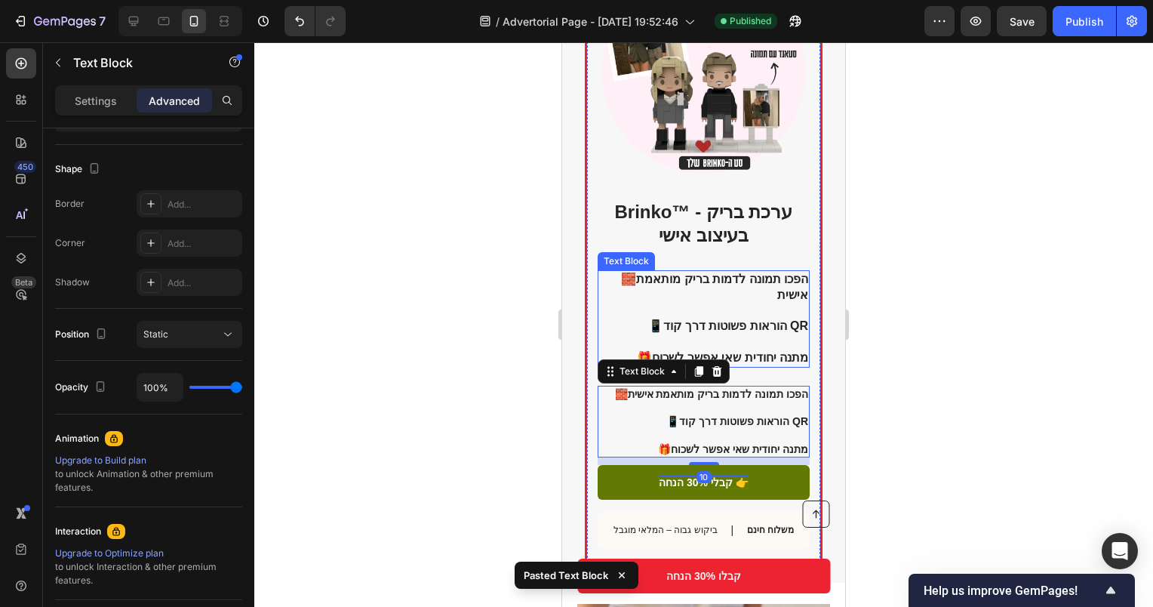
click at [709, 297] on p "🧱 הפכו תמונה לדמות בריק מותאמת אישית 📱 הוראות פשוטות דרך קוד QR 🎁 מתנה יחודית ש…" at bounding box center [703, 319] width 211 height 94
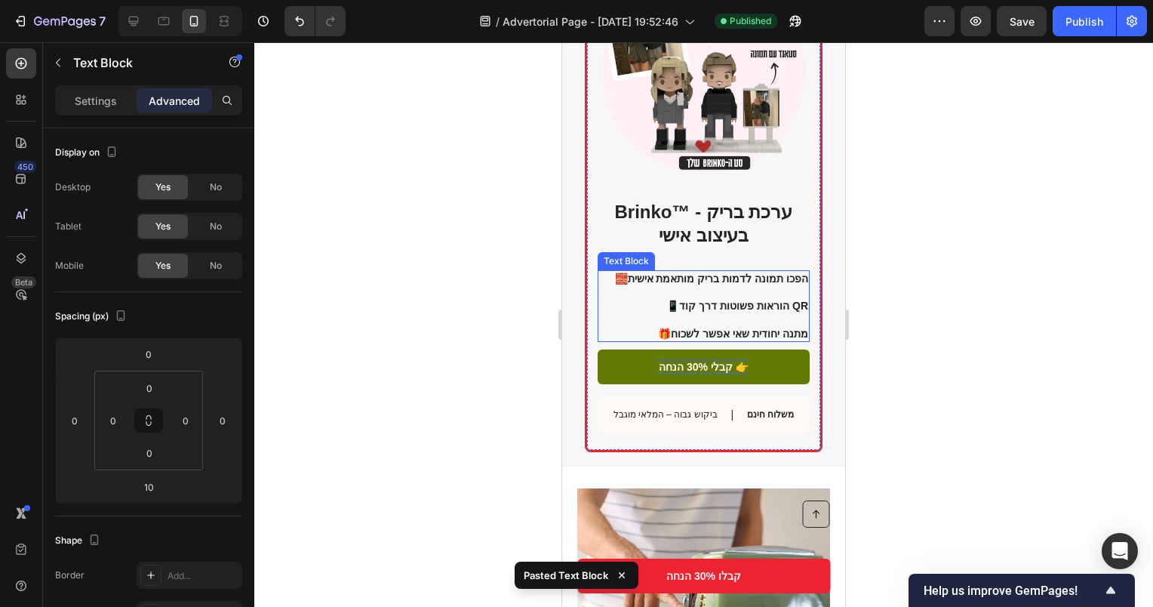
click at [733, 300] on strong "הוראות פשוטות דרך קוד QR" at bounding box center [743, 306] width 129 height 12
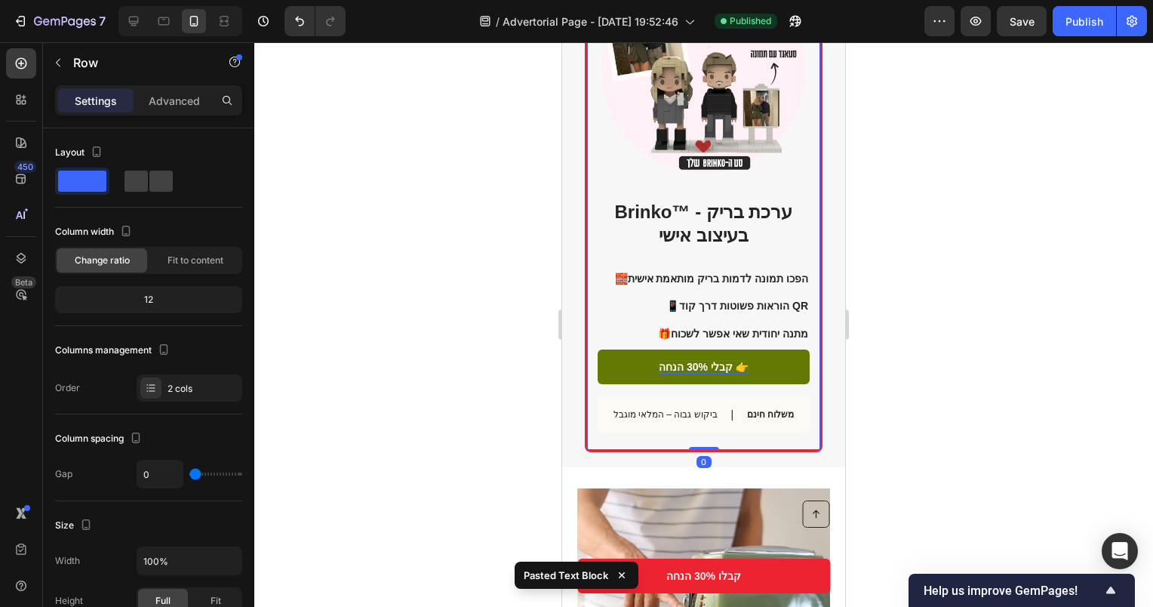
click at [763, 237] on div "Brinko™ - ערכת בריק בעיצוב אישי Heading 🧱 הפכו תמונה לדמות בריק מותאמת אישית 📱 …" at bounding box center [704, 319] width 212 height 242
click at [1091, 14] on div "Publish" at bounding box center [1085, 22] width 38 height 16
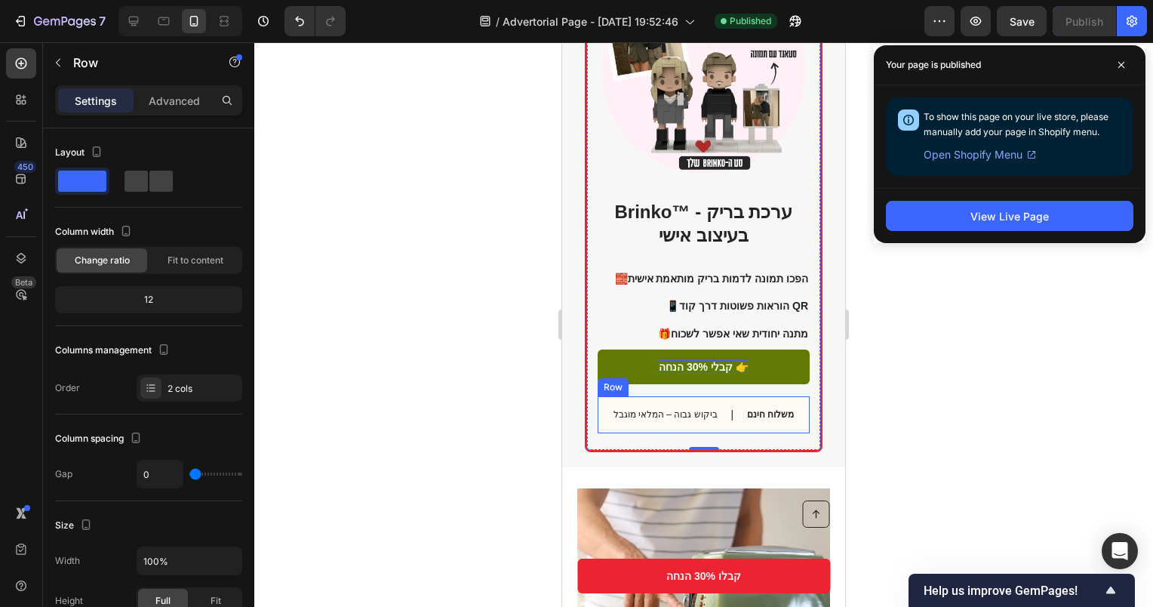
click at [714, 396] on div "ביקוש גבוה – המלאי מוגבל Text Block | Text Block משלוח חינם Text Block Row" at bounding box center [704, 414] width 212 height 37
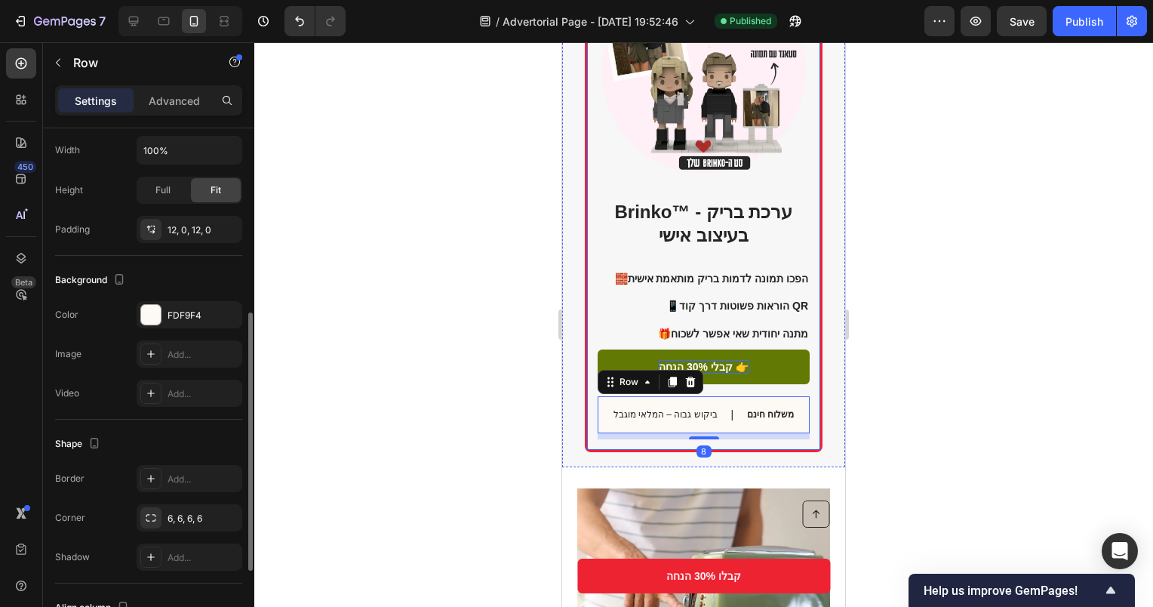
click at [719, 380] on div "קבלי 30% הנחה 👉 Button" at bounding box center [704, 372] width 212 height 47
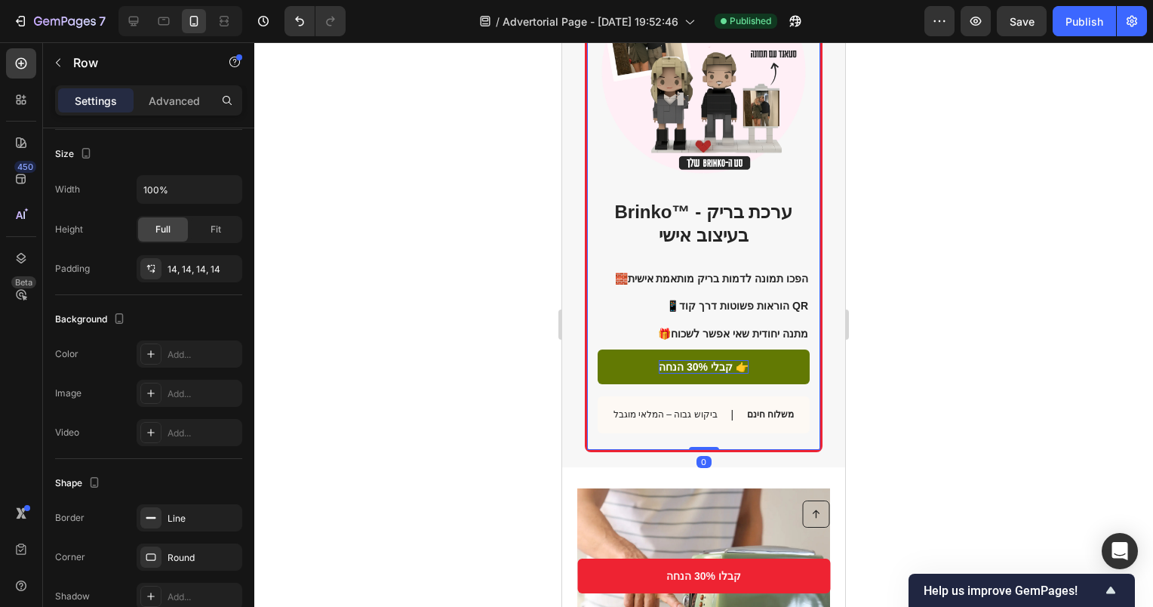
click at [722, 374] on div "קבלי 30% הנחה 👉 Button" at bounding box center [704, 372] width 212 height 47
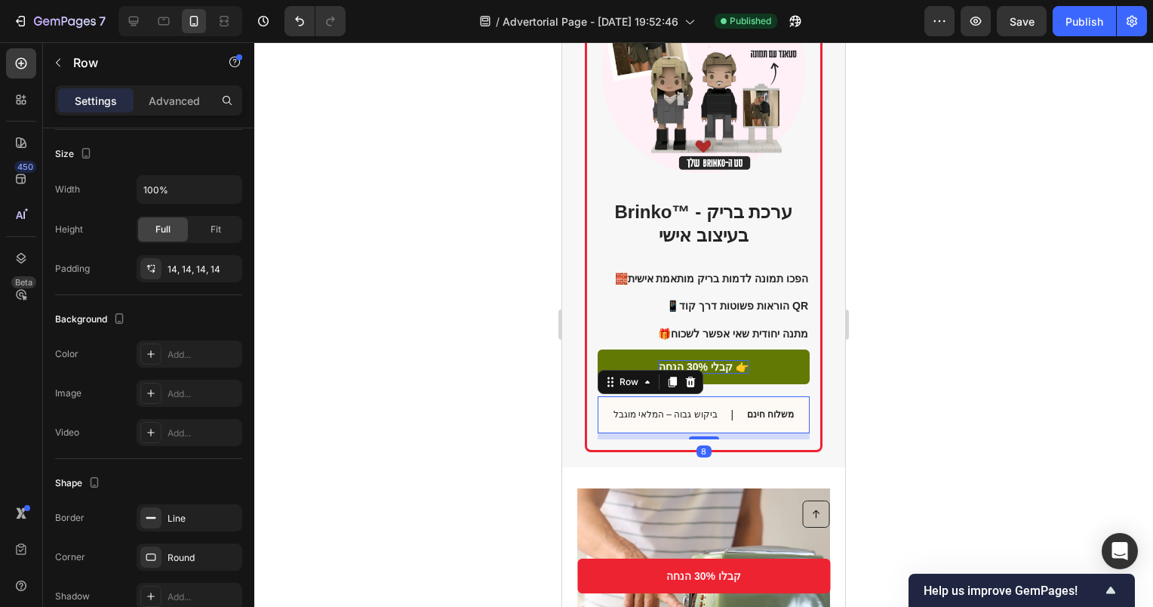
click at [722, 396] on div "ביקוש גבוה – המלאי מוגבל Text Block | Text Block משלוח חינם Text Block Row 8" at bounding box center [704, 414] width 212 height 37
click at [800, 345] on div "Brinko™ - ערכת בריק בעיצוב אישי Heading 🧱 הפכו תמונה לדמות בריק מותאמת אישית 📱 …" at bounding box center [704, 202] width 238 height 500
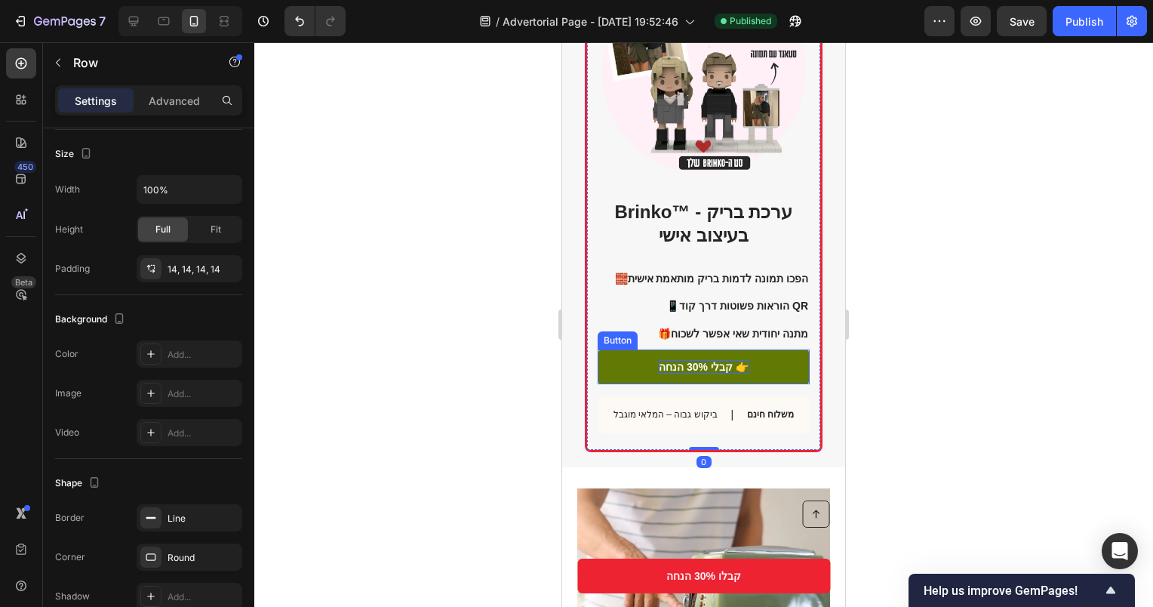
click at [794, 349] on link "קבלי 30% הנחה 👉" at bounding box center [704, 366] width 212 height 35
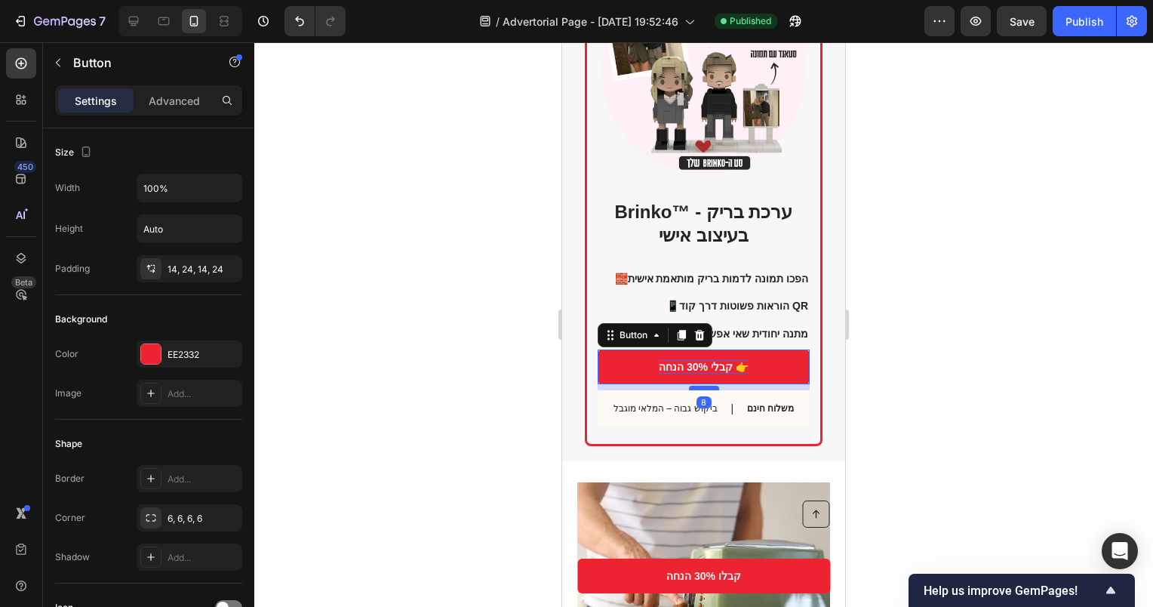
click at [693, 386] on div at bounding box center [704, 388] width 30 height 5
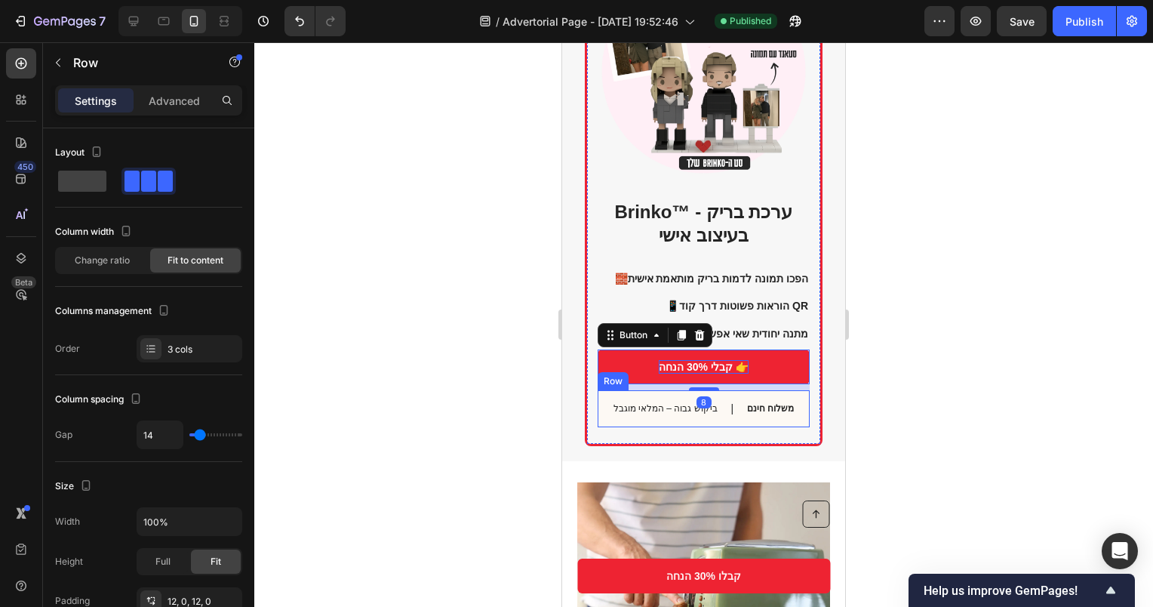
click at [746, 405] on div "משלוח חינם Text Block" at bounding box center [771, 408] width 50 height 19
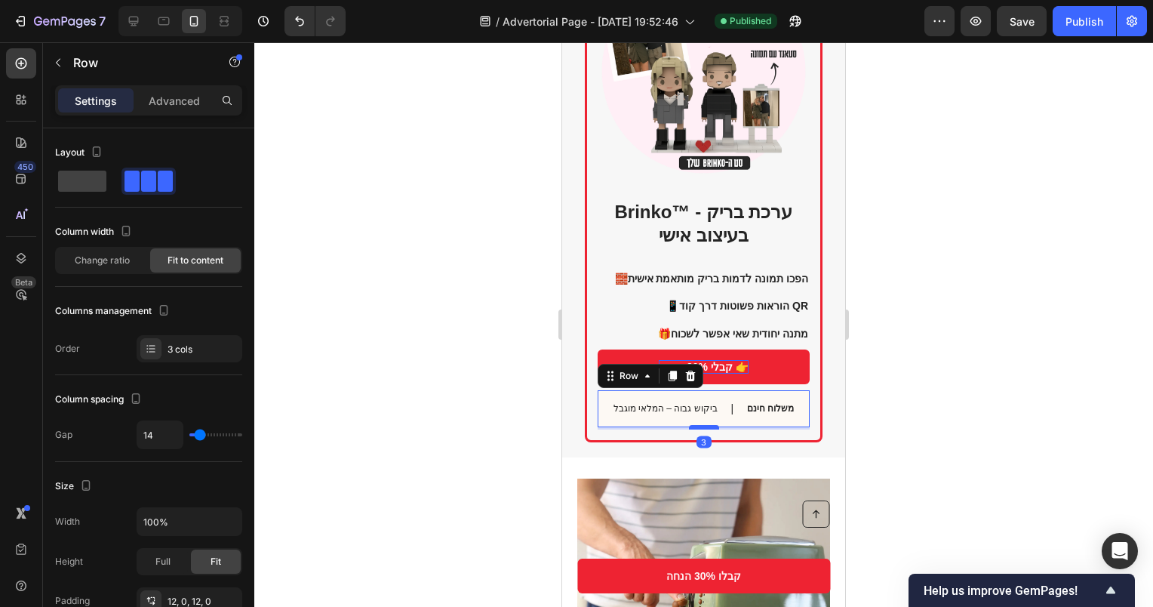
click at [697, 425] on div at bounding box center [704, 427] width 30 height 5
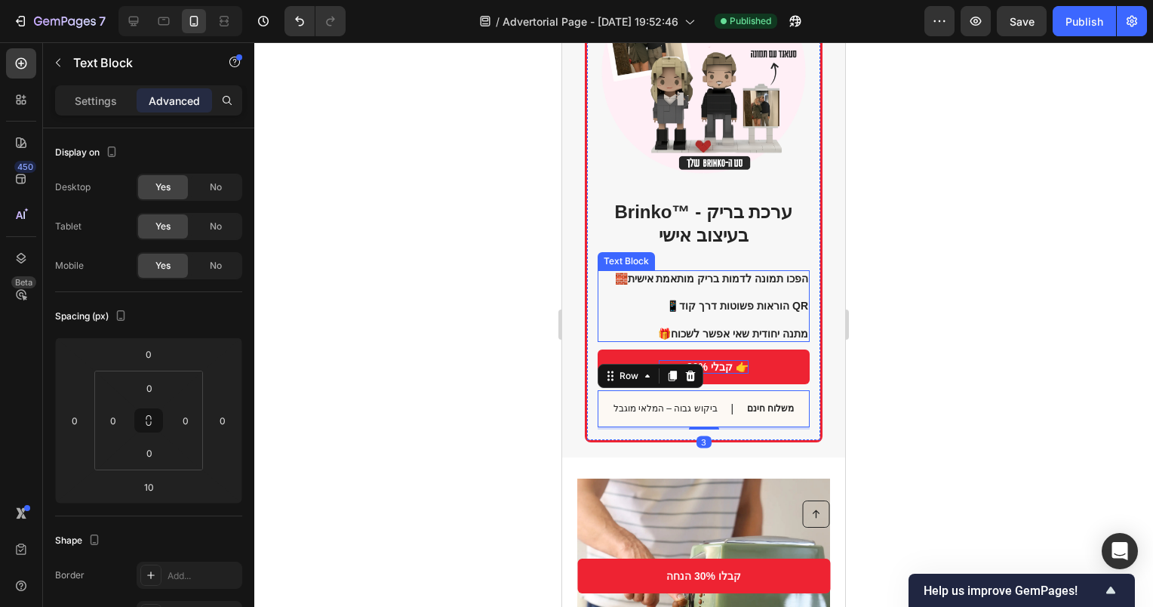
click at [755, 300] on strong "הוראות פשוטות דרך קוד QR" at bounding box center [743, 306] width 129 height 12
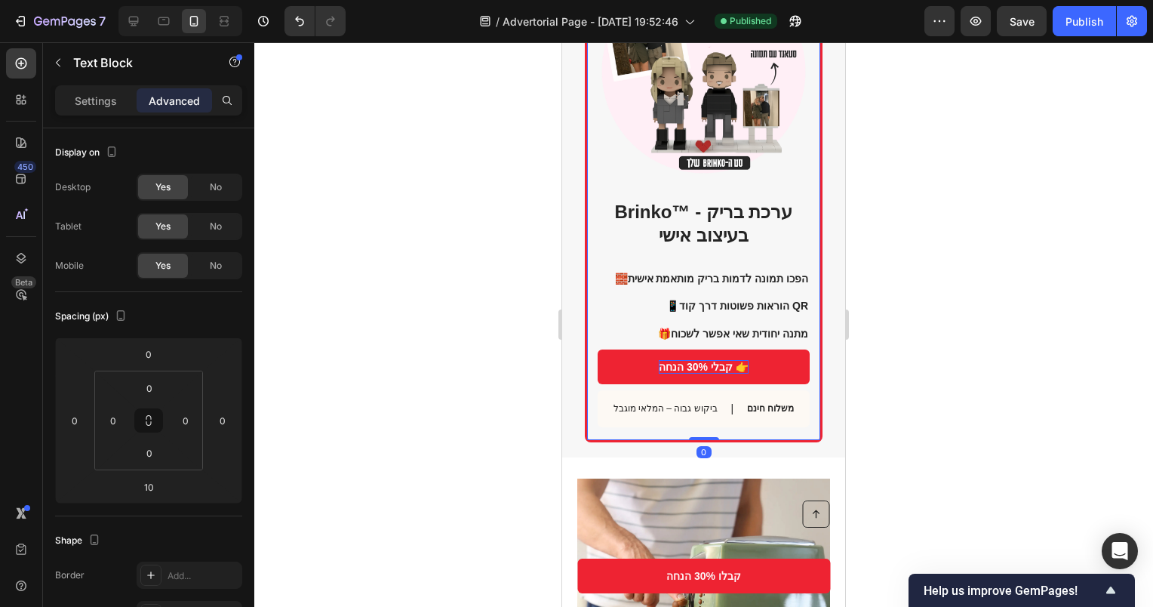
click at [785, 245] on div "Brinko™ - ערכת בריק בעיצוב אישי Heading 🧱 הפכו תמונה לדמות בריק מותאמת אישית 📱 …" at bounding box center [704, 314] width 212 height 232
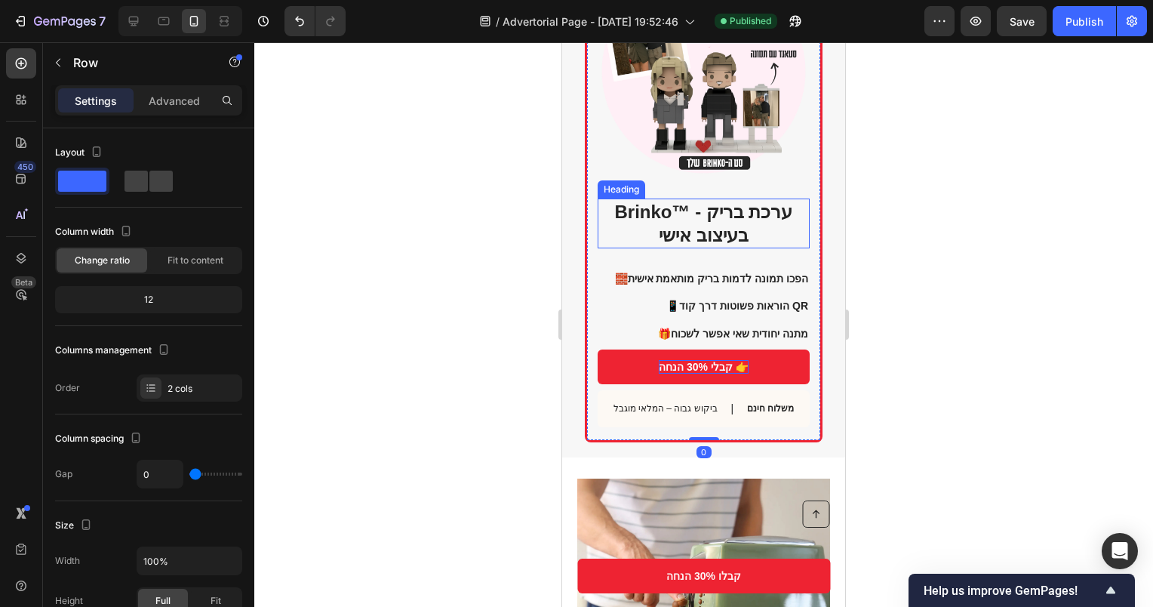
click at [753, 218] on h2 "Brinko™ - ערכת בריק בעיצוב אישי" at bounding box center [704, 223] width 212 height 50
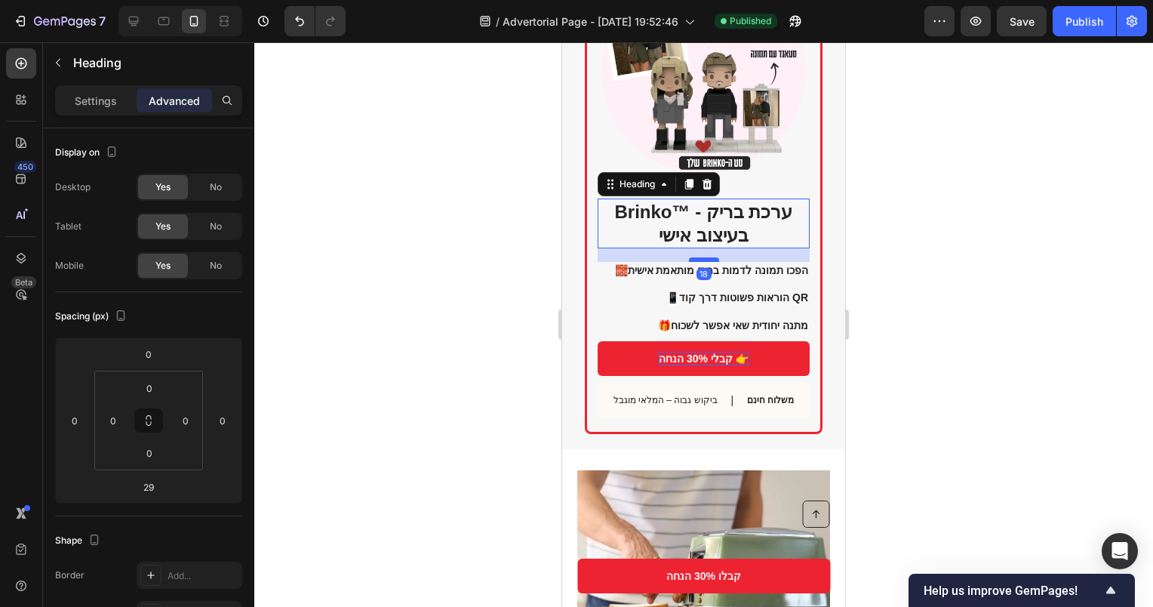
drag, startPoint x: 697, startPoint y: 257, endPoint x: 698, endPoint y: 248, distance: 8.4
click at [698, 257] on div at bounding box center [704, 259] width 30 height 5
type input "18"
click at [741, 319] on strong "מתנה יחודית שאי אפשר לשכוח" at bounding box center [739, 325] width 137 height 12
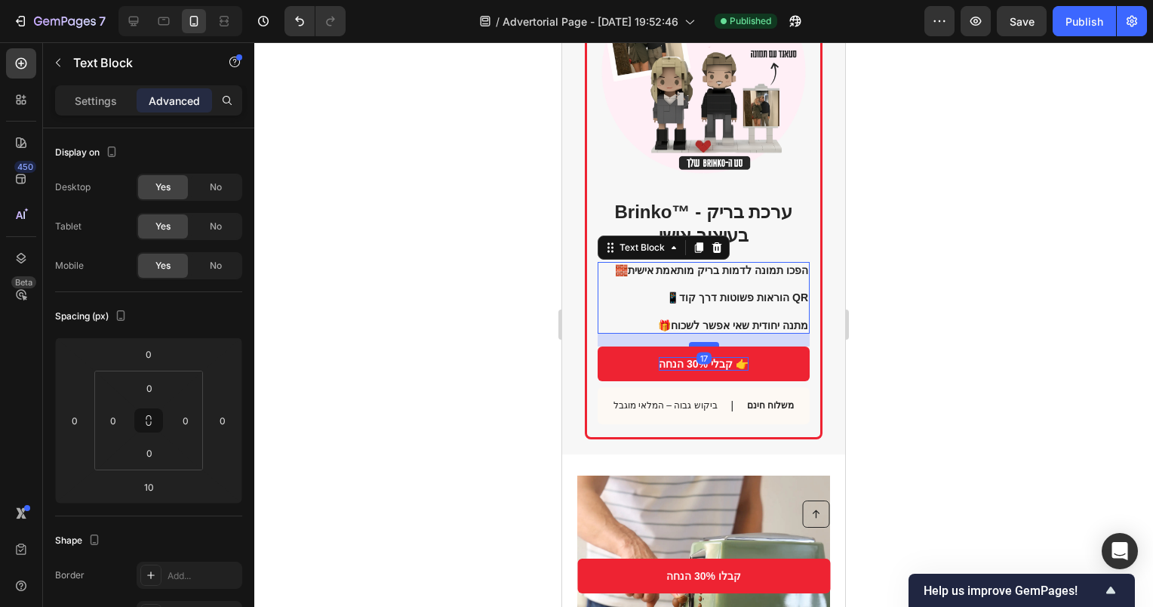
click at [704, 342] on div at bounding box center [704, 344] width 30 height 5
type input "17"
click at [1071, 27] on div "Publish" at bounding box center [1085, 22] width 38 height 16
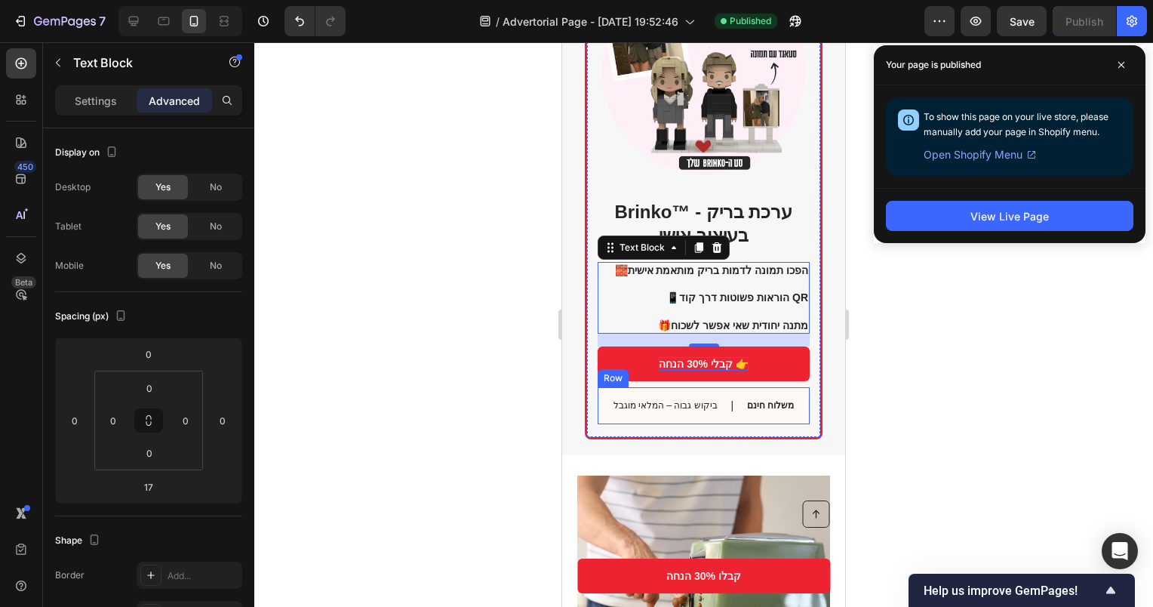
click at [719, 387] on div "ביקוש גבוה – המלאי מוגבל Text Block | Text Block משלוח חינם Text Block Row" at bounding box center [704, 405] width 212 height 37
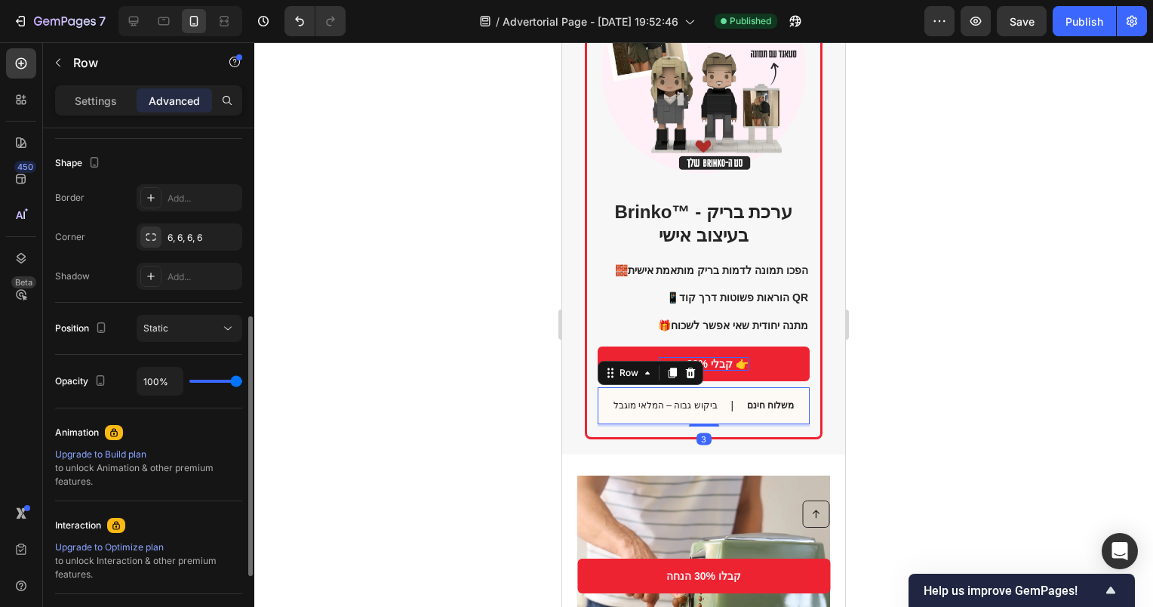
scroll to position [525, 0]
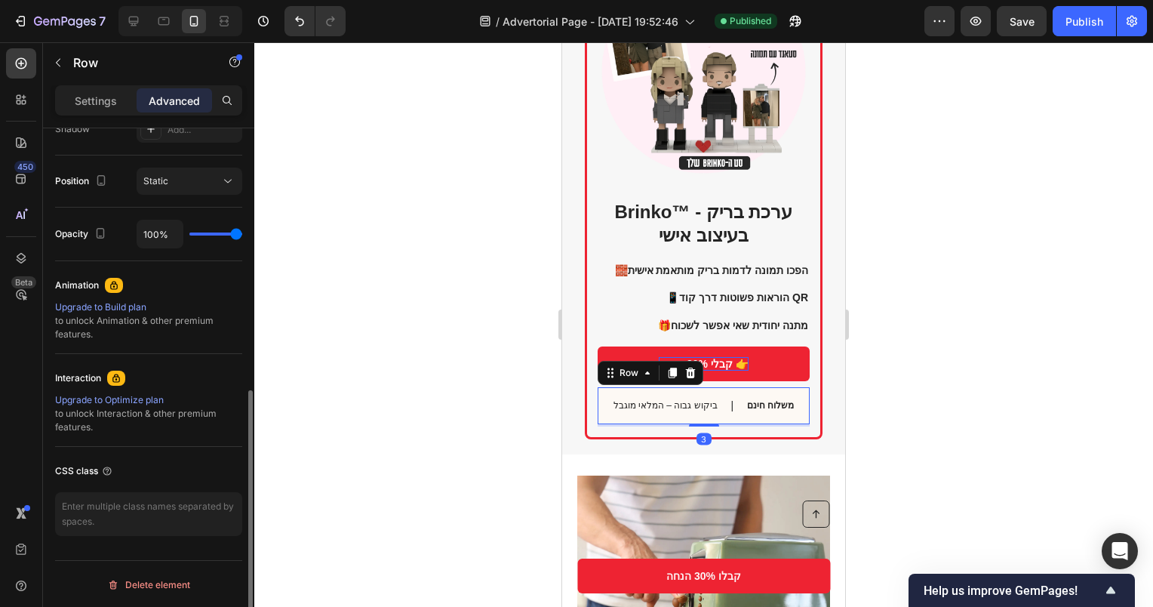
click at [115, 105] on p "Settings" at bounding box center [96, 101] width 42 height 16
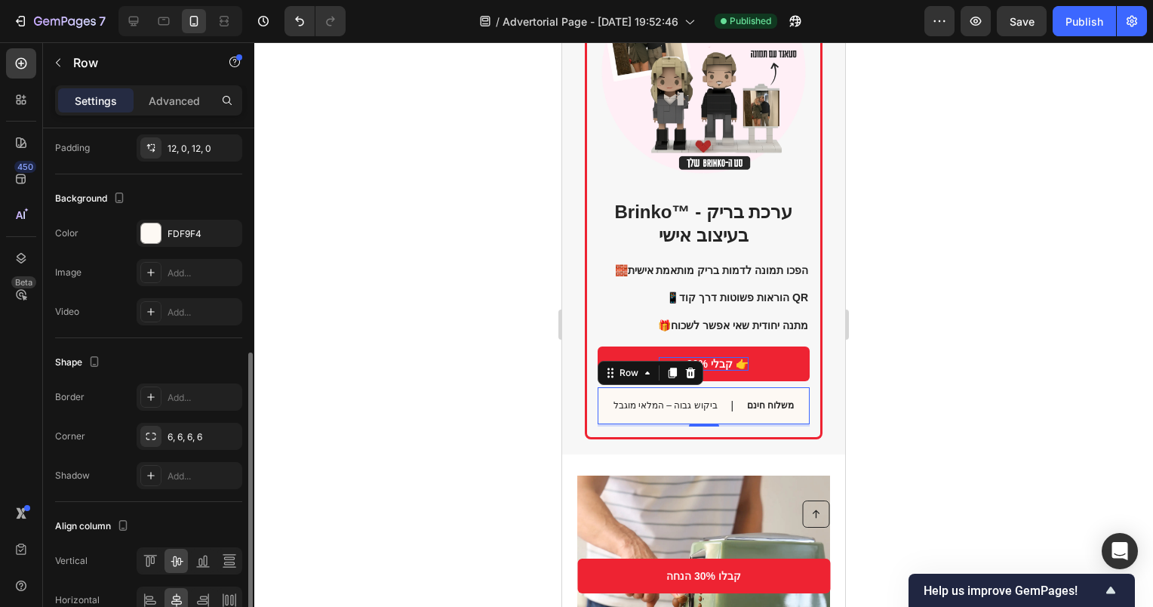
scroll to position [530, 0]
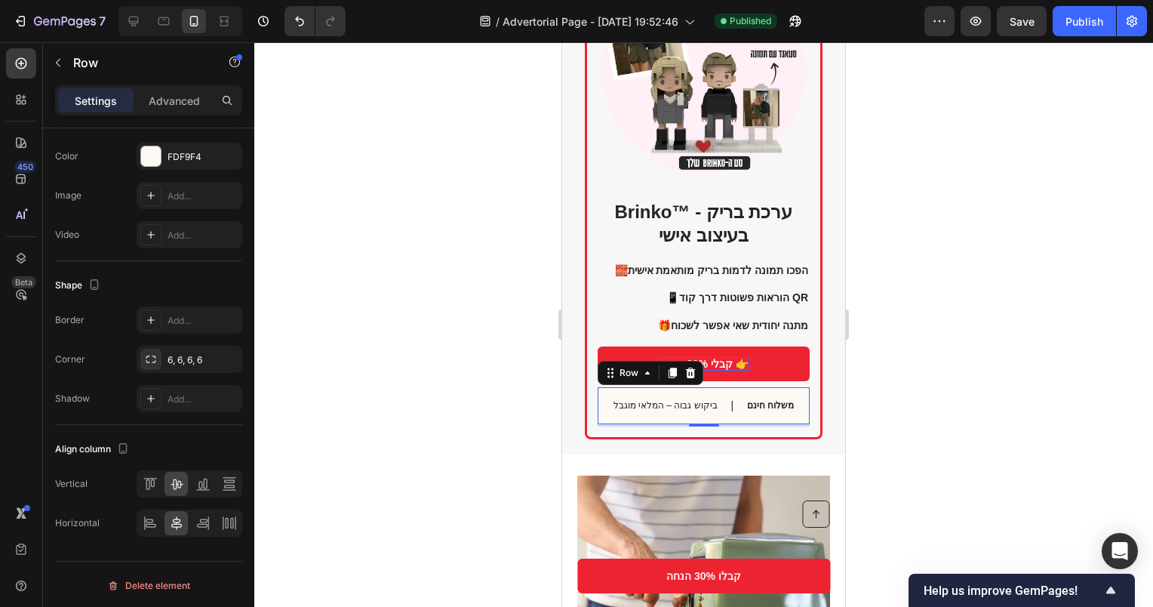
click at [713, 389] on div "ביקוש גבוה – המלאי מוגבל Text Block | Text Block משלוח חינם Text Block Row 3" at bounding box center [704, 405] width 212 height 37
click at [147, 163] on div at bounding box center [151, 156] width 20 height 20
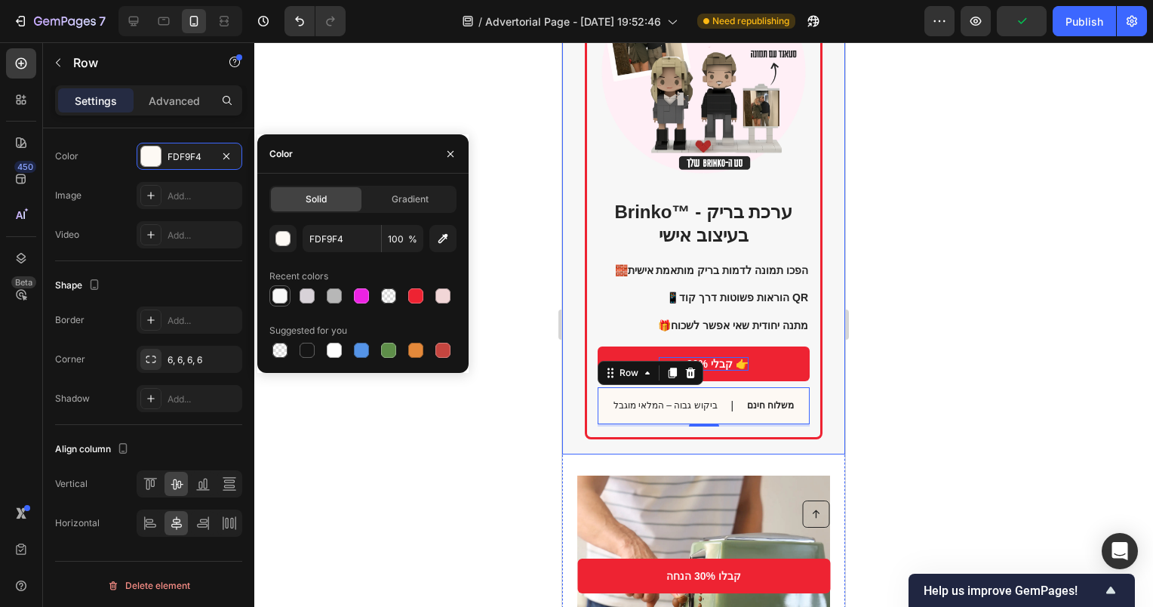
click at [279, 294] on div at bounding box center [279, 295] width 15 height 15
click at [414, 300] on div at bounding box center [415, 295] width 15 height 15
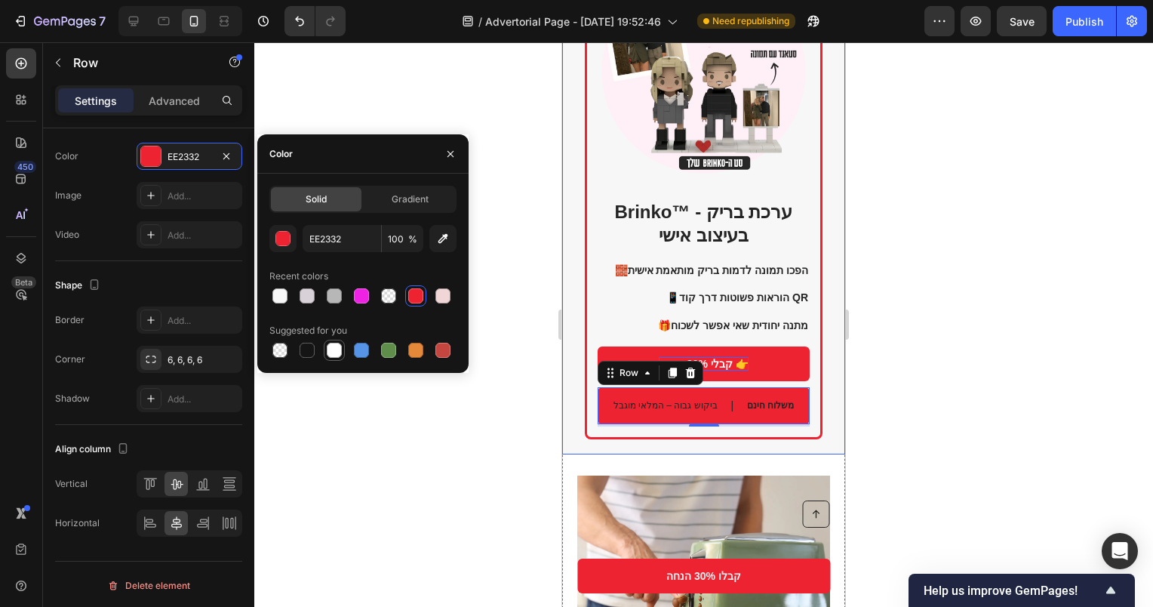
click at [336, 350] on div at bounding box center [334, 350] width 15 height 15
type input "FFFFFF"
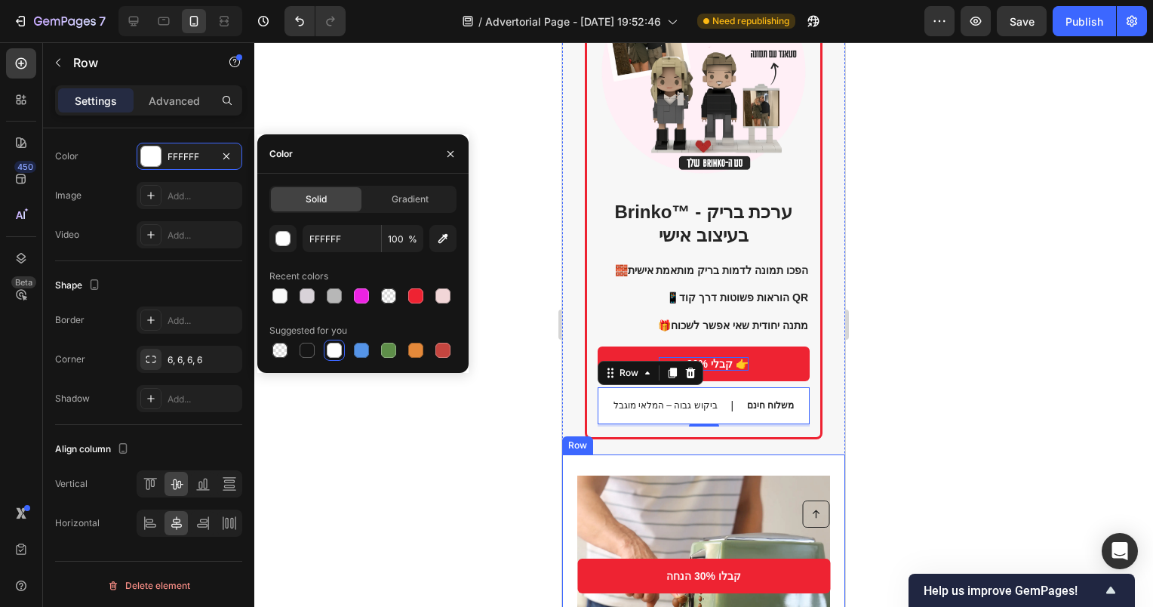
click at [744, 454] on div "5. איכות מרשימה עד לפרטים הקטנים Heading כל דמות נוצרת בקפידה - מהחיוך, דרך התס…" at bounding box center [703, 618] width 283 height 329
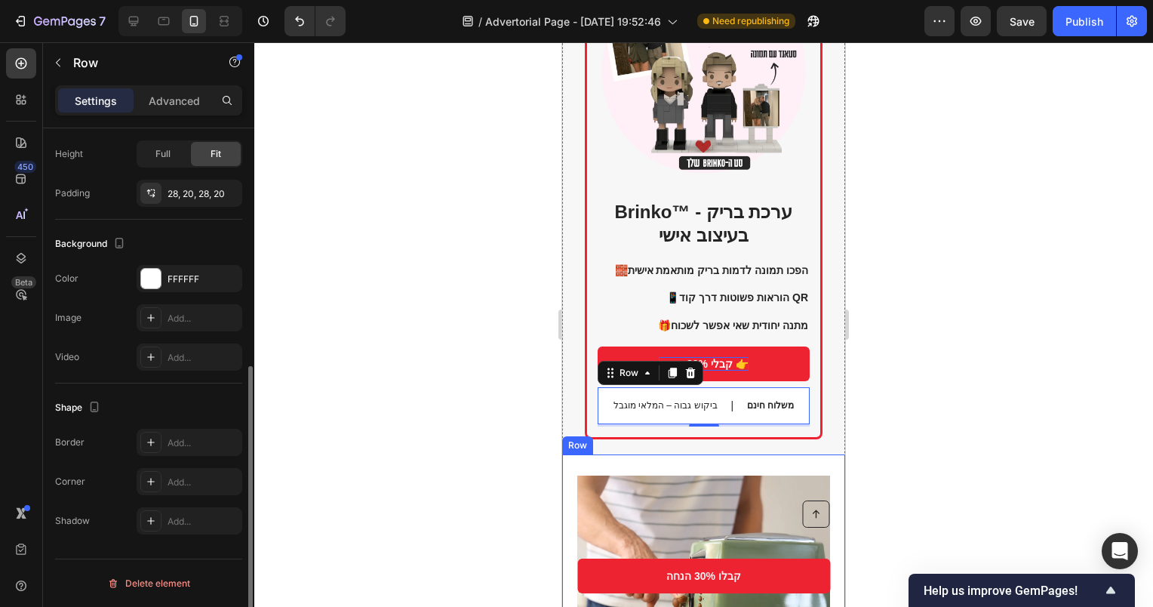
scroll to position [445, 0]
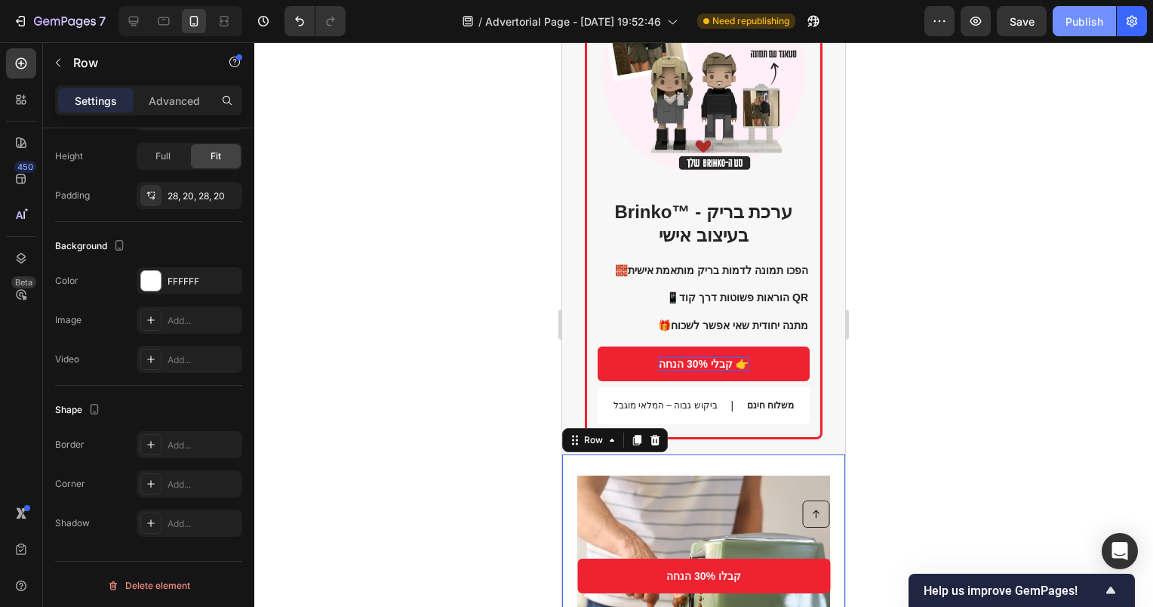
click at [1089, 21] on div "Publish" at bounding box center [1085, 22] width 38 height 16
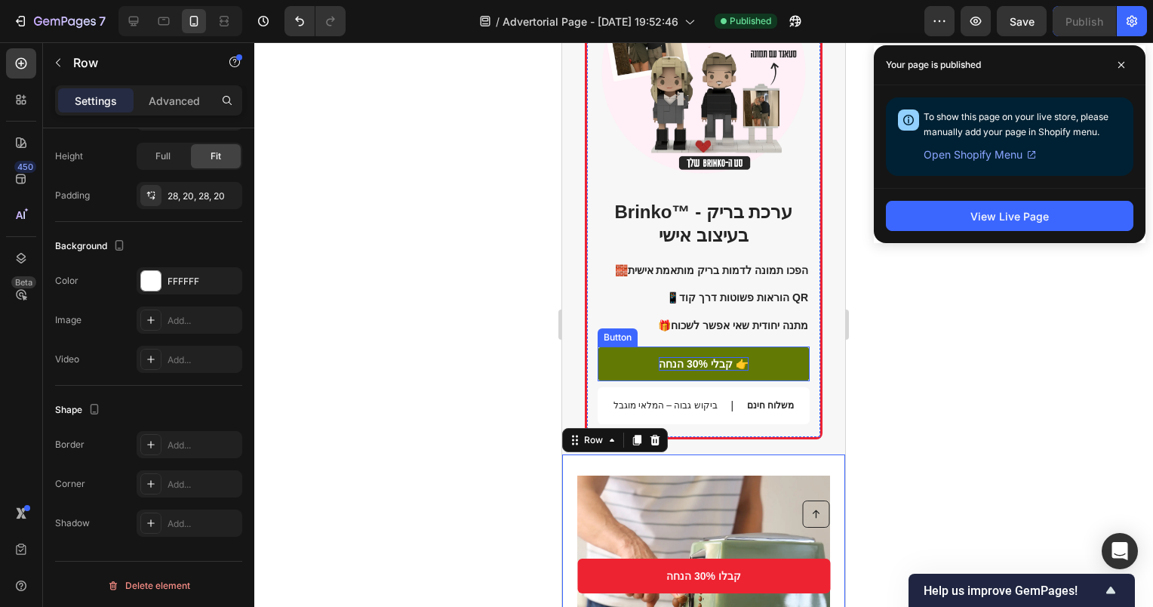
click at [734, 346] on link "קבלי 30% הנחה 👉" at bounding box center [704, 363] width 212 height 35
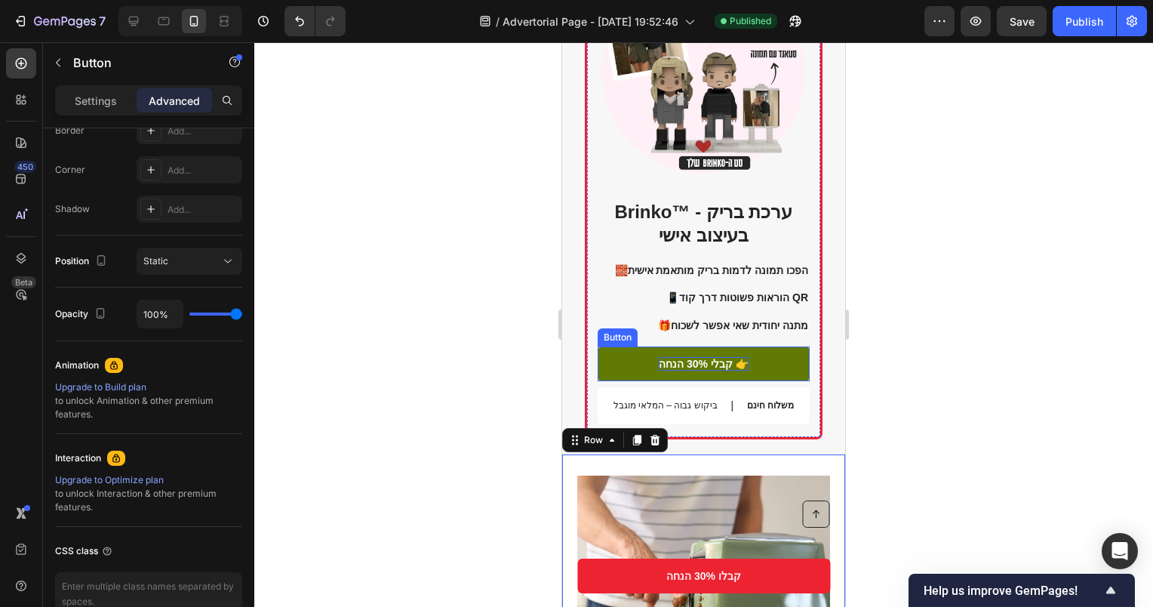
scroll to position [0, 0]
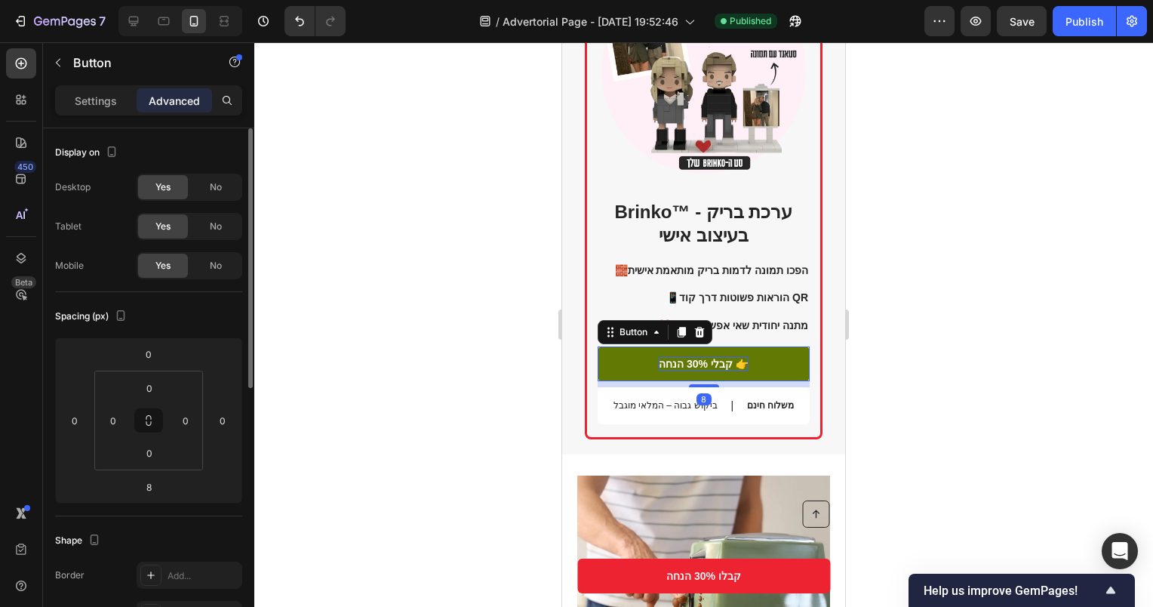
click at [746, 352] on link "קבלי 30% הנחה 👉" at bounding box center [704, 363] width 212 height 35
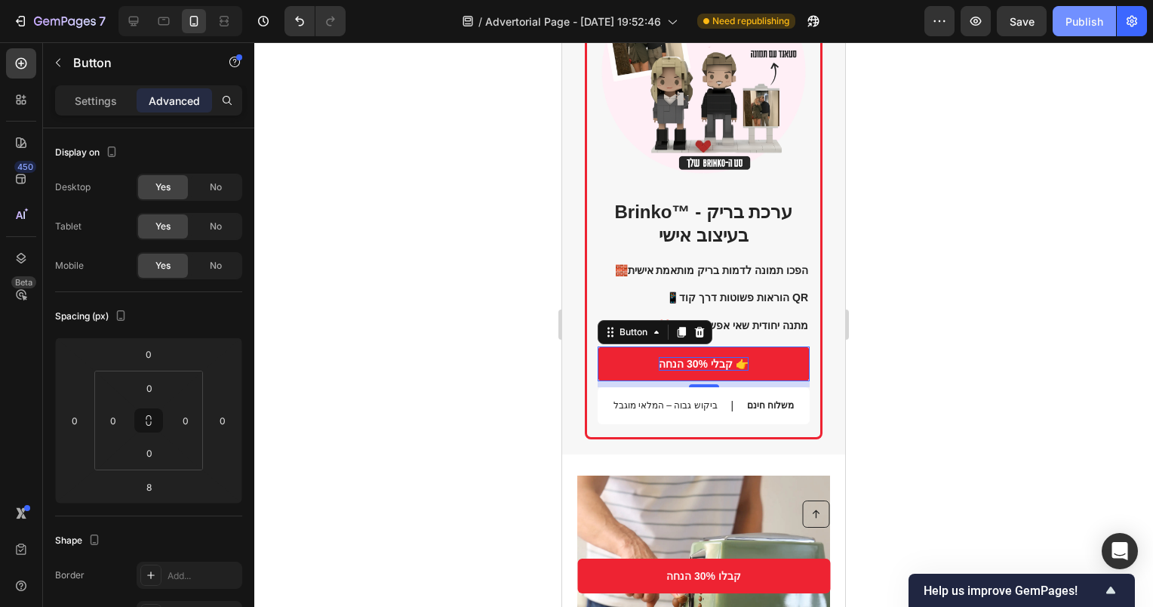
click at [1075, 22] on div "Publish" at bounding box center [1085, 22] width 38 height 16
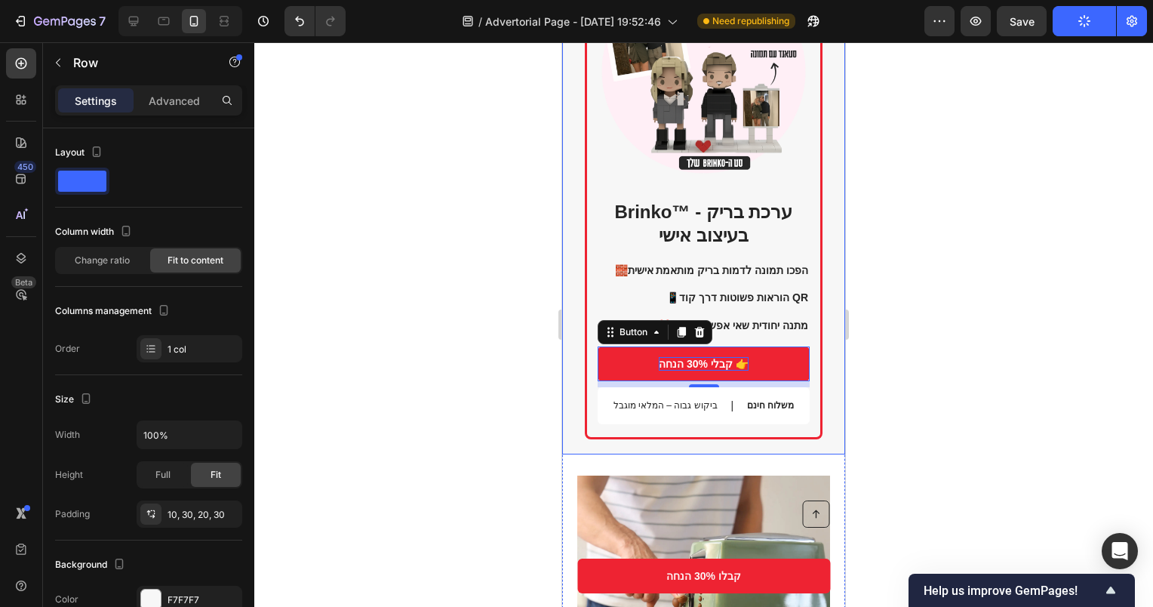
click at [824, 422] on div "Brinko™ - ערכת בריק בעיצוב אישי Heading 🧱 הפכו תמונה לדמות בריק מותאמת אישית 📱 …" at bounding box center [703, 200] width 283 height 510
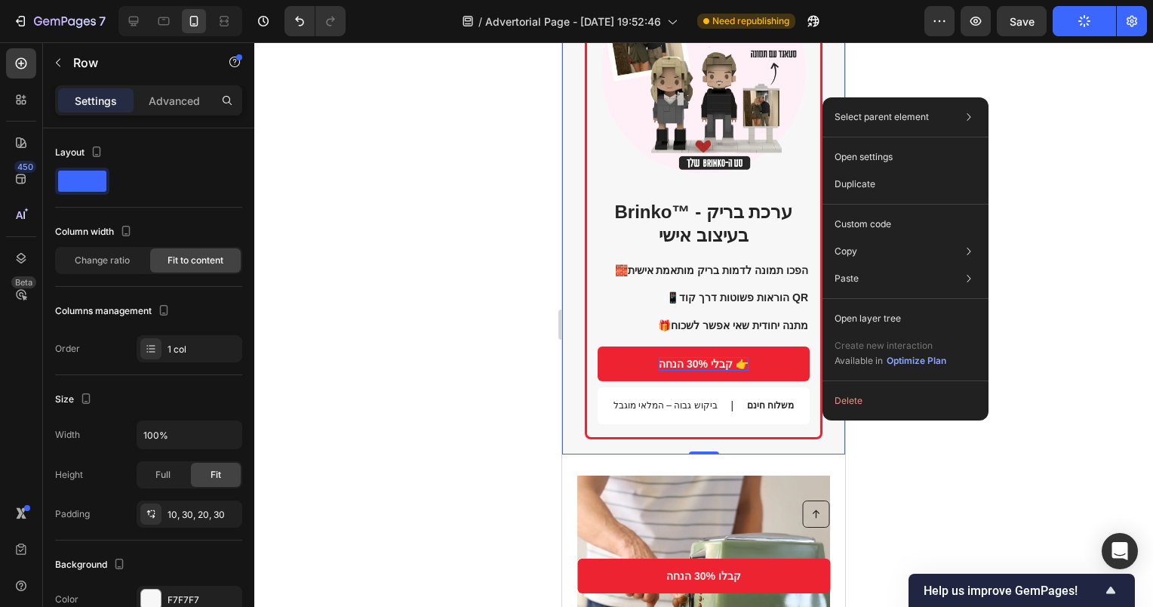
click at [815, 432] on div "Brinko™ - ערכת בריק בעיצוב אישי Heading 🧱 הפכו תמונה לדמות בריק מותאמת אישית 📱 …" at bounding box center [703, 200] width 283 height 510
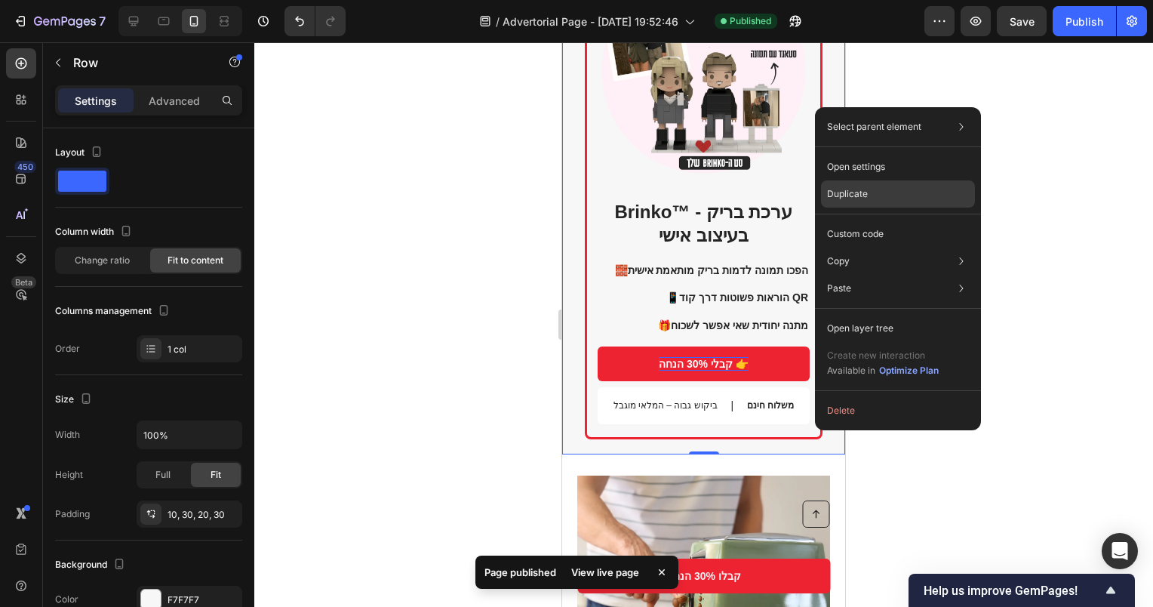
click at [859, 191] on p "Duplicate" at bounding box center [847, 194] width 41 height 14
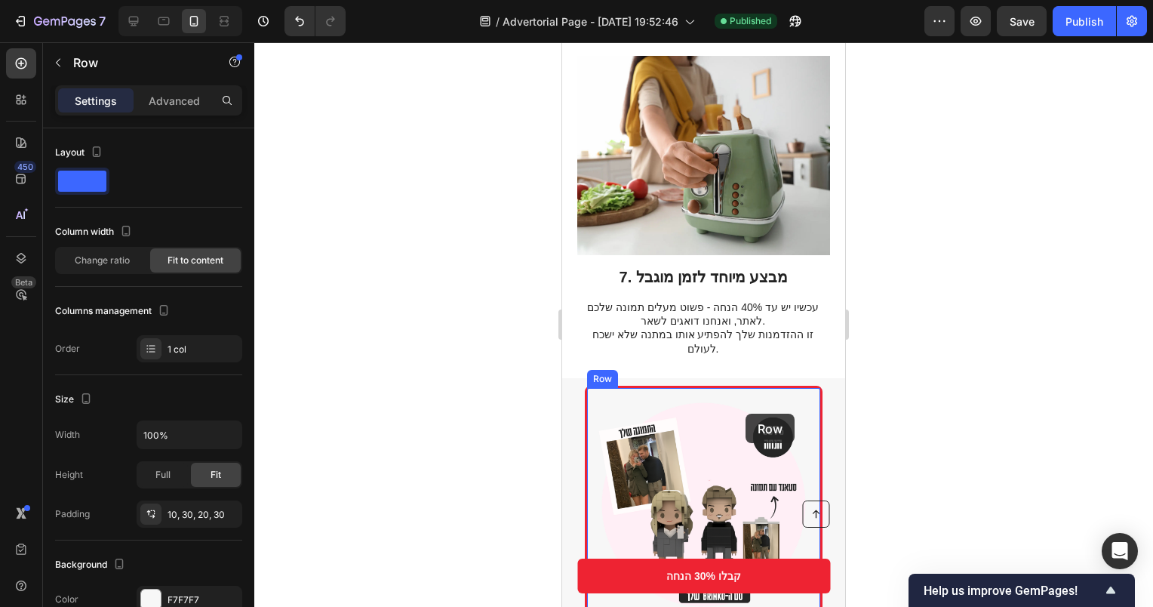
scroll to position [3306, 0]
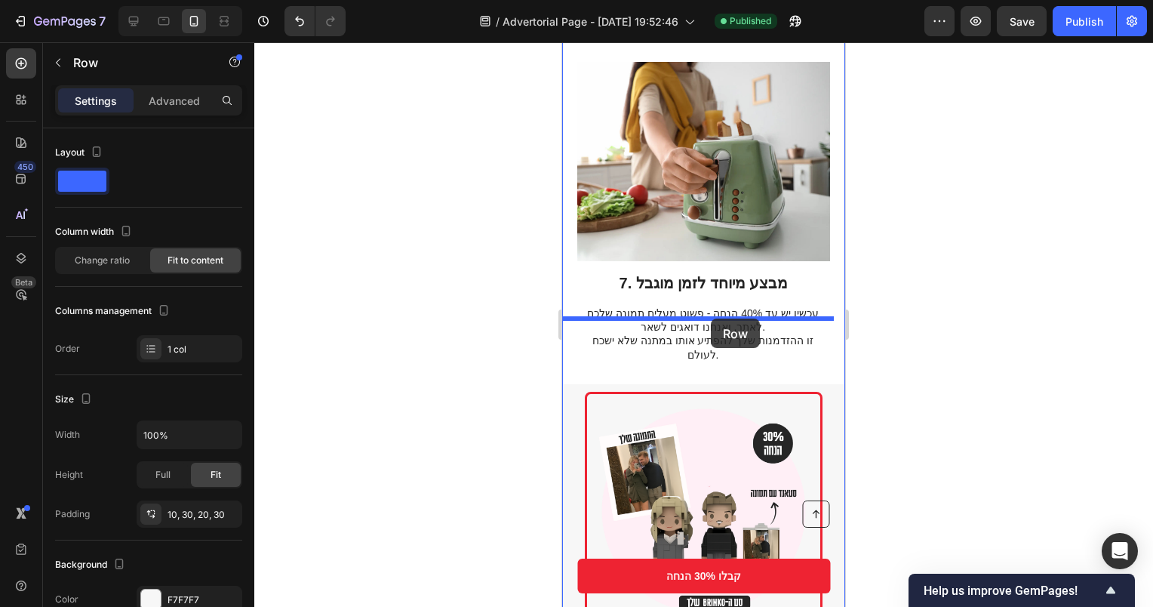
drag, startPoint x: 823, startPoint y: 293, endPoint x: 711, endPoint y: 322, distance: 116.1
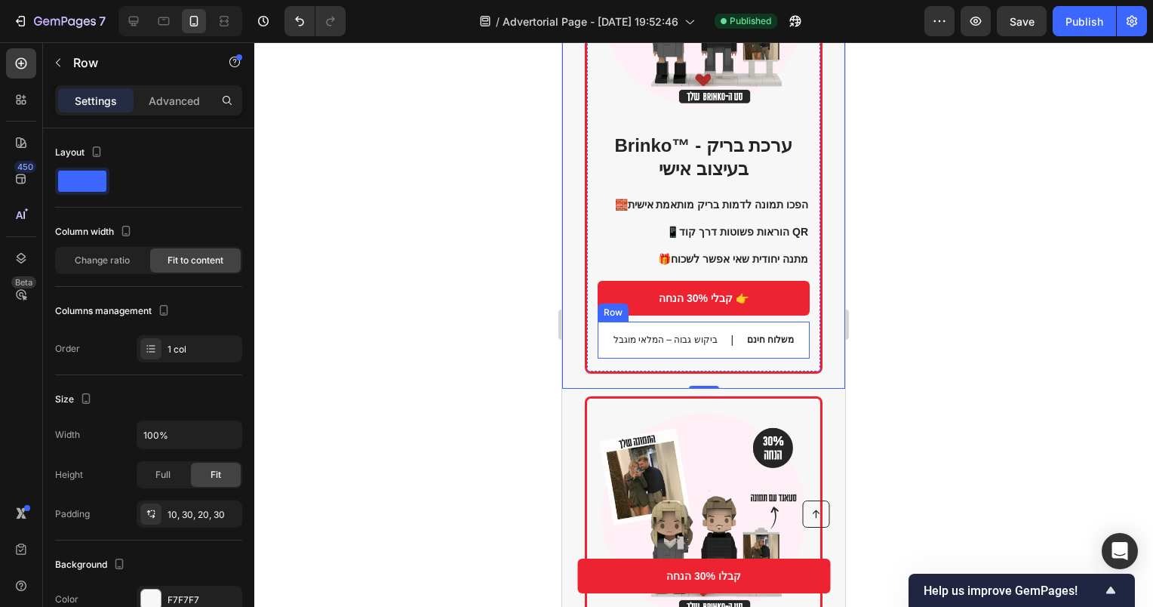
scroll to position [3335, 0]
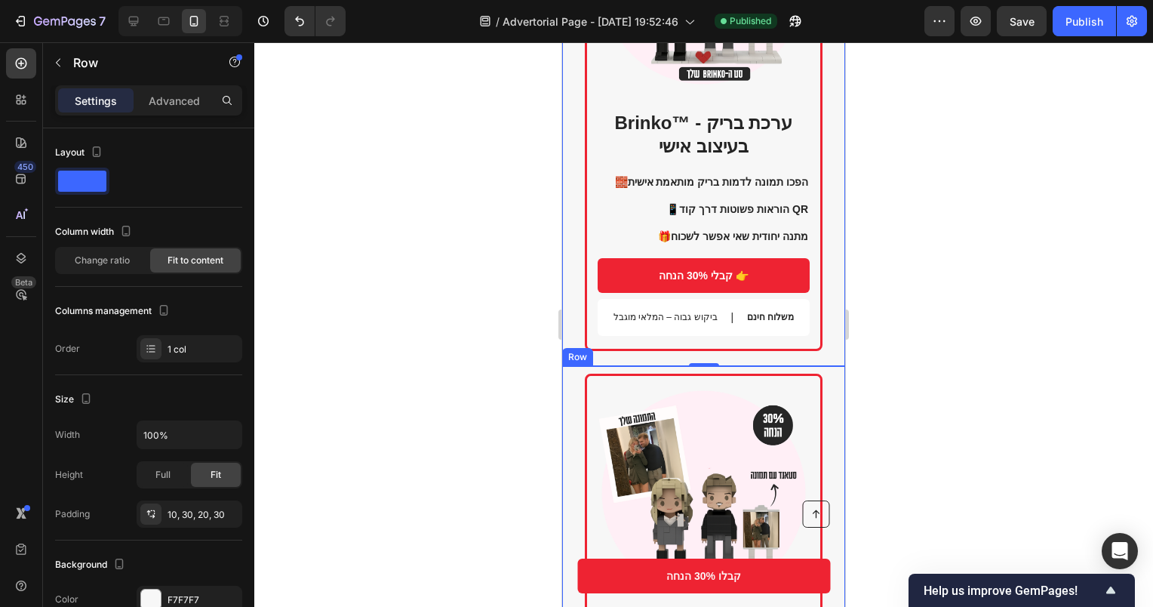
click at [659, 346] on icon at bounding box center [655, 352] width 12 height 12
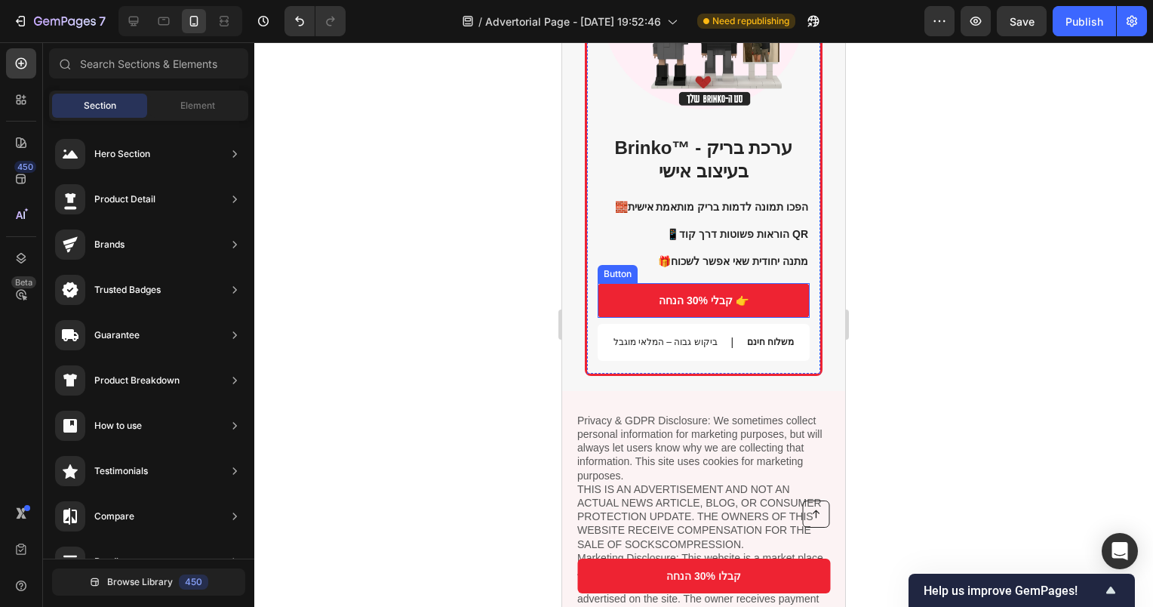
scroll to position [3486, 0]
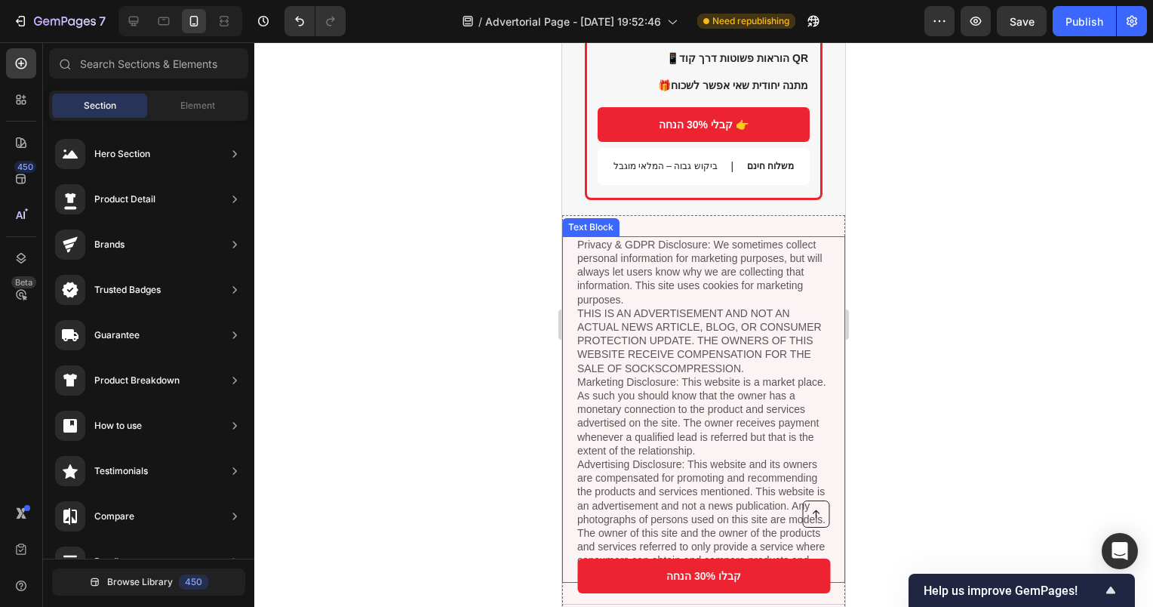
click at [727, 263] on p "Privacy & GDPR Disclosure: We sometimes collect personal information for market…" at bounding box center [703, 409] width 253 height 343
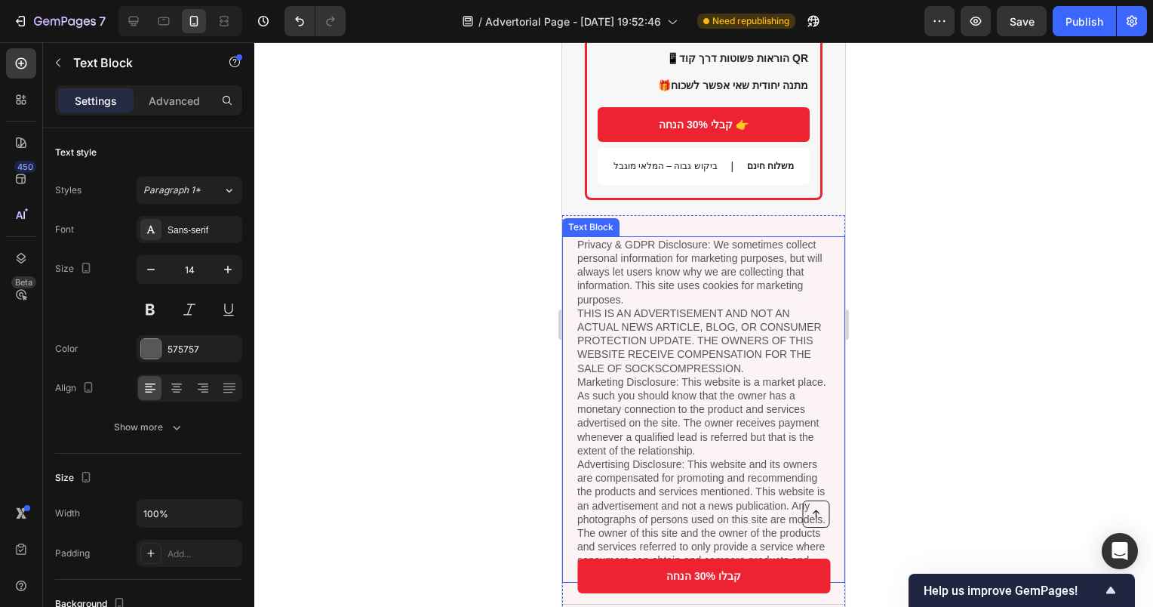
click at [727, 263] on p "Privacy & GDPR Disclosure: We sometimes collect personal information for market…" at bounding box center [703, 409] width 253 height 343
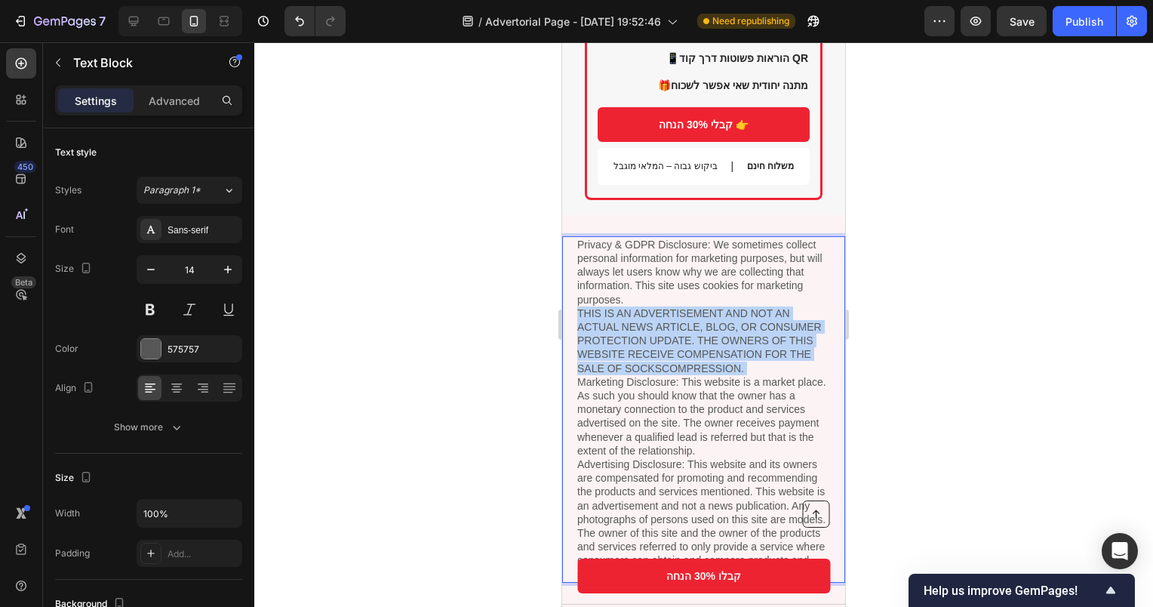
click at [727, 263] on p "Privacy & GDPR Disclosure: We sometimes collect personal information for market…" at bounding box center [703, 409] width 253 height 343
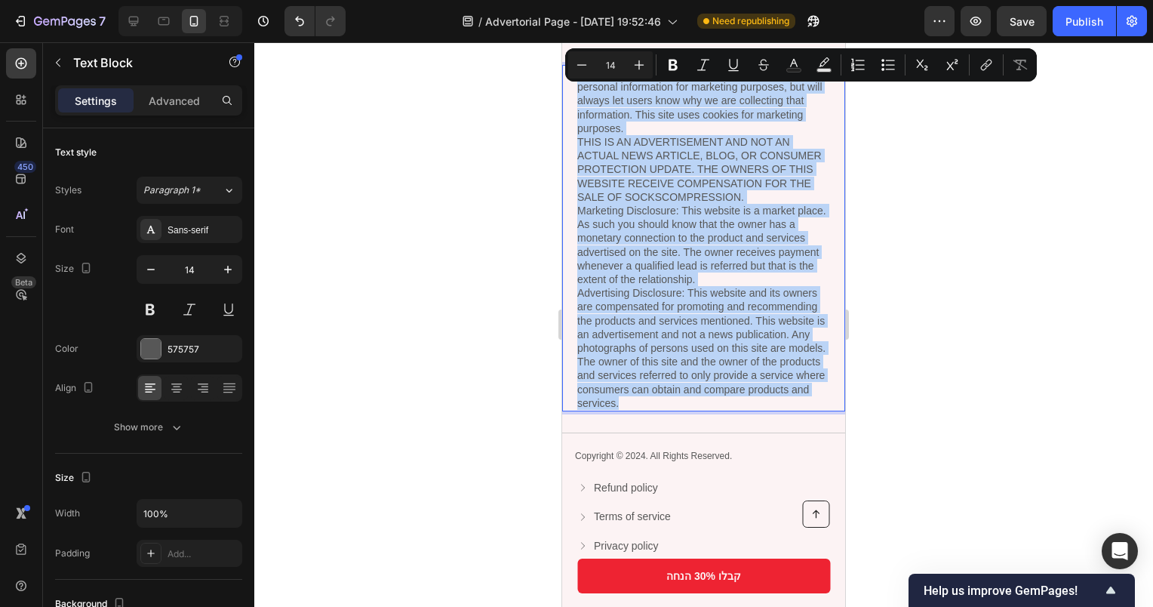
scroll to position [3864, 0]
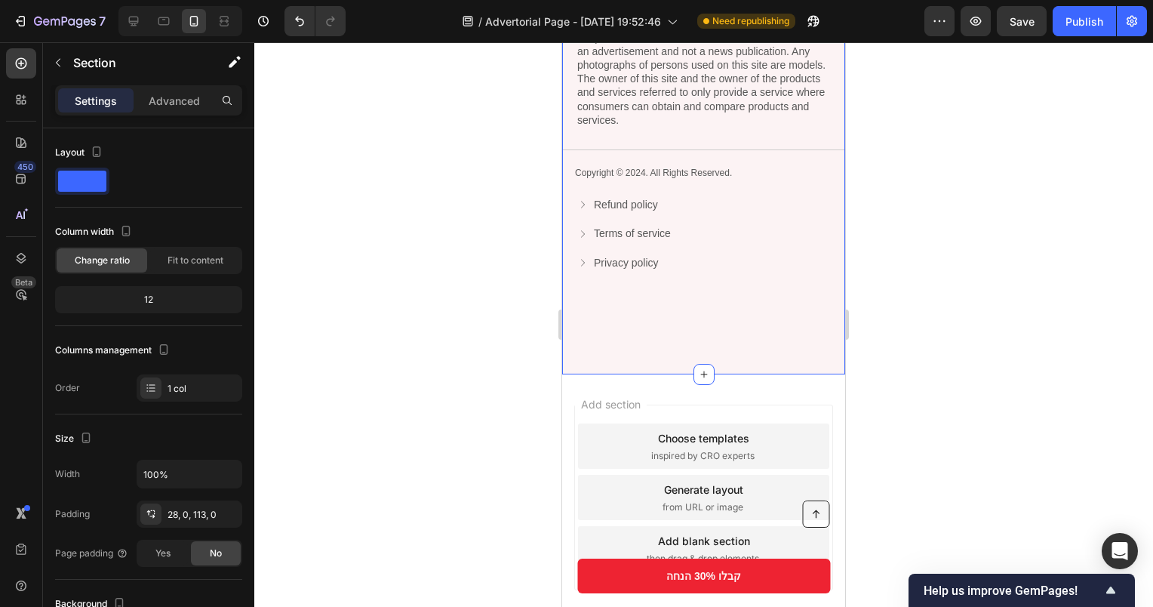
click at [663, 170] on div "Privacy & GDPR Disclosure: We sometimes collect personal information for market…" at bounding box center [703, 35] width 283 height 507
click at [657, 180] on p "Copyright © 2024. All Rights Reserved." at bounding box center [703, 174] width 257 height 12
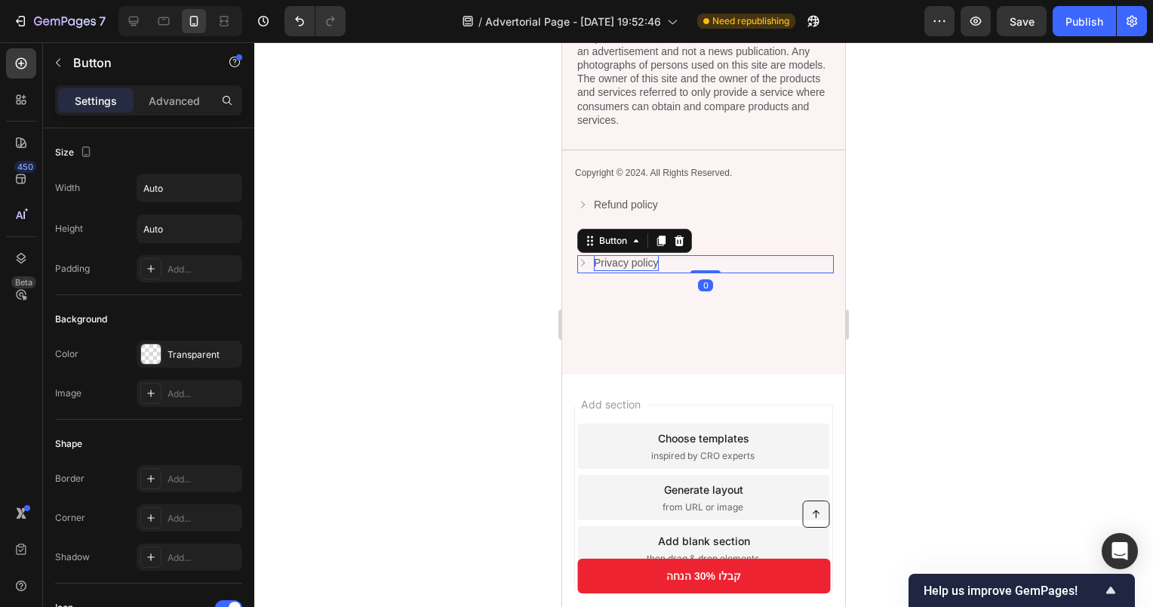
click at [642, 271] on p "Privacy policy" at bounding box center [626, 263] width 65 height 16
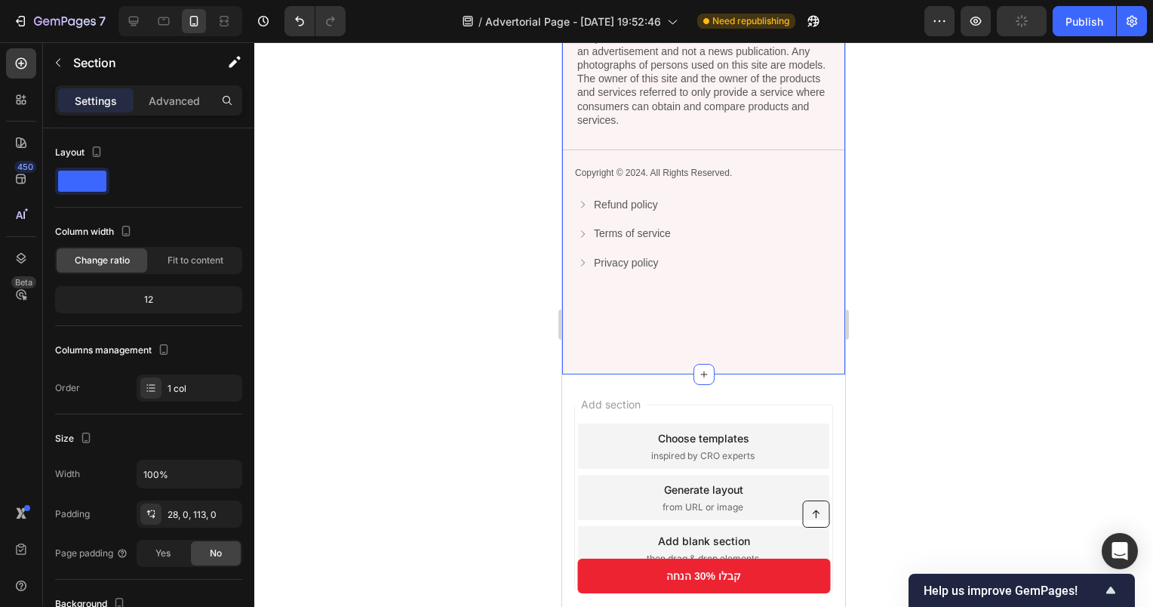
click at [639, 317] on div "Privacy & GDPR Disclosure: We sometimes collect personal information for market…" at bounding box center [703, 68] width 283 height 614
click at [636, 169] on div "Privacy & GDPR Disclosure: We sometimes collect personal information for market…" at bounding box center [703, 35] width 283 height 507
click at [629, 180] on p "Copyright © 2024. All Rights Reserved." at bounding box center [703, 174] width 257 height 12
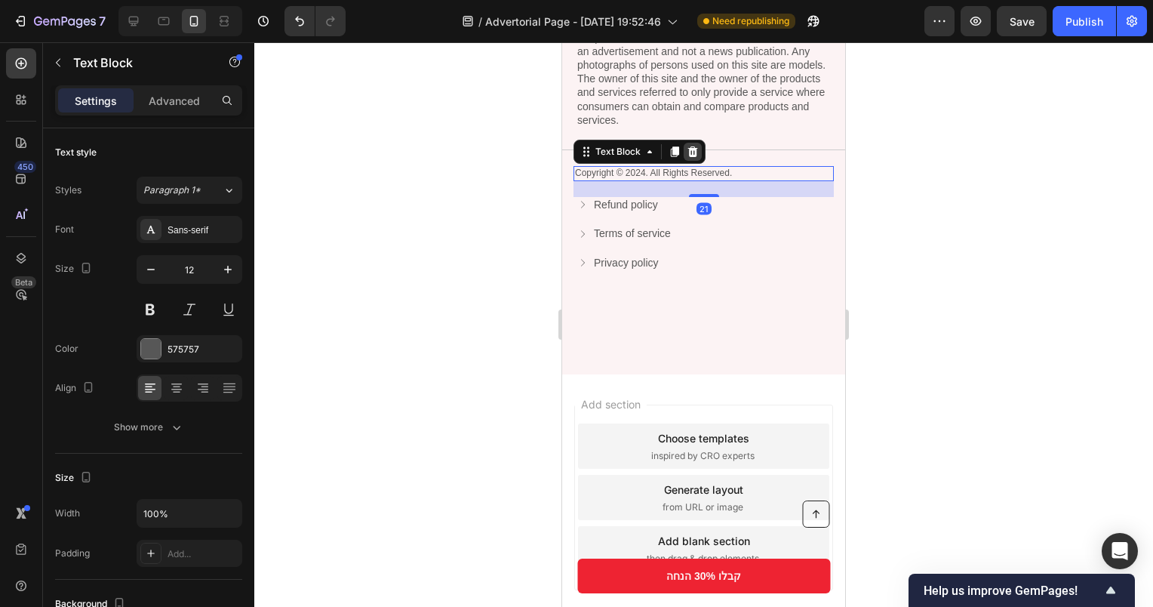
click at [693, 157] on icon at bounding box center [693, 151] width 10 height 11
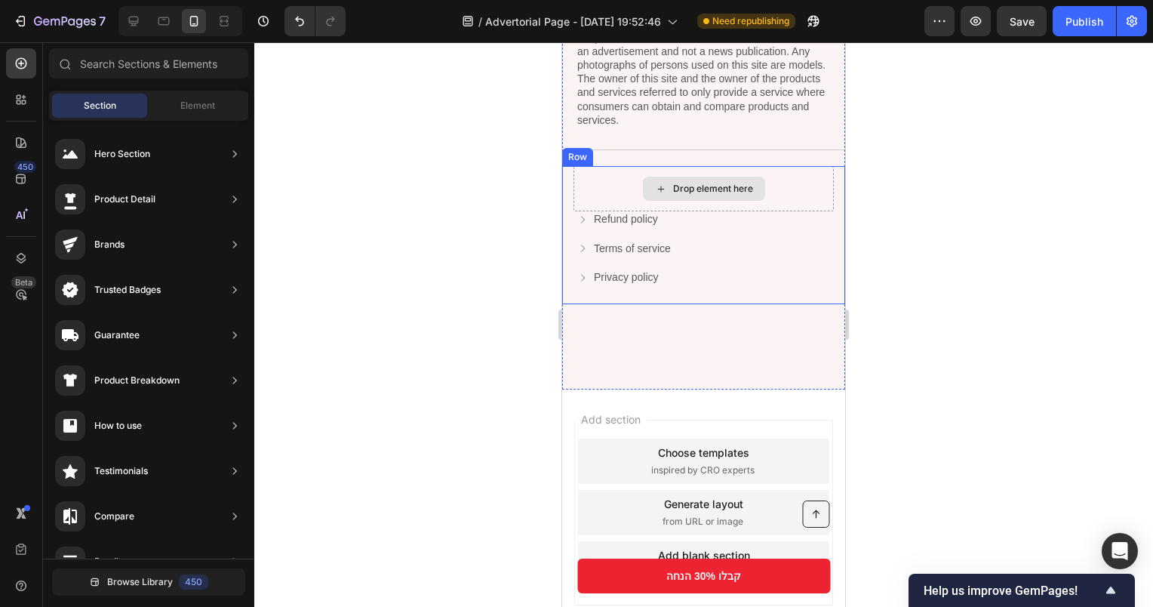
click at [627, 203] on div "Drop element here" at bounding box center [704, 188] width 260 height 45
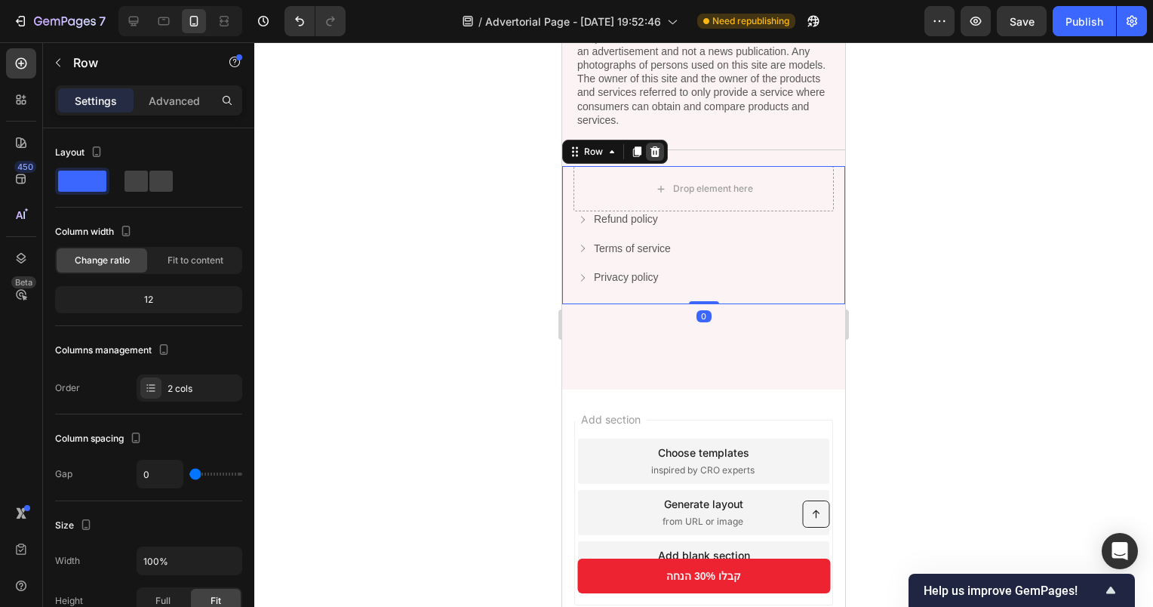
click at [658, 158] on icon at bounding box center [655, 152] width 12 height 12
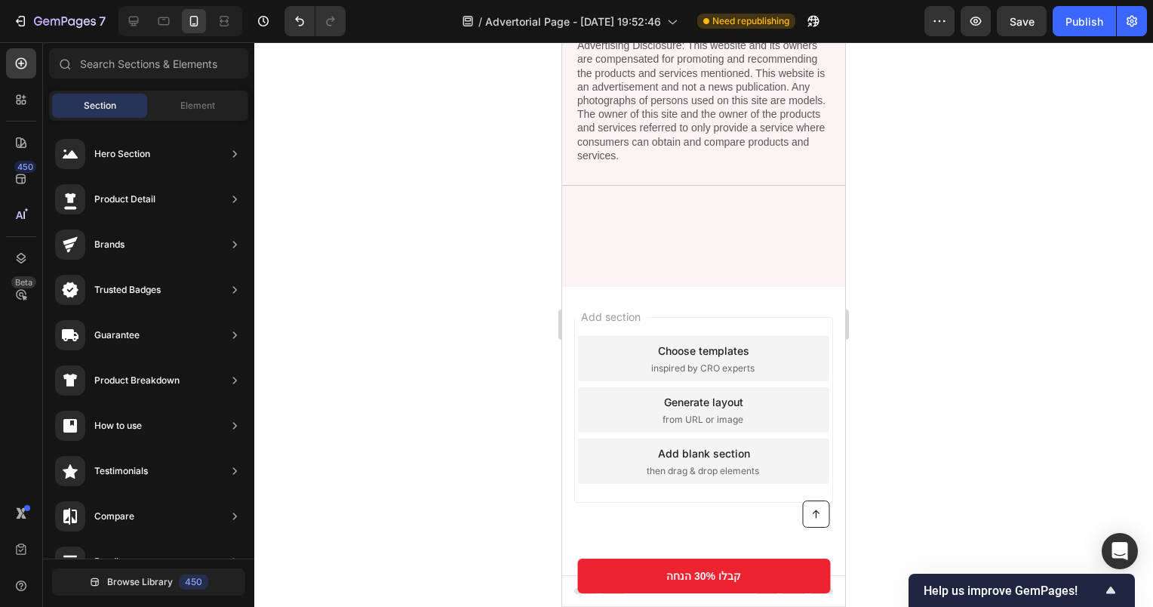
scroll to position [3767, 0]
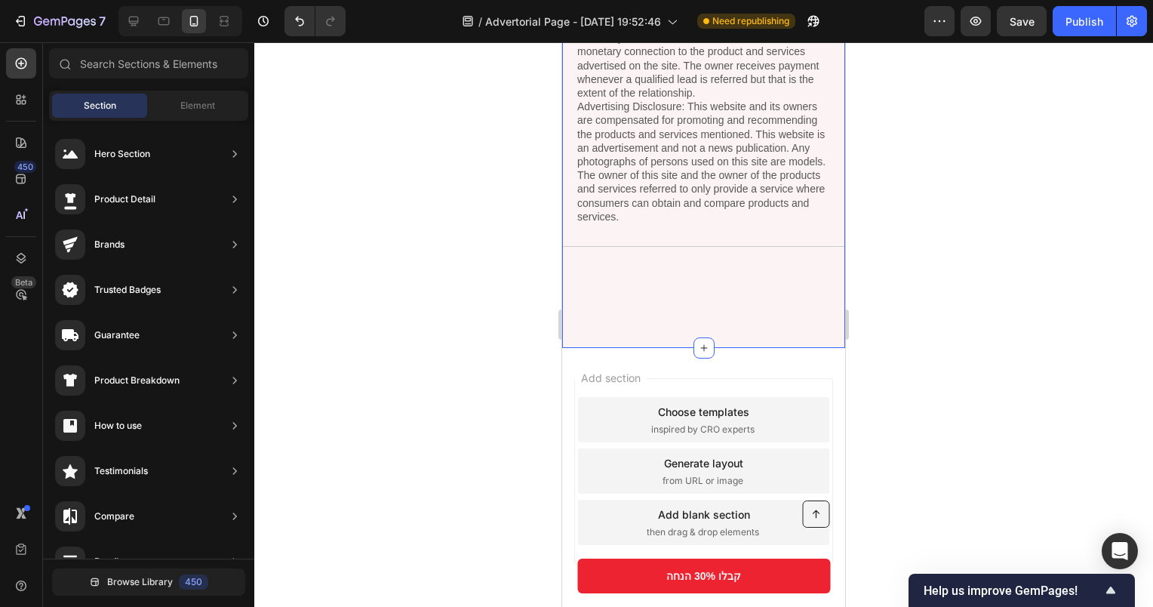
click at [652, 290] on div "Privacy & GDPR Disclosure: We sometimes collect personal information for market…" at bounding box center [703, 102] width 283 height 491
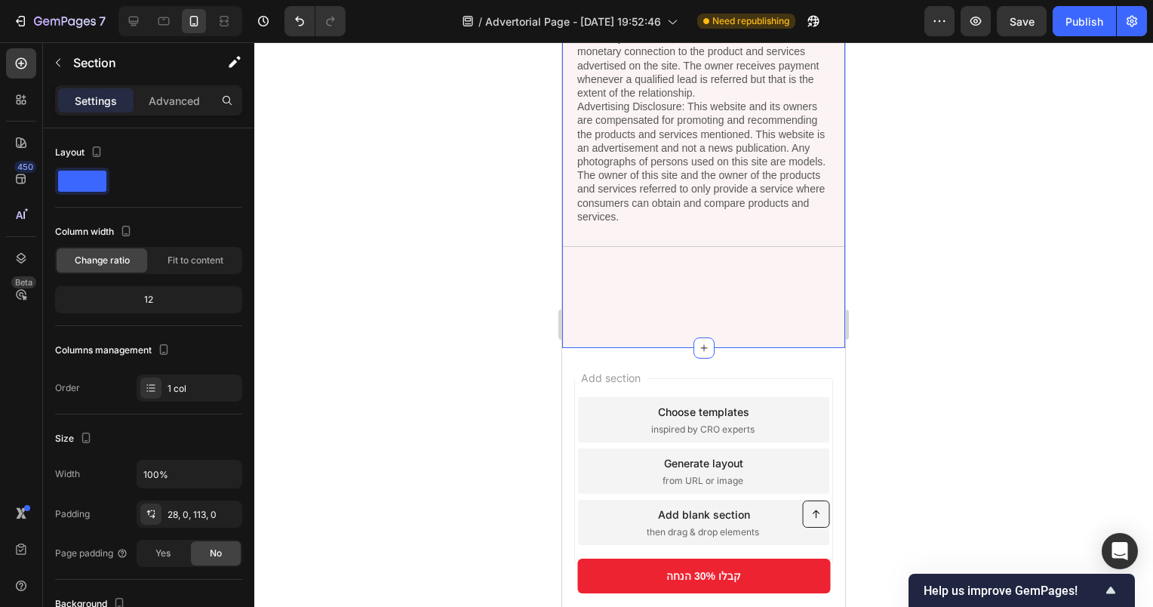
click at [760, 306] on div "Privacy & GDPR Disclosure: We sometimes collect personal information for market…" at bounding box center [703, 102] width 283 height 491
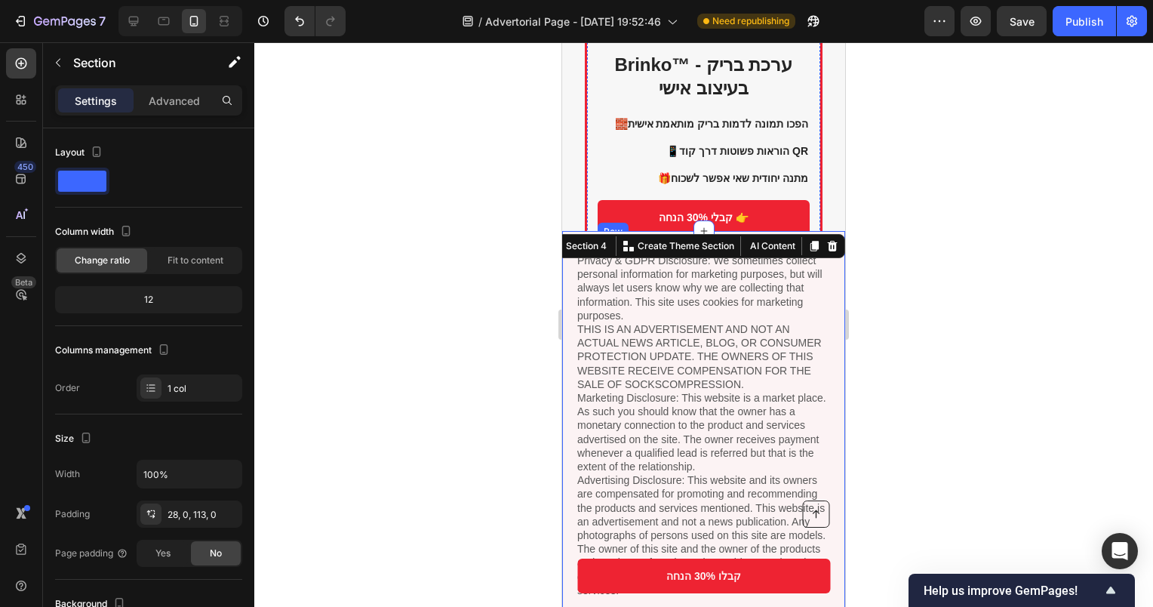
scroll to position [3465, 0]
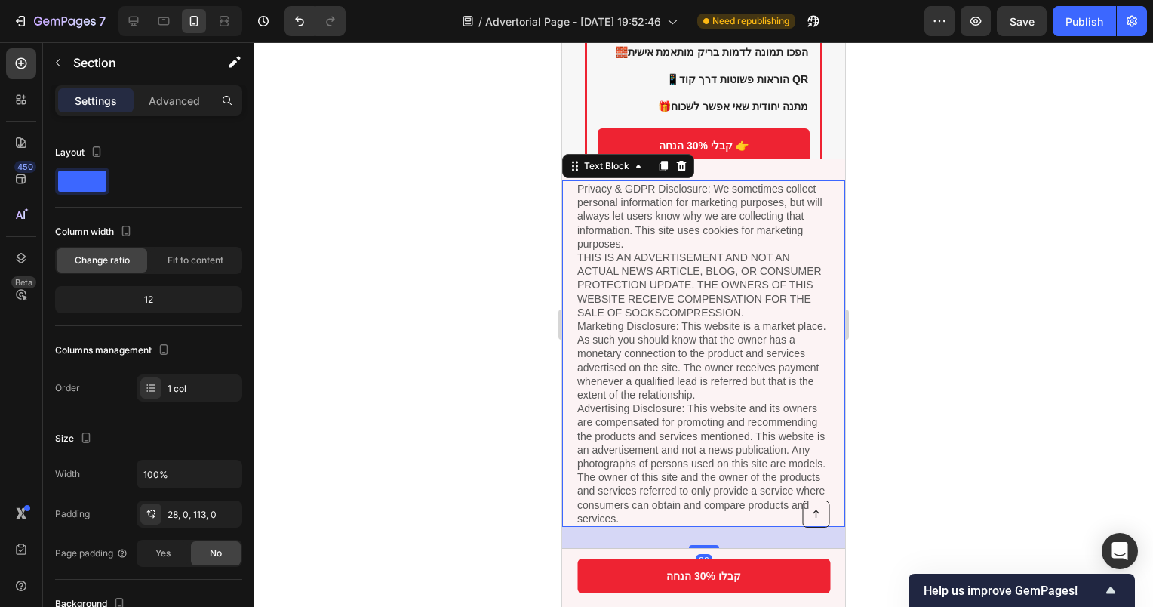
click at [734, 260] on p "Privacy & GDPR Disclosure: We sometimes collect personal information for market…" at bounding box center [703, 353] width 253 height 343
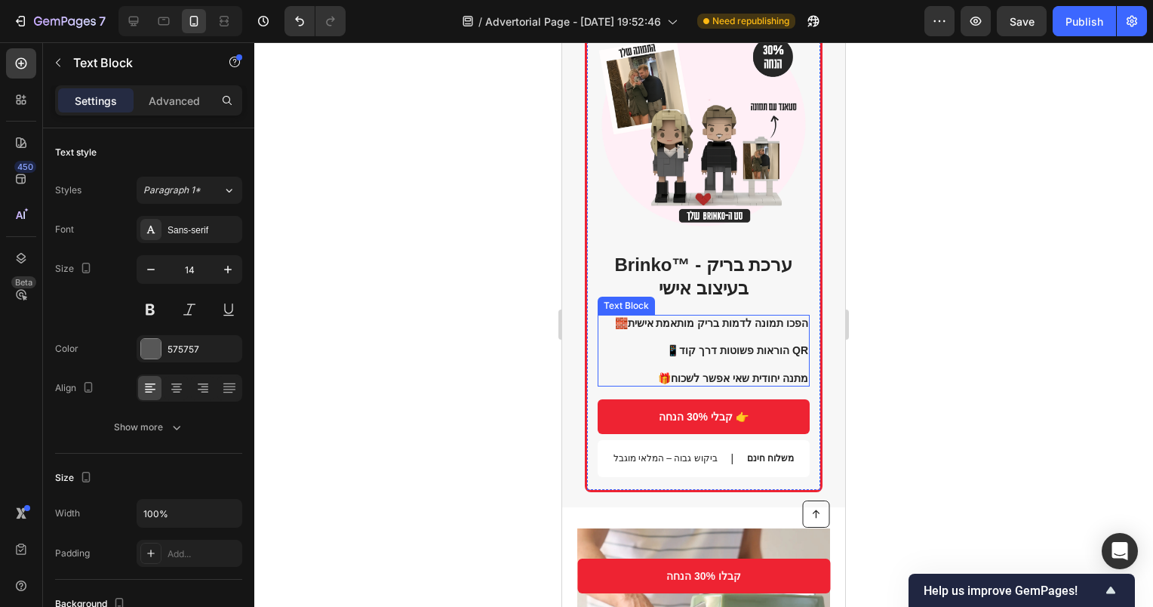
scroll to position [1654, 0]
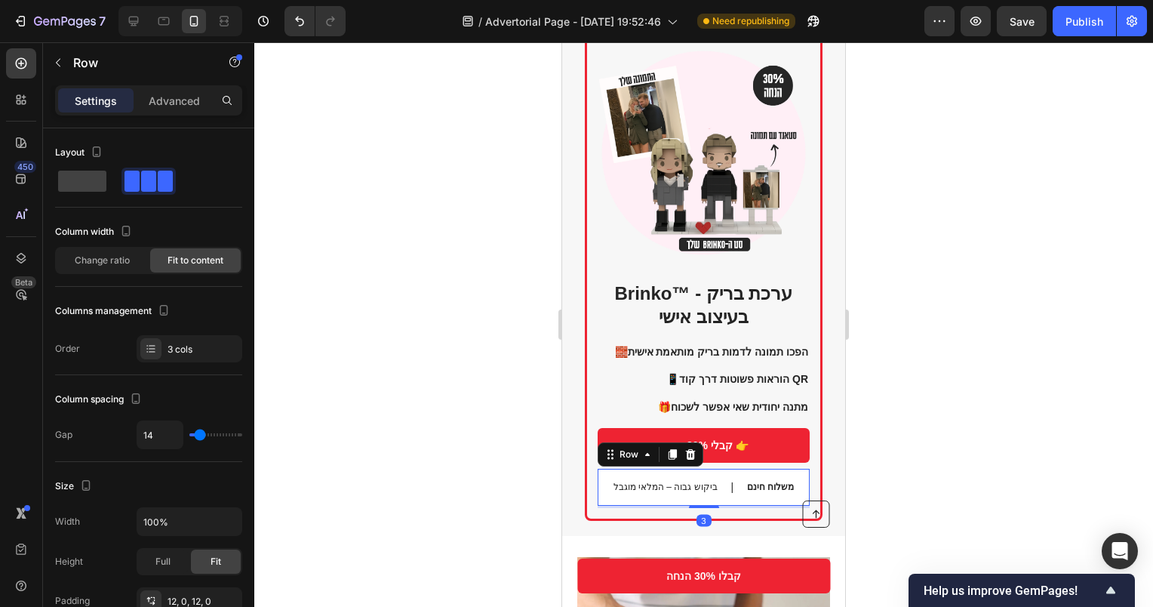
click at [611, 478] on div "ביקוש גבוה – המלאי מוגבל Text Block | Text Block משלוח חינם Text Block Row 3" at bounding box center [704, 487] width 212 height 37
click at [613, 480] on div "ביקוש גבוה – המלאי מוגבל" at bounding box center [665, 487] width 107 height 15
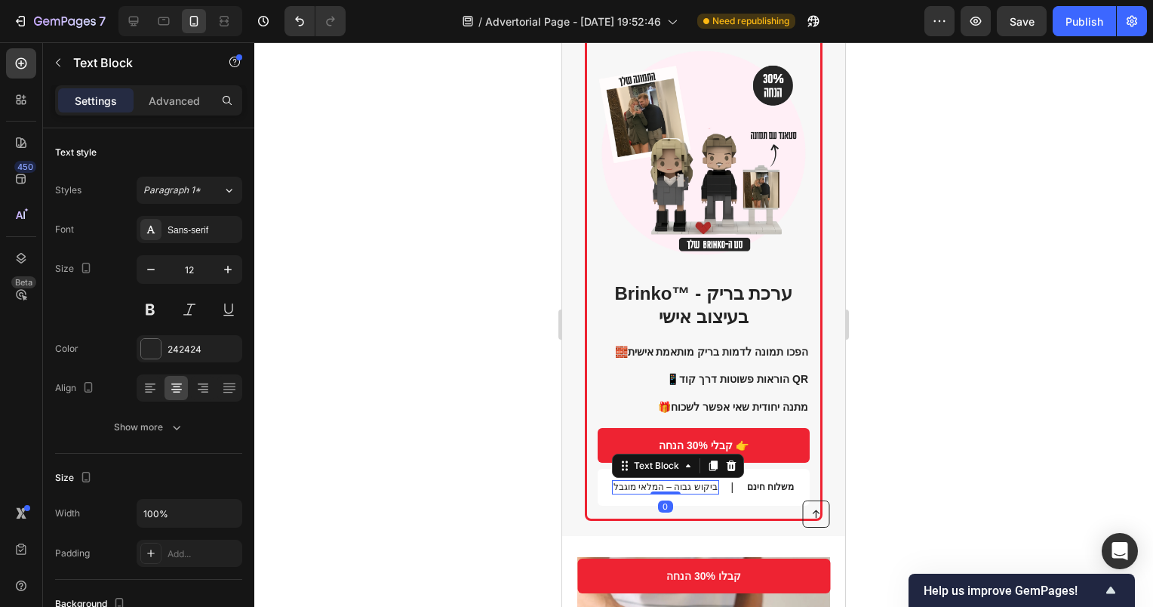
click at [614, 482] on p "ביקוש גבוה – המלאי מוגבל" at bounding box center [666, 488] width 104 height 12
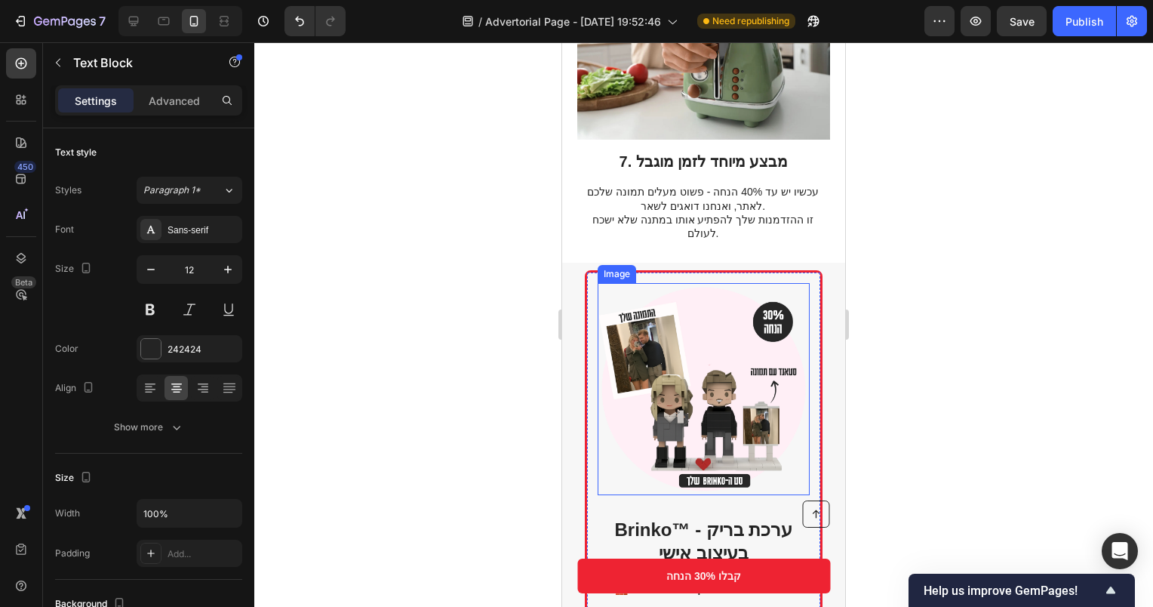
scroll to position [3163, 0]
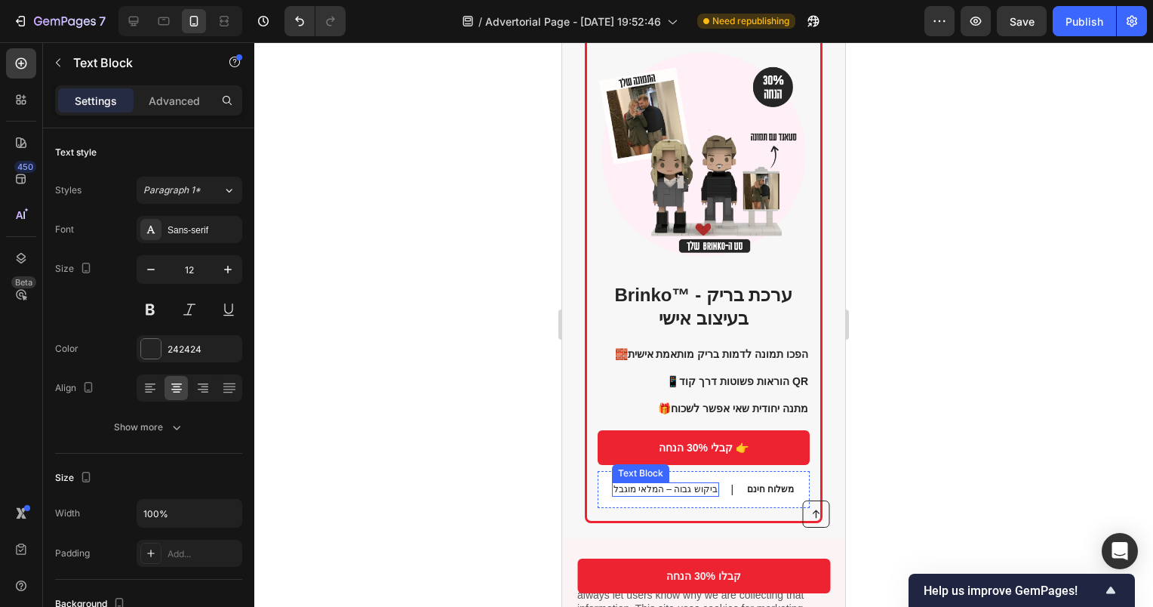
click at [647, 484] on p "ביקוש גבוה – המלאי מוגבל" at bounding box center [666, 490] width 104 height 12
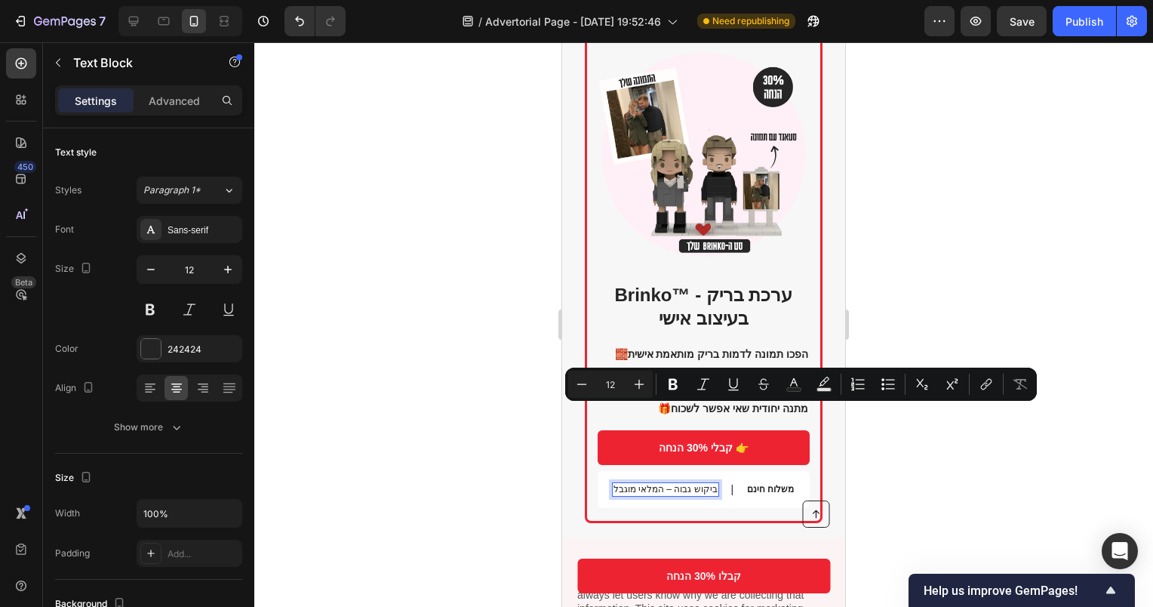
click at [616, 484] on p "ביקוש גבוה – המלאי מוגבל" at bounding box center [666, 490] width 104 height 12
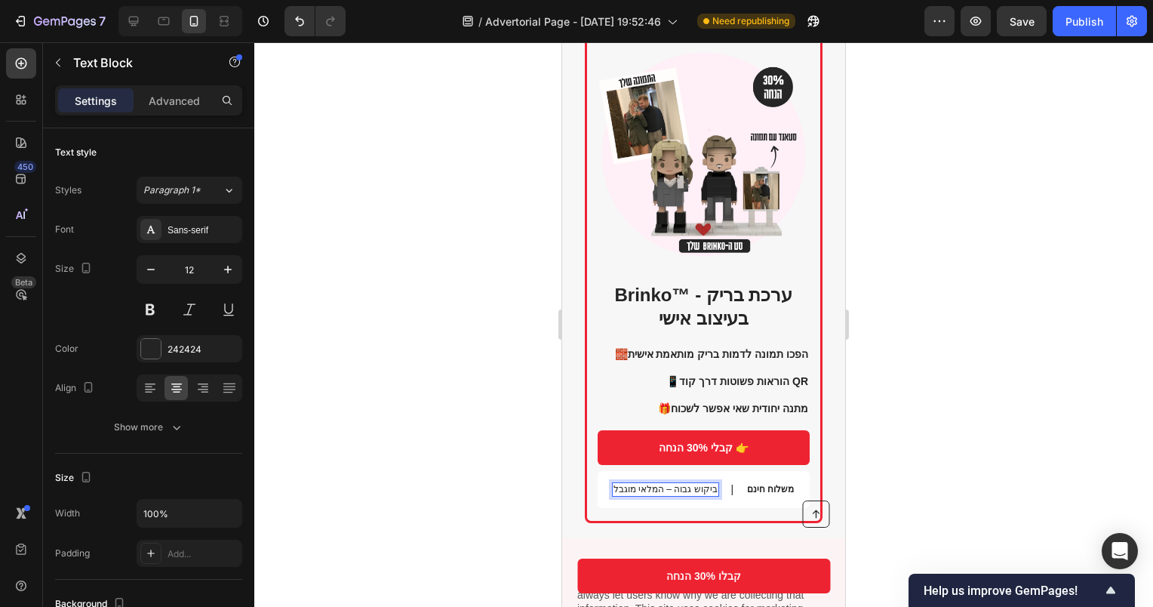
click at [614, 484] on p "ביקוש גבוה – המלאי מוגבל" at bounding box center [666, 490] width 104 height 12
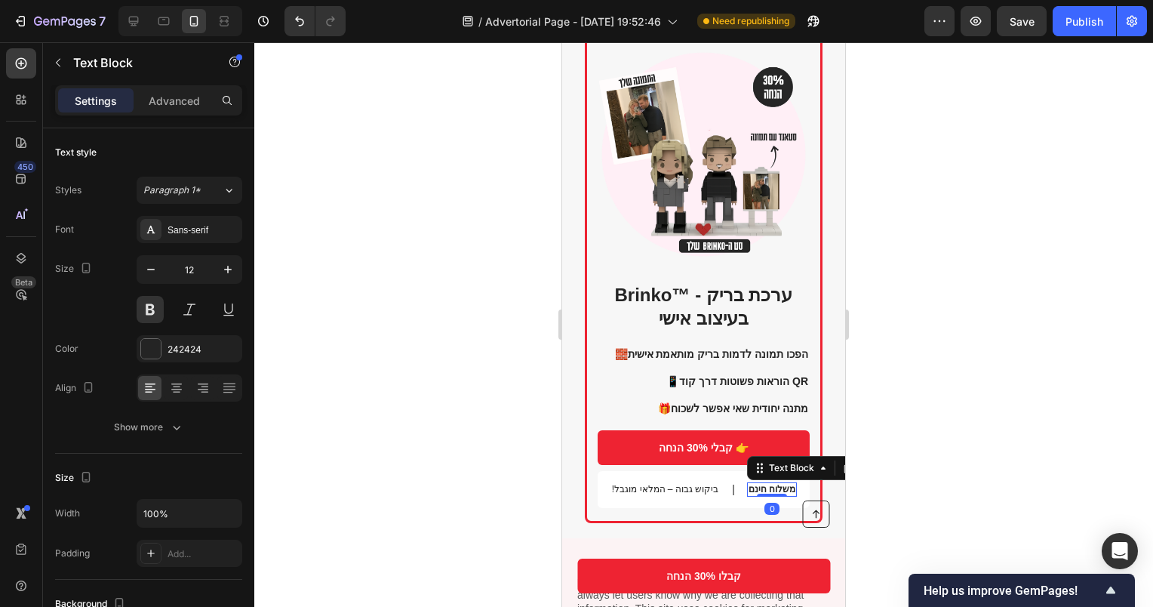
click at [755, 484] on p "משלוח חינם" at bounding box center [772, 490] width 47 height 12
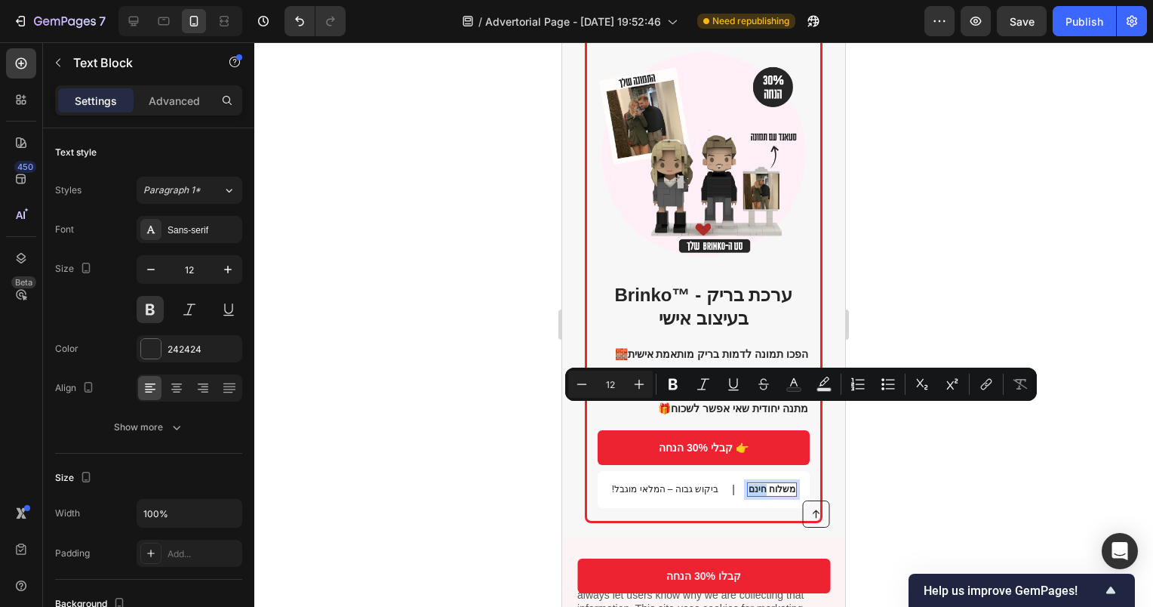
click at [749, 484] on p "משלוח חינם" at bounding box center [772, 490] width 47 height 12
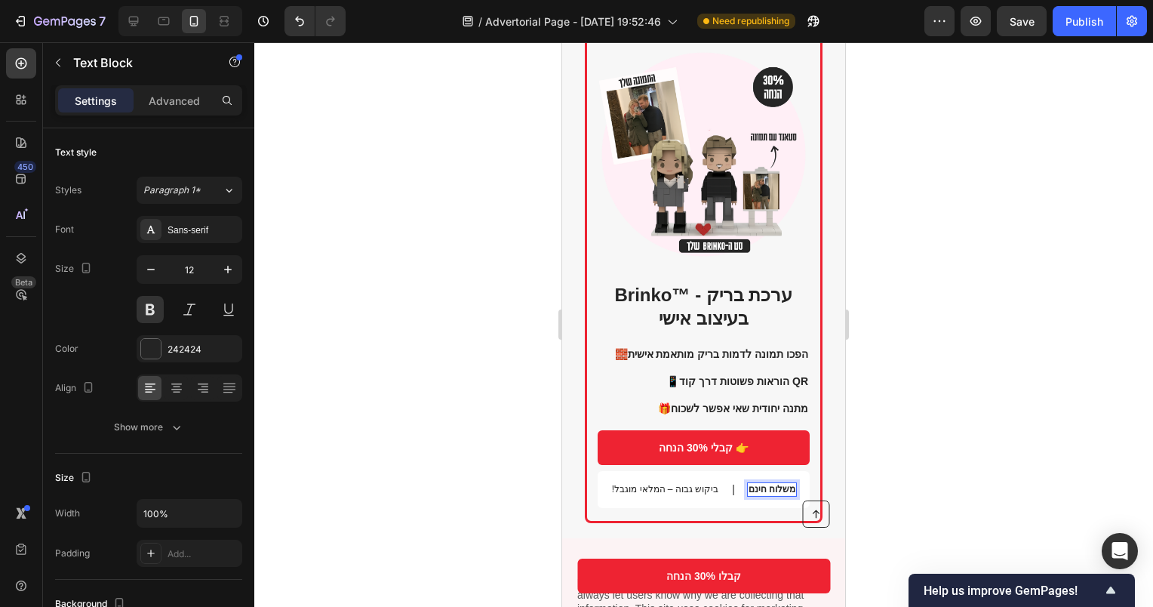
click at [749, 484] on p "משלוח חינם" at bounding box center [772, 490] width 47 height 12
click at [783, 484] on p "משלוח חינם" at bounding box center [772, 490] width 47 height 12
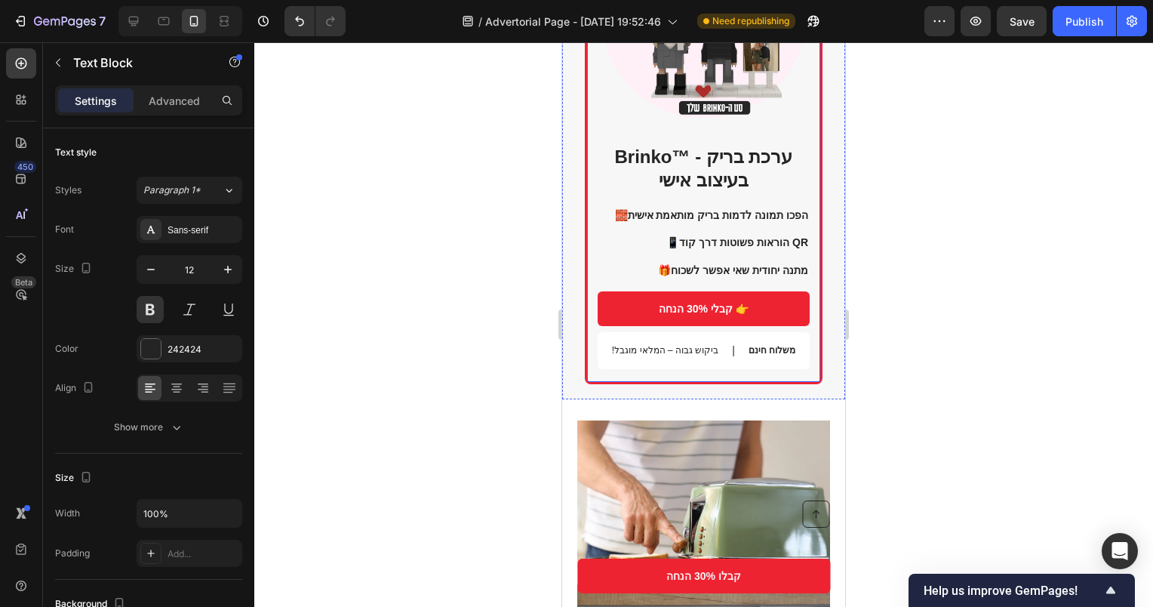
scroll to position [1805, 0]
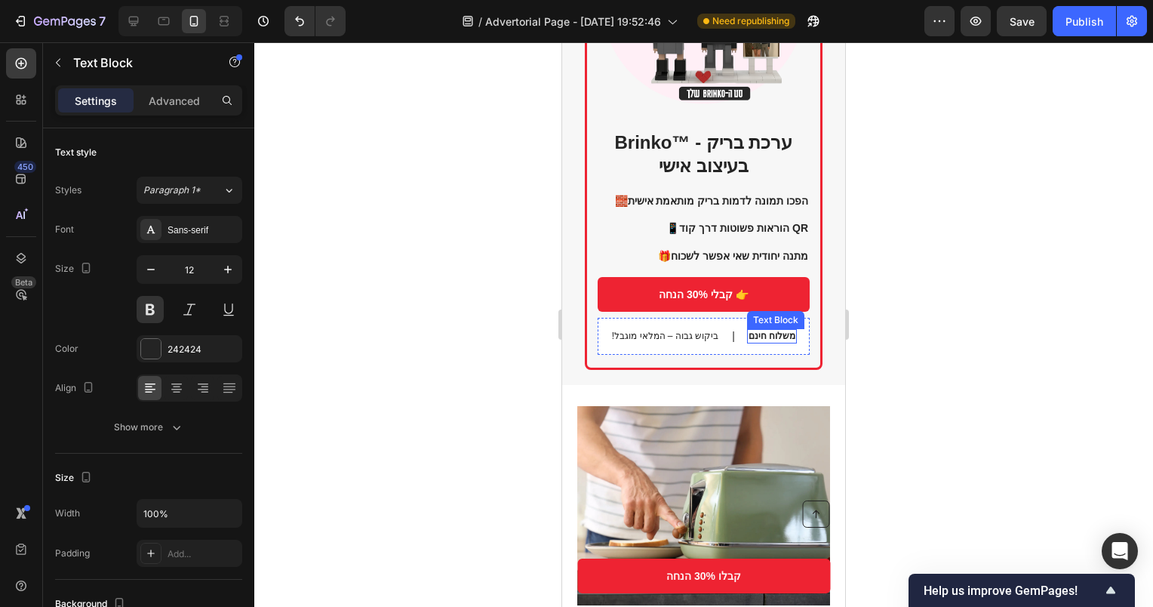
click at [767, 331] on p "משלוח חינם" at bounding box center [772, 337] width 47 height 12
click at [780, 331] on p "משלוח חינם" at bounding box center [772, 337] width 47 height 12
click at [782, 331] on p "משלוח חינם" at bounding box center [772, 337] width 47 height 12
click at [1078, 29] on div "Publish" at bounding box center [1085, 22] width 38 height 16
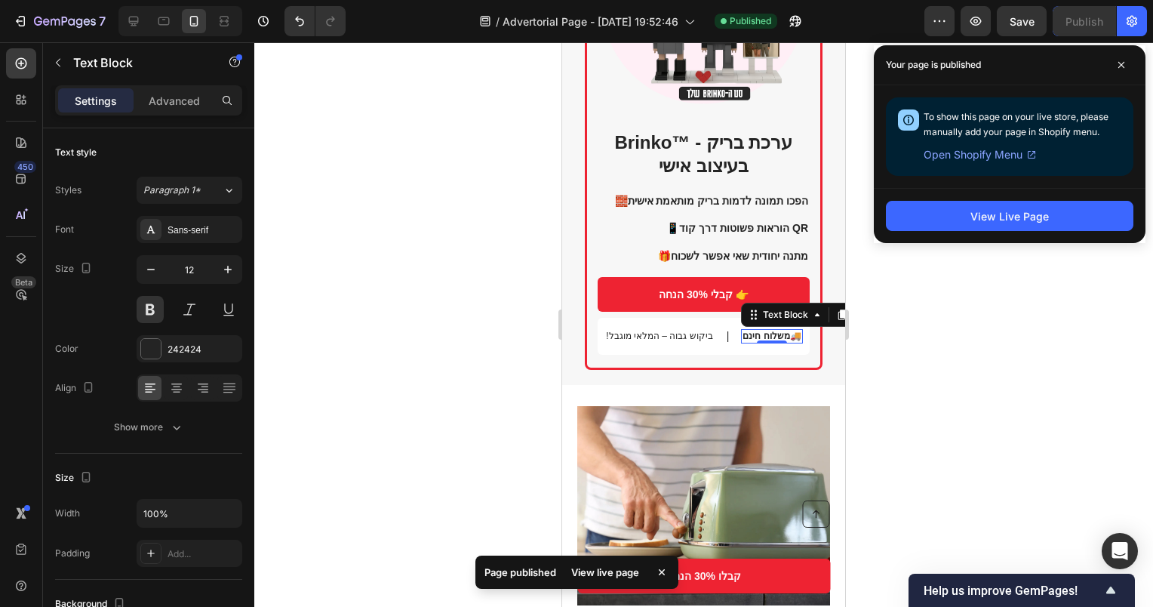
click at [1135, 63] on div "Your page is published" at bounding box center [1010, 65] width 272 height 40
click at [1130, 60] on span at bounding box center [1121, 65] width 24 height 24
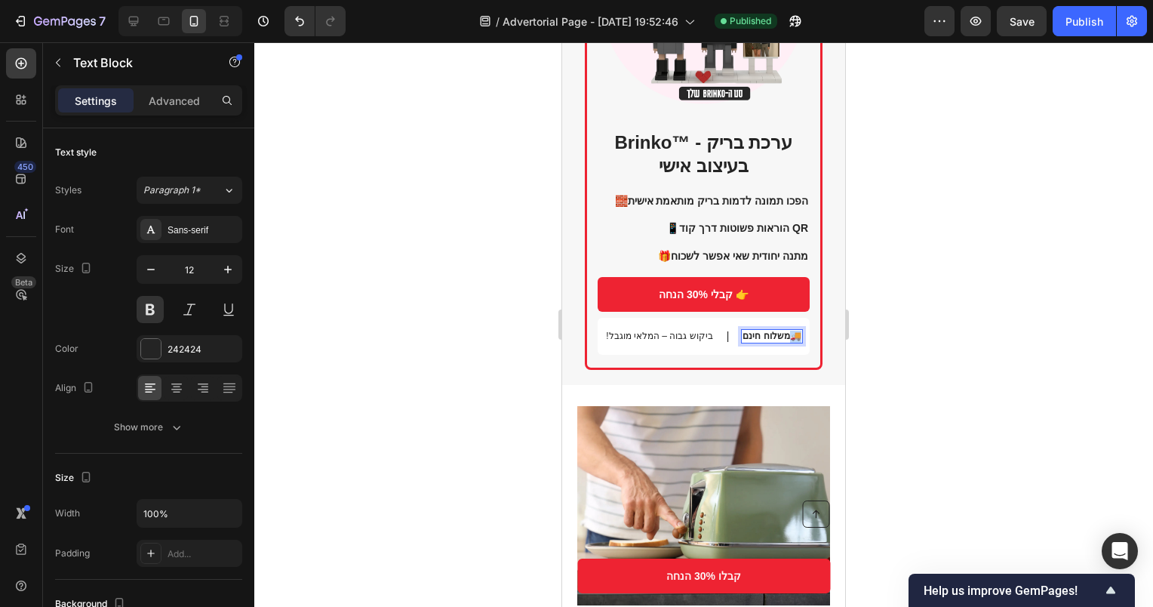
click at [782, 331] on p "משלוח חינם🚚" at bounding box center [772, 337] width 58 height 12
click at [620, 331] on p "!ביקוש גבוה – המלאי מוגבל" at bounding box center [665, 337] width 106 height 12
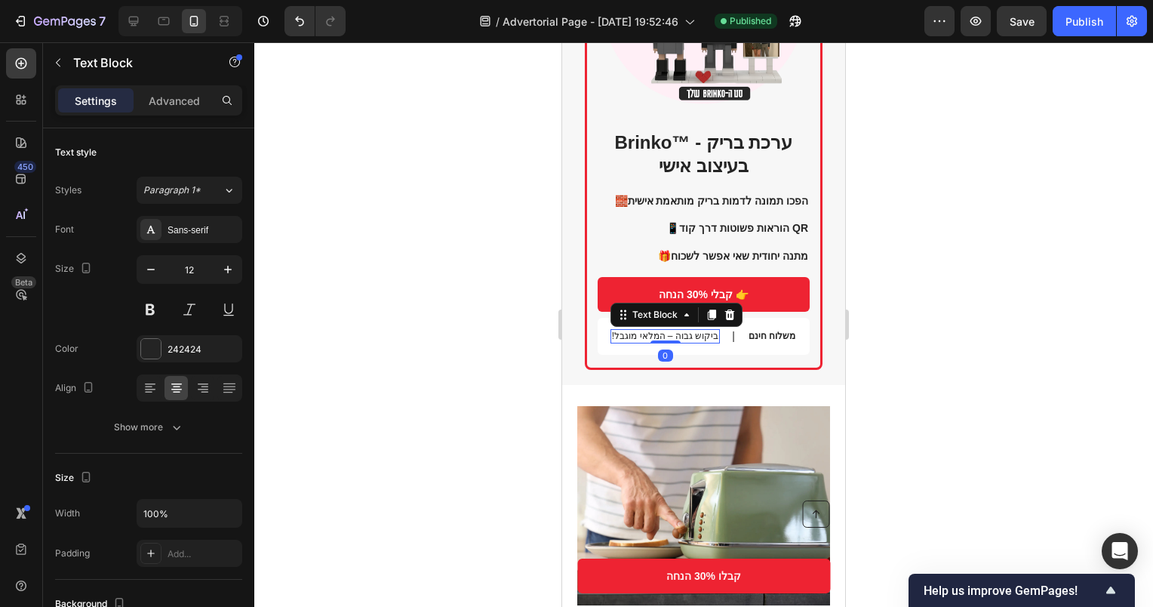
click at [614, 331] on p "!ביקוש גבוה – המלאי מוגבל" at bounding box center [665, 337] width 106 height 12
click at [612, 331] on p "!ביקוש גבוה – המלאי מוגבל" at bounding box center [665, 337] width 106 height 12
click at [706, 331] on p "ביקוש גבוה – המלאי מוגבל" at bounding box center [666, 337] width 104 height 12
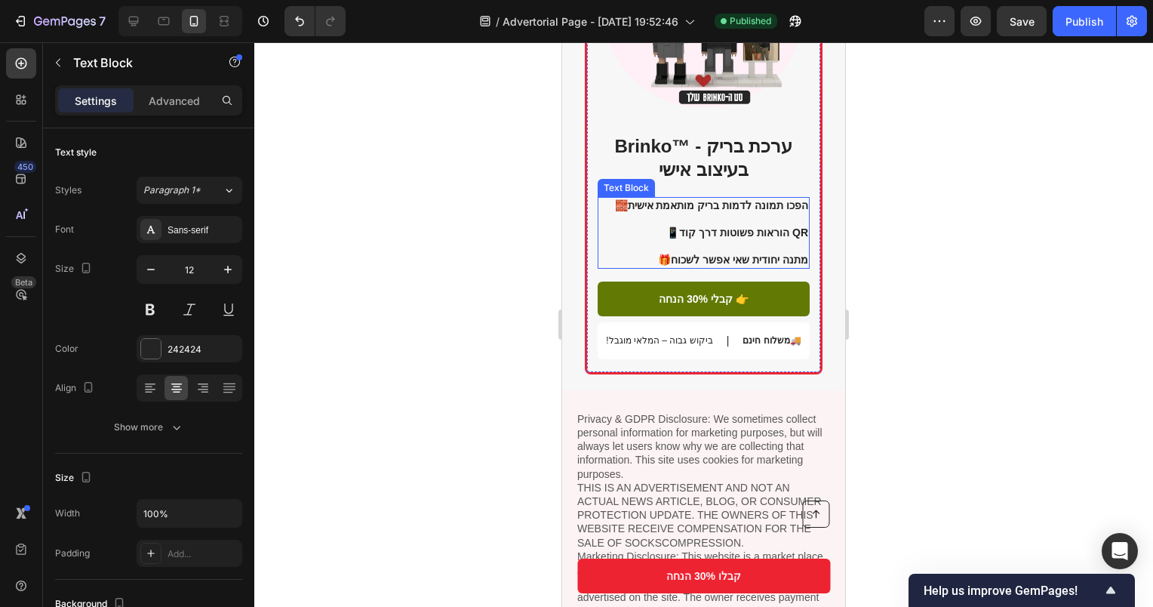
scroll to position [3239, 0]
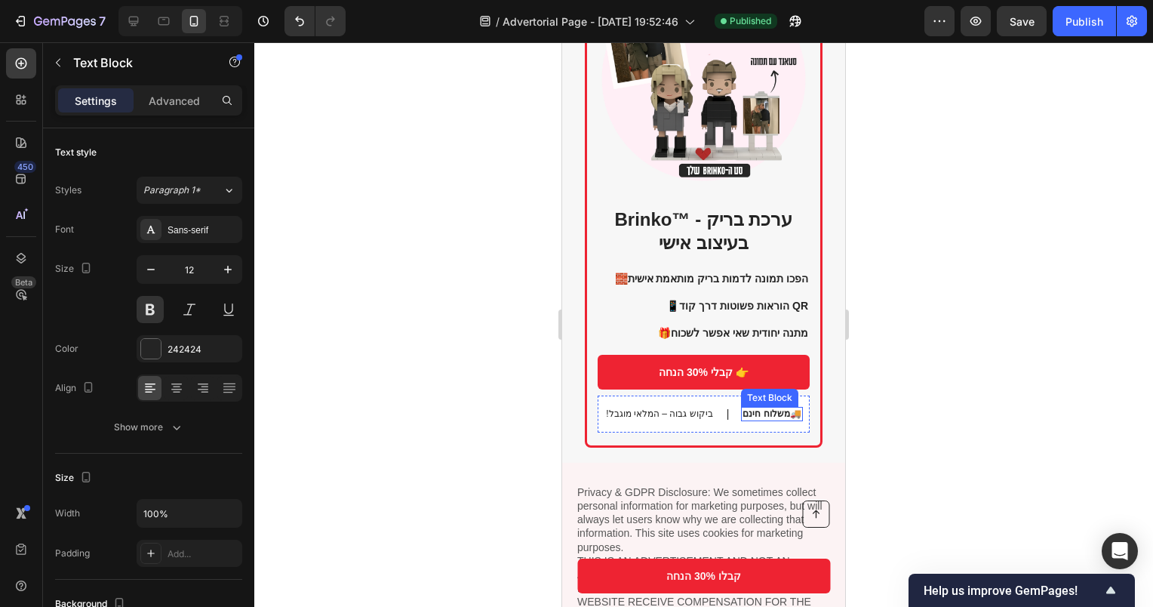
click at [755, 408] on p "משלוח חינם🚚" at bounding box center [772, 414] width 58 height 12
drag, startPoint x: 778, startPoint y: 336, endPoint x: 786, endPoint y: 336, distance: 8.3
click at [786, 408] on p "משלוח חינם🚚" at bounding box center [772, 414] width 58 height 12
click at [623, 408] on p "!ביקוש גבוה – המלאי מוגבל" at bounding box center [665, 414] width 106 height 12
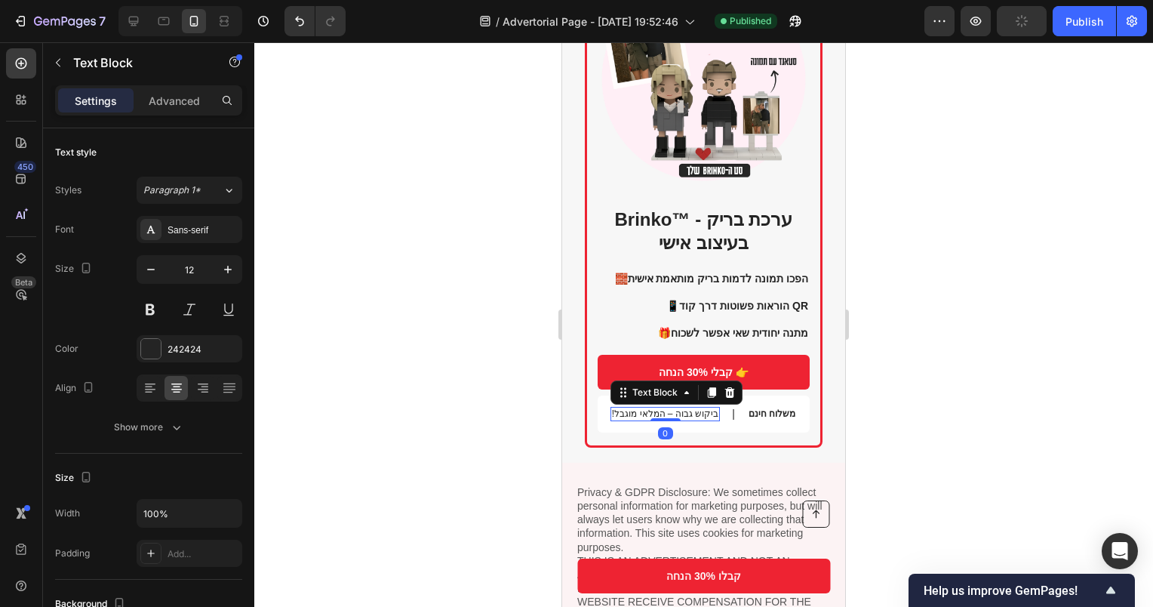
click at [617, 408] on p "!ביקוש גבוה – המלאי מוגבל" at bounding box center [665, 414] width 106 height 12
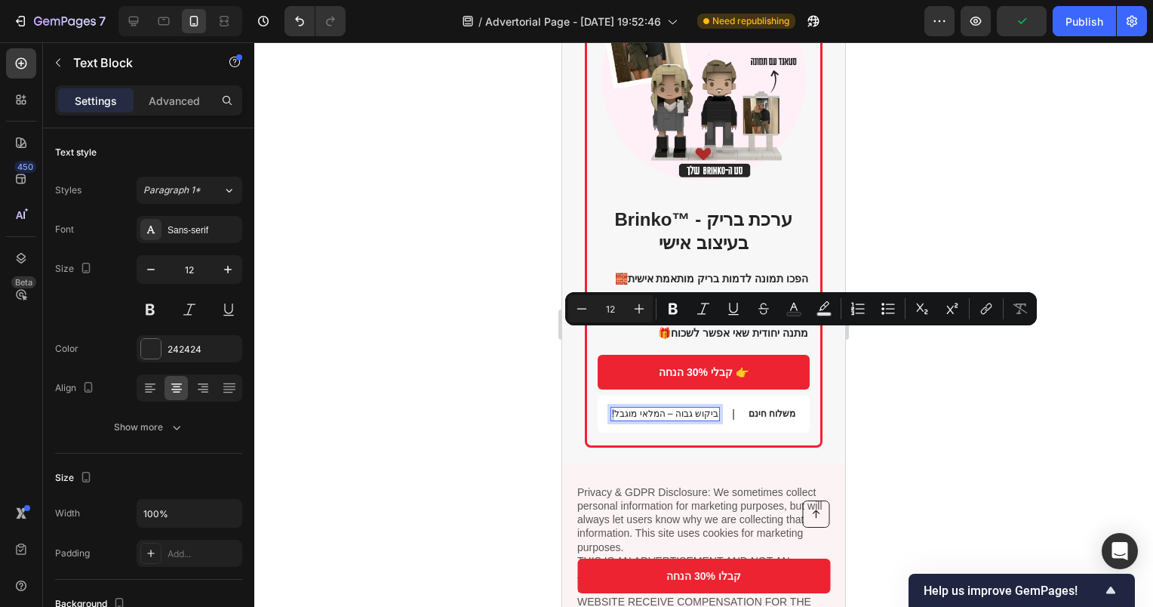
click at [613, 408] on p "!ביקוש גבוה – המלאי מוגבל" at bounding box center [665, 414] width 106 height 12
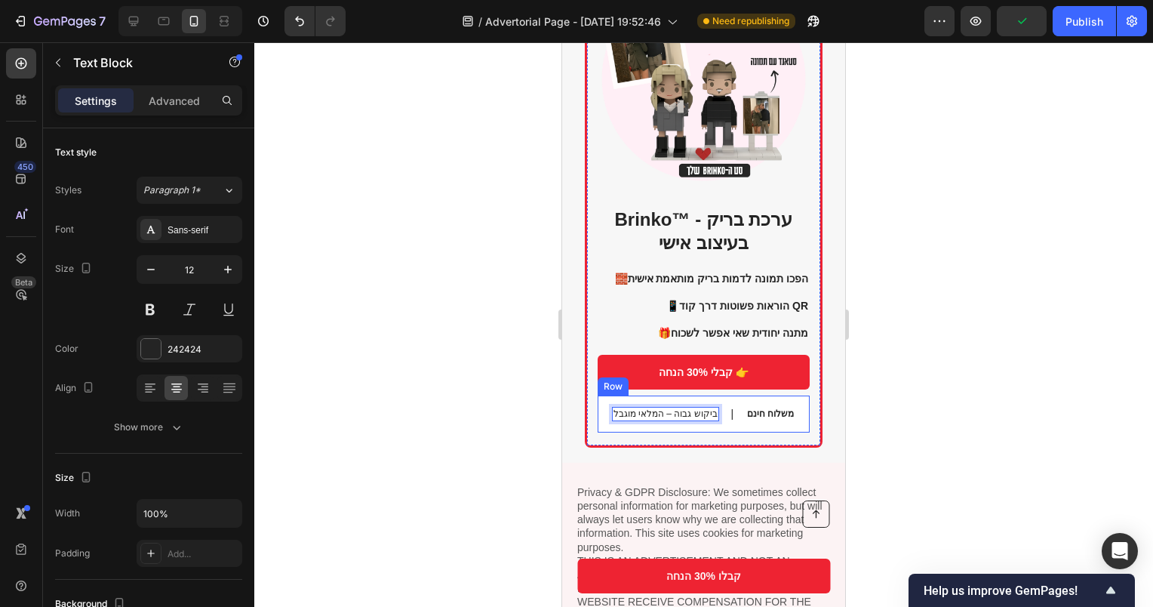
click at [712, 395] on div "ביקוש גבוה – המלאי מוגבל Text Block 0 | Text Block משלוח חינם Text Block Row" at bounding box center [704, 413] width 212 height 37
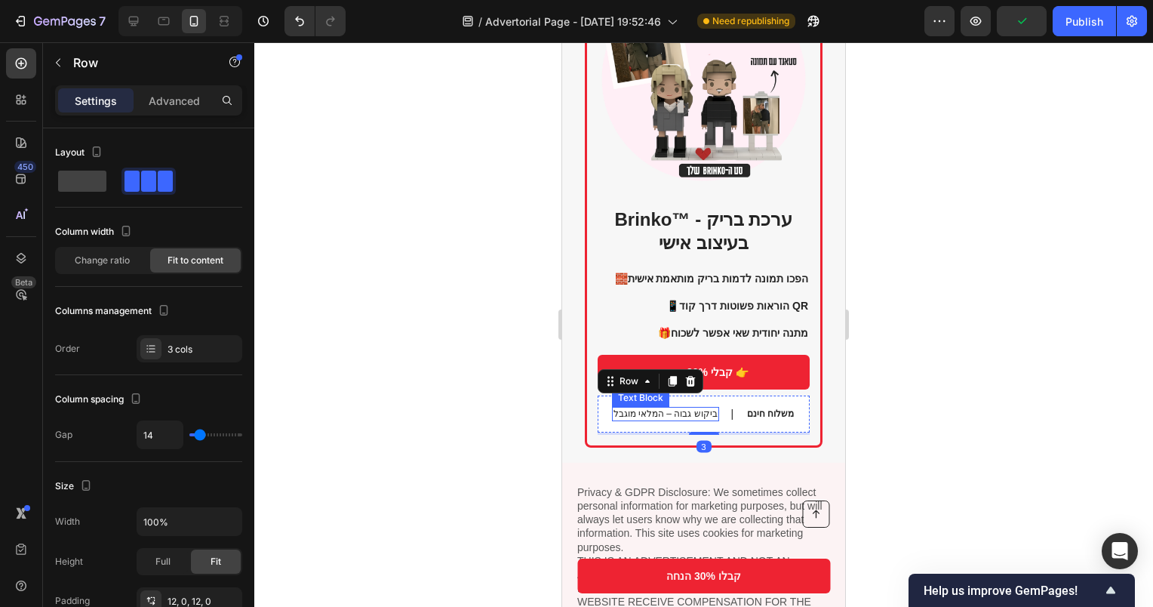
click at [706, 408] on p "ביקוש גבוה – המלאי מוגבל" at bounding box center [666, 414] width 104 height 12
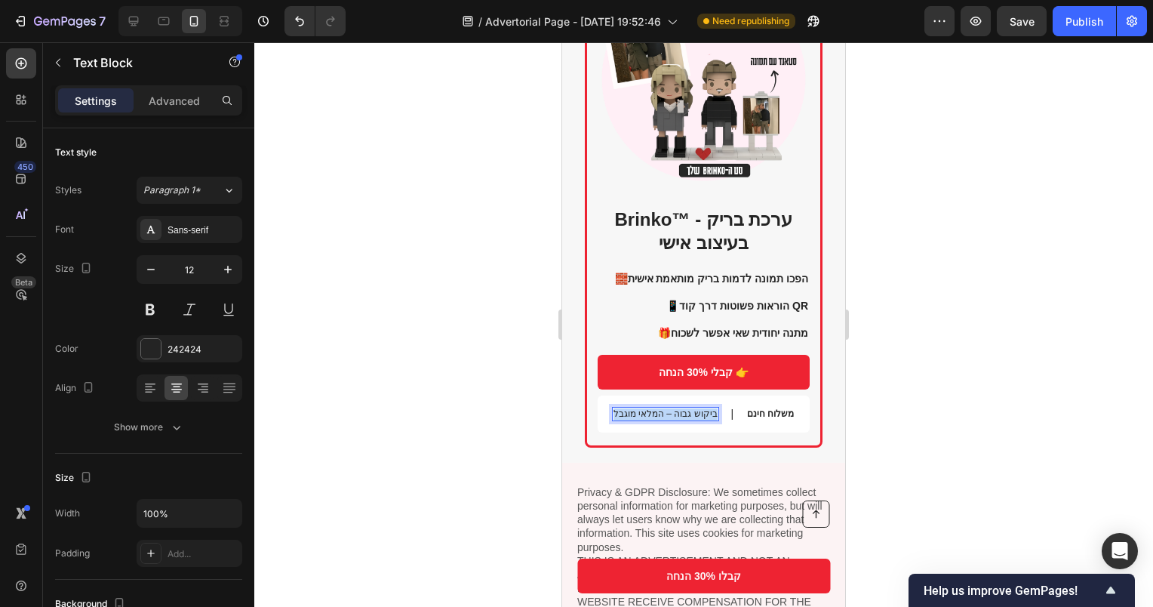
click at [706, 408] on p "ביקוש גבוה – המלאי מוגבל" at bounding box center [666, 414] width 104 height 12
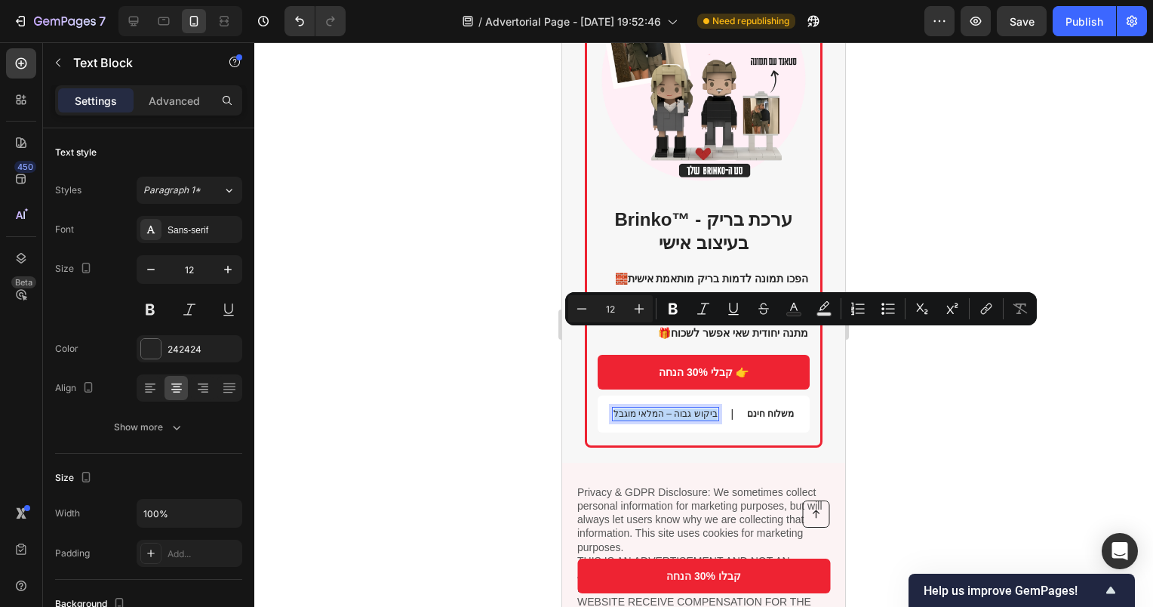
click at [706, 408] on p "ביקוש גבוה – המלאי מוגבל" at bounding box center [666, 414] width 104 height 12
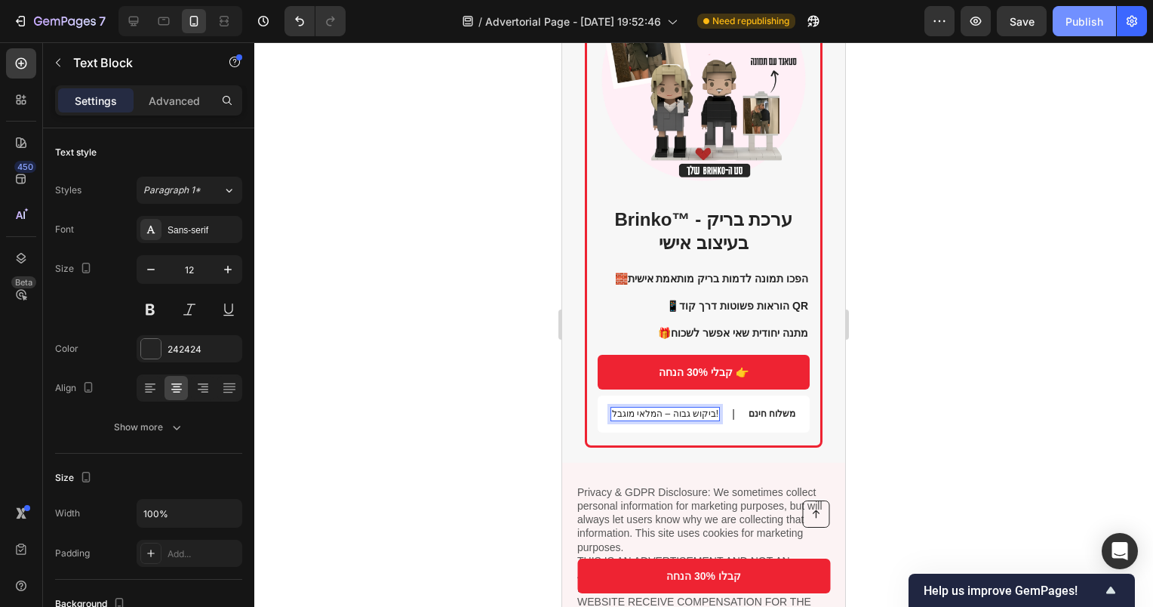
click at [1078, 19] on div "Publish" at bounding box center [1085, 22] width 38 height 16
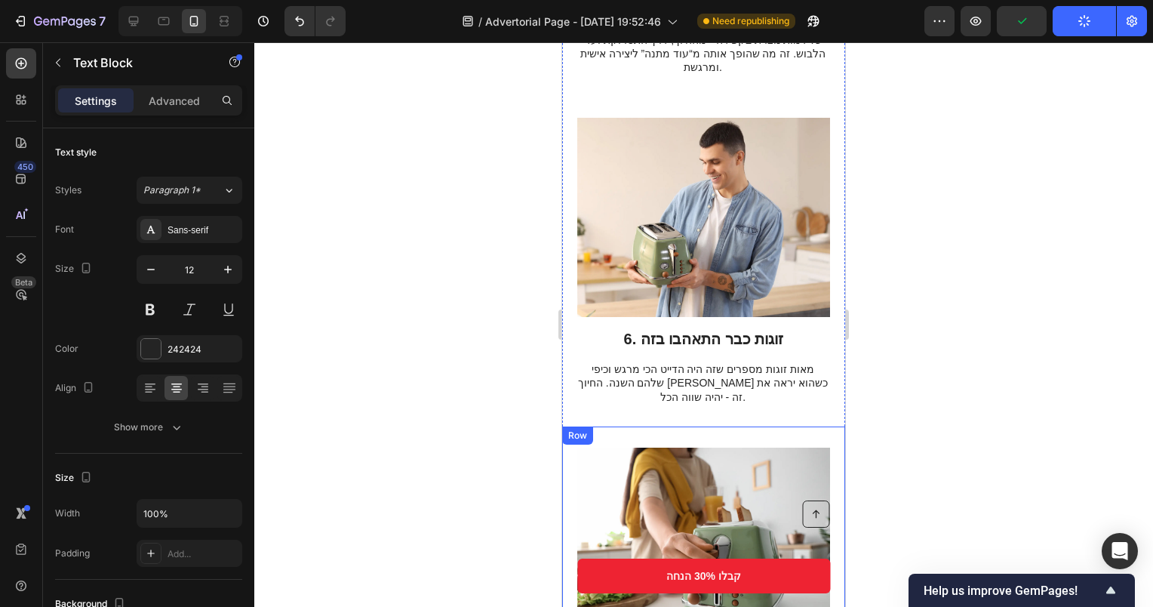
scroll to position [2408, 0]
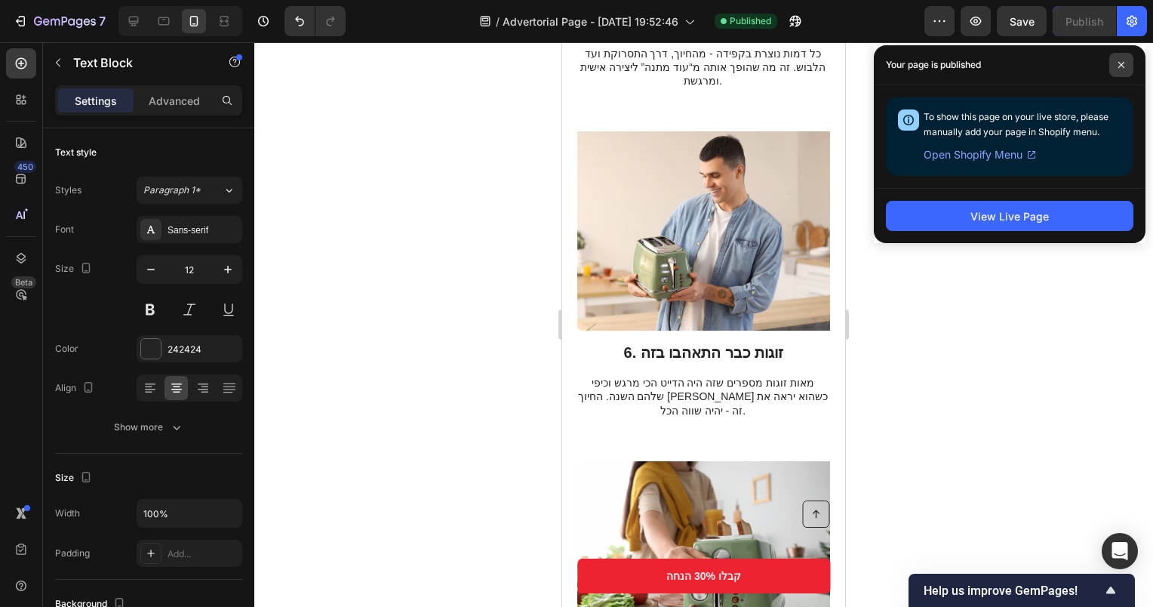
click at [1120, 63] on icon at bounding box center [1122, 65] width 6 height 6
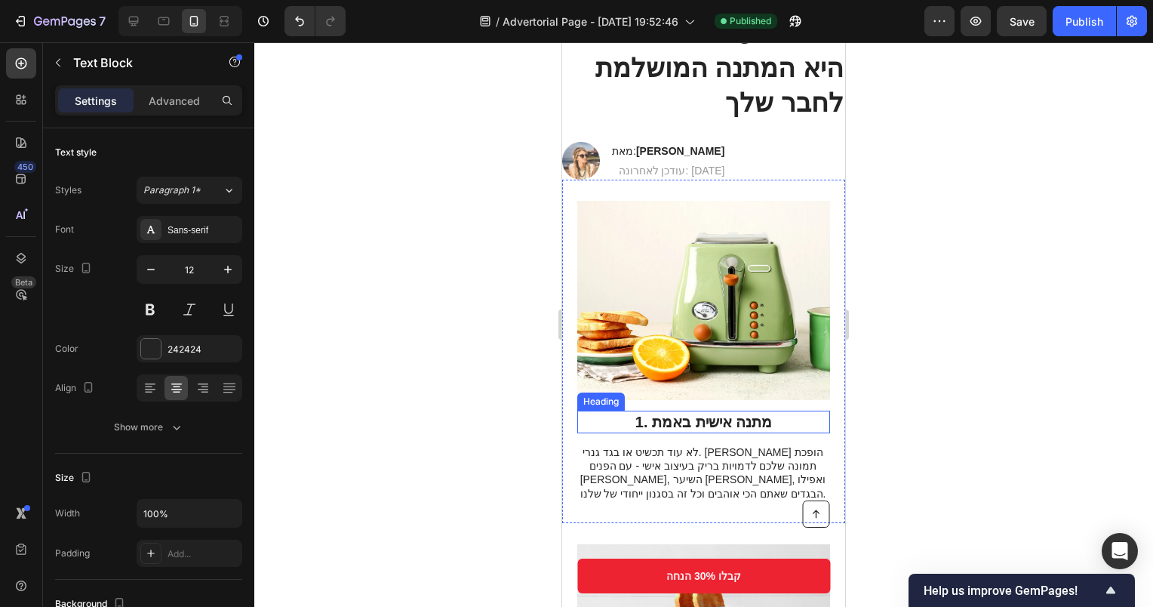
scroll to position [0, 0]
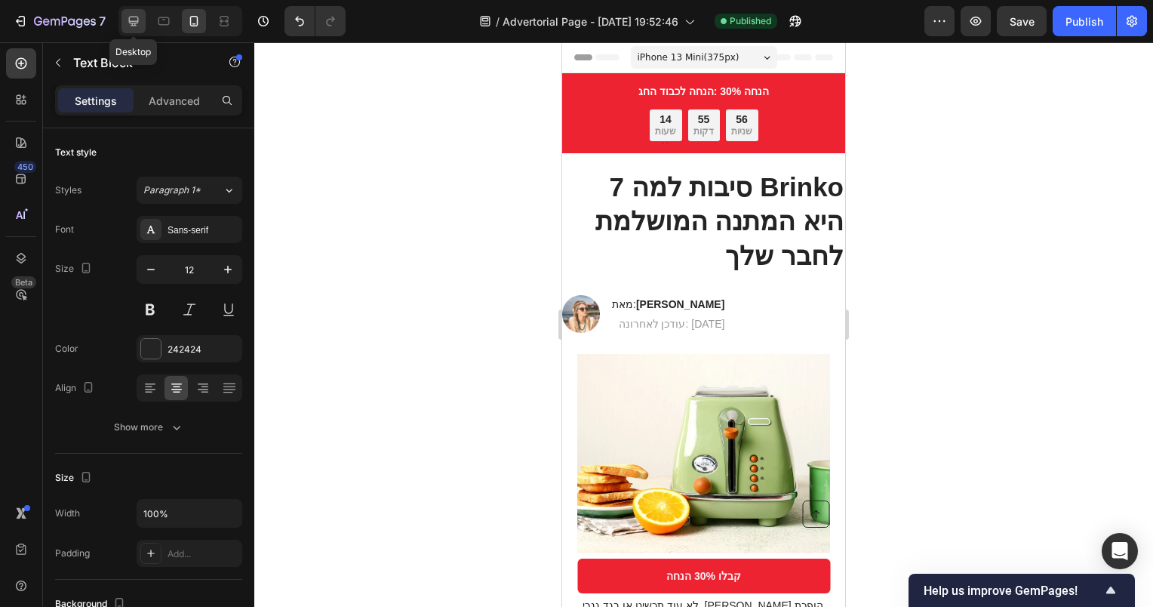
click at [140, 17] on icon at bounding box center [133, 21] width 15 height 15
type input "13"
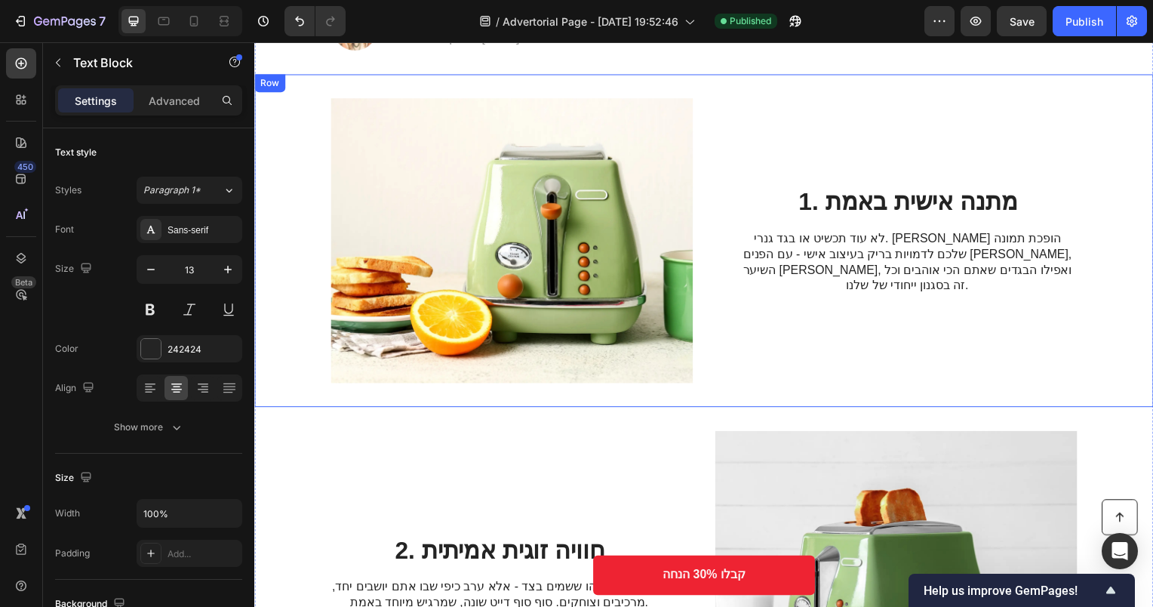
scroll to position [226, 0]
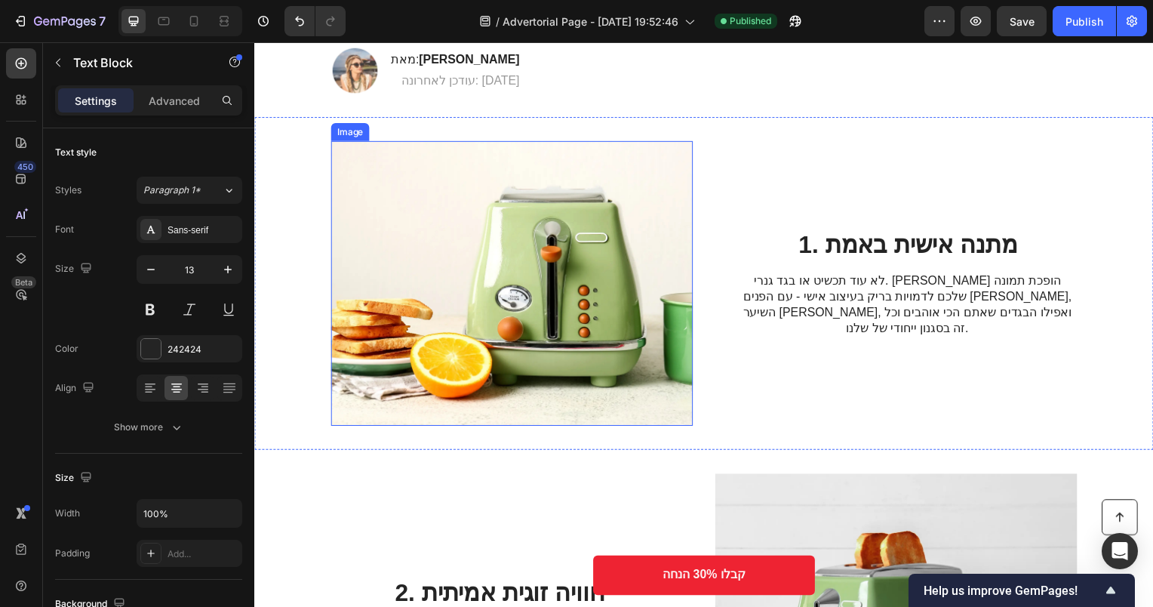
click at [588, 224] on img at bounding box center [513, 285] width 365 height 287
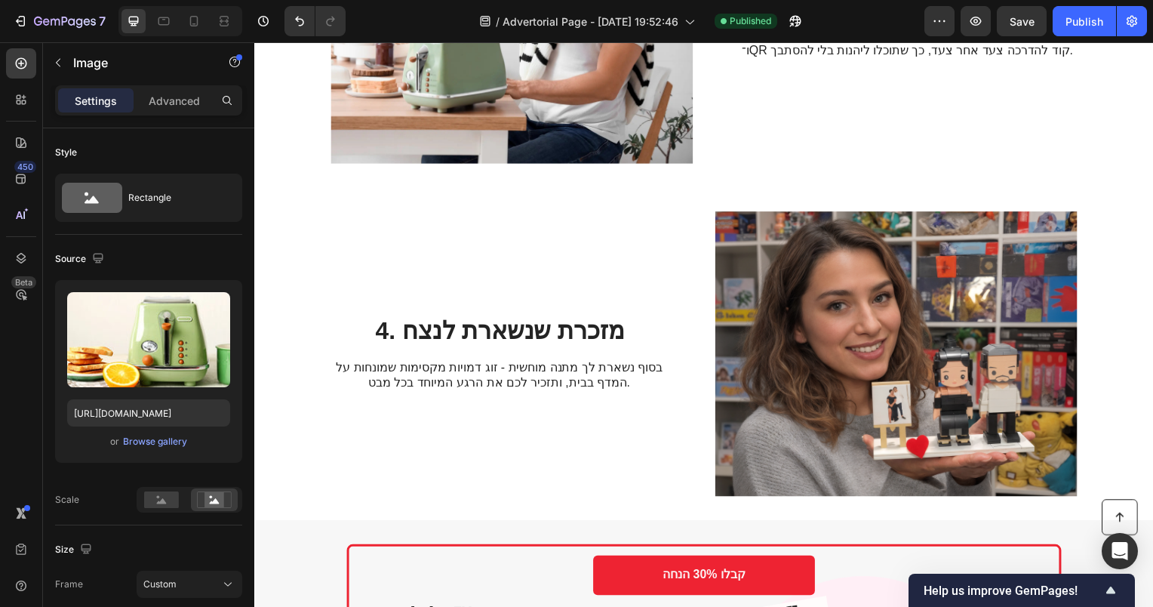
scroll to position [1208, 0]
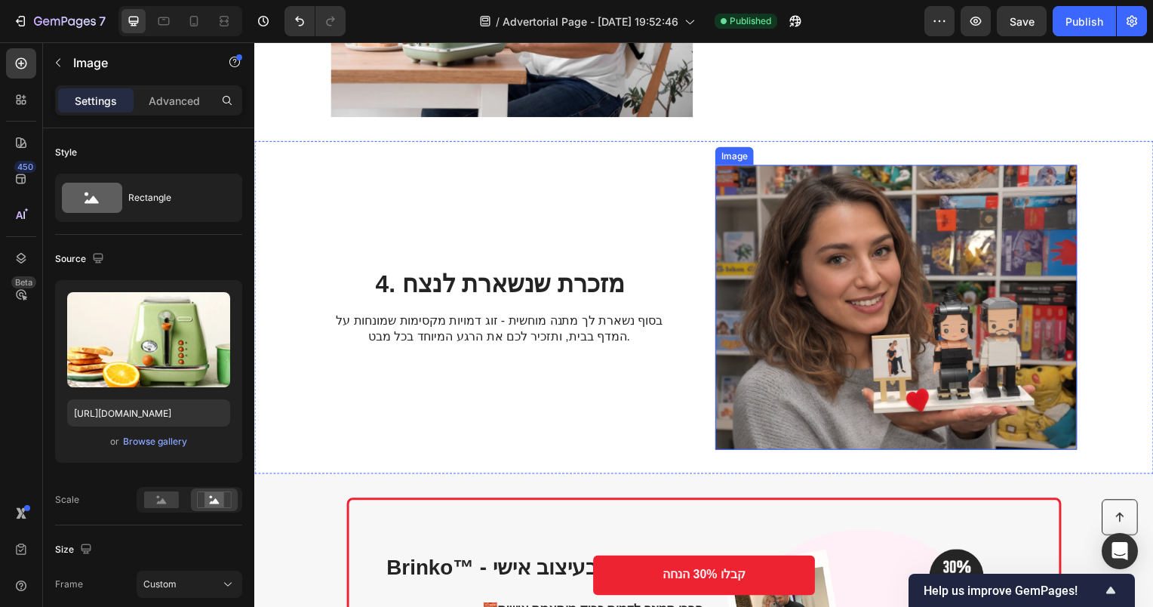
click at [886, 302] on img at bounding box center [901, 309] width 365 height 287
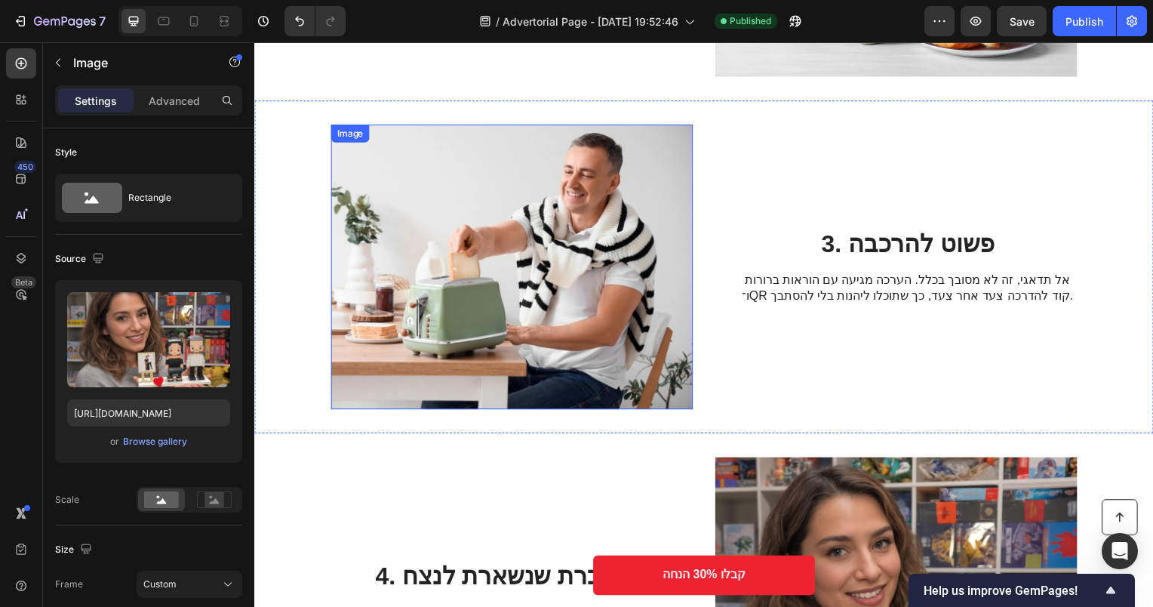
scroll to position [906, 0]
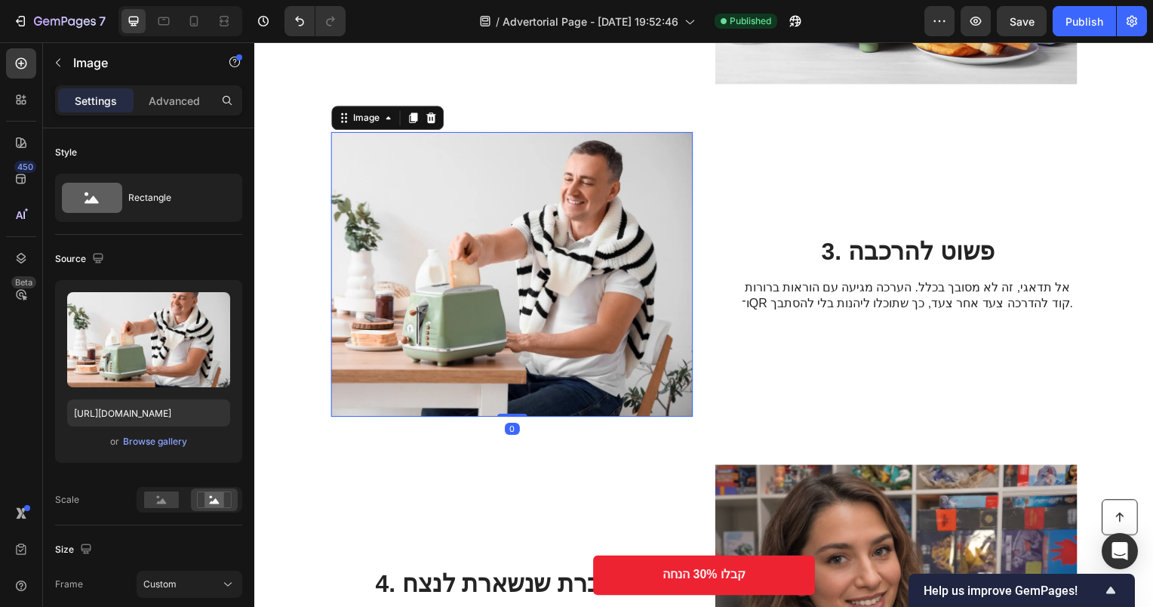
click at [599, 214] on img at bounding box center [513, 276] width 365 height 287
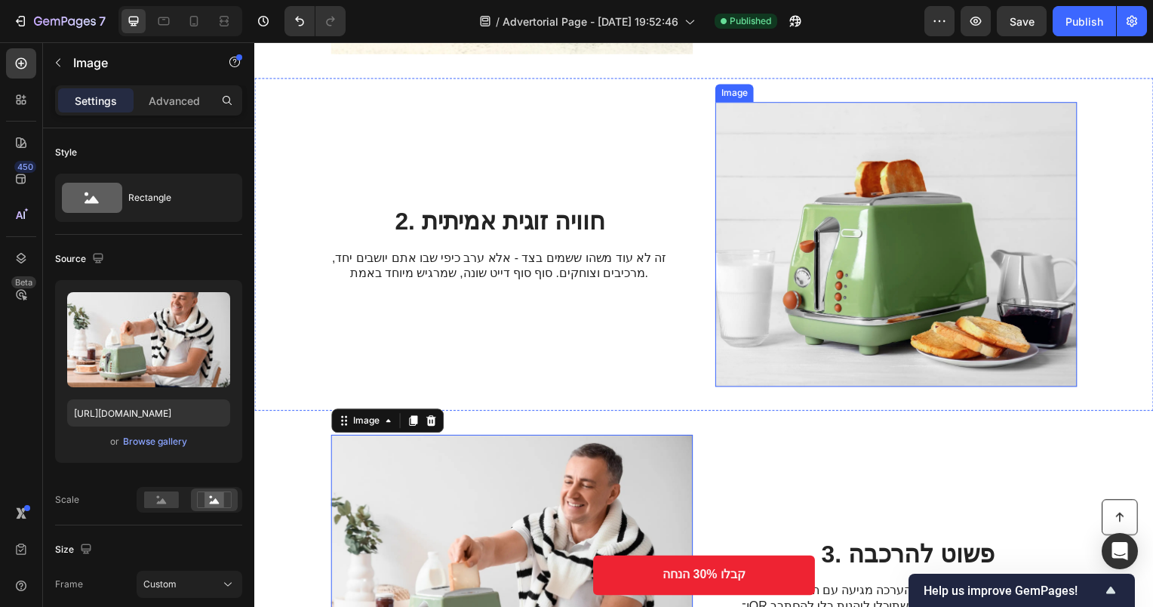
scroll to position [604, 0]
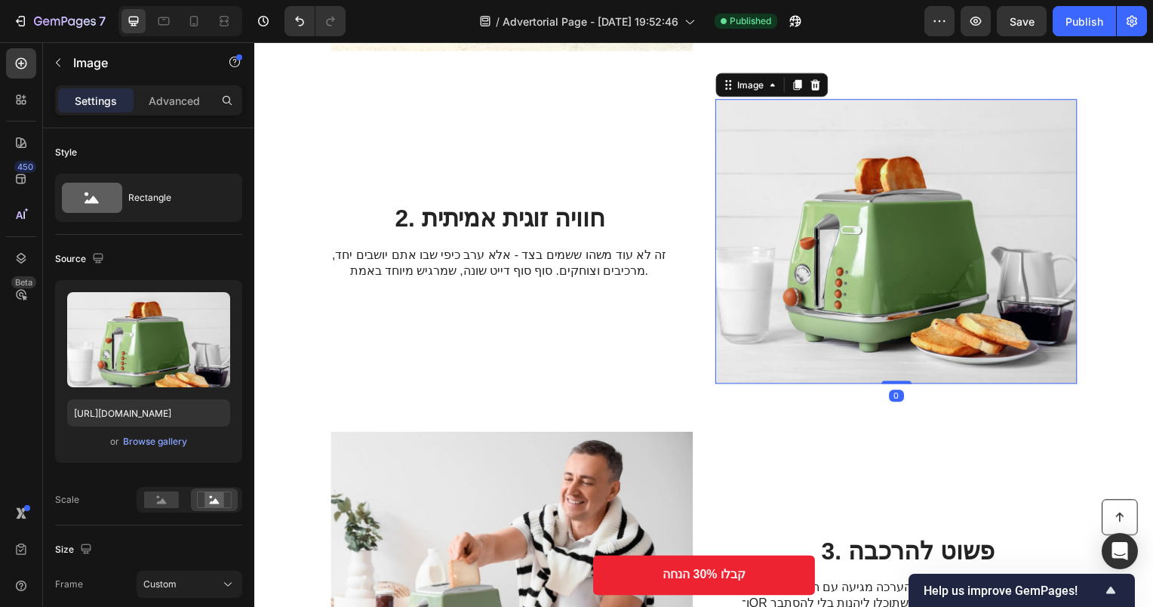
click at [879, 276] on img at bounding box center [901, 243] width 365 height 287
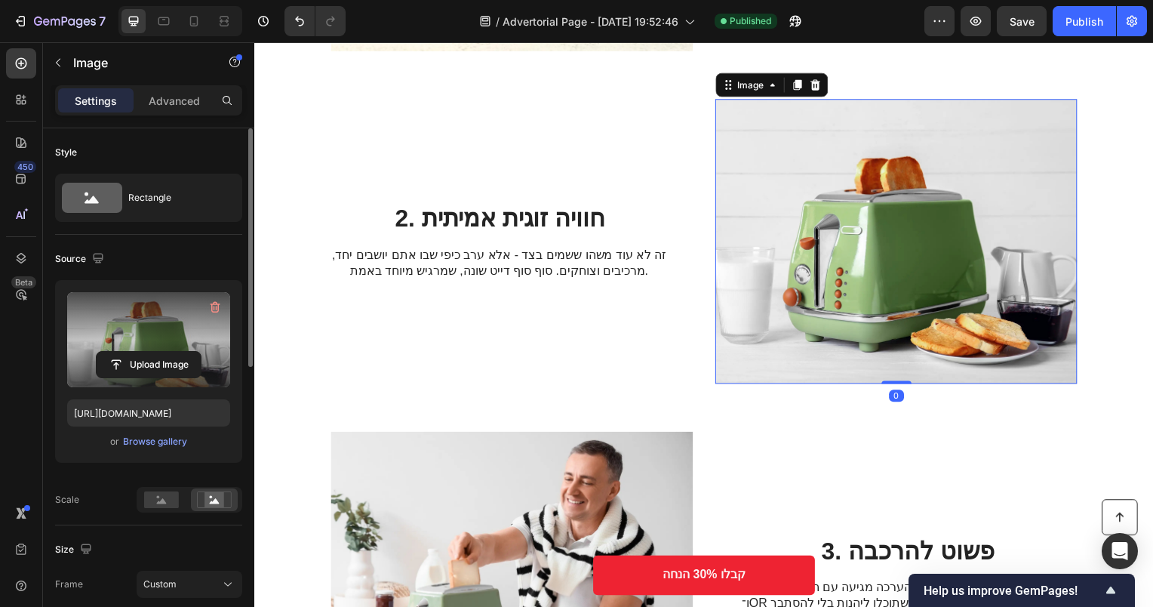
click at [108, 318] on label at bounding box center [148, 339] width 163 height 95
click at [108, 352] on input "file" at bounding box center [149, 365] width 104 height 26
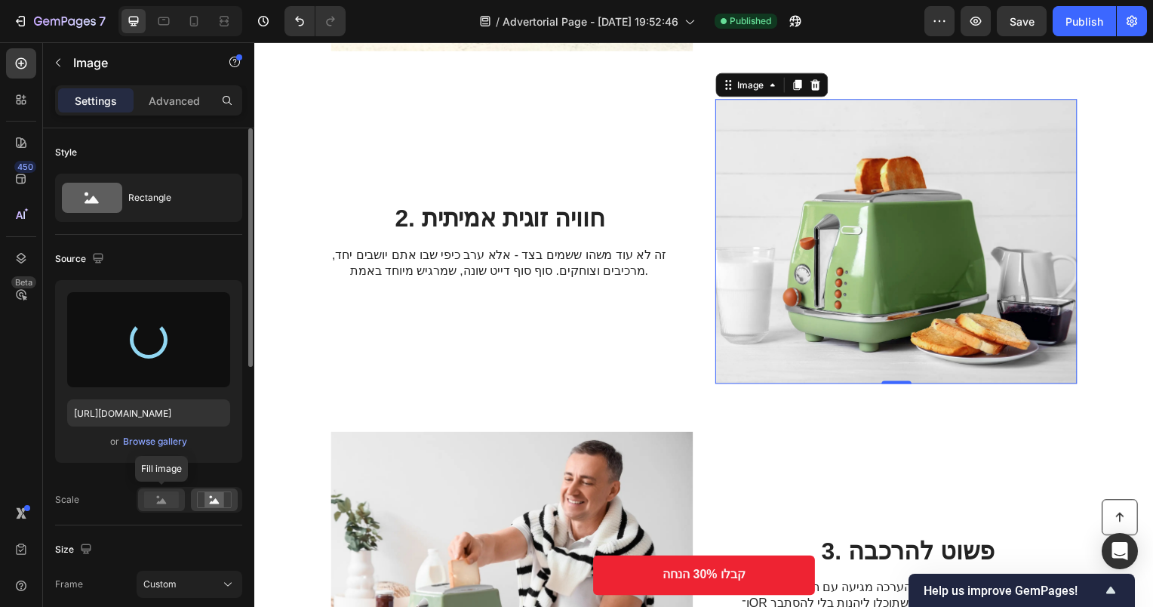
type input "https://cdn.shopify.com/s/files/1/0565/5343/9303/files/gempages_564649419601871…"
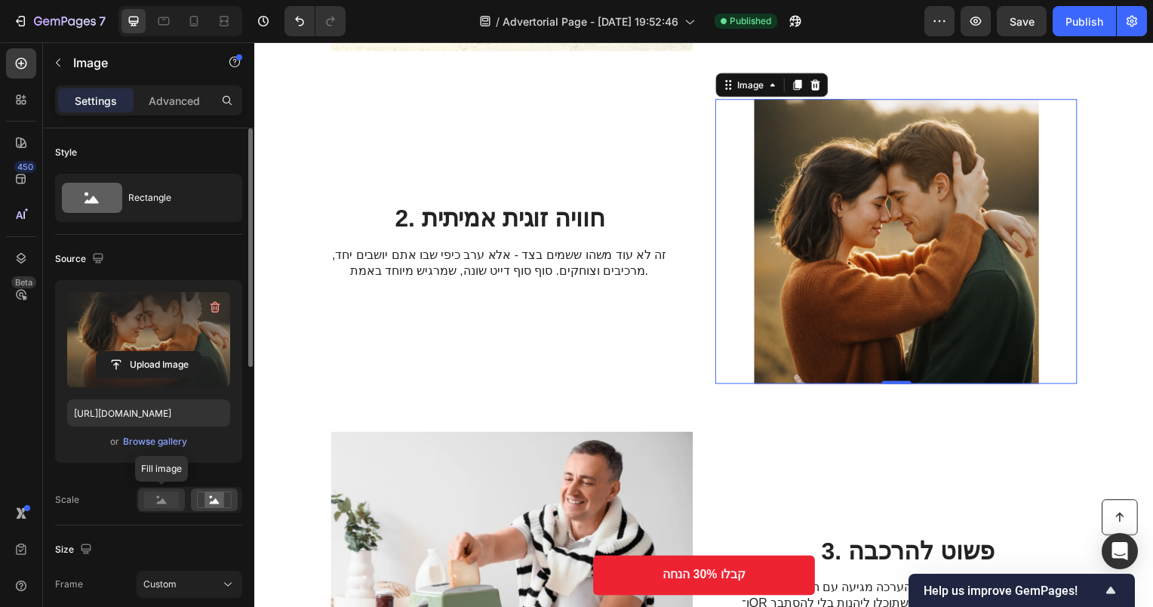
click at [154, 494] on rect at bounding box center [161, 499] width 35 height 17
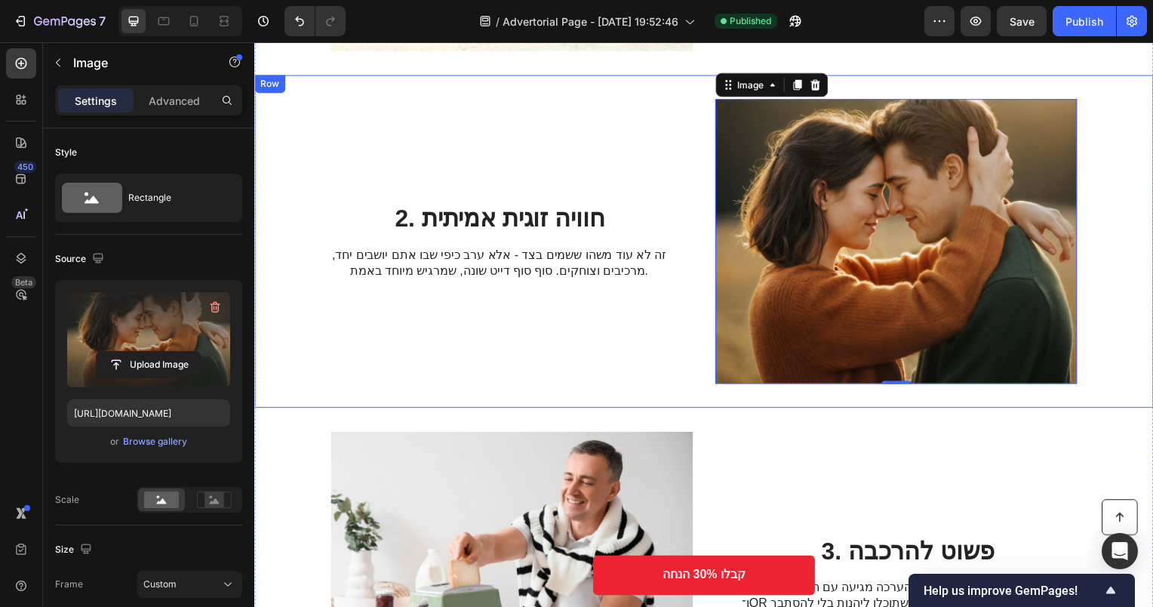
click at [525, 196] on div "2. חוויה זוגית אמיתית Heading זה לא עוד משהו ששמים בצד - אלא ערב כיפי שבו אתם י…" at bounding box center [501, 243] width 340 height 287
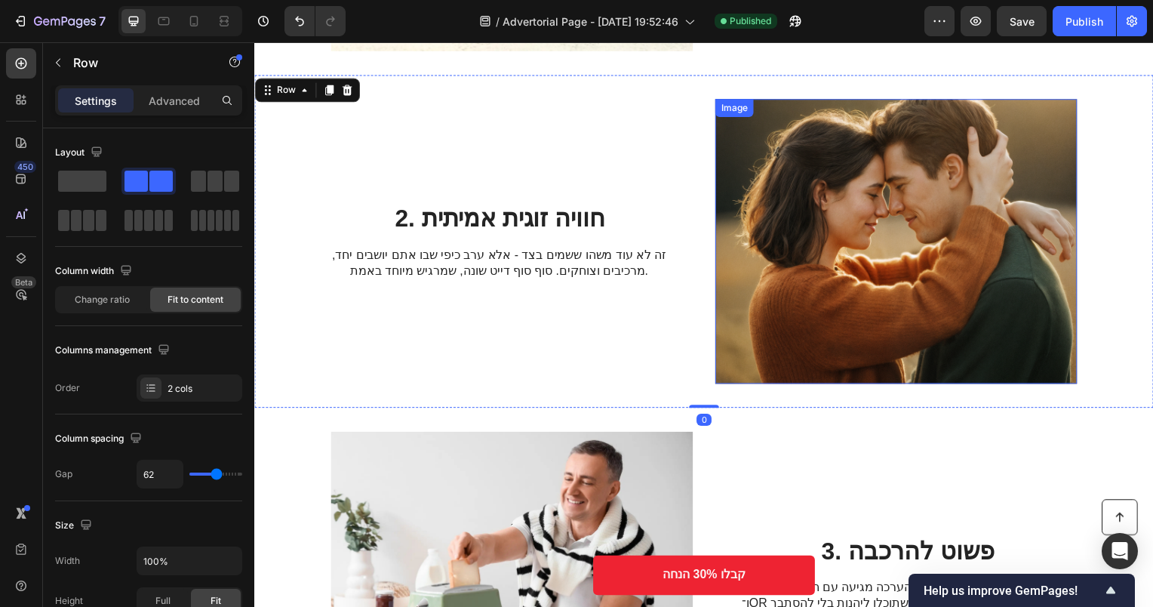
click at [972, 271] on img at bounding box center [901, 243] width 365 height 287
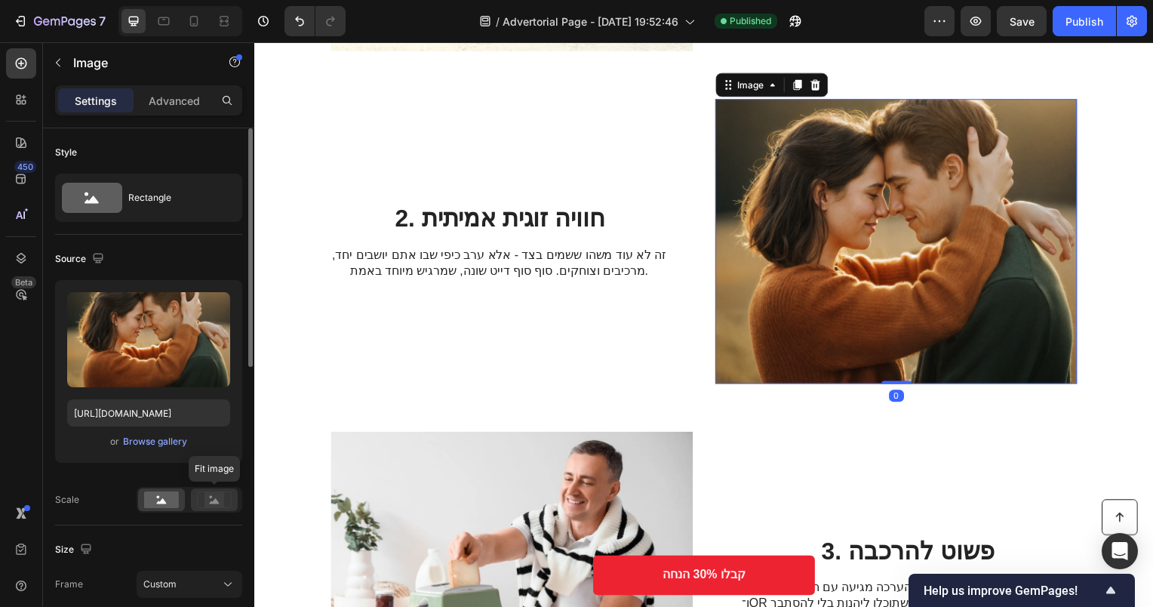
click at [198, 496] on icon at bounding box center [214, 499] width 35 height 17
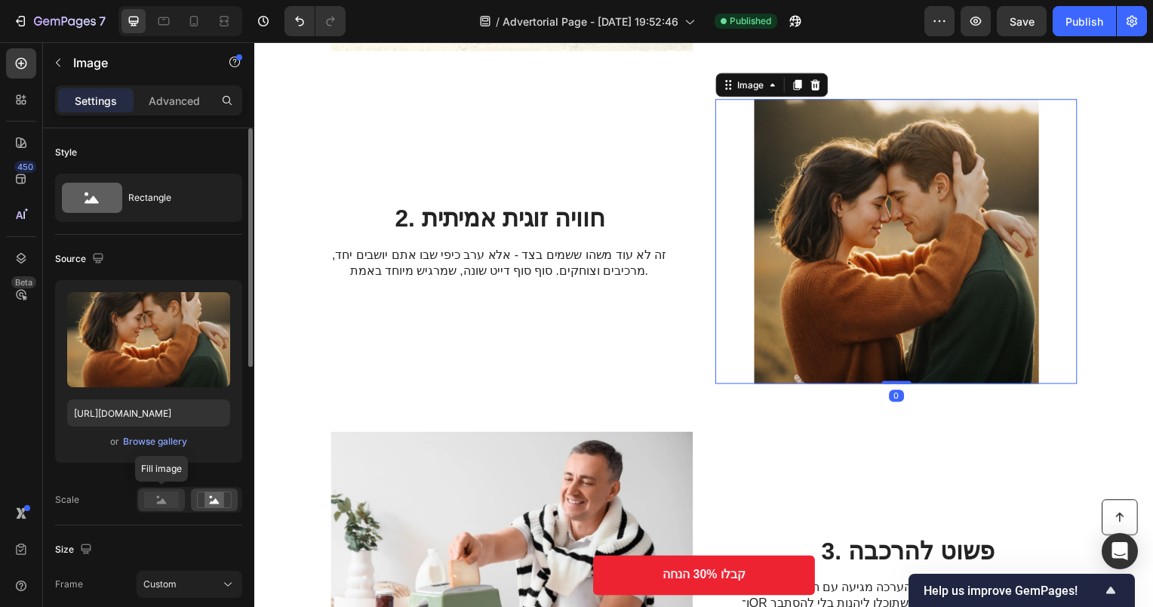
click at [172, 496] on rect at bounding box center [161, 499] width 35 height 17
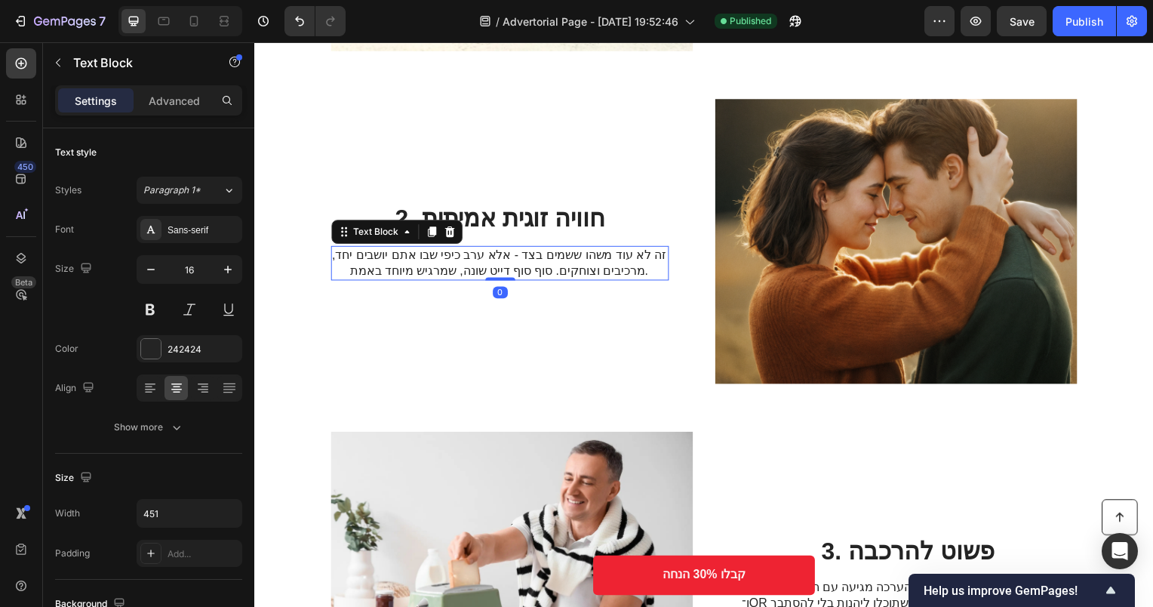
click at [629, 249] on p "זה לא עוד משהו ששמים בצד - אלא ערב כיפי שבו אתם יושבים יחד, מרכיבים וצוחקים. סו…" at bounding box center [500, 265] width 339 height 32
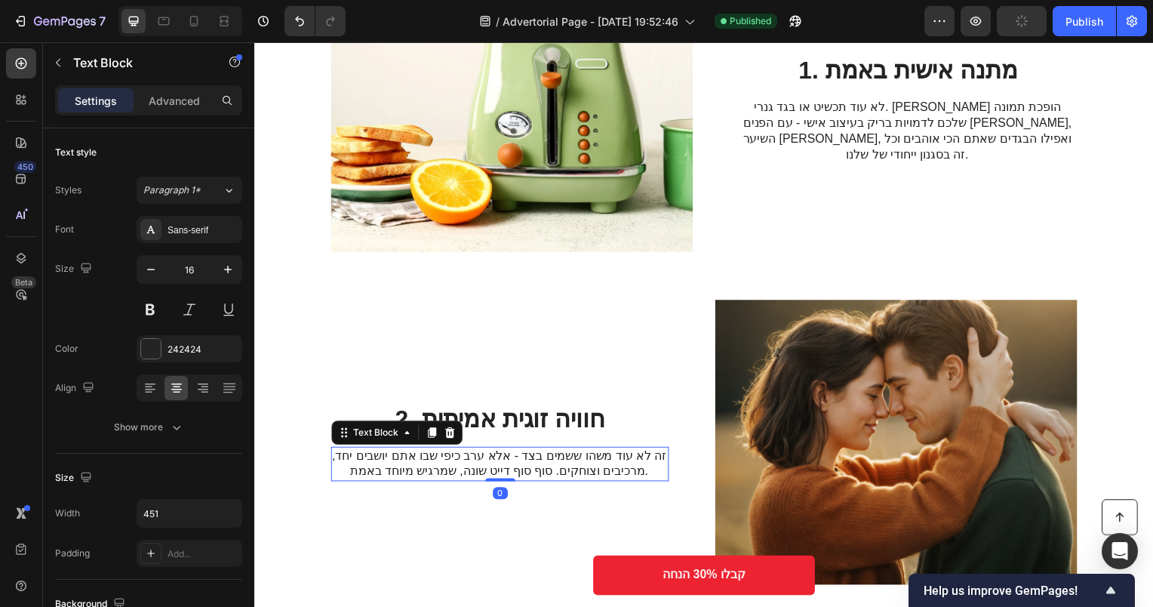
scroll to position [302, 0]
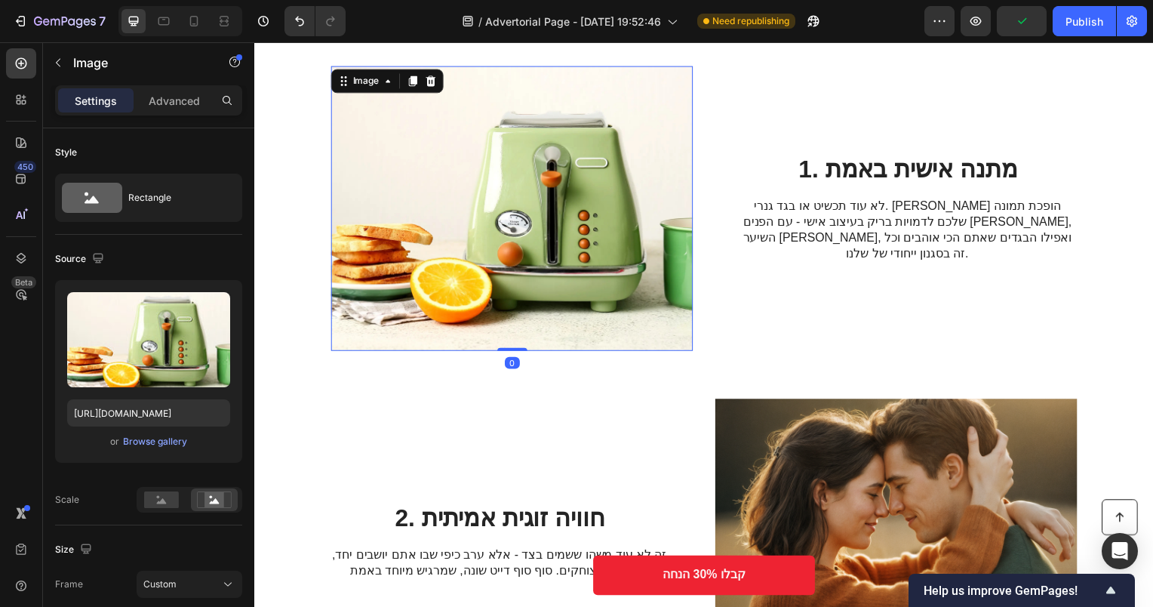
click at [639, 221] on img at bounding box center [513, 209] width 365 height 287
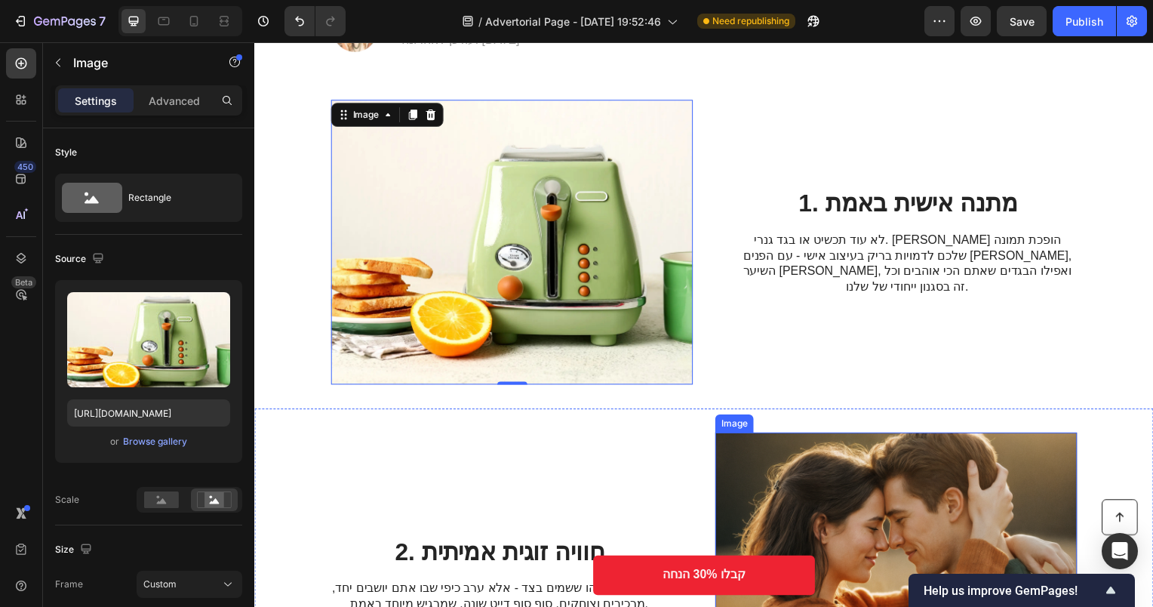
scroll to position [226, 0]
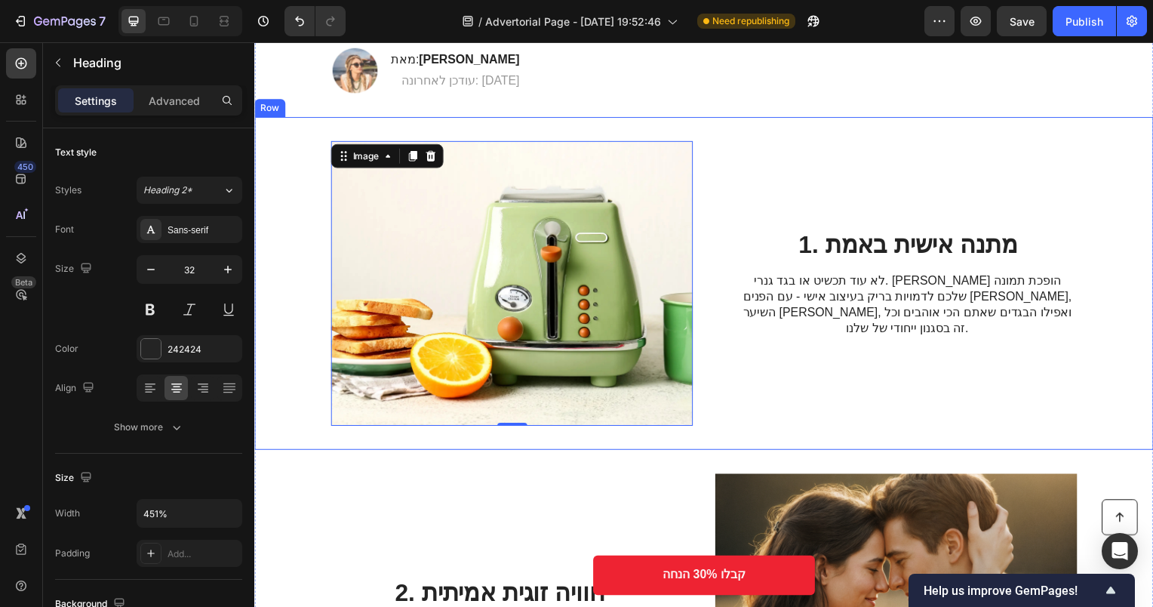
click at [920, 245] on h2 "1. מתנה אישית באמת" at bounding box center [913, 246] width 340 height 32
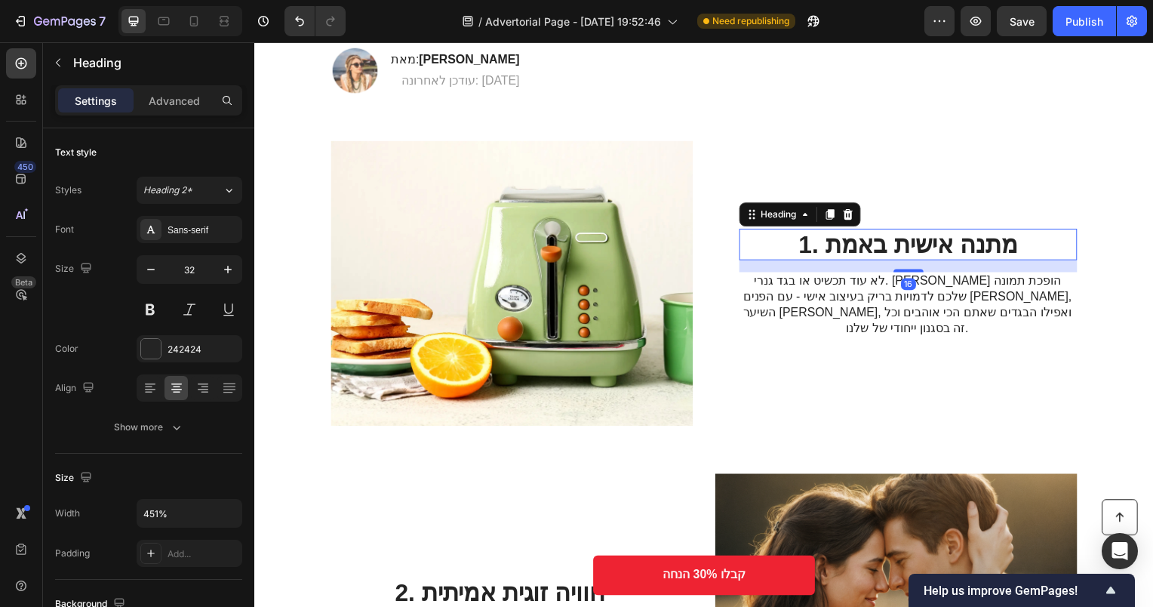
click at [920, 245] on h2 "1. מתנה אישית באמת" at bounding box center [913, 246] width 340 height 32
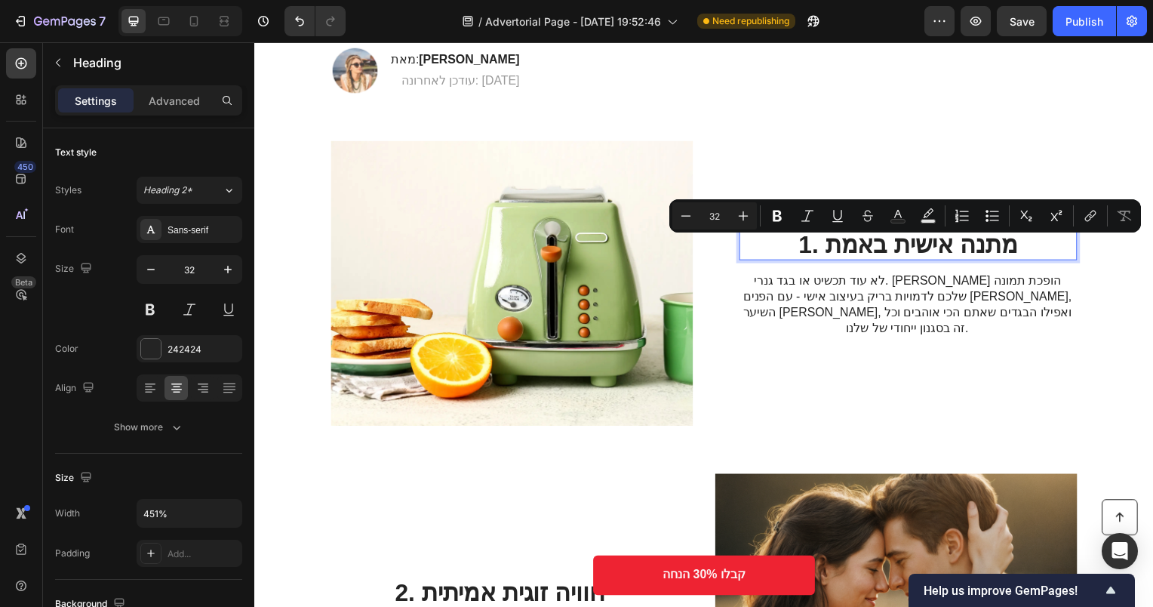
click at [847, 252] on p "1. מתנה אישית באמת" at bounding box center [912, 246] width 337 height 29
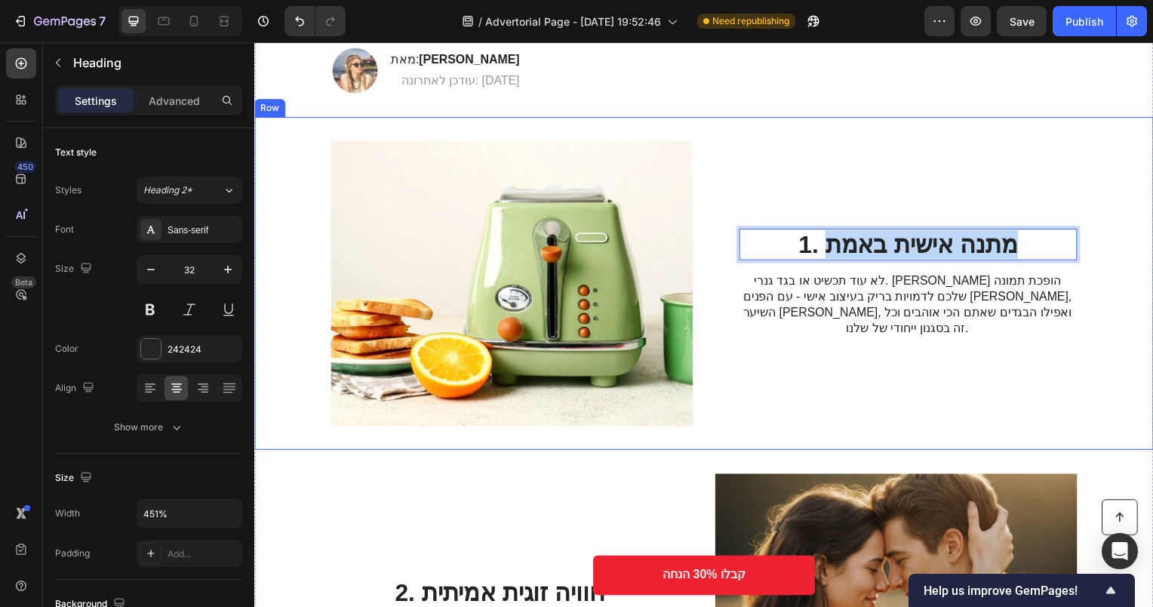
drag, startPoint x: 829, startPoint y: 255, endPoint x: 1100, endPoint y: 253, distance: 271.0
click at [1100, 253] on div "Image 1. מתנה אישית באמת Heading 16 לא עוד תכשיט או בגד גנרי. Brinko הופכת תמונ…" at bounding box center [707, 285] width 906 height 335
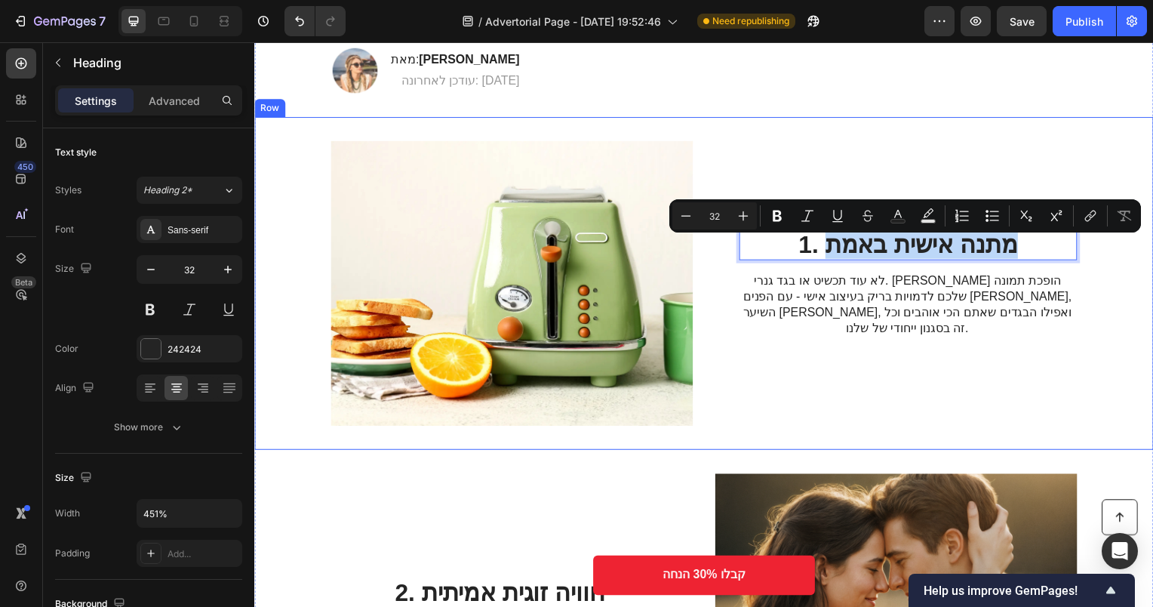
copy p "מתנה אישית באמת"
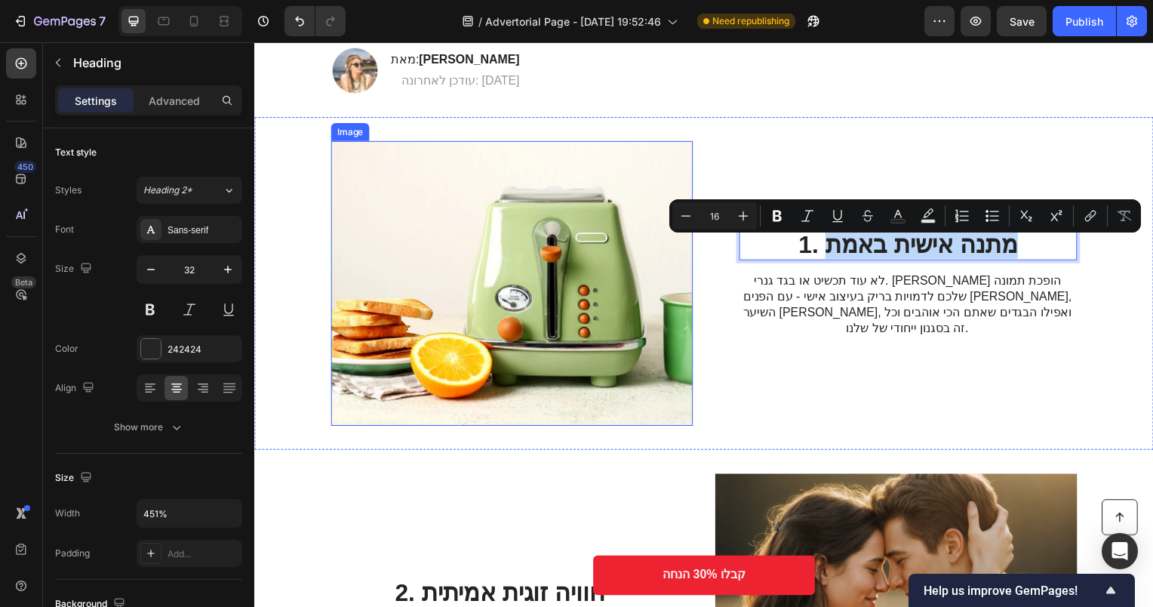
click at [554, 352] on img at bounding box center [513, 285] width 365 height 287
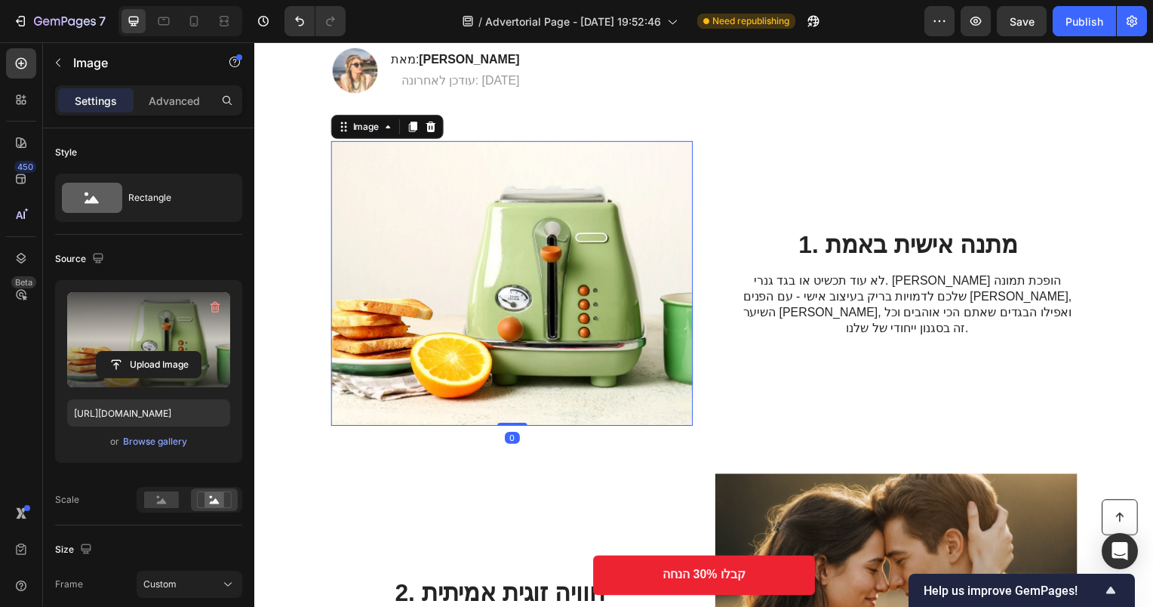
click at [146, 335] on label at bounding box center [148, 339] width 163 height 95
click at [146, 352] on input "file" at bounding box center [149, 365] width 104 height 26
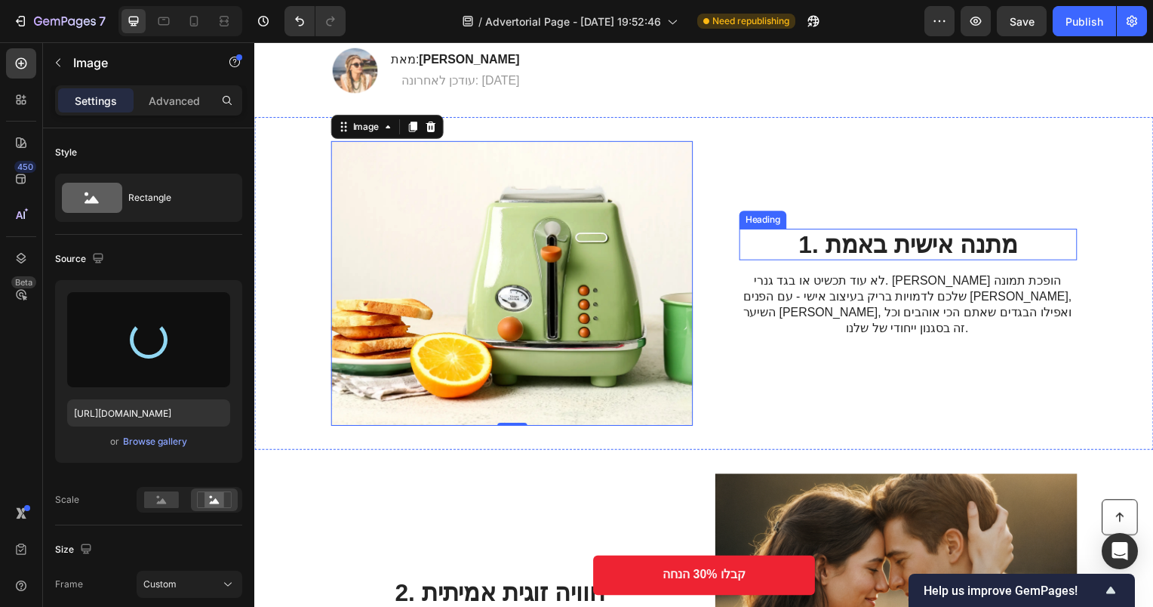
type input "https://cdn.shopify.com/s/files/1/0565/5343/9303/files/gempages_564649419601871…"
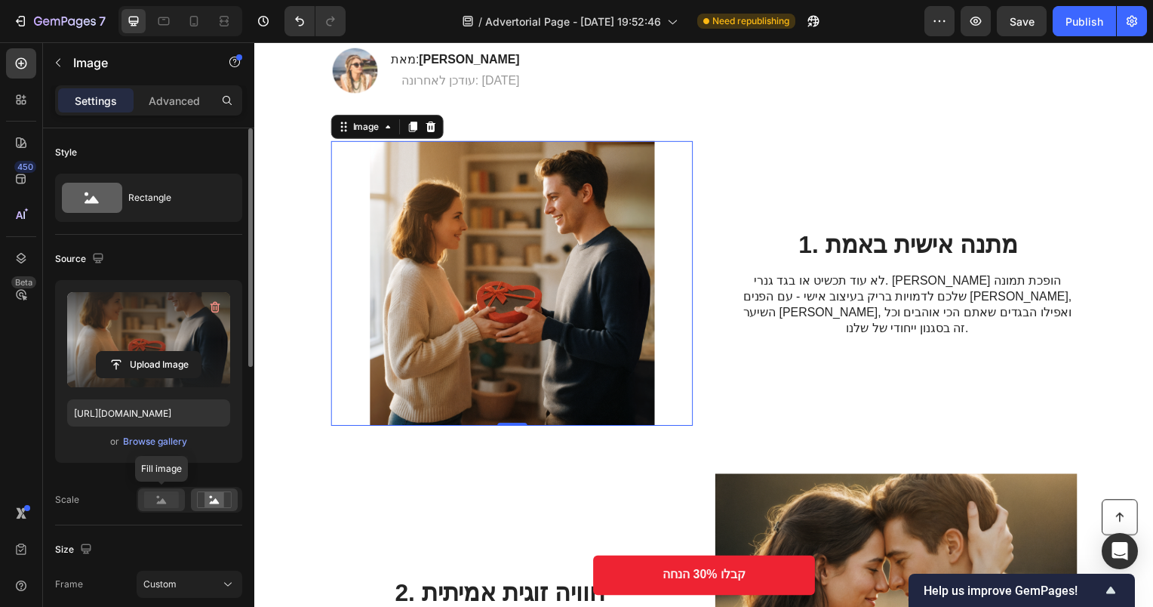
click at [172, 501] on rect at bounding box center [161, 499] width 35 height 17
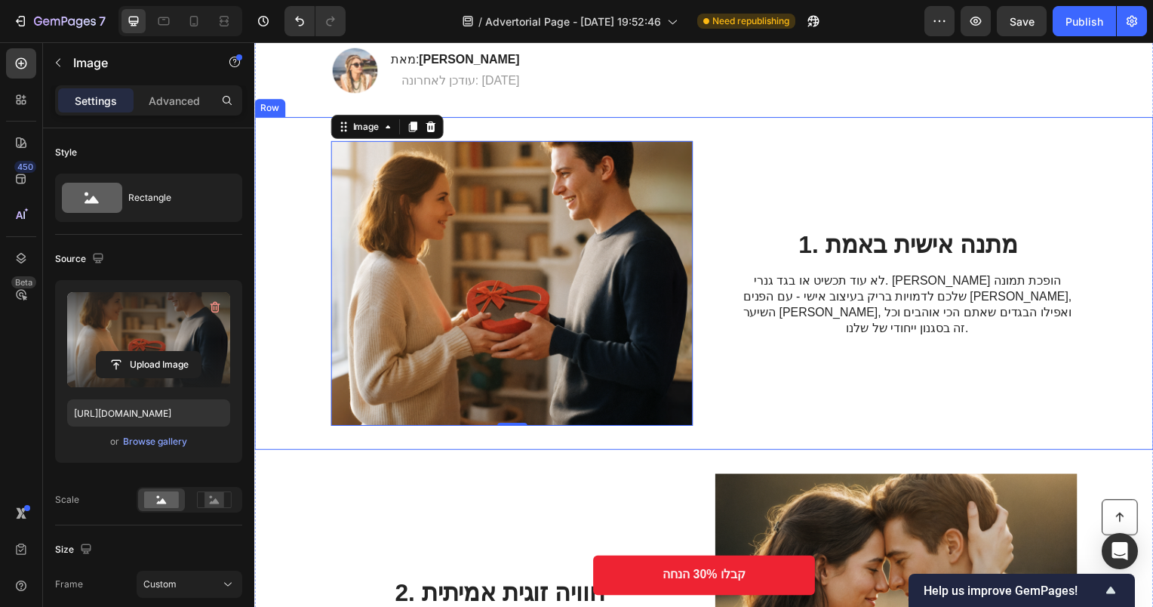
click at [730, 198] on div "Image 0 1. מתנה אישית באמת Heading לא עוד תכשיט או בגד גנרי. Brinko הופכת תמונה…" at bounding box center [707, 285] width 906 height 335
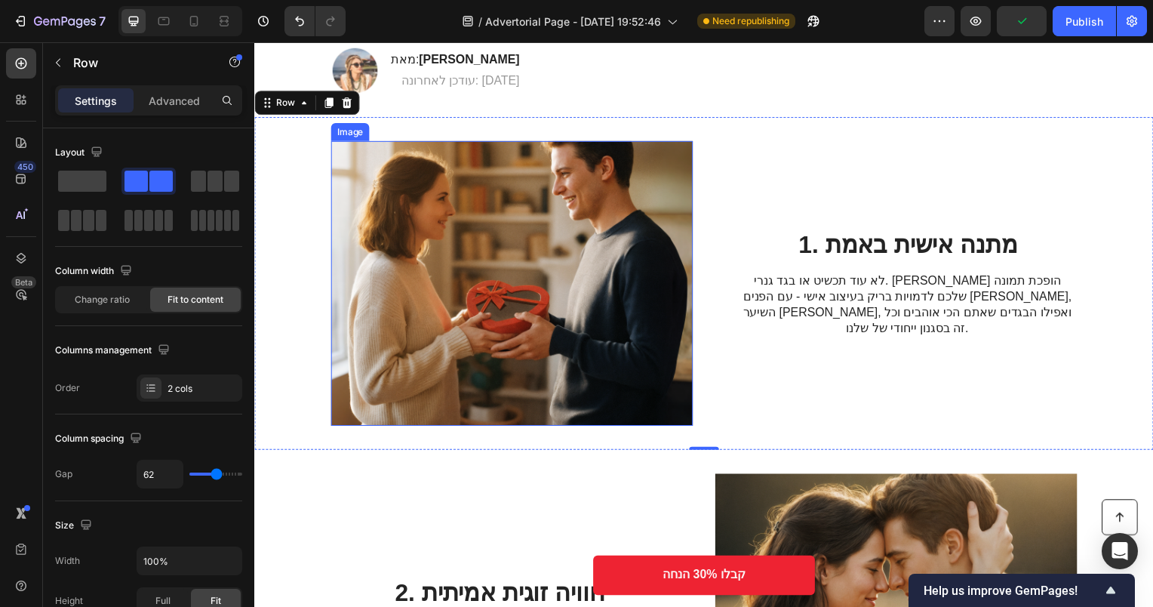
click at [515, 297] on img at bounding box center [513, 285] width 365 height 287
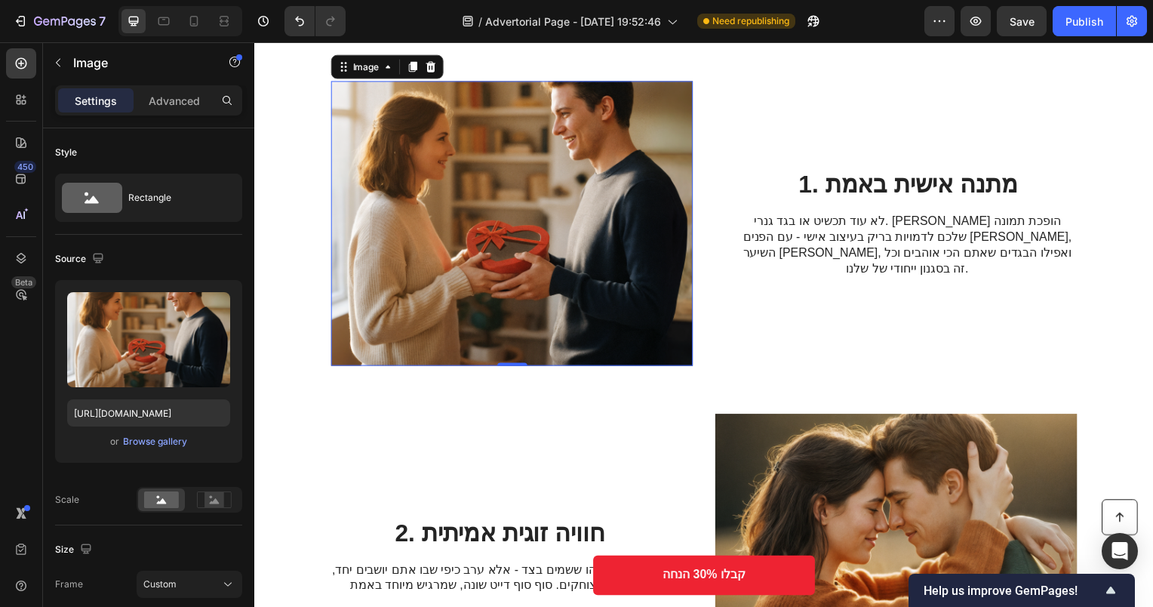
scroll to position [151, 0]
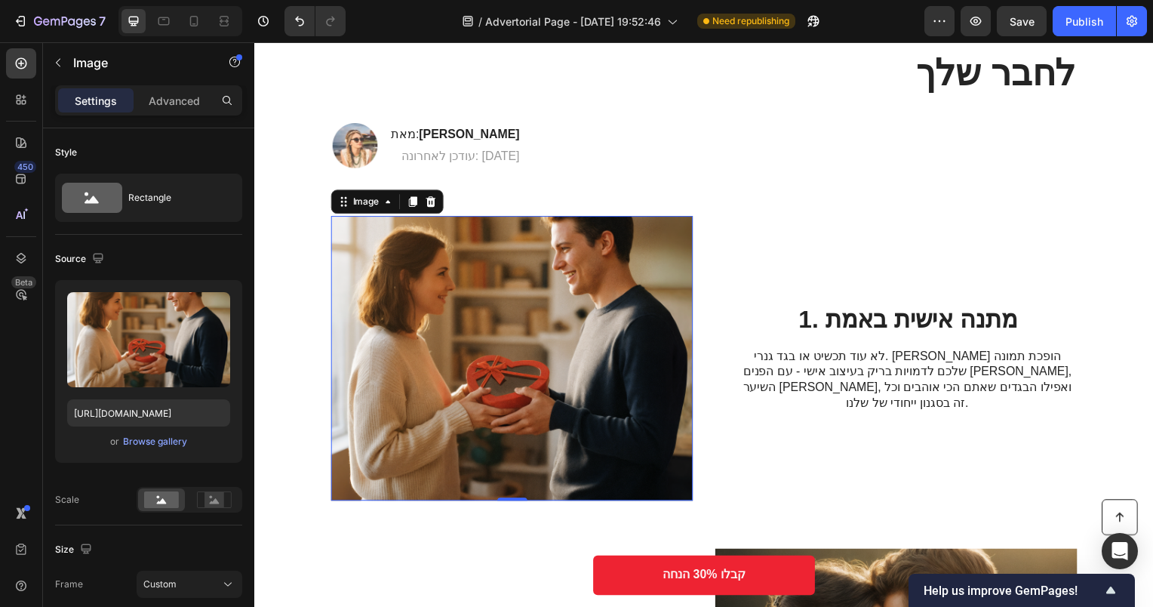
click at [571, 297] on img at bounding box center [513, 360] width 365 height 287
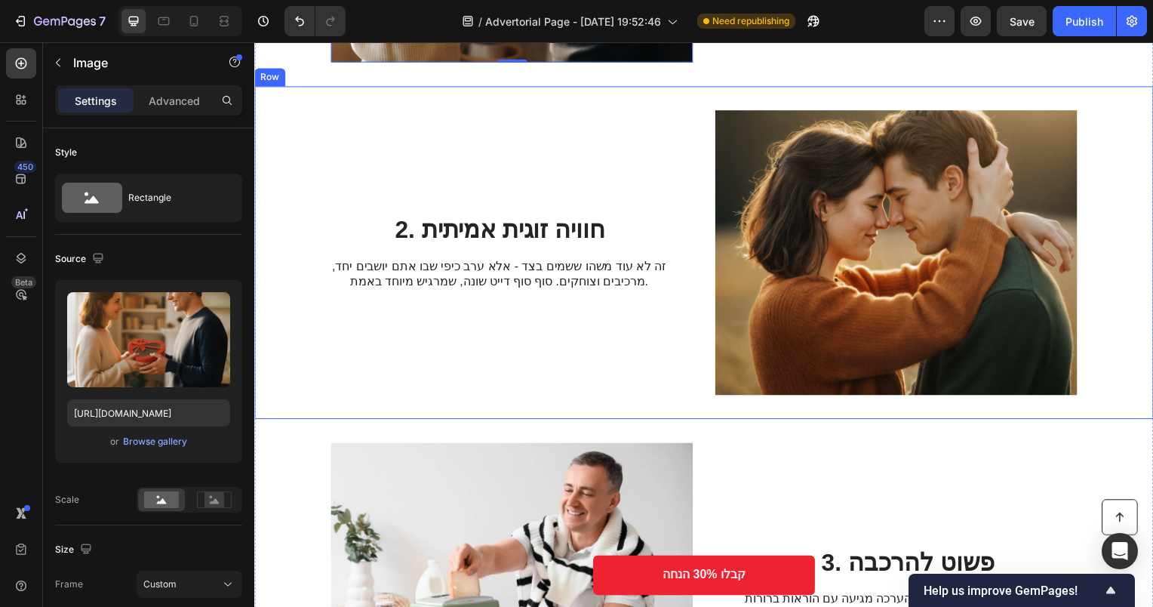
scroll to position [604, 0]
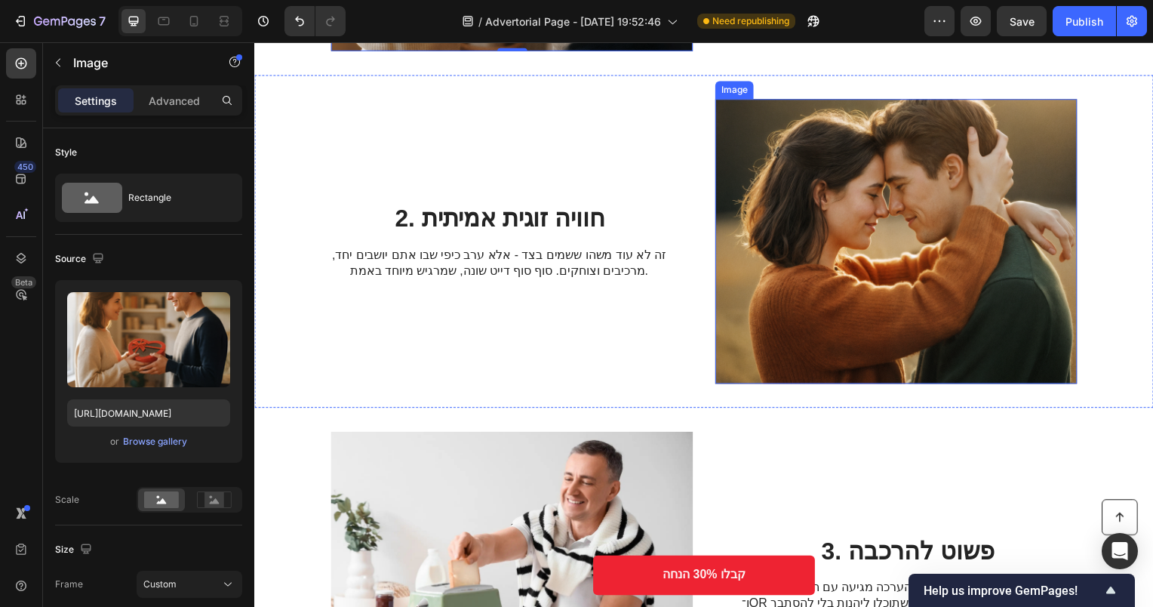
click at [843, 266] on img at bounding box center [901, 243] width 365 height 287
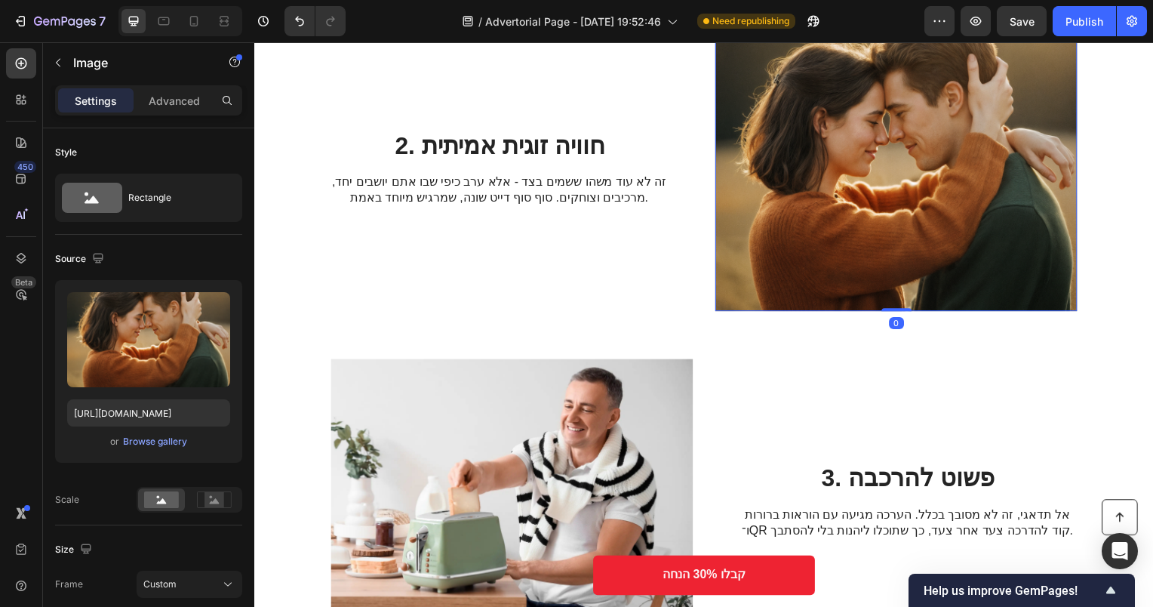
scroll to position [906, 0]
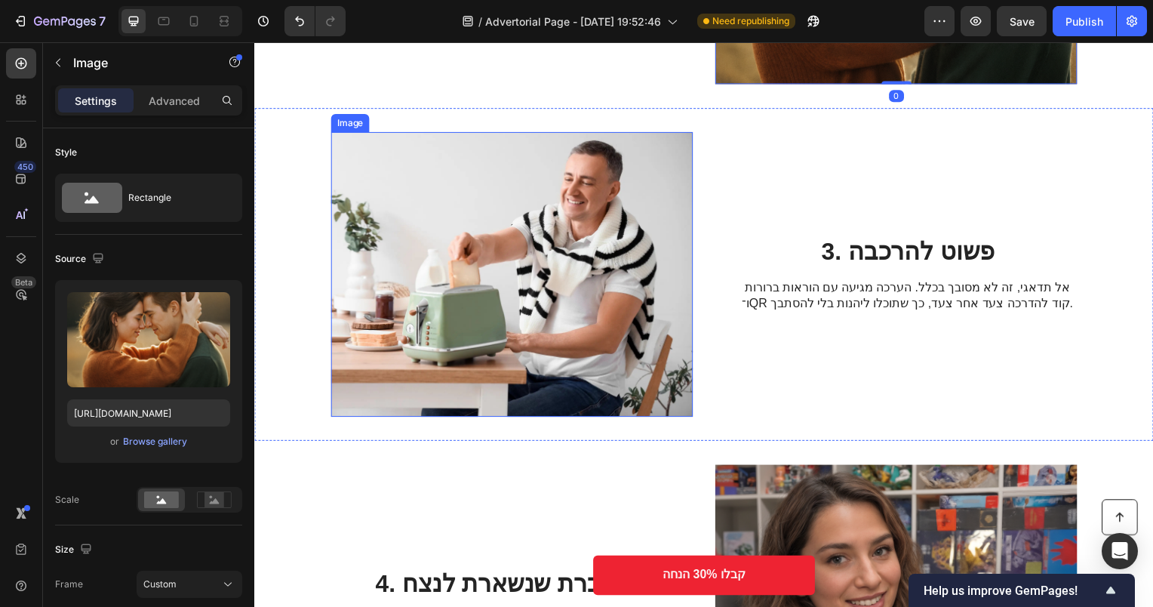
click at [618, 249] on img at bounding box center [513, 276] width 365 height 287
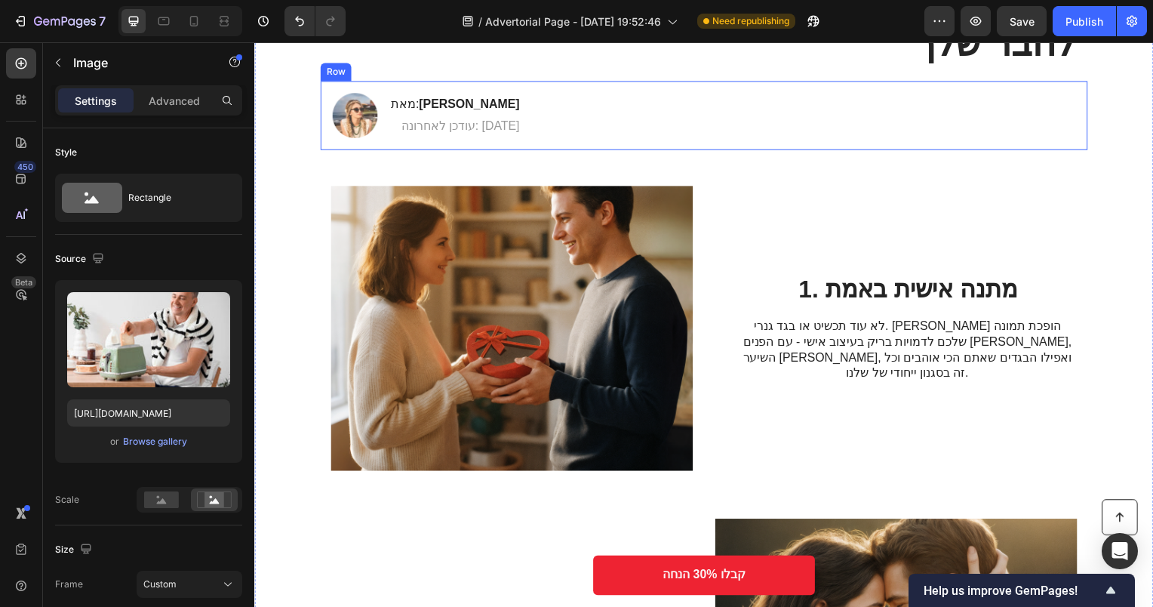
scroll to position [0, 0]
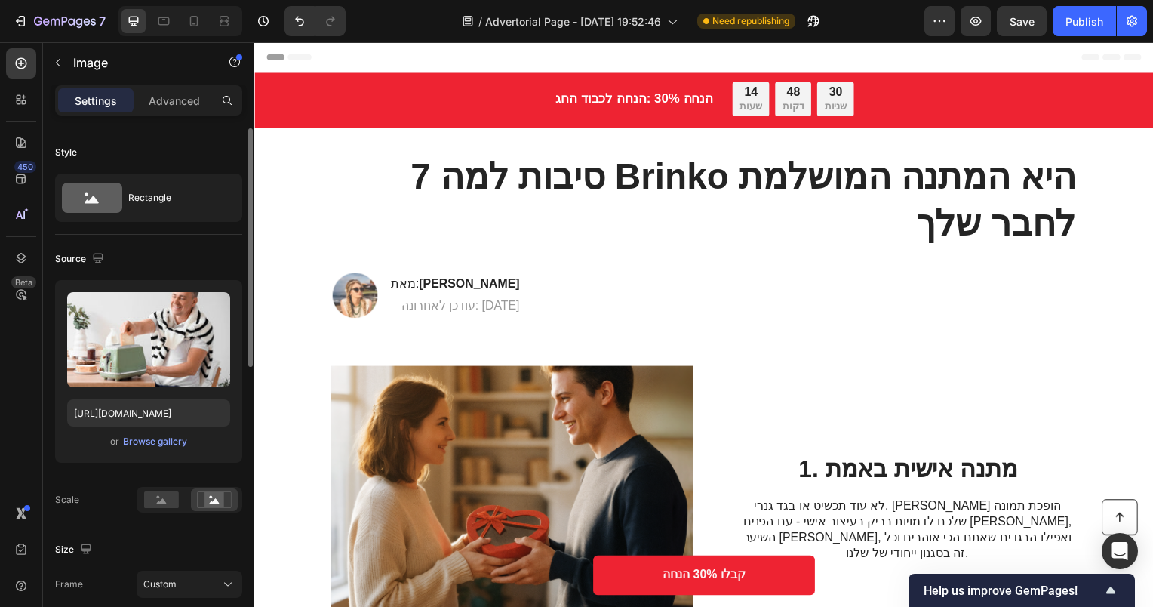
click at [217, 242] on div "Source Upload Image https://cdn.shopify.com/s/files/1/2005/9307/files/gempages_…" at bounding box center [148, 380] width 187 height 291
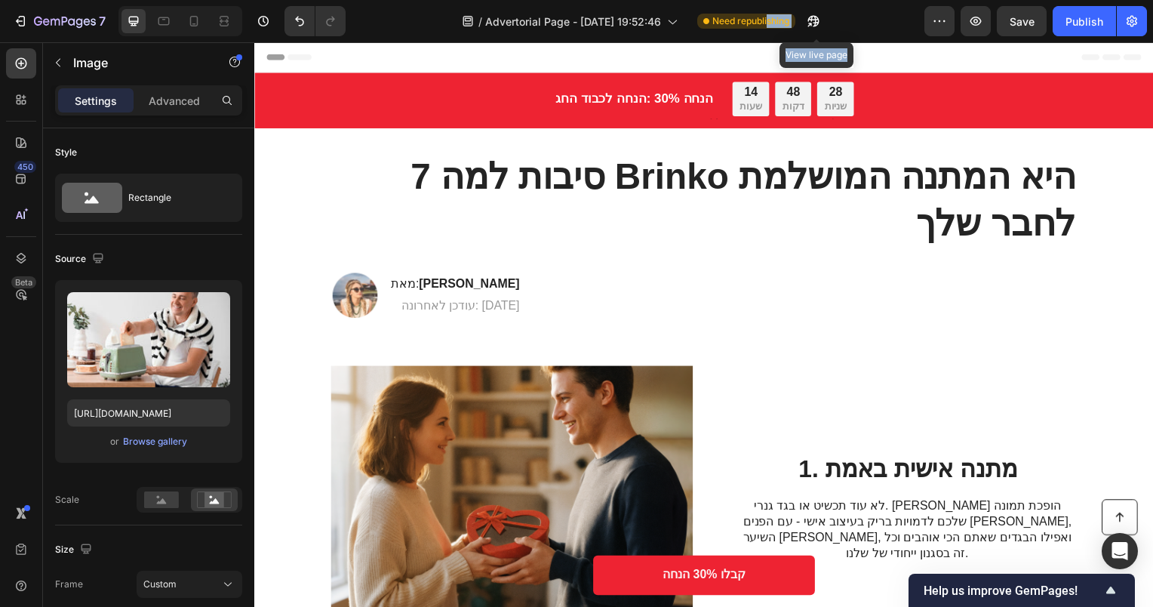
drag, startPoint x: 831, startPoint y: 18, endPoint x: 768, endPoint y: 20, distance: 62.7
click at [768, 20] on div "/ Advertorial Page - Sep 24, 19:52:46 Need republishing View live page" at bounding box center [641, 21] width 567 height 30
click at [401, 48] on div "Header" at bounding box center [707, 57] width 882 height 30
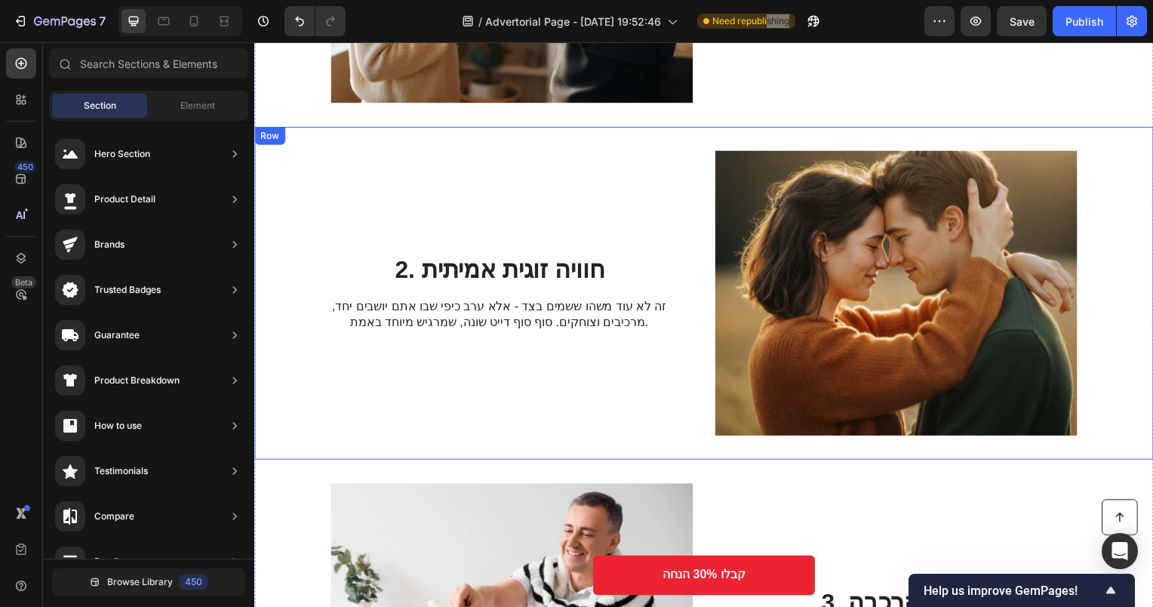
scroll to position [755, 0]
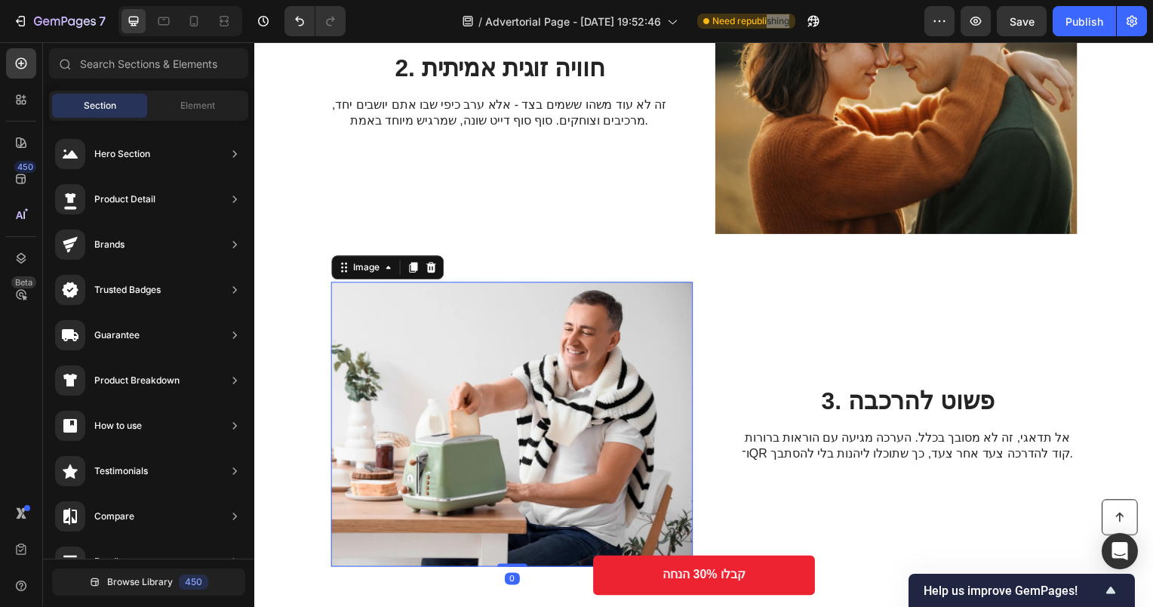
click at [547, 365] on img at bounding box center [513, 427] width 365 height 287
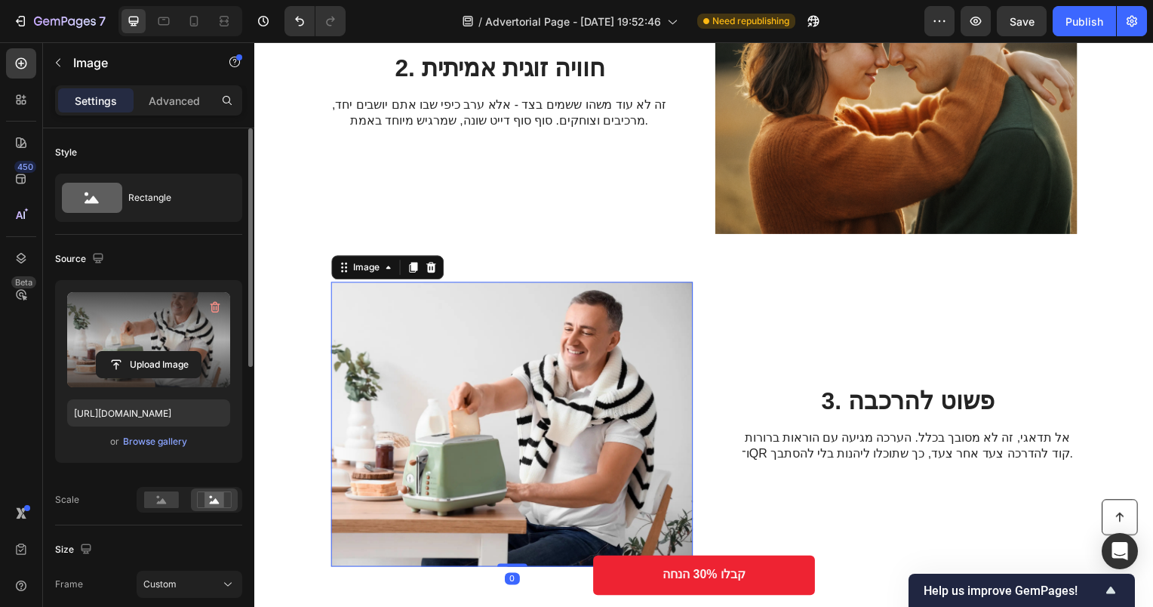
click at [176, 333] on label at bounding box center [148, 339] width 163 height 95
click at [176, 352] on input "file" at bounding box center [149, 365] width 104 height 26
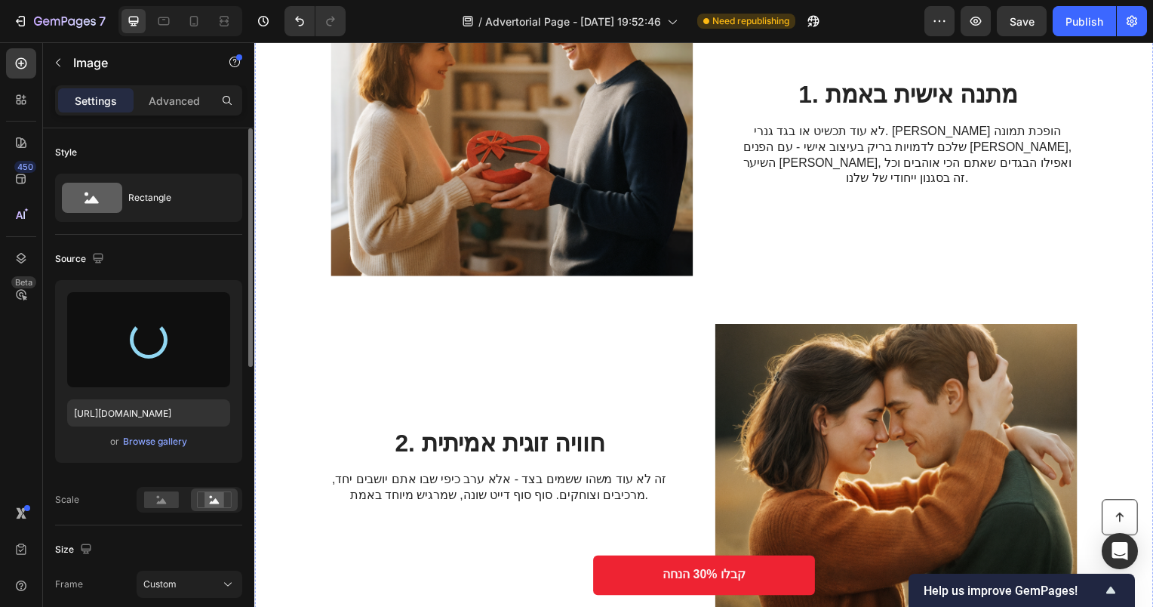
type input "https://cdn.shopify.com/s/files/1/0565/5343/9303/files/gempages_564649419601871…"
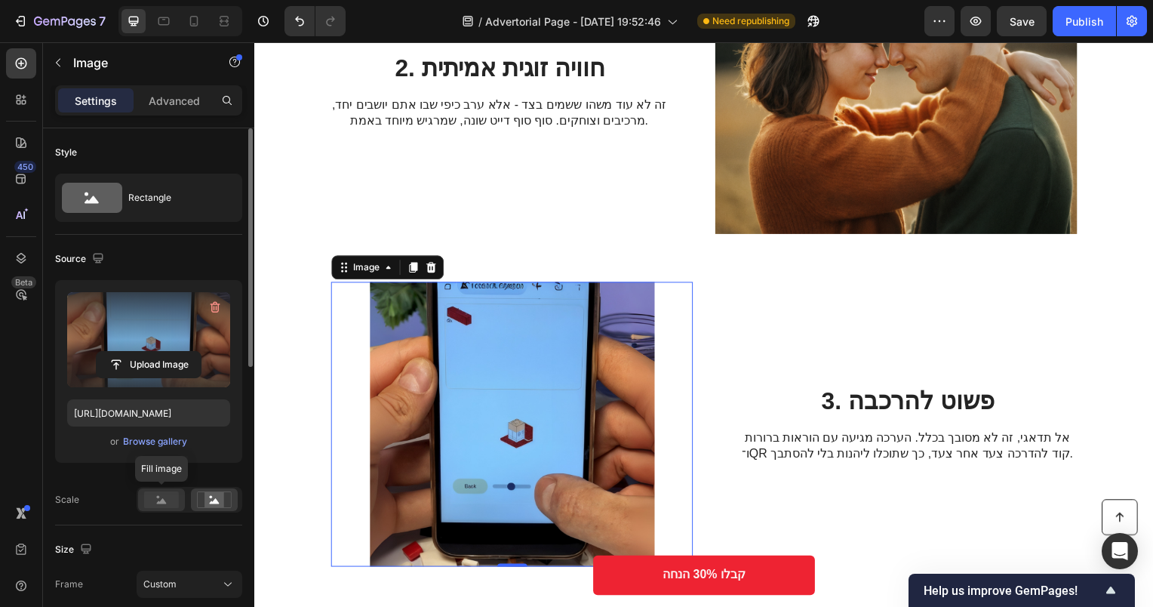
click at [153, 500] on rect at bounding box center [161, 499] width 35 height 17
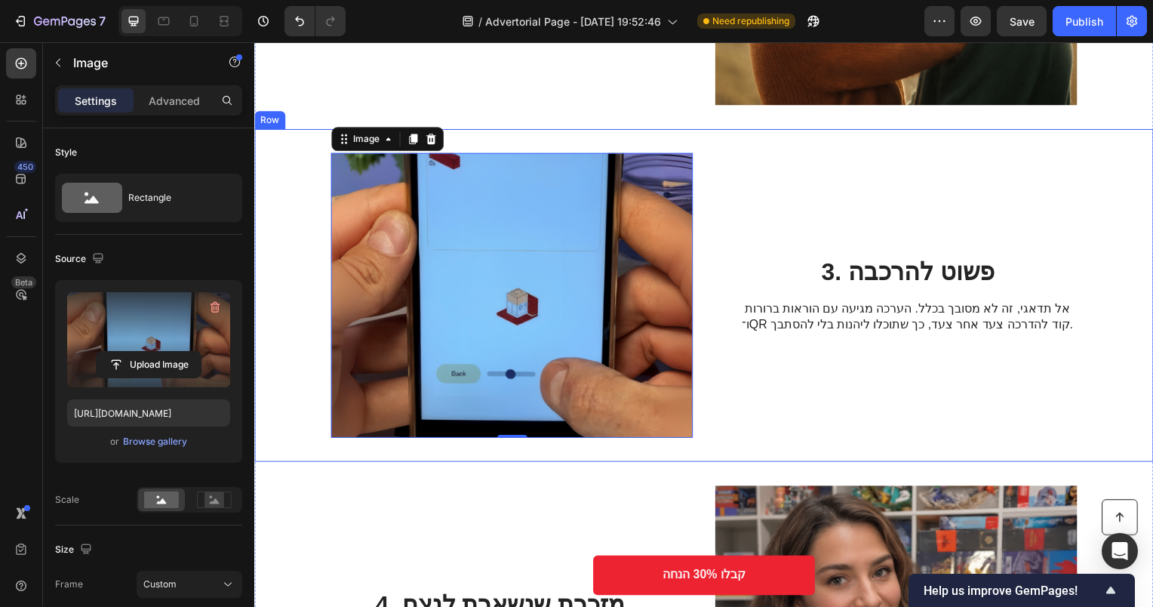
scroll to position [906, 0]
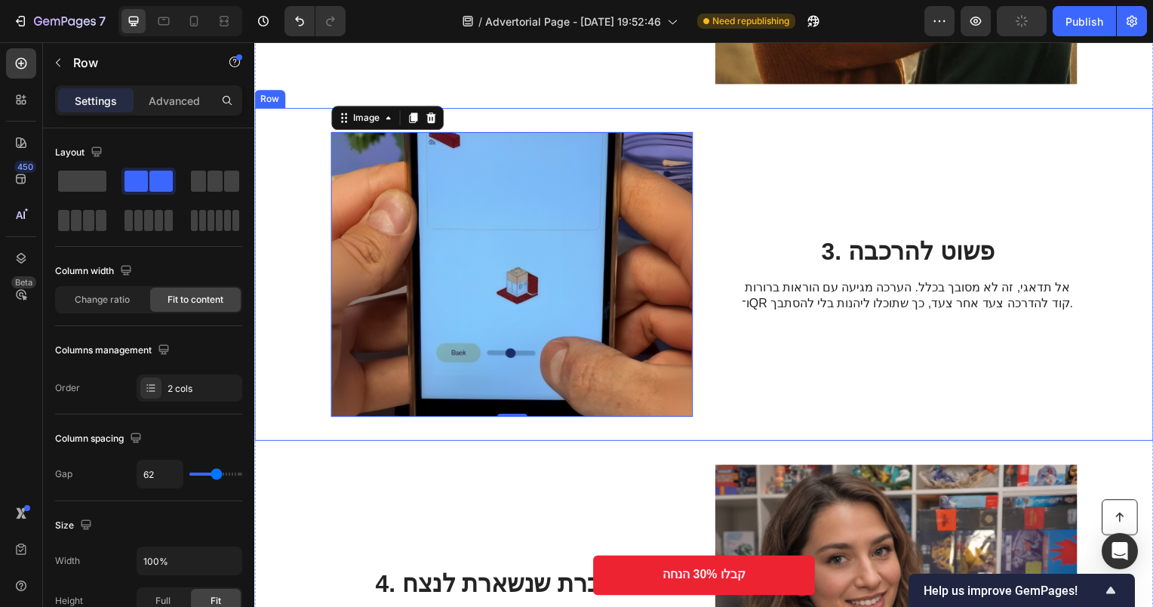
click at [905, 193] on div "3. פשוט להרכבה Heading אל תדאגי, זה לא מסובך בכלל. הערכה מגיעה עם הוראות ברורות…" at bounding box center [913, 276] width 340 height 287
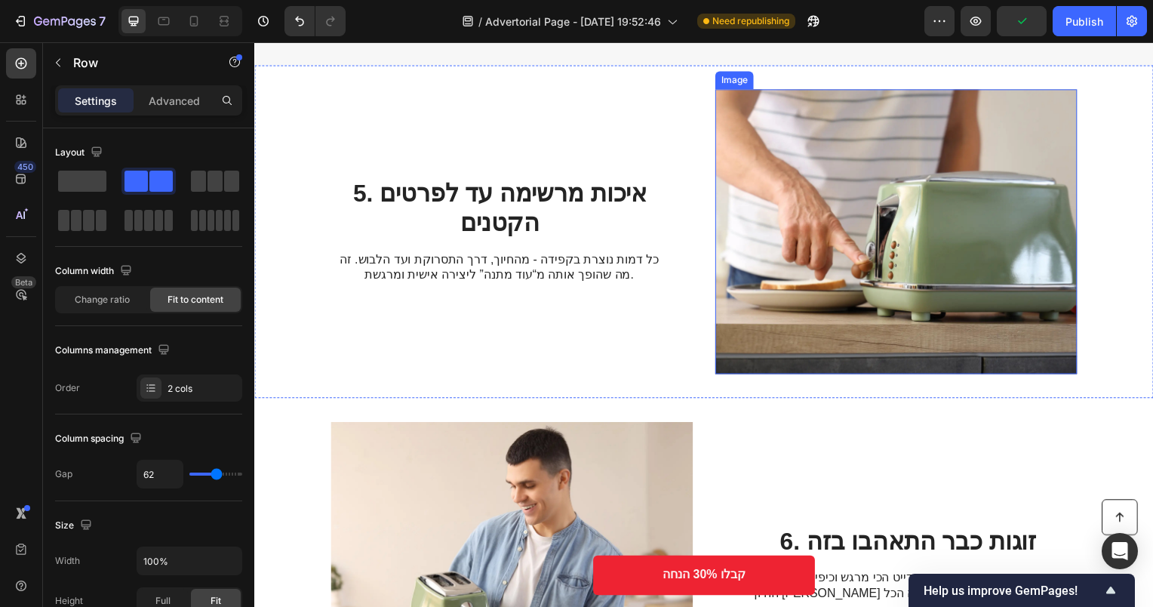
scroll to position [2113, 0]
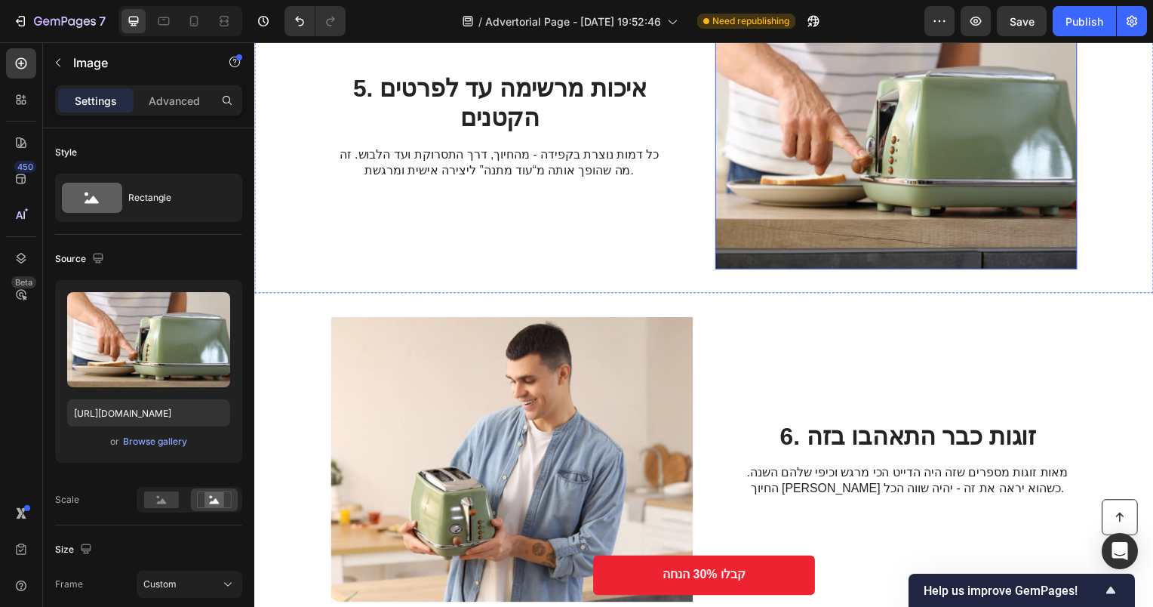
click at [908, 152] on img at bounding box center [901, 127] width 365 height 287
click at [560, 101] on h2 "5. איכות מרשימה עד לפרטים הקטנים" at bounding box center [501, 103] width 340 height 61
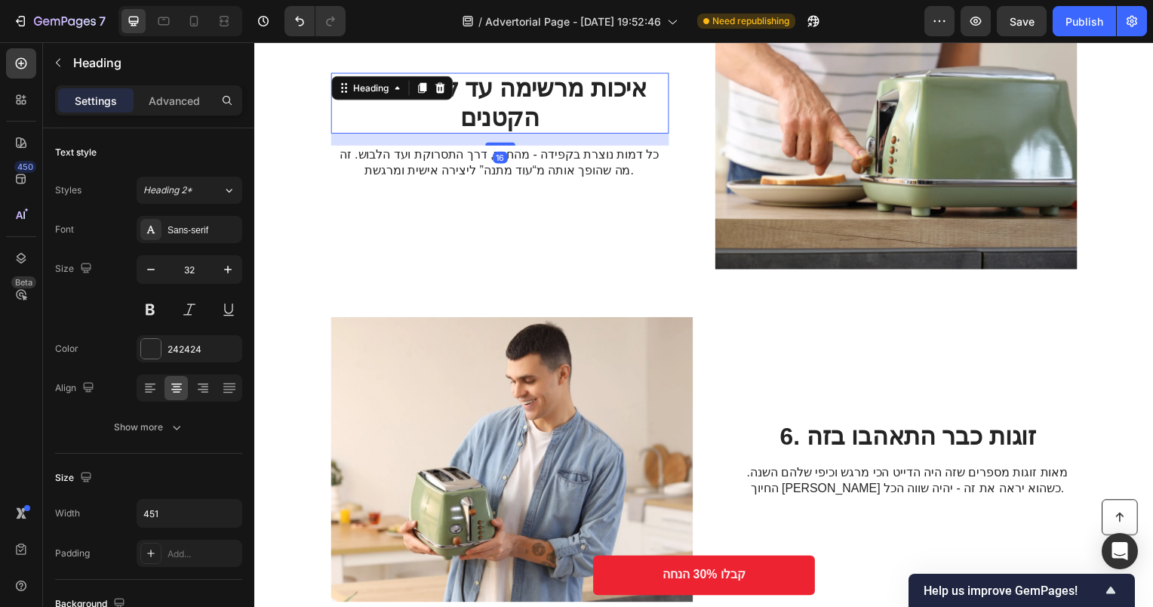
click at [560, 101] on h2 "5. איכות מרשימה עד לפרטים הקטנים" at bounding box center [501, 103] width 340 height 61
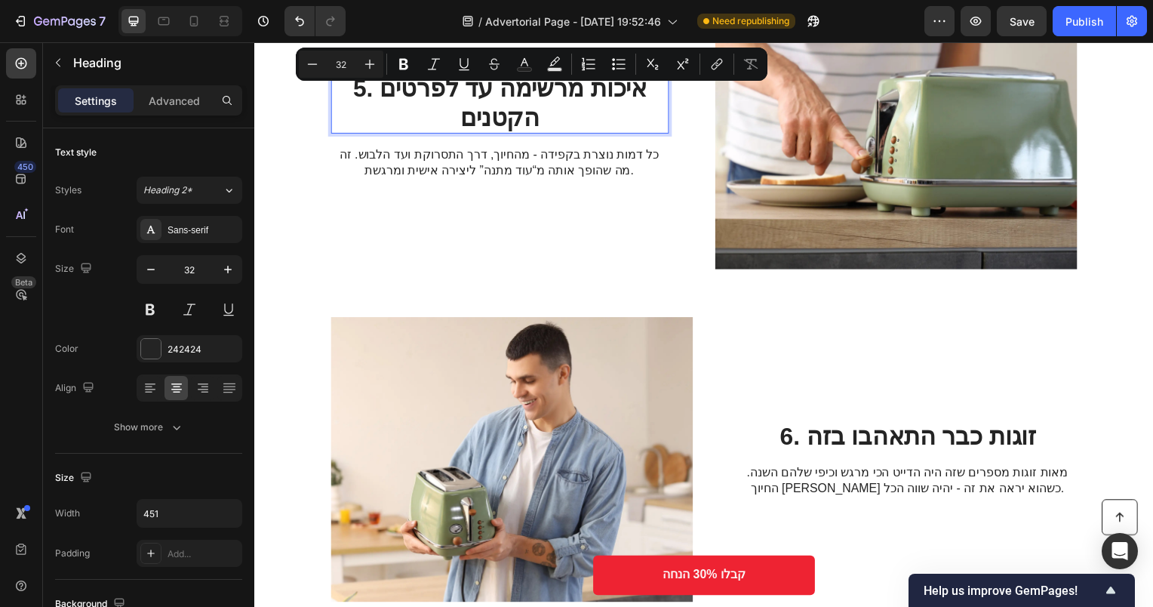
click at [551, 97] on p "5. איכות מרשימה עד לפרטים הקטנים" at bounding box center [501, 104] width 337 height 58
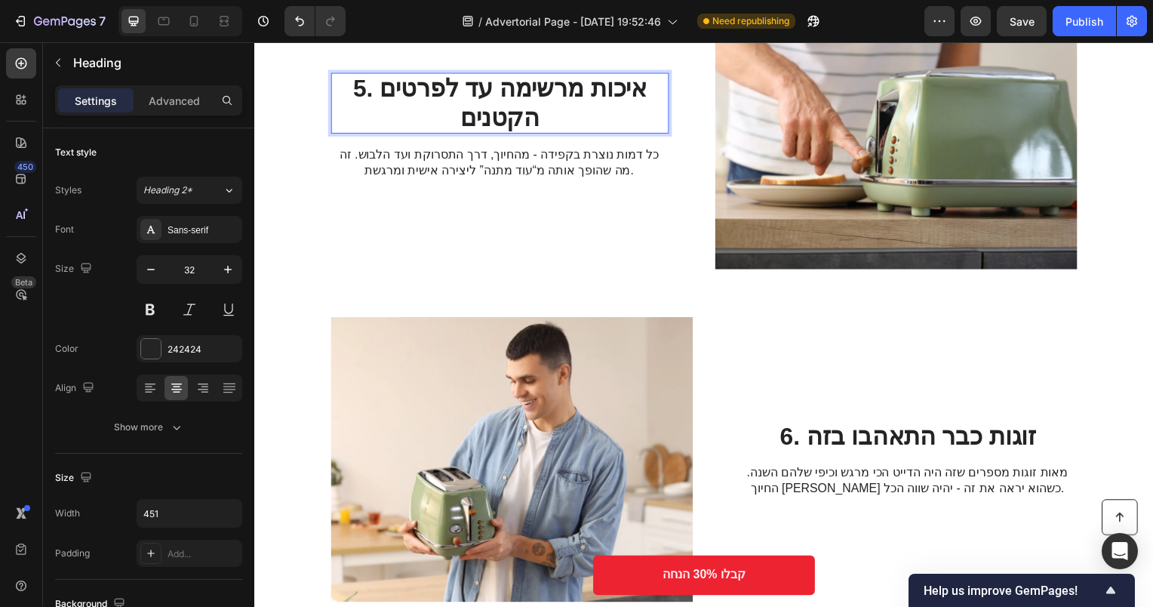
click at [571, 92] on p "5. איכות מרשימה עד לפרטים הקטנים" at bounding box center [501, 104] width 337 height 58
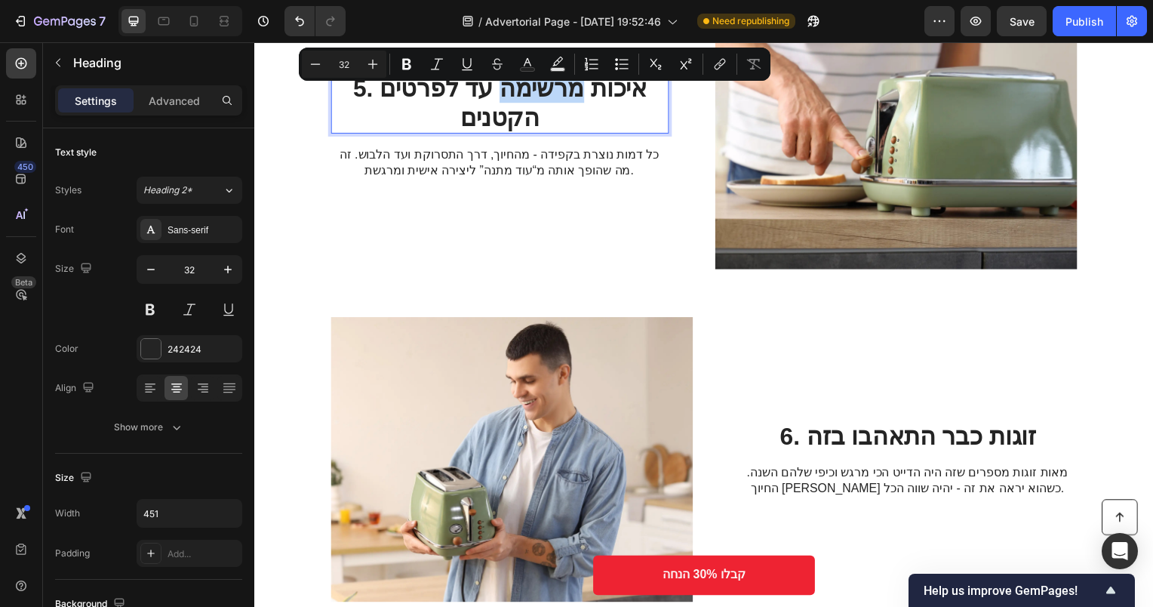
drag, startPoint x: 564, startPoint y: 92, endPoint x: 500, endPoint y: 96, distance: 64.3
click at [500, 96] on p "5. איכות מרשימה עד לפרטים הקטנים" at bounding box center [501, 104] width 337 height 58
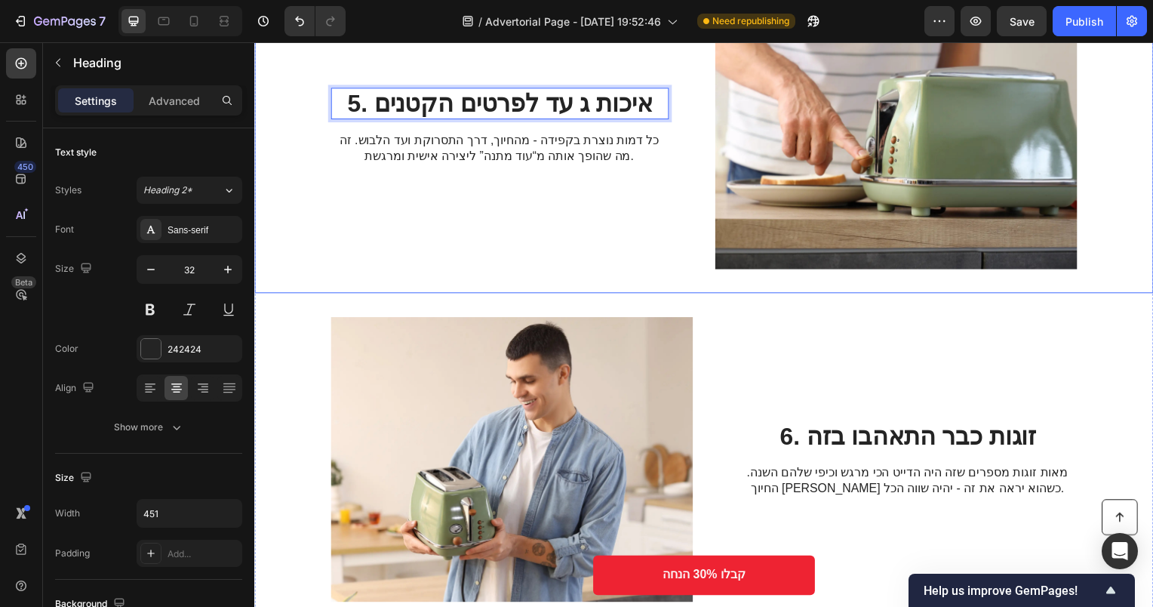
scroll to position [2128, 0]
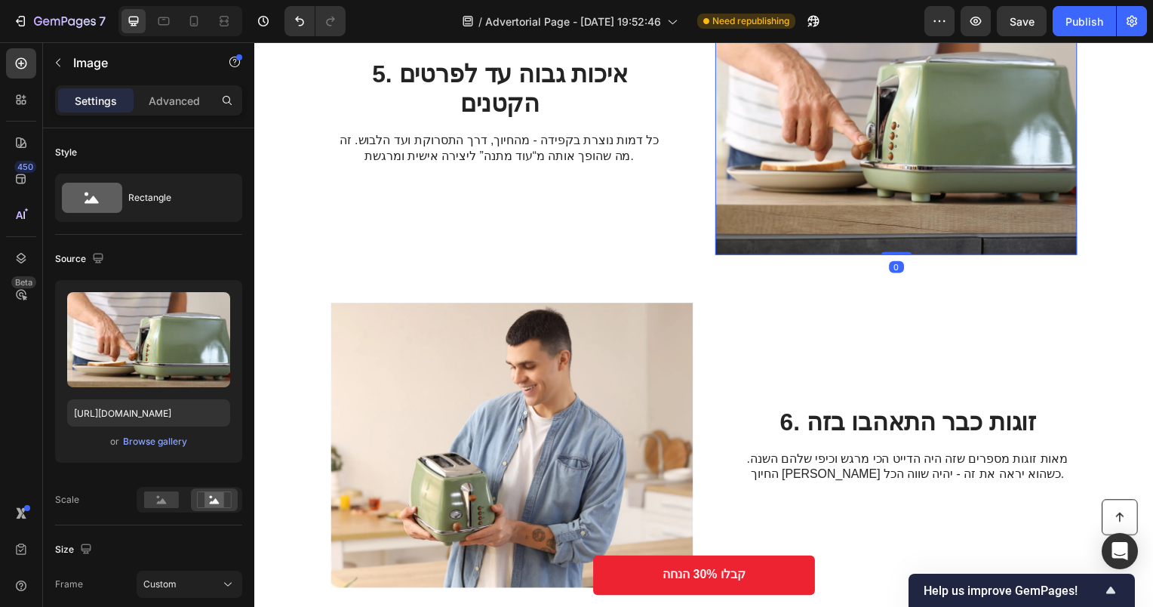
click at [879, 118] on img at bounding box center [901, 113] width 365 height 287
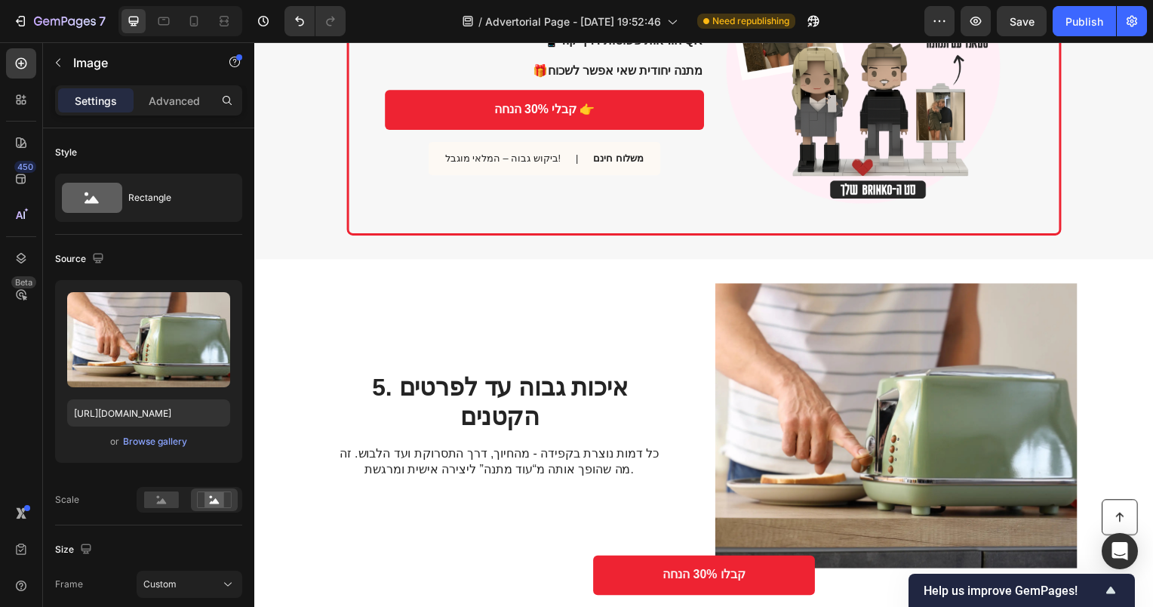
scroll to position [1826, 0]
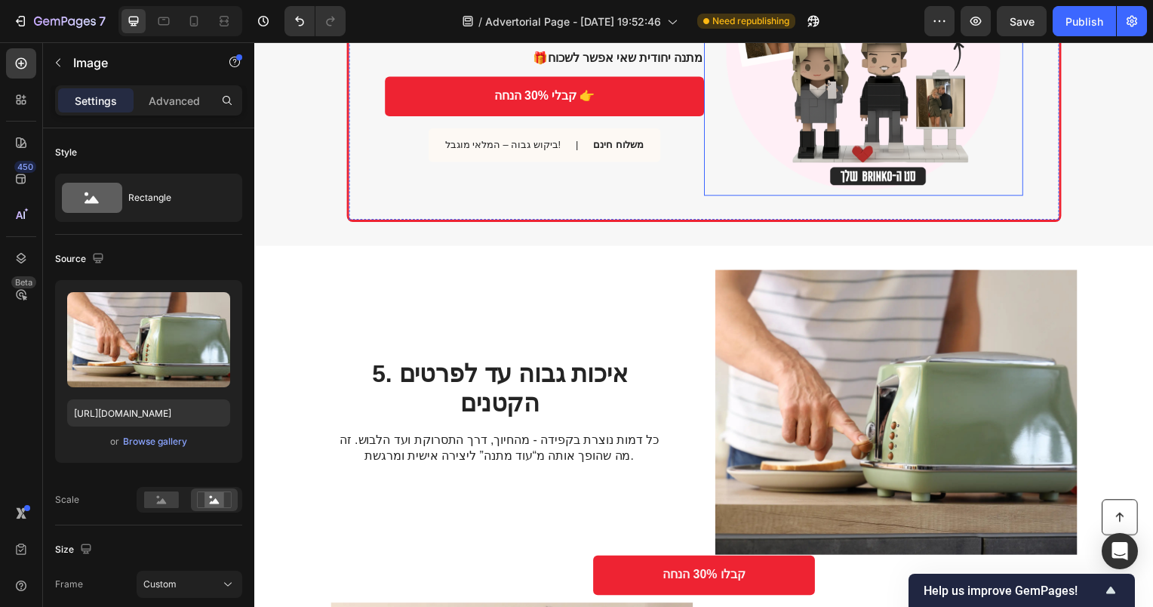
click at [895, 94] on img at bounding box center [868, 53] width 288 height 288
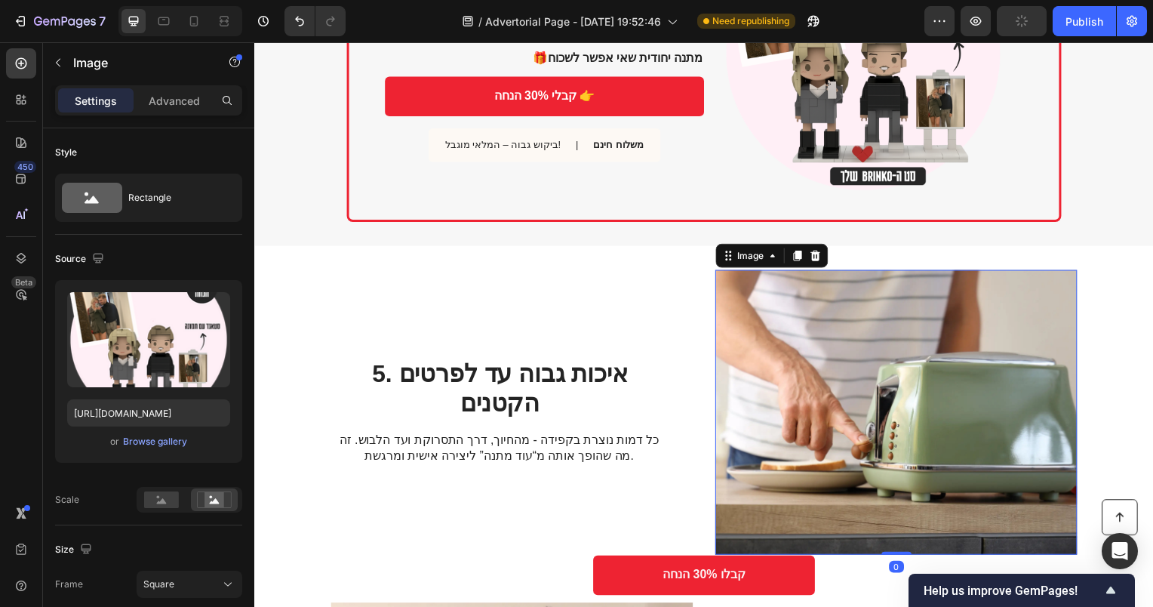
click at [919, 303] on img at bounding box center [901, 415] width 365 height 287
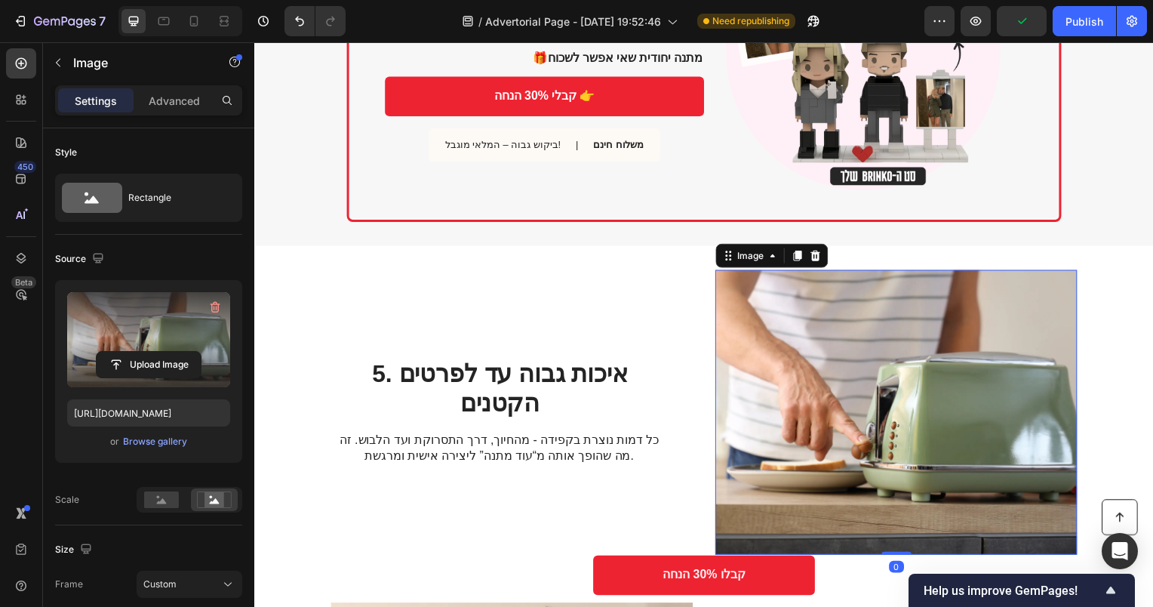
click at [150, 324] on label at bounding box center [148, 339] width 163 height 95
click at [150, 352] on input "file" at bounding box center [149, 365] width 104 height 26
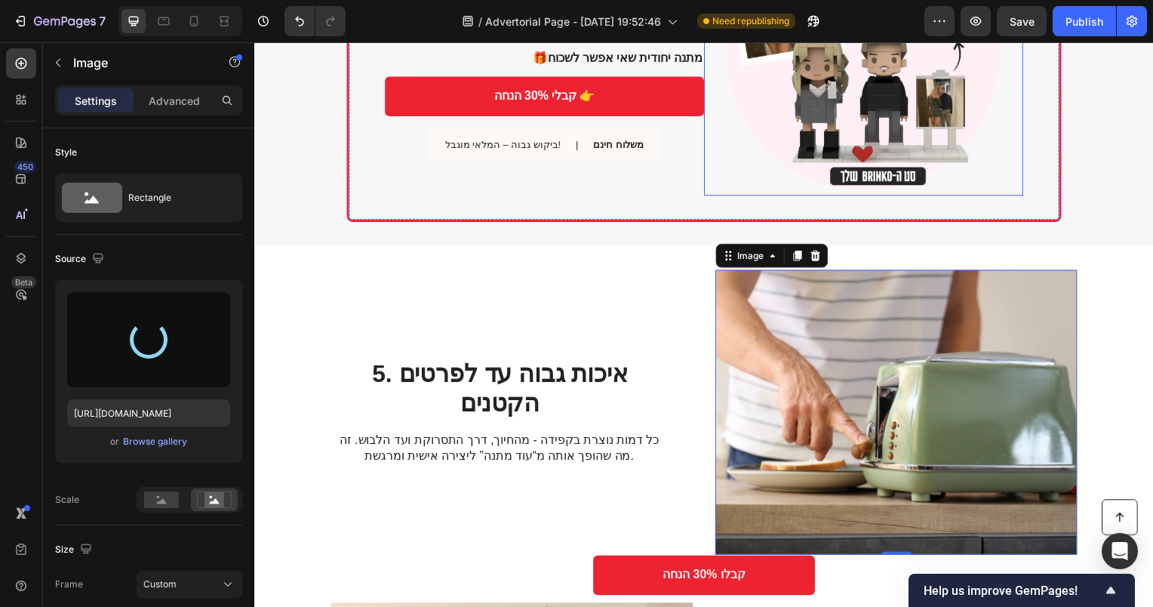
type input "https://cdn.shopify.com/s/files/1/0565/5343/9303/files/gempages_564649419601871…"
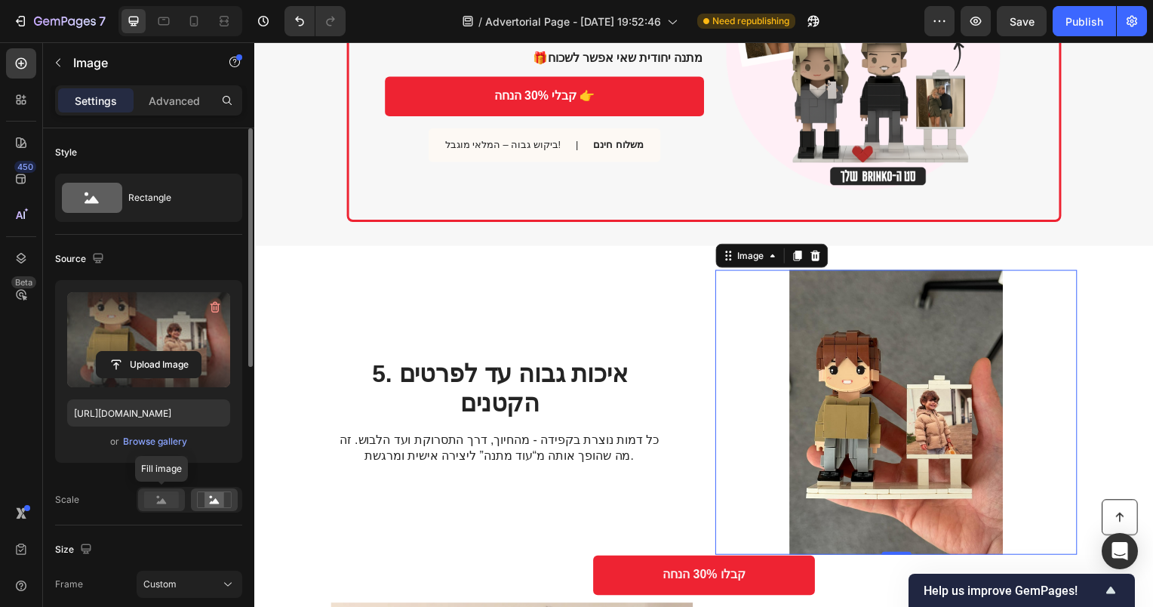
click at [155, 497] on rect at bounding box center [161, 499] width 35 height 17
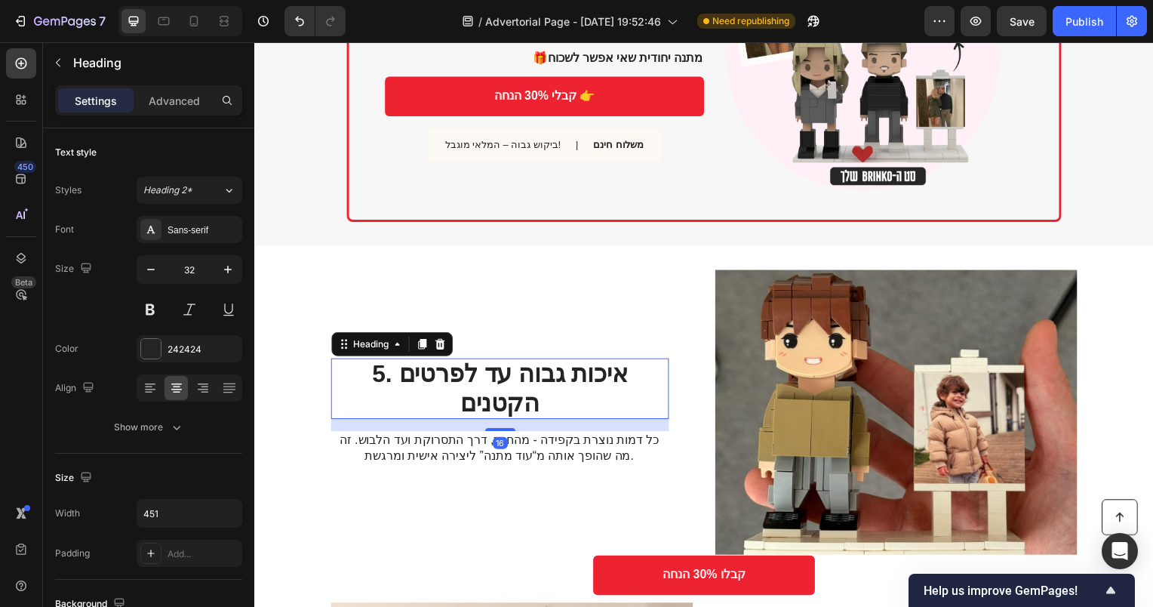
click at [505, 400] on h2 "5. איכות גבוה עד לפרטים הקטנים" at bounding box center [501, 391] width 340 height 61
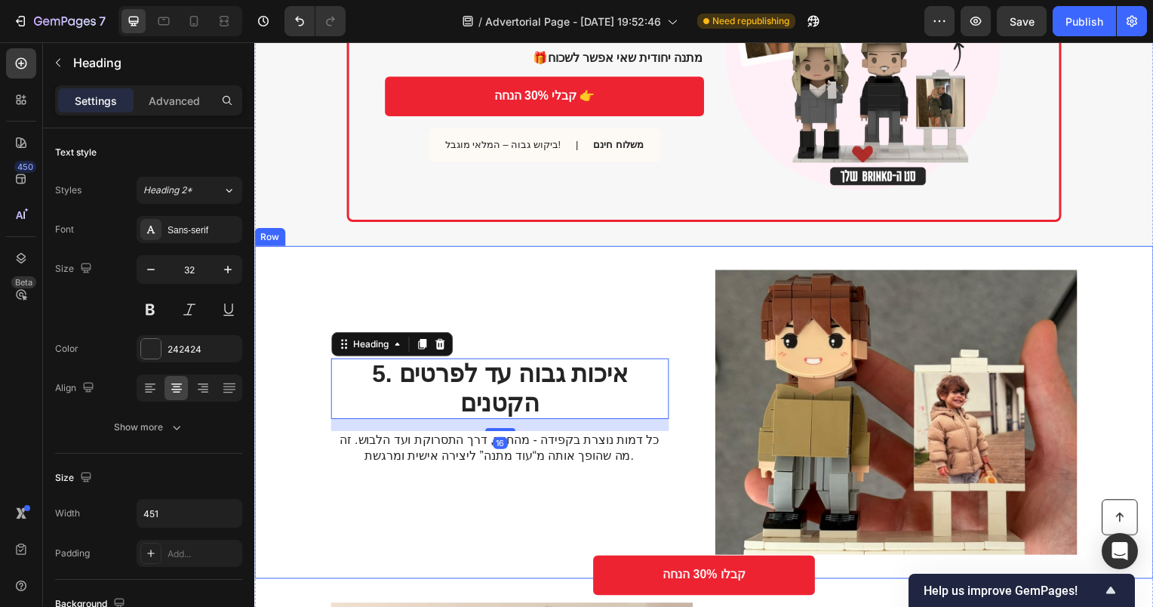
click at [510, 283] on div "5. איכות גבוה עד לפרטים הקטנים Heading 16 כל דמות נוצרת בקפידה - מהחיוך, דרך הת…" at bounding box center [501, 415] width 340 height 287
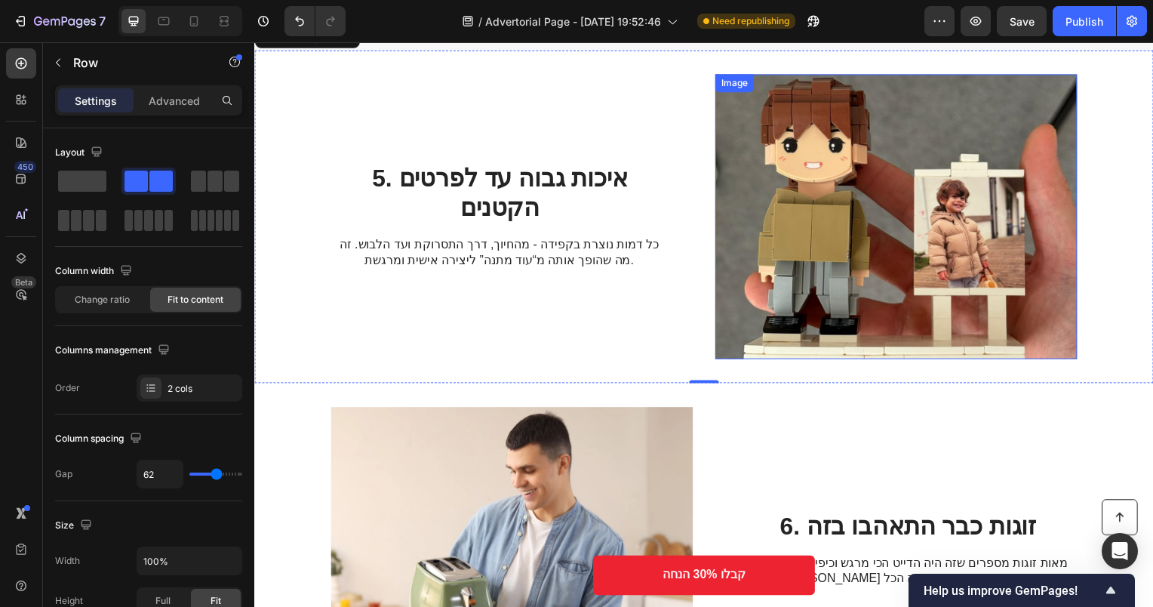
scroll to position [1977, 0]
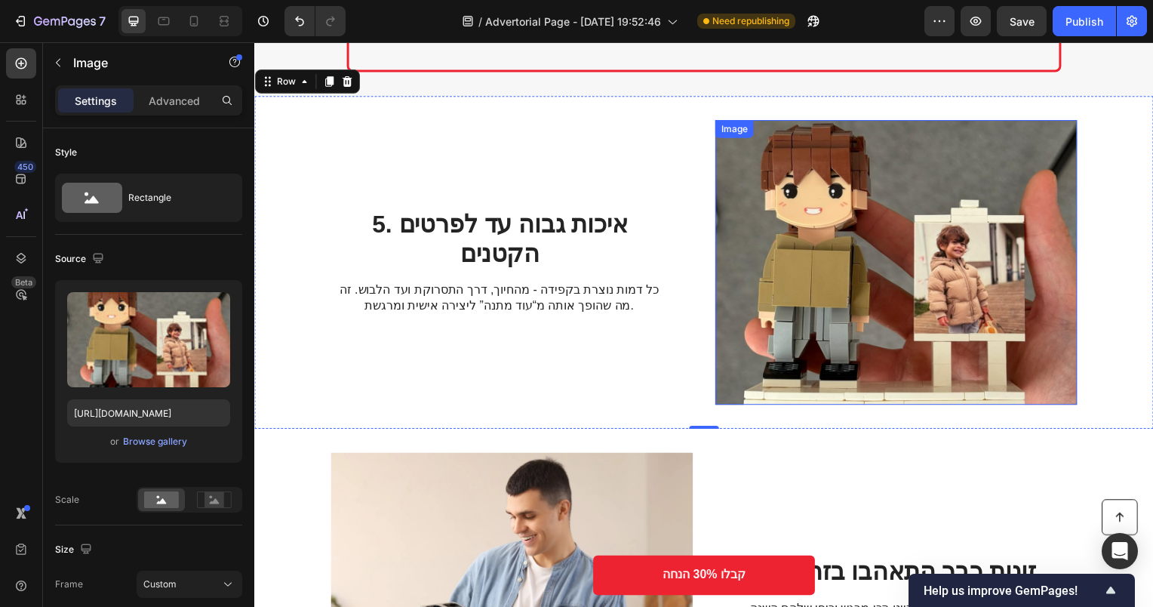
click at [915, 274] on img at bounding box center [901, 264] width 365 height 287
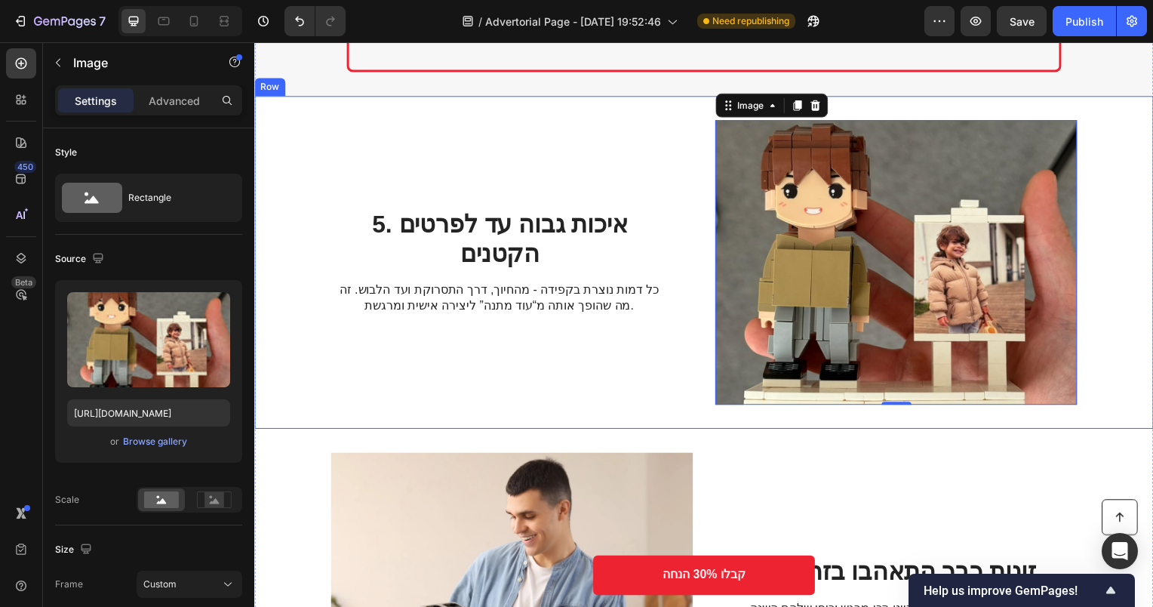
click at [653, 232] on h2 "5. איכות גבוה עד לפרטים הקטנים" at bounding box center [501, 240] width 340 height 61
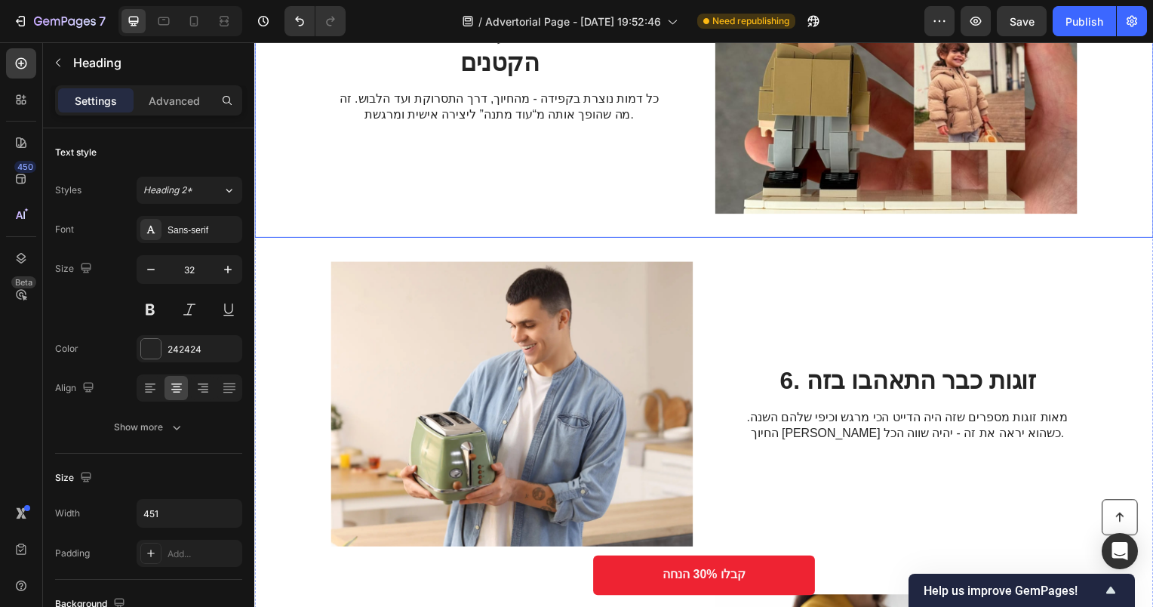
scroll to position [2279, 0]
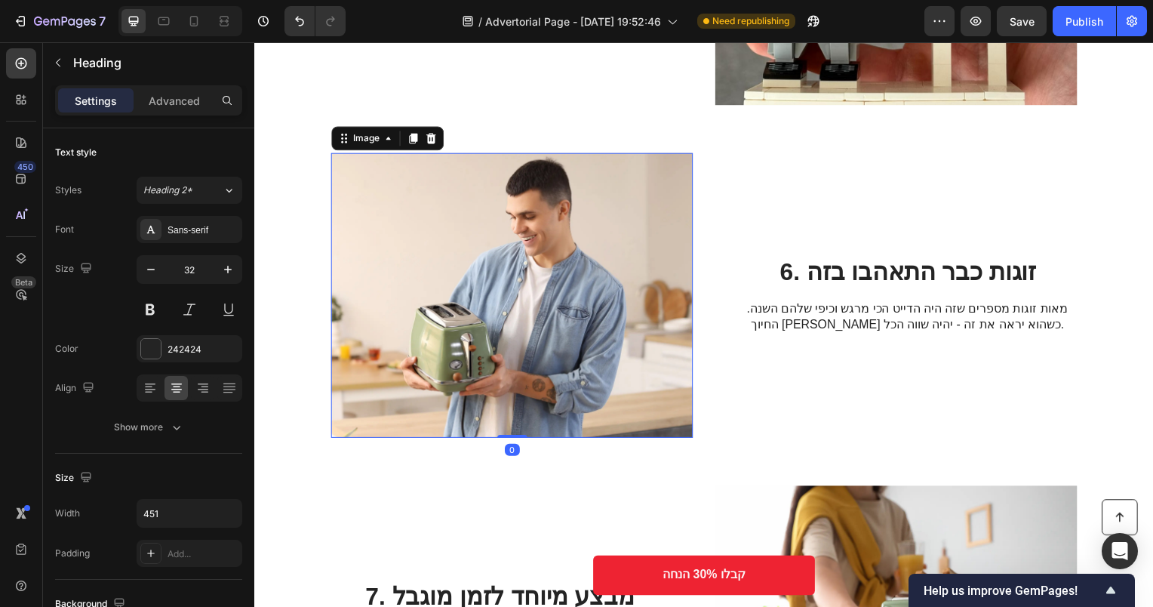
click at [500, 243] on img at bounding box center [513, 297] width 365 height 287
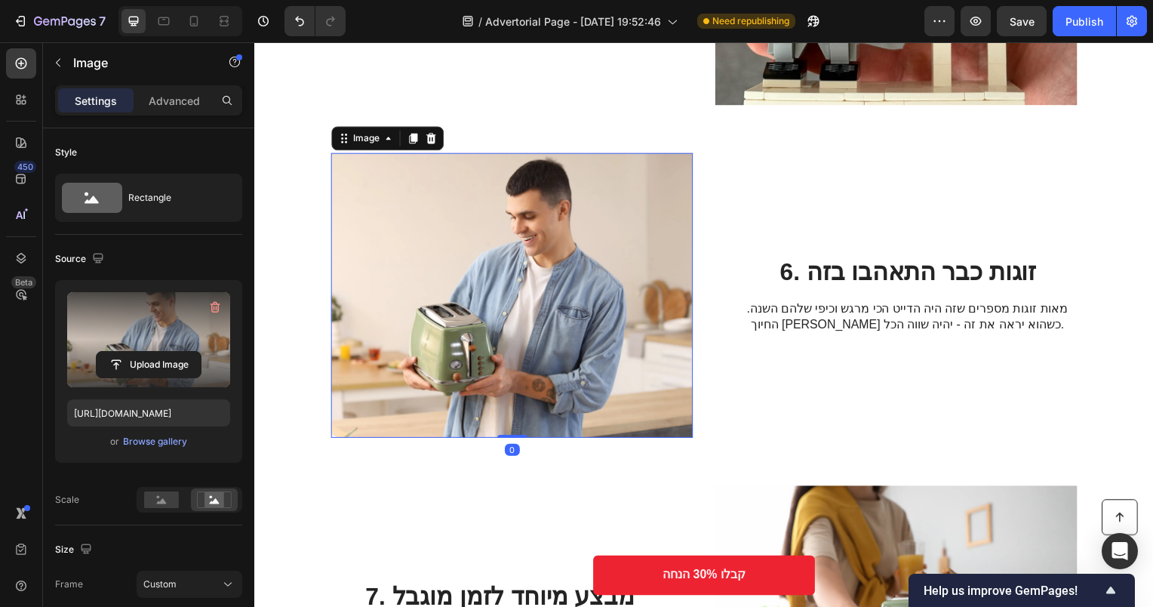
click at [164, 315] on label at bounding box center [148, 339] width 163 height 95
click at [164, 352] on input "file" at bounding box center [149, 365] width 104 height 26
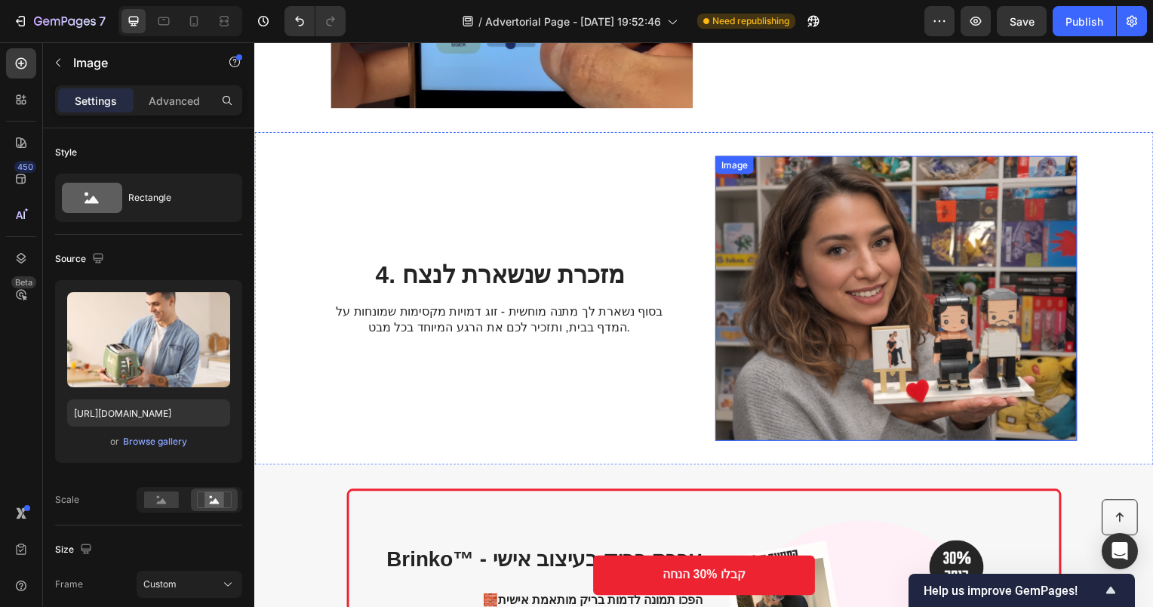
scroll to position [920, 0]
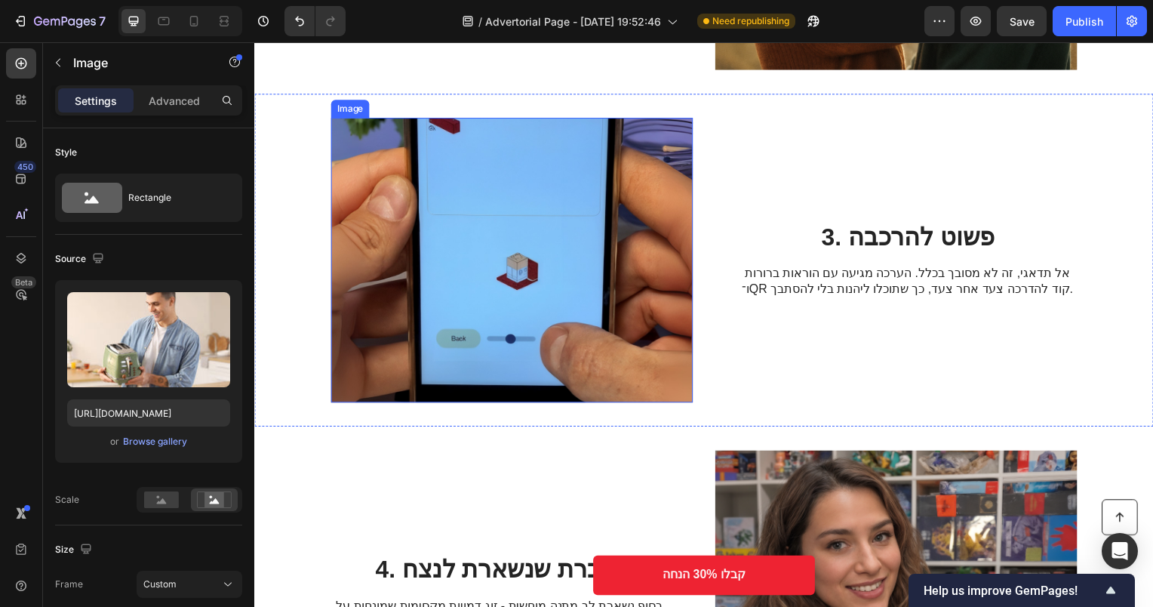
click at [568, 242] on img at bounding box center [513, 261] width 365 height 287
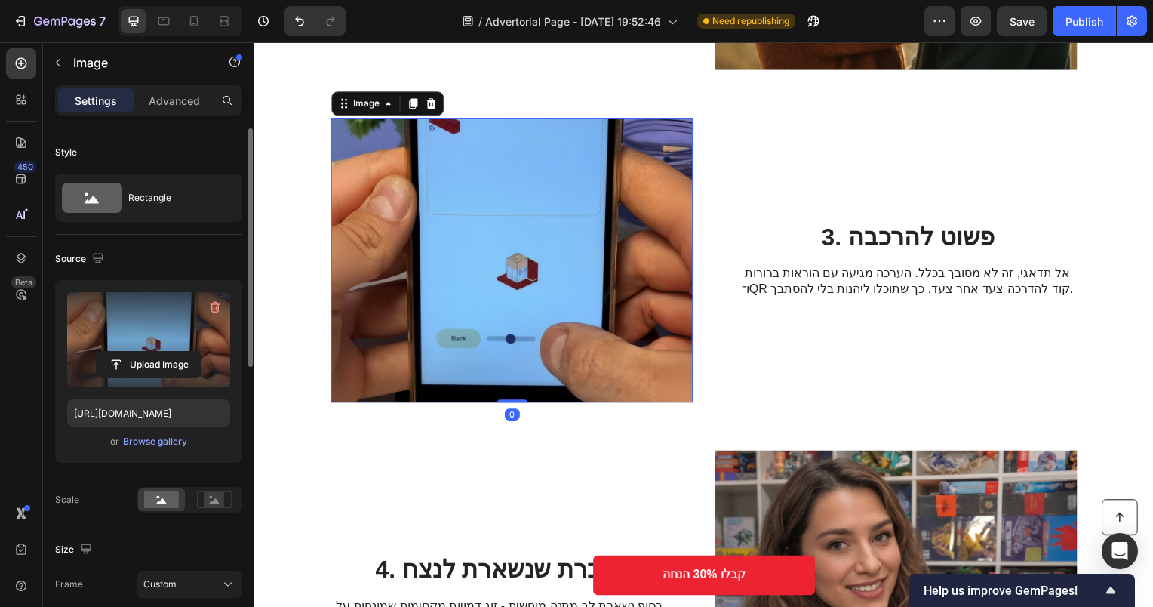
click at [162, 305] on label at bounding box center [148, 339] width 163 height 95
click at [162, 352] on input "file" at bounding box center [149, 365] width 104 height 26
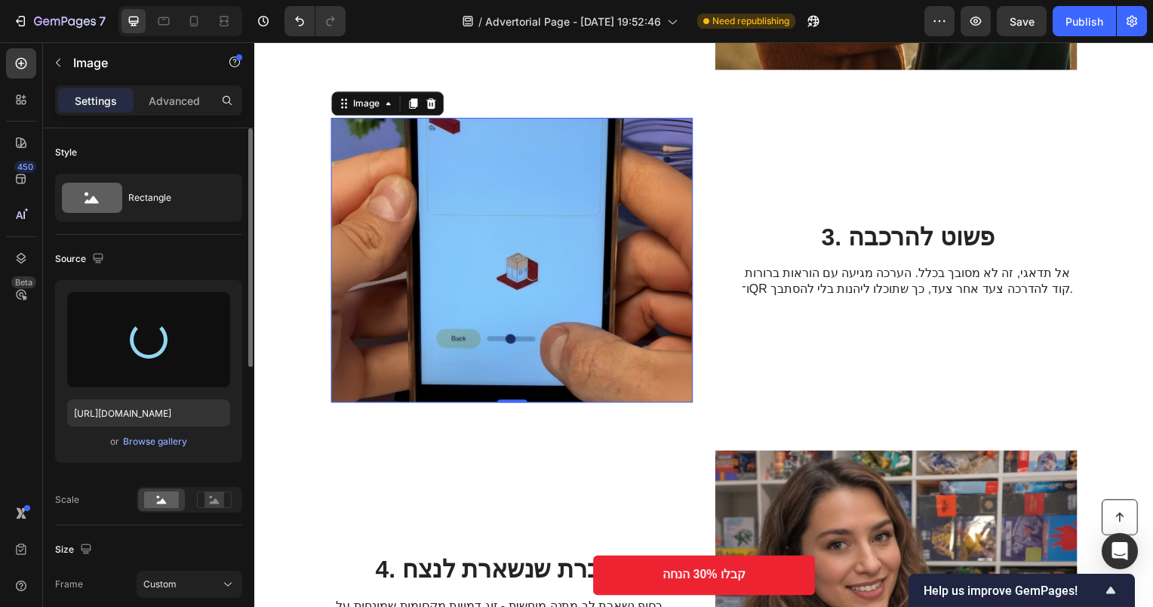
type input "https://cdn.shopify.com/s/files/1/0565/5343/9303/files/gempages_564649419601871…"
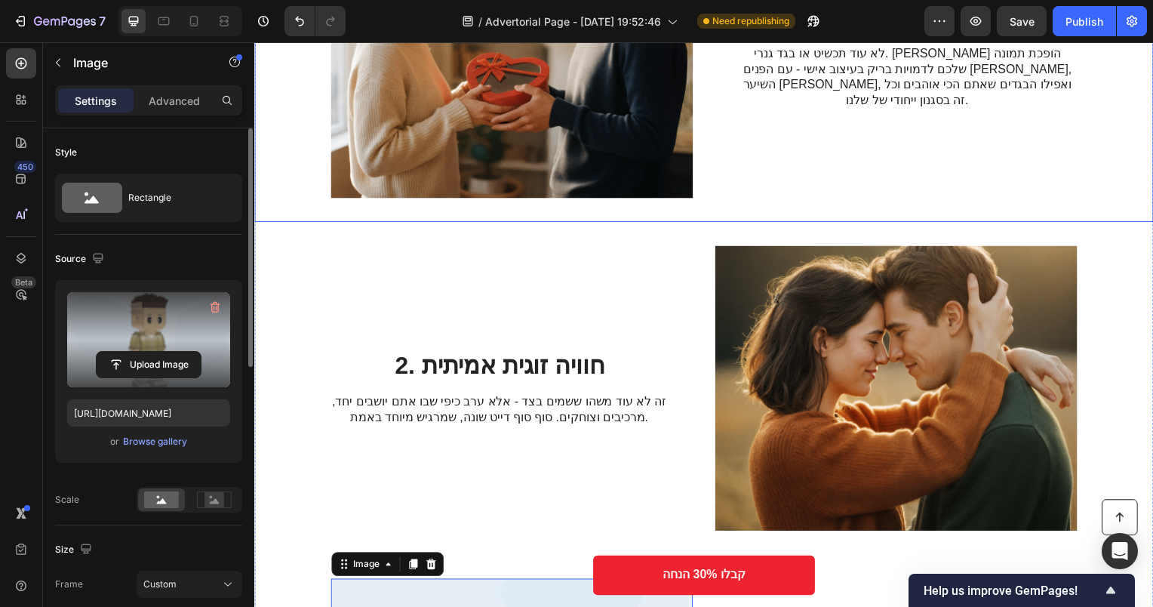
scroll to position [467, 0]
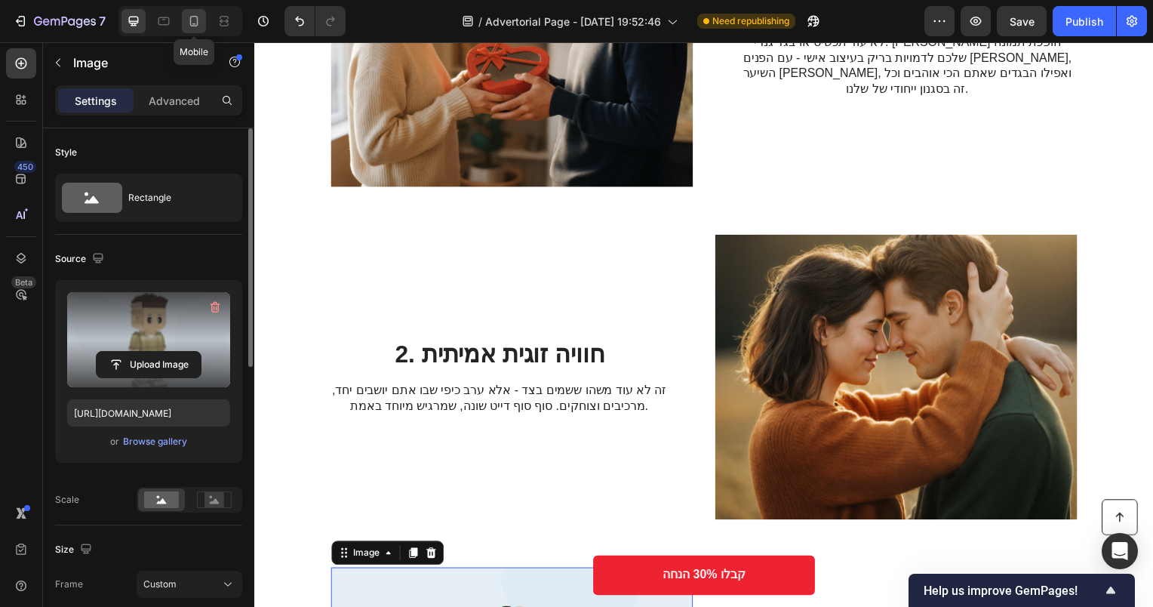
click at [199, 23] on icon at bounding box center [193, 21] width 15 height 15
type input "335"
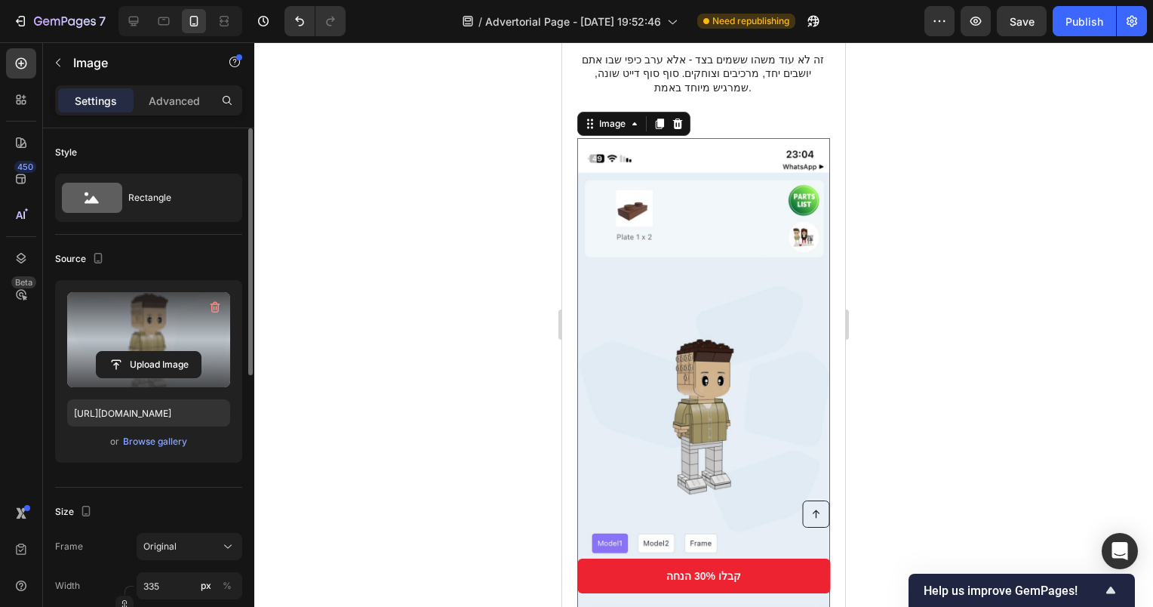
scroll to position [1016, 0]
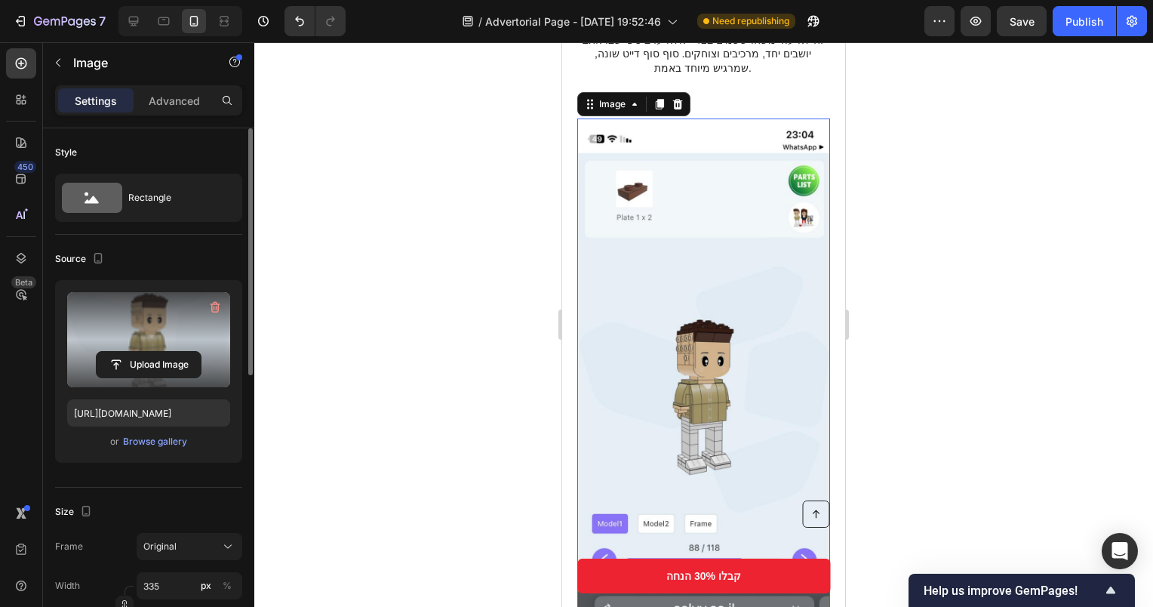
click at [736, 215] on img at bounding box center [703, 391] width 253 height 546
click at [166, 342] on label at bounding box center [148, 339] width 163 height 95
click at [166, 352] on input "file" at bounding box center [149, 365] width 104 height 26
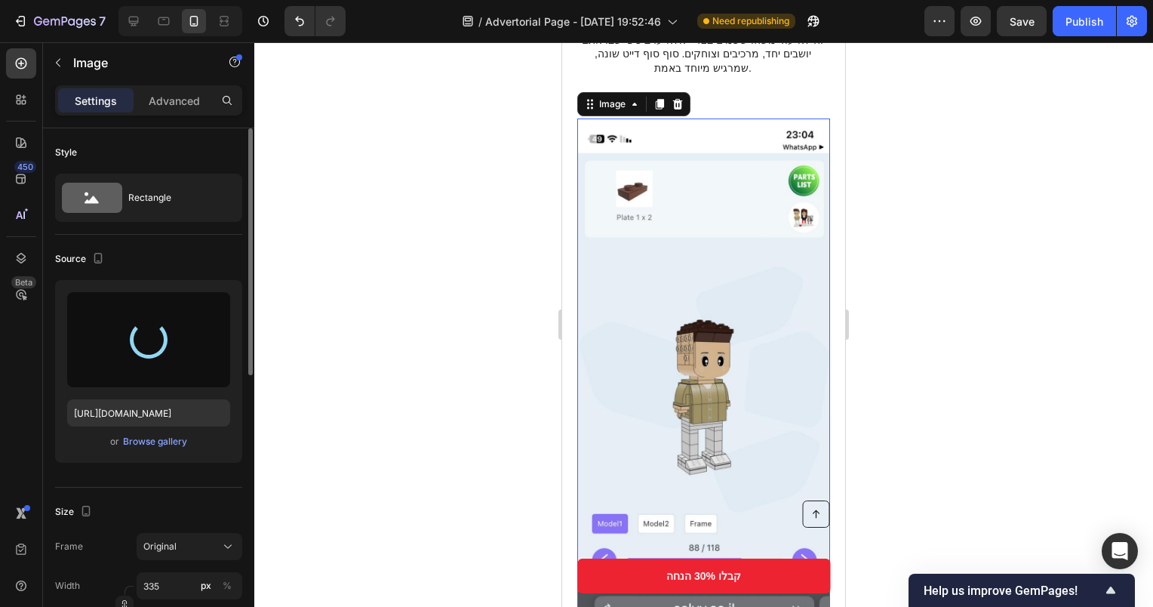
type input "https://cdn.shopify.com/s/files/1/0565/5343/9303/files/gempages_564649419601871…"
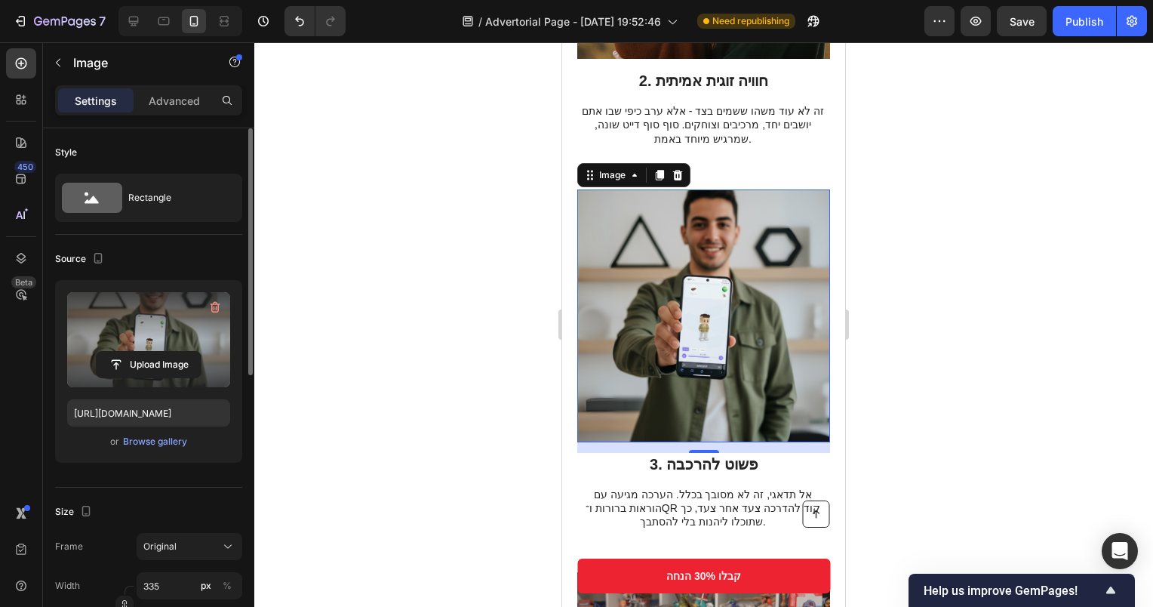
scroll to position [940, 0]
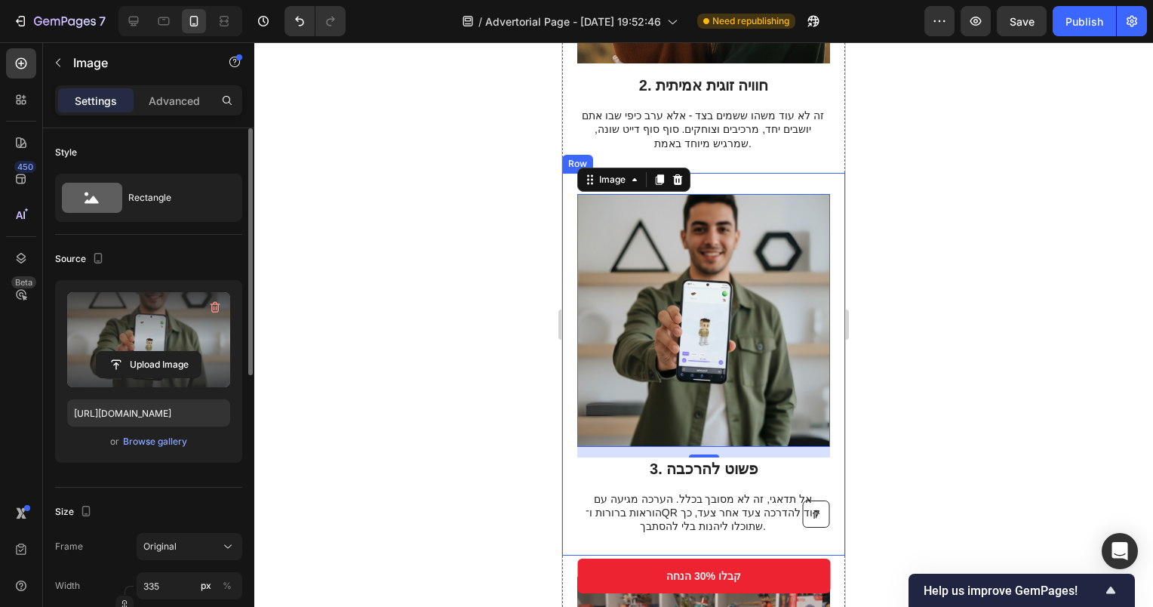
click at [780, 173] on div "Image 0 3. פשוט להרכבה Heading אל תדאגי, זה לא מסובך בכלל. הערכה מגיעה עם הוראו…" at bounding box center [703, 364] width 283 height 383
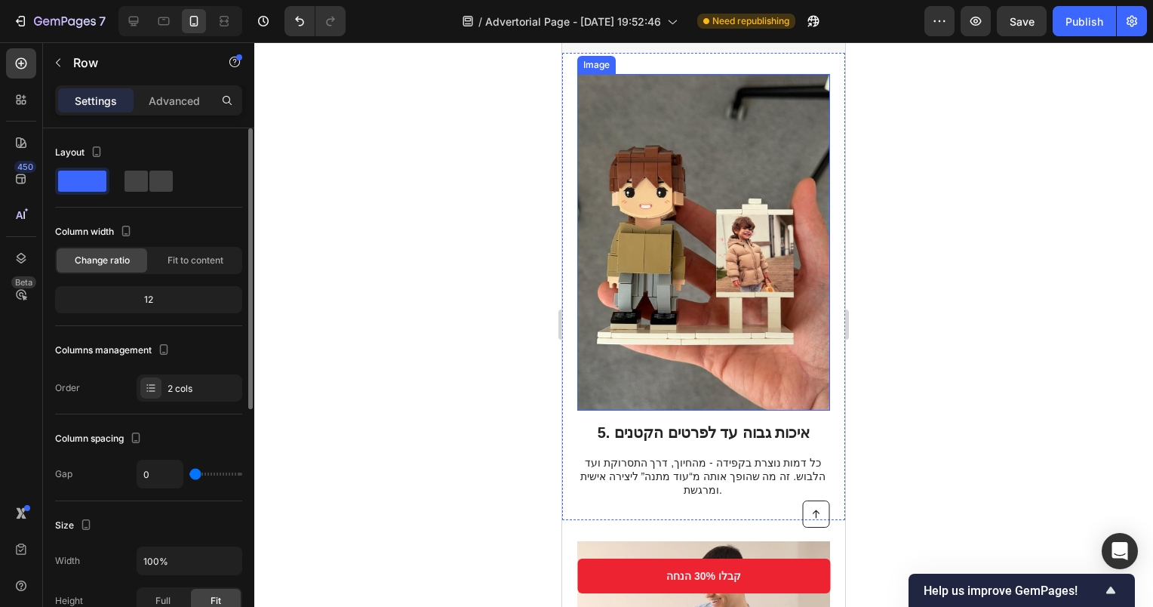
scroll to position [2299, 0]
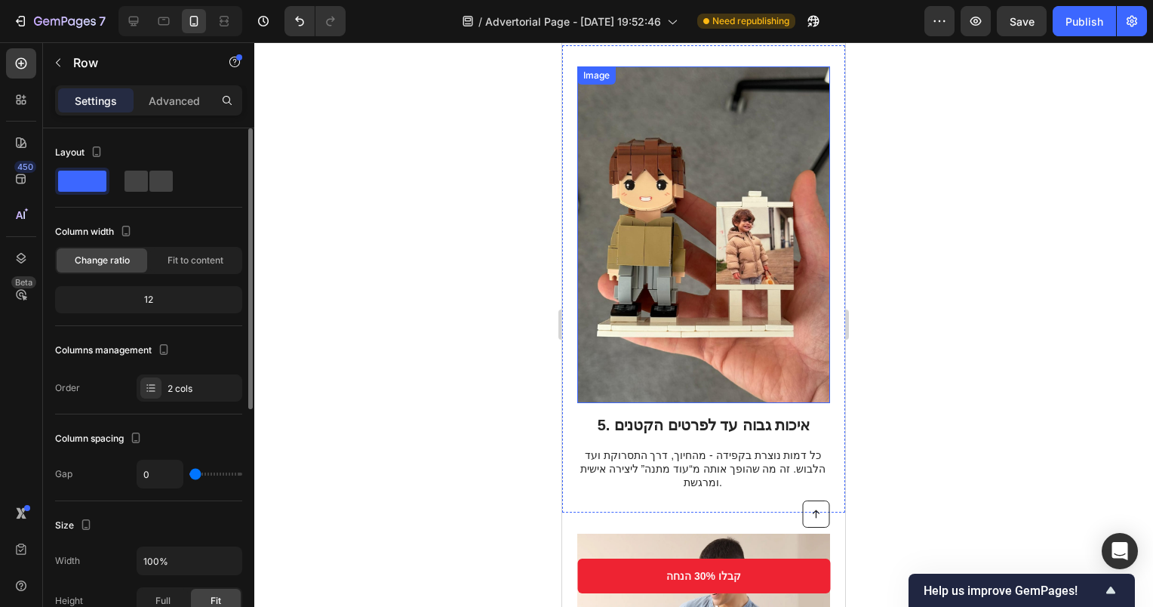
click at [728, 229] on img at bounding box center [703, 234] width 253 height 337
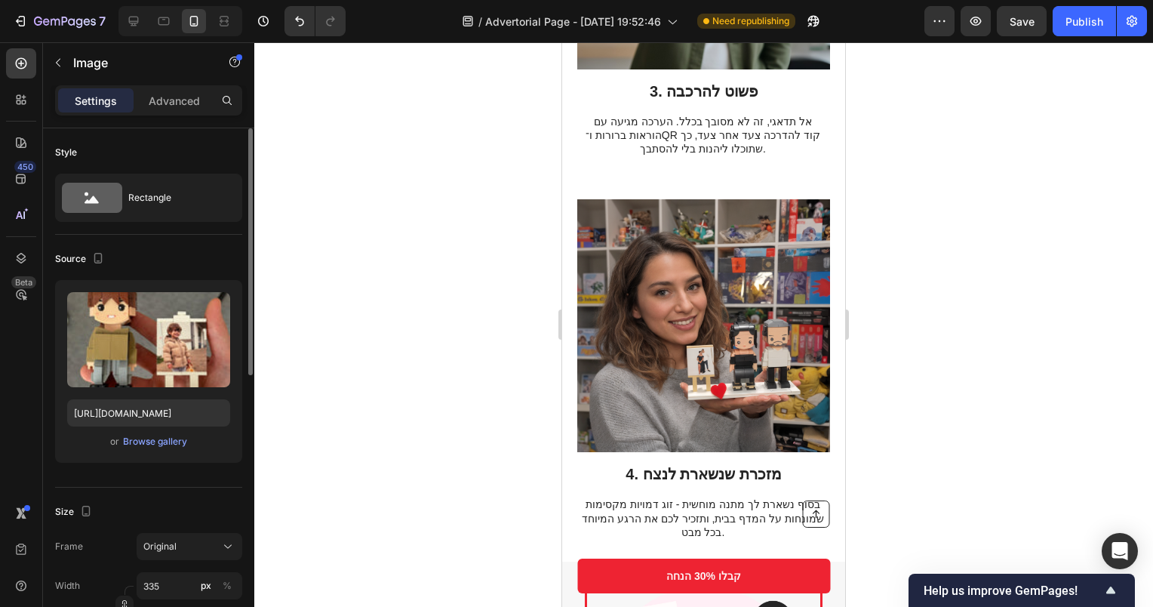
scroll to position [1016, 0]
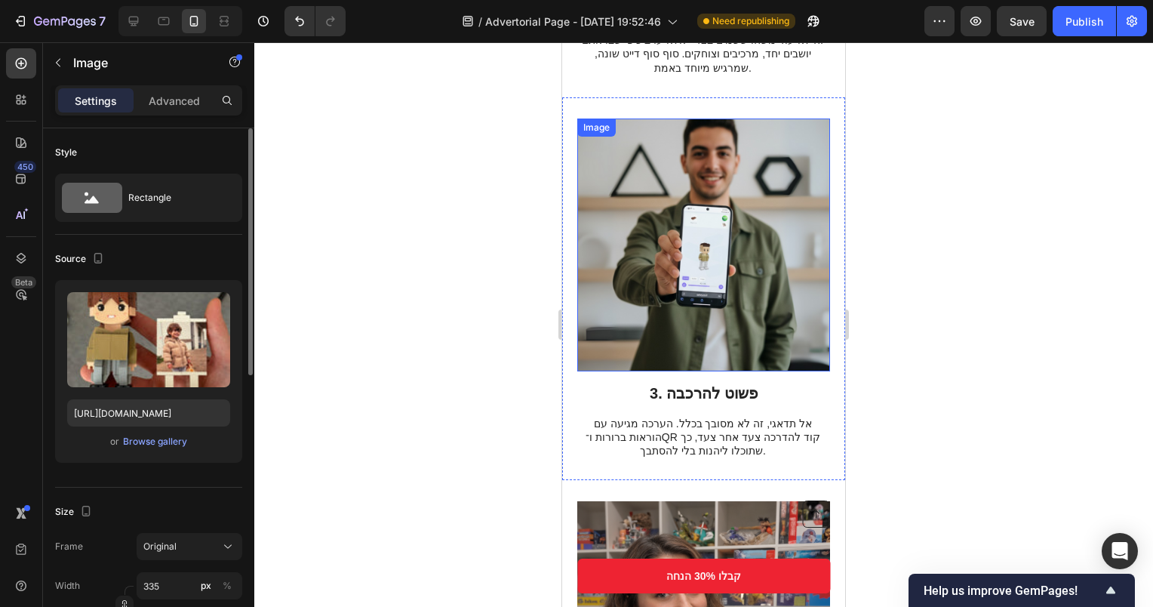
click at [744, 148] on img at bounding box center [703, 244] width 253 height 253
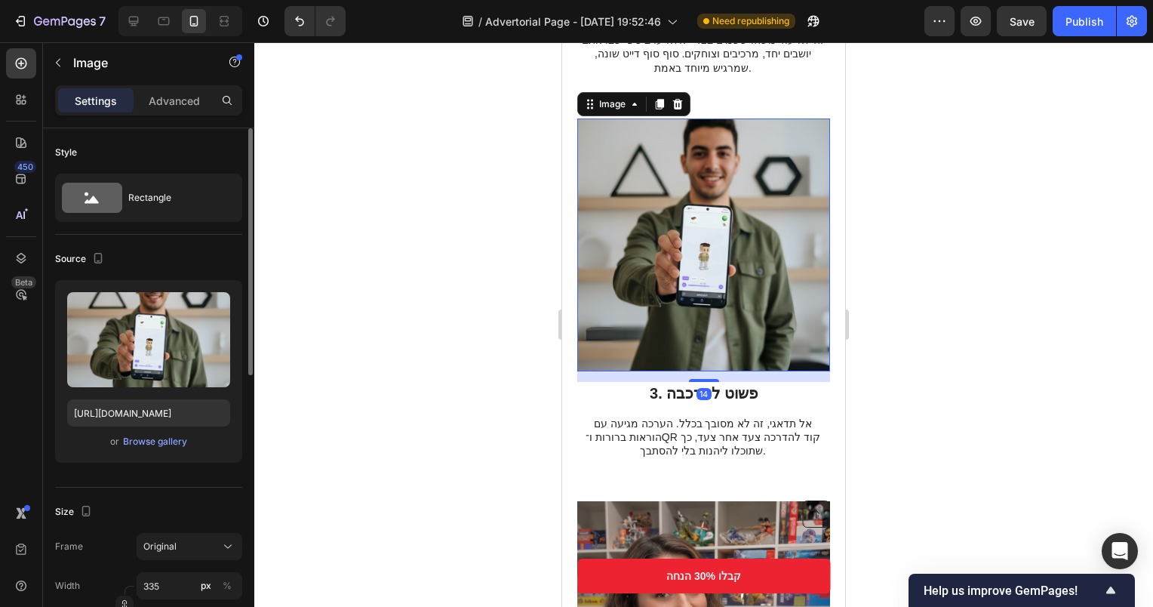
click at [820, 97] on div "Image 14 3. פשוט להרכבה Heading אל תדאגי, זה לא מסובך בכלל. הערכה מגיעה עם הורא…" at bounding box center [703, 288] width 283 height 383
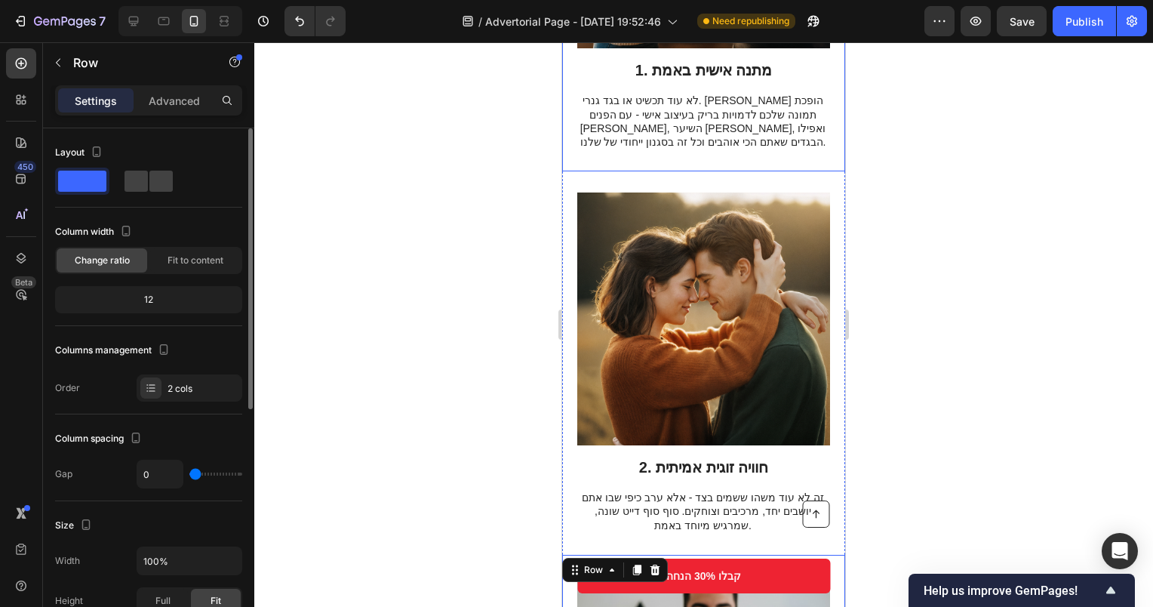
scroll to position [563, 0]
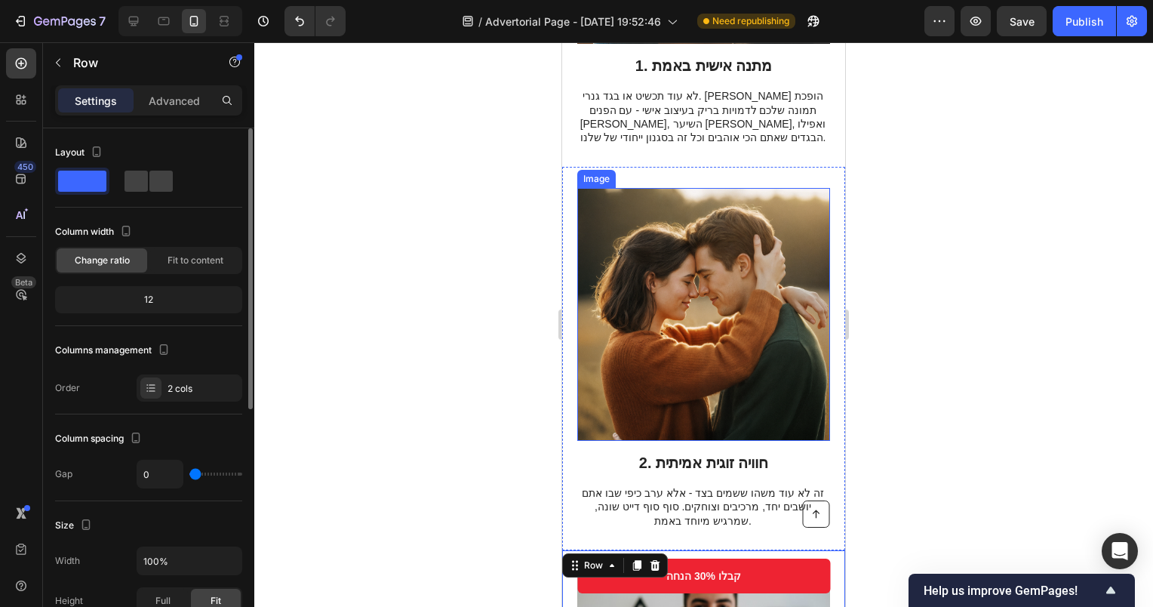
click at [761, 236] on img at bounding box center [703, 314] width 253 height 253
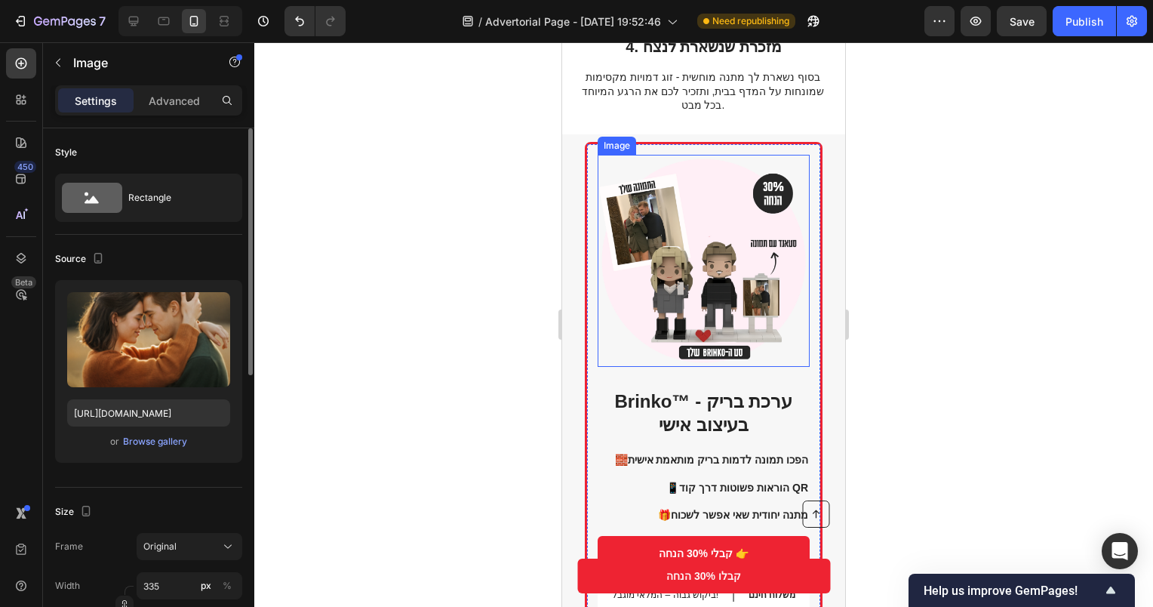
scroll to position [1997, 0]
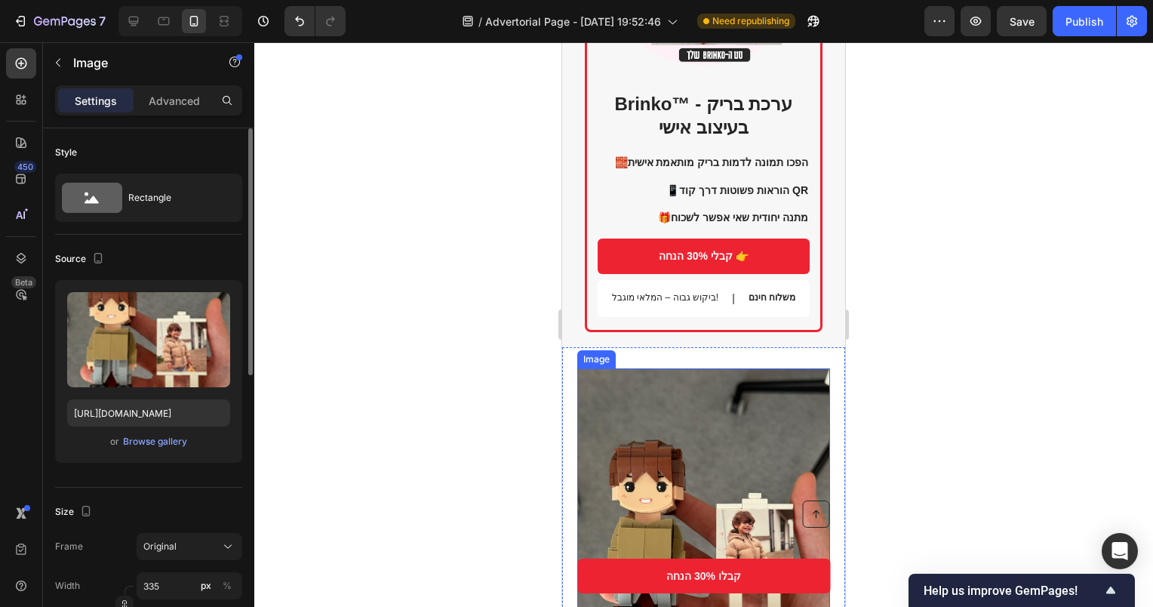
click at [706, 408] on img at bounding box center [703, 536] width 253 height 337
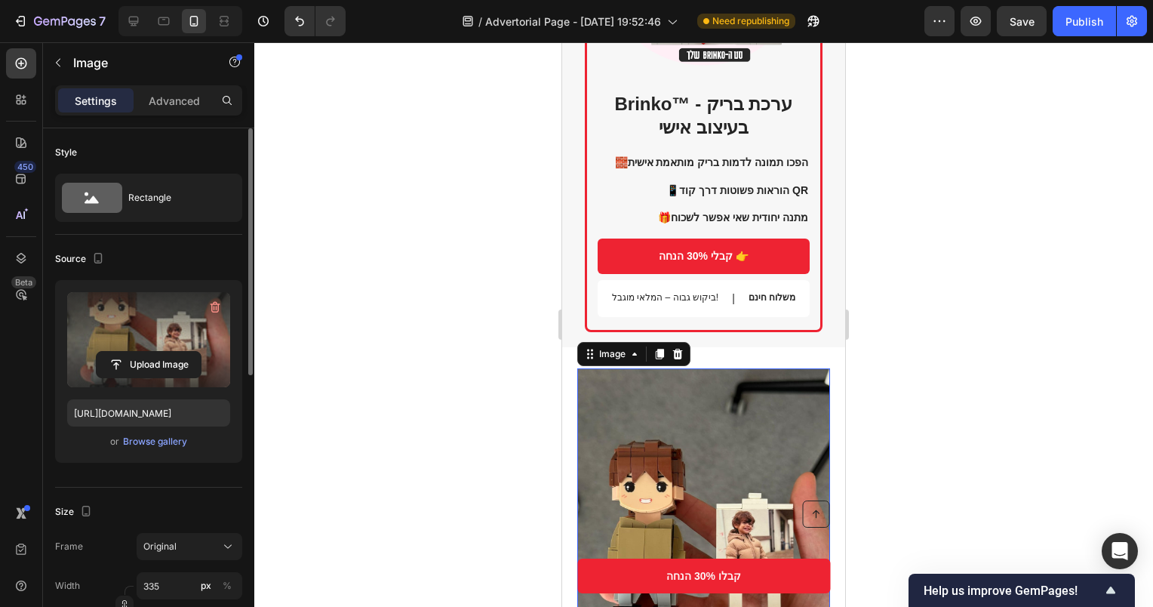
click at [133, 324] on label at bounding box center [148, 339] width 163 height 95
click at [133, 352] on input "file" at bounding box center [149, 365] width 104 height 26
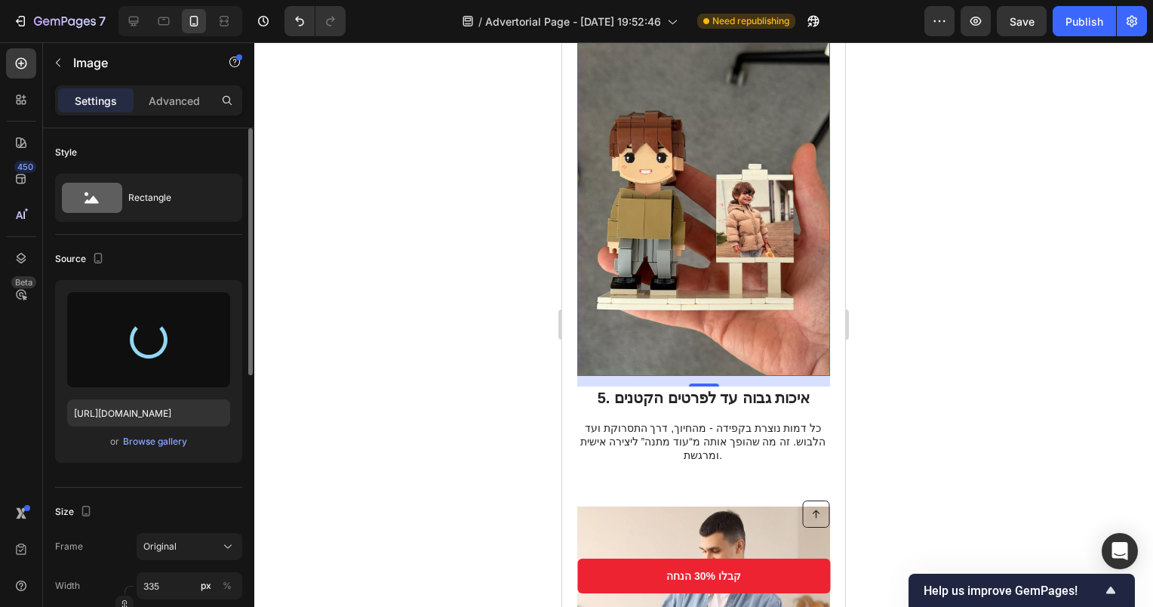
scroll to position [2299, 0]
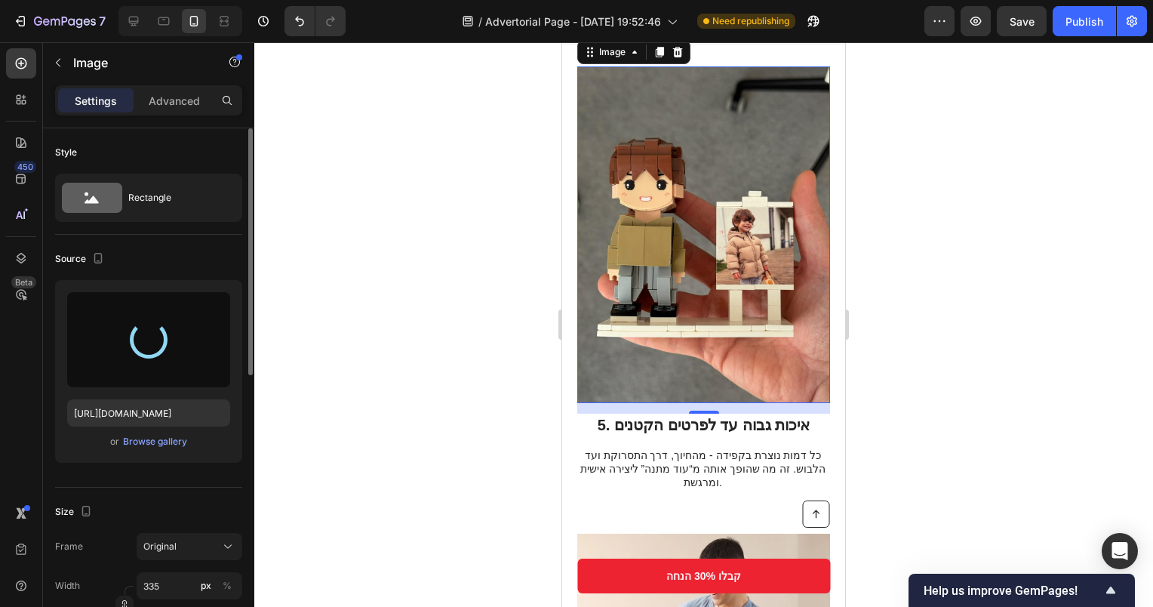
type input "https://cdn.shopify.com/s/files/1/0565/5343/9303/files/gempages_564649419601871…"
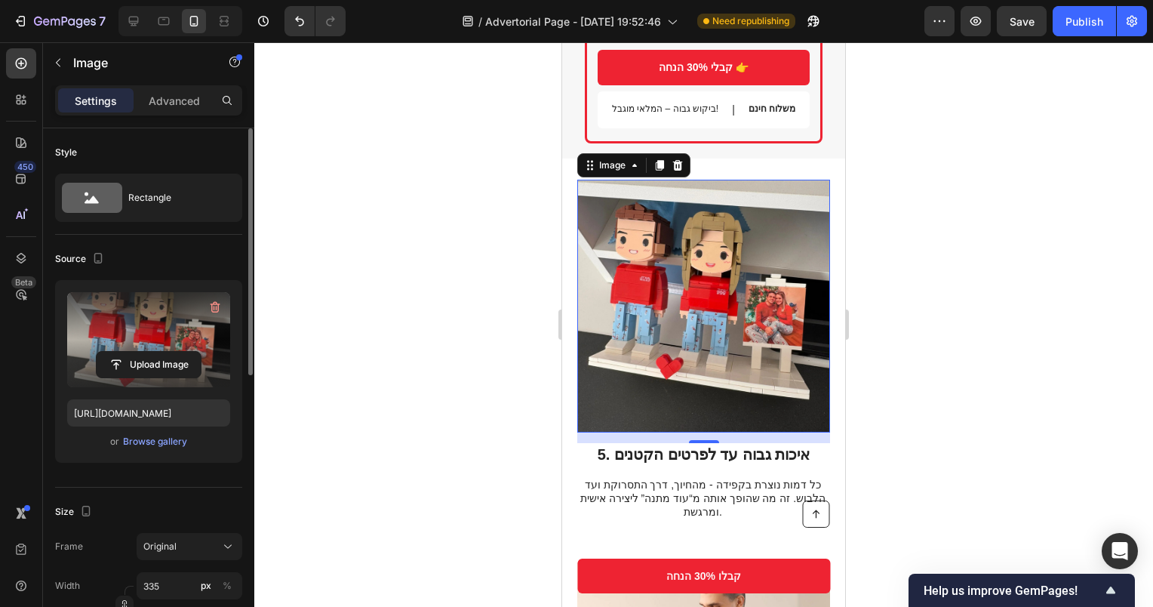
scroll to position [2223, 0]
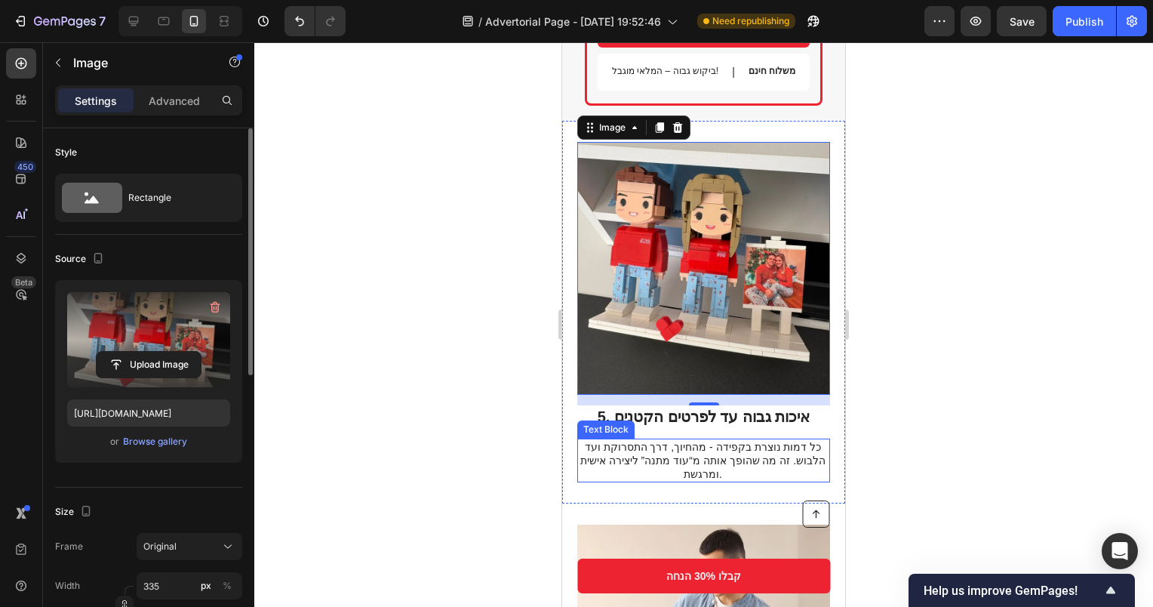
click at [745, 440] on p "כל דמות נוצרת בקפידה - מהחיוך, דרך התסרוקת ועד הלבוש. זה מה שהופך אותה מ“עוד מת…" at bounding box center [702, 461] width 251 height 42
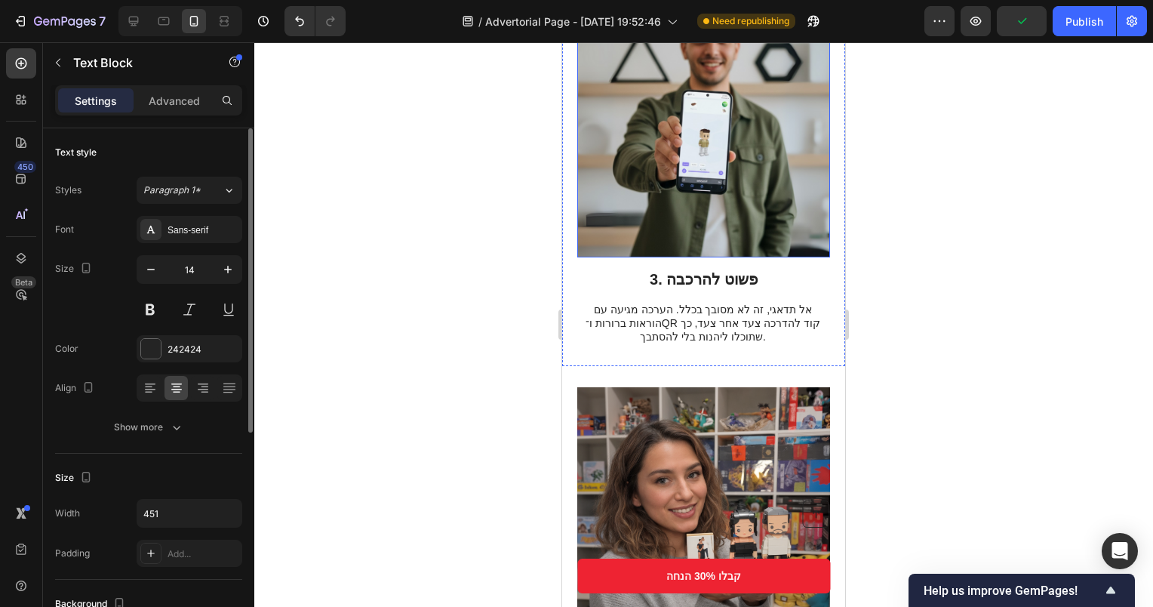
scroll to position [1393, 0]
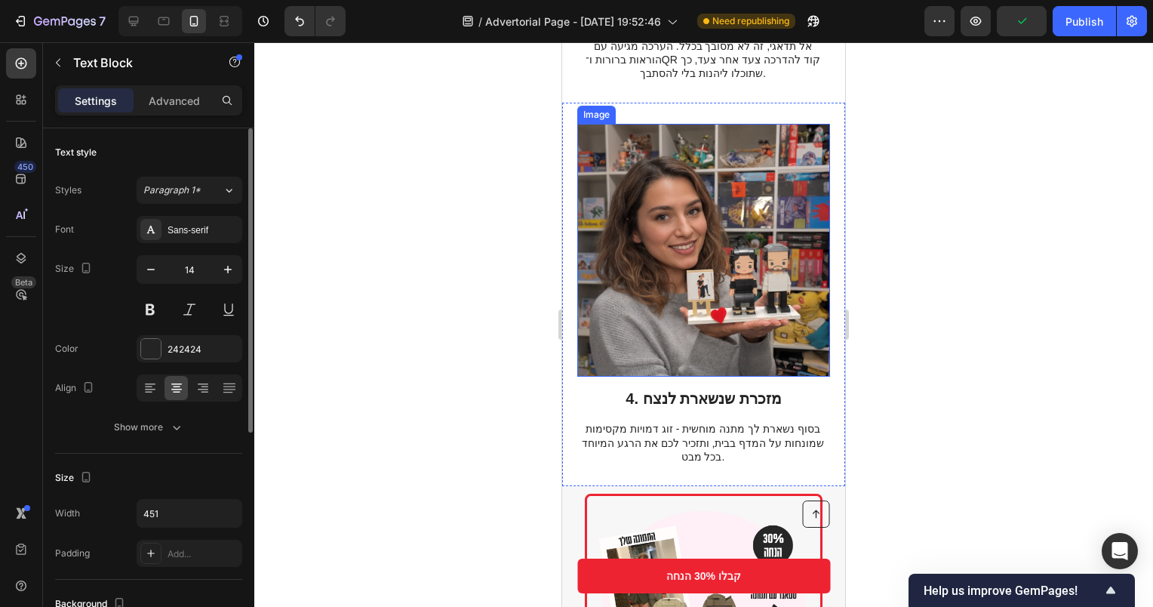
click at [665, 250] on img at bounding box center [703, 250] width 253 height 253
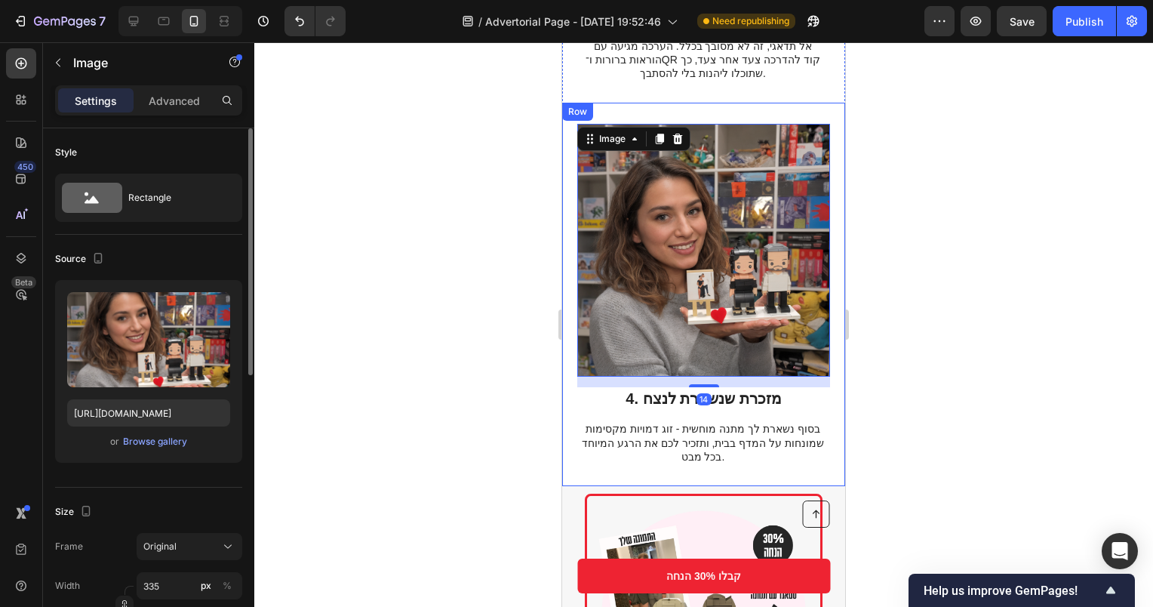
click at [779, 420] on div "בסוף נשארת לך מתנה מוחשית - זוג דמויות מקסימות שמונחות על המדף בבית, ותזכיר לכם…" at bounding box center [703, 442] width 253 height 45
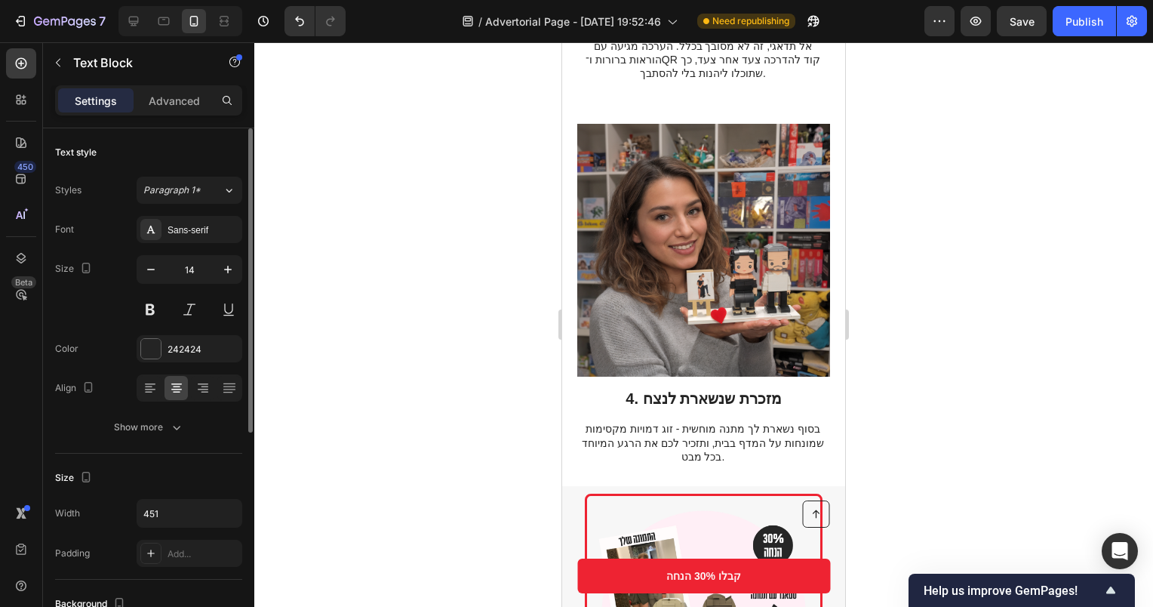
scroll to position [1887, 0]
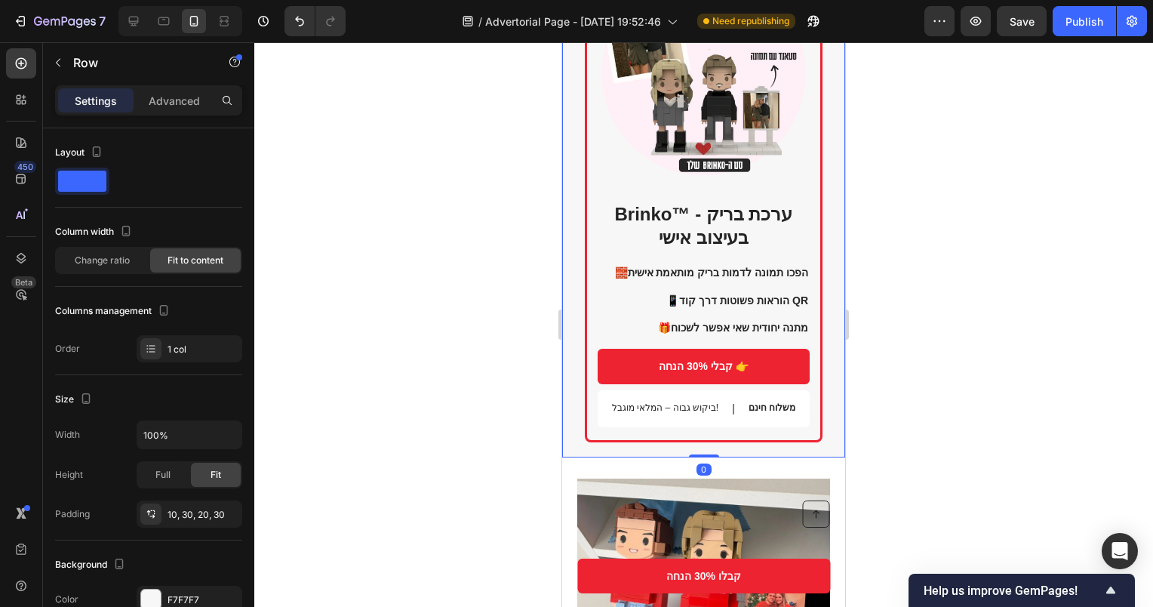
click at [824, 317] on div "Brinko™ - ערכת בריק בעיצוב אישי Heading 🧱 הפכו תמונה לדמות בריק מותאמת אישית 📱 …" at bounding box center [703, 202] width 283 height 510
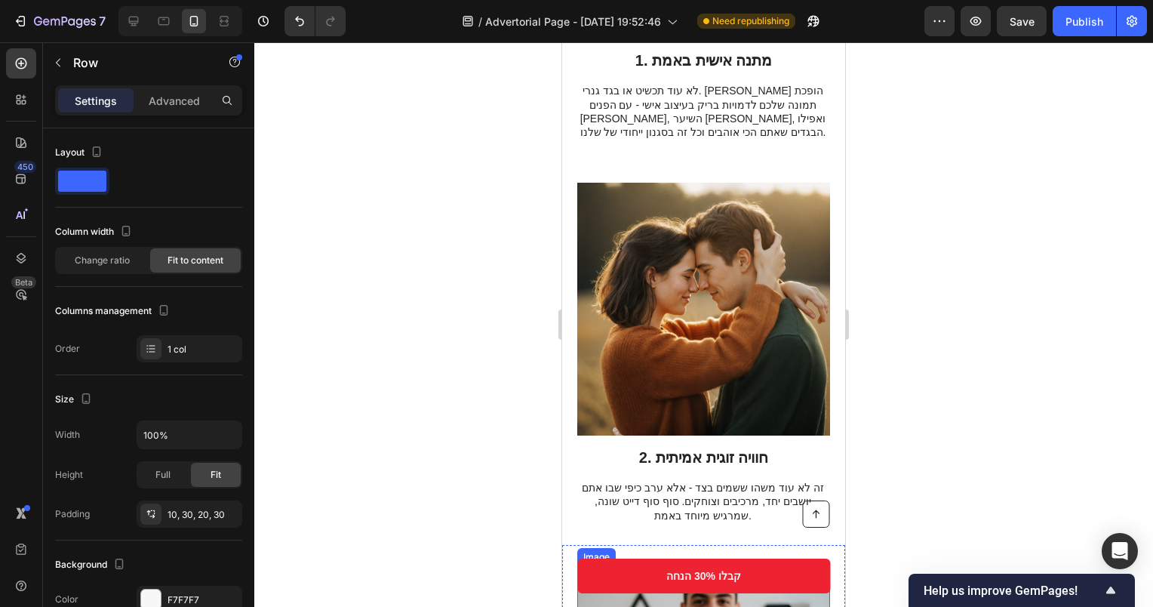
scroll to position [528, 0]
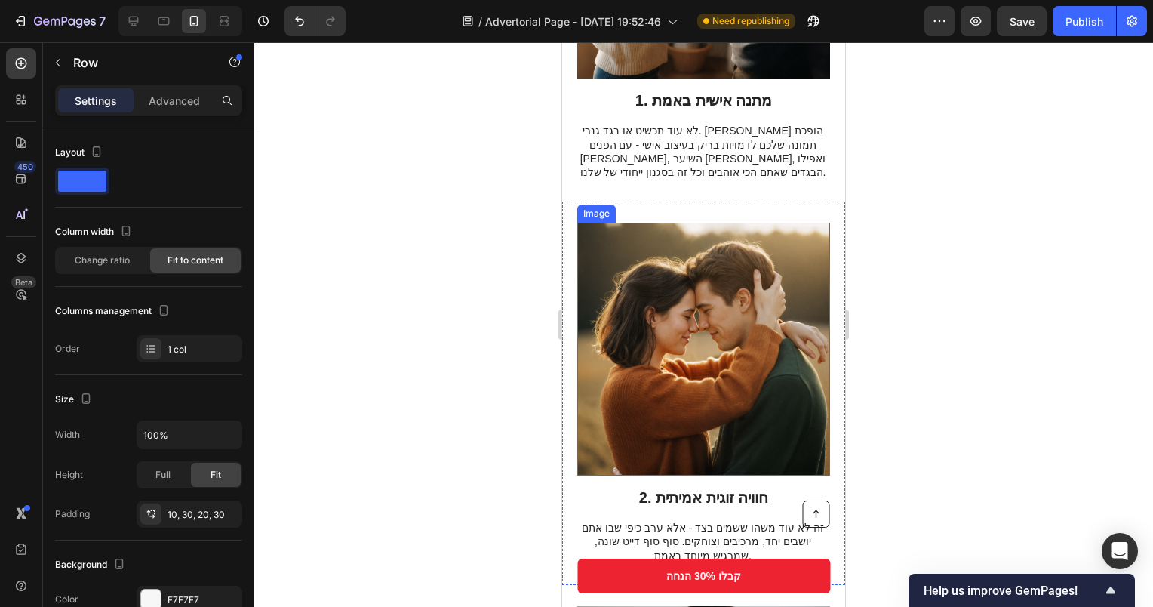
click at [714, 229] on img at bounding box center [703, 349] width 253 height 253
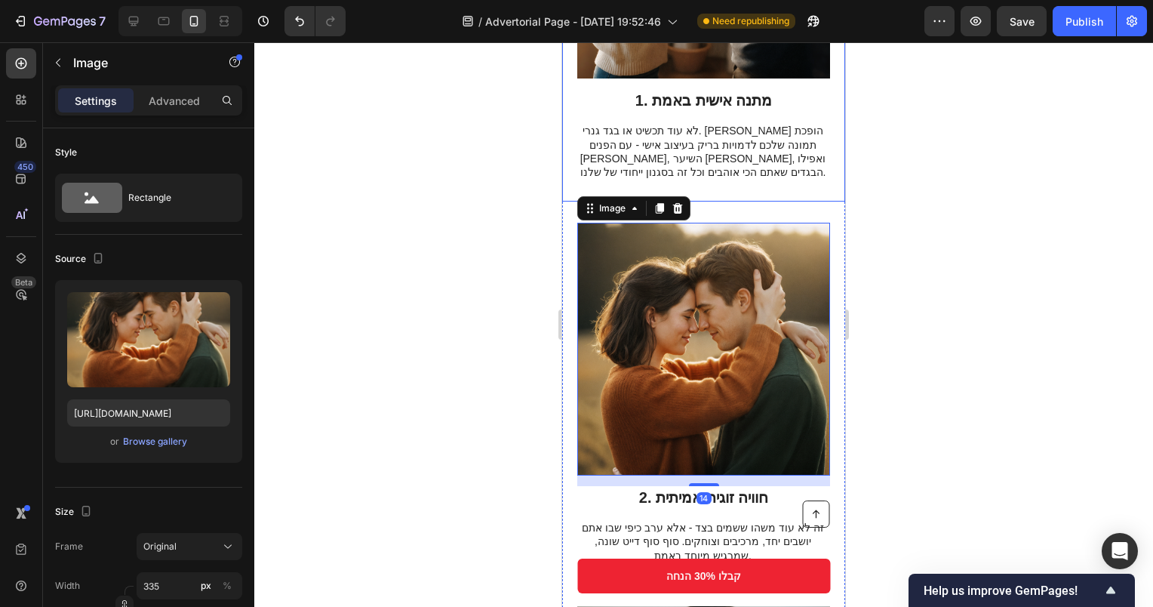
click at [754, 184] on div "Image 1. מתנה אישית באמת Heading לא עוד תכשיט או בגד גנרי. Brinko הופכת תמונה ש…" at bounding box center [703, 3] width 283 height 397
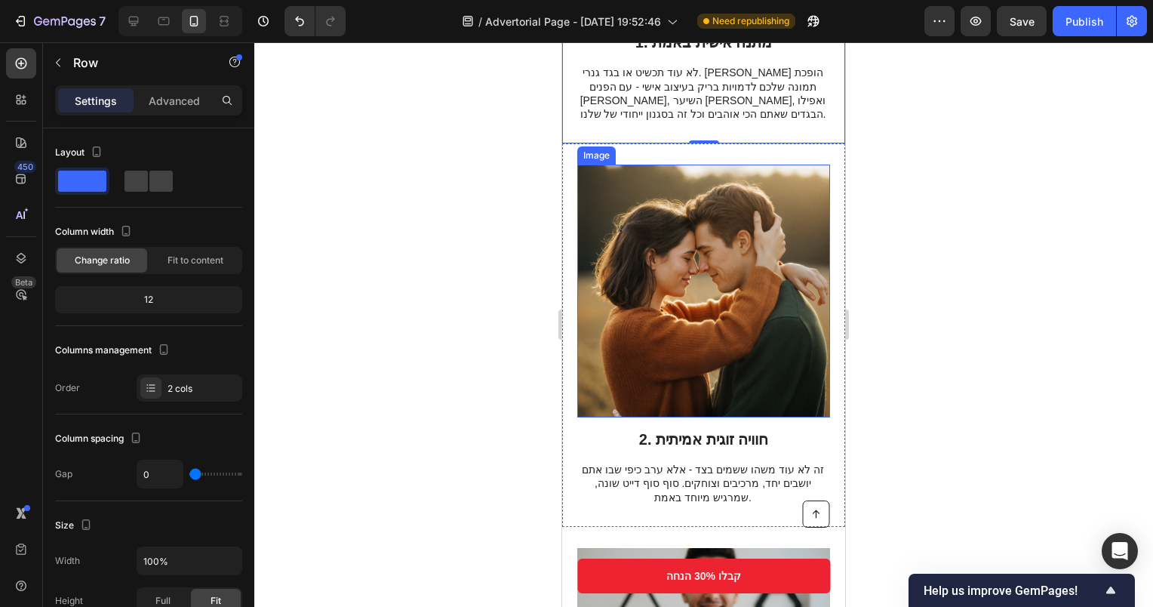
scroll to position [604, 0]
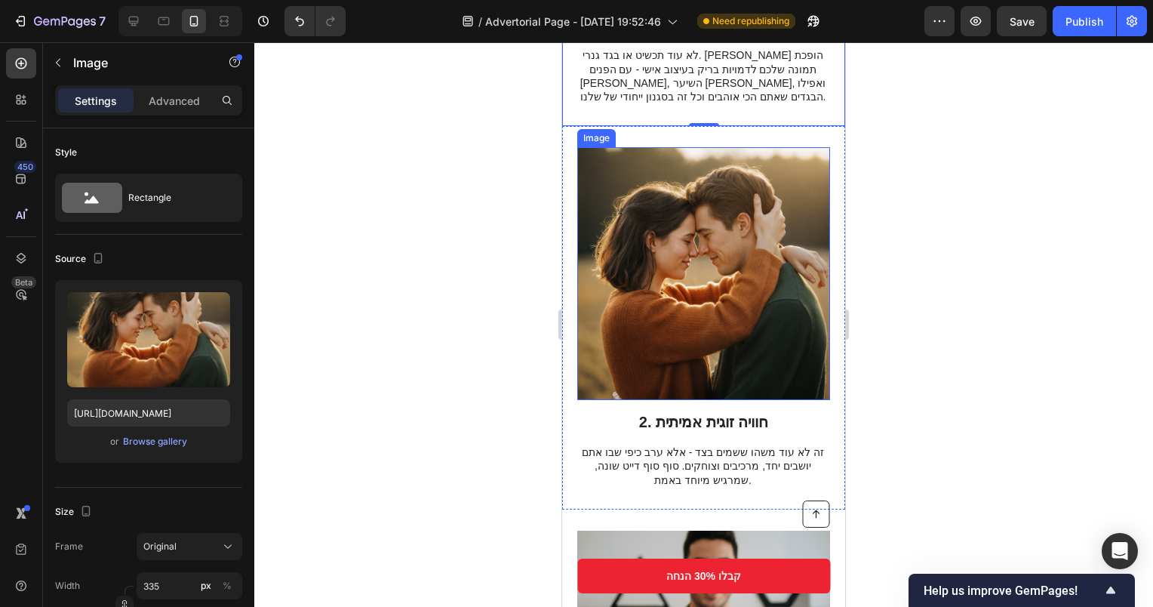
click at [692, 295] on img at bounding box center [703, 273] width 253 height 253
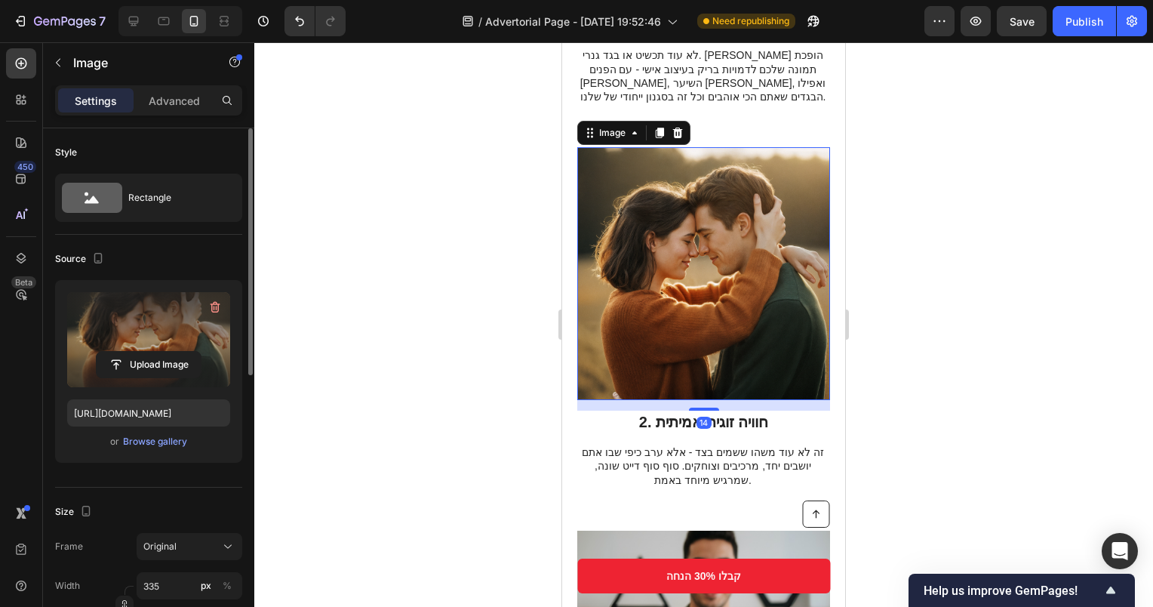
click at [146, 342] on label at bounding box center [148, 339] width 163 height 95
click at [146, 352] on input "file" at bounding box center [149, 365] width 104 height 26
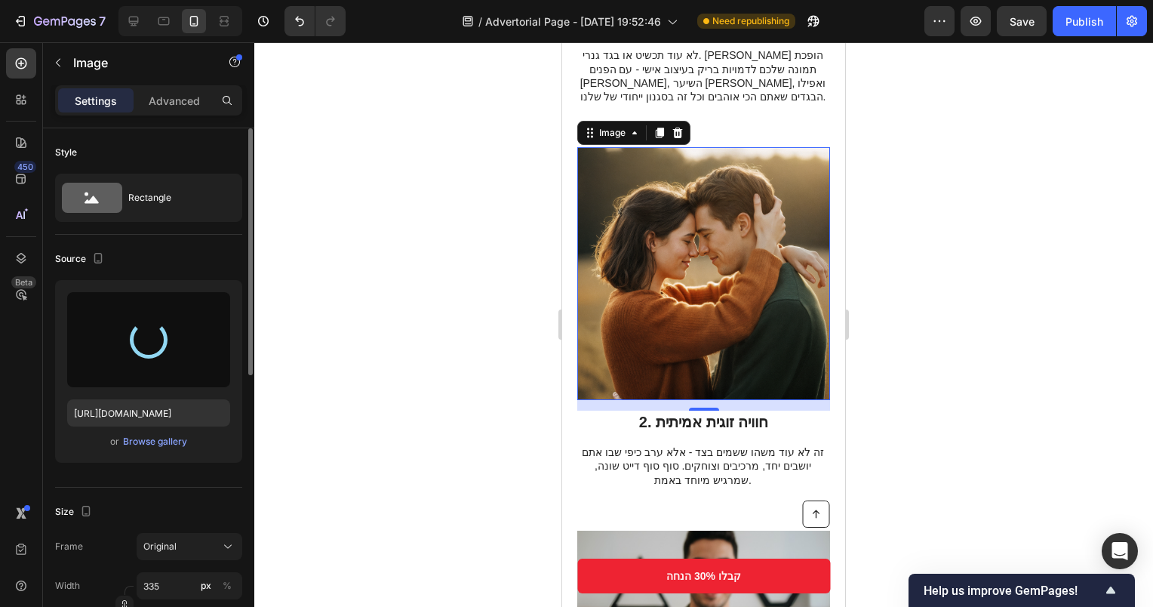
type input "https://cdn.shopify.com/s/files/1/0565/5343/9303/files/gempages_564649419601871…"
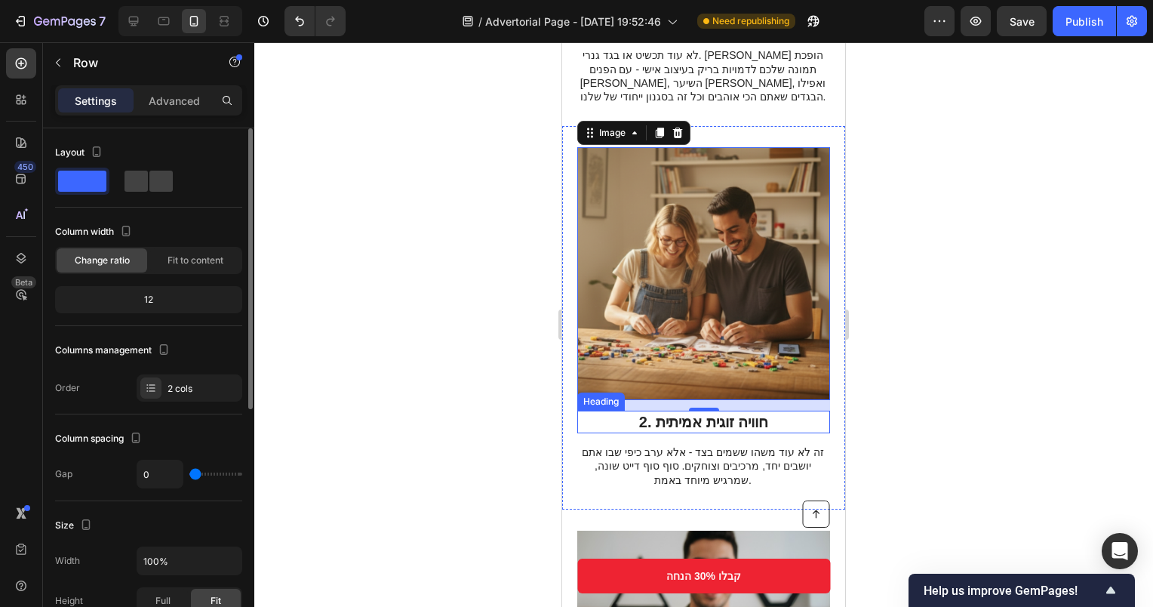
click at [758, 479] on div "2. חוויה זוגית אמיתית Heading זה לא עוד משהו ששמים בצד - אלא ערב כיפי שבו אתם י…" at bounding box center [703, 317] width 283 height 383
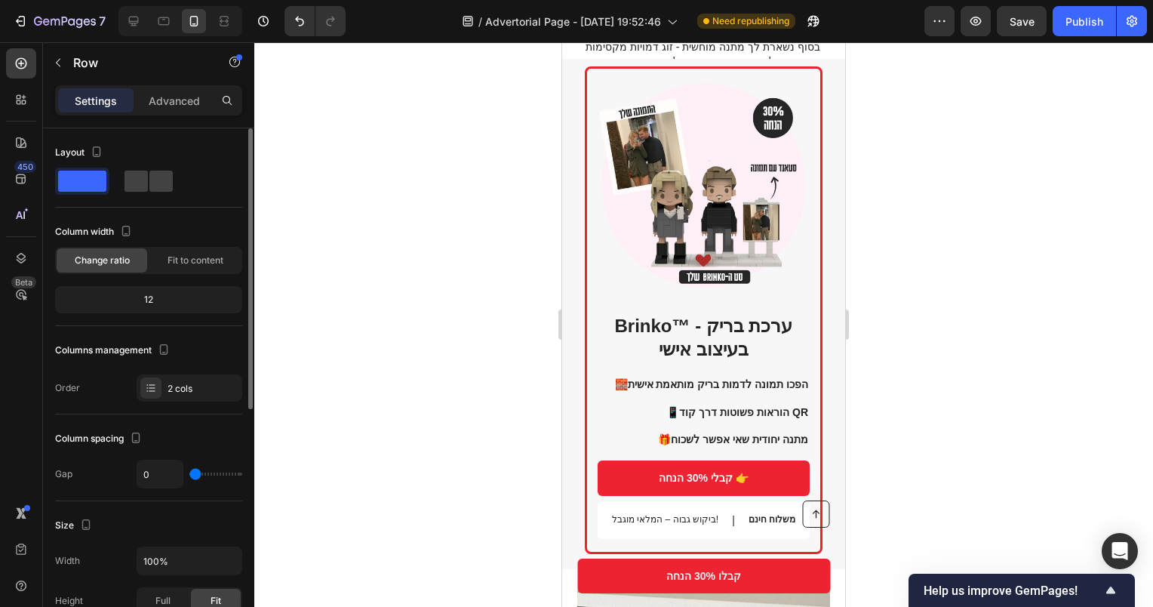
scroll to position [1736, 0]
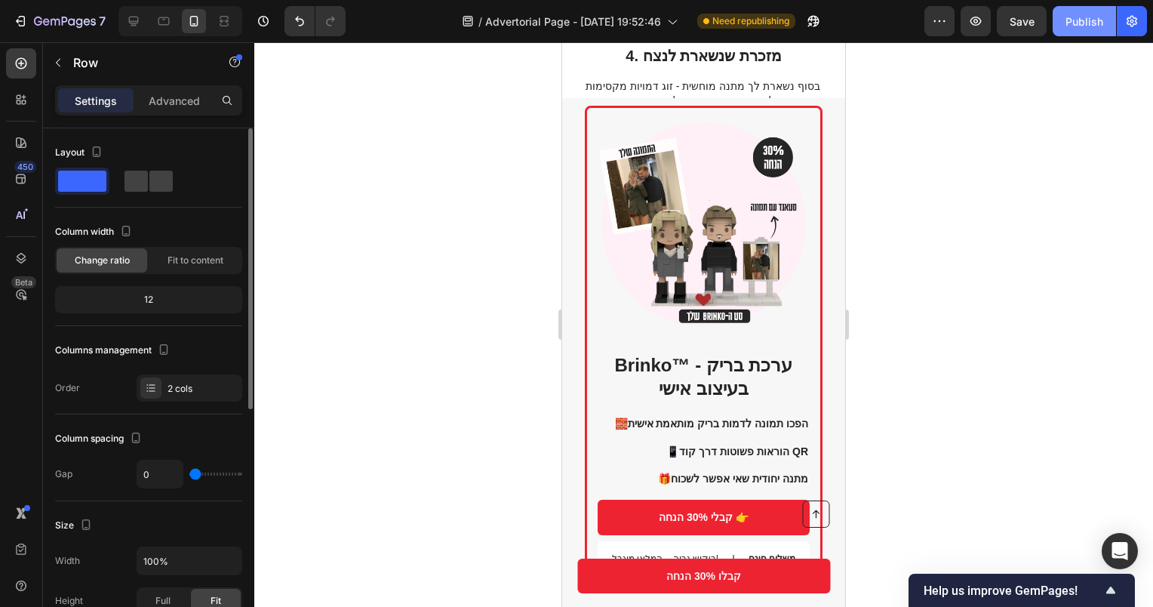
drag, startPoint x: 1060, startPoint y: 20, endPoint x: 1055, endPoint y: 27, distance: 8.2
click at [1060, 20] on button "Publish" at bounding box center [1084, 21] width 63 height 30
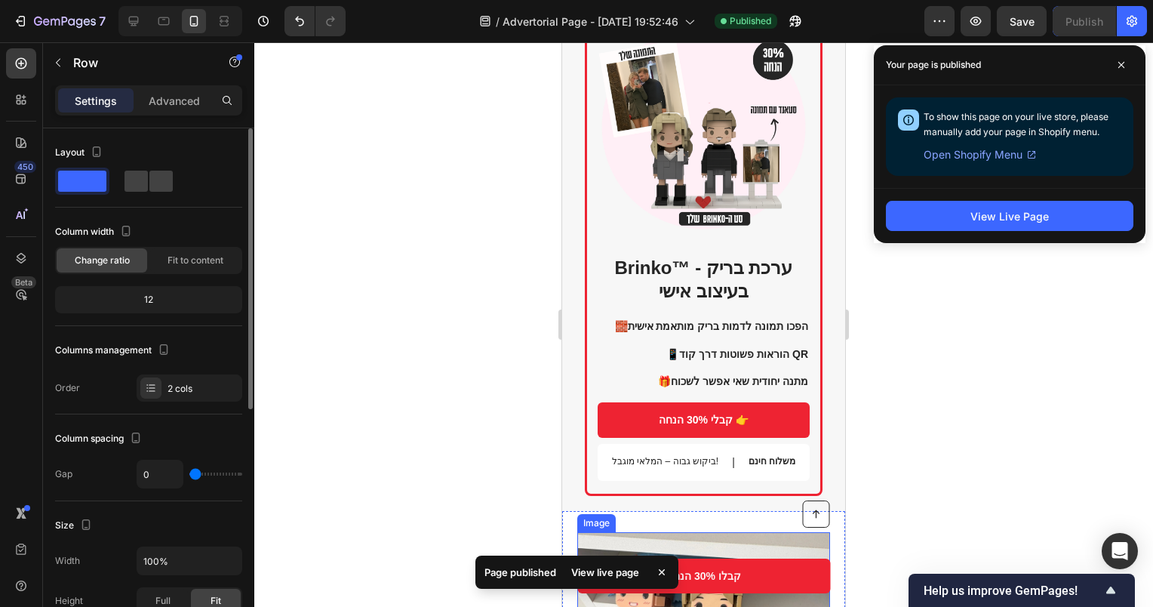
scroll to position [2113, 0]
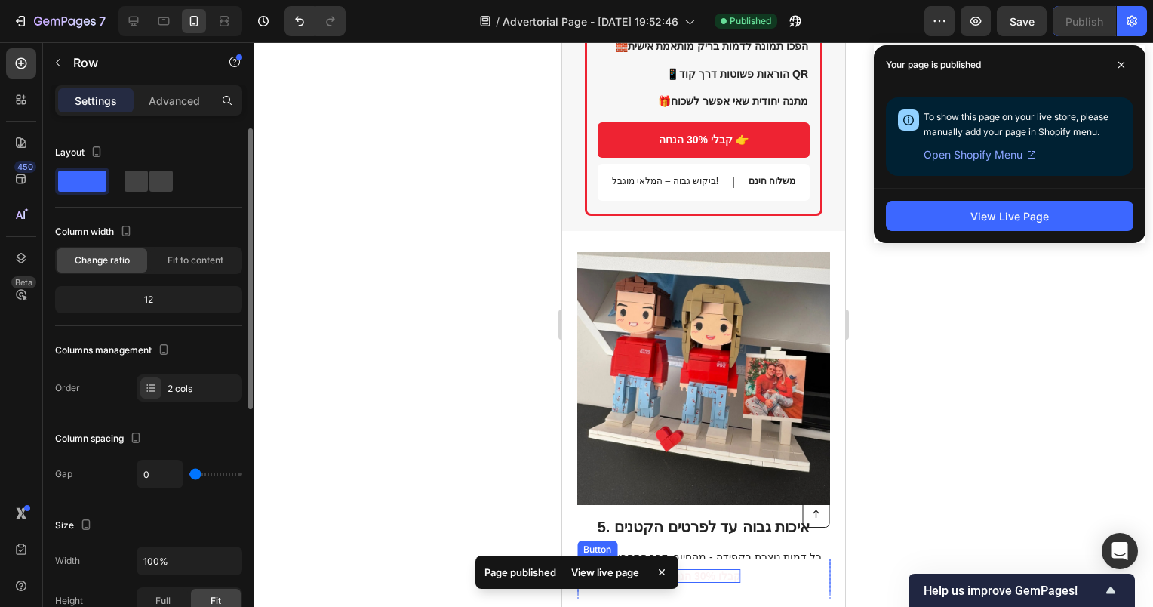
click at [715, 576] on p "קבלו 30% הנחה" at bounding box center [703, 576] width 75 height 14
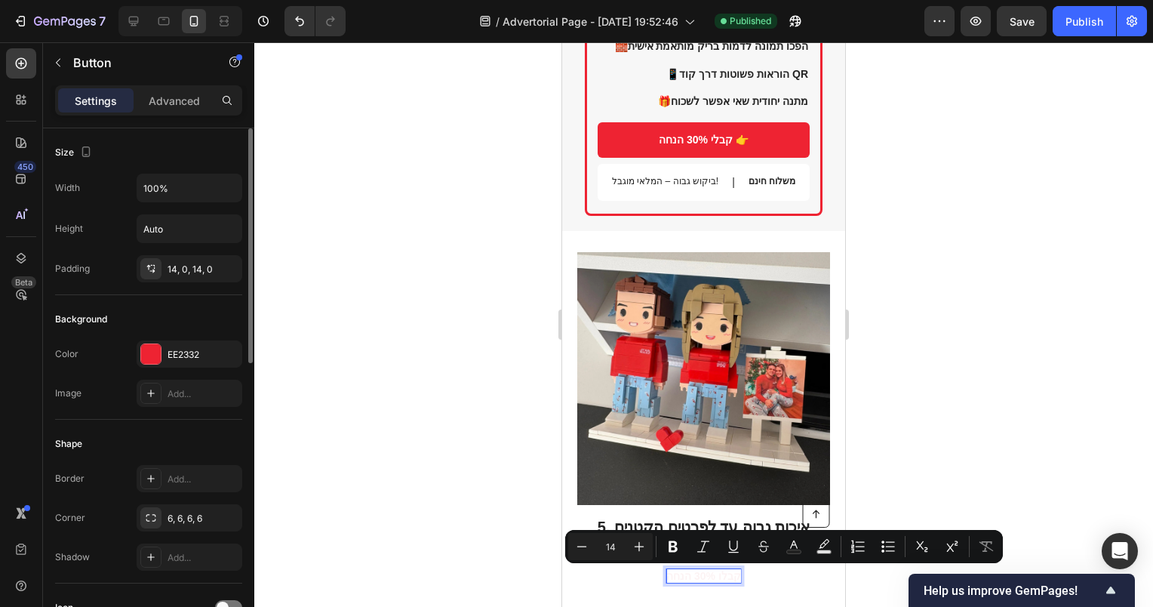
click at [715, 577] on p "קבלו 30% הנחה" at bounding box center [703, 576] width 75 height 14
click at [716, 577] on p "קבלו 30% הנחה" at bounding box center [703, 576] width 75 height 14
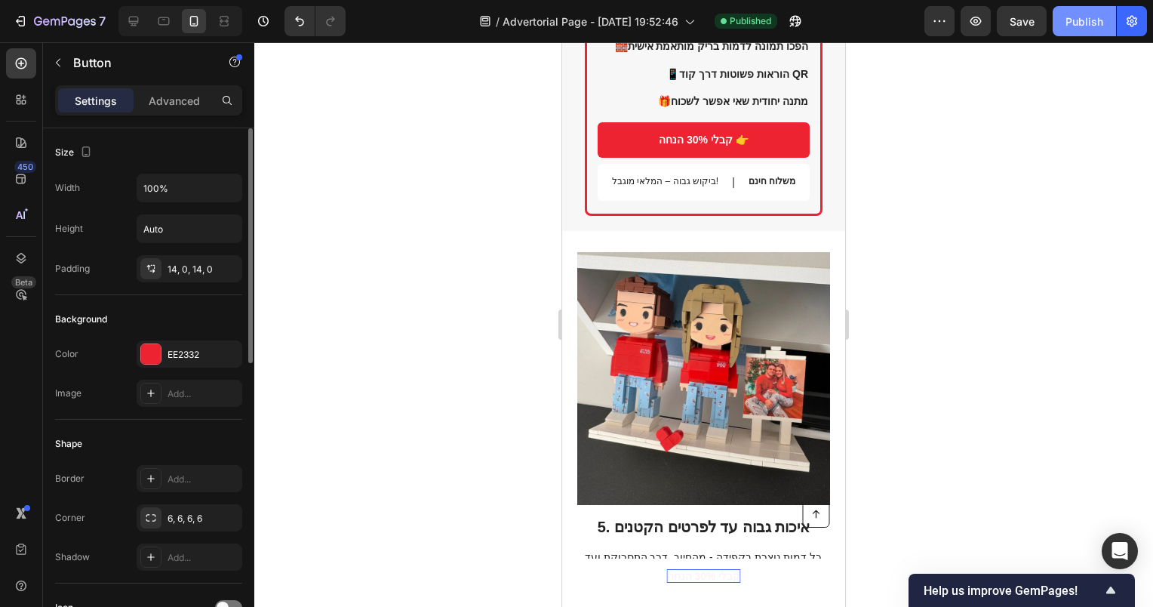
click at [1064, 26] on button "Publish" at bounding box center [1084, 21] width 63 height 30
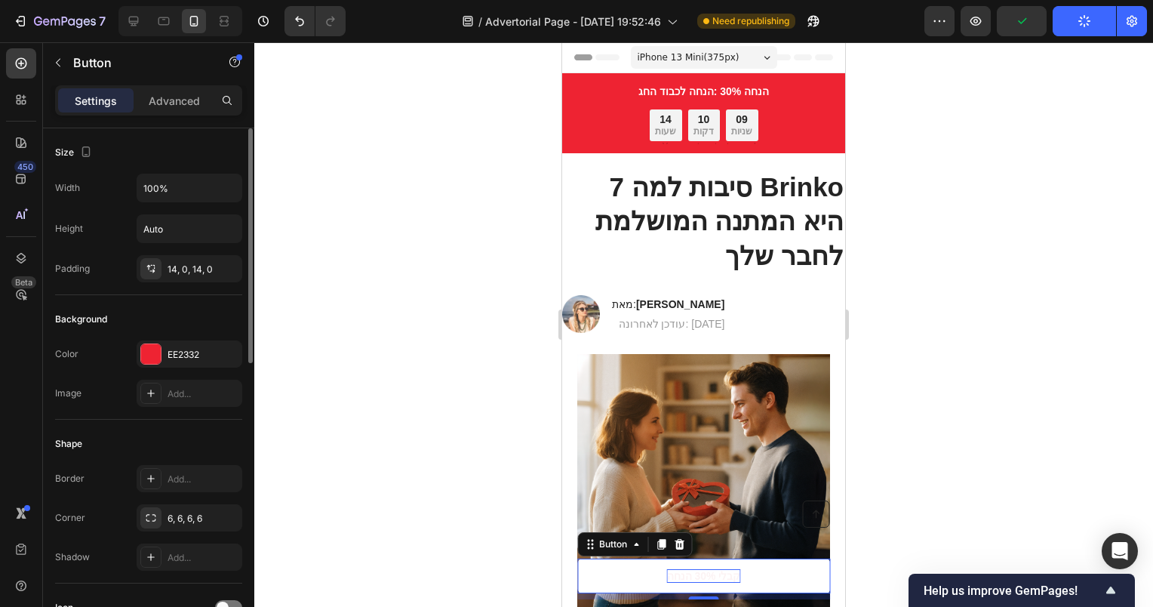
scroll to position [0, 0]
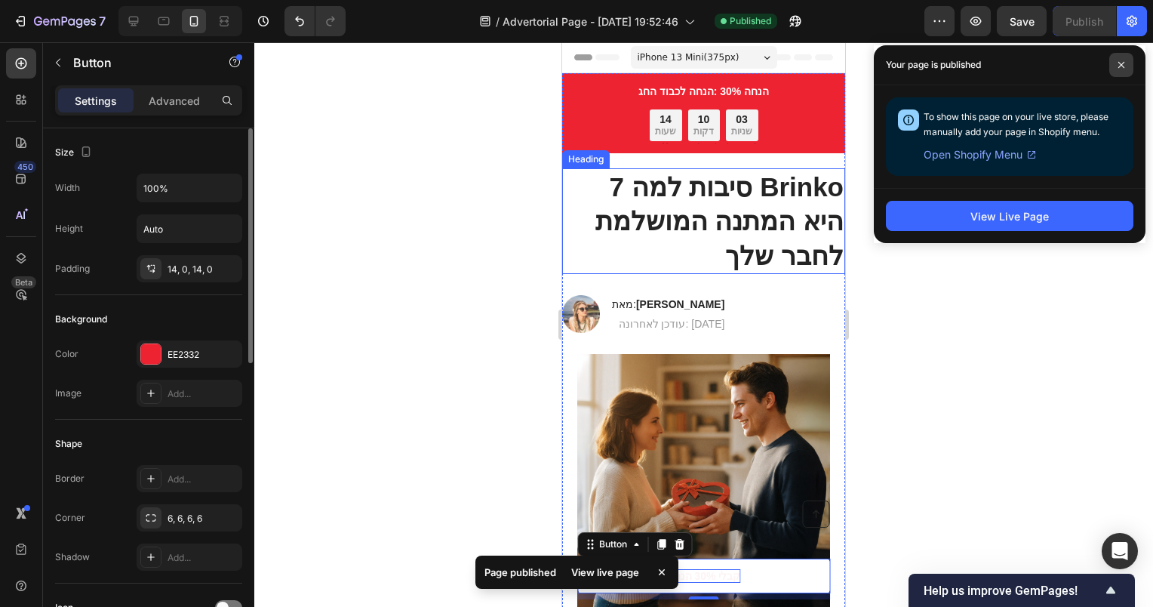
click at [1125, 69] on span at bounding box center [1121, 65] width 24 height 24
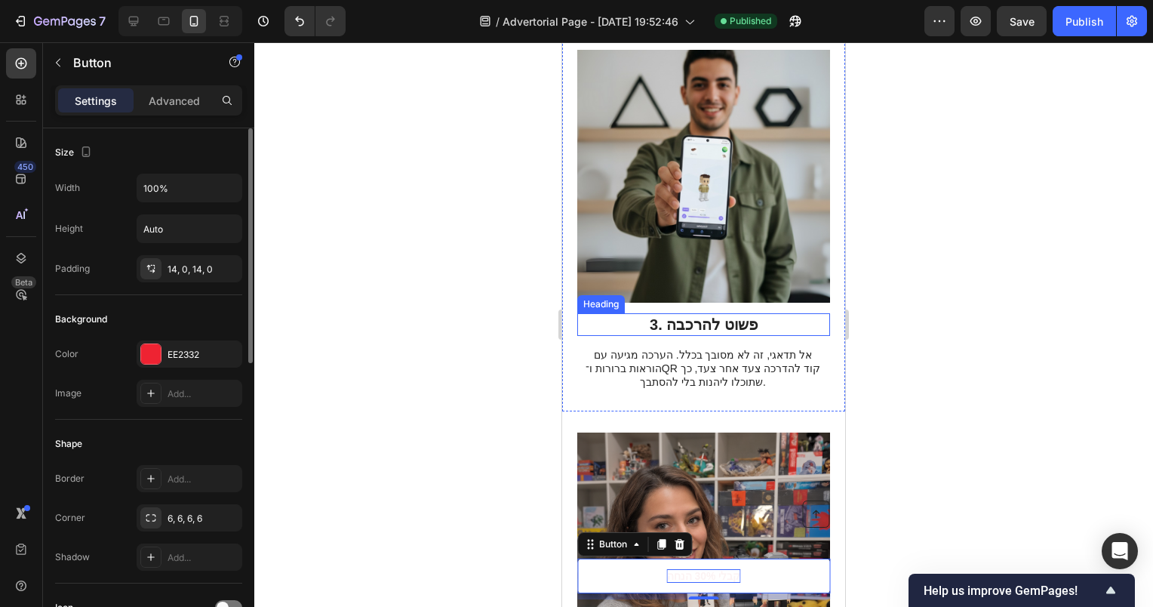
scroll to position [1208, 0]
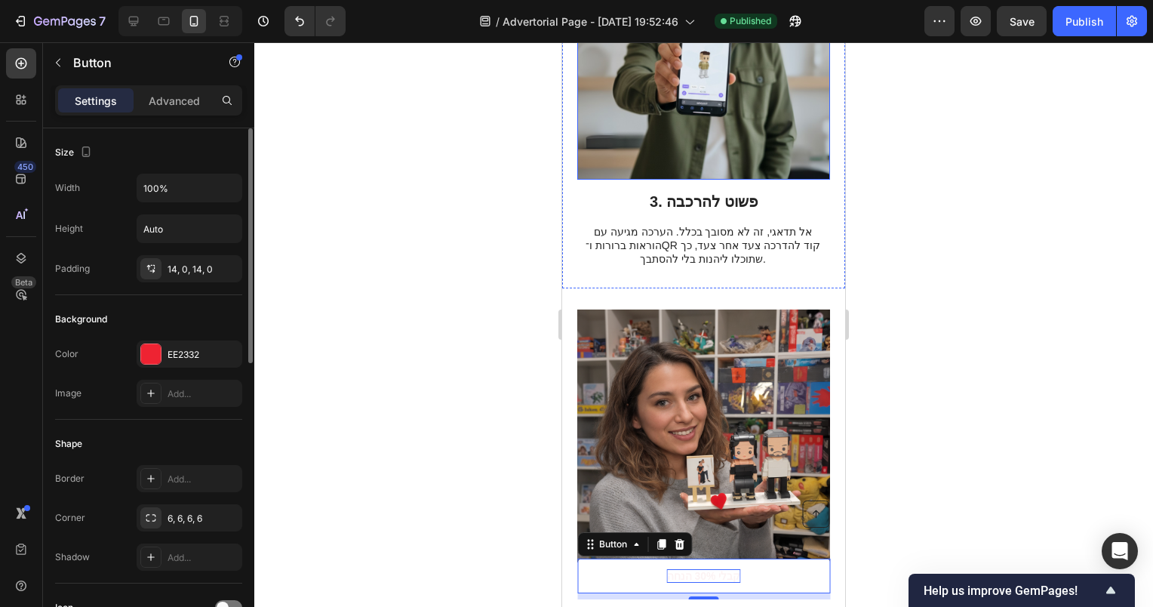
click at [691, 132] on img at bounding box center [703, 53] width 253 height 253
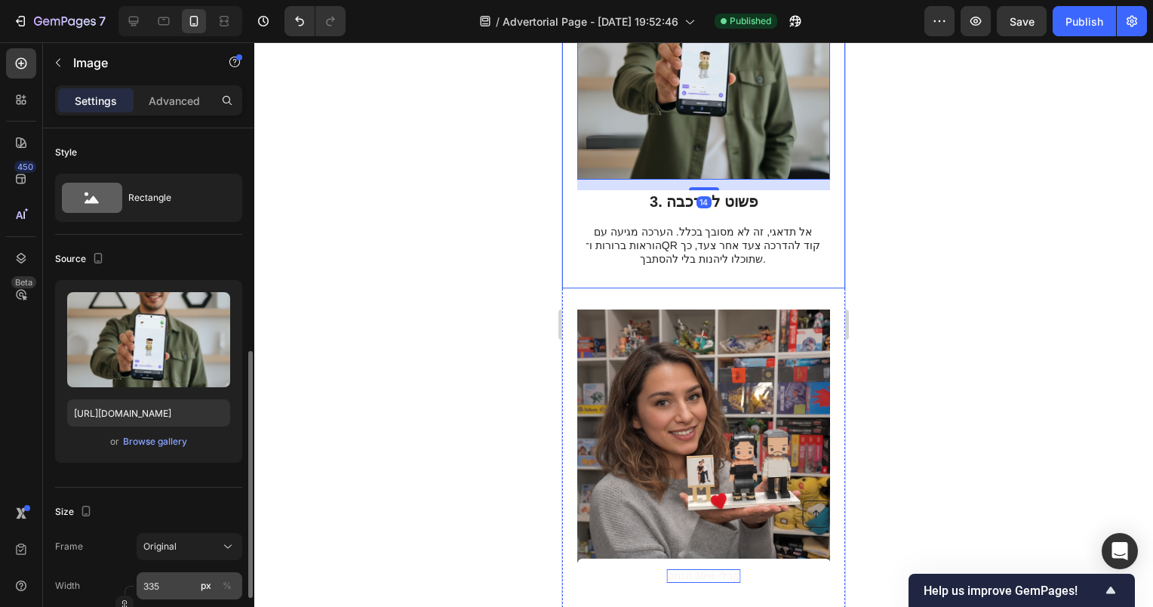
scroll to position [302, 0]
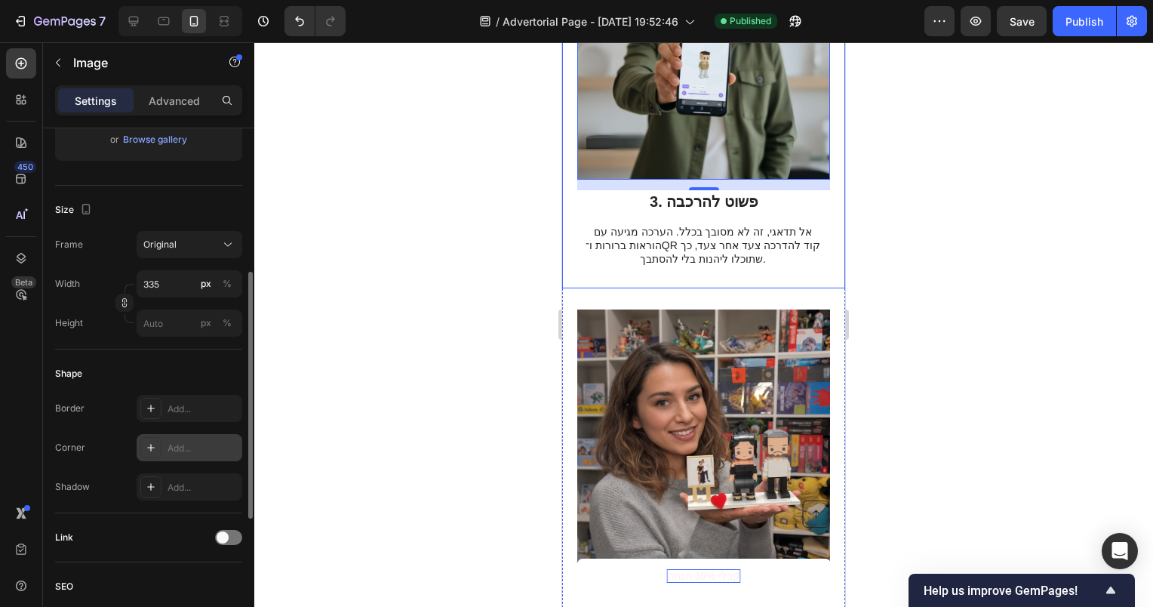
click at [152, 444] on icon at bounding box center [151, 448] width 12 height 12
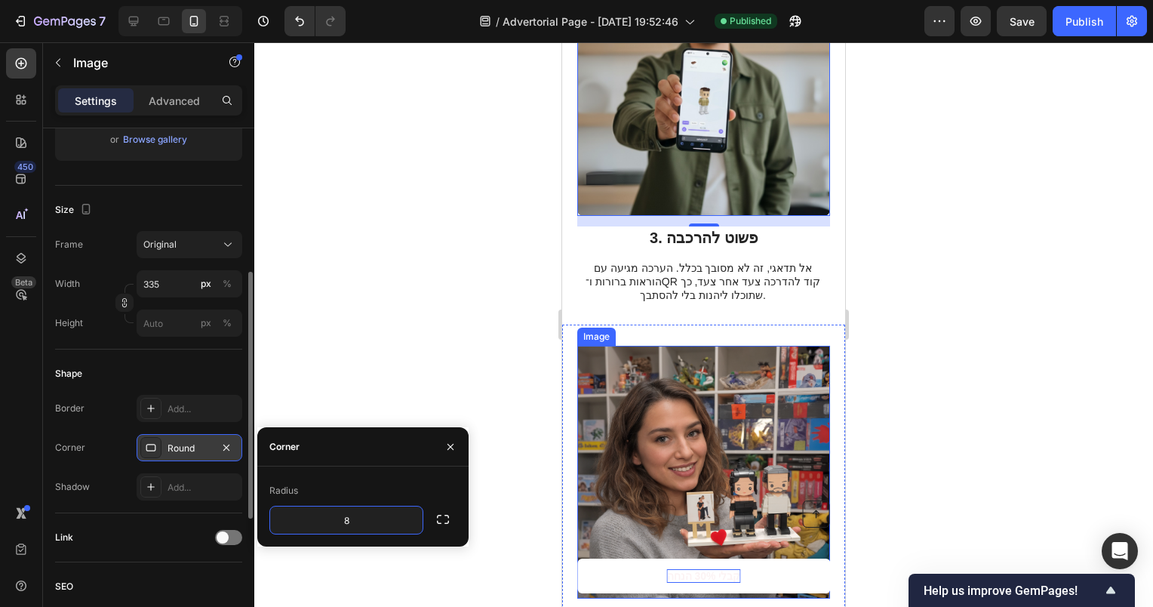
scroll to position [1057, 0]
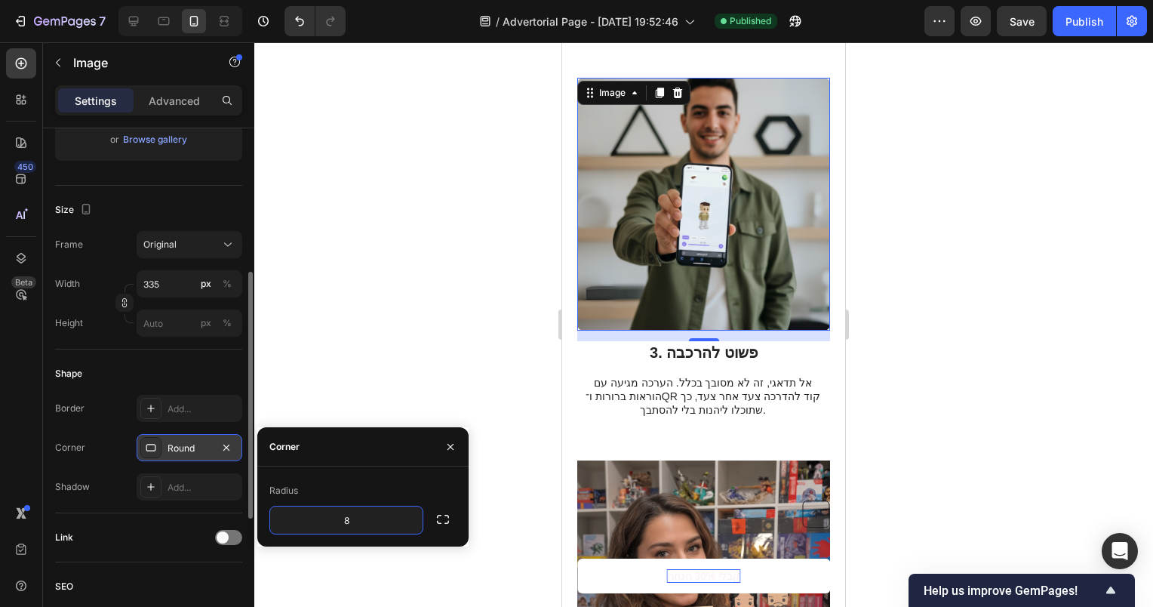
click at [665, 257] on img at bounding box center [703, 204] width 253 height 253
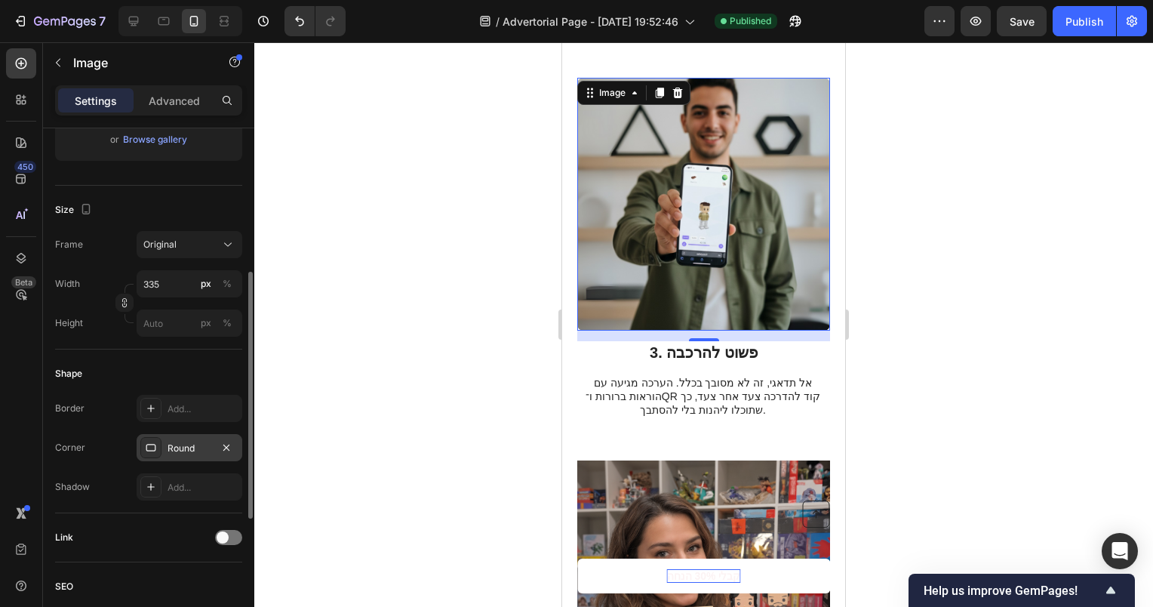
click at [757, 341] on div "3. פשוט להרכבה Heading אל תדאגי, זה לא מסובך בכלל. הערכה מגיעה עם הוראות ברורות…" at bounding box center [703, 380] width 253 height 78
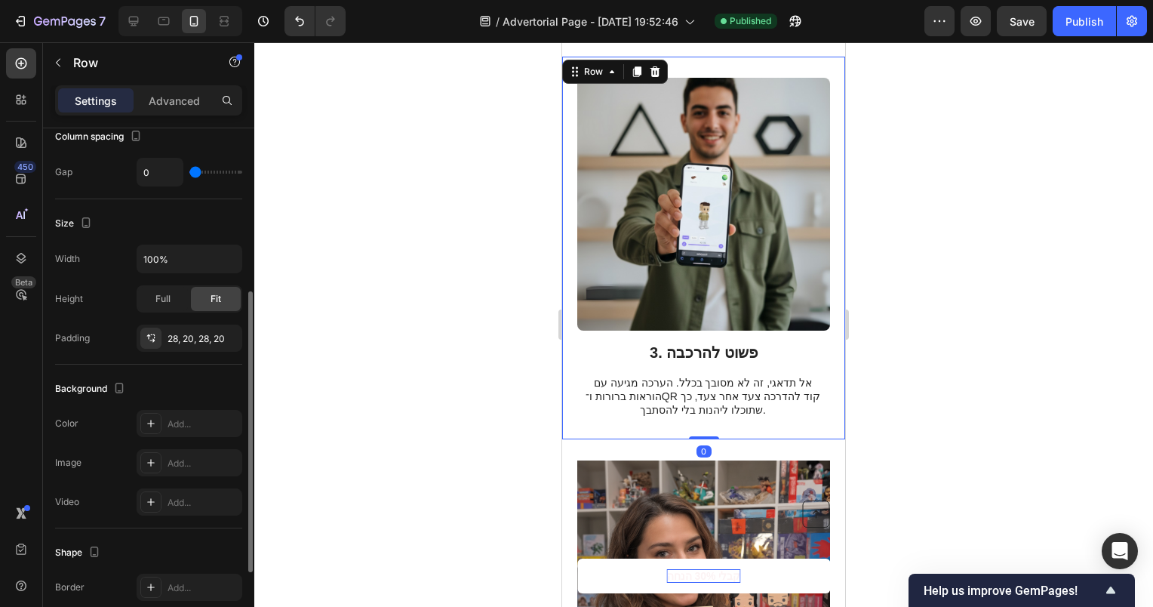
scroll to position [0, 0]
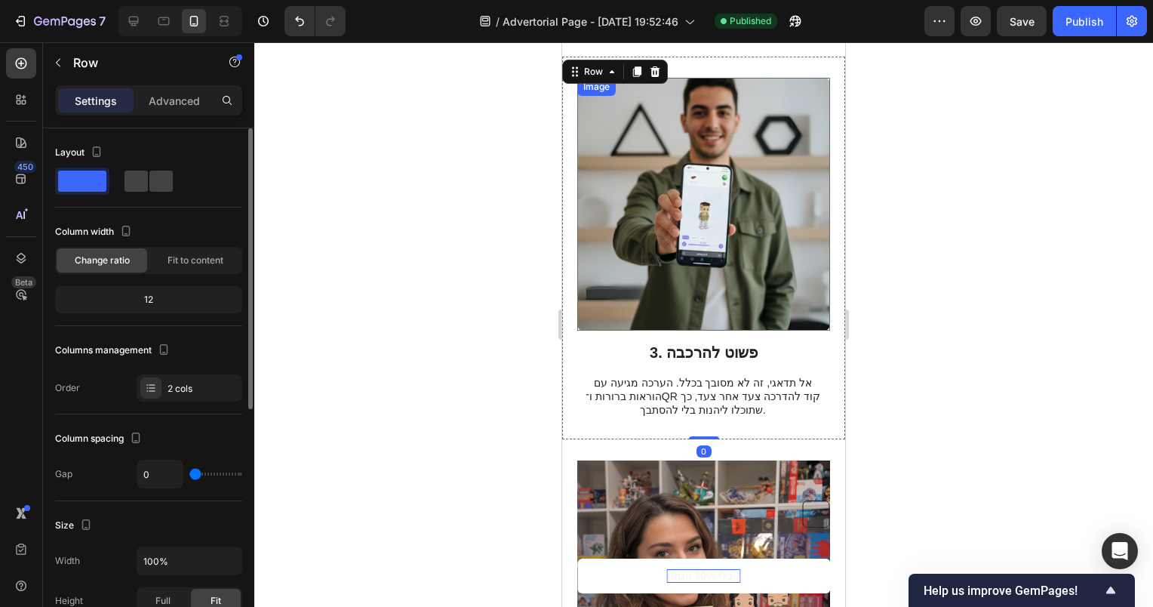
click at [687, 248] on img at bounding box center [703, 204] width 253 height 253
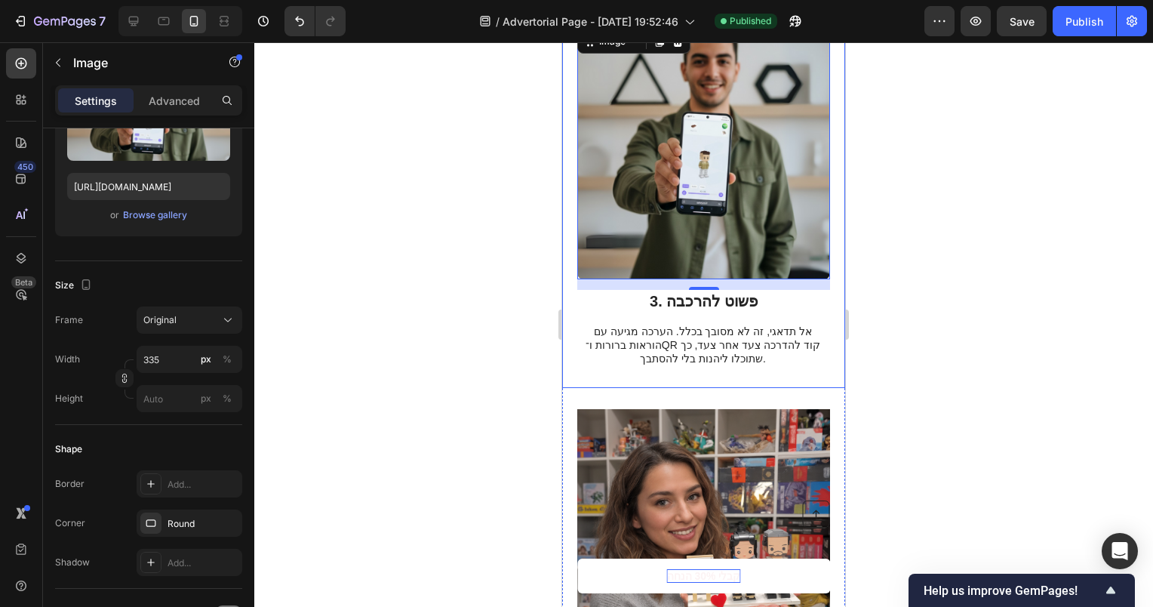
scroll to position [1283, 0]
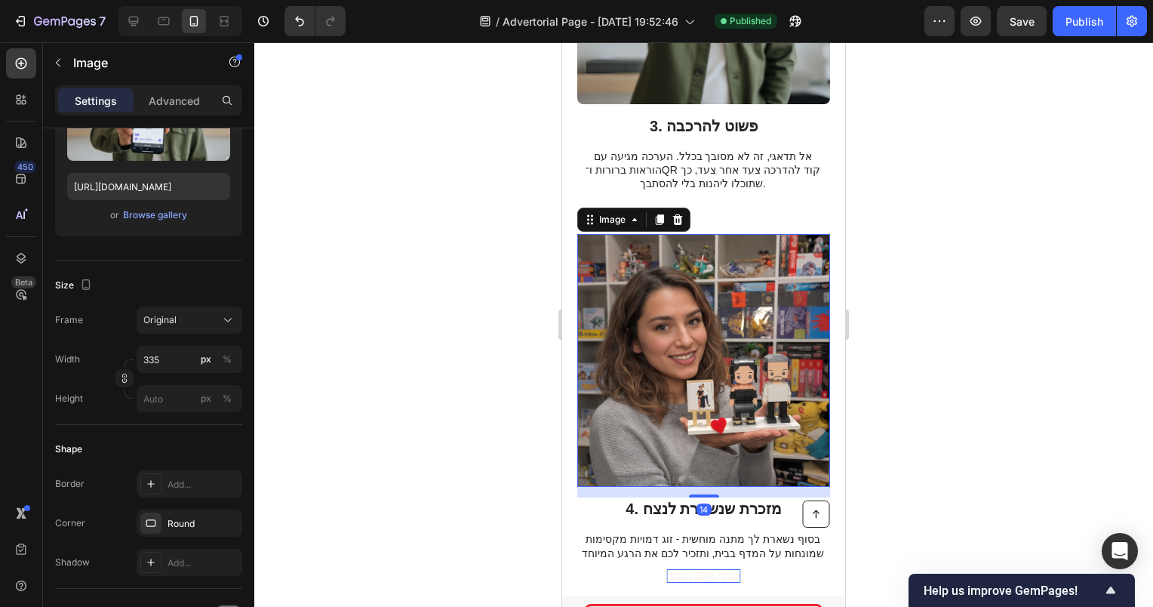
click at [694, 354] on img at bounding box center [703, 360] width 253 height 253
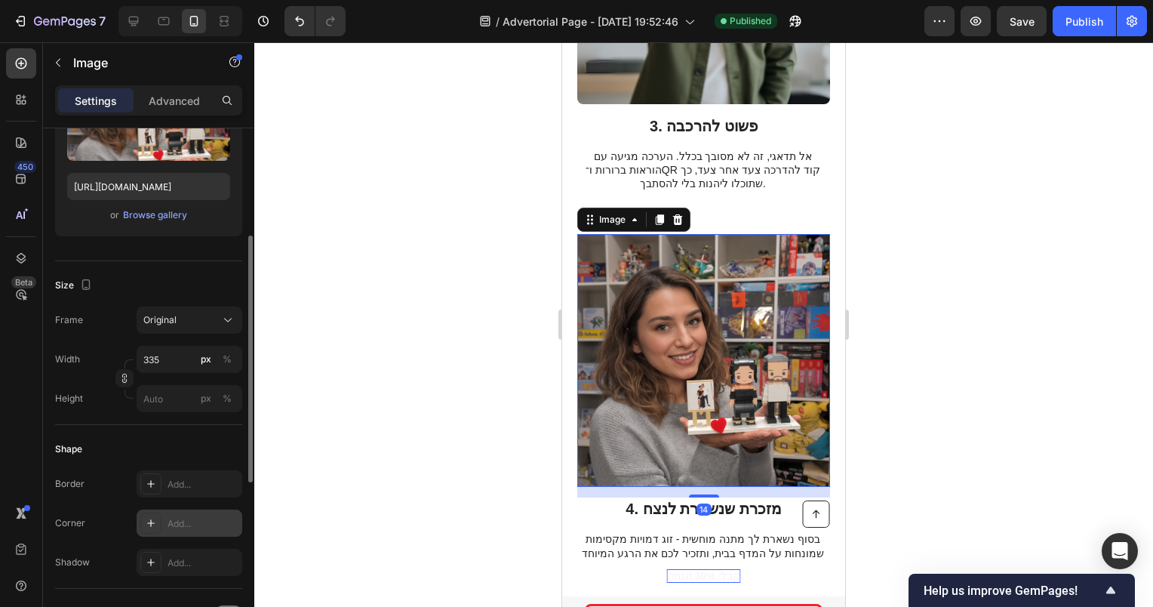
click at [182, 528] on div "Add..." at bounding box center [203, 524] width 71 height 14
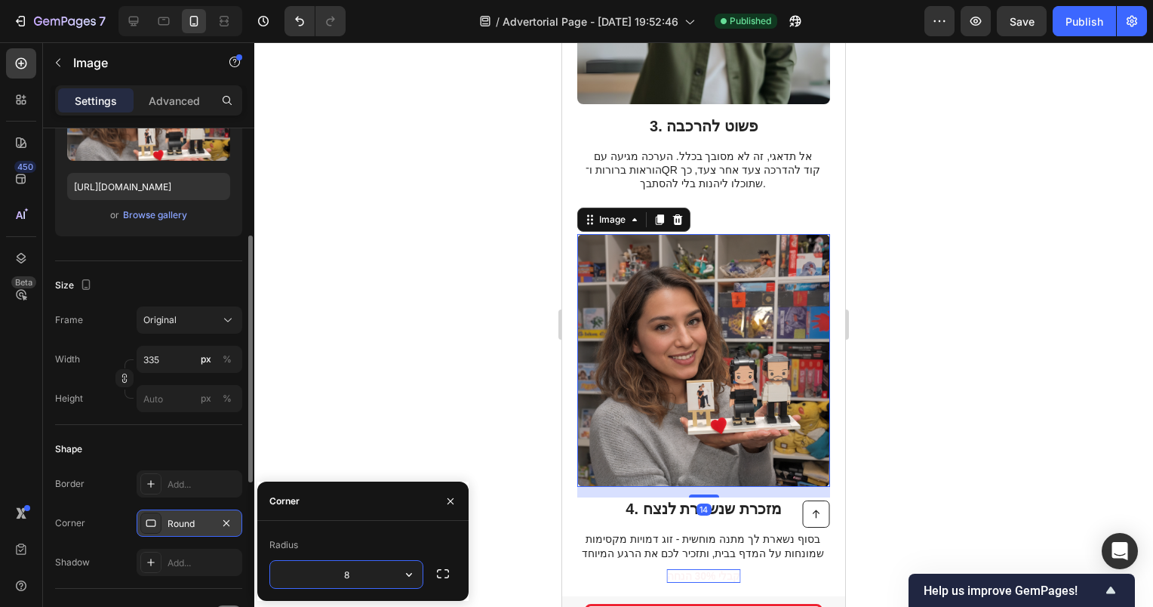
click at [495, 366] on div at bounding box center [703, 324] width 899 height 565
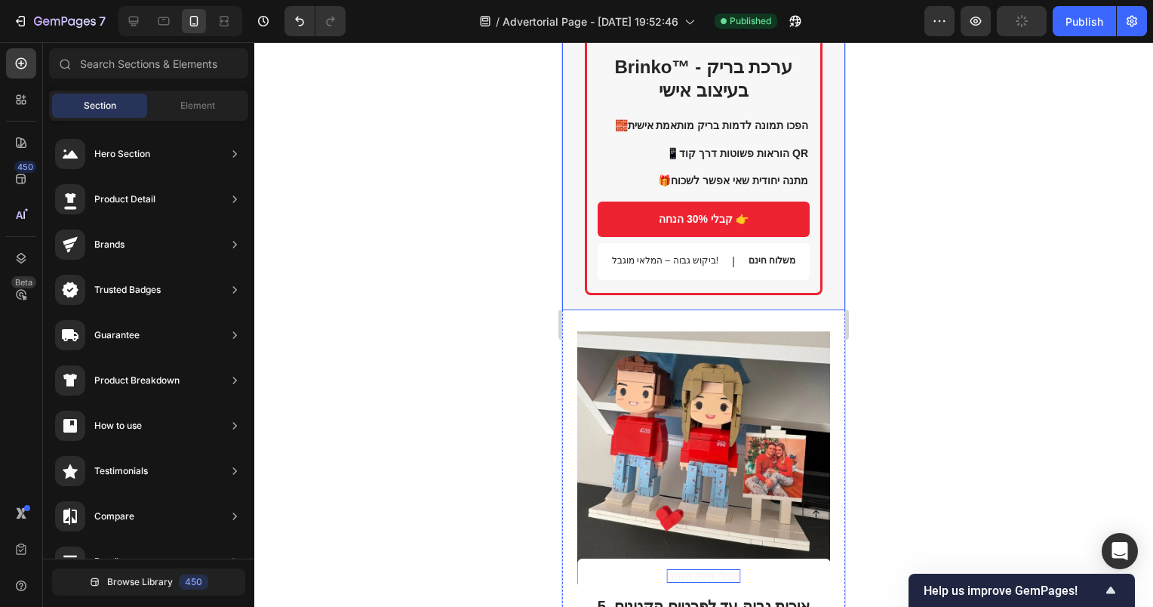
scroll to position [2189, 0]
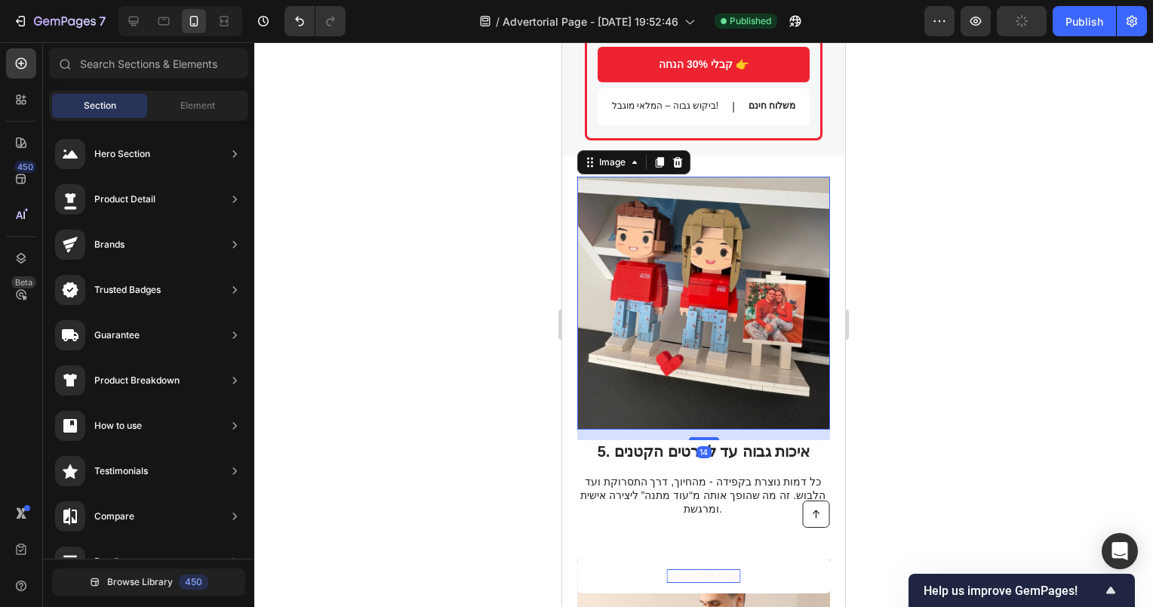
click at [712, 294] on img at bounding box center [703, 303] width 253 height 253
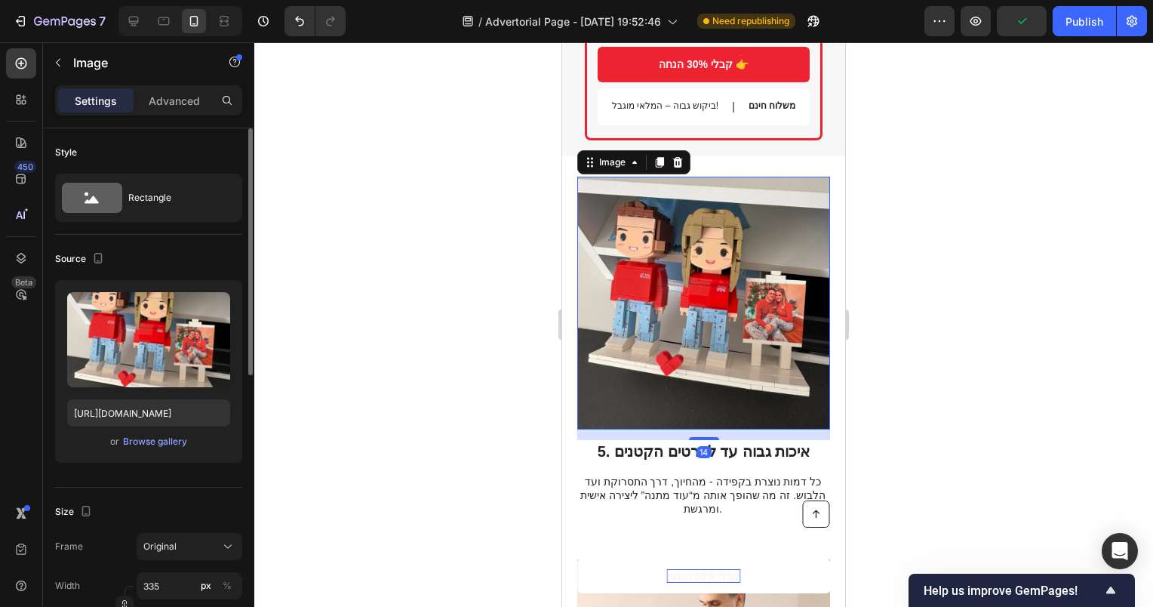
scroll to position [226, 0]
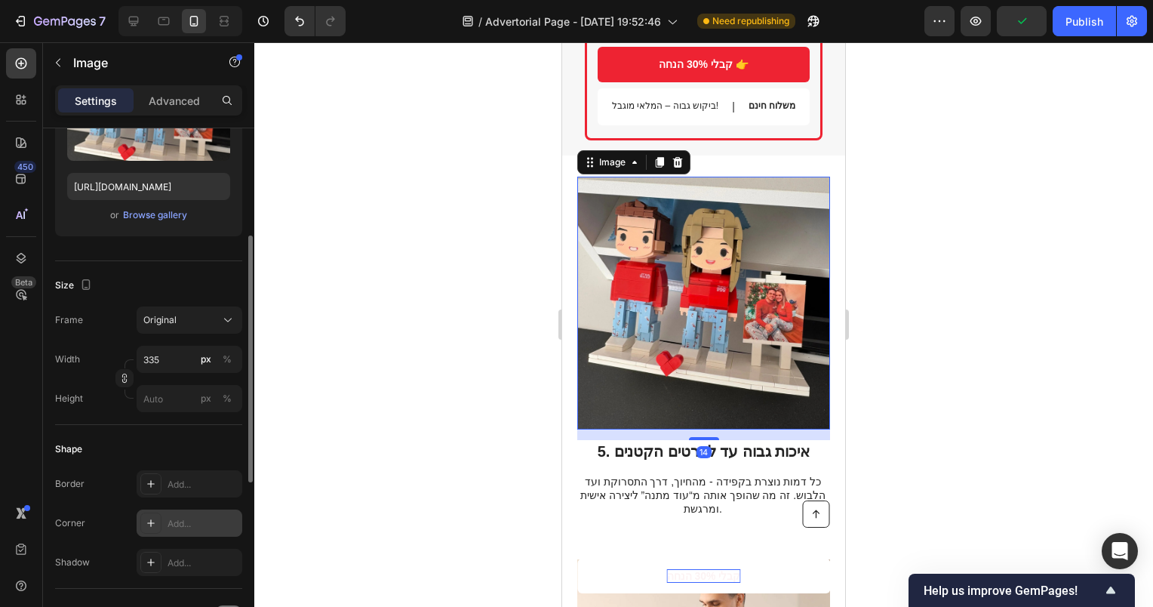
click at [164, 527] on div "Add..." at bounding box center [190, 522] width 106 height 27
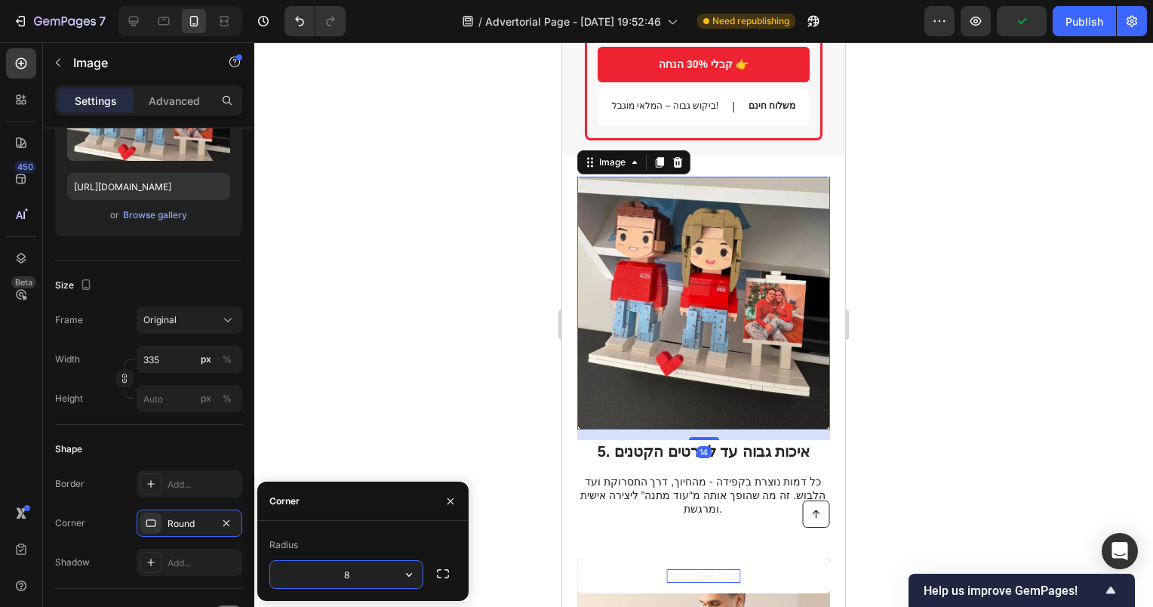
click at [640, 318] on img at bounding box center [703, 303] width 253 height 253
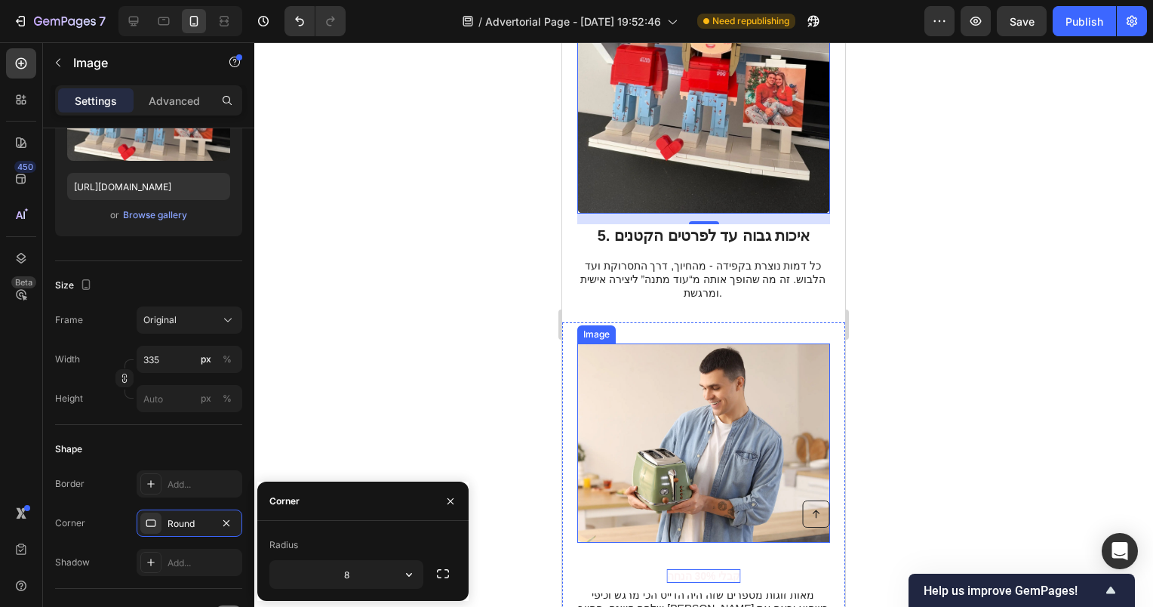
scroll to position [2415, 0]
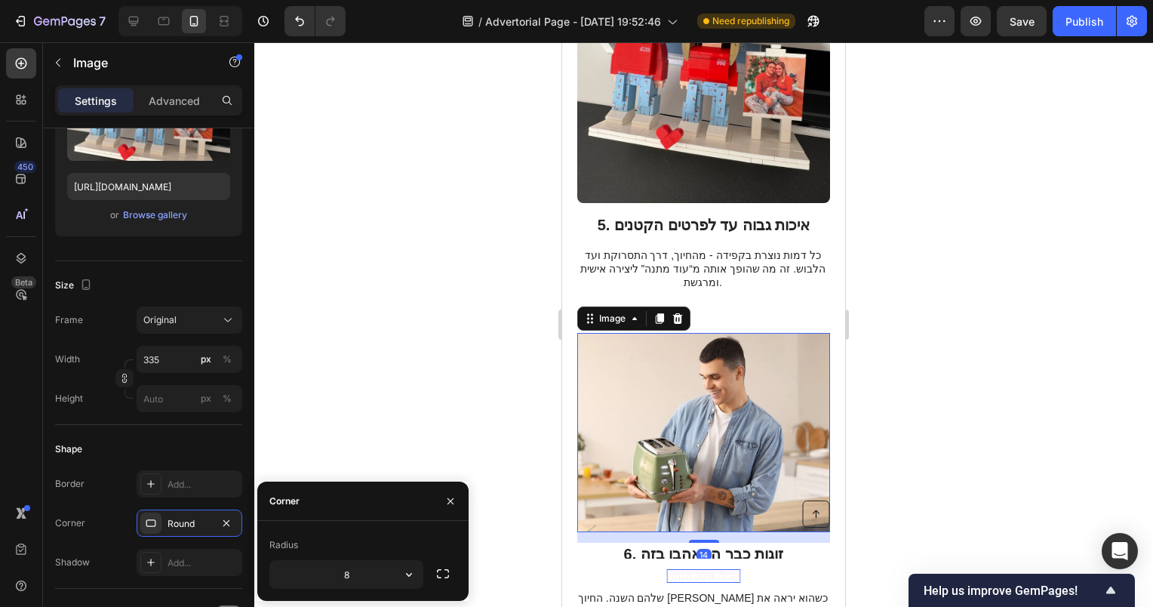
click at [685, 373] on img at bounding box center [703, 432] width 253 height 199
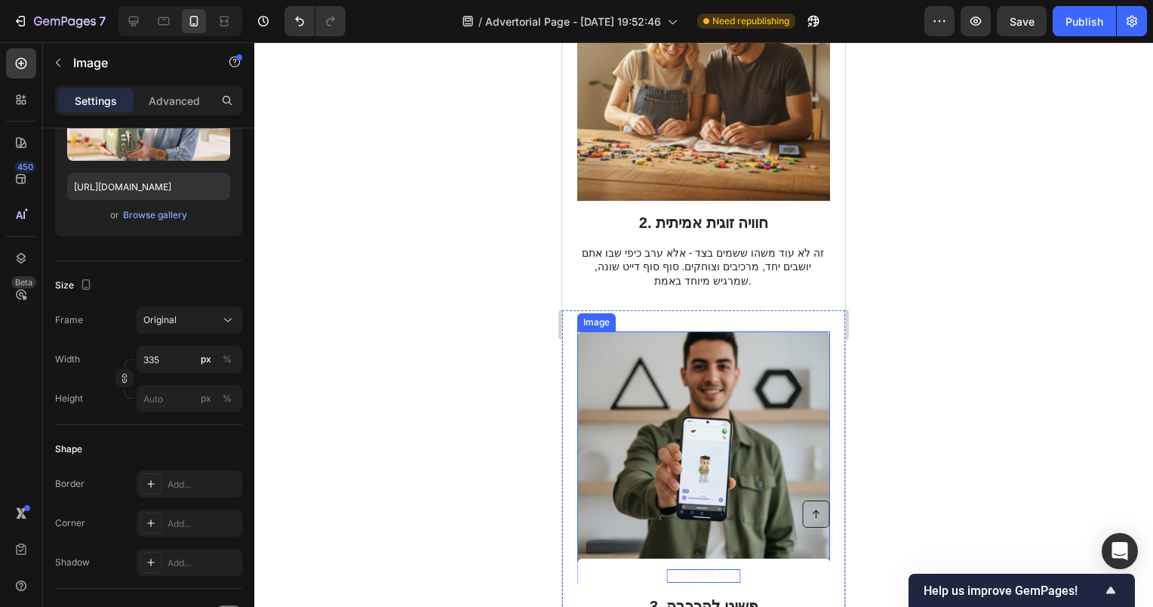
scroll to position [528, 0]
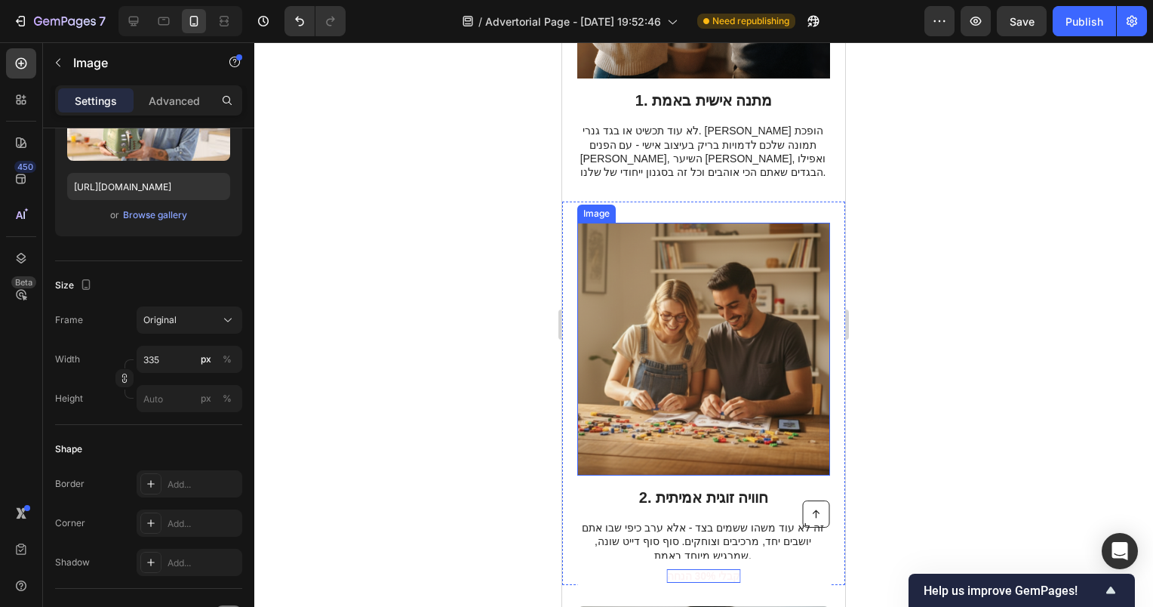
click at [679, 377] on img at bounding box center [703, 349] width 253 height 253
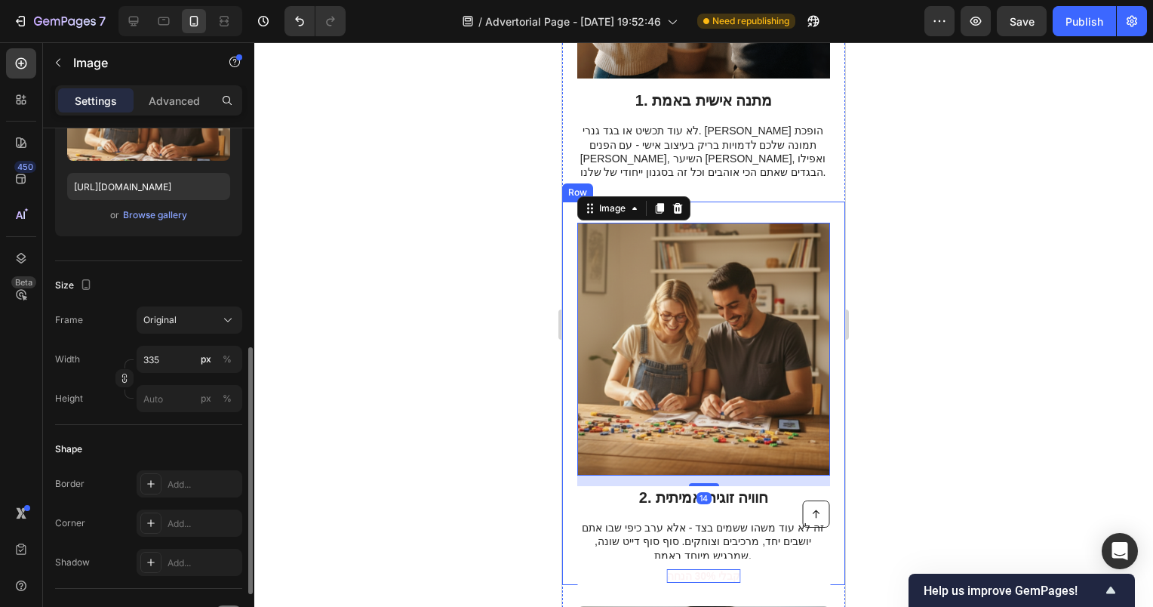
scroll to position [377, 0]
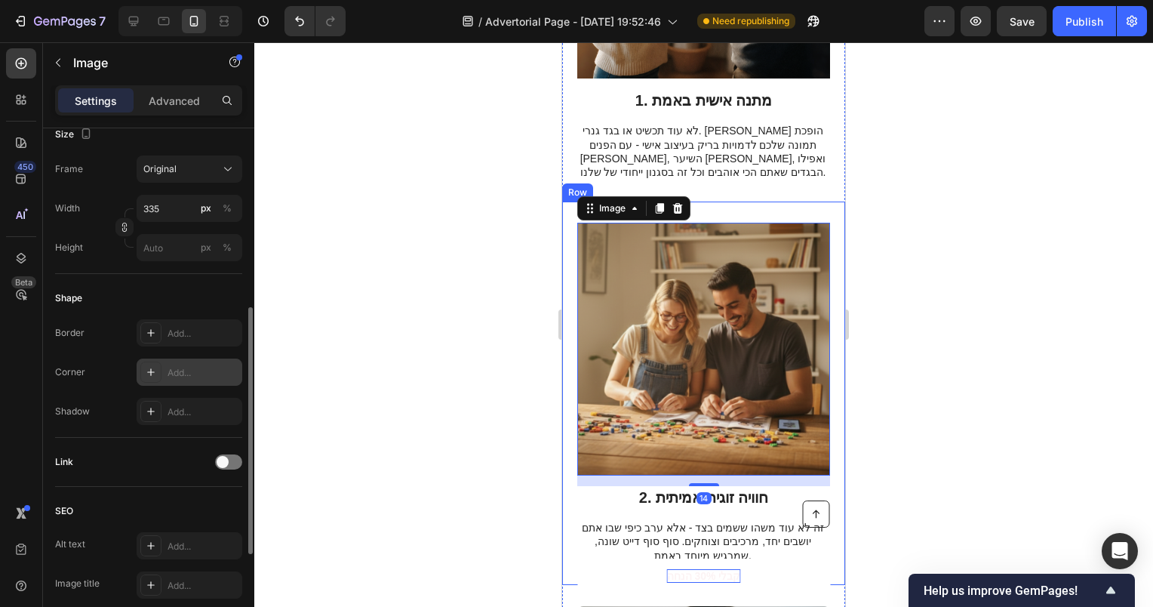
click at [169, 371] on div "Add..." at bounding box center [203, 373] width 71 height 14
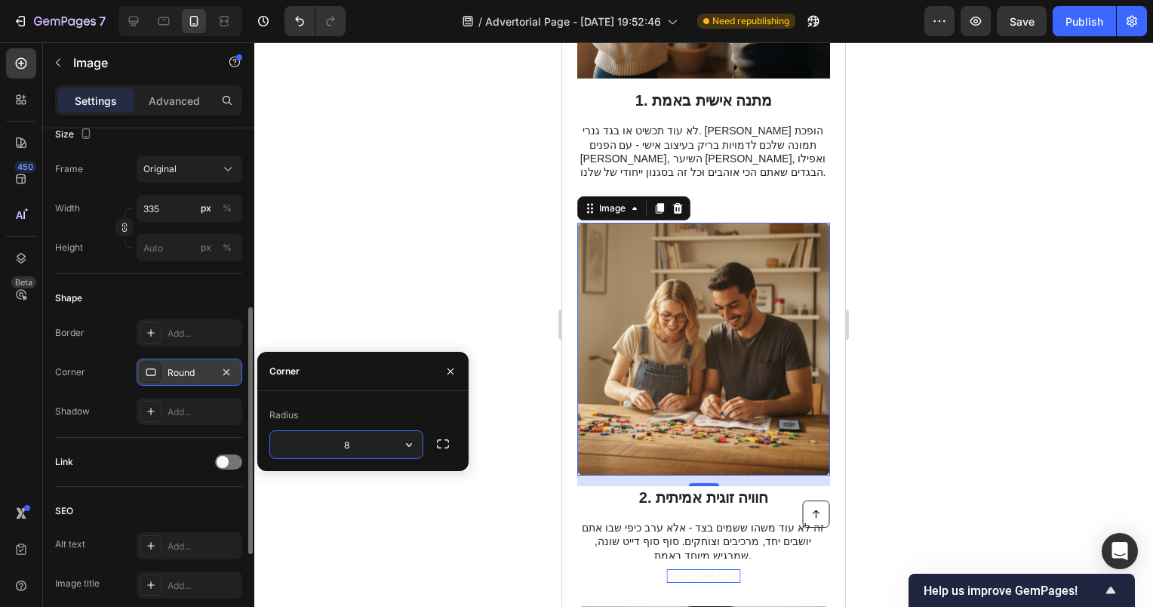
click at [655, 324] on img at bounding box center [703, 349] width 253 height 253
click at [682, 342] on img at bounding box center [703, 349] width 253 height 253
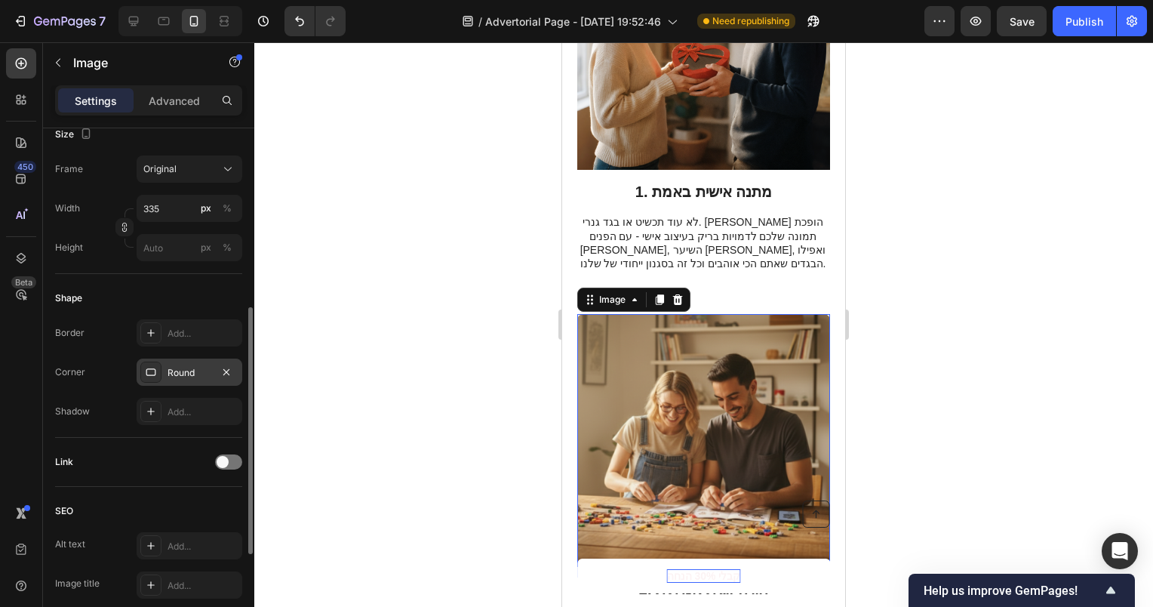
scroll to position [226, 0]
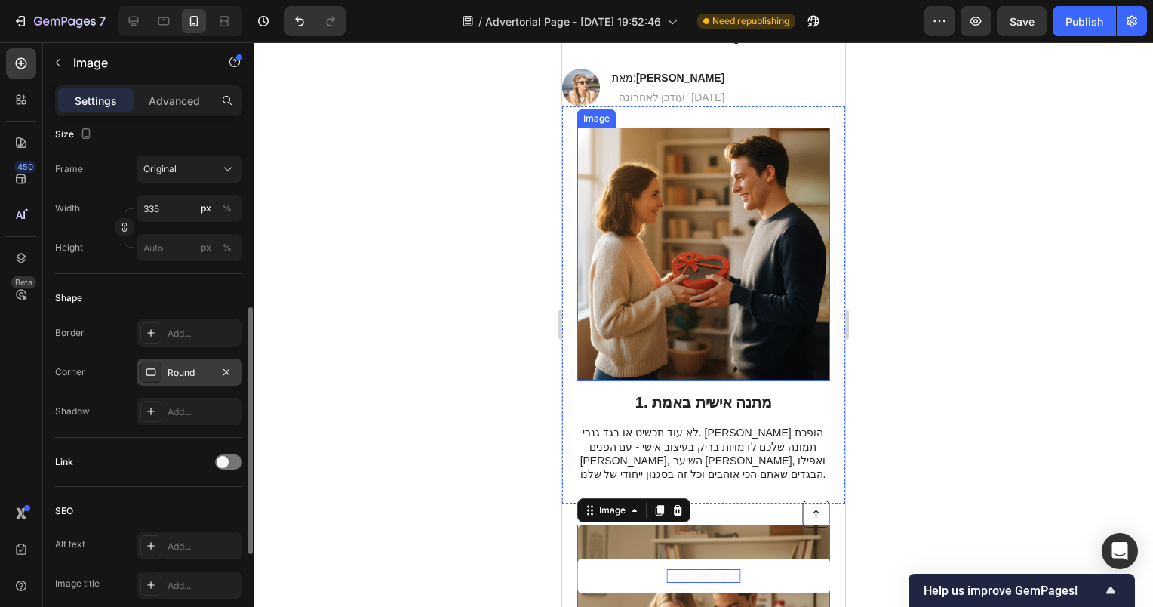
click at [676, 305] on img at bounding box center [703, 254] width 253 height 253
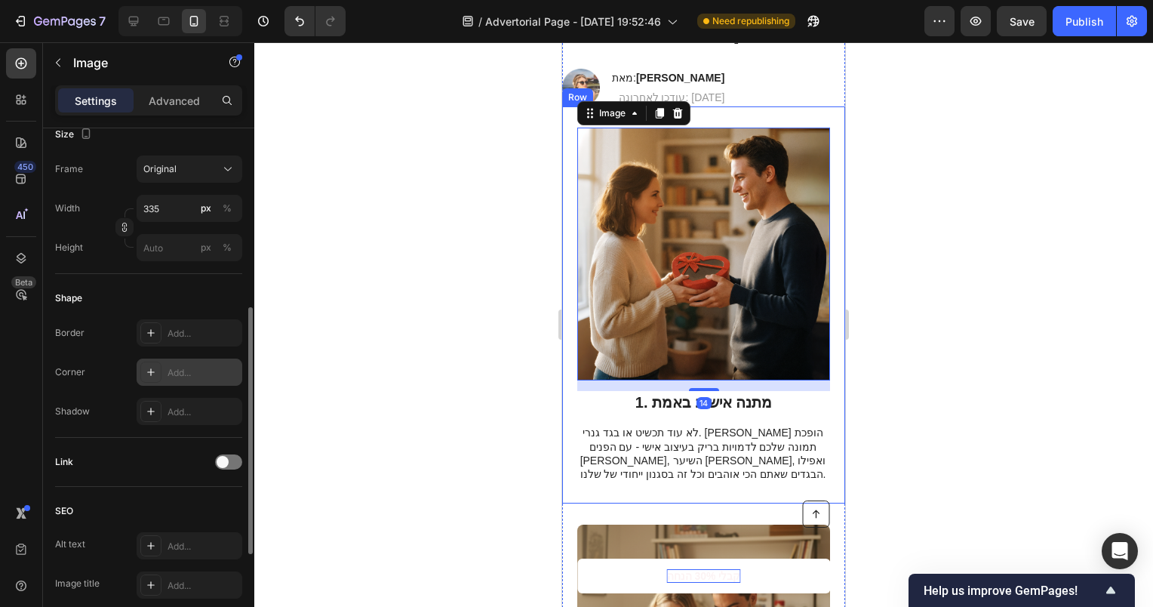
click at [171, 377] on div "Add..." at bounding box center [203, 373] width 71 height 14
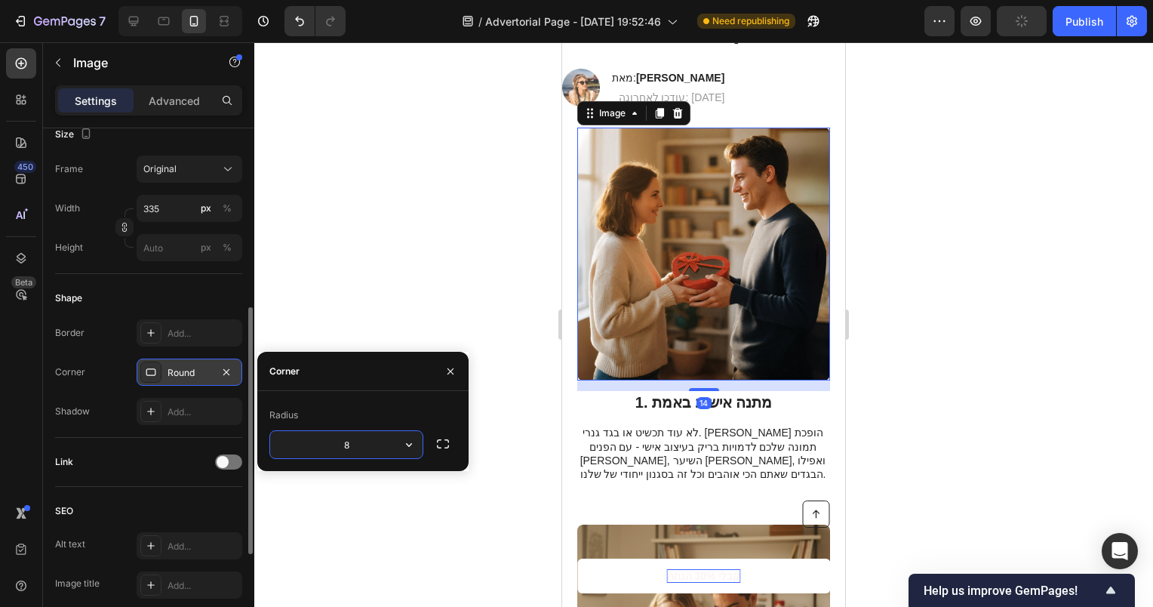
click at [651, 287] on img at bounding box center [703, 254] width 253 height 253
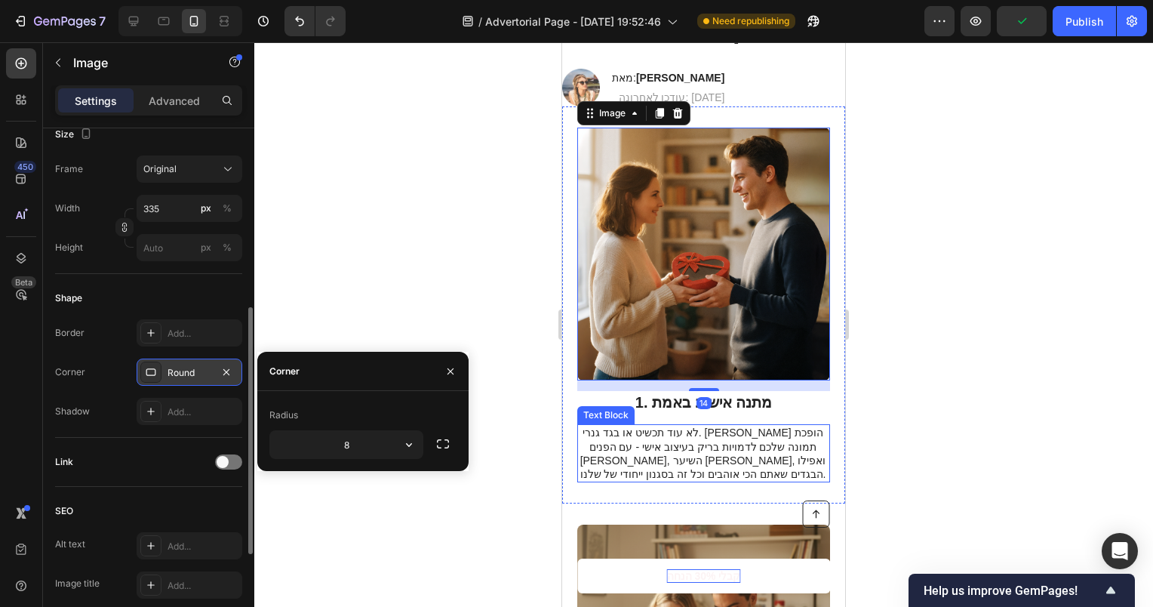
click at [671, 424] on div "לא עוד תכשיט או בגד גנרי. [PERSON_NAME] הופכת תמונה שלכם לדמויות בריק בעיצוב אי…" at bounding box center [703, 453] width 253 height 58
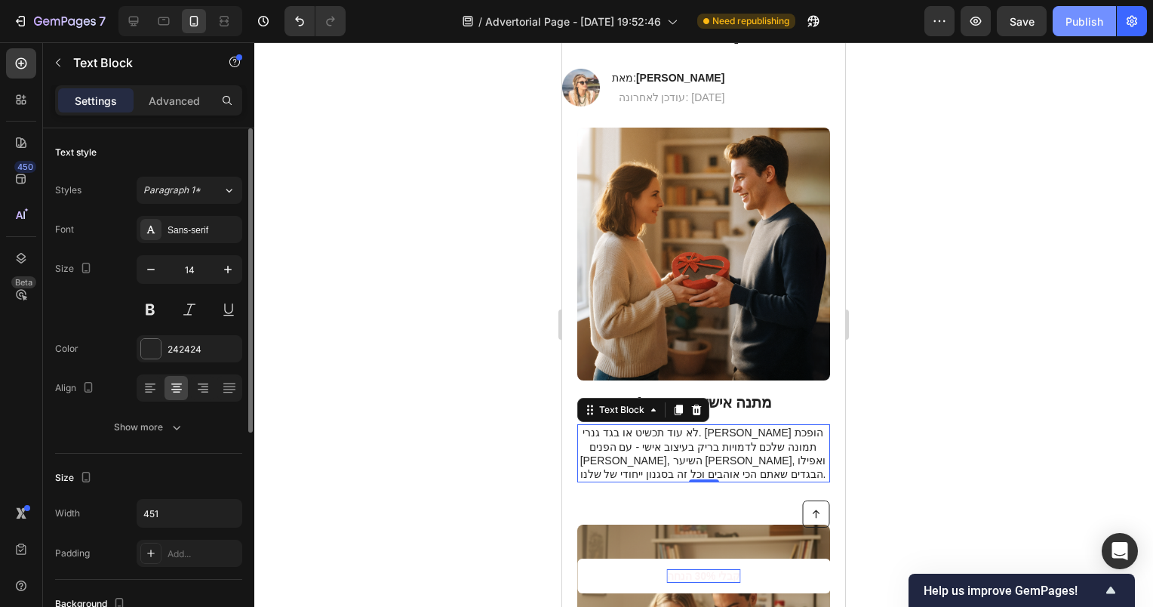
click at [1079, 30] on button "Publish" at bounding box center [1084, 21] width 63 height 30
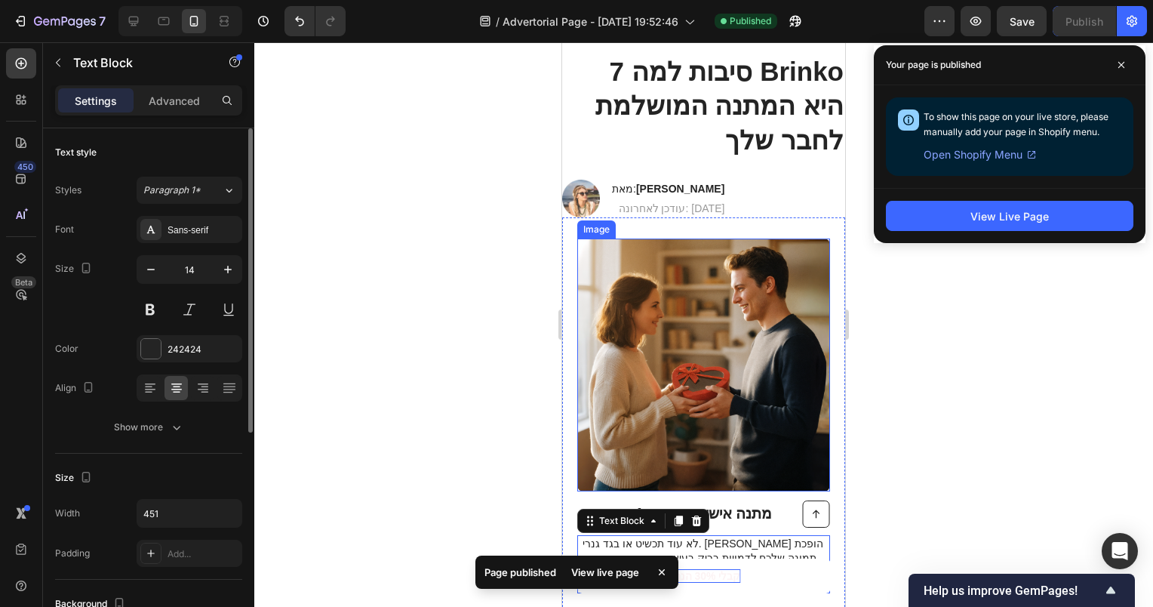
scroll to position [75, 0]
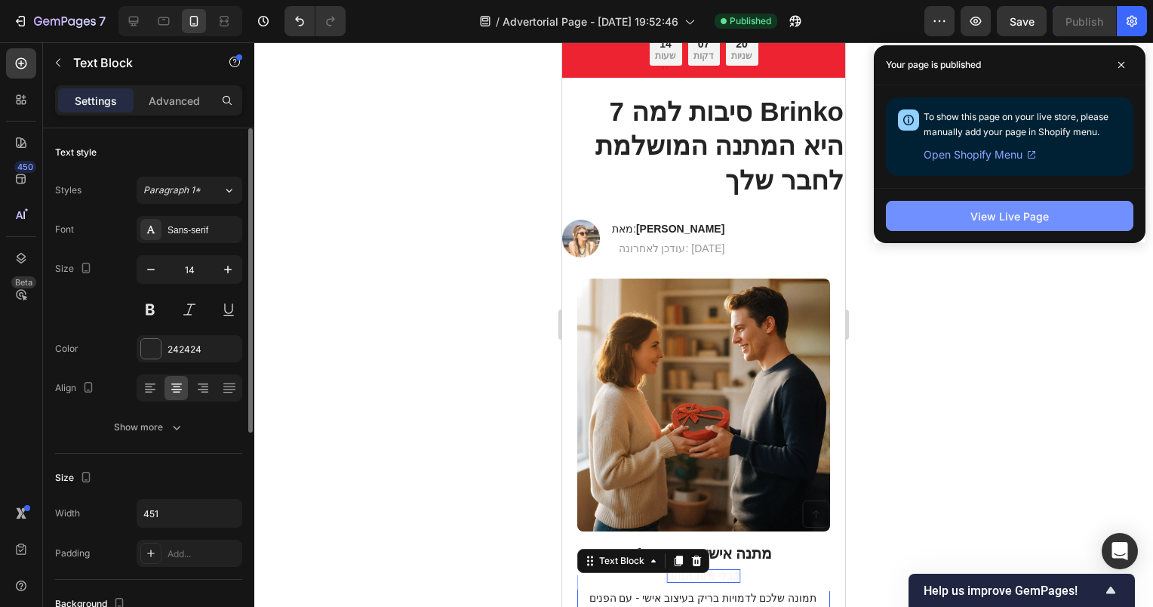
click at [963, 211] on button "View Live Page" at bounding box center [1010, 216] width 248 height 30
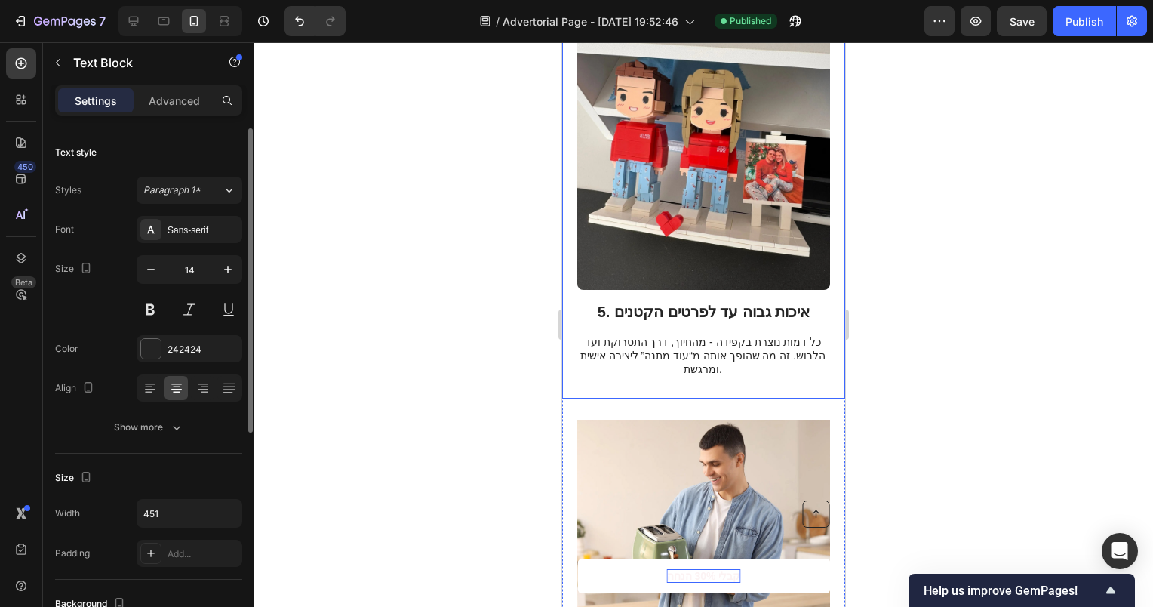
scroll to position [2340, 0]
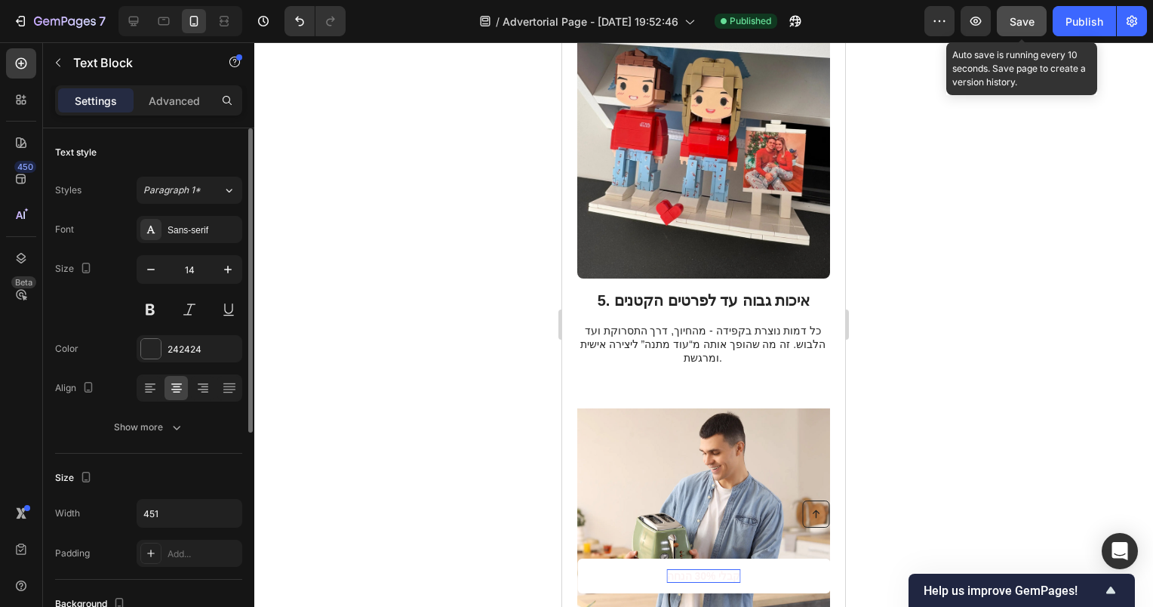
click at [1030, 22] on span "Save" at bounding box center [1022, 21] width 25 height 13
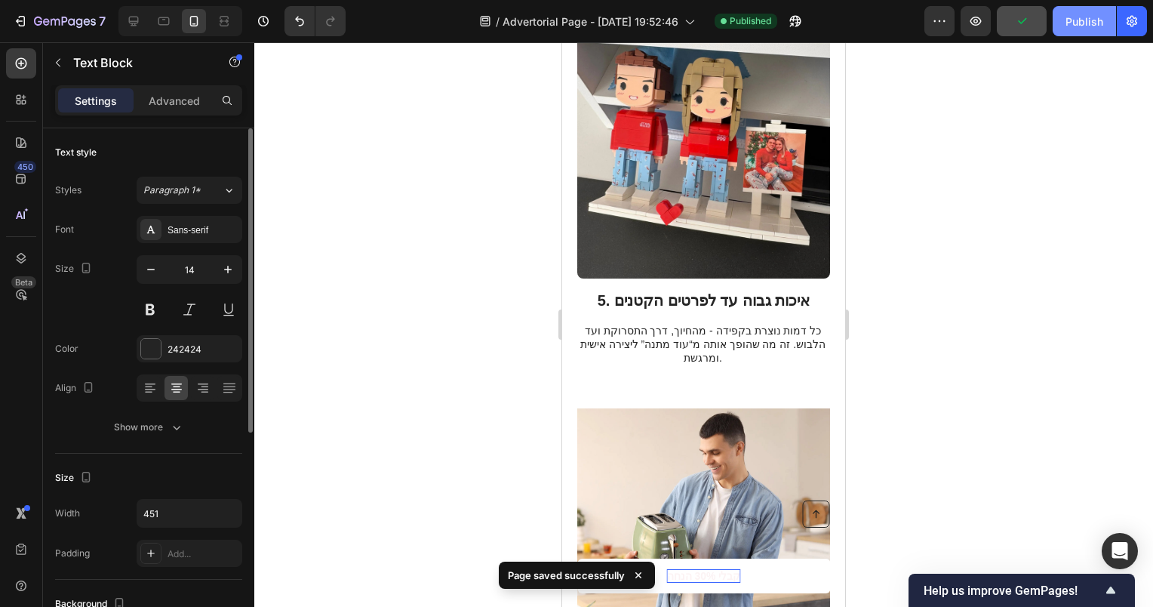
click at [1075, 23] on div "Publish" at bounding box center [1085, 22] width 38 height 16
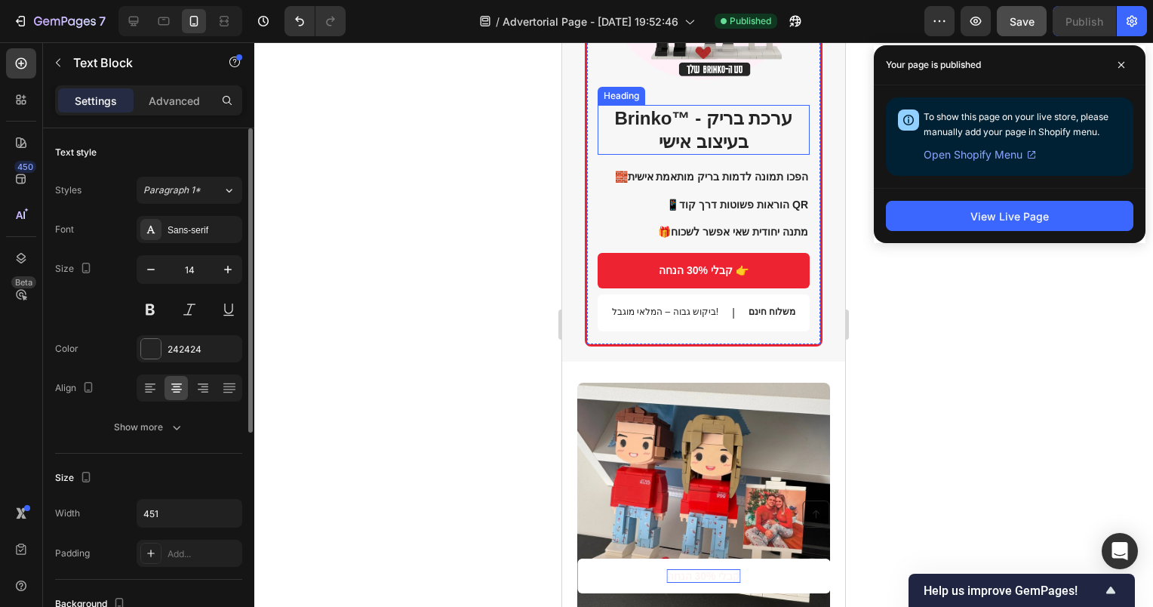
scroll to position [1962, 0]
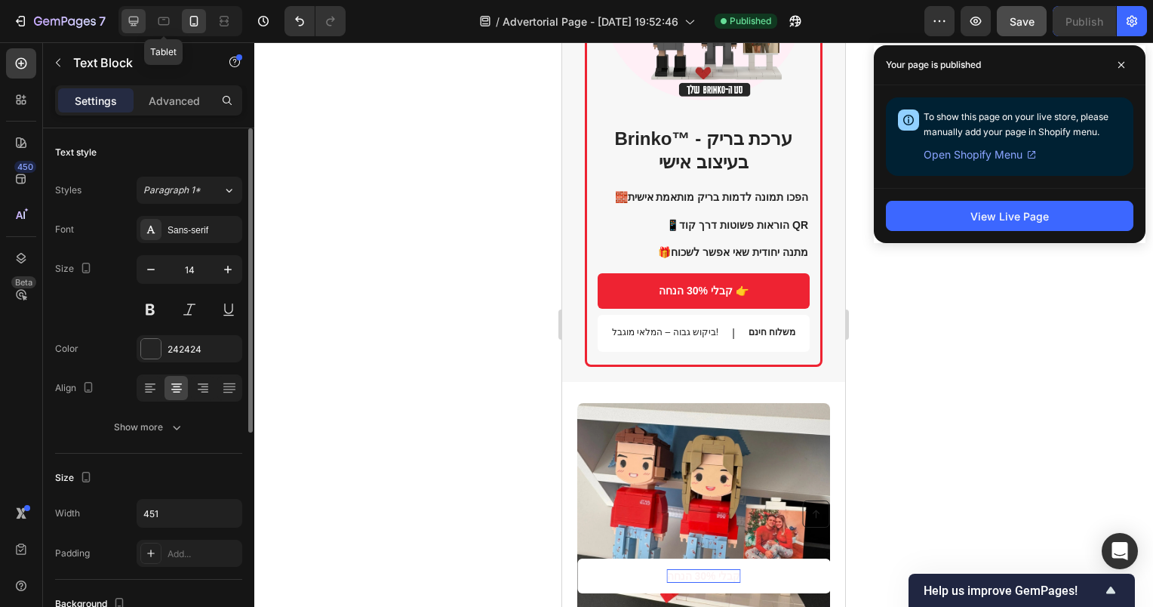
click at [140, 23] on icon at bounding box center [133, 21] width 15 height 15
type input "16"
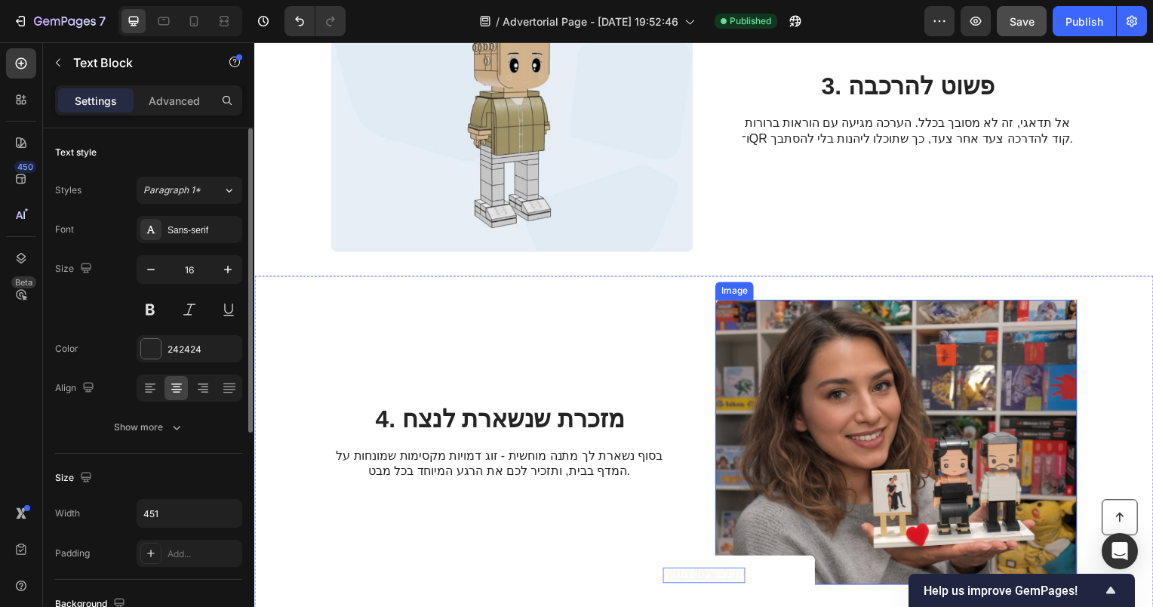
scroll to position [866, 0]
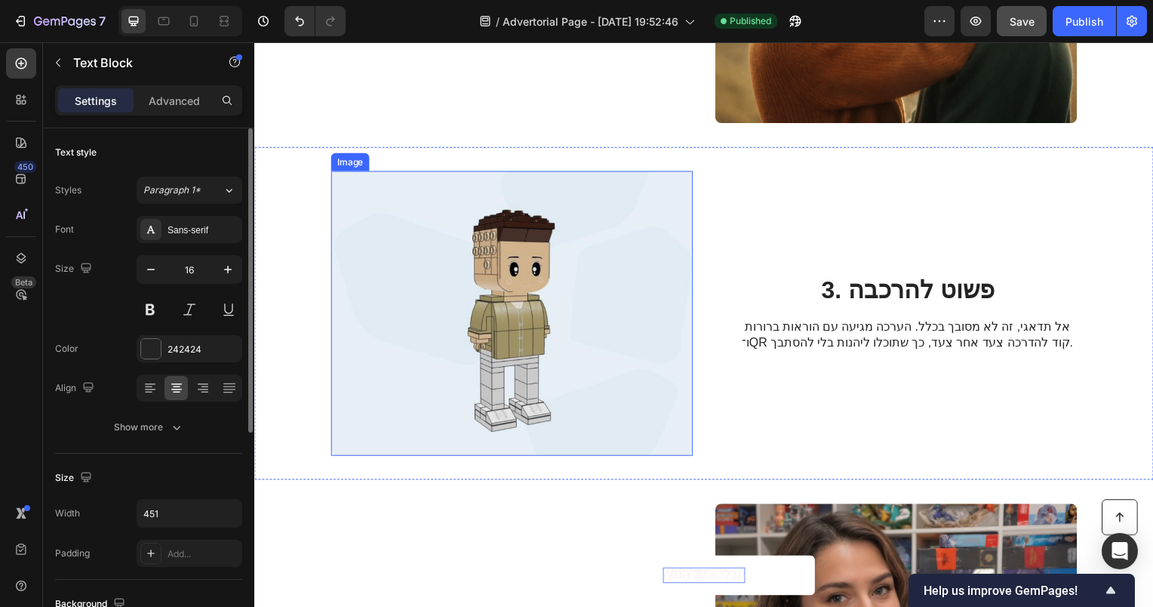
click at [575, 268] on img at bounding box center [513, 315] width 365 height 287
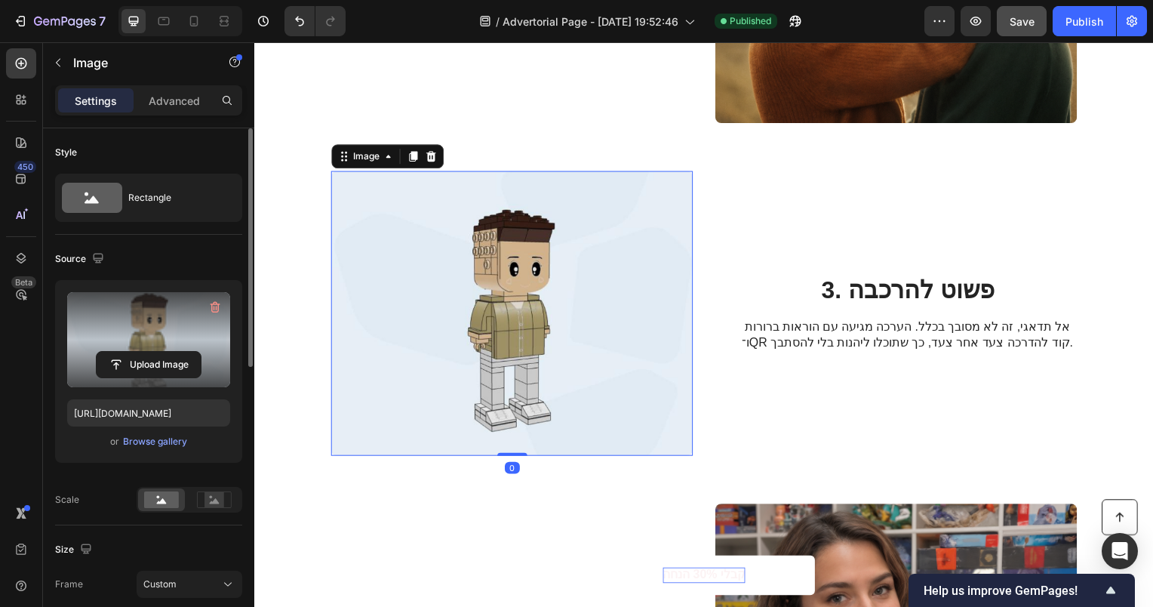
click at [150, 311] on label at bounding box center [148, 339] width 163 height 95
click at [150, 352] on input "file" at bounding box center [149, 365] width 104 height 26
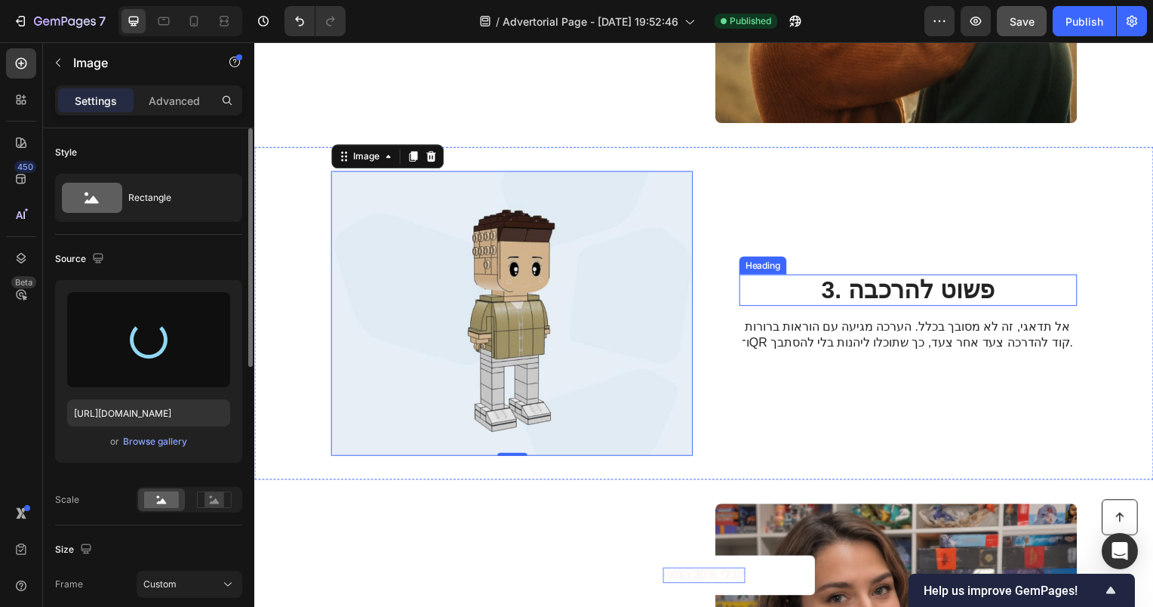
type input "https://cdn.shopify.com/s/files/1/0565/5343/9303/files/gempages_564649419601871…"
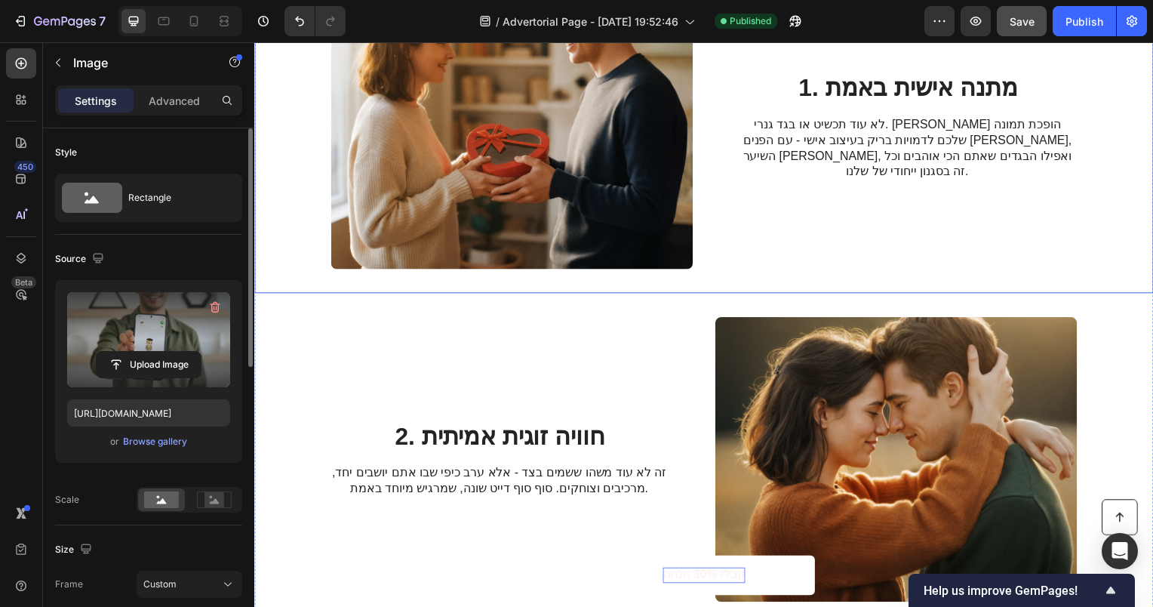
scroll to position [414, 0]
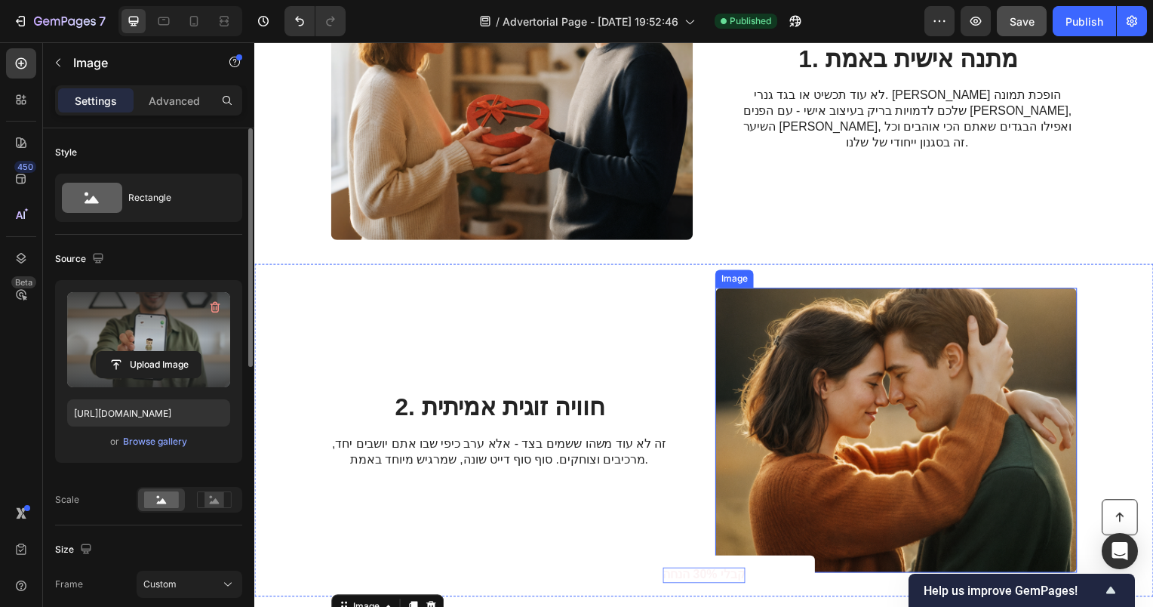
click at [931, 350] on img at bounding box center [901, 433] width 365 height 287
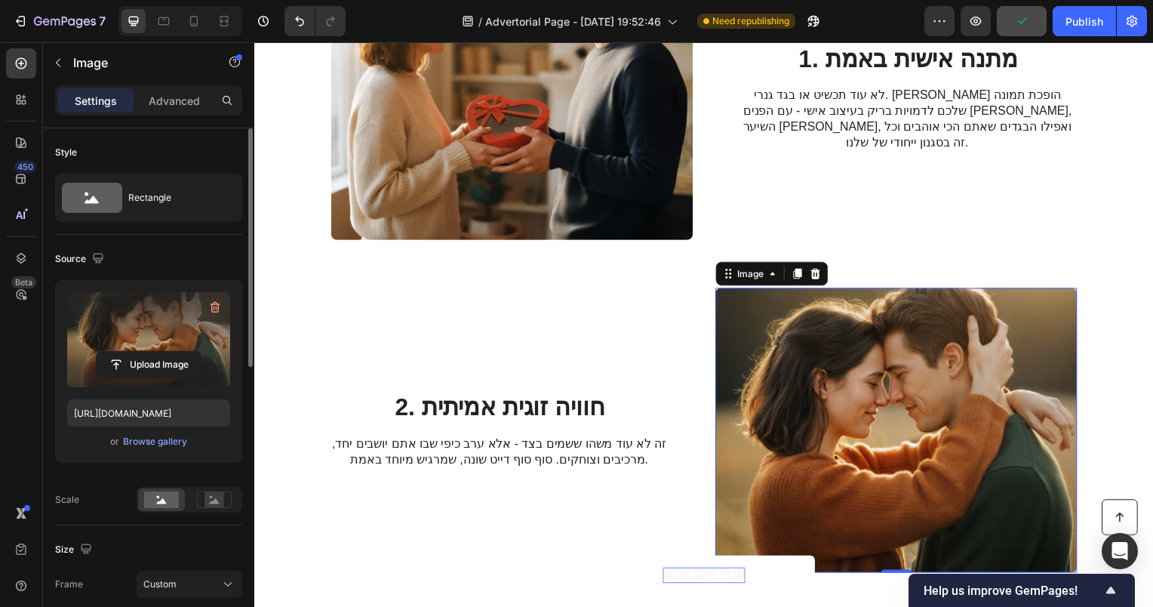
click at [151, 308] on label at bounding box center [148, 339] width 163 height 95
click at [151, 352] on input "file" at bounding box center [149, 365] width 104 height 26
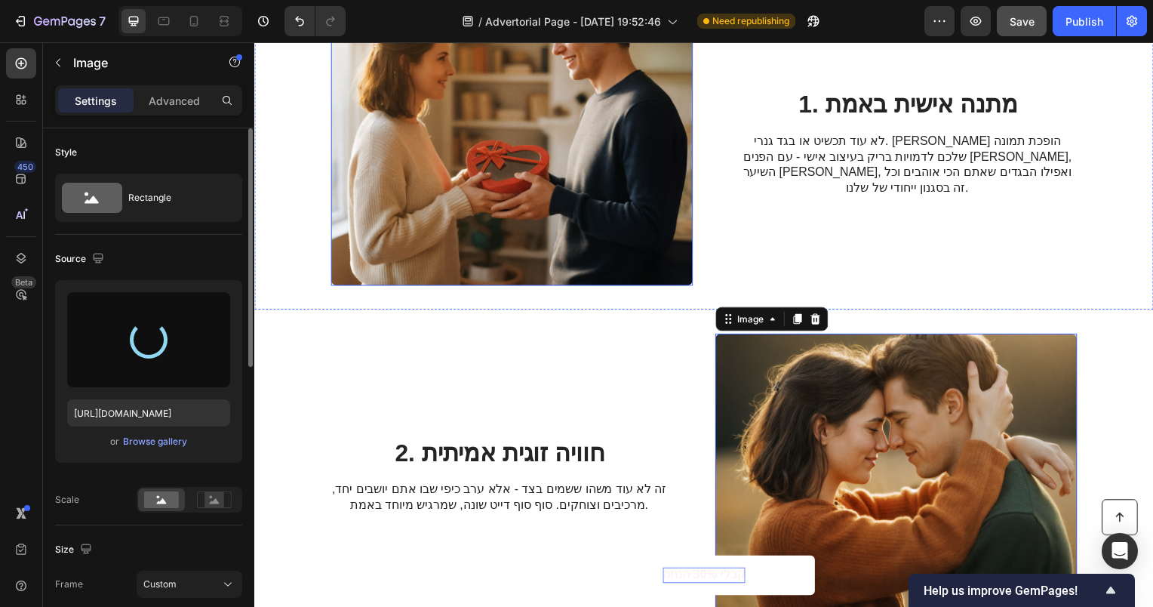
type input "https://cdn.shopify.com/s/files/1/0565/5343/9303/files/gempages_564649419601871…"
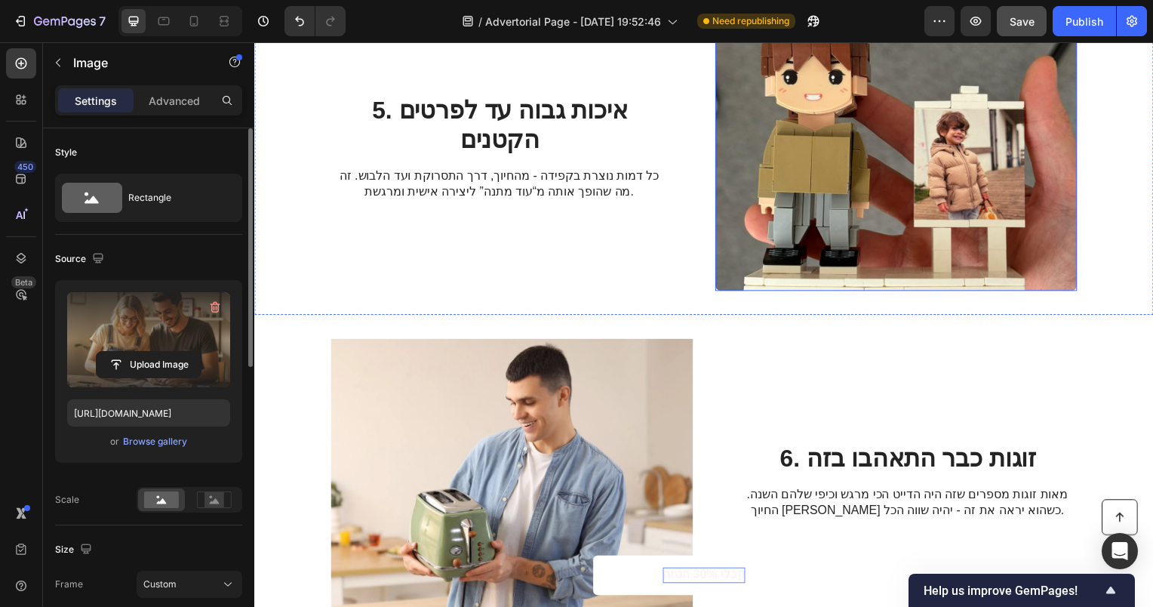
scroll to position [2074, 0]
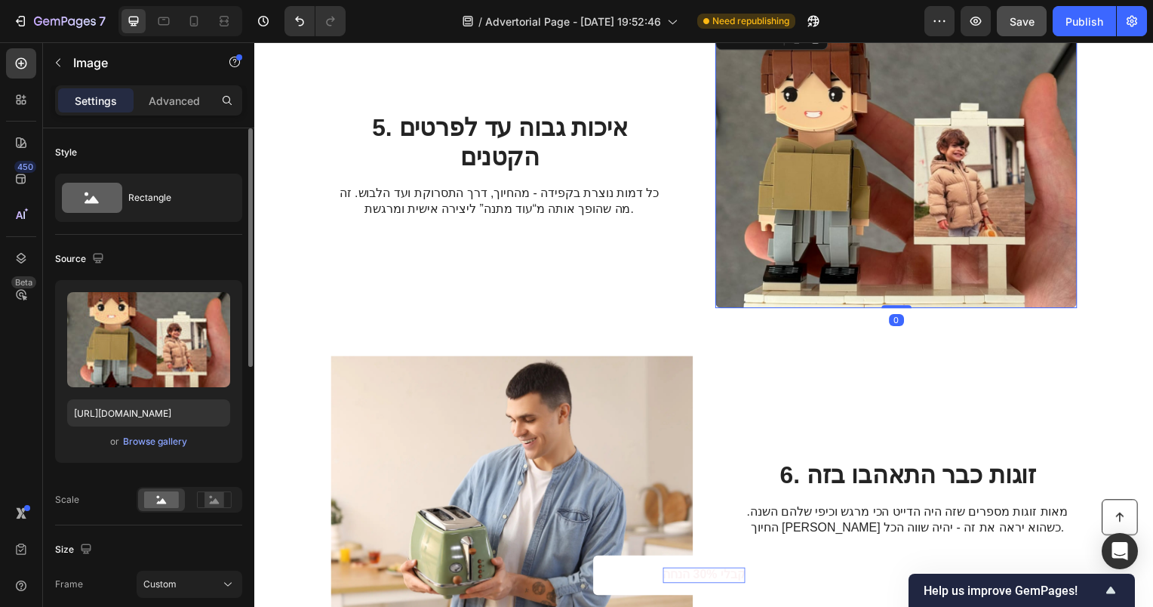
click at [840, 181] on img at bounding box center [901, 166] width 365 height 287
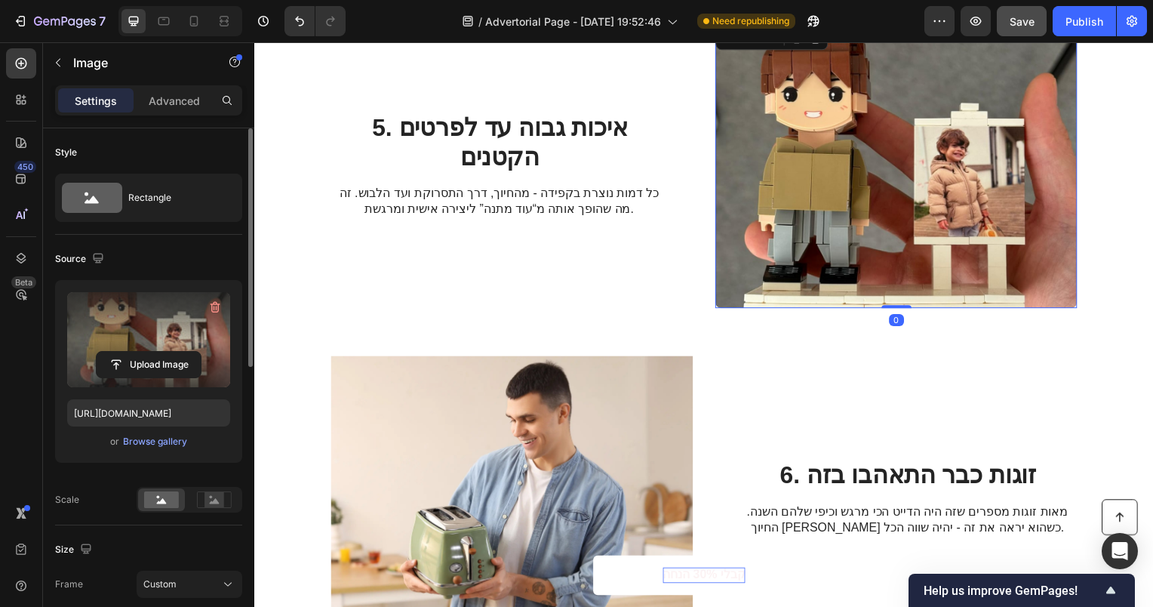
click at [190, 340] on label at bounding box center [148, 339] width 163 height 95
click at [190, 352] on input "file" at bounding box center [149, 365] width 104 height 26
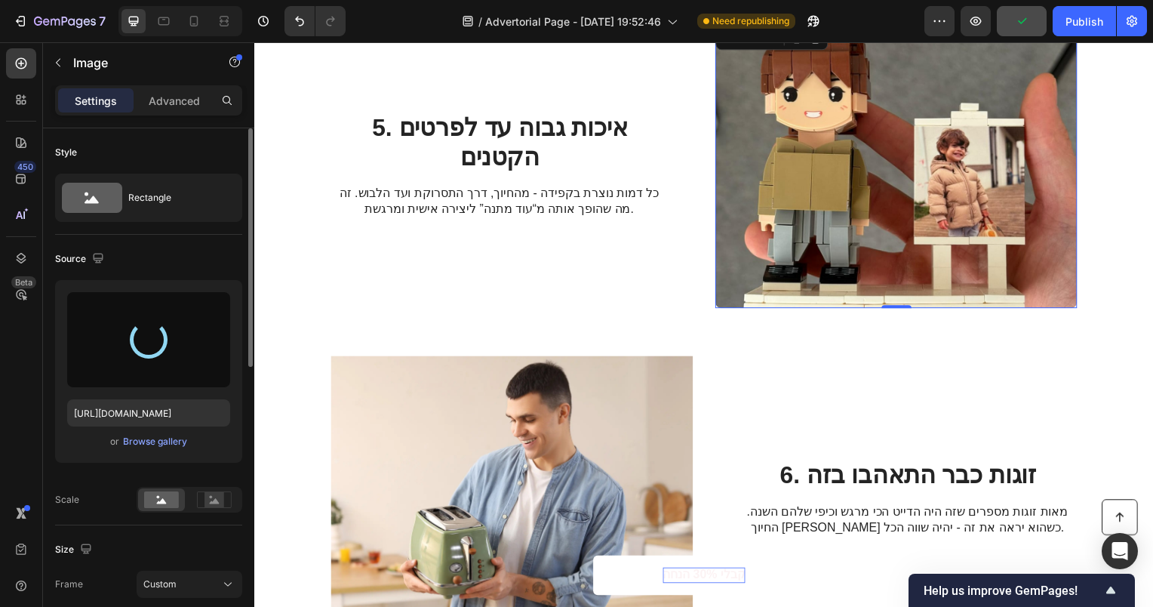
type input "https://cdn.shopify.com/s/files/1/0565/5343/9303/files/gempages_564649419601871…"
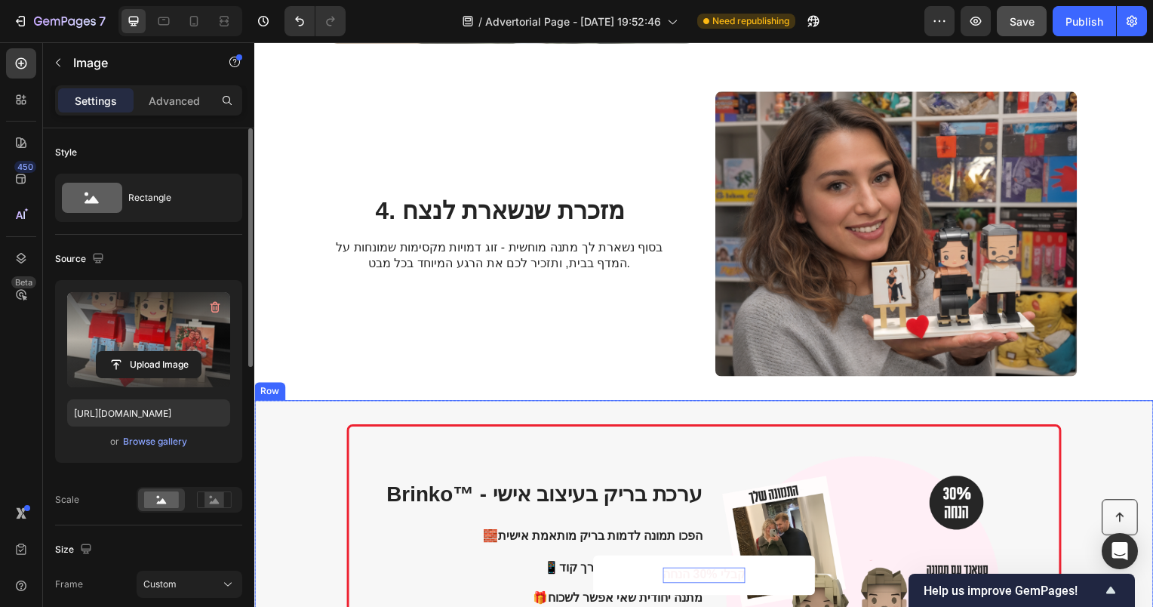
scroll to position [1208, 0]
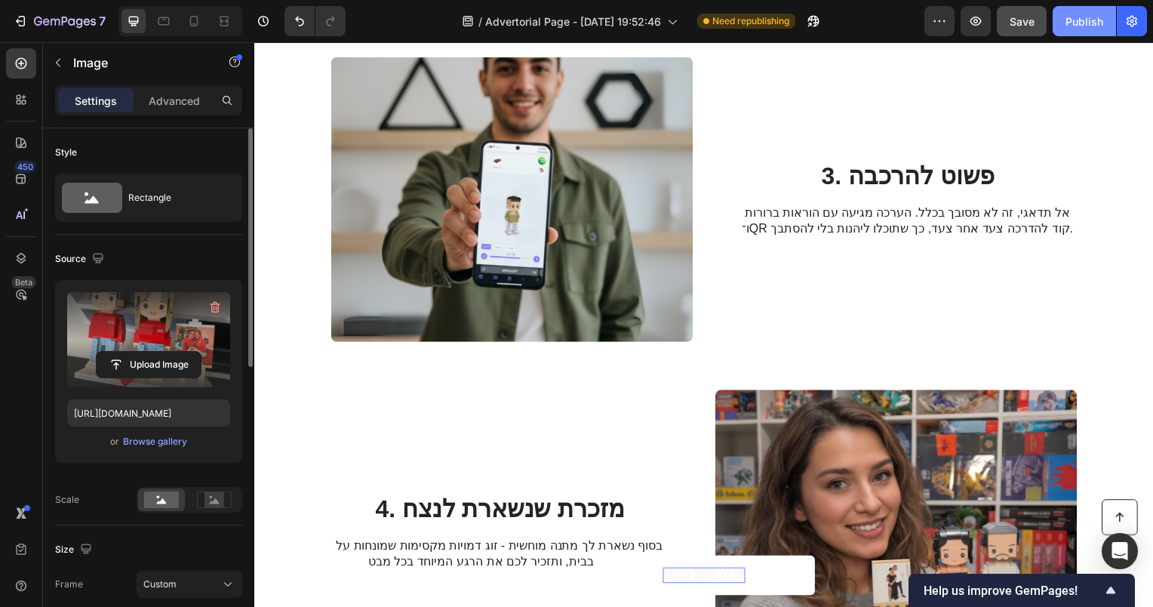
click at [1084, 28] on div "Publish" at bounding box center [1085, 22] width 38 height 16
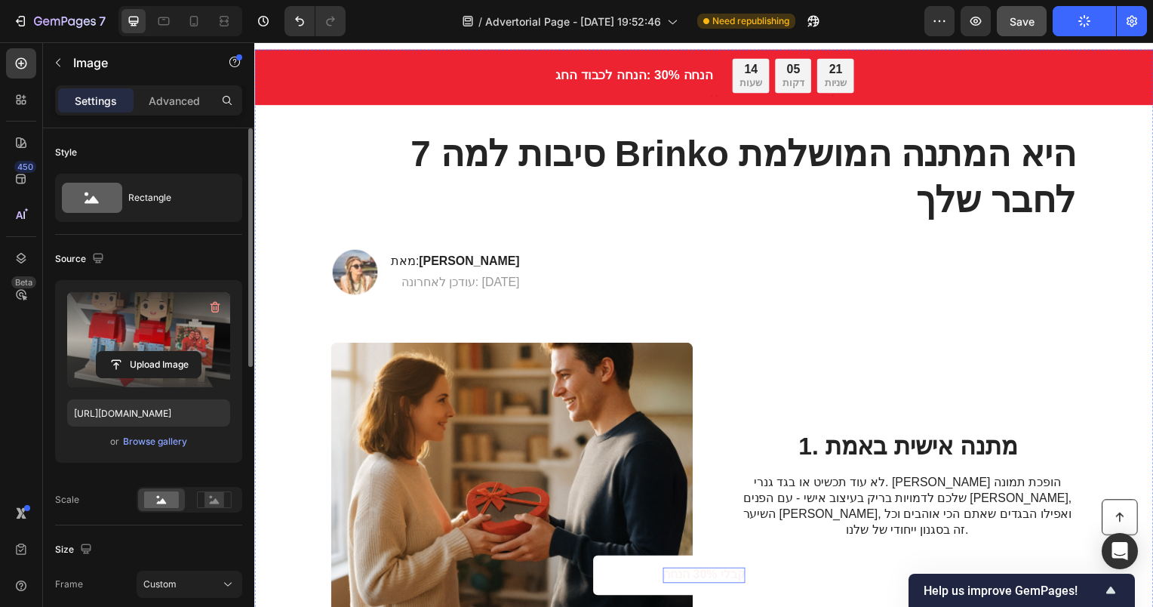
scroll to position [0, 0]
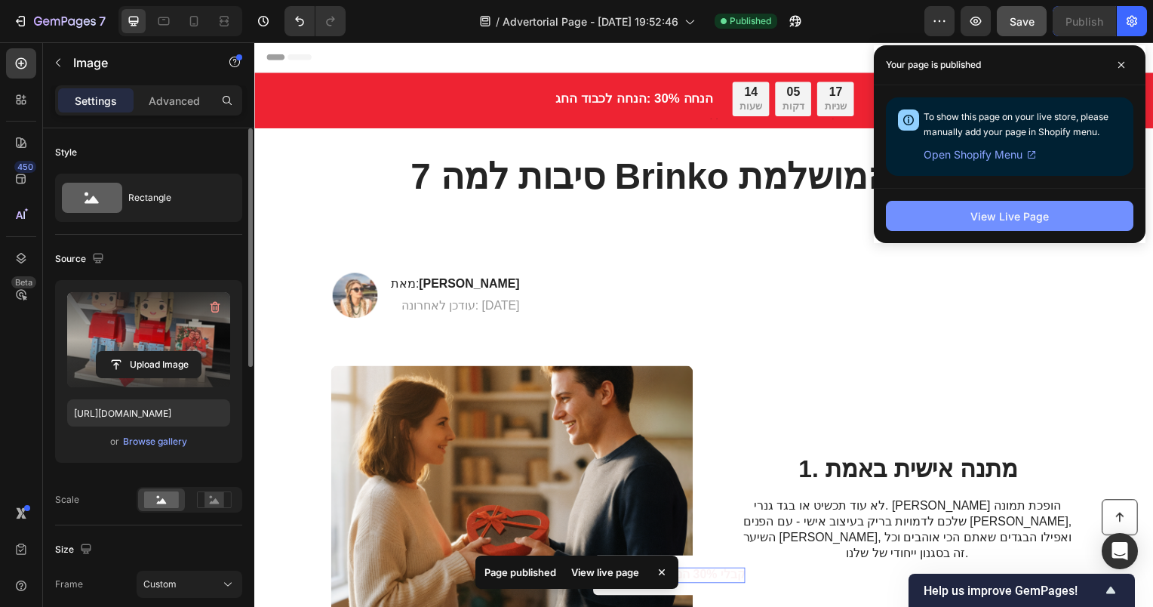
click at [1017, 214] on div "View Live Page" at bounding box center [1010, 216] width 78 height 16
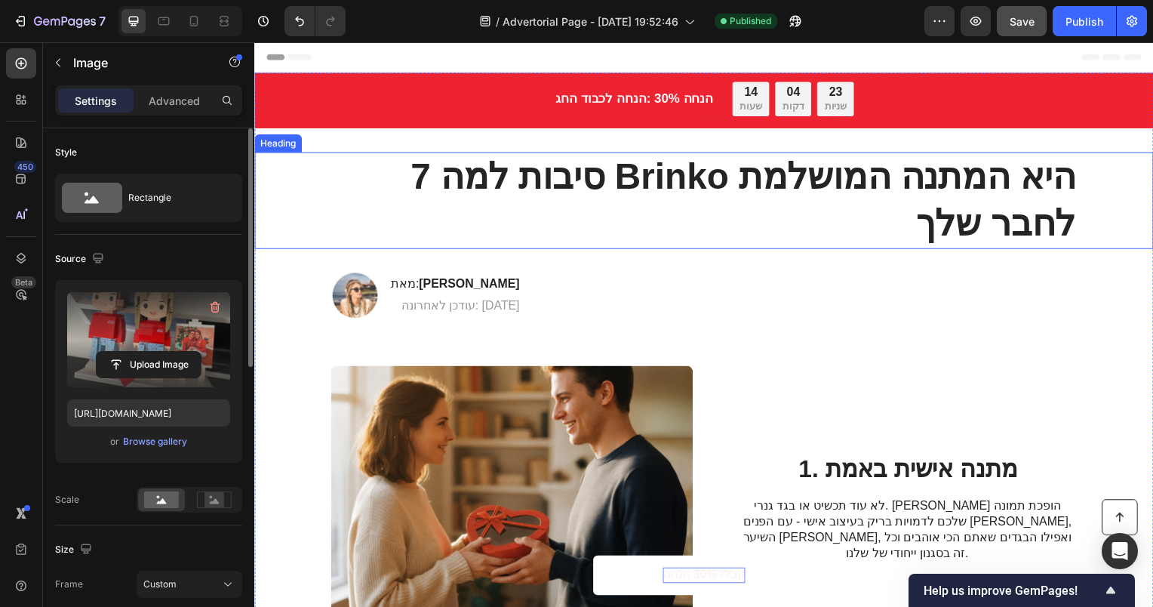
click at [564, 196] on h1 "7 סיבות למה Brinko היא המתנה המושלמת לחבר שלך" at bounding box center [707, 201] width 752 height 97
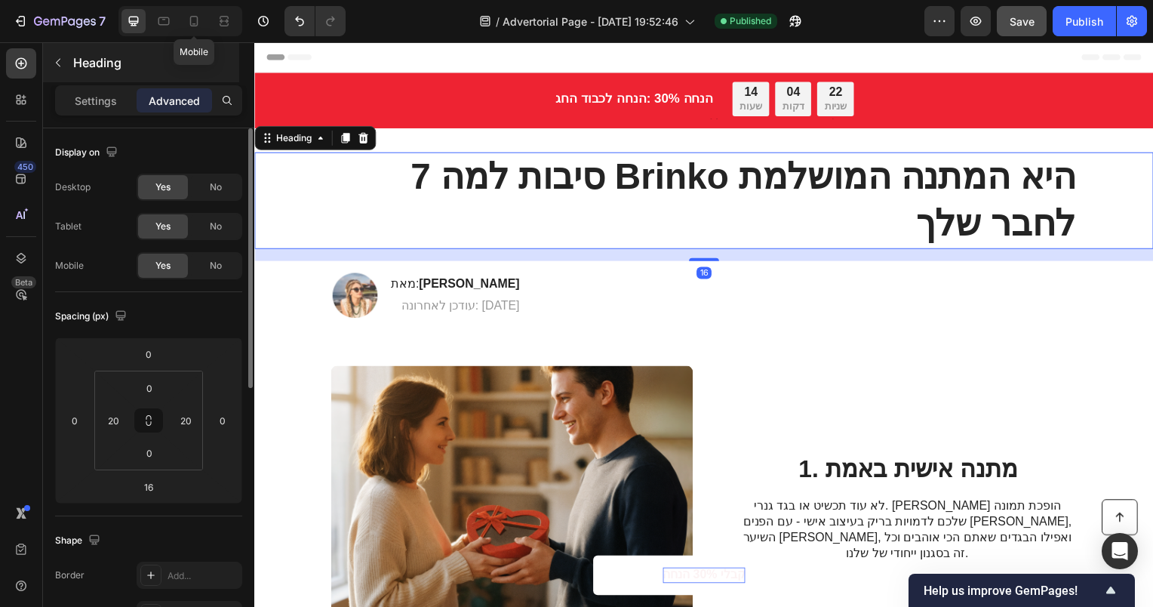
click at [190, 23] on icon at bounding box center [194, 21] width 8 height 11
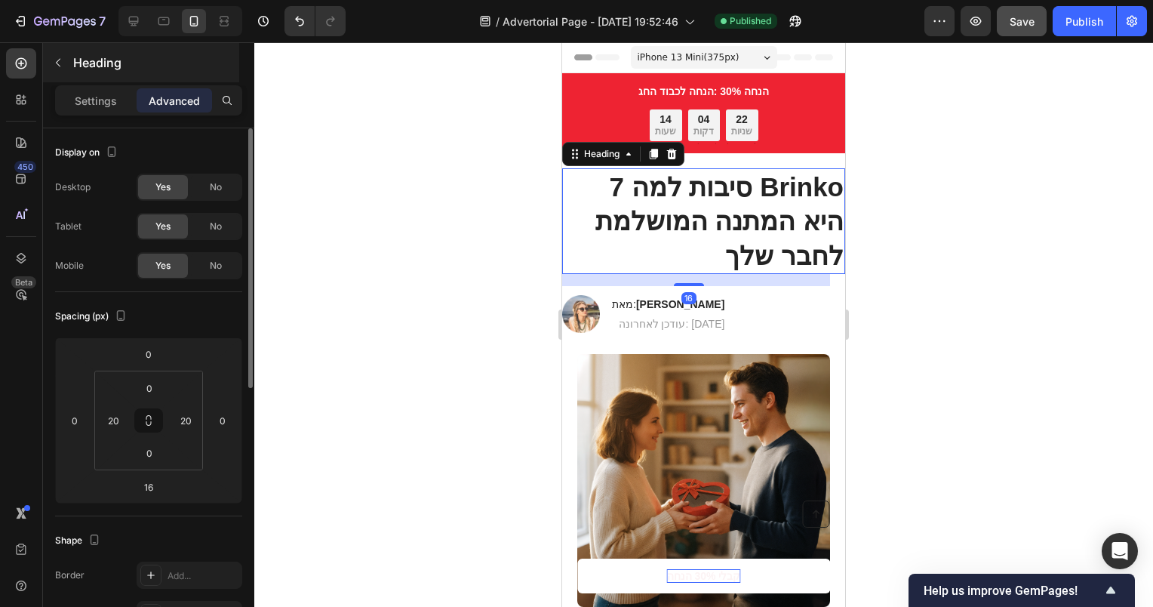
type input "28"
type input "0"
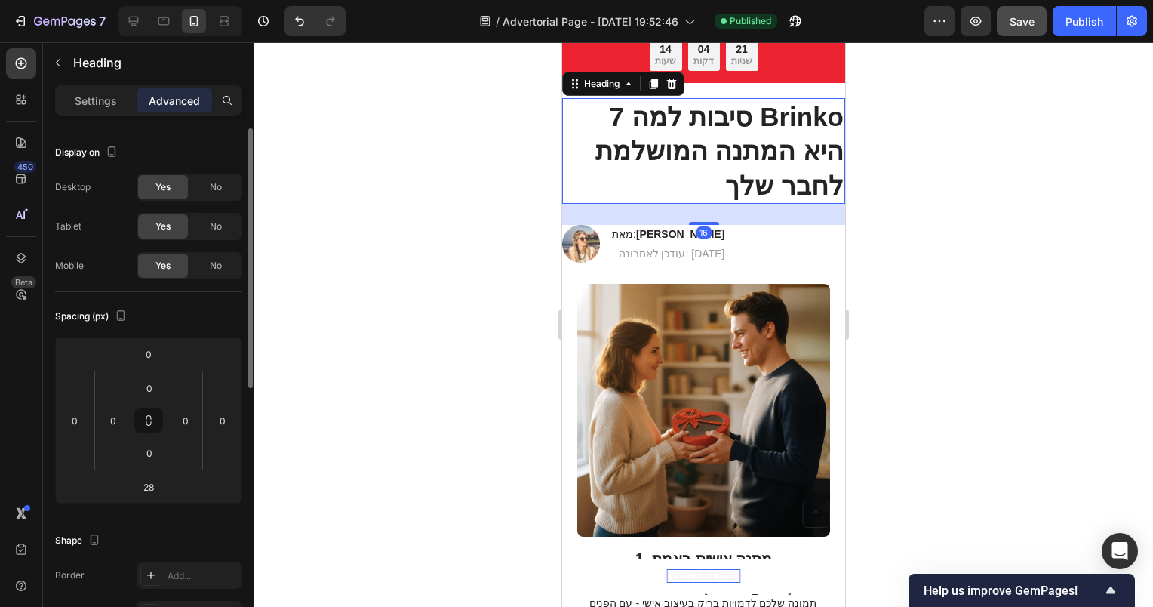
scroll to position [72, 0]
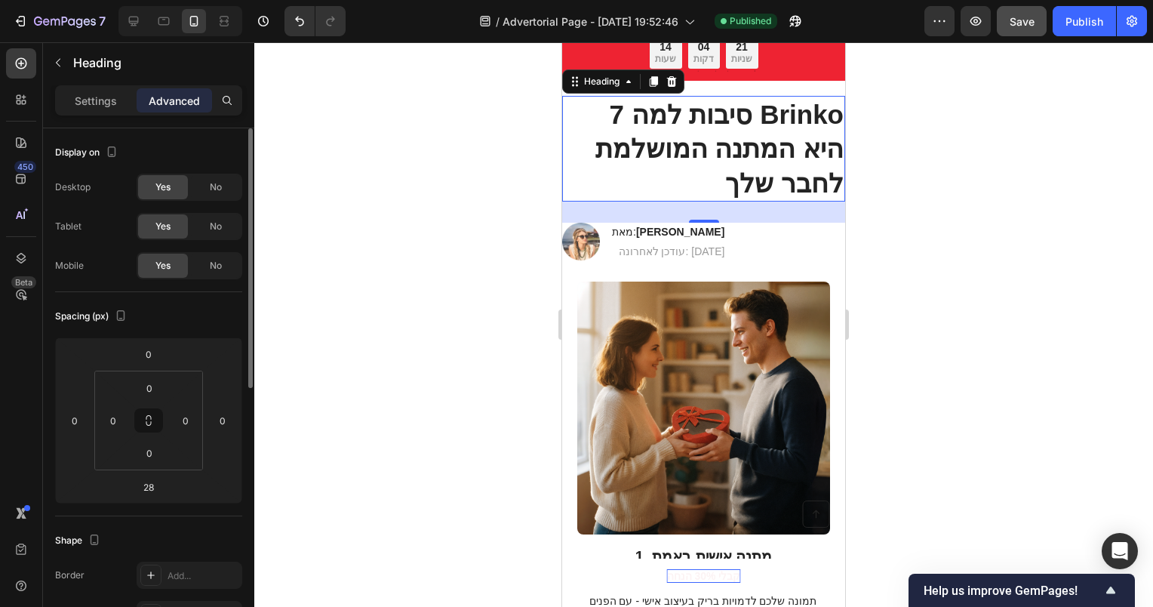
click at [700, 166] on h1 "7 סיבות למה Brinko היא המתנה המושלמת לחבר שלך" at bounding box center [703, 149] width 283 height 106
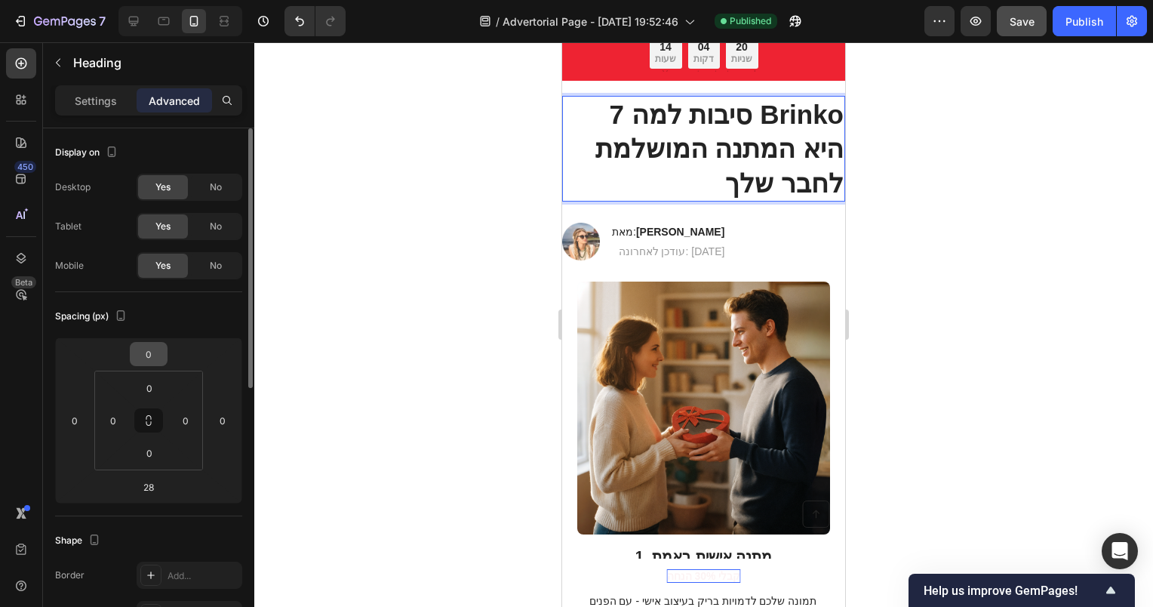
scroll to position [226, 0]
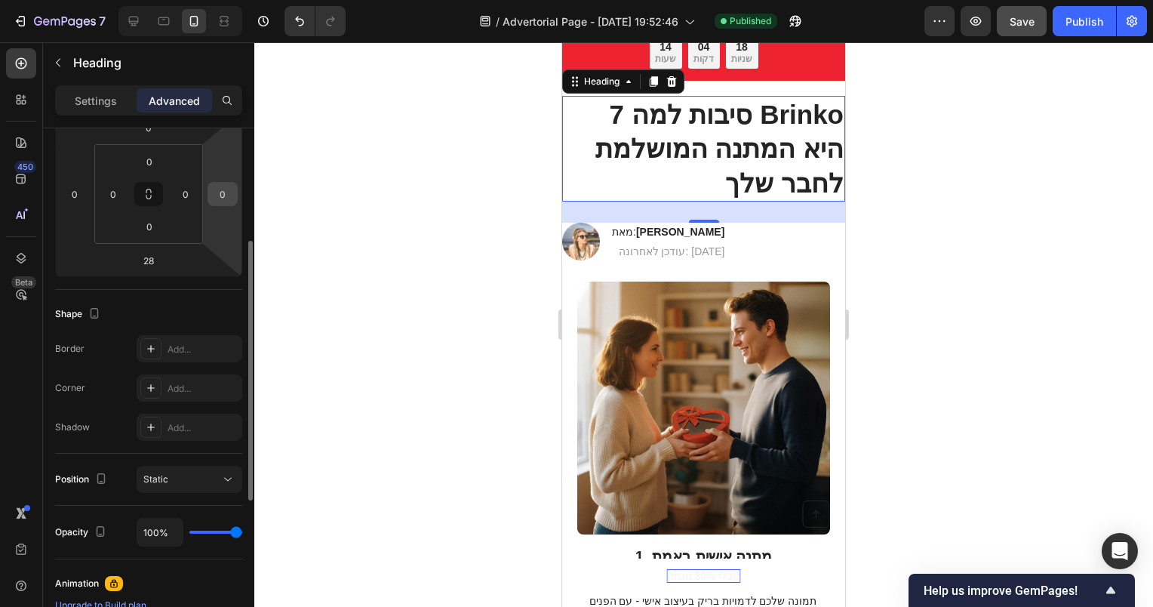
click at [223, 195] on input "0" at bounding box center [222, 194] width 23 height 23
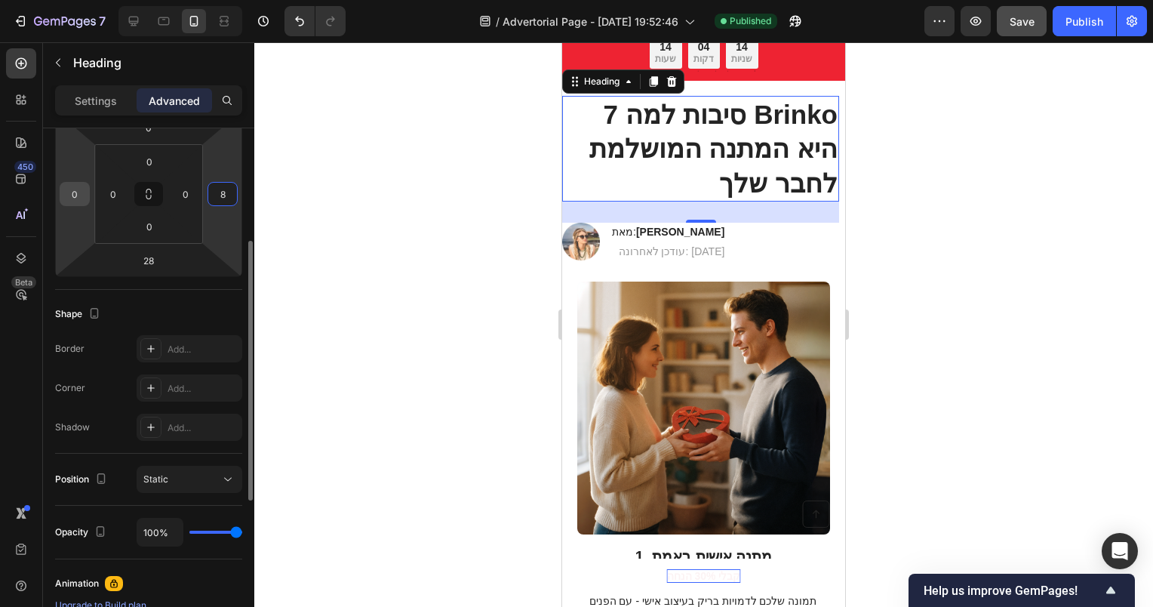
type input "8"
click at [83, 193] on input "0" at bounding box center [74, 194] width 23 height 23
type input "8"
click at [220, 195] on input "8" at bounding box center [222, 194] width 23 height 23
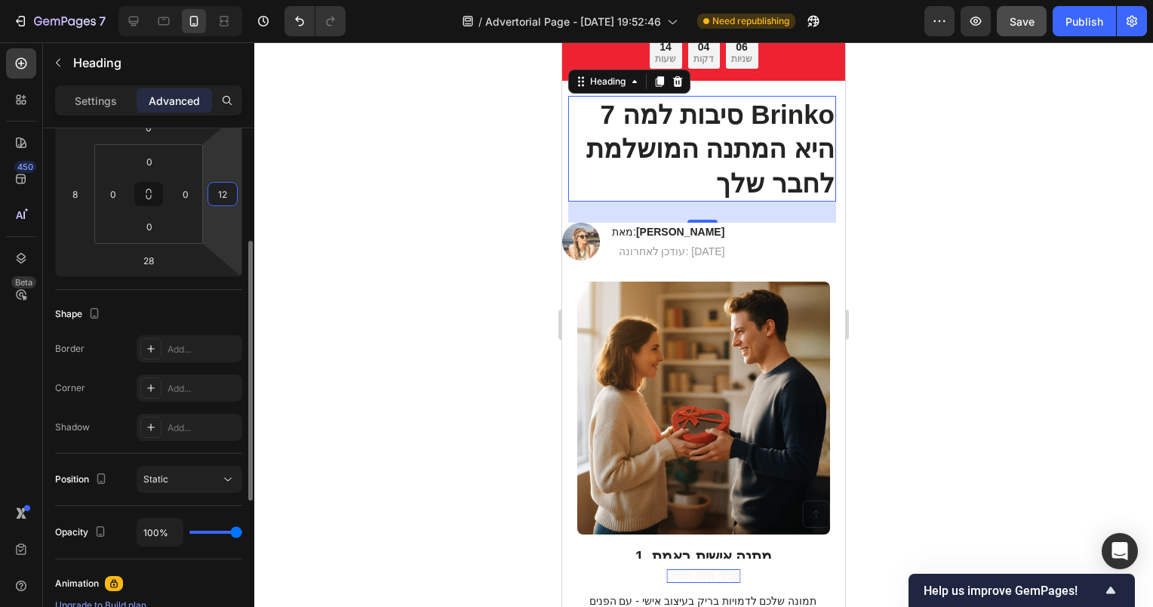
click at [226, 195] on input "12" at bounding box center [222, 194] width 23 height 23
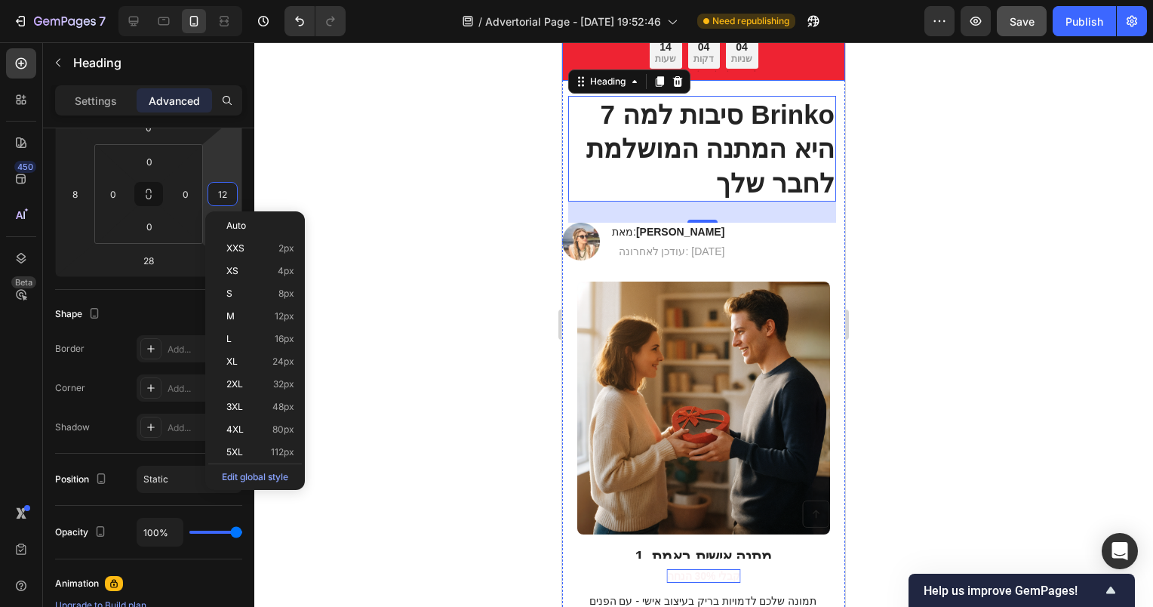
type input "8"
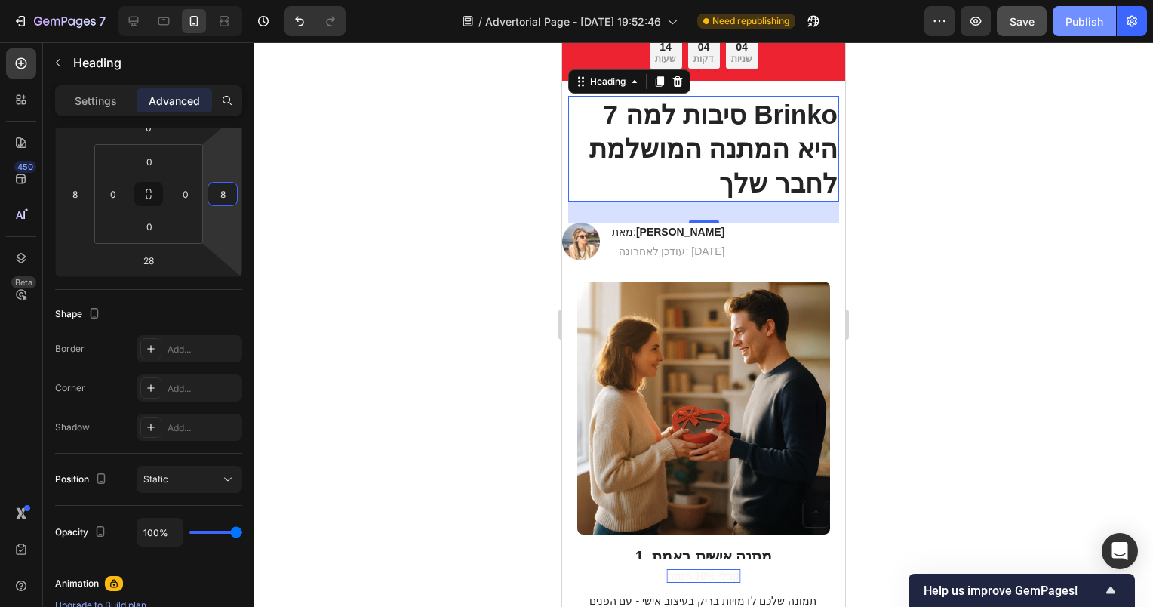
click at [1078, 19] on div "Publish" at bounding box center [1085, 22] width 38 height 16
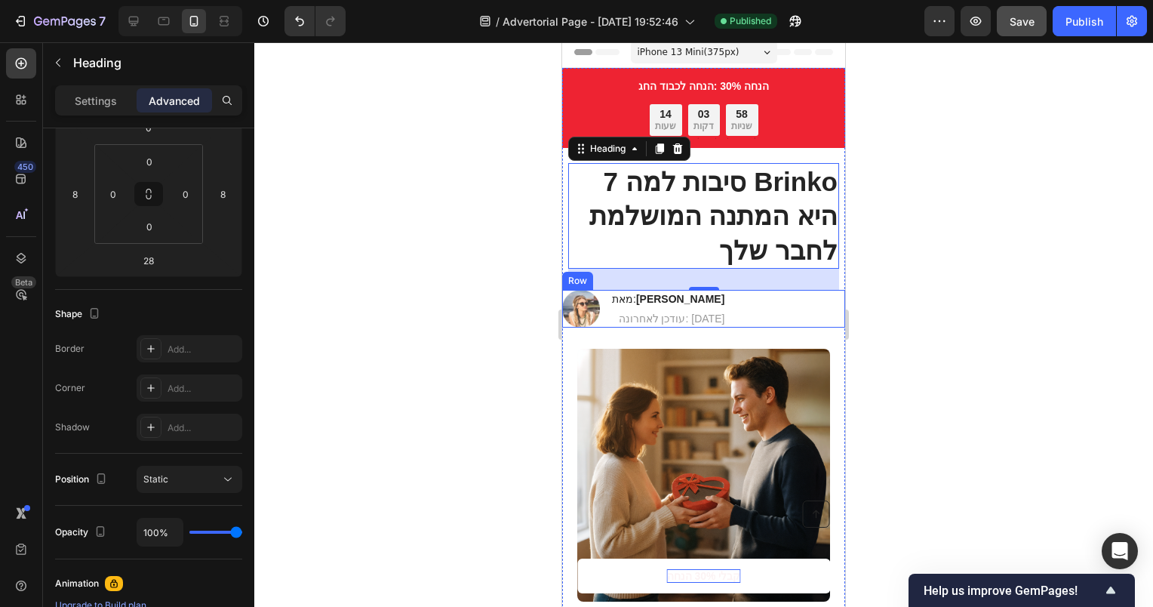
scroll to position [0, 0]
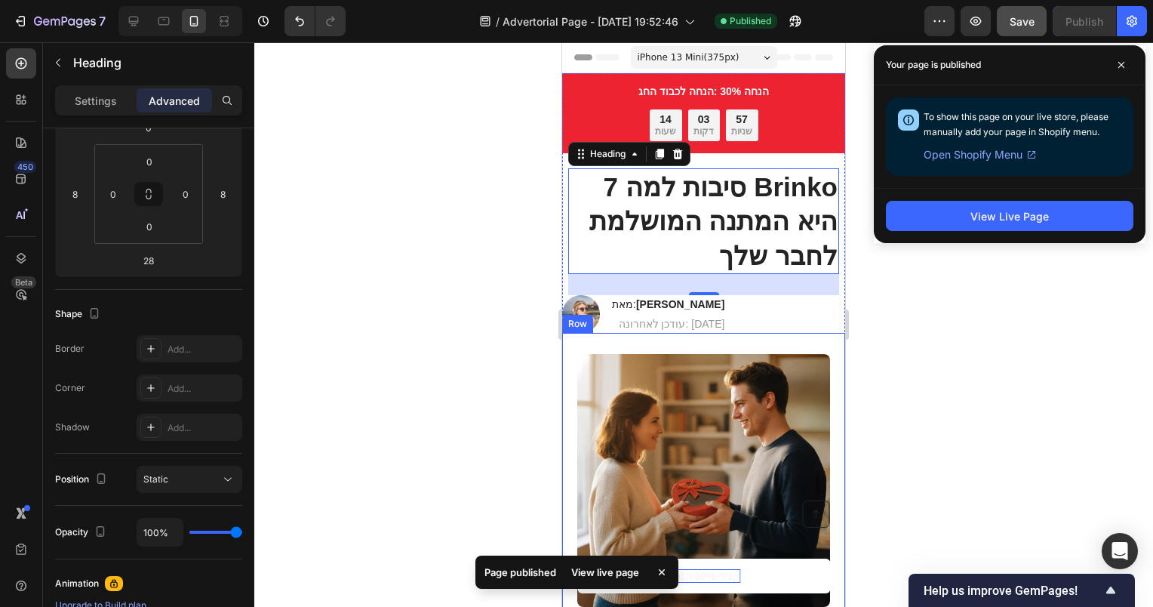
click at [742, 323] on div "Image מאת: [PERSON_NAME] Heading עודכן לאחרונה: [DATE] Text Block Row" at bounding box center [703, 314] width 283 height 38
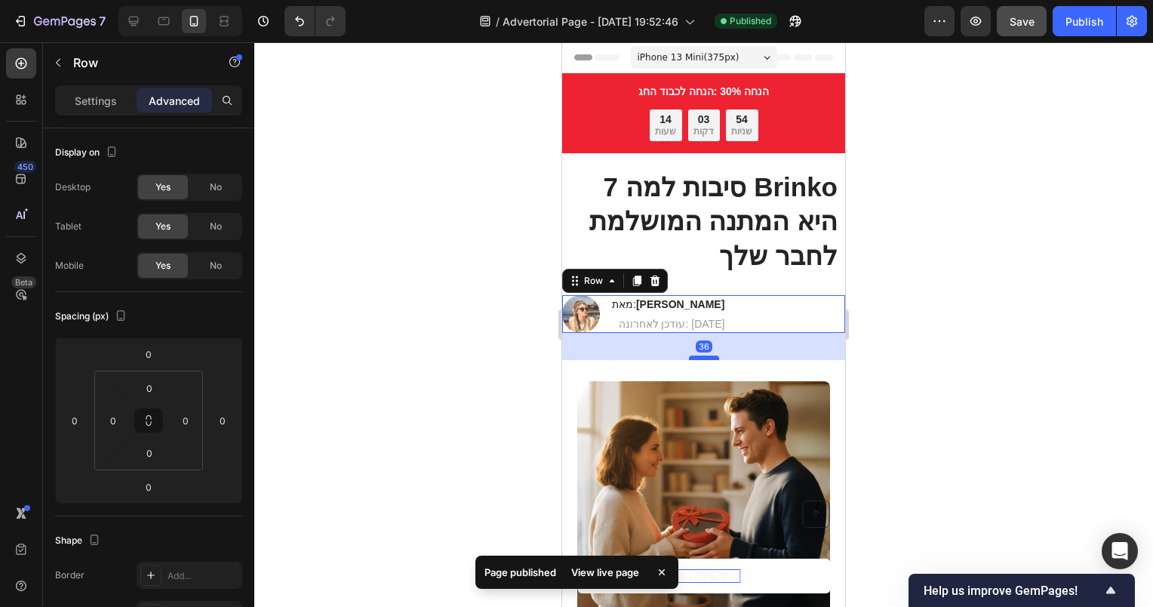
drag, startPoint x: 698, startPoint y: 329, endPoint x: 699, endPoint y: 356, distance: 27.2
click at [699, 356] on div at bounding box center [704, 357] width 30 height 5
type input "36"
click at [1067, 29] on button "Publish" at bounding box center [1084, 21] width 63 height 30
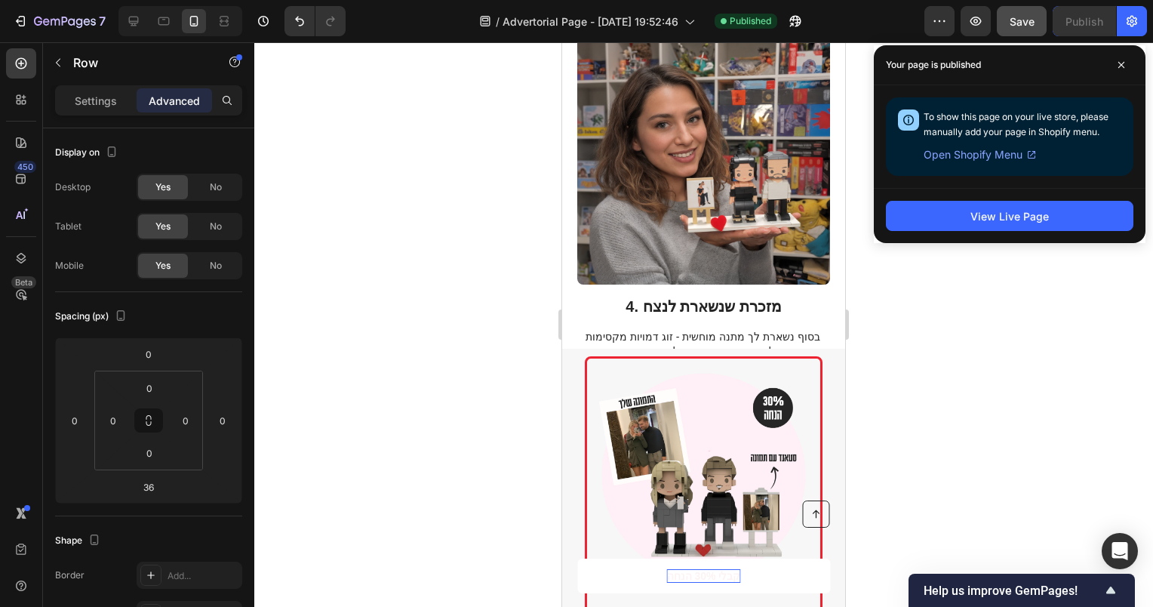
scroll to position [1887, 0]
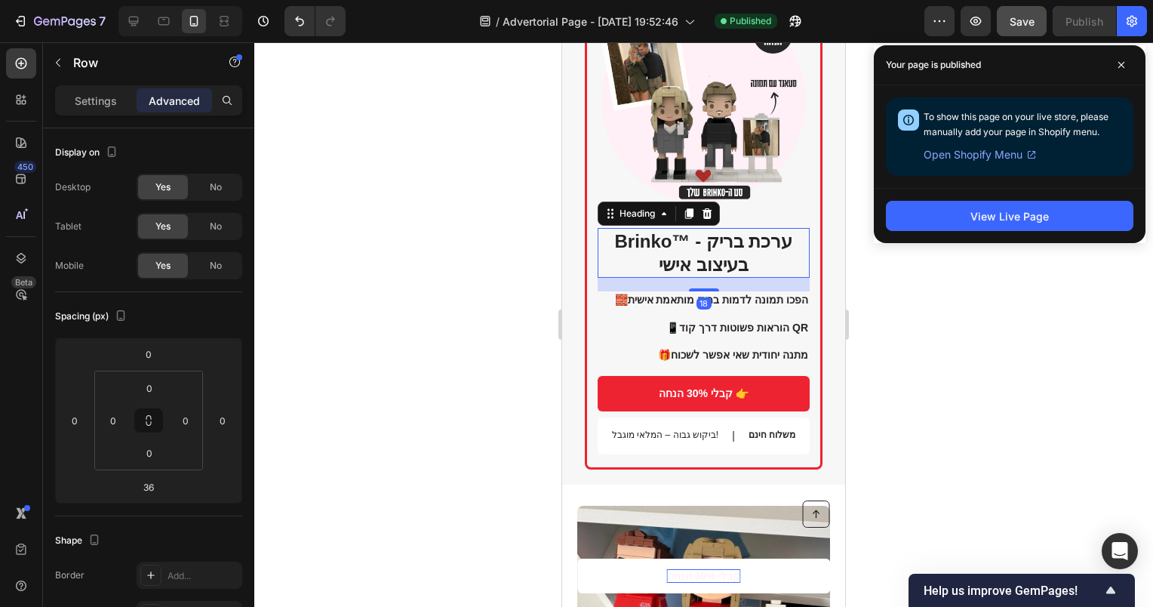
click at [700, 251] on h2 "Brinko™ - ערכת בריק בעיצוב אישי" at bounding box center [704, 253] width 212 height 50
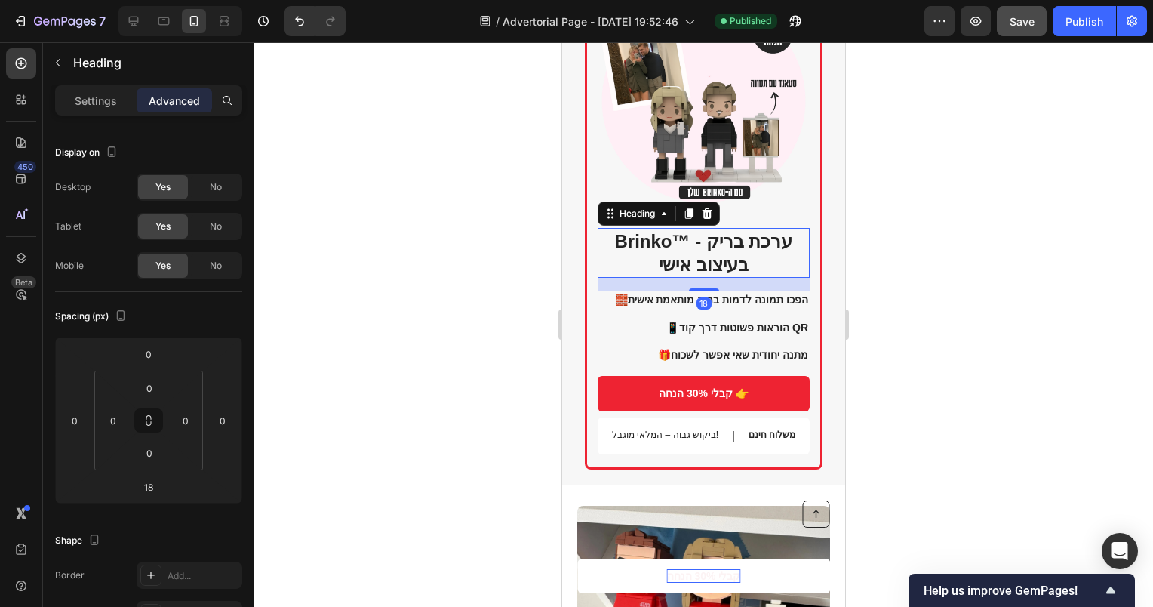
click at [681, 245] on h2 "Brinko™ - ערכת בריק בעיצוב אישי" at bounding box center [704, 253] width 212 height 50
click at [681, 245] on p "Brinko™ - ערכת בריק בעיצוב אישי" at bounding box center [703, 252] width 209 height 47
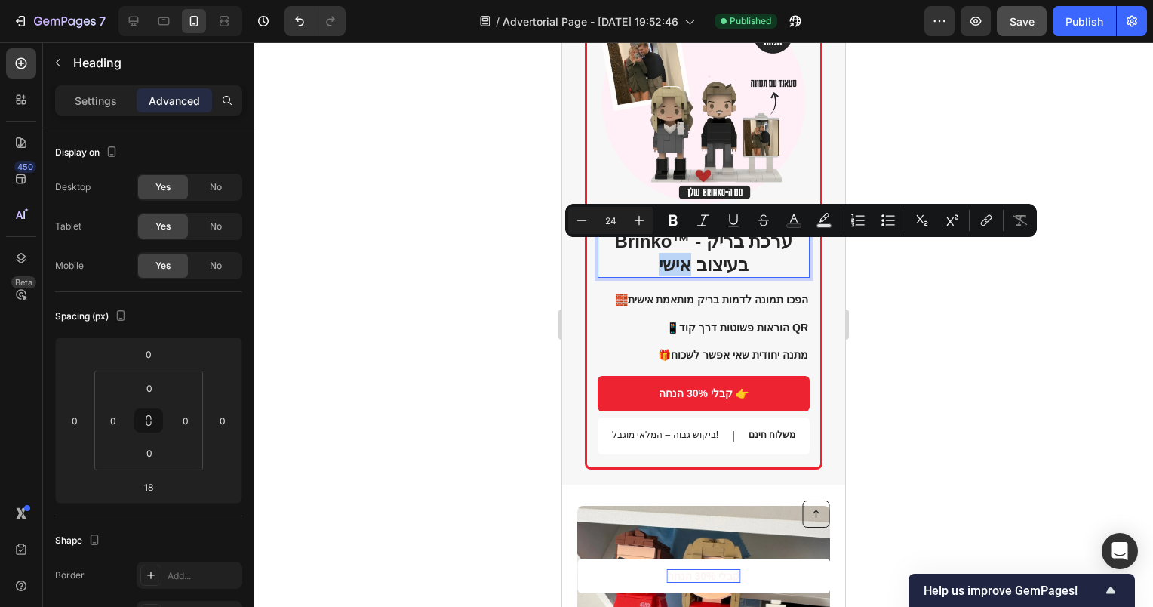
click at [673, 251] on p "Brinko™ - ערכת בריק בעיצוב אישי" at bounding box center [703, 252] width 209 height 47
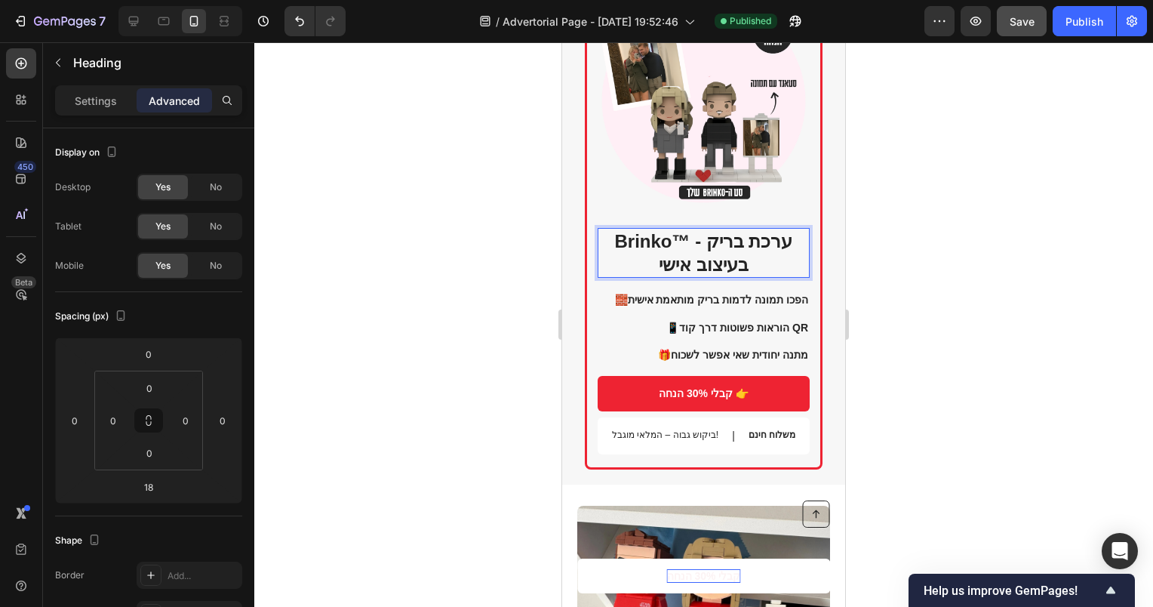
click at [646, 242] on p "Brinko™ - ערכת בריק בעיצוב אישי" at bounding box center [703, 252] width 209 height 47
click at [611, 229] on p "Brinko™ - ערכת בריק בעיצוב אישי" at bounding box center [703, 252] width 209 height 47
click at [755, 260] on p "Brinko™ - ערכת בריק בעיצוב אישי" at bounding box center [703, 252] width 209 height 47
click at [788, 229] on p "Brinko™ - ערכת בריק בעיצוב אישי" at bounding box center [703, 252] width 209 height 47
click at [1079, 12] on button "Publish" at bounding box center [1084, 21] width 63 height 30
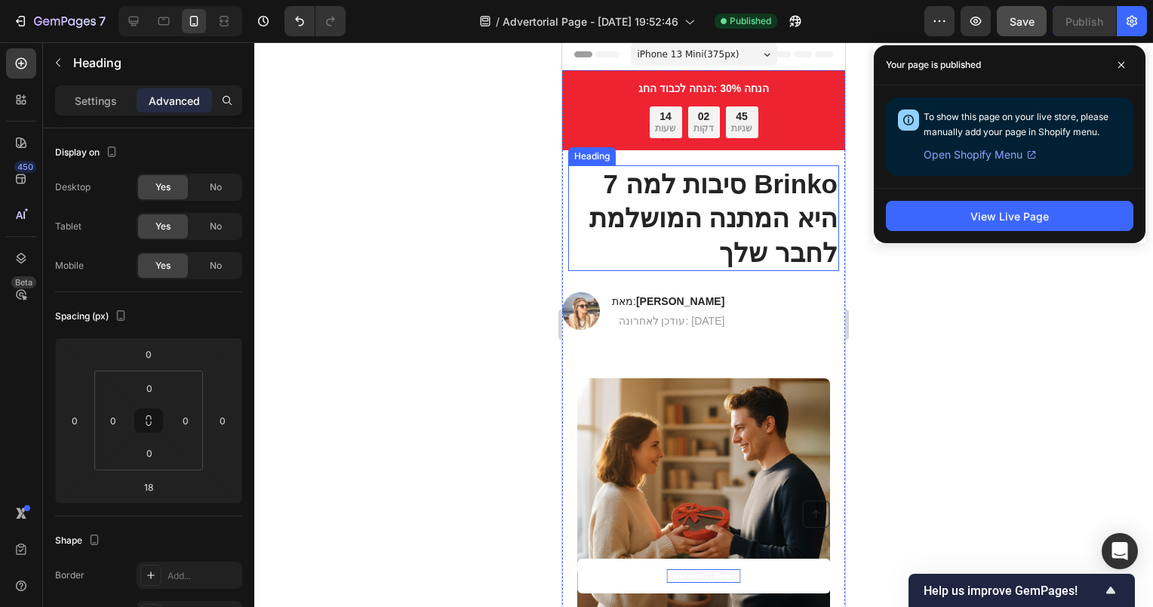
scroll to position [0, 0]
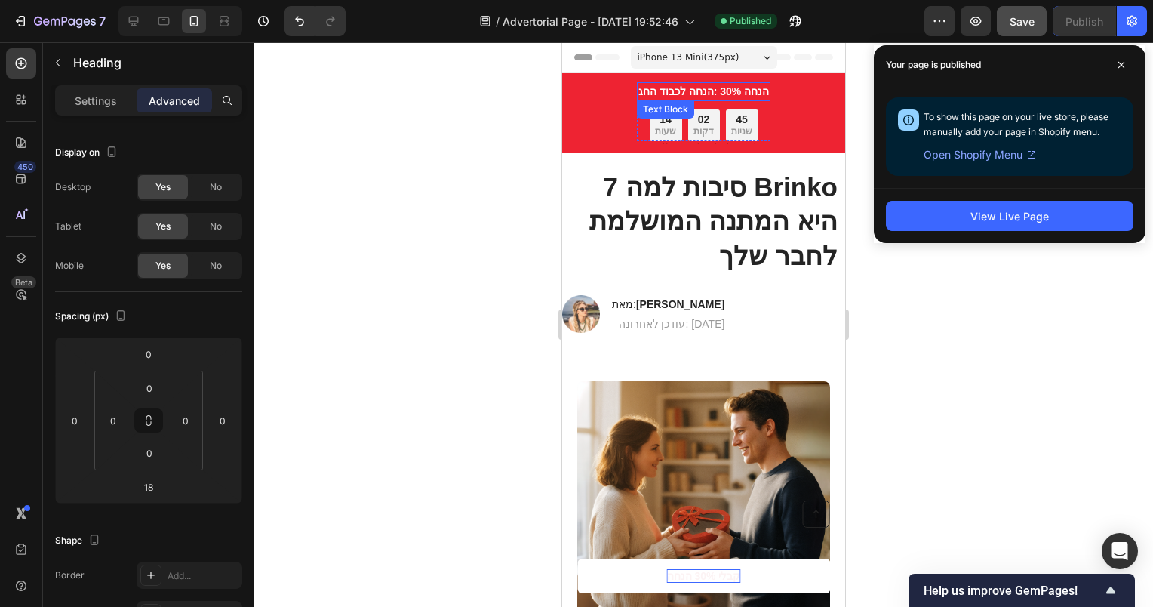
click at [734, 86] on strong "הנחה לכבוד החג: ‎30% הנחה" at bounding box center [704, 91] width 131 height 12
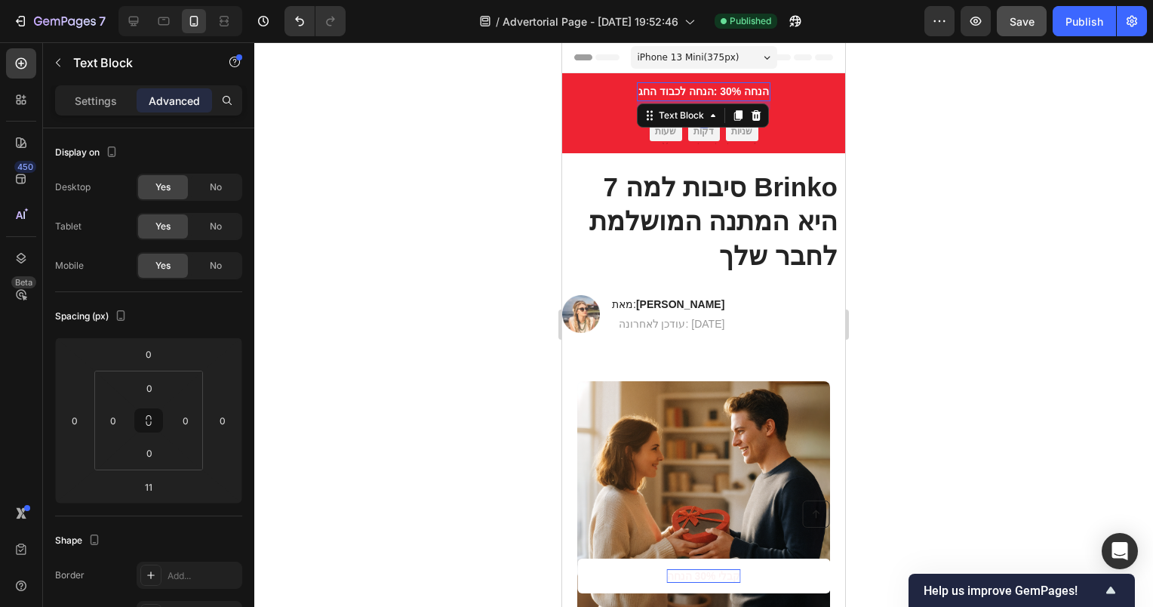
click at [748, 85] on strong "הנחה לכבוד החג: ‎30% הנחה" at bounding box center [704, 91] width 131 height 12
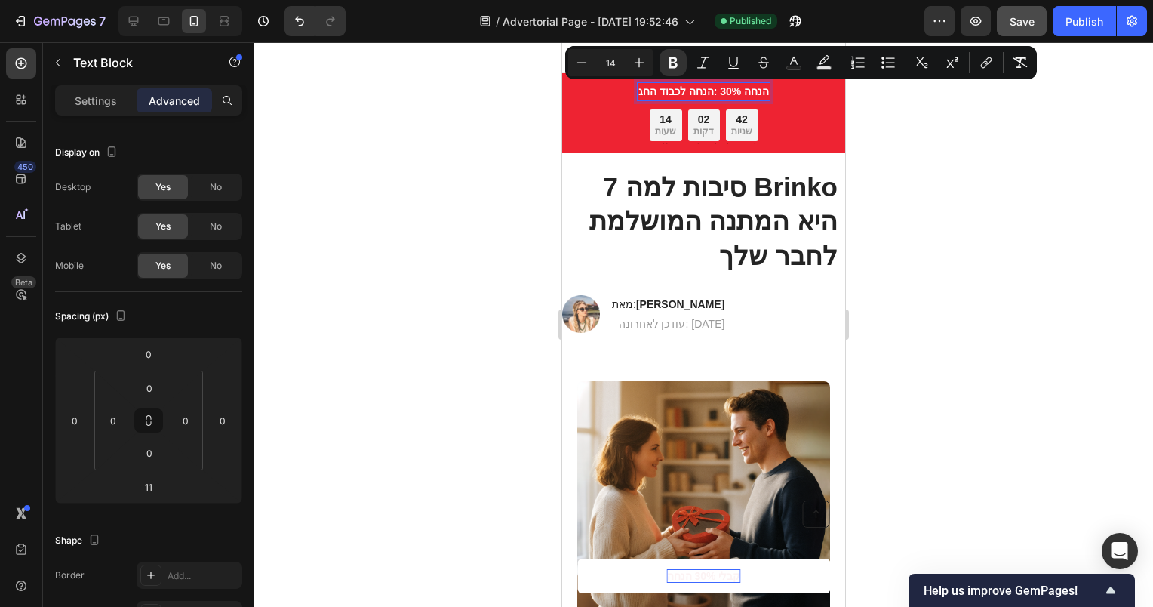
click at [686, 92] on strong "הנחה לכבוד החג: ‎30% הנחה" at bounding box center [704, 91] width 131 height 12
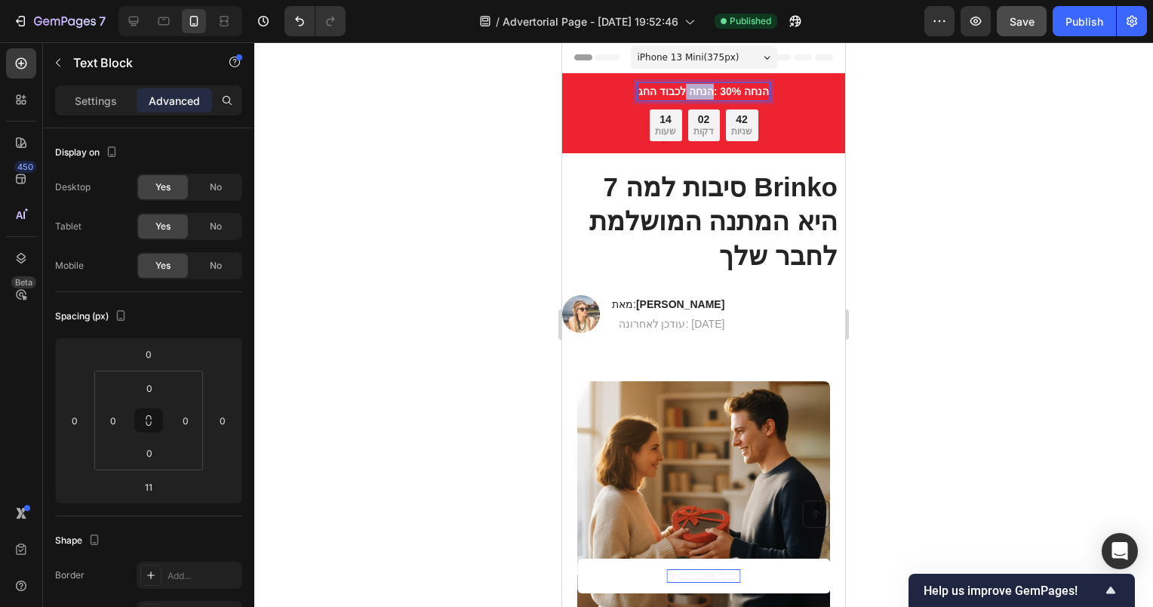
click at [686, 92] on strong "הנחה לכבוד החג: ‎30% הנחה" at bounding box center [704, 91] width 131 height 12
click at [743, 87] on strong "לכבוד החג: ‎30% הנחה" at bounding box center [703, 91] width 103 height 12
click at [746, 91] on strong "לכבוד החג: ‎30% הנחה" at bounding box center [703, 91] width 103 height 12
click at [1072, 21] on div "Publish" at bounding box center [1085, 22] width 38 height 16
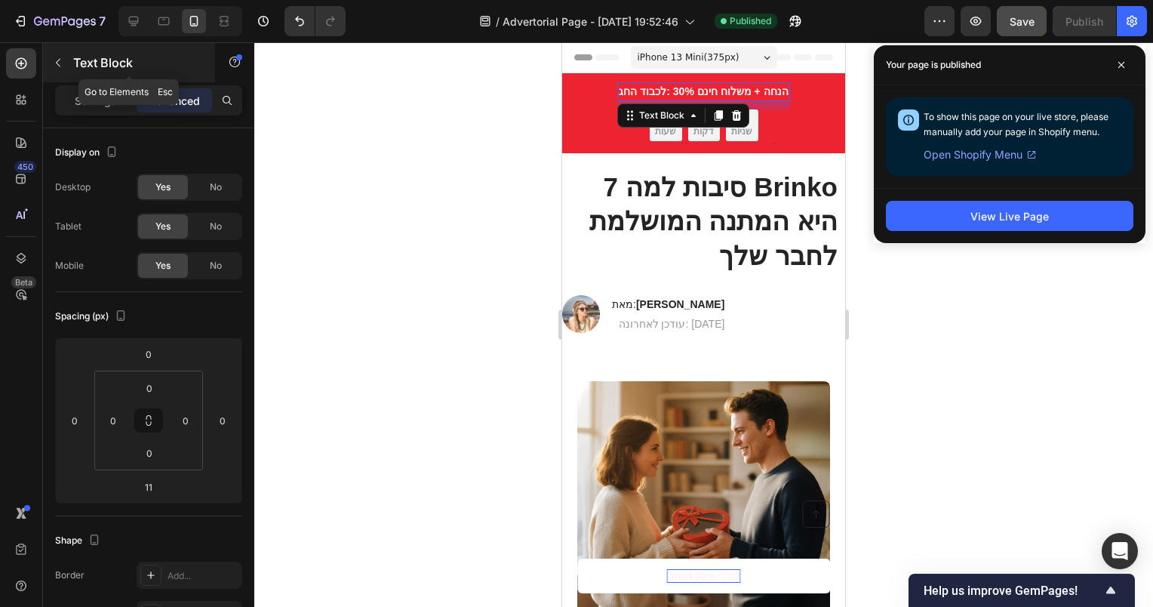
click at [50, 48] on div "Text Block" at bounding box center [129, 62] width 172 height 39
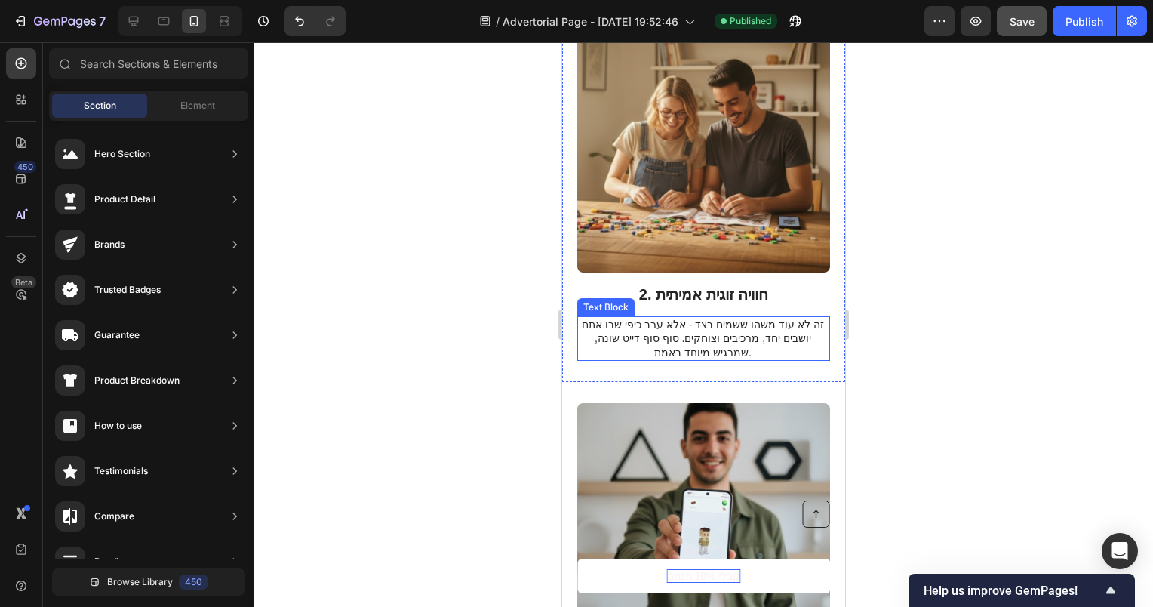
scroll to position [1283, 0]
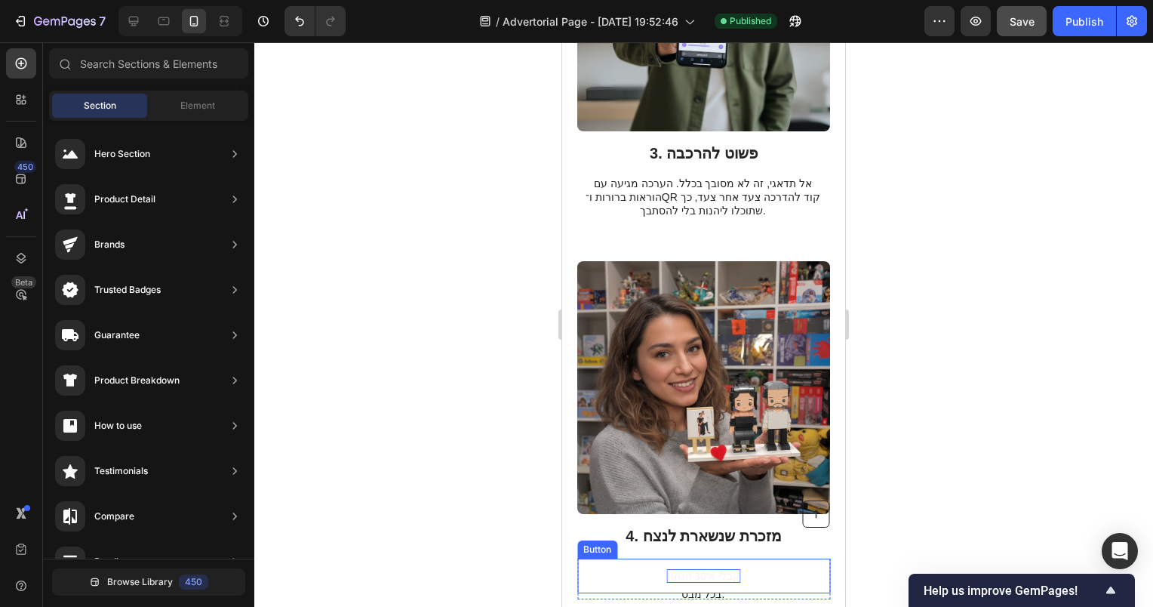
click at [762, 574] on link "קבלי 30% הנחה" at bounding box center [703, 576] width 253 height 35
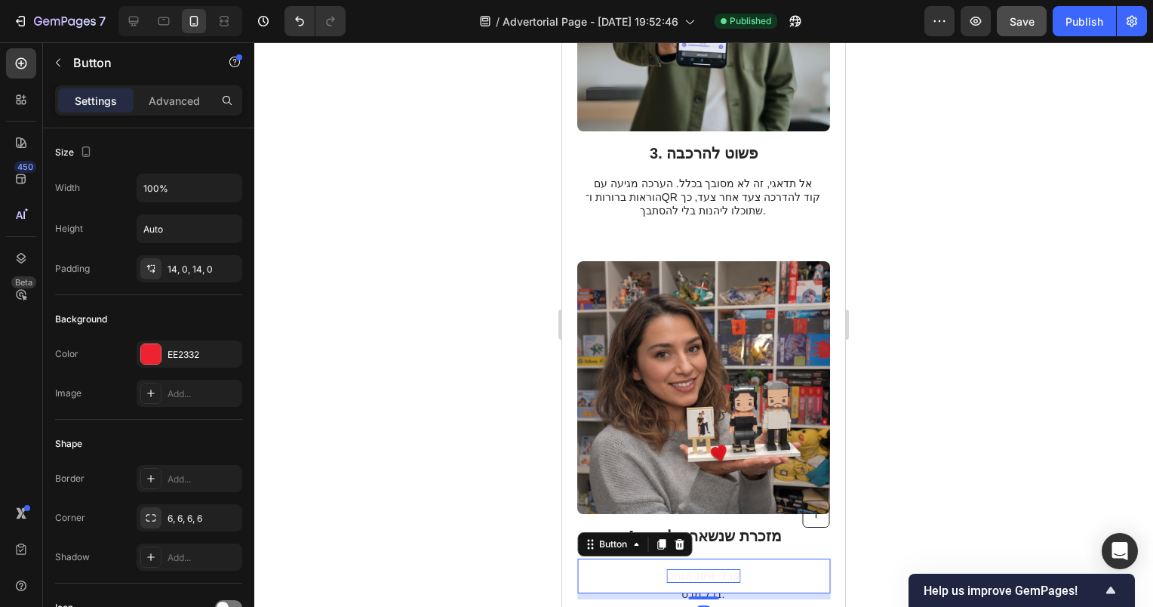
click at [755, 577] on link "קבלי 30% הנחה" at bounding box center [703, 576] width 253 height 35
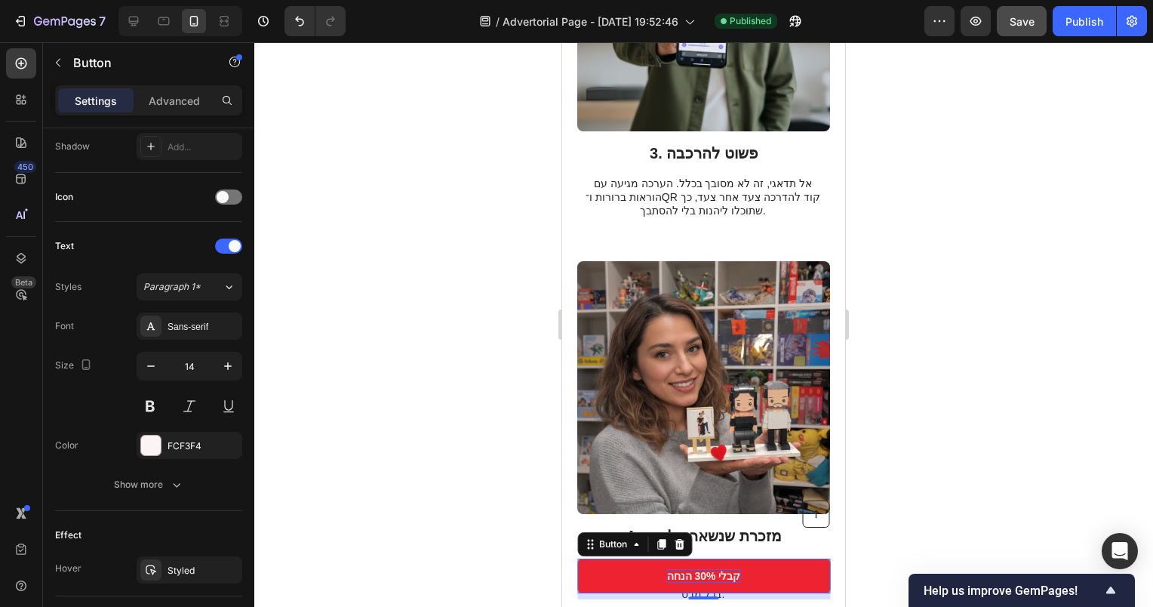
scroll to position [0, 0]
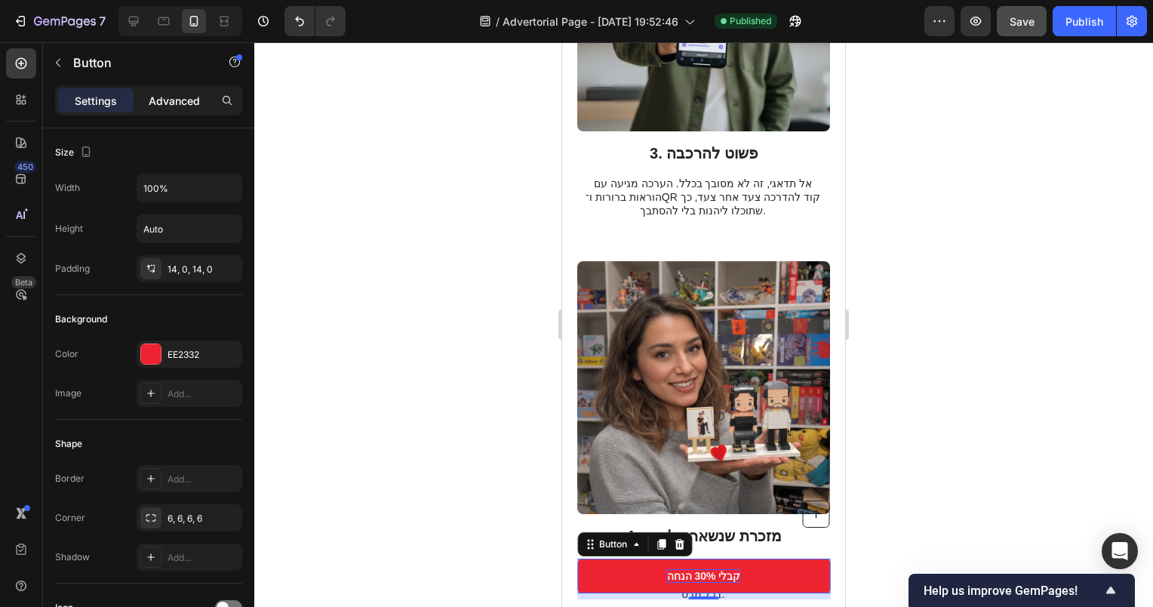
click at [158, 110] on div "Advanced" at bounding box center [174, 100] width 75 height 24
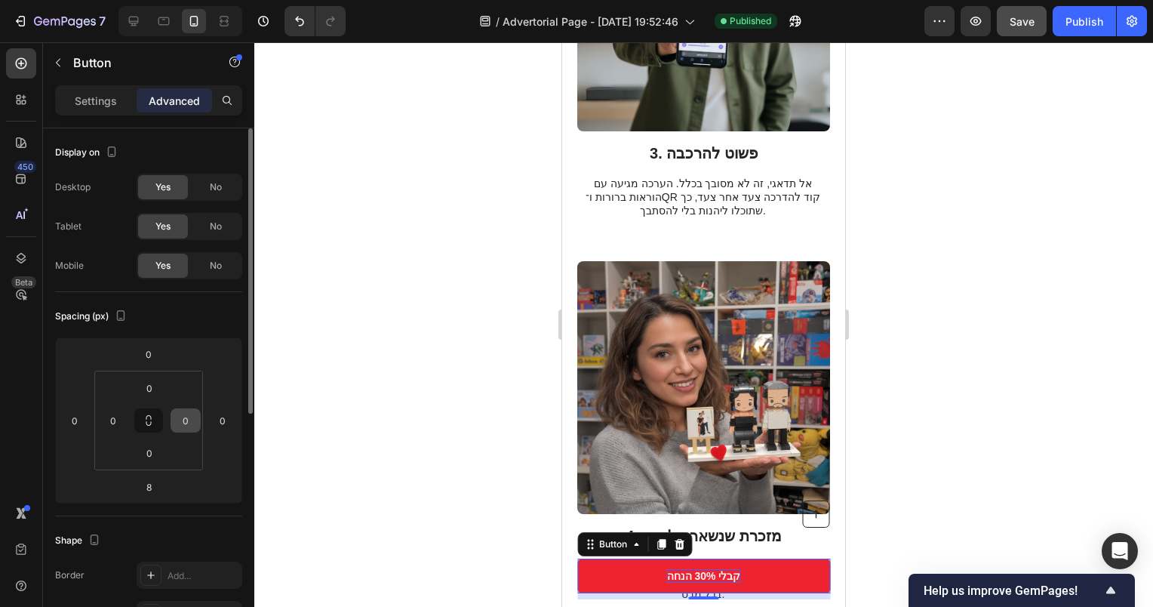
scroll to position [377, 0]
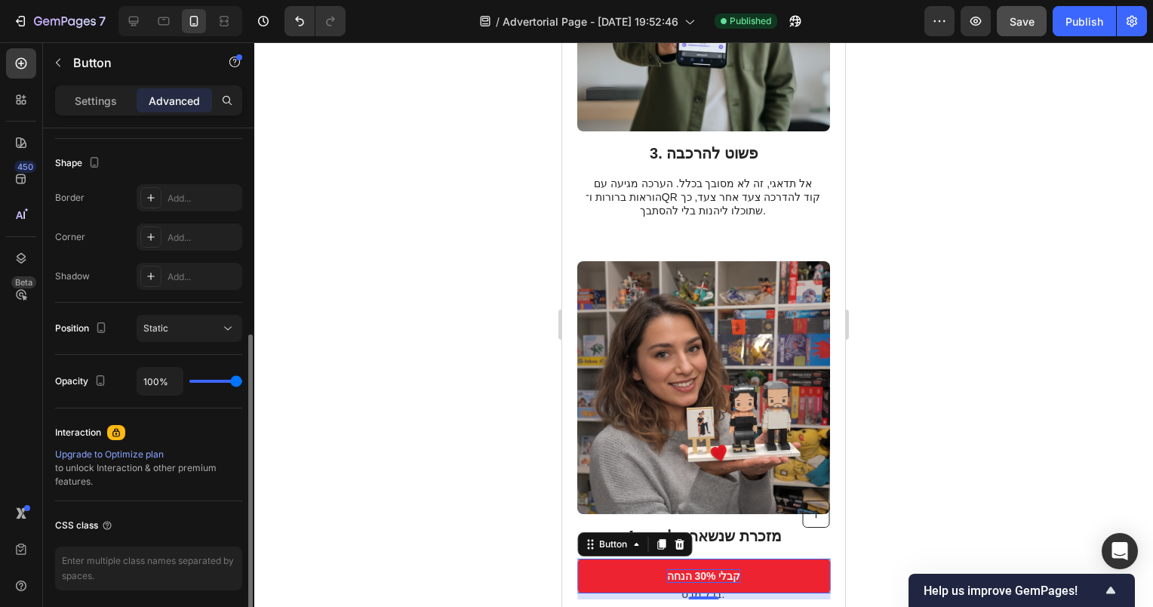
click at [85, 114] on div "Settings Advanced" at bounding box center [148, 100] width 187 height 30
click at [88, 103] on p "Settings" at bounding box center [96, 101] width 42 height 16
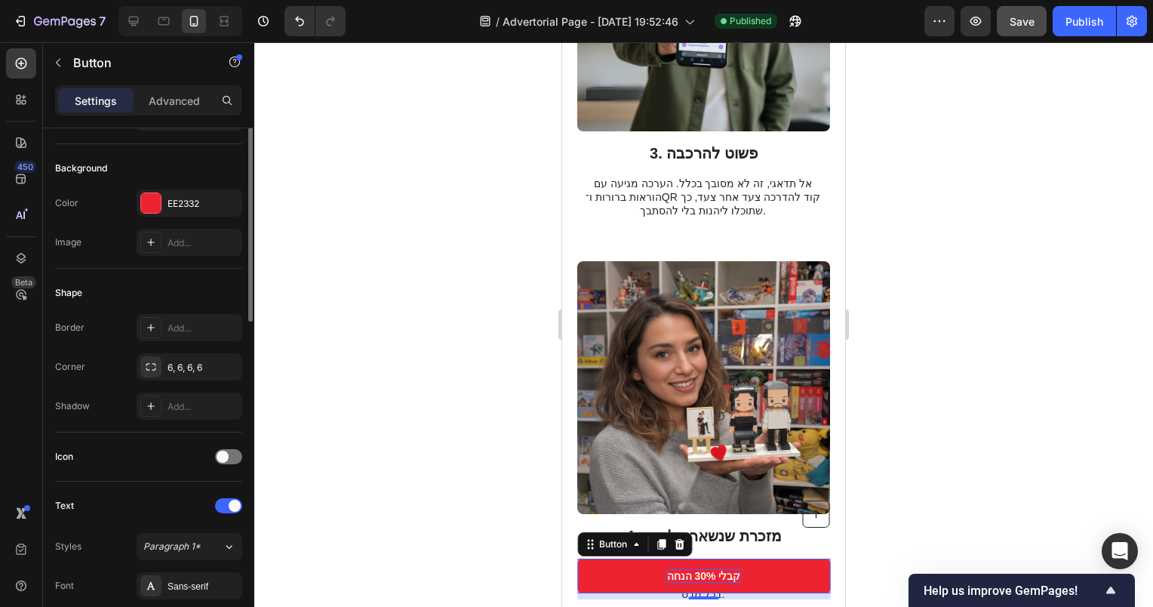
scroll to position [0, 0]
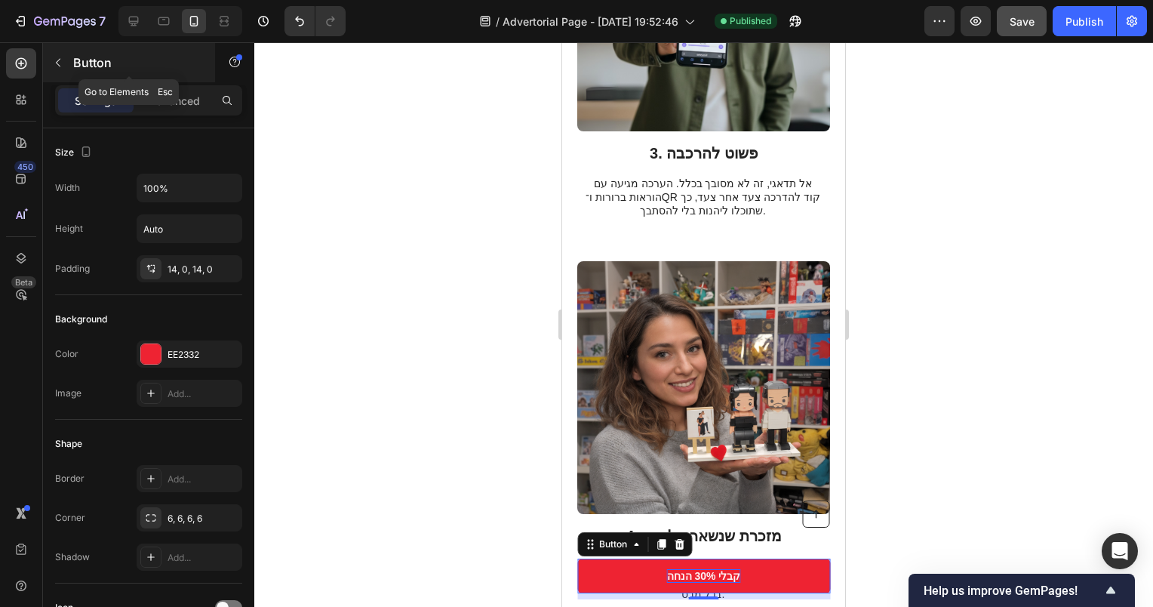
click at [53, 69] on button "button" at bounding box center [58, 63] width 24 height 24
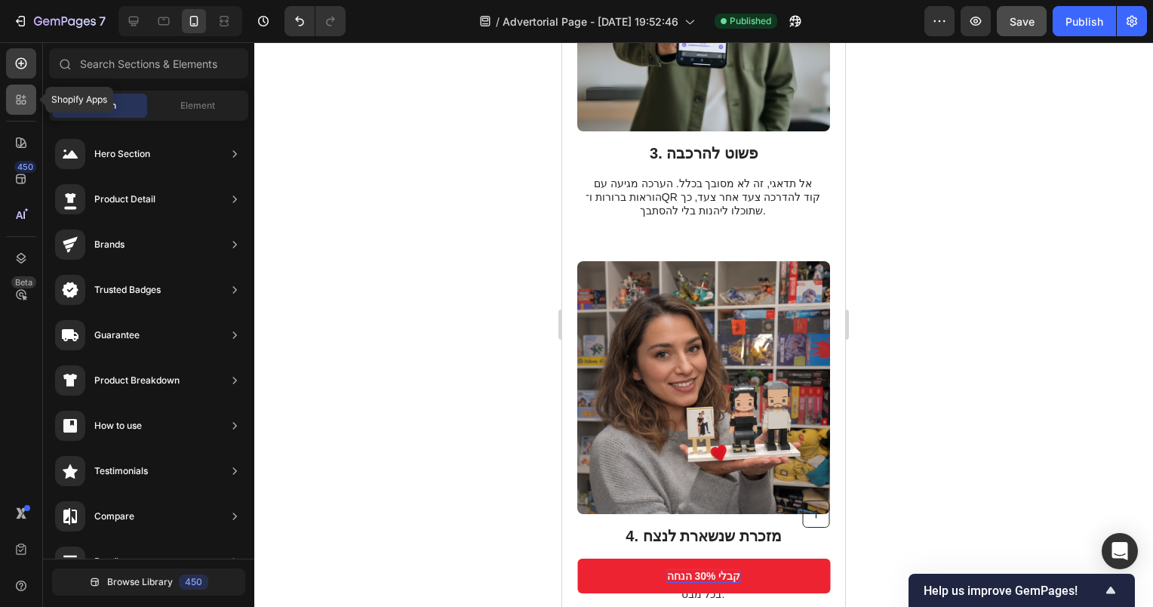
click at [16, 100] on icon at bounding box center [21, 99] width 15 height 15
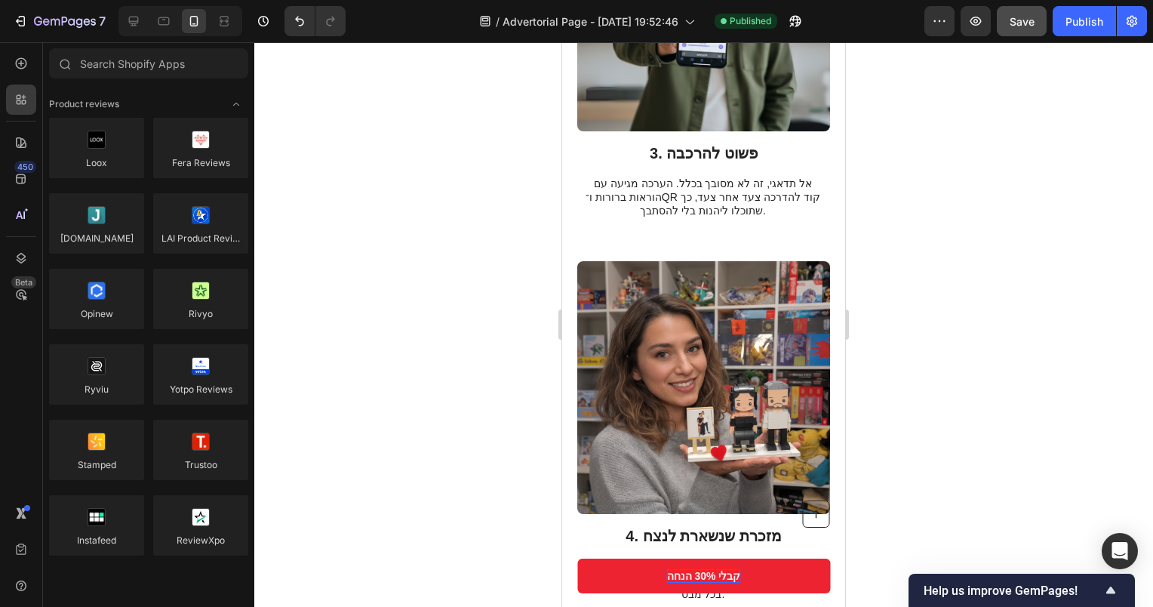
click at [23, 78] on div "450 Beta" at bounding box center [21, 273] width 30 height 450
click at [27, 72] on div at bounding box center [21, 63] width 30 height 30
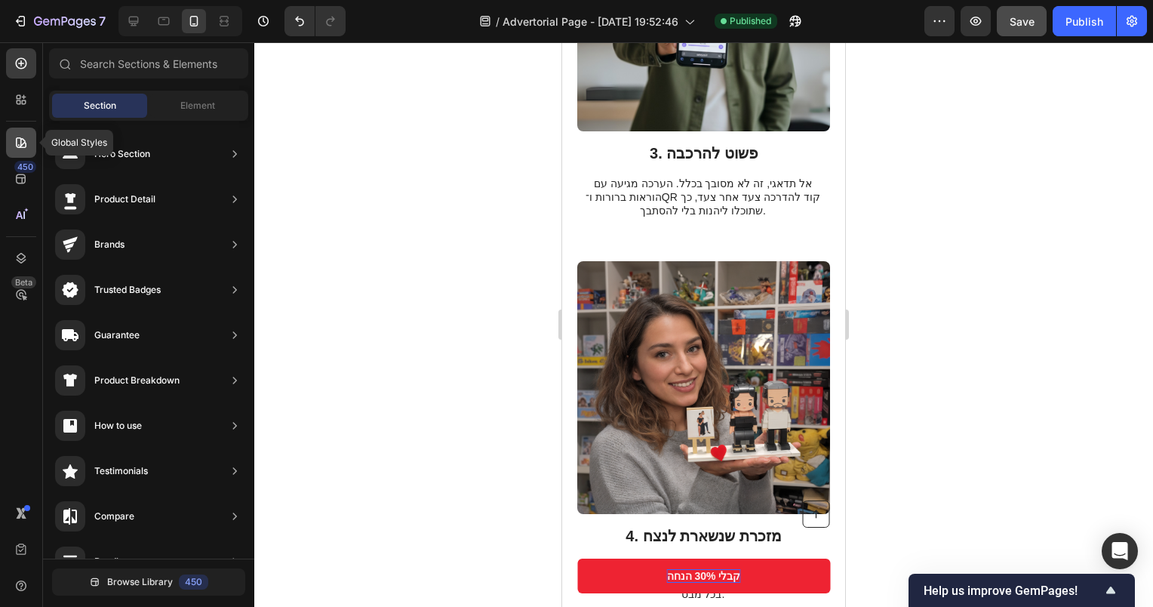
click at [16, 153] on div at bounding box center [21, 143] width 30 height 30
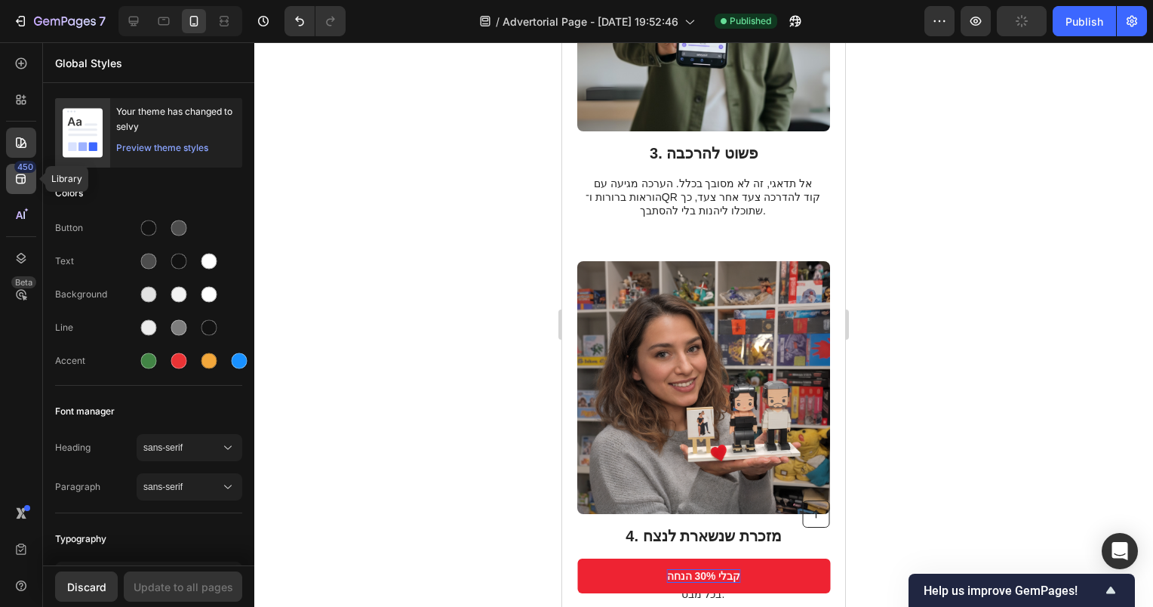
click at [32, 186] on div "450" at bounding box center [21, 179] width 30 height 30
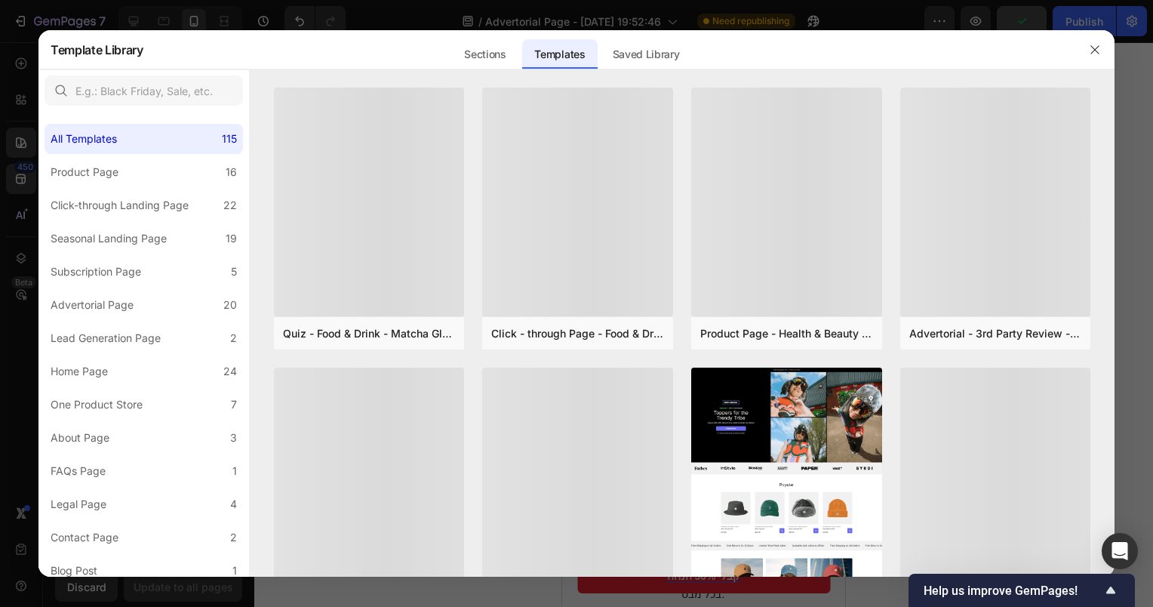
click at [0, 0] on html "7 / Advertorial Page - Sep 24, 19:52:46 Need republishing Preview Publish 450 B…" at bounding box center [576, 0] width 1153 height 0
click at [18, 134] on div at bounding box center [576, 303] width 1153 height 607
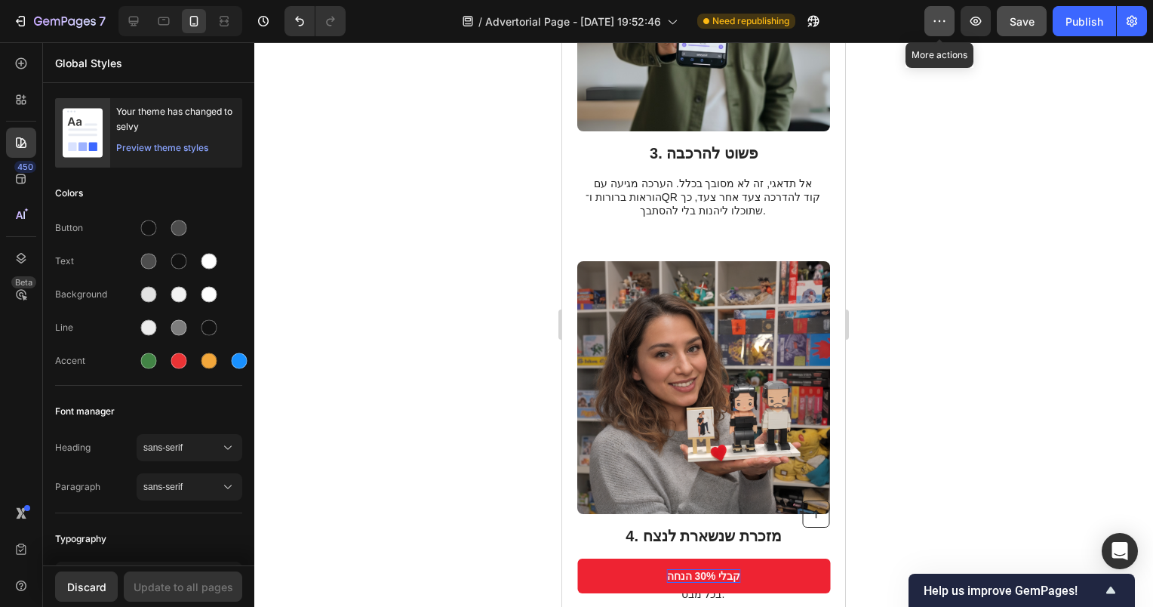
click at [936, 23] on icon "button" at bounding box center [939, 21] width 15 height 15
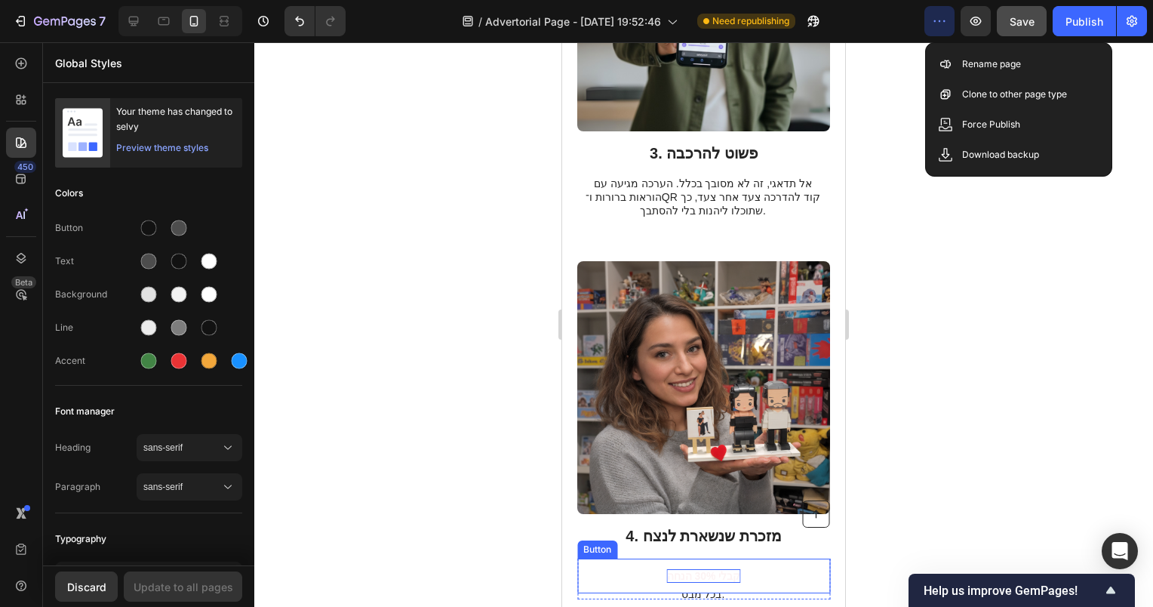
click at [733, 565] on link "קבלי 30% הנחה" at bounding box center [703, 576] width 253 height 35
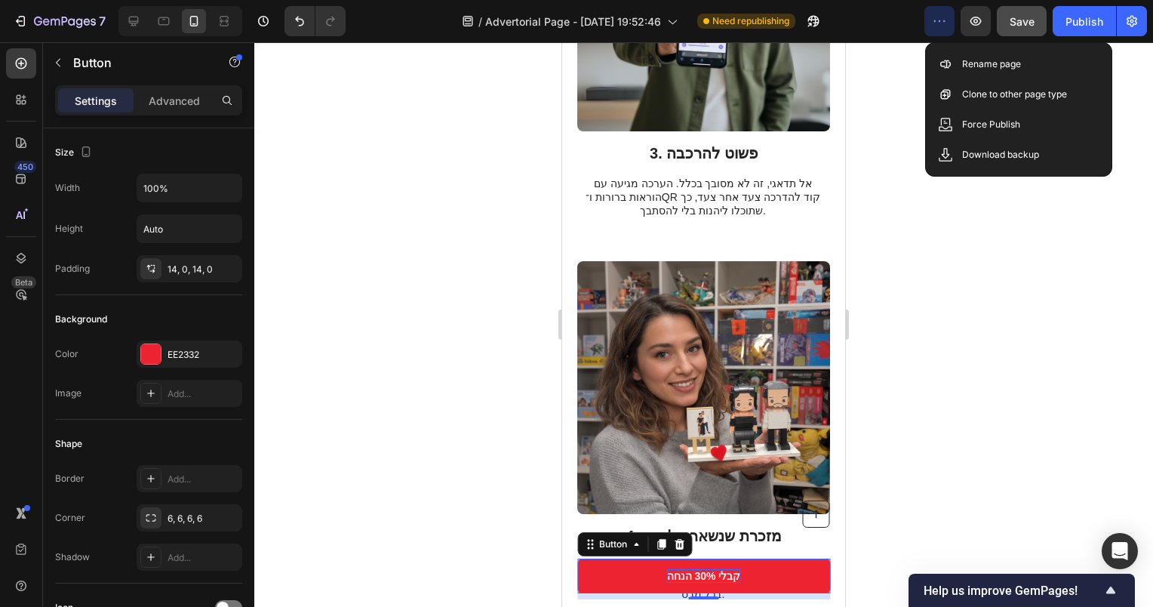
click at [858, 142] on div at bounding box center [703, 324] width 899 height 565
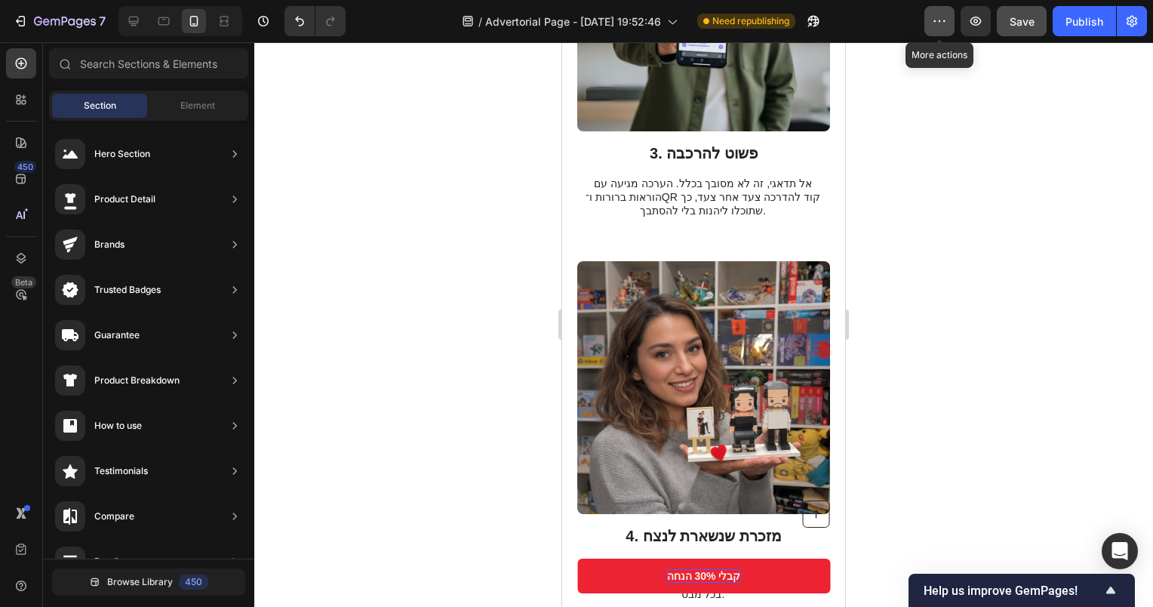
click at [943, 15] on icon "button" at bounding box center [939, 21] width 15 height 15
click at [946, 235] on div at bounding box center [703, 324] width 899 height 565
click at [1126, 18] on icon "button" at bounding box center [1132, 21] width 15 height 15
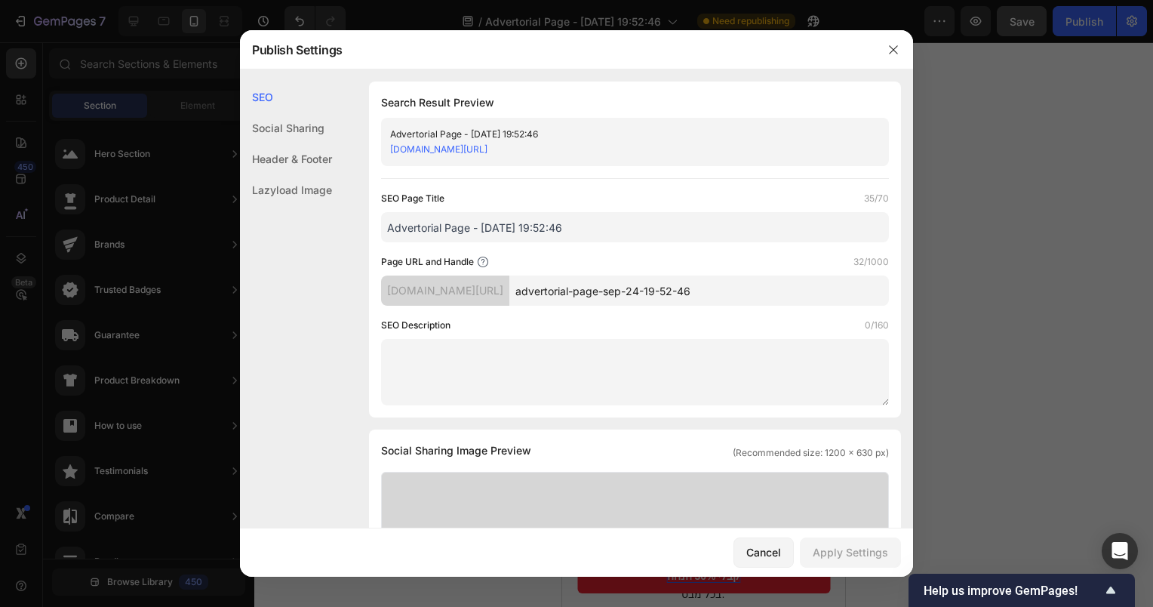
click at [506, 226] on input "Advertorial Page - [DATE] 19:52:46" at bounding box center [635, 227] width 508 height 30
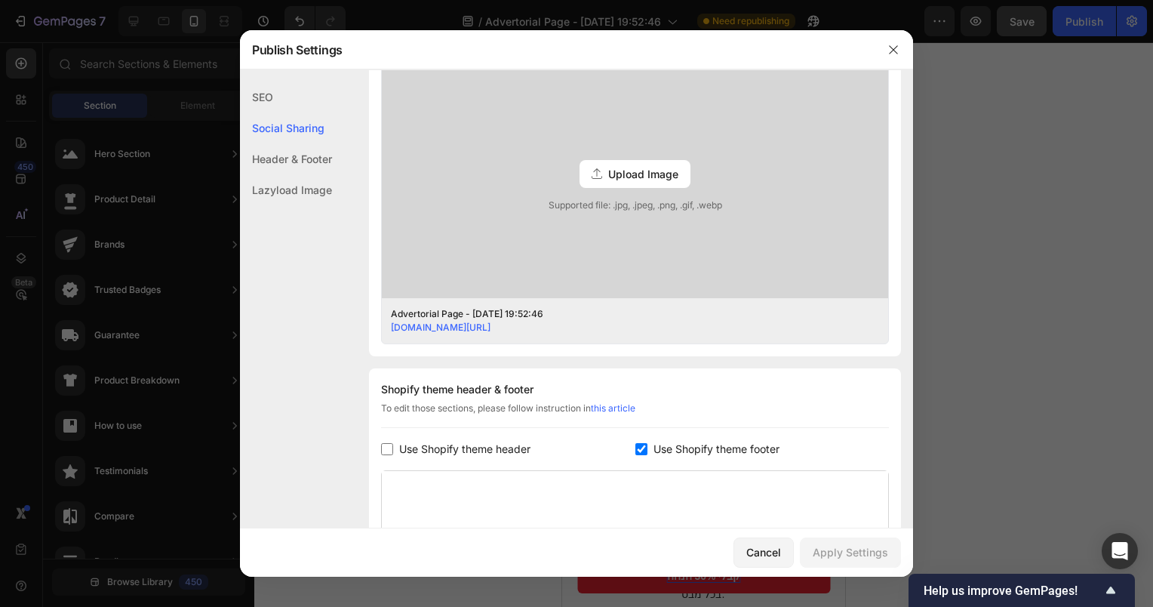
scroll to position [453, 0]
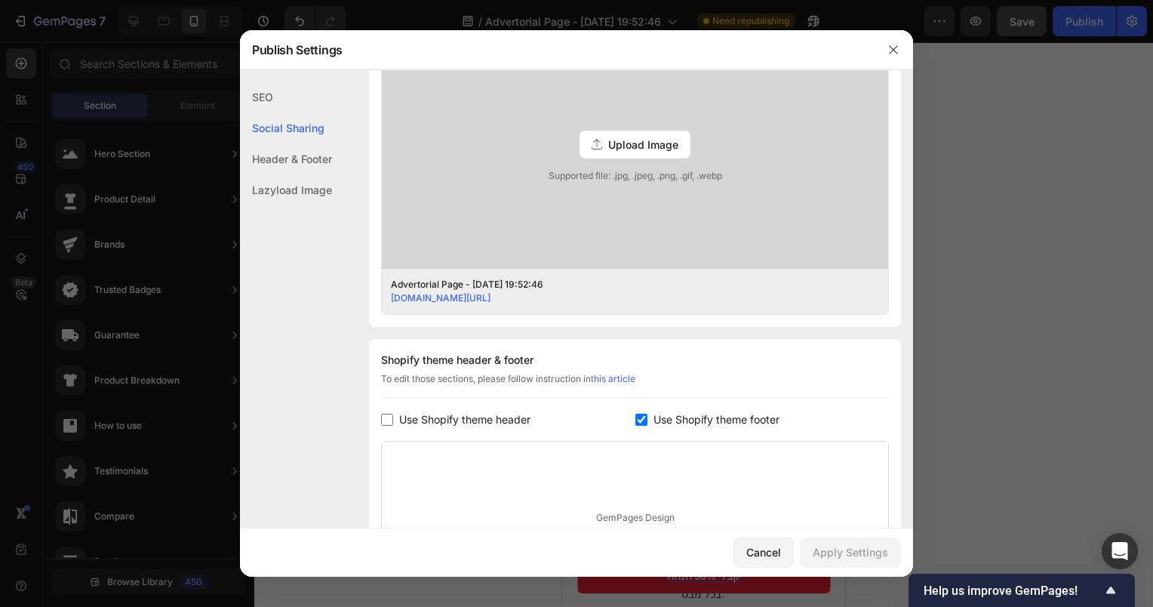
click at [491, 294] on link "4e58c9-2.myshopify.com/pages/advertorial-page-sep-24-19-52-46" at bounding box center [441, 297] width 100 height 11
click at [205, 200] on div at bounding box center [576, 303] width 1153 height 607
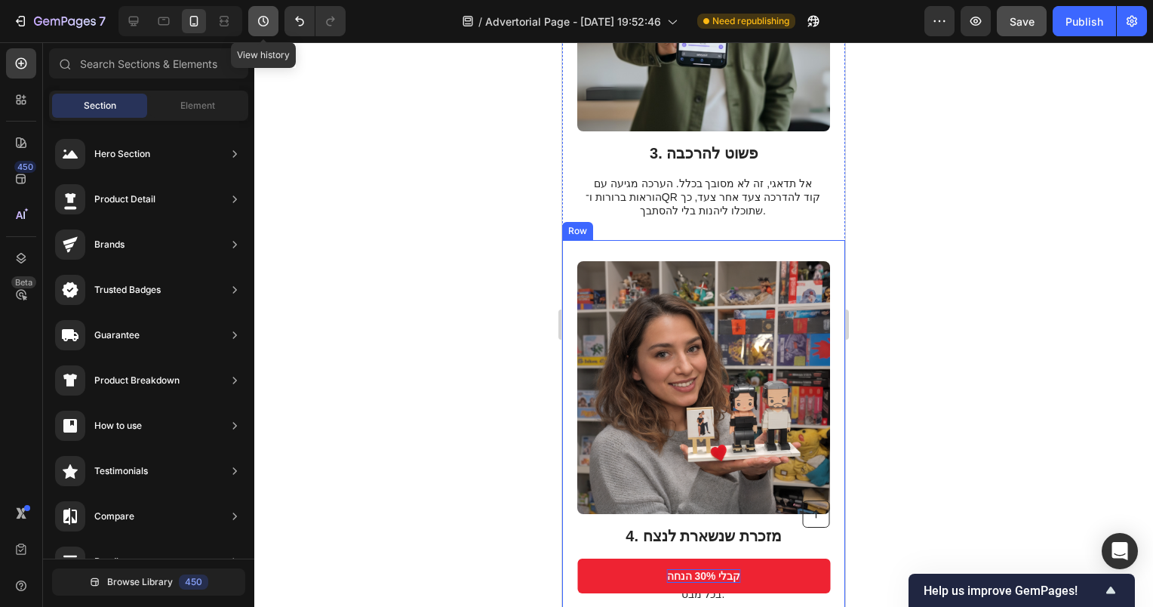
click at [263, 24] on icon "button" at bounding box center [263, 21] width 15 height 15
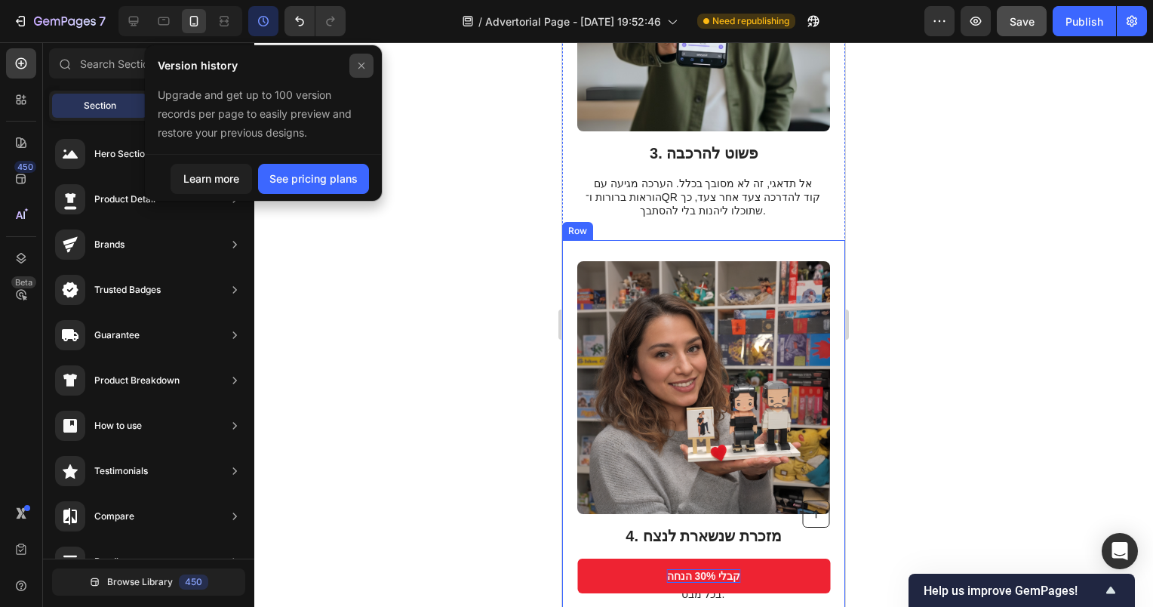
click at [350, 50] on span at bounding box center [361, 65] width 39 height 39
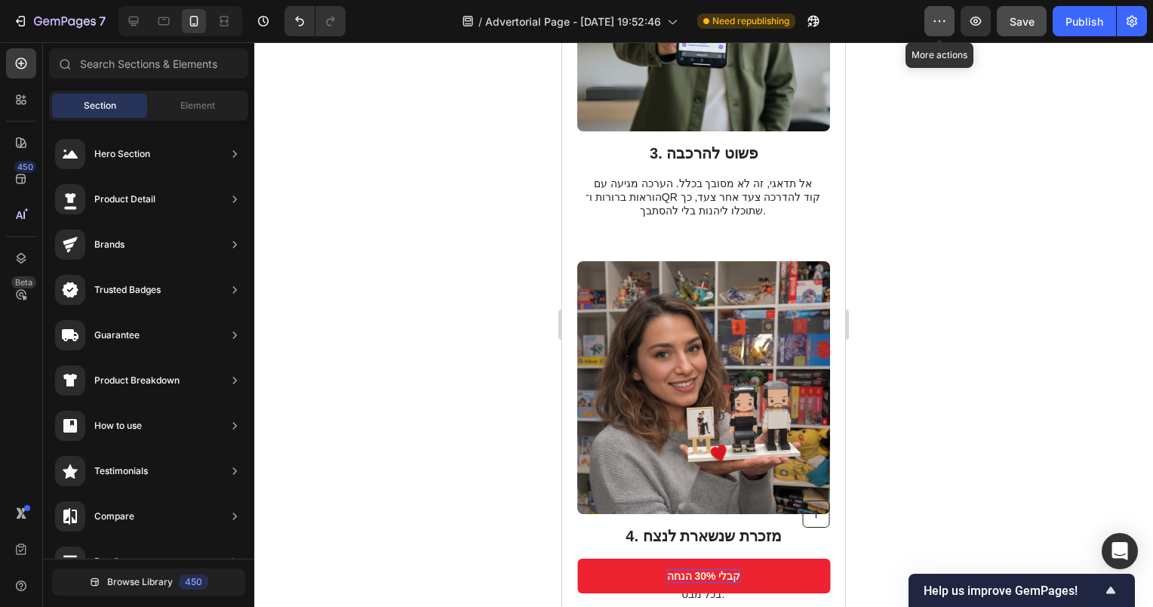
click at [940, 22] on icon "button" at bounding box center [939, 21] width 15 height 15
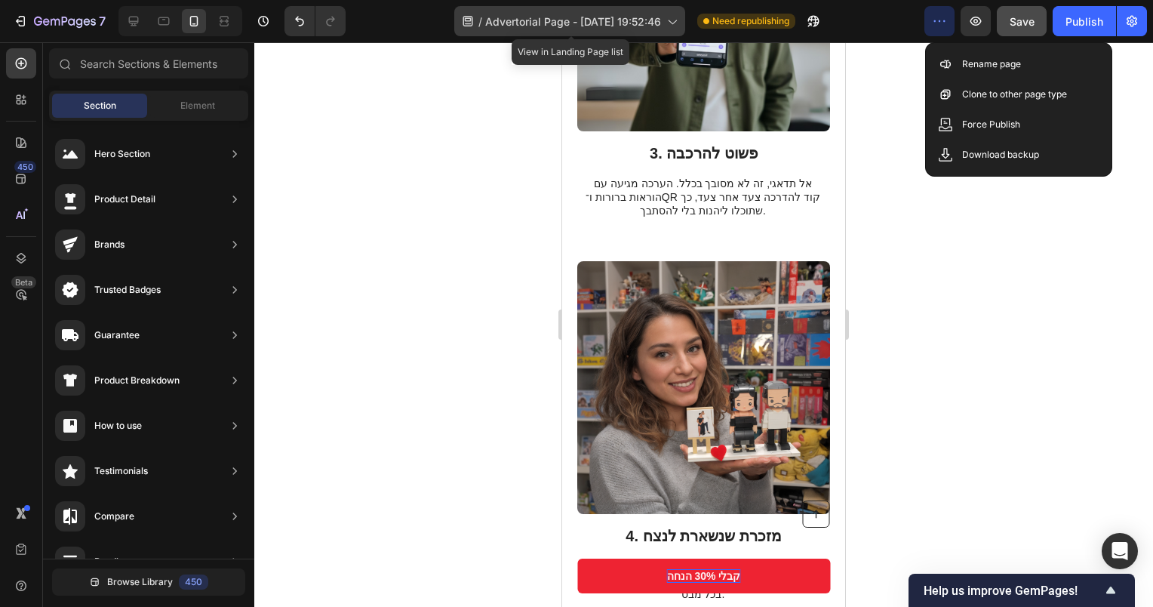
click at [465, 25] on icon at bounding box center [467, 21] width 15 height 15
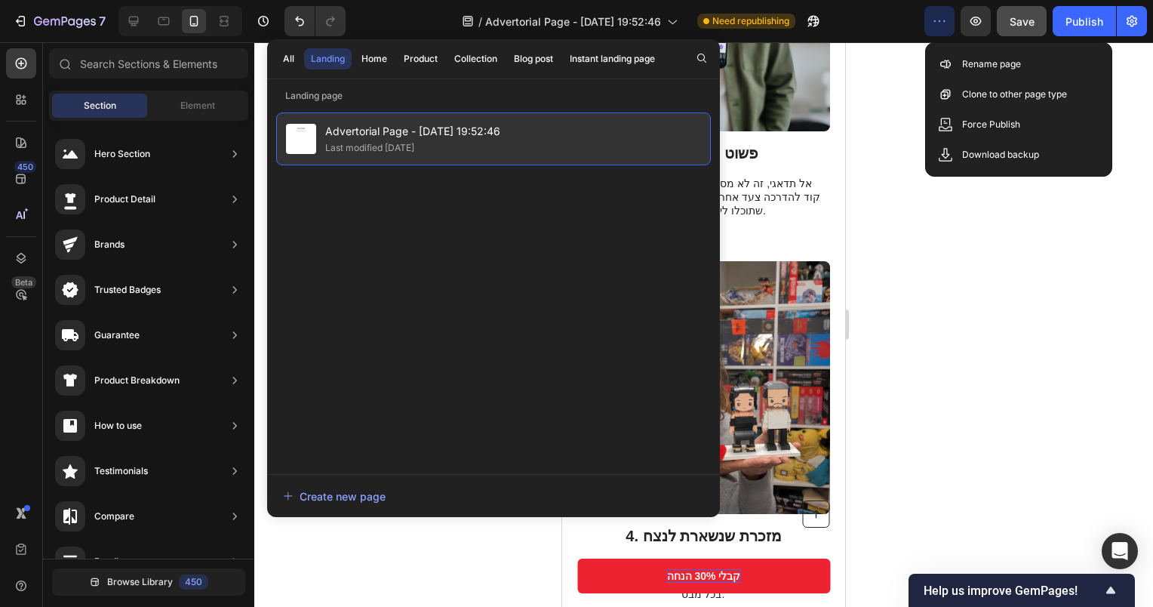
click at [362, 146] on div "Last modified 2 days ago" at bounding box center [369, 147] width 89 height 15
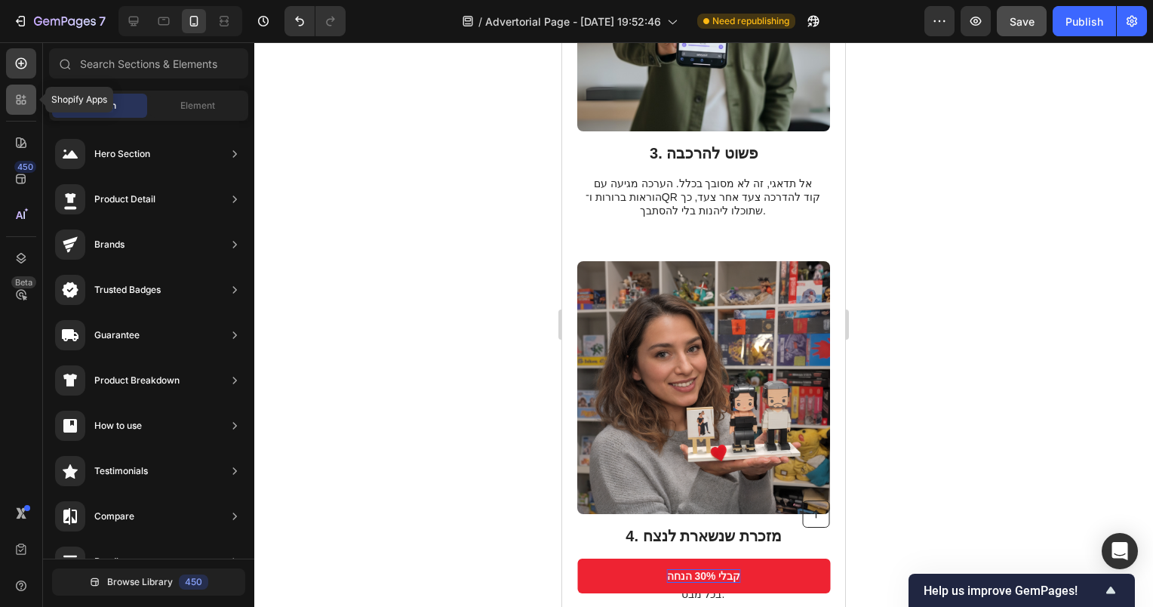
click at [15, 94] on icon at bounding box center [21, 99] width 15 height 15
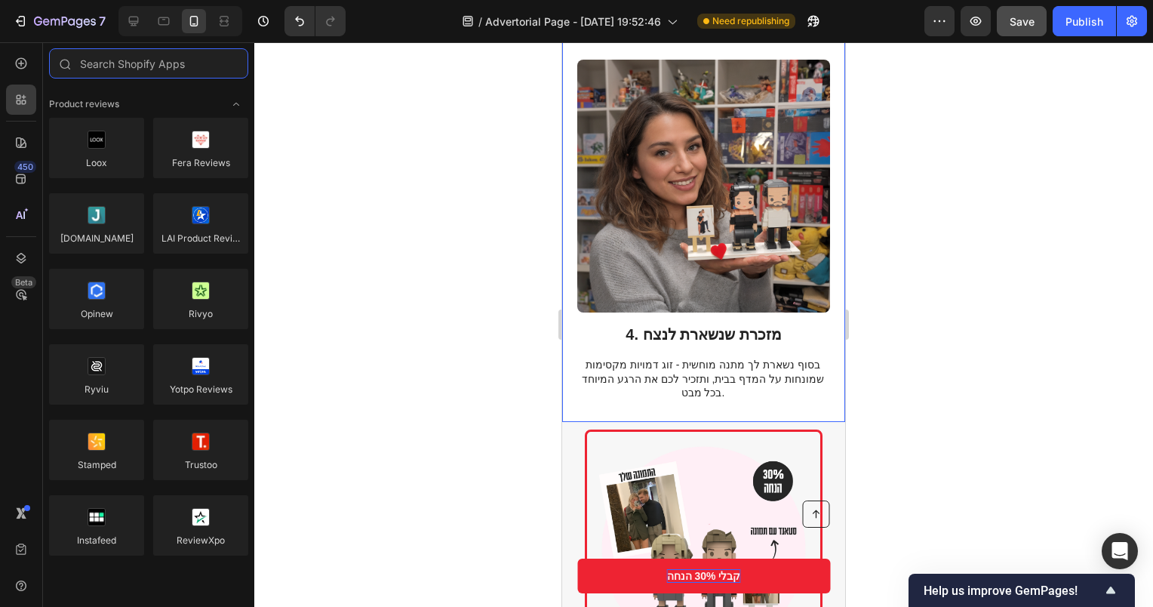
scroll to position [1585, 0]
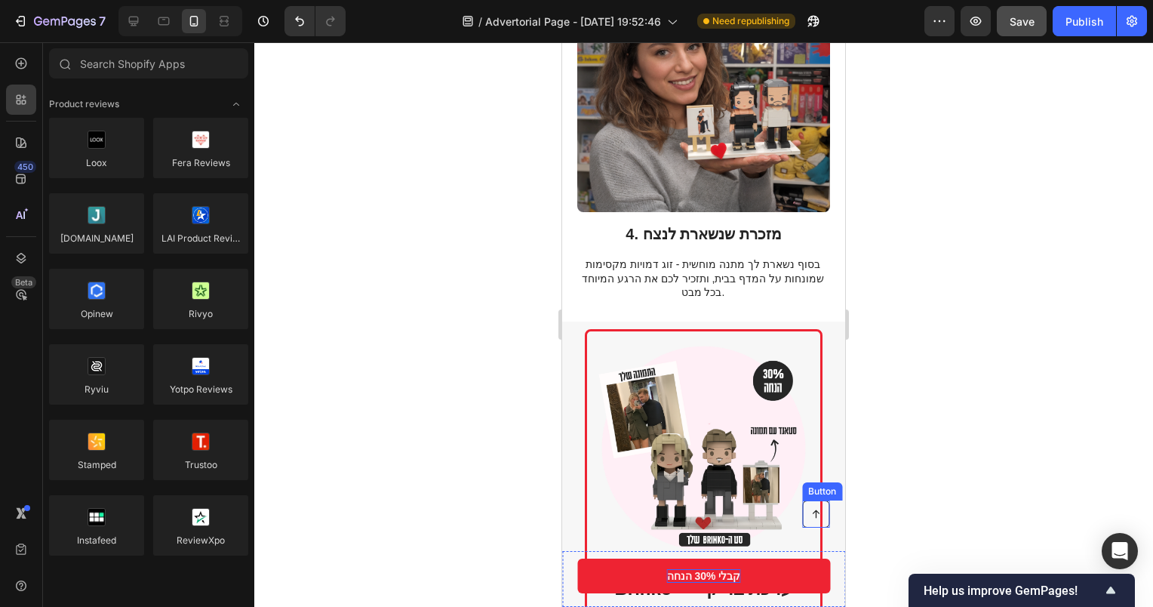
click at [811, 514] on icon at bounding box center [816, 514] width 11 height 11
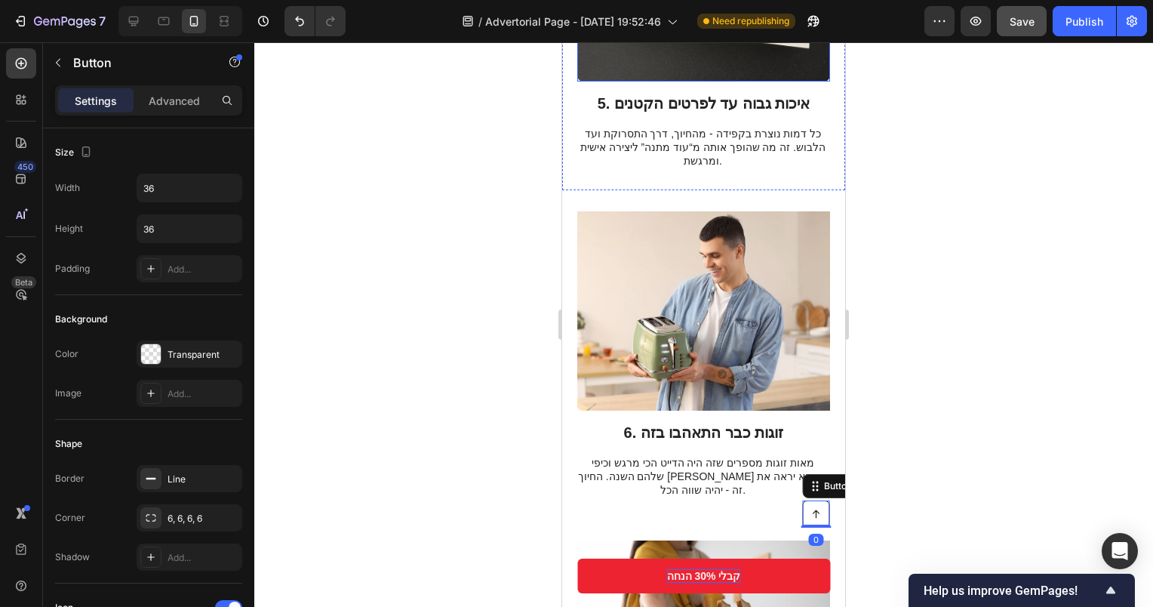
scroll to position [2566, 0]
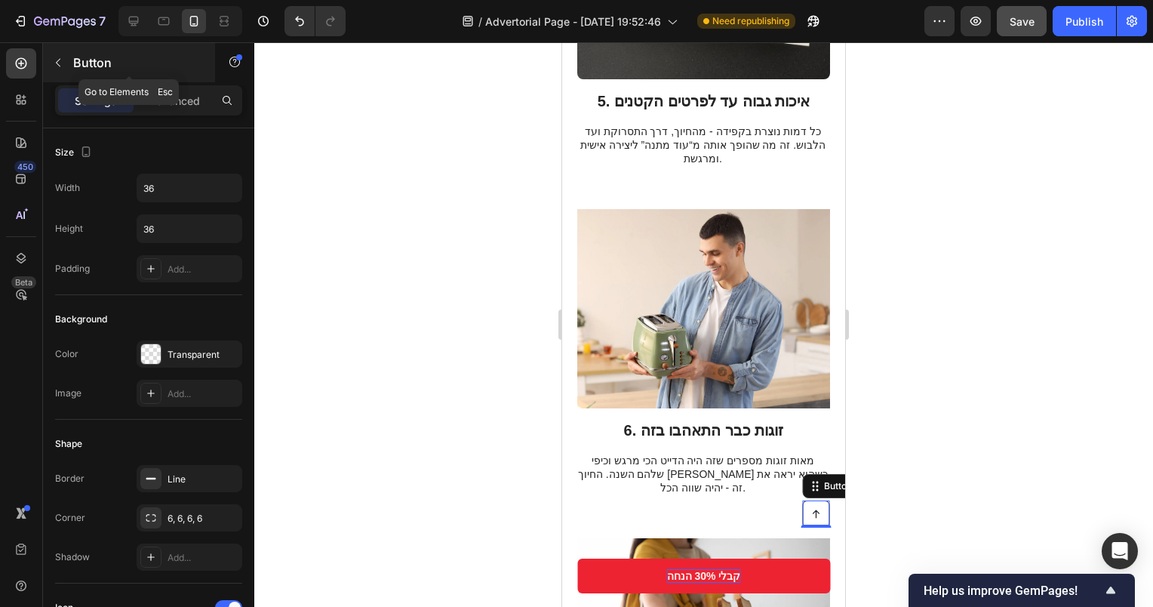
click at [51, 69] on button "button" at bounding box center [58, 63] width 24 height 24
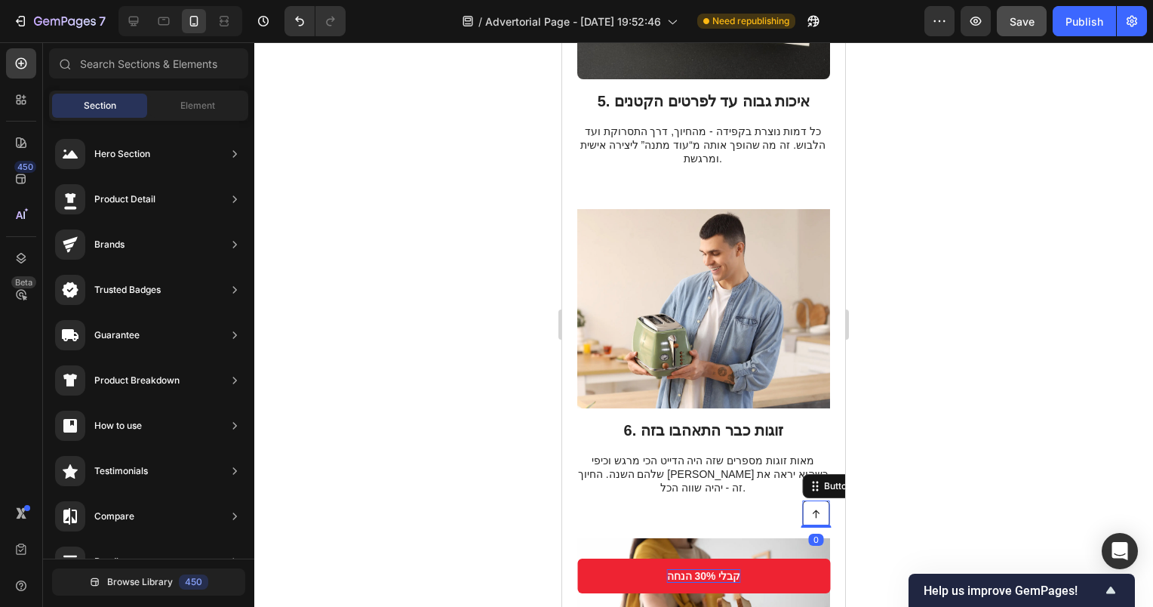
click at [811, 512] on link at bounding box center [815, 513] width 27 height 27
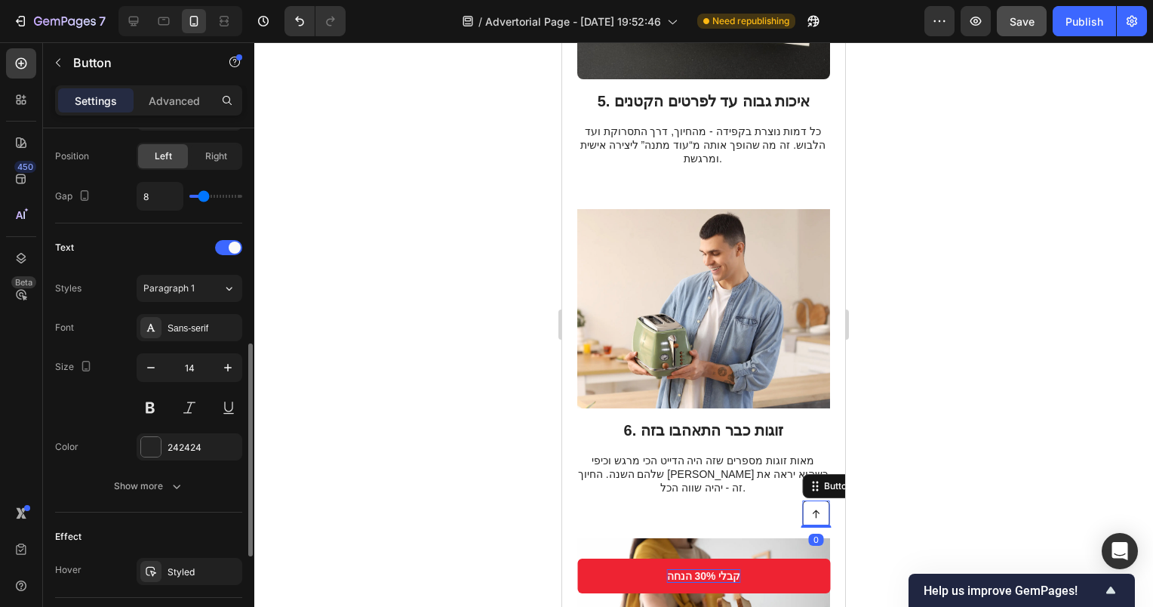
scroll to position [755, 0]
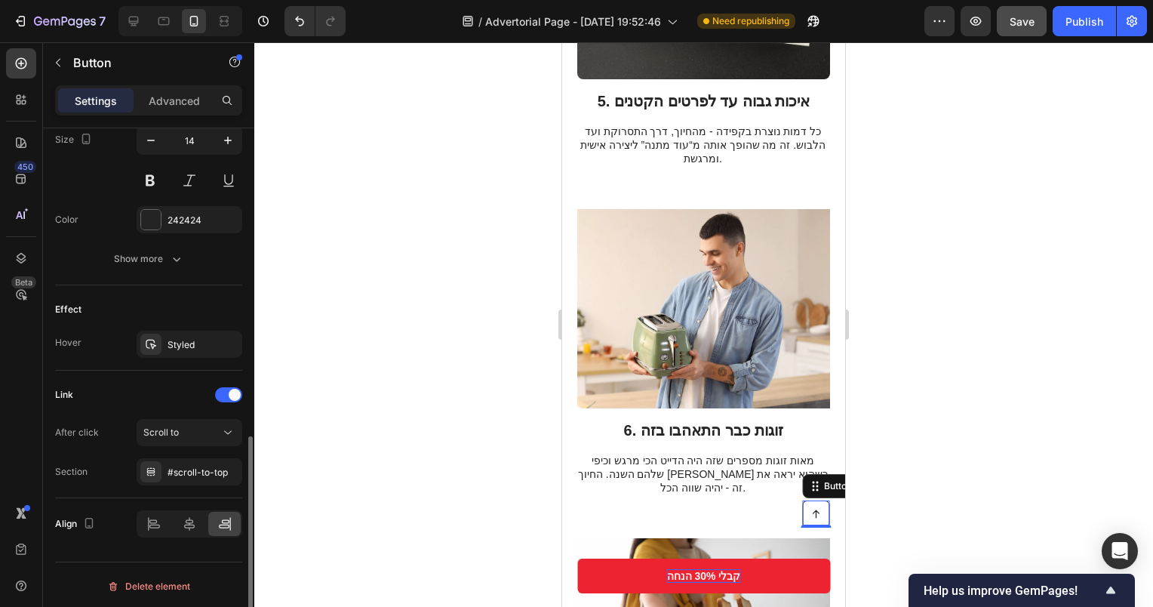
click at [170, 582] on div "Delete element" at bounding box center [148, 586] width 83 height 18
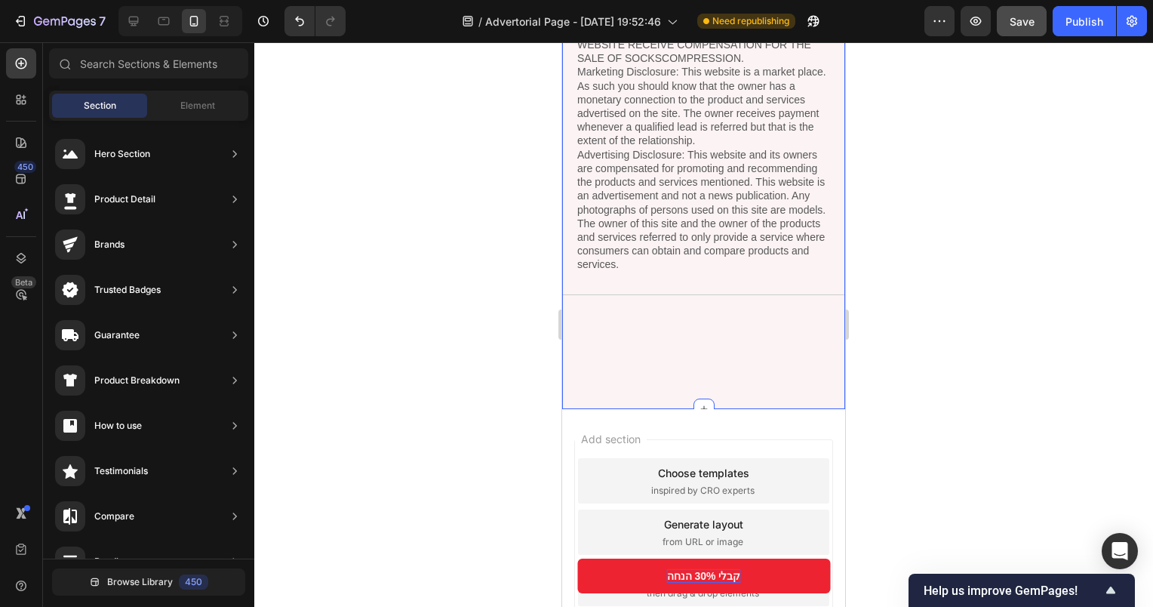
scroll to position [3999, 0]
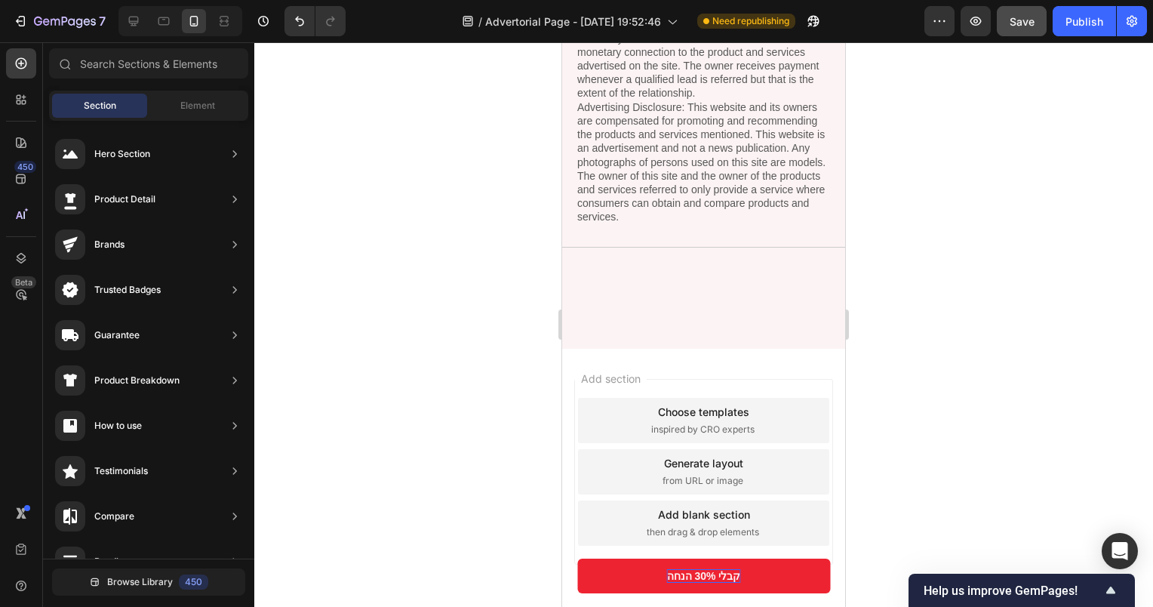
click at [647, 386] on span "Add section" at bounding box center [611, 379] width 72 height 16
click at [1102, 20] on div "Publish" at bounding box center [1085, 22] width 38 height 16
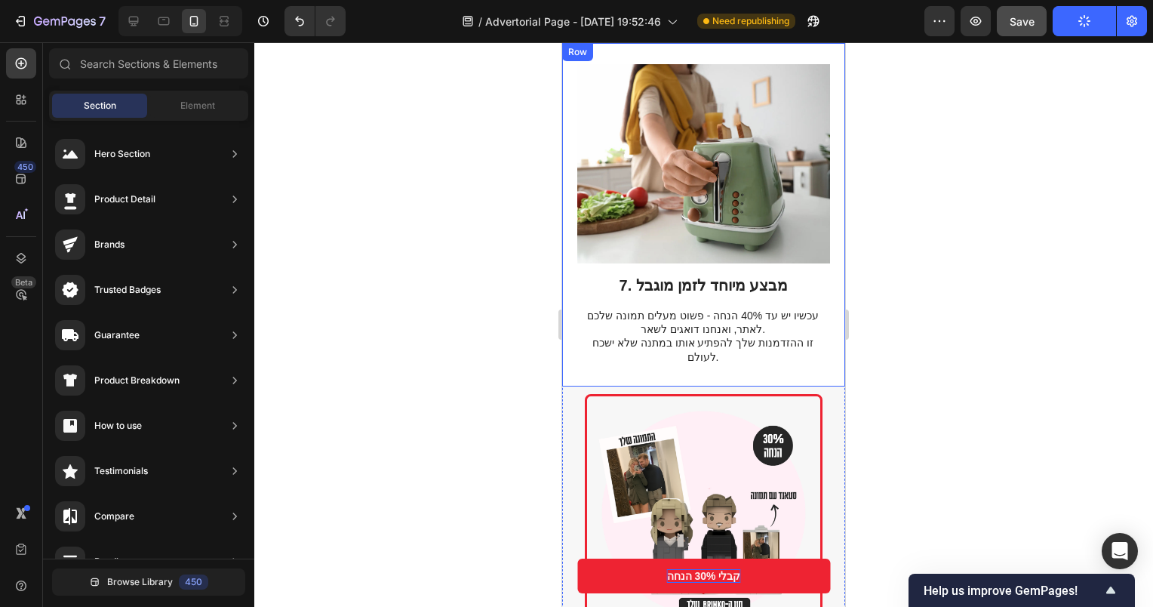
scroll to position [3169, 0]
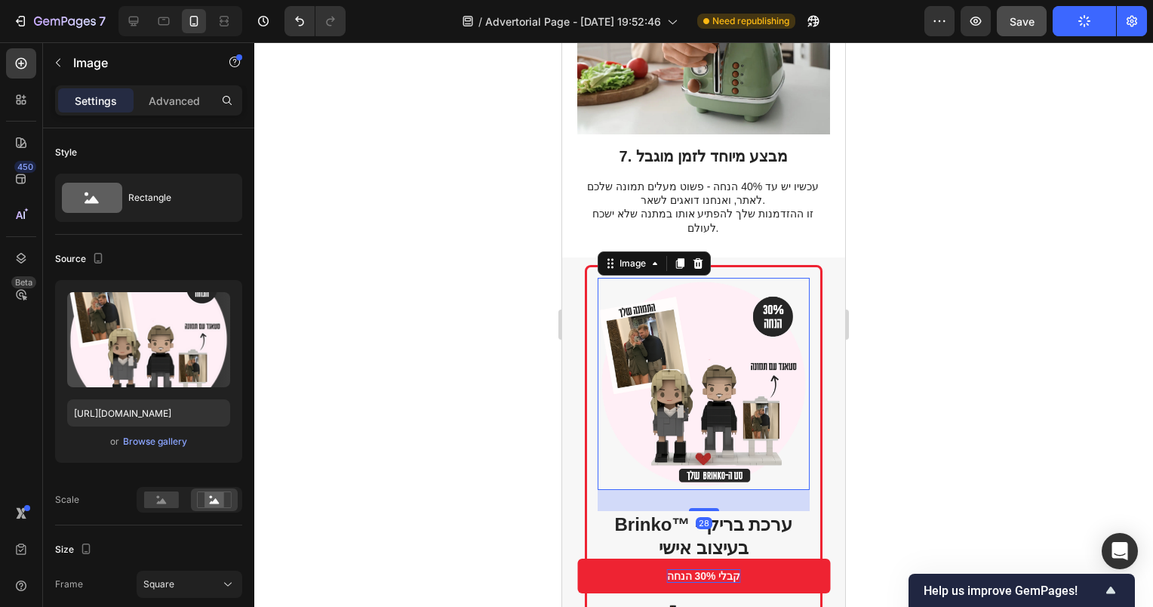
click at [789, 404] on img at bounding box center [704, 384] width 212 height 212
click at [816, 415] on div "Brinko™ - ערכת בריק בעיצוב אישי Heading 🧱 הפכו תמונה לדמות בריק מותאמת אישית 📱 …" at bounding box center [703, 512] width 283 height 510
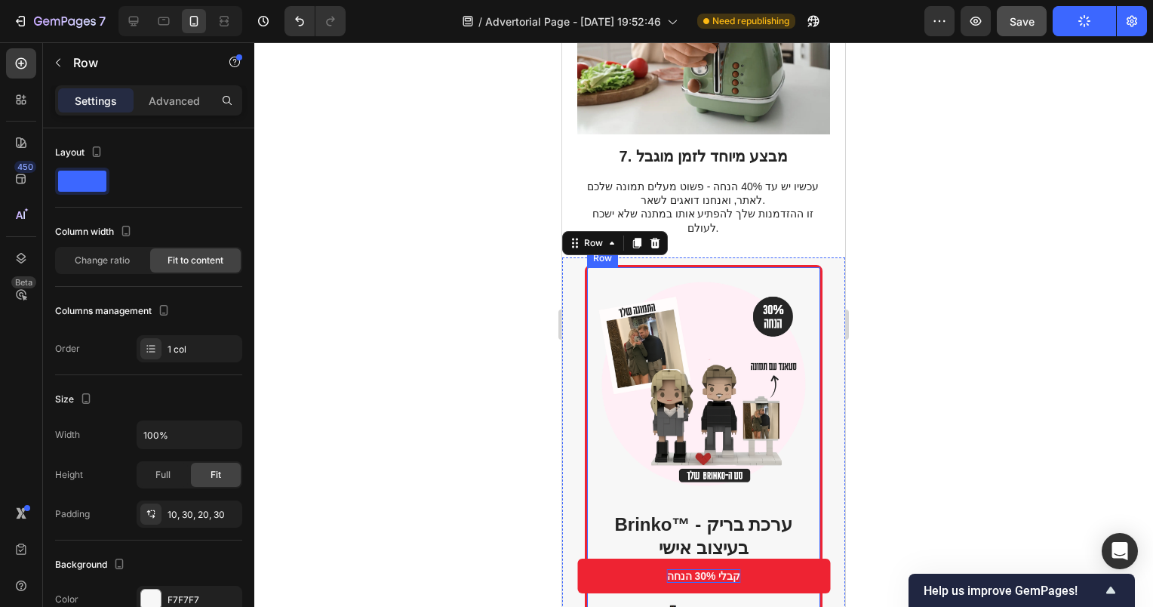
click at [803, 411] on div "Brinko™ - ערכת בריק בעיצוב אישי Heading 🧱 הפכו תמונה לדמות בריק מותאמת אישית 📱 …" at bounding box center [704, 509] width 238 height 488
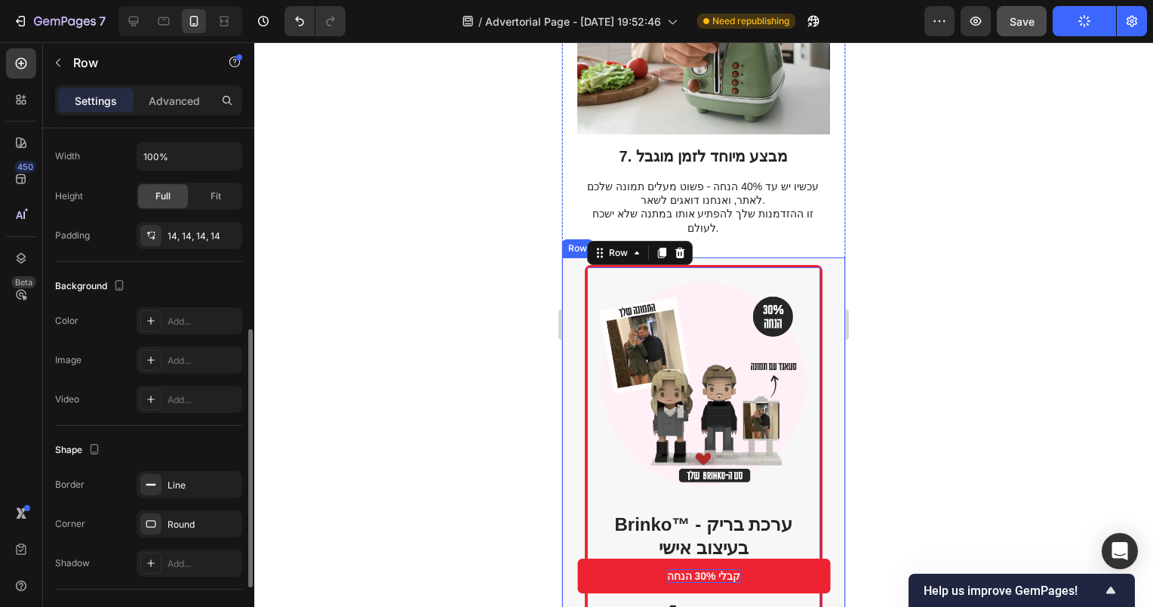
click at [824, 421] on div "Brinko™ - ערכת בריק בעיצוב אישי Heading 🧱 הפכו תמונה לדמות בריק מותאמת אישית 📱 …" at bounding box center [703, 512] width 283 height 510
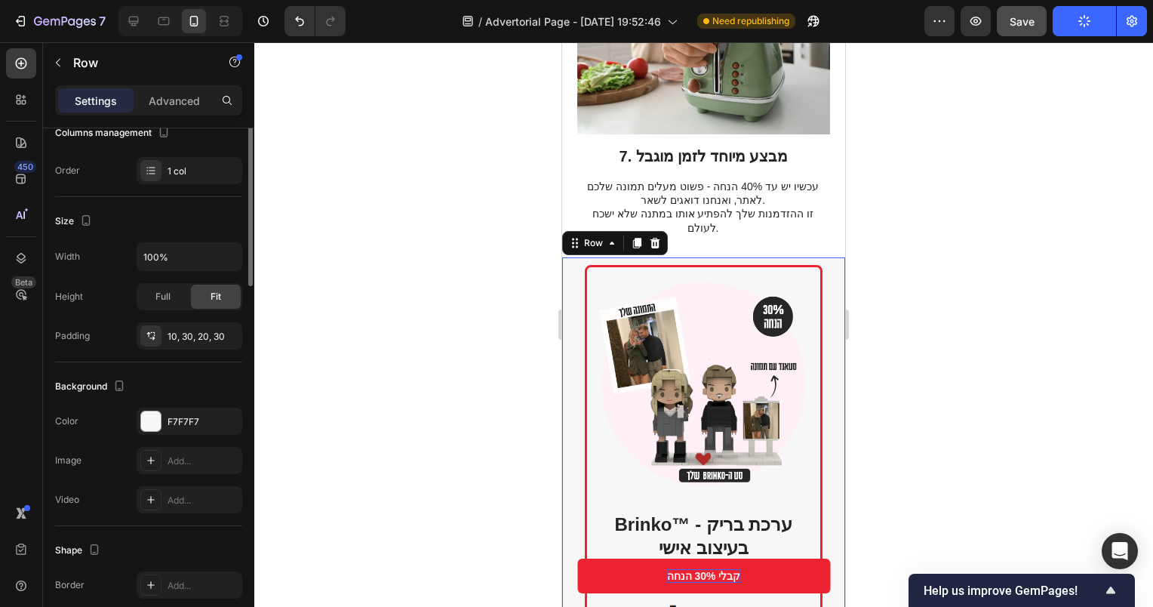
scroll to position [0, 0]
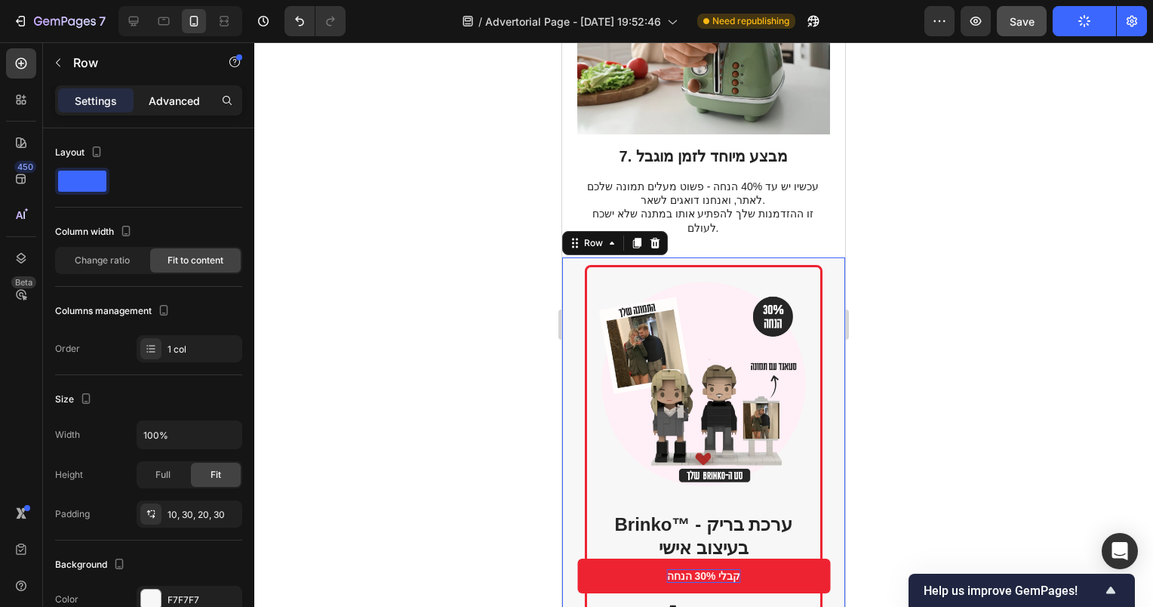
click at [164, 109] on div "Advanced" at bounding box center [174, 100] width 75 height 24
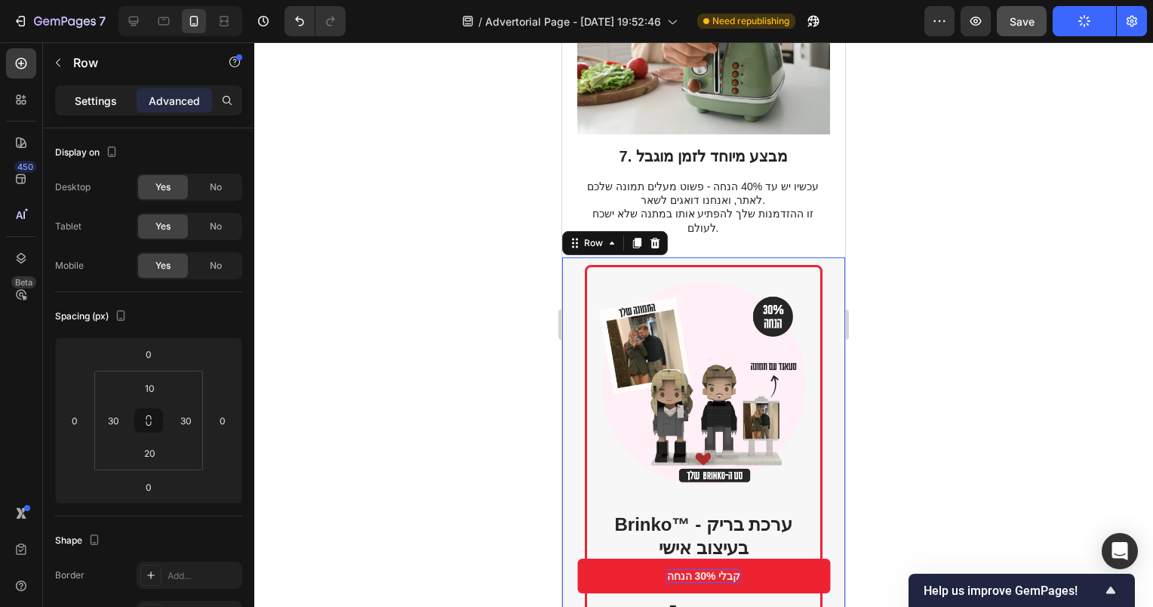
click at [123, 100] on div "Settings" at bounding box center [95, 100] width 75 height 24
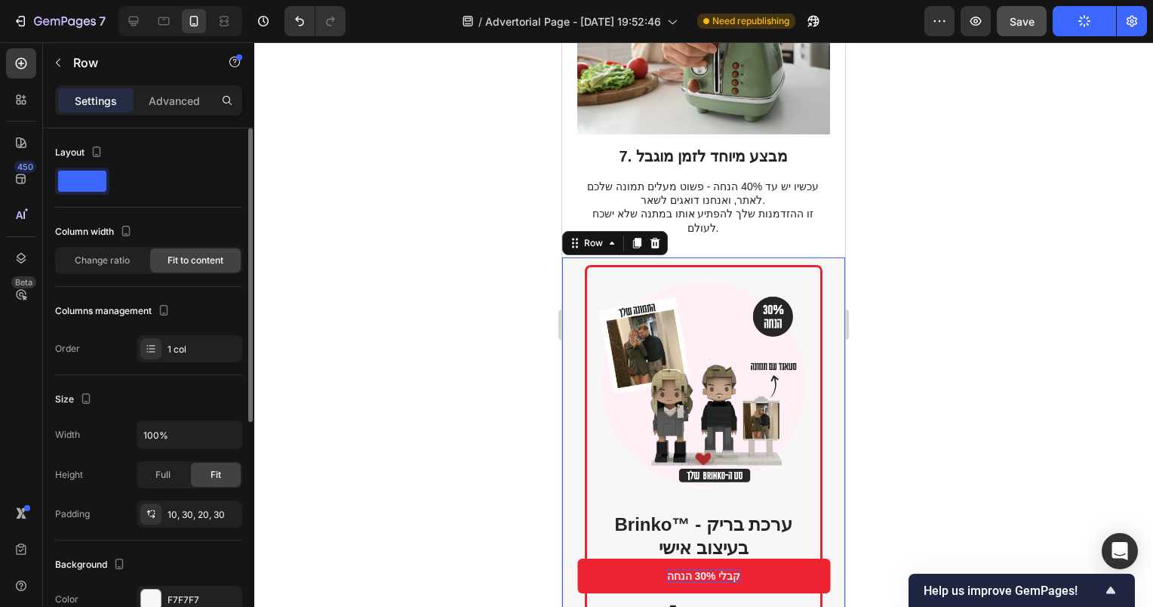
click at [85, 176] on span at bounding box center [82, 181] width 48 height 21
click at [792, 511] on h2 "Brinko™ - ערכת בריק בעיצוב אישי" at bounding box center [704, 536] width 212 height 50
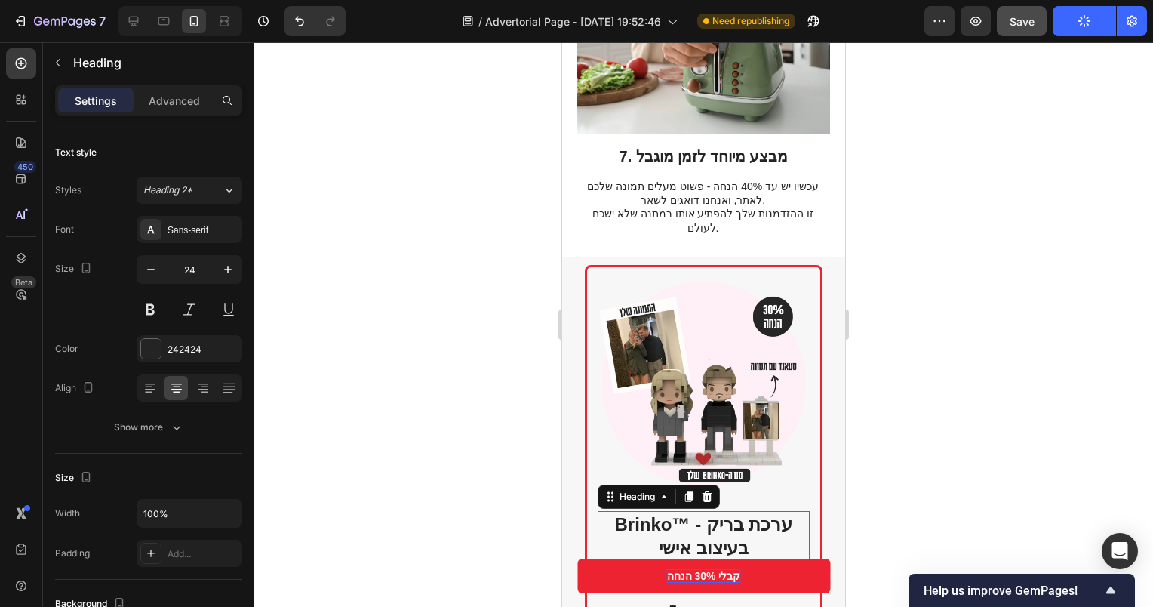
click at [806, 433] on div "Brinko™ - ערכת בריק בעיצוב אישי Heading 18 🧱 הפכו תמונה לדמות בריק מותאמת אישית…" at bounding box center [704, 509] width 238 height 488
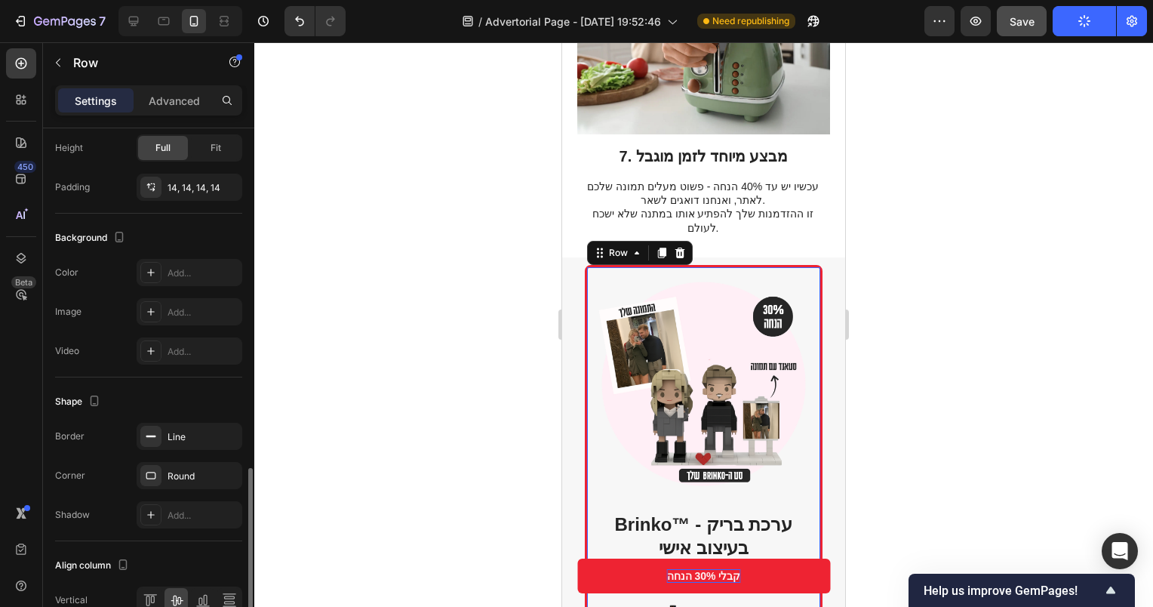
scroll to position [530, 0]
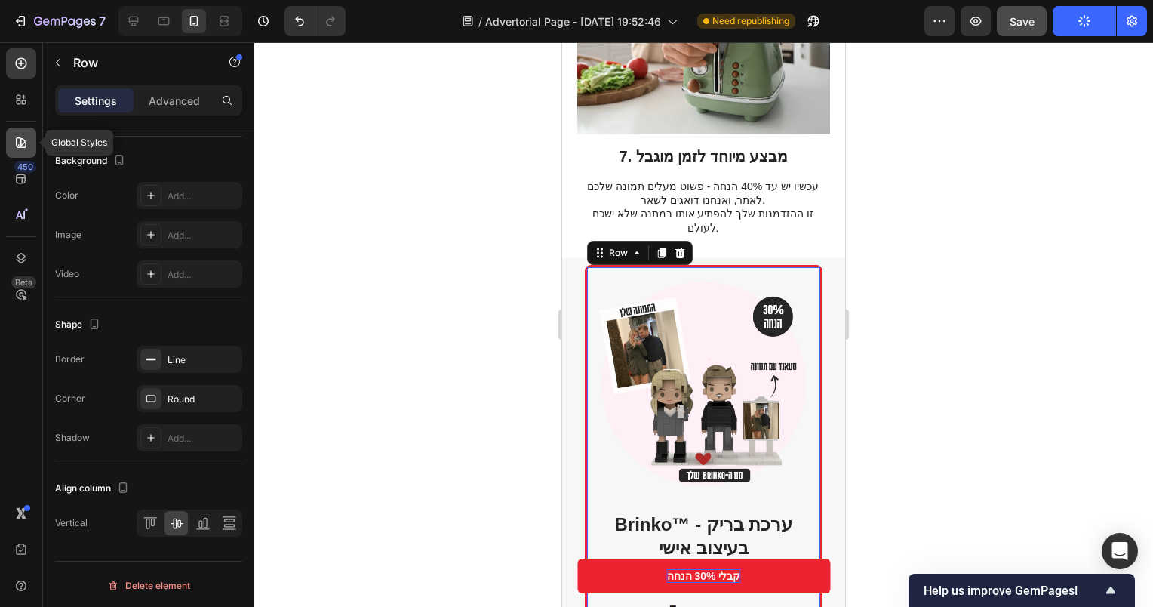
click at [23, 139] on icon at bounding box center [21, 142] width 11 height 11
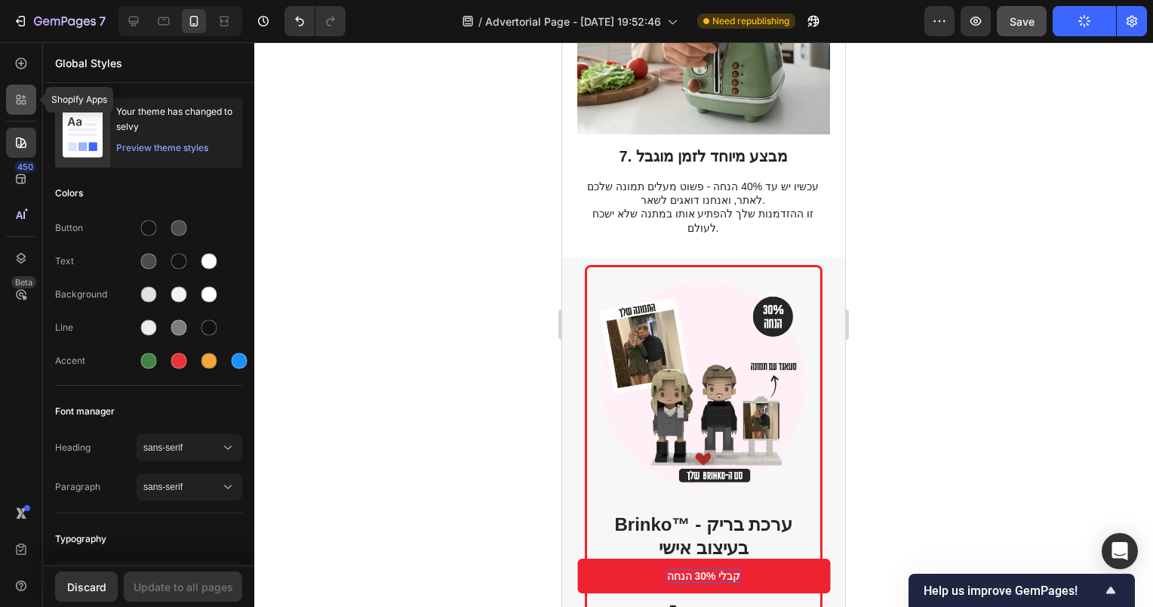
click at [27, 109] on div at bounding box center [21, 100] width 30 height 30
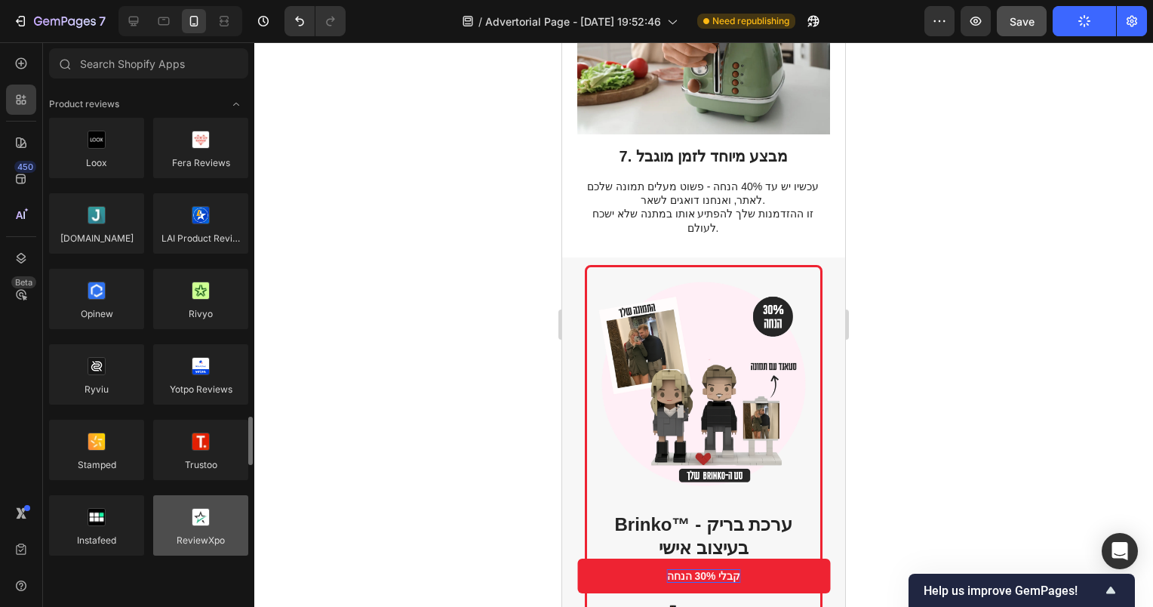
scroll to position [302, 0]
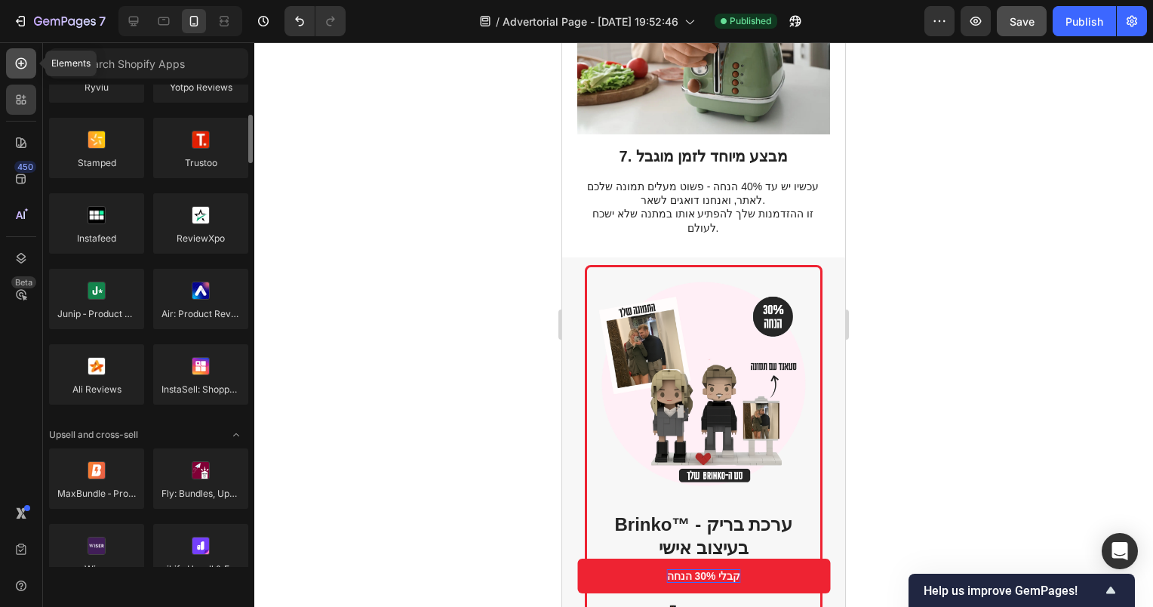
click at [21, 60] on icon at bounding box center [21, 63] width 6 height 6
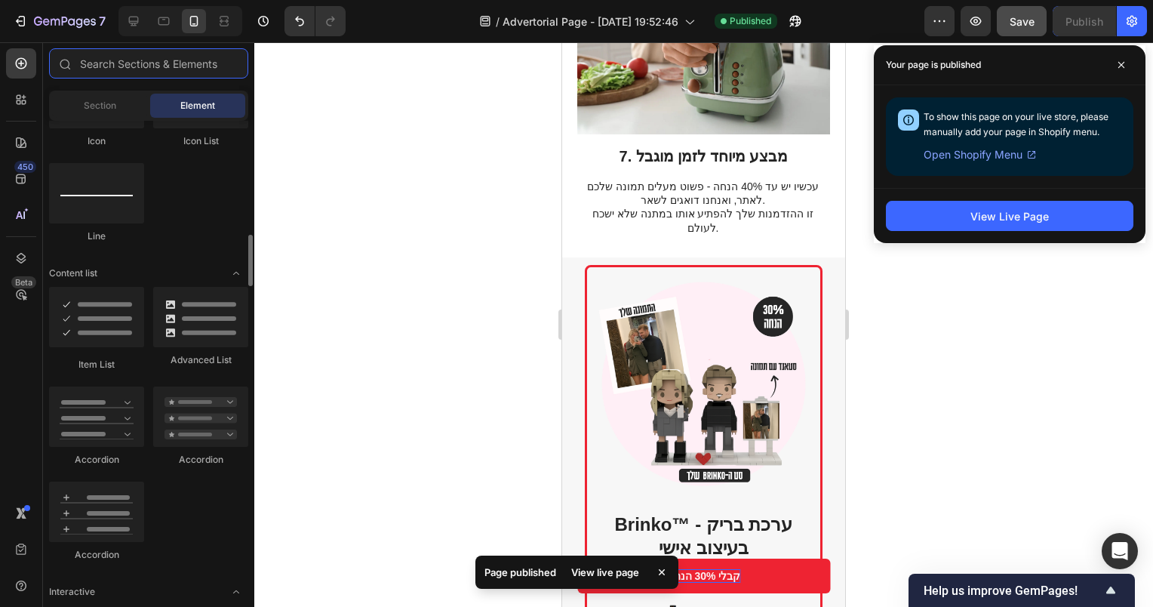
scroll to position [1434, 0]
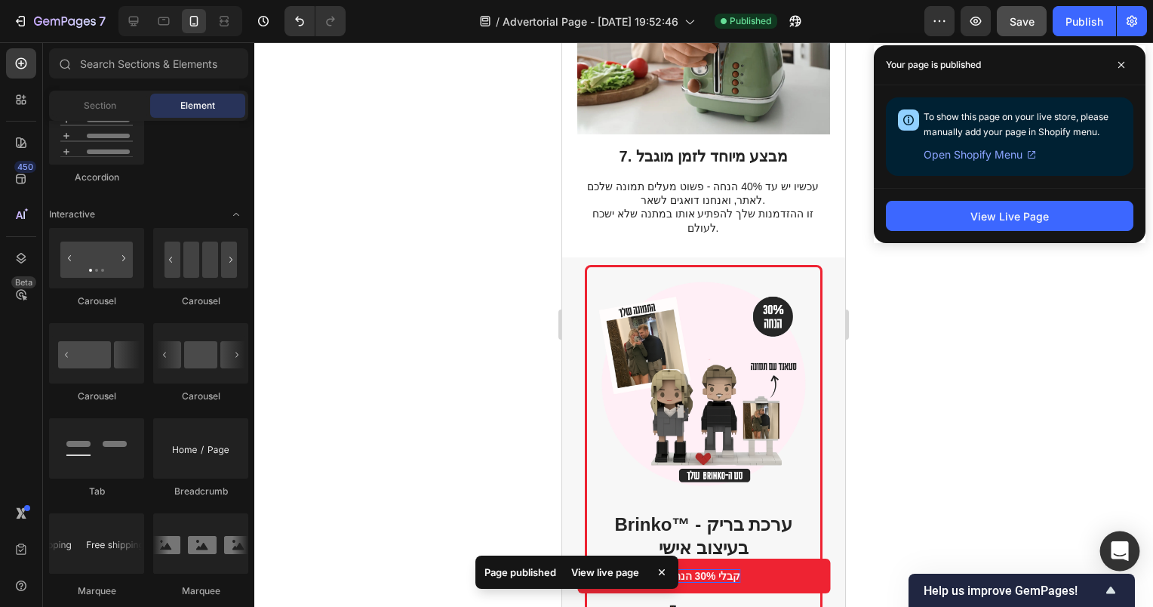
click at [1122, 540] on div "Open Intercom Messenger" at bounding box center [1120, 551] width 40 height 40
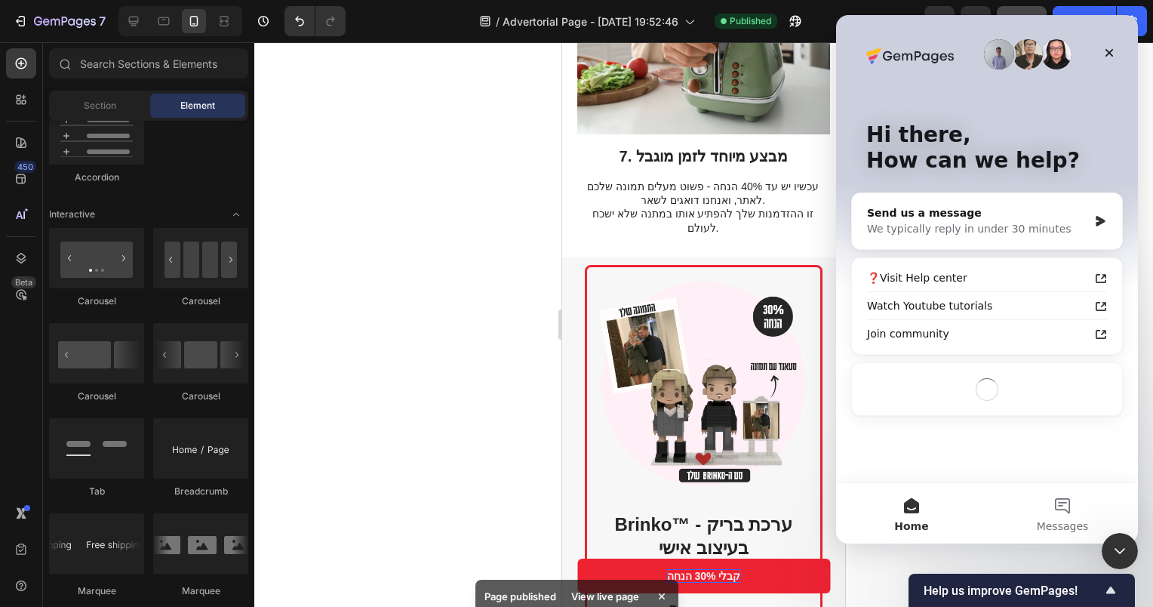
scroll to position [0, 0]
click at [1010, 231] on div "We typically reply in under 30 minutes" at bounding box center [977, 229] width 221 height 16
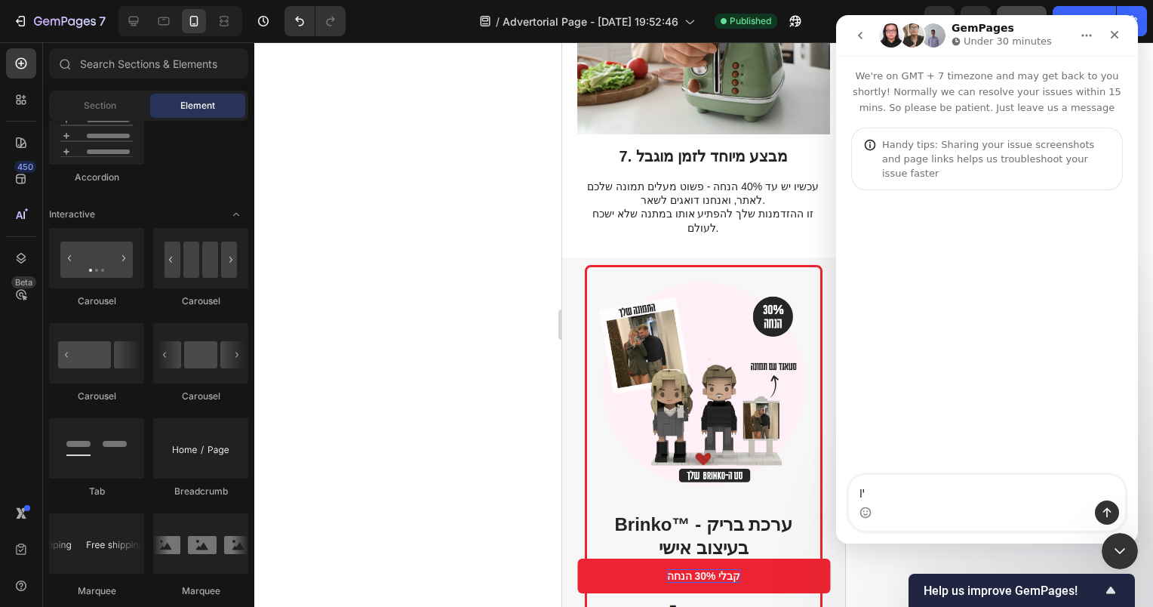
type textarea "י"
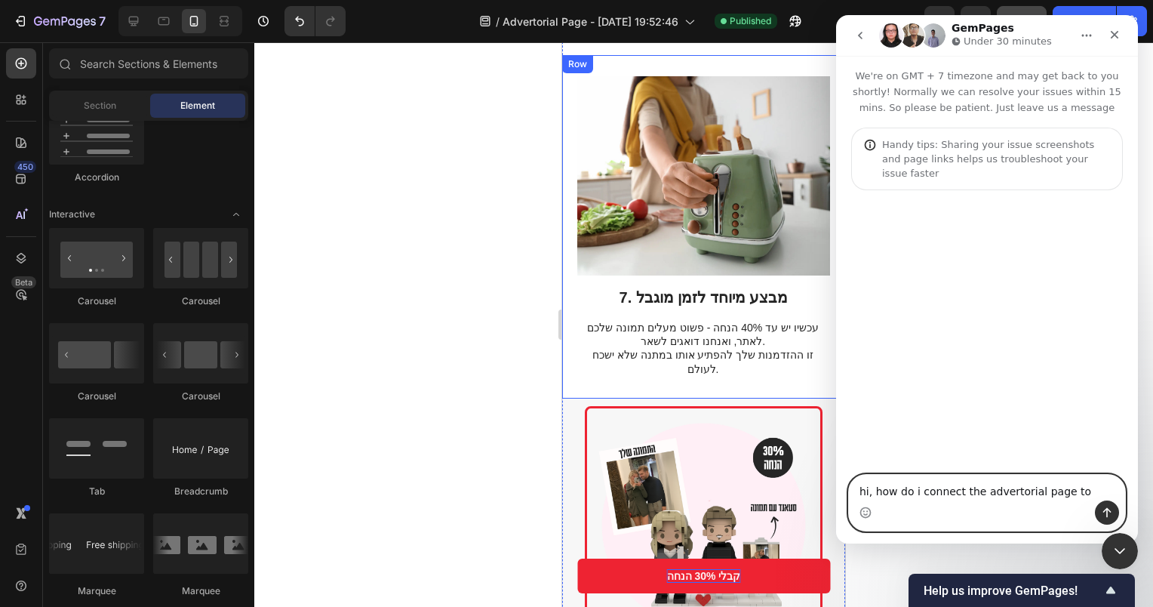
scroll to position [2716, 0]
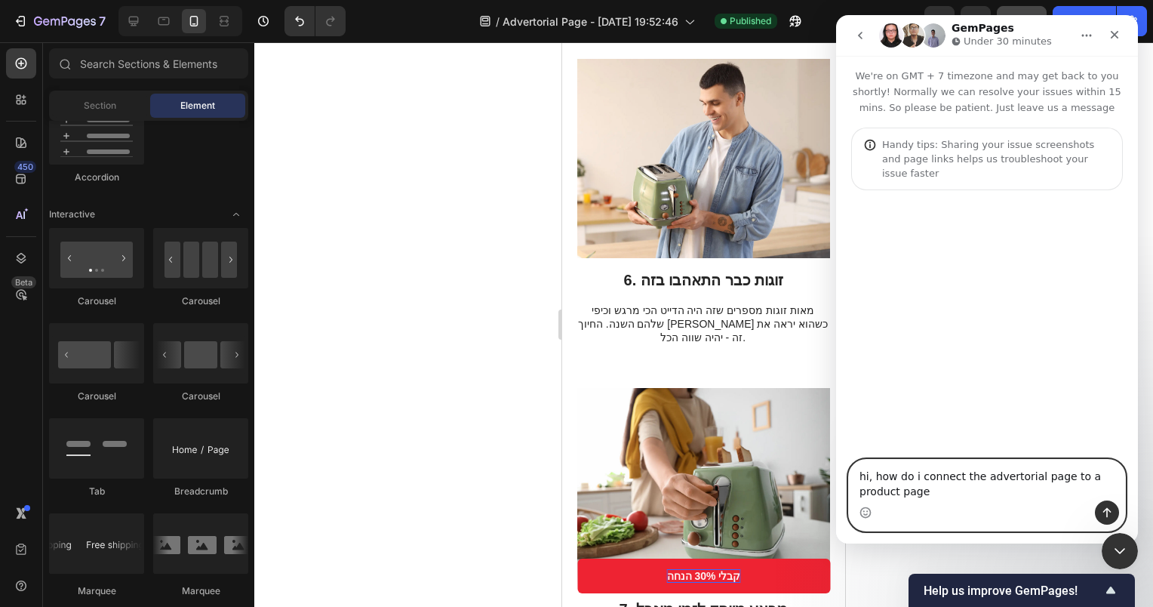
type textarea "hi, how do i connect the advertorial page to a product page?"
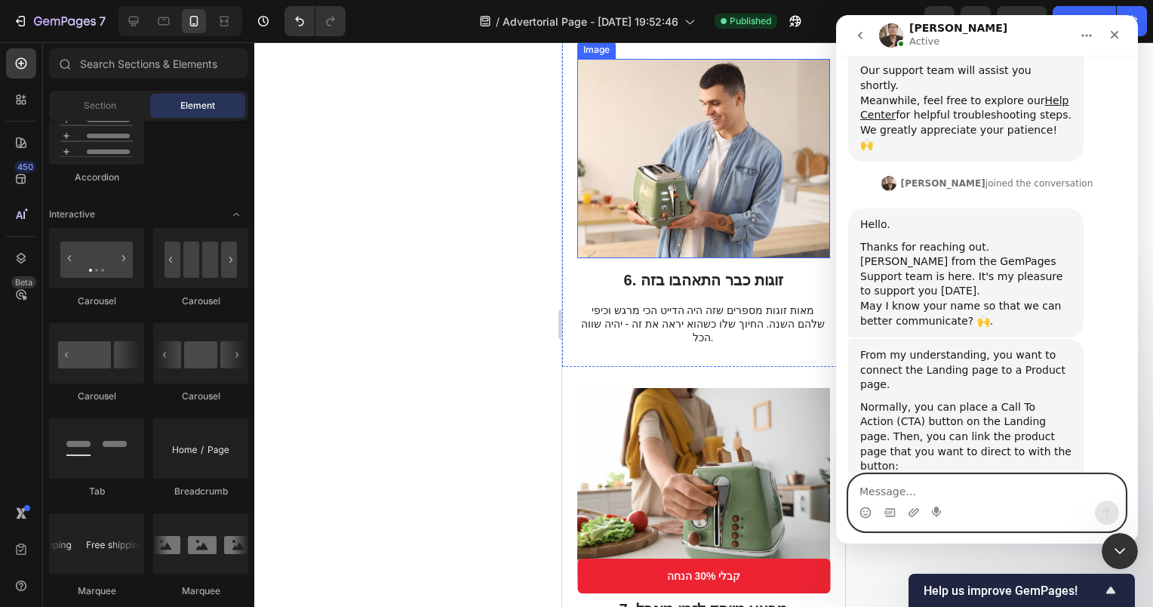
scroll to position [329, 0]
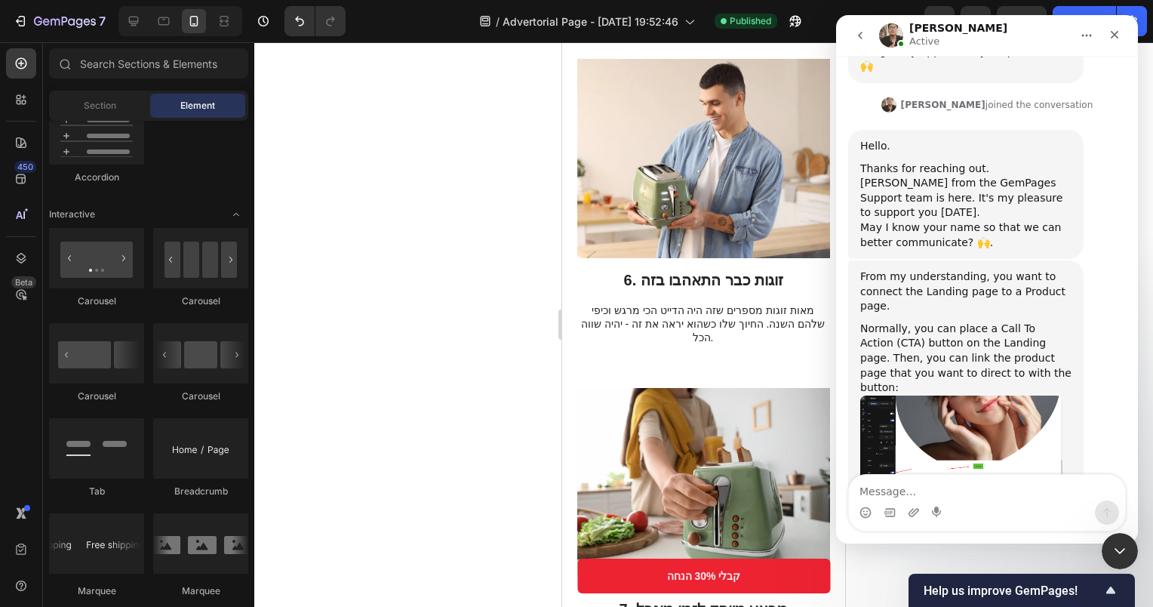
click at [996, 395] on img "Ken says…" at bounding box center [961, 447] width 202 height 105
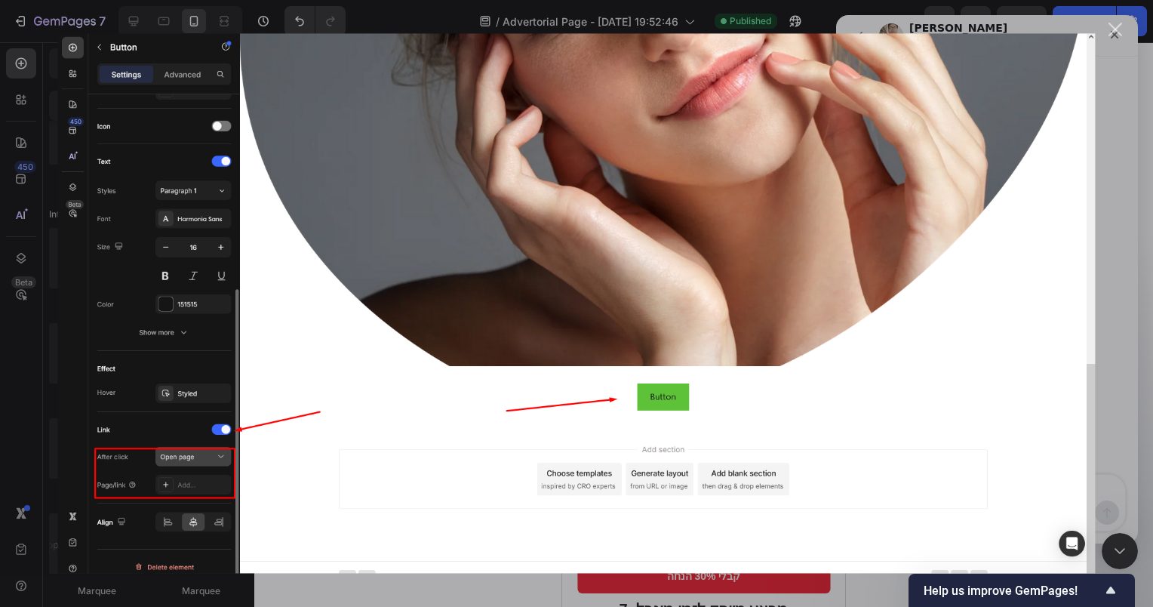
click at [1079, 417] on img "Close" at bounding box center [576, 303] width 1038 height 540
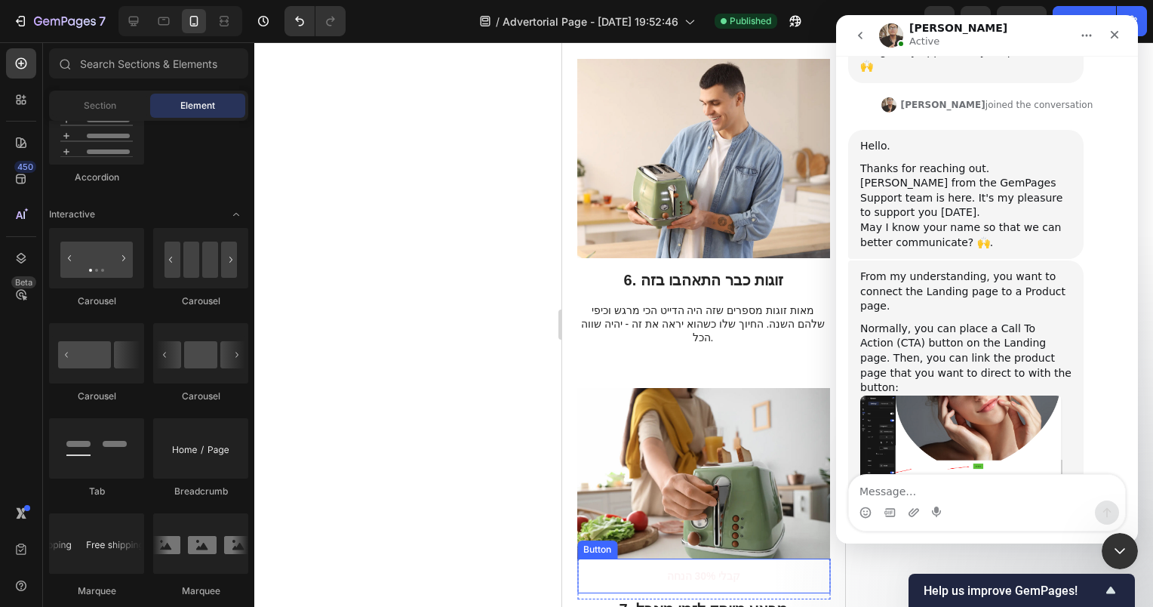
click at [811, 580] on link "קבלי 30% הנחה" at bounding box center [703, 576] width 253 height 35
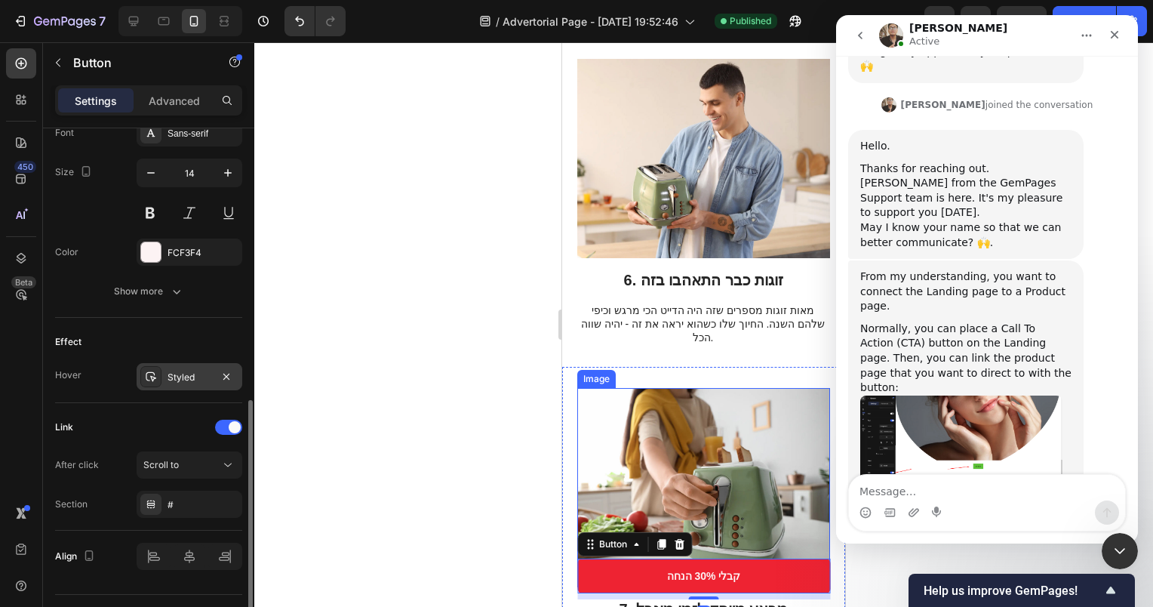
scroll to position [637, 0]
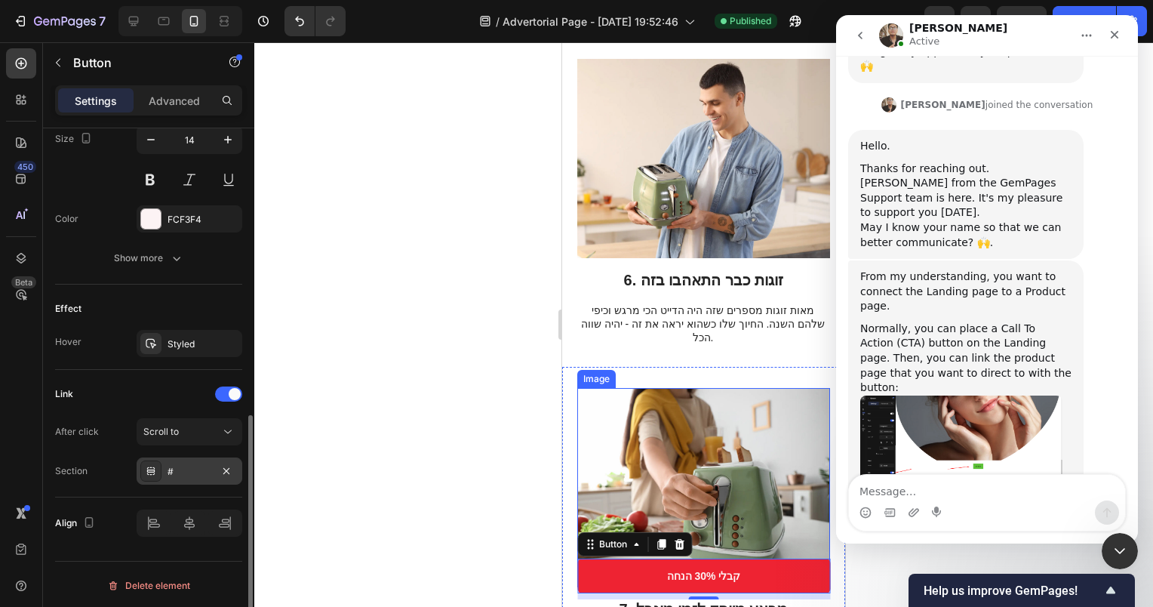
click at [146, 455] on div "After click Scroll to Section #" at bounding box center [148, 451] width 187 height 66
click at [150, 460] on div at bounding box center [150, 470] width 21 height 21
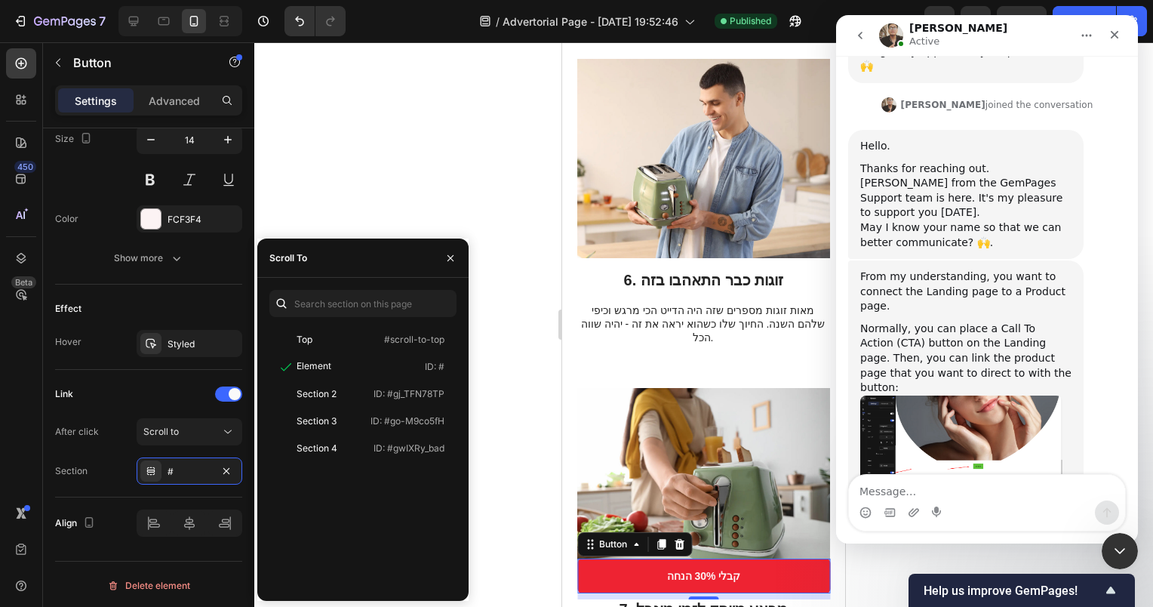
click at [938, 395] on img "Ken says…" at bounding box center [961, 447] width 202 height 105
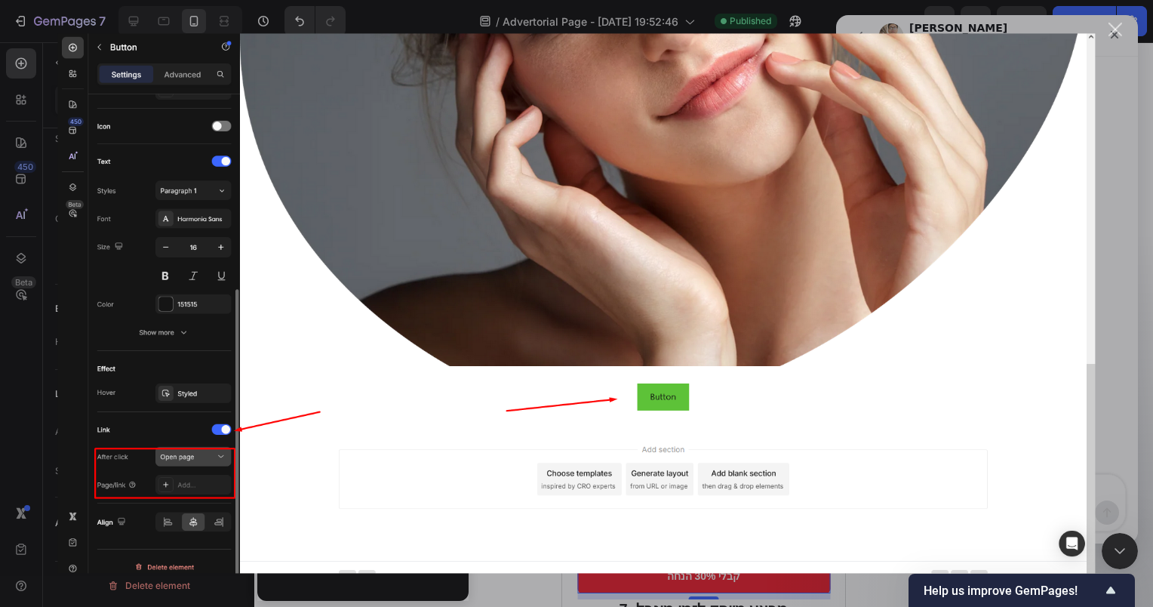
click at [1130, 362] on div "Intercom messenger" at bounding box center [576, 303] width 1153 height 607
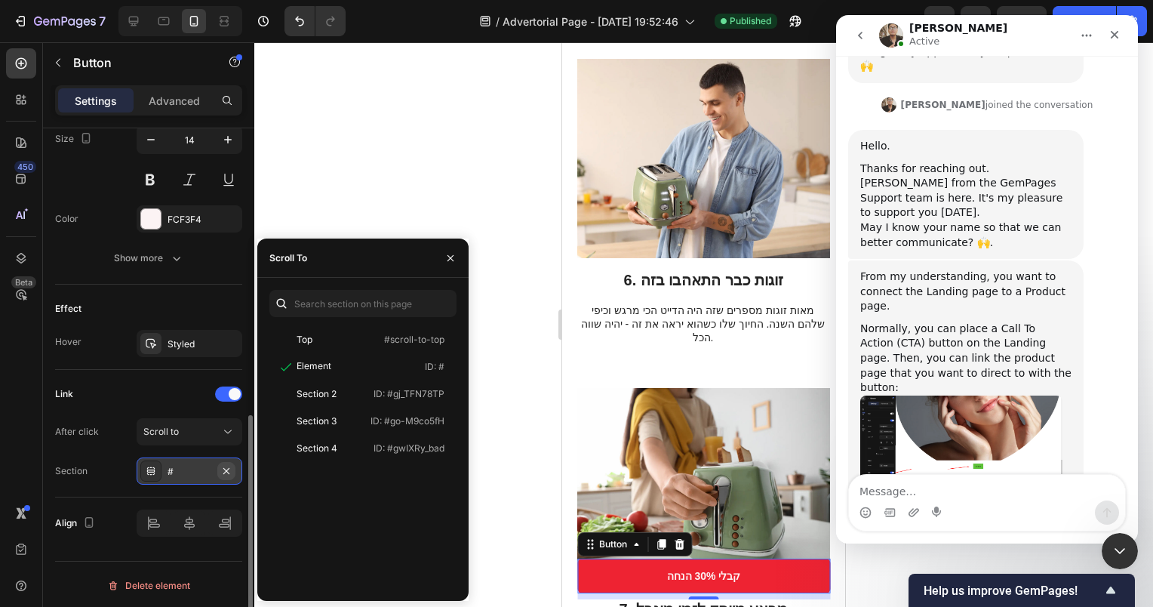
click at [229, 471] on icon "button" at bounding box center [226, 471] width 12 height 12
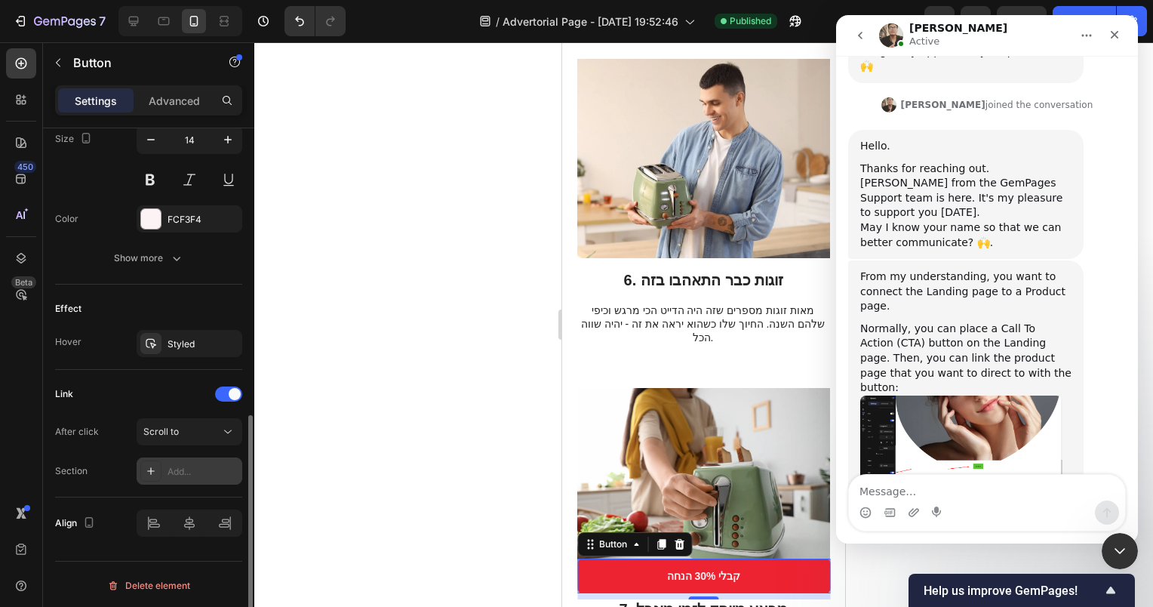
click at [148, 465] on icon at bounding box center [151, 471] width 12 height 12
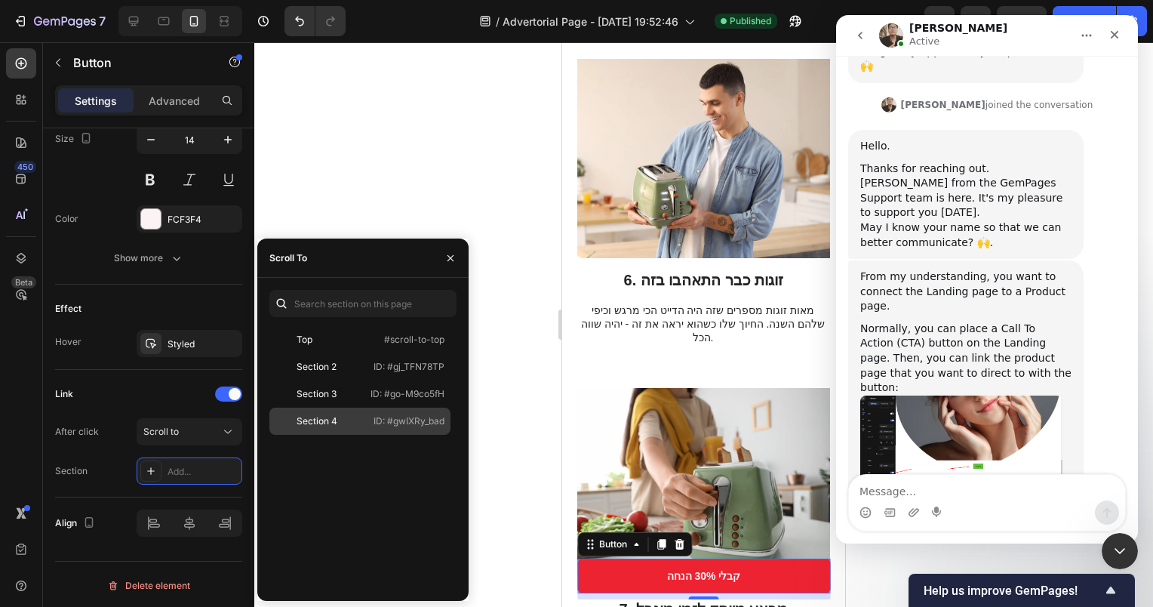
drag, startPoint x: 398, startPoint y: 420, endPoint x: 382, endPoint y: 416, distance: 16.3
click at [397, 418] on p "ID: #gwIXRy_bad" at bounding box center [409, 421] width 71 height 14
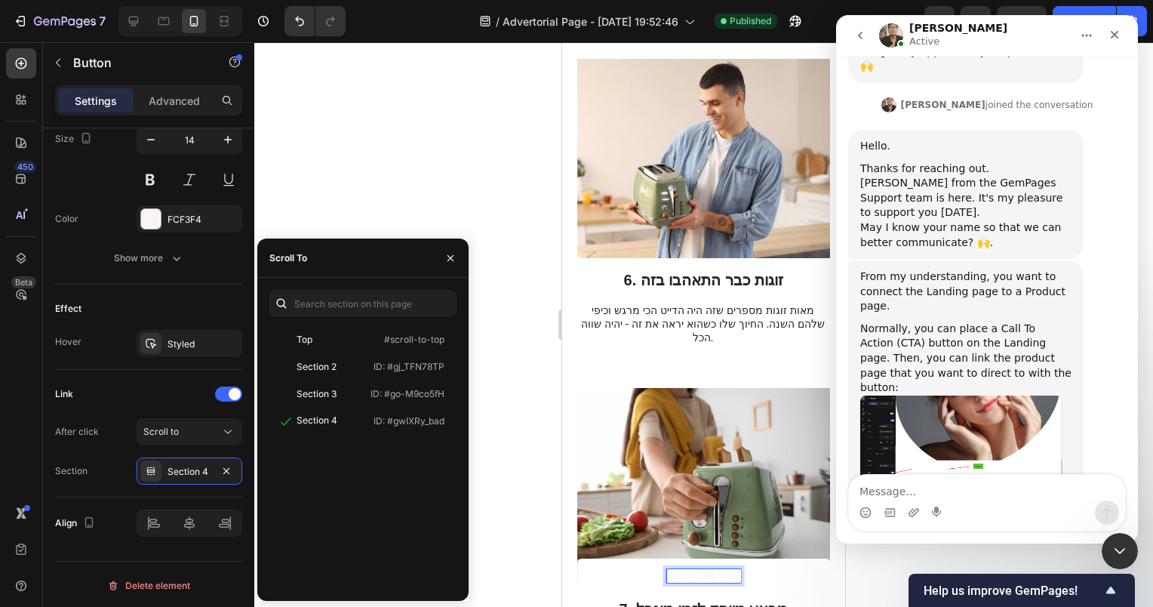
click at [702, 577] on p "קבלי 30% הנחה" at bounding box center [704, 576] width 74 height 14
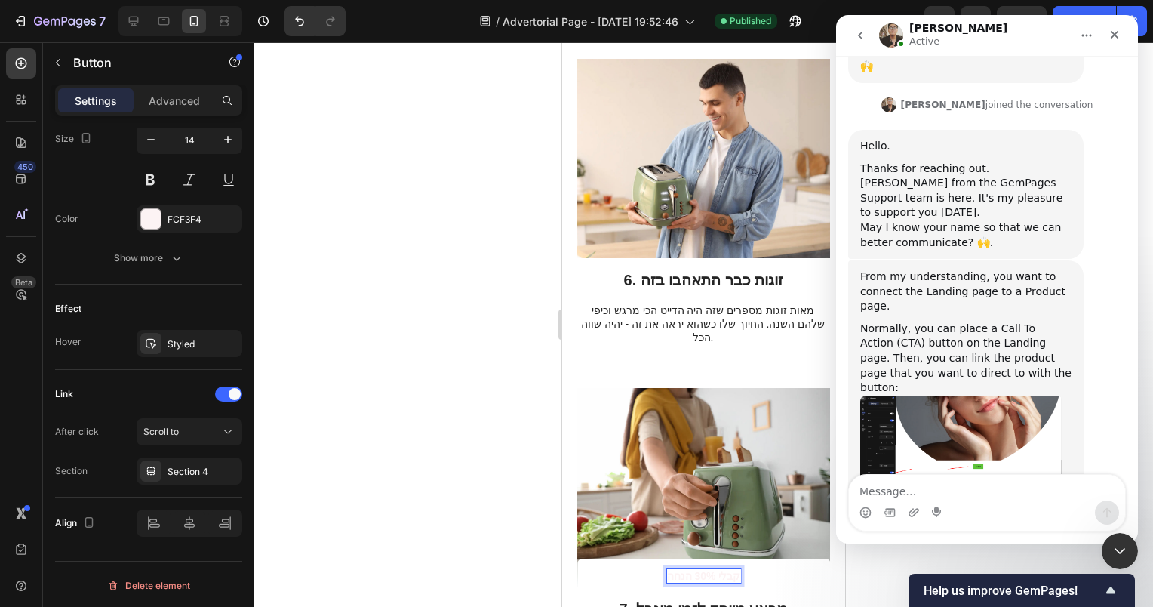
click at [612, 576] on link "קבלי 30% הנחה" at bounding box center [703, 576] width 253 height 35
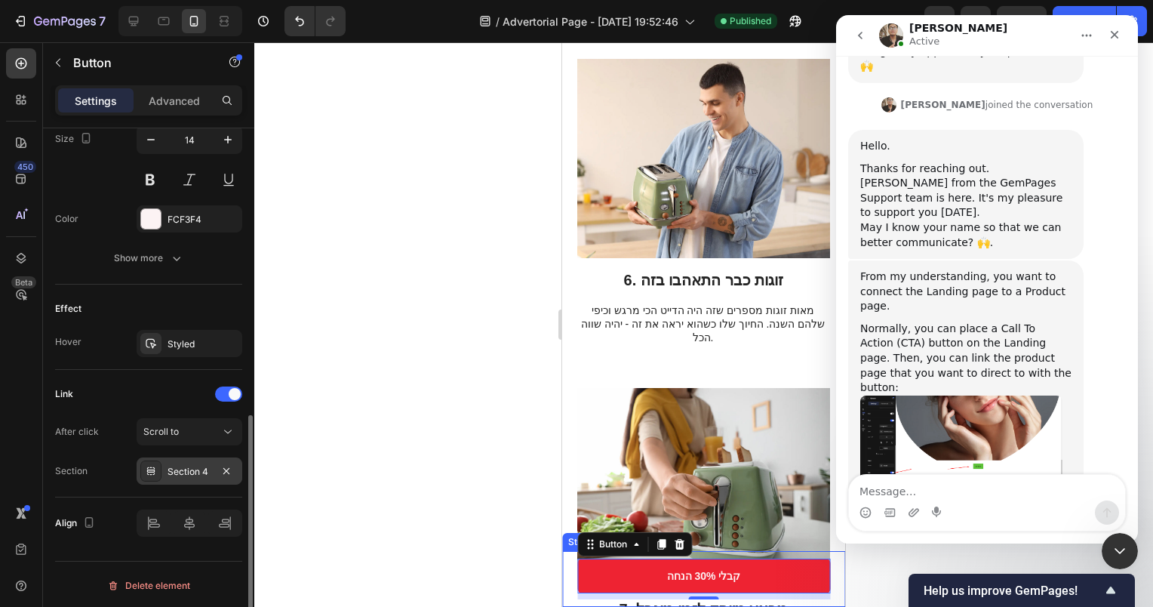
click at [207, 469] on div "Section 4" at bounding box center [190, 472] width 44 height 14
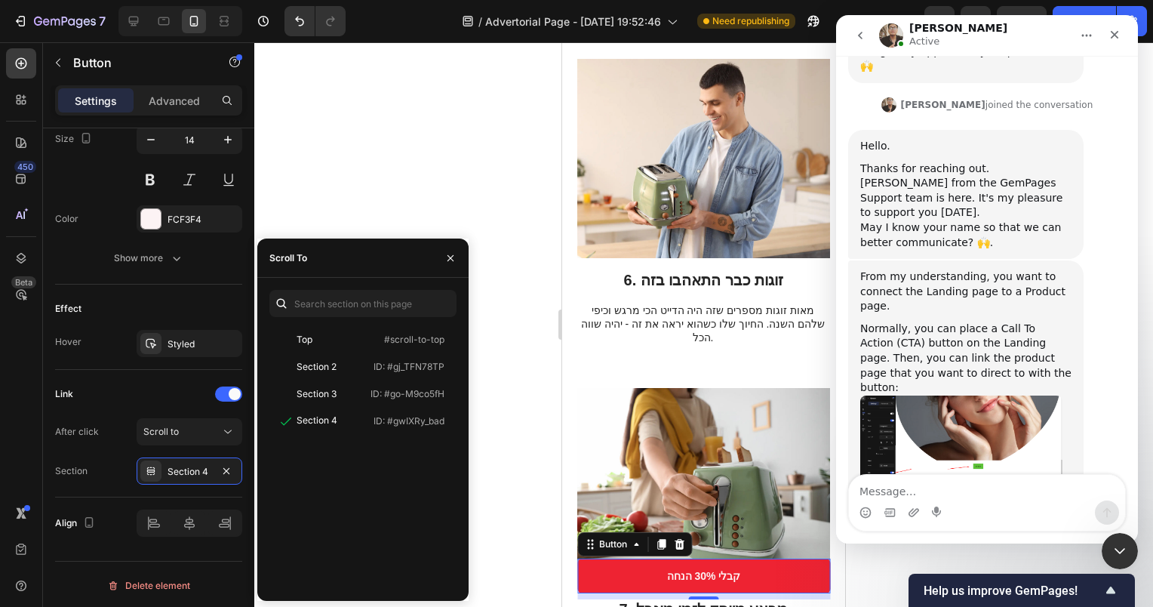
click at [962, 395] on img "Ken says…" at bounding box center [961, 447] width 202 height 105
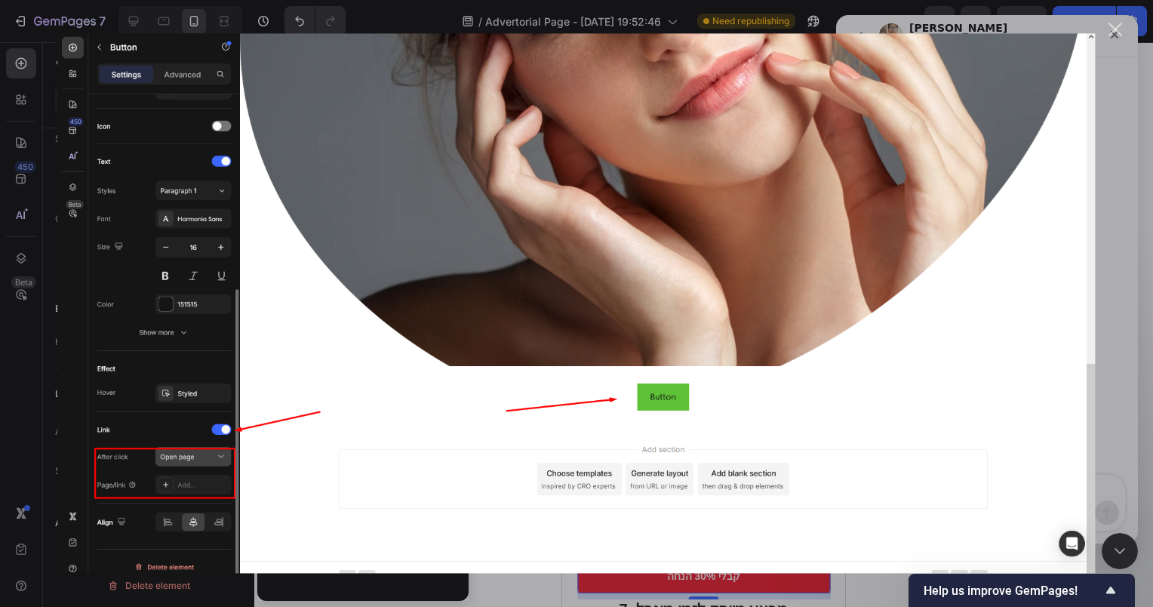
click at [1089, 397] on img "Close" at bounding box center [576, 303] width 1038 height 540
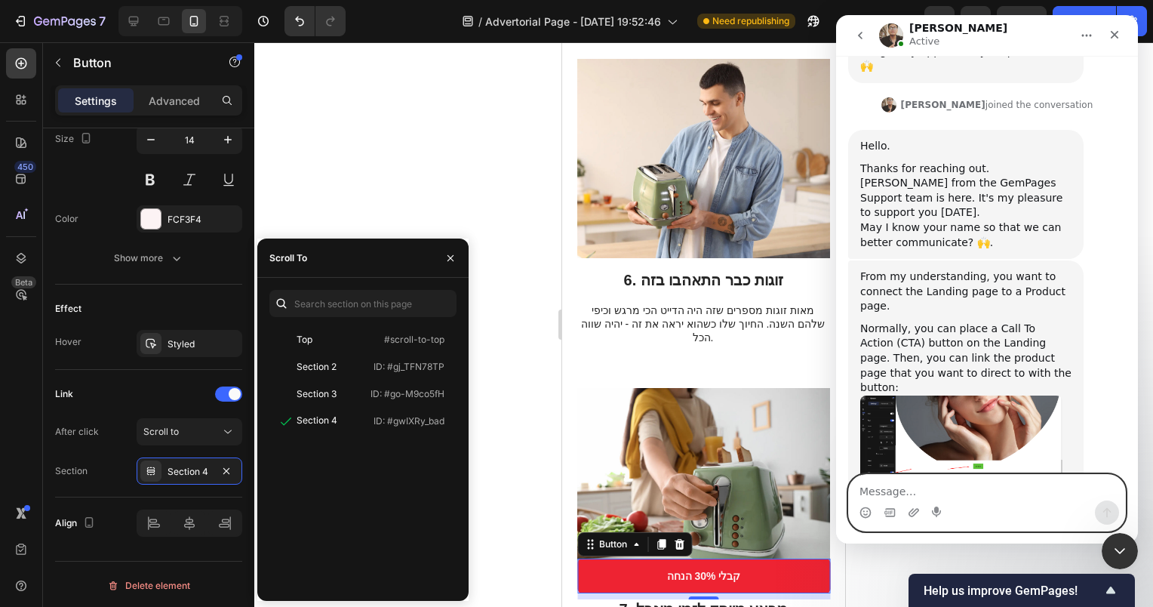
click at [915, 494] on textarea "Message…" at bounding box center [987, 488] width 276 height 26
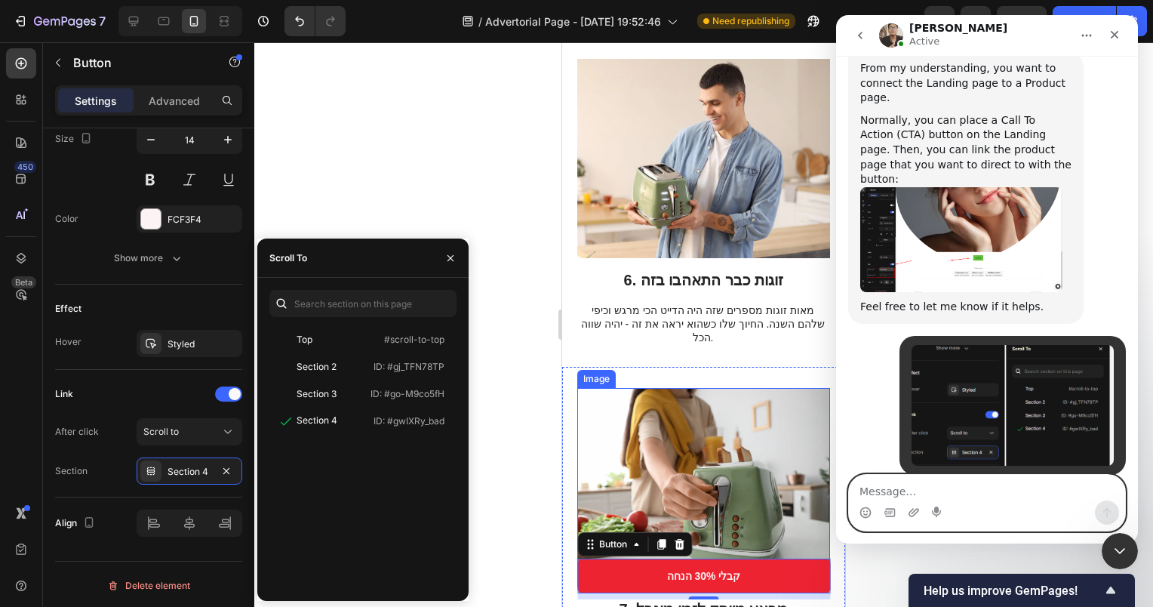
scroll to position [555, 0]
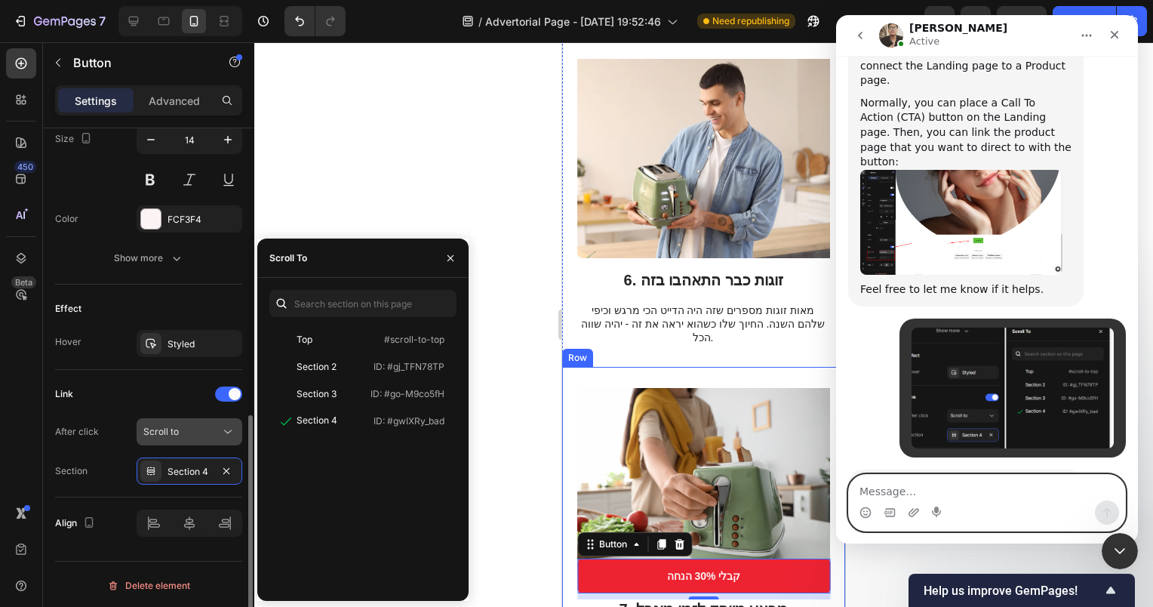
click at [190, 432] on div "Scroll to" at bounding box center [181, 432] width 77 height 14
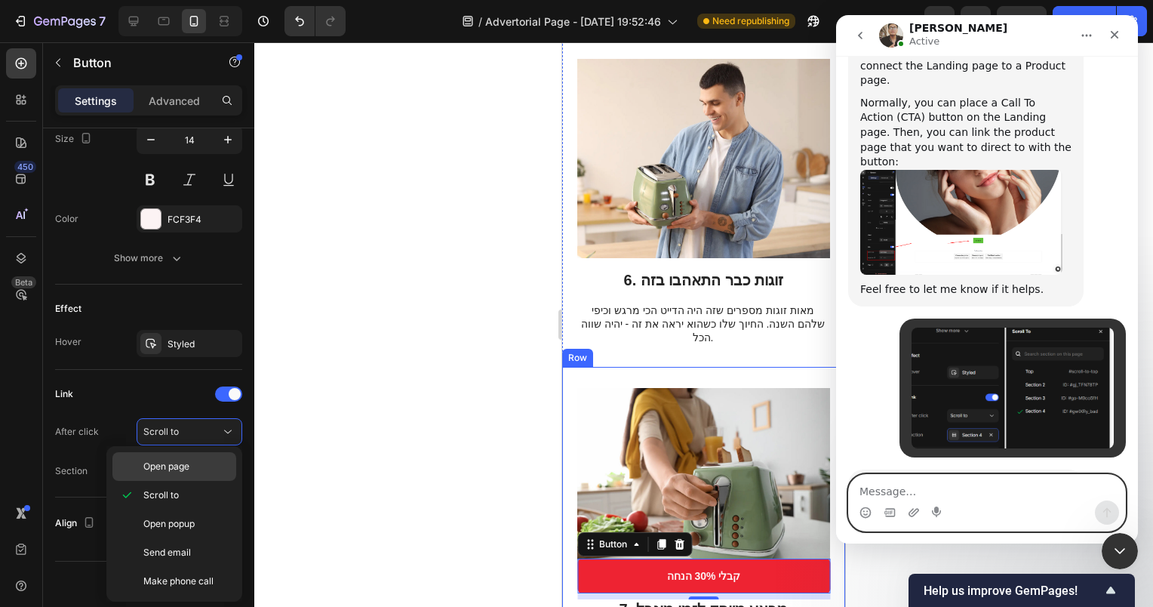
click at [180, 468] on span "Open page" at bounding box center [166, 467] width 46 height 14
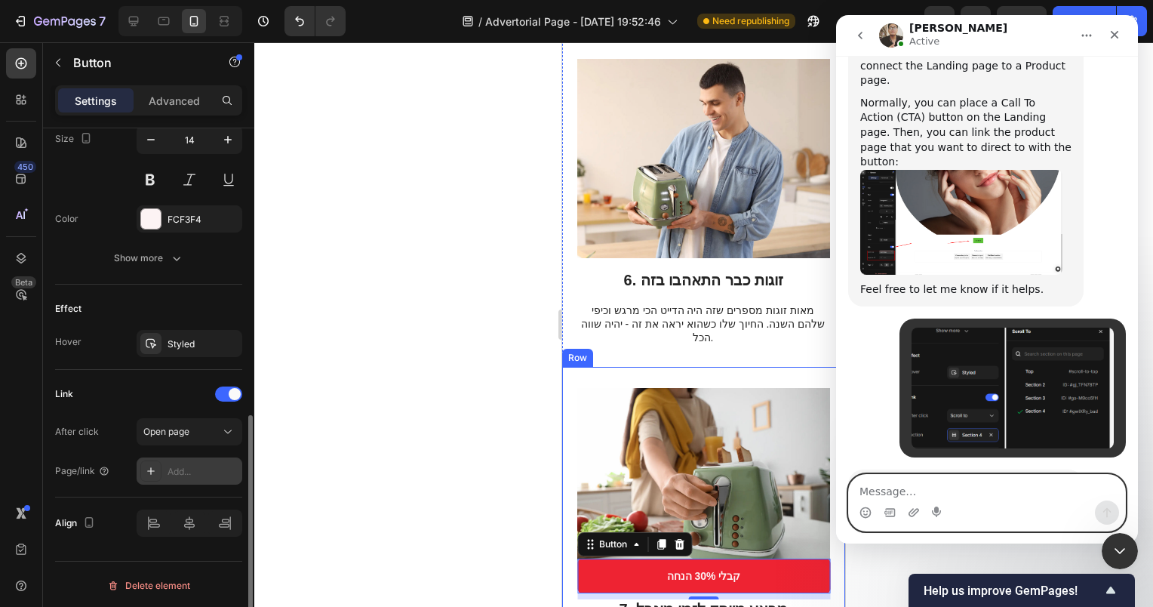
click at [196, 469] on div "Add..." at bounding box center [203, 472] width 71 height 14
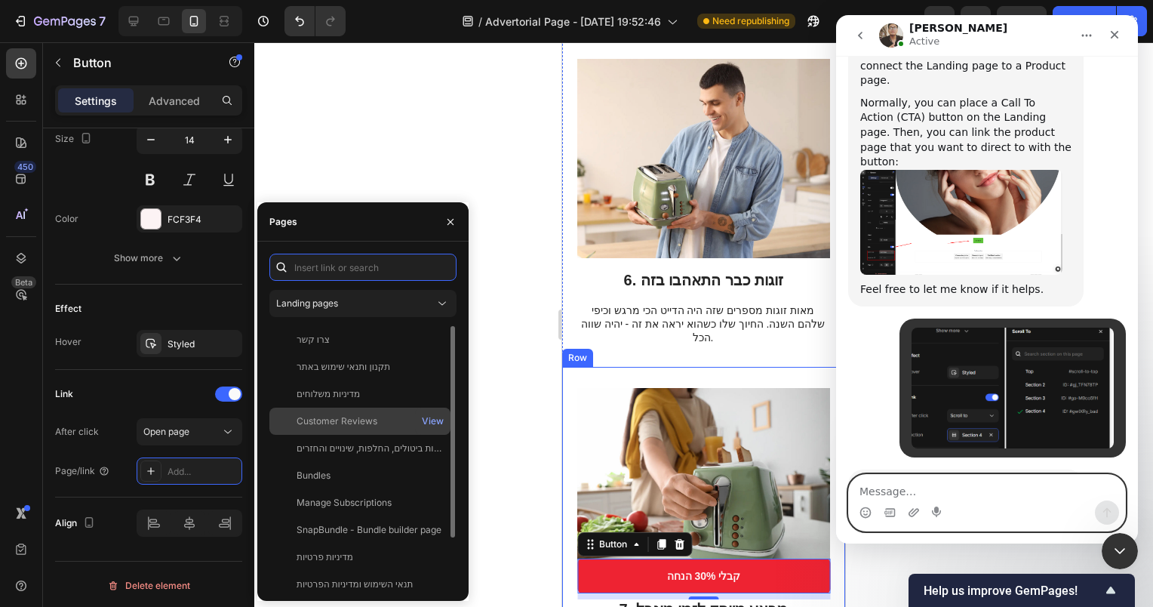
scroll to position [63, 0]
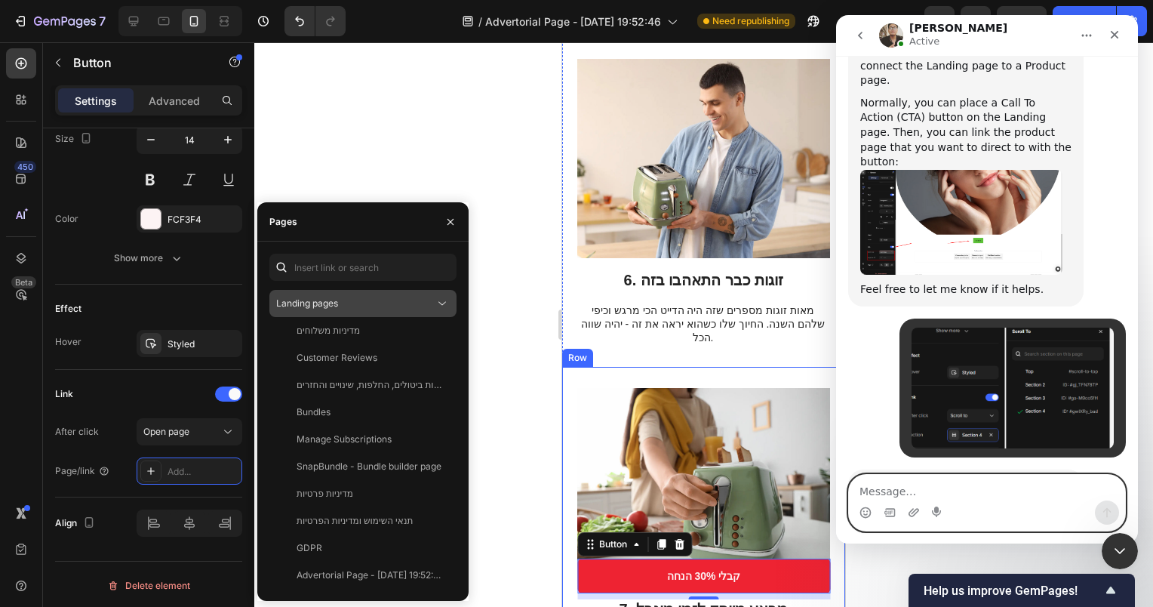
click at [331, 302] on span "Landing pages" at bounding box center [307, 302] width 62 height 11
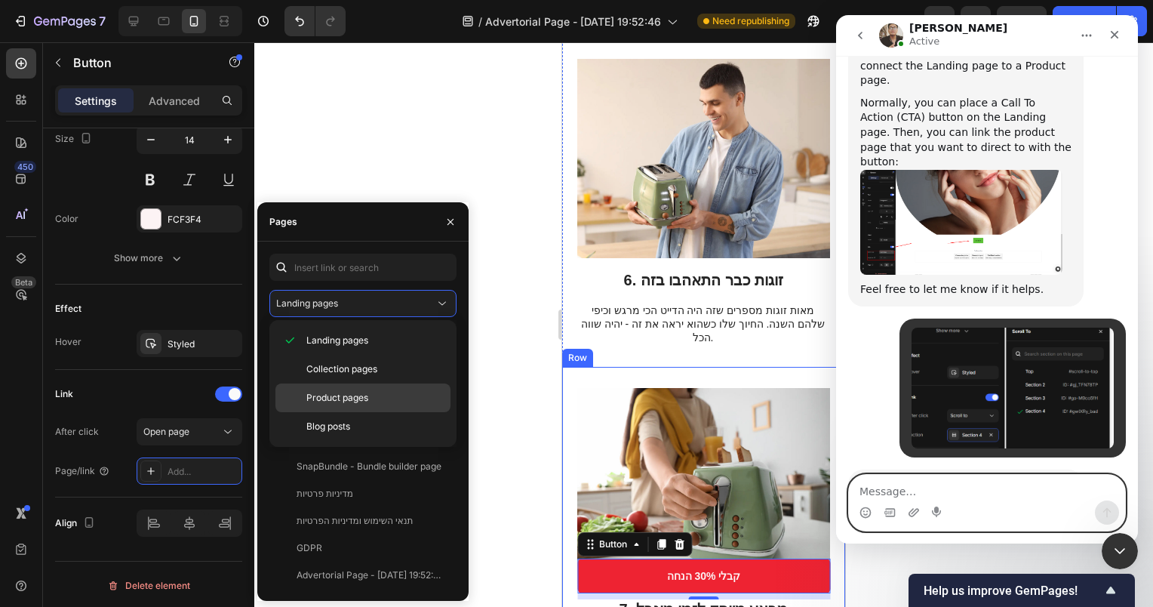
click at [355, 395] on span "Product pages" at bounding box center [337, 398] width 62 height 14
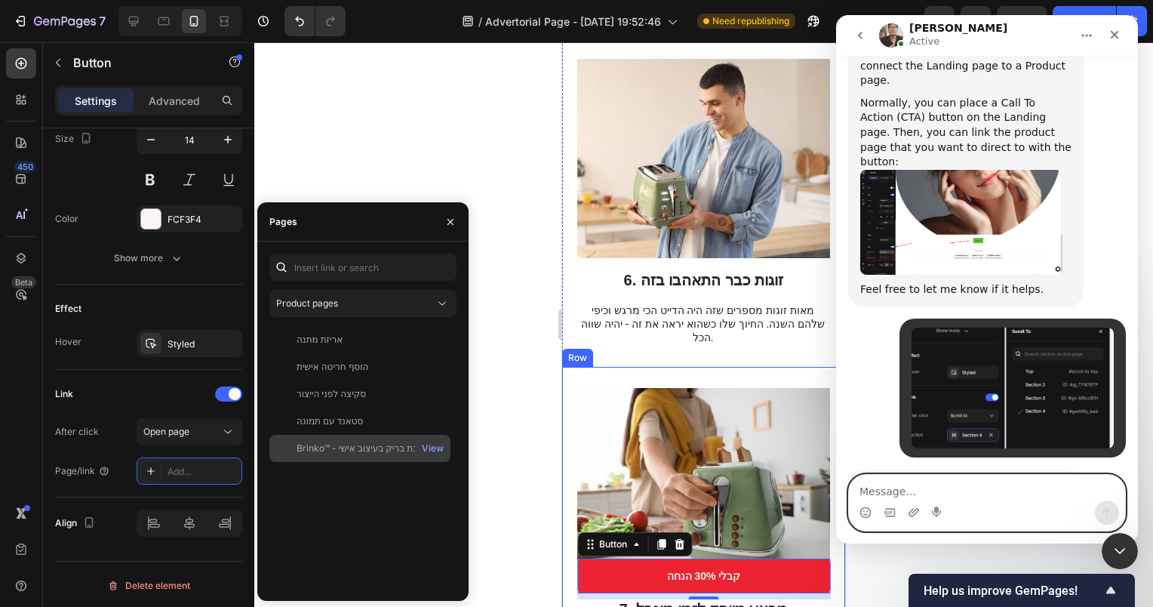
click at [376, 451] on div "Brinko™ - ערכת בריק בעיצוב אישי" at bounding box center [363, 449] width 132 height 14
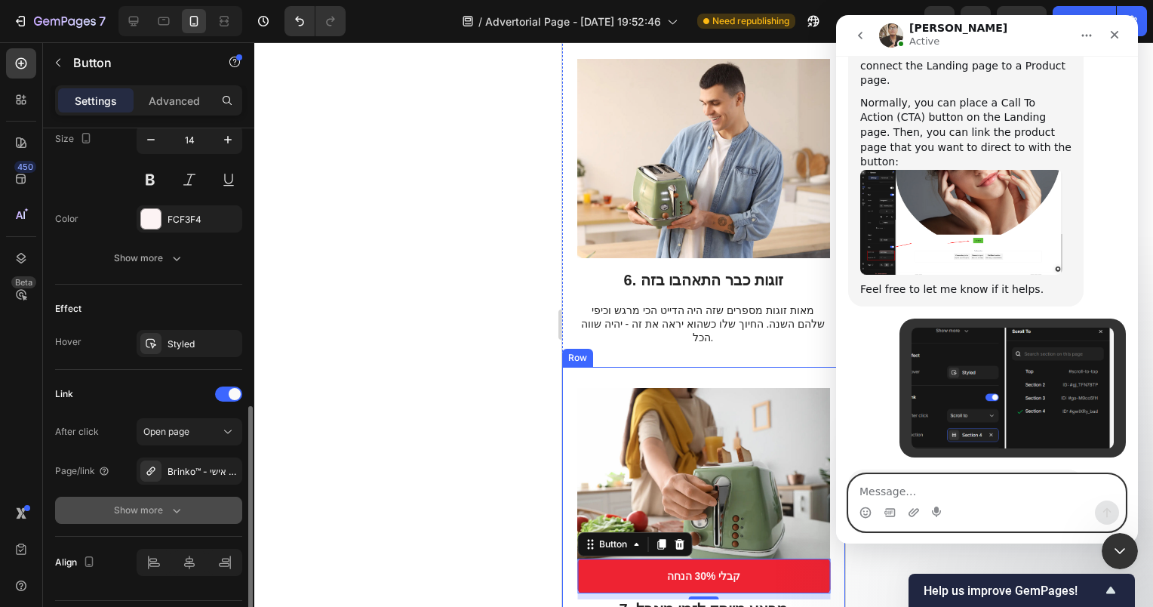
click at [188, 510] on button "Show more" at bounding box center [148, 510] width 187 height 27
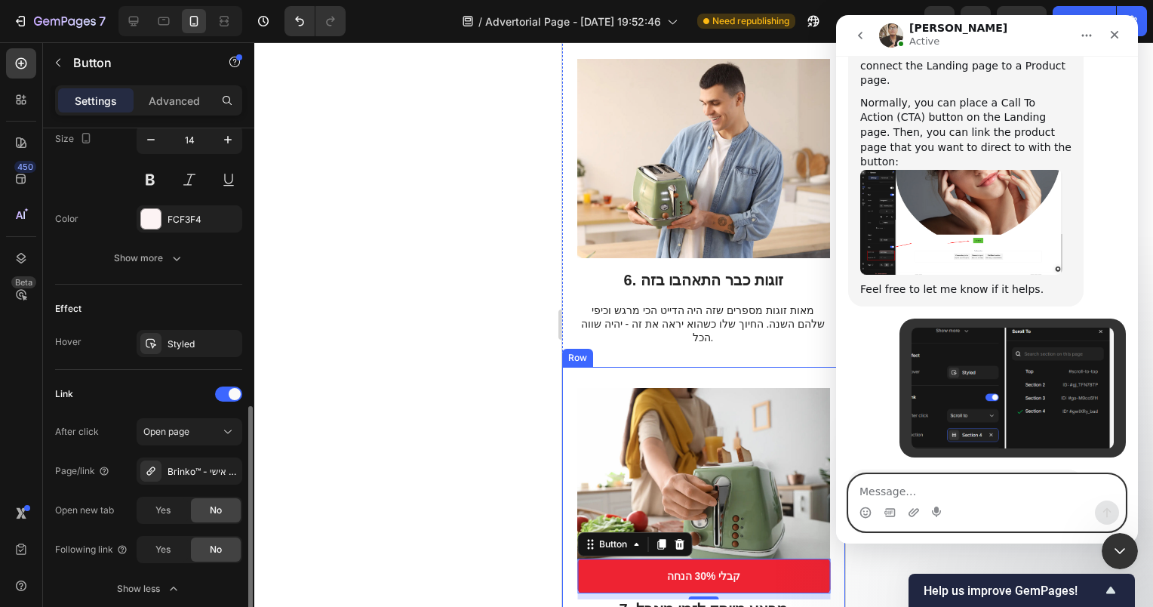
scroll to position [755, 0]
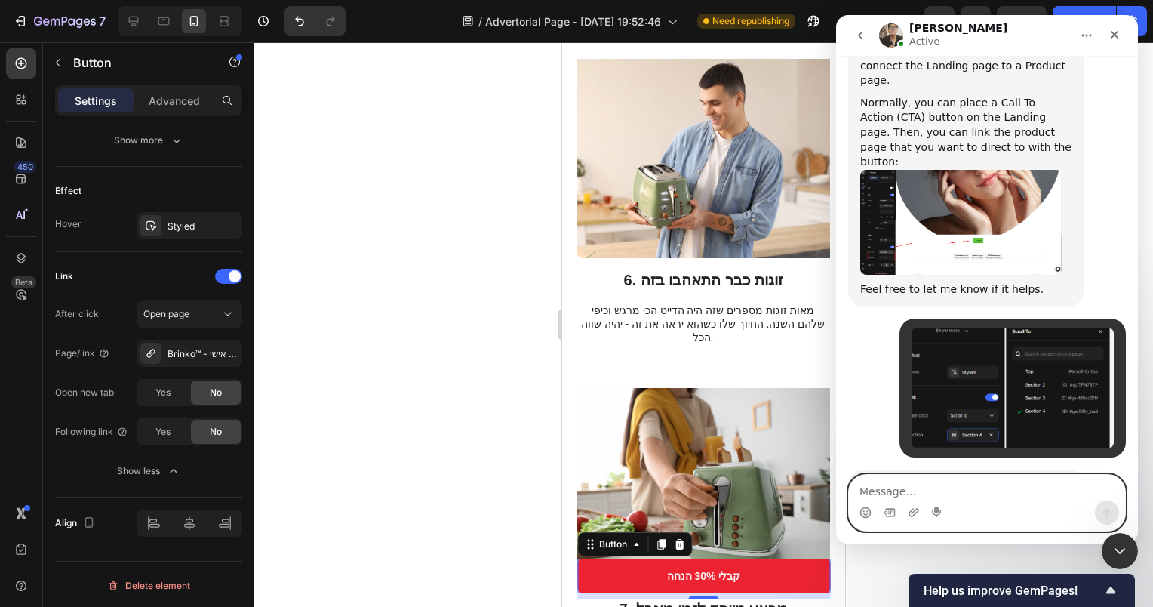
click at [896, 495] on textarea "Message…" at bounding box center [987, 488] width 276 height 26
type textarea "א"
type textarea "thanks"
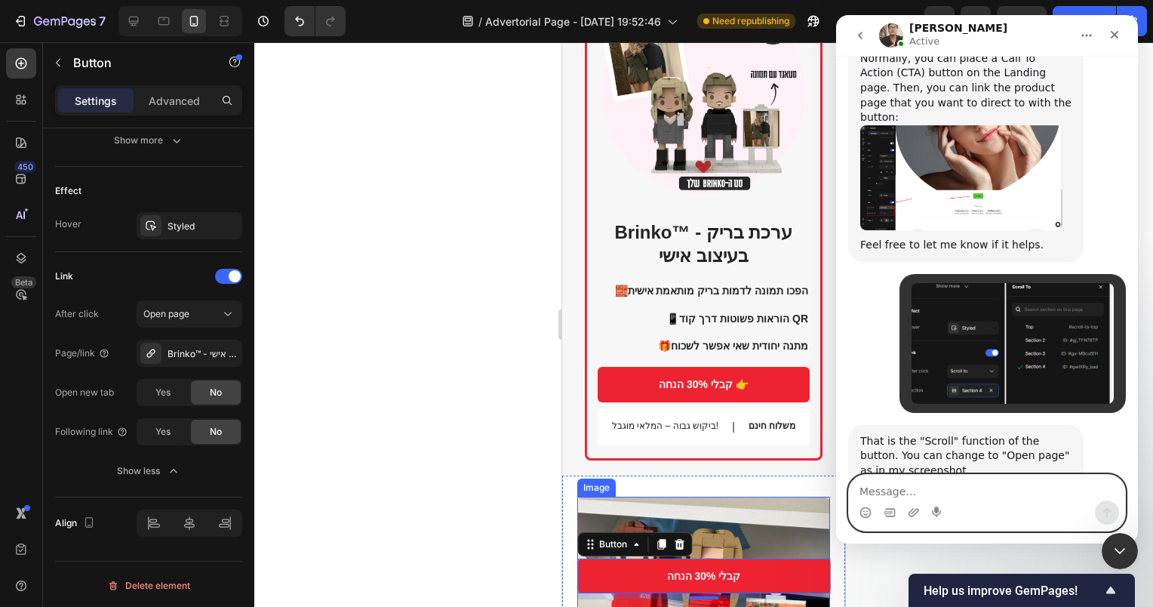
scroll to position [1886, 0]
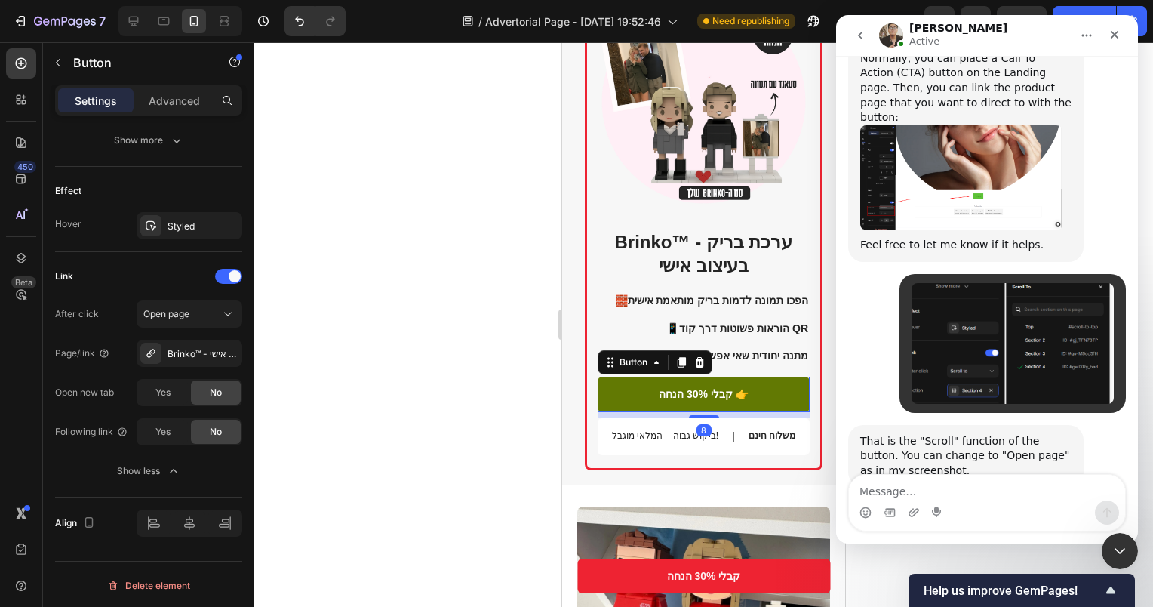
click at [794, 380] on link "קבלי 30% הנחה 👉" at bounding box center [704, 394] width 212 height 35
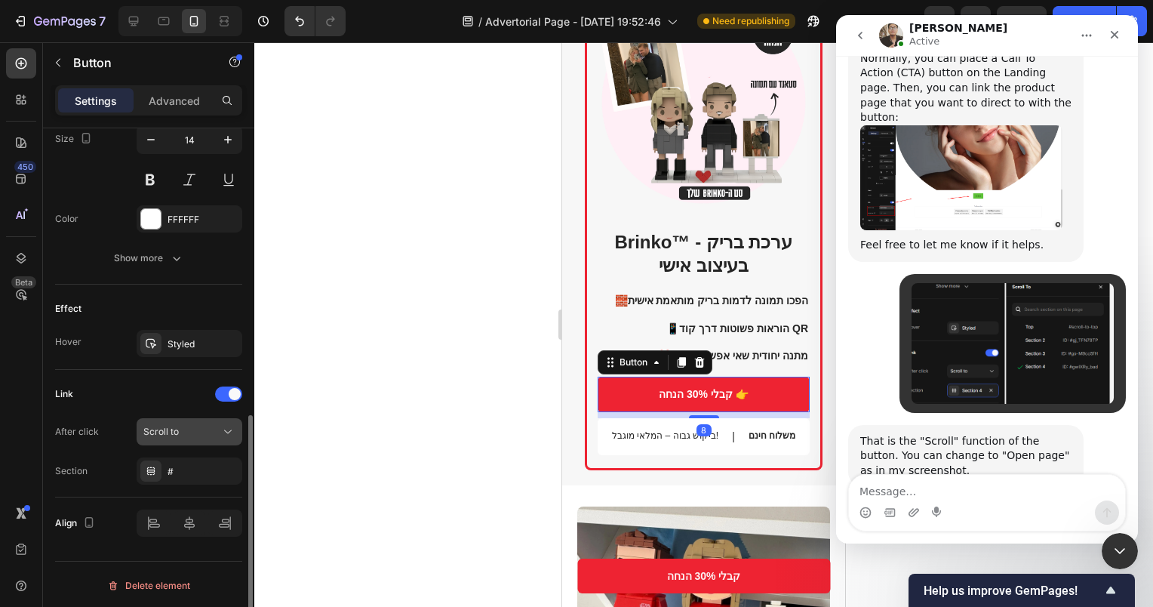
click at [167, 425] on span "Scroll to" at bounding box center [160, 432] width 35 height 14
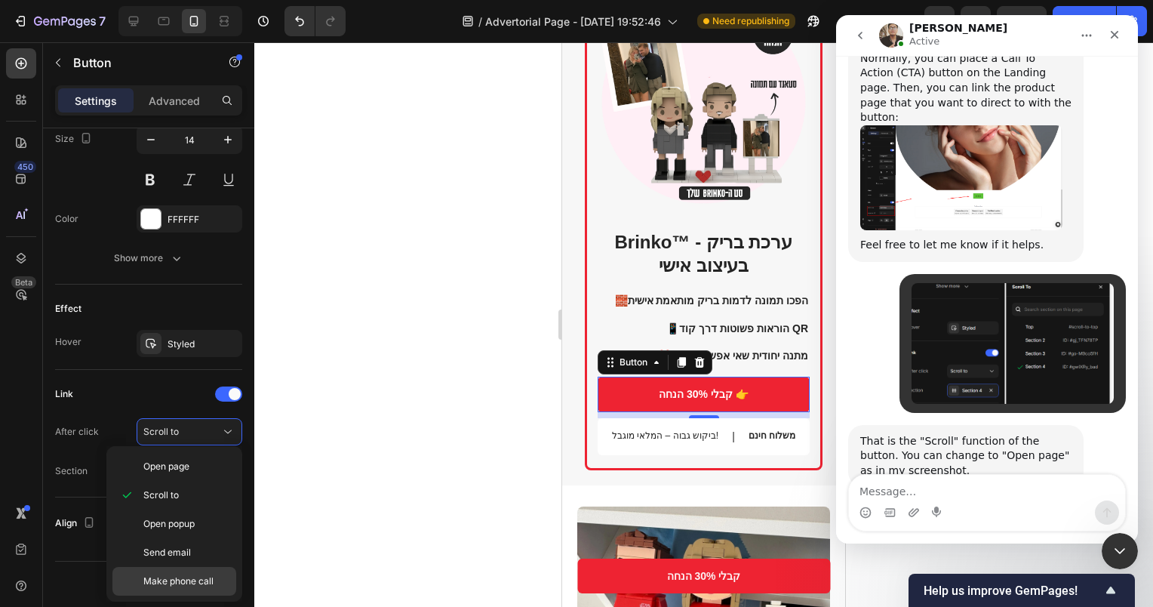
scroll to position [657, 0]
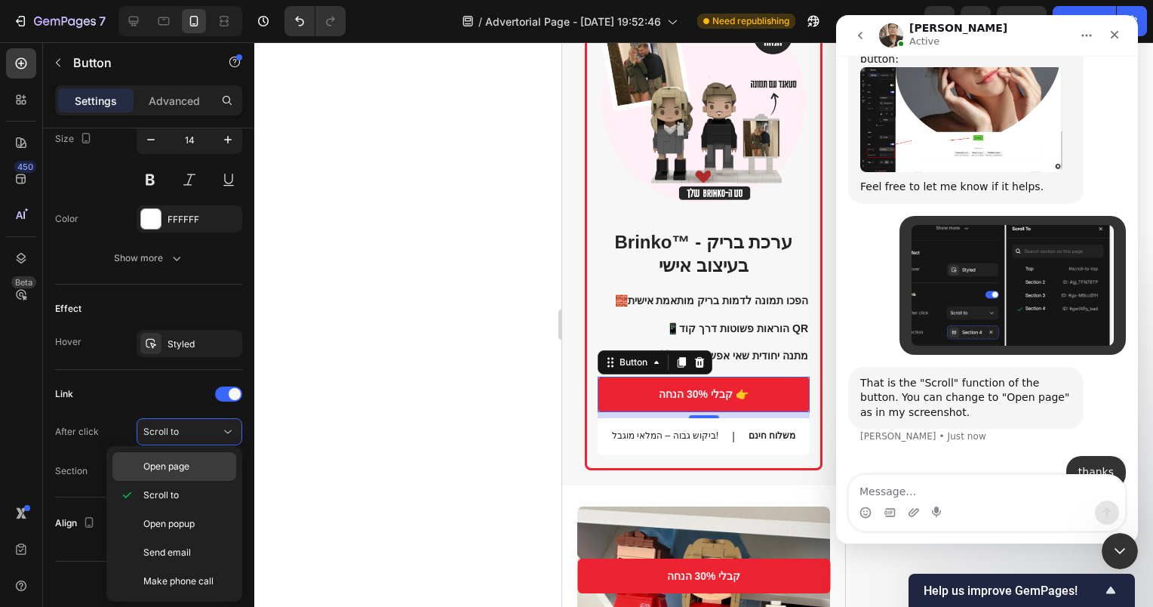
click at [160, 464] on span "Open page" at bounding box center [166, 467] width 46 height 14
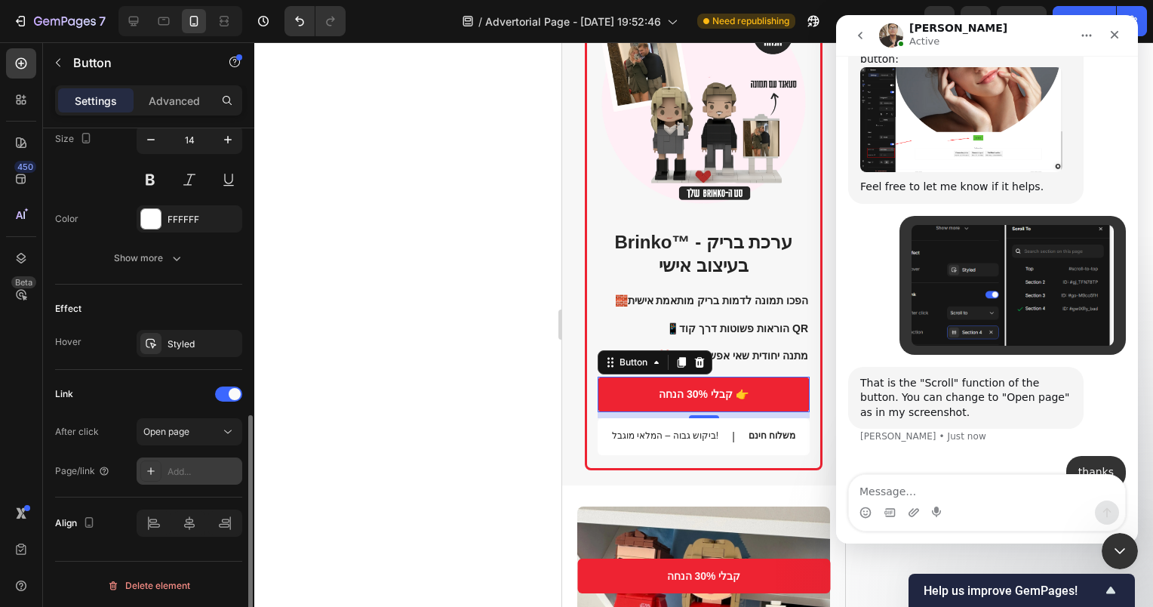
click at [178, 473] on div "Add..." at bounding box center [203, 472] width 71 height 14
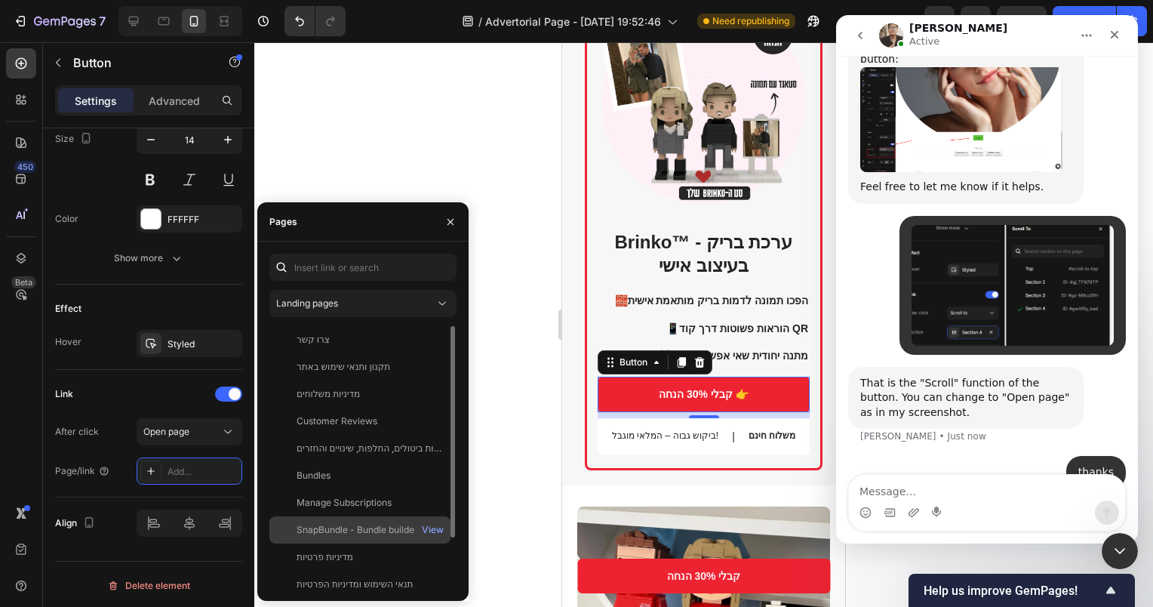
scroll to position [63, 0]
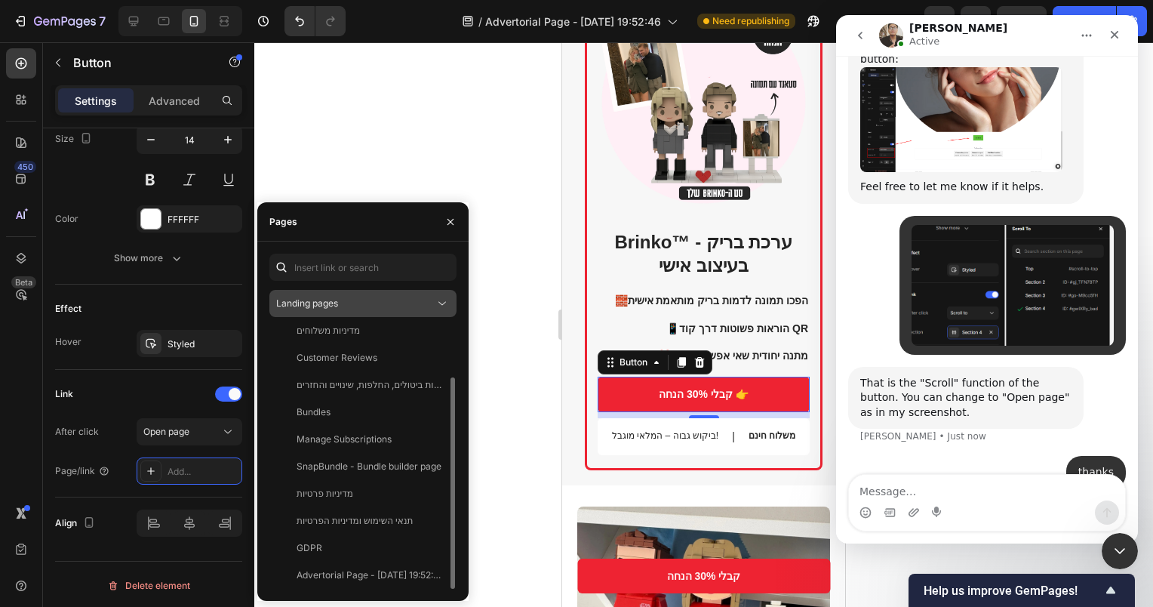
click at [338, 303] on span "Landing pages" at bounding box center [307, 302] width 62 height 11
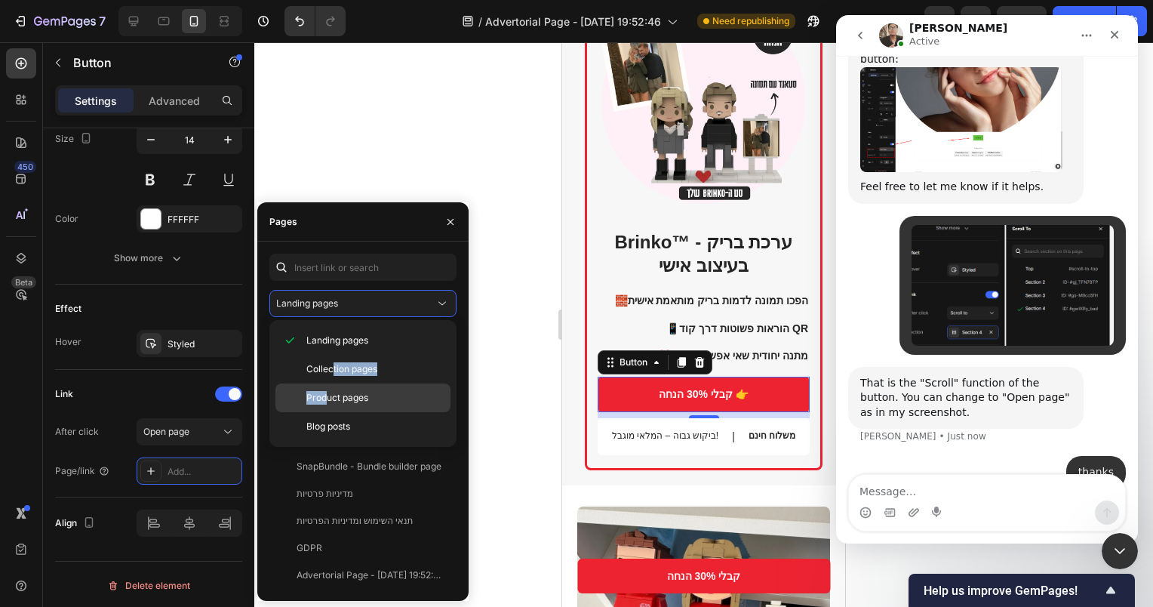
drag, startPoint x: 332, startPoint y: 362, endPoint x: 325, endPoint y: 393, distance: 31.7
click at [325, 393] on div "Landing pages Collection pages Product pages Blog posts" at bounding box center [362, 383] width 175 height 115
click at [325, 393] on span "Product pages" at bounding box center [337, 398] width 62 height 14
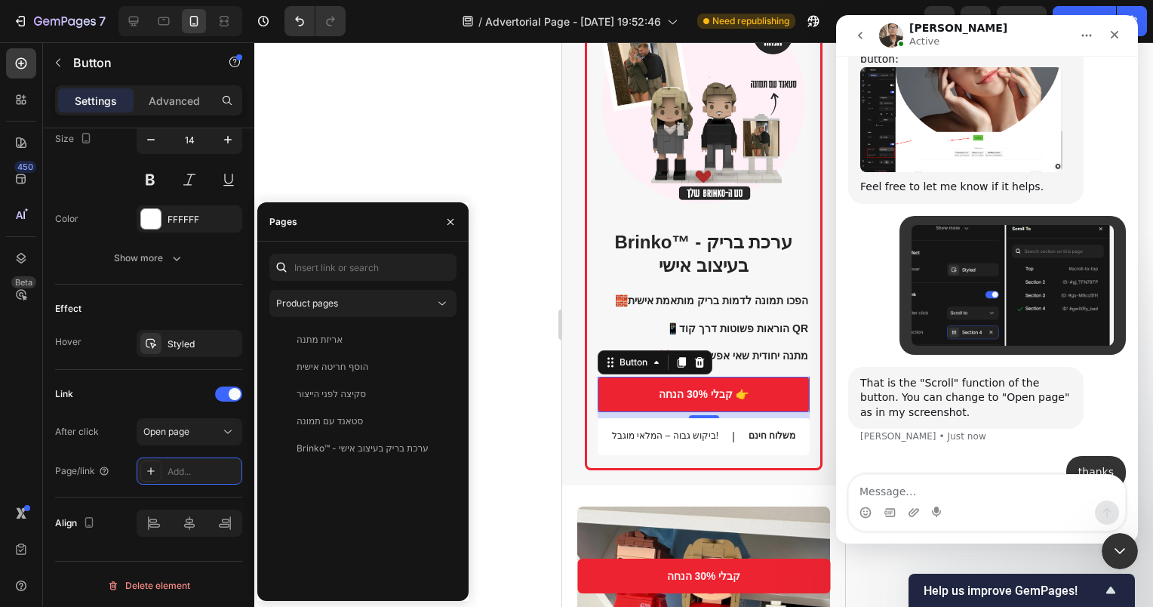
scroll to position [0, 0]
click at [368, 453] on div "Brinko™ - ערכת בריק בעיצוב אישי" at bounding box center [363, 449] width 132 height 14
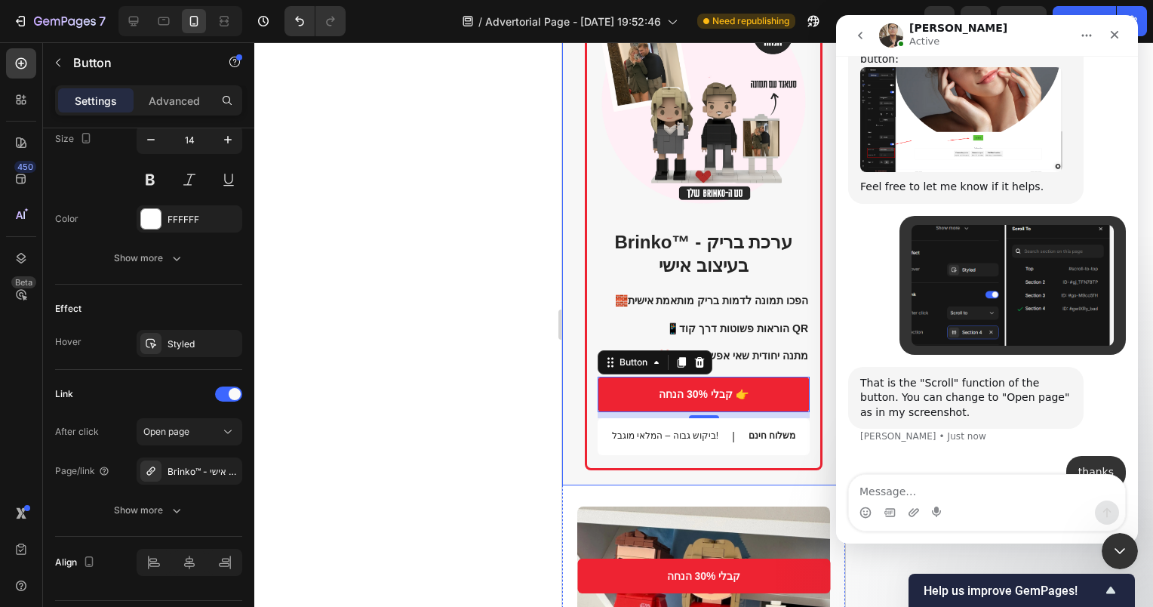
click at [550, 311] on div at bounding box center [703, 324] width 899 height 565
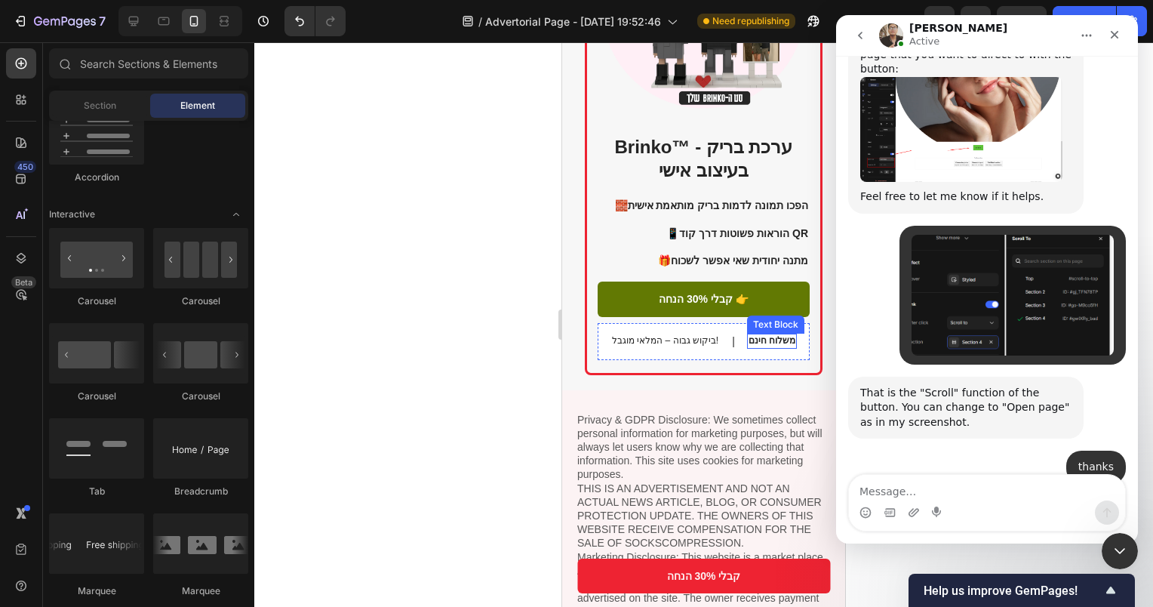
scroll to position [645, 0]
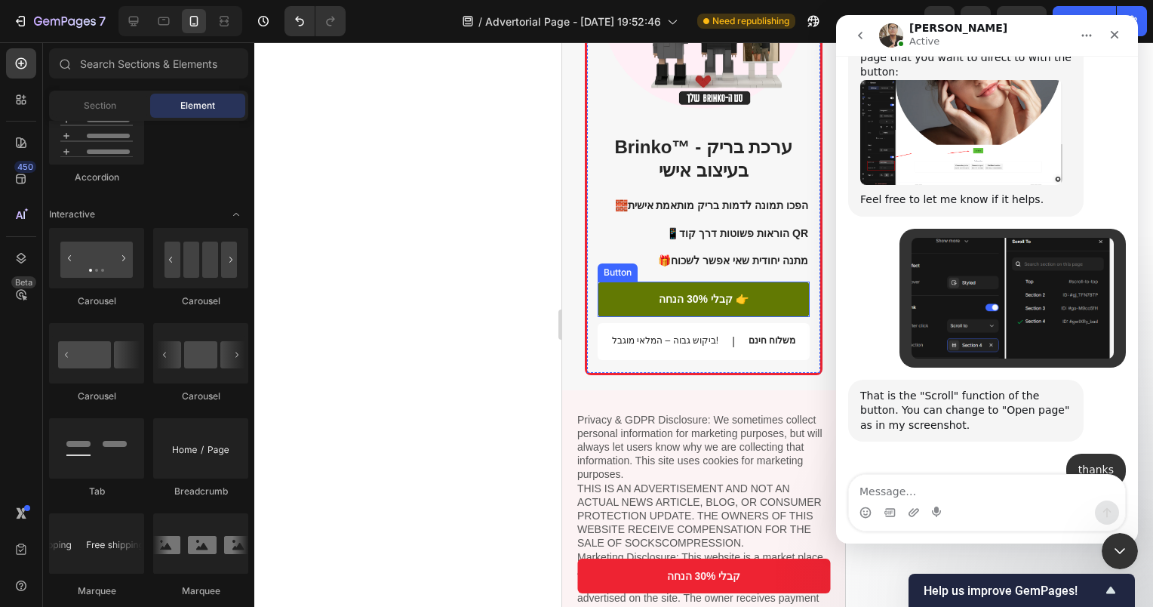
click at [784, 282] on link "קבלי 30% הנחה 👉" at bounding box center [704, 299] width 212 height 35
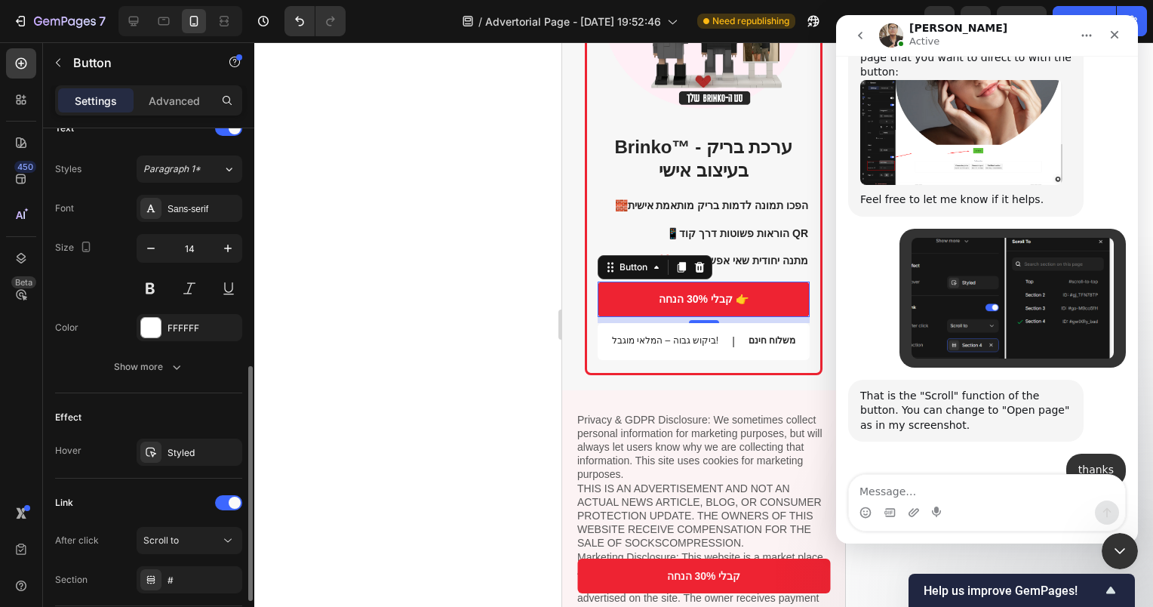
scroll to position [637, 0]
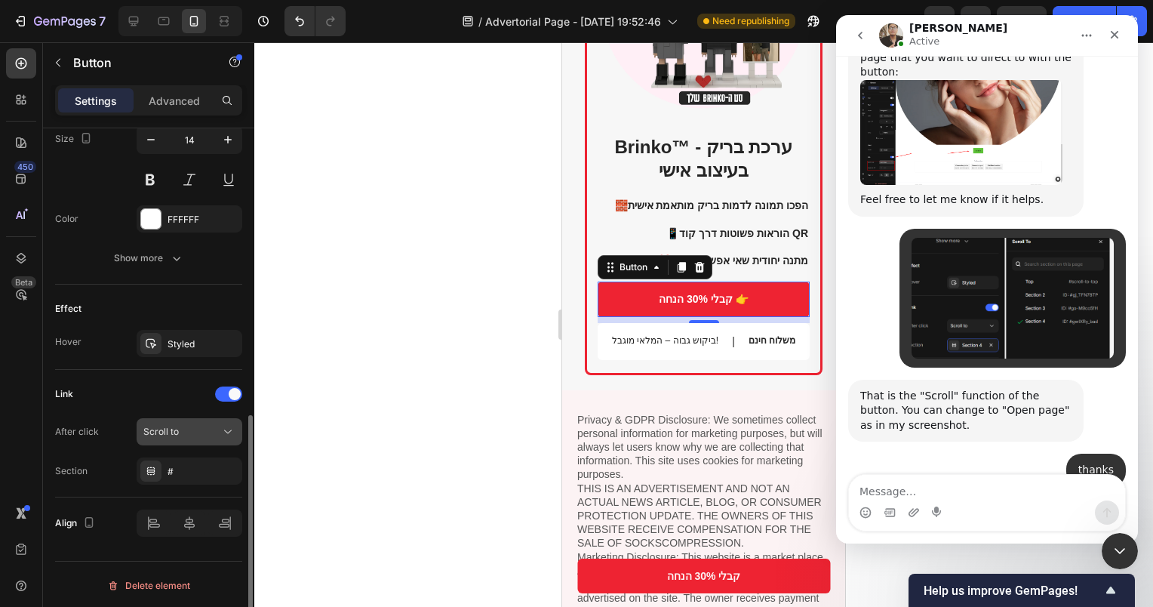
click at [189, 429] on div "Scroll to" at bounding box center [181, 432] width 77 height 14
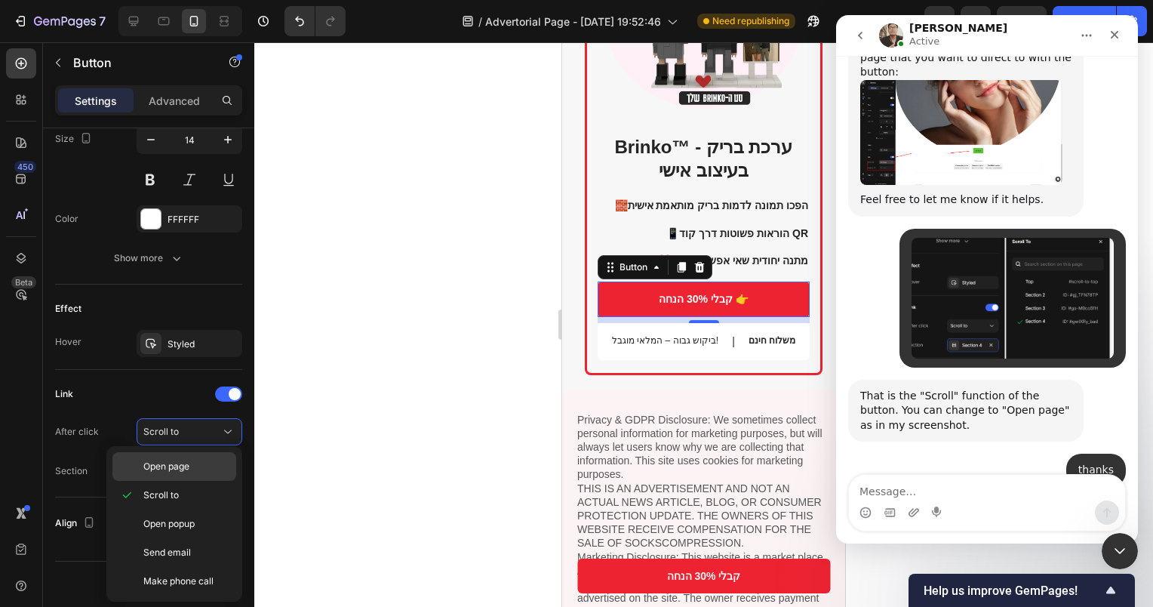
click at [179, 466] on span "Open page" at bounding box center [166, 467] width 46 height 14
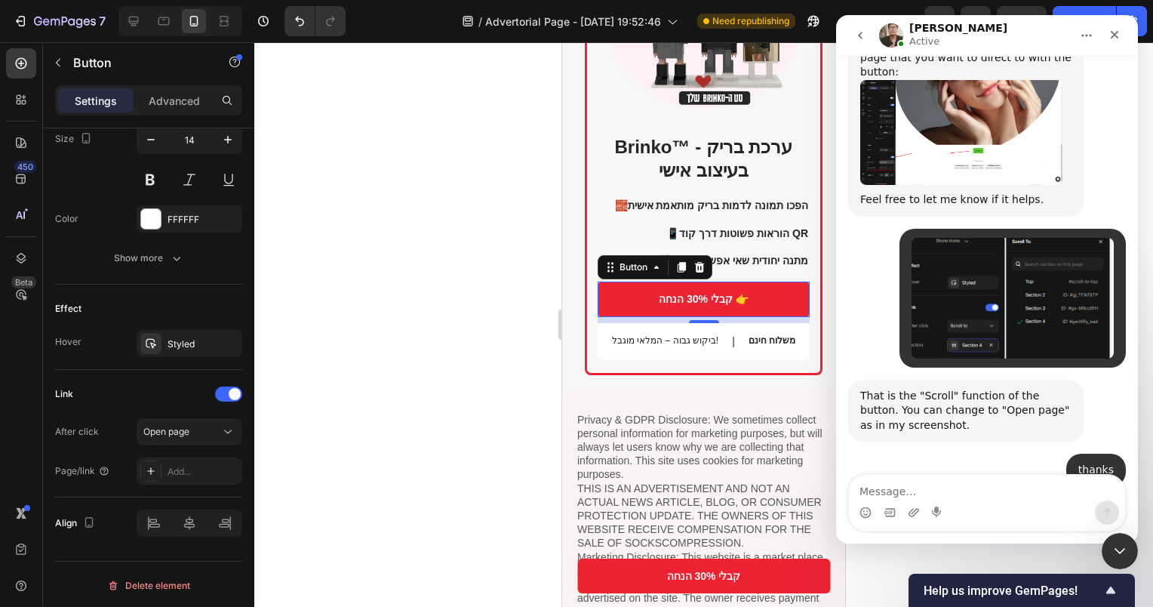
click at [181, 465] on div "Add..." at bounding box center [203, 472] width 71 height 14
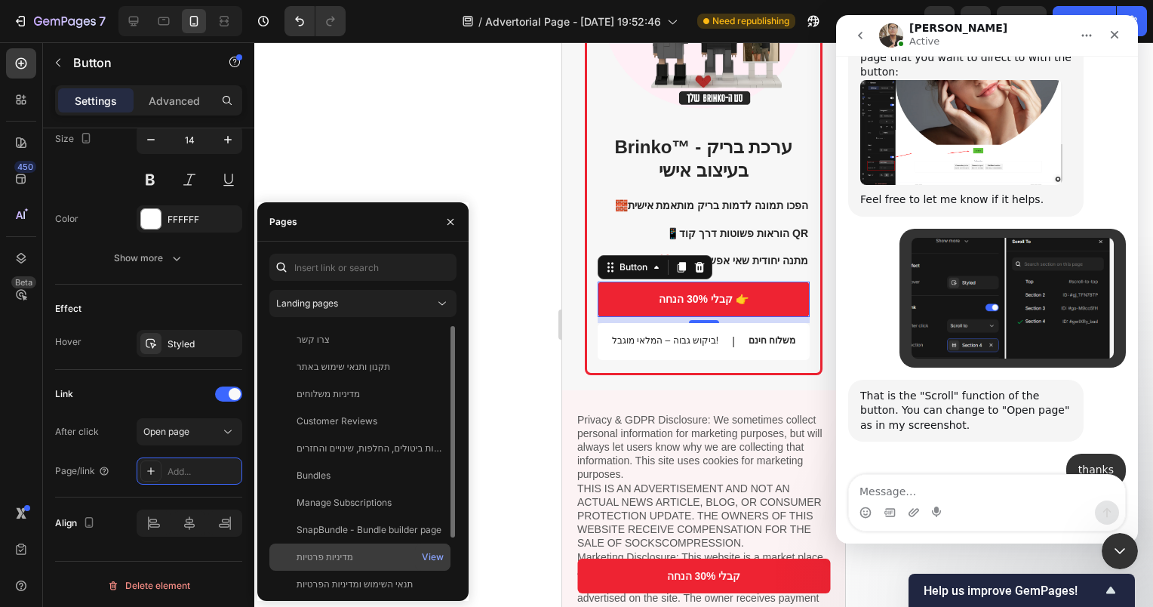
scroll to position [63, 0]
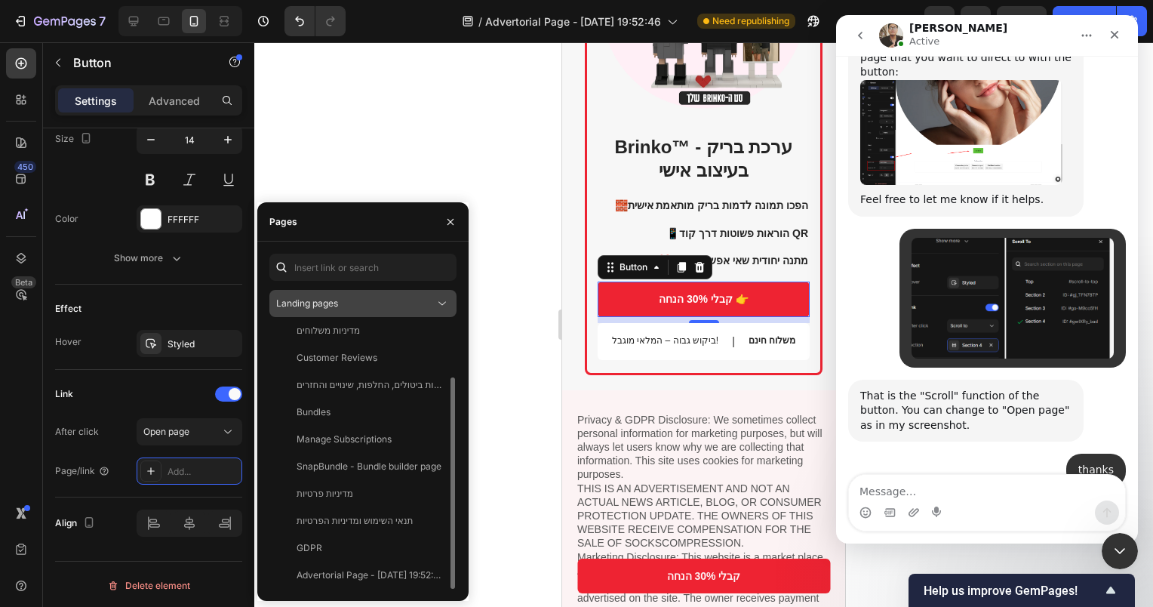
click at [319, 303] on span "Landing pages" at bounding box center [307, 302] width 62 height 11
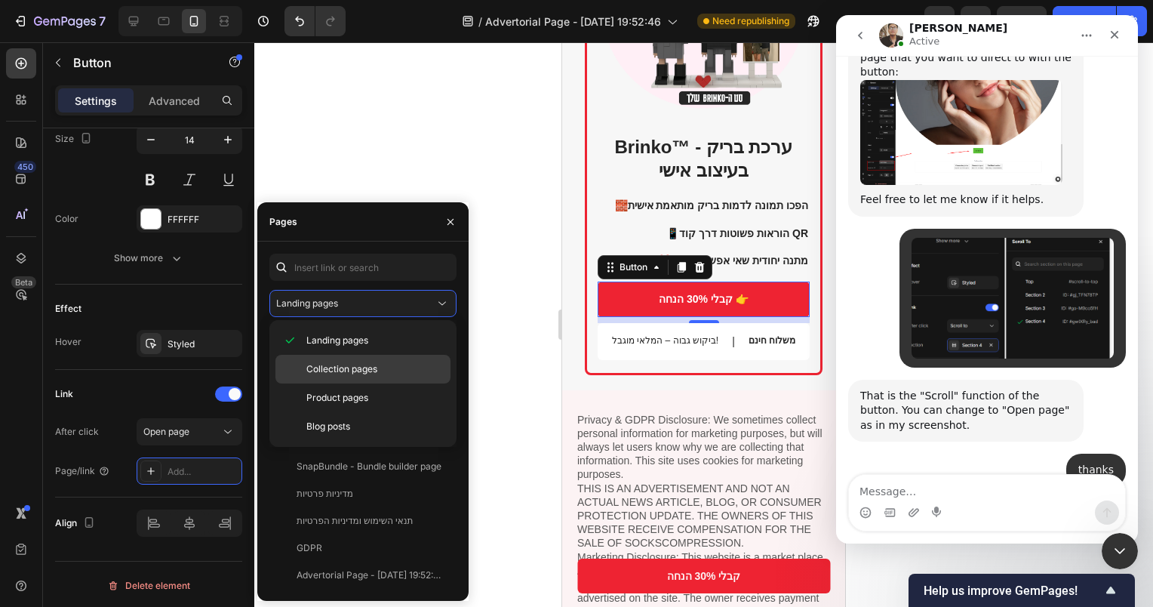
click at [323, 357] on div "Collection pages" at bounding box center [362, 369] width 175 height 29
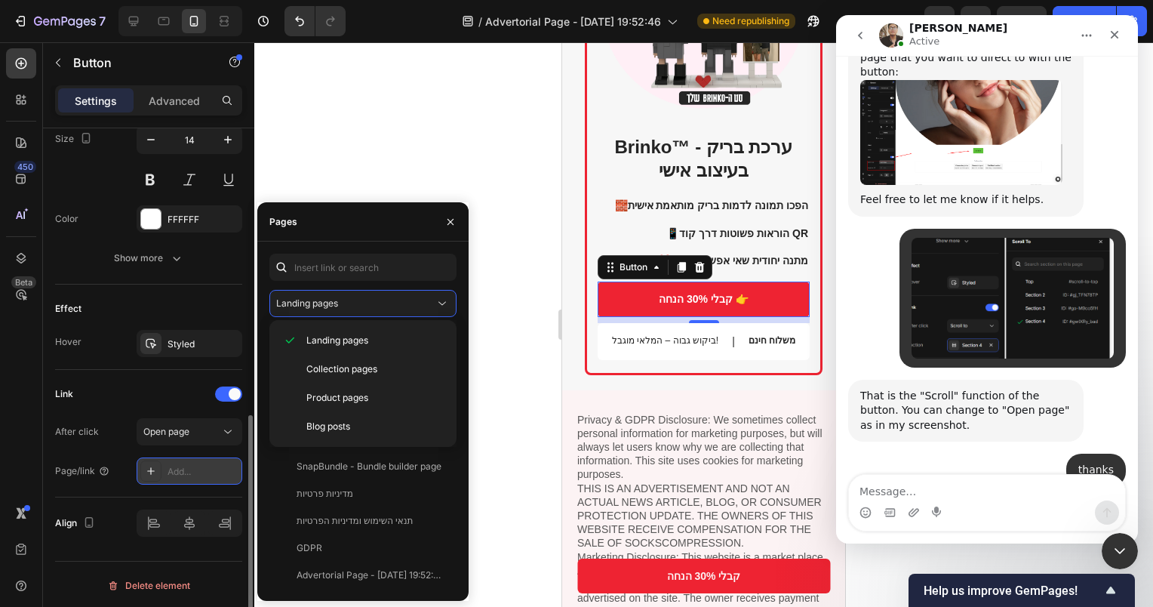
scroll to position [0, 0]
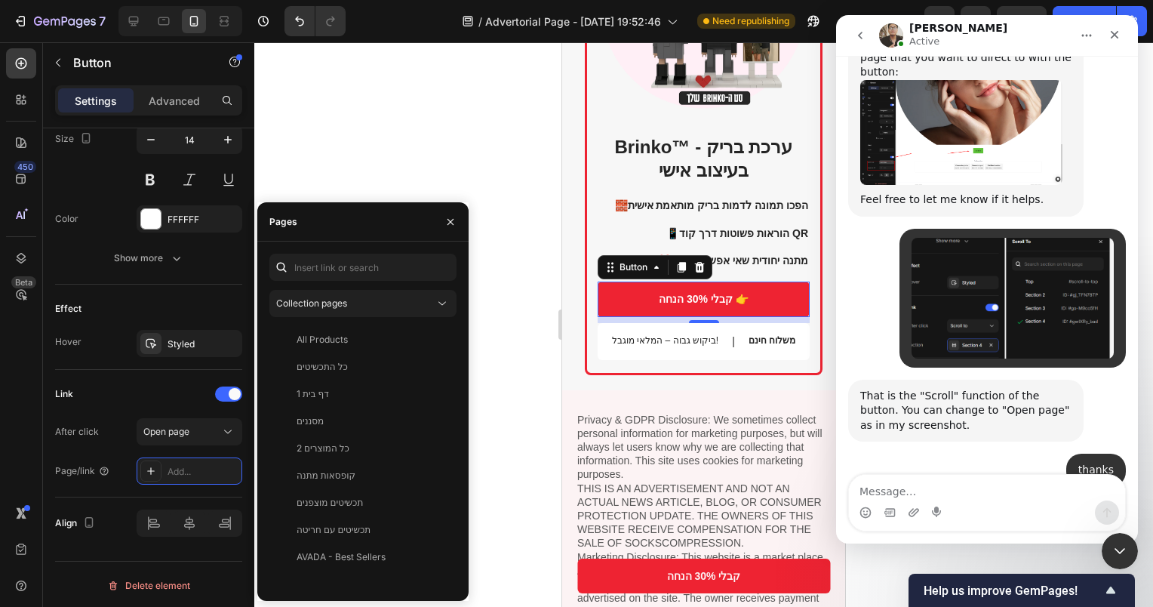
drag, startPoint x: 332, startPoint y: 302, endPoint x: 326, endPoint y: 346, distance: 44.9
click at [331, 302] on span "Collection pages" at bounding box center [311, 302] width 71 height 11
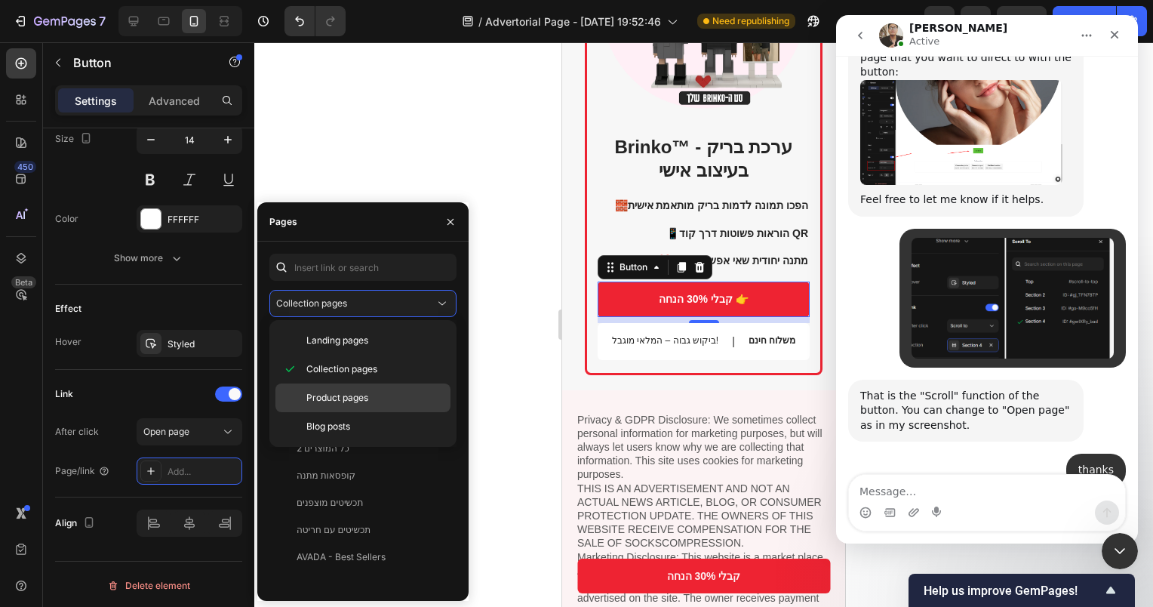
click at [326, 392] on span "Product pages" at bounding box center [337, 398] width 62 height 14
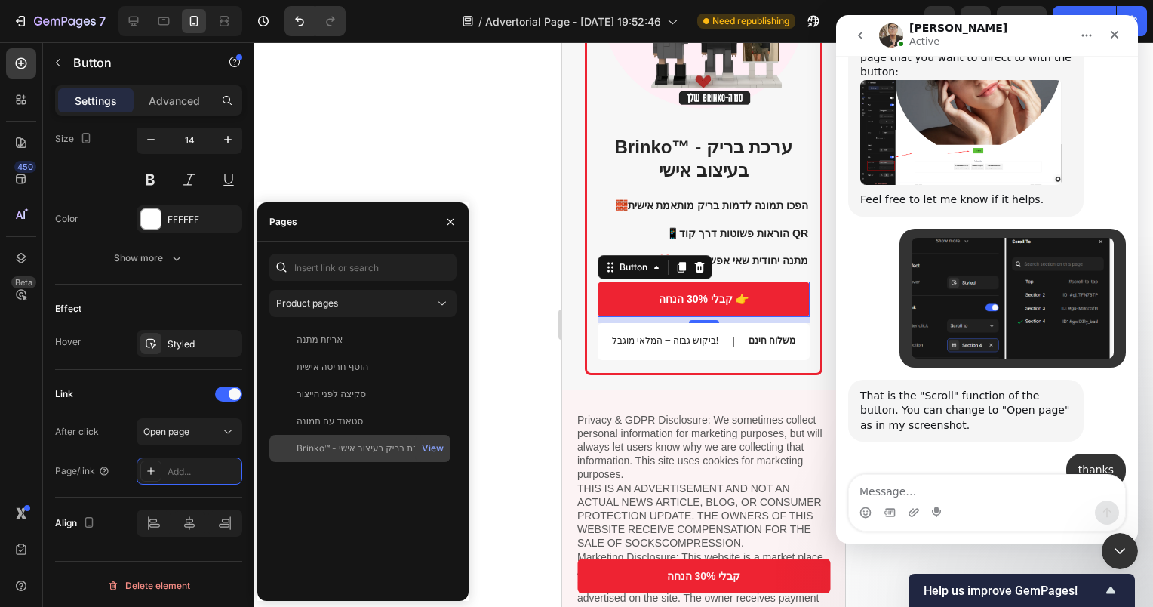
click at [337, 454] on div "Brinko™ - ערכת בריק בעיצוב אישי" at bounding box center [363, 449] width 132 height 14
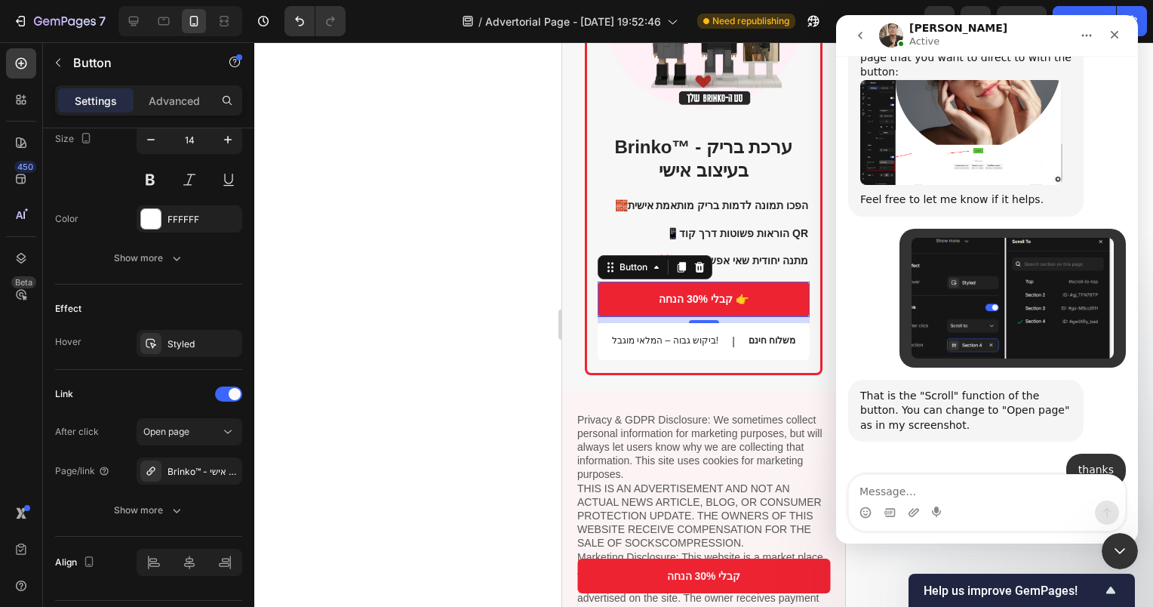
click at [1090, 2] on div "7 / Advertorial Page - Sep 24, 19:52:46 Need republishing Preview Save Publish" at bounding box center [576, 21] width 1153 height 43
click at [1089, 8] on button "Publish" at bounding box center [1084, 21] width 63 height 30
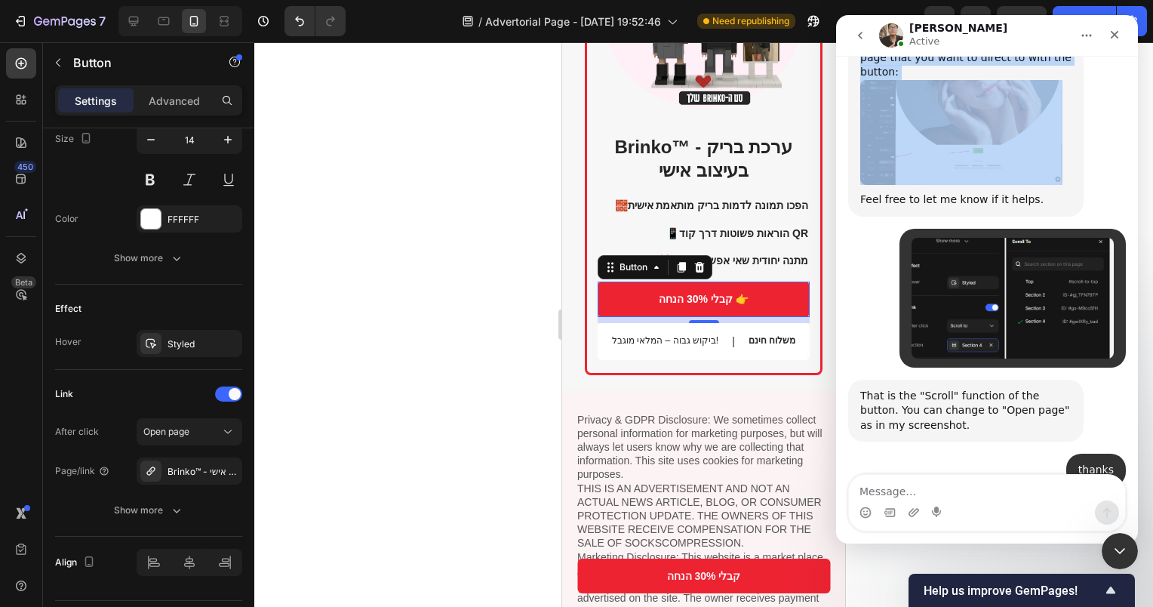
scroll to position [614, 0]
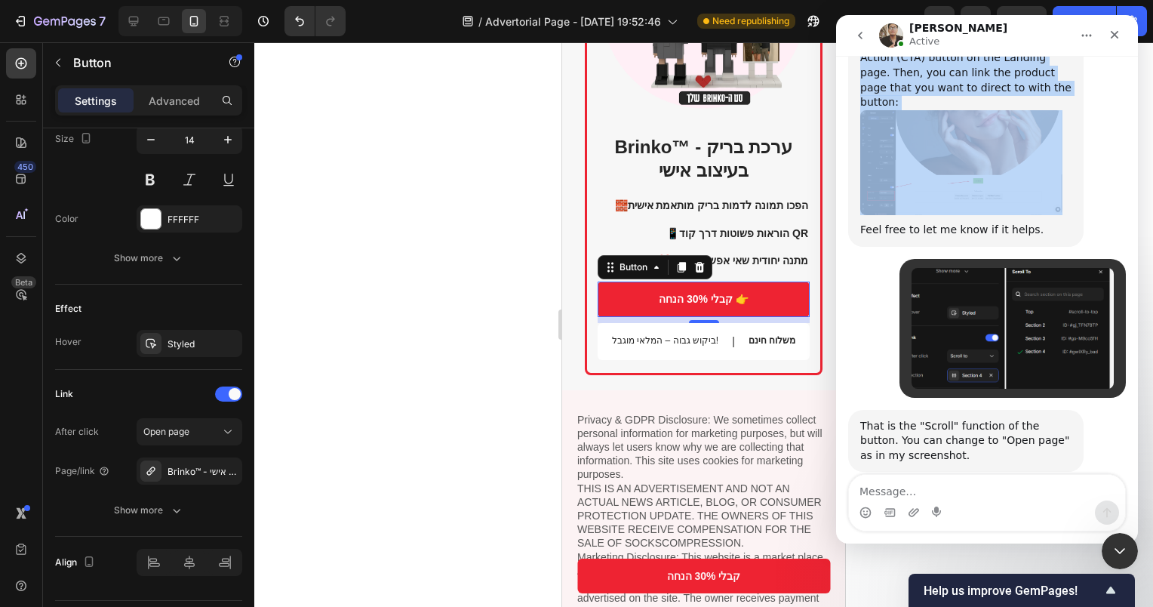
drag, startPoint x: 1032, startPoint y: 25, endPoint x: 946, endPoint y: 91, distance: 108.1
click at [946, 91] on div "Ken Active We're on GMT + 7 timezone and may get back to you shortly! Normally …" at bounding box center [987, 279] width 302 height 528
drag, startPoint x: 946, startPoint y: 91, endPoint x: 1119, endPoint y: 36, distance: 181.4
click at [1119, 36] on icon "Close" at bounding box center [1115, 35] width 12 height 12
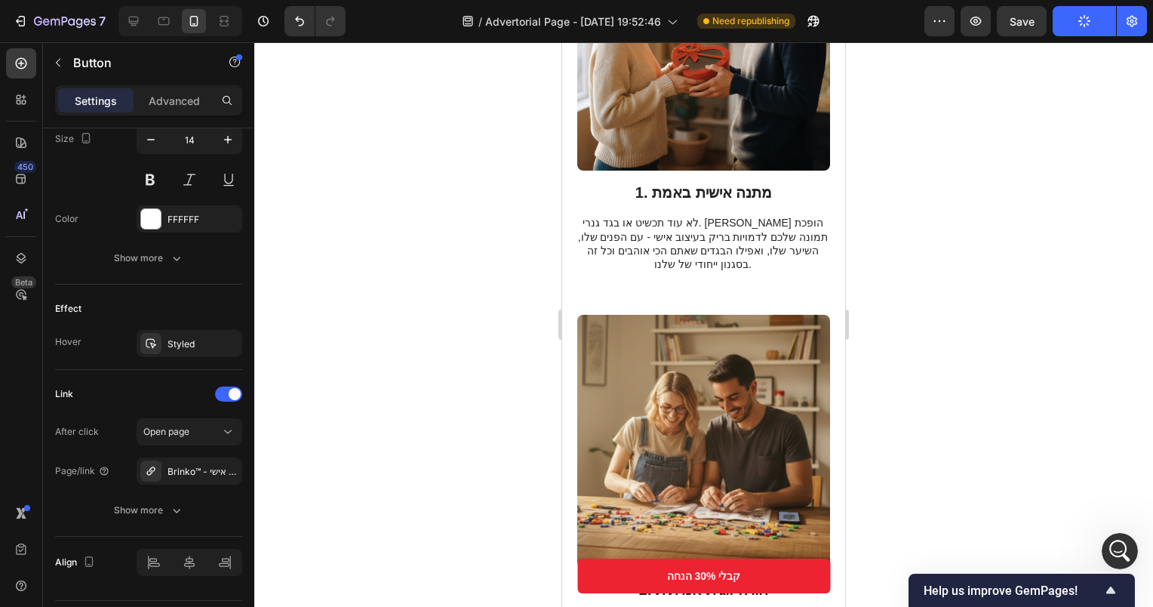
scroll to position [452, 0]
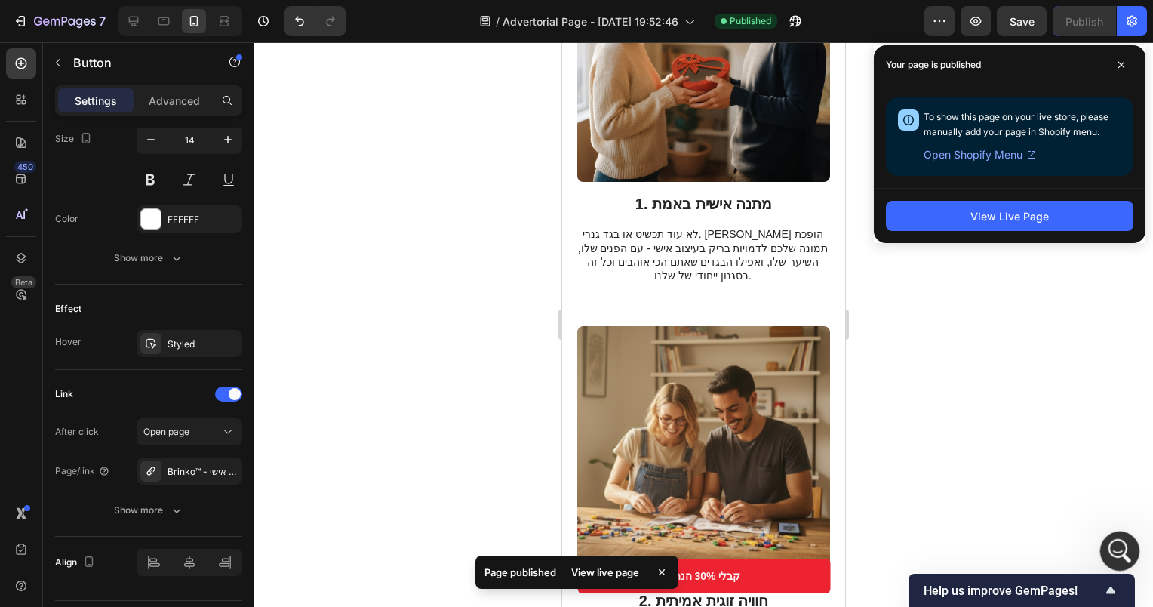
click at [1117, 534] on div "Open Intercom Messenger" at bounding box center [1118, 549] width 50 height 50
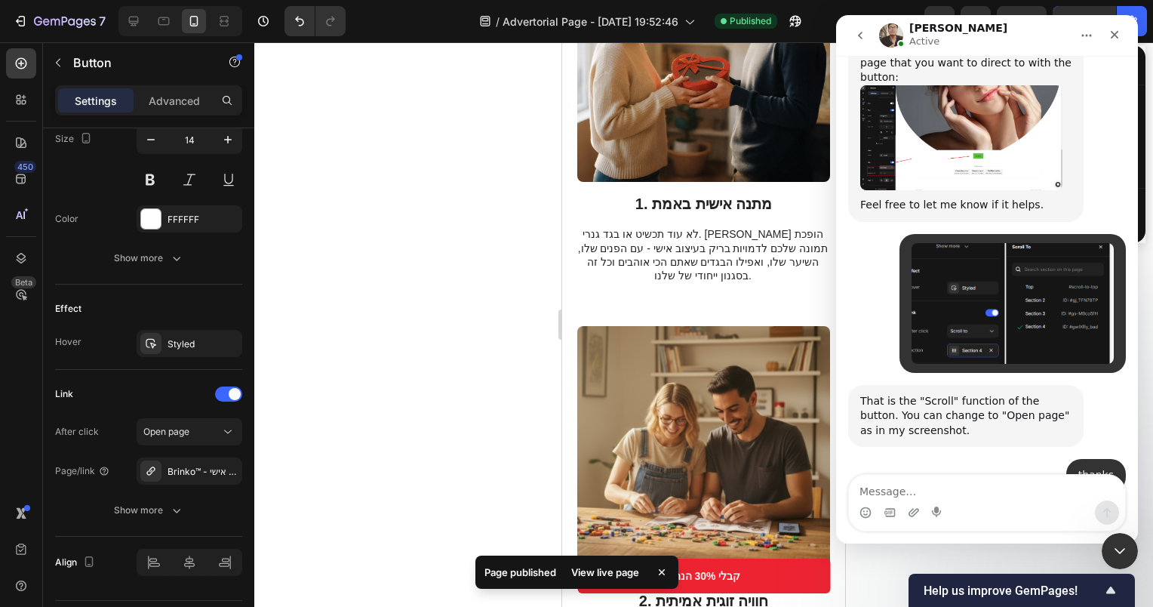
scroll to position [645, 0]
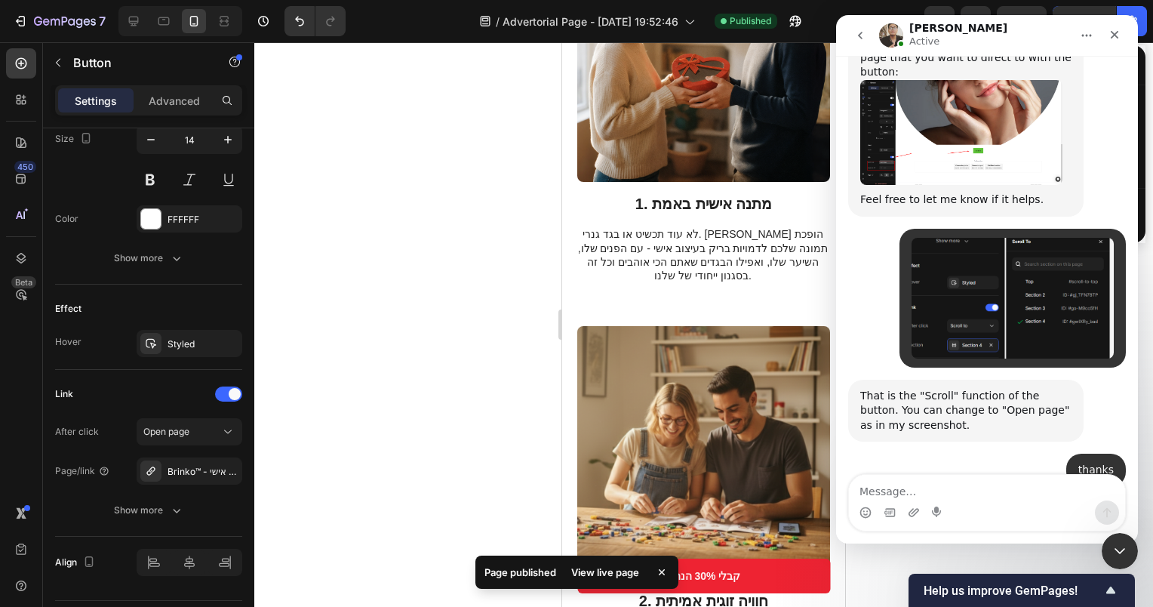
click at [962, 500] on textarea "Message…" at bounding box center [987, 488] width 276 height 26
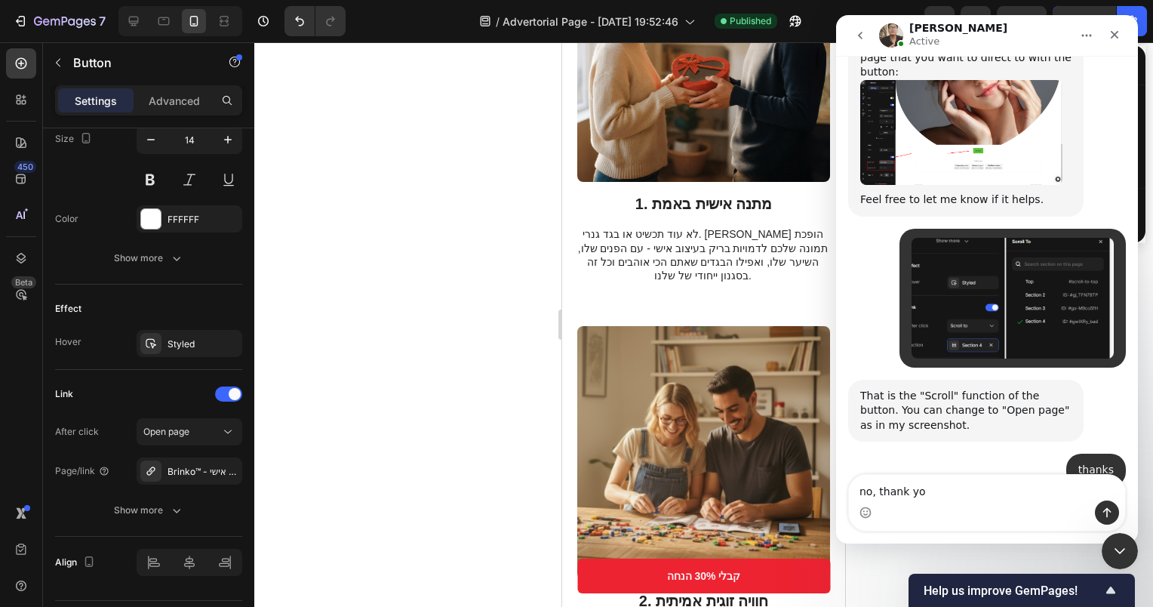
type textarea "no, thank you"
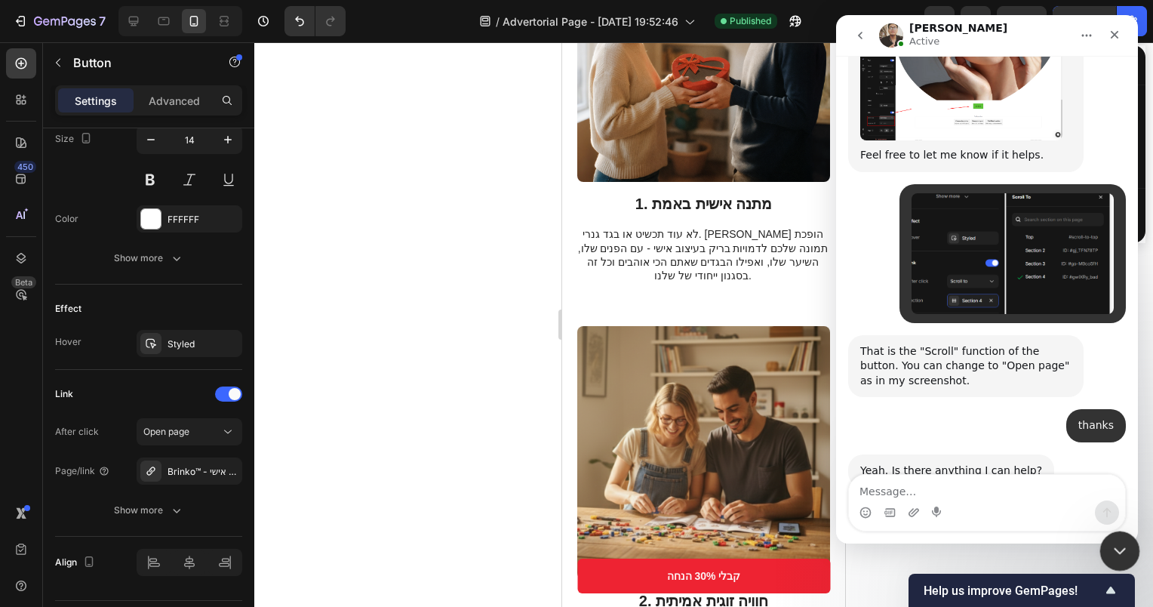
click at [1109, 562] on div "Close Intercom Messenger" at bounding box center [1118, 549] width 36 height 36
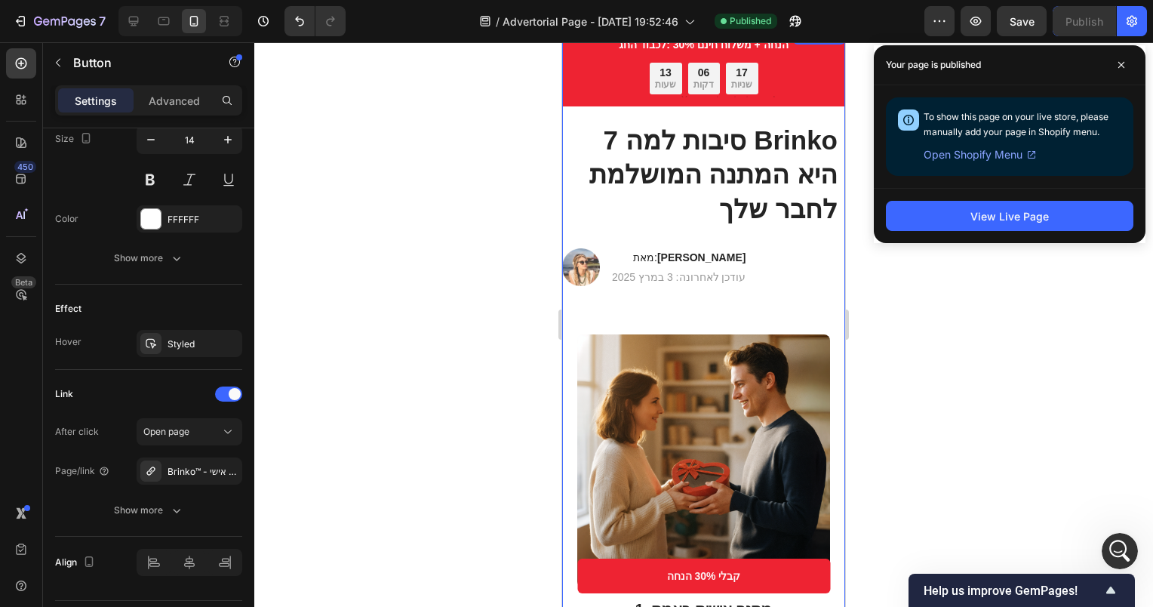
scroll to position [0, 0]
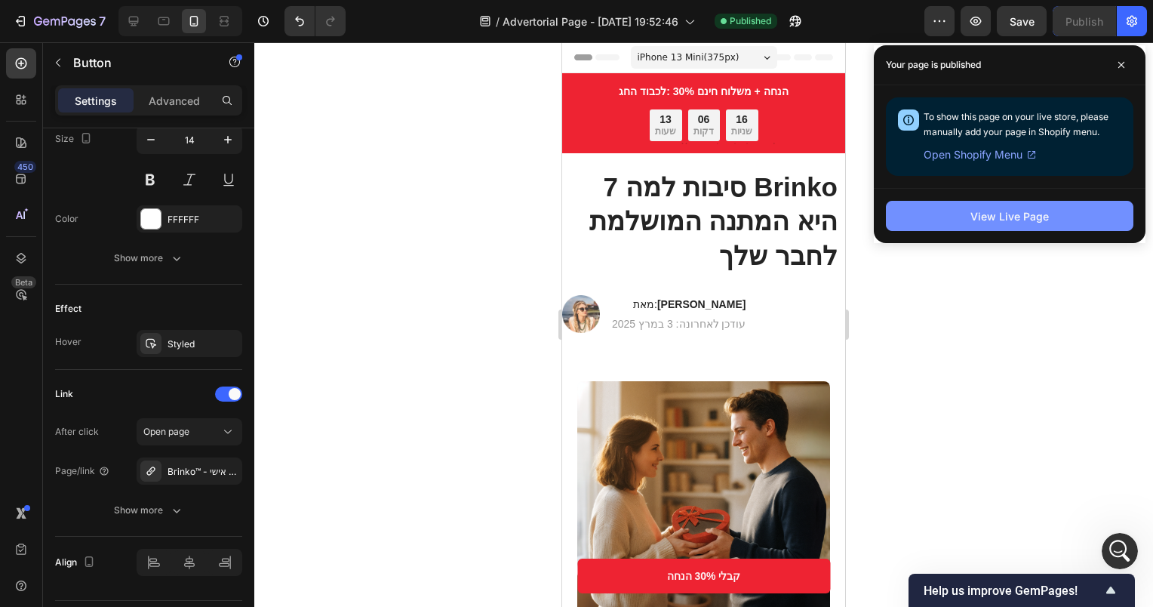
click at [998, 210] on div "View Live Page" at bounding box center [1010, 216] width 78 height 16
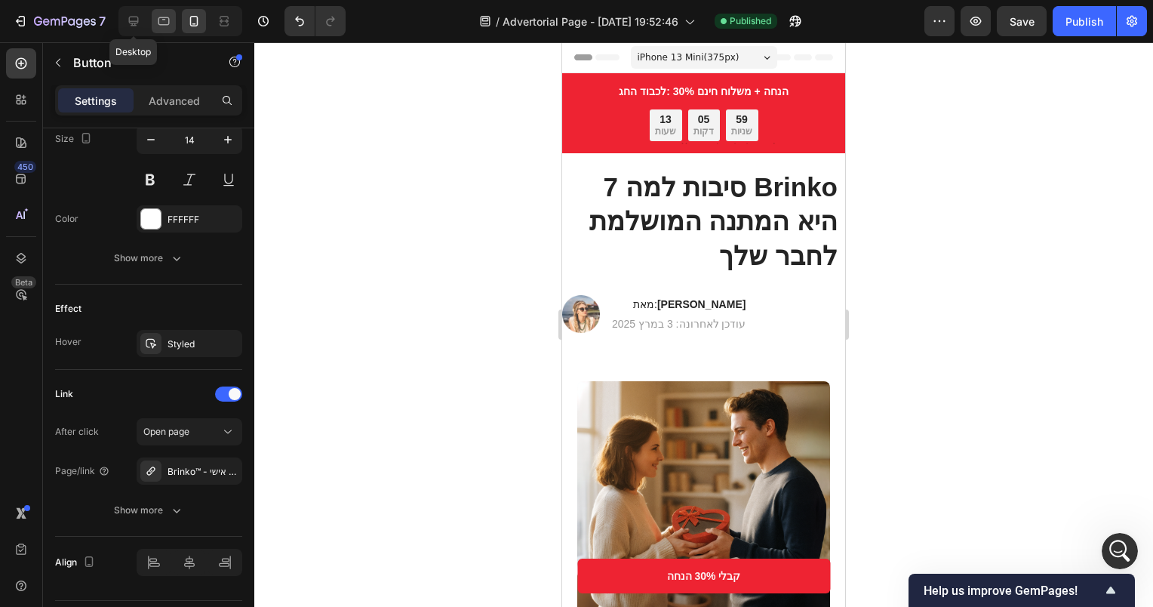
drag, startPoint x: 139, startPoint y: 14, endPoint x: 155, endPoint y: 30, distance: 23.0
click at [139, 14] on icon at bounding box center [133, 21] width 15 height 15
type input "16"
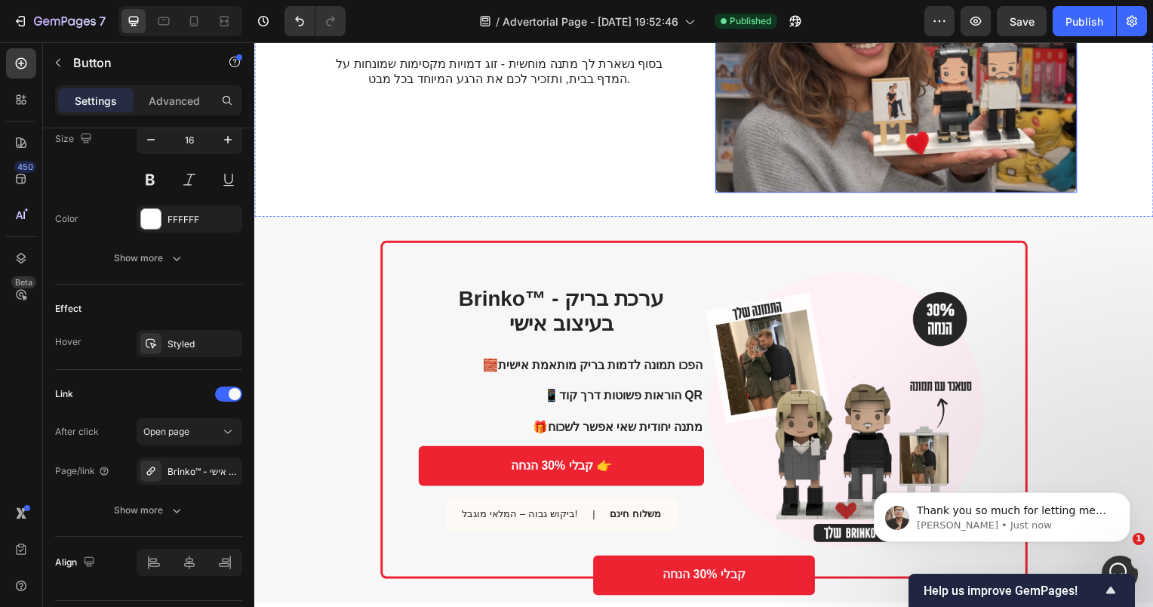
scroll to position [1736, 0]
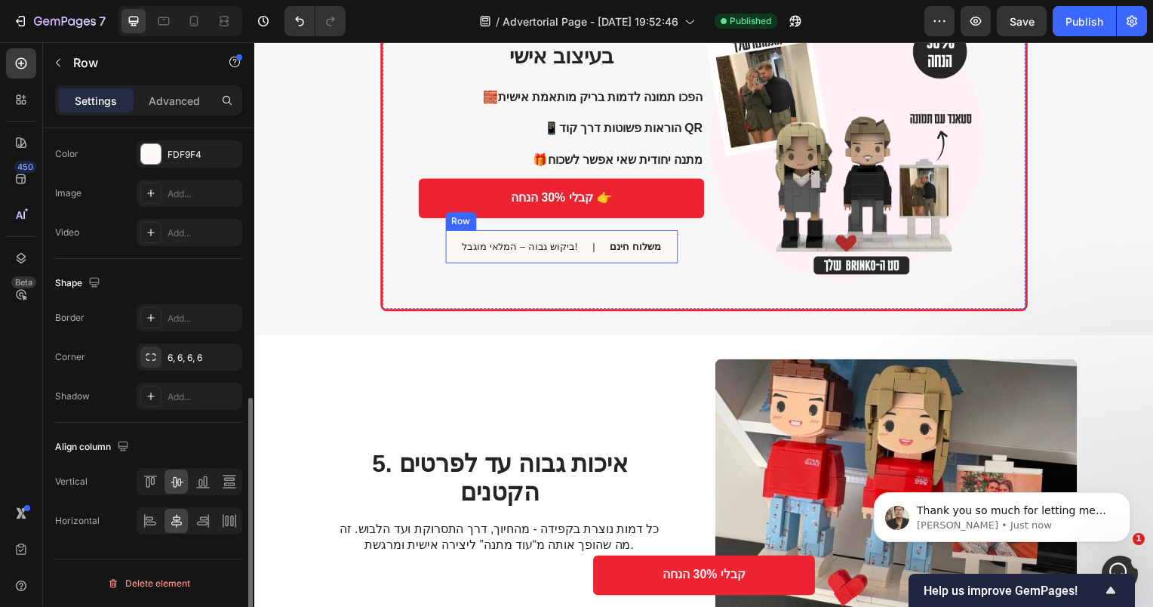
click at [585, 235] on div "ביקוש גבוה – המלאי מוגבל! Text Block | Text Block משלוח חינם Text Block Row" at bounding box center [564, 249] width 234 height 34
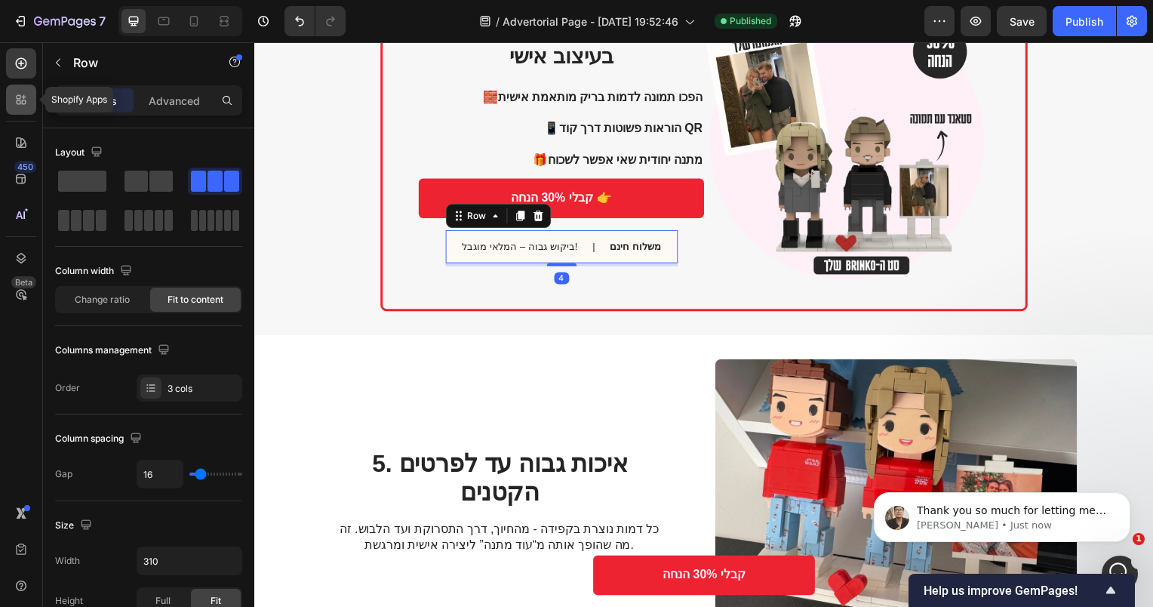
click at [20, 97] on icon at bounding box center [19, 97] width 5 height 5
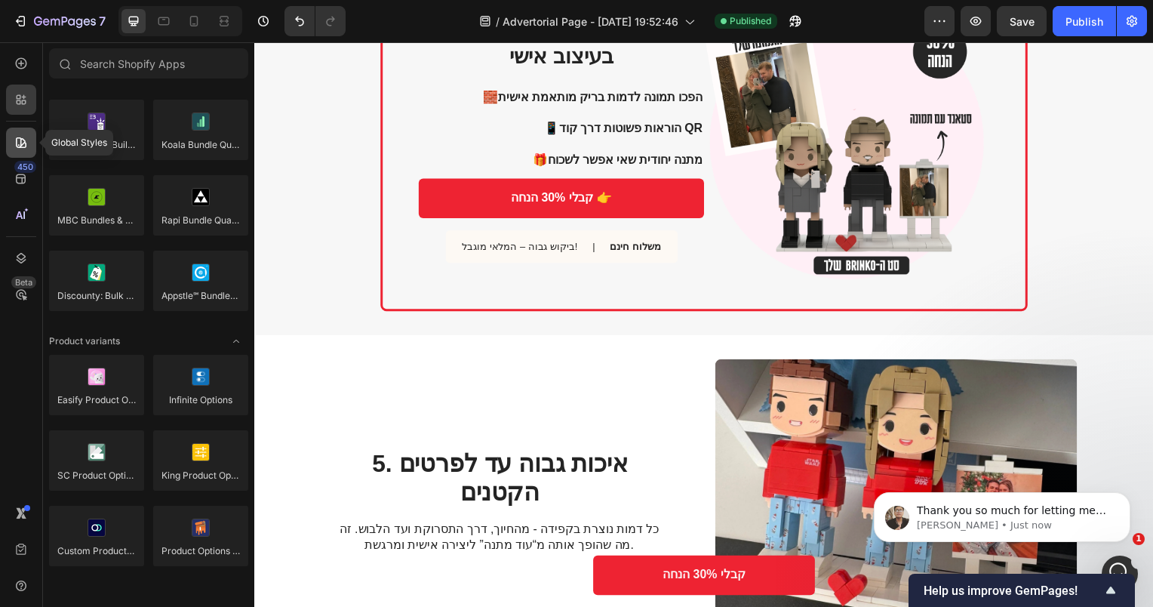
click at [14, 148] on icon at bounding box center [21, 142] width 15 height 15
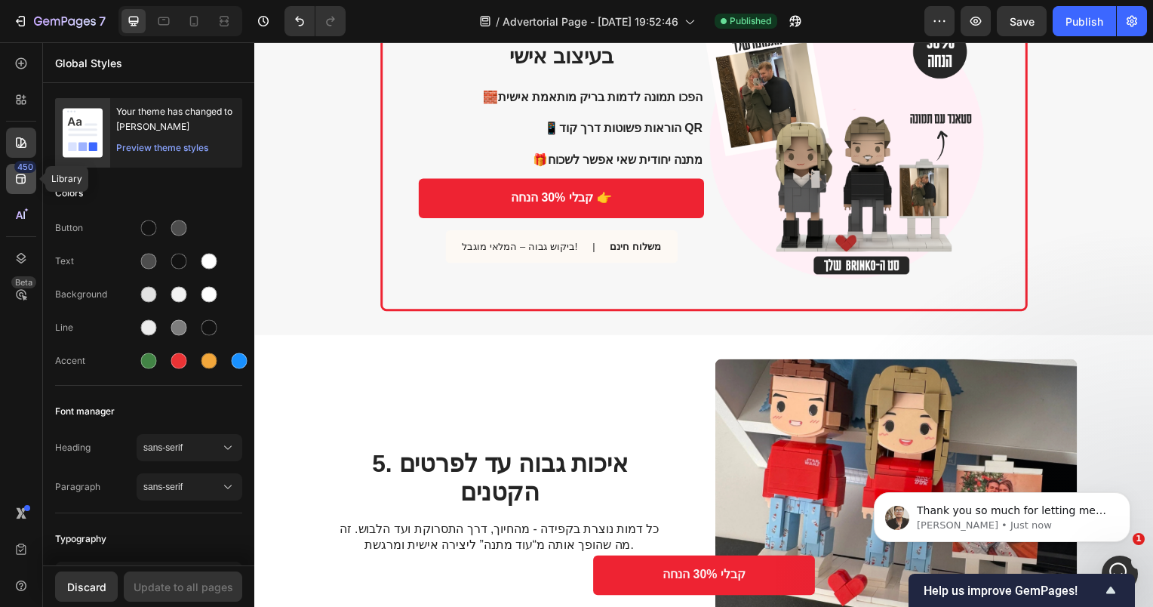
click at [20, 176] on icon at bounding box center [21, 178] width 15 height 15
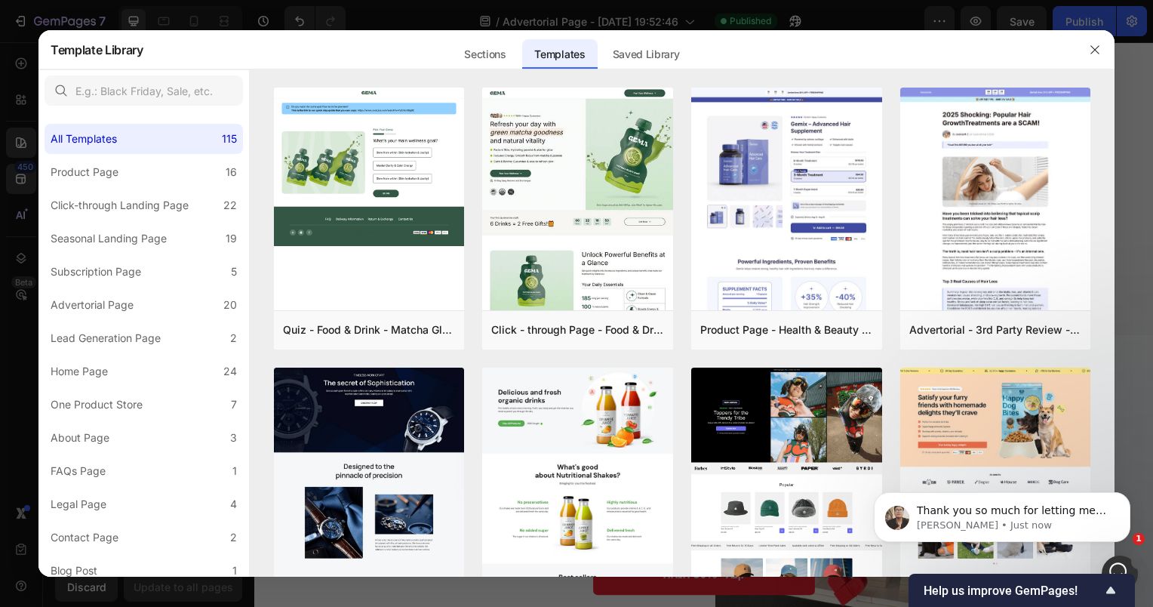
click at [18, 192] on div at bounding box center [576, 303] width 1153 height 607
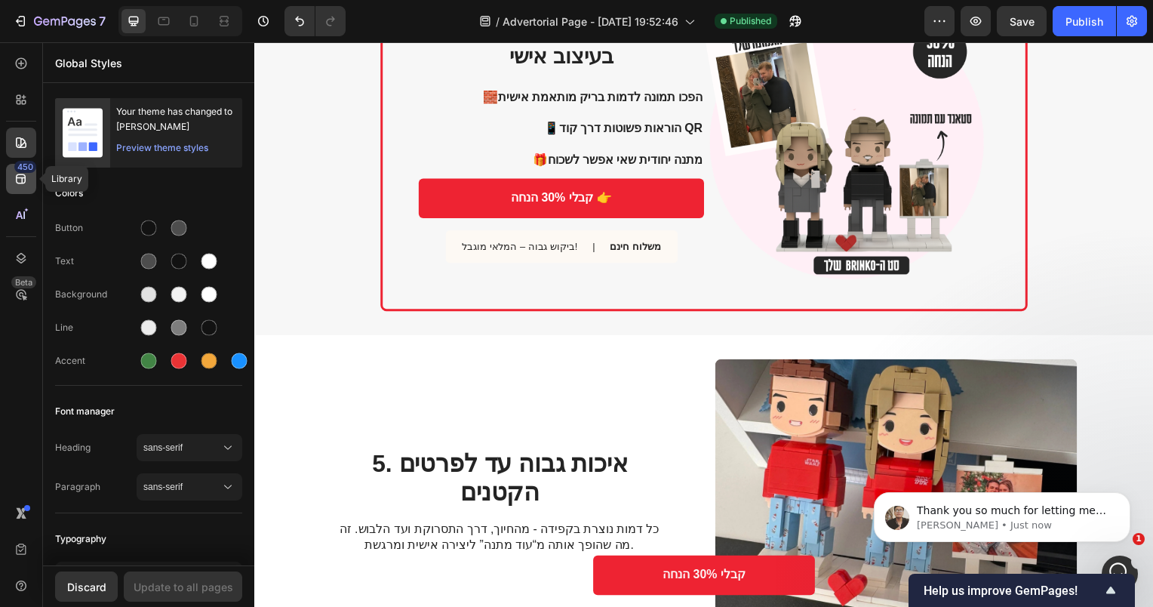
scroll to position [970, 0]
click at [22, 92] on icon at bounding box center [21, 99] width 15 height 15
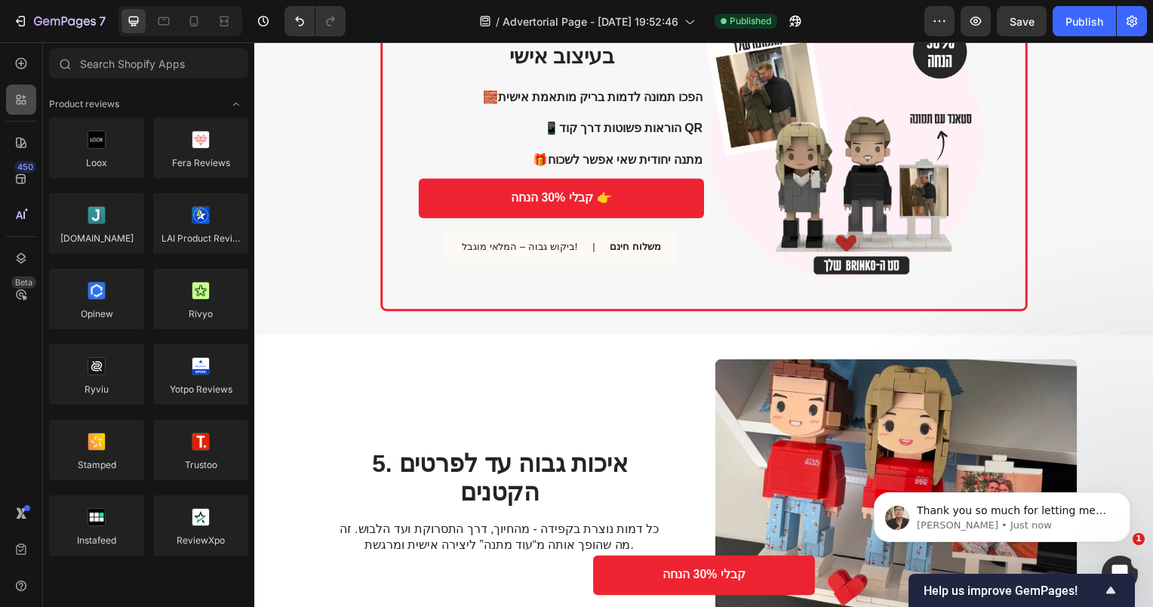
scroll to position [1434, 0]
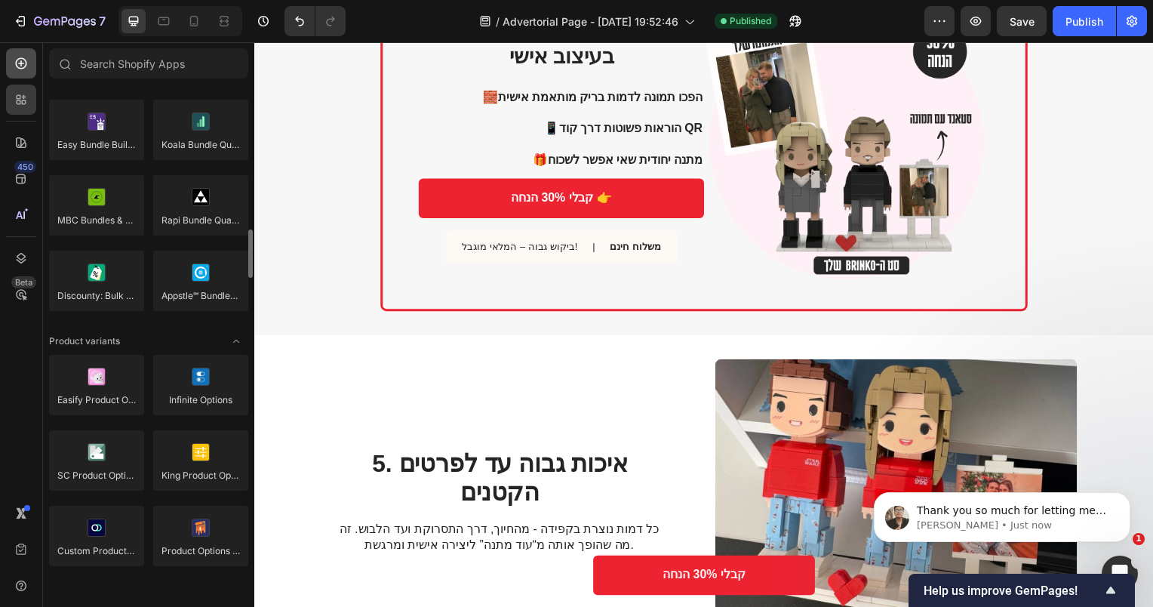
click at [15, 72] on div at bounding box center [21, 63] width 30 height 30
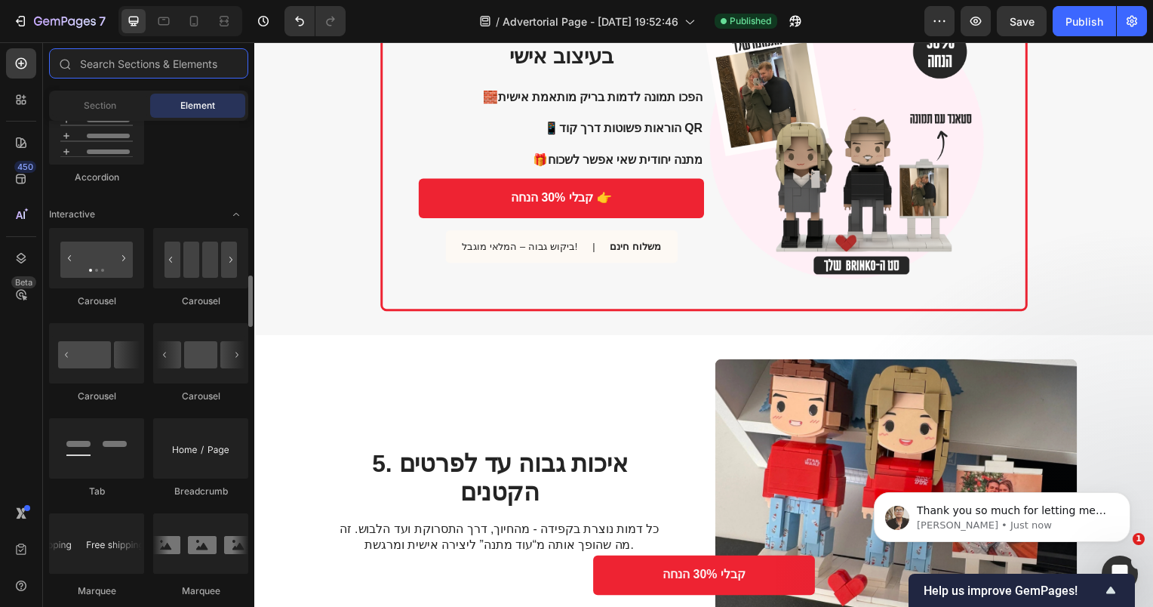
scroll to position [1208, 0]
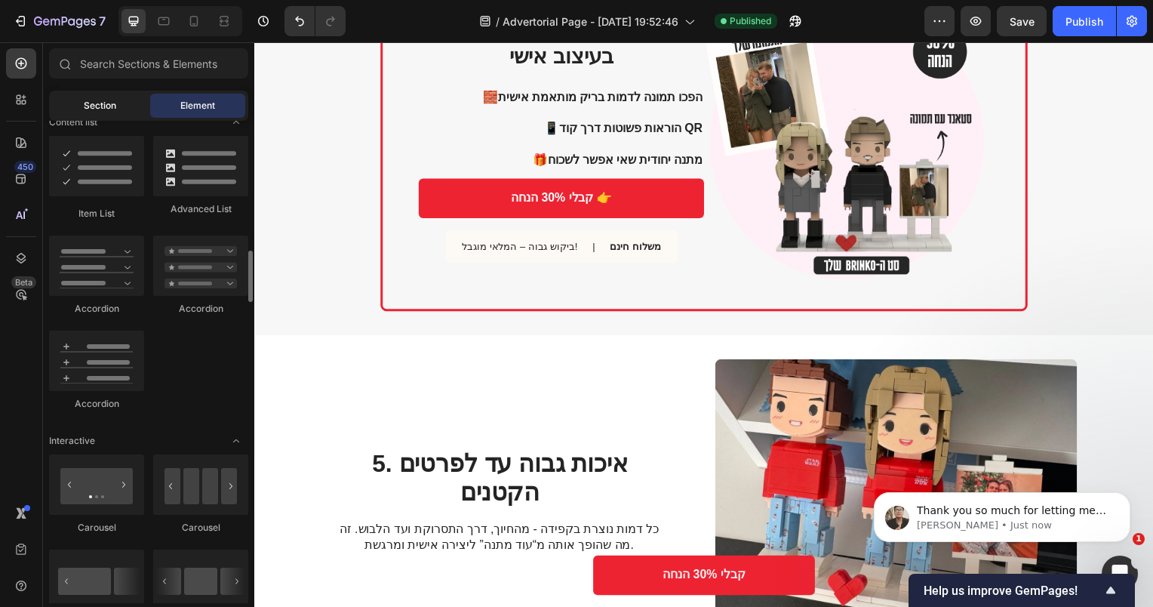
click at [106, 100] on span "Section" at bounding box center [100, 106] width 32 height 14
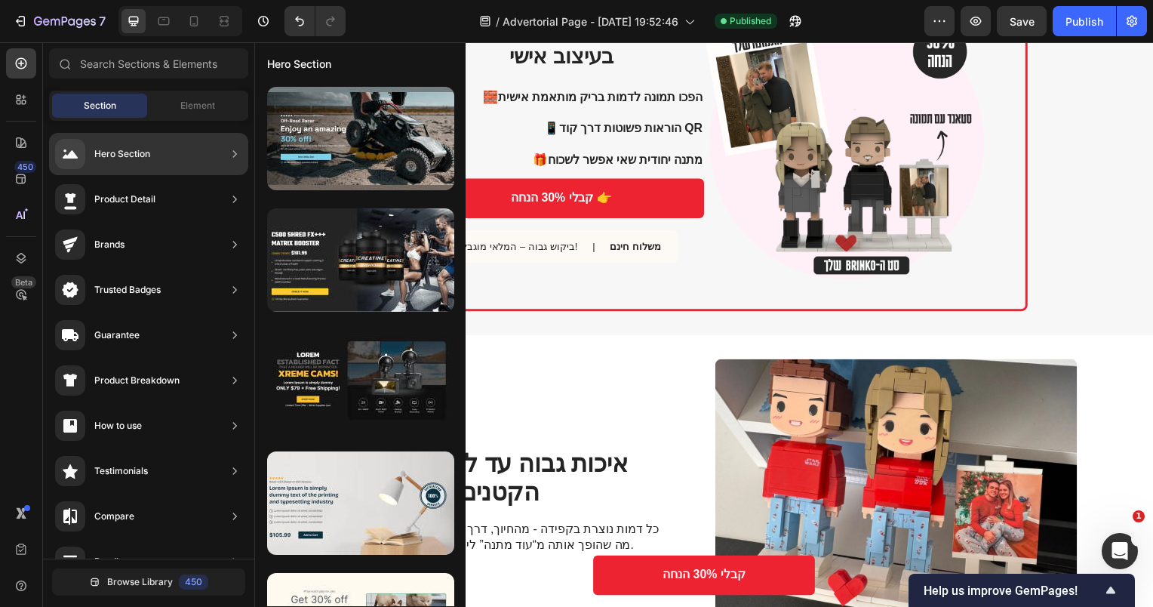
scroll to position [1060, 0]
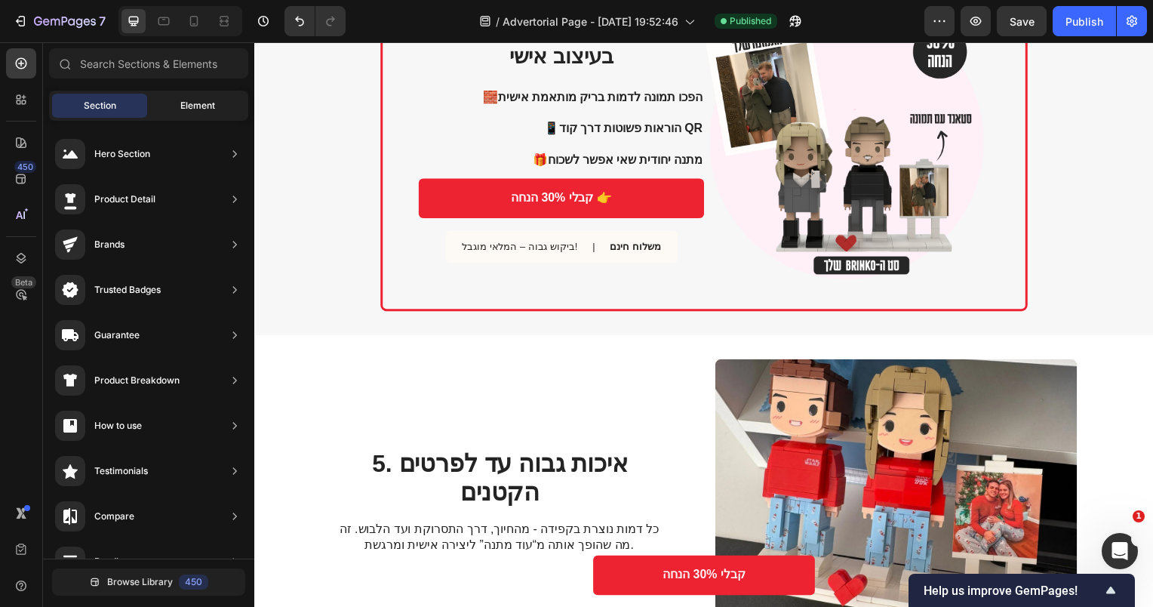
click at [174, 103] on div "Element" at bounding box center [197, 106] width 95 height 24
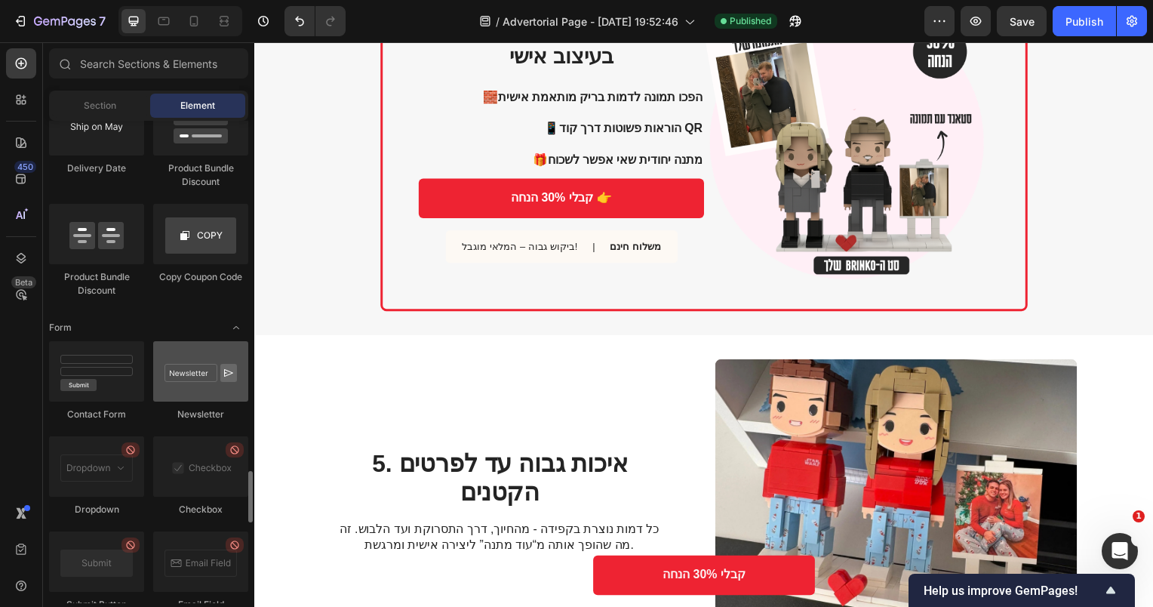
scroll to position [3321, 0]
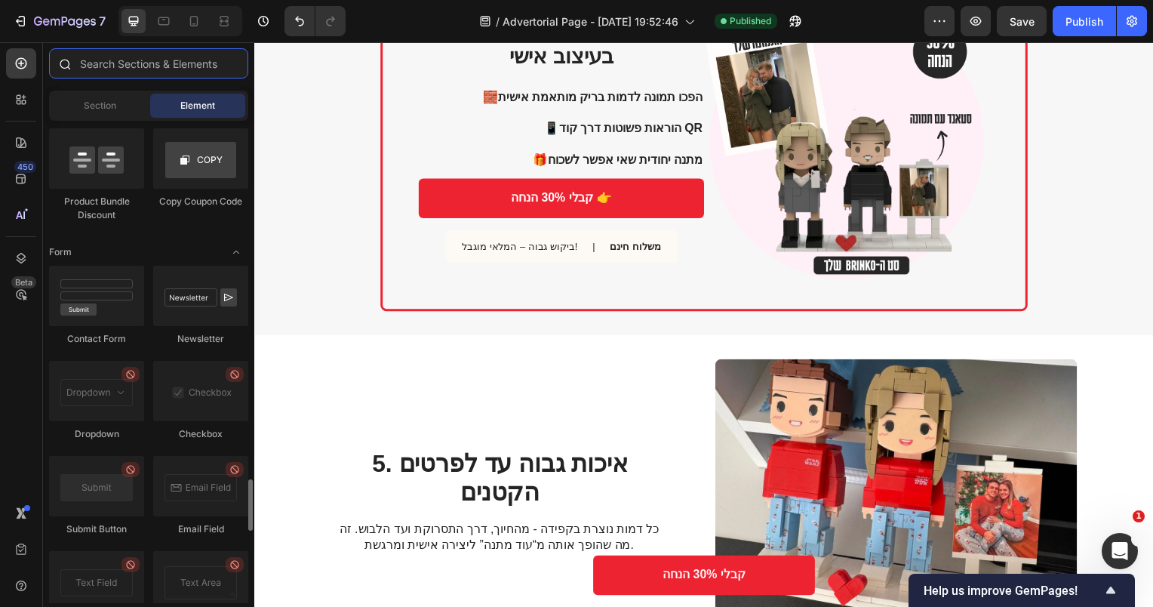
click at [140, 64] on input "text" at bounding box center [148, 63] width 199 height 30
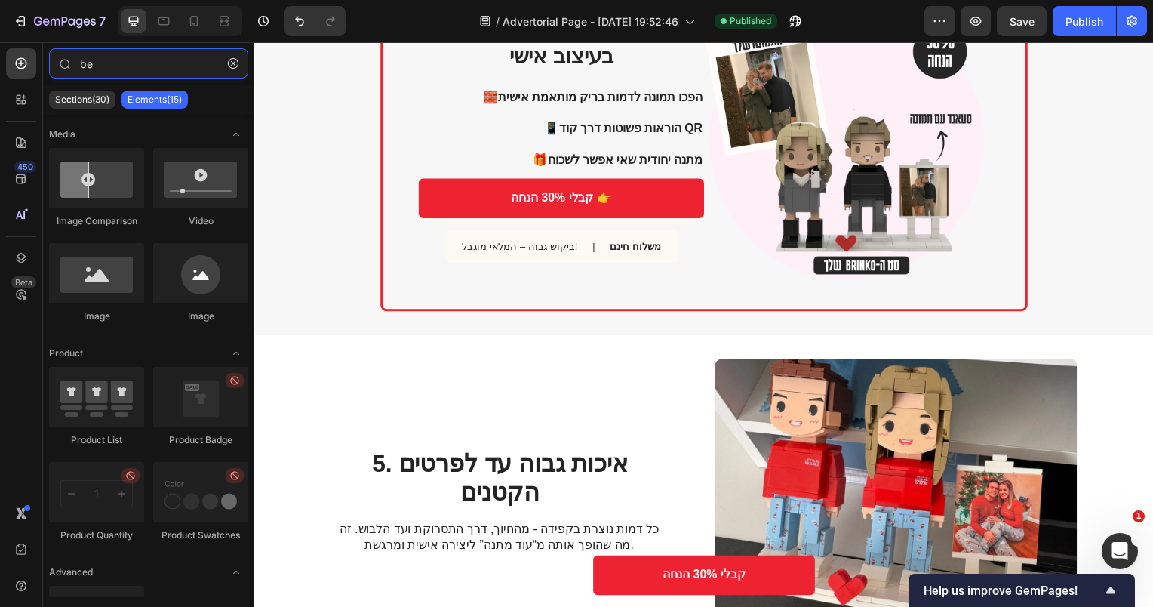
type input "b"
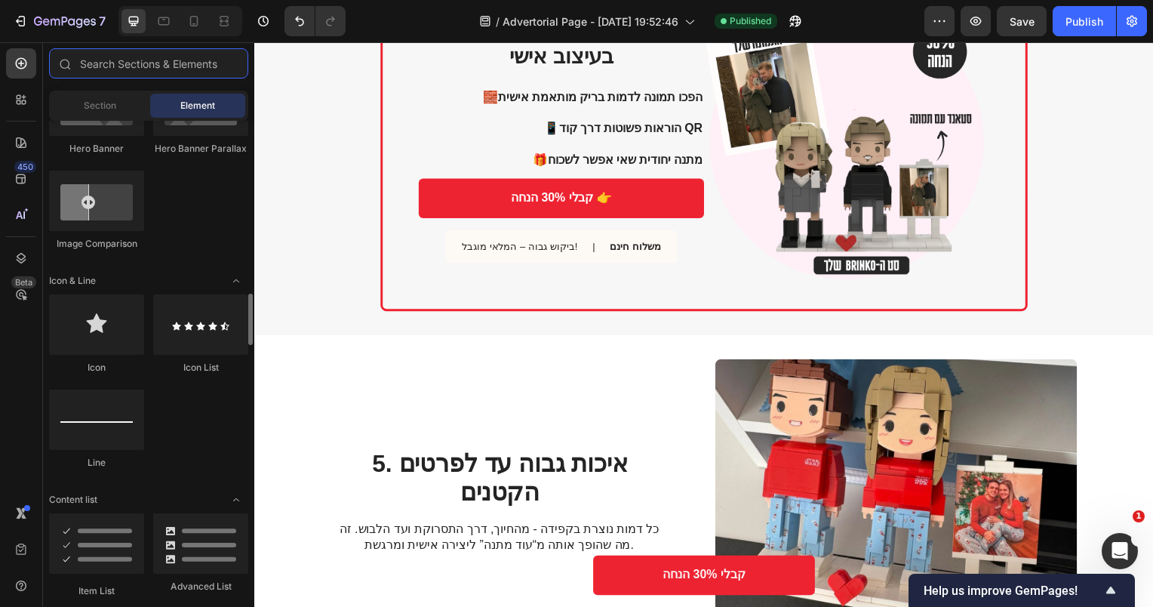
scroll to position [906, 0]
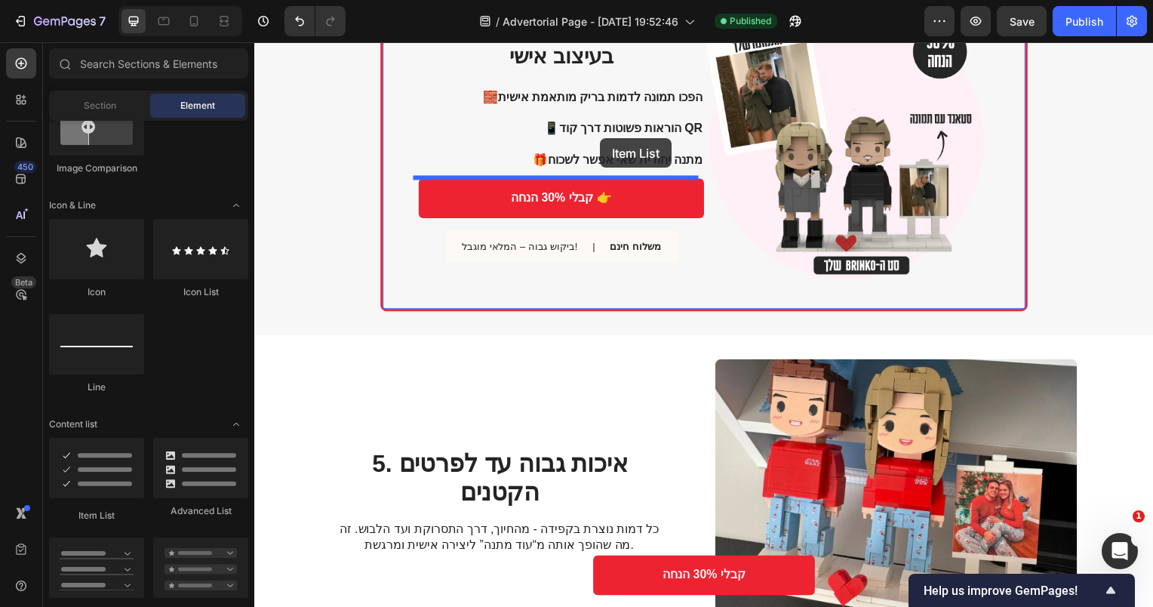
drag, startPoint x: 363, startPoint y: 531, endPoint x: 602, endPoint y: 139, distance: 459.0
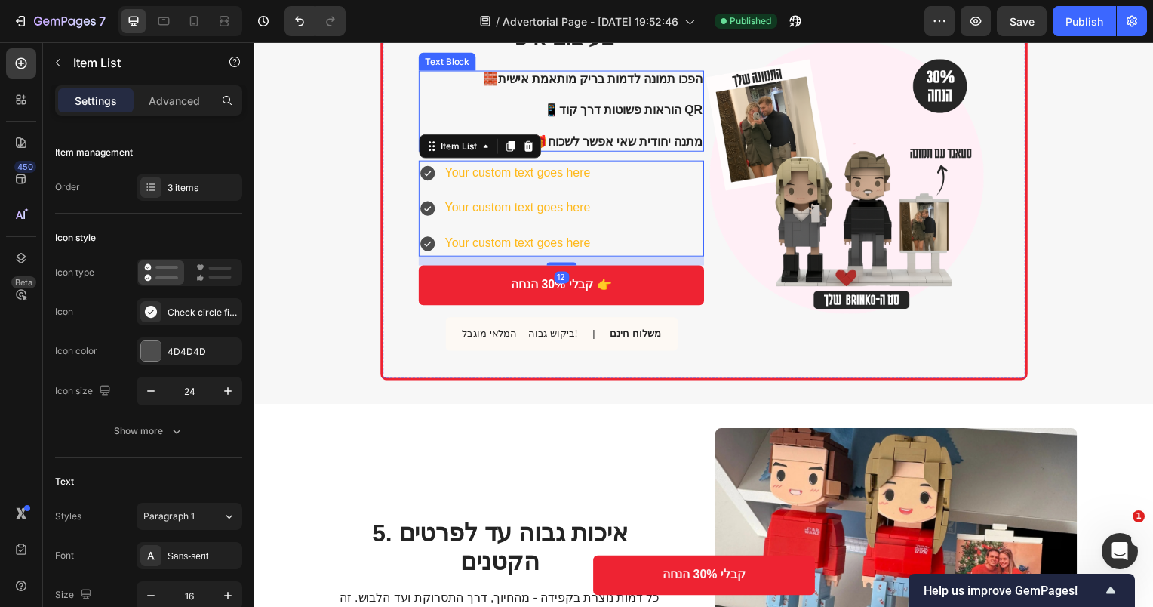
scroll to position [1718, 0]
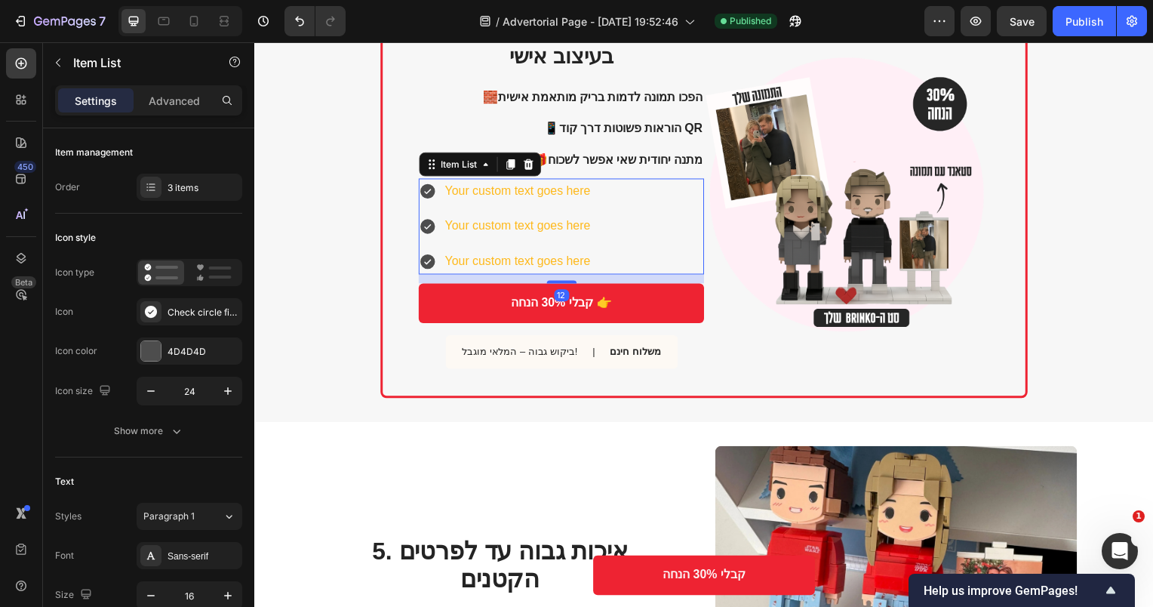
click at [490, 198] on div "Your custom text goes here" at bounding box center [519, 193] width 151 height 26
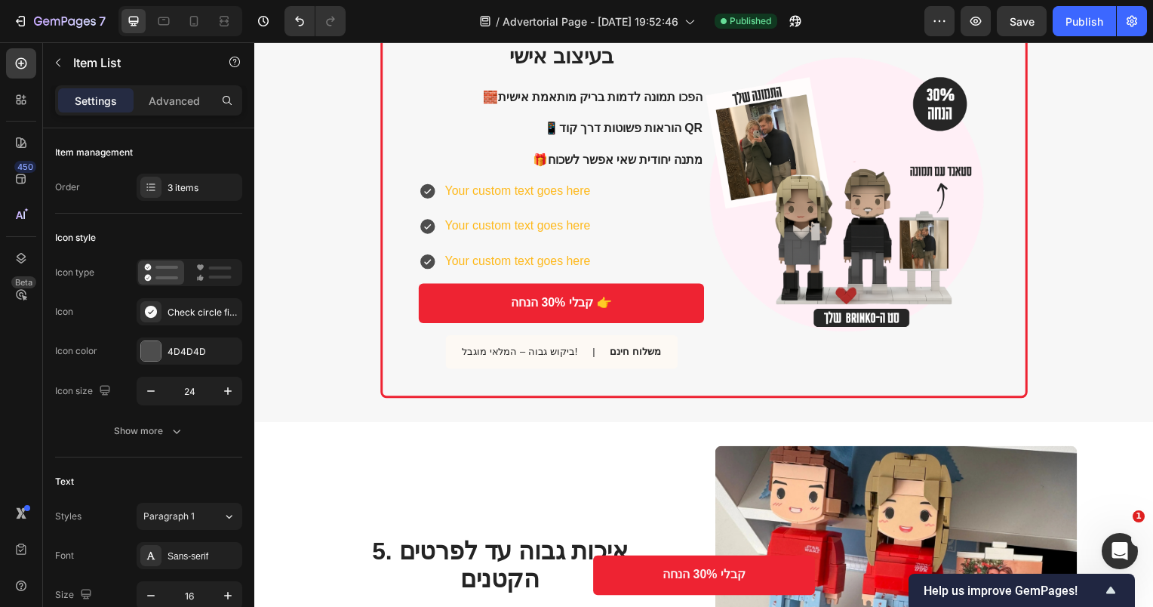
click at [426, 203] on div "Your custom text goes here" at bounding box center [507, 193] width 175 height 26
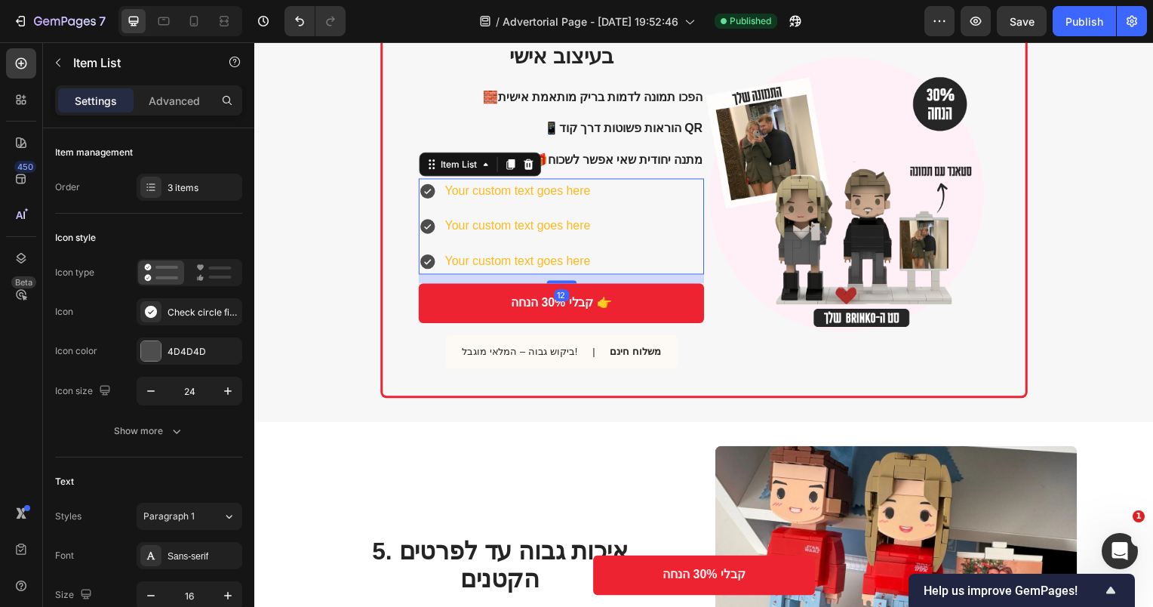
click at [426, 191] on icon at bounding box center [428, 192] width 15 height 15
click at [483, 193] on p "Your custom text goes here" at bounding box center [519, 193] width 146 height 22
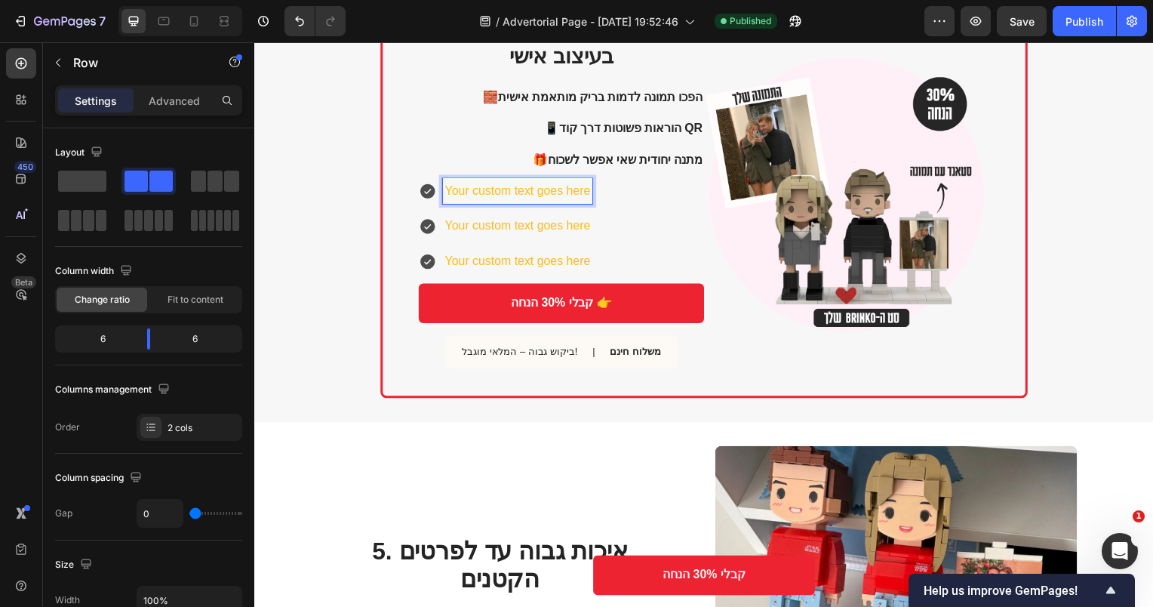
click at [408, 202] on div "Brinko™ - ערכת בריק בעיצוב אישי Heading 🧱 הפכו תמונה לדמות בריק מותאמת אישית 📱 …" at bounding box center [707, 196] width 652 height 410
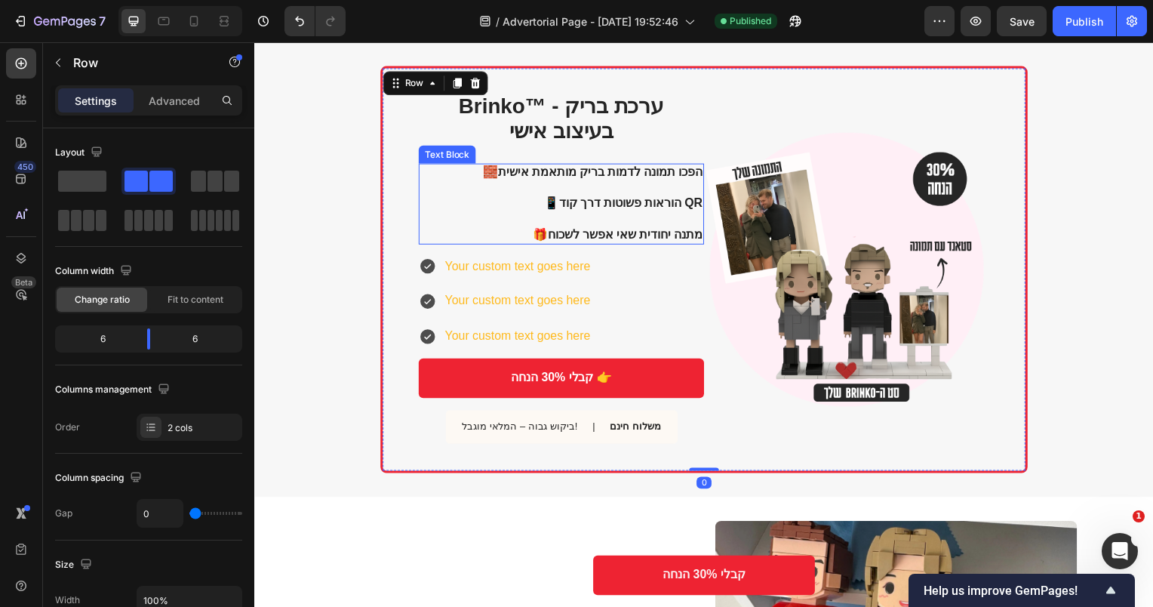
scroll to position [1642, 0]
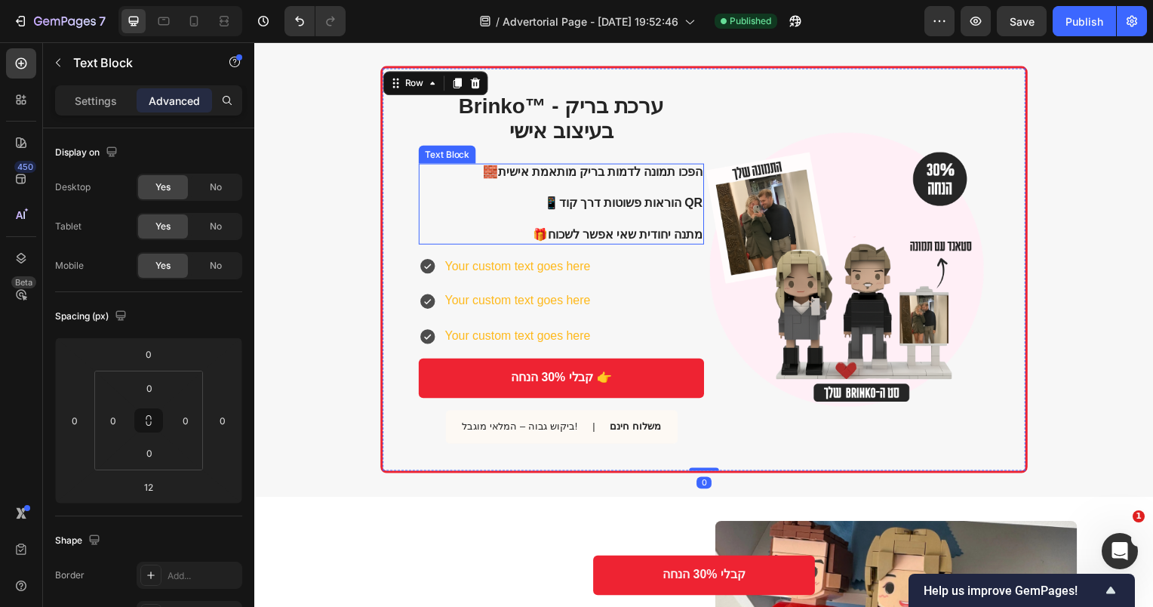
click at [614, 187] on p "🧱 הפכו תמונה לדמות בריק מותאמת אישית 📱 הוראות פשוטות דרך קוד QR 🎁 מתנה יחודית ש…" at bounding box center [563, 205] width 286 height 78
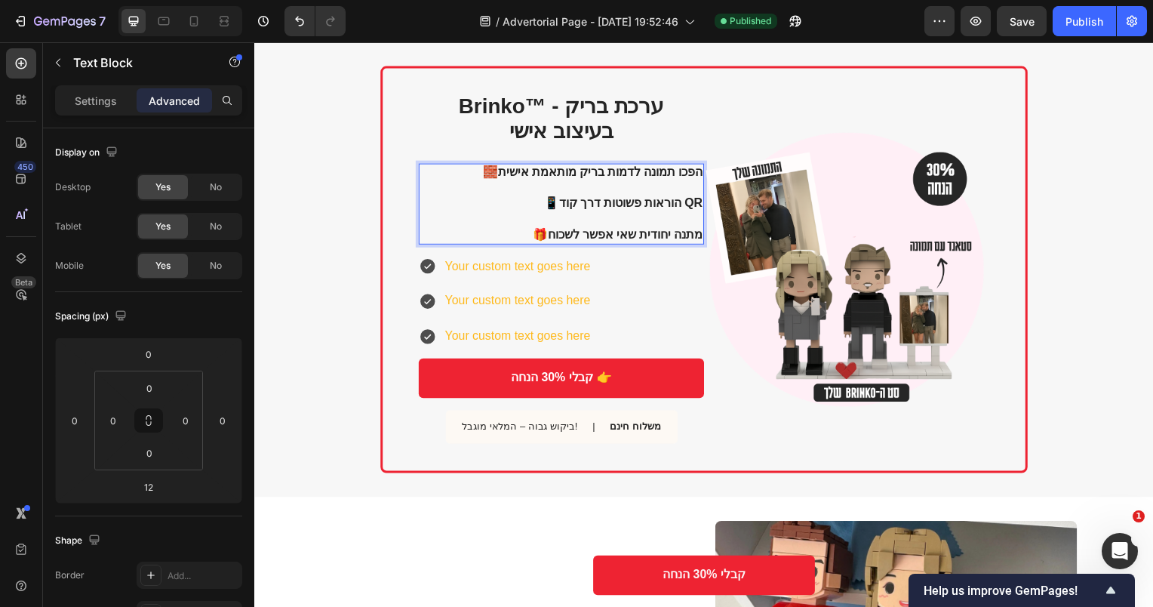
click at [615, 178] on strong "הפכו תמונה לדמות בריק מותאמת אישית" at bounding box center [603, 173] width 206 height 13
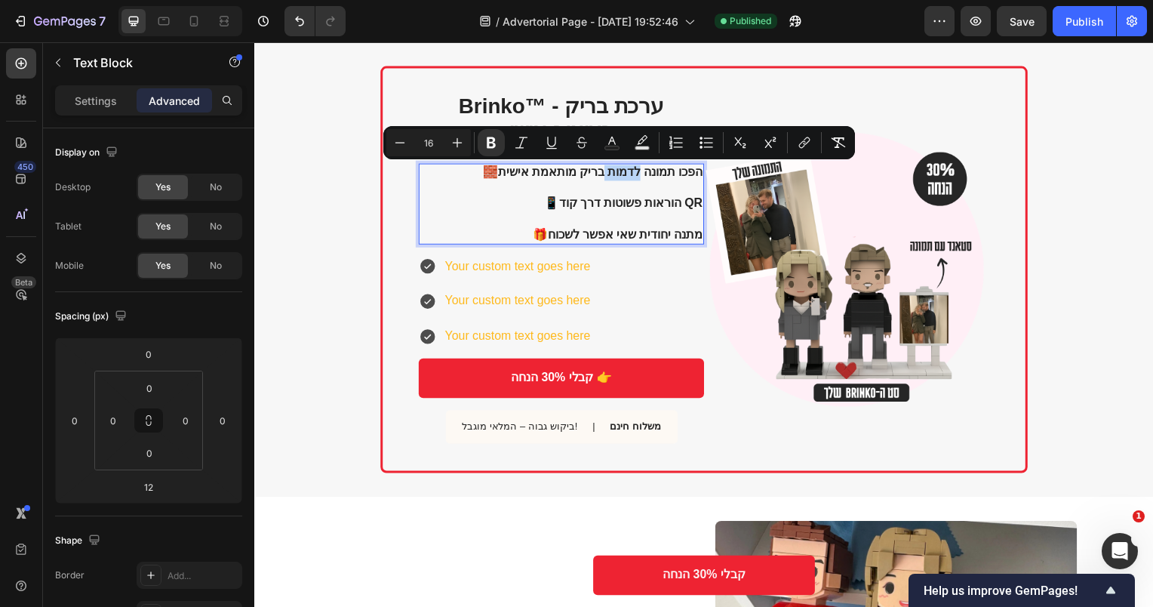
click at [614, 174] on strong "הפכו תמונה לדמות בריק מותאמת אישית" at bounding box center [603, 173] width 206 height 13
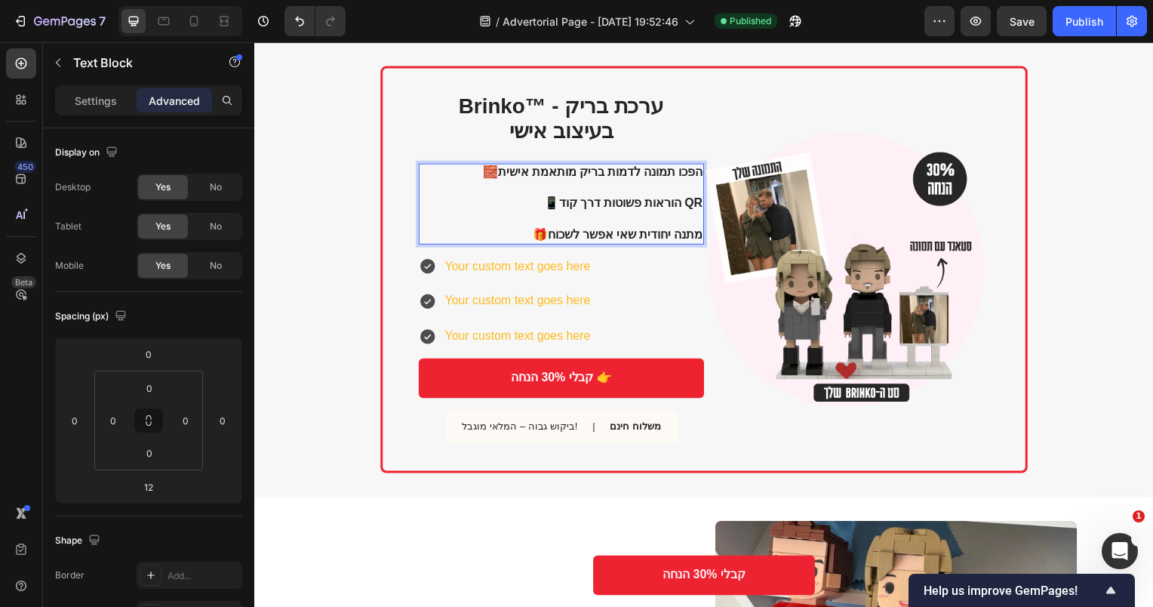
click at [525, 174] on strong "הפכו תמונה לדמות בריק מותאמת אישית" at bounding box center [603, 173] width 206 height 13
click at [622, 174] on strong "הפכו תמונה לדמות בריק מותאמת אישית" at bounding box center [603, 173] width 206 height 13
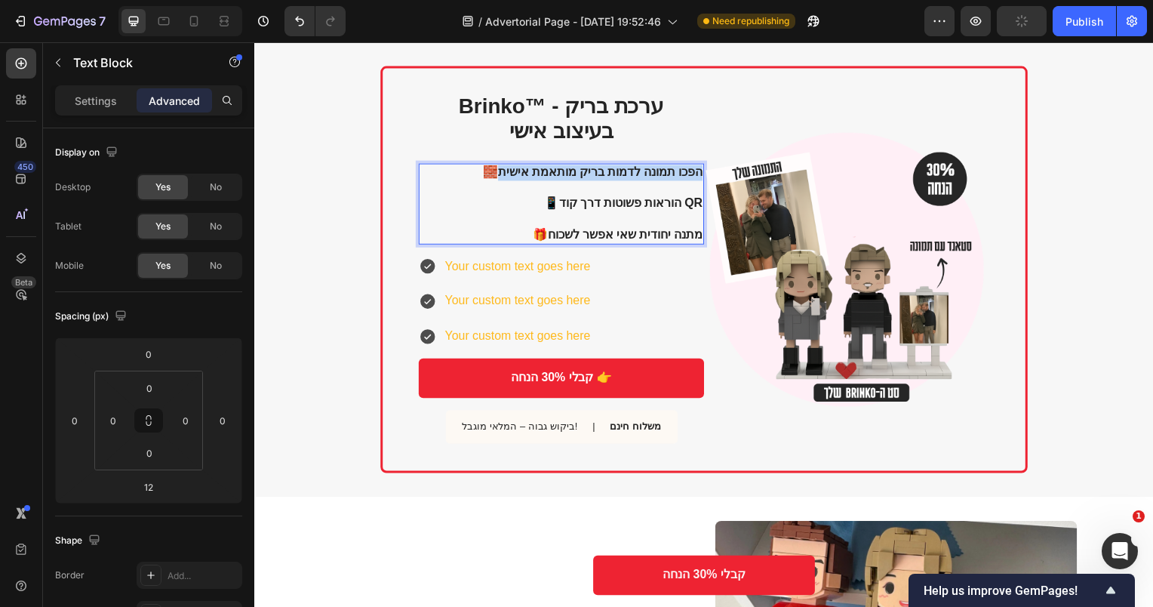
drag, startPoint x: 691, startPoint y: 174, endPoint x: 504, endPoint y: 171, distance: 187.2
click at [504, 171] on strong "הפכו תמונה לדמות בריק מותאמת אישית" at bounding box center [603, 173] width 206 height 13
copy strong "הפכו תמונה לדמות בריק מותאמת אישית"
click at [504, 259] on p "Your custom text goes here" at bounding box center [519, 268] width 146 height 22
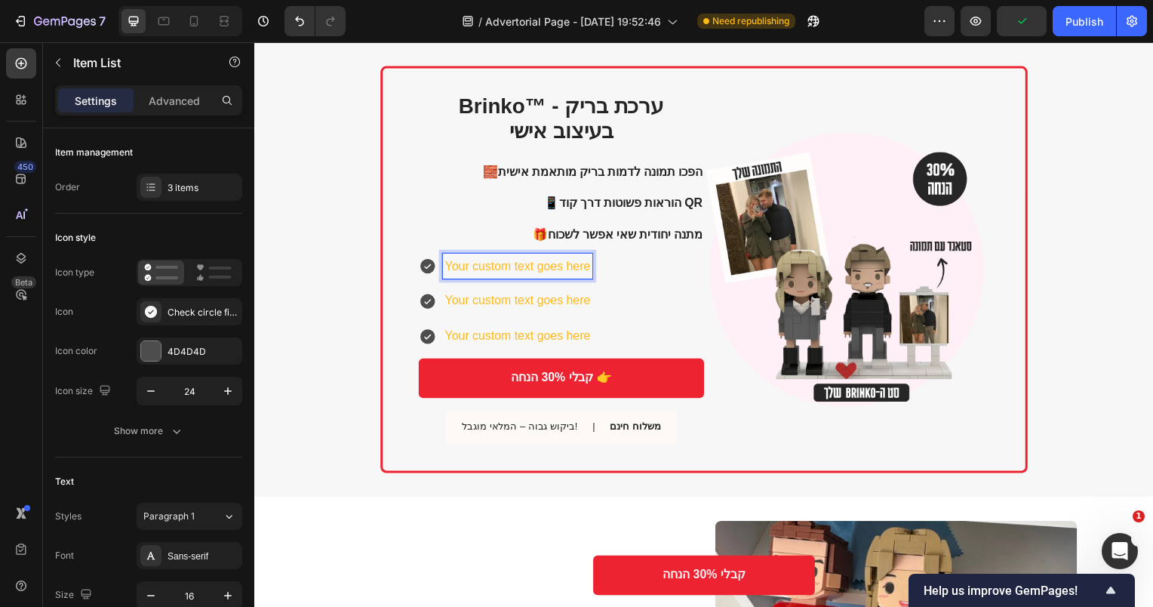
click at [504, 259] on p "Your custom text goes here" at bounding box center [519, 268] width 146 height 22
click at [633, 207] on strong "הוראות פשוטות דרך קוד QR" at bounding box center [633, 204] width 145 height 13
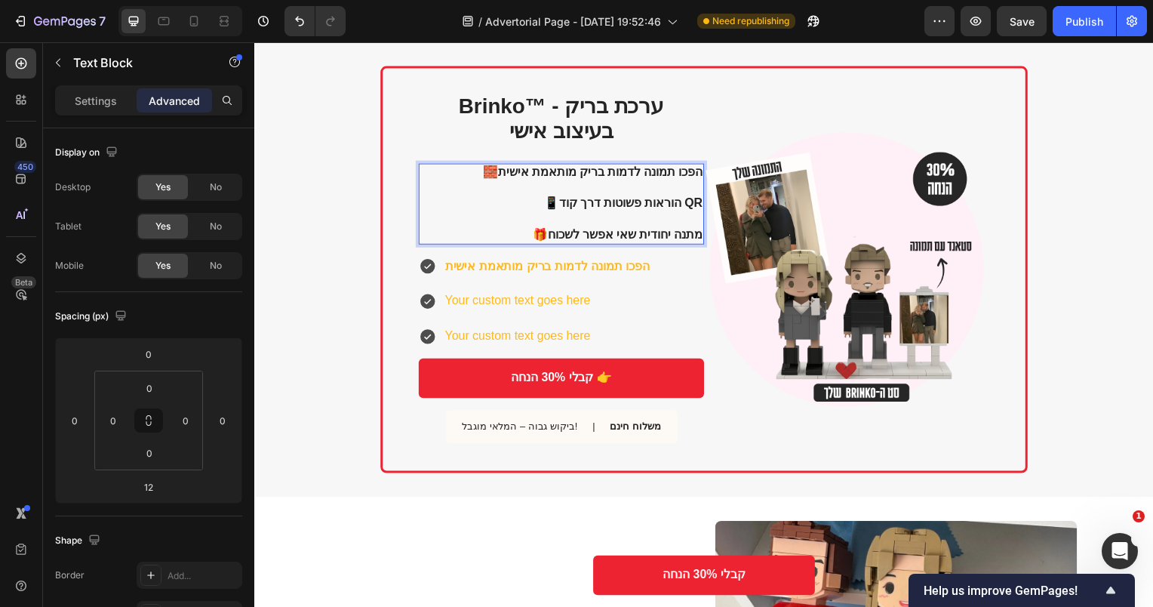
click at [601, 200] on strong "הוראות פשוטות דרך קוד QR" at bounding box center [633, 204] width 145 height 13
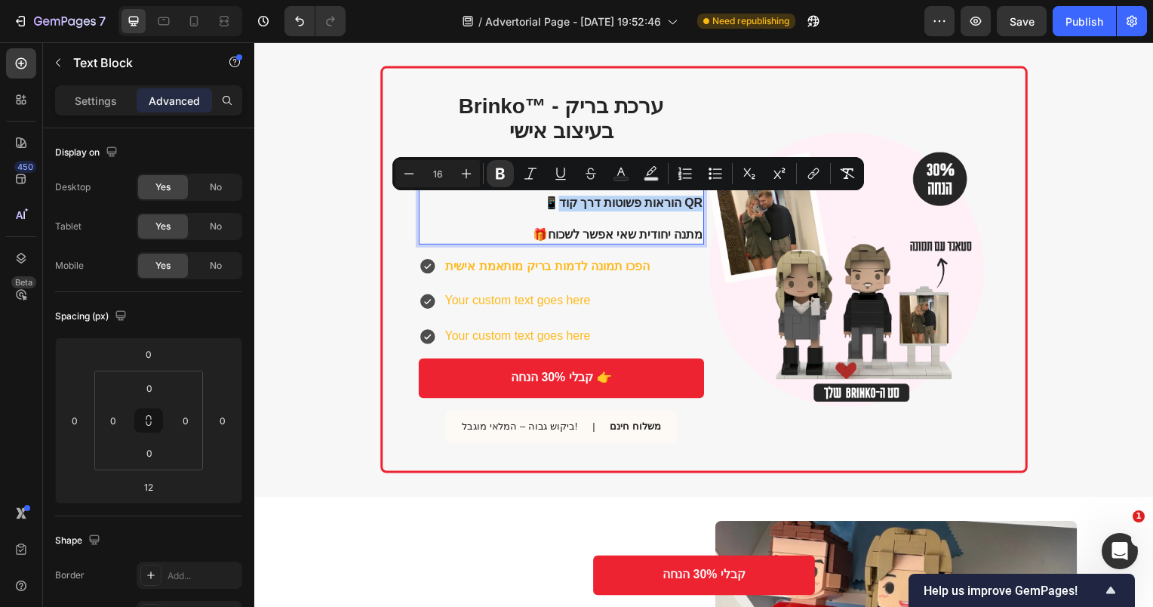
drag, startPoint x: 559, startPoint y: 202, endPoint x: 698, endPoint y: 205, distance: 138.9
click at [698, 205] on strong "הוראות פשוטות דרך קוד QR" at bounding box center [633, 204] width 145 height 13
copy strong "הוראות פשוטות דרך קוד QR"
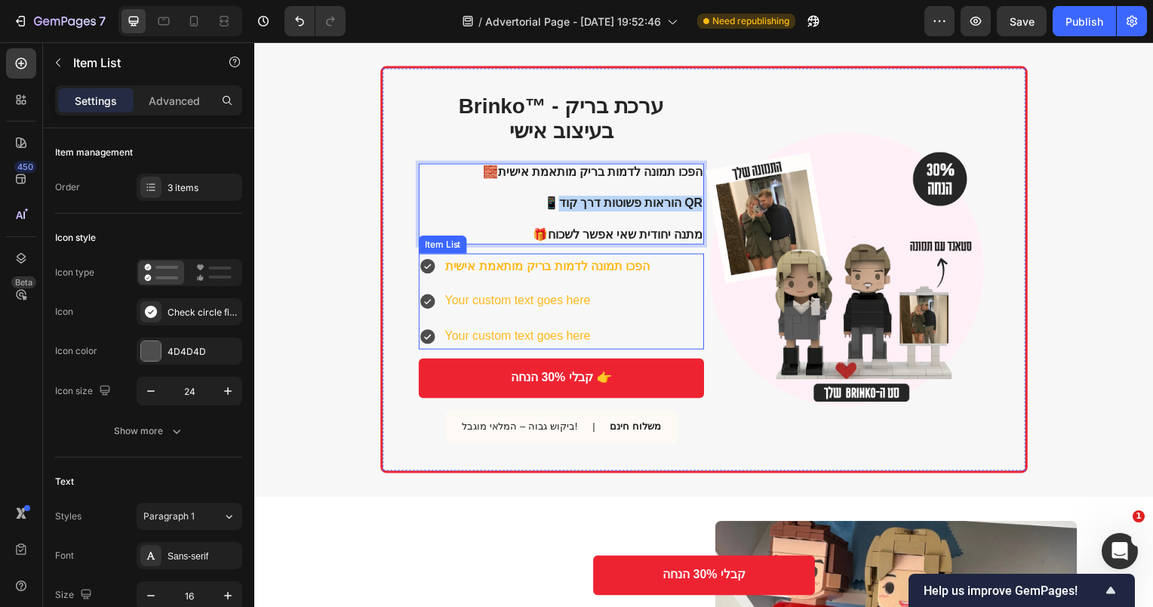
click at [509, 298] on p "Your custom text goes here" at bounding box center [549, 303] width 206 height 22
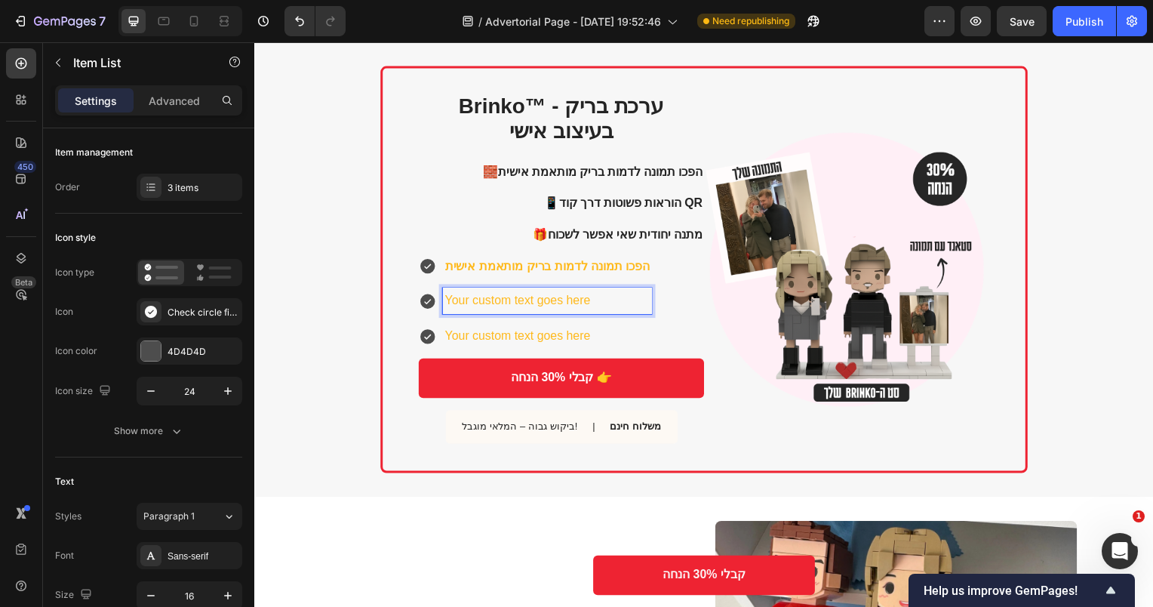
click at [509, 298] on p "Your custom text goes here" at bounding box center [549, 303] width 206 height 22
click at [623, 238] on strong "מתנה יחודית שאי אפשר לשכוח" at bounding box center [627, 235] width 156 height 13
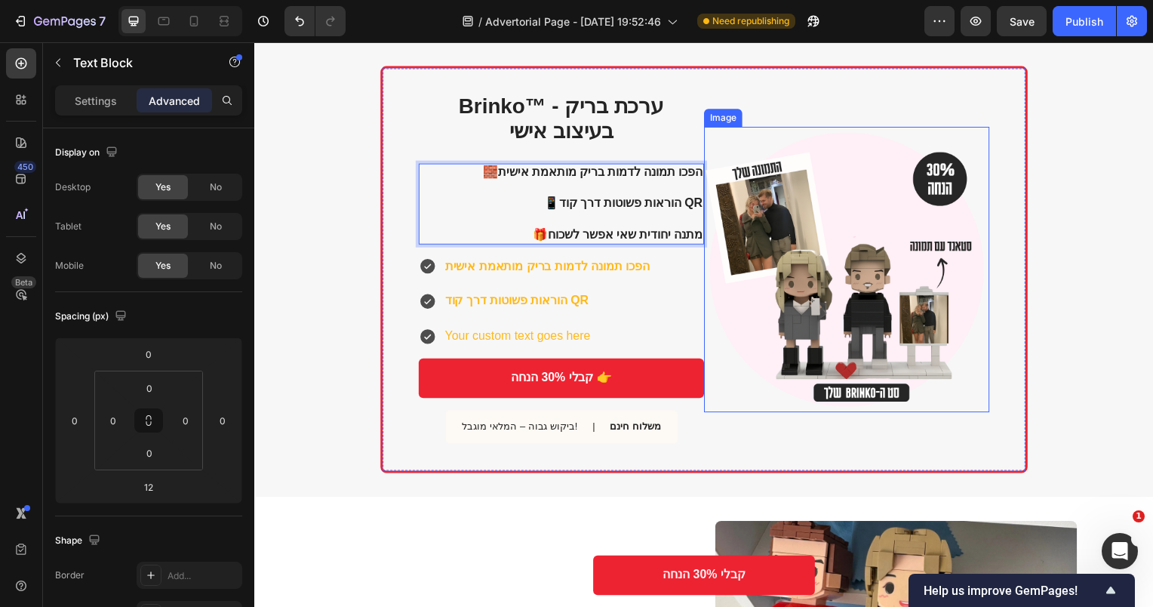
drag, startPoint x: 546, startPoint y: 236, endPoint x: 763, endPoint y: 239, distance: 216.6
click at [763, 239] on div "Brinko™ - ערכת בריק בעיצוב אישי Heading 🧱 הפכו תמונה לדמות בריק מותאמת אישית 📱 …" at bounding box center [707, 271] width 652 height 410
copy strong "מתנה יחודית שאי אפשר לשכוח"
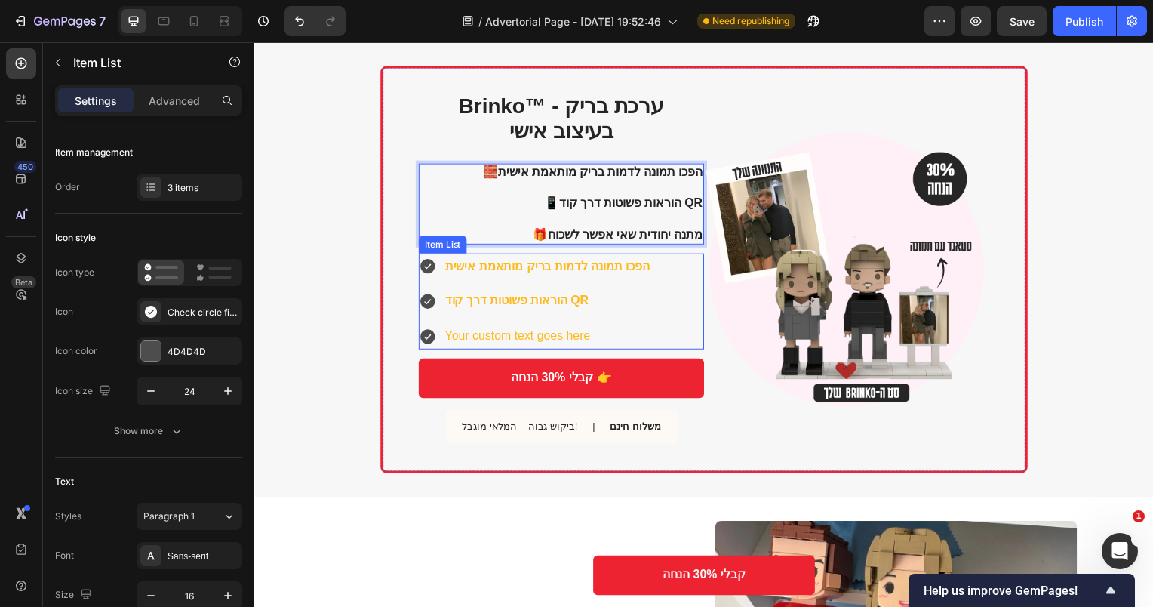
click at [487, 343] on p "Your custom text goes here" at bounding box center [549, 339] width 206 height 22
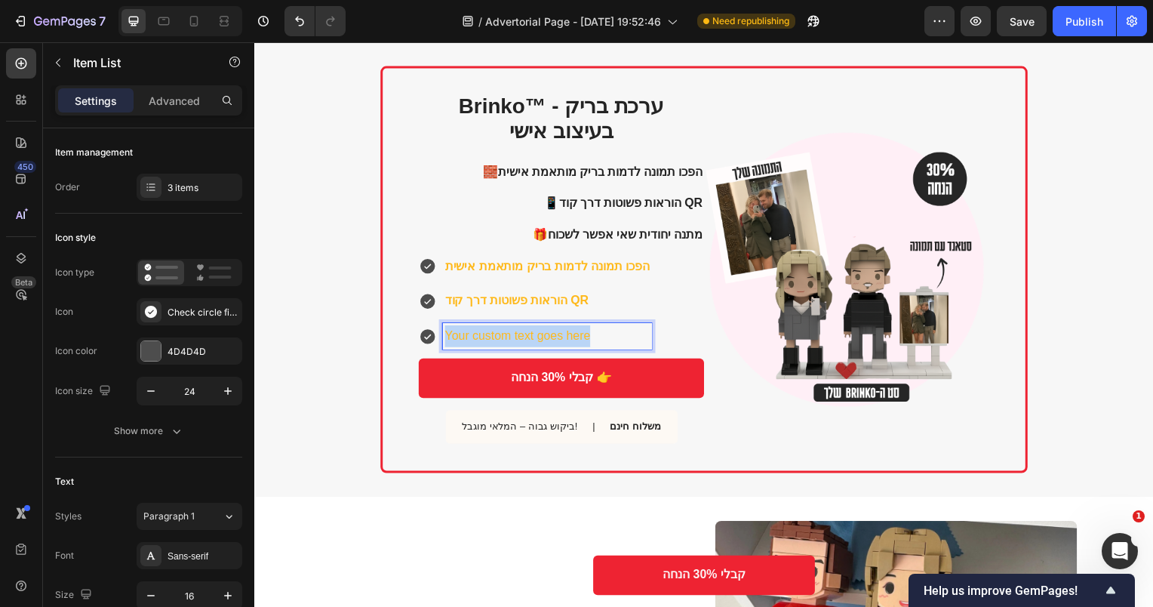
click at [487, 342] on p "Your custom text goes here" at bounding box center [549, 339] width 206 height 22
click at [420, 331] on icon at bounding box center [429, 339] width 18 height 18
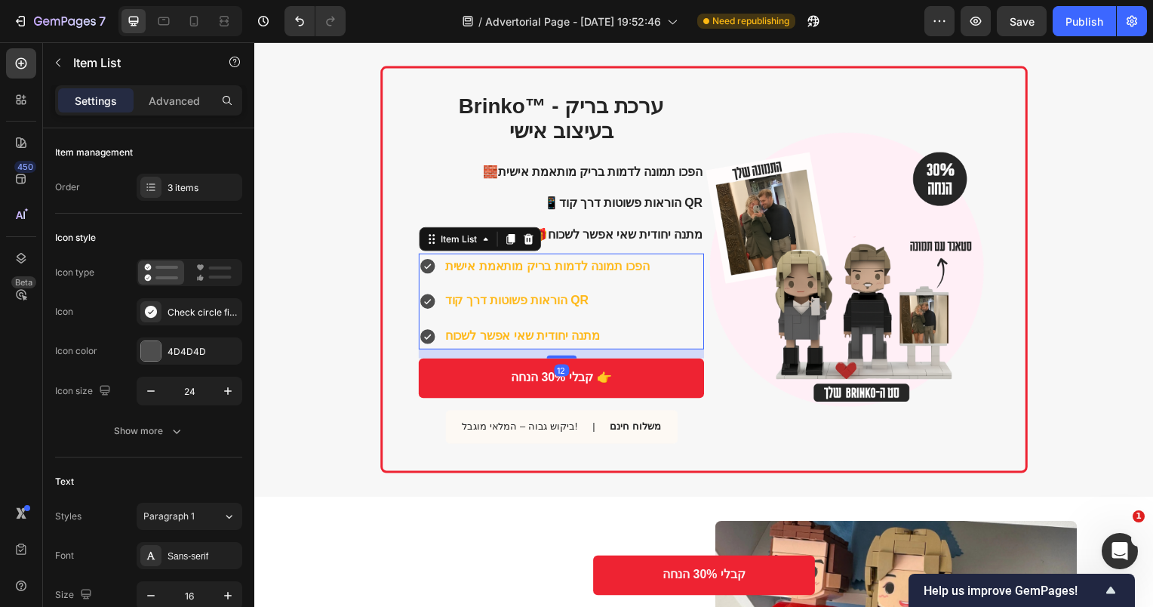
click at [432, 331] on icon at bounding box center [429, 339] width 18 height 18
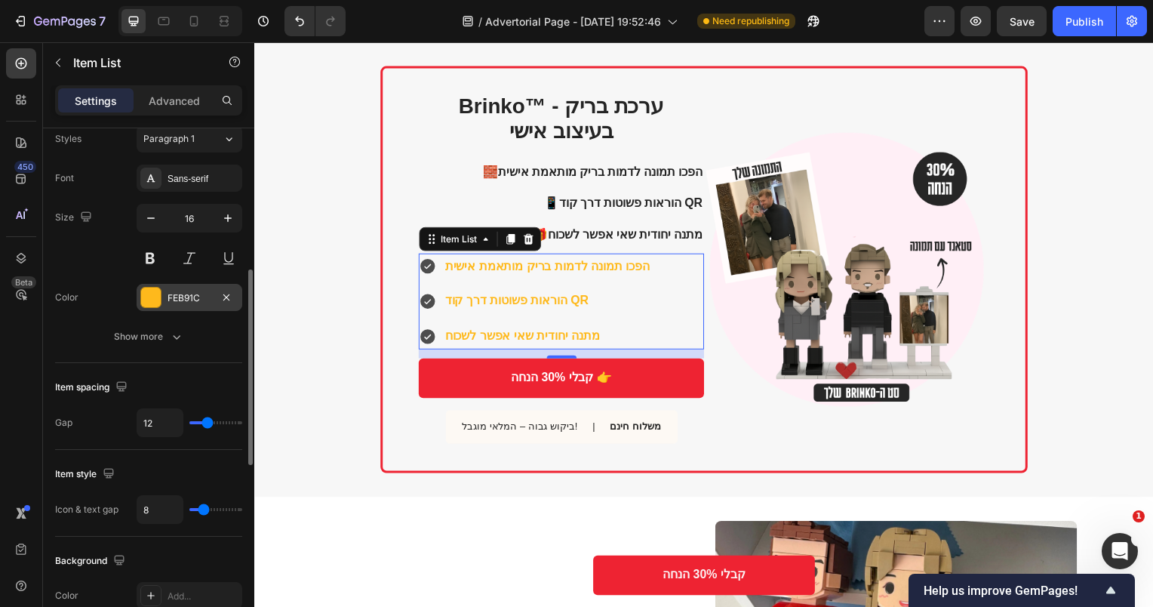
click at [157, 305] on div at bounding box center [151, 298] width 20 height 20
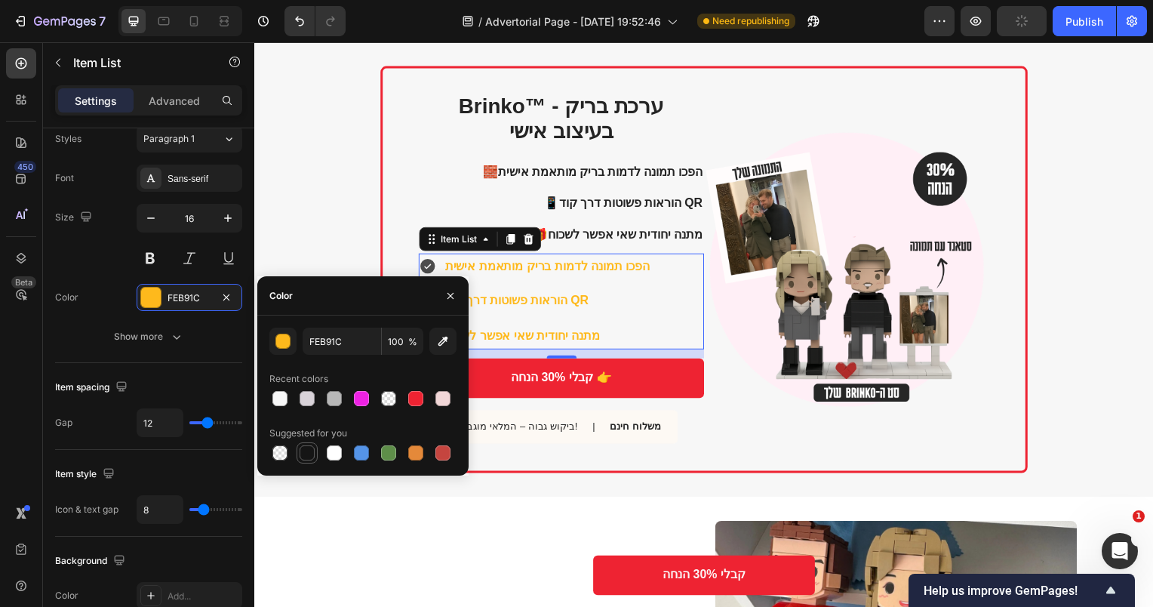
click at [304, 457] on div at bounding box center [307, 452] width 15 height 15
type input "151515"
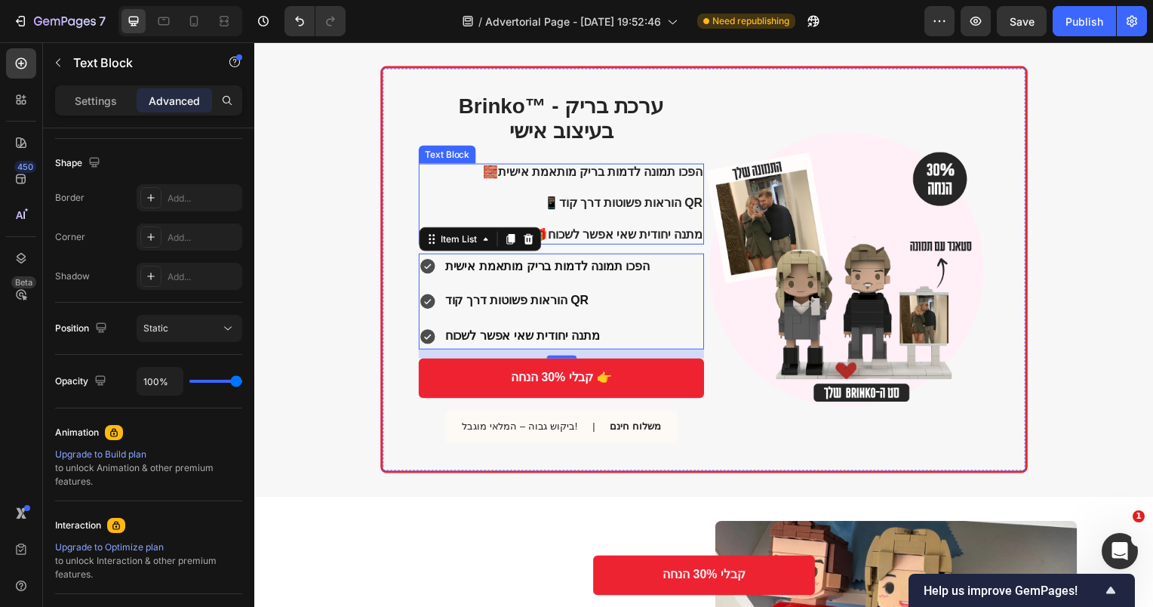
click at [631, 214] on p "🧱 הפכו תמונה לדמות בריק מותאמת אישית 📱 הוראות פשוטות דרך קוד QR 🎁 מתנה יחודית ש…" at bounding box center [563, 205] width 286 height 78
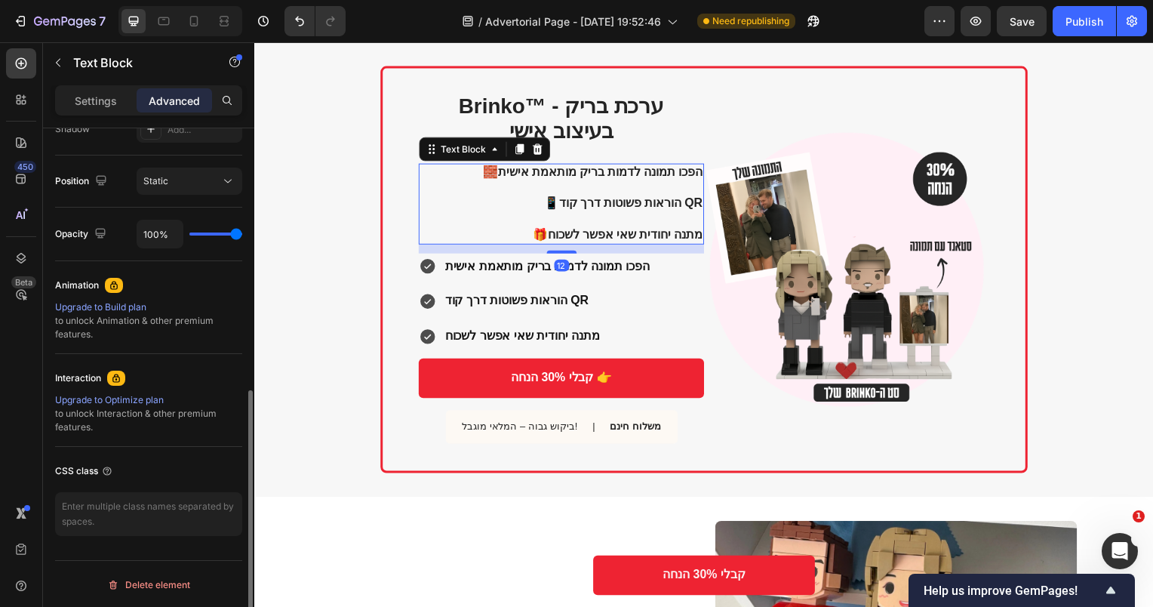
scroll to position [0, 0]
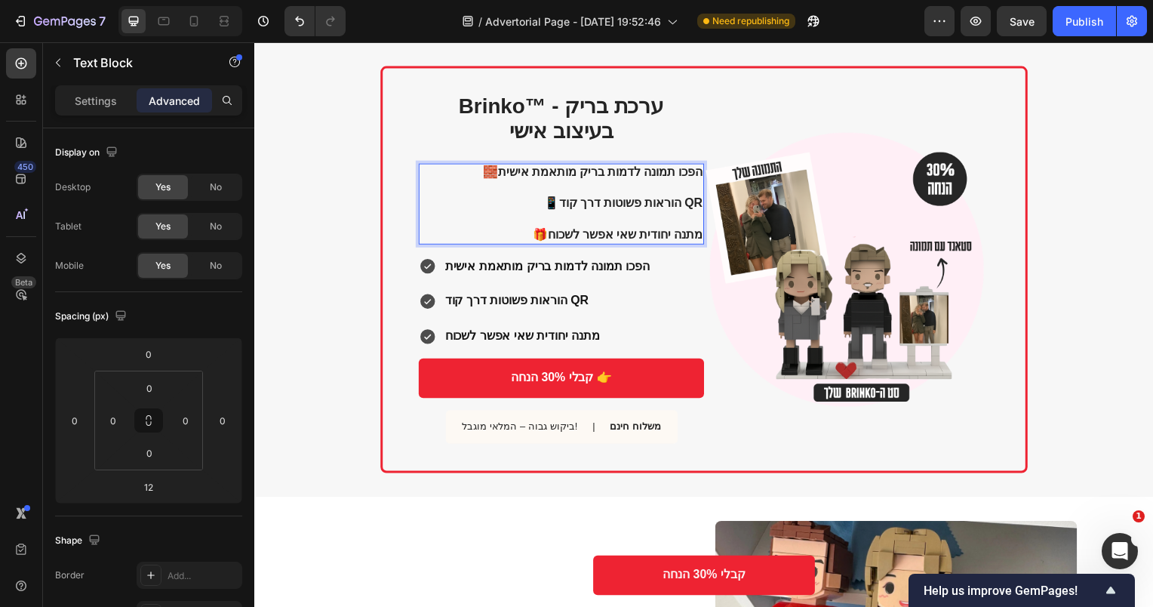
click at [599, 211] on strong "הוראות פשוטות דרך קוד QR" at bounding box center [633, 204] width 145 height 13
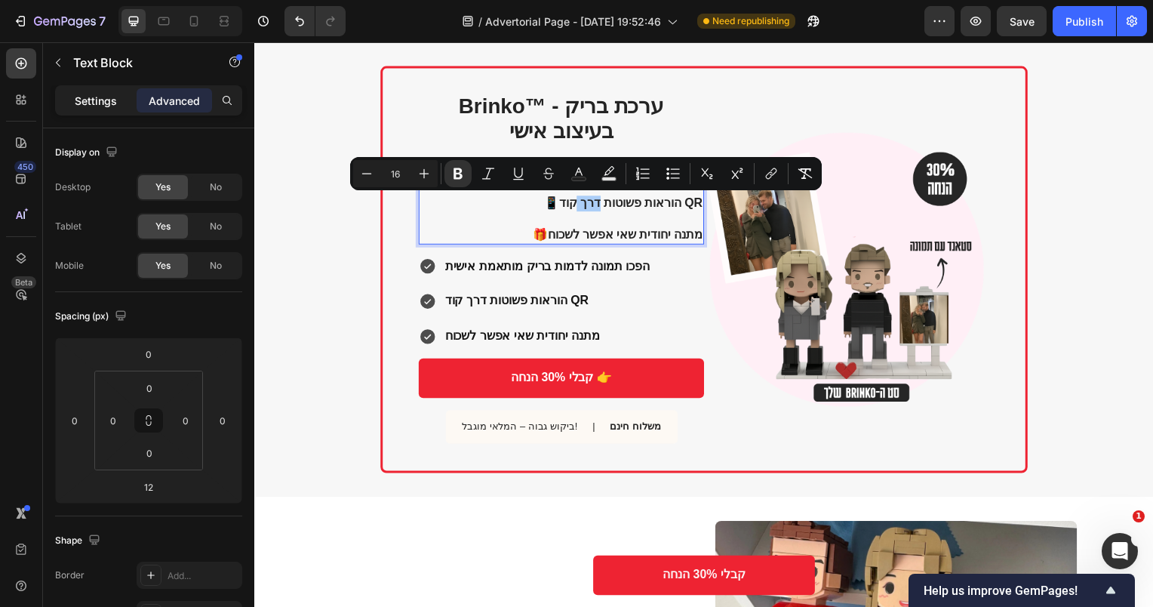
click at [84, 100] on p "Settings" at bounding box center [96, 101] width 42 height 16
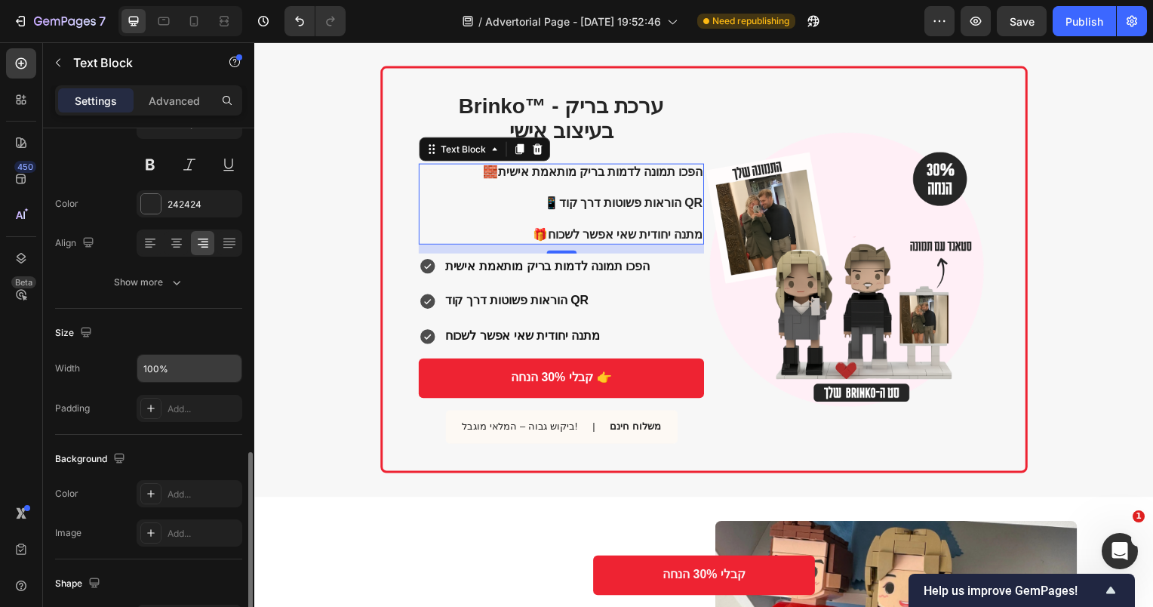
scroll to position [69, 0]
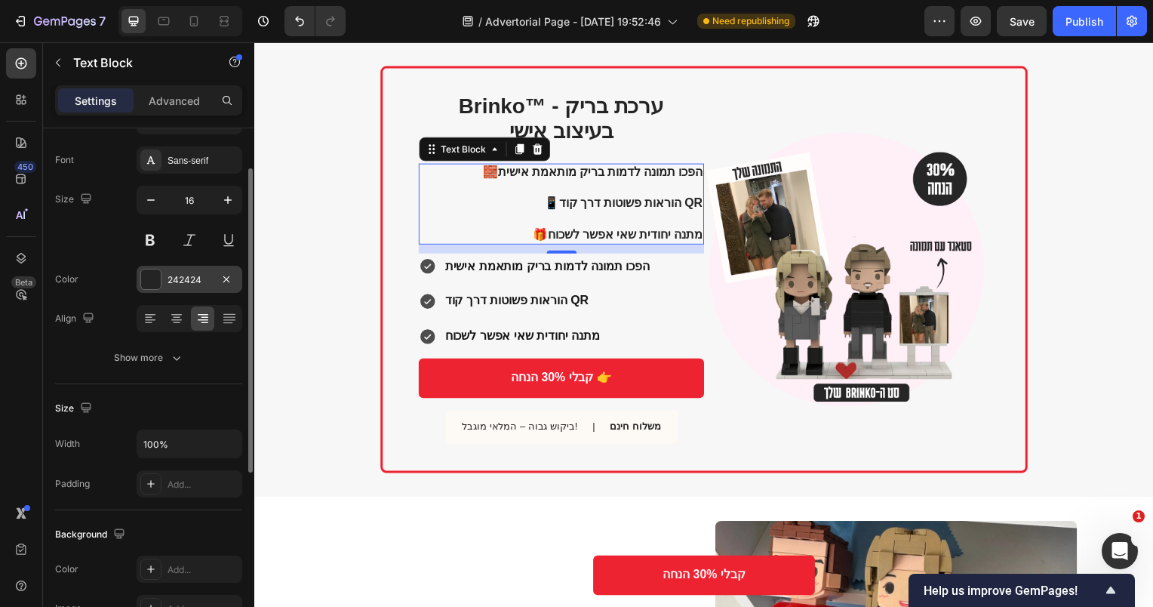
click at [183, 275] on div "242424" at bounding box center [190, 280] width 44 height 14
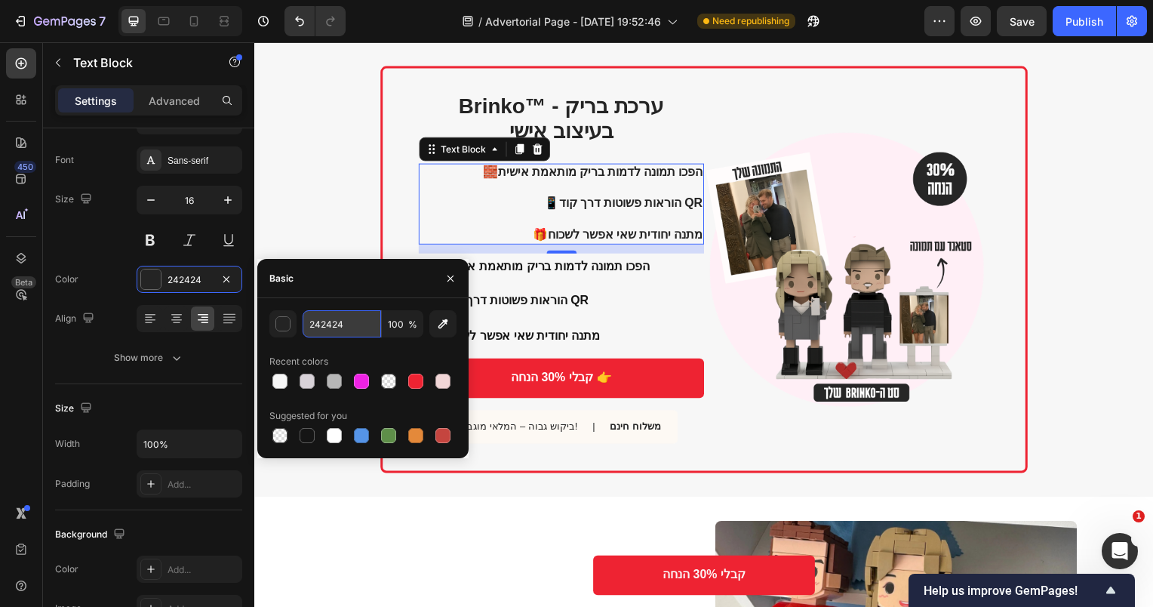
click at [337, 334] on input "242424" at bounding box center [342, 323] width 78 height 27
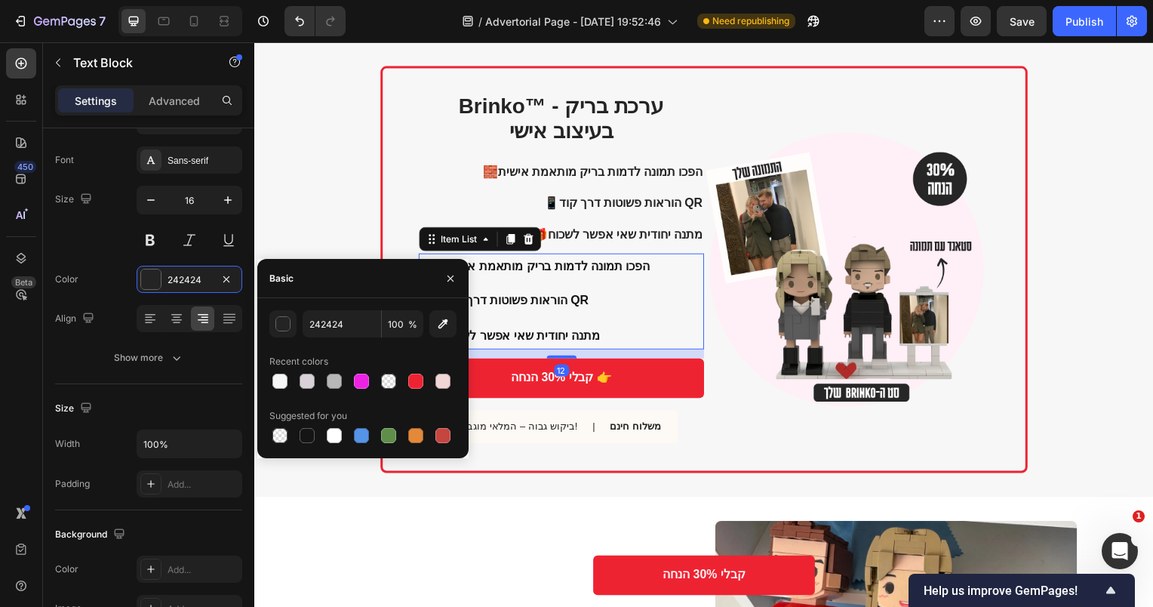
click at [586, 296] on p "הוראות פשוטות דרך קוד QR" at bounding box center [549, 303] width 206 height 22
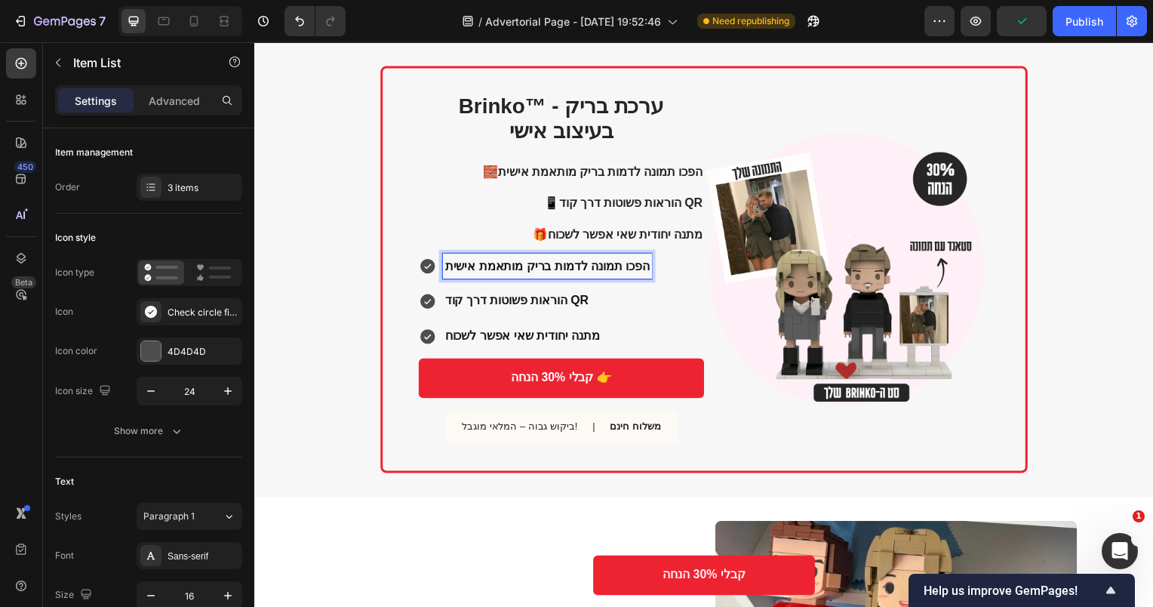
click at [609, 263] on strong "הפכו תמונה לדמות בריק מותאמת אישית" at bounding box center [549, 267] width 206 height 13
click at [189, 346] on div "4D4D4D" at bounding box center [190, 352] width 44 height 14
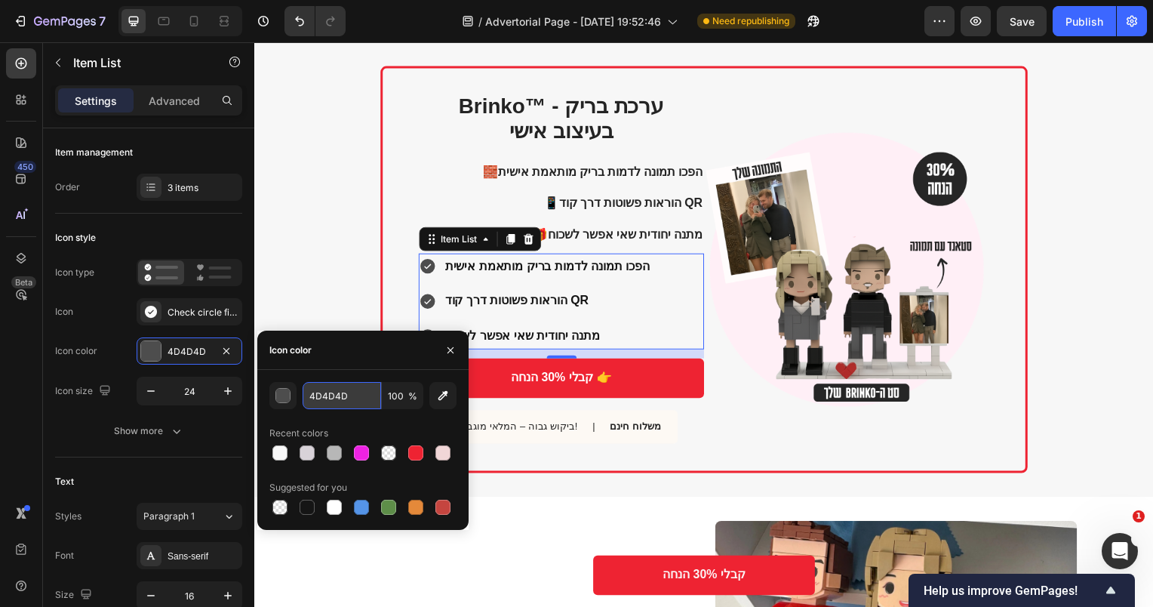
click at [332, 388] on input "4D4D4D" at bounding box center [342, 395] width 78 height 27
paste input "242424"
type input "242424"
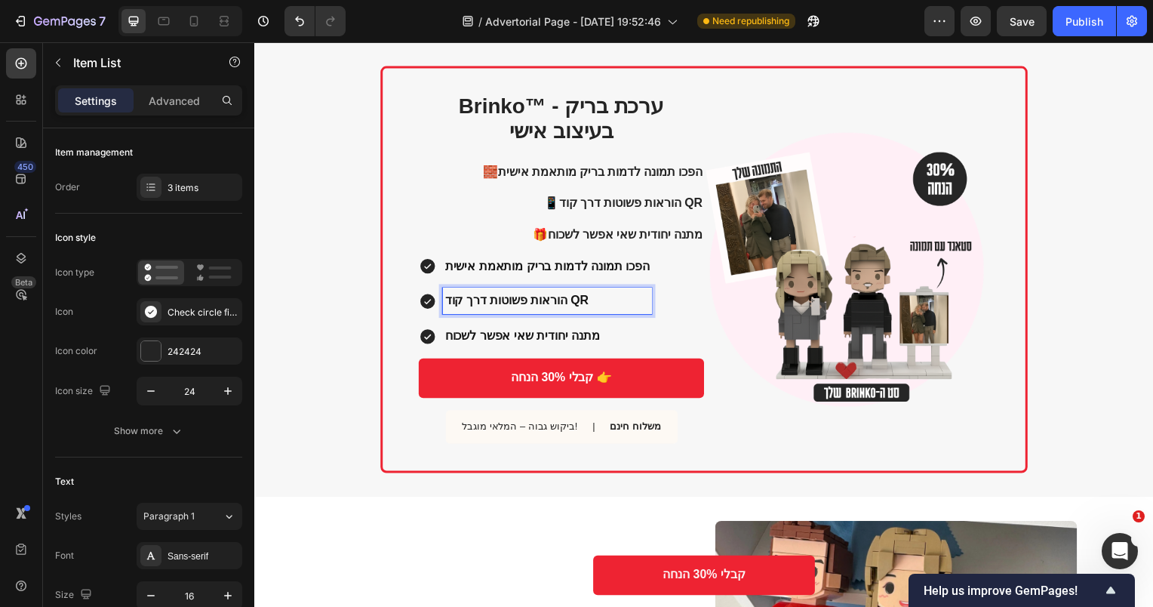
click at [488, 268] on strong "הפכו תמונה לדמות בריק מותאמת אישית" at bounding box center [549, 267] width 206 height 13
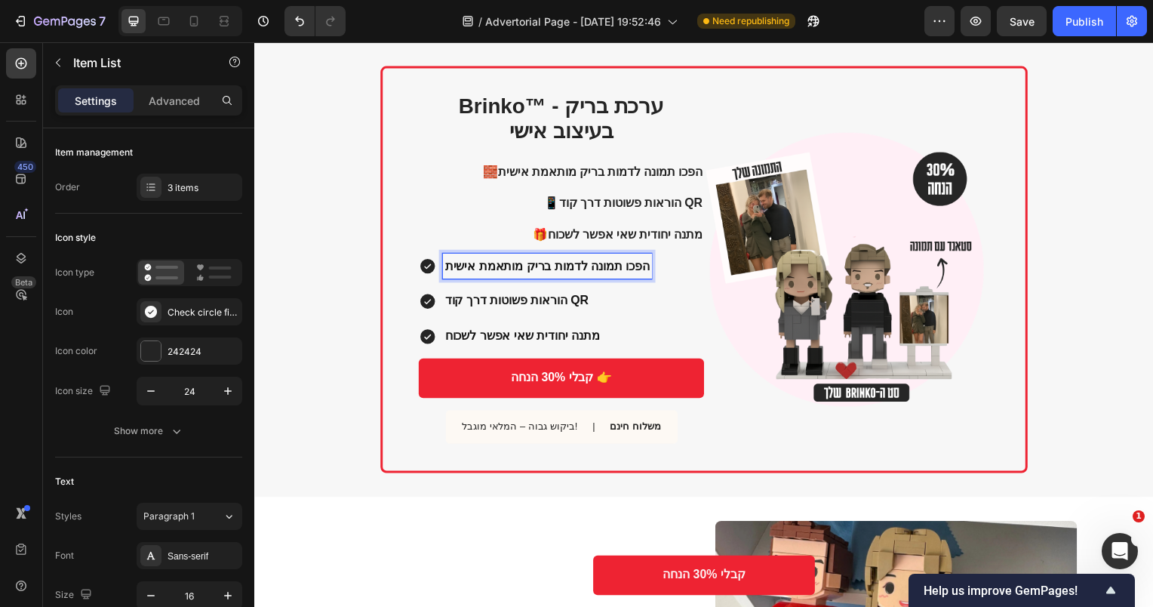
click at [476, 328] on p "מתנה יחודית שאי אפשר לשכוח" at bounding box center [549, 339] width 206 height 22
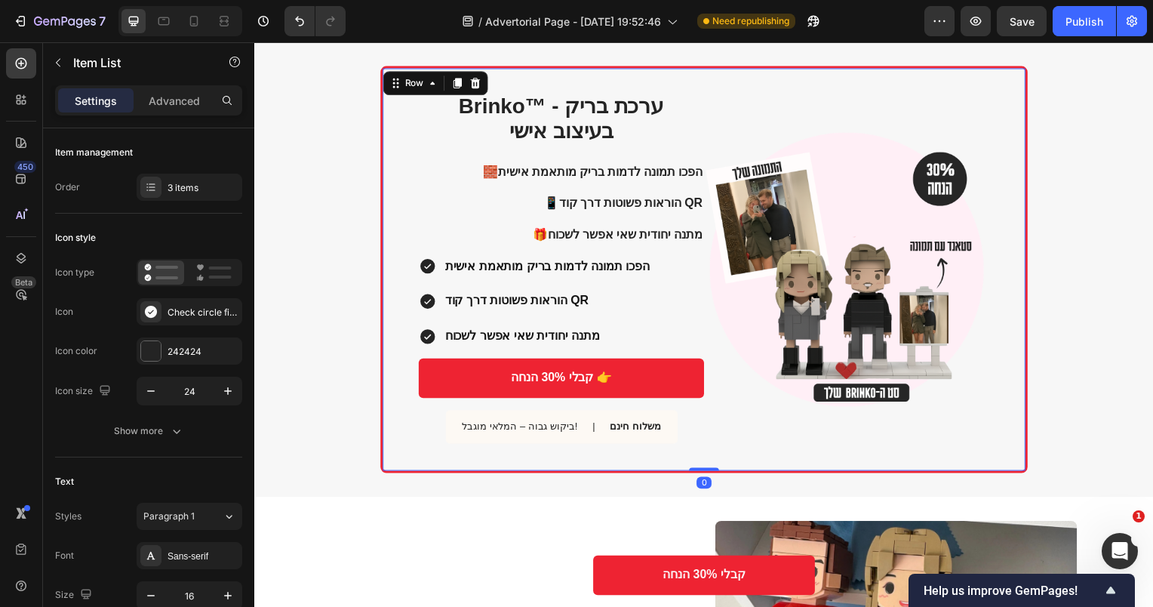
click at [413, 331] on div "Brinko™ - ערכת בריק בעיצוב אישי Heading 🧱 הפכו תמונה לדמות בריק מותאמת אישית 📱 …" at bounding box center [707, 271] width 652 height 410
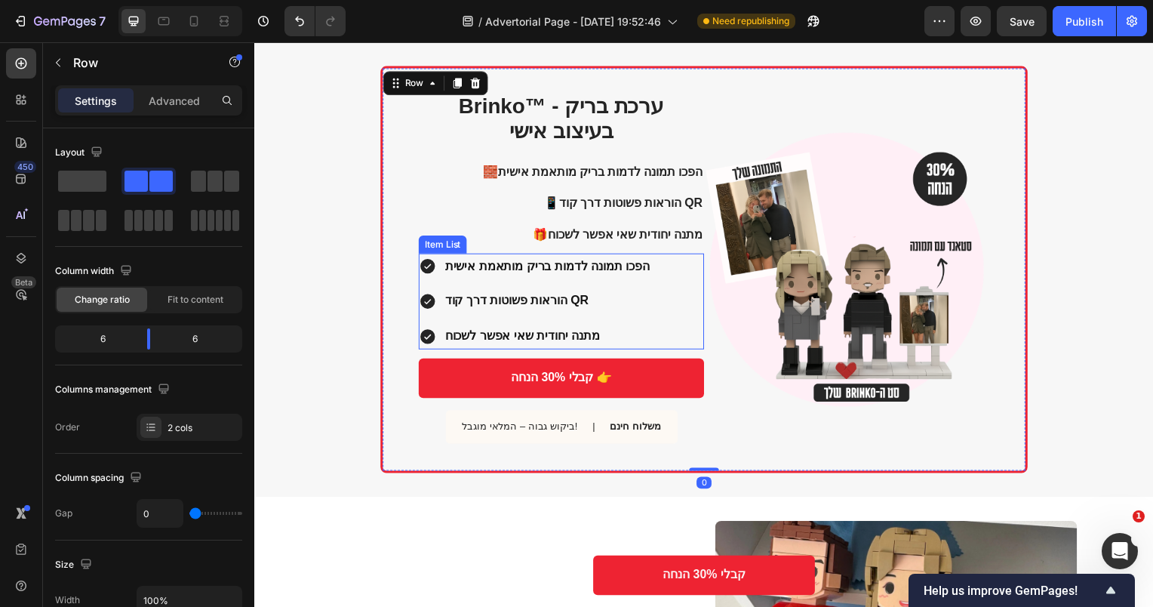
click at [427, 335] on icon at bounding box center [428, 338] width 15 height 15
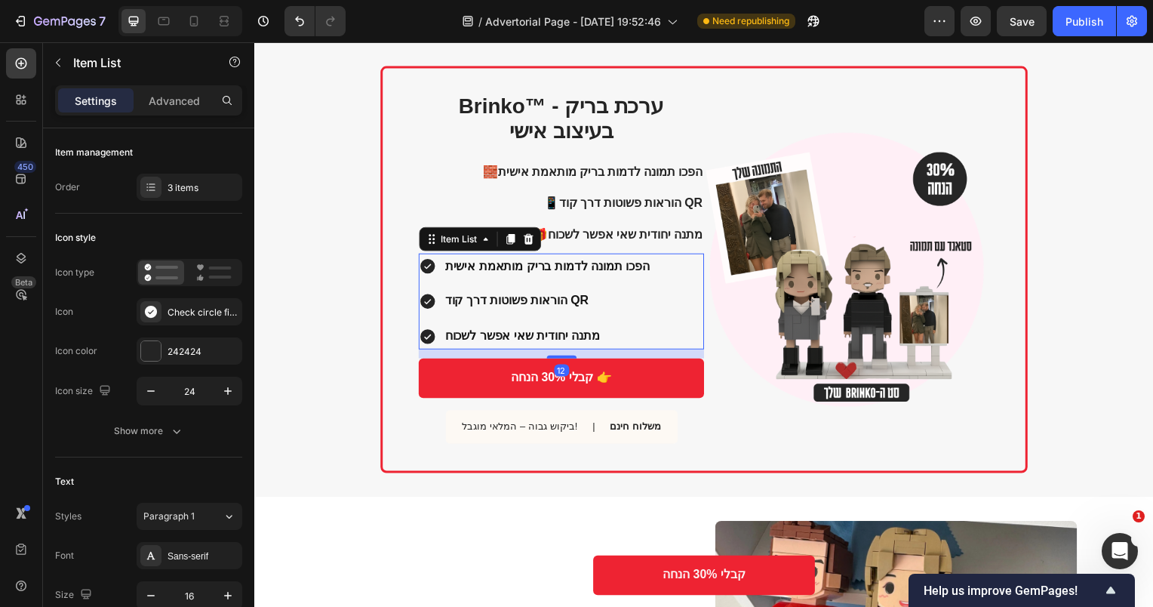
click at [426, 334] on icon at bounding box center [428, 338] width 15 height 15
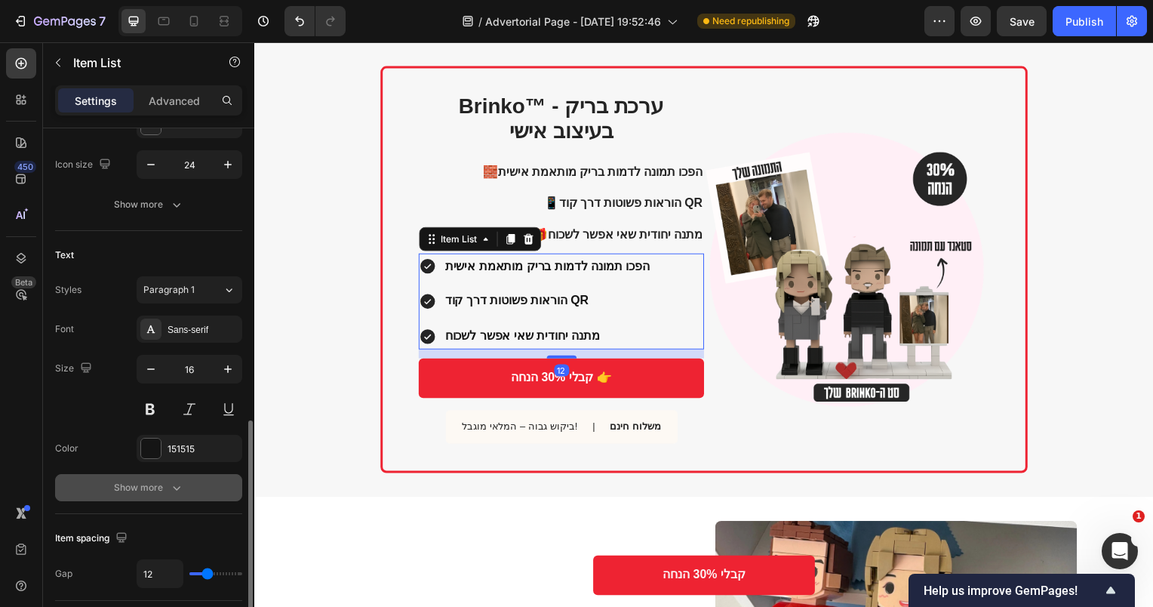
scroll to position [377, 0]
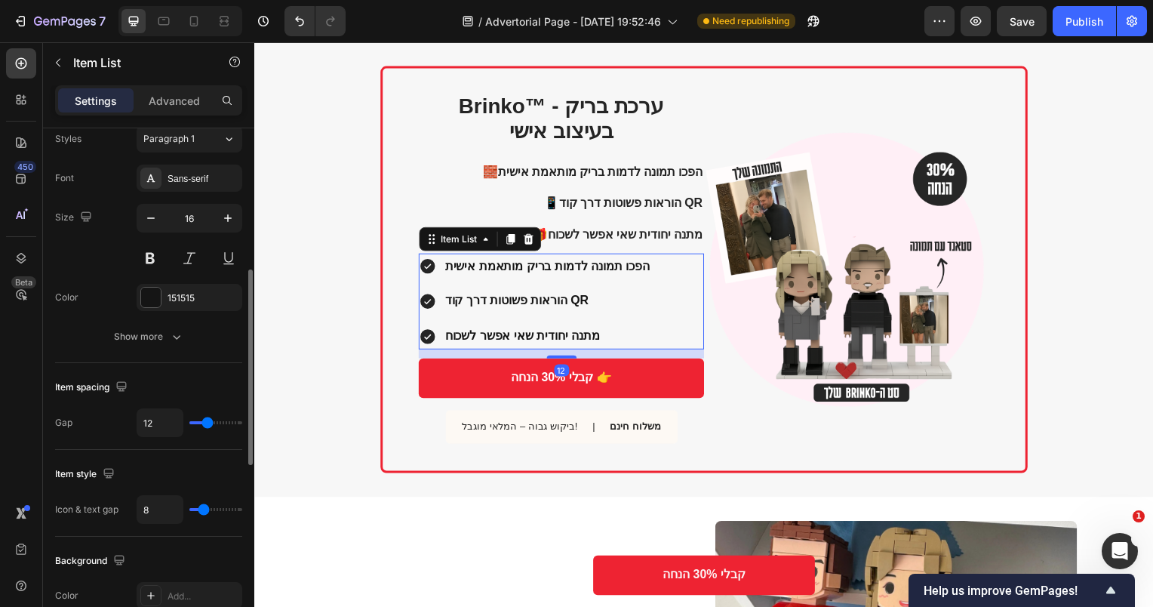
click at [423, 299] on icon at bounding box center [428, 303] width 15 height 15
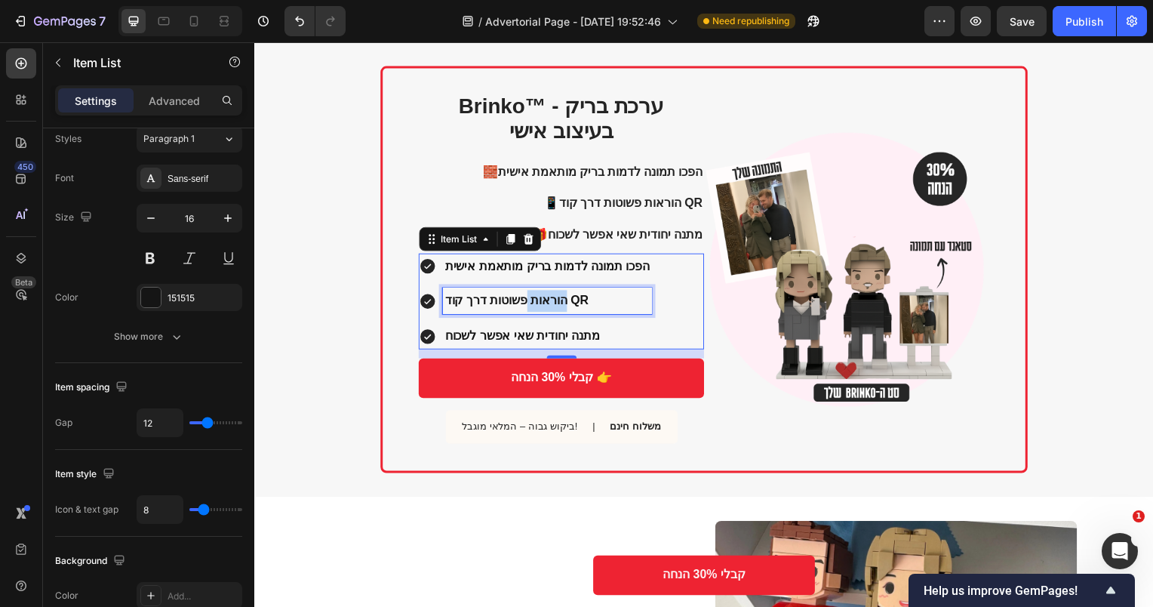
click at [537, 299] on strong "הוראות פשוטות דרך קוד QR" at bounding box center [518, 302] width 145 height 13
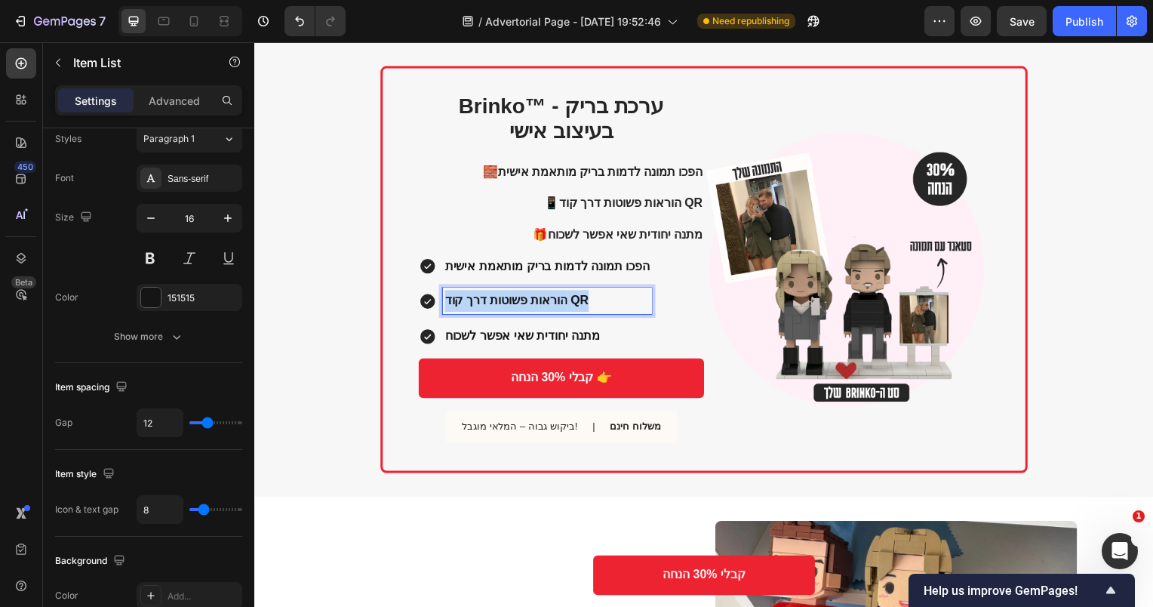
click at [537, 299] on strong "הוראות פשוטות דרך קוד QR" at bounding box center [518, 302] width 145 height 13
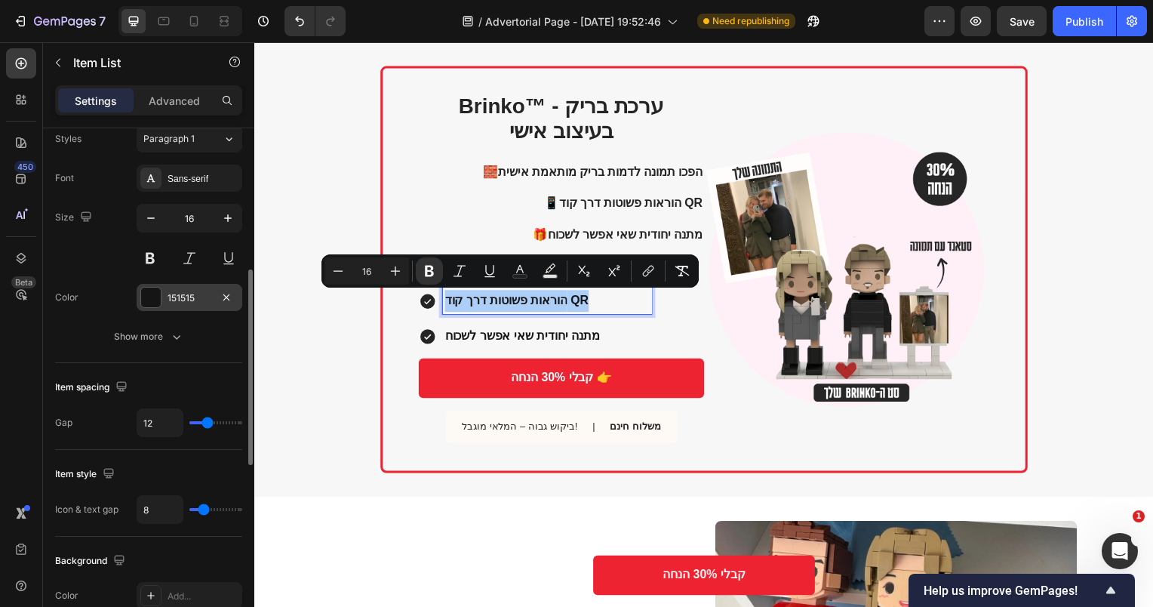
click at [191, 296] on div "151515" at bounding box center [190, 298] width 44 height 14
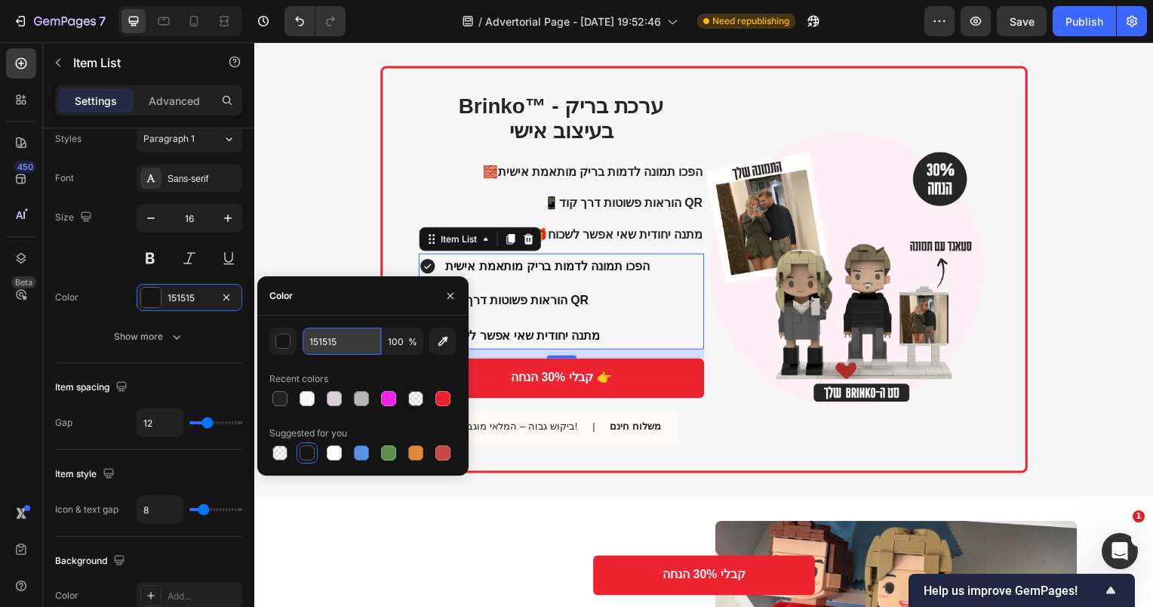
click at [340, 341] on input "151515" at bounding box center [342, 341] width 78 height 27
paste input "242424"
type input "242424"
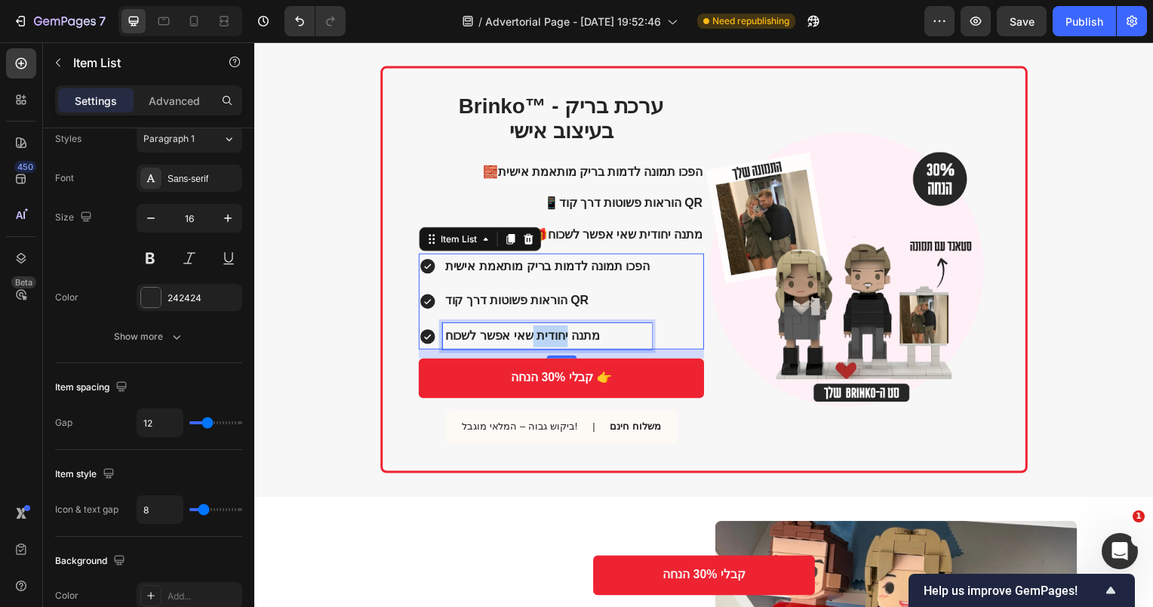
click at [537, 331] on strong "מתנה יחודית שאי אפשר לשכוח" at bounding box center [524, 337] width 156 height 13
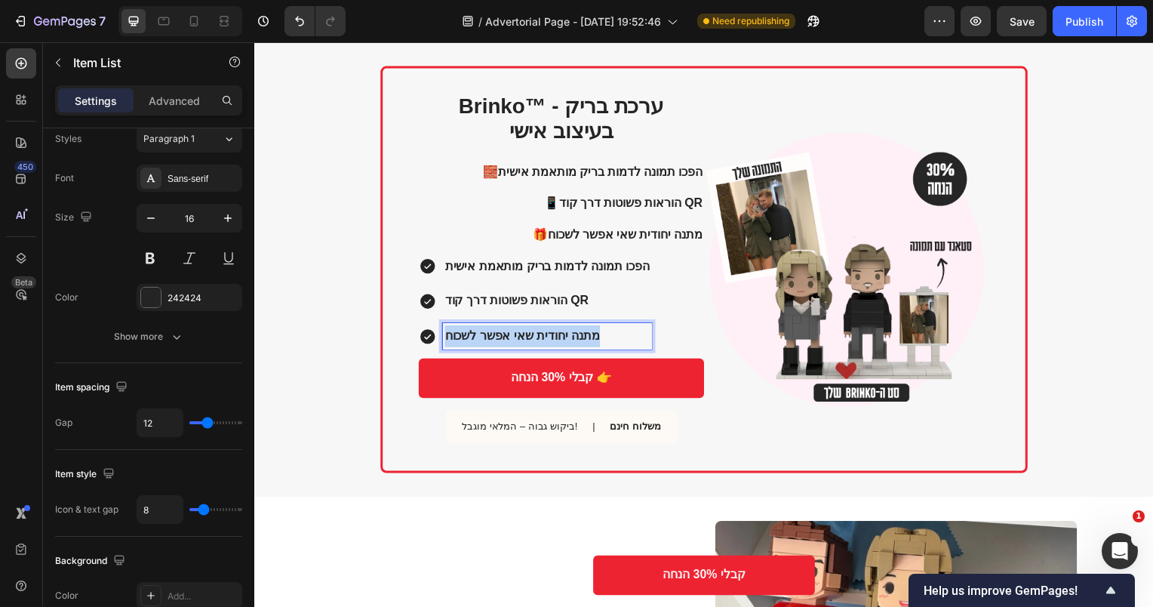
click at [537, 331] on strong "מתנה יחודית שאי אפשר לשכוח" at bounding box center [524, 337] width 156 height 13
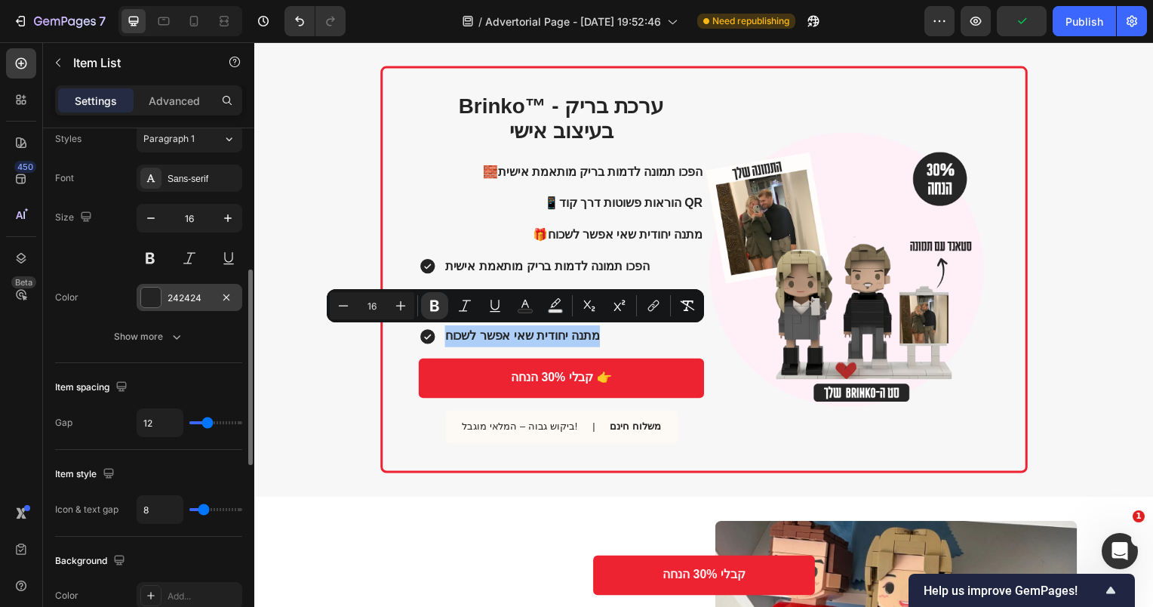
click at [183, 298] on div "242424" at bounding box center [190, 298] width 44 height 14
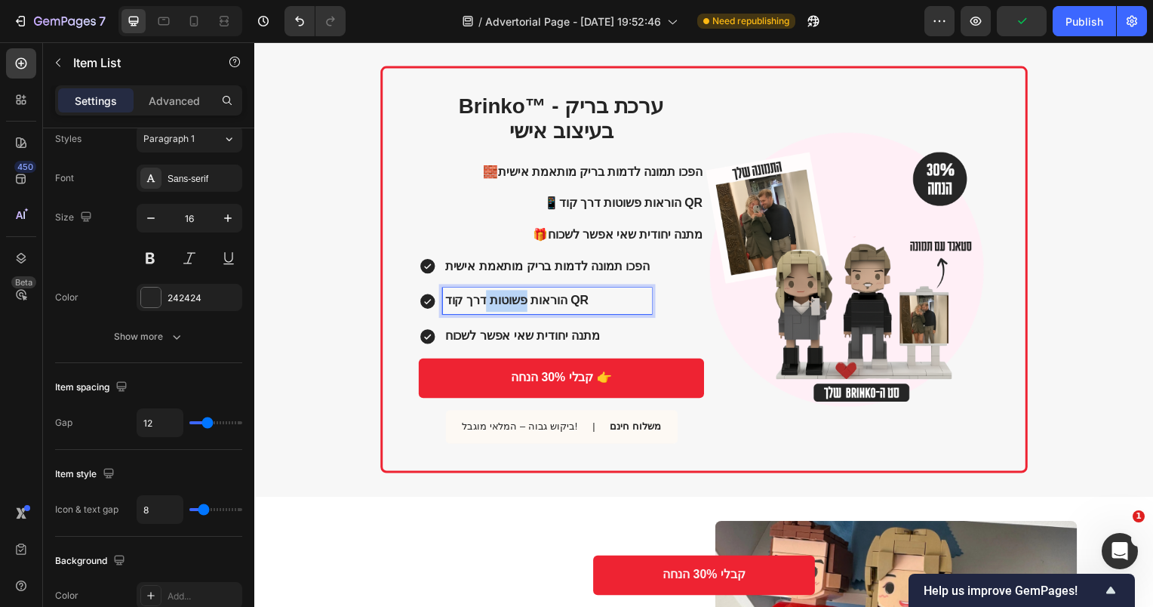
click at [507, 312] on p "הוראות פשוטות דרך קוד QR" at bounding box center [549, 303] width 206 height 22
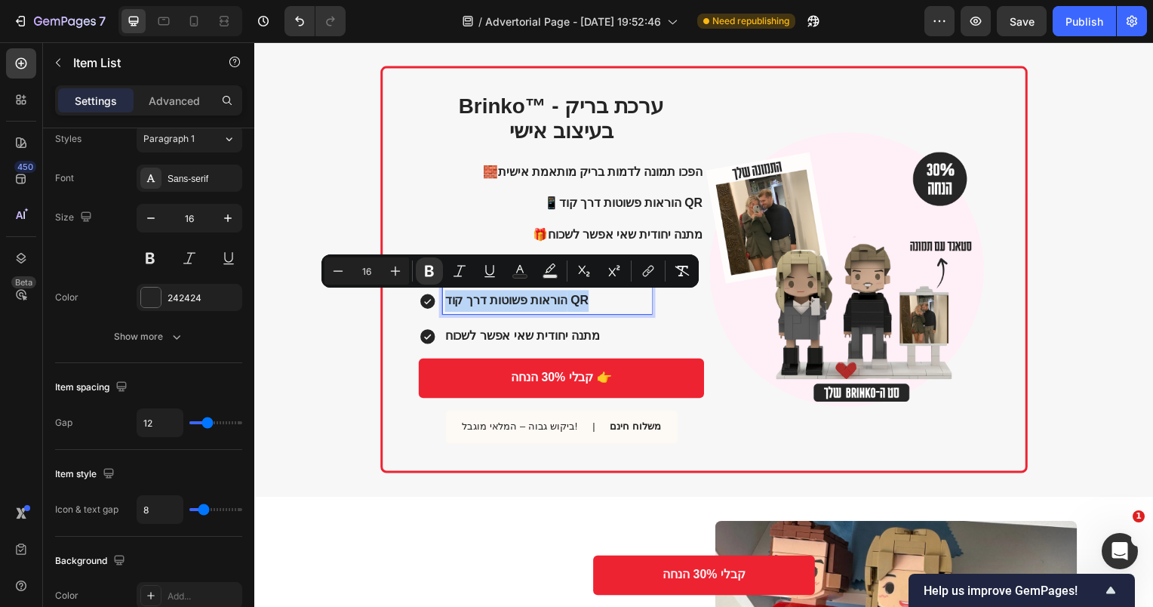
click at [551, 304] on strong "הוראות פשוטות דרך קוד QR" at bounding box center [518, 302] width 145 height 13
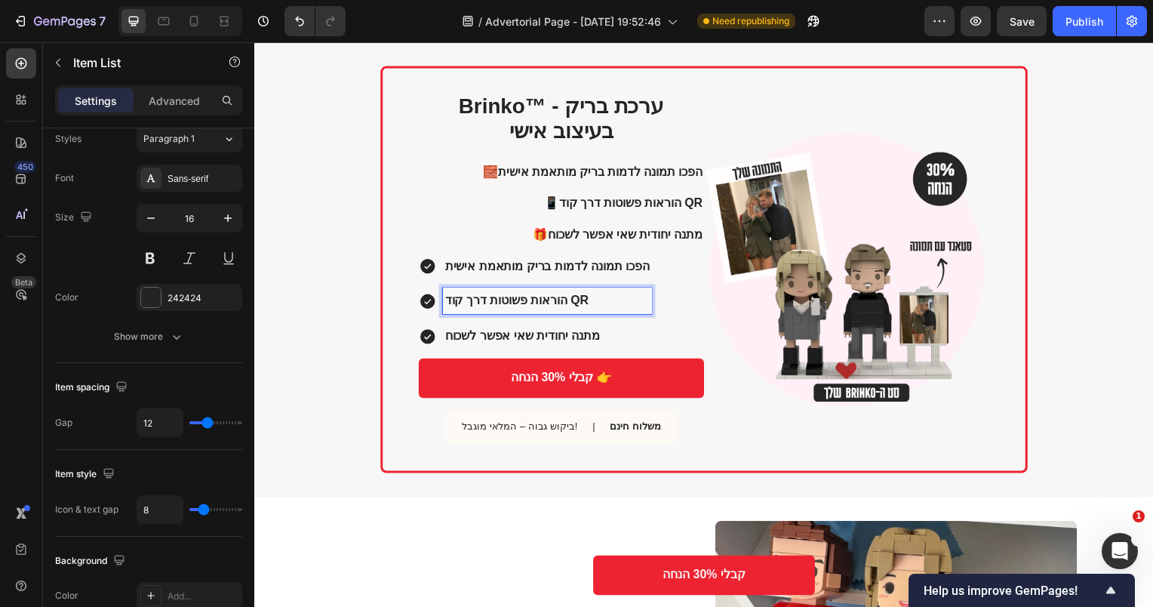
click at [618, 271] on strong "הפכו תמונה לדמות בריק מותאמת אישית" at bounding box center [549, 267] width 206 height 13
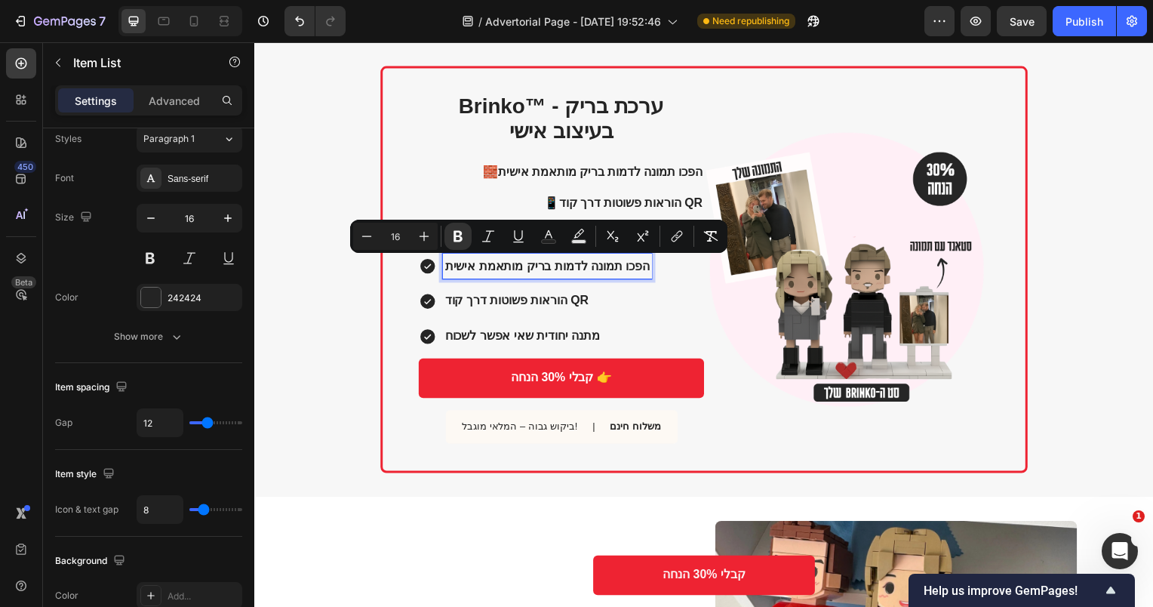
click at [580, 308] on strong "הוראות פשוטות דרך קוד QR" at bounding box center [518, 302] width 145 height 13
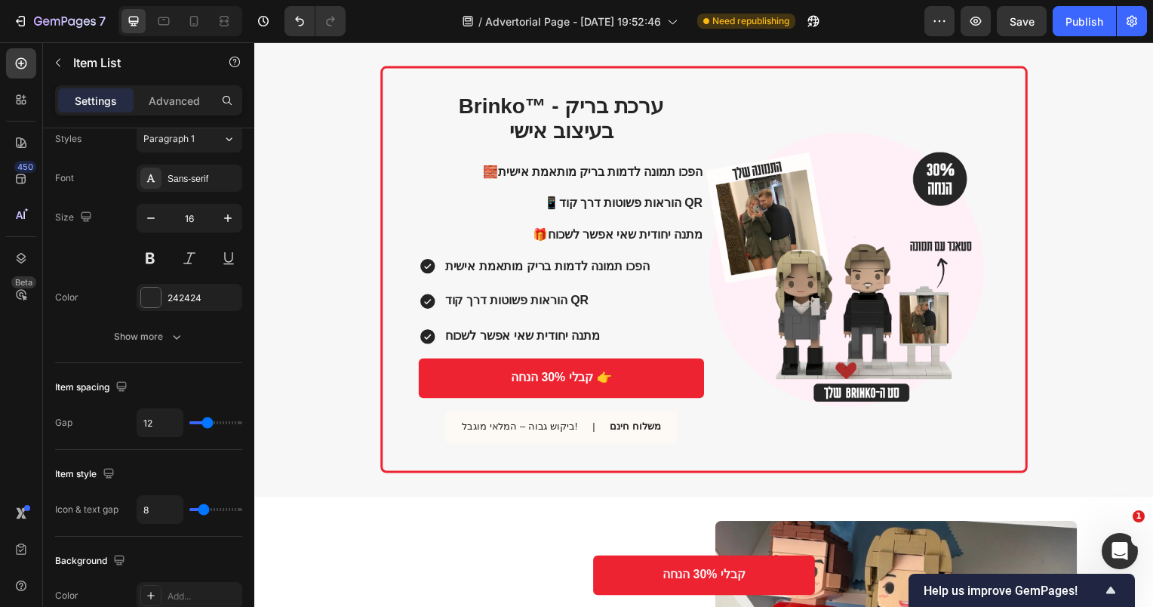
click at [683, 319] on div "הפכו תמונה לדמות בריק מותאמת אישית הוראות פשוטות דרך קוד QR מתנה יחודית שאי אפש…" at bounding box center [564, 303] width 288 height 97
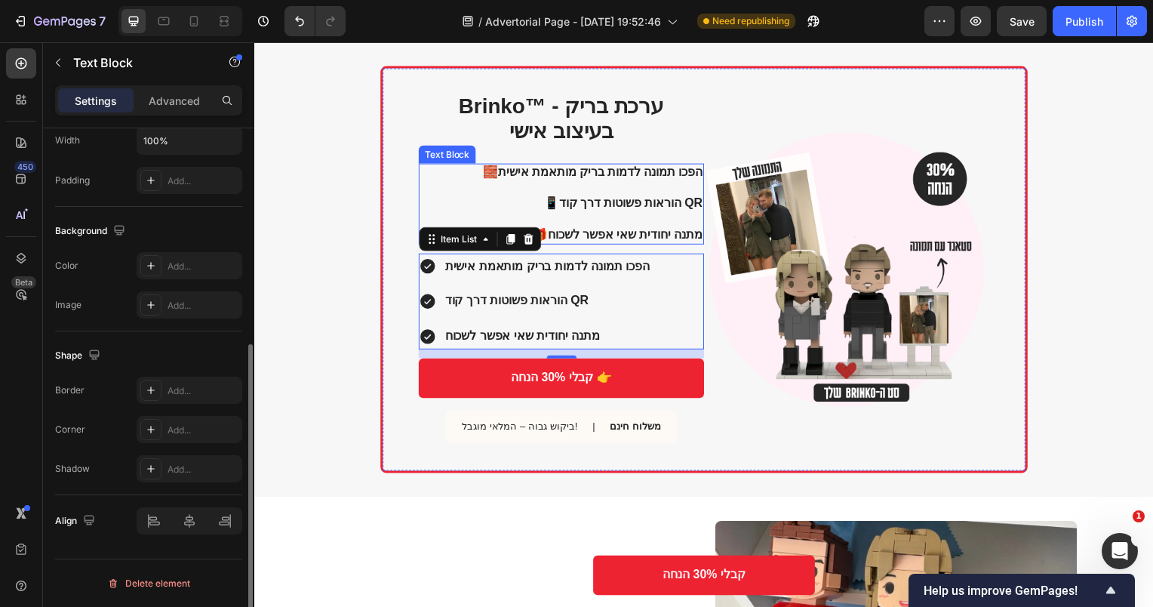
click at [626, 224] on p "🧱 הפכו תמונה לדמות בריק מותאמת אישית 📱 הוראות פשוטות דרך קוד QR 🎁 מתנה יחודית ש…" at bounding box center [563, 205] width 286 height 78
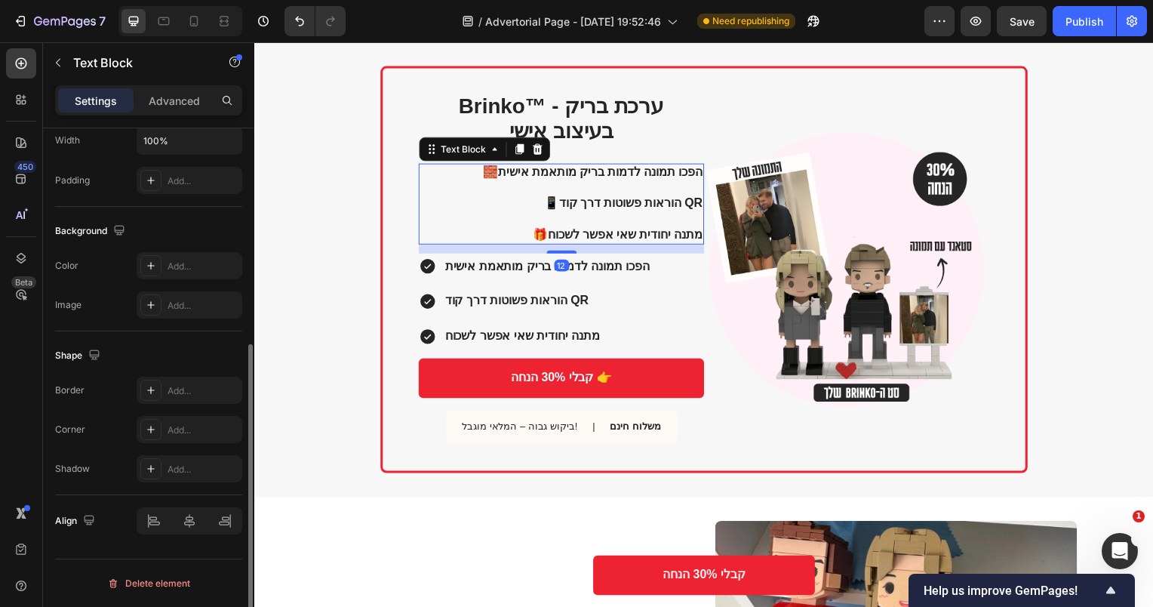
scroll to position [0, 0]
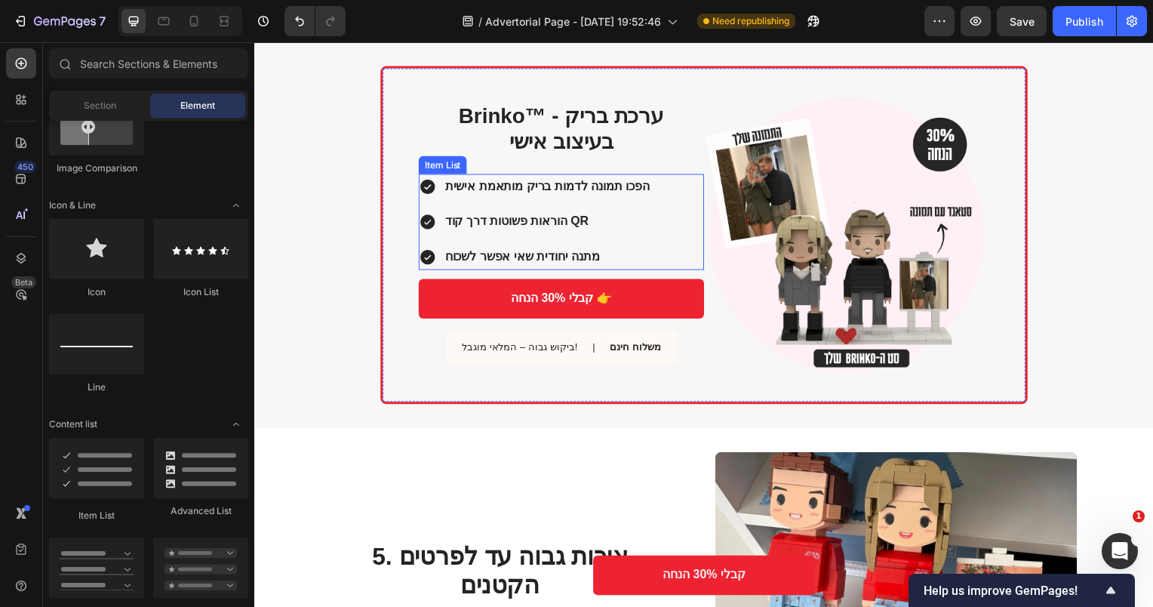
click at [612, 229] on p "הוראות פשוטות דרך קוד QR" at bounding box center [549, 223] width 206 height 22
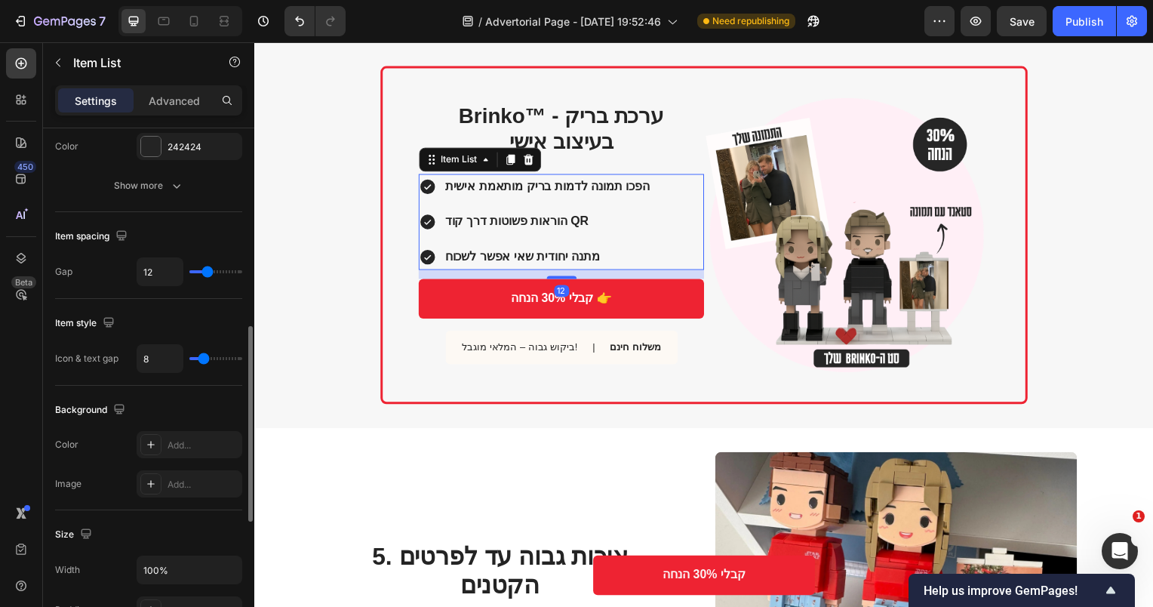
scroll to position [869, 0]
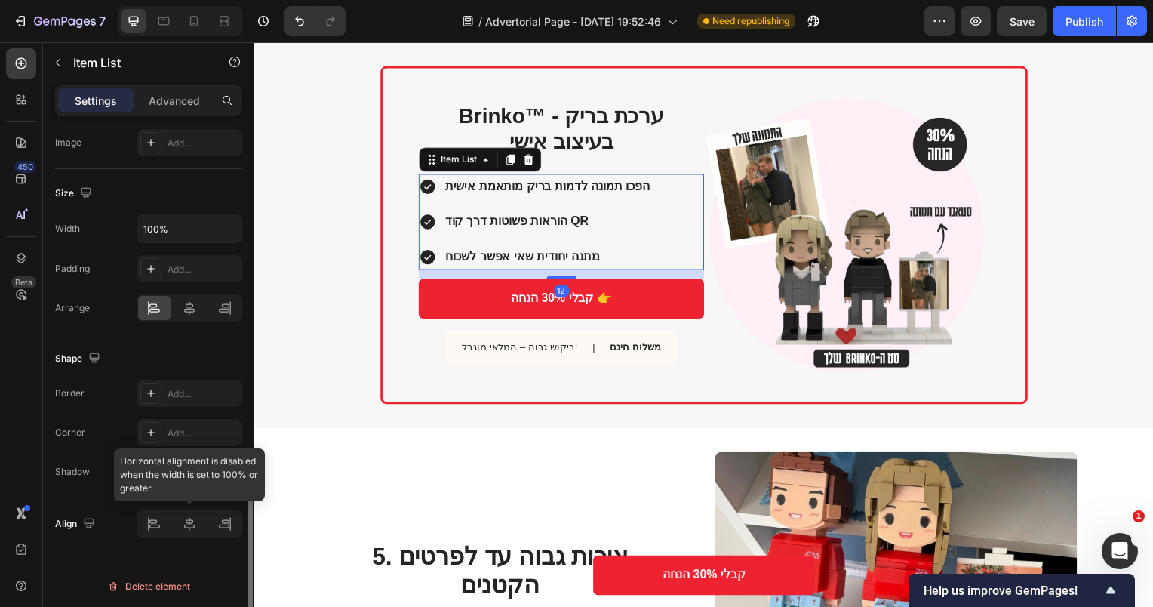
click at [226, 522] on div at bounding box center [190, 523] width 106 height 27
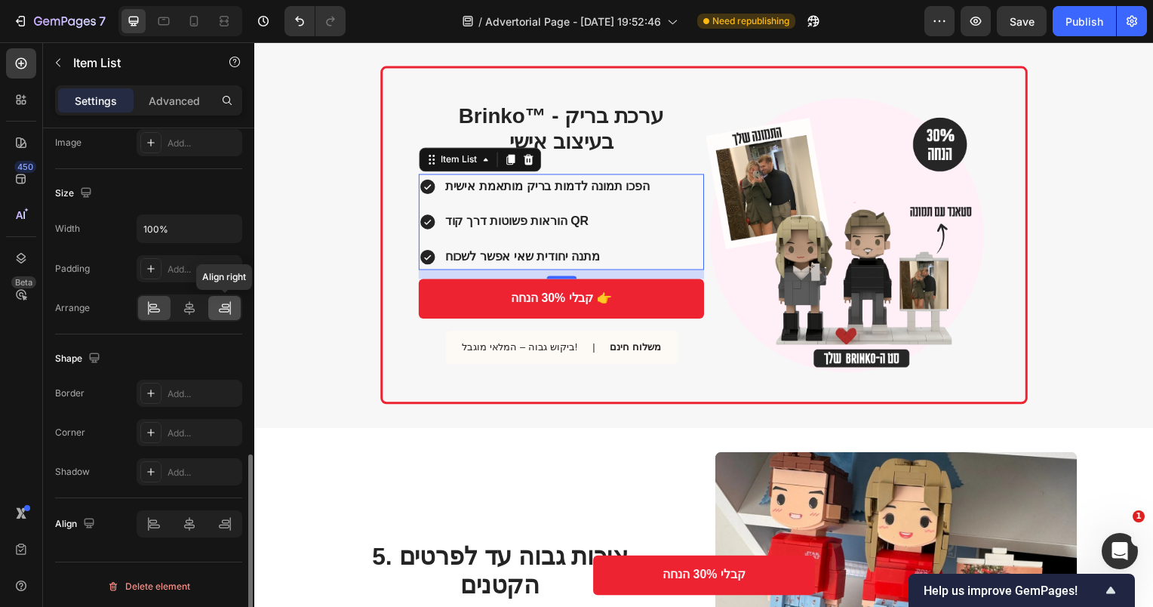
click at [223, 311] on icon at bounding box center [224, 307] width 15 height 15
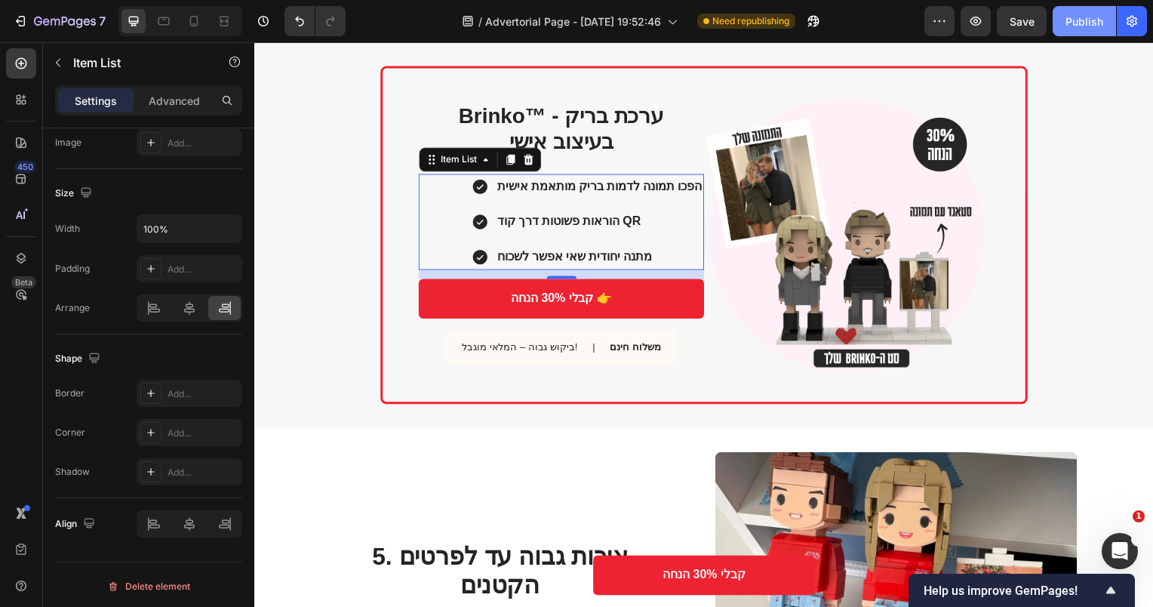
click at [1080, 26] on div "Publish" at bounding box center [1085, 22] width 38 height 16
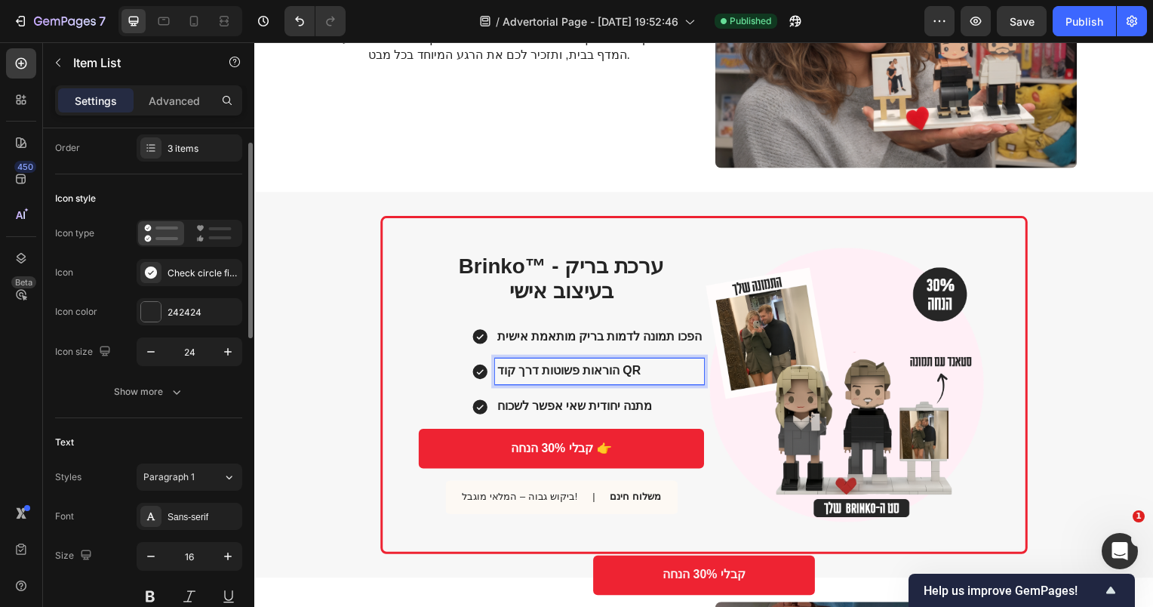
scroll to position [0, 0]
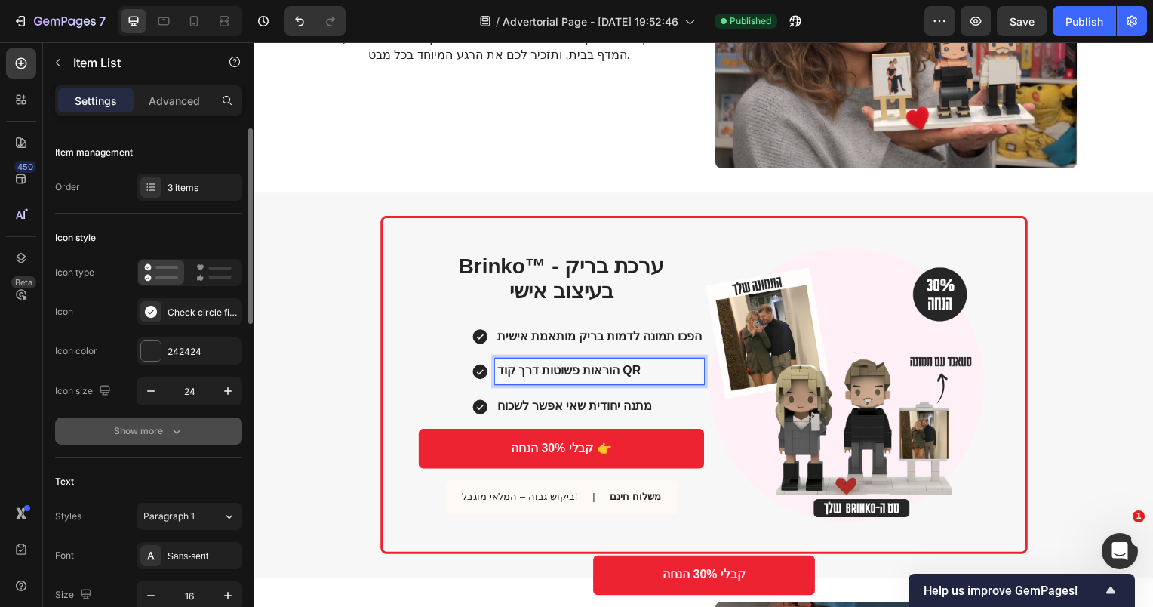
click at [166, 434] on div "Show more" at bounding box center [149, 430] width 70 height 15
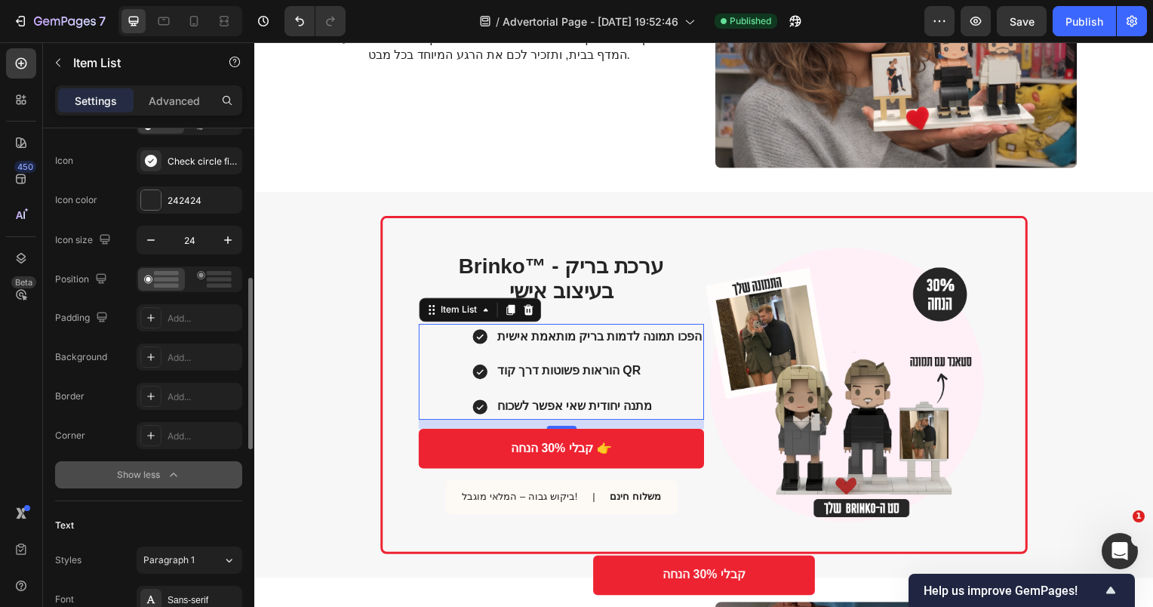
scroll to position [226, 0]
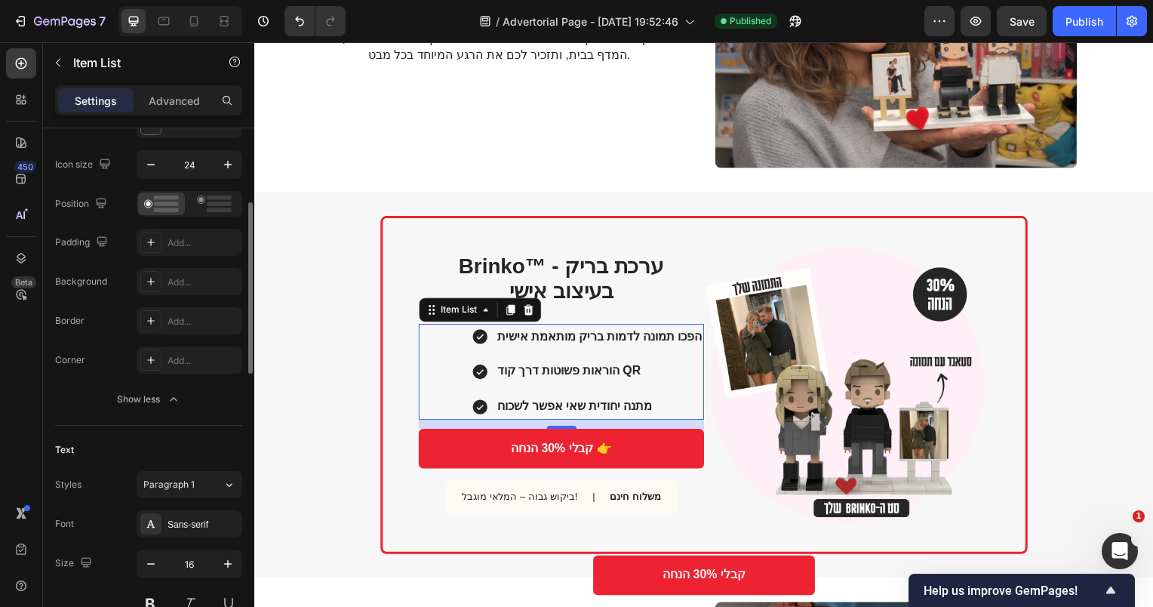
click at [171, 404] on icon "button" at bounding box center [173, 399] width 15 height 15
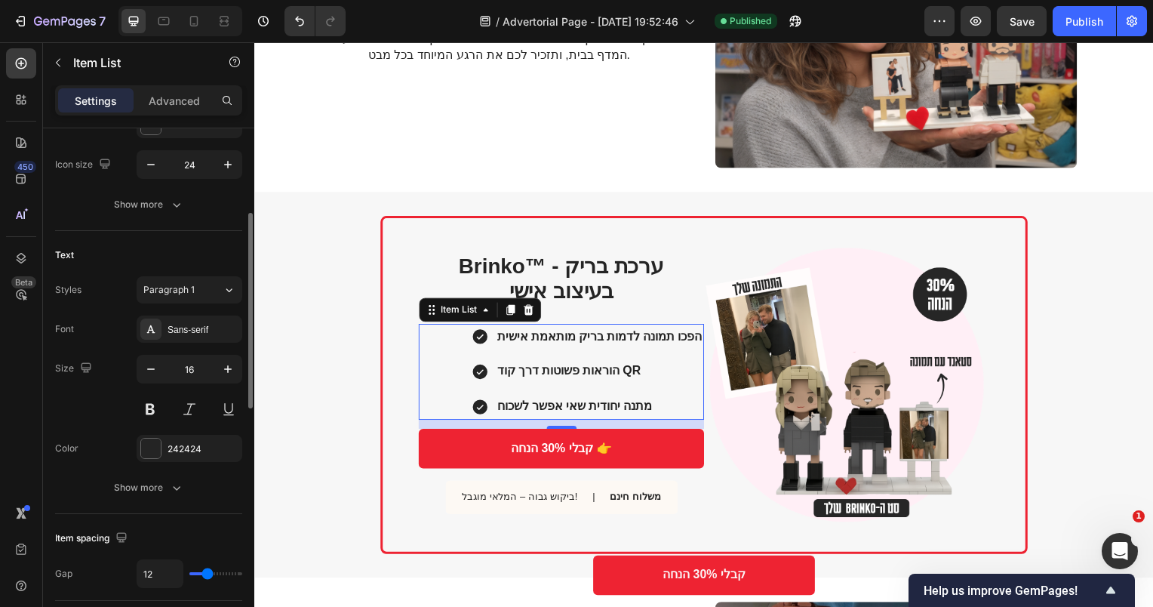
scroll to position [0, 0]
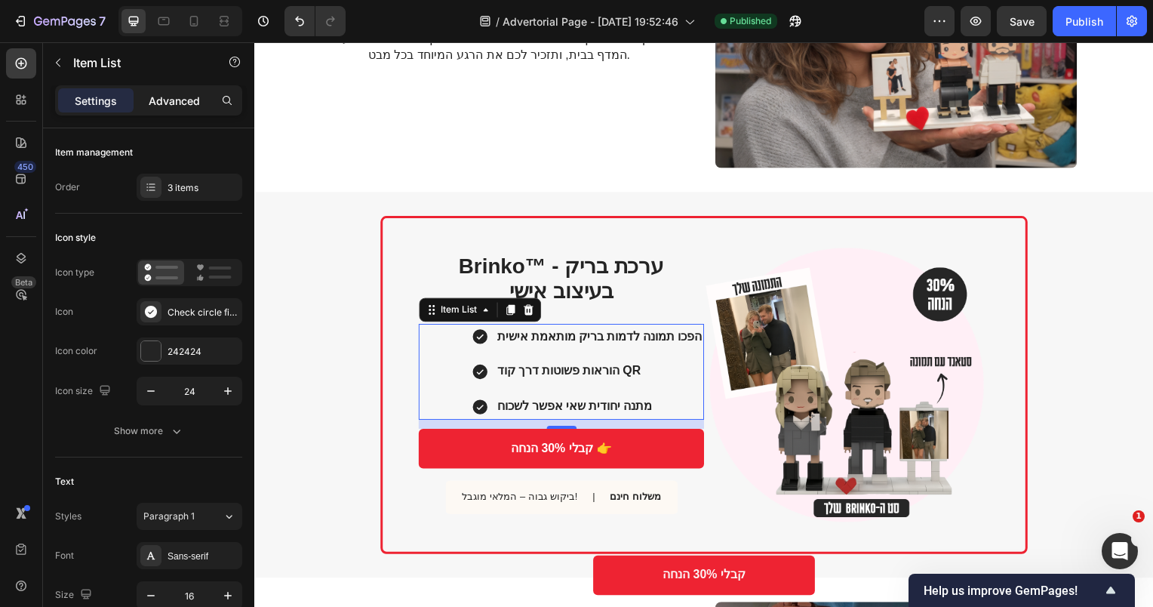
click at [163, 99] on p "Advanced" at bounding box center [174, 101] width 51 height 16
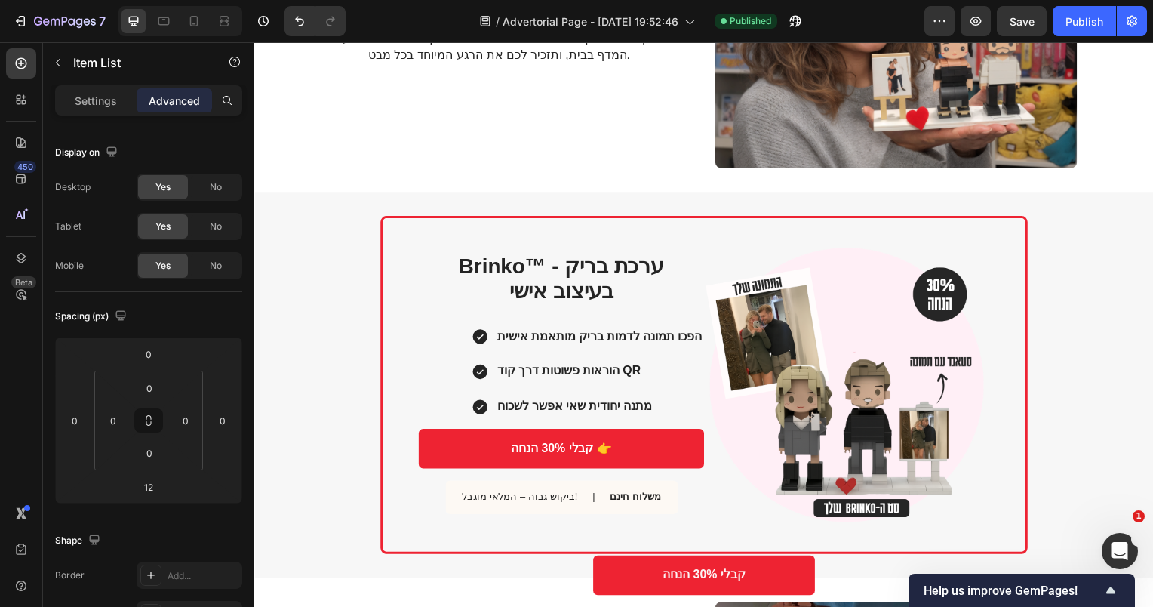
click at [552, 363] on p "הוראות פשוטות דרך קוד QR" at bounding box center [602, 374] width 206 height 22
click at [105, 97] on p "Settings" at bounding box center [96, 101] width 42 height 16
type input "8"
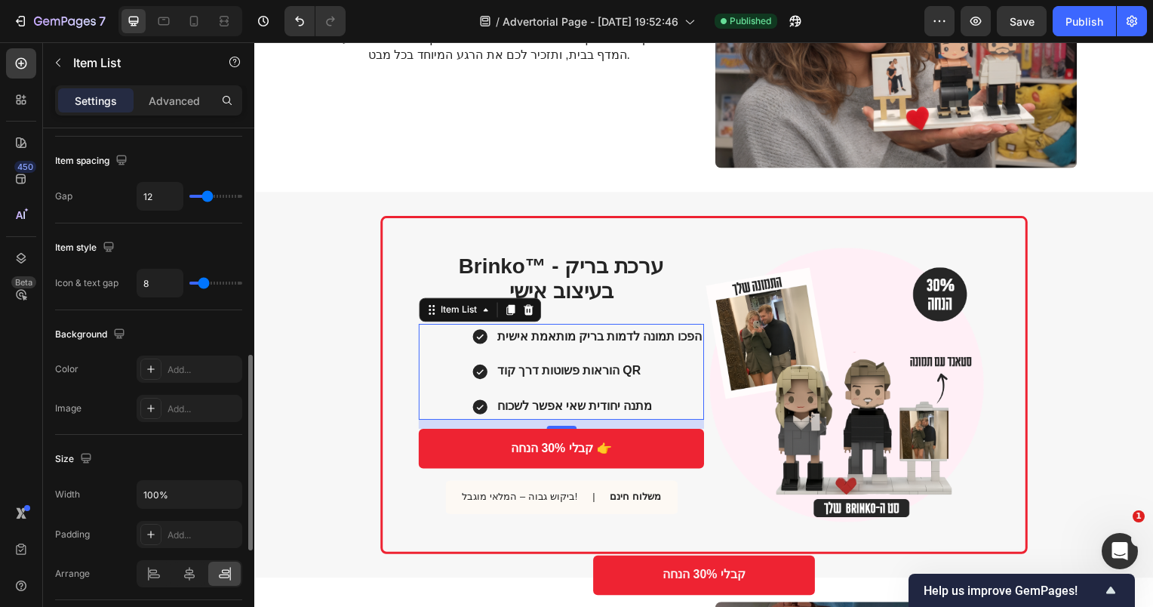
scroll to position [869, 0]
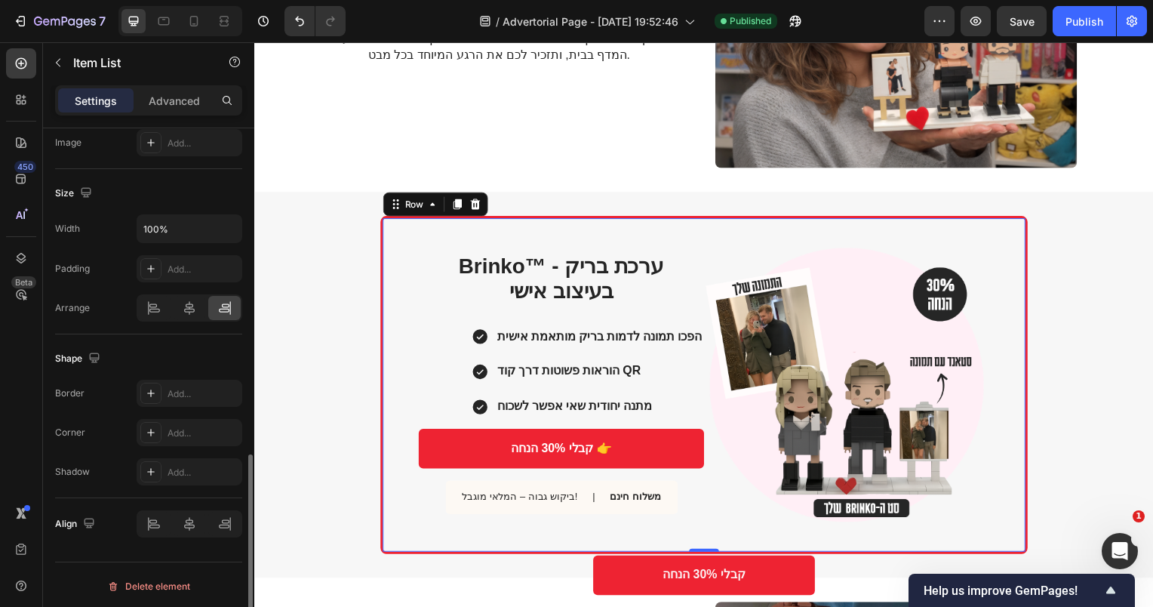
click at [405, 388] on div "Brinko™ - ערכת בריק בעיצוב אישי Heading הפכו תמונה לדמות בריק מותאמת אישית הורא…" at bounding box center [707, 387] width 652 height 340
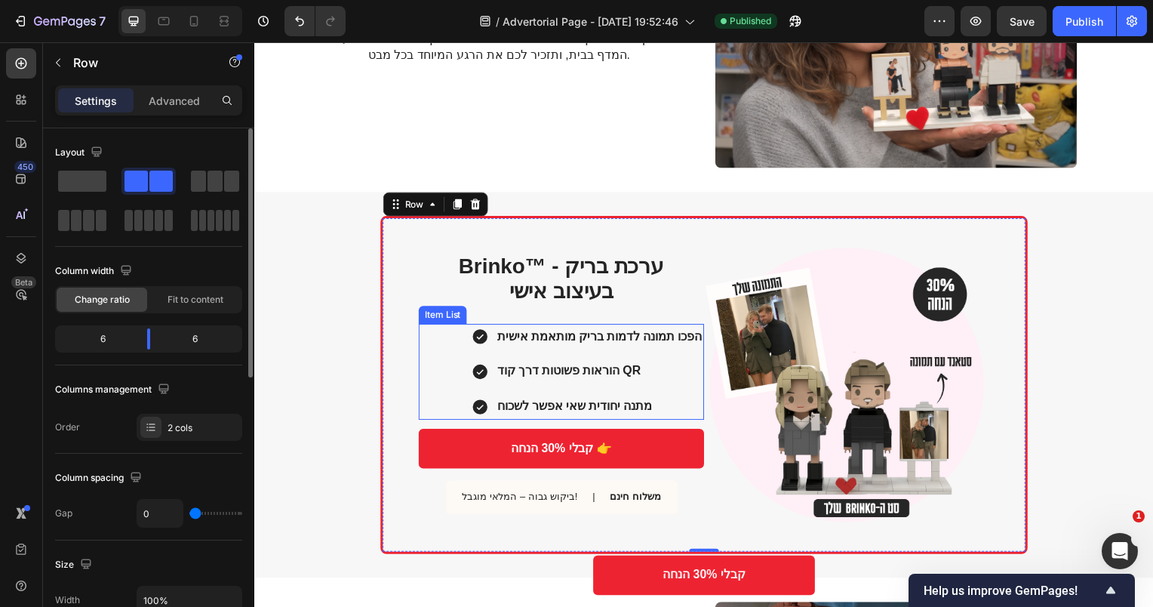
click at [439, 383] on div "הפכו תמונה לדמות בריק מותאמת אישית הוראות פשוטות דרך קוד QR מתנה יחודית שאי אפש…" at bounding box center [564, 374] width 288 height 97
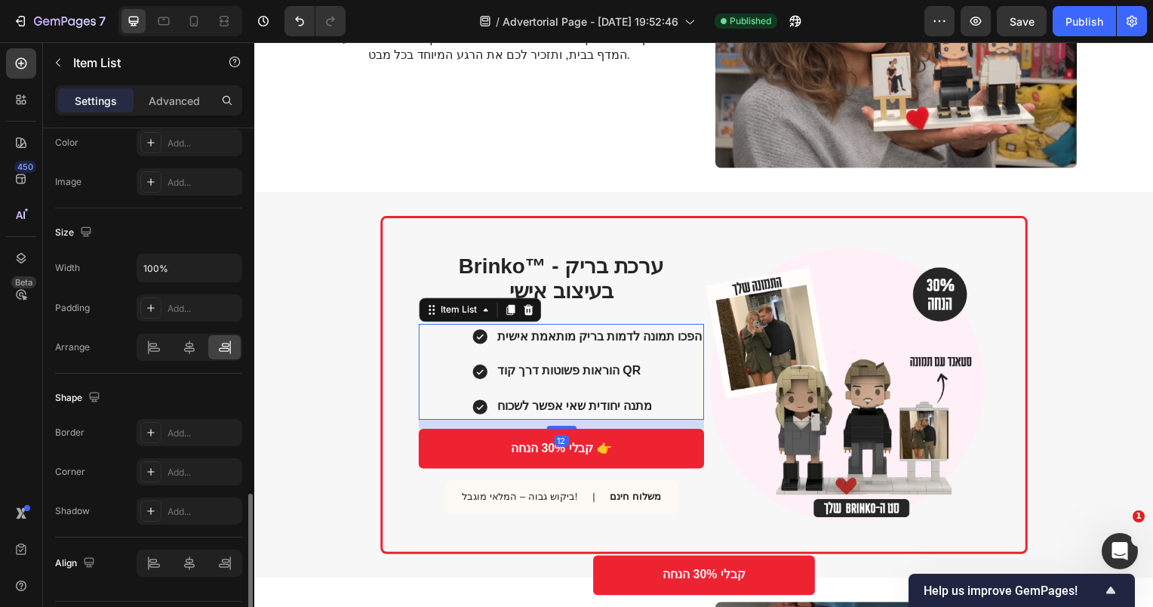
scroll to position [869, 0]
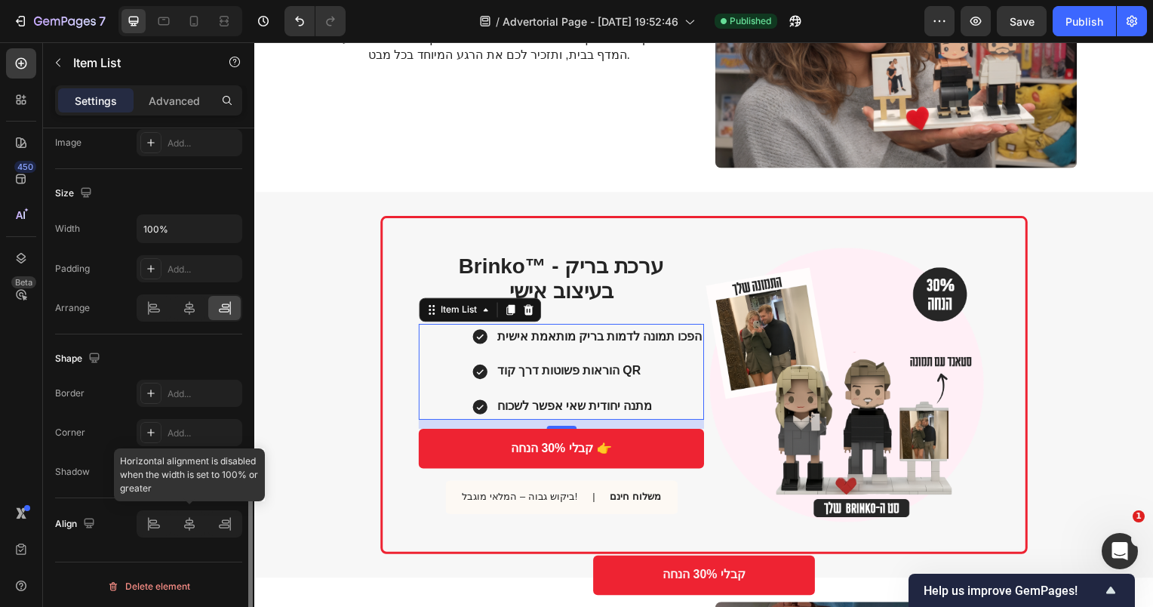
click at [226, 521] on div at bounding box center [190, 523] width 106 height 27
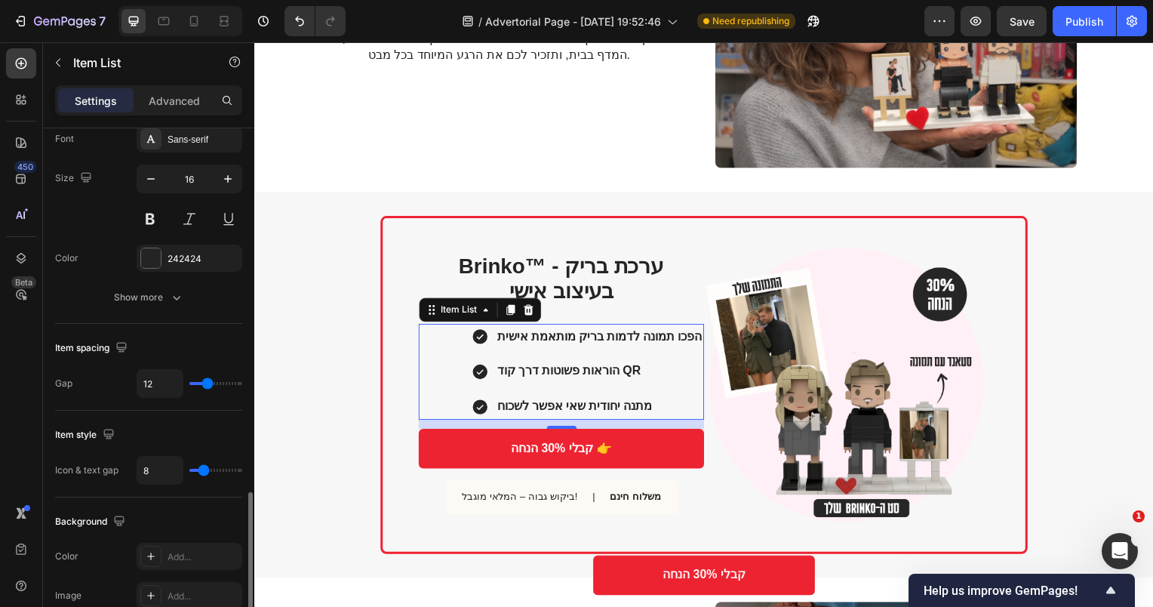
scroll to position [341, 0]
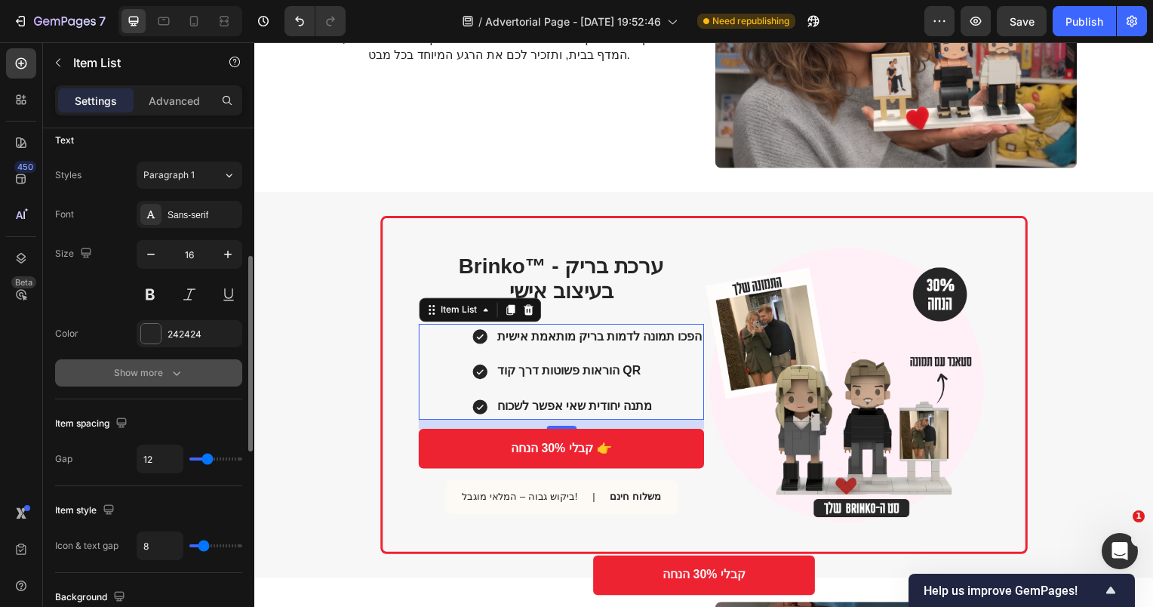
click at [165, 380] on button "Show more" at bounding box center [148, 372] width 187 height 27
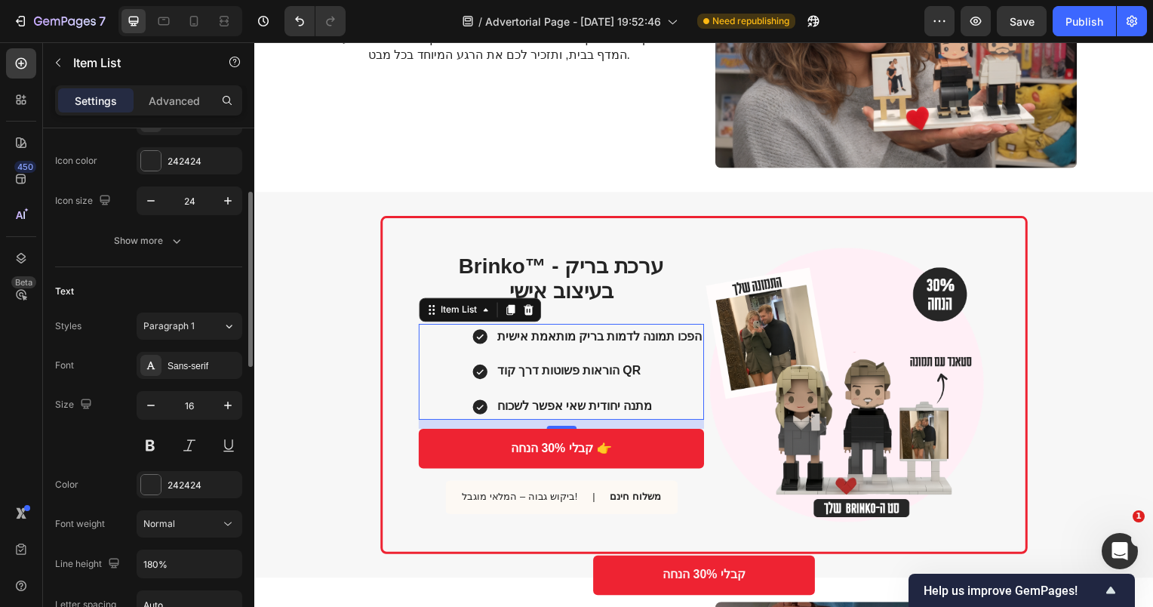
scroll to position [115, 0]
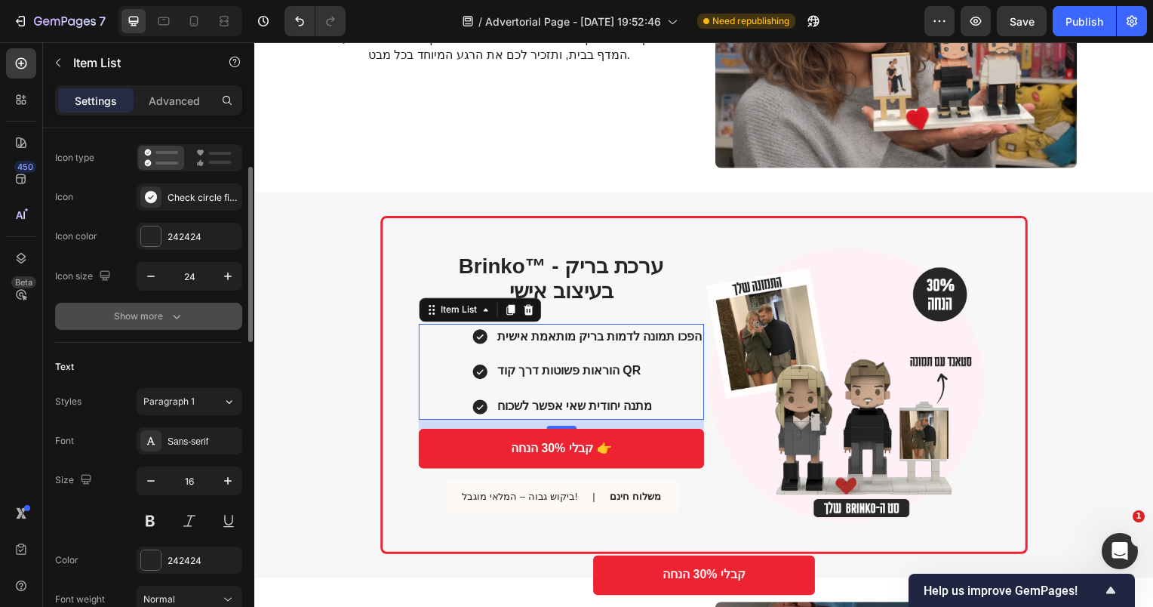
click at [158, 311] on div "Show more" at bounding box center [149, 316] width 70 height 15
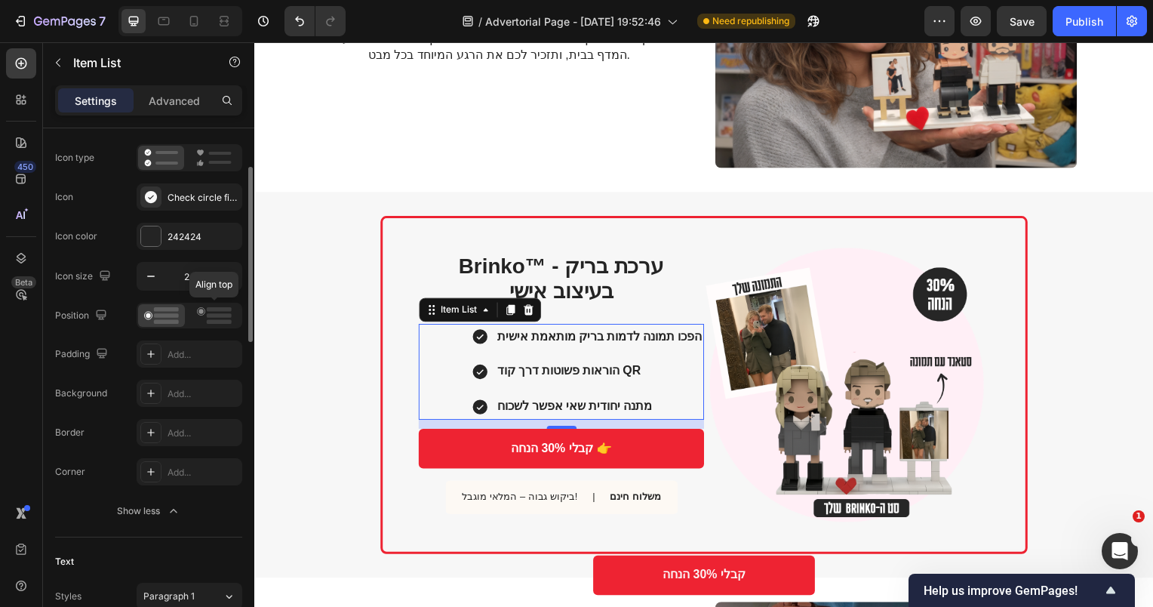
scroll to position [0, 0]
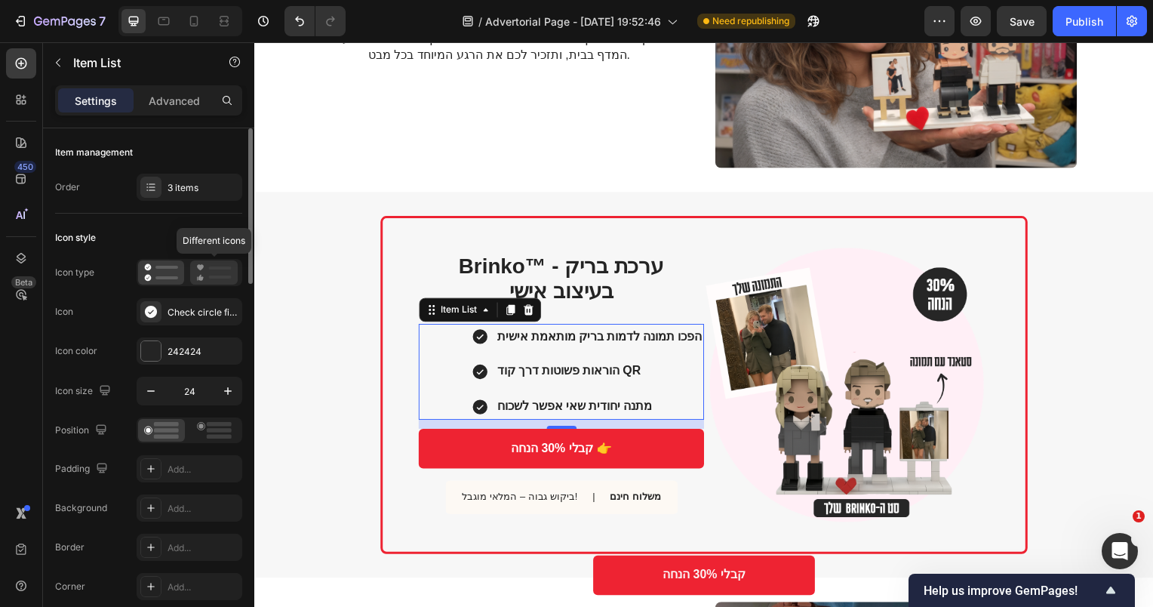
click at [213, 266] on rect at bounding box center [220, 267] width 23 height 3
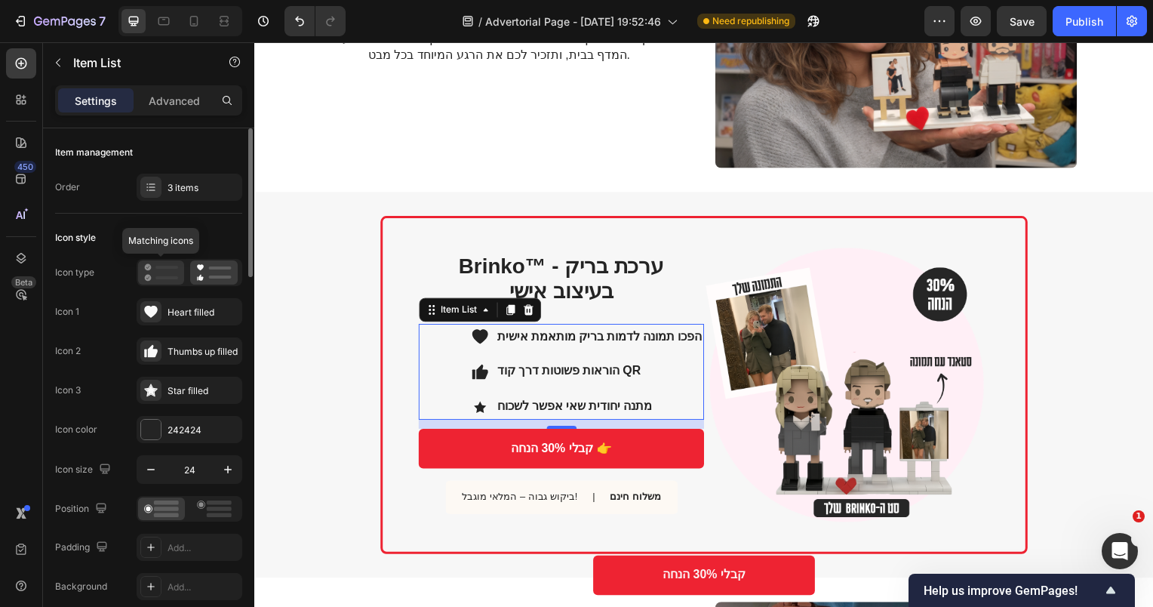
click at [174, 267] on rect at bounding box center [166, 267] width 23 height 3
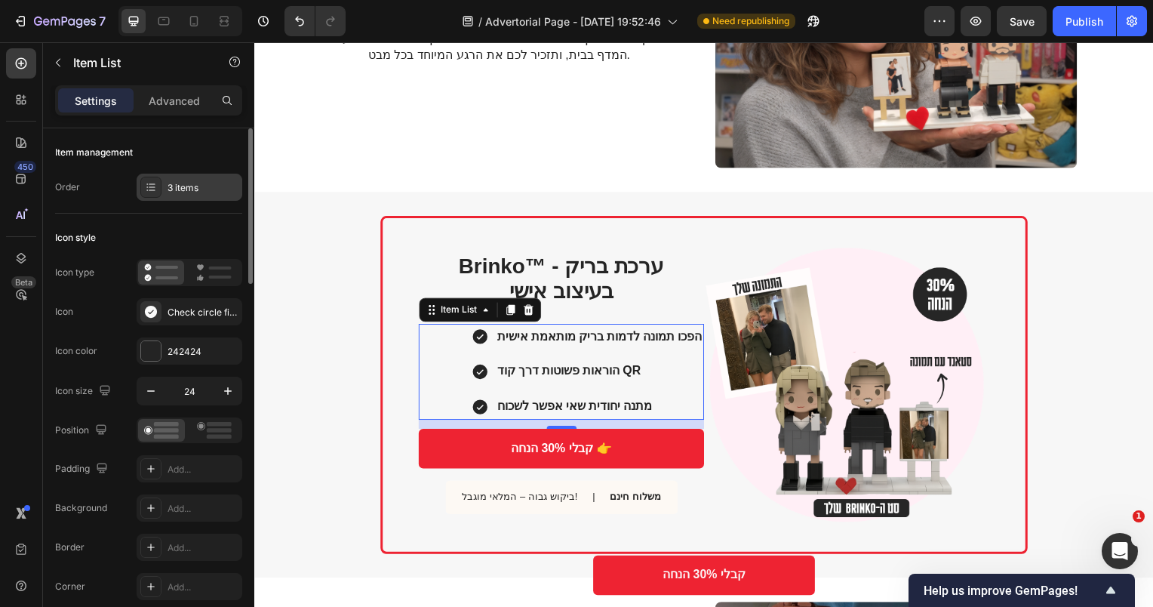
click at [189, 197] on div "3 items" at bounding box center [190, 187] width 106 height 27
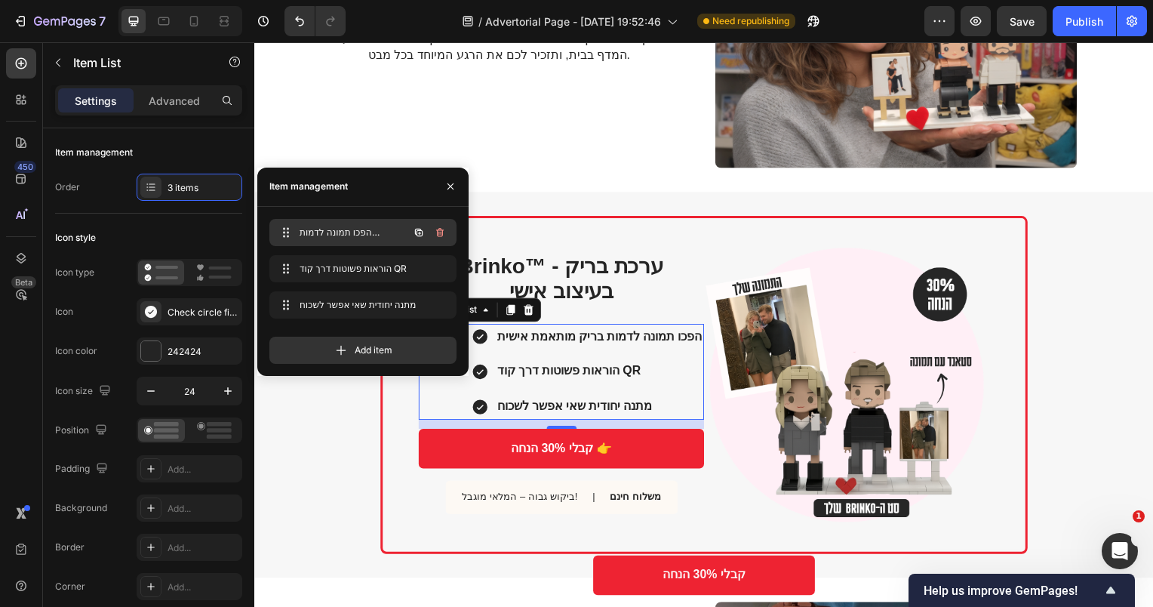
click at [341, 229] on span "הפכו תמונה לדמות בריק מותאמת אישית" at bounding box center [342, 233] width 85 height 14
click at [348, 235] on span "הפכו תמונה לדמות בריק מותאמת אישית" at bounding box center [342, 233] width 85 height 14
click at [348, 237] on span "הפכו תמונה לדמות בריק מותאמת אישית" at bounding box center [342, 233] width 85 height 14
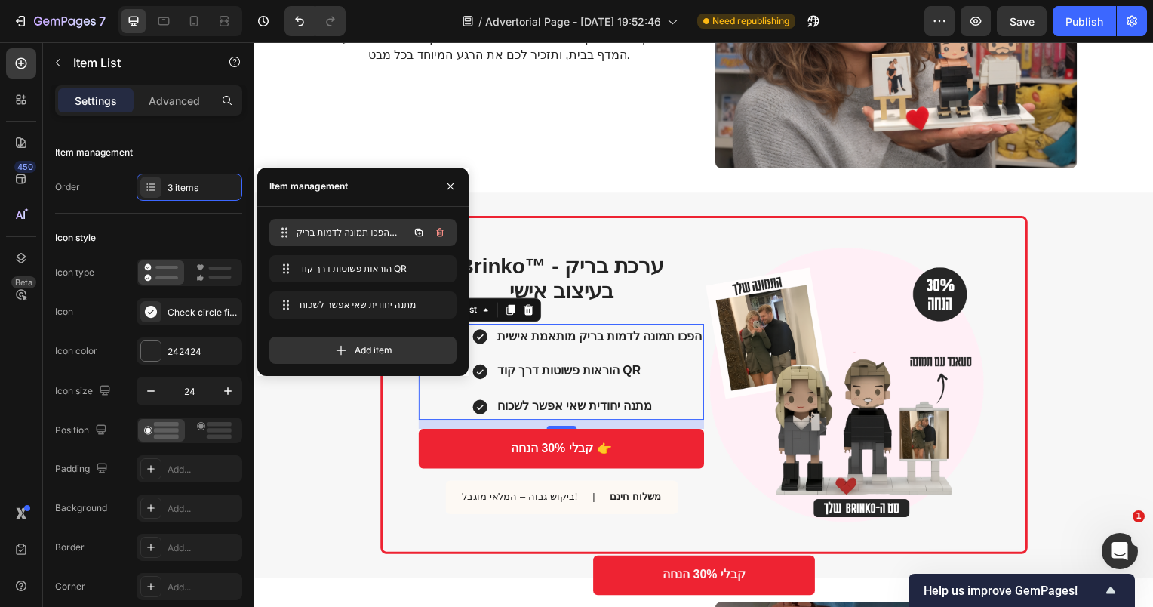
click at [348, 237] on span "הפכו תמונה לדמות בריק מותאמת אישית" at bounding box center [353, 233] width 112 height 14
click at [170, 104] on p "Advanced" at bounding box center [174, 101] width 51 height 16
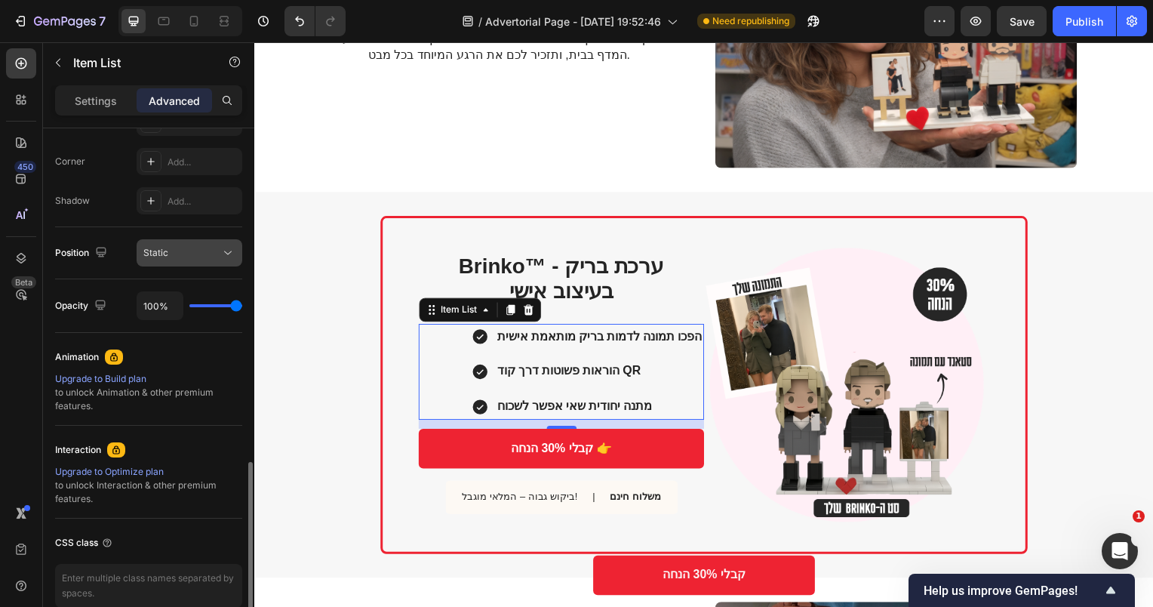
scroll to position [525, 0]
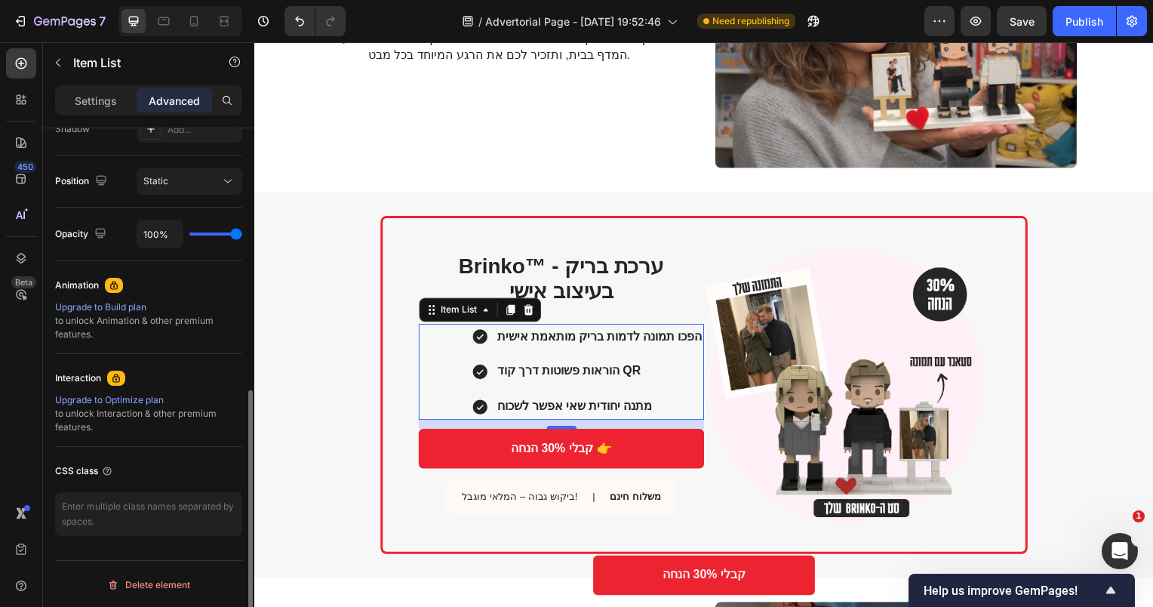
click at [517, 352] on div "הפכו תמונה לדמות בריק מותאמת אישית הוראות פשוטות דרך קוד QR מתנה יחודית שאי אפש…" at bounding box center [589, 374] width 235 height 97
click at [522, 338] on strong "הפכו תמונה לדמות בריק מותאמת אישית" at bounding box center [602, 338] width 206 height 13
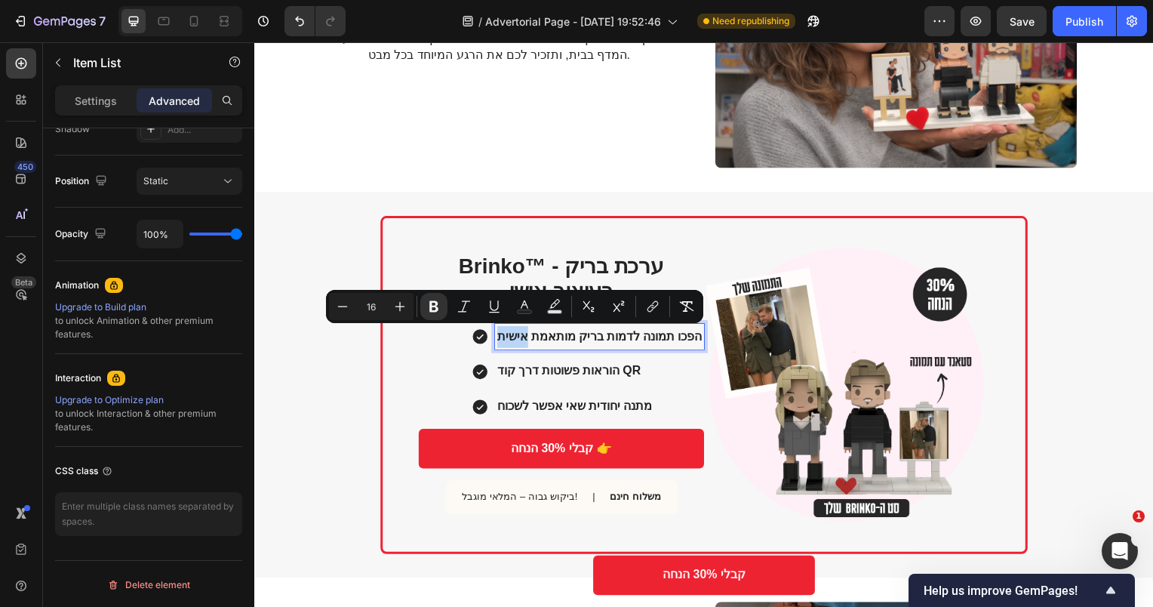
click at [522, 338] on strong "הפכו תמונה לדמות בריק מותאמת אישית" at bounding box center [602, 338] width 206 height 13
click at [125, 103] on div "Settings" at bounding box center [95, 100] width 75 height 24
type input "8"
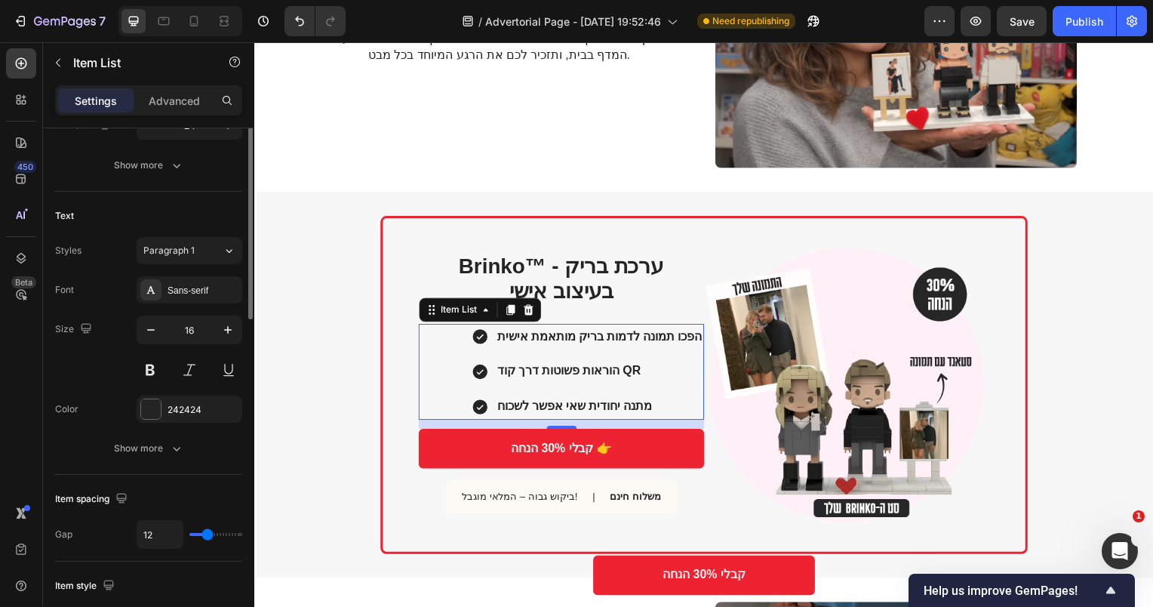
scroll to position [115, 0]
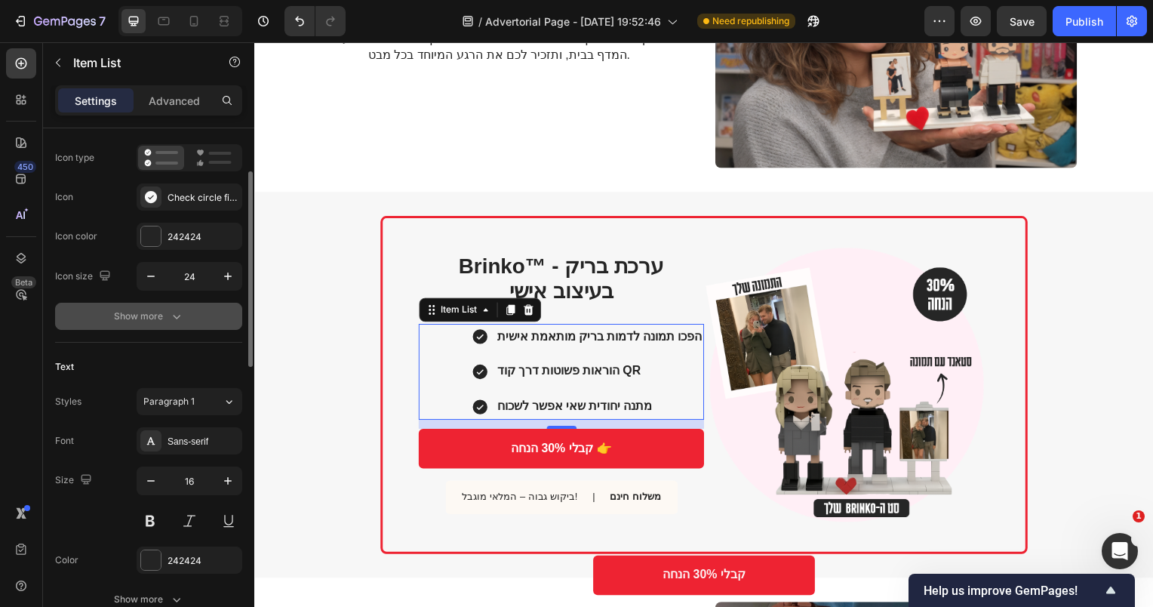
click at [164, 309] on div "Show more" at bounding box center [149, 316] width 70 height 15
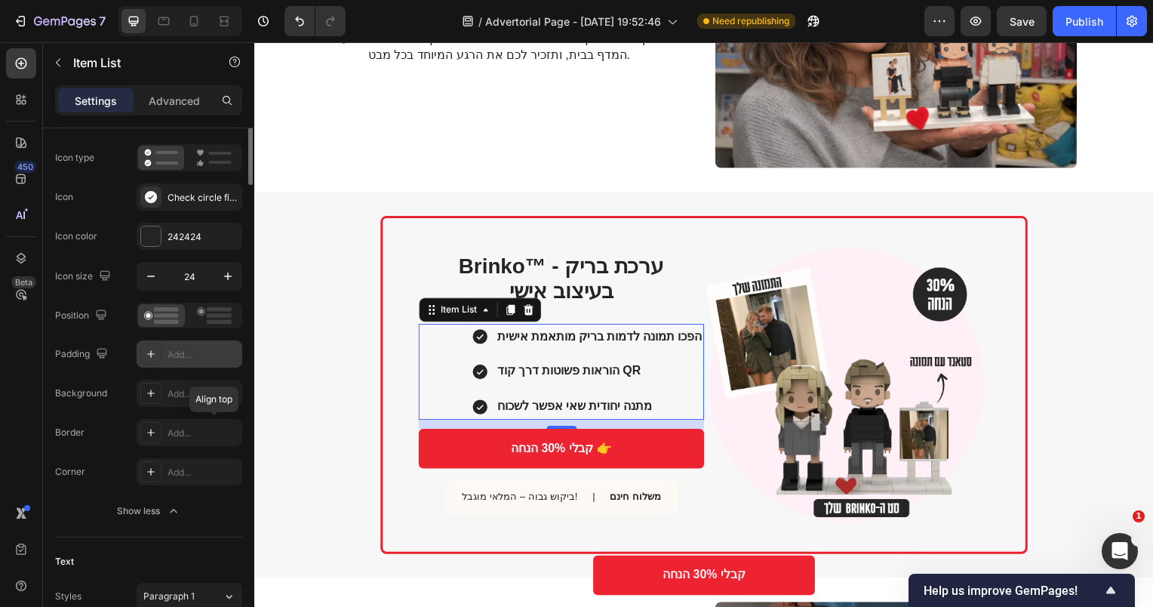
scroll to position [0, 0]
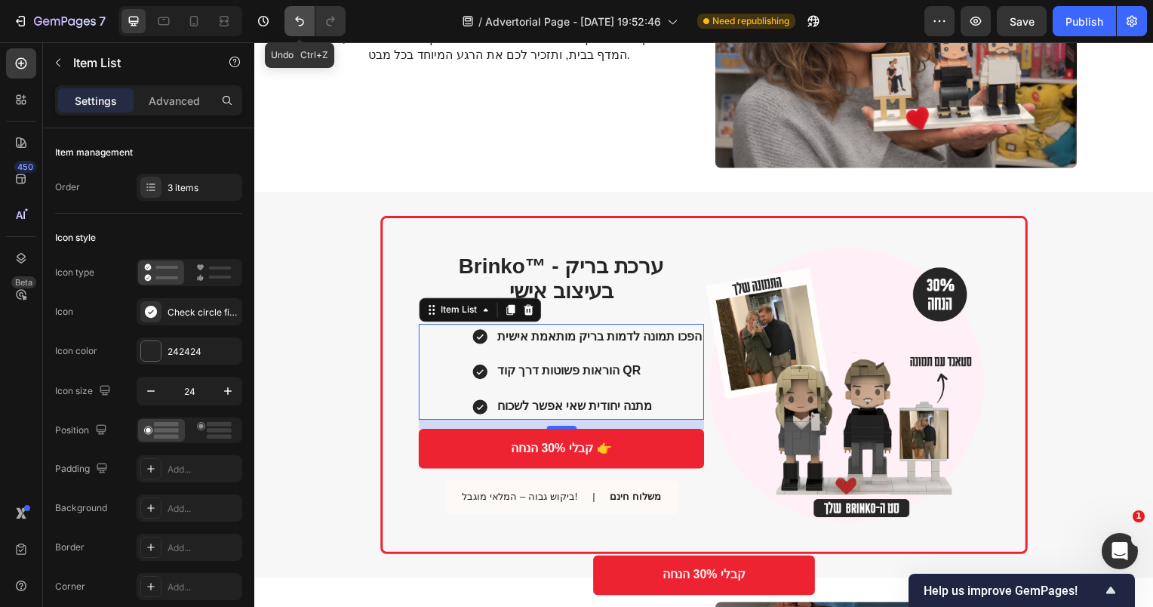
click at [299, 26] on icon "Undo/Redo" at bounding box center [299, 22] width 9 height 10
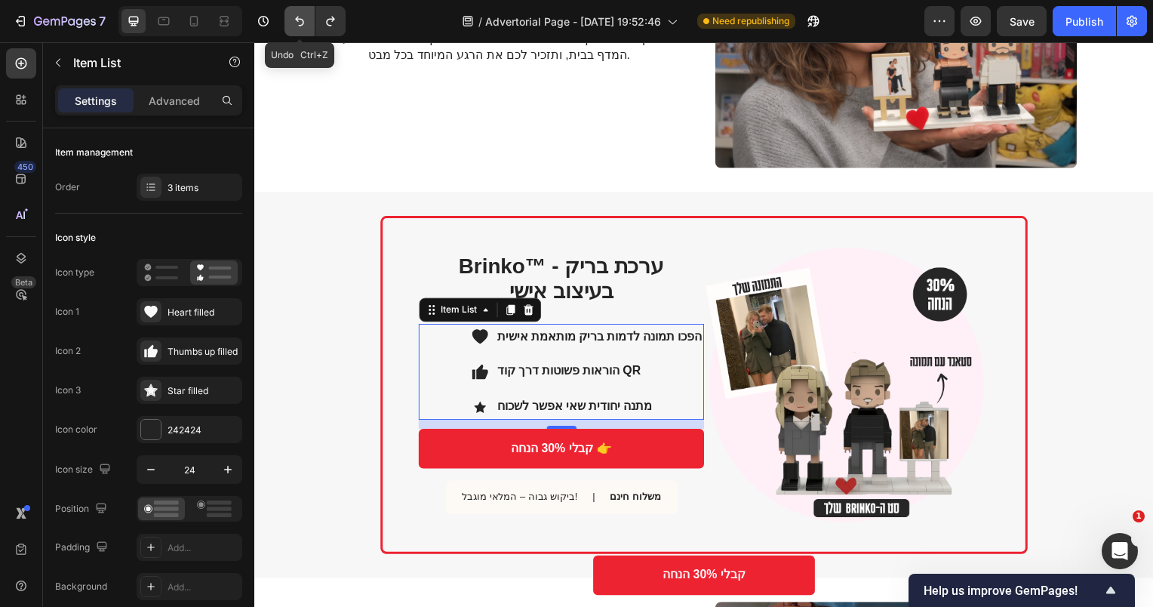
click at [299, 26] on icon "Undo/Redo" at bounding box center [299, 22] width 9 height 10
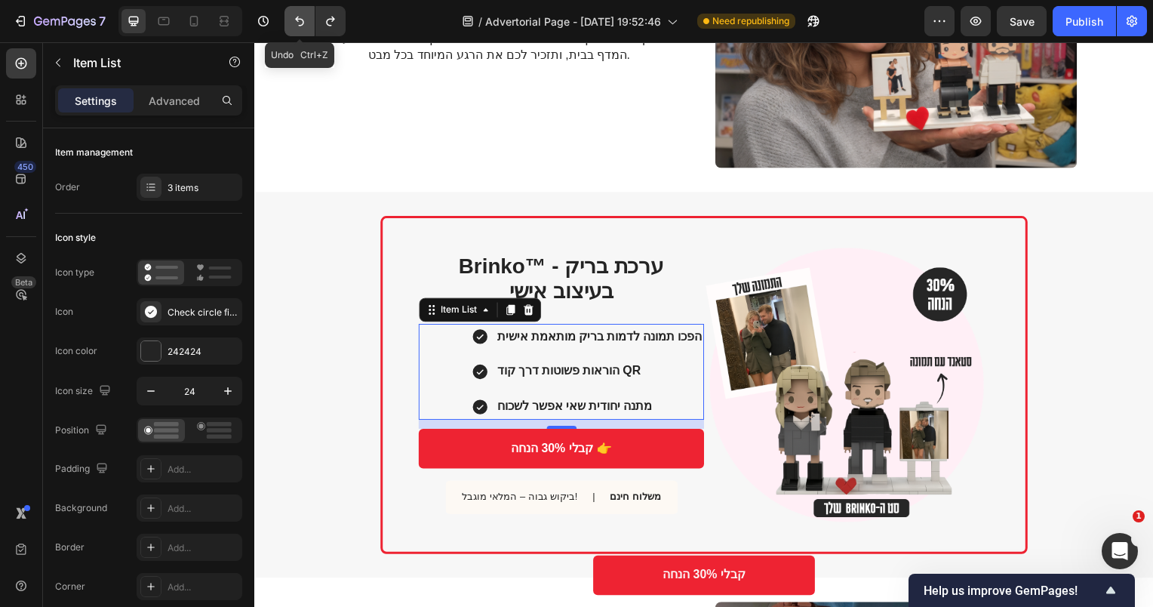
click at [299, 26] on icon "Undo/Redo" at bounding box center [299, 22] width 9 height 10
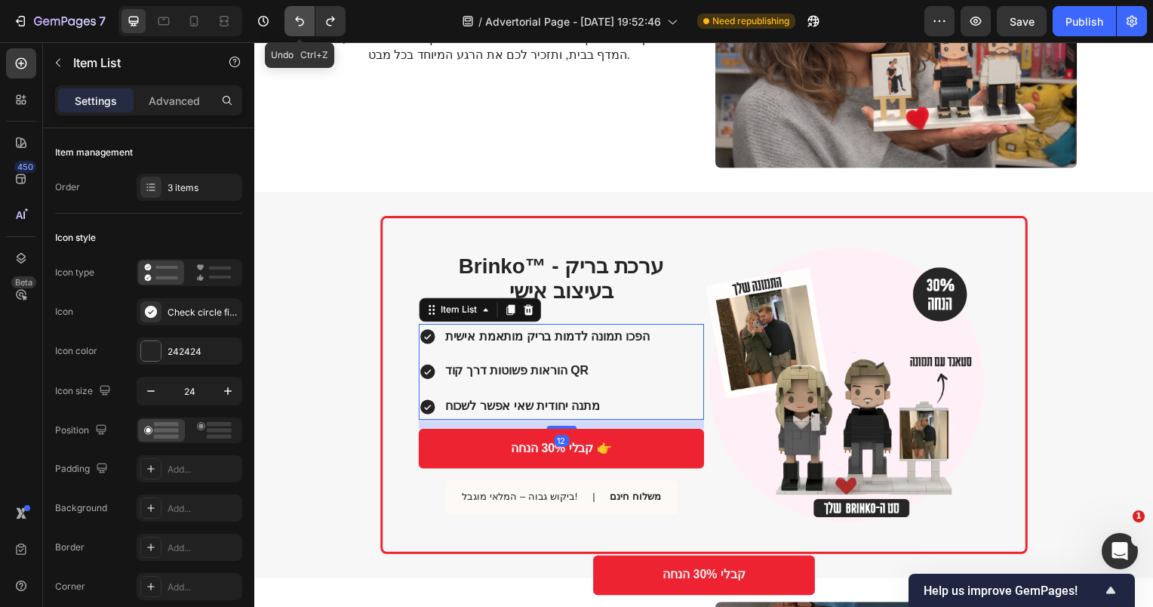
click at [299, 26] on icon "Undo/Redo" at bounding box center [299, 22] width 9 height 10
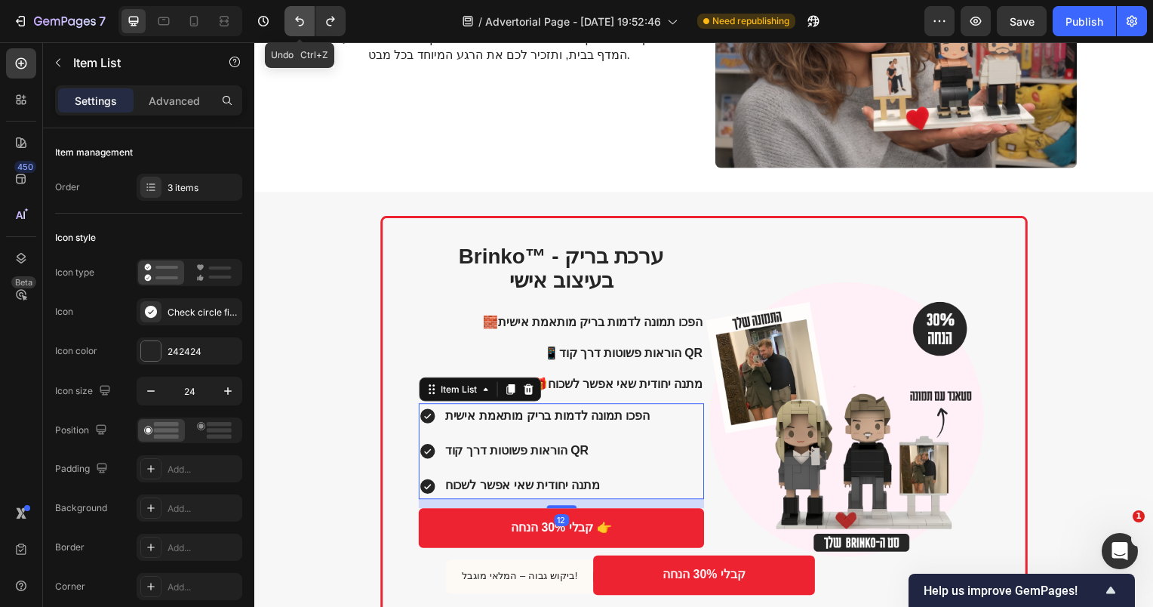
click at [299, 26] on icon "Undo/Redo" at bounding box center [299, 22] width 9 height 10
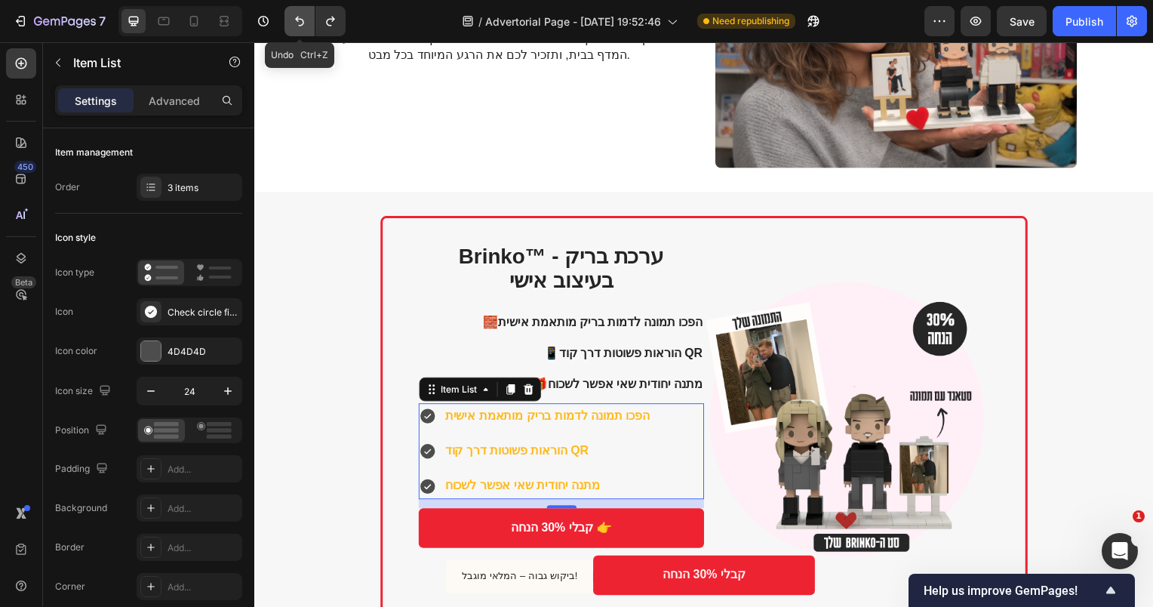
click at [300, 26] on icon "Undo/Redo" at bounding box center [299, 22] width 9 height 10
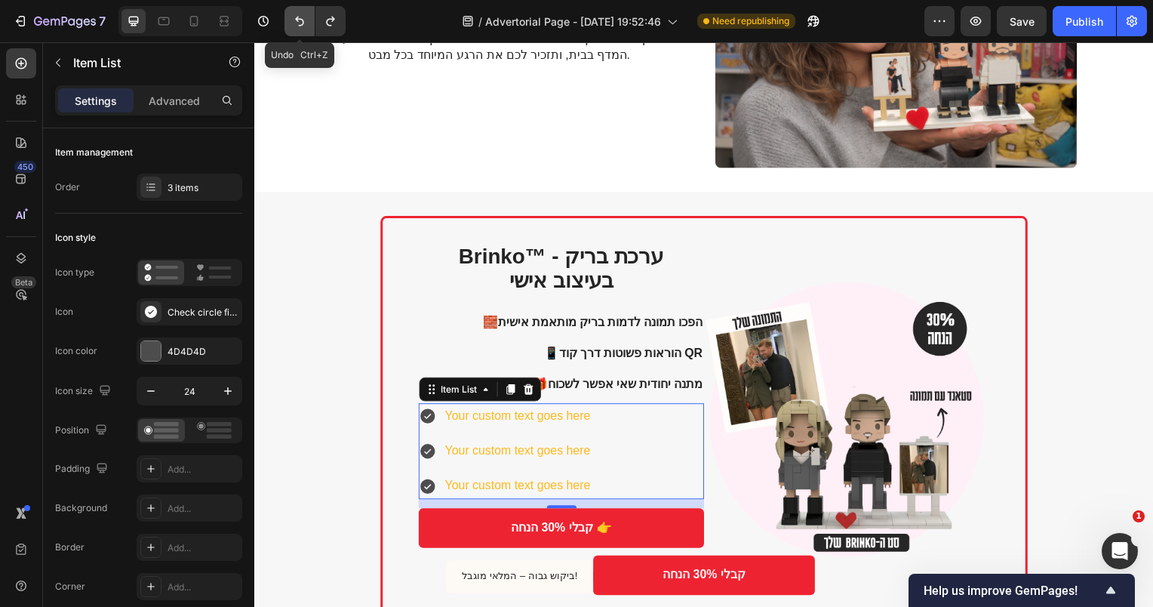
click at [300, 26] on icon "Undo/Redo" at bounding box center [299, 22] width 9 height 10
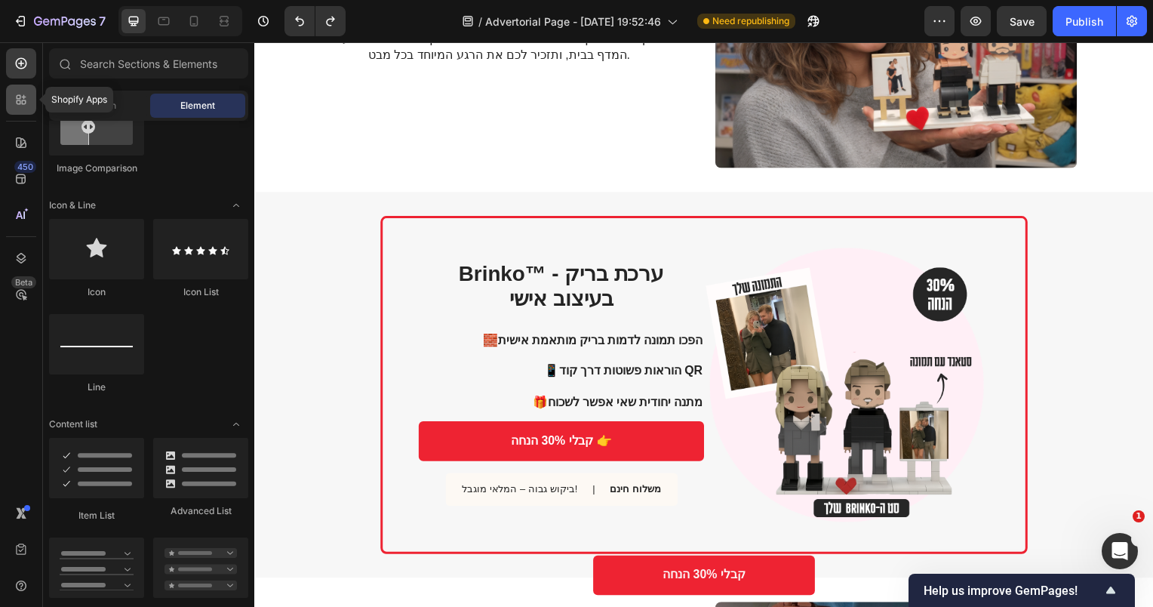
click at [24, 100] on icon at bounding box center [21, 99] width 15 height 15
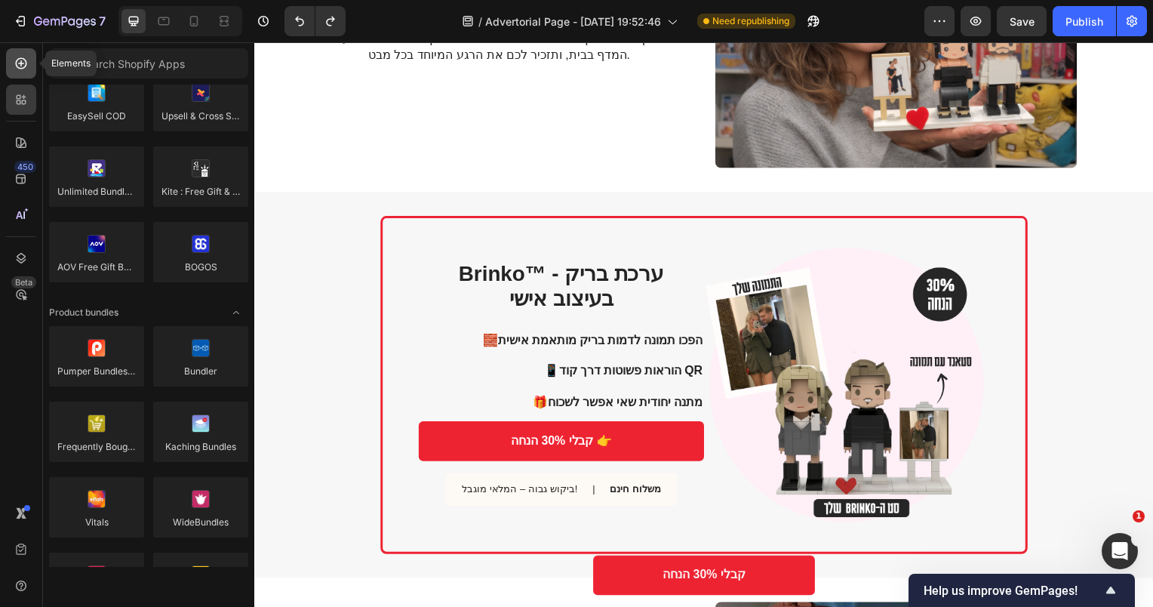
click at [12, 63] on div at bounding box center [21, 63] width 30 height 30
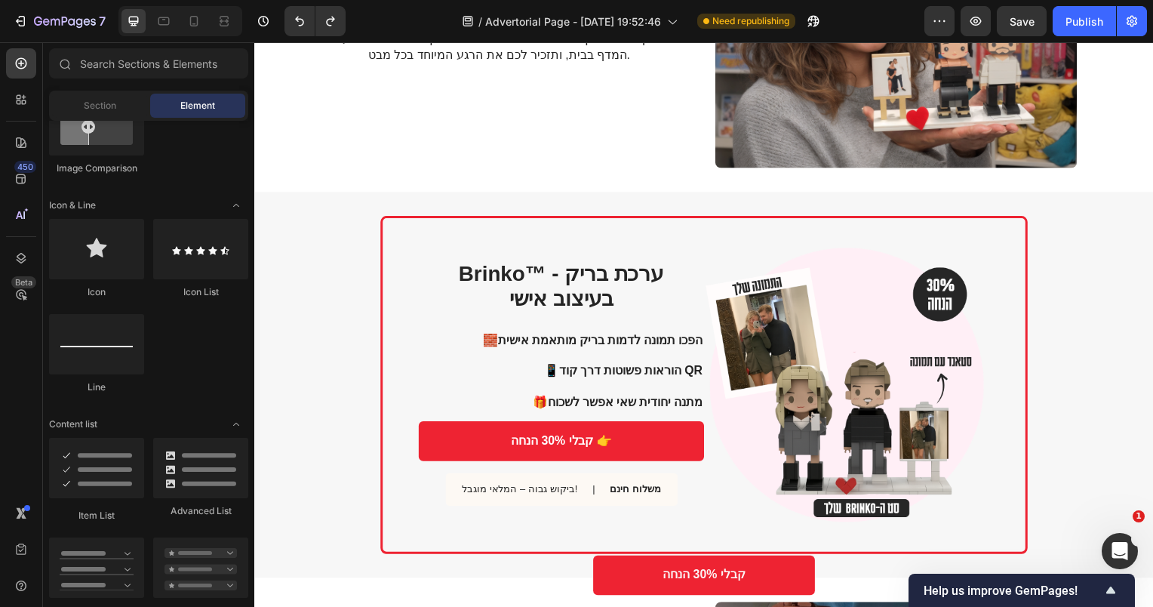
click at [92, 93] on div "Section Element" at bounding box center [148, 106] width 199 height 30
click at [109, 111] on span "Section" at bounding box center [100, 106] width 32 height 14
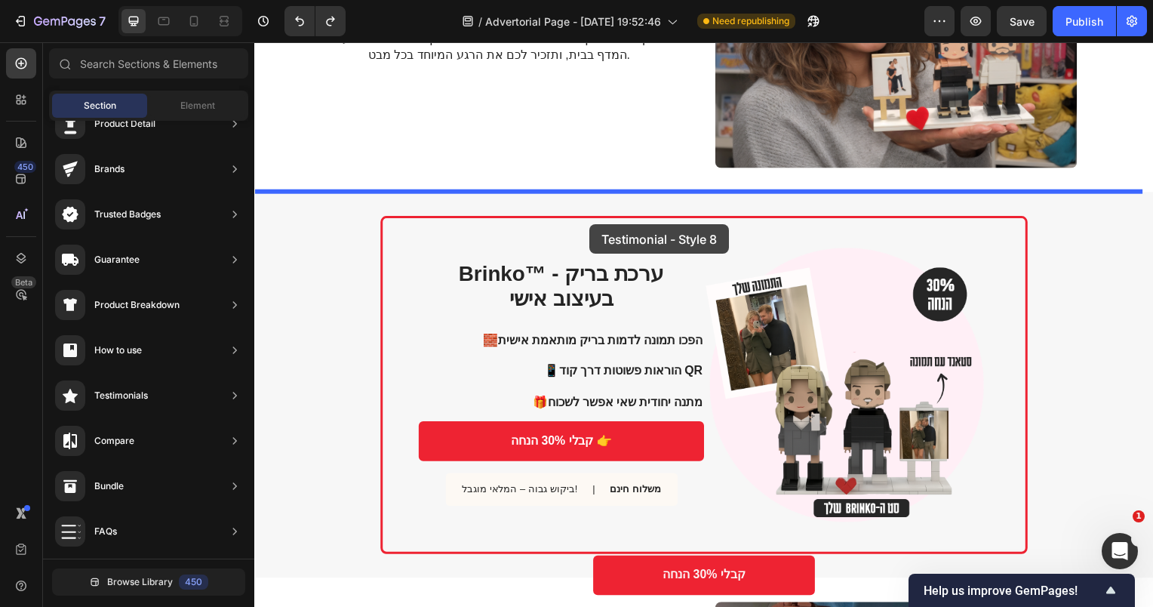
drag, startPoint x: 620, startPoint y: 425, endPoint x: 592, endPoint y: 226, distance: 201.3
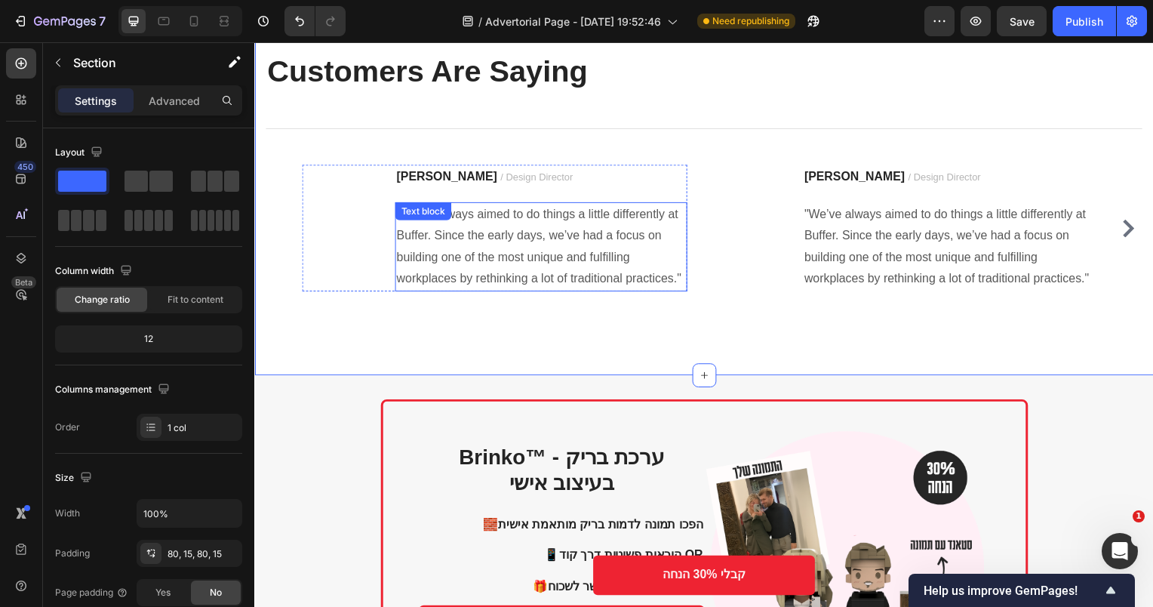
scroll to position [1793, 0]
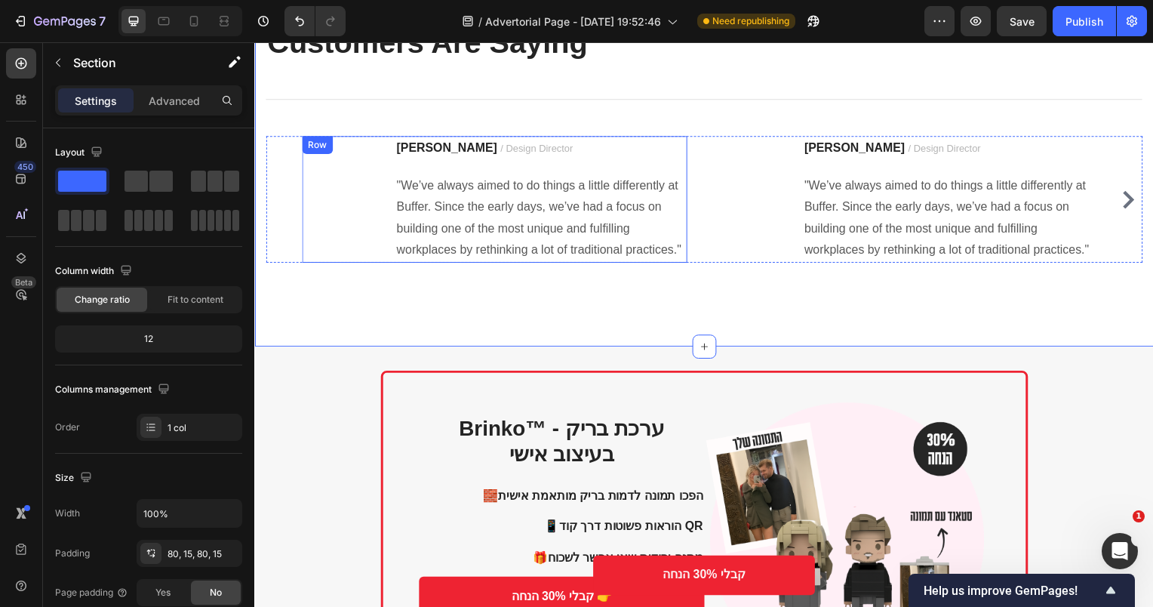
click at [324, 227] on div "Image" at bounding box center [339, 201] width 75 height 128
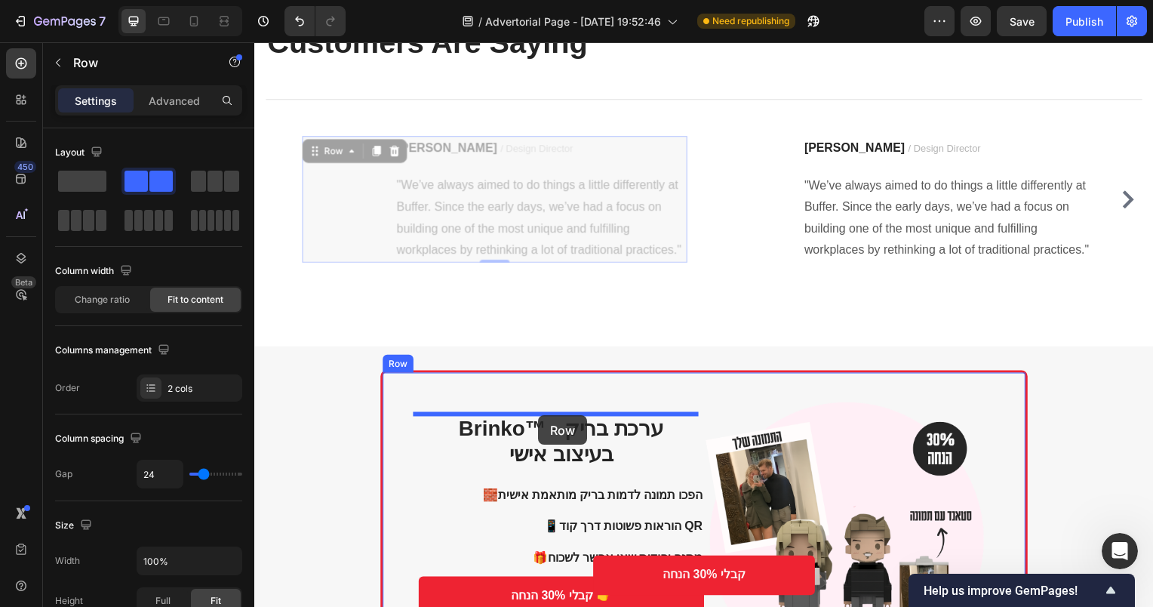
drag, startPoint x: 330, startPoint y: 238, endPoint x: 540, endPoint y: 418, distance: 276.8
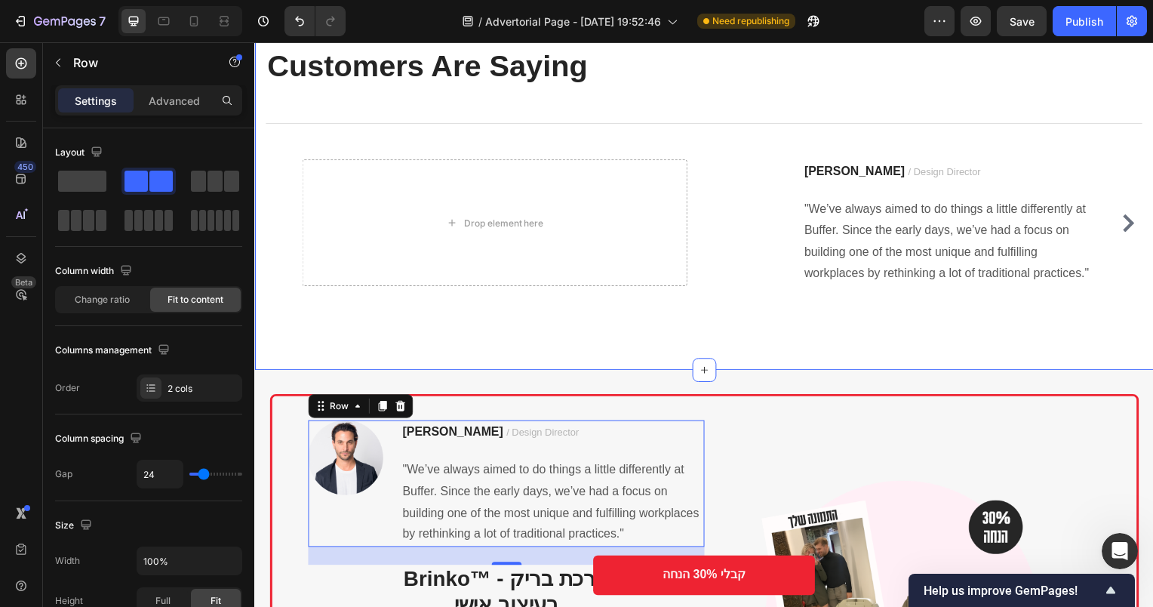
scroll to position [1718, 0]
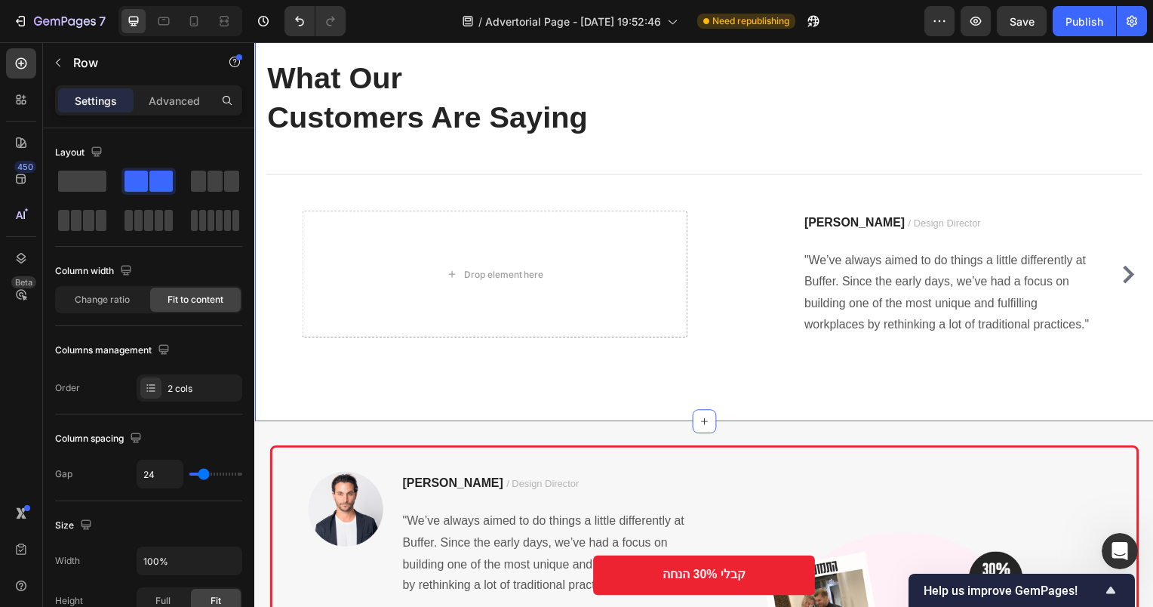
click at [540, 380] on div "Testimonials Text block What Our Customers Are Saying Heading Title Line Drop e…" at bounding box center [707, 196] width 906 height 458
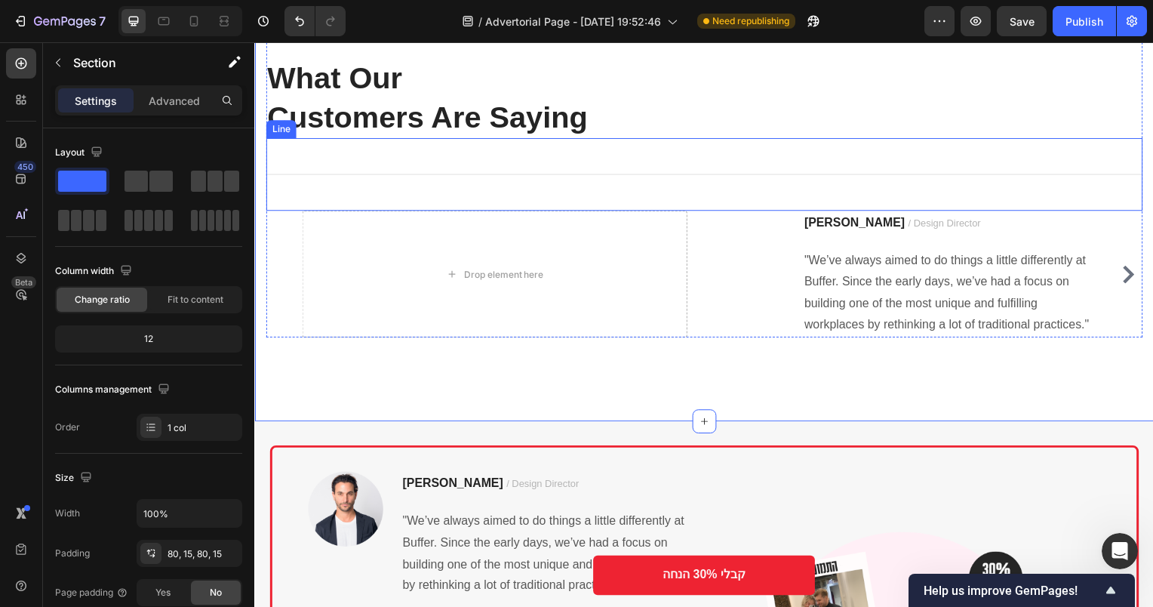
scroll to position [1491, 0]
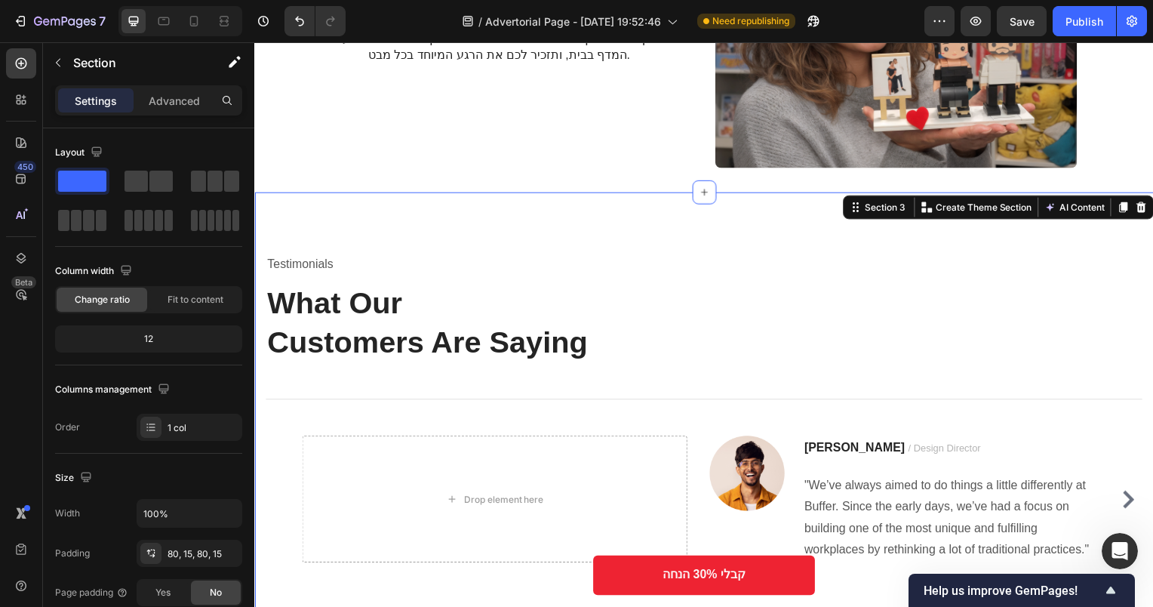
click at [401, 235] on div "Testimonials Text block What Our Customers Are Saying Heading Title Line Drop e…" at bounding box center [707, 422] width 906 height 458
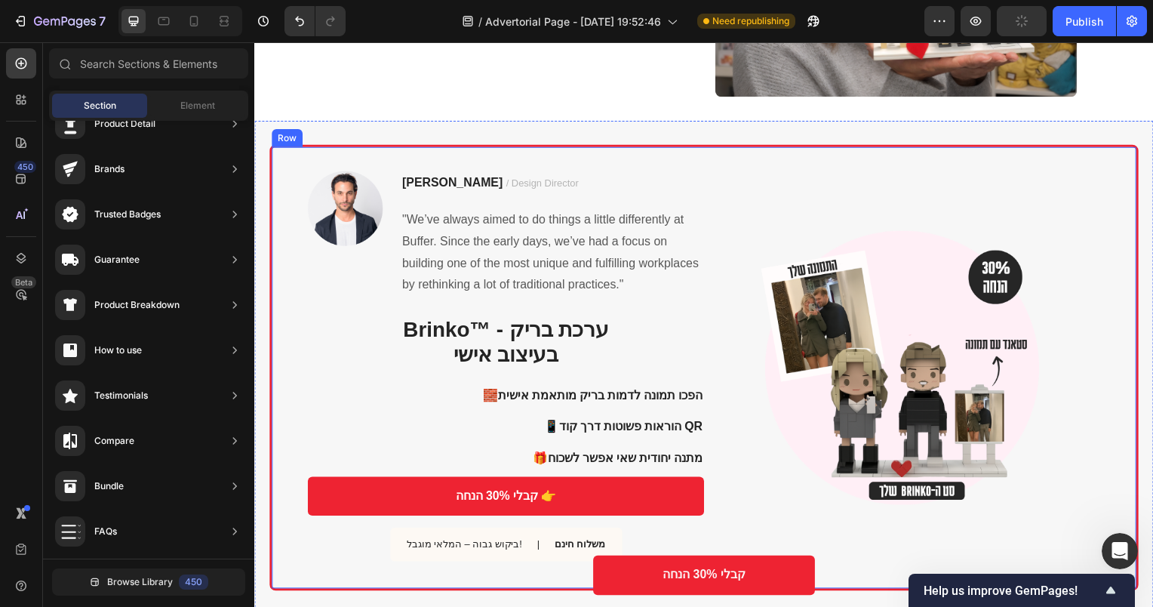
scroll to position [1567, 0]
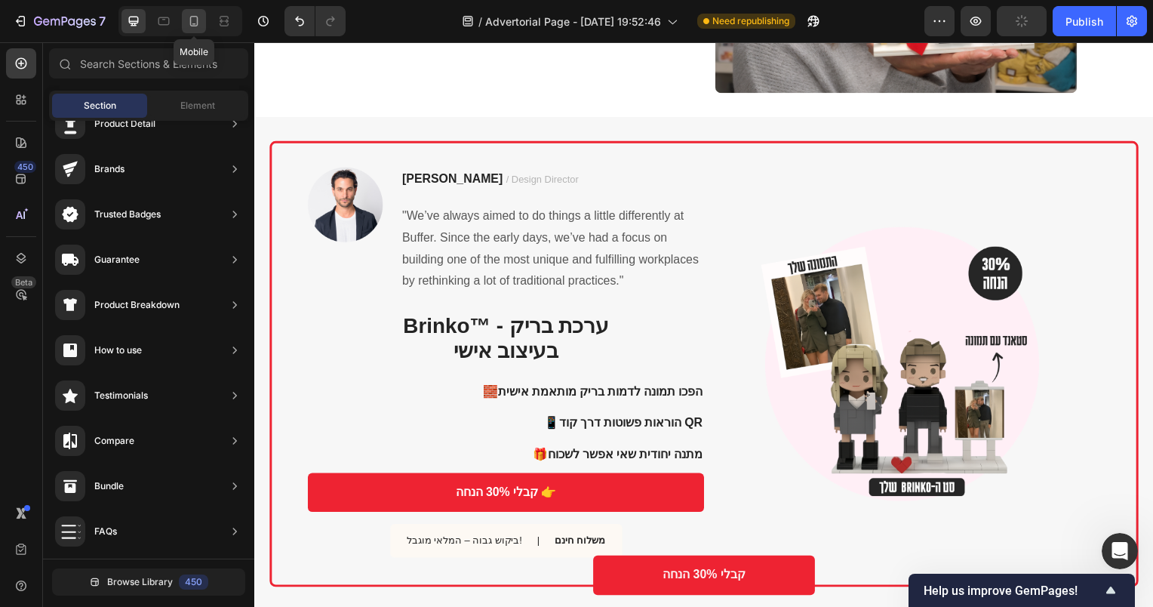
click at [192, 24] on icon at bounding box center [193, 21] width 15 height 15
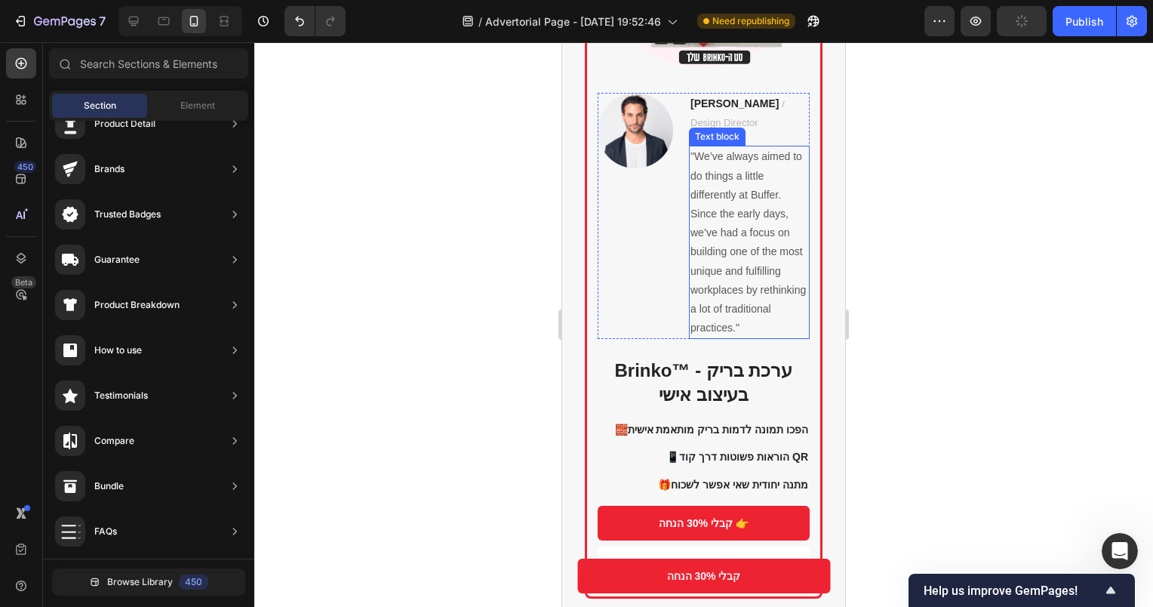
scroll to position [2023, 0]
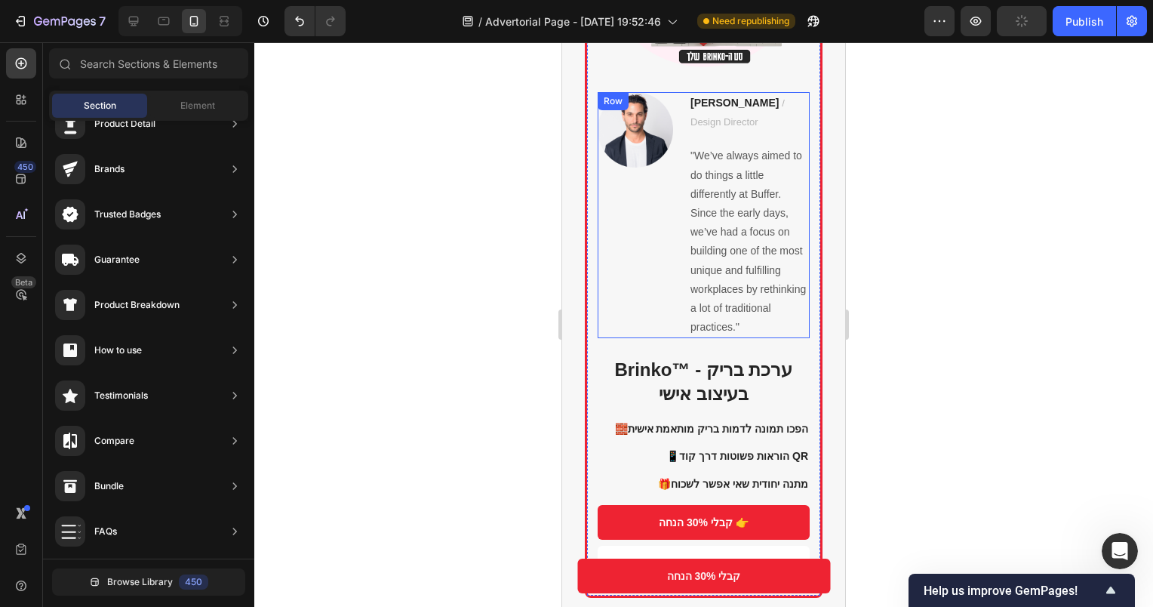
click at [643, 258] on div "Image" at bounding box center [635, 215] width 75 height 246
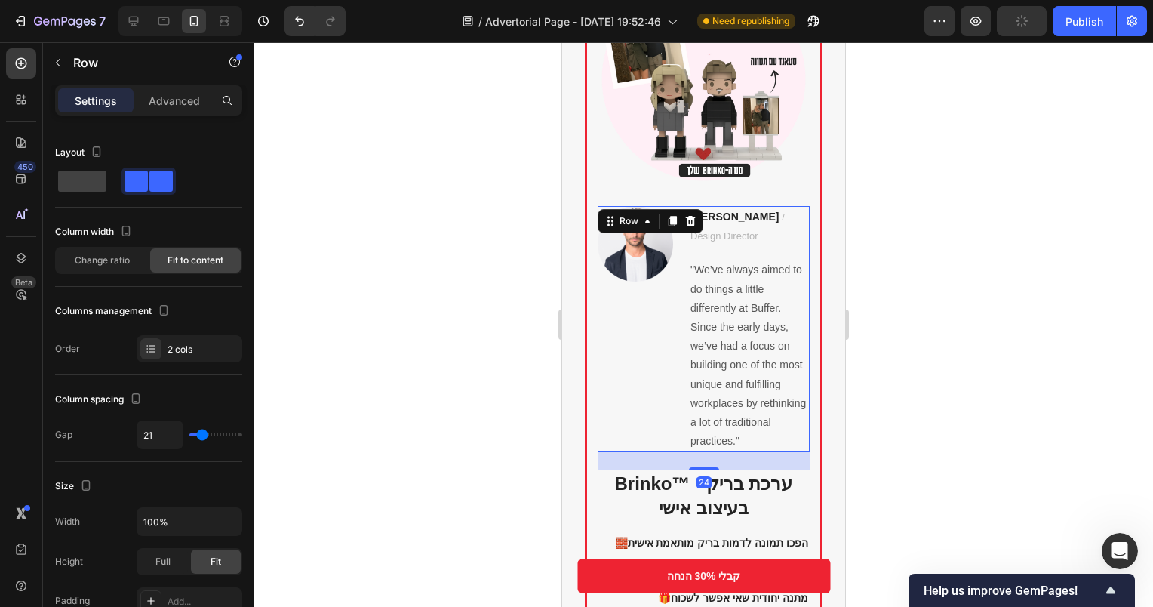
scroll to position [1872, 0]
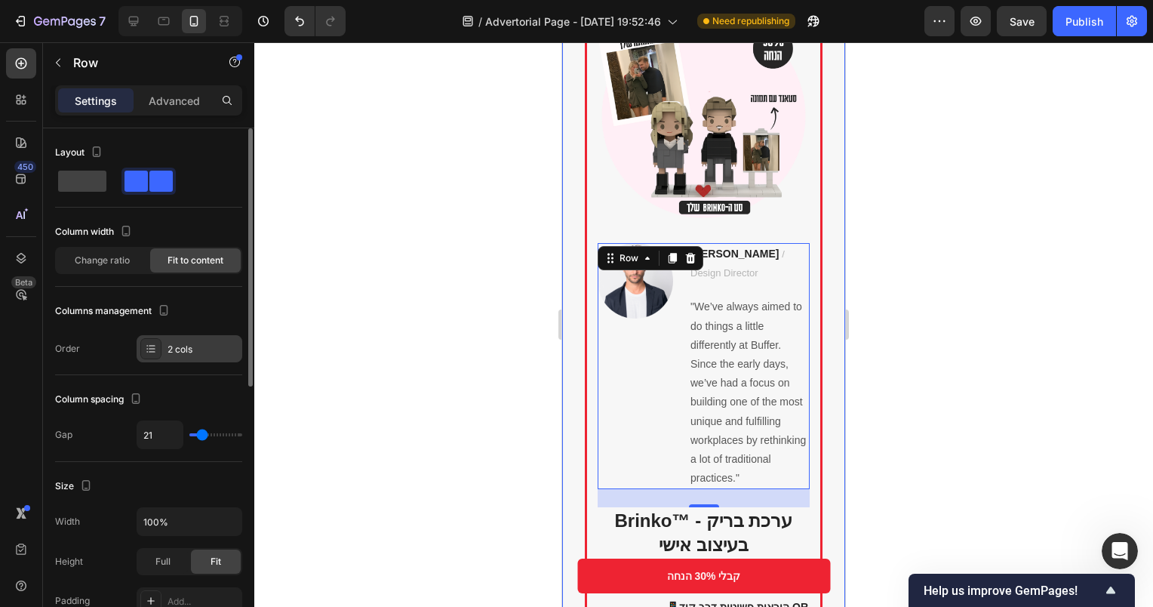
click at [169, 351] on div "2 cols" at bounding box center [203, 350] width 71 height 14
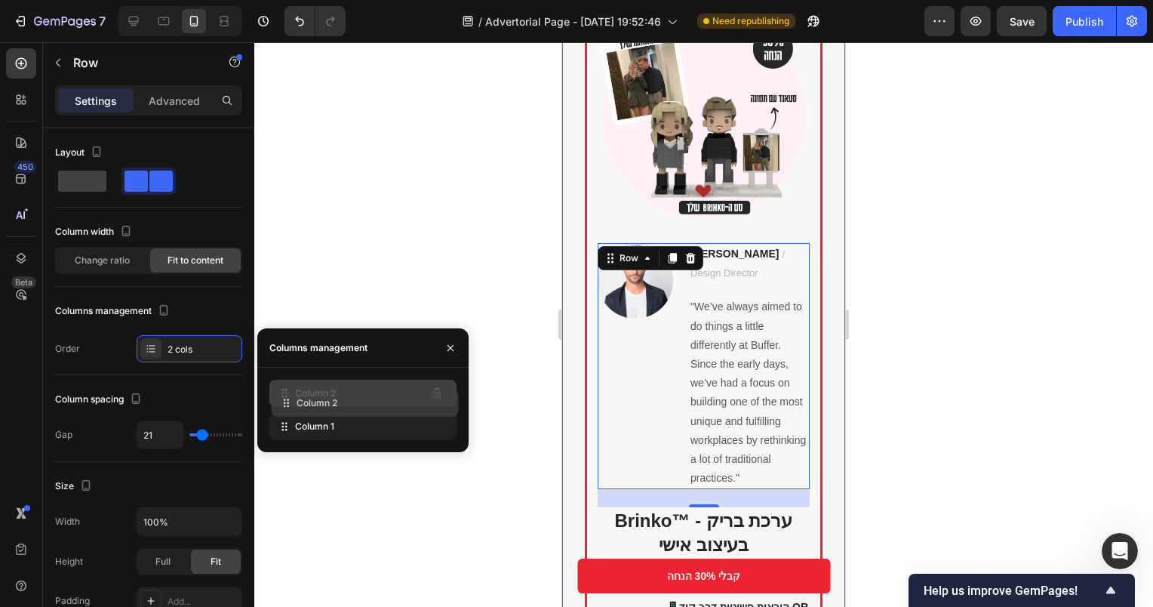
drag, startPoint x: 307, startPoint y: 423, endPoint x: 309, endPoint y: 399, distance: 23.4
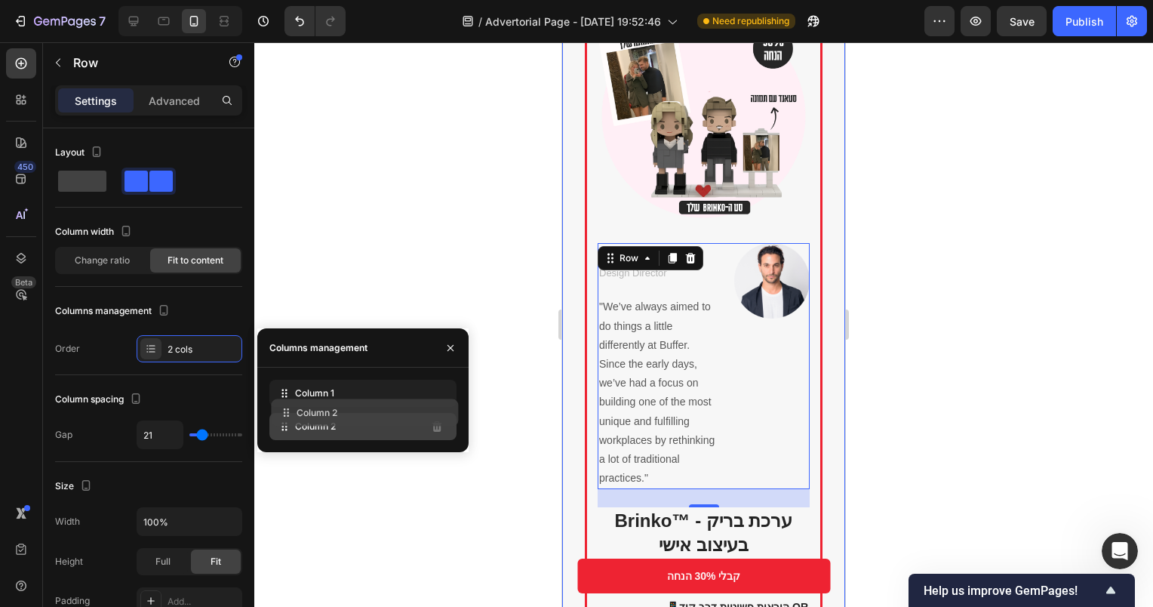
drag, startPoint x: 309, startPoint y: 399, endPoint x: 311, endPoint y: 423, distance: 24.3
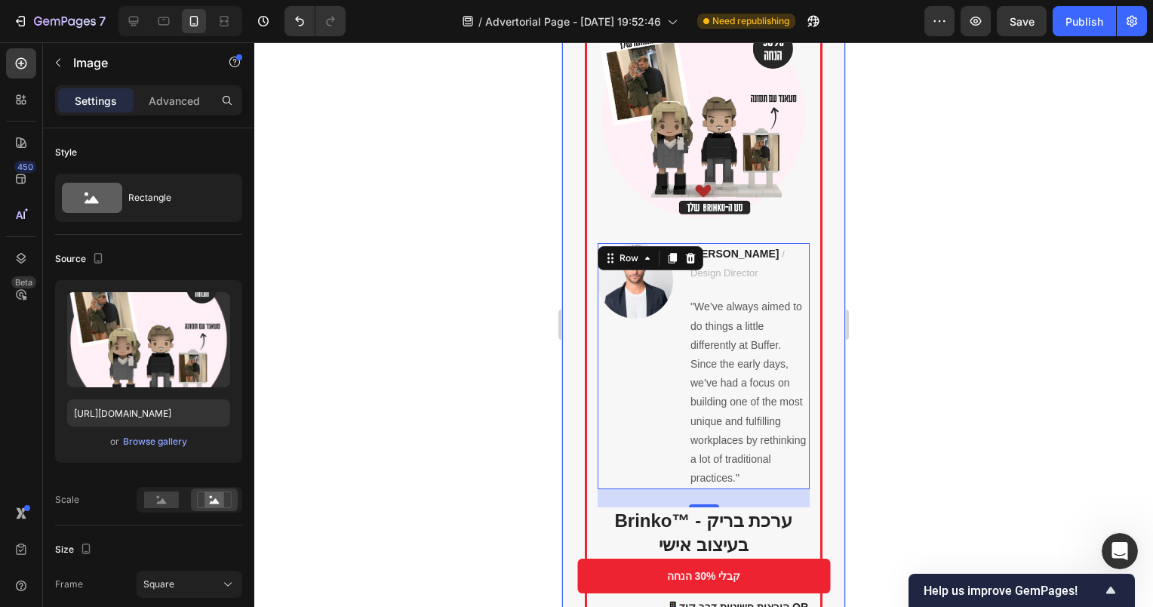
click at [799, 179] on img at bounding box center [704, 116] width 212 height 212
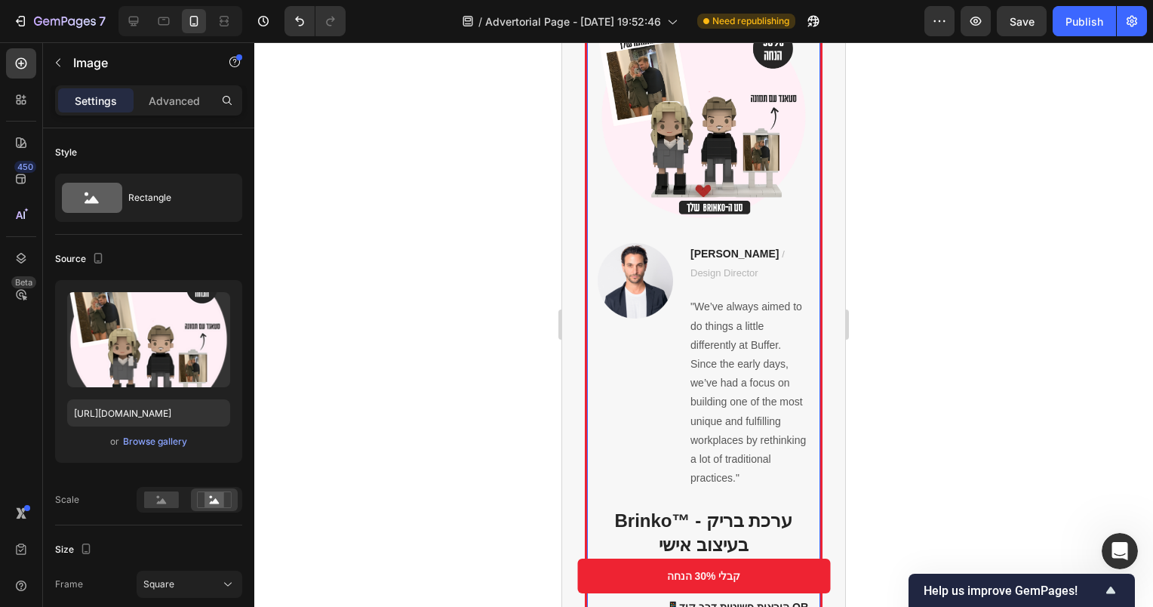
click at [805, 186] on div "Image Ryan S. / Design Director Text block "We’ve always aimed to do things a l…" at bounding box center [704, 373] width 238 height 752
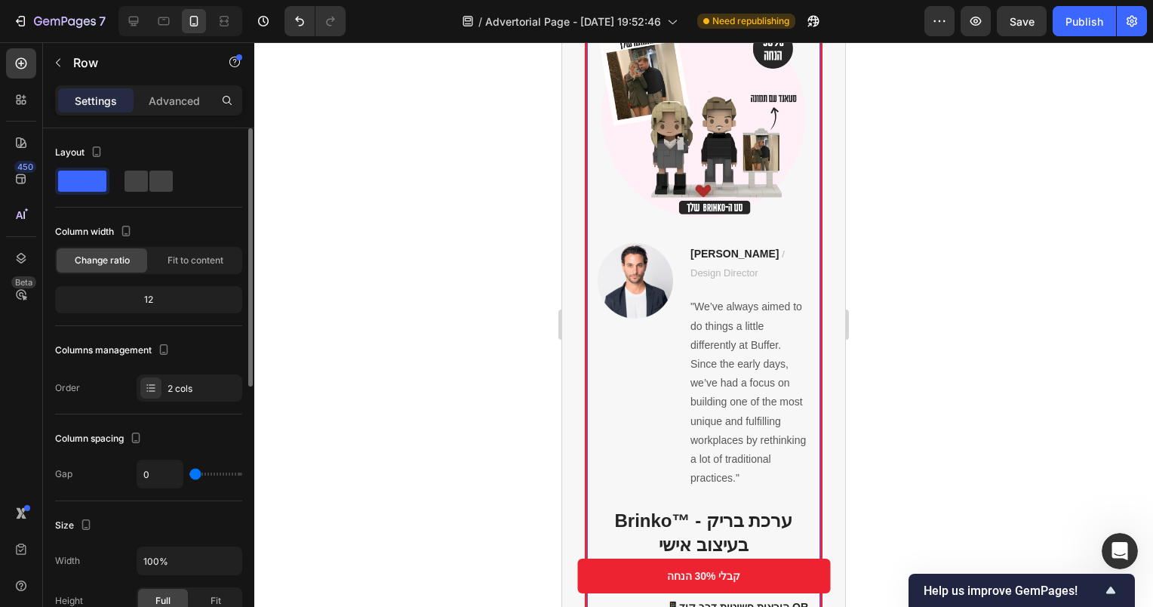
click at [169, 402] on div "Layout Column width Change ratio Fit to content 12 Columns management Order 2 c…" at bounding box center [148, 271] width 187 height 286
click at [184, 390] on div "2 cols" at bounding box center [203, 389] width 71 height 14
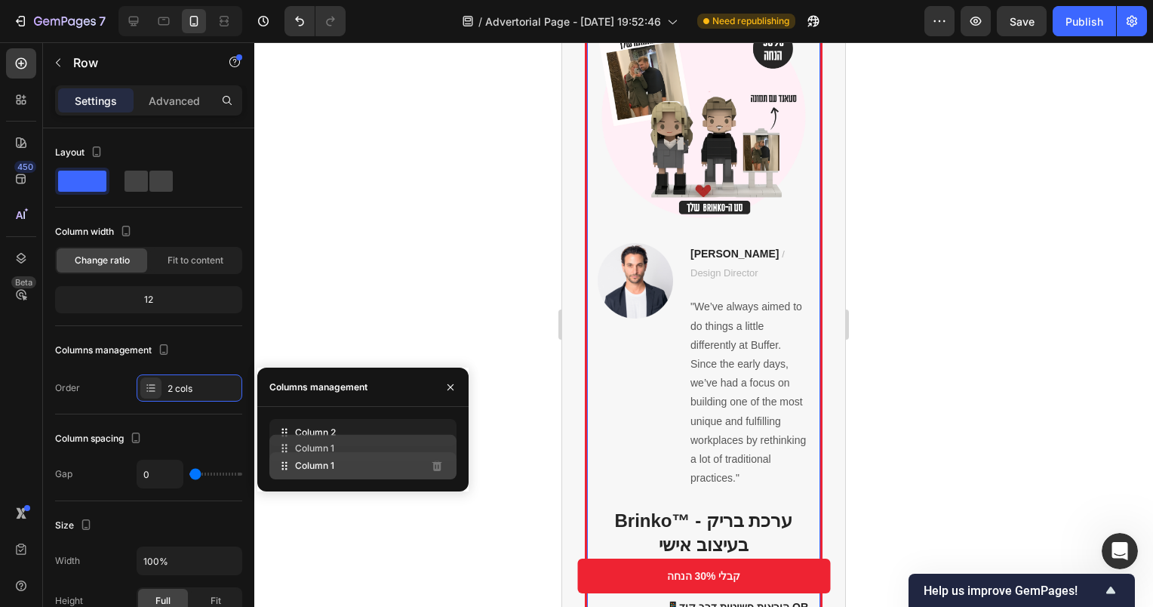
drag, startPoint x: 317, startPoint y: 461, endPoint x: 317, endPoint y: 441, distance: 20.4
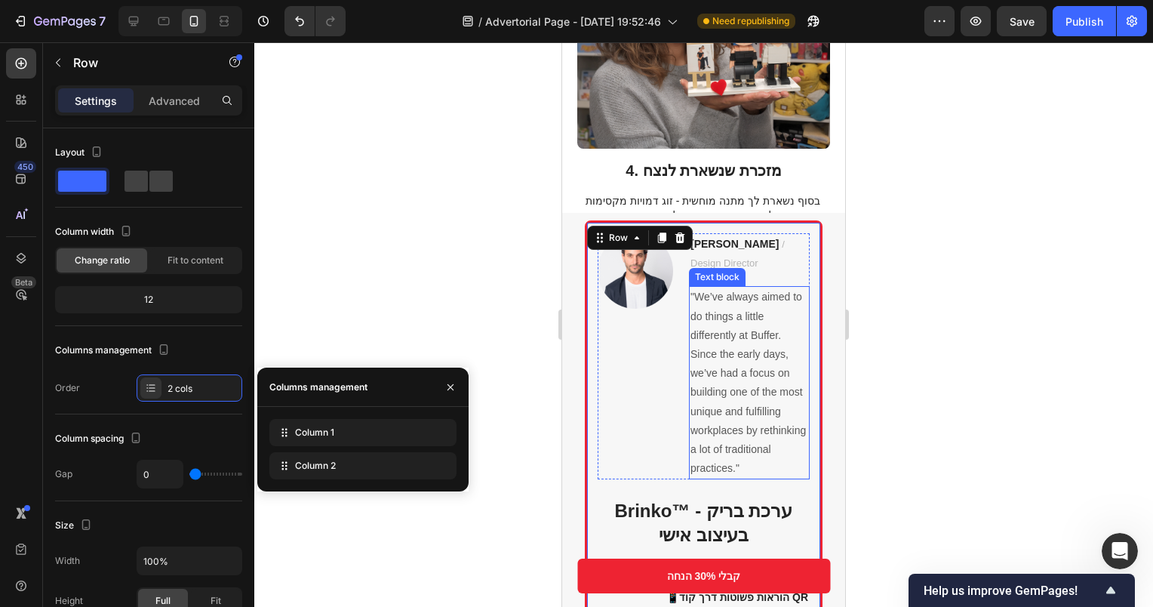
scroll to position [2026, 0]
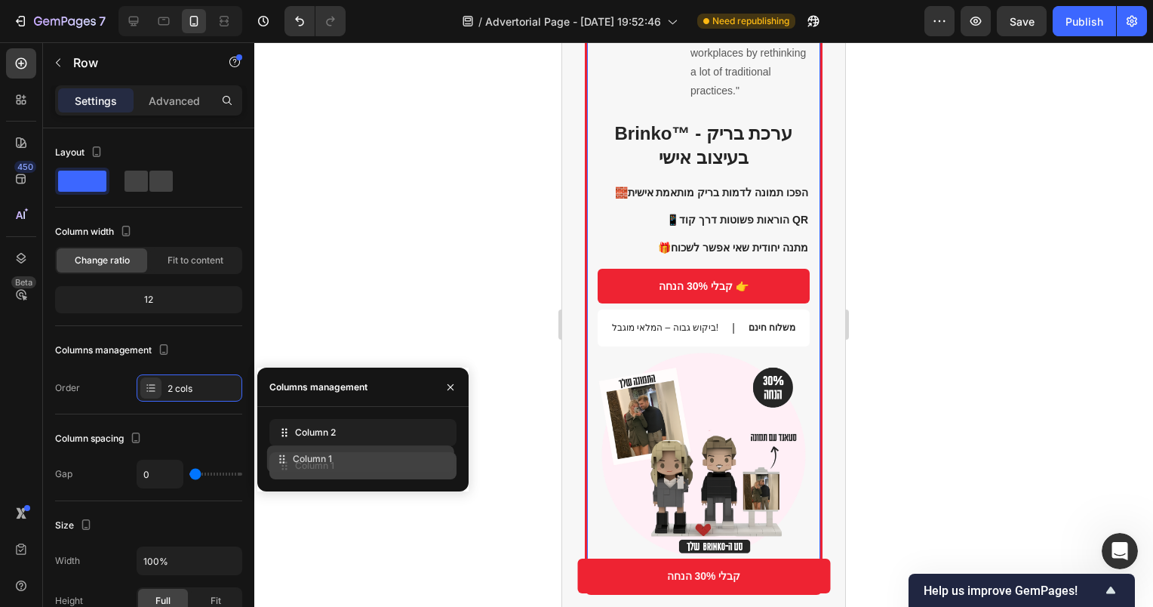
drag, startPoint x: 333, startPoint y: 441, endPoint x: 331, endPoint y: 468, distance: 27.3
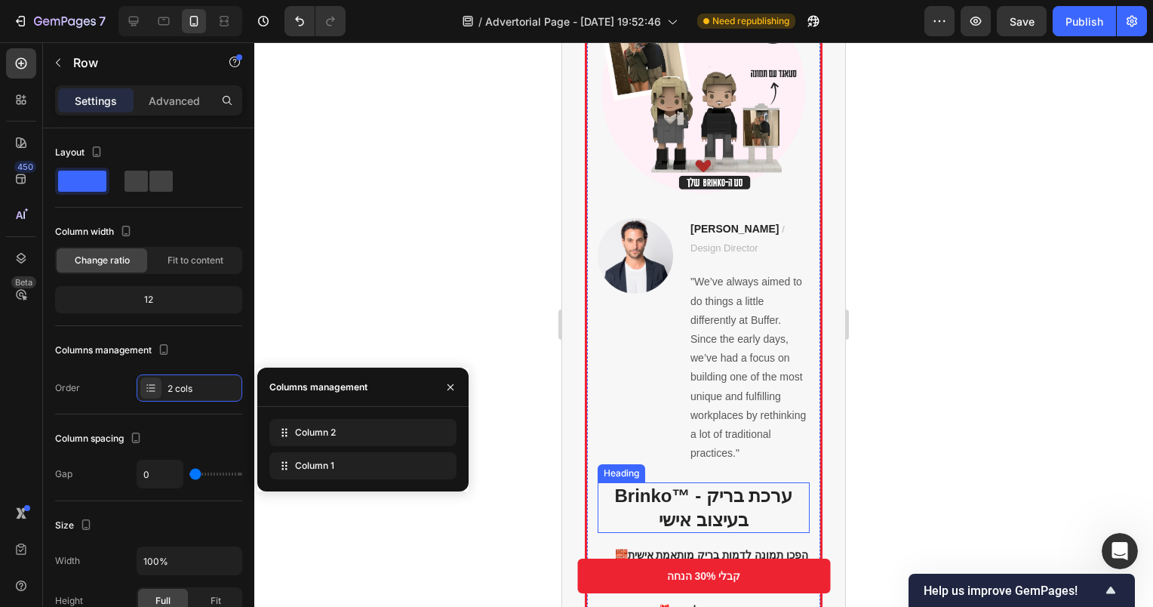
scroll to position [1872, 0]
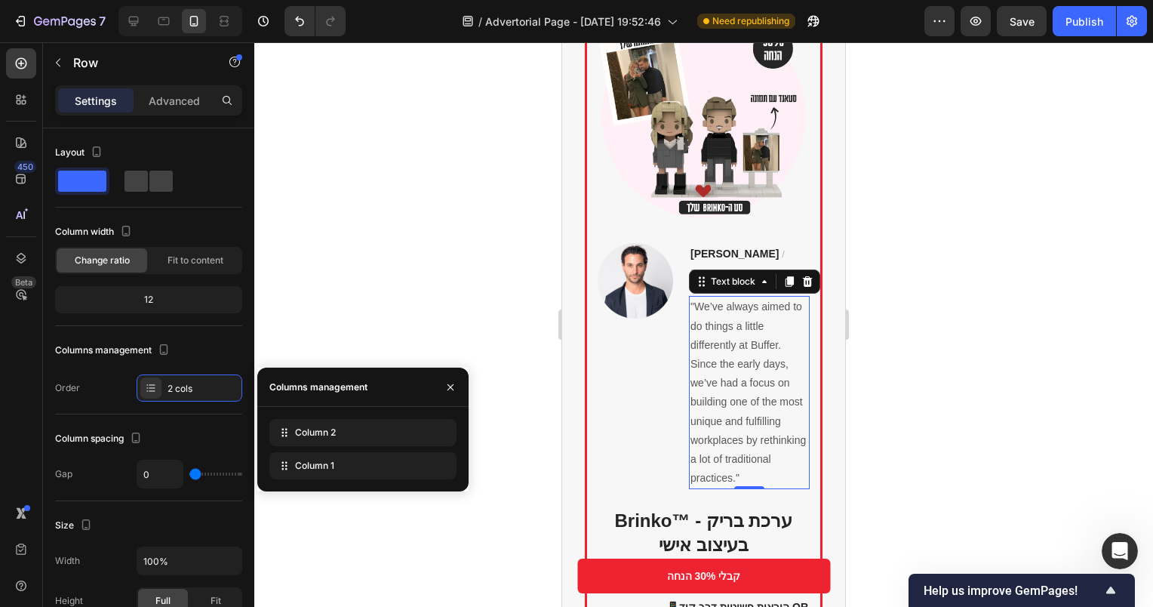
click at [712, 355] on p ""We’ve always aimed to do things a little differently at Buffer. Since the earl…" at bounding box center [750, 392] width 118 height 190
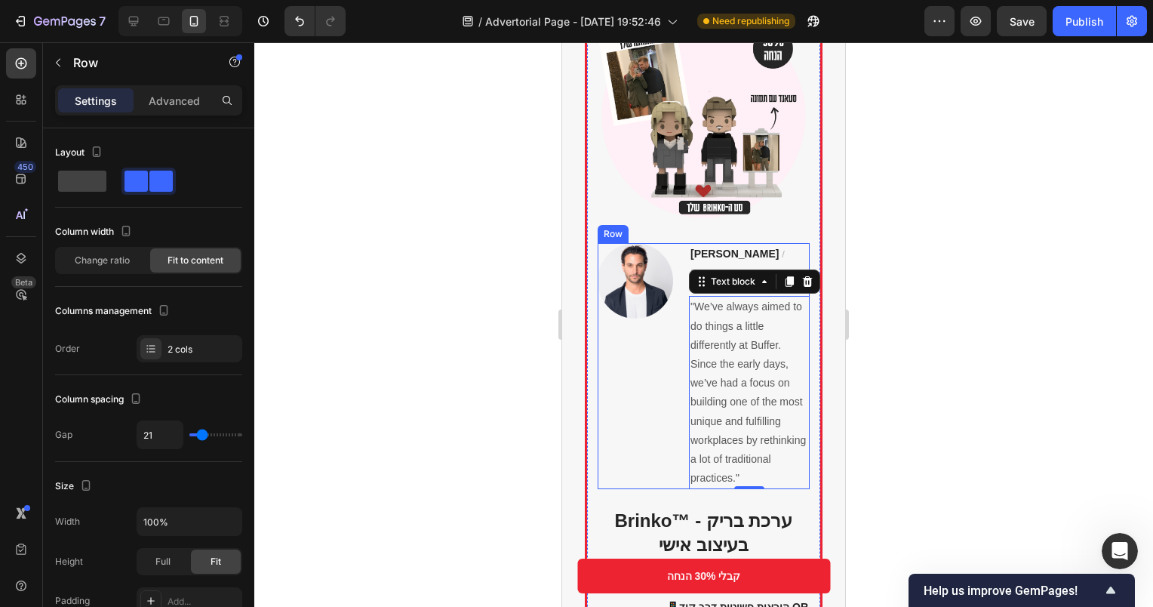
click at [669, 365] on div "Image" at bounding box center [635, 366] width 75 height 246
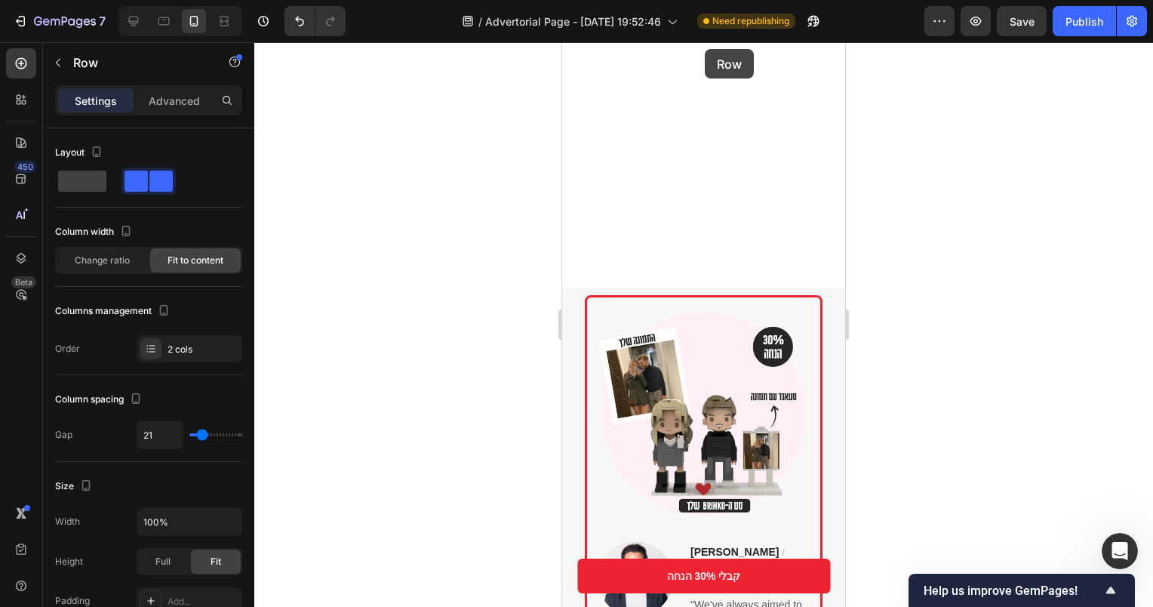
scroll to position [1713, 0]
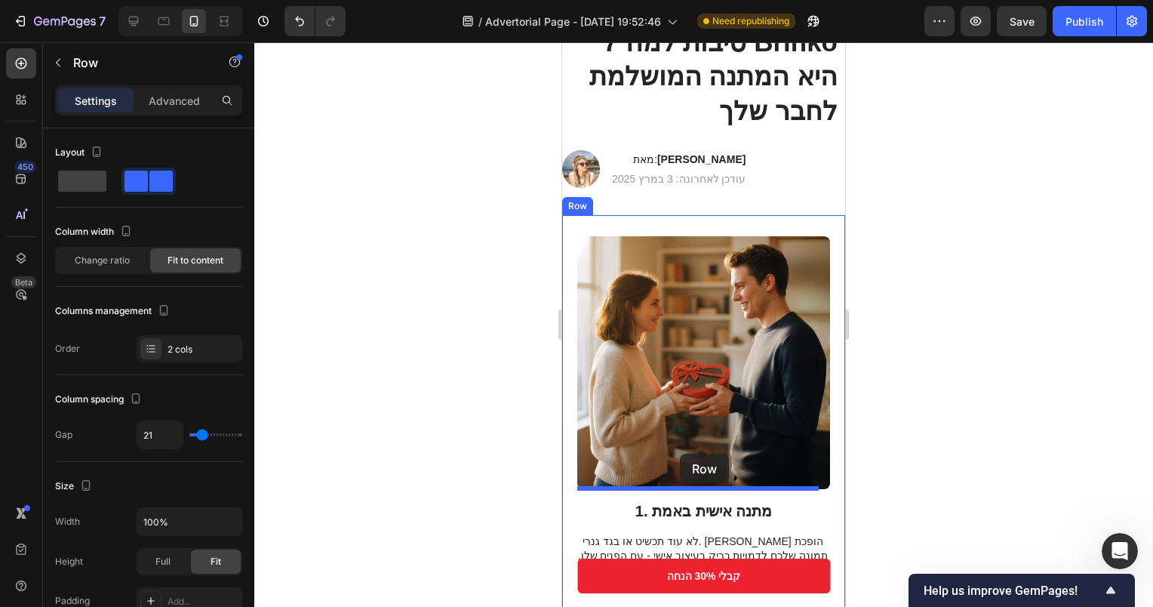
drag, startPoint x: 631, startPoint y: 362, endPoint x: 679, endPoint y: 470, distance: 118.2
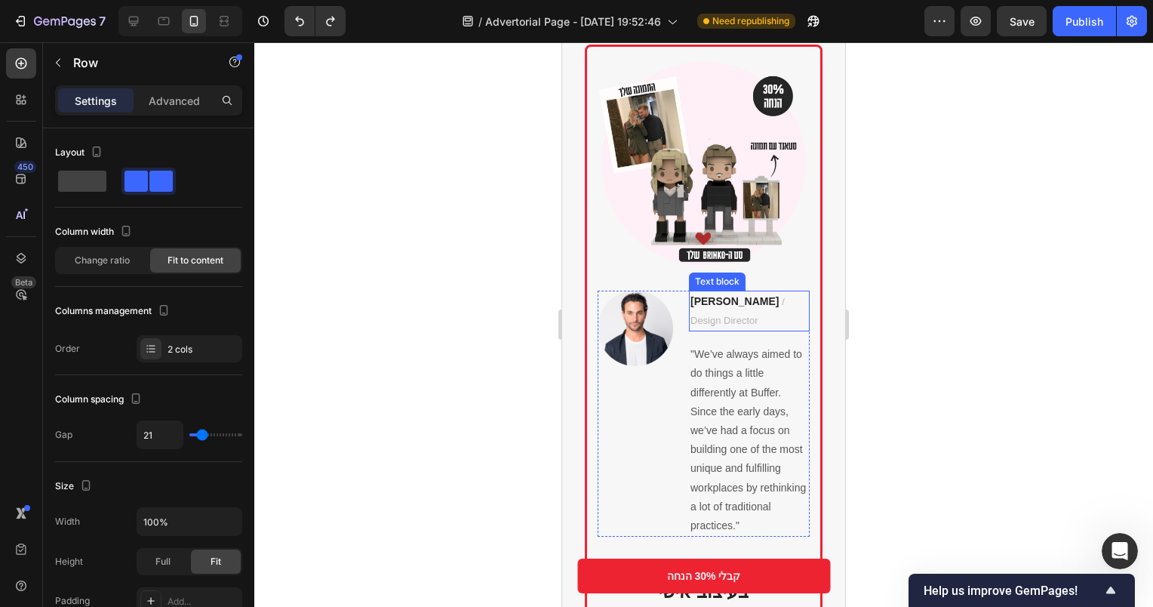
scroll to position [1956, 0]
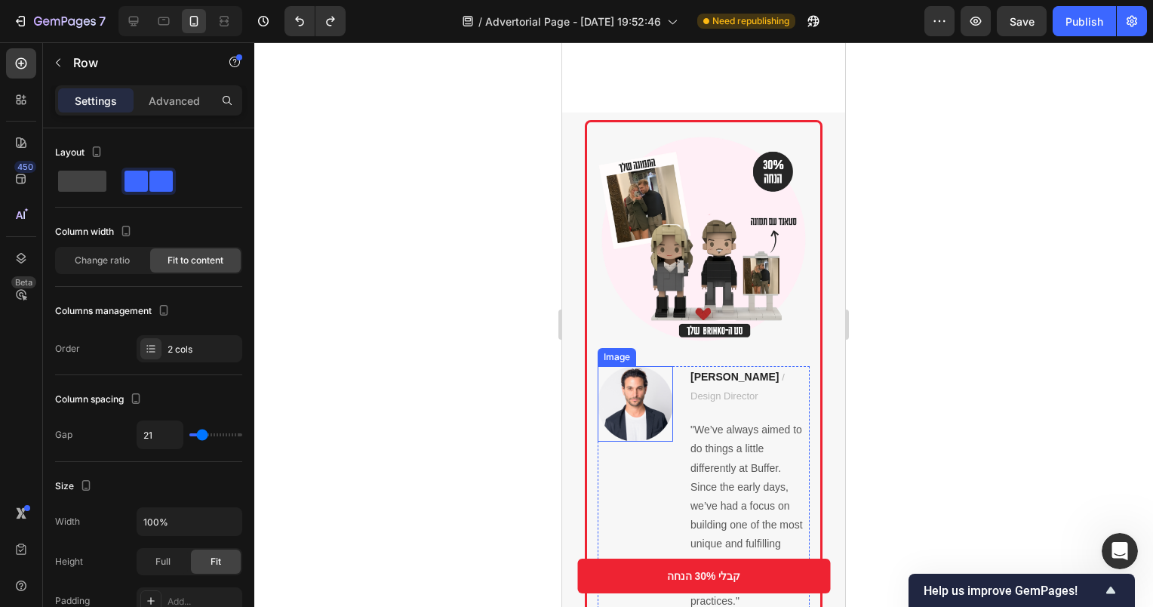
click at [650, 377] on img at bounding box center [635, 403] width 75 height 75
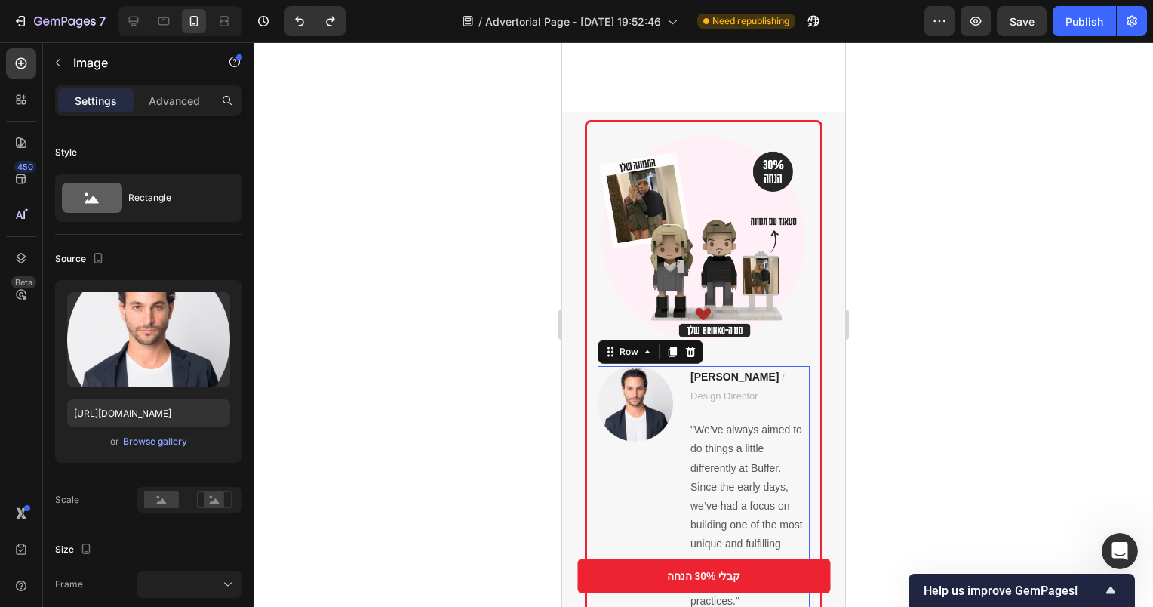
click at [631, 459] on div "Image" at bounding box center [635, 489] width 75 height 246
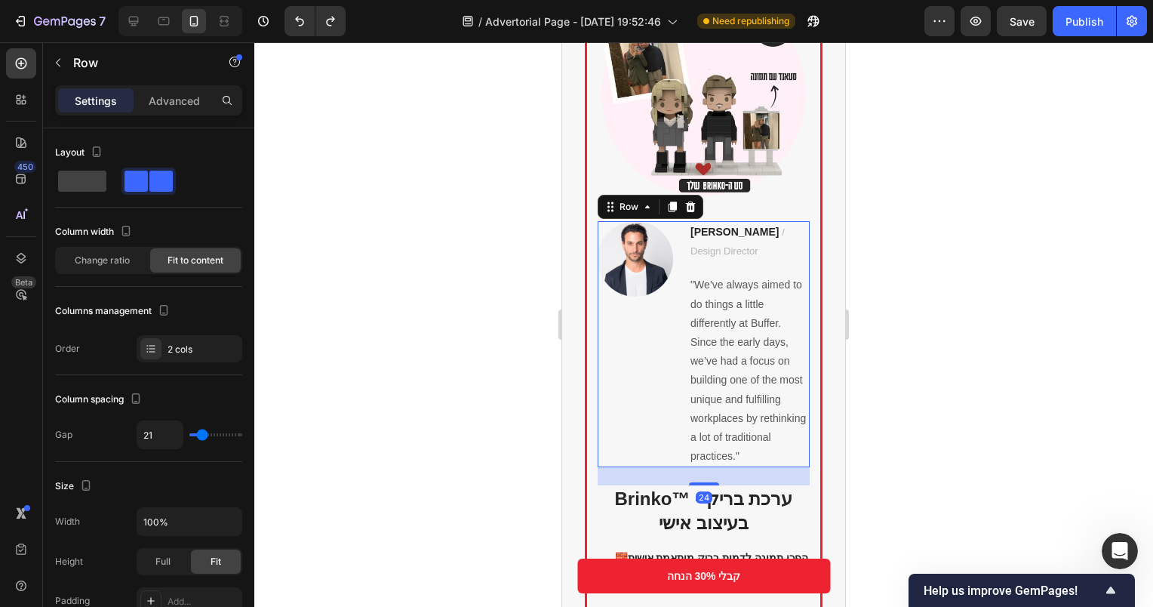
scroll to position [1730, 0]
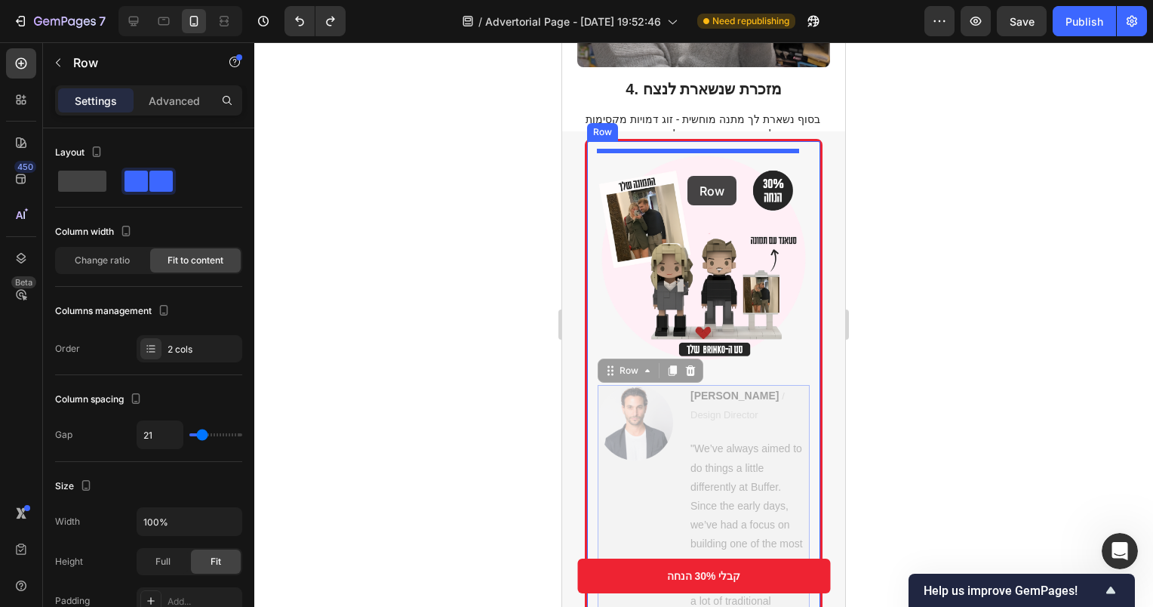
drag, startPoint x: 675, startPoint y: 380, endPoint x: 685, endPoint y: 168, distance: 213.0
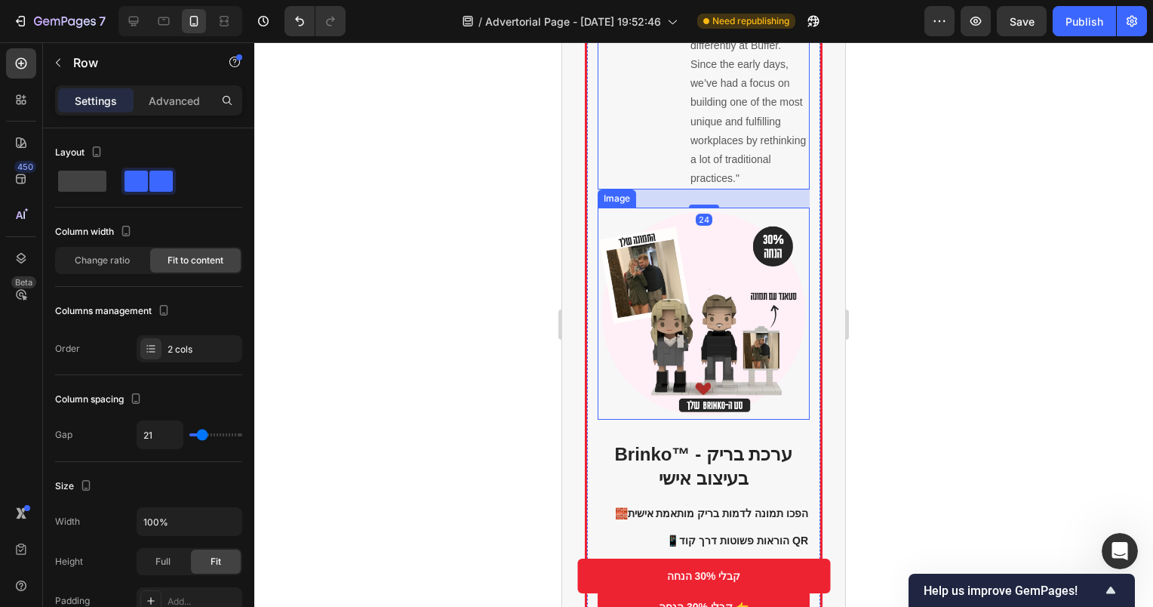
scroll to position [1956, 0]
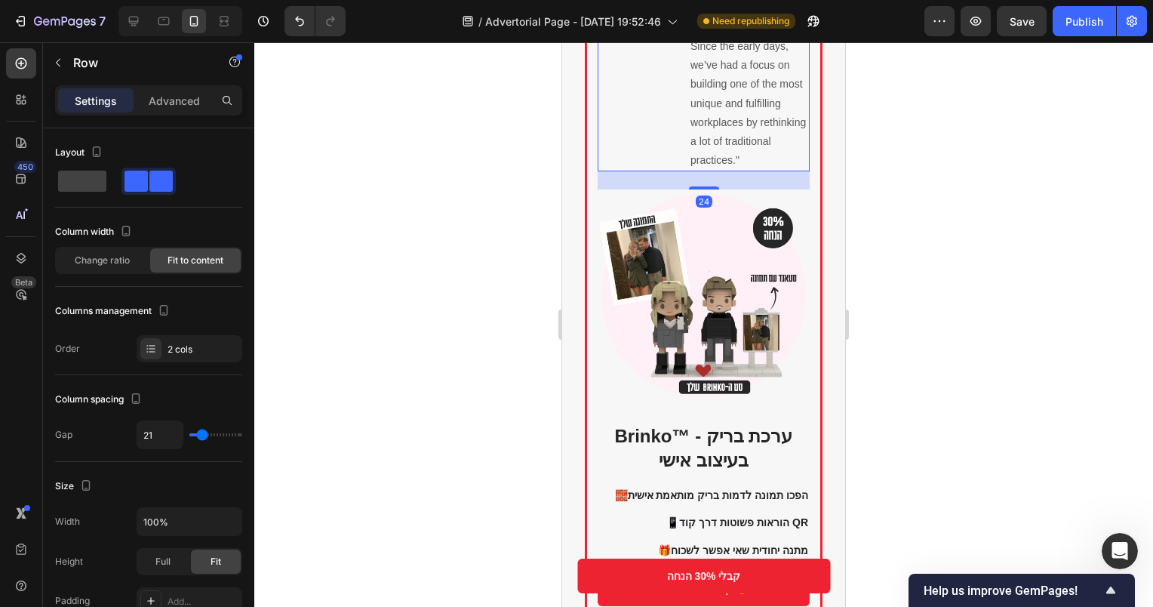
click at [643, 137] on div "Image" at bounding box center [635, 48] width 75 height 246
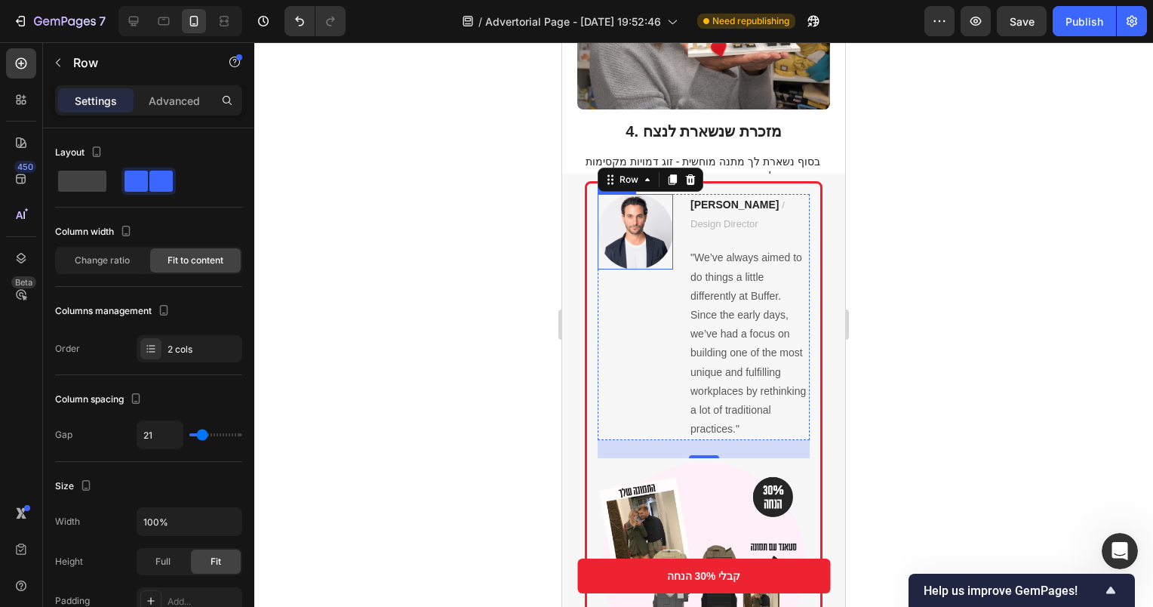
scroll to position [1654, 0]
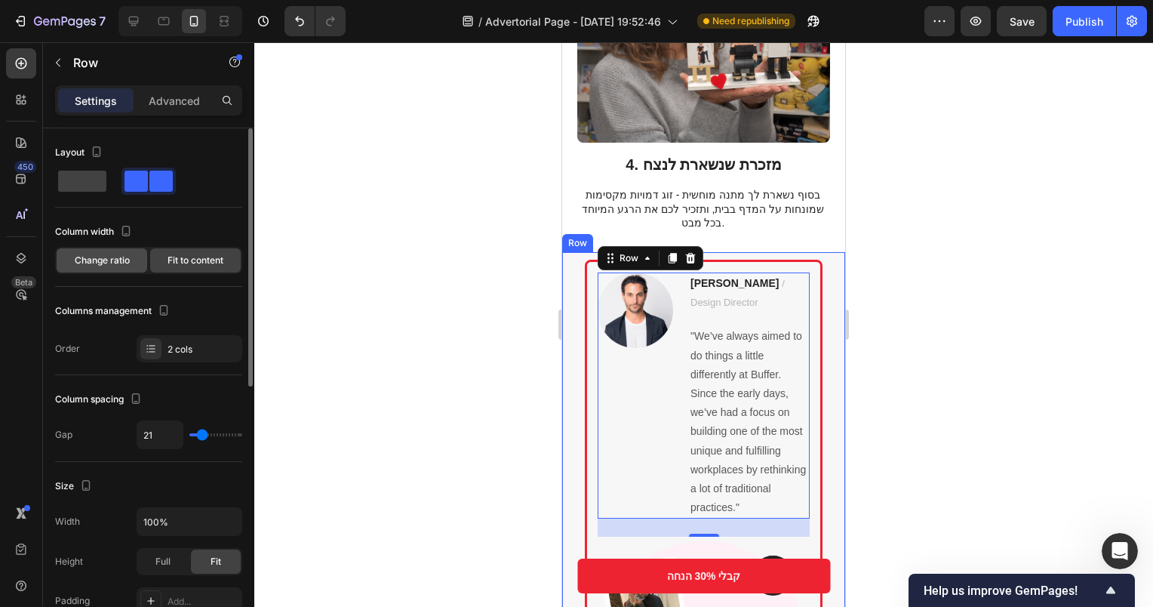
click at [103, 268] on div "Change ratio" at bounding box center [102, 260] width 91 height 24
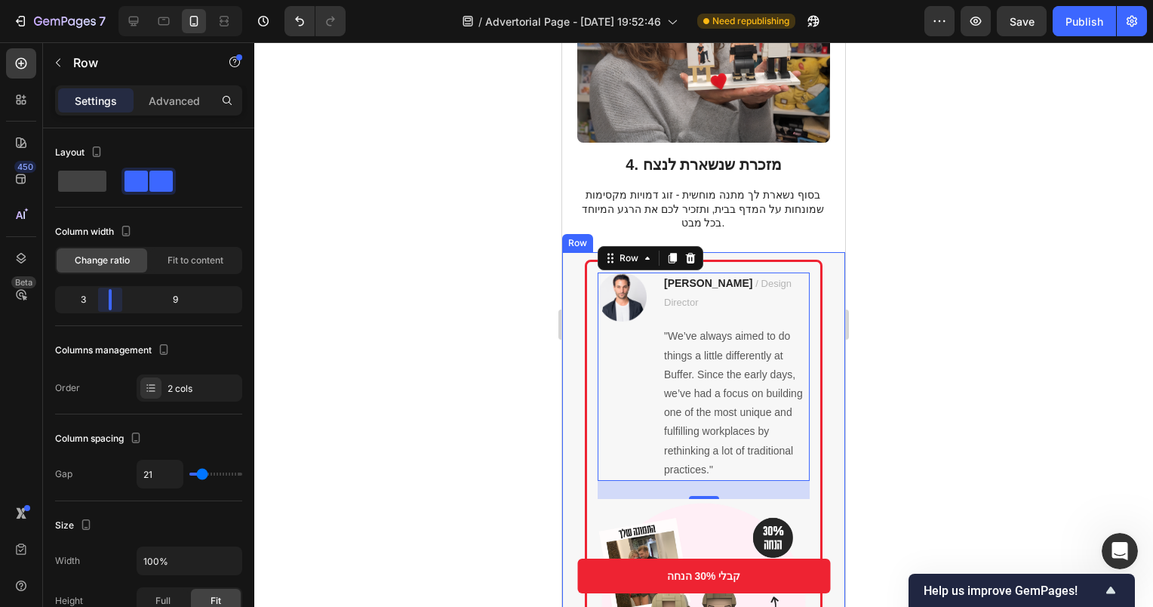
drag, startPoint x: 148, startPoint y: 300, endPoint x: 96, endPoint y: 310, distance: 53.1
click at [96, 0] on body "7 / Advertorial Page - Sep 24, 19:52:46 Need republishing Preview Save Publish …" at bounding box center [576, 0] width 1153 height 0
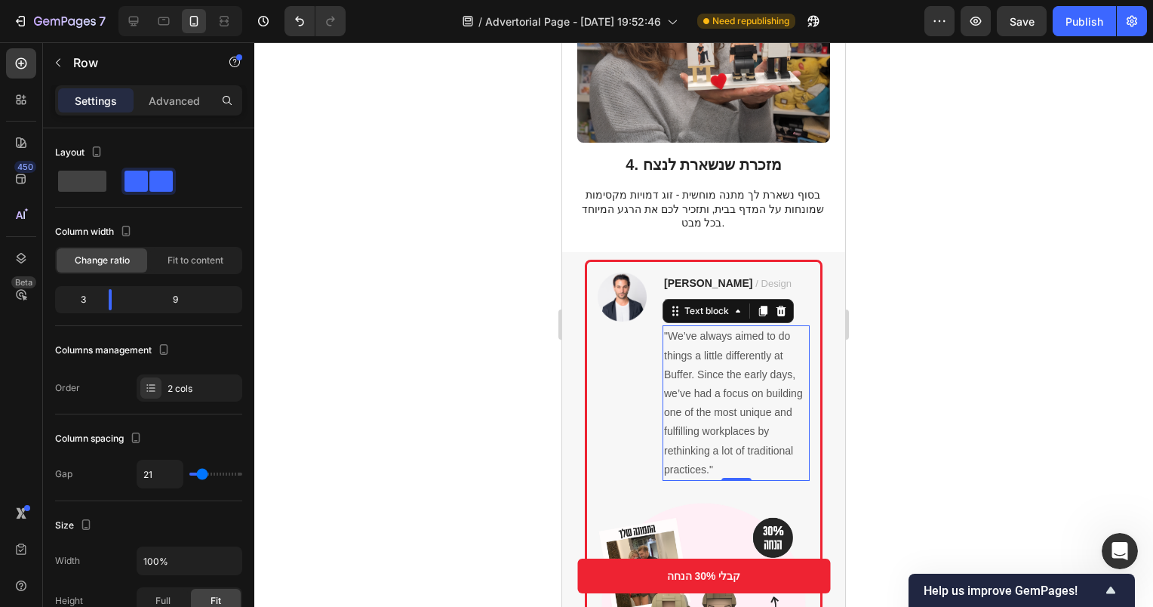
click at [740, 335] on p ""We’ve always aimed to do things a little differently at Buffer. Since the earl…" at bounding box center [736, 403] width 144 height 152
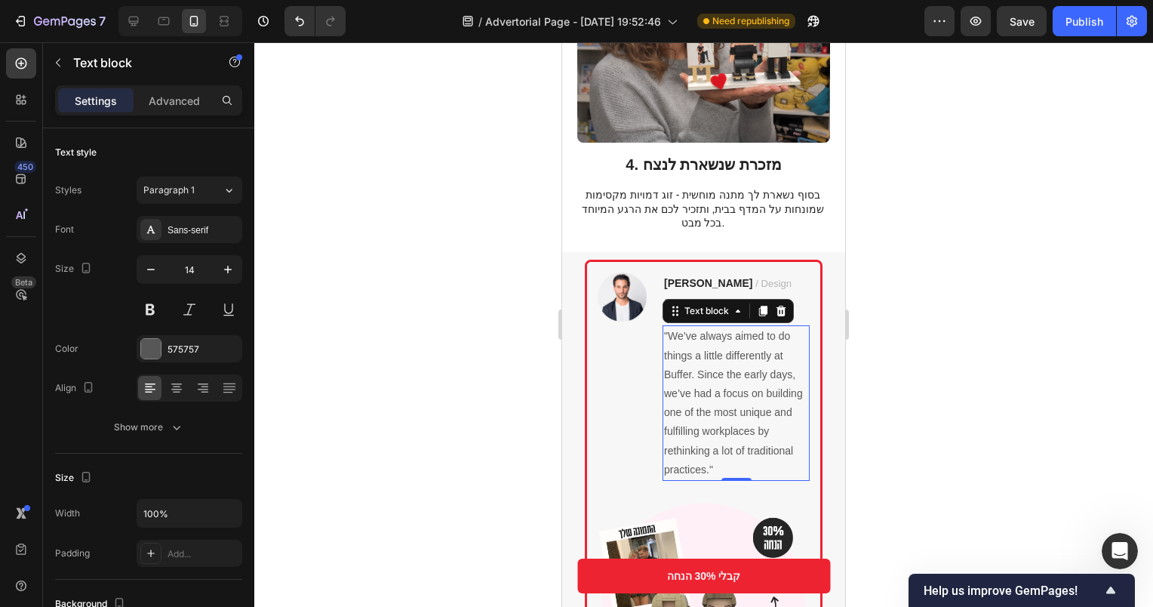
click at [740, 335] on p ""We’ve always aimed to do things a little differently at Buffer. Since the earl…" at bounding box center [736, 403] width 144 height 152
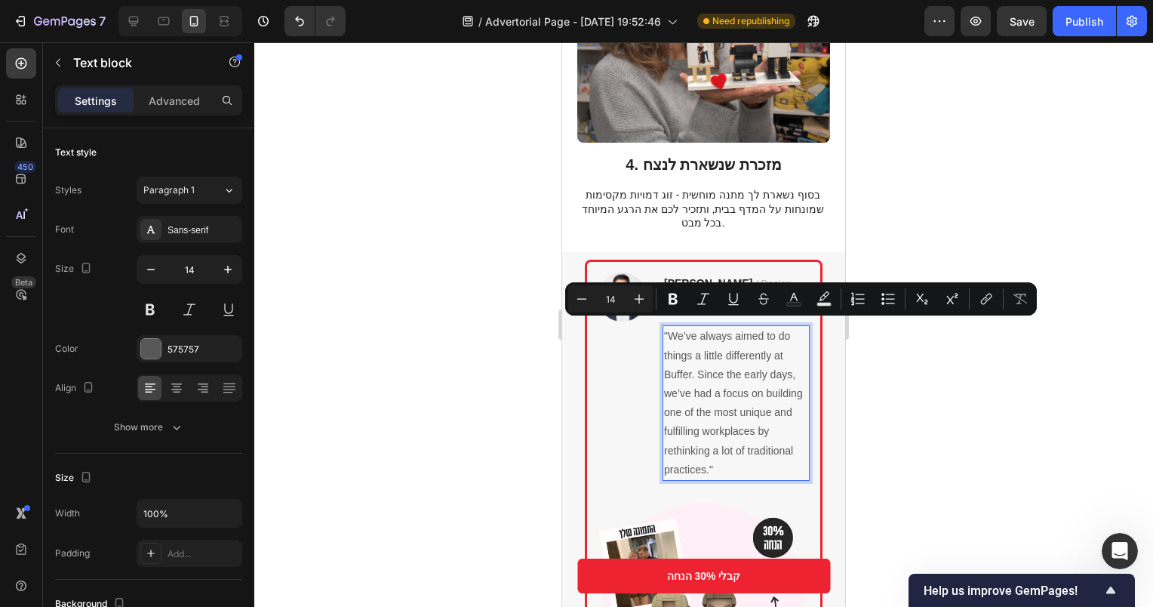
click at [741, 366] on p ""We’ve always aimed to do things a little differently at Buffer. Since the earl…" at bounding box center [736, 403] width 144 height 152
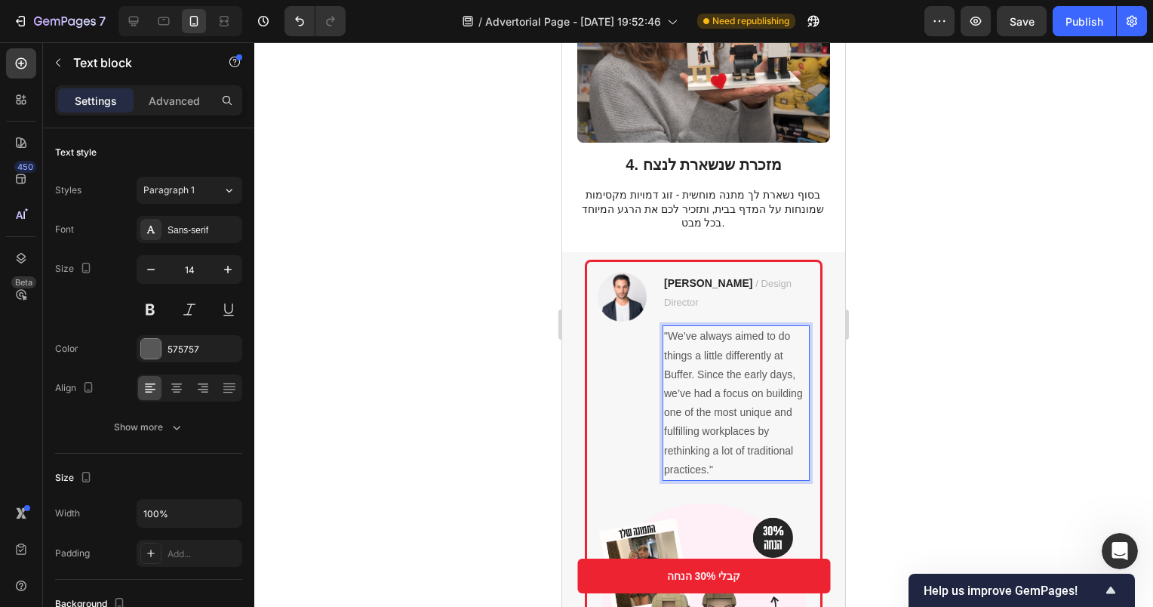
click at [745, 368] on p ""We’ve always aimed to do things a little differently at Buffer. Since the earl…" at bounding box center [736, 403] width 144 height 152
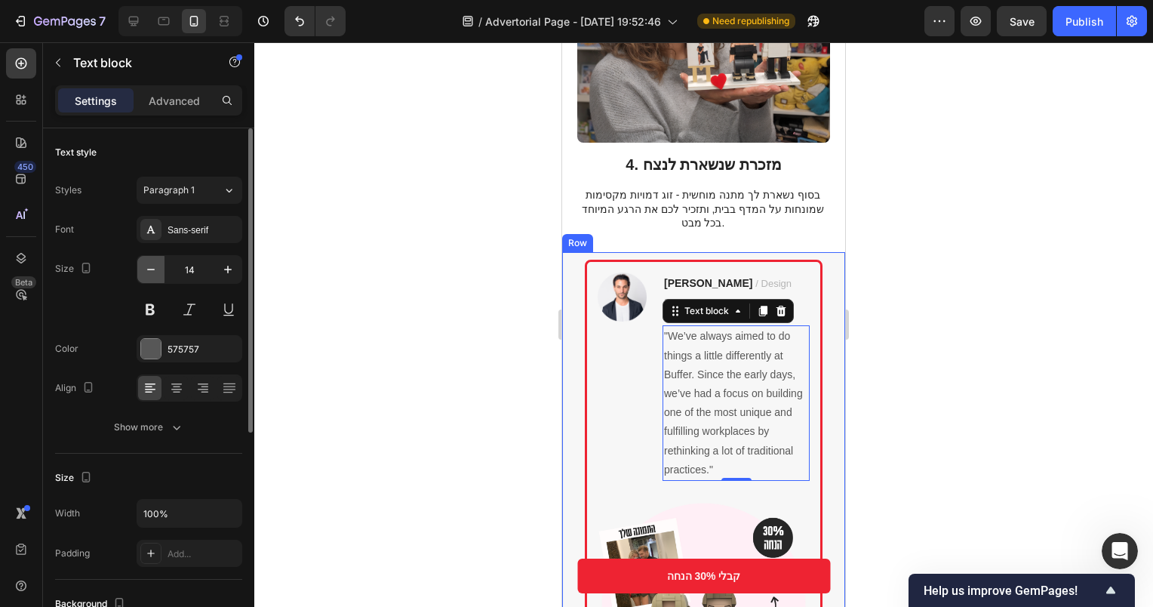
click at [147, 272] on icon "button" at bounding box center [150, 269] width 15 height 15
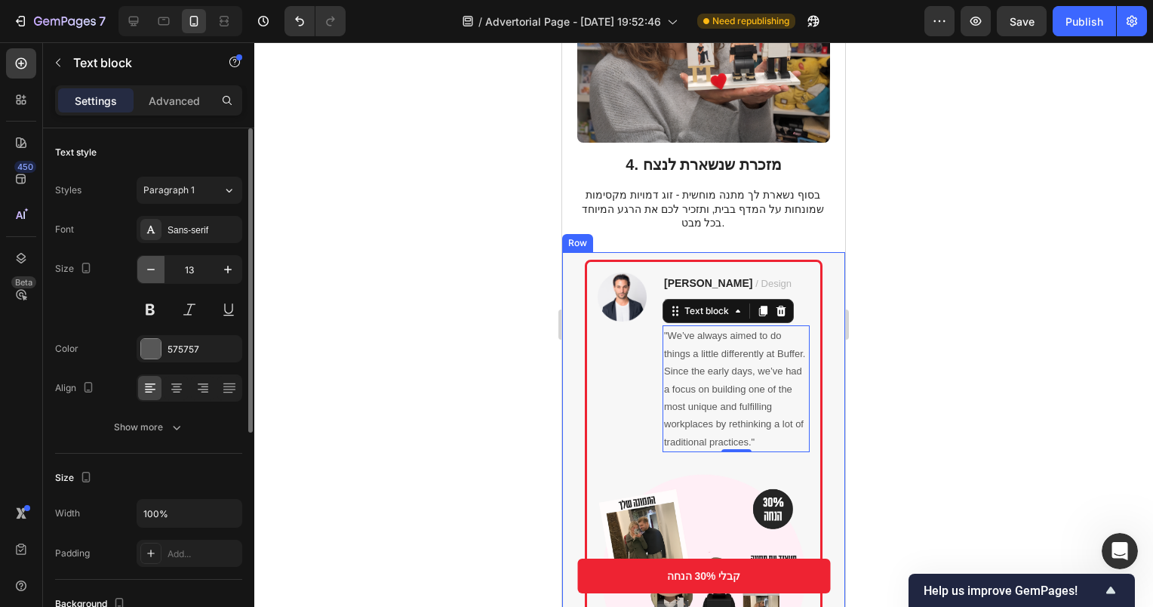
click at [147, 272] on icon "button" at bounding box center [150, 269] width 15 height 15
type input "12"
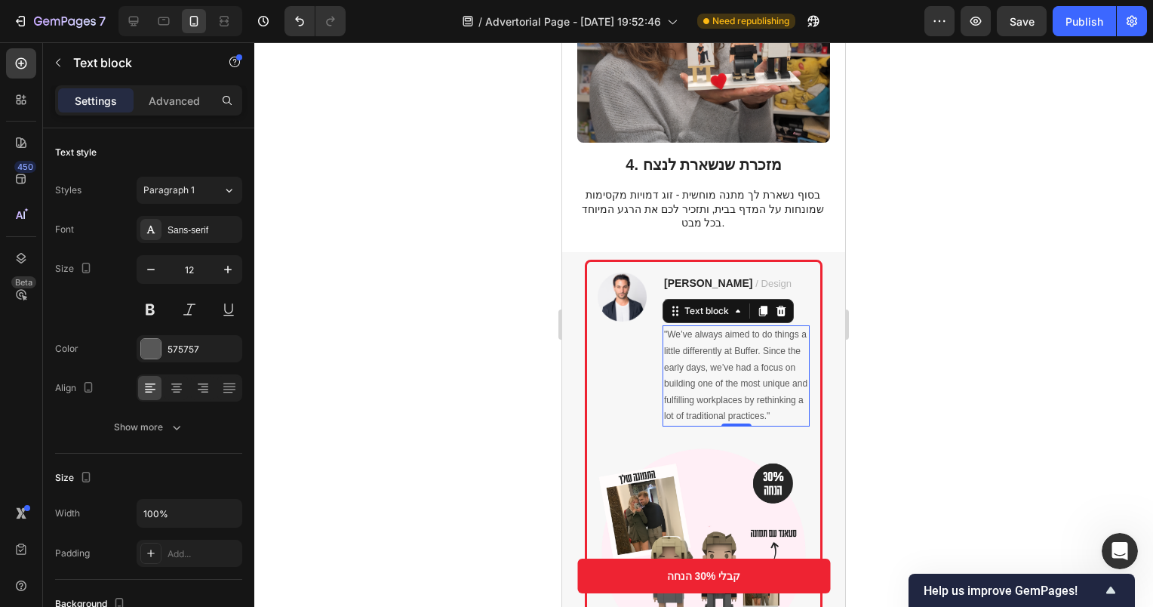
click at [888, 374] on div at bounding box center [703, 324] width 899 height 565
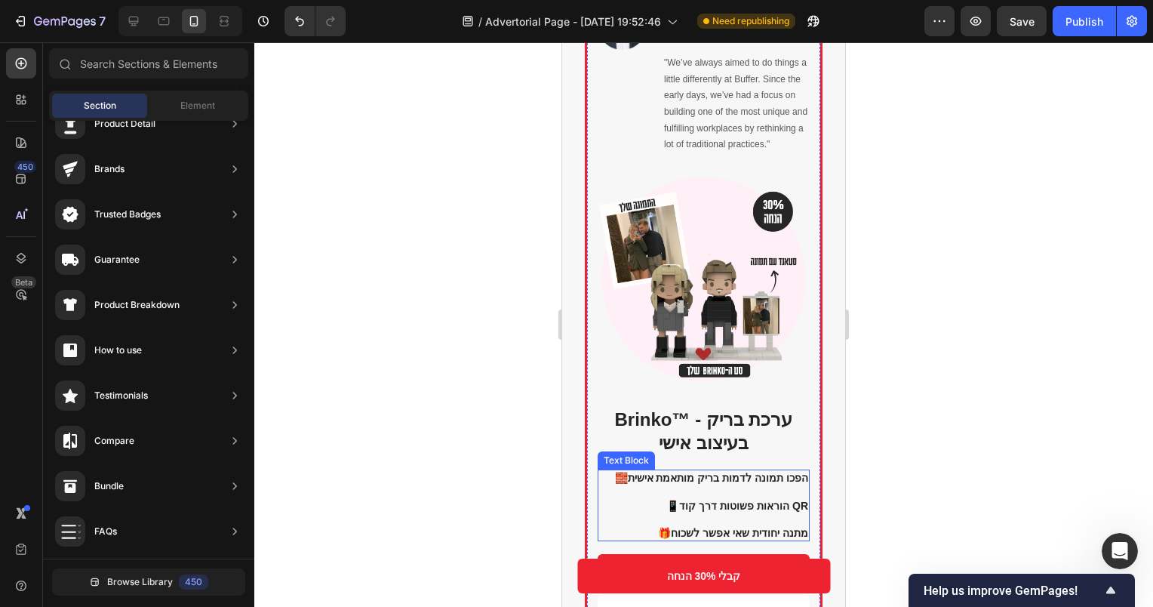
scroll to position [1503, 0]
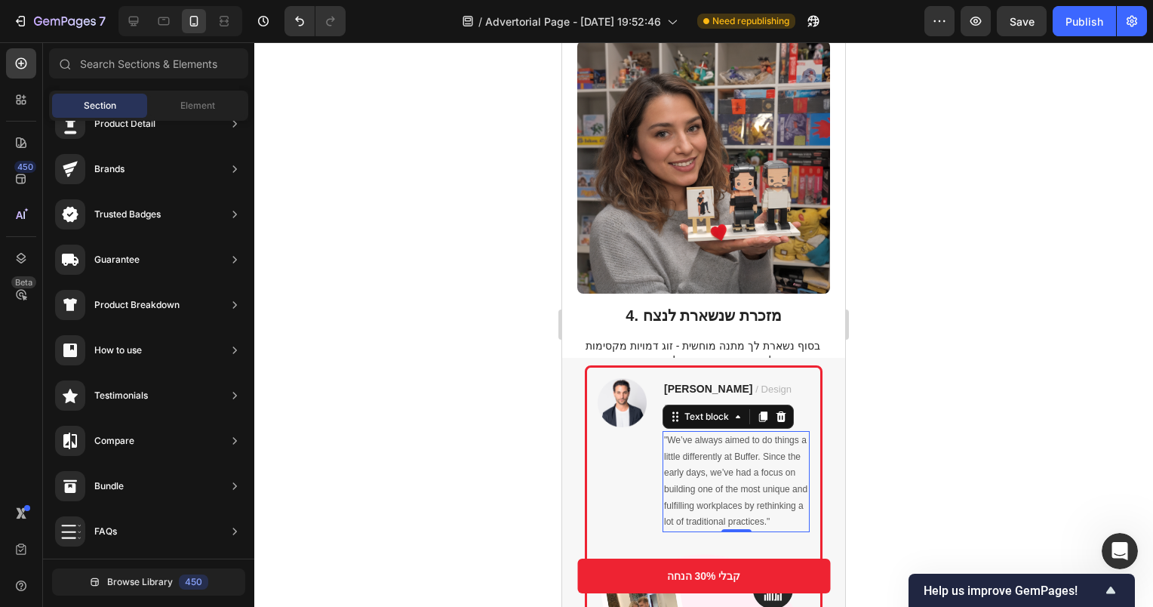
click at [737, 438] on p ""We’ve always aimed to do things a little differently at Buffer. Since the earl…" at bounding box center [736, 481] width 144 height 98
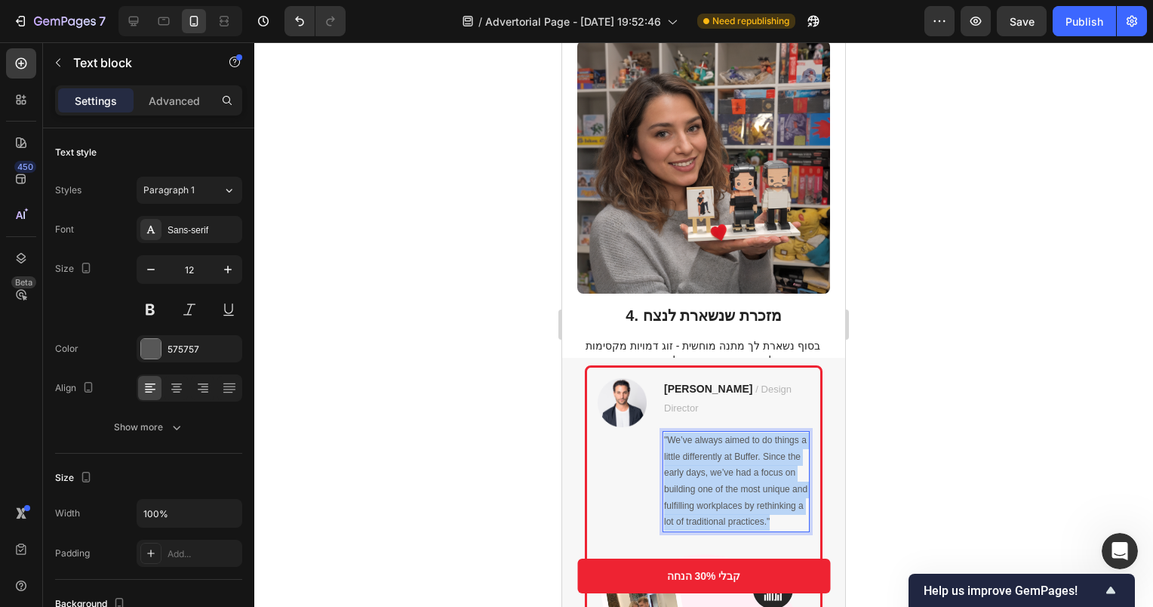
click at [737, 438] on p ""We’ve always aimed to do things a little differently at Buffer. Since the earl…" at bounding box center [736, 481] width 144 height 98
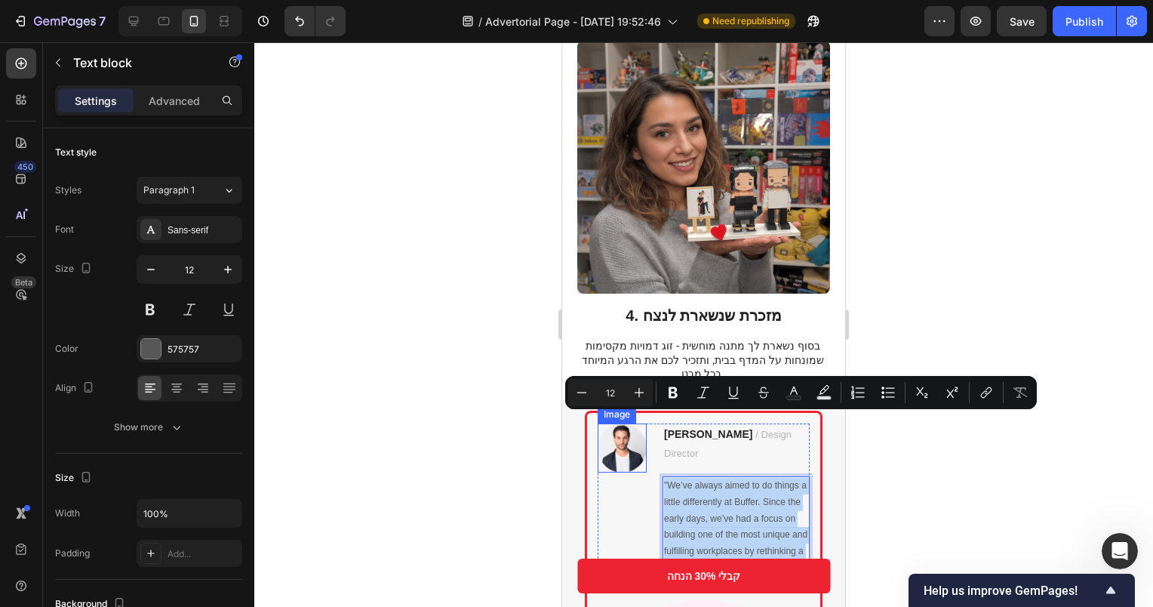
click at [613, 423] on img at bounding box center [622, 447] width 49 height 49
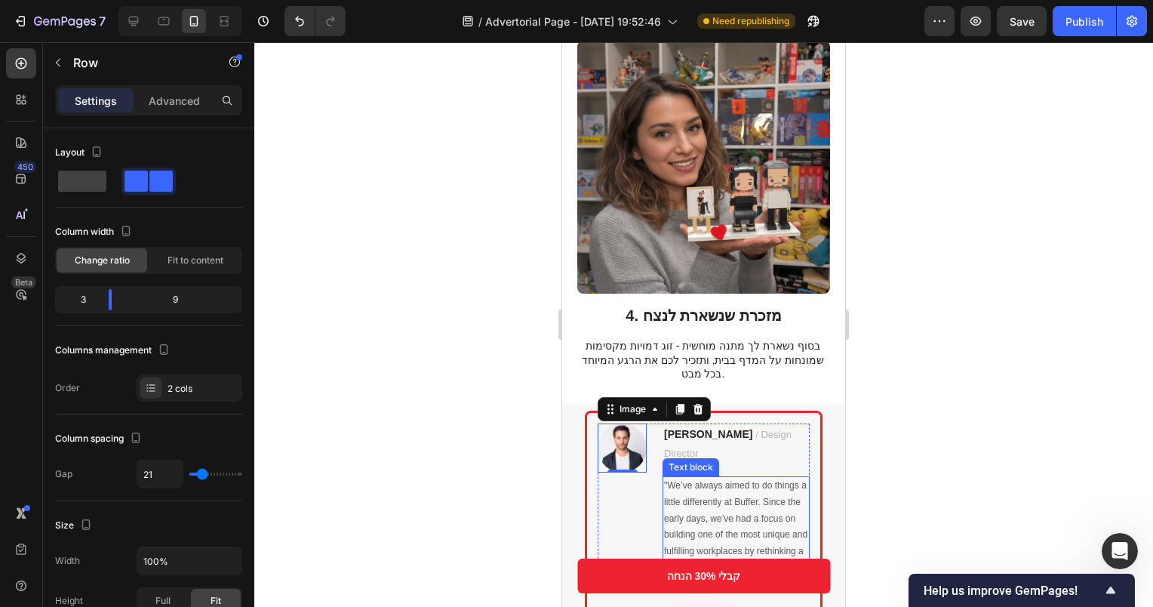
click at [619, 482] on div "Image 0" at bounding box center [622, 500] width 49 height 154
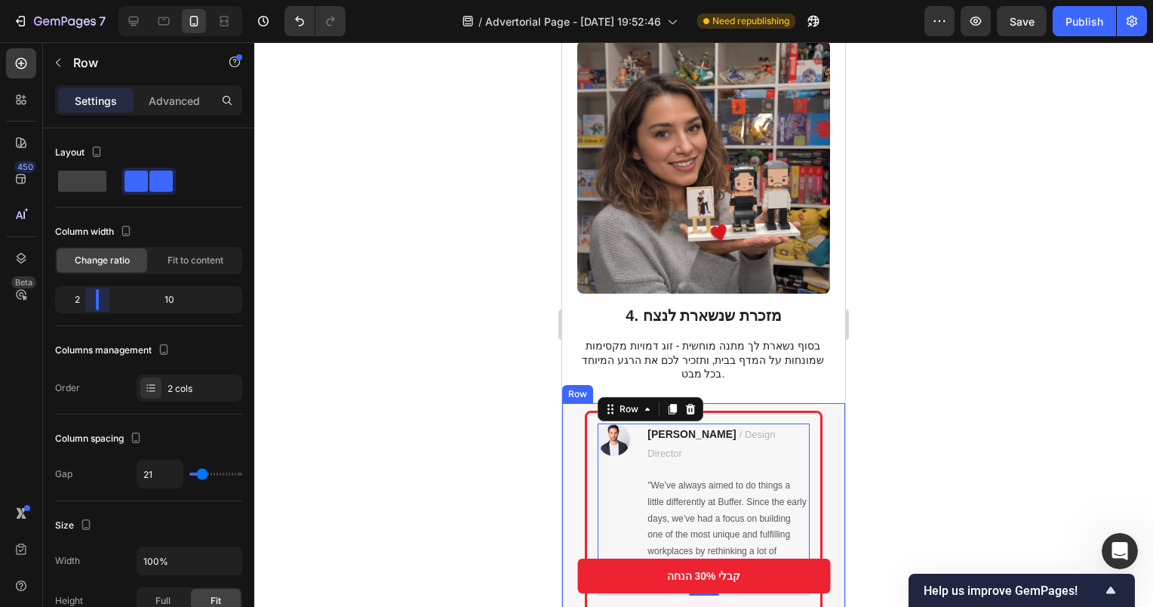
drag, startPoint x: 107, startPoint y: 308, endPoint x: 89, endPoint y: 307, distance: 18.1
click at [89, 0] on body "7 / Advertorial Page - Sep 24, 19:52:46 Need republishing Preview Save Publish …" at bounding box center [576, 0] width 1153 height 0
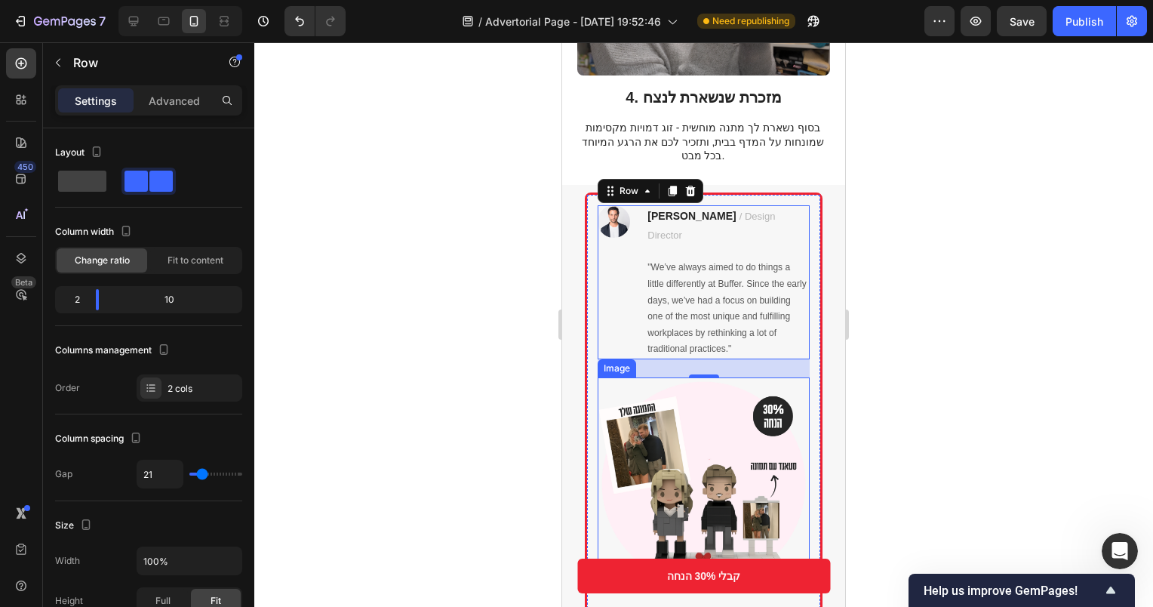
scroll to position [1730, 0]
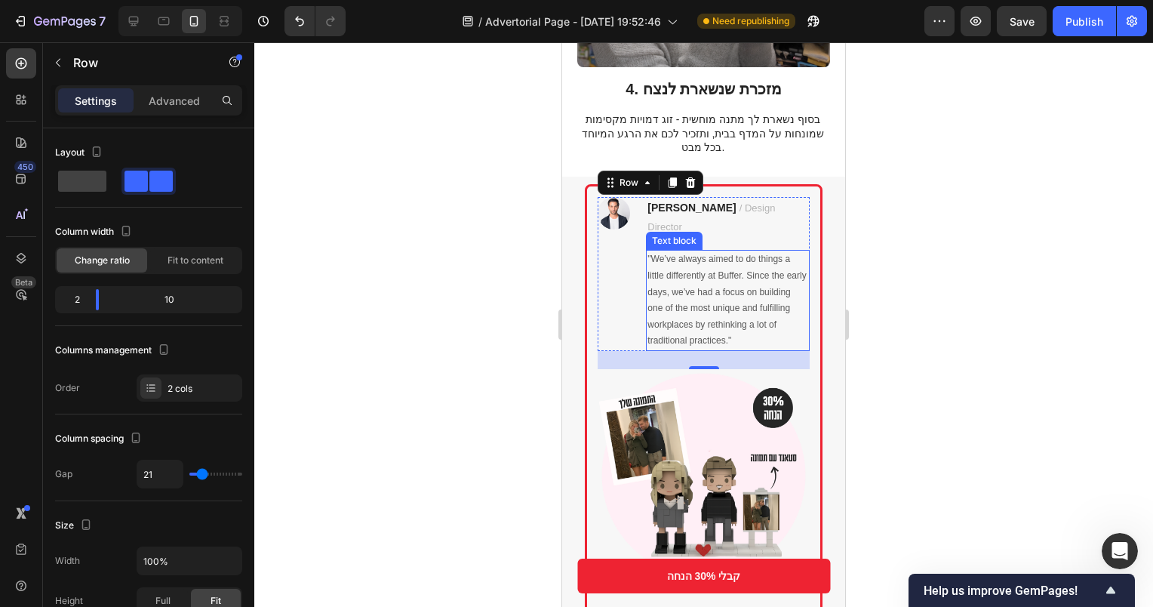
click at [703, 254] on p ""We’ve always aimed to do things a little differently at Buffer. Since the earl…" at bounding box center [728, 300] width 161 height 98
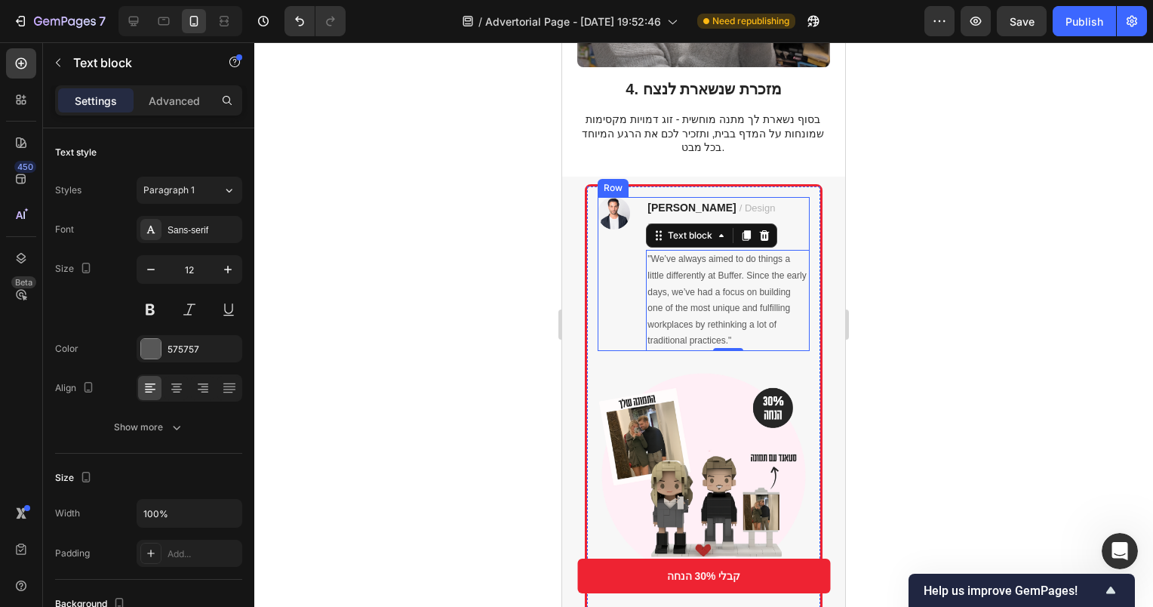
click at [625, 228] on div "Image" at bounding box center [614, 274] width 32 height 154
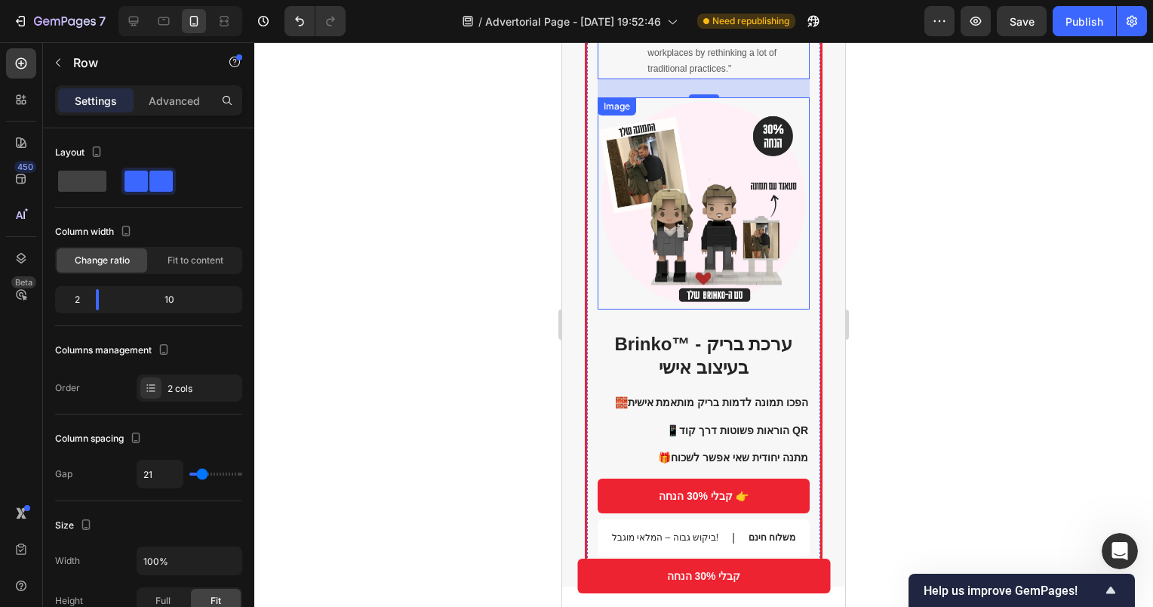
scroll to position [1654, 0]
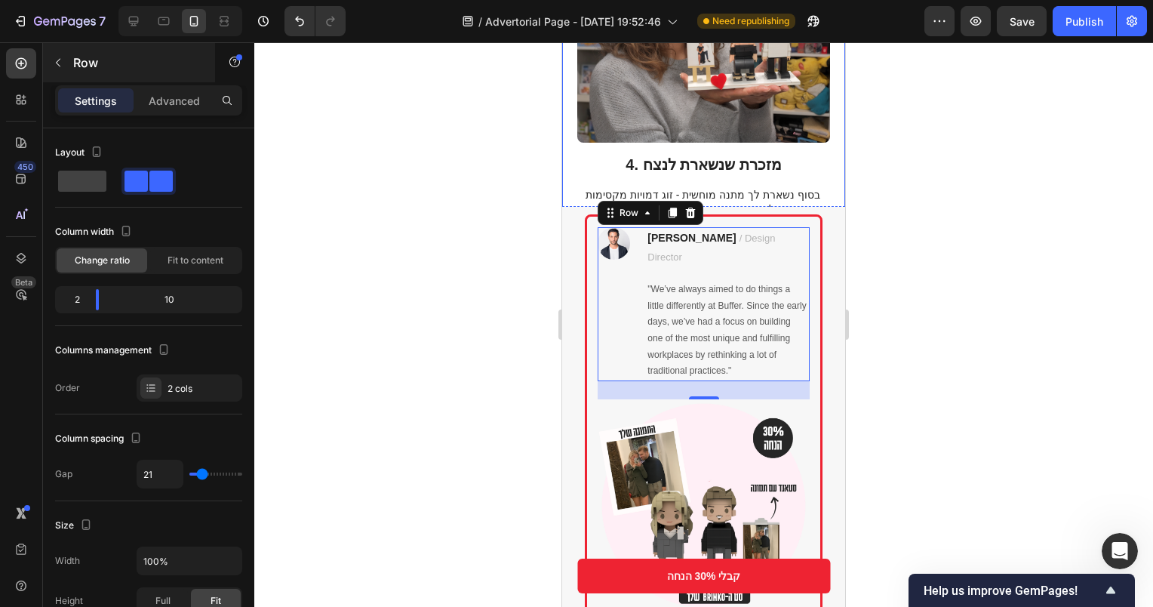
click at [131, 16] on icon at bounding box center [133, 21] width 15 height 15
type input "24"
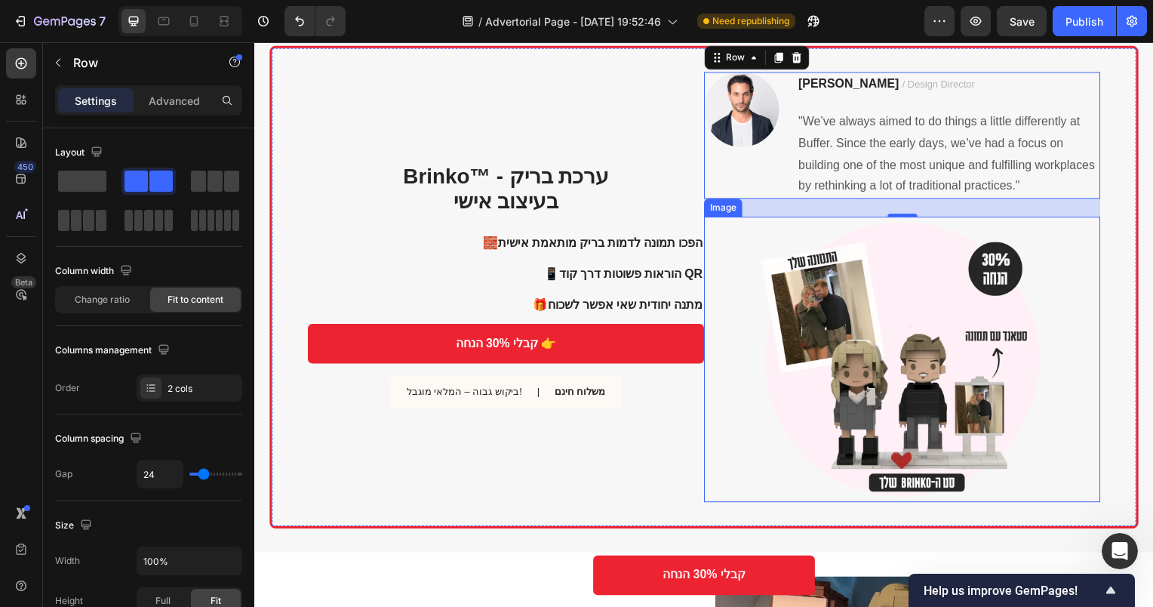
scroll to position [1531, 0]
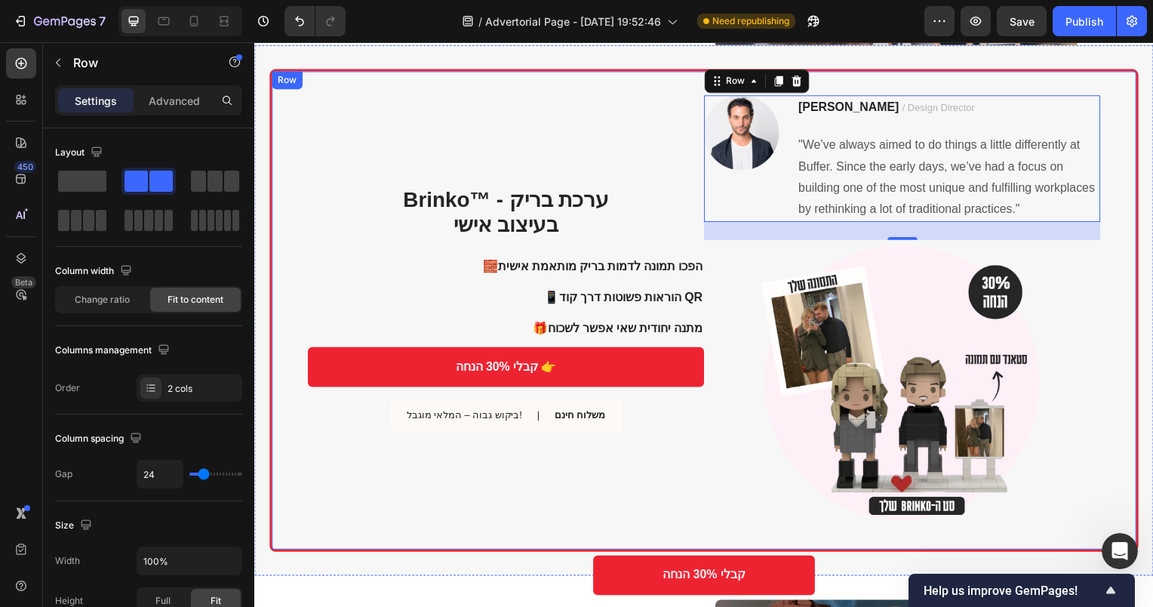
click at [551, 147] on div "Brinko™ - ערכת בריק בעיצוב אישי Heading 🧱 הפכו תמונה לדמות בריק מותאמת אישית 📱 …" at bounding box center [507, 312] width 399 height 433
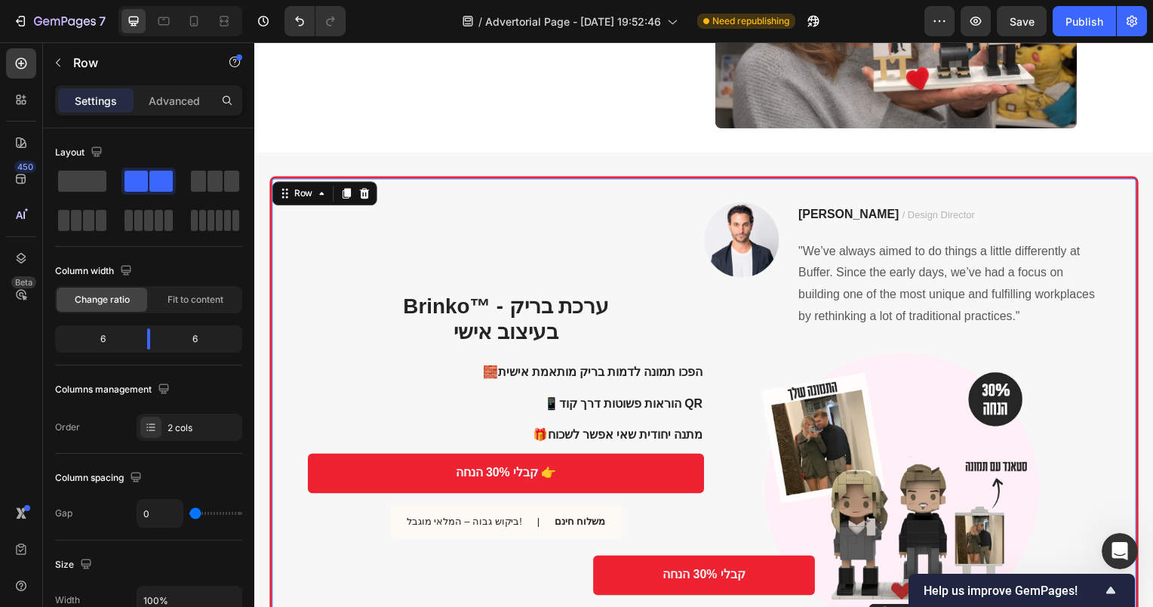
click at [622, 242] on div "Brinko™ - ערכת בריק בעיצוב אישי Heading 🧱 הפכו תמונה לדמות בריק מותאמת אישית 📱 …" at bounding box center [507, 420] width 399 height 433
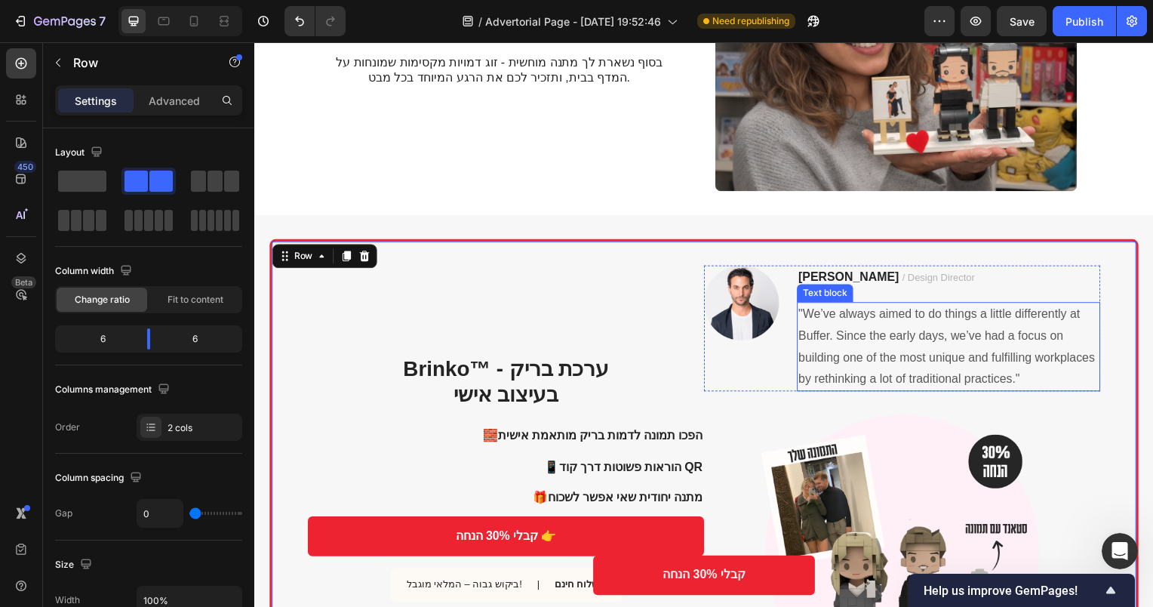
scroll to position [1456, 0]
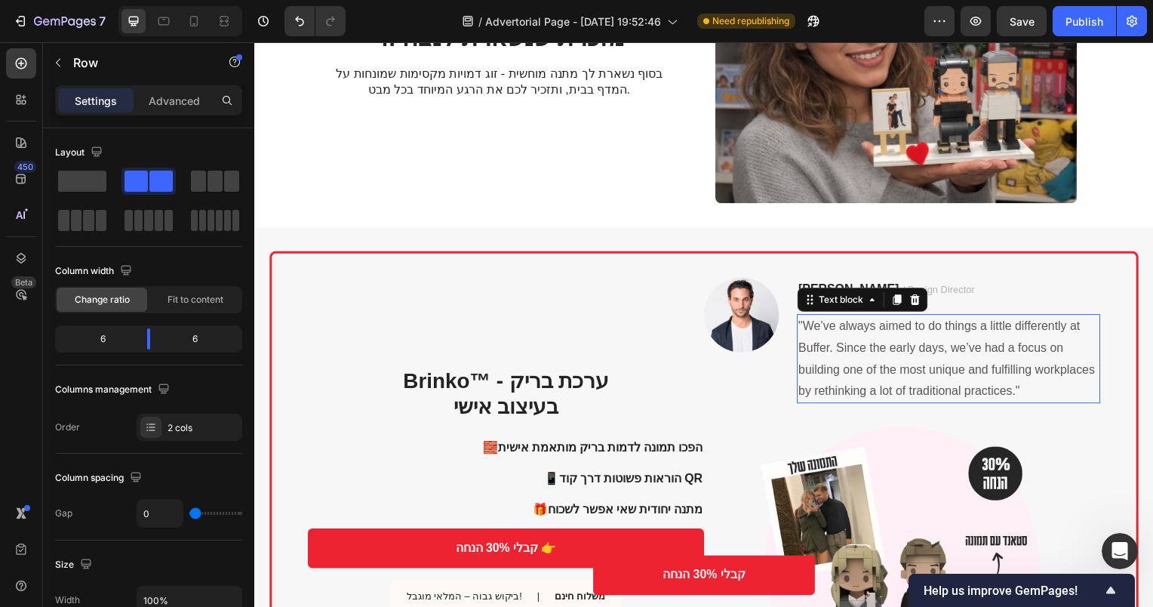
click at [801, 316] on div ""We’ve always aimed to do things a little differently at Buffer. Since the earl…" at bounding box center [954, 361] width 306 height 90
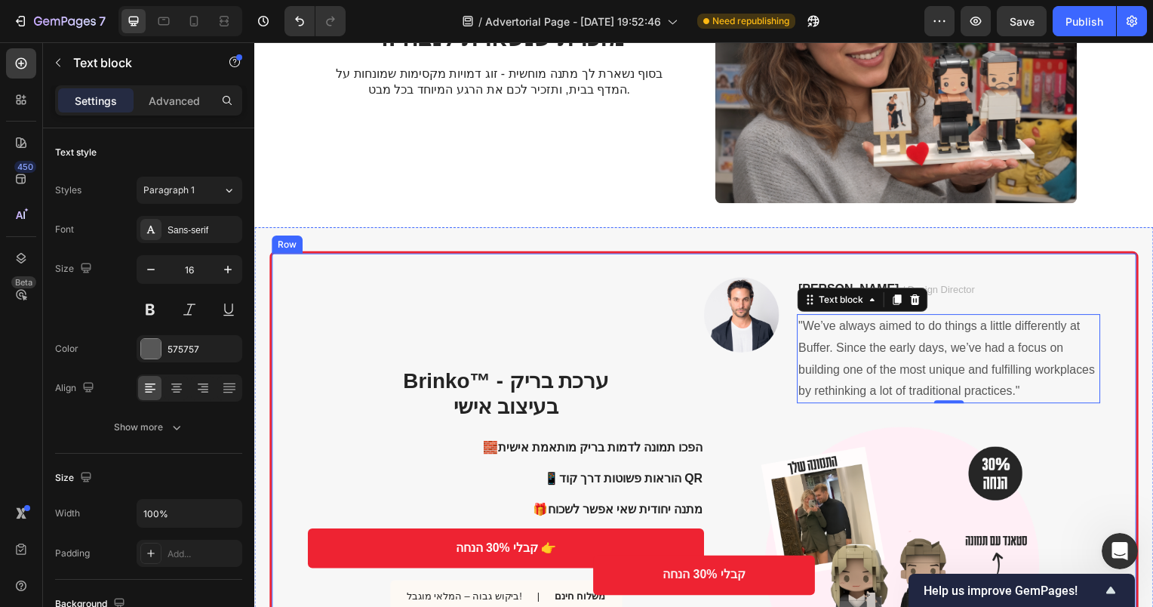
click at [666, 295] on div "Brinko™ - ערכת בריק בעיצוב אישי Heading 🧱 הפכו תמונה לדמות בריק מותאמת אישית 📱 …" at bounding box center [507, 495] width 399 height 433
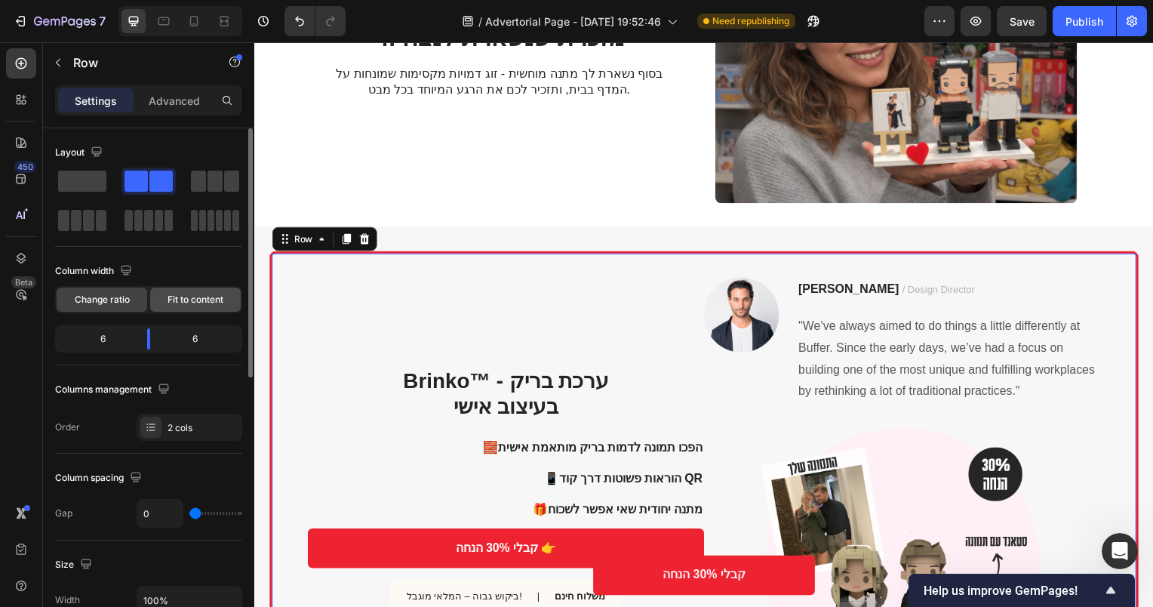
scroll to position [75, 0]
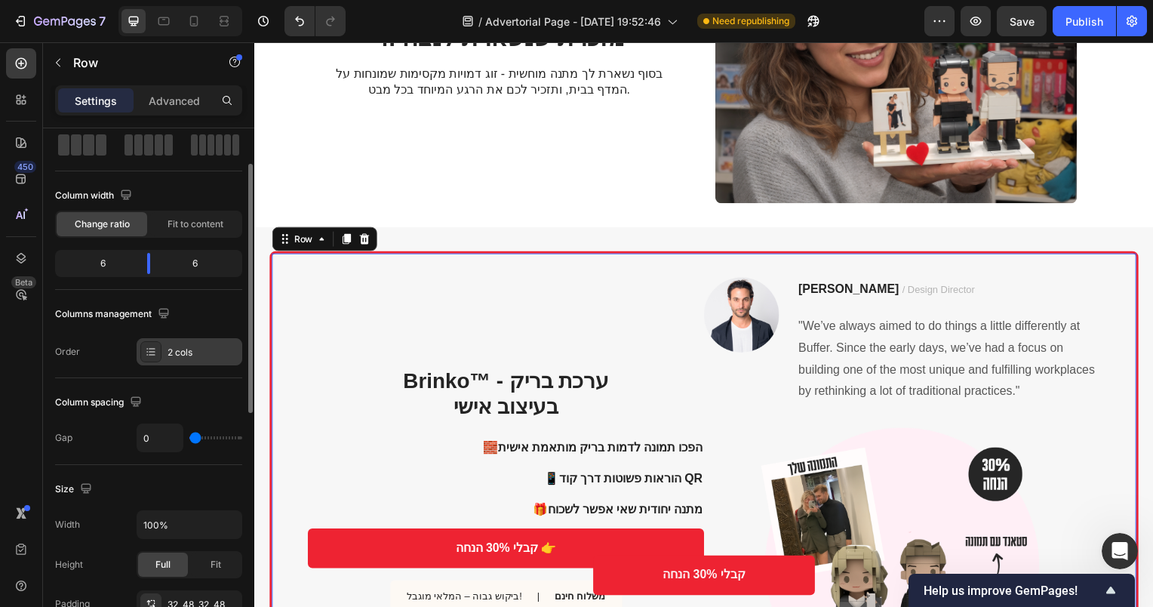
click at [191, 355] on div "2 cols" at bounding box center [203, 353] width 71 height 14
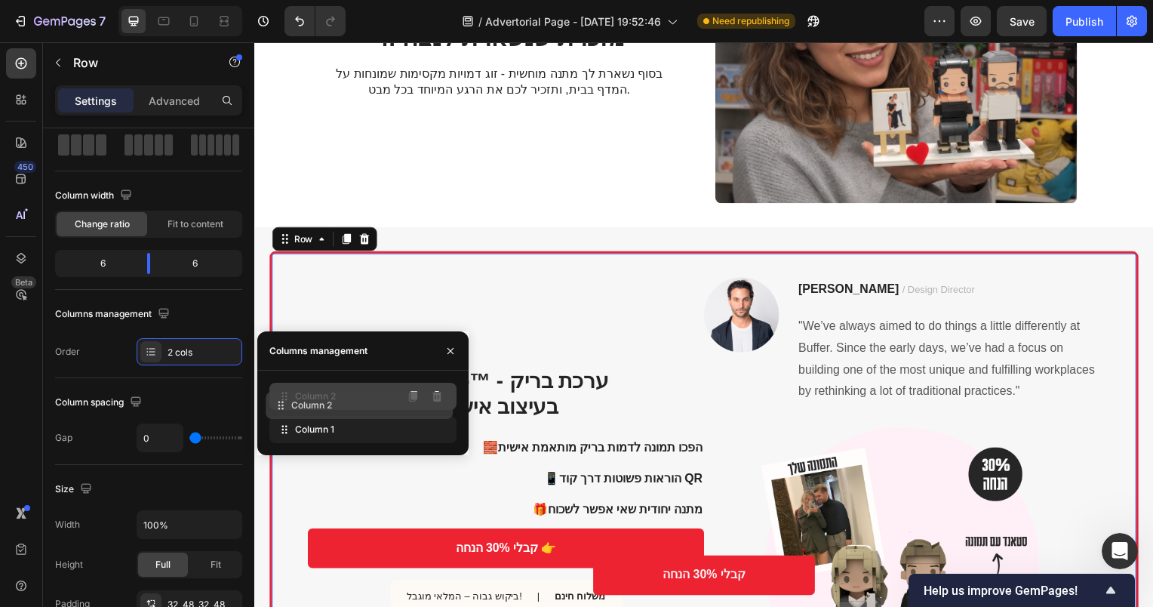
drag, startPoint x: 350, startPoint y: 426, endPoint x: 347, endPoint y: 395, distance: 31.8
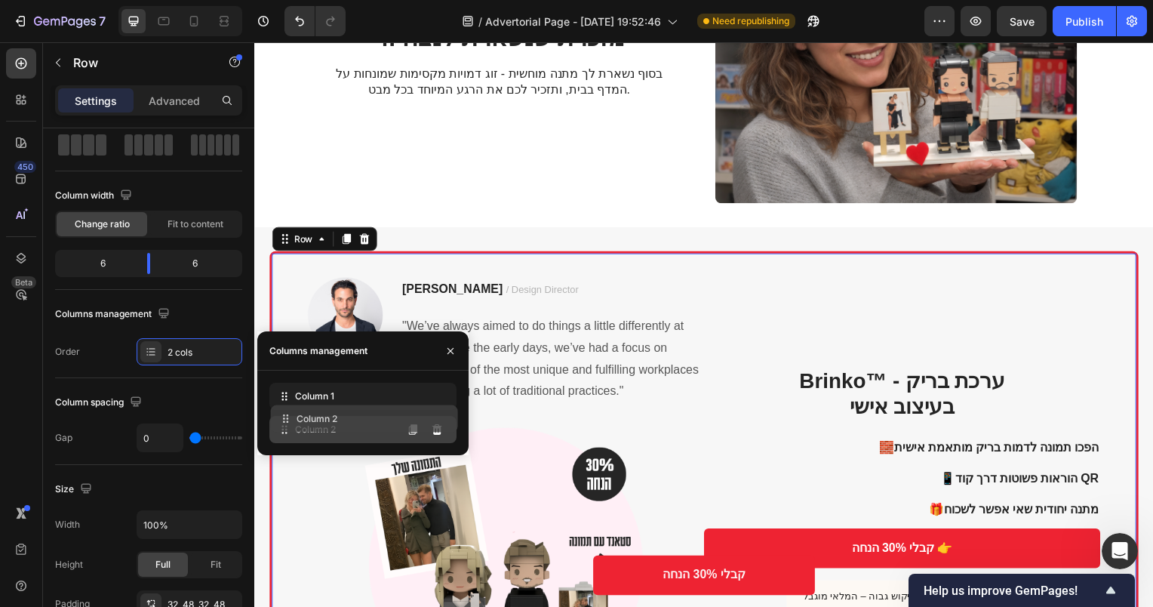
drag, startPoint x: 345, startPoint y: 400, endPoint x: 349, endPoint y: 434, distance: 34.3
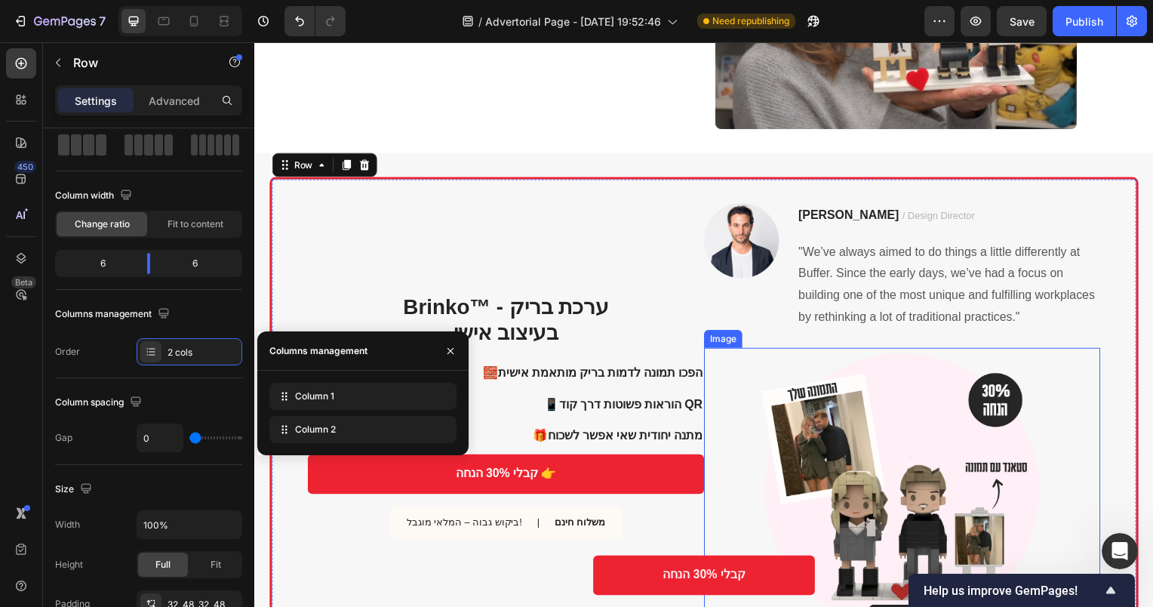
scroll to position [1531, 0]
click at [874, 372] on img at bounding box center [907, 493] width 288 height 288
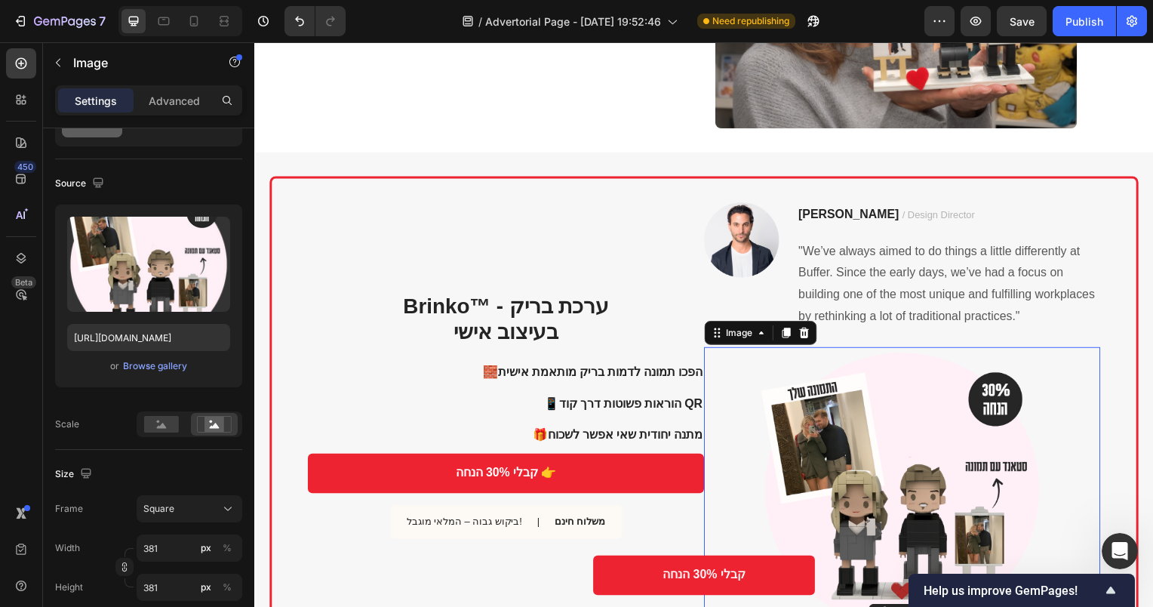
scroll to position [0, 0]
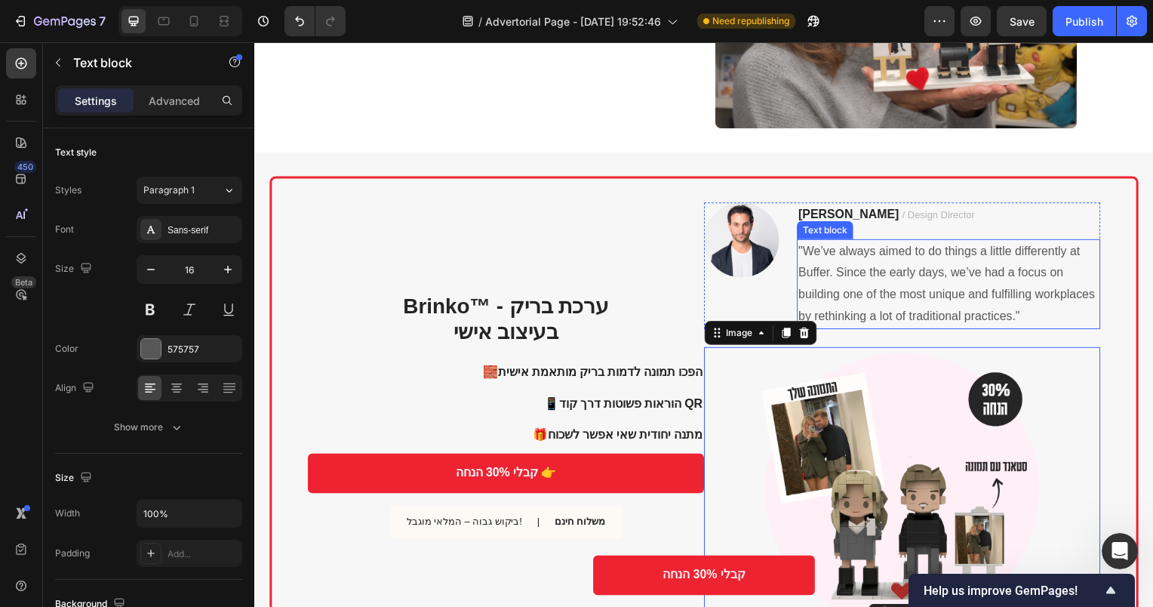
click at [993, 278] on p ""We’ve always aimed to do things a little differently at Buffer. Since the earl…" at bounding box center [953, 285] width 303 height 87
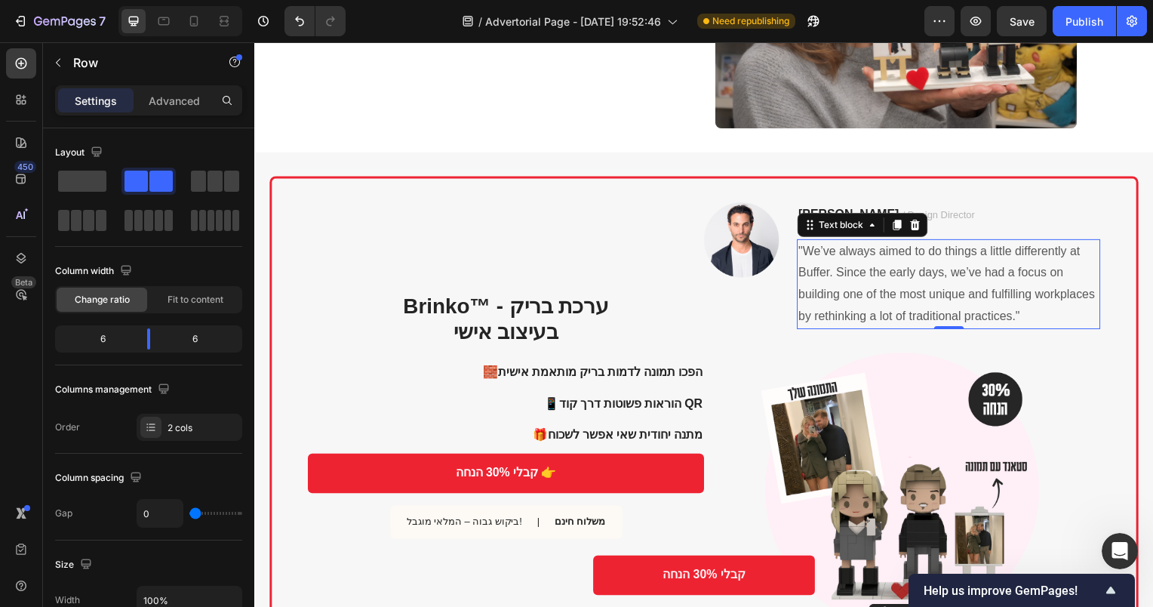
click at [1111, 328] on div "Brinko™ - ערכת בריק בעיצוב אישי Heading 🧱 הפכו תמונה לדמות בריק מותאמת אישית 📱 …" at bounding box center [707, 420] width 876 height 486
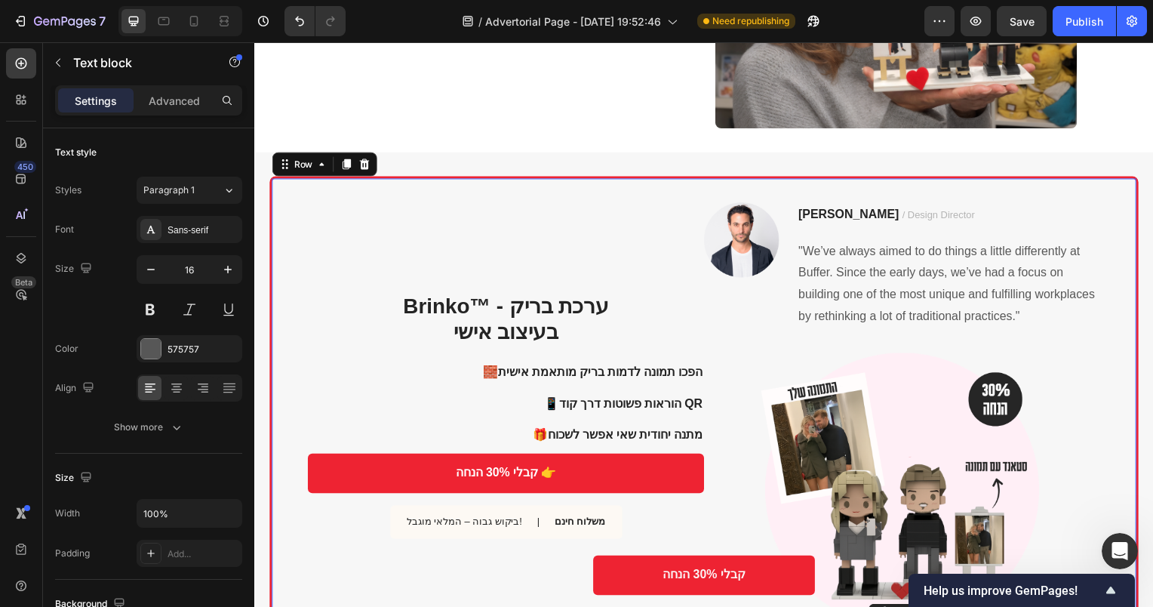
click at [1083, 319] on p ""We’ve always aimed to do things a little differently at Buffer. Since the earl…" at bounding box center [953, 285] width 303 height 87
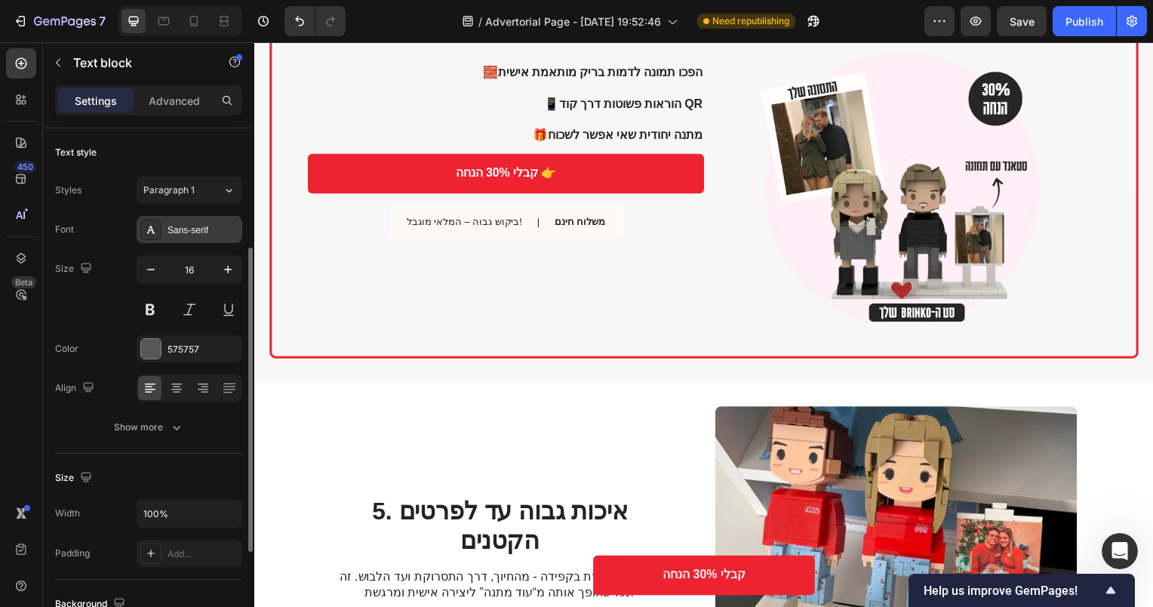
scroll to position [151, 0]
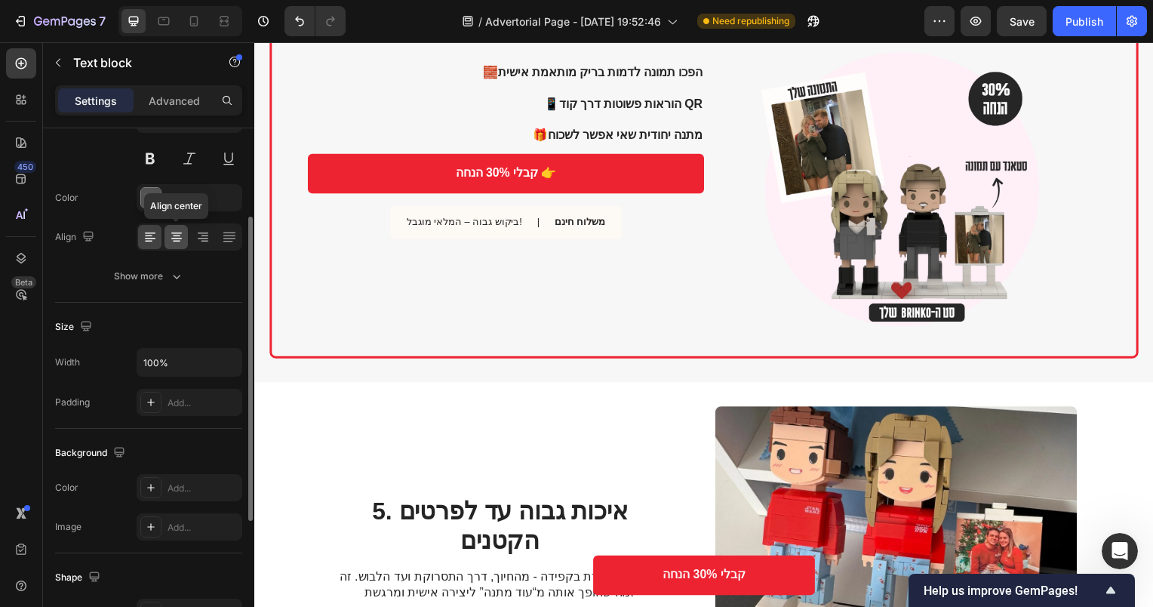
click at [183, 238] on icon at bounding box center [176, 236] width 15 height 15
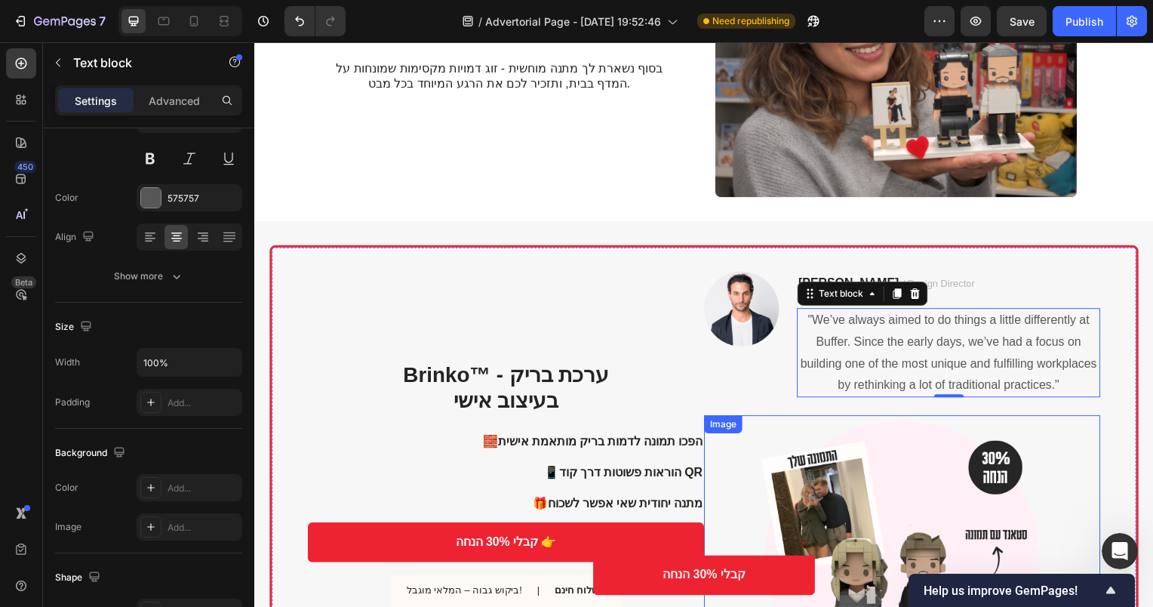
scroll to position [1456, 0]
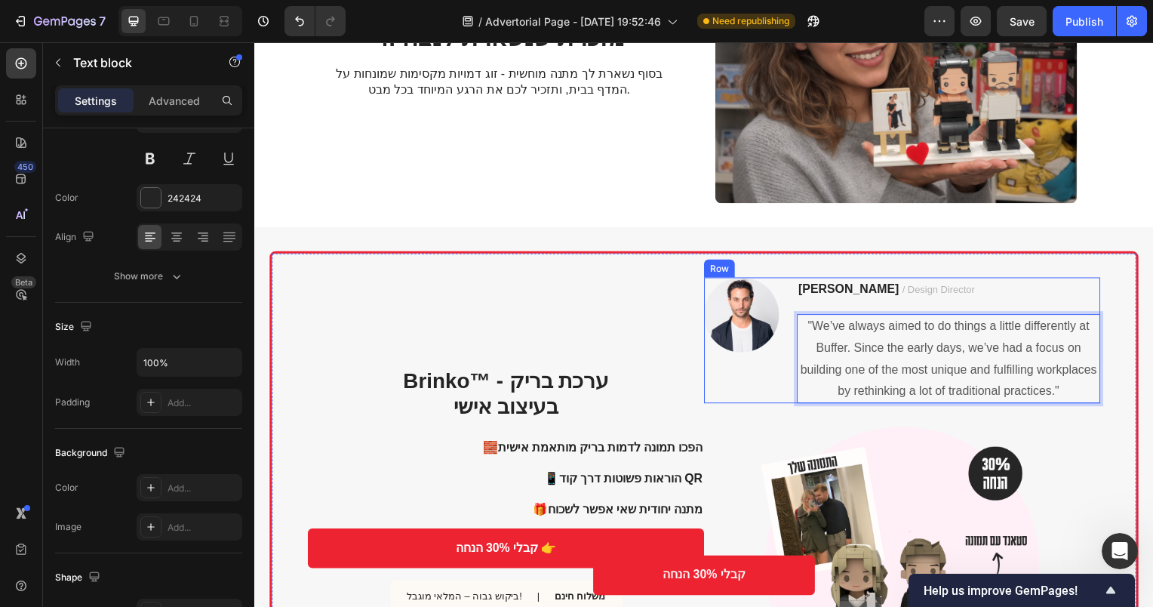
click at [818, 293] on strong "Ryan S." at bounding box center [852, 291] width 101 height 13
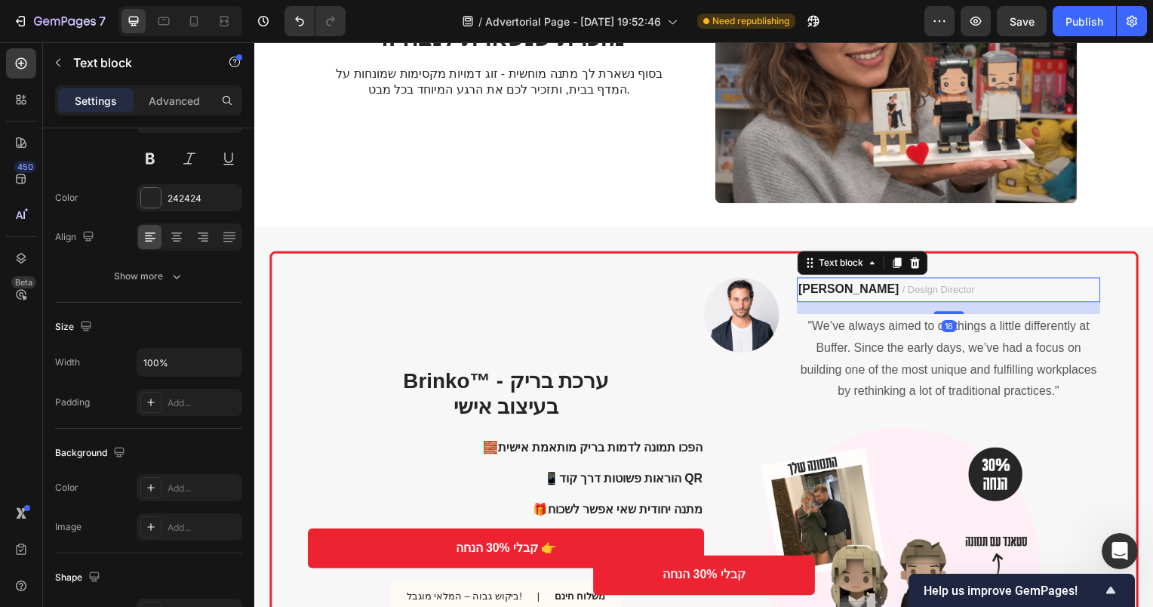
click at [1084, 293] on p "Ryan S. / Design Director" at bounding box center [953, 292] width 303 height 23
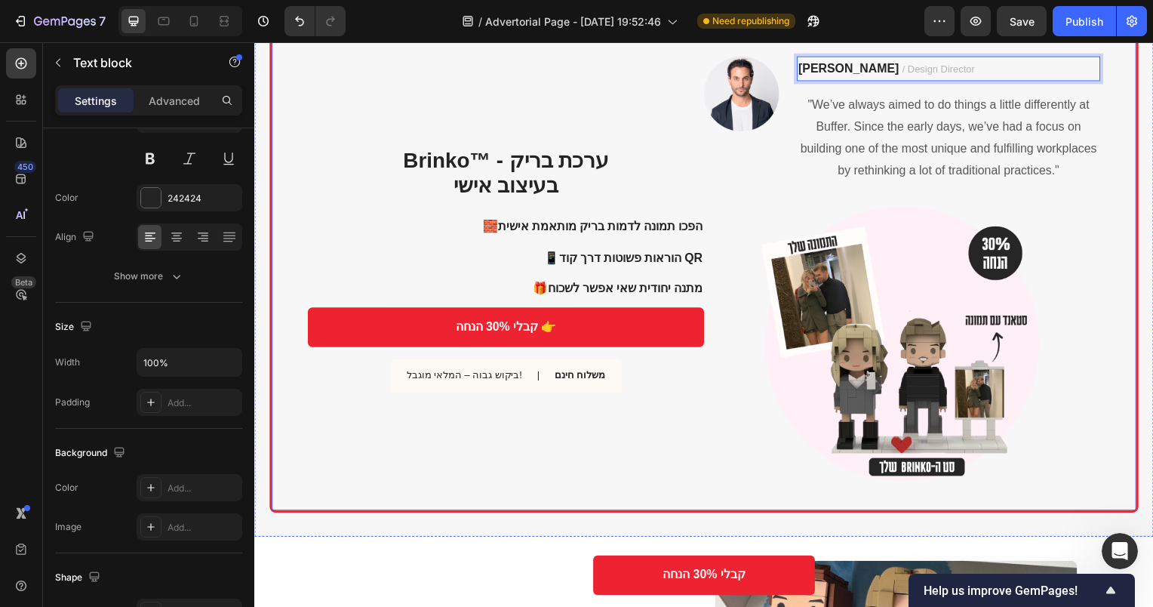
scroll to position [1682, 0]
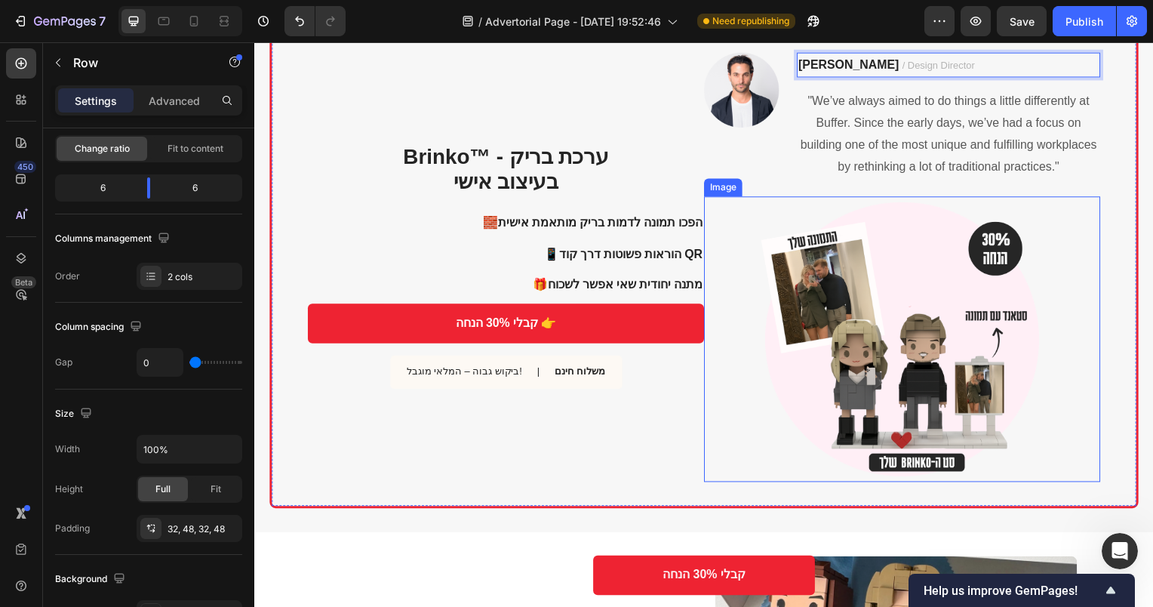
click at [1099, 286] on div "Brinko™ - ערכת בריק בעיצוב אישי Heading 🧱 הפכו תמונה לדמות בריק מותאמת אישית 📱 …" at bounding box center [707, 269] width 876 height 486
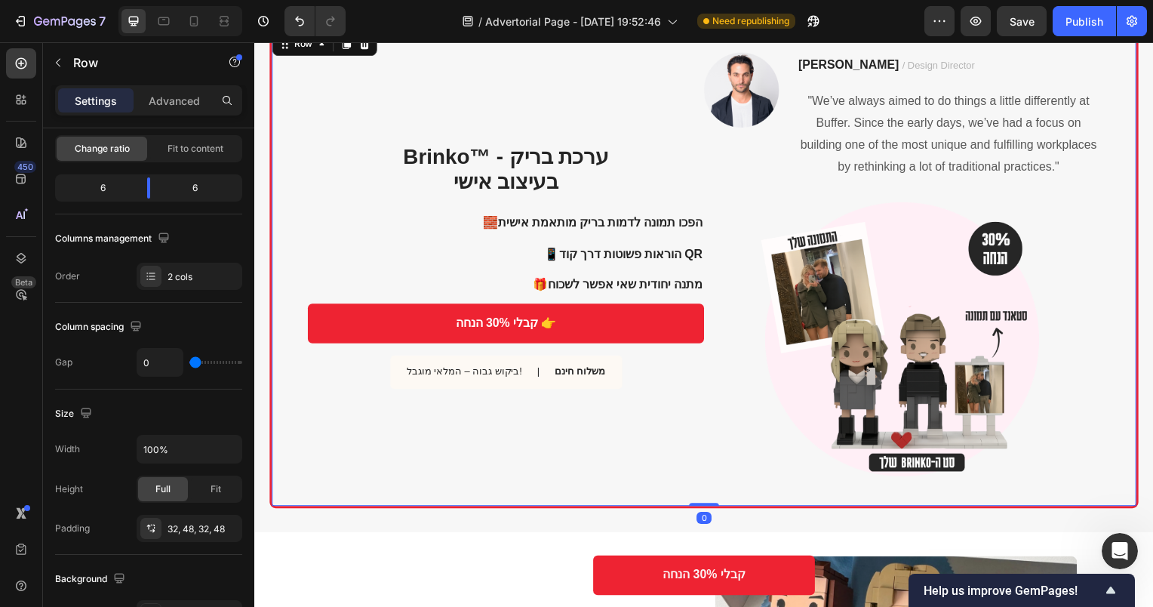
scroll to position [0, 0]
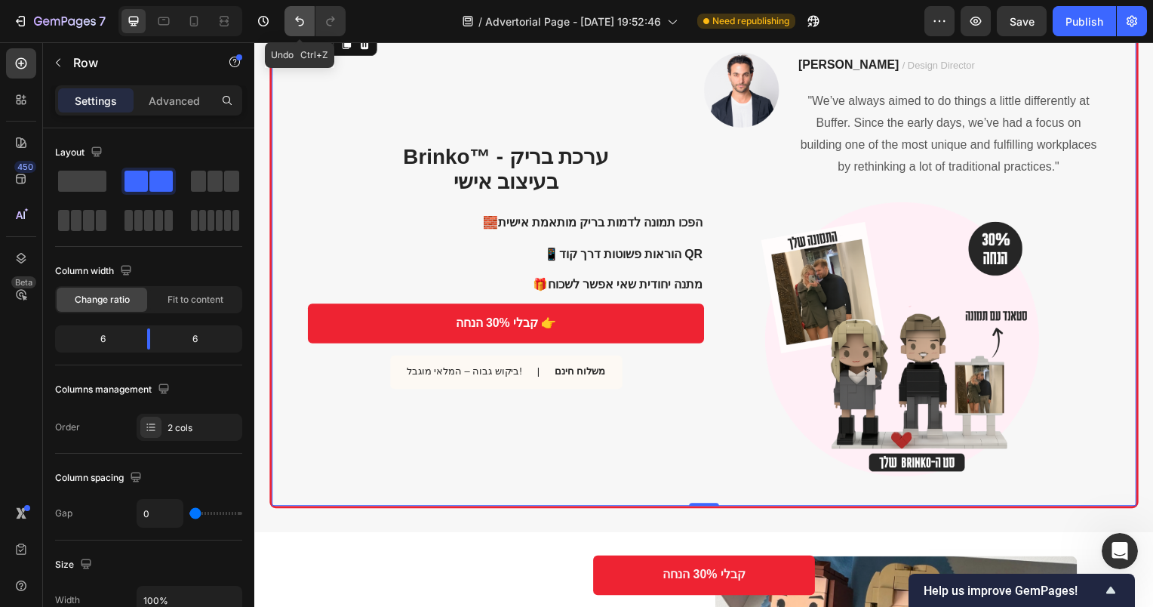
click at [294, 22] on icon "Undo/Redo" at bounding box center [299, 21] width 15 height 15
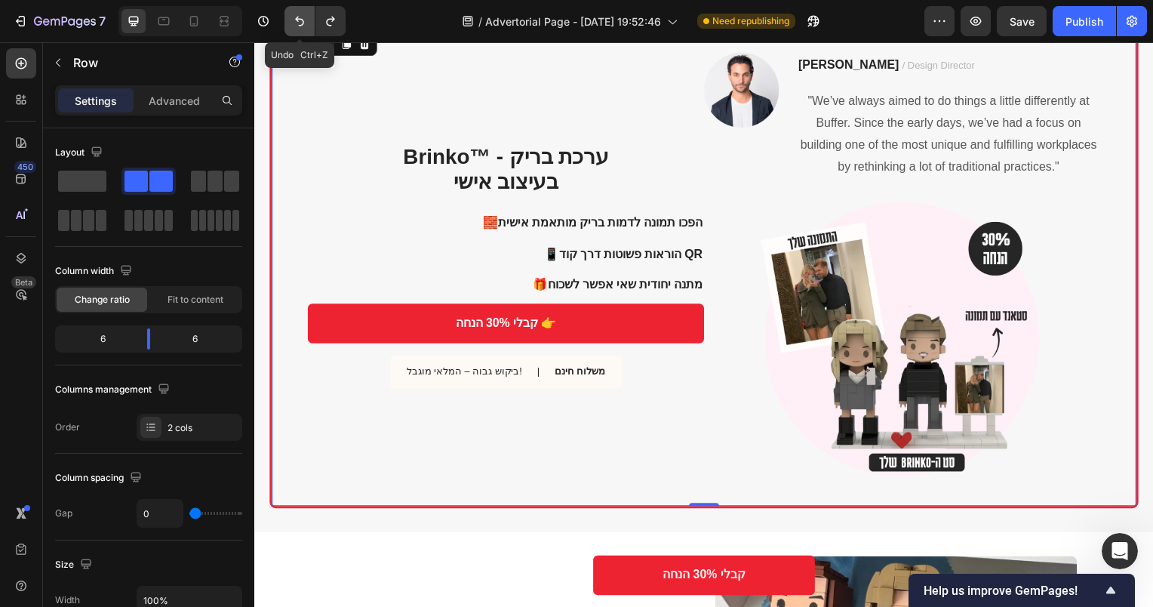
click at [294, 22] on icon "Undo/Redo" at bounding box center [299, 21] width 15 height 15
click at [296, 28] on icon "Undo/Redo" at bounding box center [299, 21] width 15 height 15
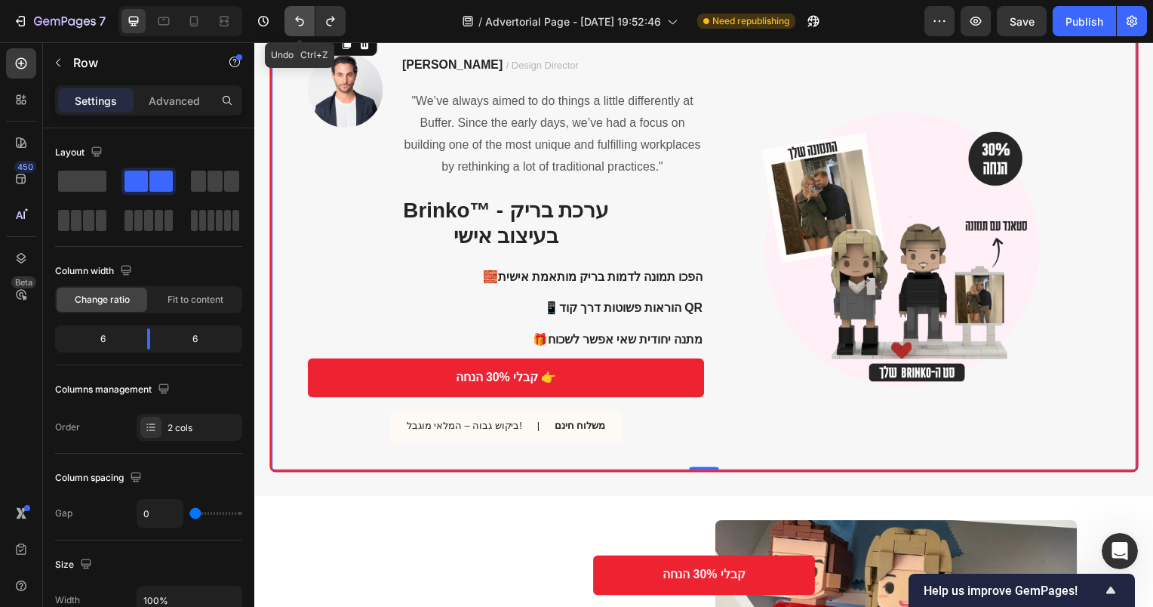
click at [296, 28] on icon "Undo/Redo" at bounding box center [299, 21] width 15 height 15
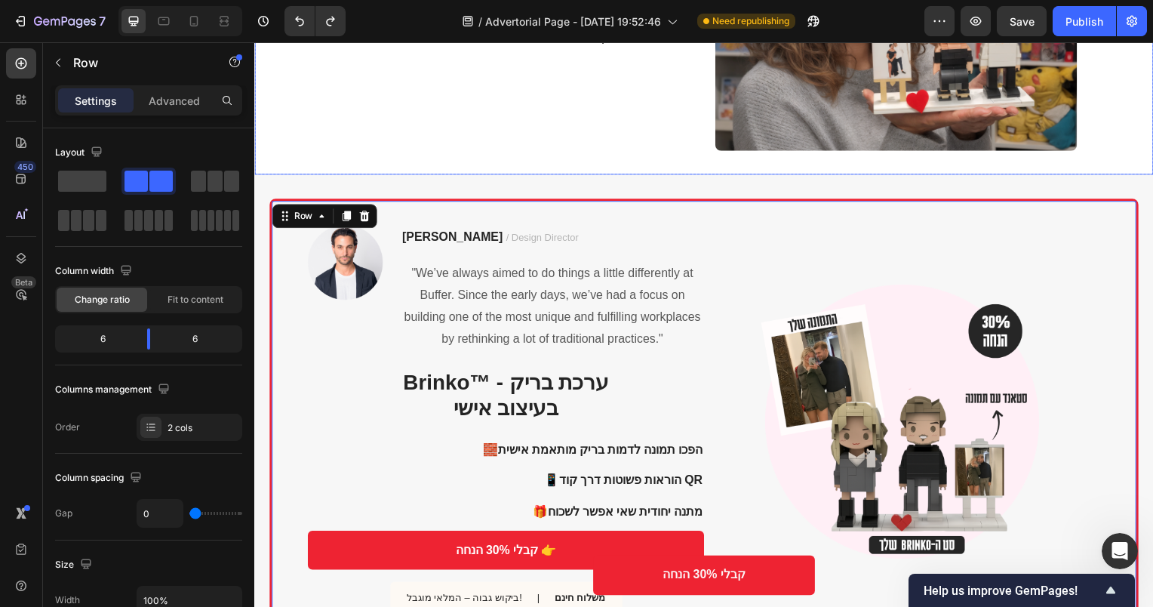
scroll to position [1456, 0]
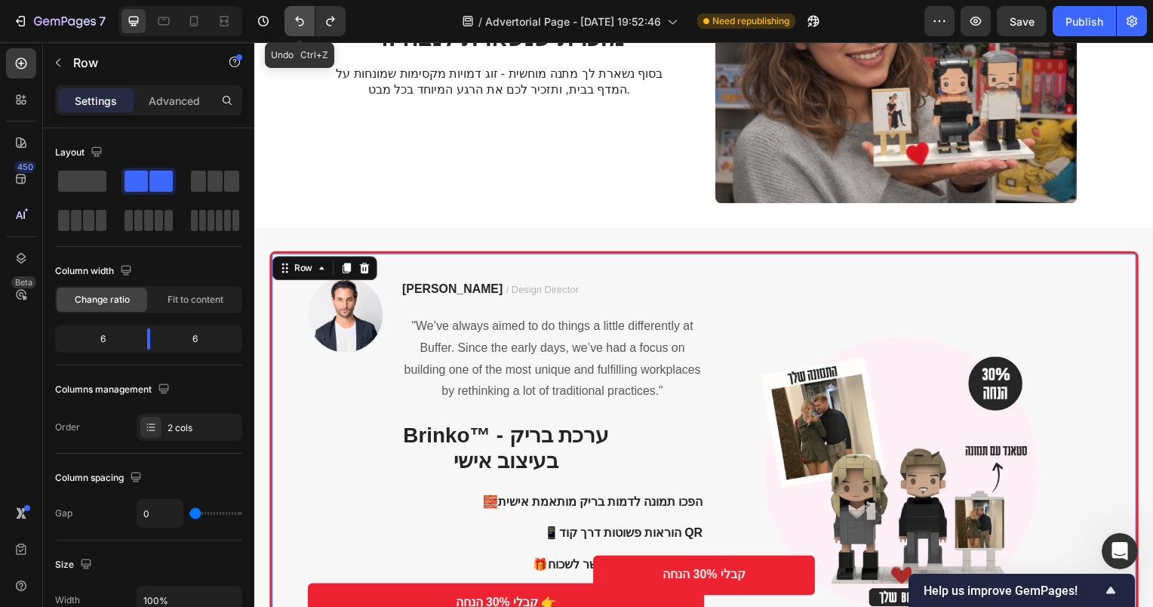
click at [293, 17] on icon "Undo/Redo" at bounding box center [299, 21] width 15 height 15
click at [298, 19] on icon "Undo/Redo" at bounding box center [299, 22] width 9 height 10
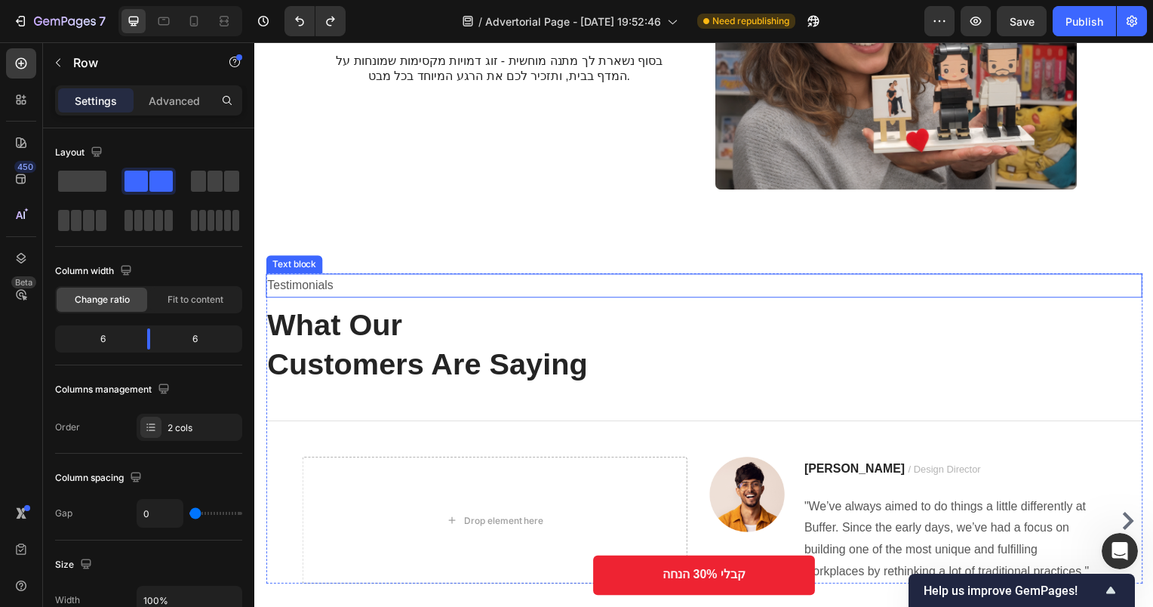
scroll to position [1758, 0]
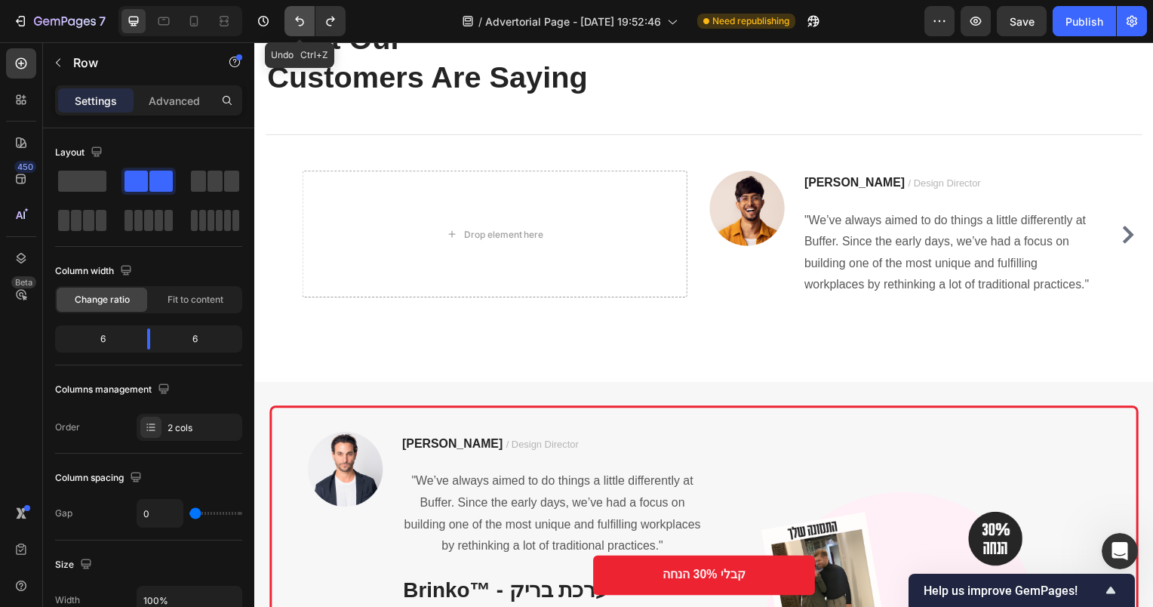
click at [292, 21] on icon "Undo/Redo" at bounding box center [299, 21] width 15 height 15
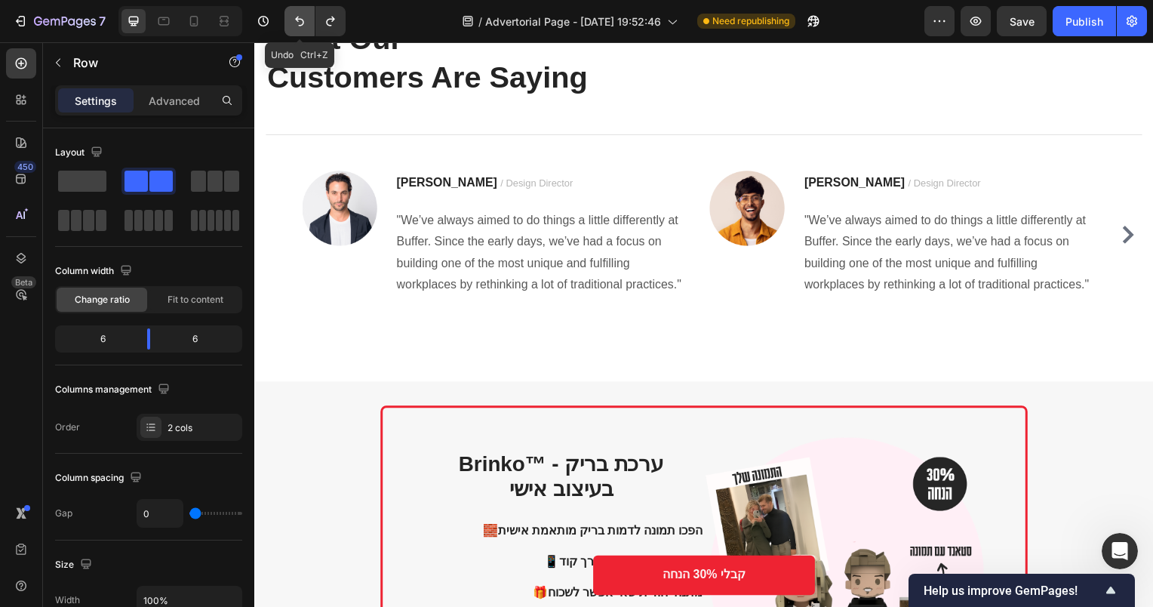
click at [292, 21] on icon "Undo/Redo" at bounding box center [299, 21] width 15 height 15
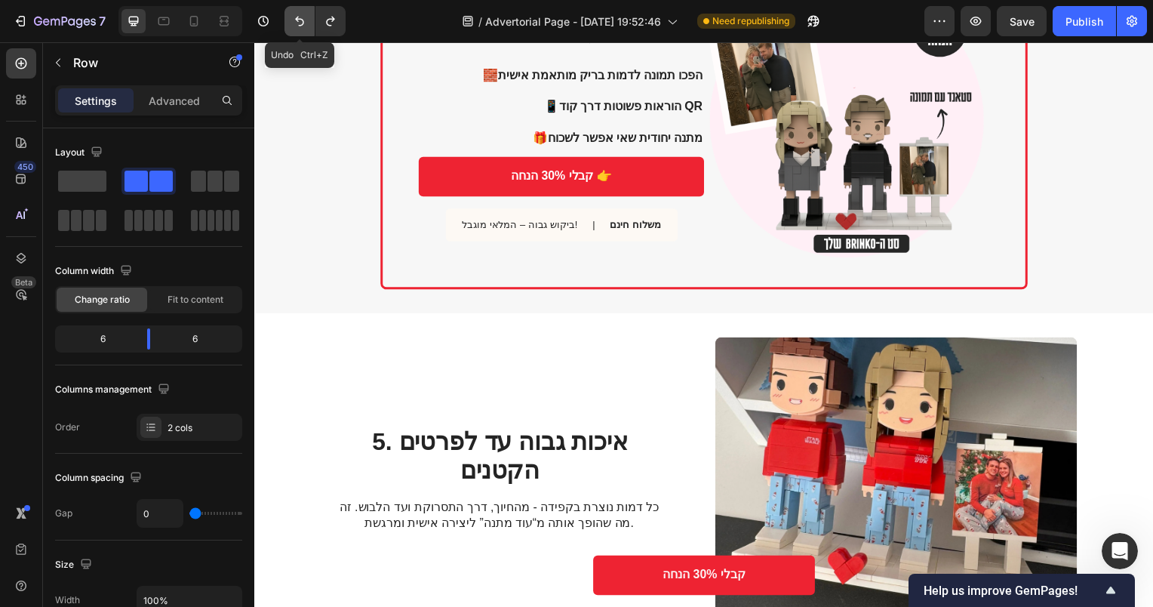
scroll to position [1300, 0]
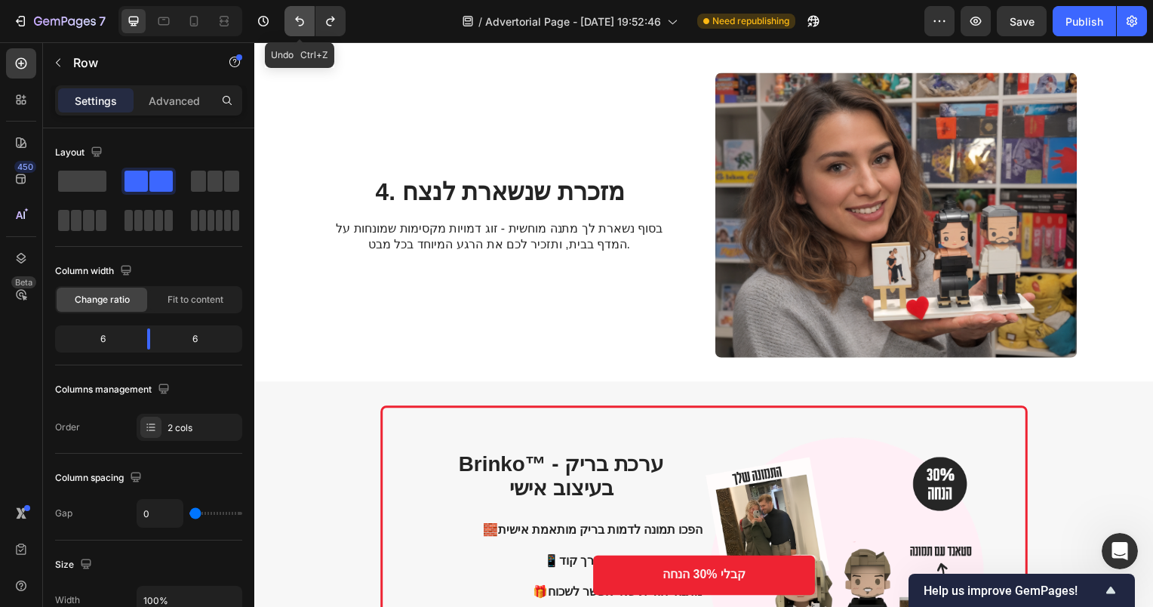
click at [292, 21] on icon "Undo/Redo" at bounding box center [299, 21] width 15 height 15
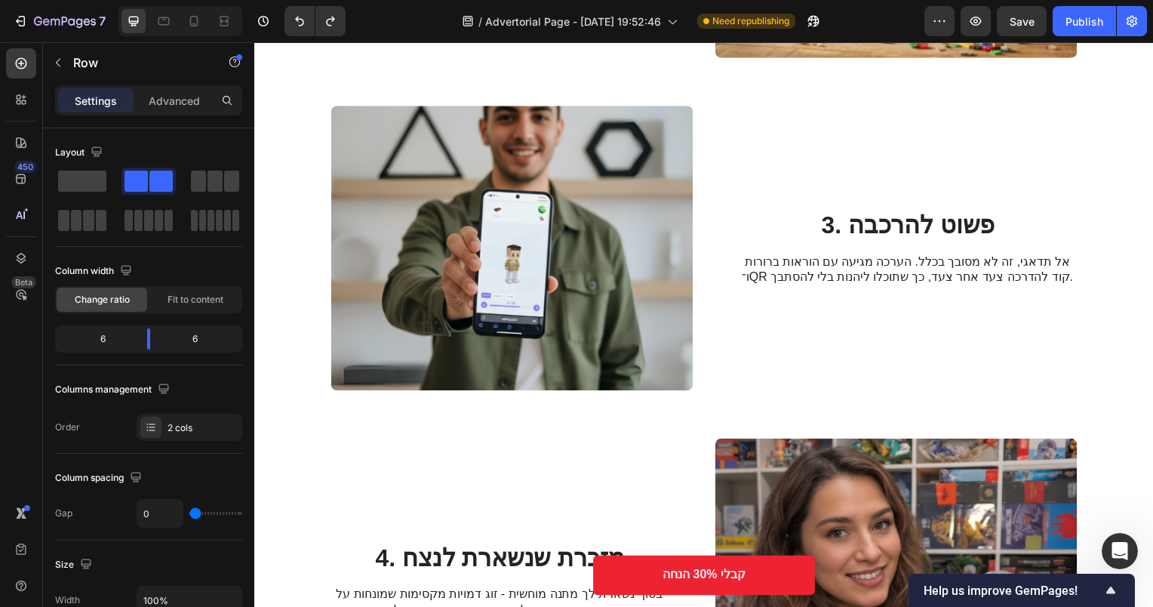
scroll to position [923, 0]
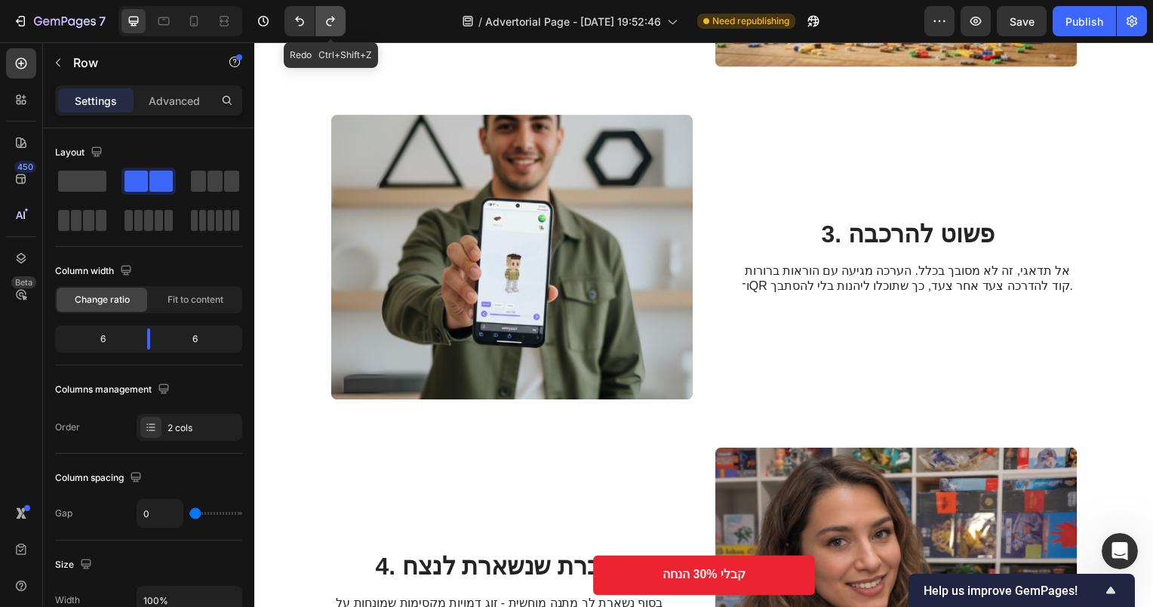
click at [330, 22] on icon "Undo/Redo" at bounding box center [330, 21] width 15 height 15
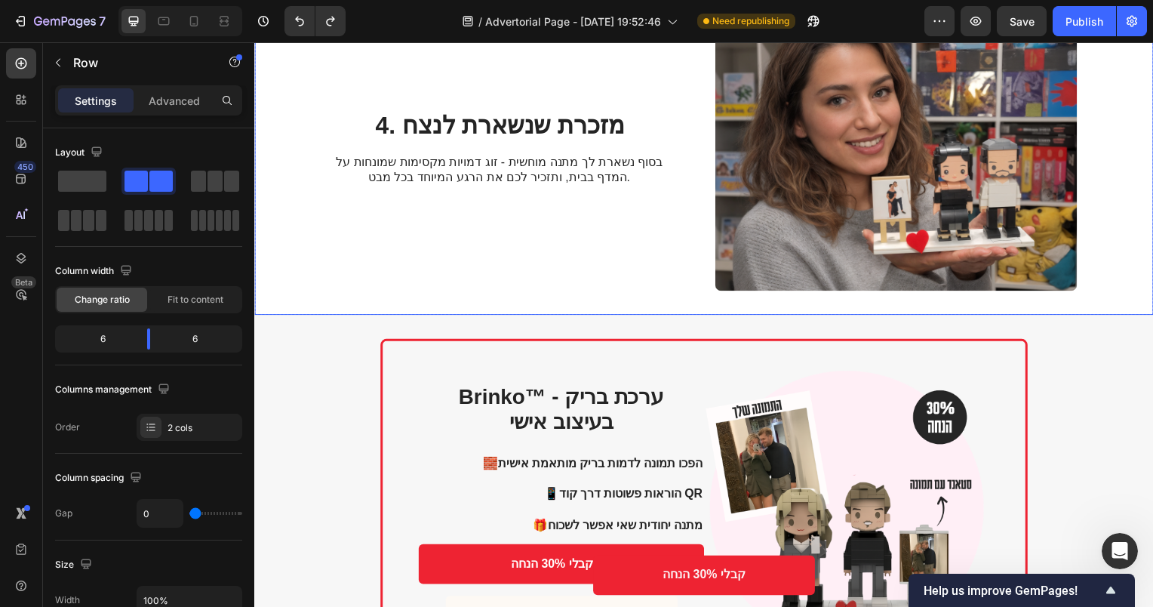
scroll to position [1678, 0]
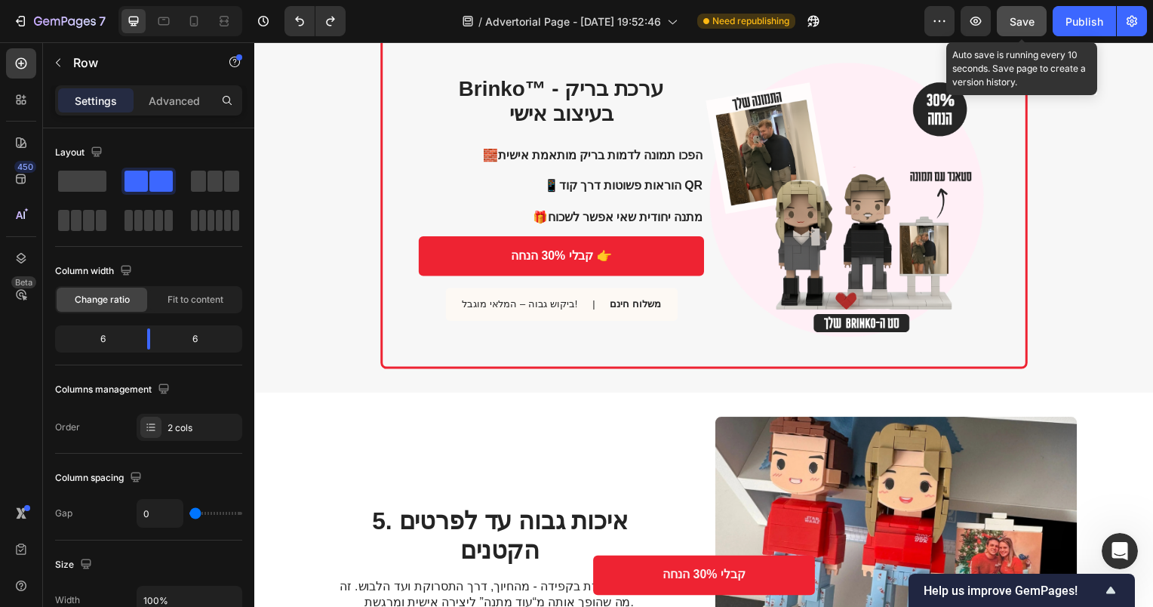
click at [1029, 23] on span "Save" at bounding box center [1022, 21] width 25 height 13
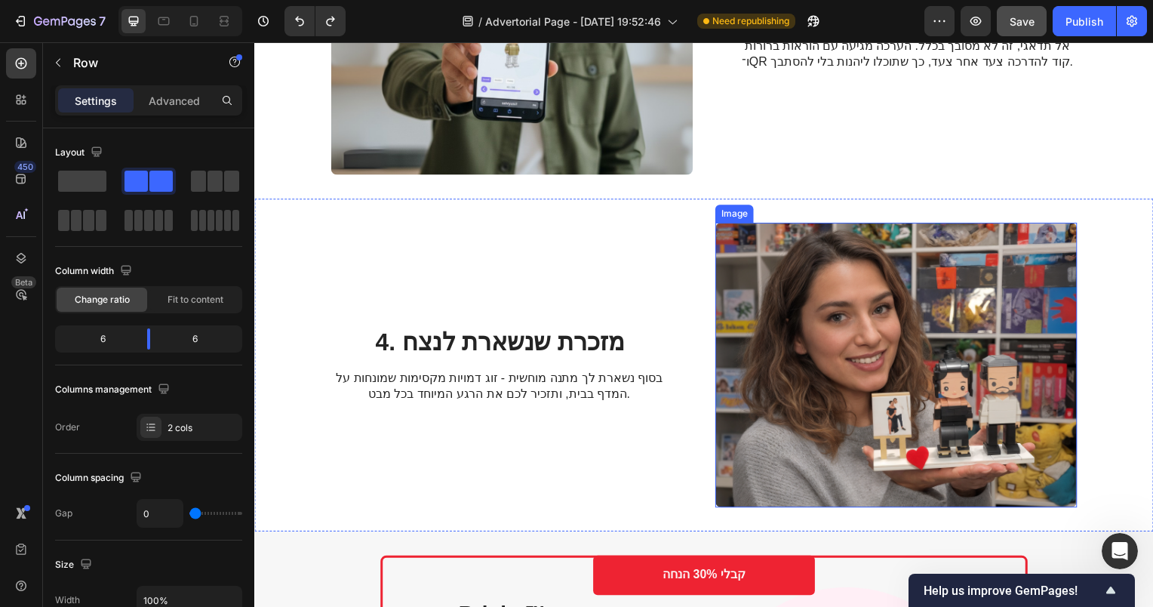
scroll to position [1527, 0]
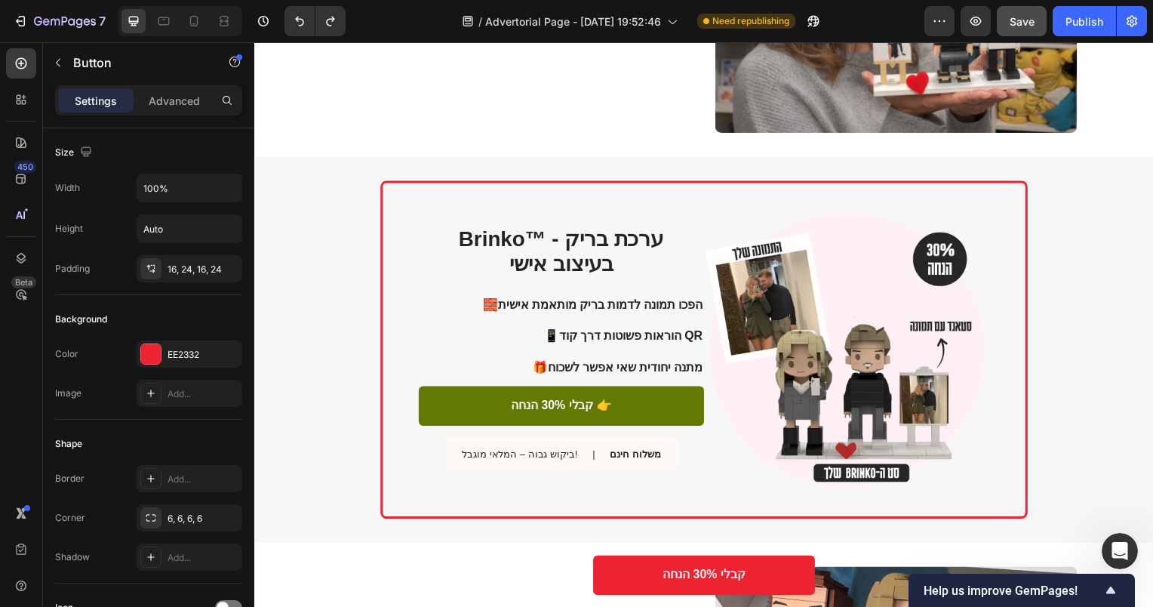
click at [594, 399] on link "קבלי 30% הנחה 👉" at bounding box center [564, 409] width 288 height 40
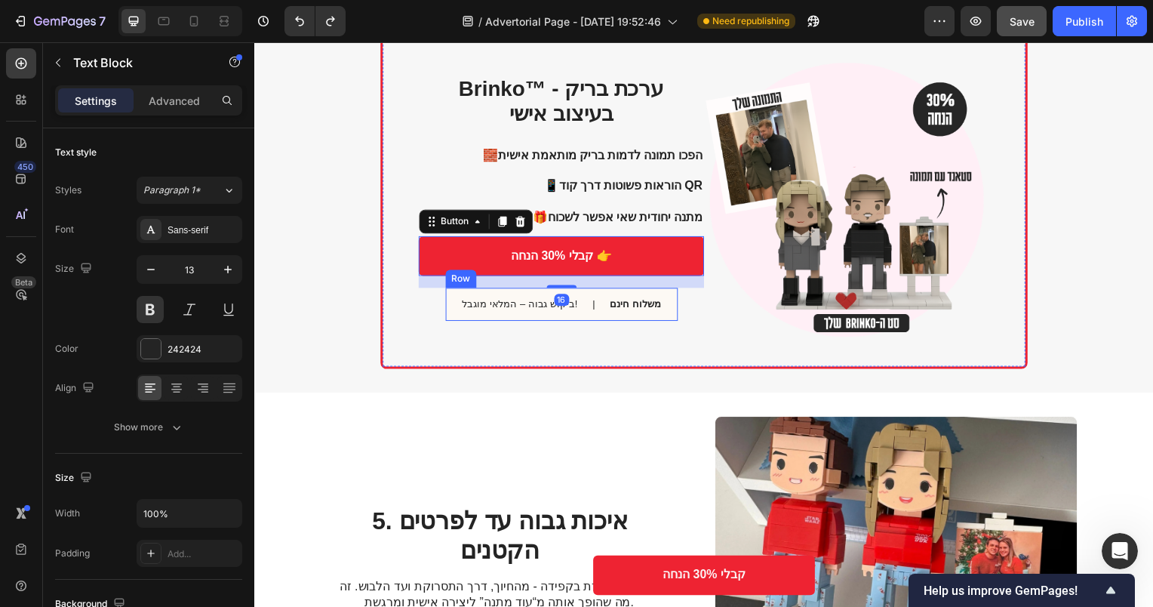
click at [629, 306] on p "משלוח חינם" at bounding box center [638, 306] width 51 height 13
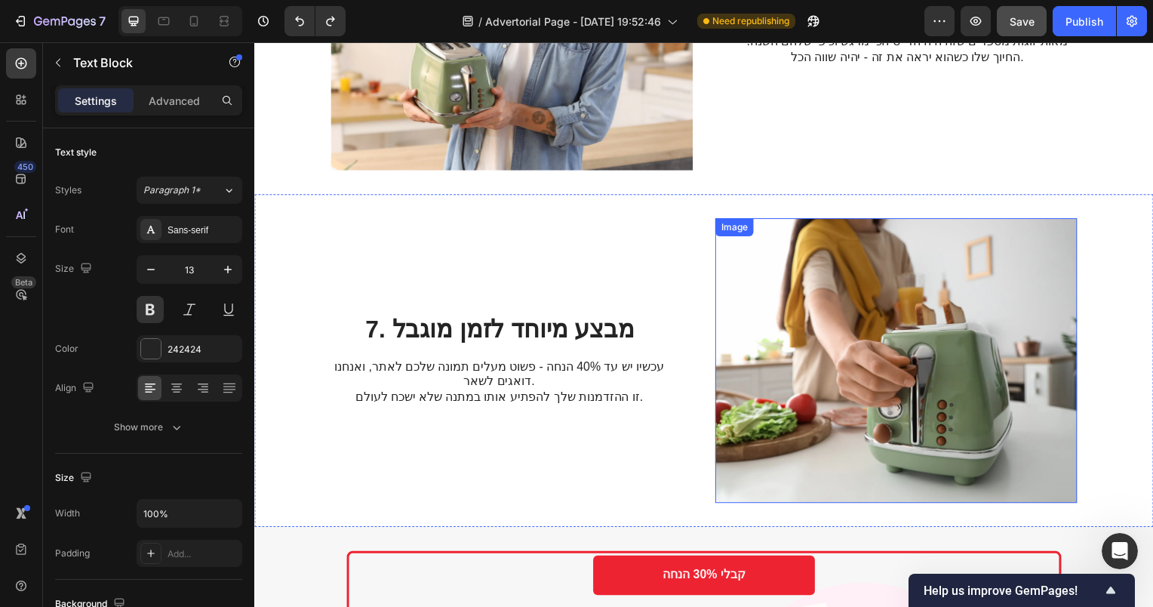
scroll to position [2508, 0]
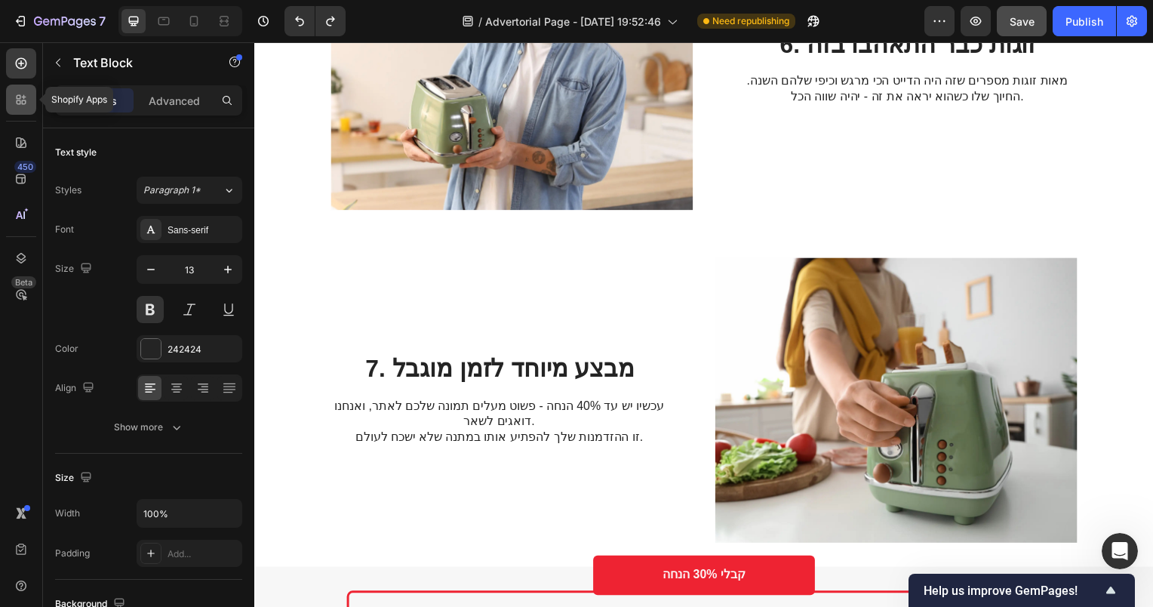
click at [24, 110] on div at bounding box center [21, 100] width 30 height 30
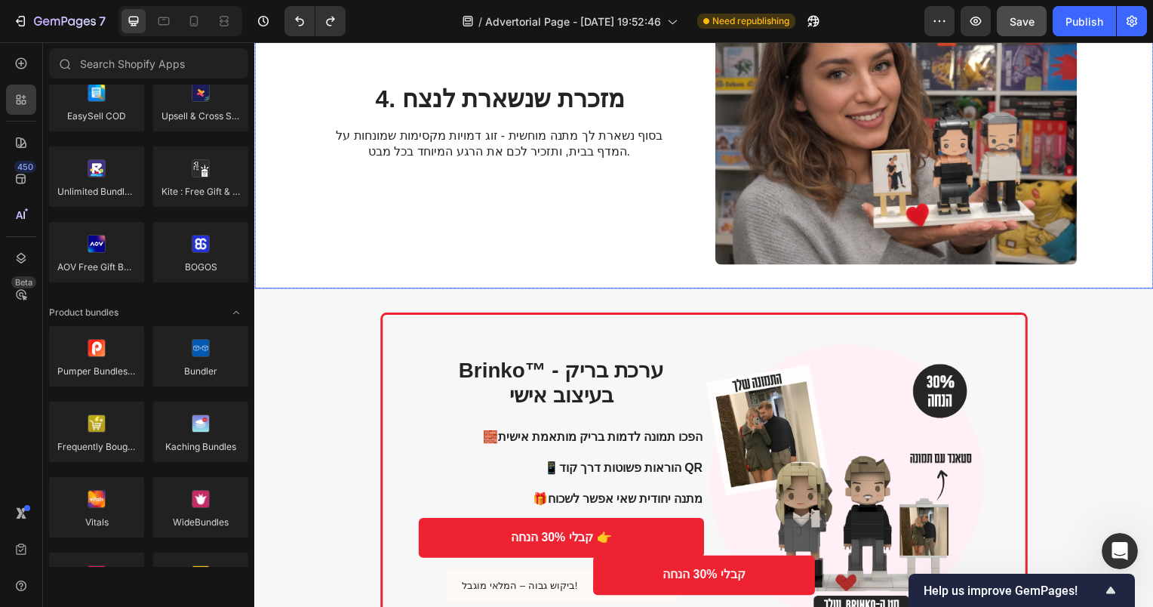
scroll to position [1678, 0]
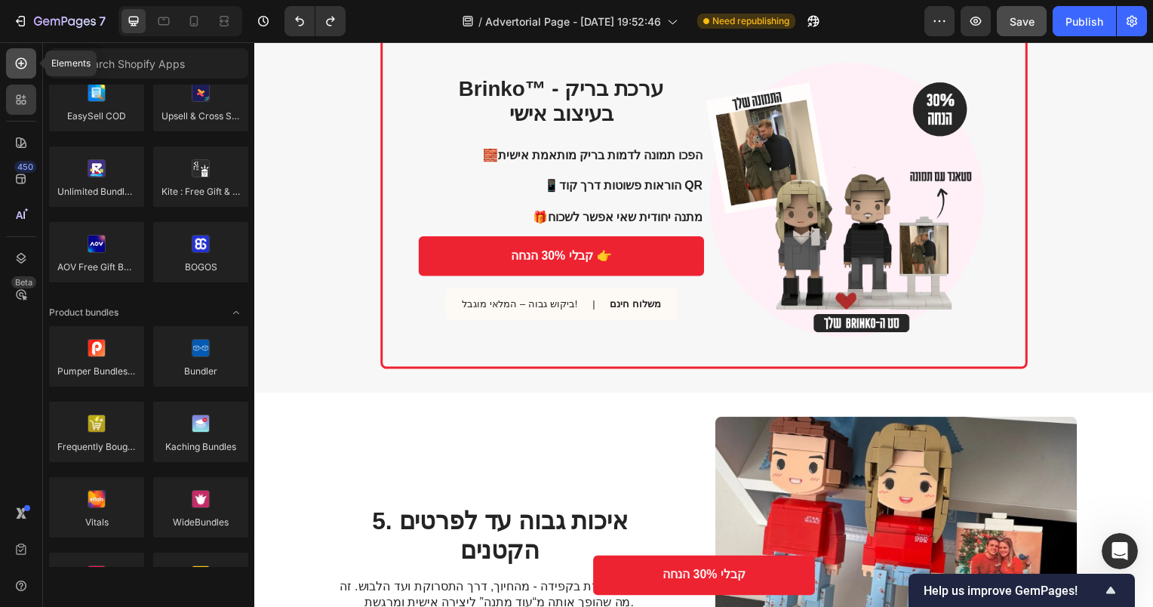
click at [26, 66] on icon at bounding box center [21, 63] width 15 height 15
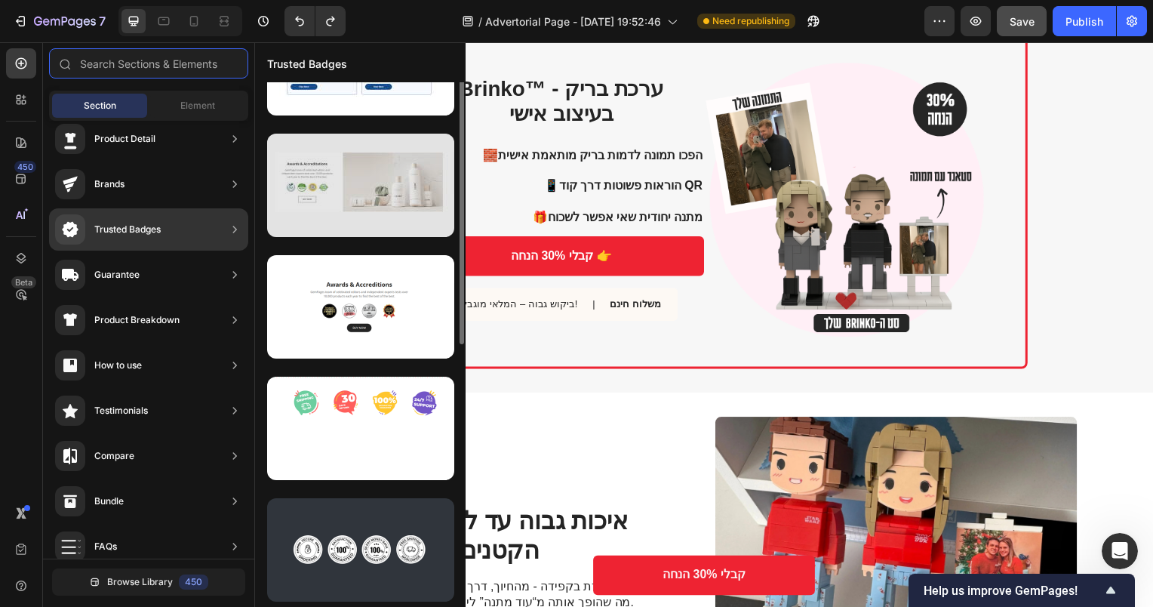
scroll to position [45, 0]
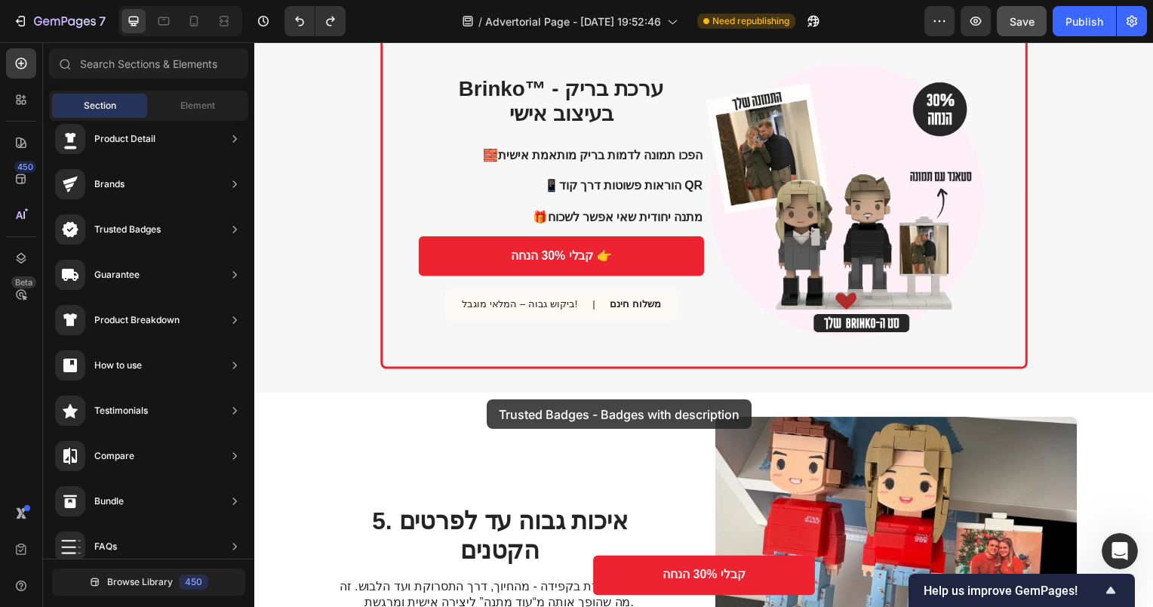
drag, startPoint x: 641, startPoint y: 267, endPoint x: 488, endPoint y: 402, distance: 203.7
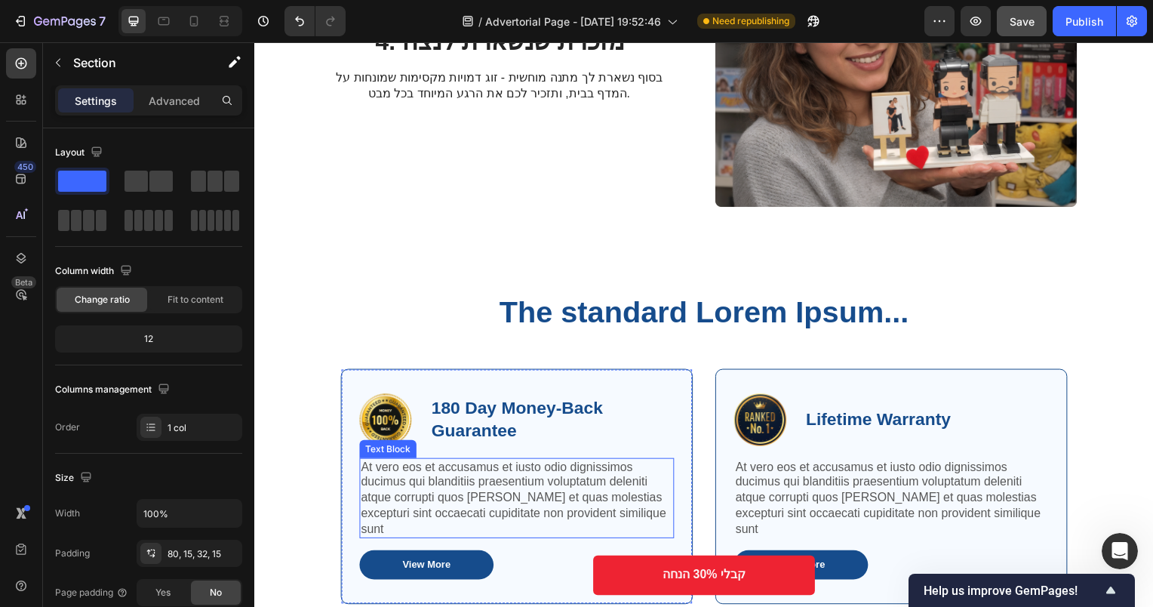
scroll to position [1438, 0]
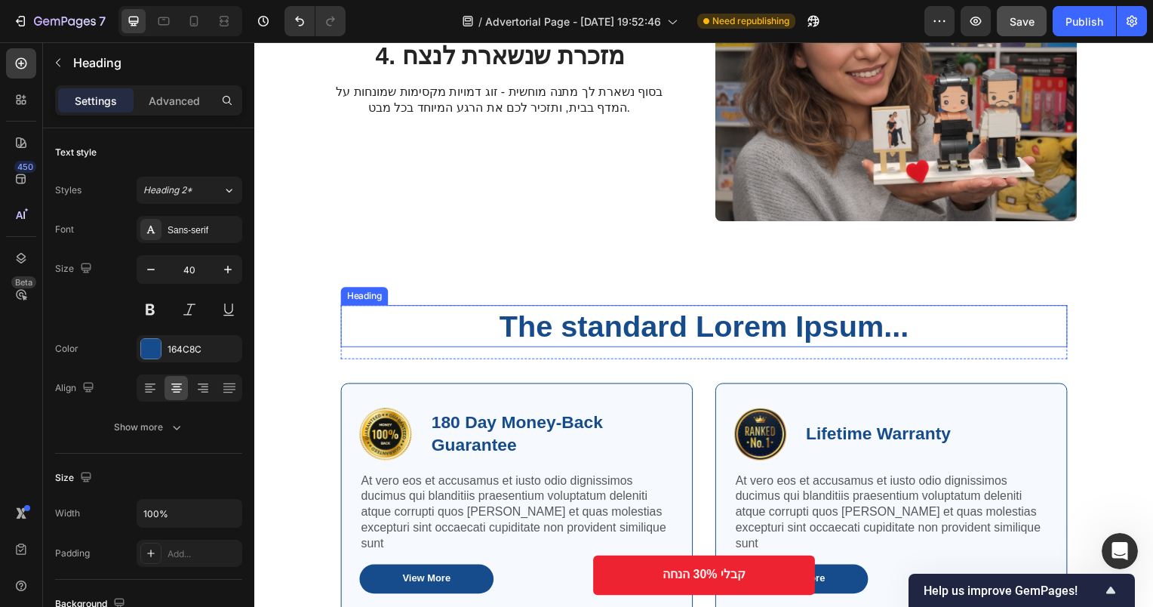
click at [552, 336] on h2 "The standard Lorem Ipsum..." at bounding box center [707, 328] width 732 height 42
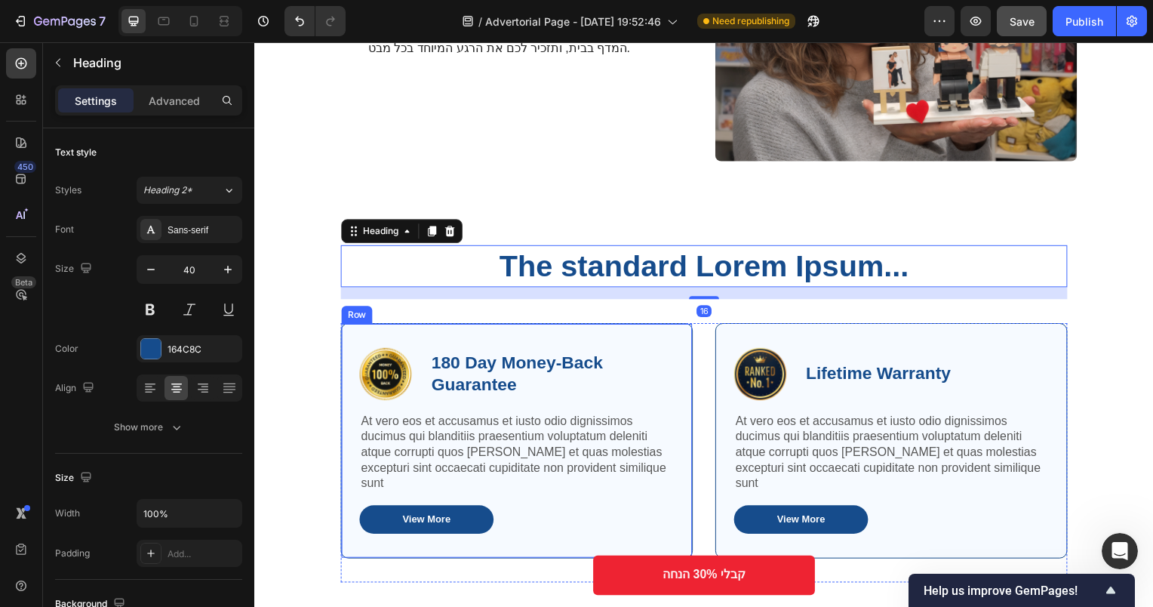
scroll to position [1664, 0]
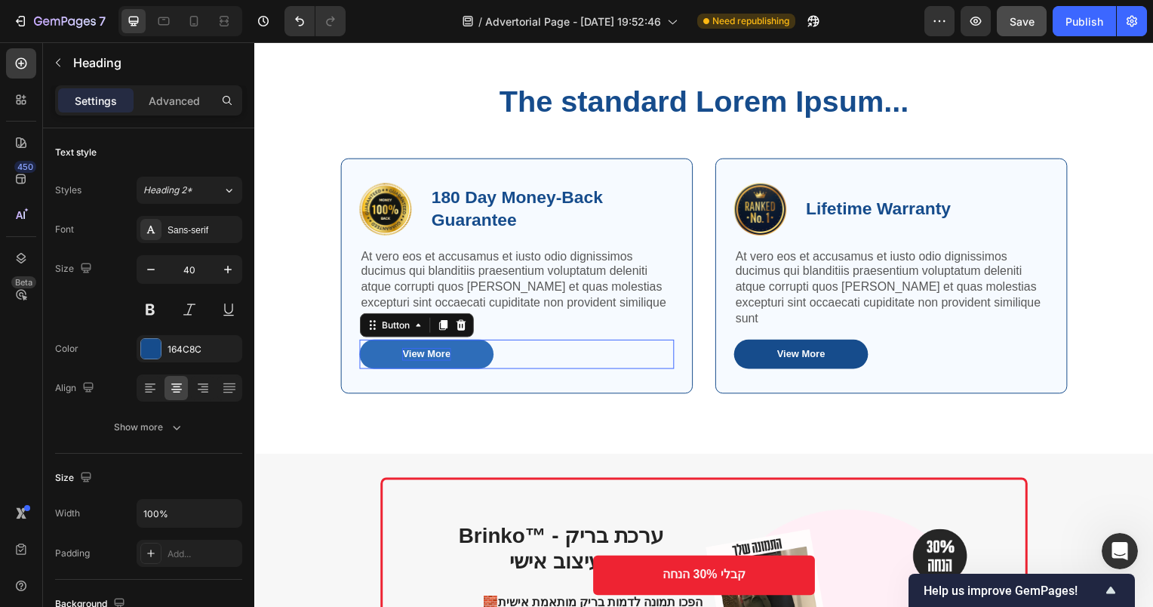
click at [431, 350] on div "View More" at bounding box center [427, 356] width 48 height 13
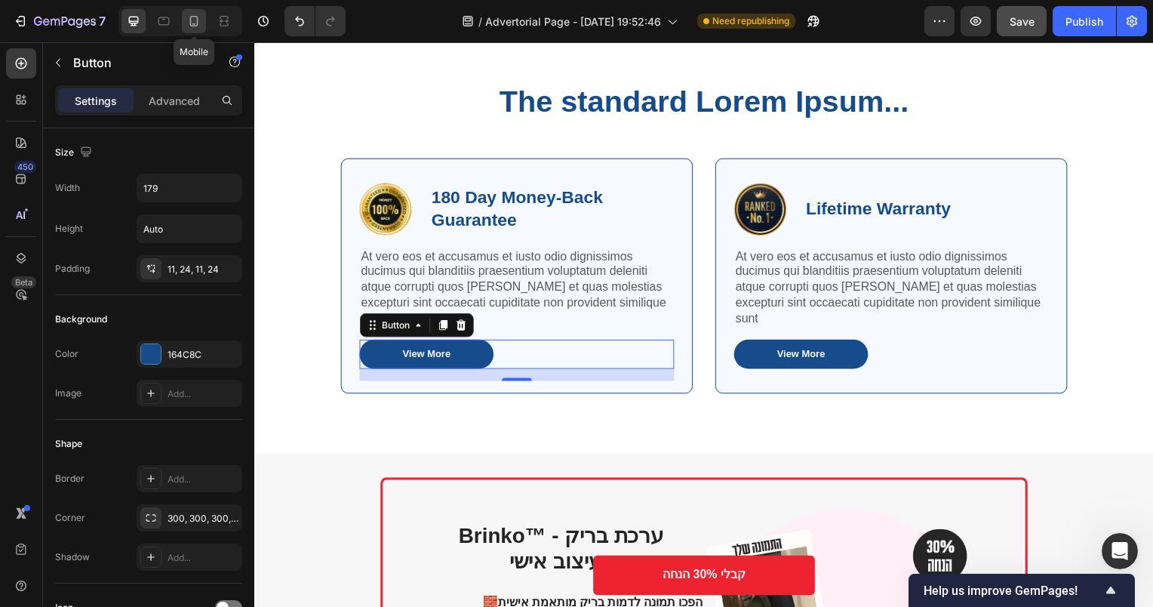
click at [201, 18] on icon at bounding box center [193, 21] width 15 height 15
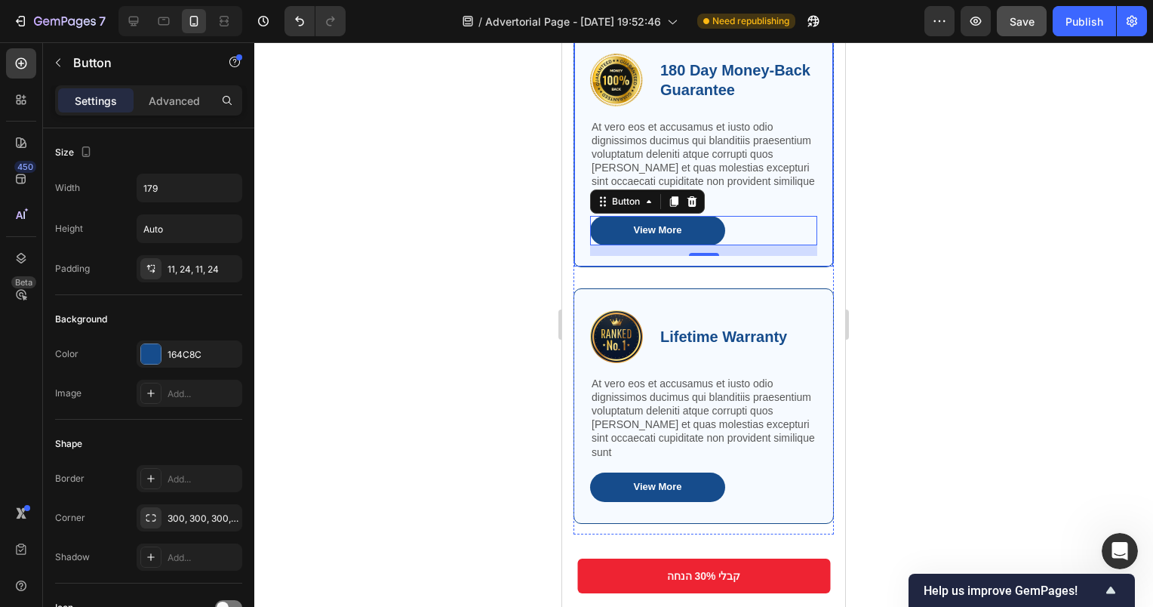
scroll to position [1833, 0]
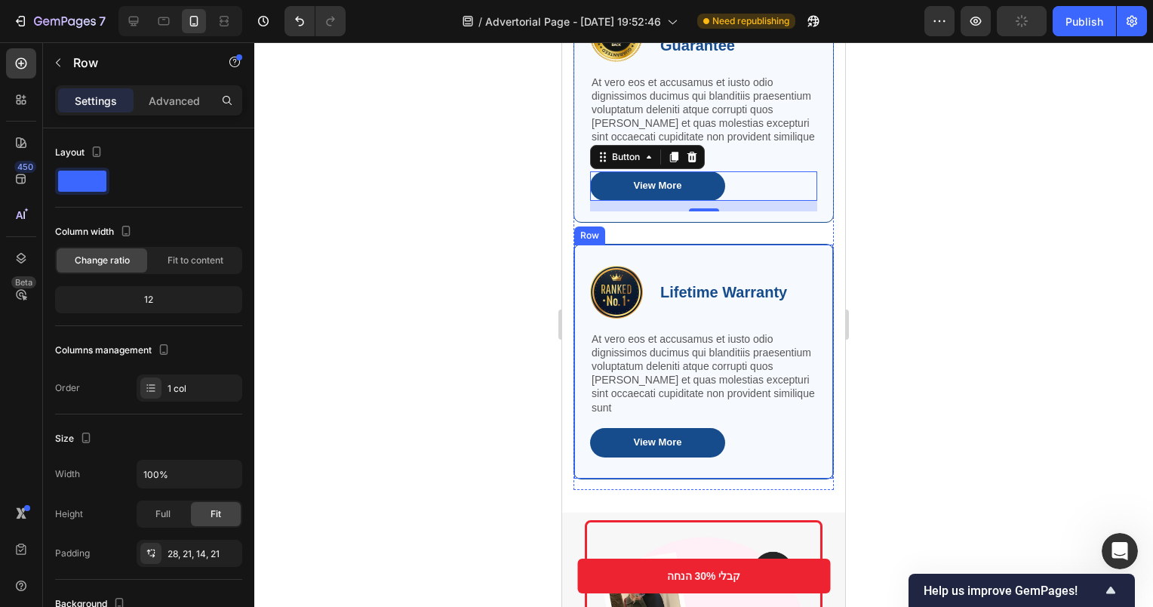
click at [820, 300] on div "Image Lifetime Warranty Text Block Row At vero eos et accusamus et iusto odio d…" at bounding box center [704, 361] width 260 height 235
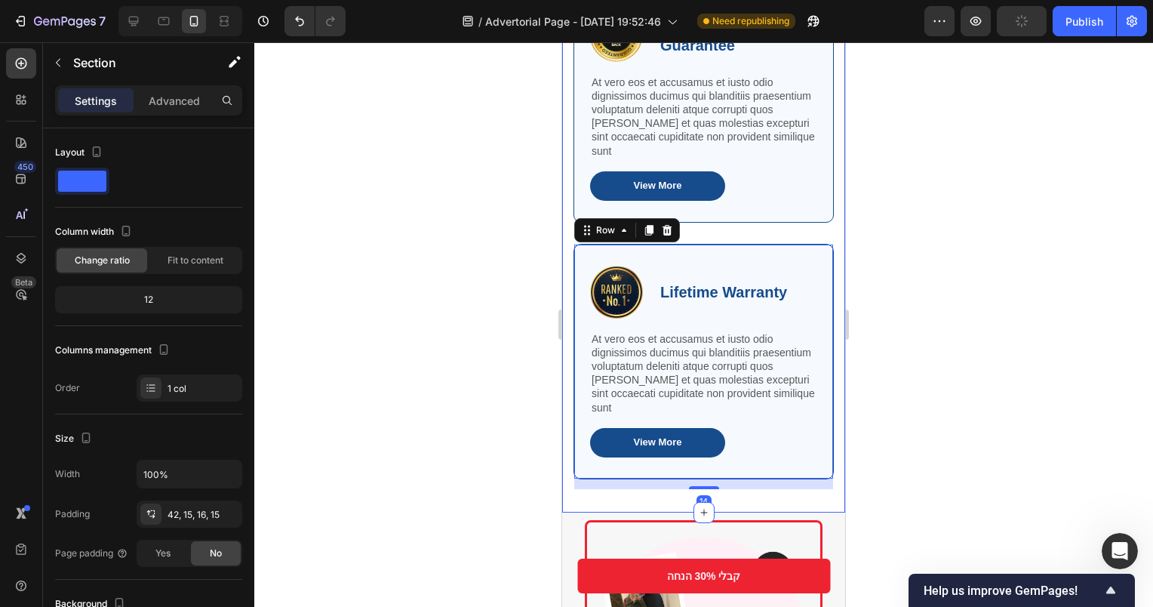
click at [829, 306] on div "The standard Lorem Ipsum... Heading Row Image 180 Day Money-Back Guarantee Text…" at bounding box center [703, 182] width 283 height 660
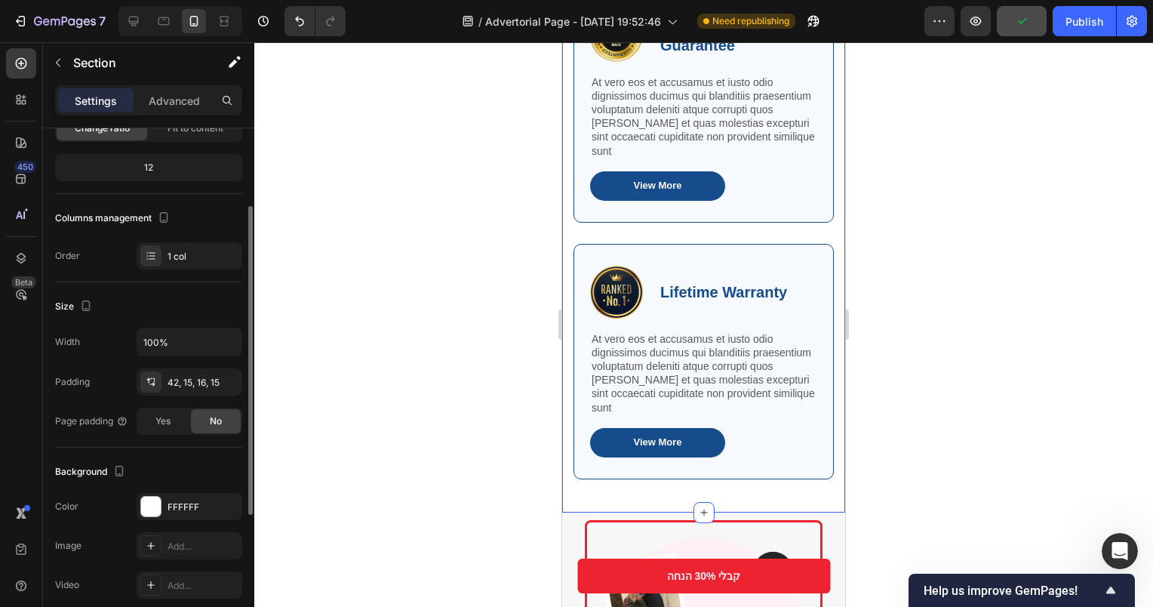
scroll to position [0, 0]
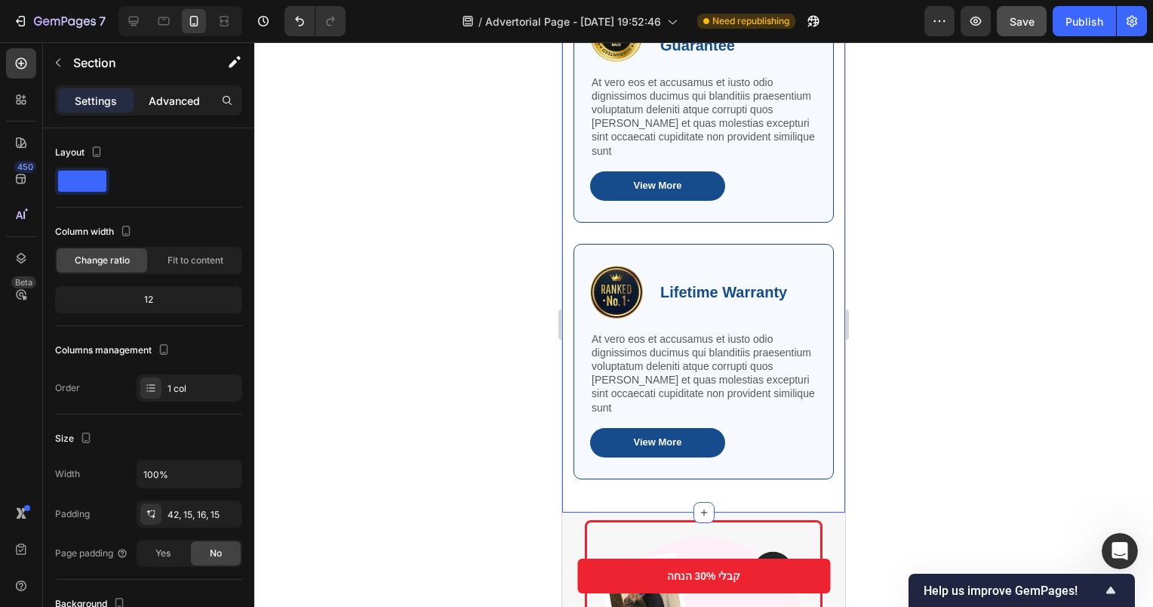
click at [171, 102] on p "Advanced" at bounding box center [174, 101] width 51 height 16
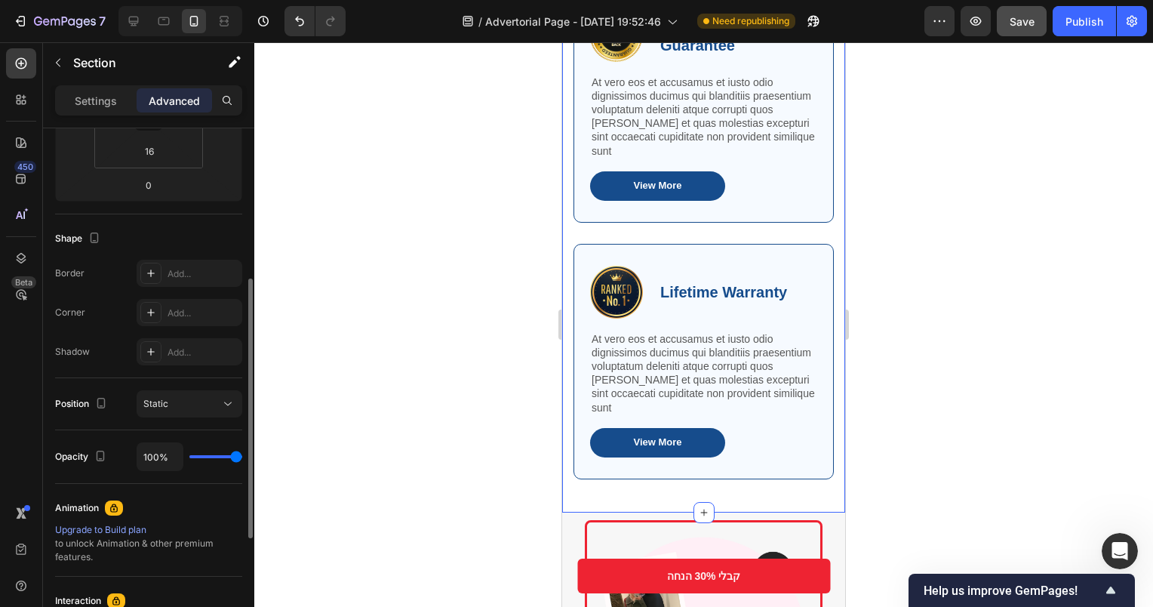
scroll to position [453, 0]
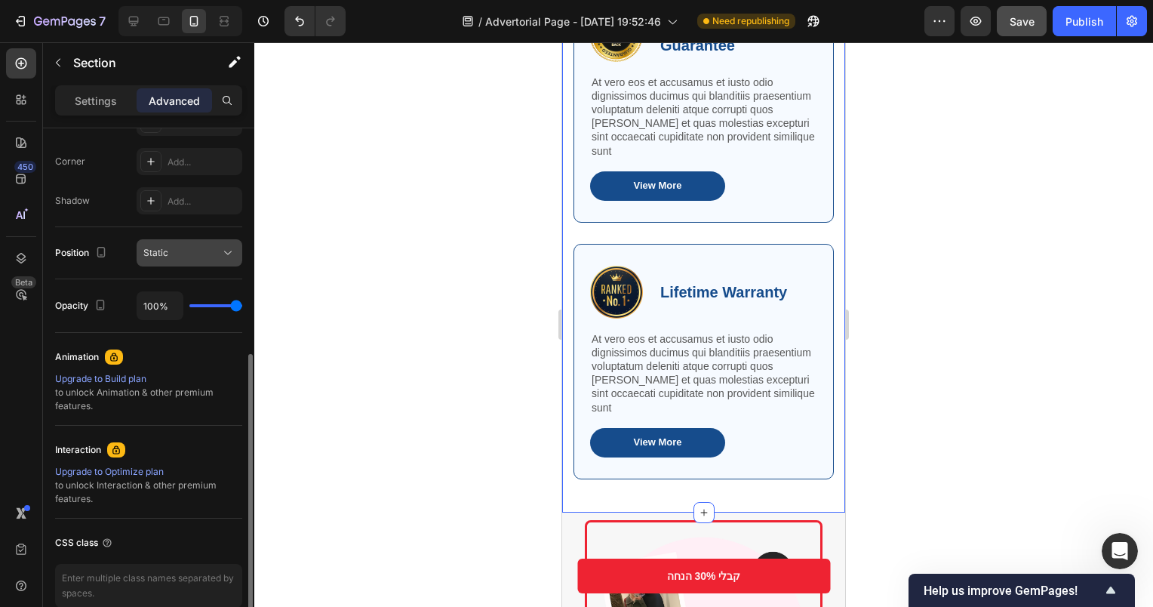
click at [187, 248] on div "Static" at bounding box center [181, 253] width 77 height 14
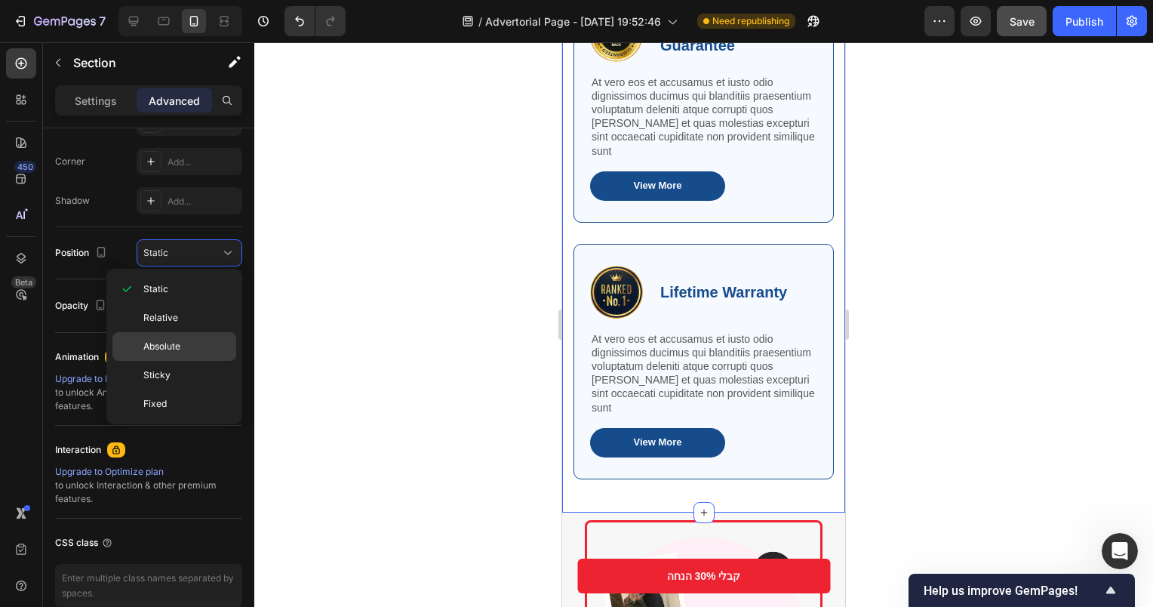
click at [174, 336] on div "Absolute" at bounding box center [174, 346] width 124 height 29
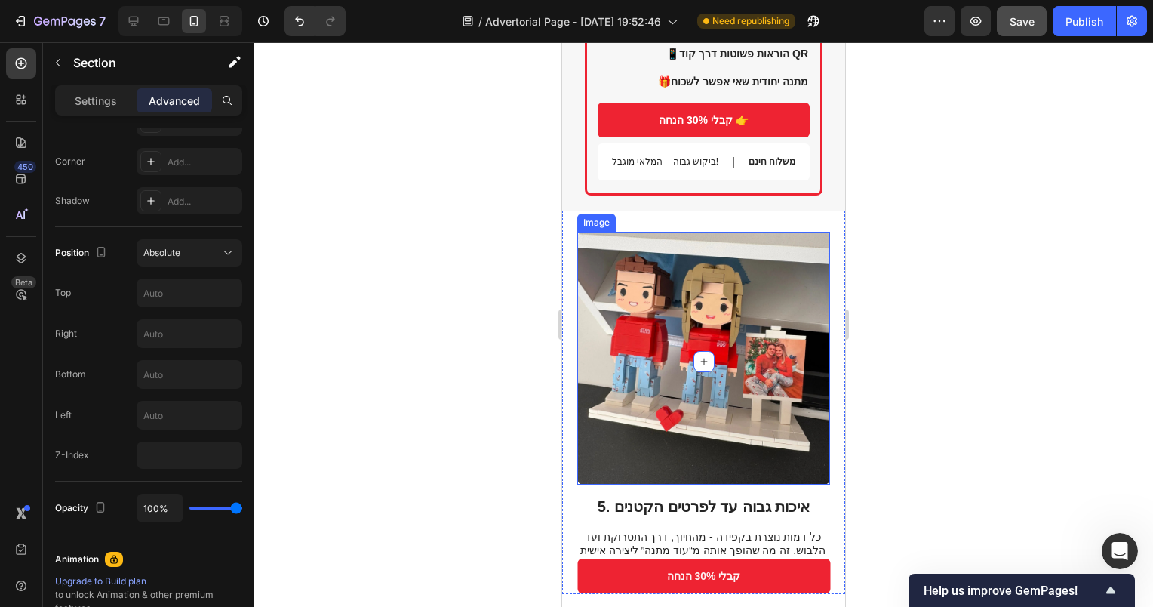
scroll to position [2361, 0]
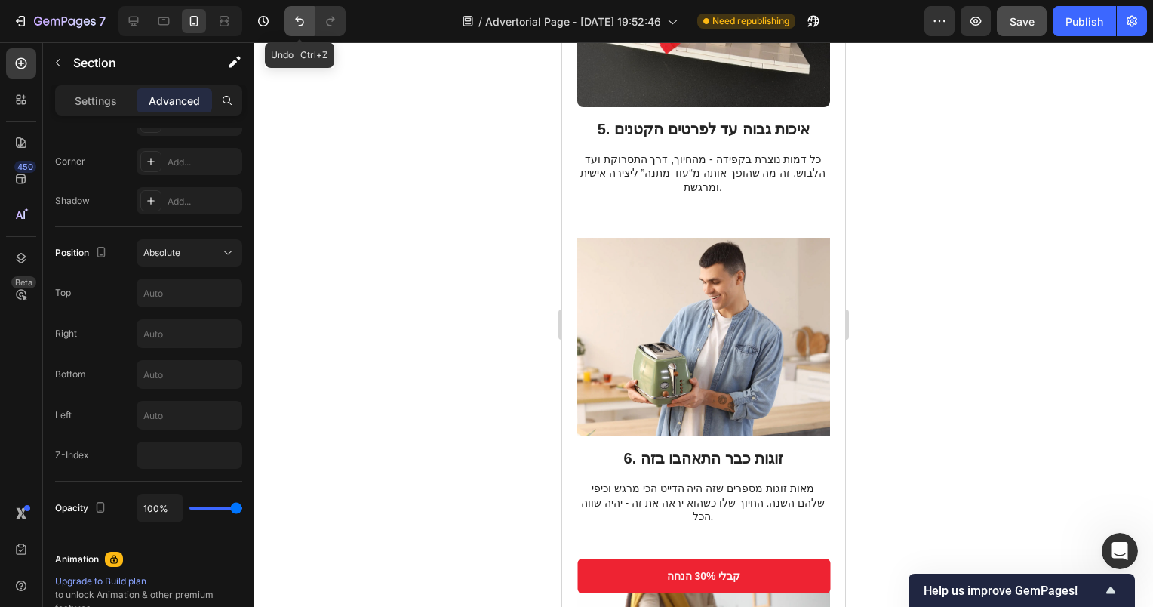
click at [302, 25] on icon "Undo/Redo" at bounding box center [299, 22] width 9 height 10
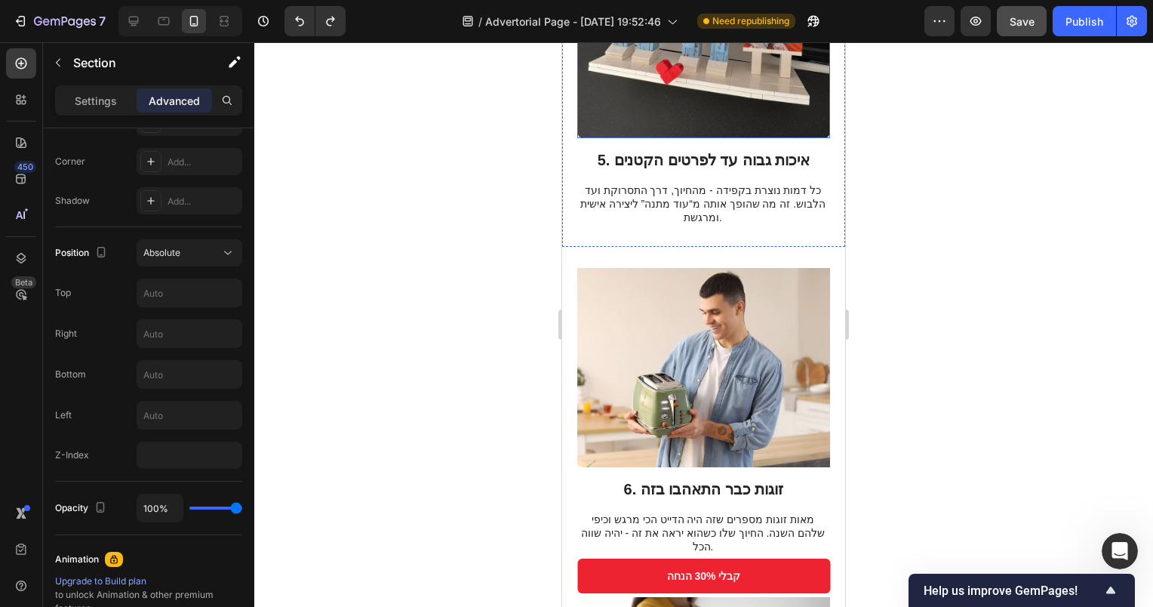
scroll to position [2738, 0]
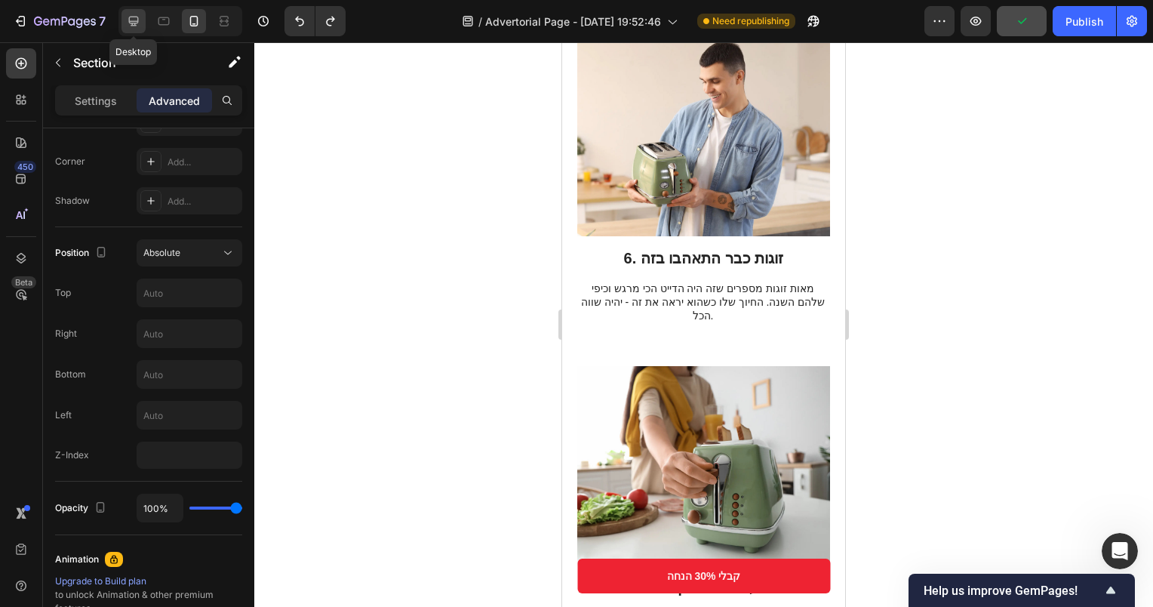
click at [140, 14] on icon at bounding box center [133, 21] width 15 height 15
type input "80"
type input "32"
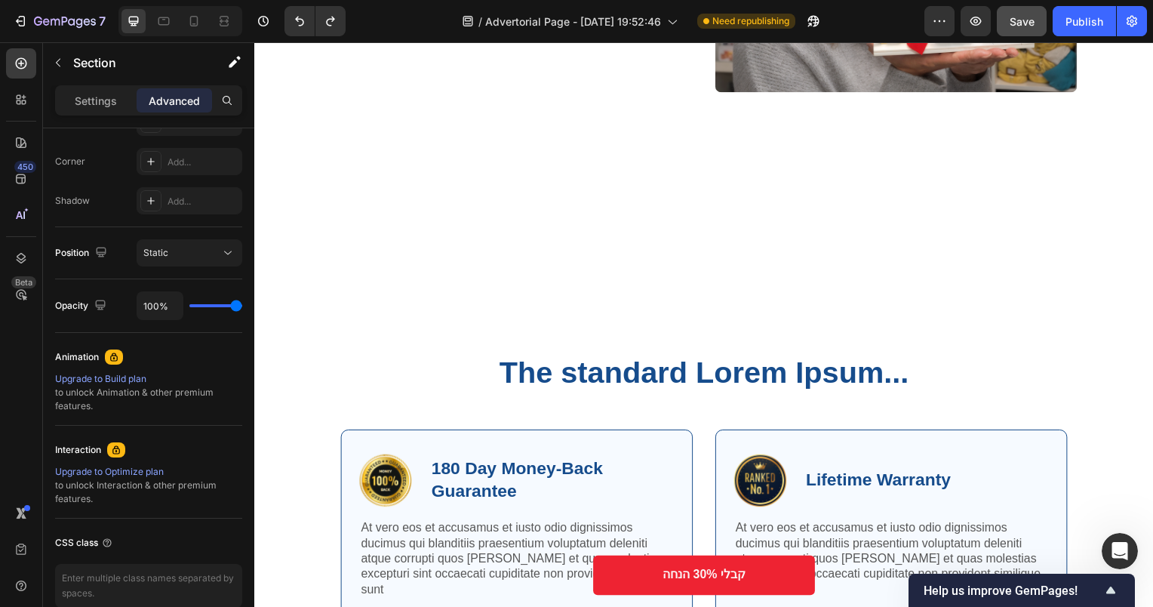
scroll to position [1389, 0]
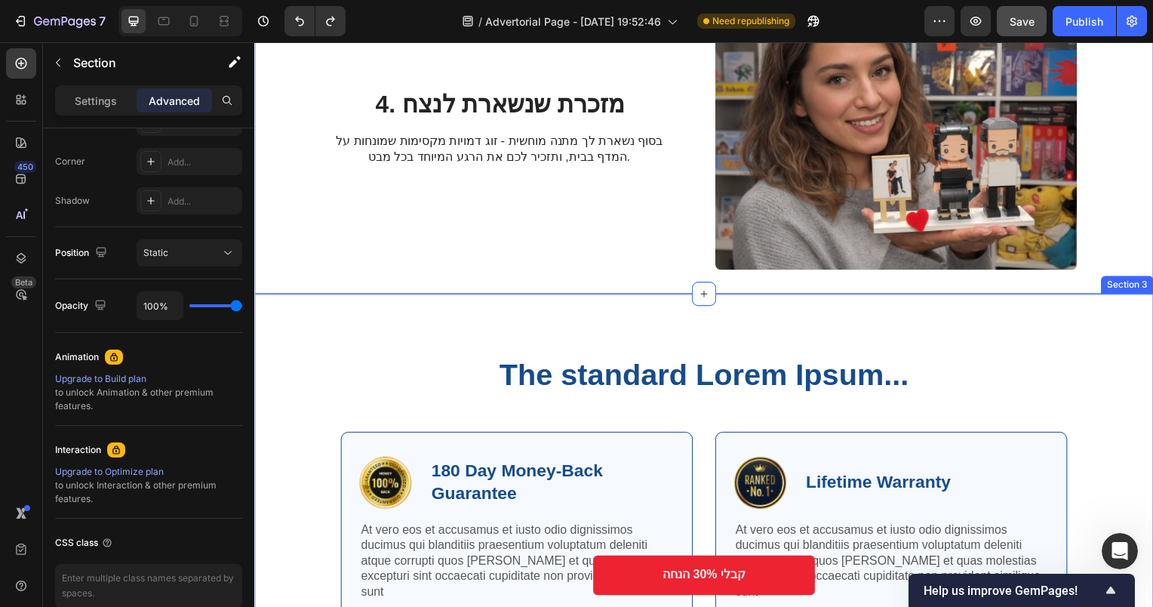
click at [679, 328] on div "The standard Lorem Ipsum... Heading Row Image 180 Day Money-Back Guarantee Text…" at bounding box center [707, 514] width 906 height 437
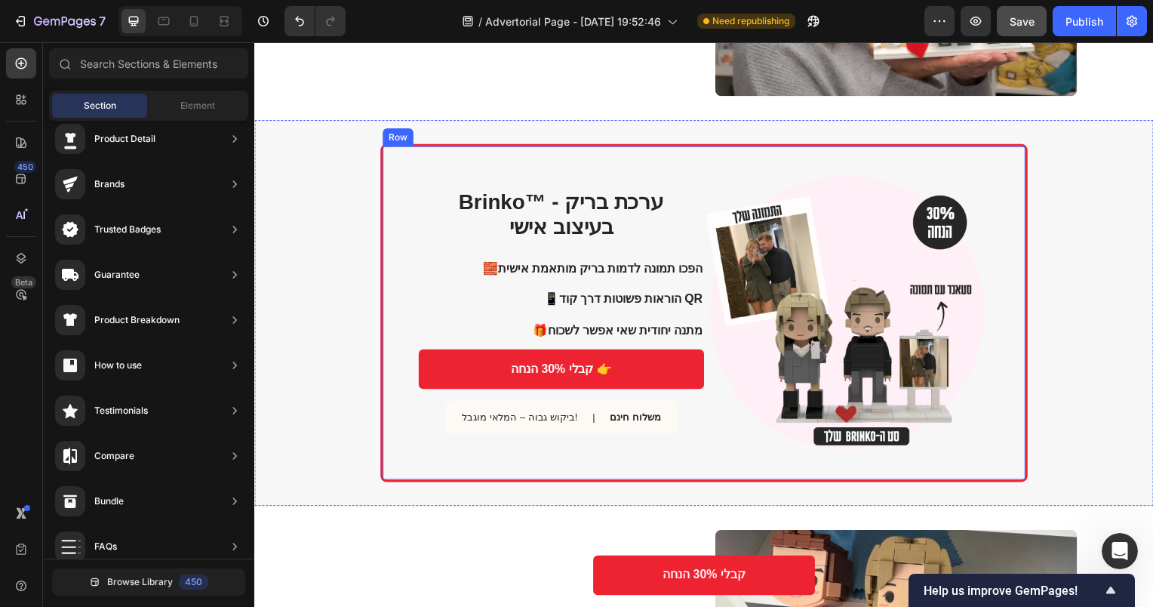
scroll to position [1917, 0]
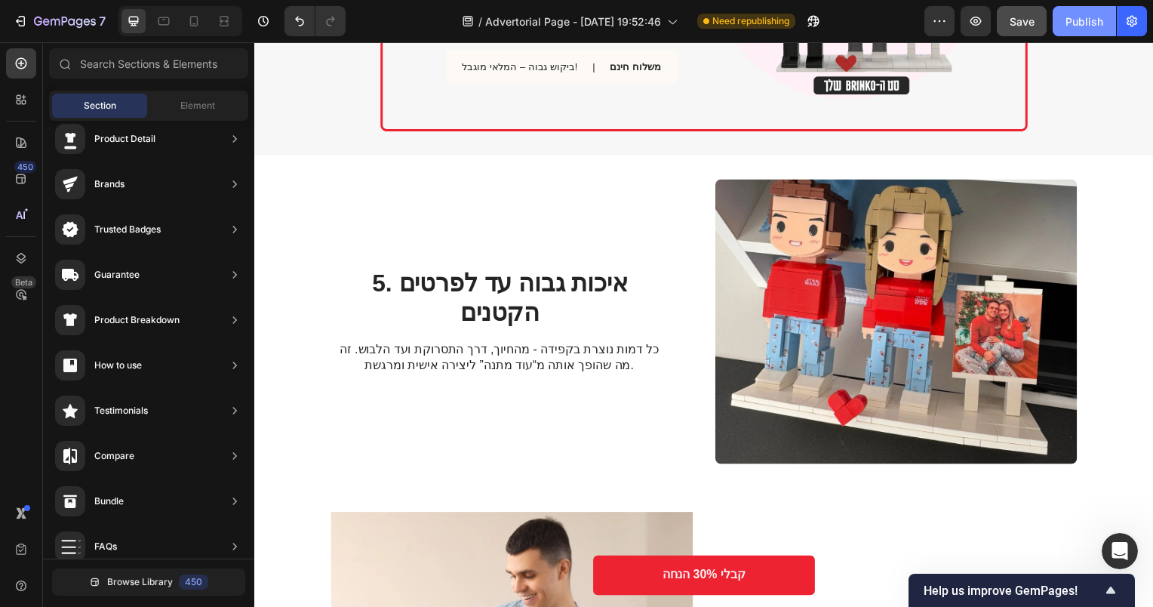
click at [1078, 15] on div "Publish" at bounding box center [1085, 22] width 38 height 16
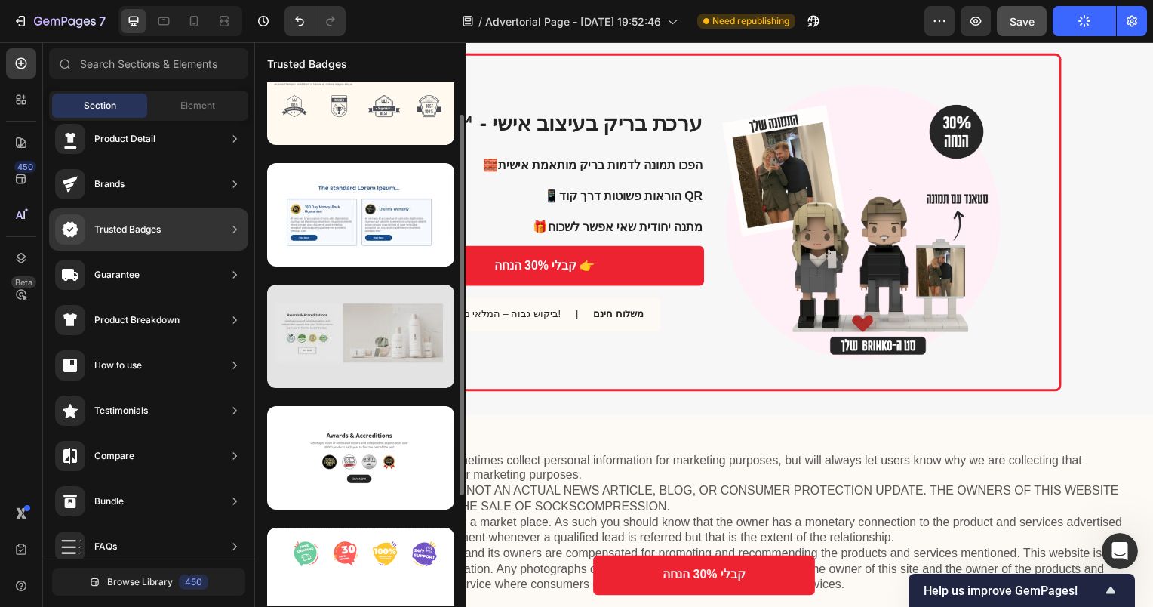
scroll to position [0, 0]
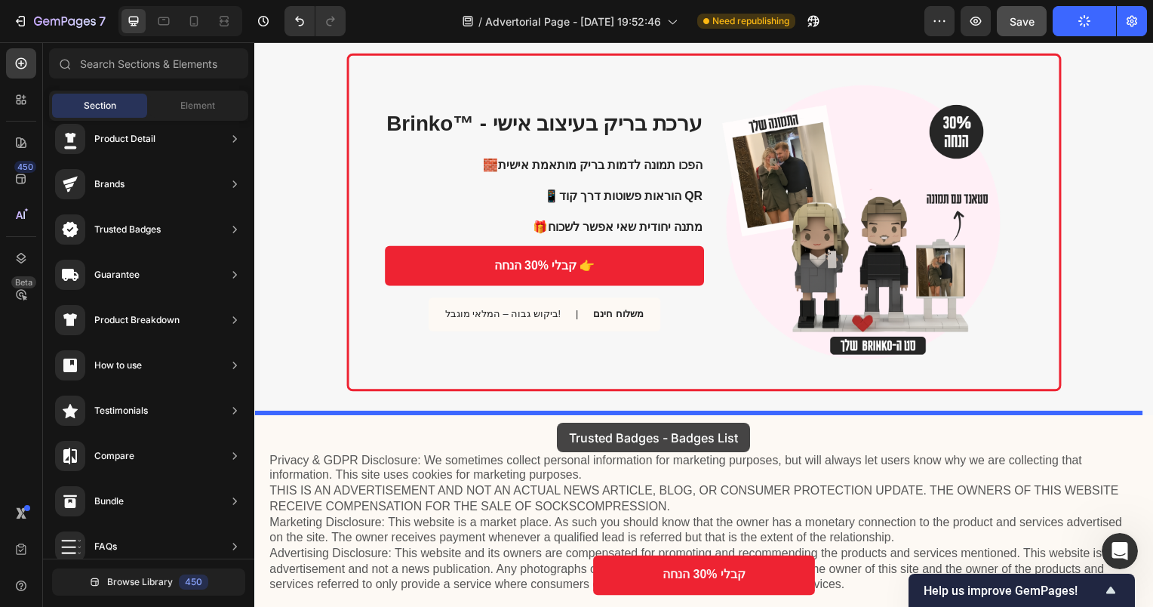
drag, startPoint x: 605, startPoint y: 199, endPoint x: 558, endPoint y: 426, distance: 231.2
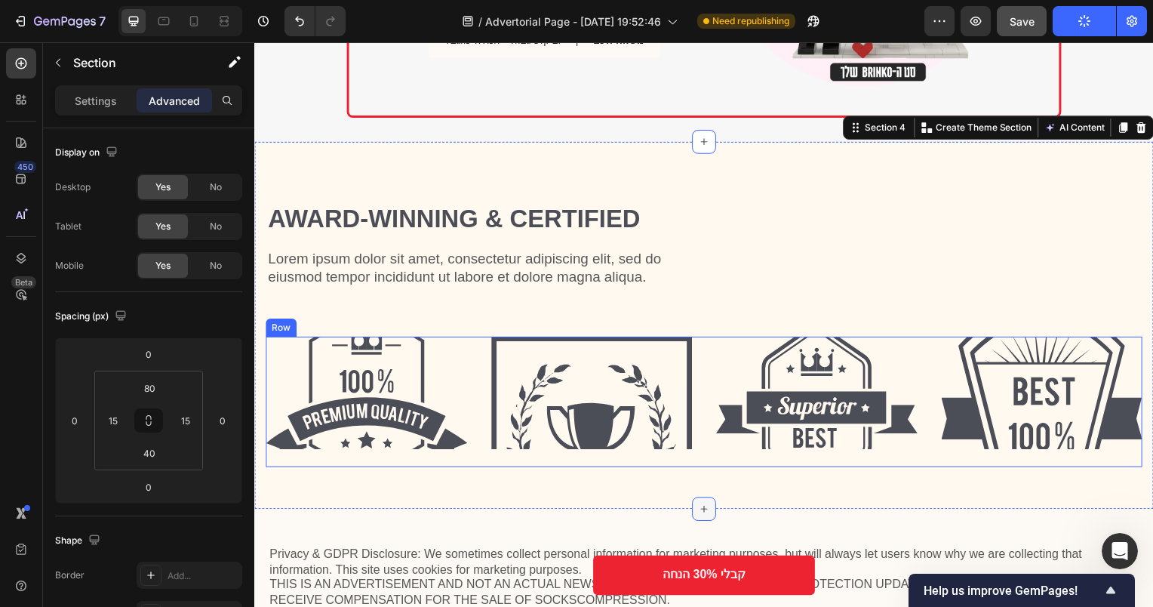
scroll to position [3369, 0]
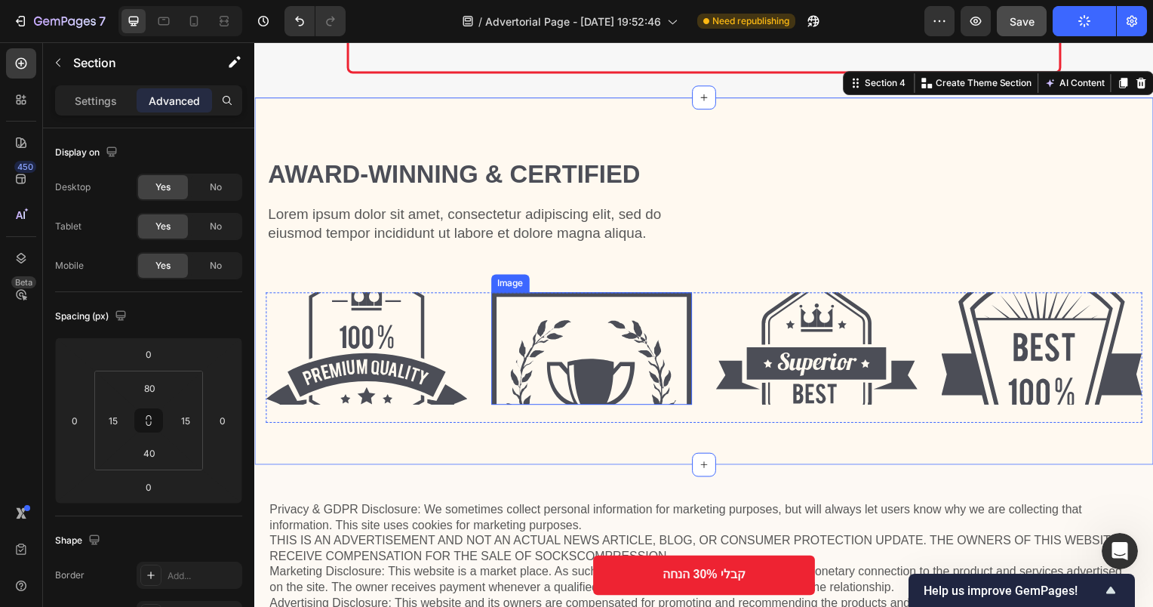
click at [580, 322] on img at bounding box center [594, 350] width 203 height 113
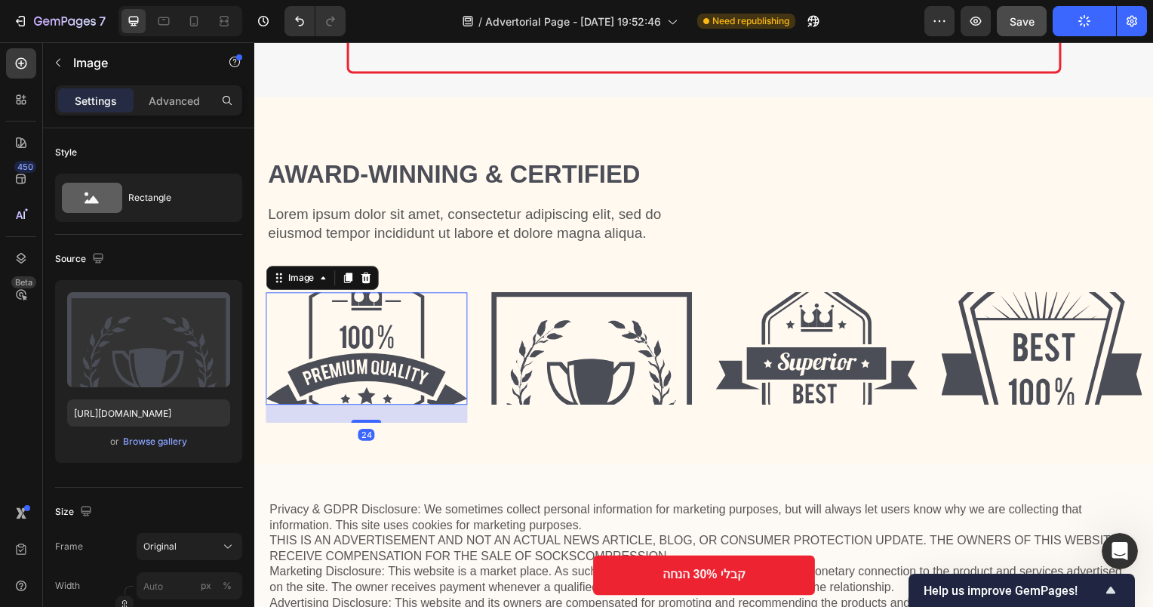
click at [383, 337] on img at bounding box center [367, 350] width 203 height 113
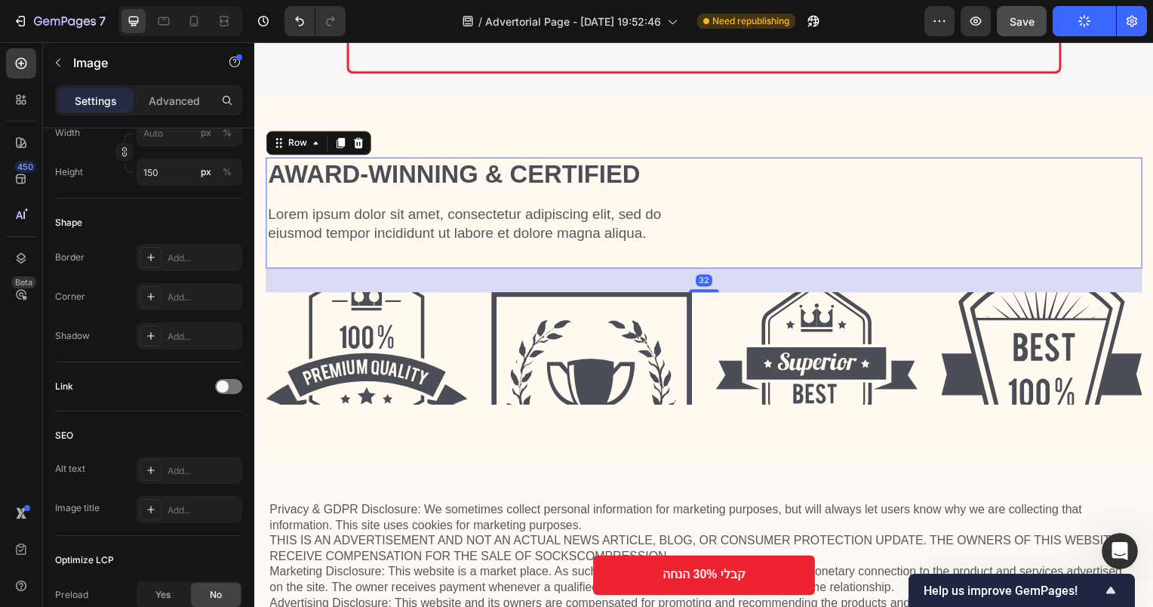
click at [725, 246] on div "Award-winning & Certified Heading Lorem ipsum dolor sit amet, consectetur adipi…" at bounding box center [707, 214] width 883 height 112
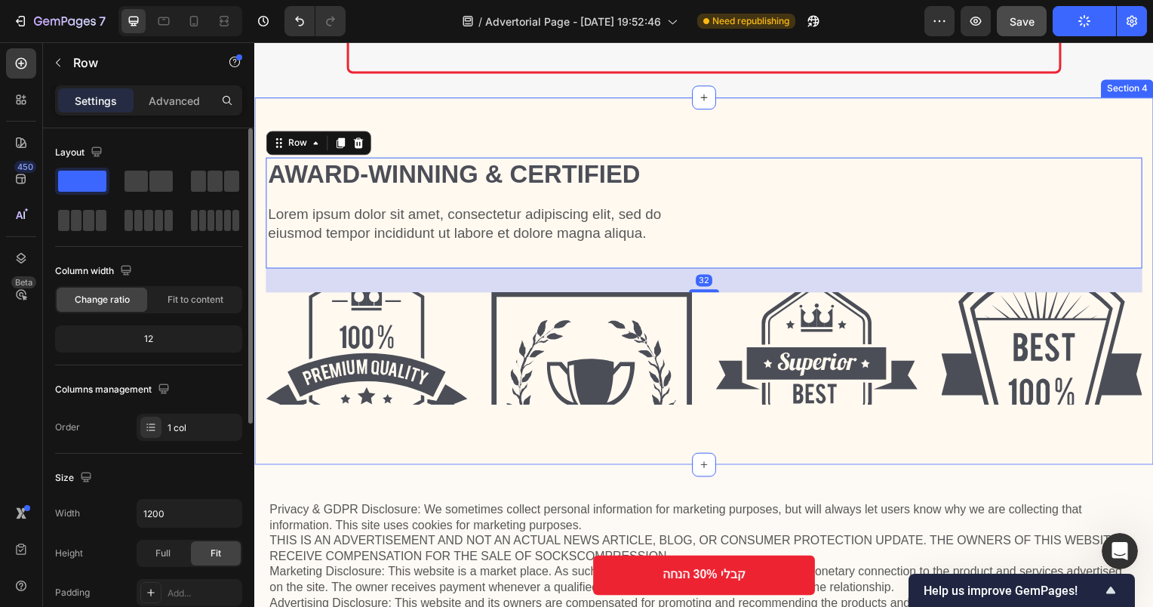
click at [536, 117] on div "Award-winning & Certified Heading Lorem ipsum dolor sit amet, consectetur adipi…" at bounding box center [707, 283] width 906 height 370
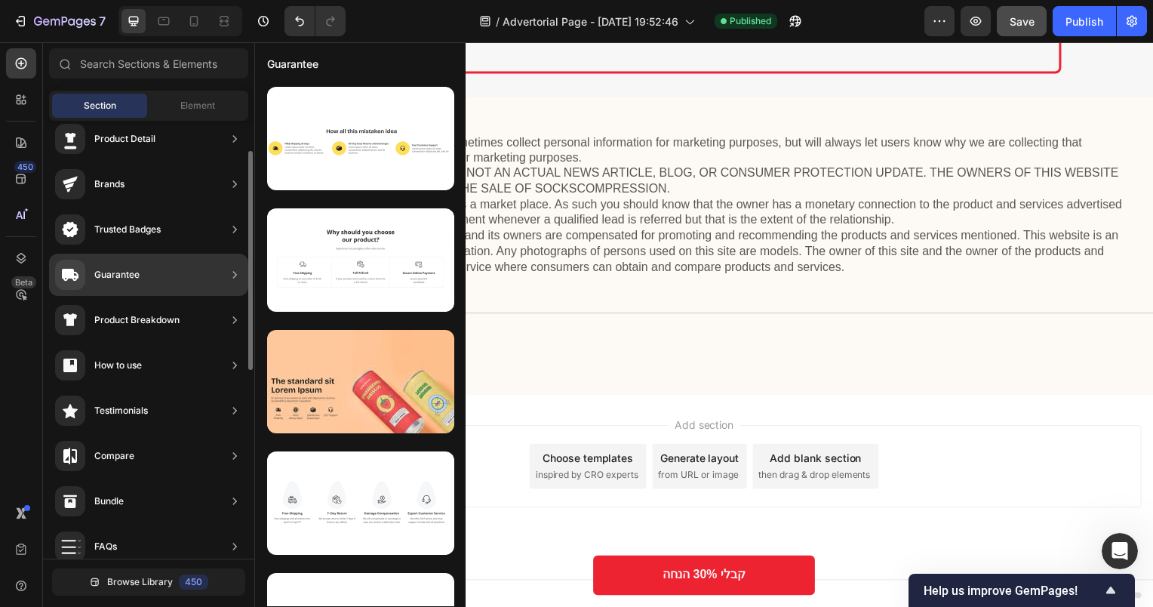
click at [146, 272] on div "Guarantee" at bounding box center [148, 275] width 199 height 42
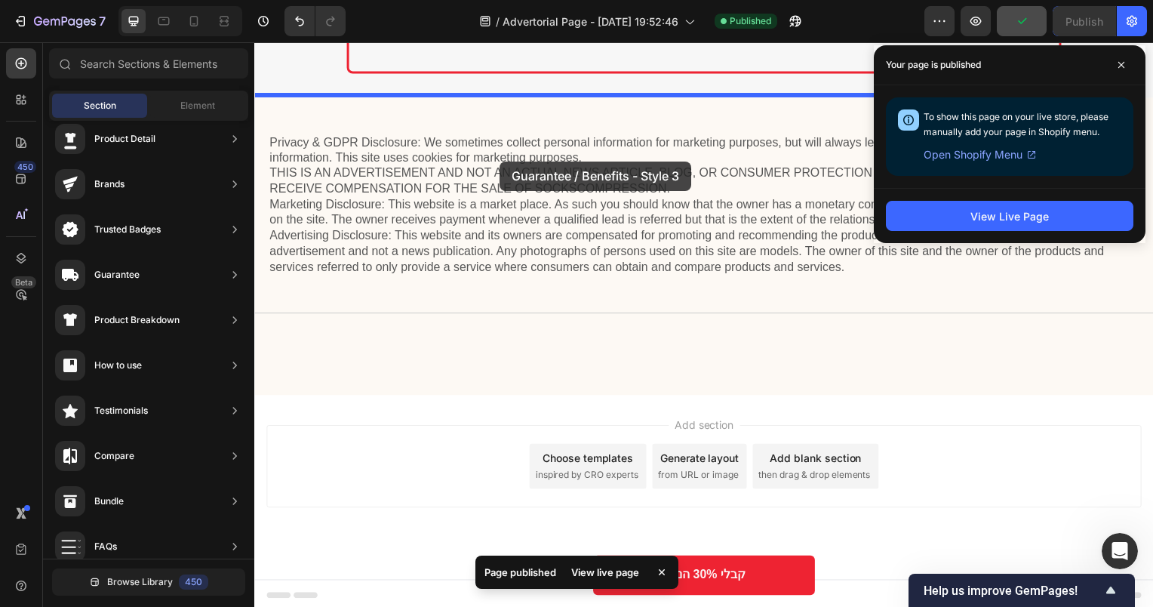
drag, startPoint x: 599, startPoint y: 311, endPoint x: 501, endPoint y: 162, distance: 177.7
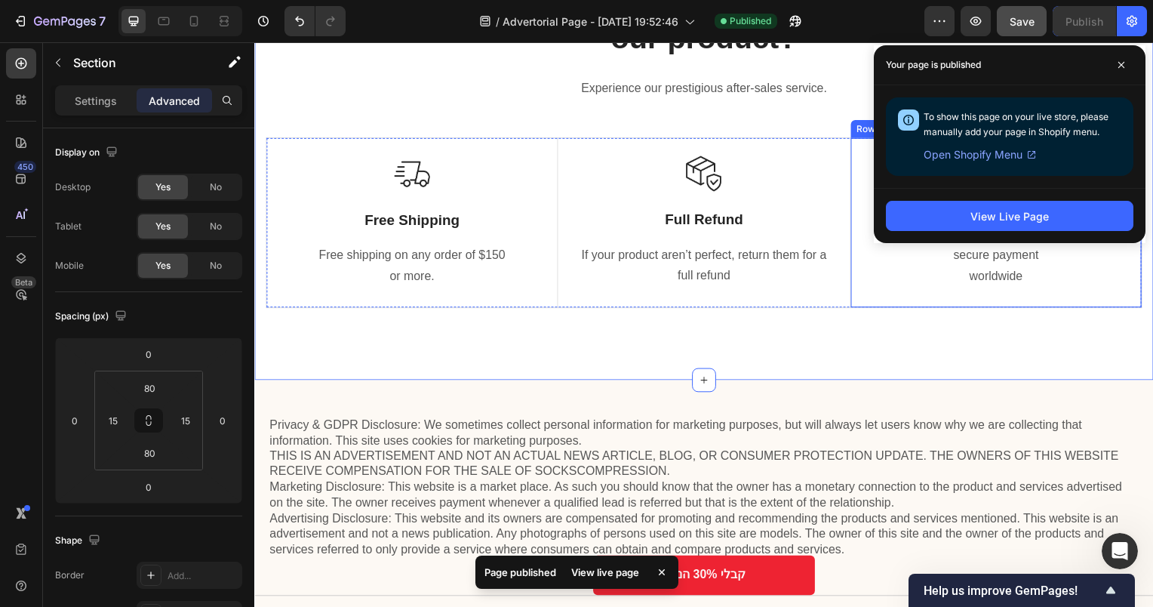
scroll to position [3596, 0]
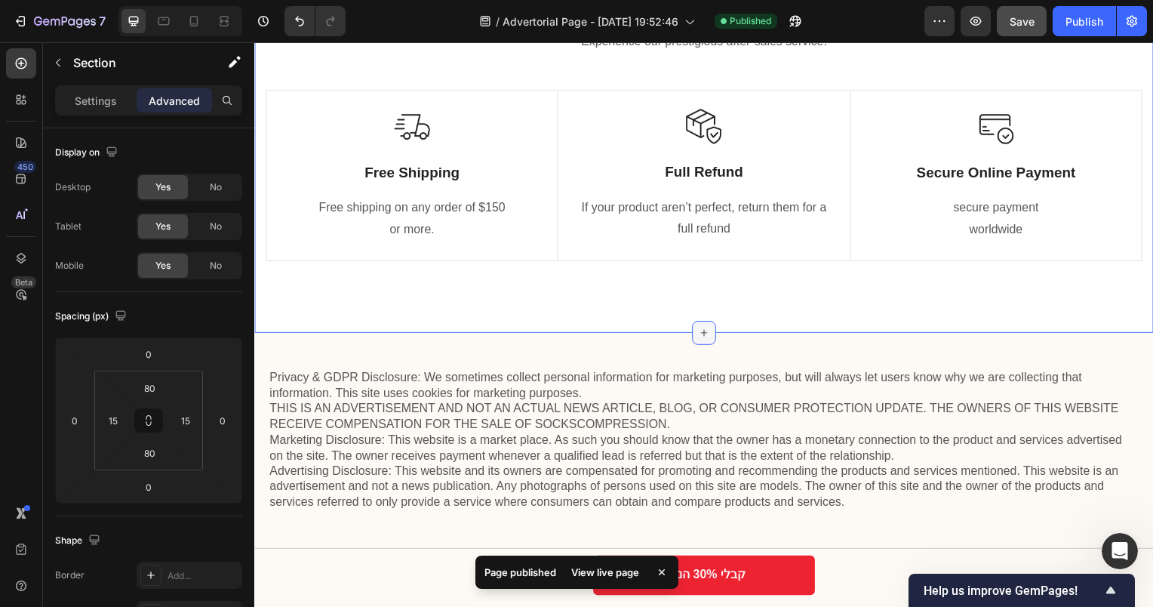
click at [696, 325] on div at bounding box center [707, 335] width 24 height 24
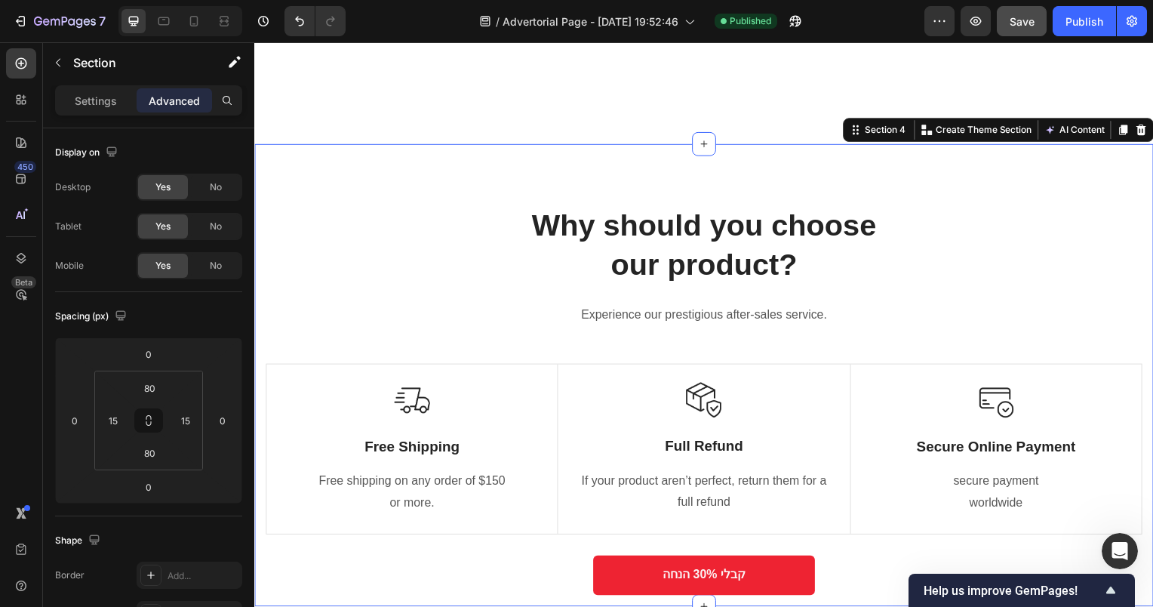
scroll to position [3294, 0]
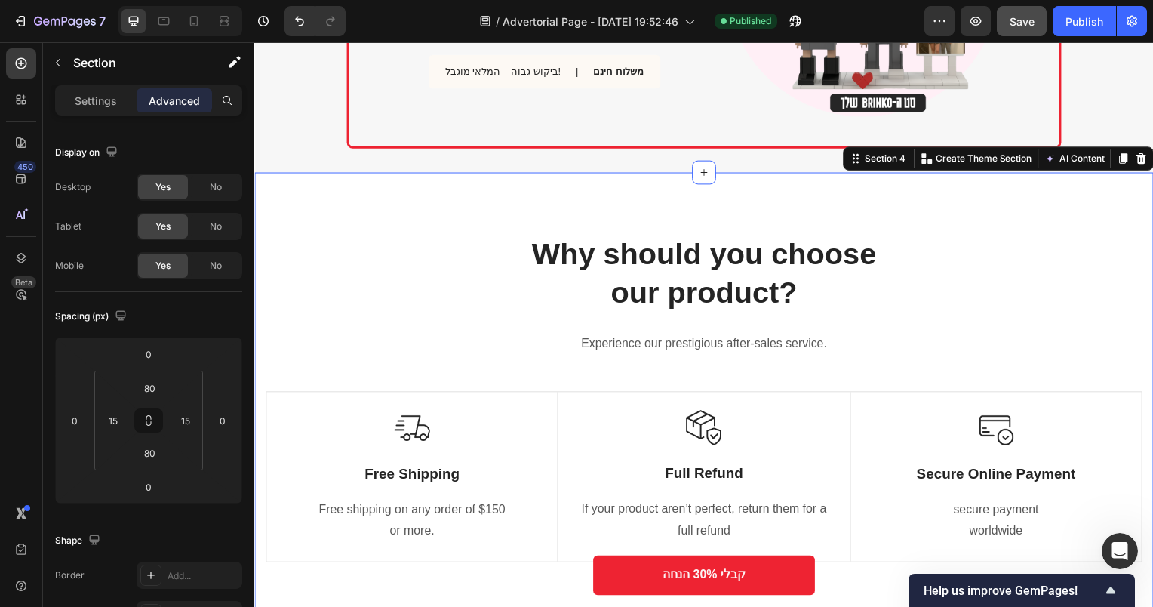
click at [629, 217] on div "Why should you choose our product? Heading Experience our prestigious after-sal…" at bounding box center [707, 407] width 906 height 466
click at [202, 22] on div at bounding box center [194, 21] width 24 height 24
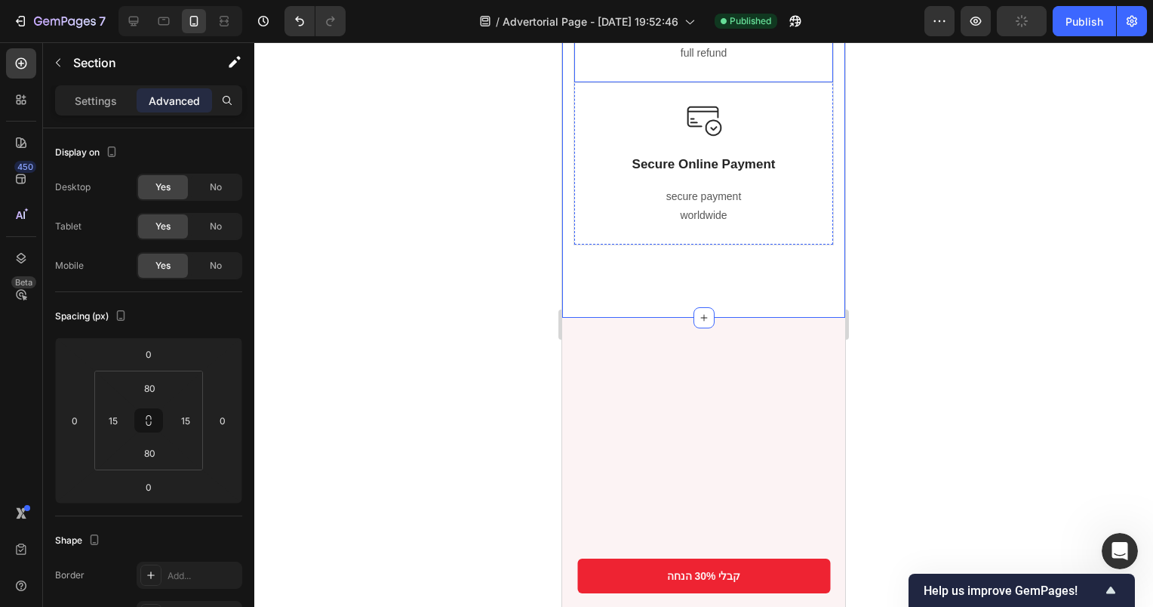
scroll to position [4139, 0]
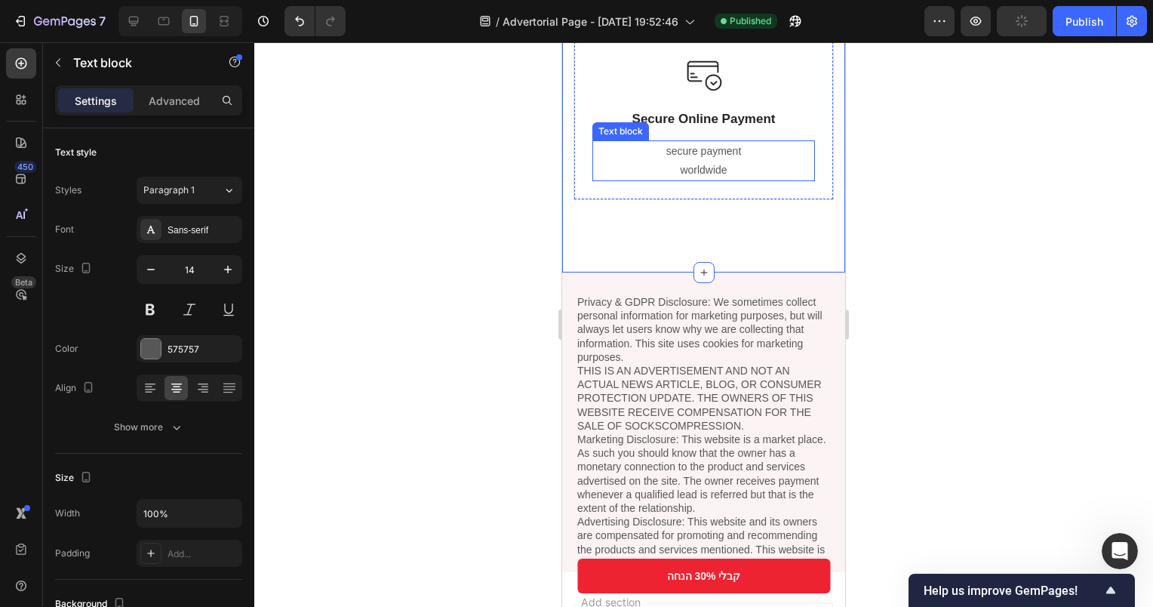
click at [703, 181] on div "secure payment worldwide Text block" at bounding box center [703, 160] width 223 height 41
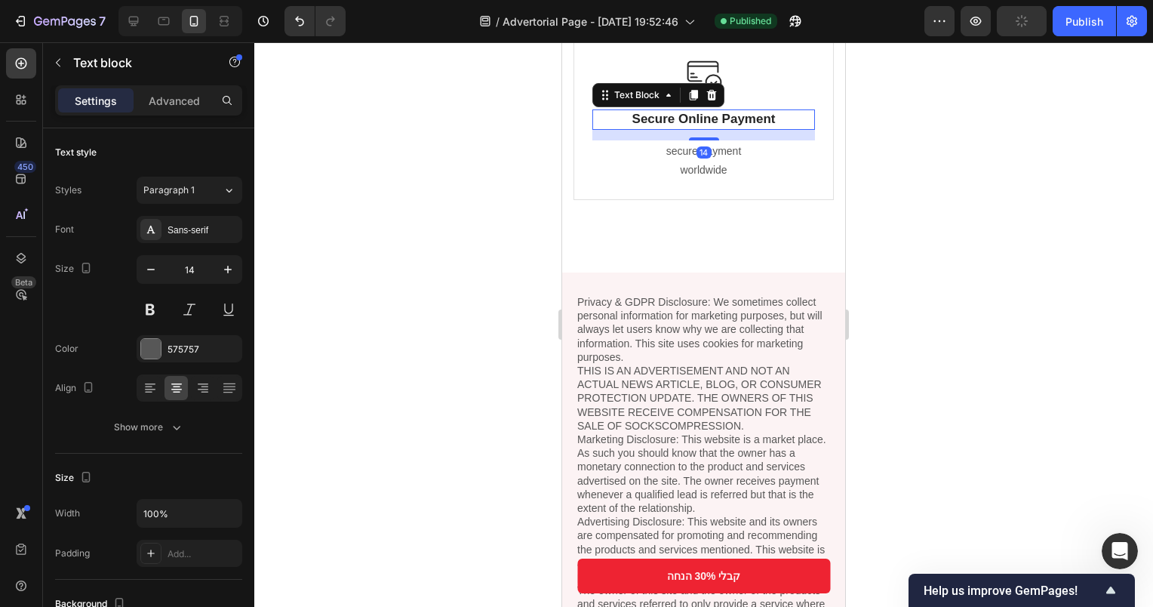
click at [789, 128] on p "Secure Online Payment" at bounding box center [704, 119] width 220 height 17
click at [152, 103] on p "Advanced" at bounding box center [174, 101] width 51 height 16
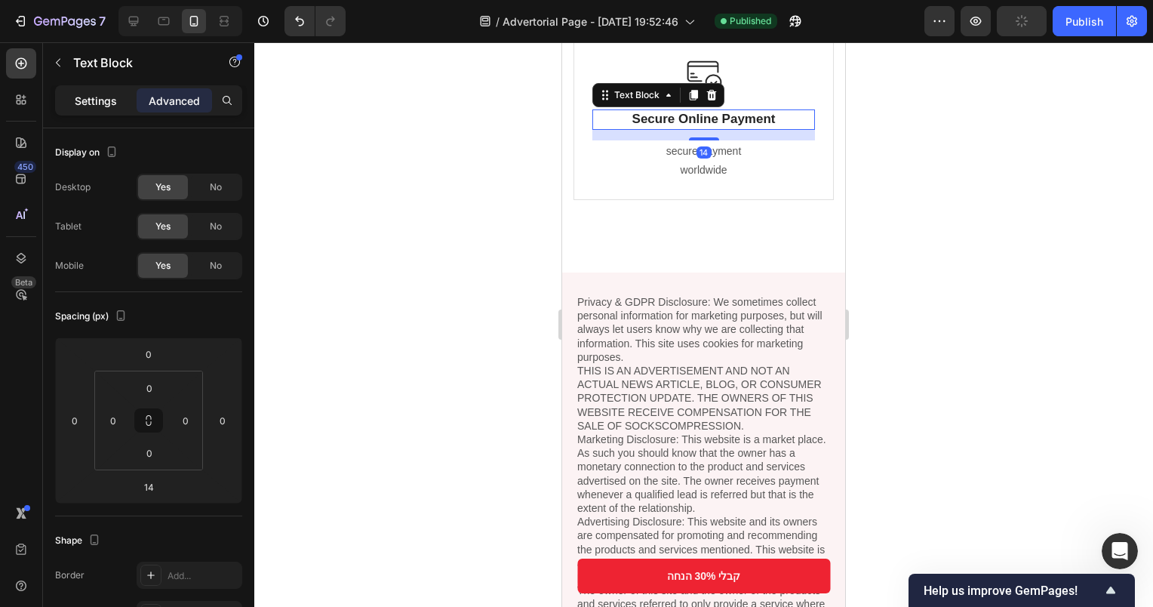
click at [109, 100] on p "Settings" at bounding box center [96, 101] width 42 height 16
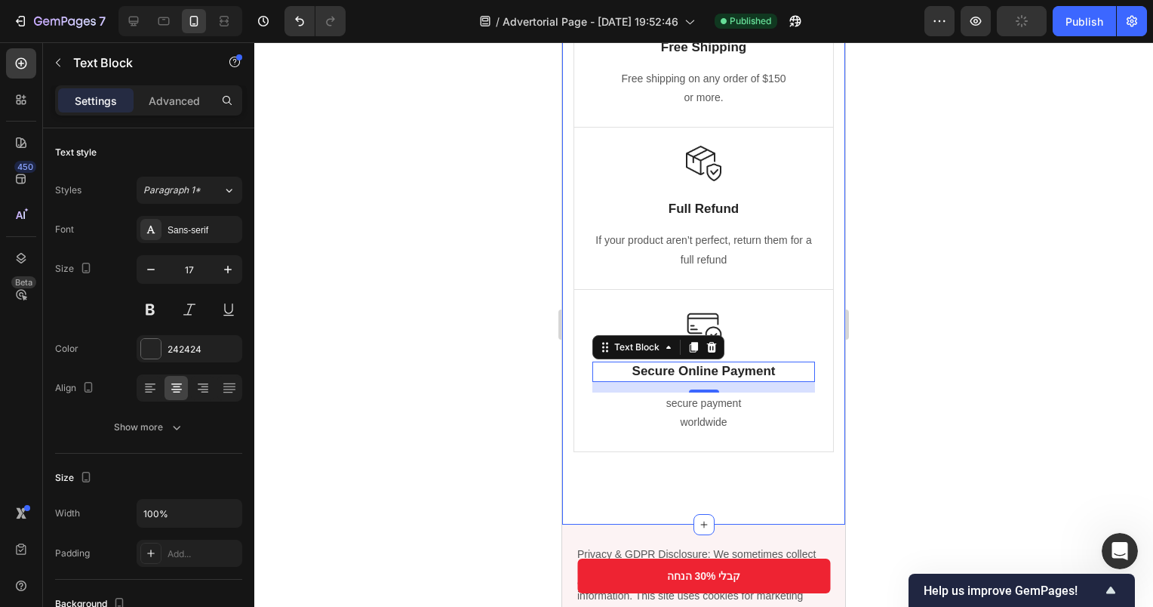
scroll to position [3913, 0]
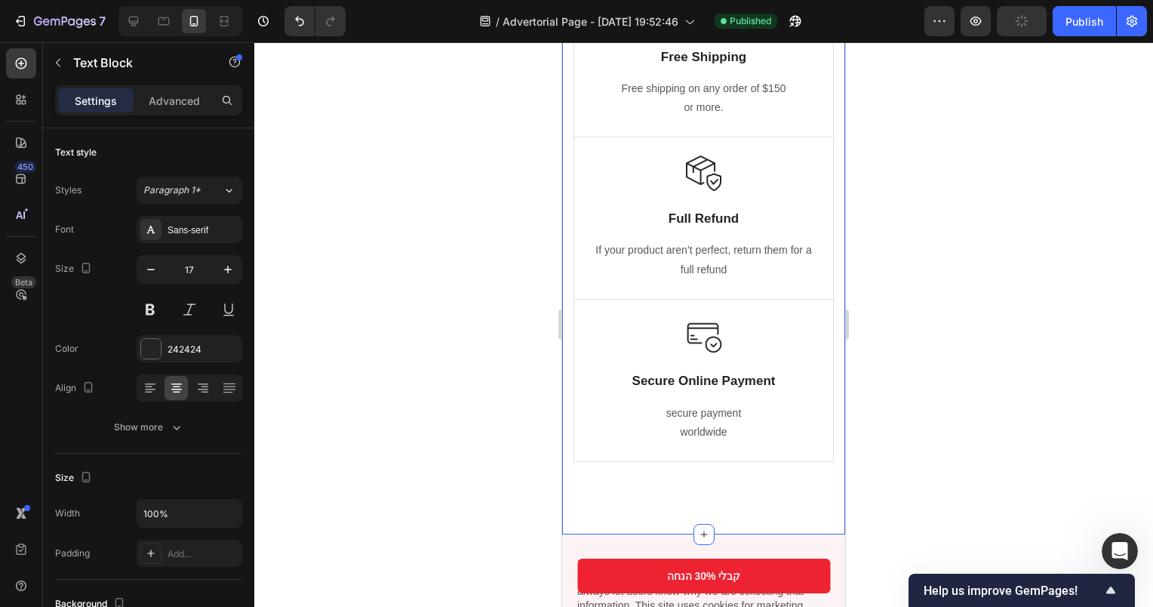
click at [826, 429] on div "Why should you choose our product? Heading Experience our prestigious after-sal…" at bounding box center [703, 151] width 283 height 767
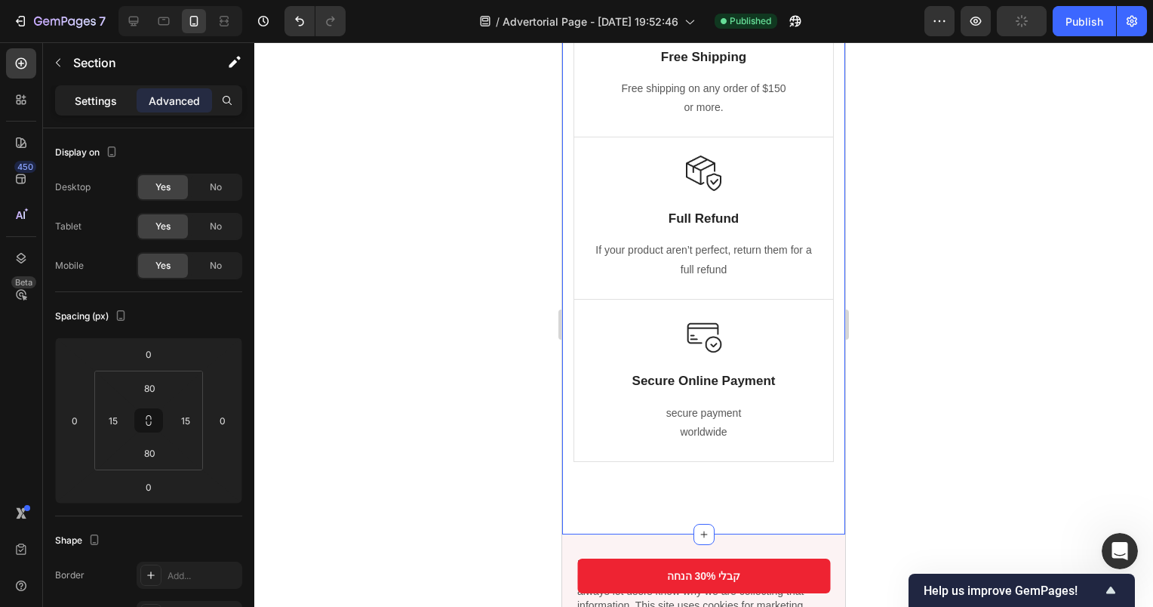
click at [82, 103] on p "Settings" at bounding box center [96, 101] width 42 height 16
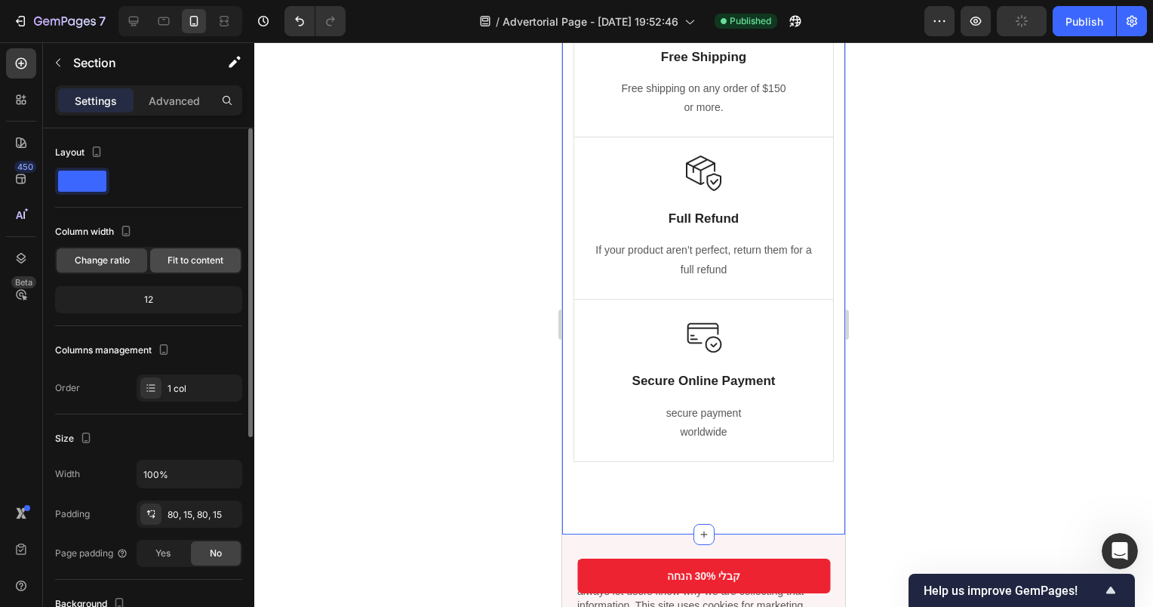
click at [180, 258] on span "Fit to content" at bounding box center [196, 261] width 56 height 14
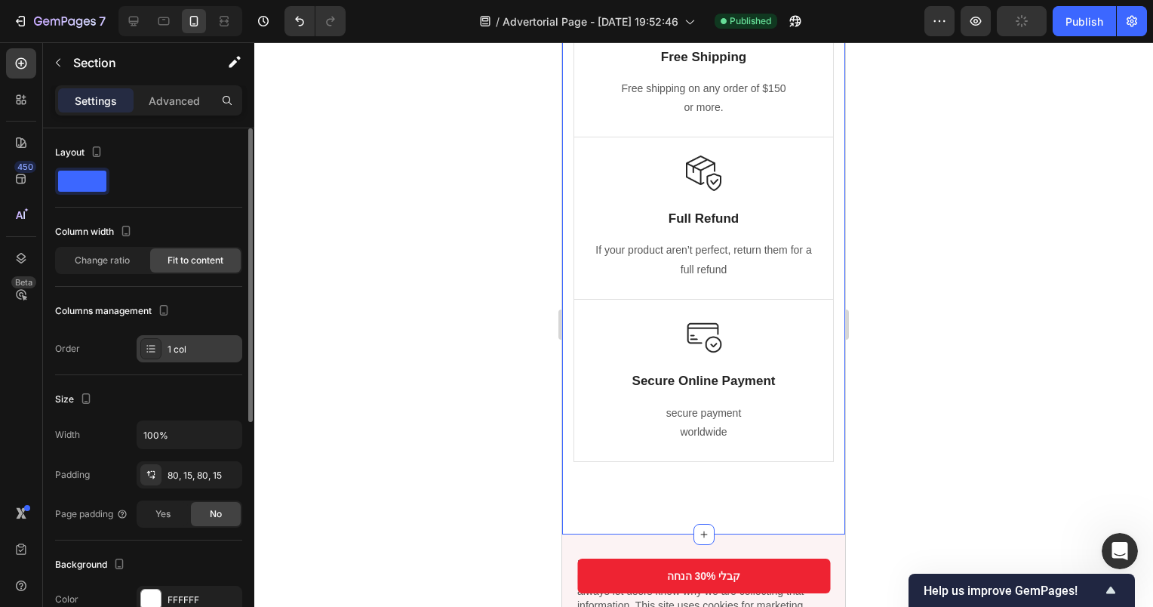
click at [155, 350] on icon at bounding box center [151, 349] width 12 height 12
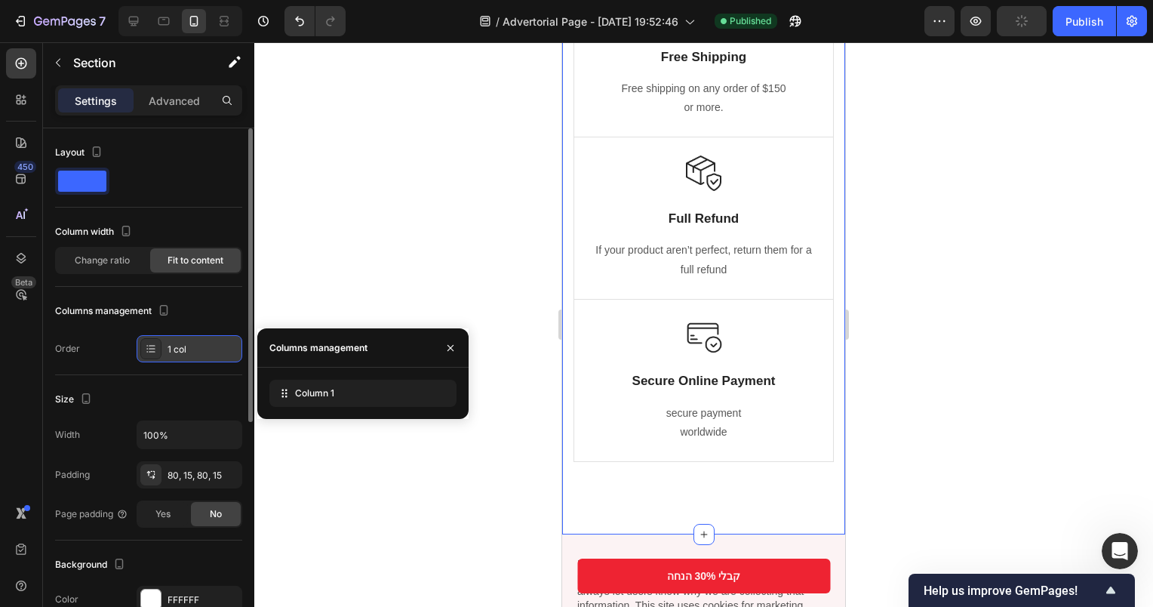
click at [155, 350] on icon at bounding box center [151, 349] width 12 height 12
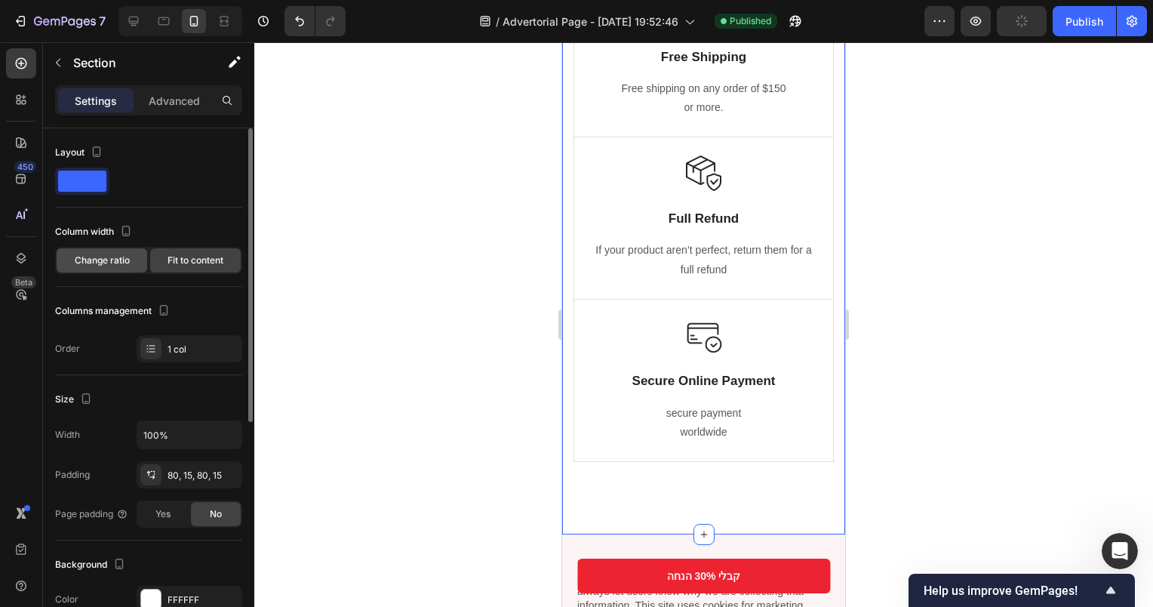
click at [99, 255] on span "Change ratio" at bounding box center [102, 261] width 55 height 14
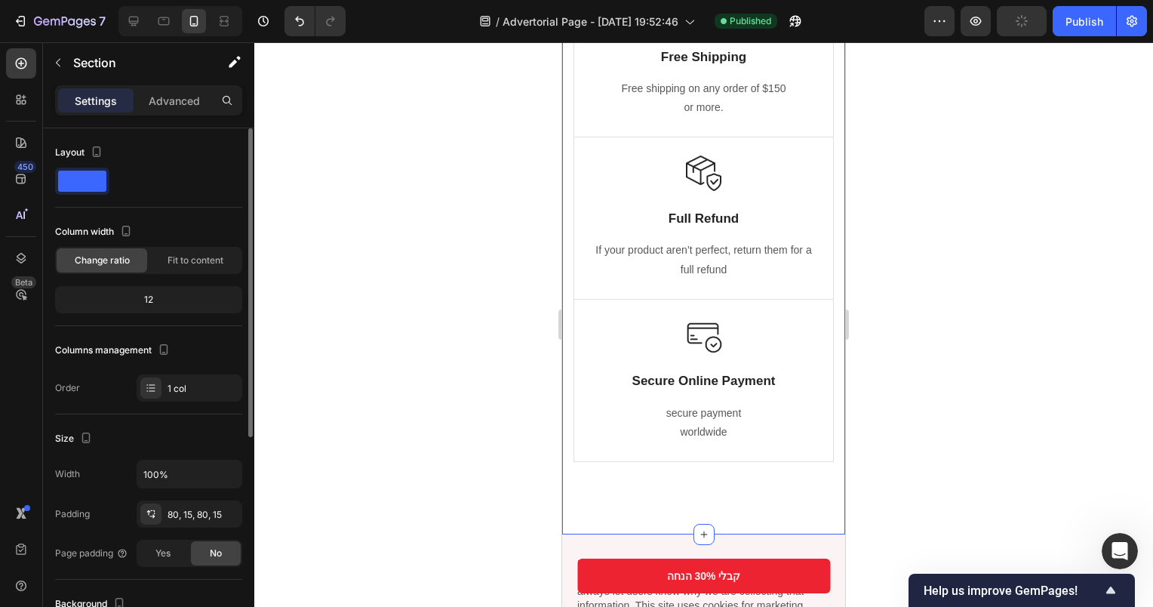
click at [143, 305] on div "12" at bounding box center [148, 299] width 181 height 21
click at [157, 296] on div "12" at bounding box center [148, 299] width 181 height 21
click at [151, 109] on div "Advanced" at bounding box center [174, 100] width 75 height 24
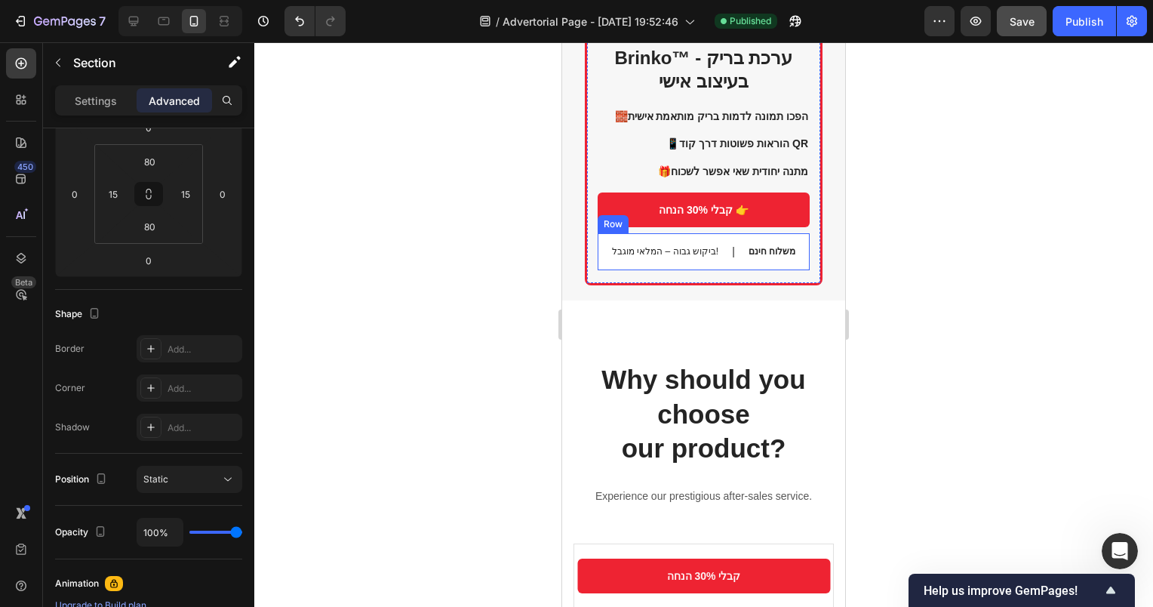
scroll to position [3460, 0]
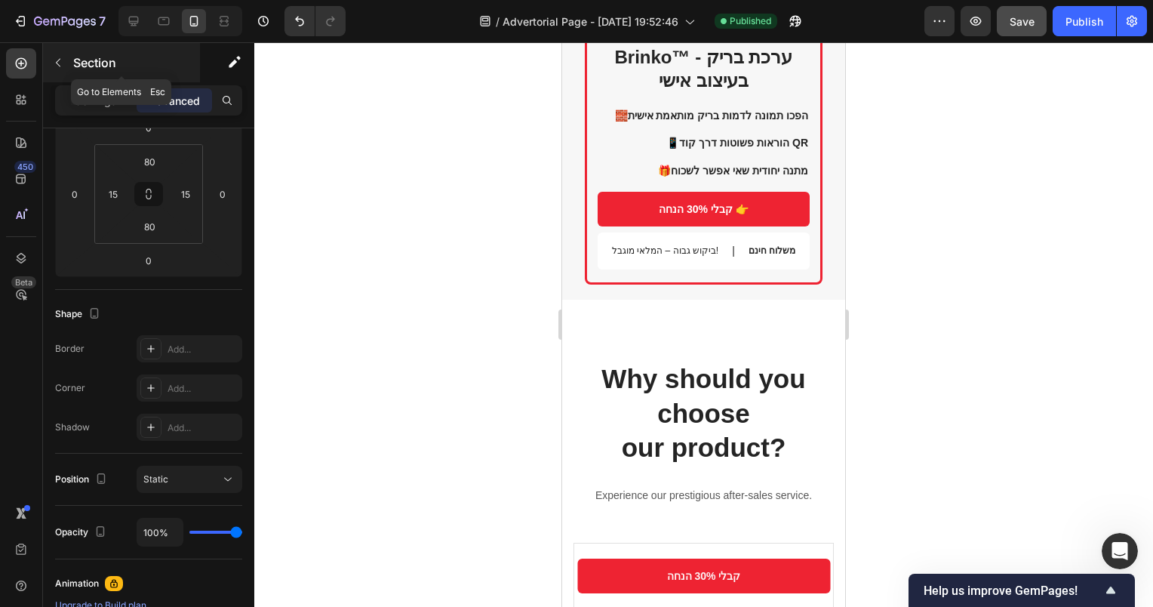
click at [69, 72] on button "button" at bounding box center [58, 63] width 24 height 24
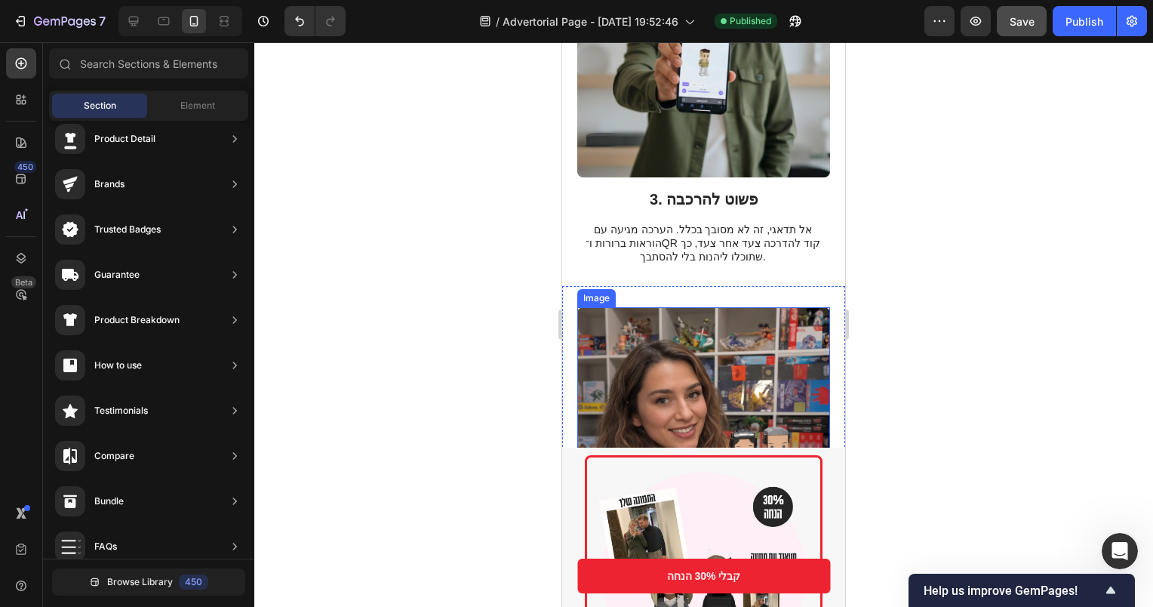
scroll to position [969, 0]
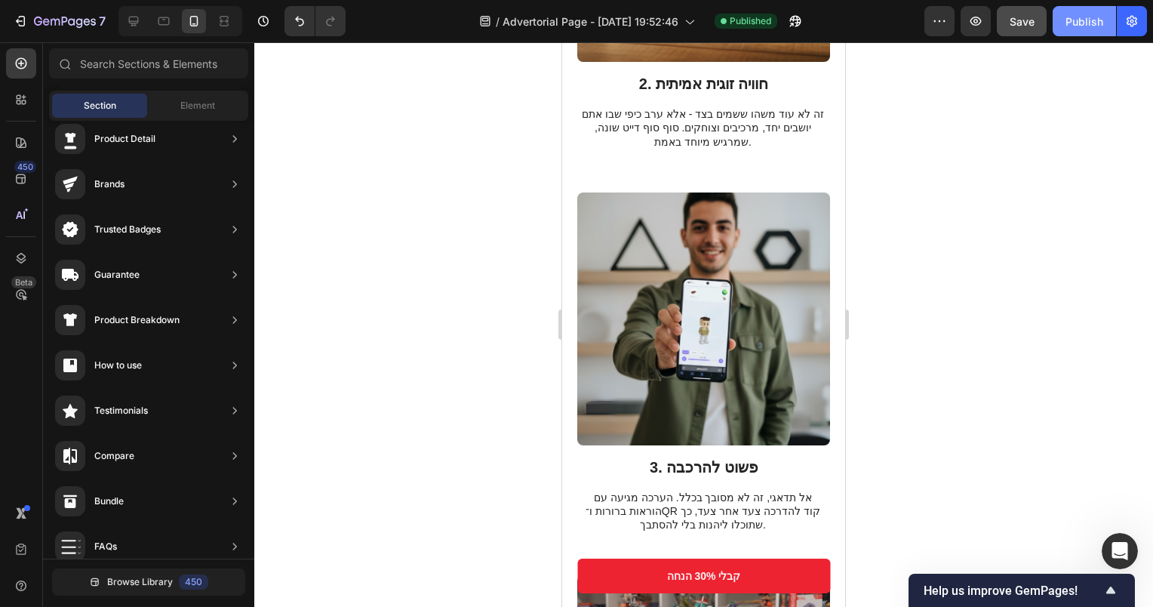
click at [1072, 20] on div "Publish" at bounding box center [1085, 22] width 38 height 16
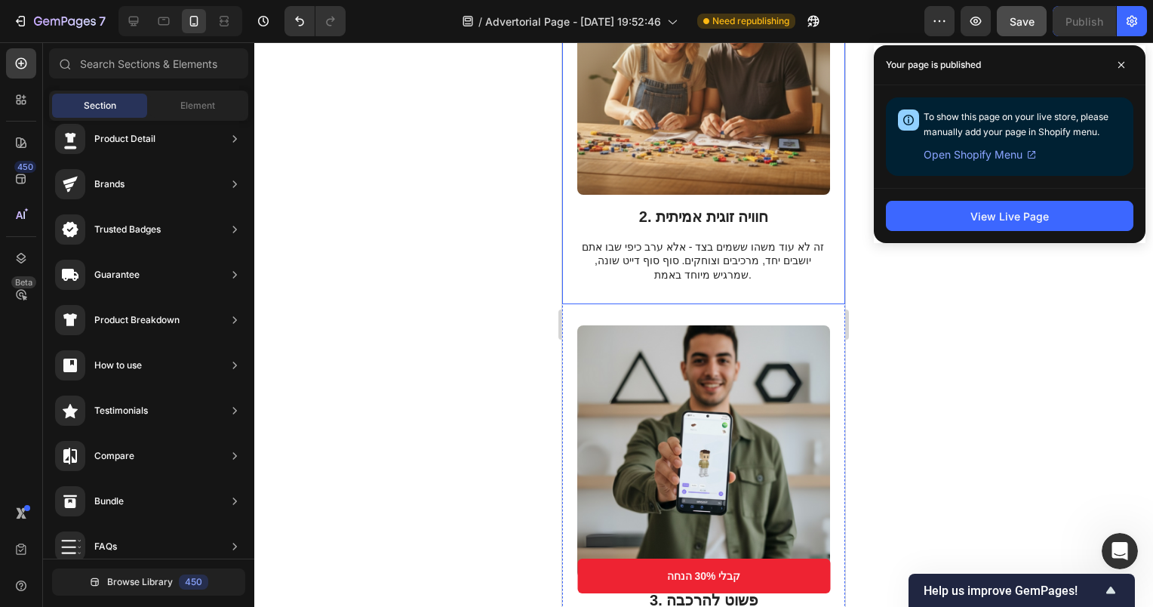
scroll to position [818, 0]
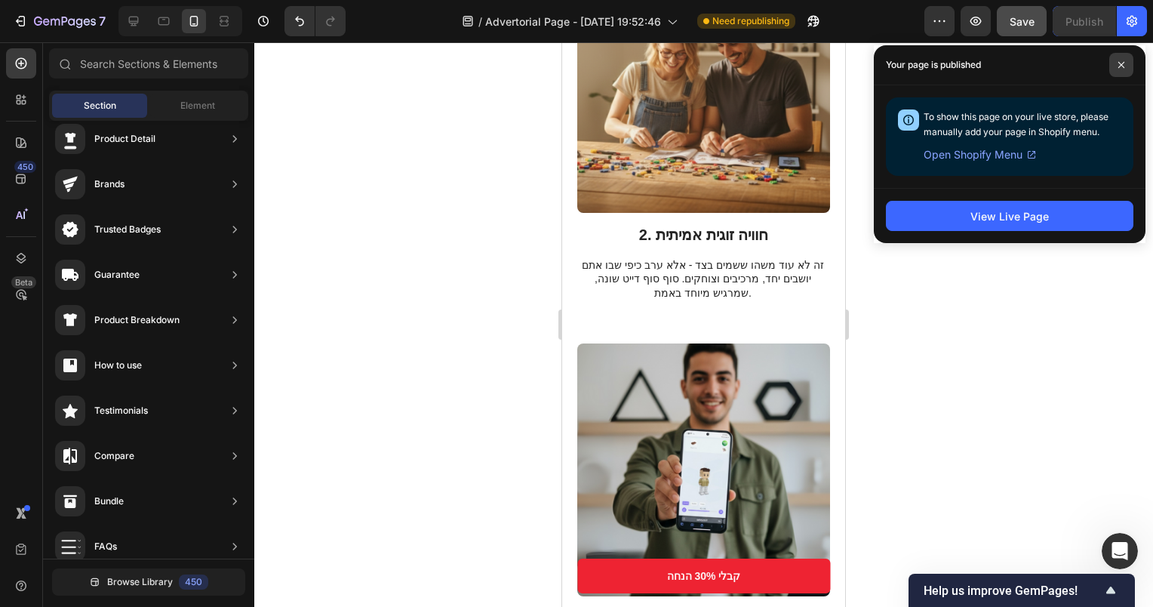
click at [1122, 62] on icon at bounding box center [1122, 65] width 8 height 8
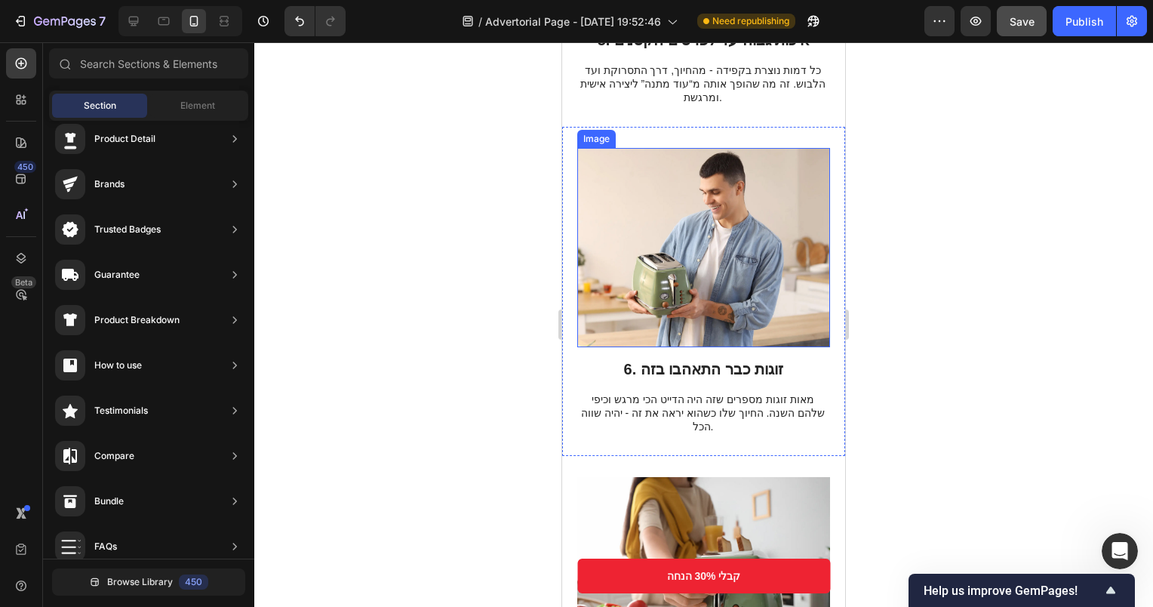
scroll to position [2630, 0]
